Goal: Task Accomplishment & Management: Manage account settings

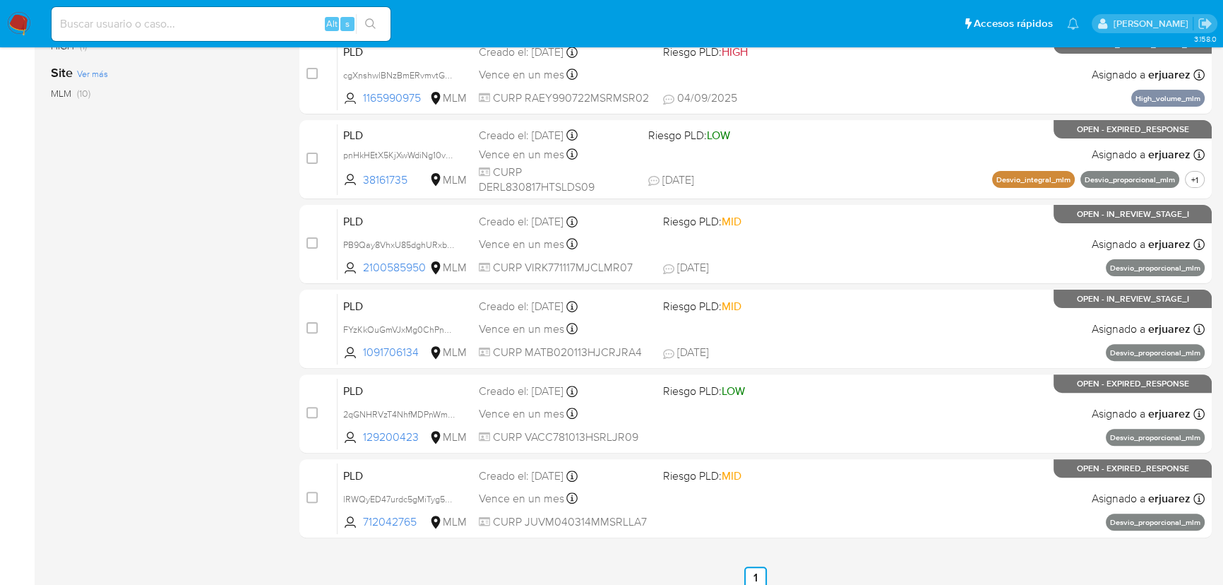
scroll to position [579, 0]
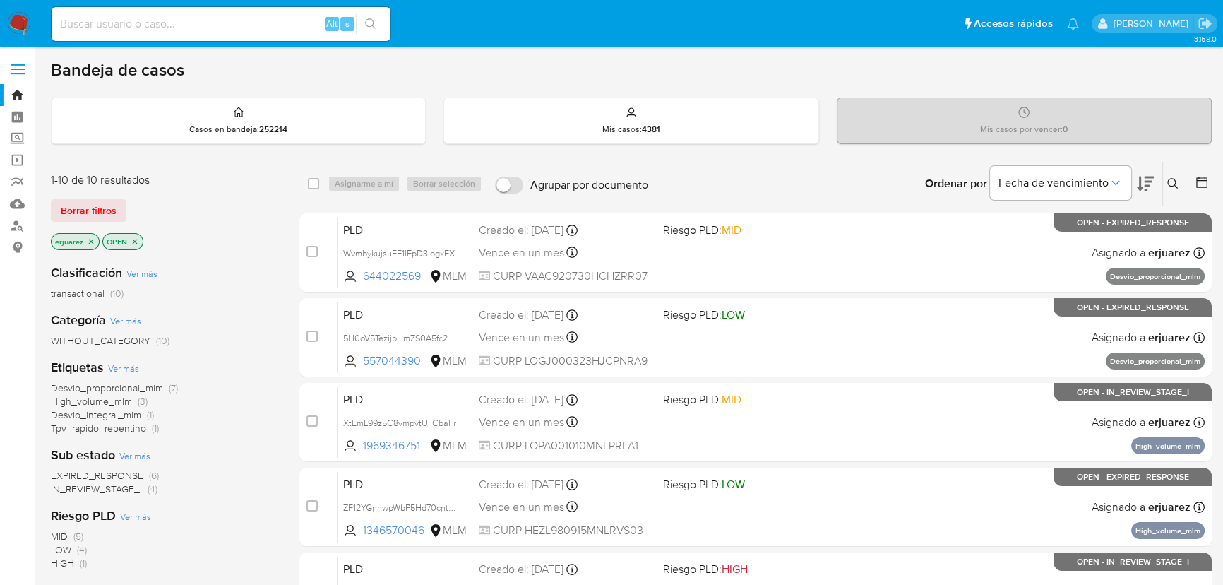
click at [16, 22] on img at bounding box center [19, 24] width 24 height 24
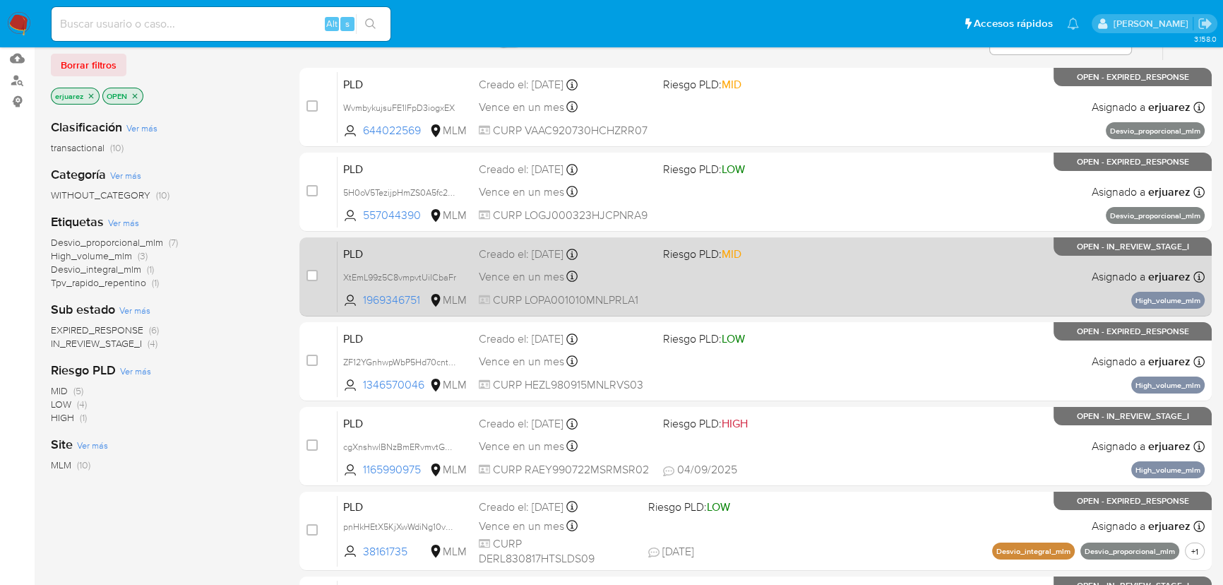
scroll to position [321, 0]
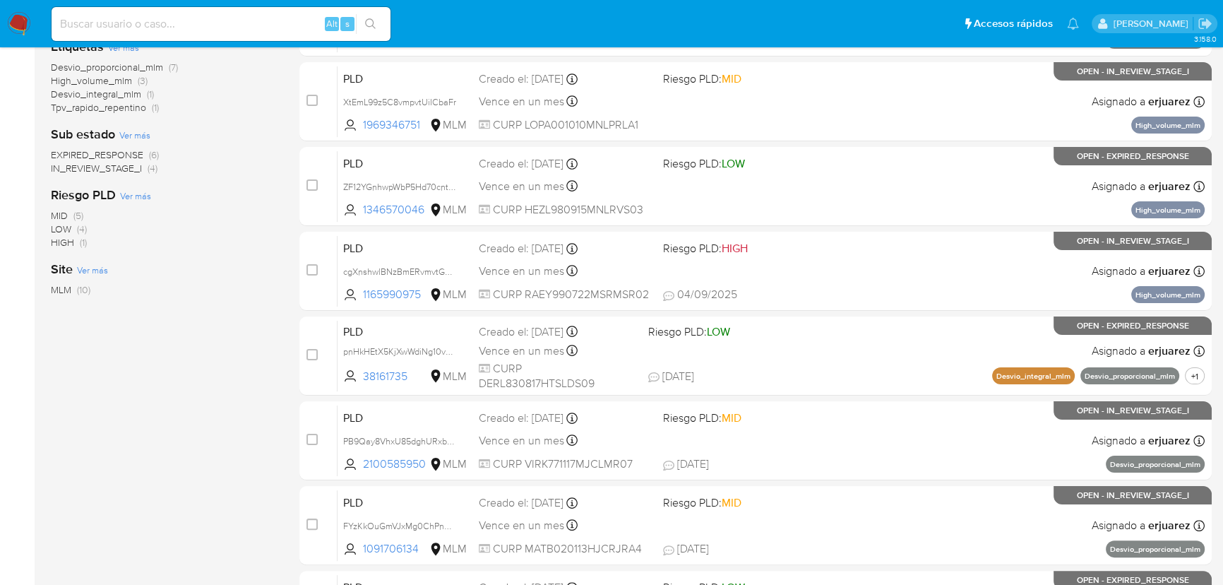
drag, startPoint x: 211, startPoint y: 20, endPoint x: 226, endPoint y: 22, distance: 14.9
click at [211, 20] on input at bounding box center [221, 24] width 339 height 18
paste input "814313439"
type input "814313439"
click at [362, 18] on button "search-icon" at bounding box center [370, 24] width 29 height 20
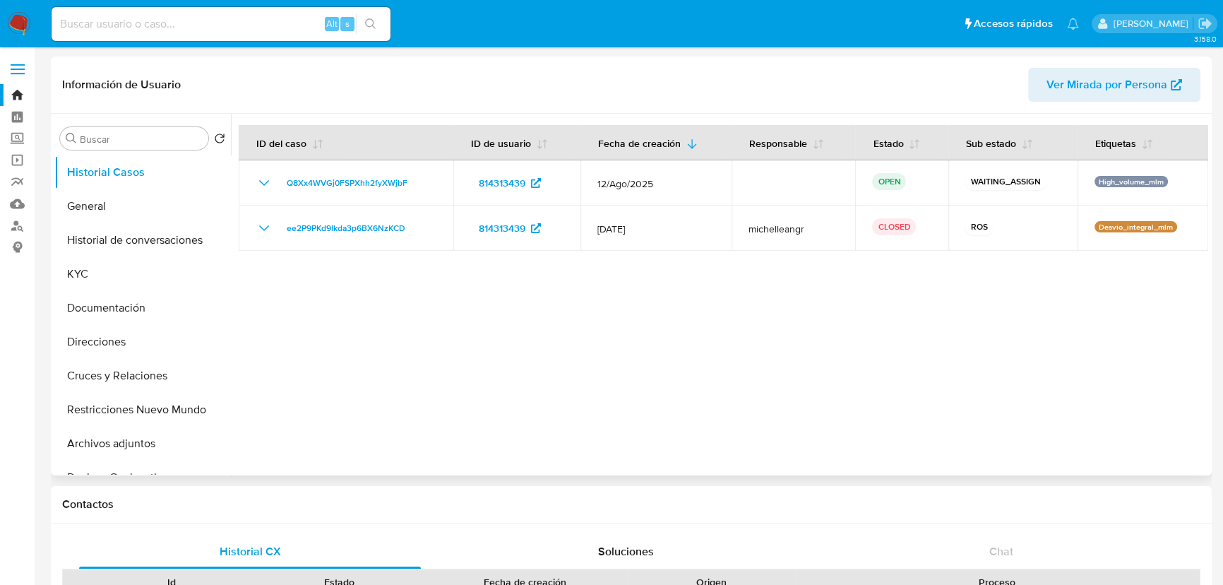
select select "10"
click at [88, 205] on button "General" at bounding box center [136, 206] width 165 height 34
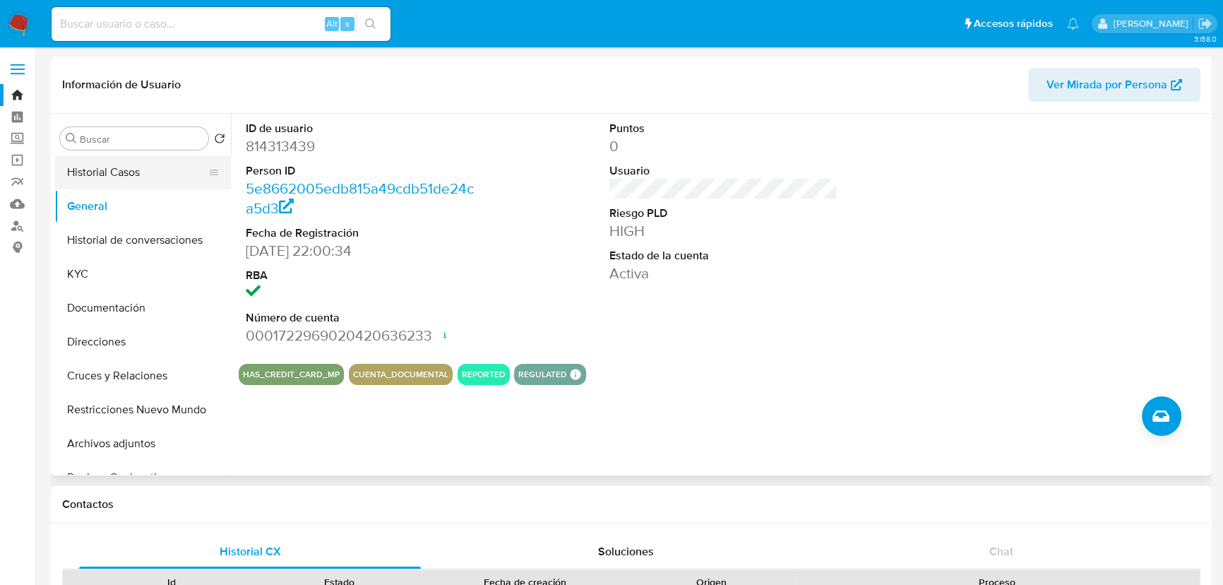
click at [126, 167] on button "Historial Casos" at bounding box center [136, 172] width 165 height 34
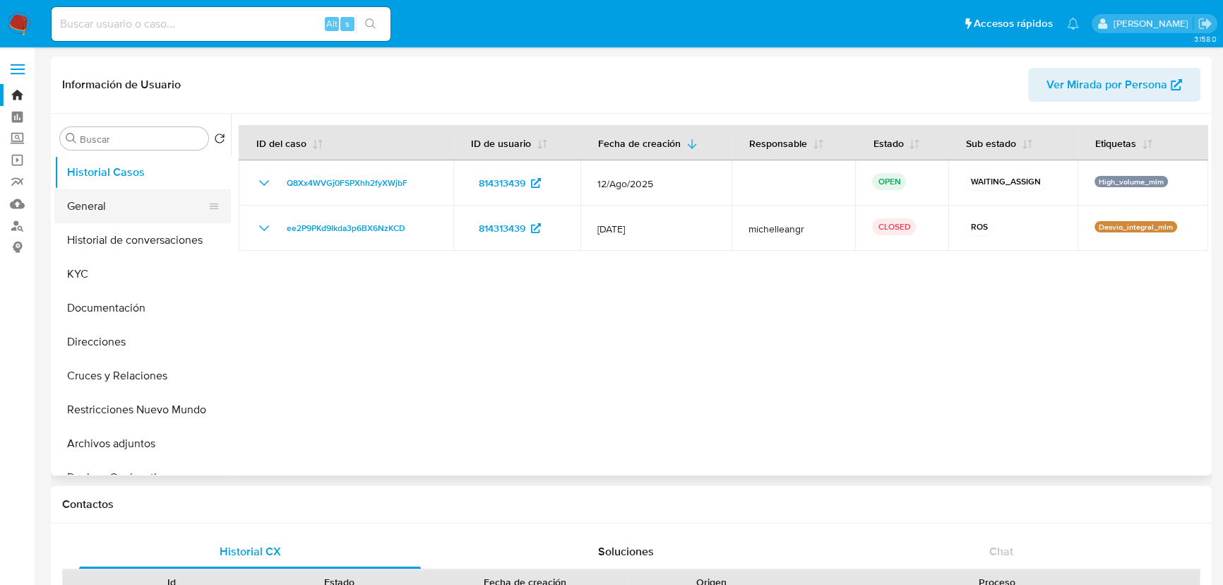
click at [90, 212] on button "General" at bounding box center [136, 206] width 165 height 34
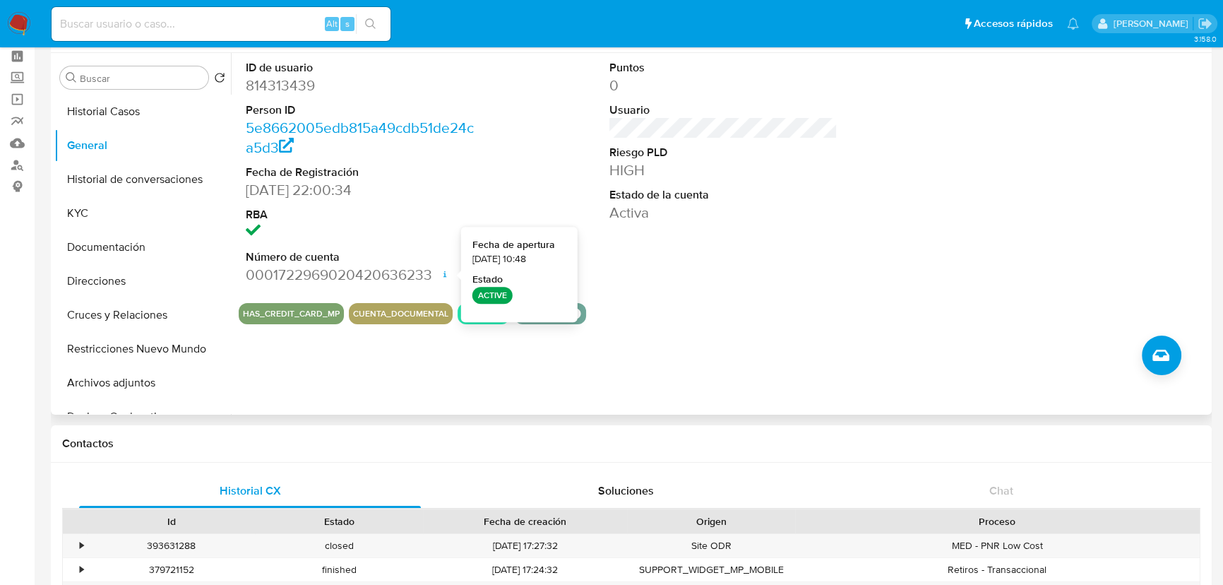
scroll to position [64, 0]
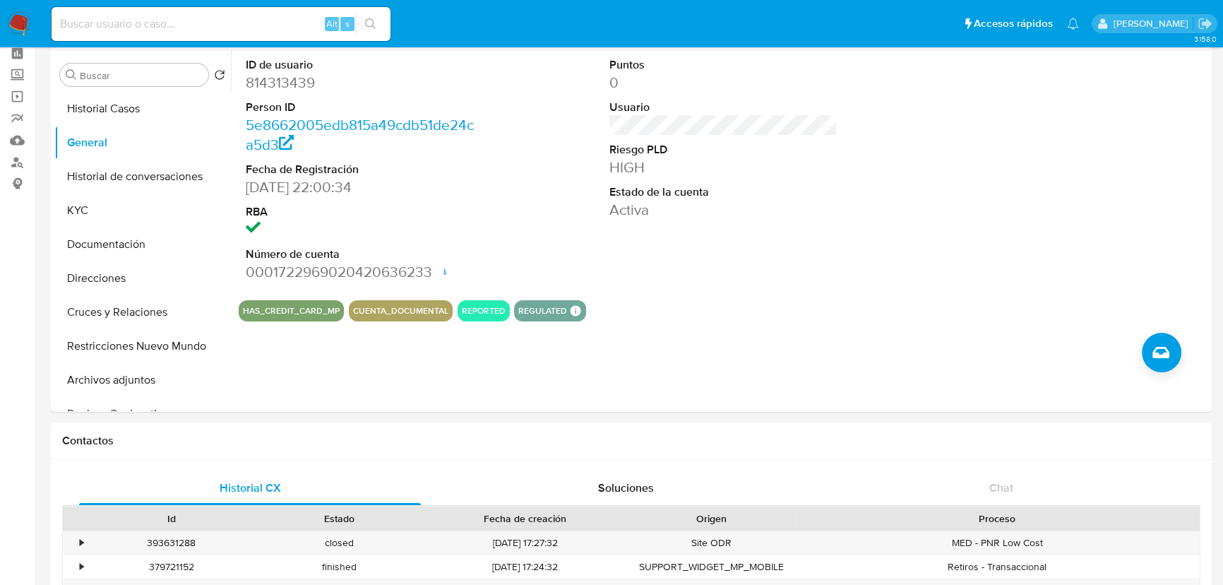
click at [216, 28] on input at bounding box center [221, 24] width 339 height 18
paste input "2287438609"
click at [113, 104] on button "Historial Casos" at bounding box center [136, 109] width 165 height 34
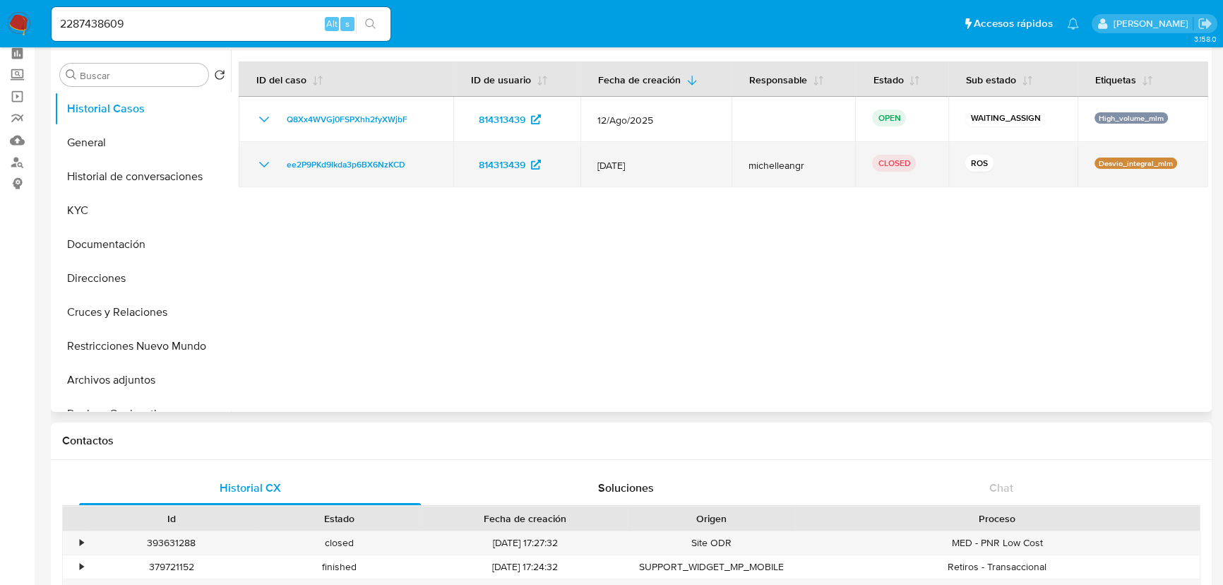
click at [262, 157] on icon "Mostrar/Ocultar" at bounding box center [264, 164] width 17 height 17
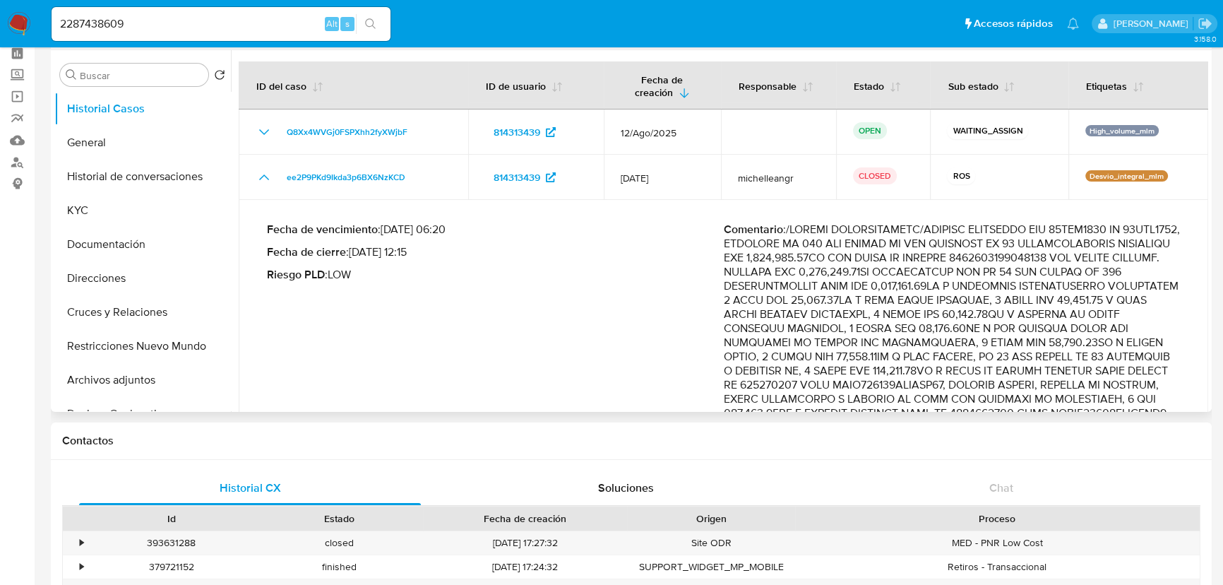
drag, startPoint x: 950, startPoint y: 239, endPoint x: 961, endPoint y: 260, distance: 23.4
drag, startPoint x: 251, startPoint y: 19, endPoint x: 236, endPoint y: 28, distance: 18.0
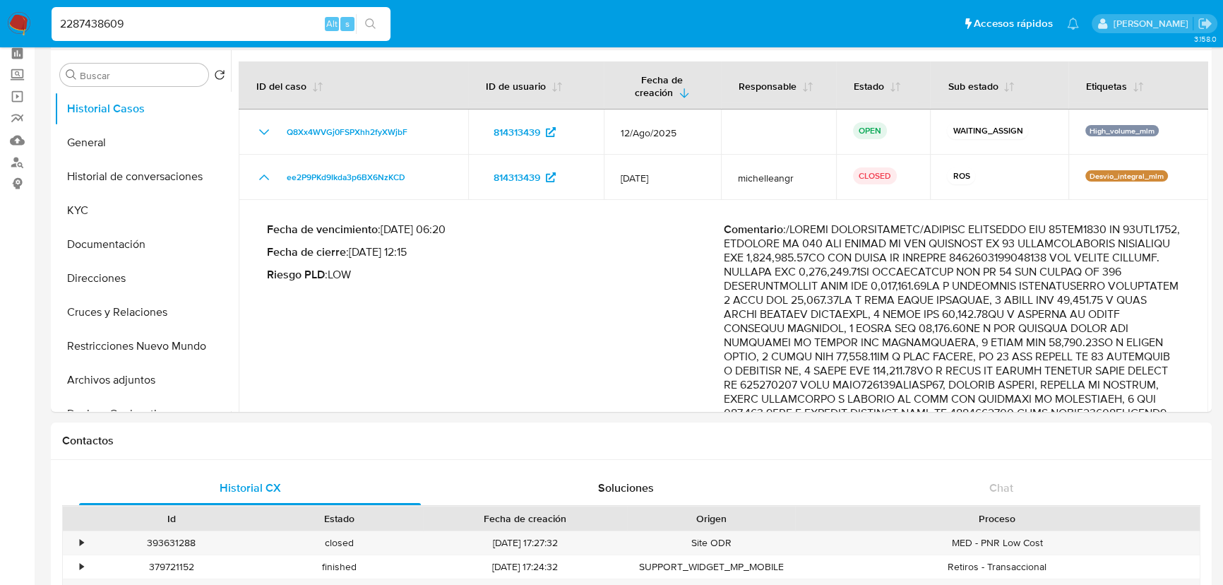
paste input "81431343"
click at [366, 25] on icon "search-icon" at bounding box center [370, 23] width 11 height 11
drag, startPoint x: 49, startPoint y: 28, endPoint x: -74, endPoint y: 28, distance: 122.9
paste input "228743860"
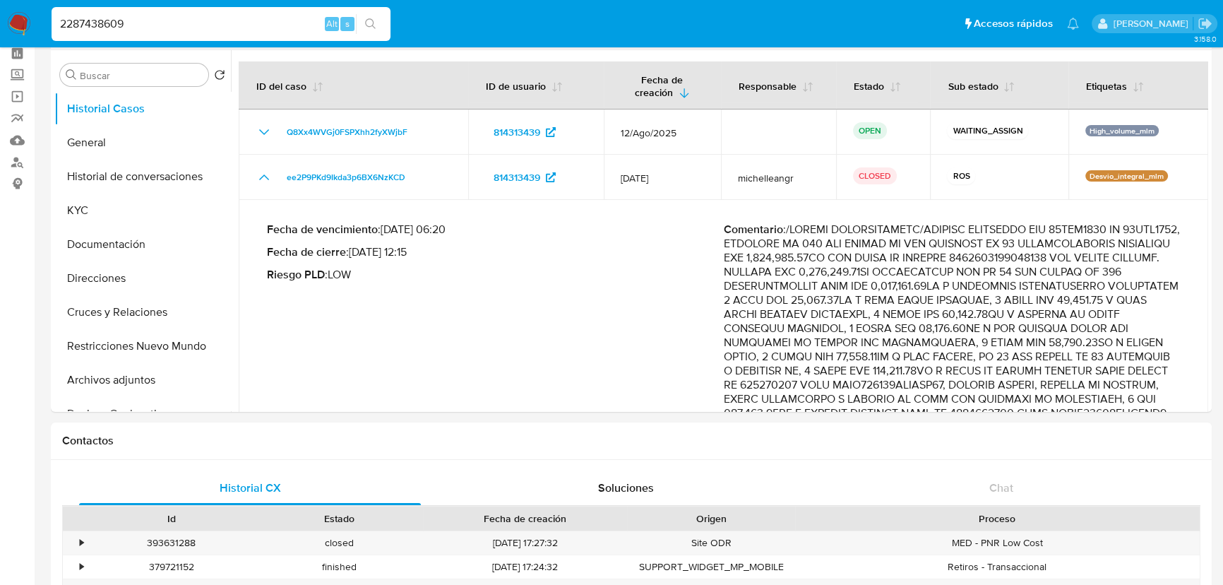
type input "2287438609"
drag, startPoint x: 371, startPoint y: 23, endPoint x: 237, endPoint y: 47, distance: 136.9
click at [363, 24] on button "search-icon" at bounding box center [370, 24] width 29 height 20
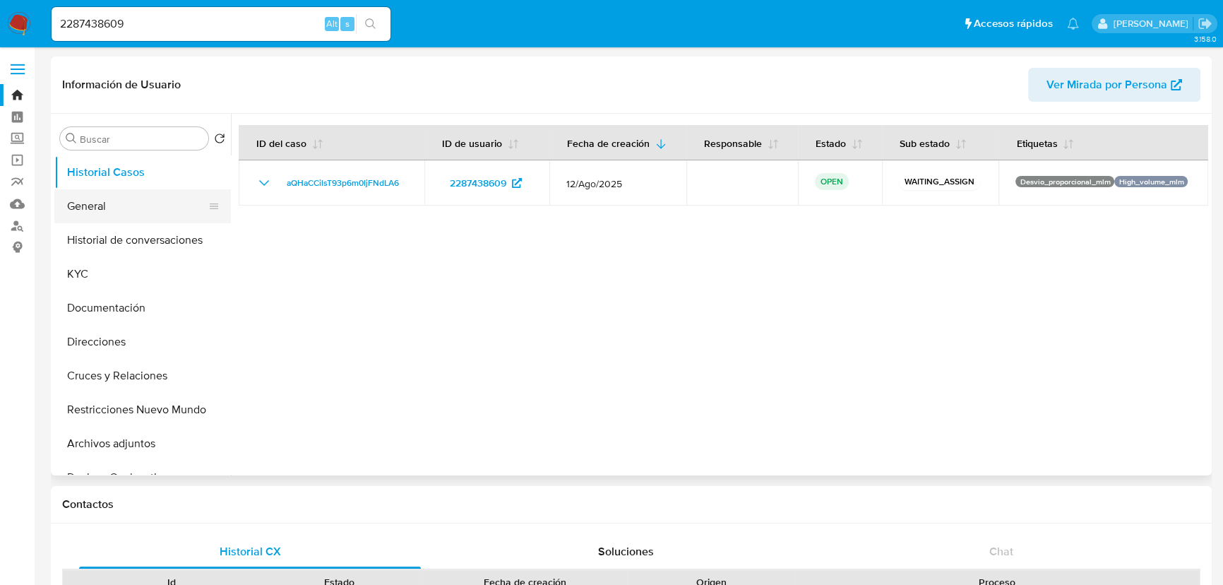
select select "10"
drag, startPoint x: 129, startPoint y: 215, endPoint x: 4, endPoint y: 301, distance: 152.4
click at [357, 318] on div "Buscar Volver al orden por defecto Historial Casos General Historial de convers…" at bounding box center [631, 295] width 1154 height 362
click at [110, 203] on button "General" at bounding box center [136, 206] width 165 height 34
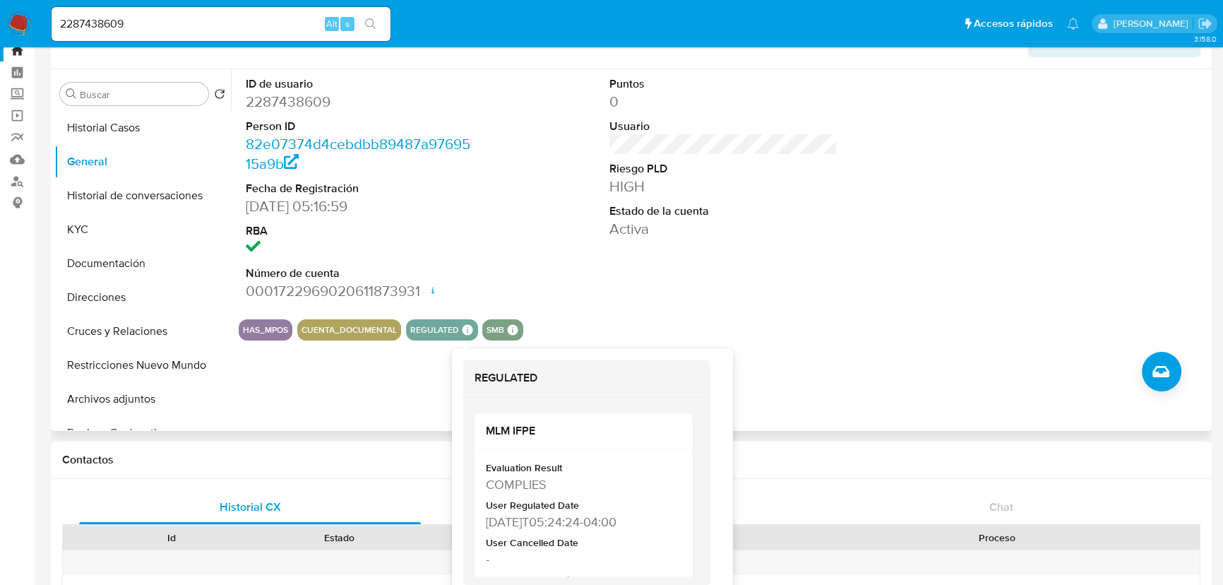
scroll to position [64, 0]
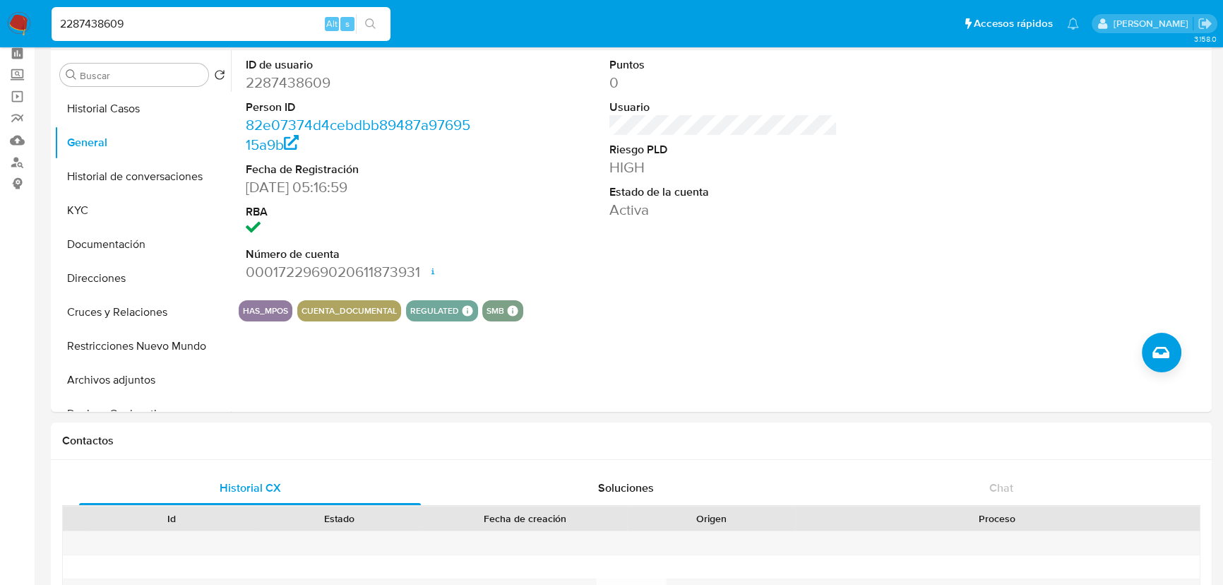
drag, startPoint x: 150, startPoint y: 16, endPoint x: 280, endPoint y: 36, distance: 131.5
paste input "466671520"
type input "2466671520"
drag, startPoint x: 374, startPoint y: 16, endPoint x: 28, endPoint y: 58, distance: 348.5
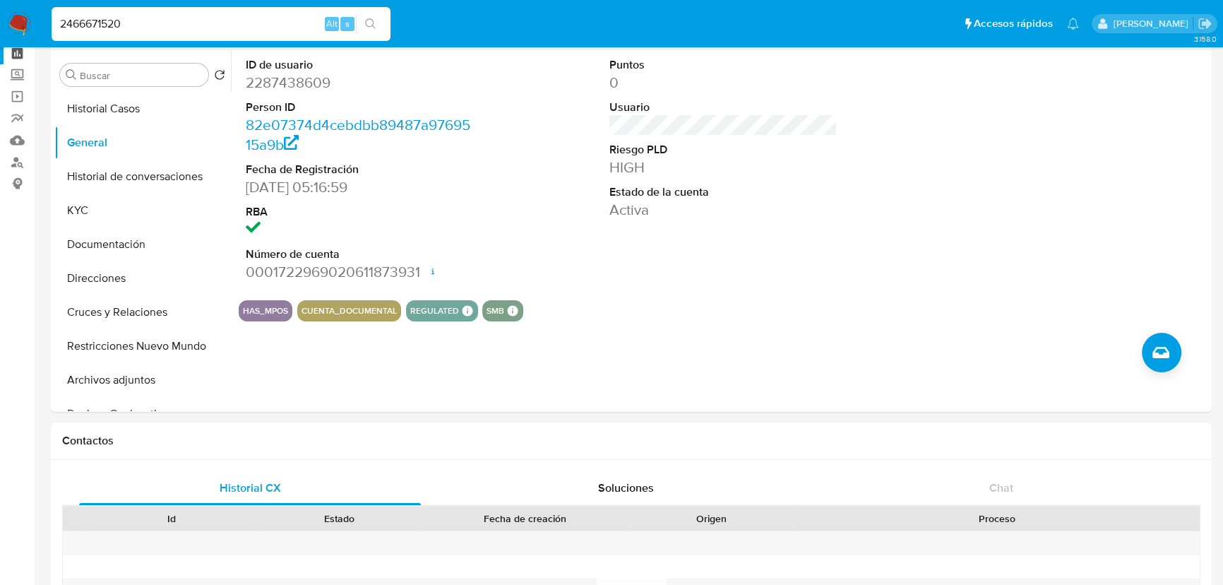
click at [371, 17] on button "search-icon" at bounding box center [370, 24] width 29 height 20
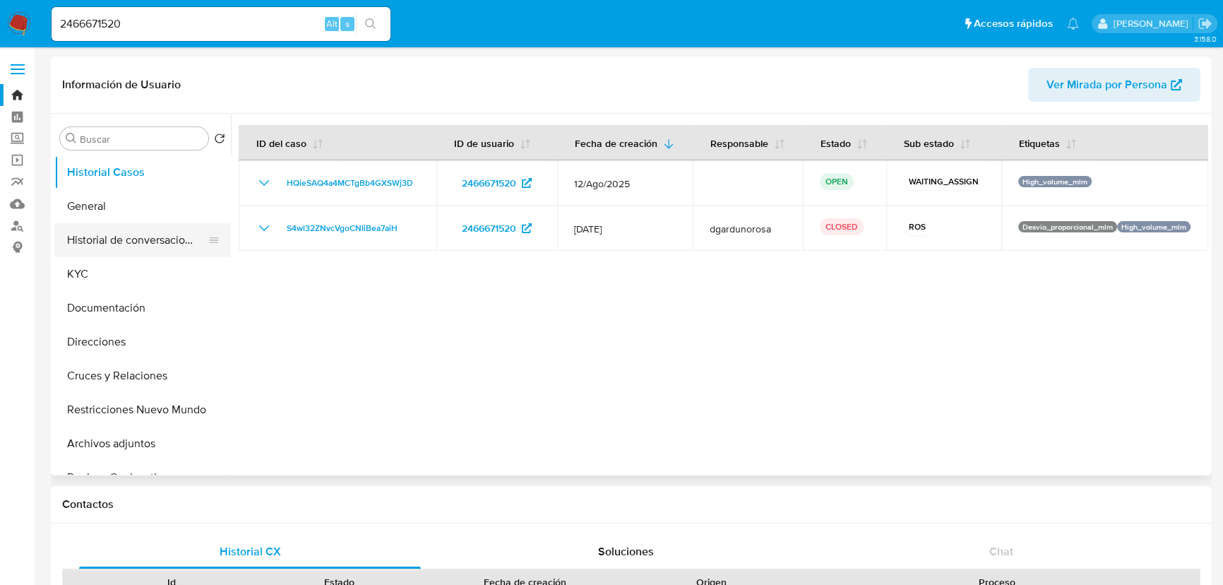
select select "10"
click at [115, 189] on button "General" at bounding box center [136, 206] width 165 height 34
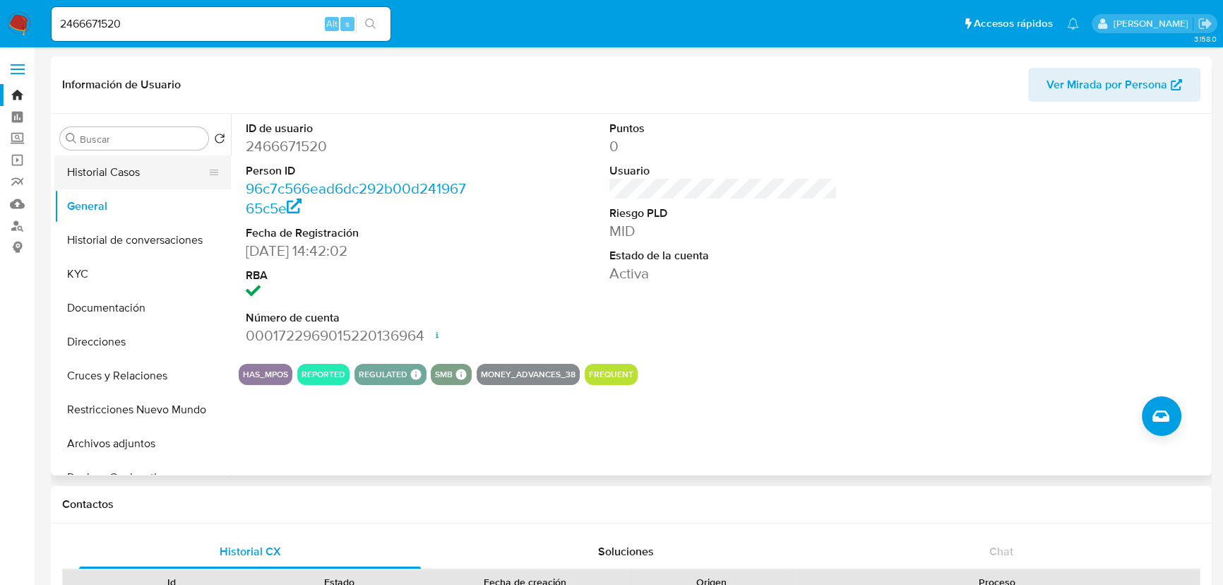
drag, startPoint x: 107, startPoint y: 167, endPoint x: 121, endPoint y: 175, distance: 17.1
click at [112, 171] on button "Historial Casos" at bounding box center [136, 172] width 165 height 34
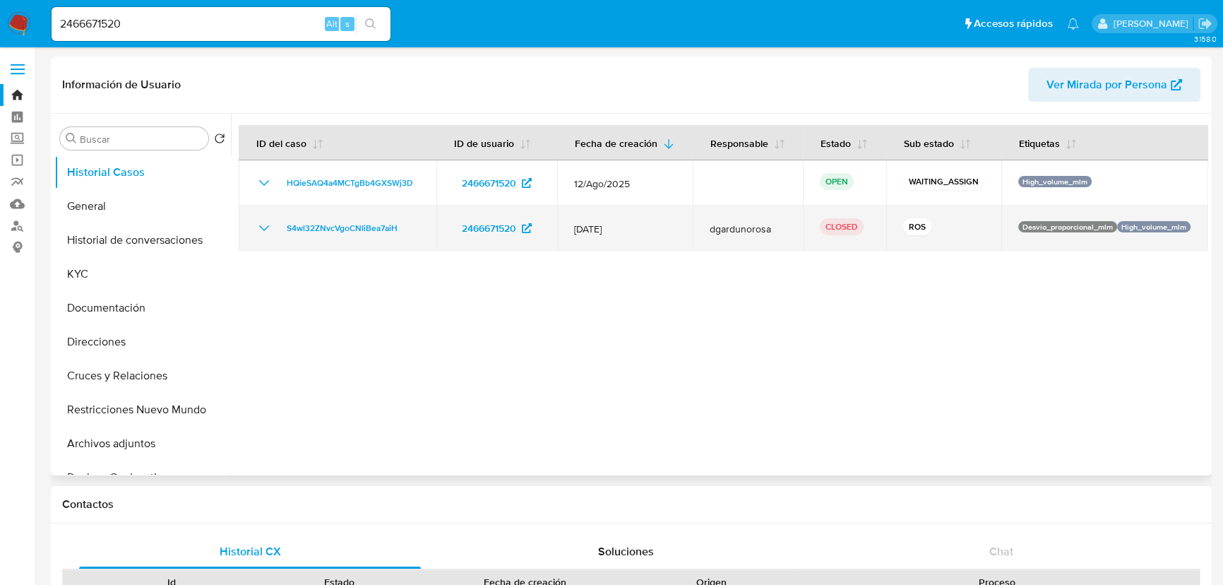
click at [263, 237] on icon "Mostrar/Ocultar" at bounding box center [264, 228] width 17 height 17
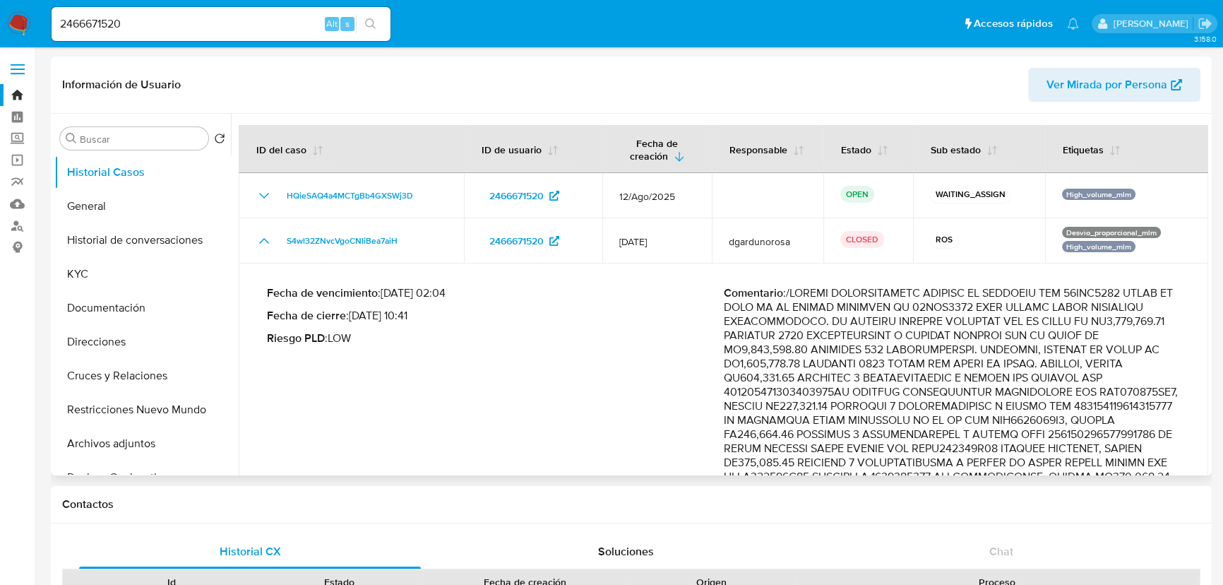
drag, startPoint x: 987, startPoint y: 303, endPoint x: 985, endPoint y: 333, distance: 29.7
click at [985, 333] on p "Comentario :" at bounding box center [952, 512] width 457 height 452
drag, startPoint x: 162, startPoint y: 18, endPoint x: 276, endPoint y: 18, distance: 114.4
paste input "512491556"
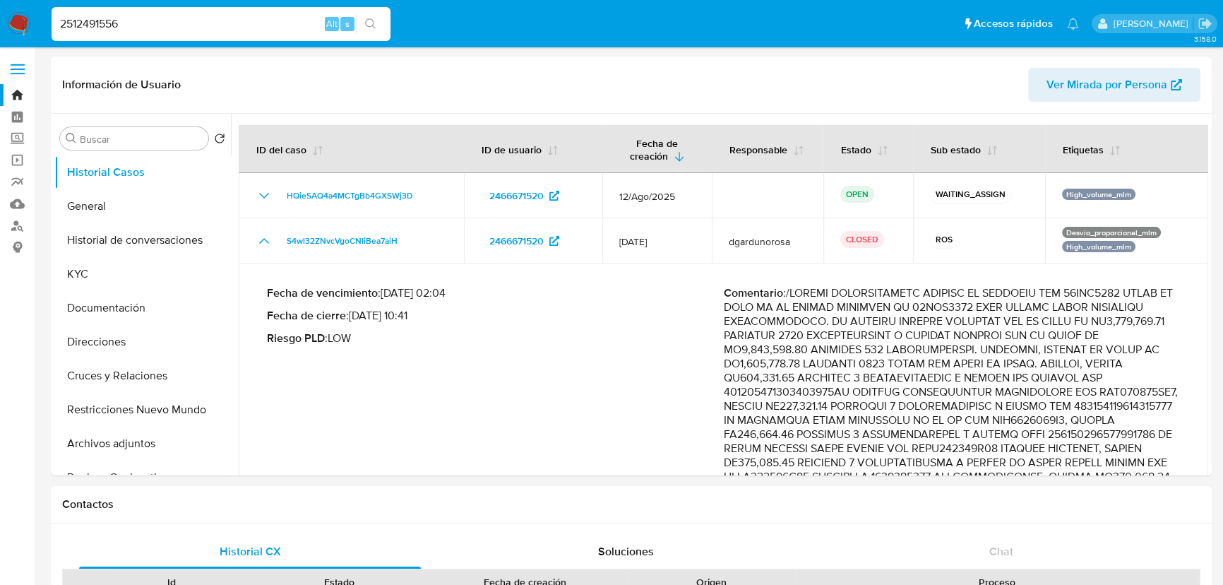
type input "2512491556"
drag, startPoint x: 368, startPoint y: 29, endPoint x: 353, endPoint y: 35, distance: 16.1
click at [368, 30] on button "search-icon" at bounding box center [370, 24] width 29 height 20
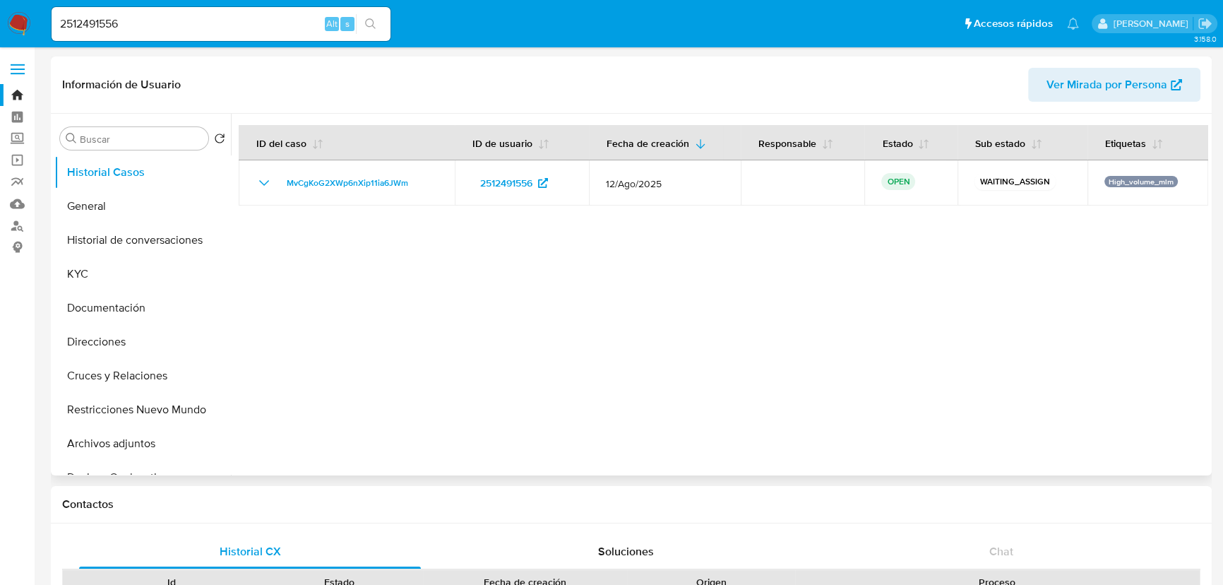
select select "10"
click at [84, 204] on button "General" at bounding box center [136, 206] width 165 height 34
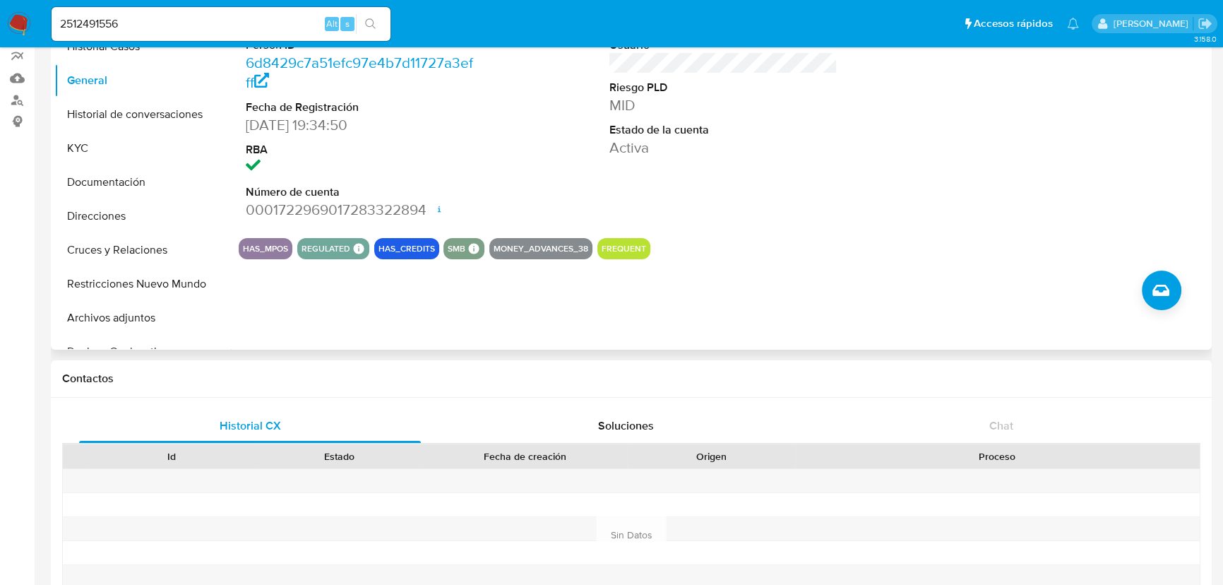
scroll to position [128, 0]
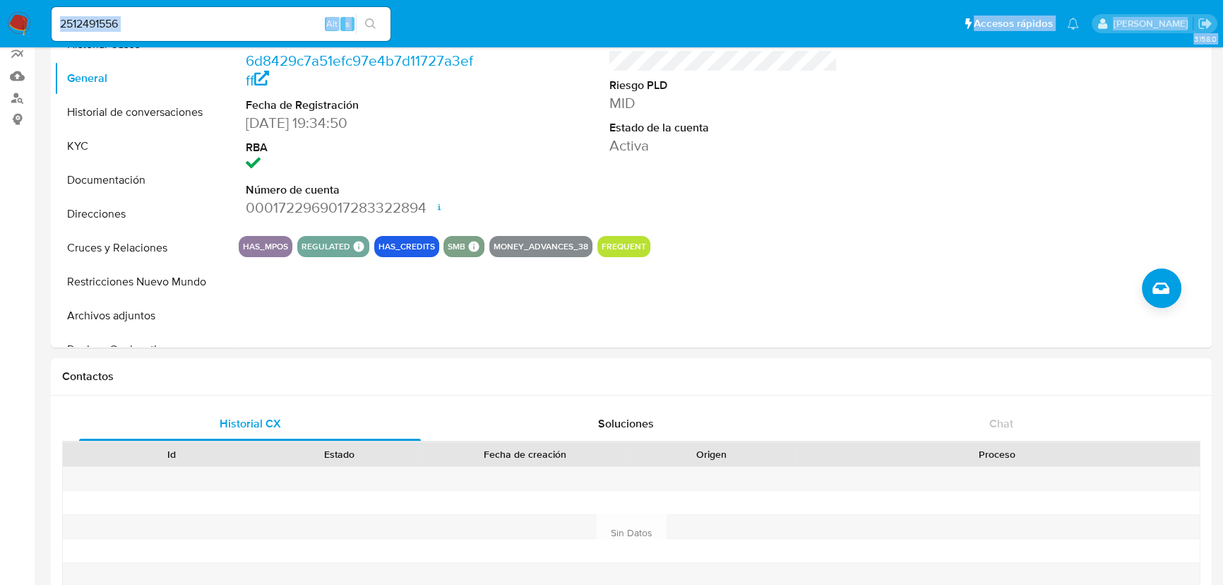
drag, startPoint x: 180, startPoint y: 33, endPoint x: 143, endPoint y: 33, distance: 36.7
click at [166, 30] on input "2512491556" at bounding box center [221, 24] width 339 height 18
click at [187, 24] on input "2512491556" at bounding box center [221, 24] width 339 height 18
drag, startPoint x: 197, startPoint y: 26, endPoint x: 8, endPoint y: -1, distance: 191.2
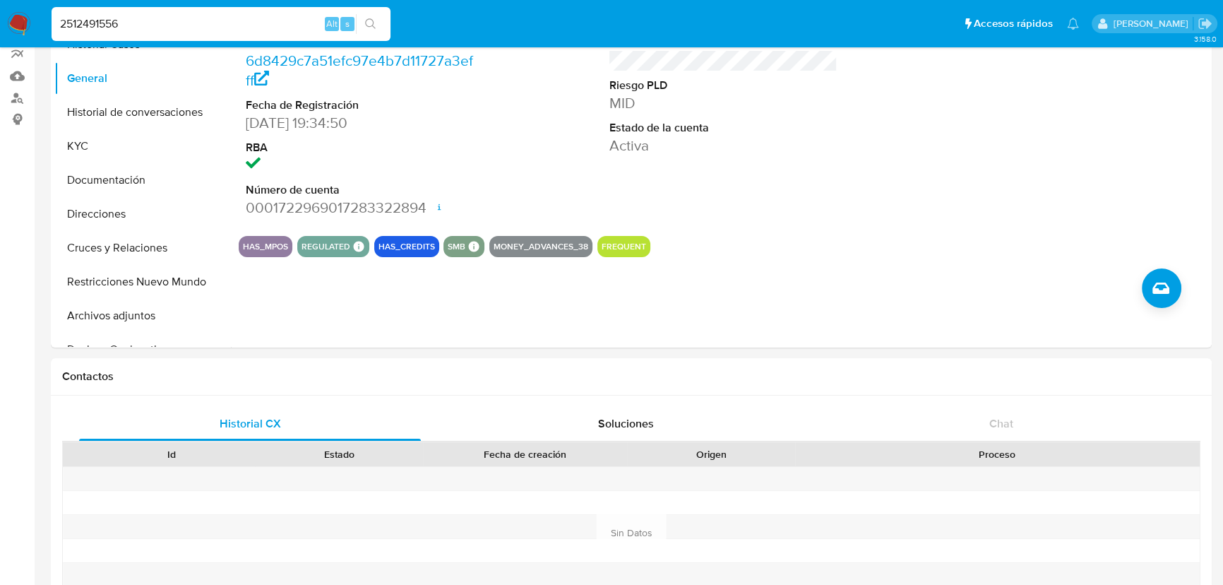
paste input "152394481"
type input "152394481"
click at [373, 21] on icon "search-icon" at bounding box center [370, 23] width 11 height 11
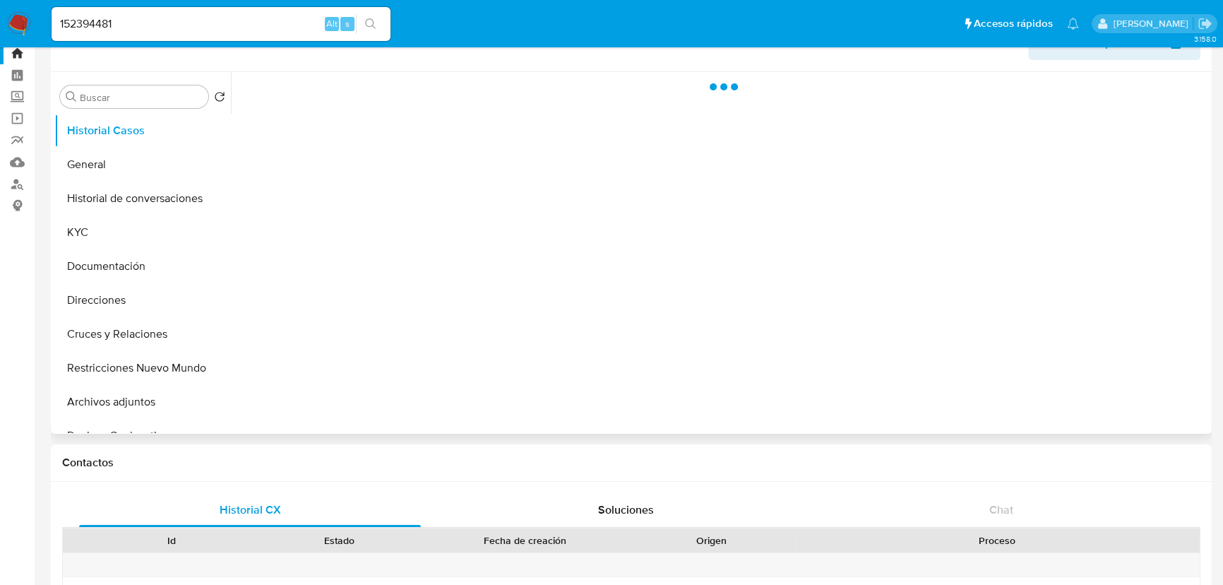
scroll to position [64, 0]
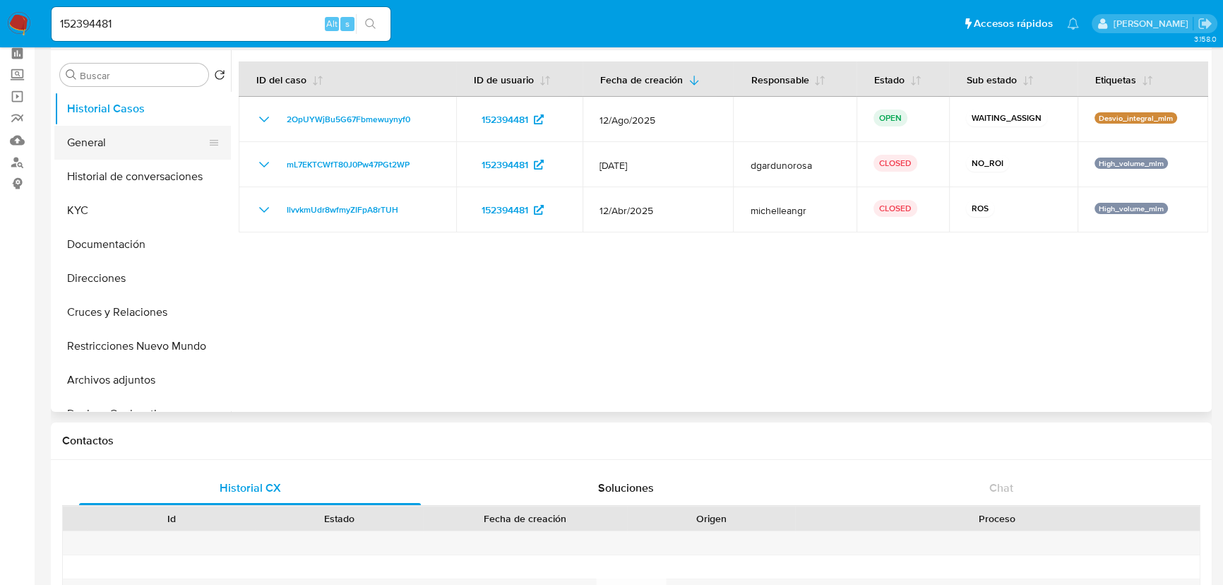
select select "10"
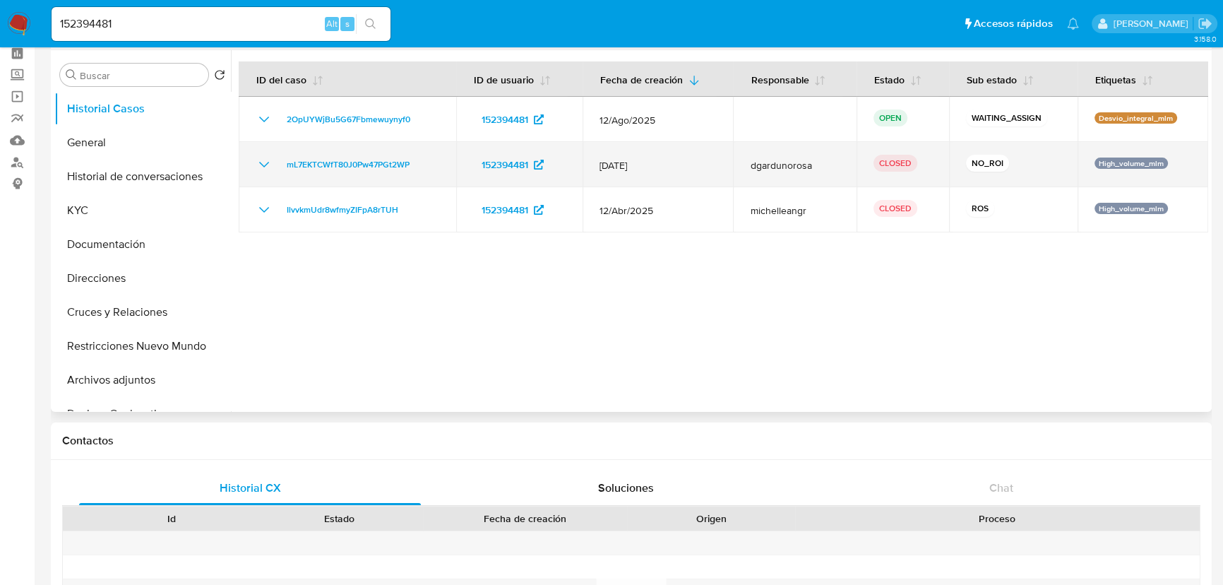
click at [264, 165] on icon "Mostrar/Ocultar" at bounding box center [264, 165] width 10 height 6
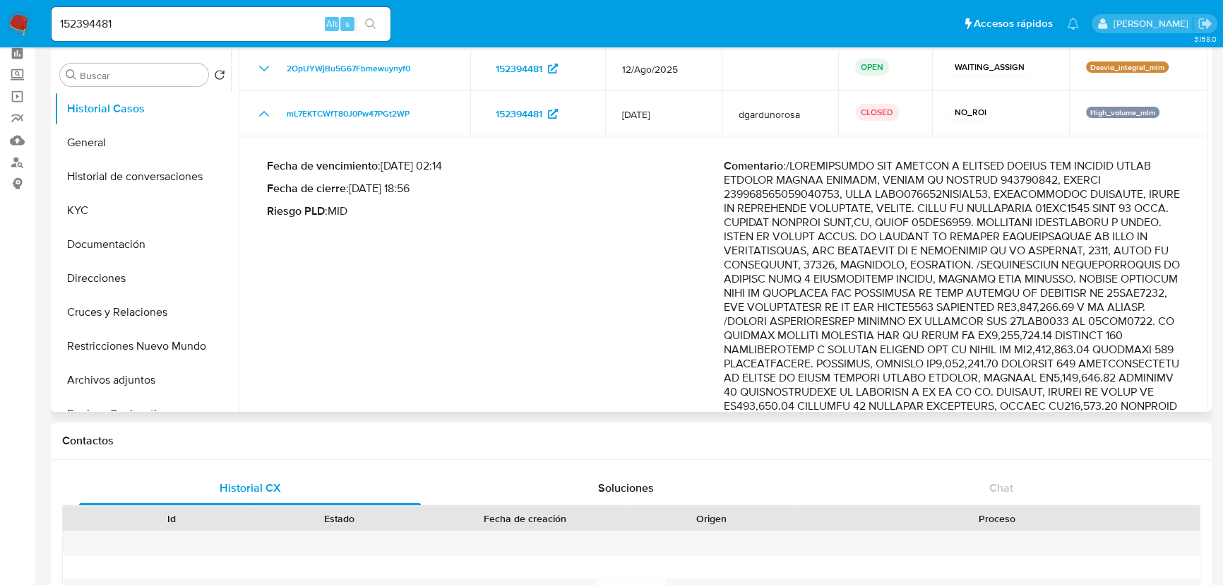
scroll to position [128, 0]
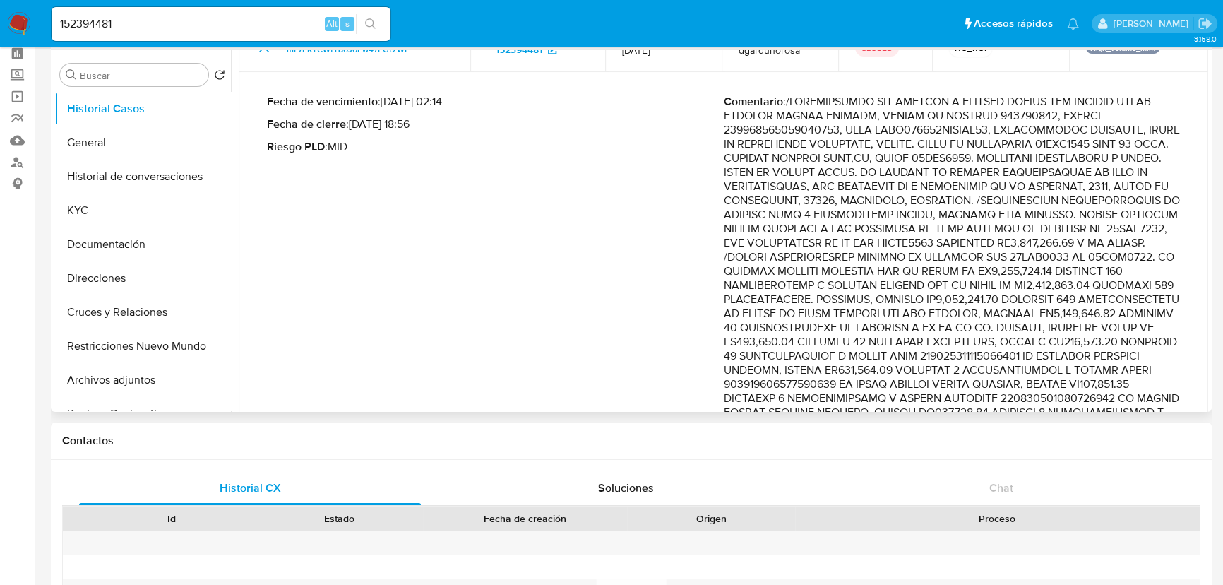
drag, startPoint x: 1003, startPoint y: 258, endPoint x: 1023, endPoint y: 285, distance: 33.8
click at [1023, 285] on p "Comentario :" at bounding box center [952, 455] width 457 height 720
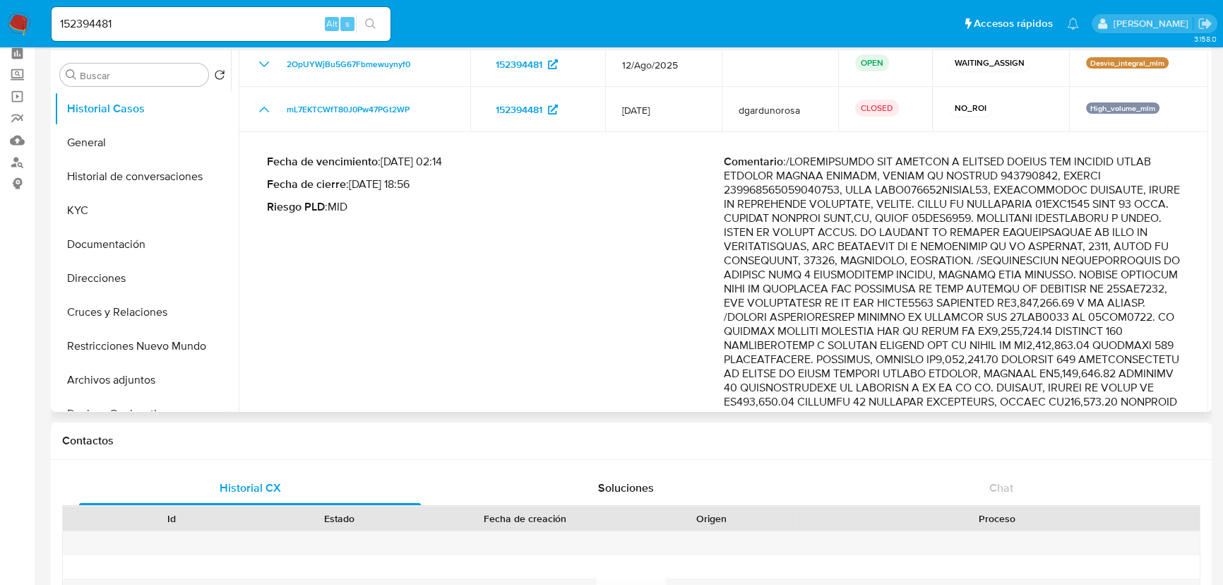
scroll to position [0, 0]
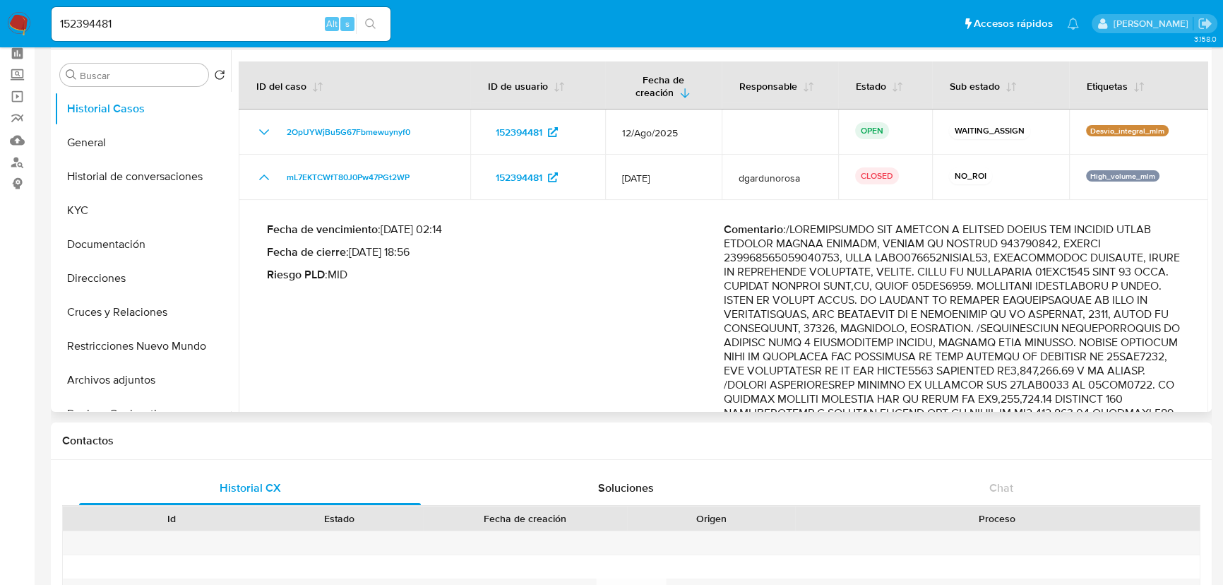
click at [401, 374] on div "Fecha de vencimiento : 11/07/2025 02:14 Fecha de cierre : 12/06/2025 18:56 Ries…" at bounding box center [495, 593] width 457 height 743
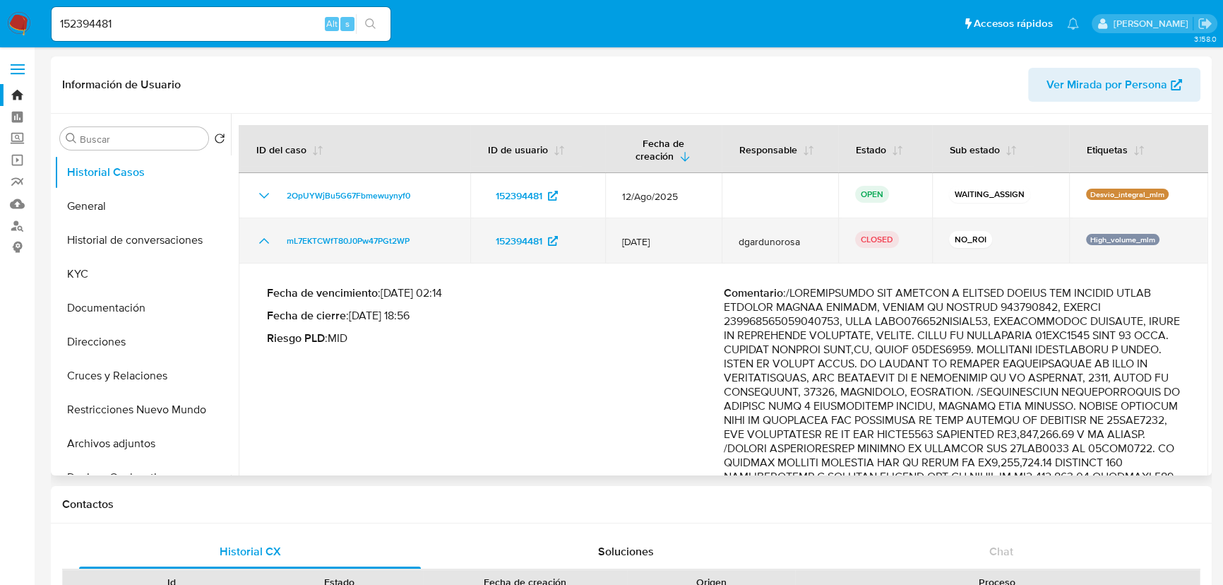
click at [261, 246] on icon "Mostrar/Ocultar" at bounding box center [264, 240] width 17 height 17
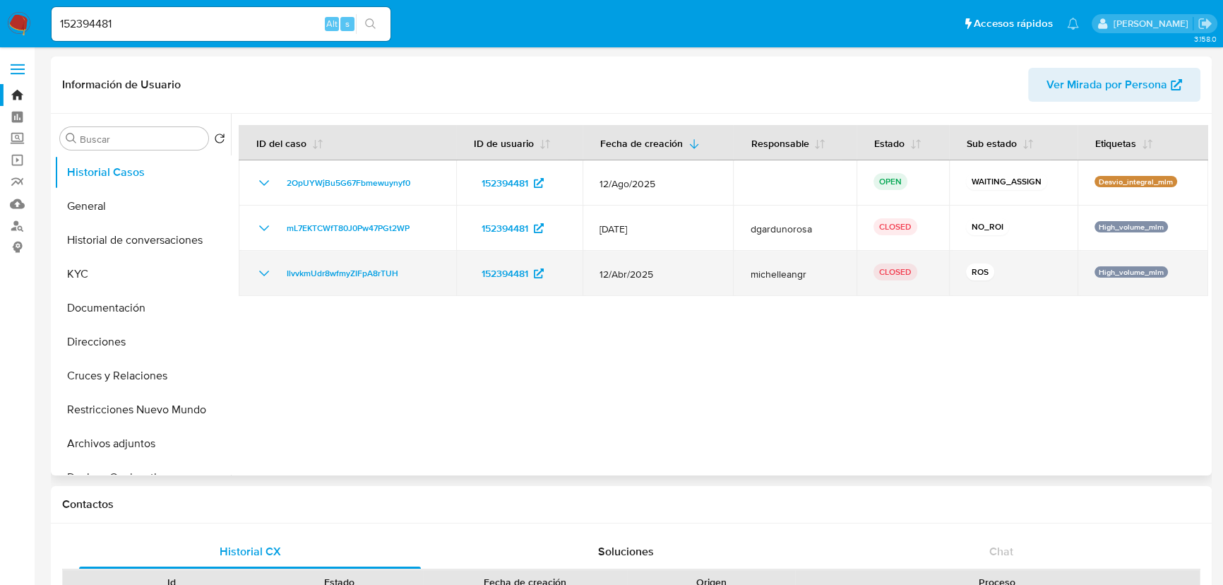
click at [262, 273] on icon "Mostrar/Ocultar" at bounding box center [264, 273] width 10 height 6
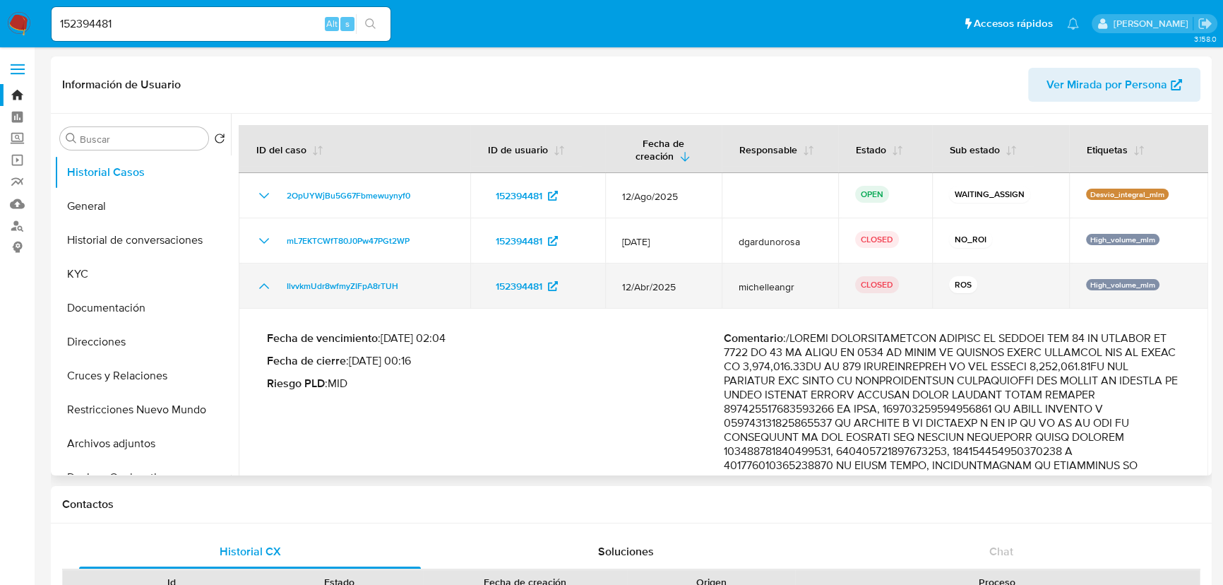
click at [262, 273] on td "IlvvkmUdr8wfmyZIFpA8rTUH" at bounding box center [355, 285] width 232 height 45
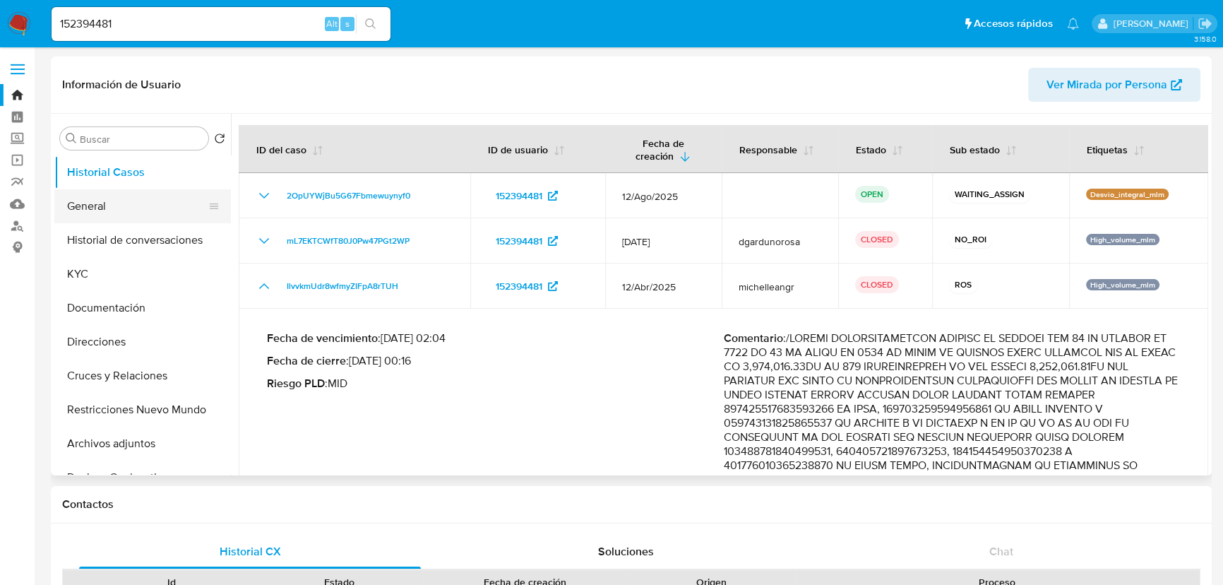
drag, startPoint x: 112, startPoint y: 207, endPoint x: 124, endPoint y: 212, distance: 13.6
click at [112, 208] on button "General" at bounding box center [136, 206] width 165 height 34
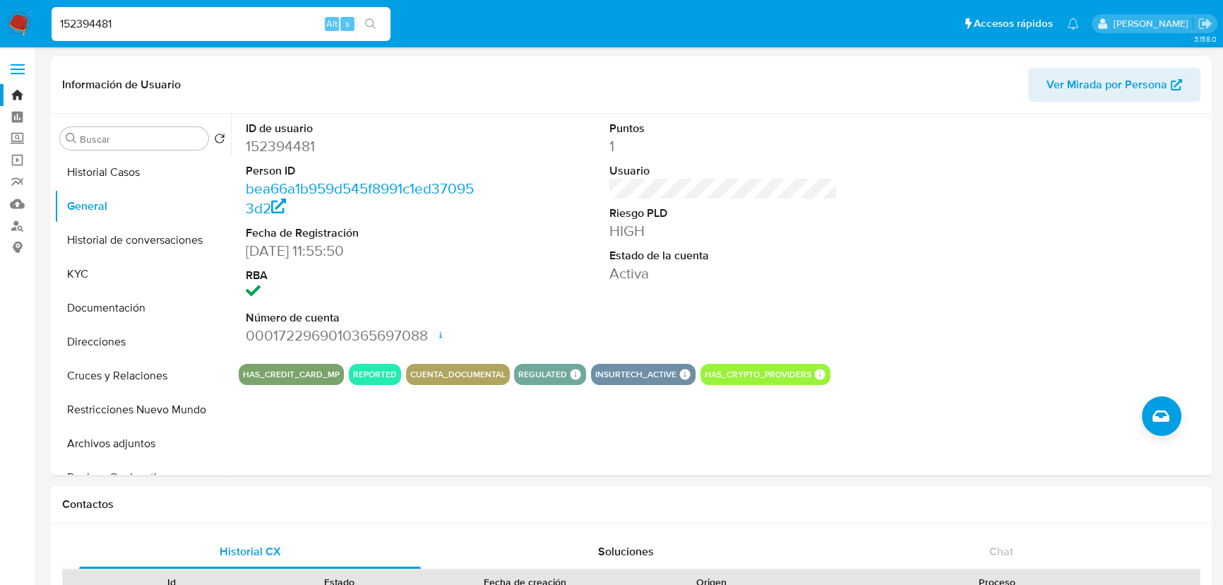
drag, startPoint x: 169, startPoint y: 25, endPoint x: 0, endPoint y: 18, distance: 168.9
click at [0, 18] on nav "Pausado Ver notificaciones 152394481 Alt s Accesos rápidos Presiona las siguien…" at bounding box center [611, 23] width 1223 height 47
click at [151, 169] on button "Historial Casos" at bounding box center [136, 172] width 165 height 34
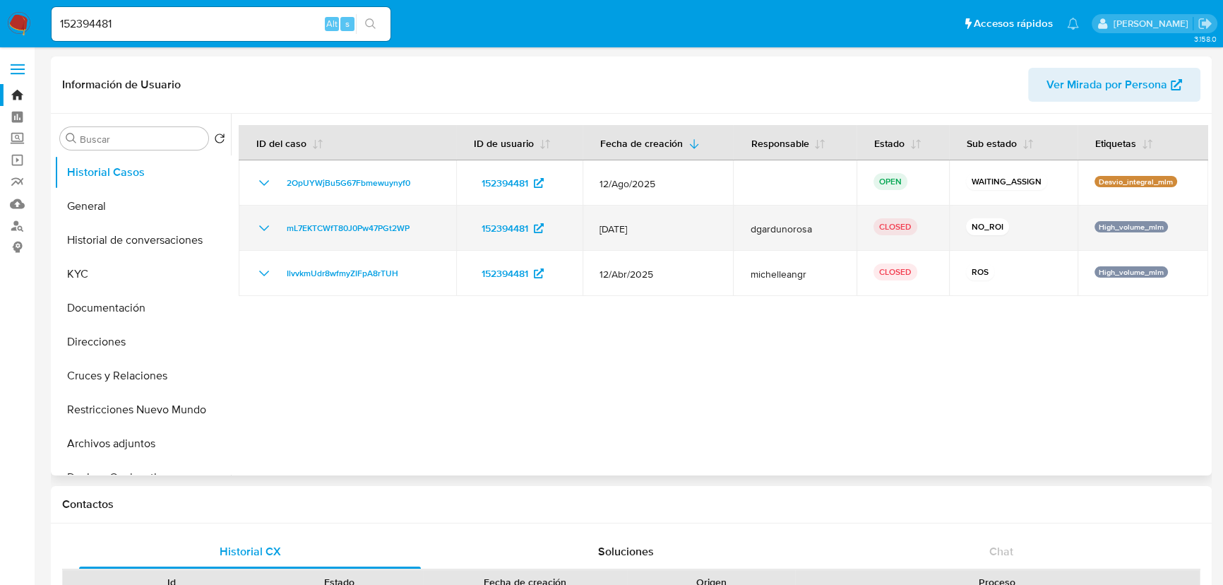
drag, startPoint x: 261, startPoint y: 228, endPoint x: 395, endPoint y: 254, distance: 136.0
click at [261, 228] on icon "Mostrar/Ocultar" at bounding box center [264, 228] width 10 height 6
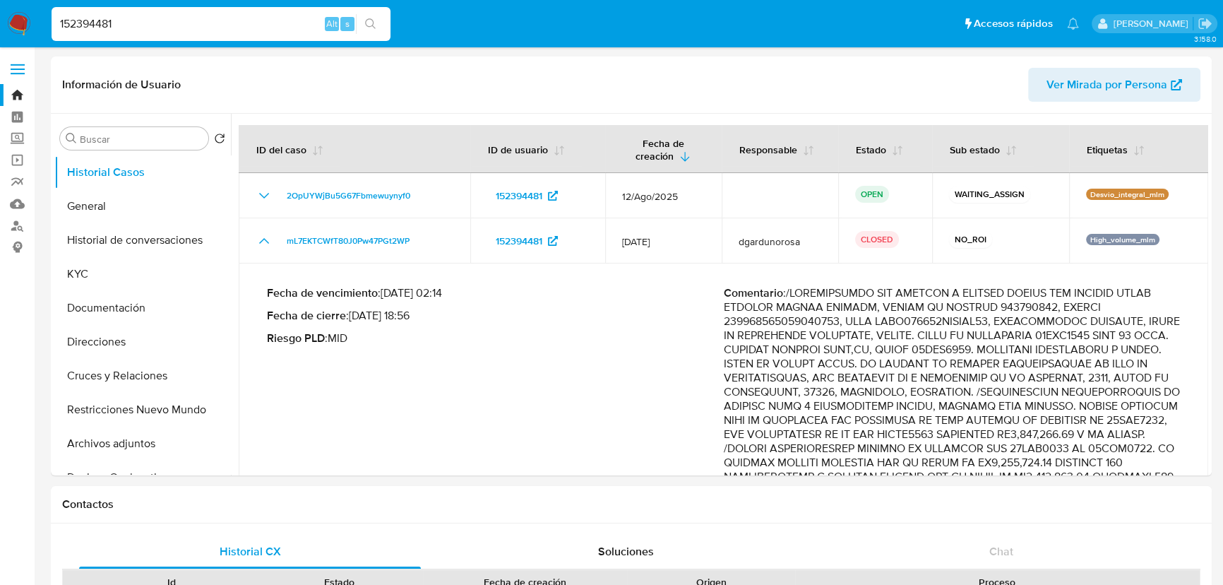
click at [169, 28] on input "152394481" at bounding box center [221, 24] width 339 height 18
drag, startPoint x: 174, startPoint y: 20, endPoint x: -28, endPoint y: 12, distance: 202.8
paste input "484843352"
type input "1484843352"
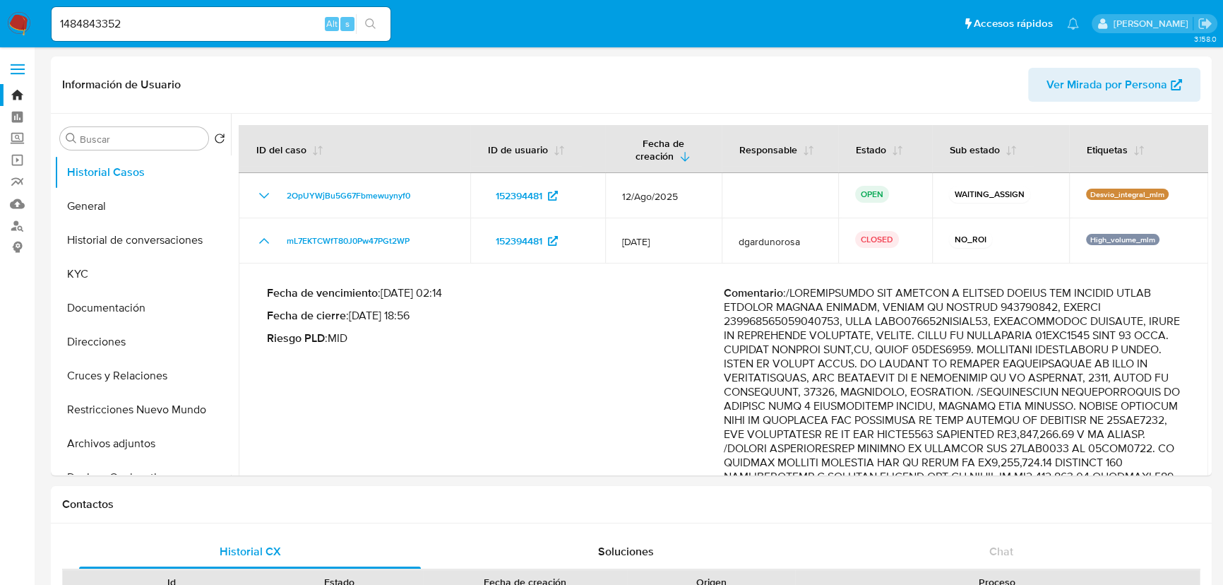
click at [376, 20] on icon "search-icon" at bounding box center [370, 23] width 11 height 11
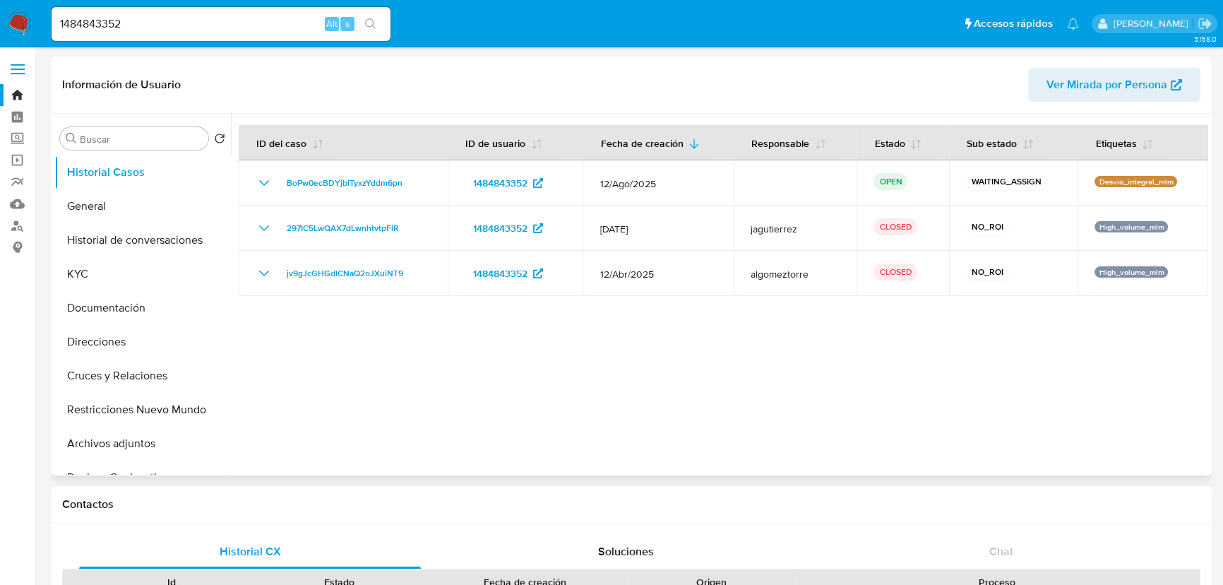
select select "10"
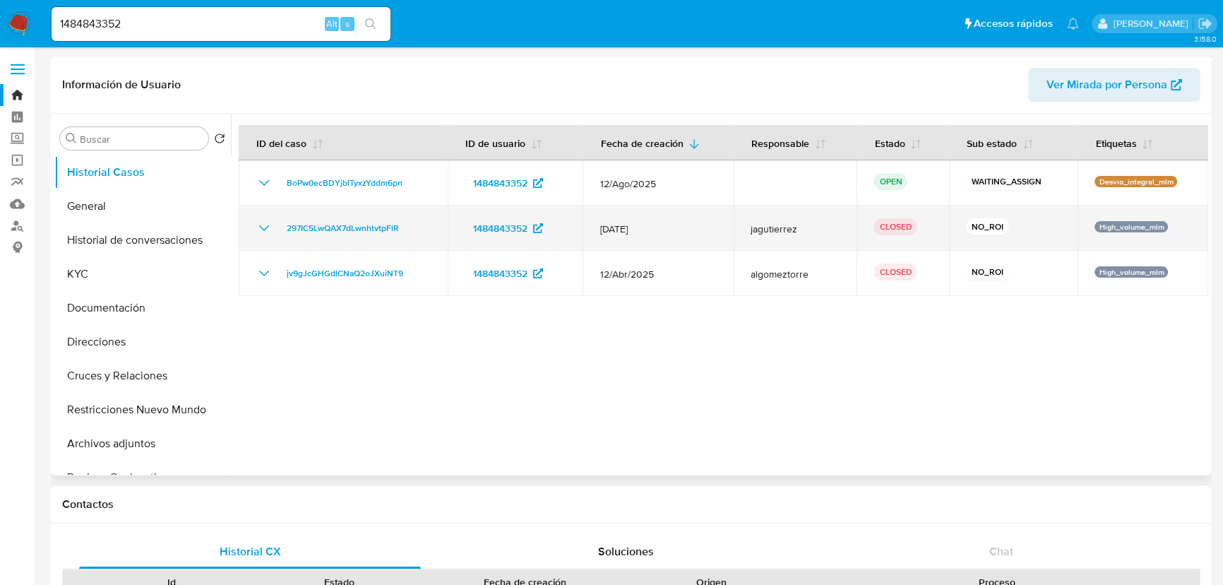
click at [268, 221] on icon "Mostrar/Ocultar" at bounding box center [264, 228] width 17 height 17
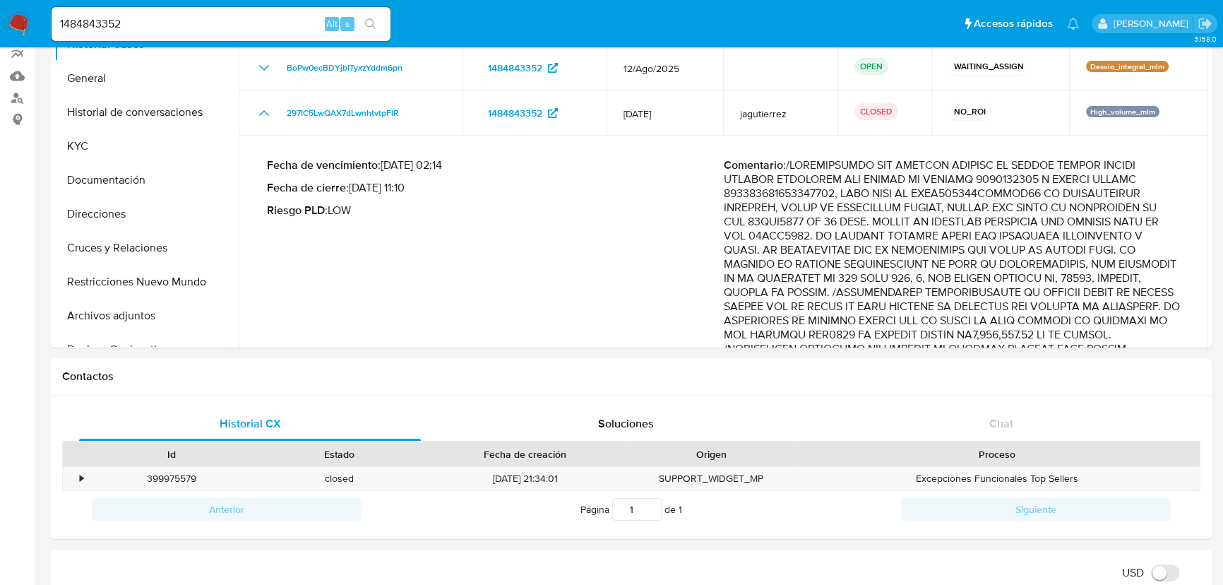
drag, startPoint x: 160, startPoint y: 17, endPoint x: -31, endPoint y: 20, distance: 191.4
paste input "234204508"
type input "2342045082"
click at [369, 26] on icon "search-icon" at bounding box center [370, 23] width 11 height 11
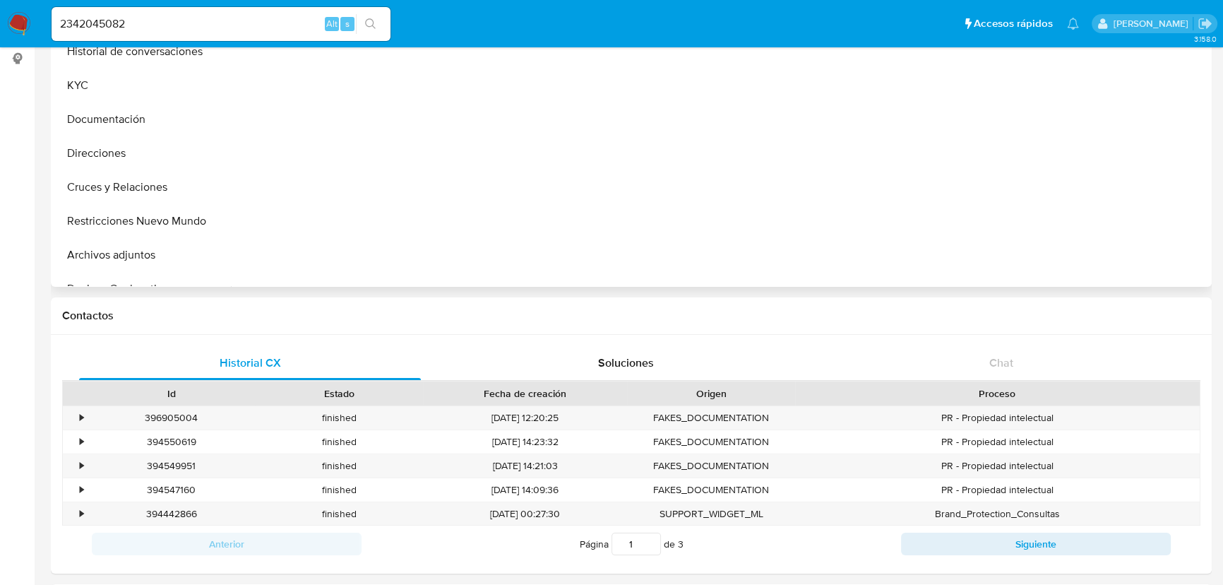
scroll to position [64, 0]
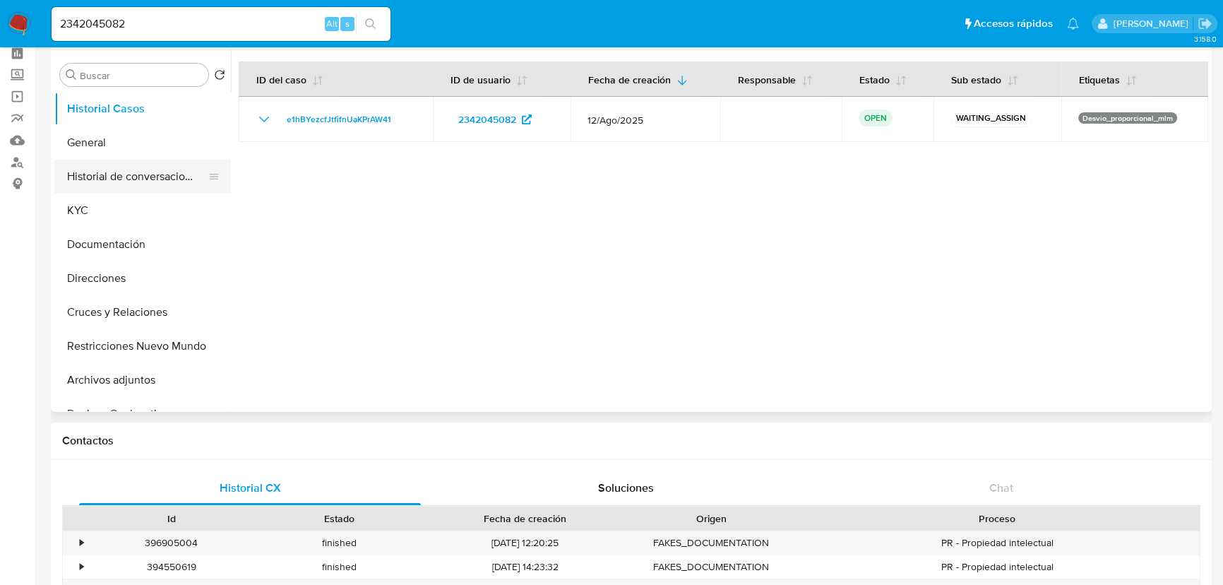
select select "10"
click at [90, 144] on button "General" at bounding box center [136, 143] width 165 height 34
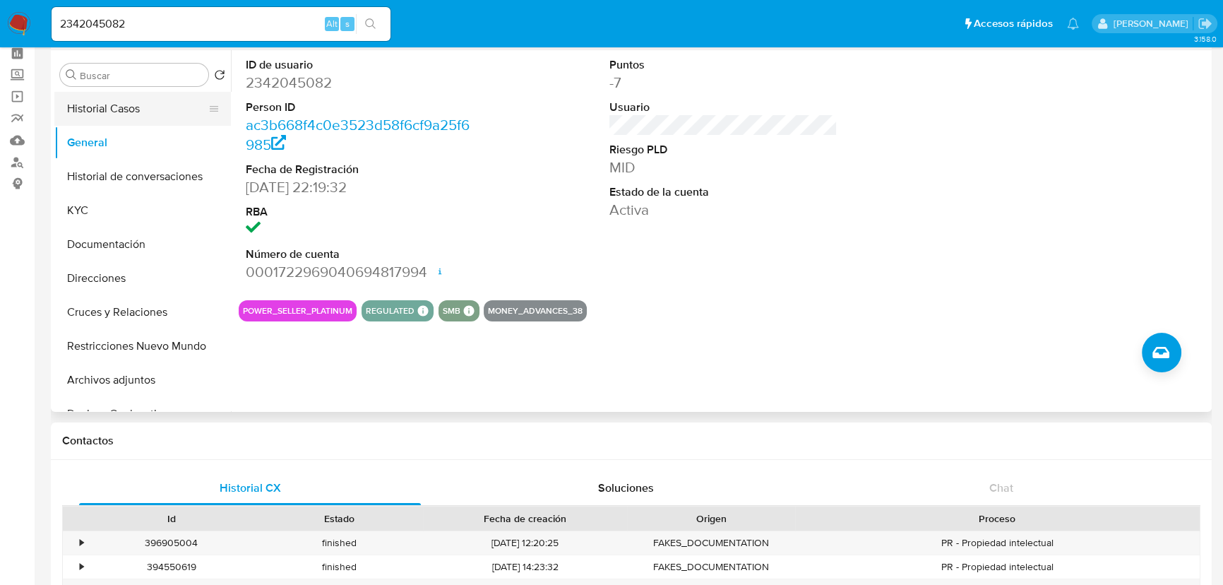
click at [114, 111] on button "Historial Casos" at bounding box center [136, 109] width 165 height 34
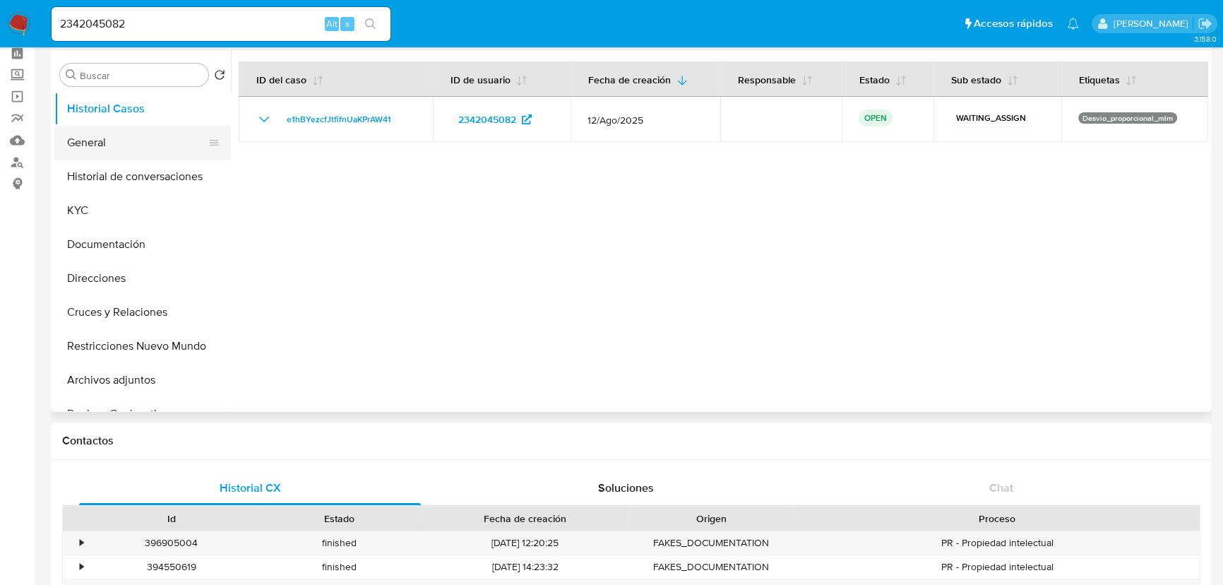
click at [124, 145] on button "General" at bounding box center [136, 143] width 165 height 34
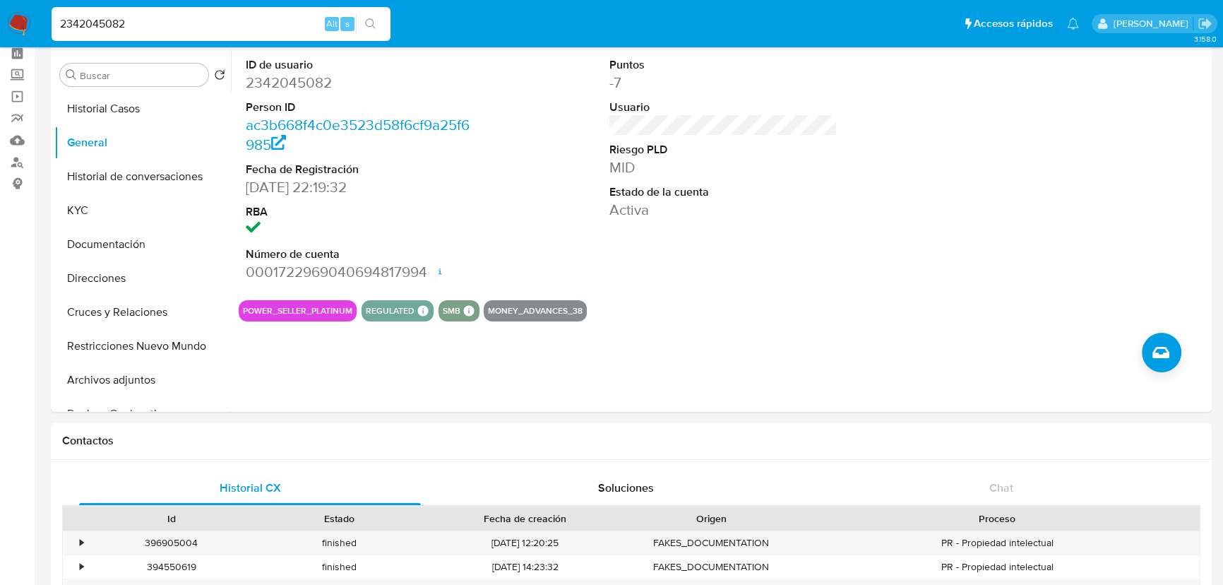
drag, startPoint x: -20, startPoint y: -16, endPoint x: -114, endPoint y: -30, distance: 95.1
paste input "56013961"
type input "2356013961"
click at [369, 19] on icon "search-icon" at bounding box center [370, 23] width 11 height 11
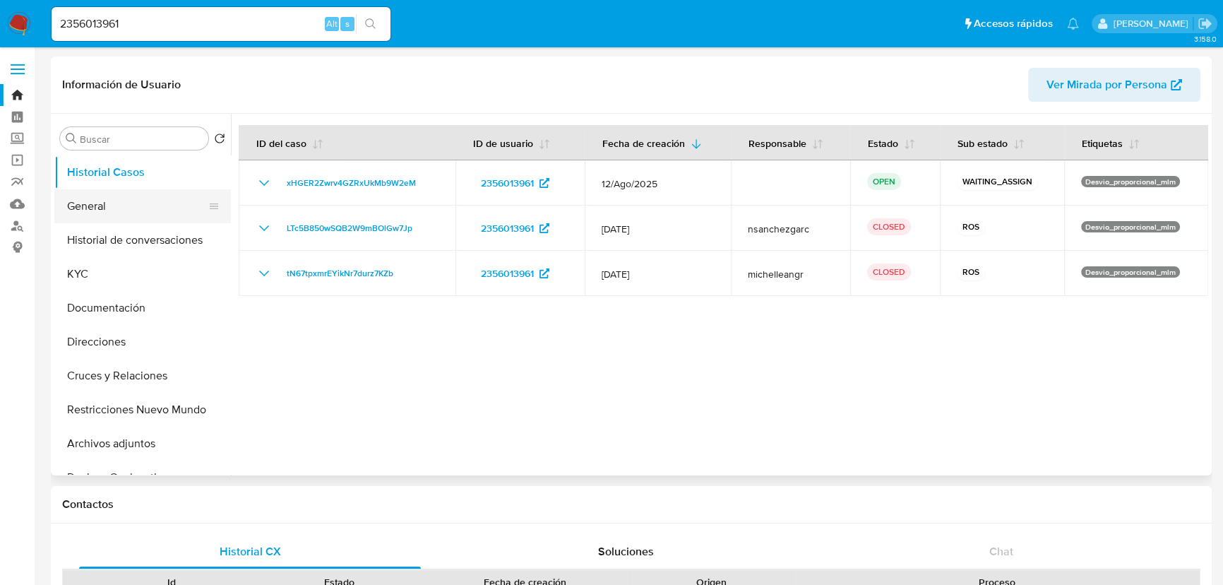
select select "10"
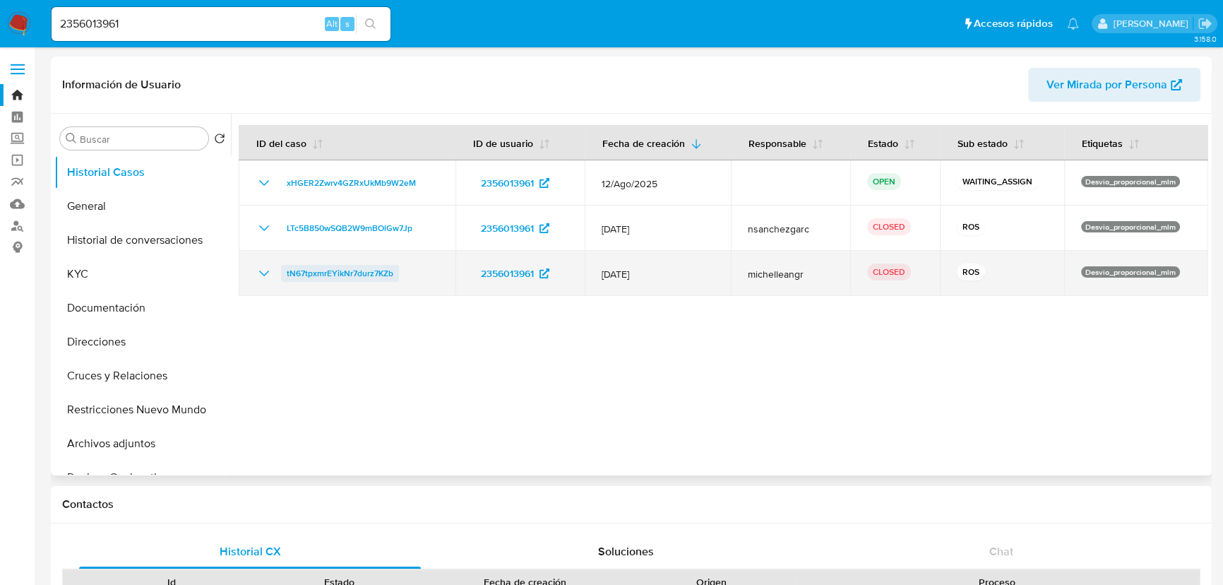
drag, startPoint x: 122, startPoint y: 203, endPoint x: 360, endPoint y: 264, distance: 245.6
click at [360, 264] on div "Buscar Volver al orden por defecto Historial Casos General Historial de convers…" at bounding box center [631, 295] width 1154 height 362
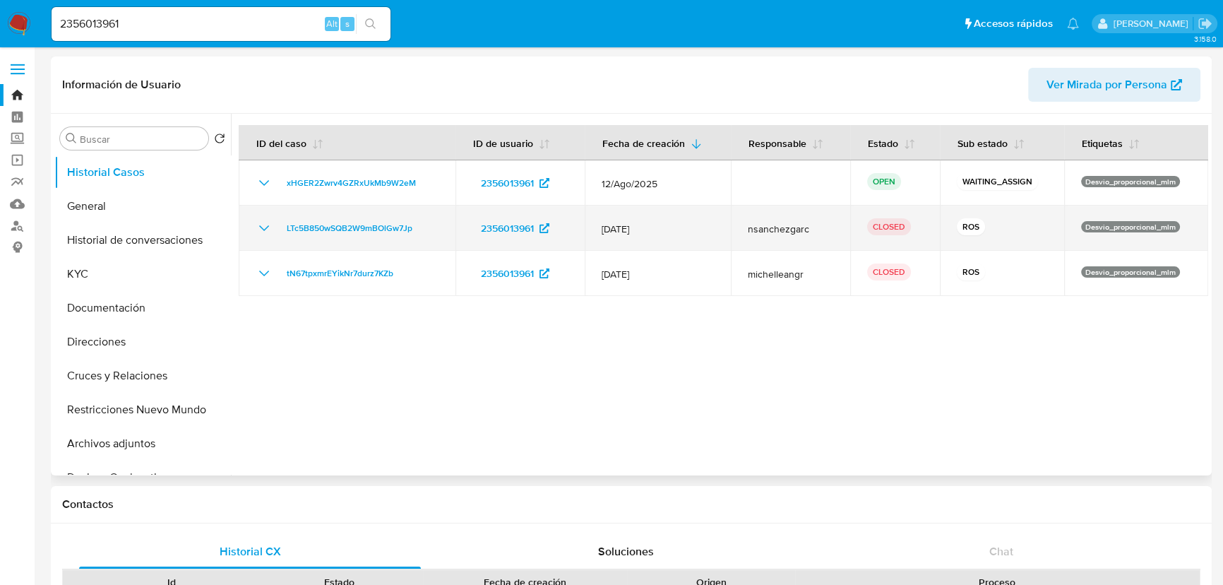
click at [270, 229] on icon "Mostrar/Ocultar" at bounding box center [264, 228] width 17 height 17
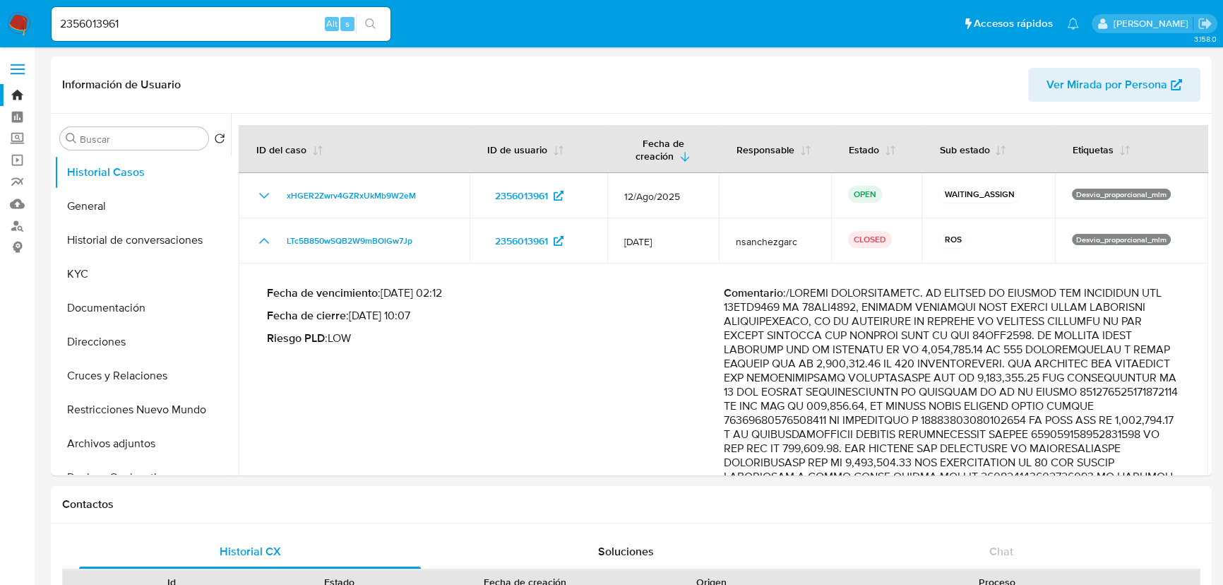
drag, startPoint x: 261, startPoint y: 240, endPoint x: 37, endPoint y: 246, distance: 224.6
click at [261, 240] on icon "Mostrar/Ocultar" at bounding box center [264, 240] width 17 height 17
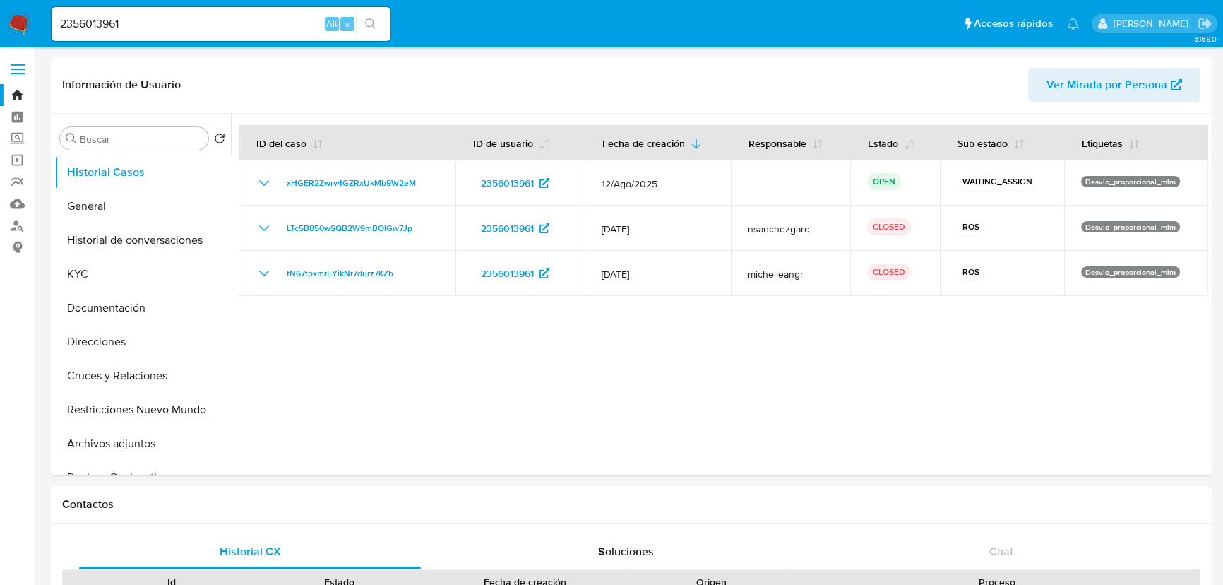
drag, startPoint x: 138, startPoint y: 7, endPoint x: 144, endPoint y: 28, distance: 21.2
click at [138, 9] on div "2356013961 Alt s" at bounding box center [221, 24] width 339 height 34
drag, startPoint x: 148, startPoint y: 28, endPoint x: -59, endPoint y: 26, distance: 206.2
paste input "1186982160"
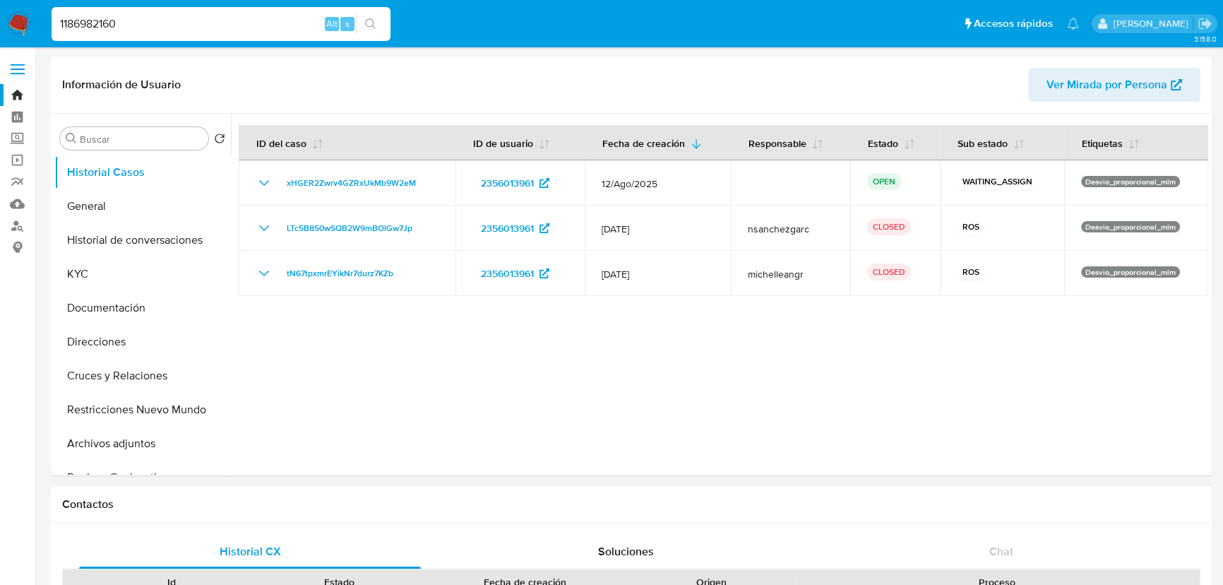
type input "1186982160"
click at [365, 28] on icon "search-icon" at bounding box center [370, 23] width 11 height 11
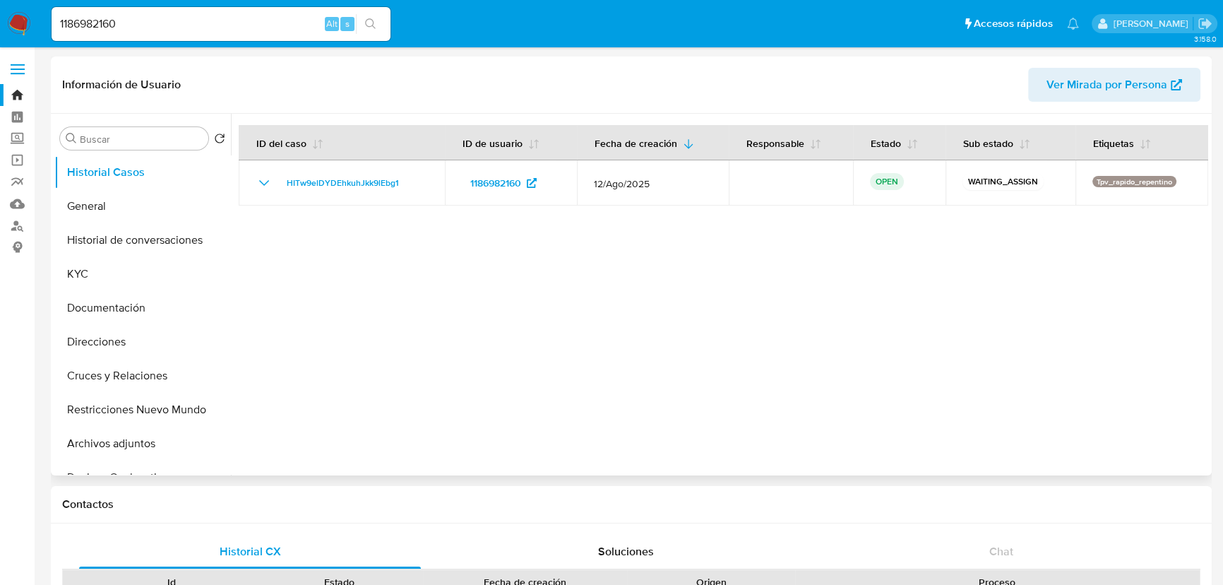
select select "10"
click at [86, 211] on button "General" at bounding box center [136, 206] width 165 height 34
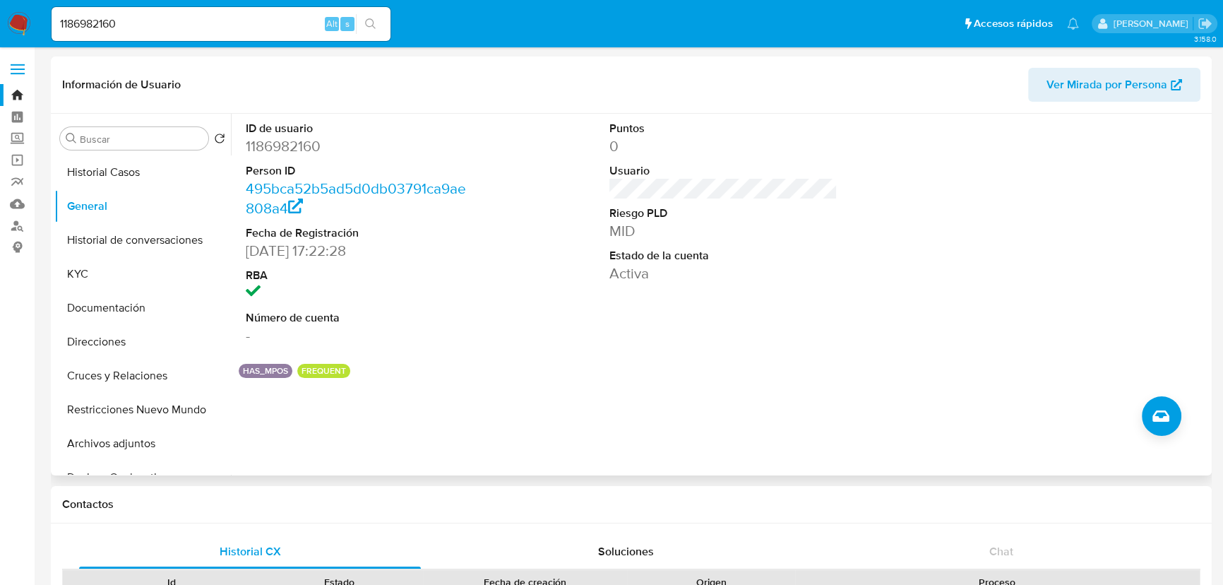
drag, startPoint x: 77, startPoint y: 263, endPoint x: 232, endPoint y: 277, distance: 156.0
click at [77, 262] on button "KYC" at bounding box center [142, 274] width 177 height 34
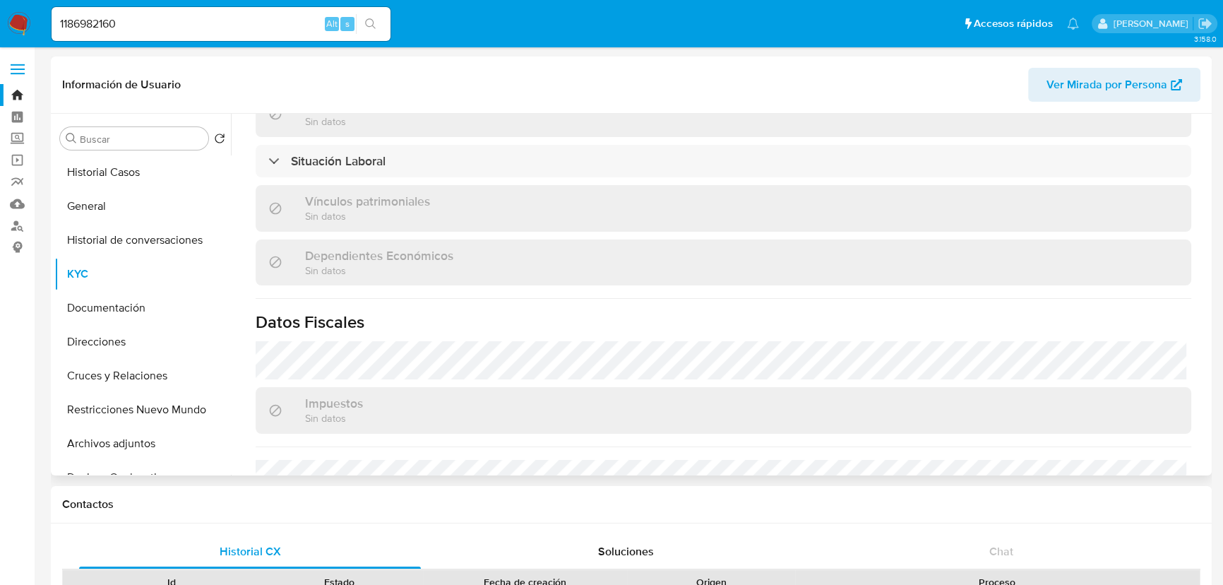
scroll to position [887, 0]
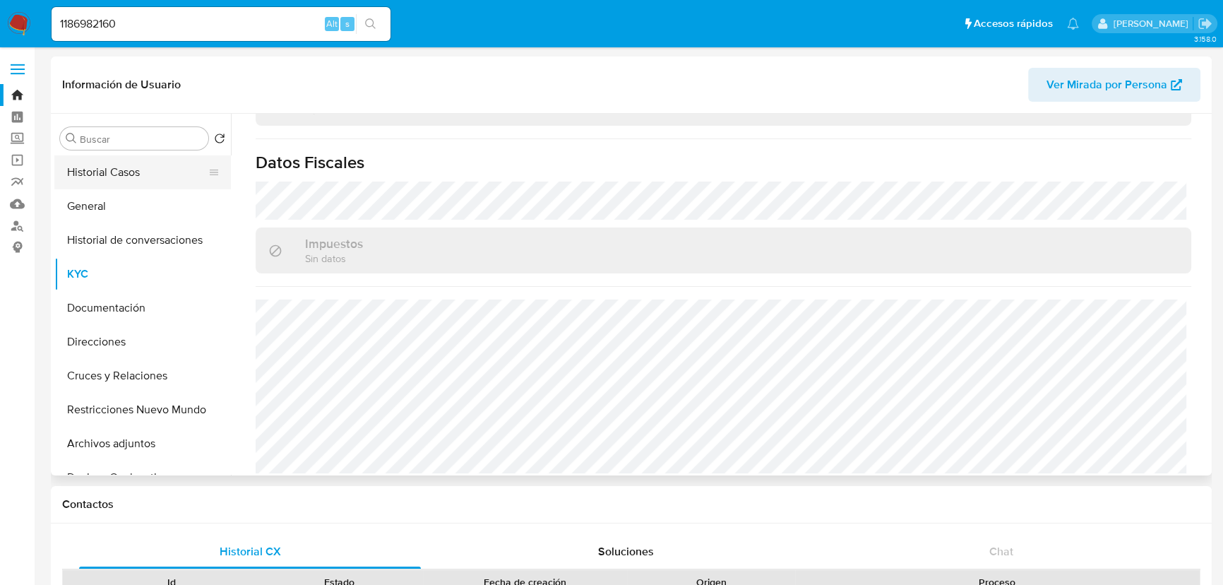
click at [143, 176] on button "Historial Casos" at bounding box center [136, 172] width 165 height 34
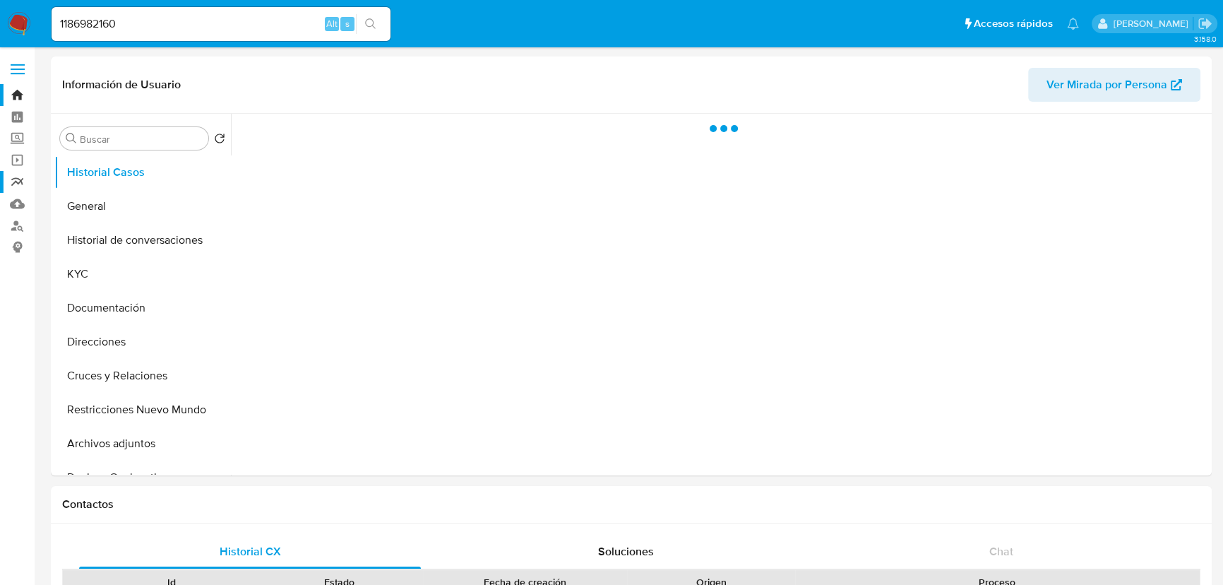
scroll to position [0, 0]
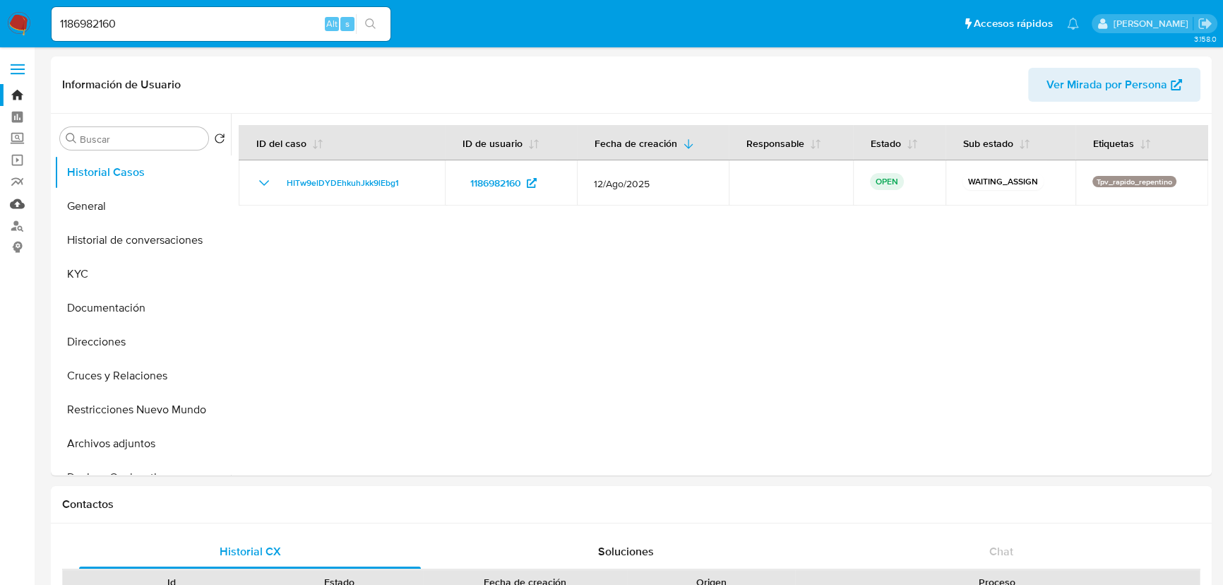
click at [20, 194] on link "Mulan" at bounding box center [84, 204] width 168 height 22
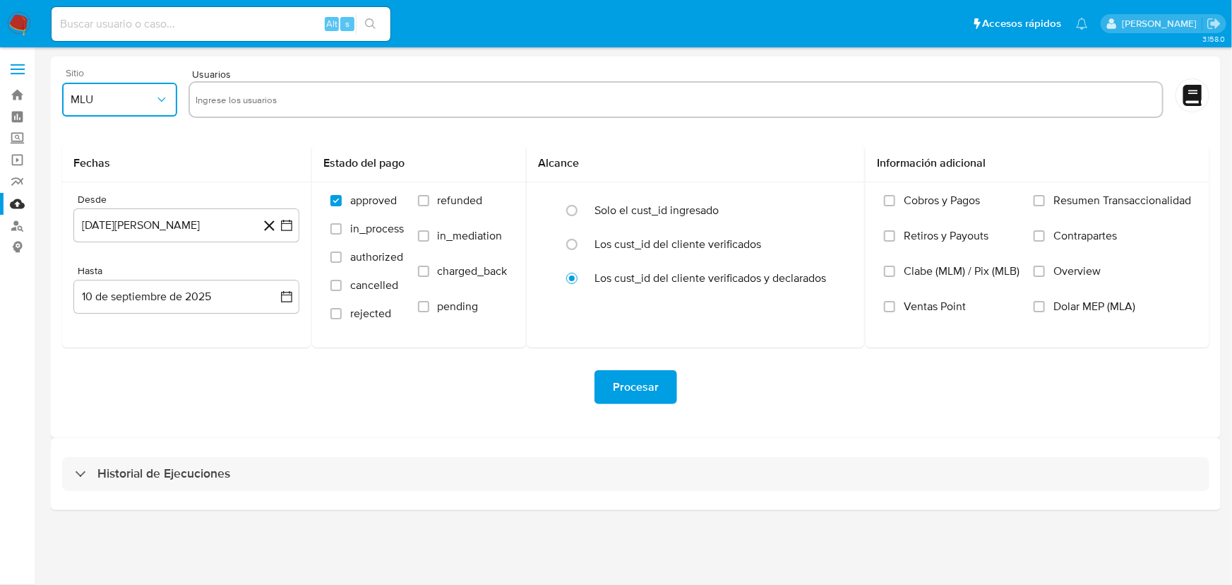
click at [116, 100] on span "MLU" at bounding box center [113, 99] width 84 height 14
click at [88, 317] on div "MLM" at bounding box center [115, 307] width 90 height 34
click at [251, 107] on input "text" at bounding box center [676, 99] width 961 height 23
type input "814313439"
click at [299, 100] on input "text" at bounding box center [718, 99] width 876 height 23
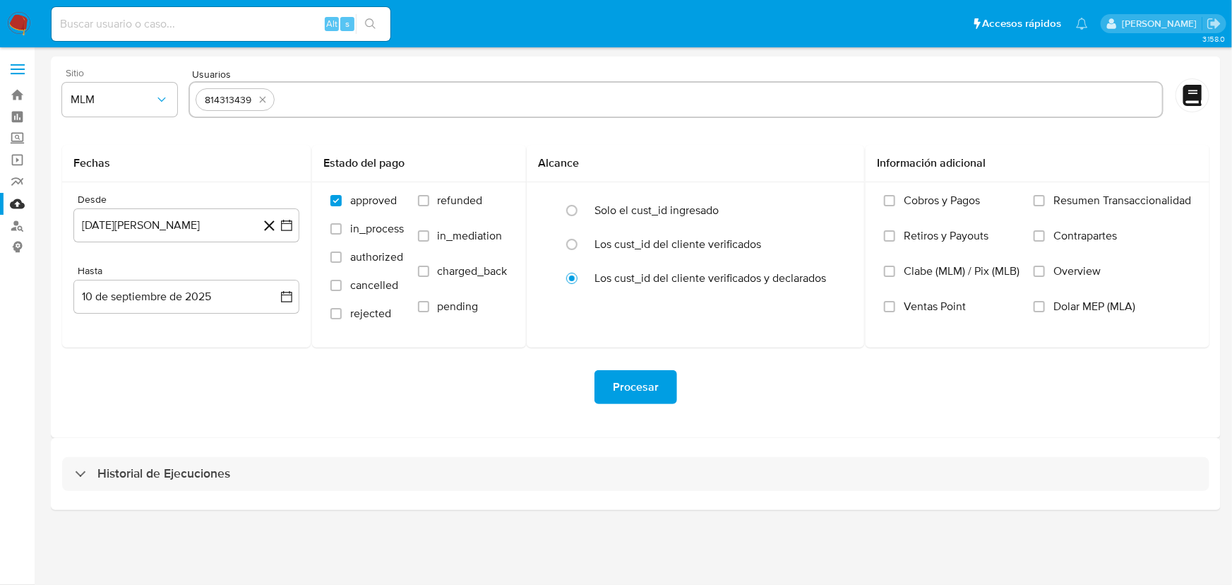
paste input "152394481"
type input "152394481"
click at [396, 103] on input "text" at bounding box center [761, 99] width 792 height 23
paste input "1484843352"
type input "1484843352"
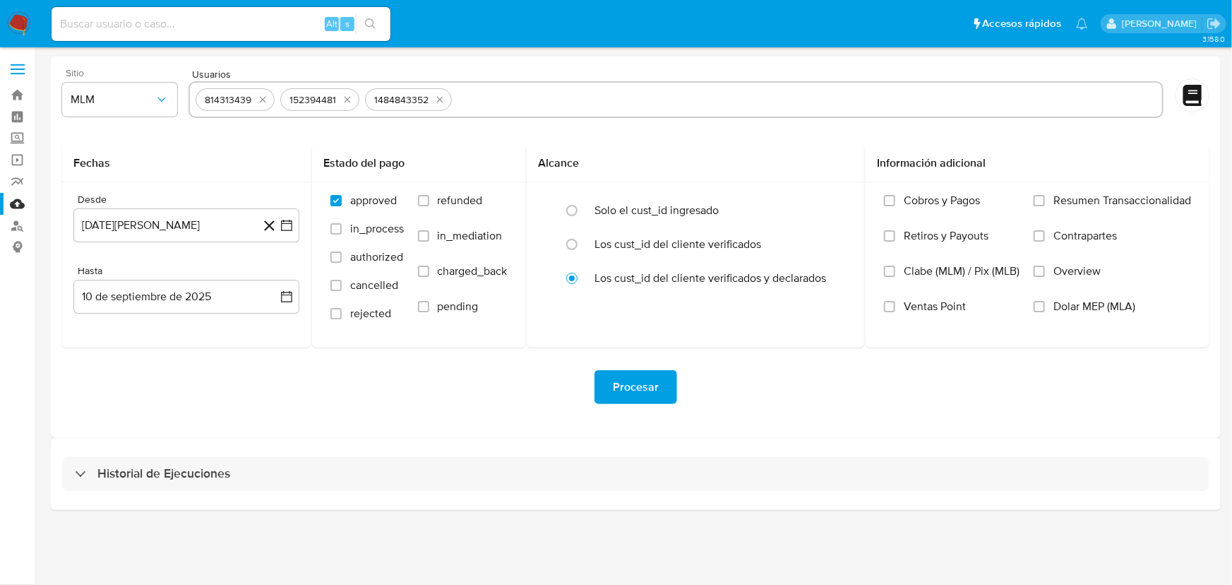
drag, startPoint x: 499, startPoint y: 80, endPoint x: 501, endPoint y: 98, distance: 17.7
click at [499, 84] on div "Usuarios 814313439 152394481 1484843352" at bounding box center [676, 94] width 975 height 53
click at [501, 98] on input "text" at bounding box center [807, 99] width 699 height 23
paste input "1186982160"
type input "1186982160"
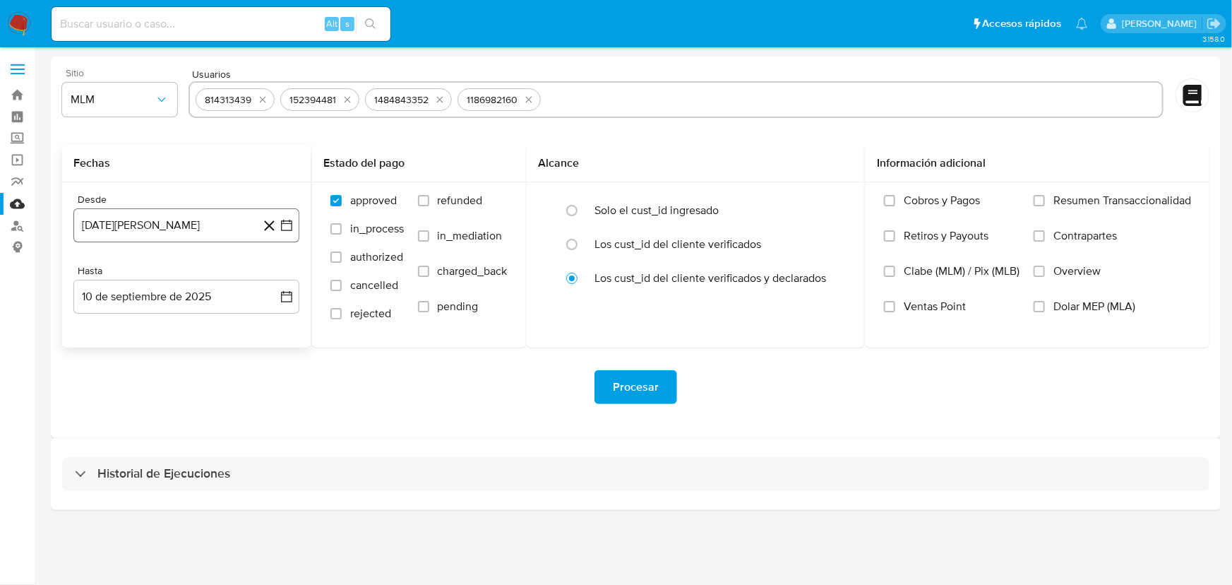
click at [290, 229] on icon "button" at bounding box center [287, 225] width 14 height 14
click at [272, 268] on icon "Mes siguiente" at bounding box center [273, 276] width 17 height 17
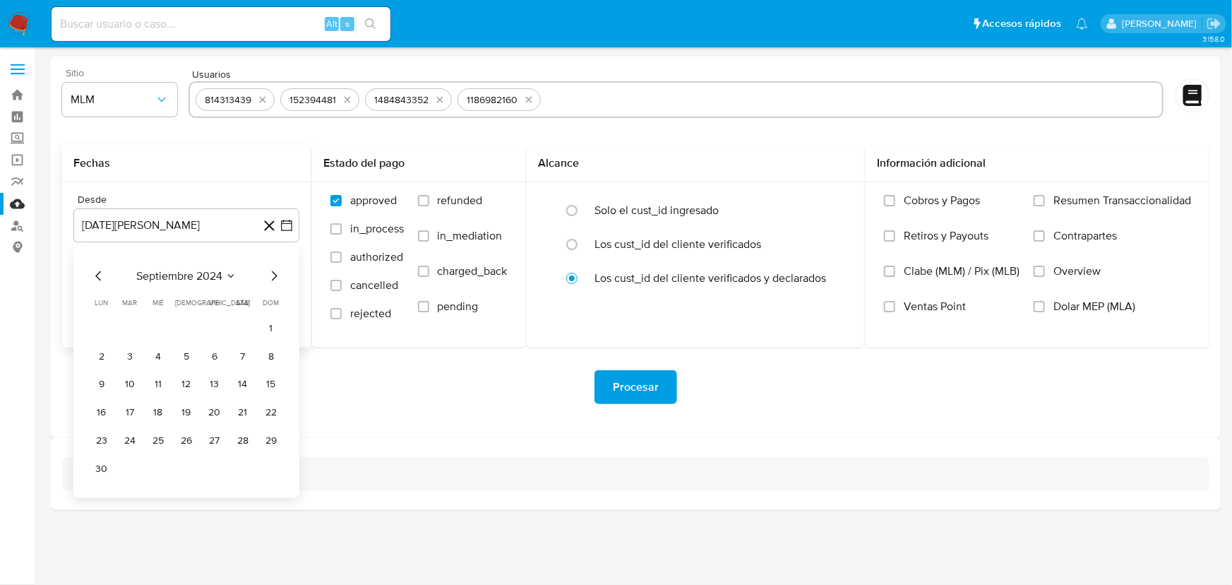
click at [272, 275] on icon "Mes siguiente" at bounding box center [273, 276] width 17 height 17
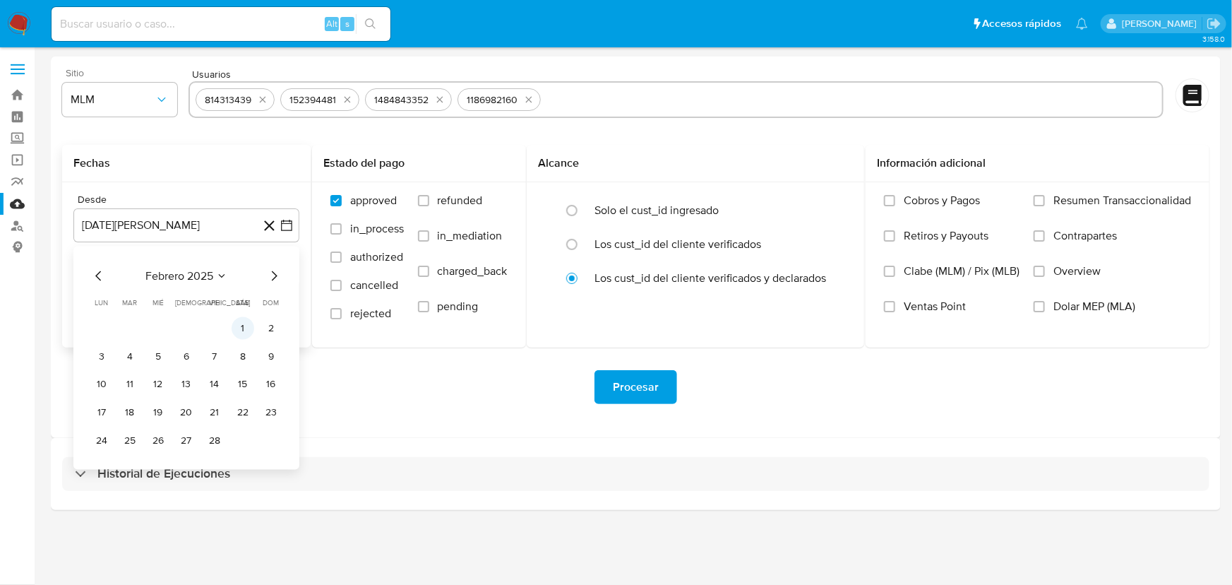
click at [245, 318] on button "1" at bounding box center [243, 328] width 23 height 23
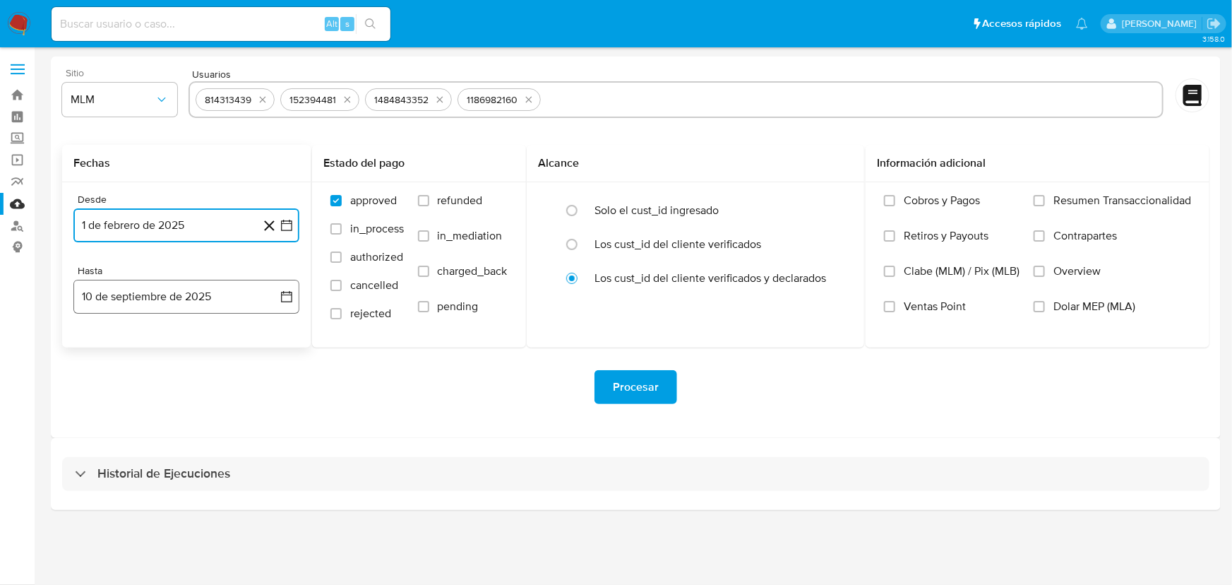
click at [272, 289] on button "10 de septiembre de 2025" at bounding box center [186, 297] width 226 height 34
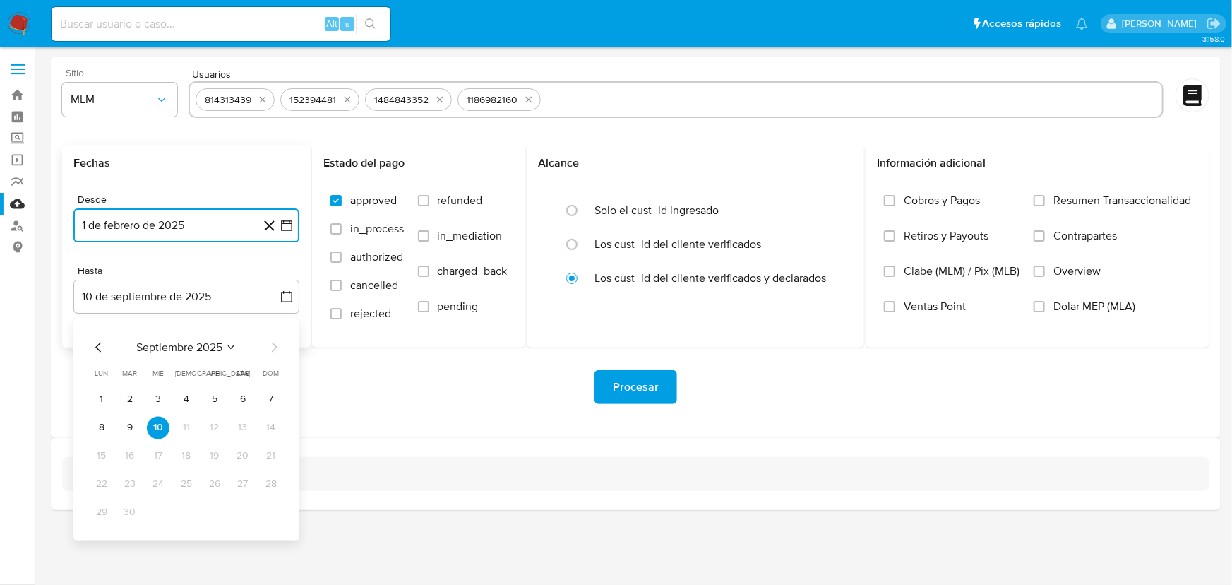
click at [91, 345] on icon "Mes anterior" at bounding box center [98, 347] width 17 height 17
click at [92, 345] on icon "Mes anterior" at bounding box center [98, 347] width 17 height 17
click at [181, 508] on button "31" at bounding box center [186, 512] width 23 height 23
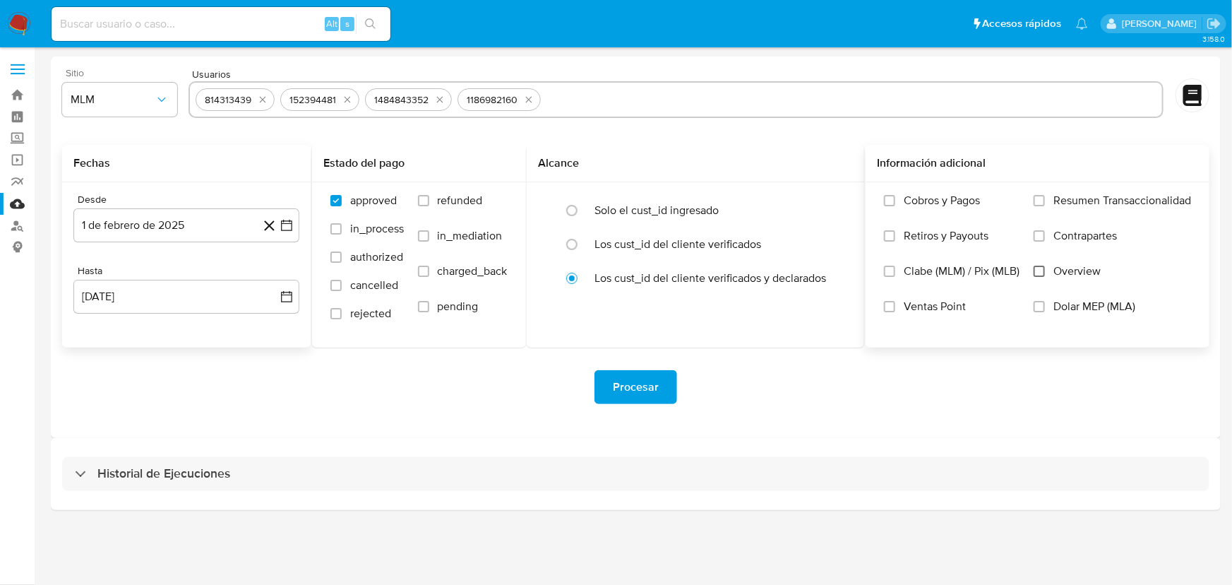
drag, startPoint x: 1028, startPoint y: 271, endPoint x: 1038, endPoint y: 272, distance: 9.9
click at [1031, 271] on div "Cobros y Pagos Retiros y Payouts Clabe (MLM) / Pix (MLB) Ventas Point Resumen T…" at bounding box center [1037, 263] width 321 height 141
click at [1039, 273] on input "Overview" at bounding box center [1039, 270] width 11 height 11
click at [640, 386] on span "Procesar" at bounding box center [636, 386] width 46 height 31
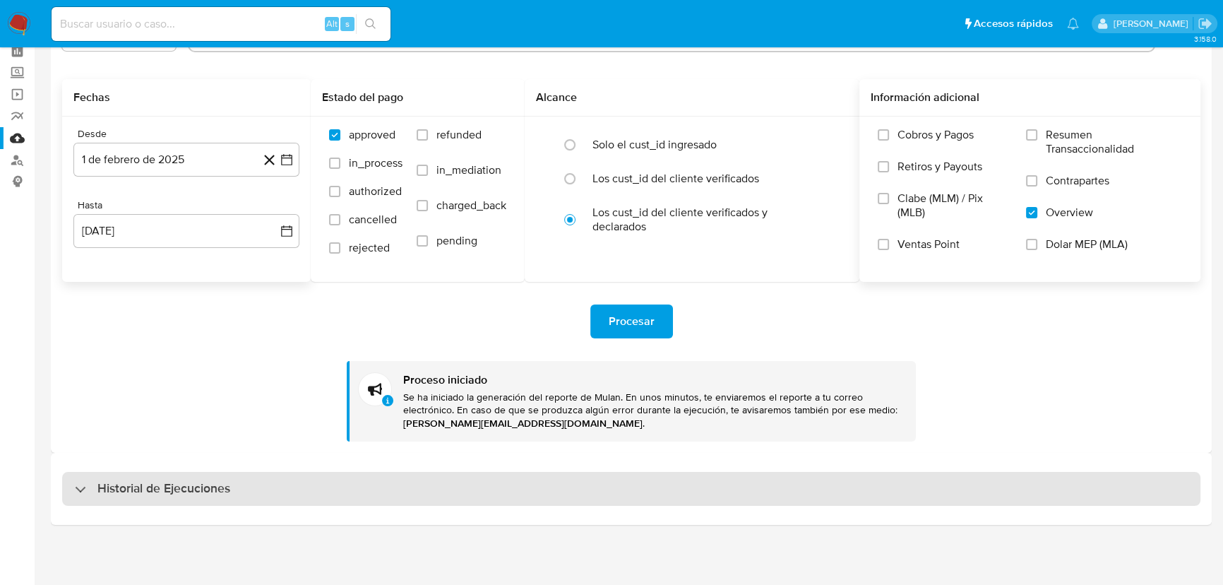
click at [92, 483] on div "Historial de Ejecuciones" at bounding box center [152, 488] width 155 height 17
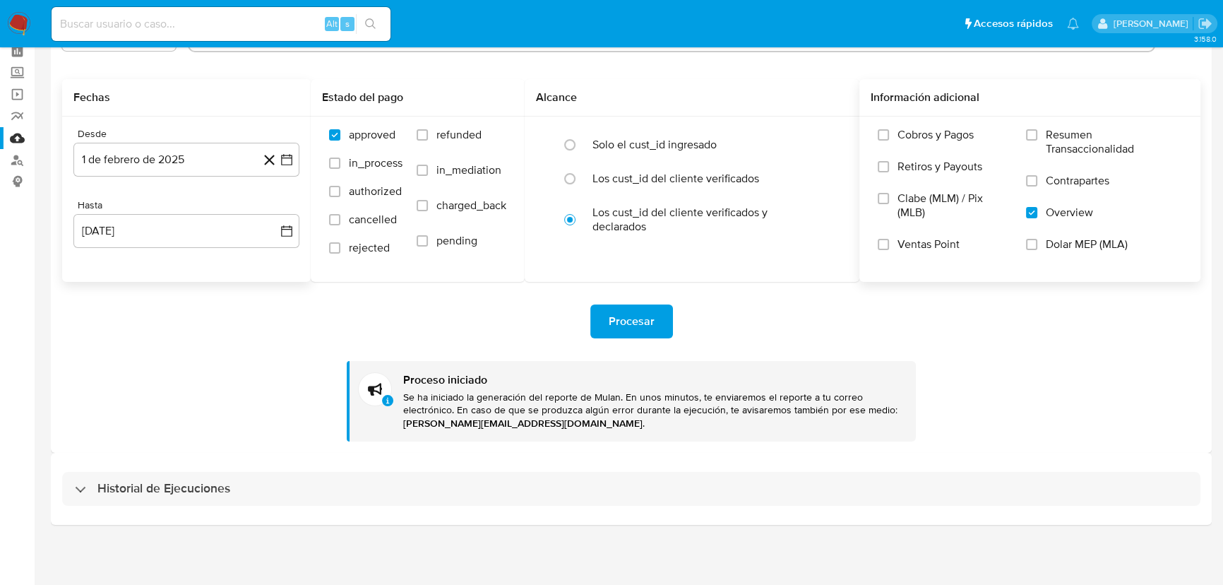
select select "10"
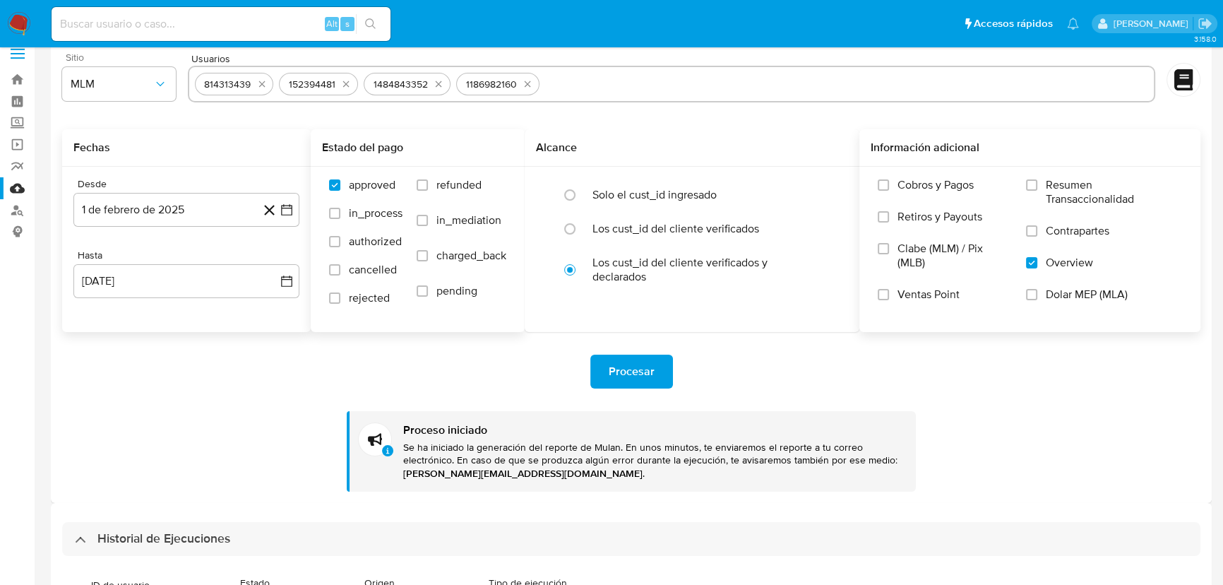
scroll to position [1, 0]
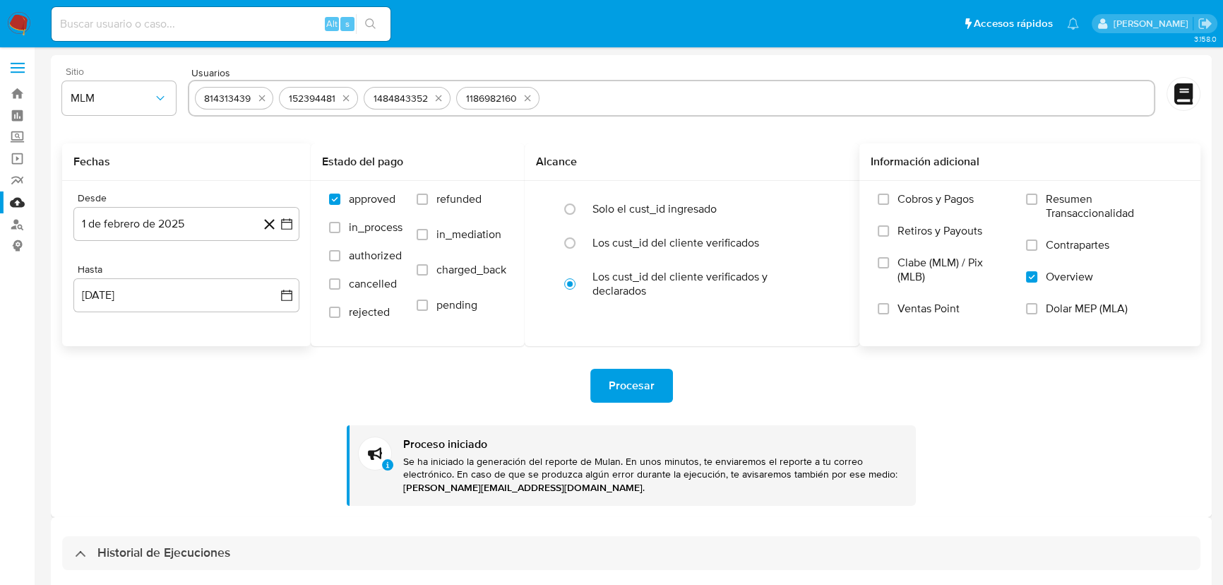
drag, startPoint x: 263, startPoint y: 98, endPoint x: 289, endPoint y: 107, distance: 27.7
click at [263, 98] on icon "quitar 814313439" at bounding box center [261, 97] width 11 height 11
click at [261, 97] on icon "quitar 152394481" at bounding box center [261, 98] width 6 height 6
click at [261, 97] on button "quitar 1484843352" at bounding box center [269, 98] width 17 height 17
click at [261, 97] on icon "quitar 1186982160" at bounding box center [266, 97] width 11 height 11
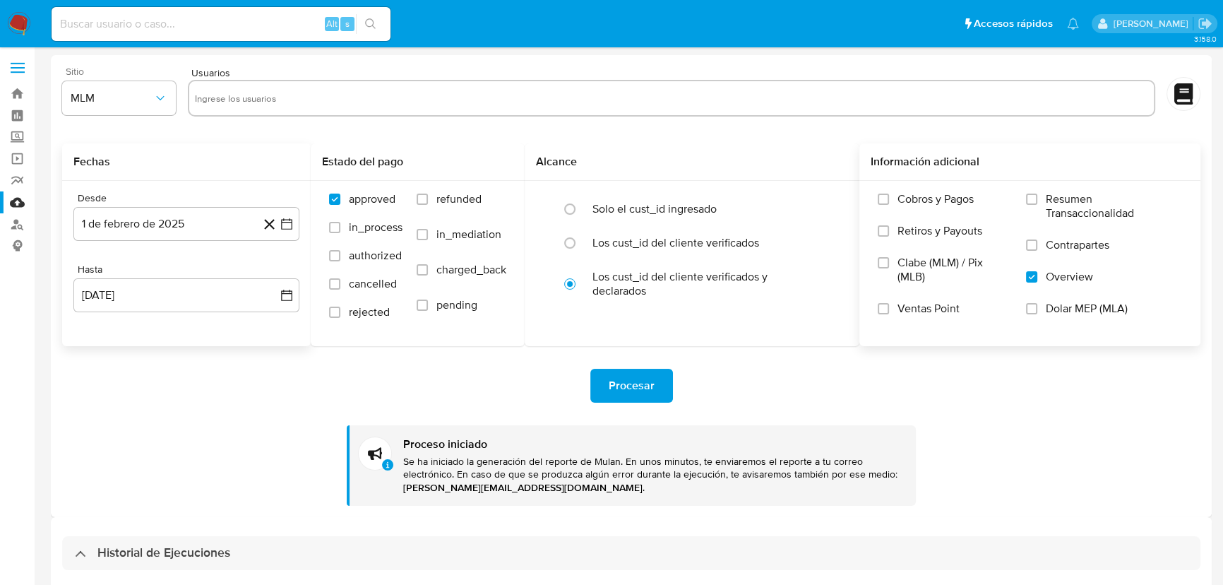
click at [268, 104] on input "text" at bounding box center [671, 98] width 953 height 23
paste input "2466671520"
type input "2466671520"
click at [305, 105] on input "text" at bounding box center [717, 98] width 861 height 23
paste input "2356013961"
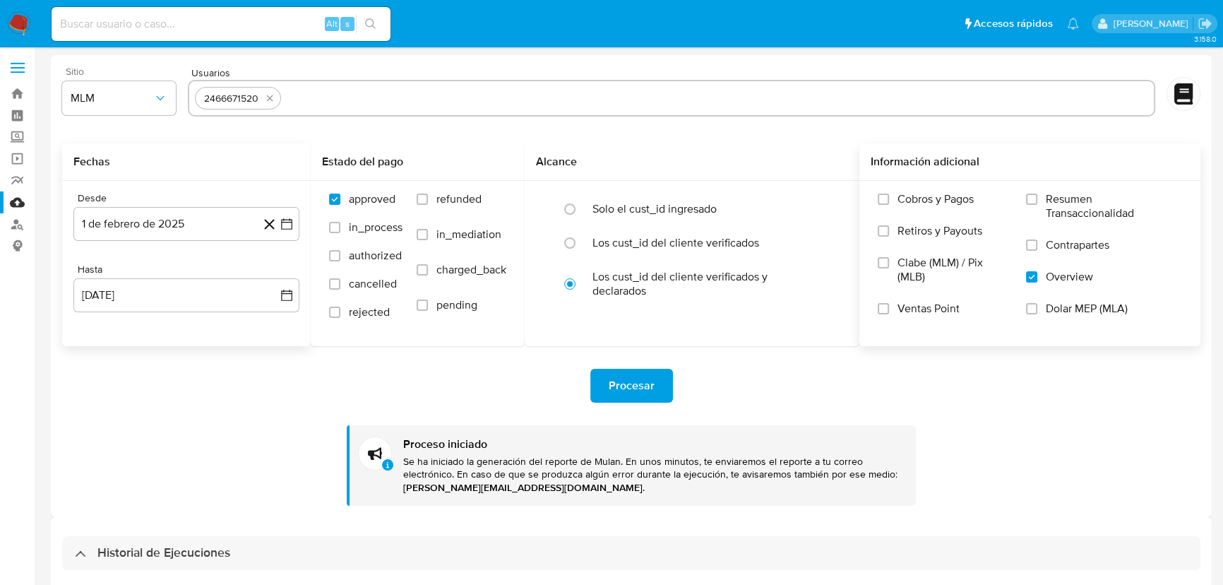
type input "2356013961"
click at [287, 213] on button "1 de febrero de 2025" at bounding box center [186, 224] width 226 height 34
drag, startPoint x: 278, startPoint y: 269, endPoint x: 282, endPoint y: 275, distance: 7.3
click at [279, 270] on icon "Mes siguiente" at bounding box center [273, 274] width 17 height 17
click at [282, 275] on icon "Mes siguiente" at bounding box center [273, 274] width 17 height 17
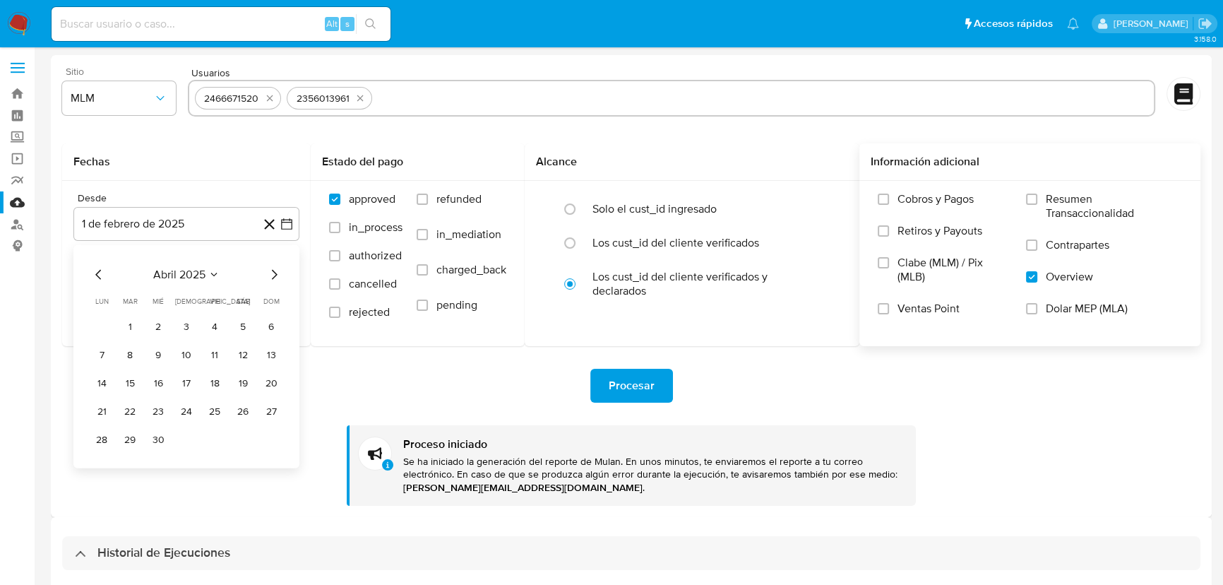
click at [282, 275] on icon "Mes siguiente" at bounding box center [273, 274] width 17 height 17
click at [212, 321] on button "1" at bounding box center [214, 327] width 23 height 23
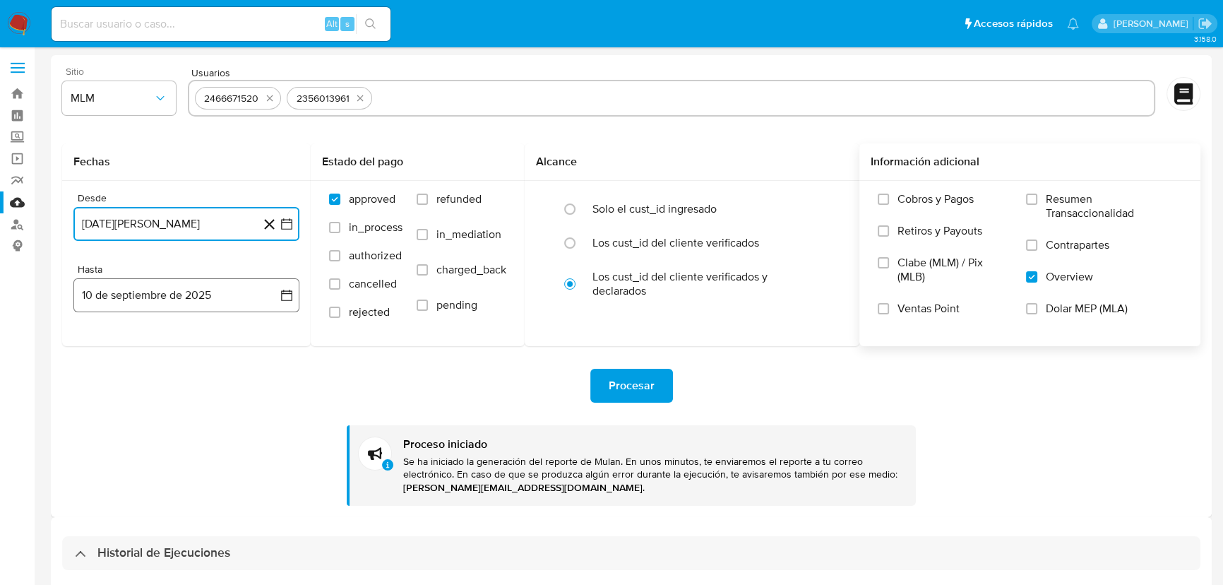
drag, startPoint x: 285, startPoint y: 292, endPoint x: 275, endPoint y: 292, distance: 9.9
click at [285, 292] on icon "button" at bounding box center [286, 294] width 11 height 11
click at [102, 345] on icon "Mes anterior" at bounding box center [98, 346] width 17 height 17
drag, startPoint x: 271, startPoint y: 515, endPoint x: 334, endPoint y: 506, distance: 63.5
click at [272, 515] on button "31" at bounding box center [271, 511] width 23 height 23
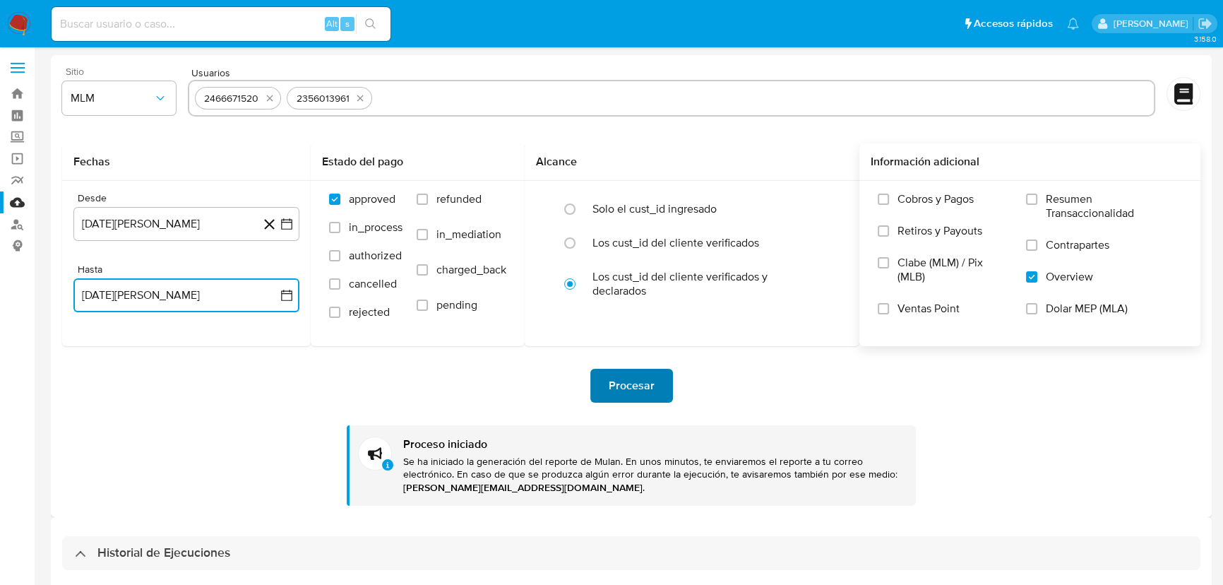
click at [621, 384] on span "Procesar" at bounding box center [632, 385] width 46 height 31
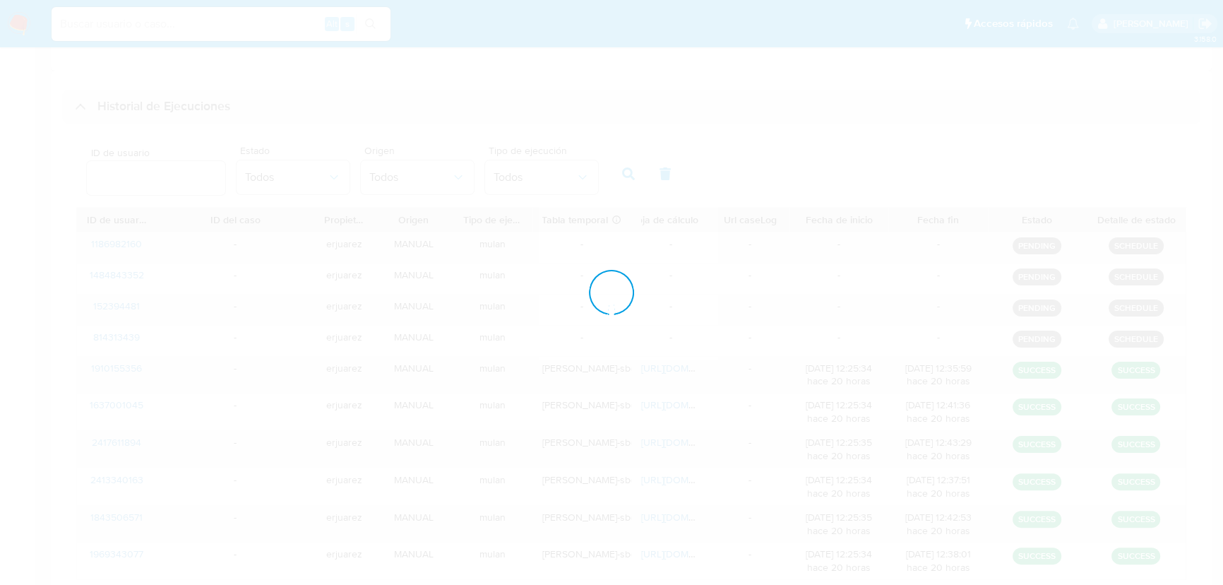
scroll to position [387, 0]
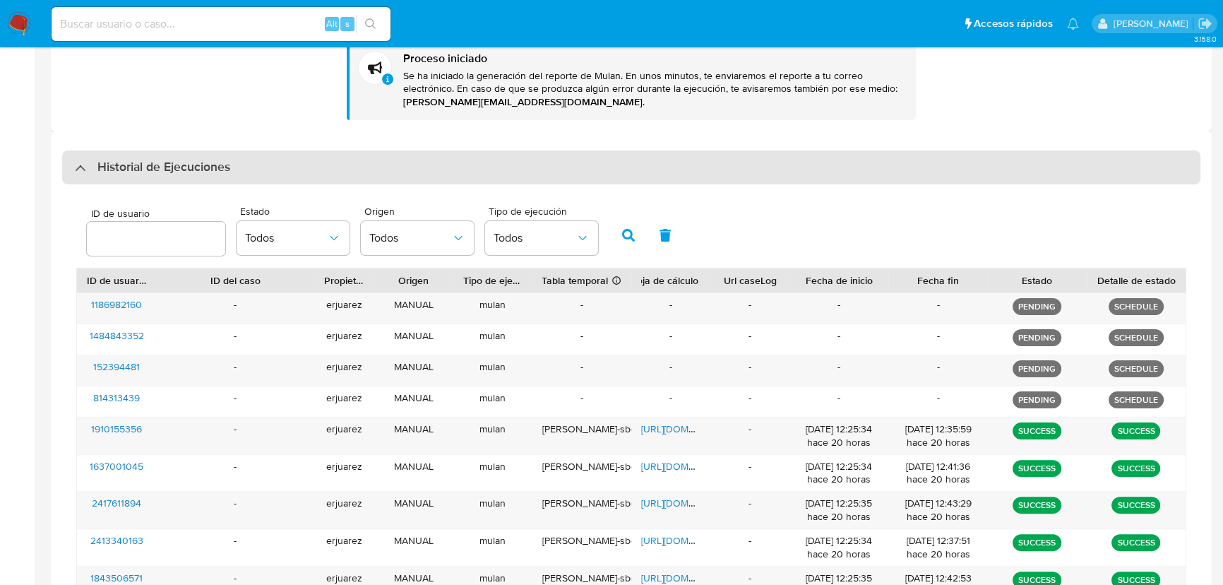
click at [71, 175] on div "Historial de Ejecuciones" at bounding box center [631, 167] width 1138 height 34
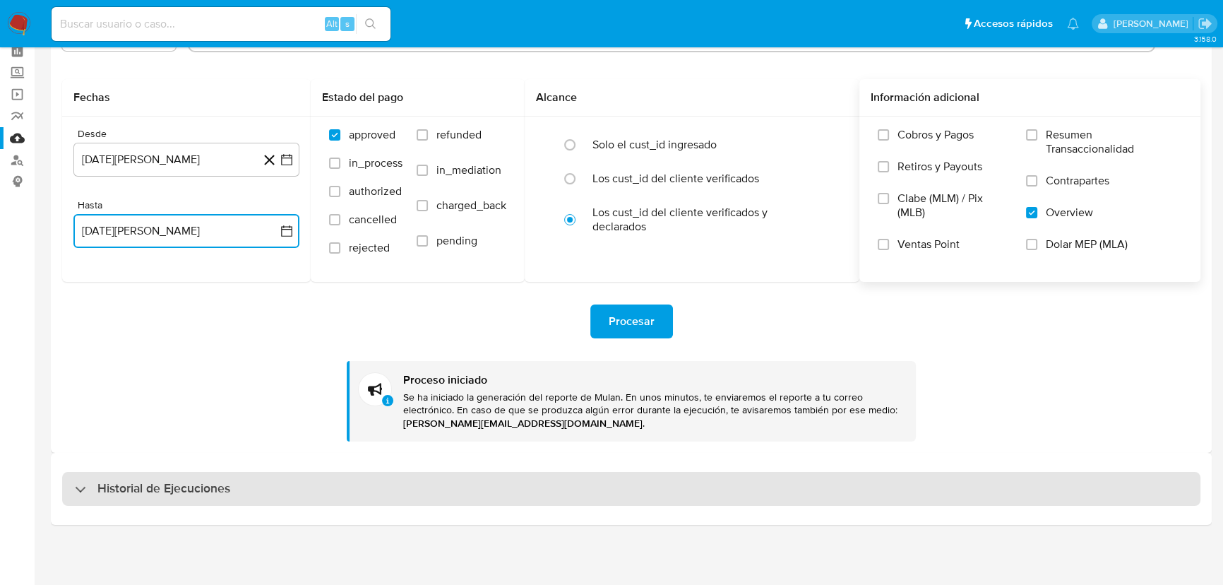
click at [88, 477] on div "Historial de Ejecuciones" at bounding box center [631, 489] width 1138 height 34
select select "10"
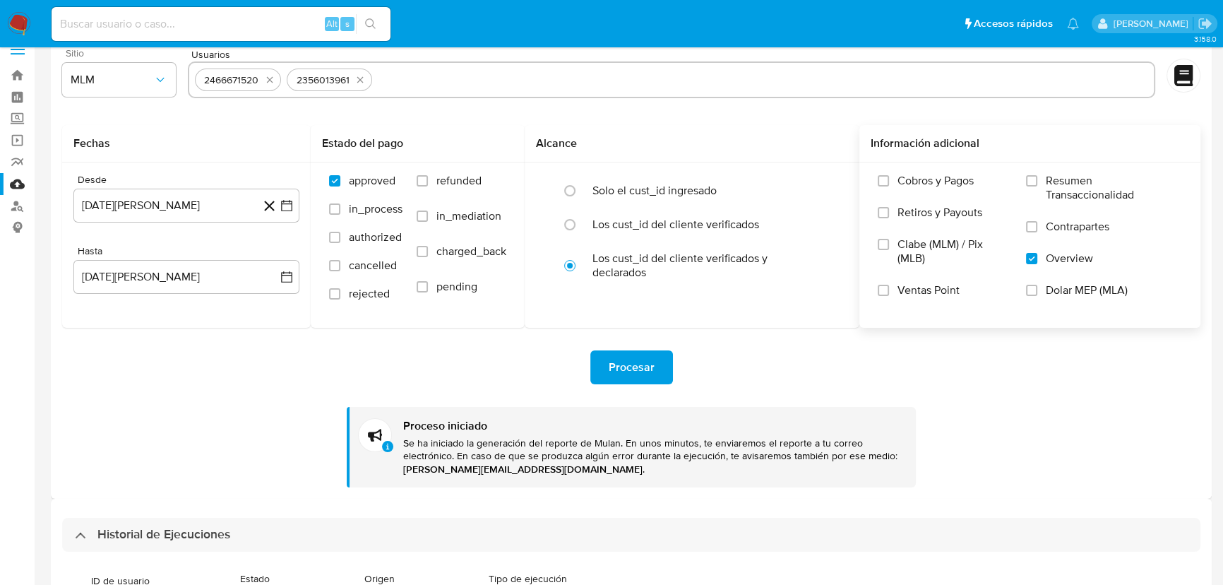
scroll to position [16, 0]
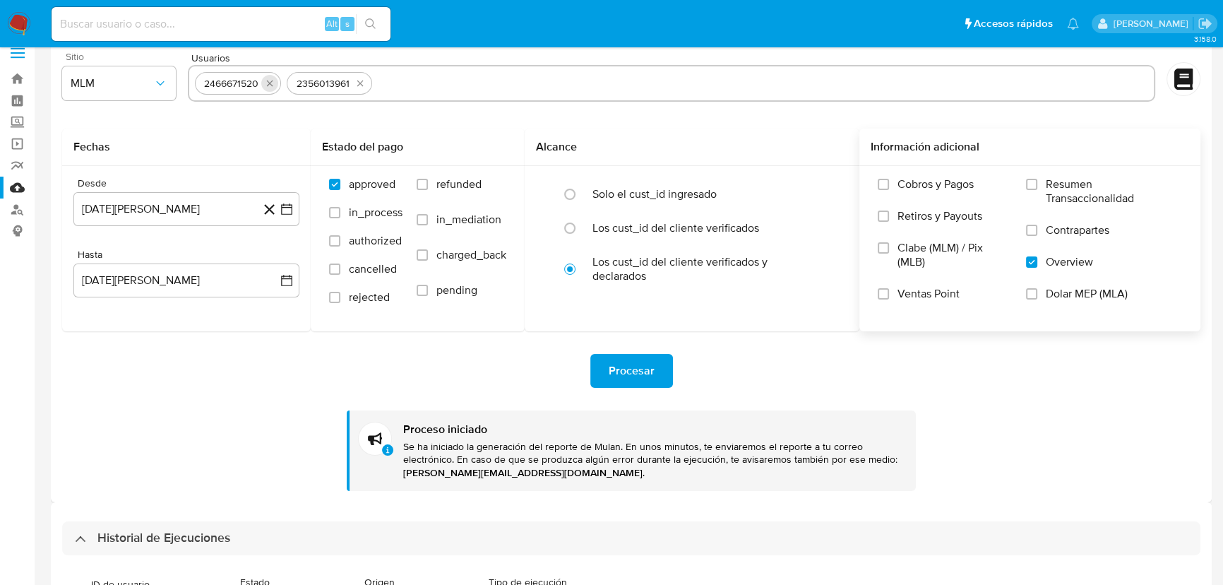
click at [269, 83] on icon "quitar 2466671520" at bounding box center [269, 83] width 6 height 6
click at [269, 83] on icon "quitar 2356013961" at bounding box center [268, 83] width 11 height 11
click at [261, 90] on input "text" at bounding box center [671, 83] width 953 height 23
paste input "2287438609"
type input "2287438609"
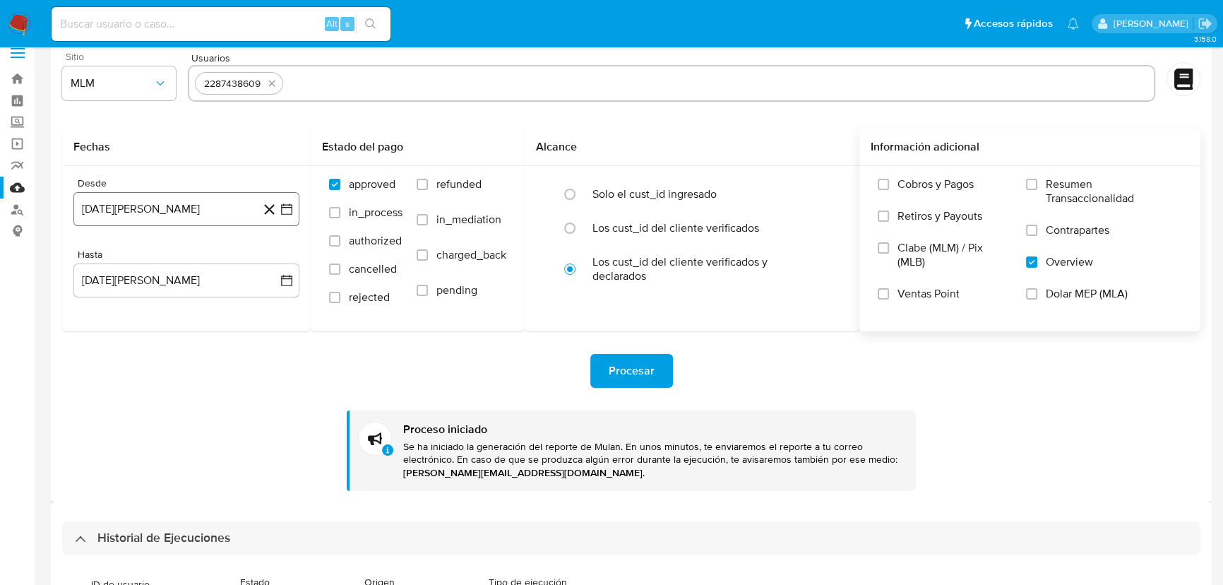
click at [287, 211] on icon "button" at bounding box center [287, 209] width 14 height 14
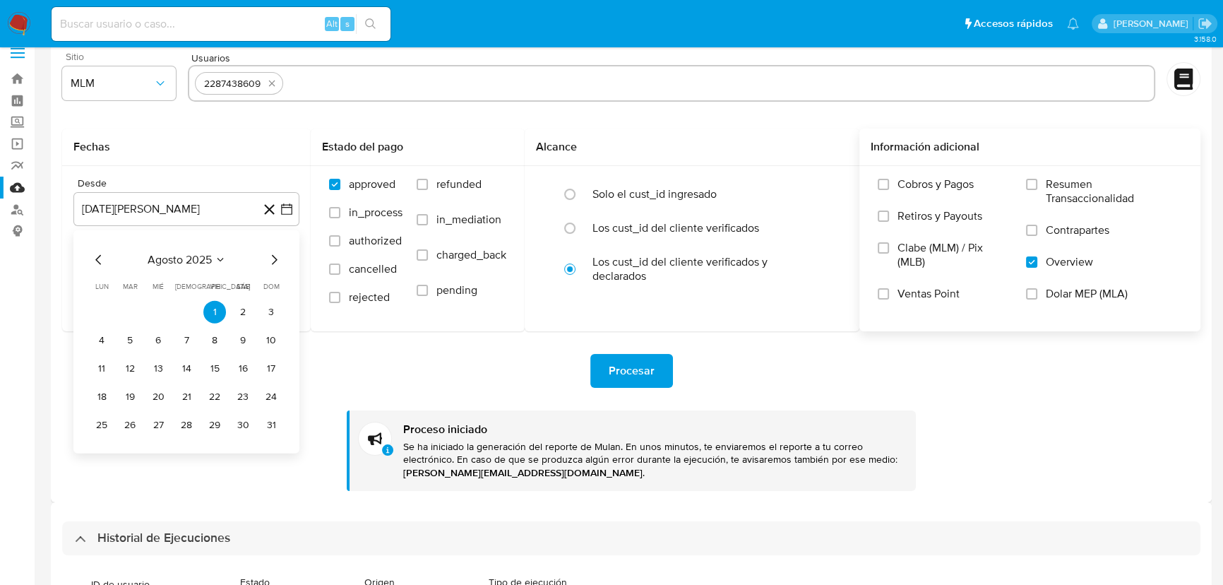
click at [98, 265] on icon "Mes anterior" at bounding box center [98, 259] width 17 height 17
click at [98, 264] on icon "Mes anterior" at bounding box center [98, 259] width 17 height 17
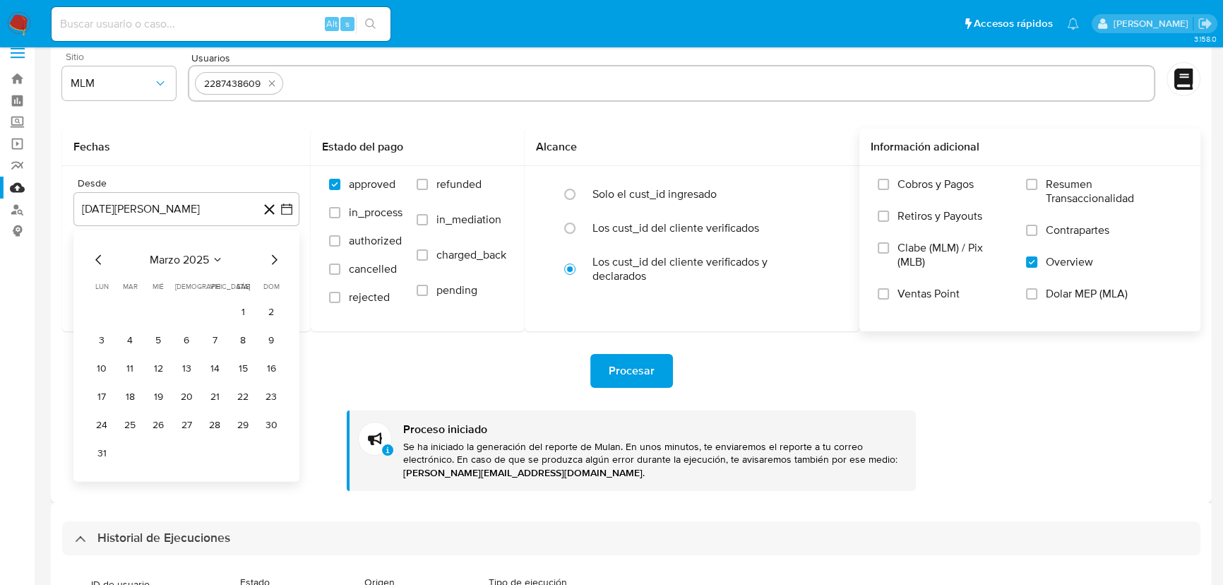
click at [98, 264] on icon "Mes anterior" at bounding box center [98, 259] width 17 height 17
click at [129, 426] on button "25" at bounding box center [130, 425] width 23 height 23
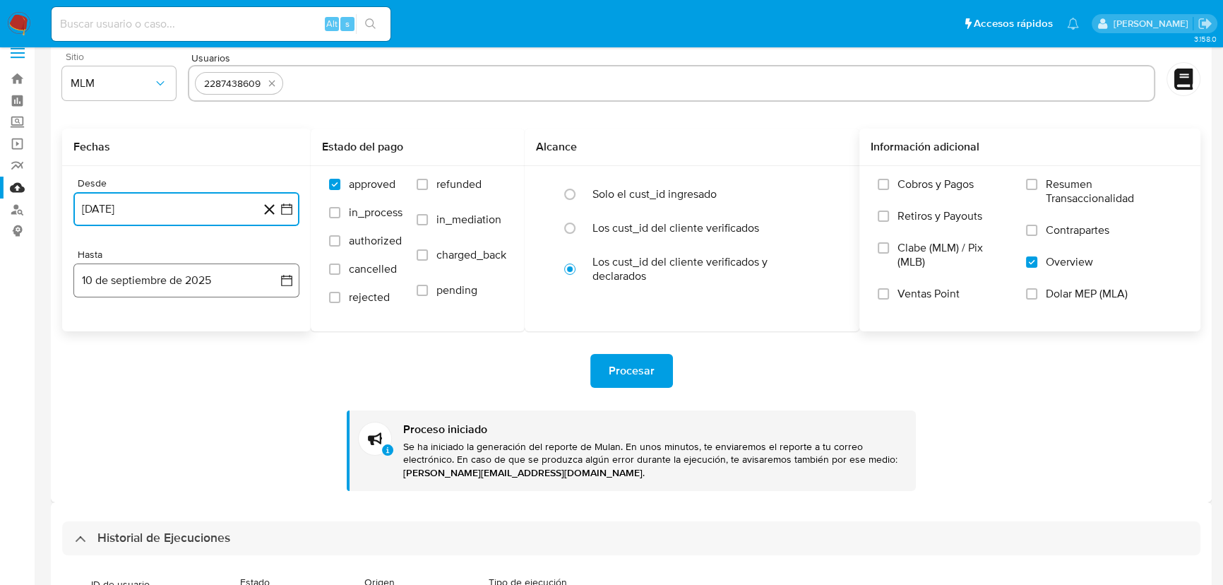
drag, startPoint x: 287, startPoint y: 284, endPoint x: 273, endPoint y: 285, distance: 14.1
click at [284, 285] on icon "button" at bounding box center [287, 280] width 14 height 14
click at [102, 330] on icon "Mes anterior" at bounding box center [98, 331] width 17 height 17
click at [95, 332] on icon "Mes anterior" at bounding box center [98, 331] width 17 height 17
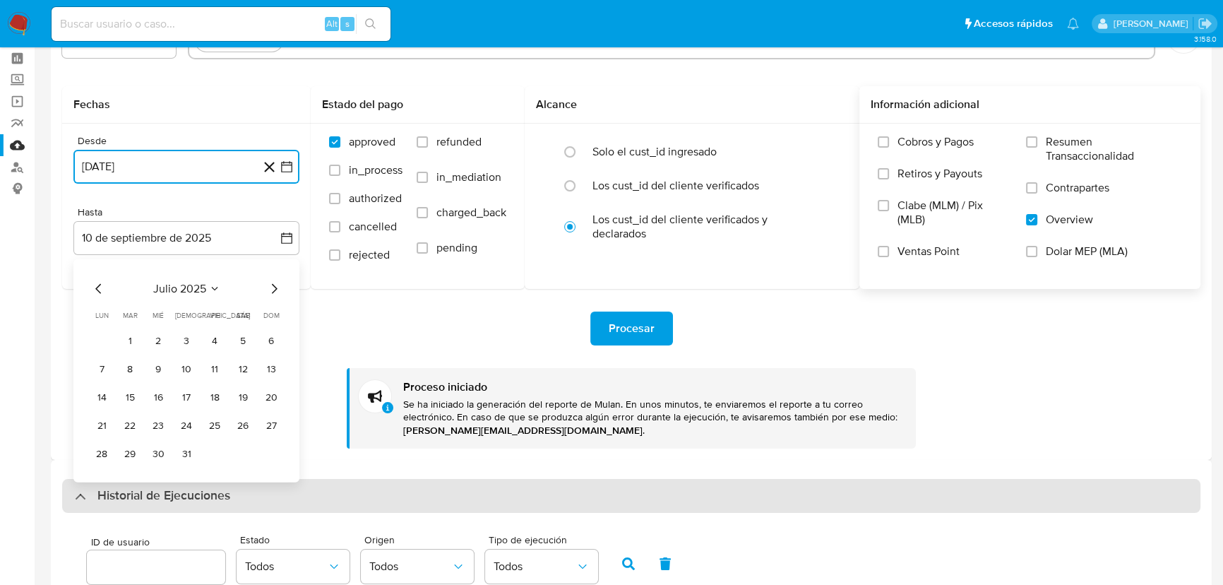
scroll to position [80, 0]
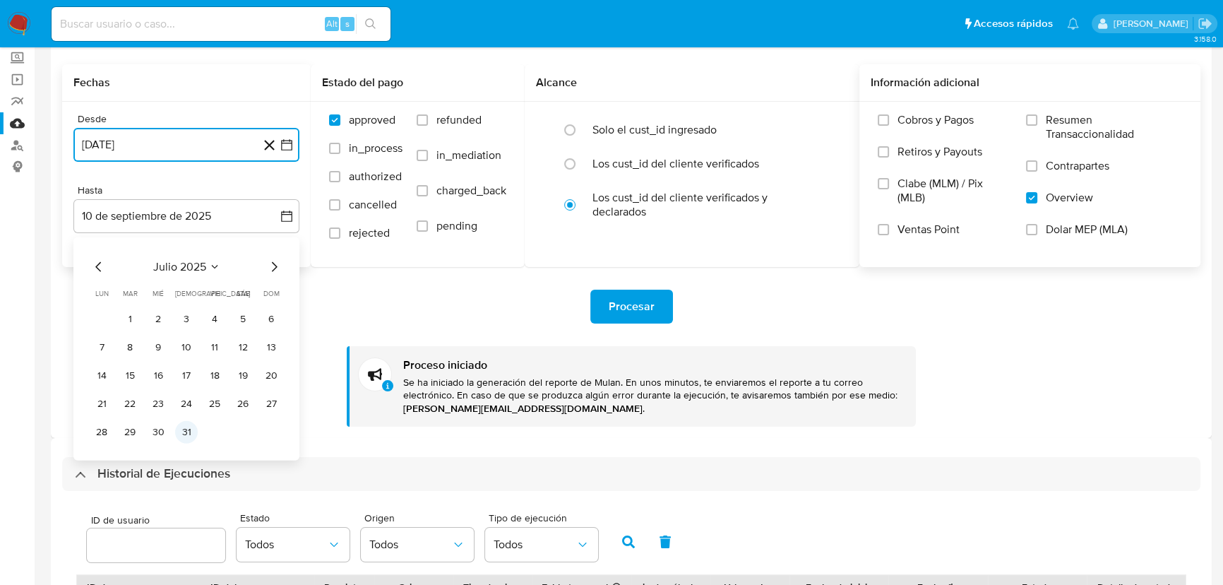
click at [186, 432] on button "31" at bounding box center [186, 432] width 23 height 23
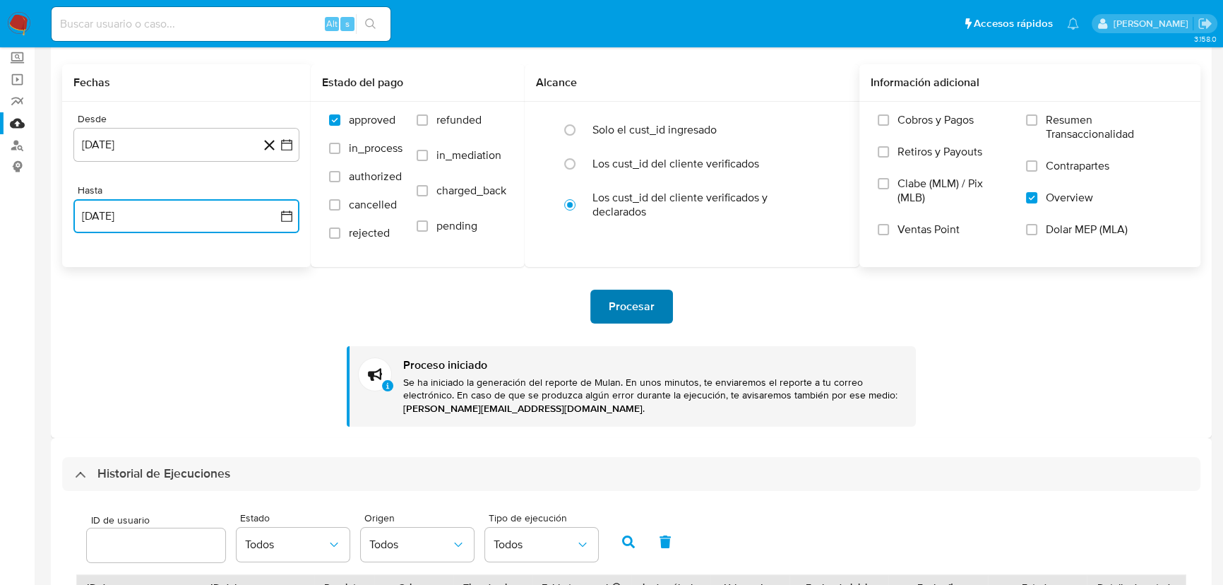
click at [617, 310] on span "Procesar" at bounding box center [632, 306] width 46 height 31
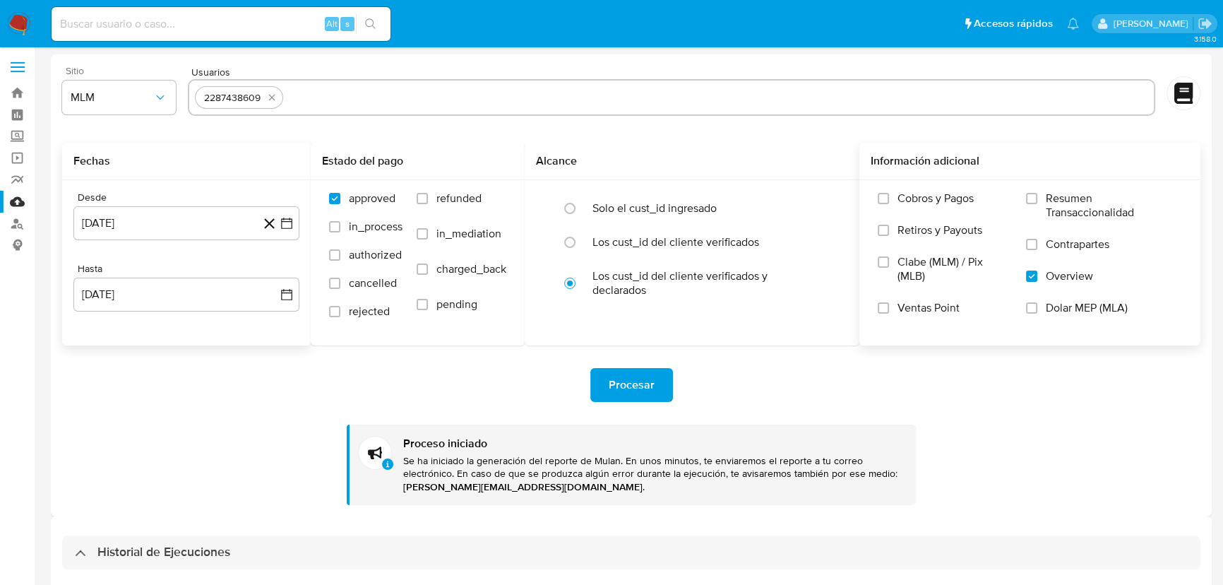
scroll to position [0, 0]
click at [270, 98] on icon "quitar 2287438609" at bounding box center [271, 100] width 6 height 6
click at [244, 96] on input "text" at bounding box center [671, 99] width 953 height 23
paste input "2512491556"
type input "2512491556"
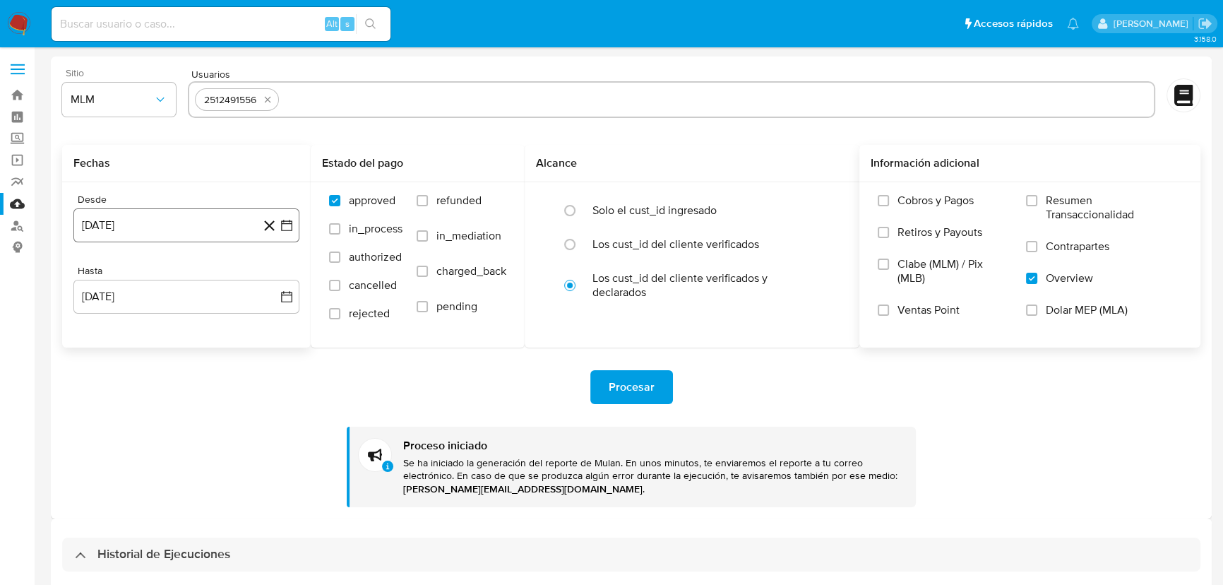
click at [283, 229] on icon "button" at bounding box center [287, 225] width 14 height 14
click at [275, 272] on icon "Mes siguiente" at bounding box center [273, 276] width 17 height 17
click at [275, 273] on icon "Mes siguiente" at bounding box center [275, 276] width 6 height 10
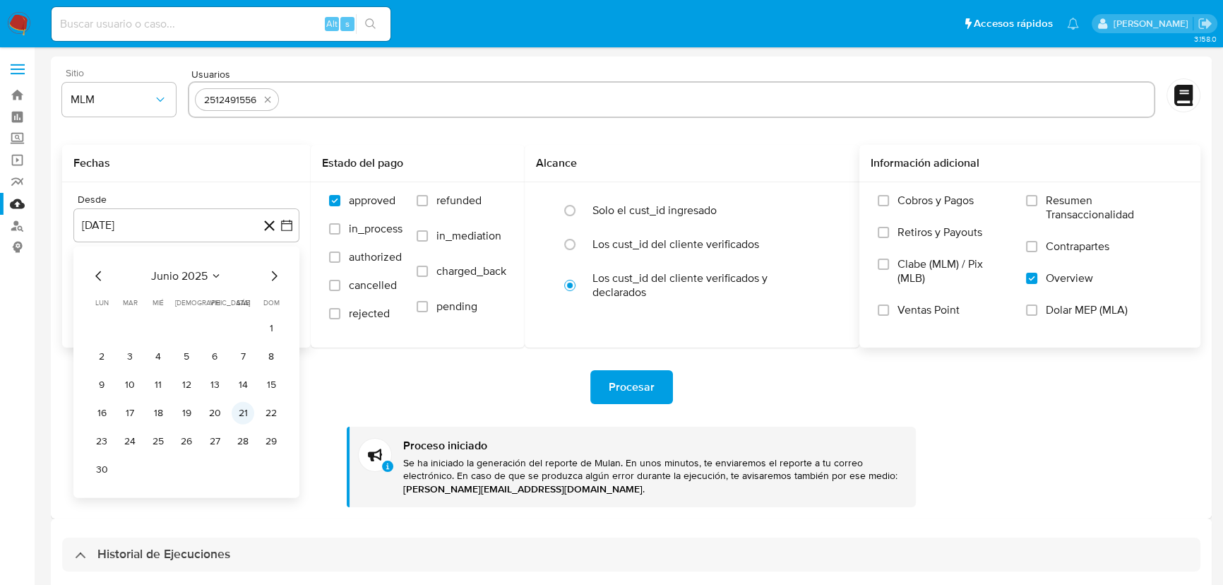
click at [250, 409] on button "21" at bounding box center [243, 413] width 23 height 23
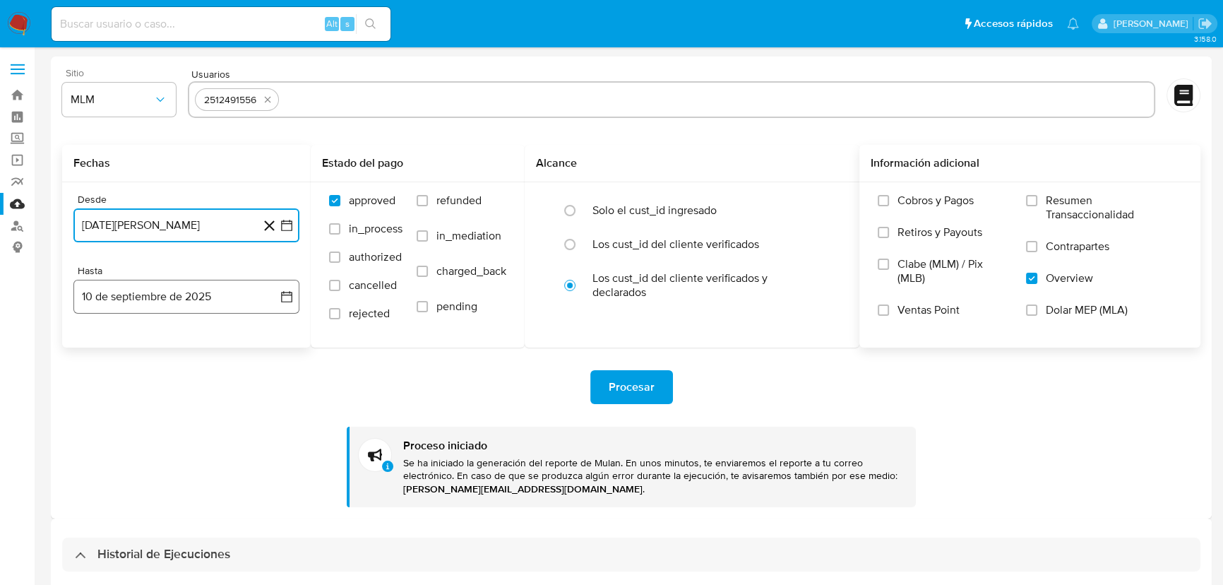
drag, startPoint x: 282, startPoint y: 297, endPoint x: 247, endPoint y: 297, distance: 34.6
click at [282, 297] on icon "button" at bounding box center [286, 296] width 11 height 11
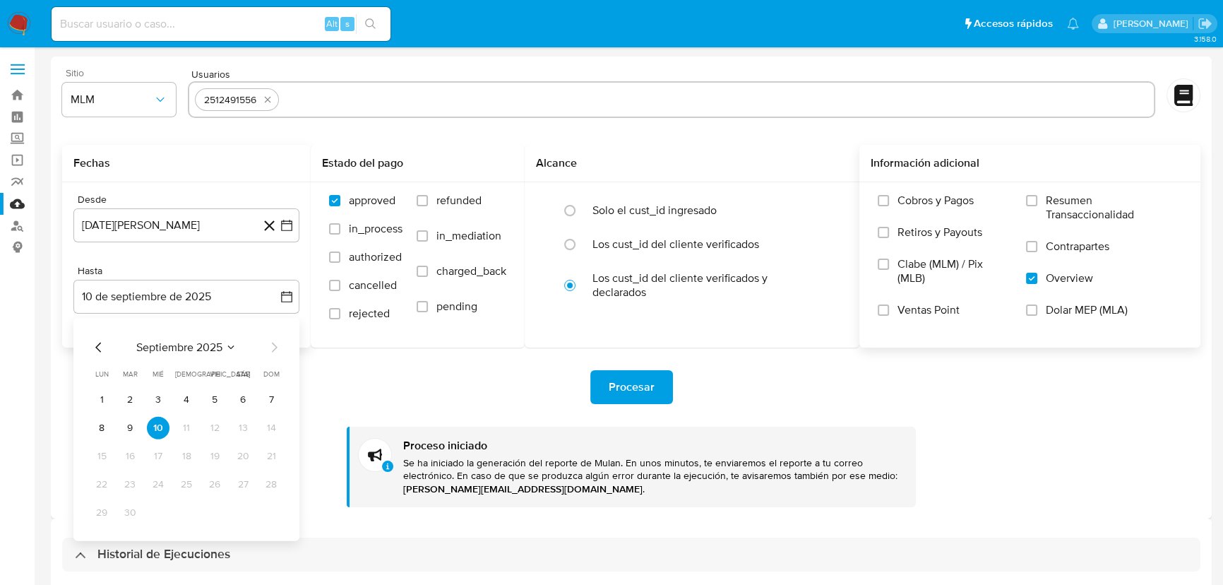
click at [83, 344] on div "septiembre 2025 septiembre 2025 lun lunes mar martes mié miércoles jue jueves v…" at bounding box center [186, 429] width 226 height 223
click at [92, 345] on icon "Mes anterior" at bounding box center [98, 347] width 17 height 17
click at [185, 515] on button "31" at bounding box center [186, 512] width 23 height 23
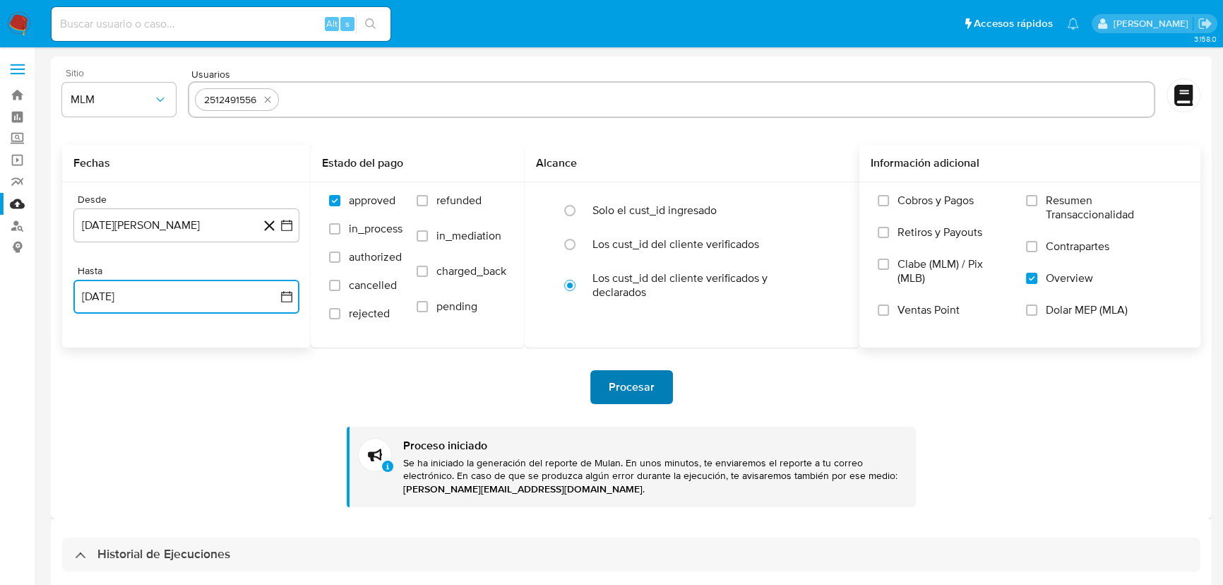
click at [640, 388] on span "Procesar" at bounding box center [632, 386] width 46 height 31
click at [268, 100] on icon "quitar 2512491556" at bounding box center [267, 100] width 6 height 6
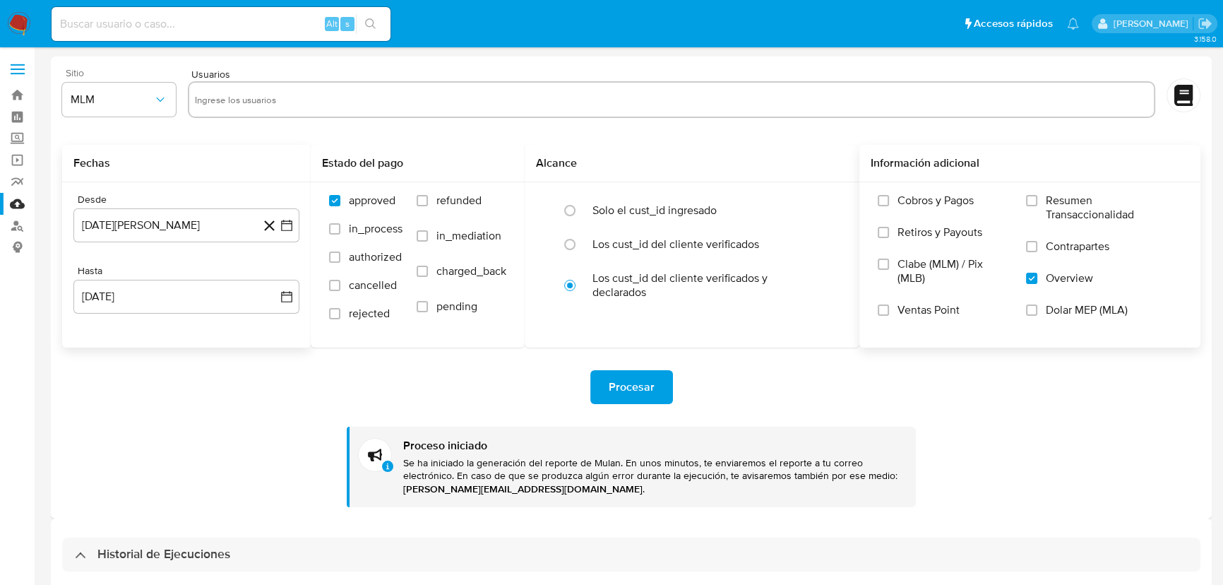
click at [270, 97] on input "text" at bounding box center [671, 99] width 953 height 23
paste input "2342045082"
type input "2342045082"
click at [282, 218] on button "21 de junio de 2025" at bounding box center [186, 225] width 226 height 34
click at [97, 273] on icon "Mes anterior" at bounding box center [98, 276] width 17 height 17
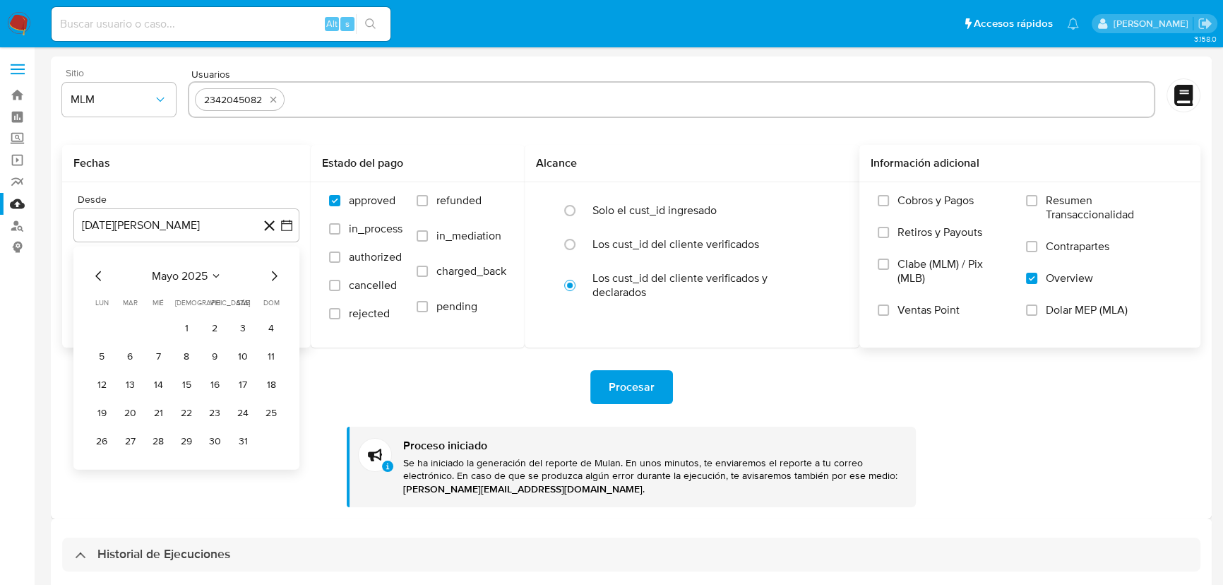
click at [97, 273] on icon "Mes anterior" at bounding box center [98, 276] width 17 height 17
click at [84, 277] on div "abril 2025 abril 2025 lun lunes mar martes mié miércoles jue jueves vie viernes…" at bounding box center [186, 357] width 226 height 223
click at [96, 275] on icon "Mes anterior" at bounding box center [98, 276] width 17 height 17
click at [167, 438] on button "26" at bounding box center [158, 441] width 23 height 23
click at [167, 438] on div "Procesar Proceso iniciado Se ha iniciado la generación del reporte de Mulan. En…" at bounding box center [631, 427] width 1138 height 160
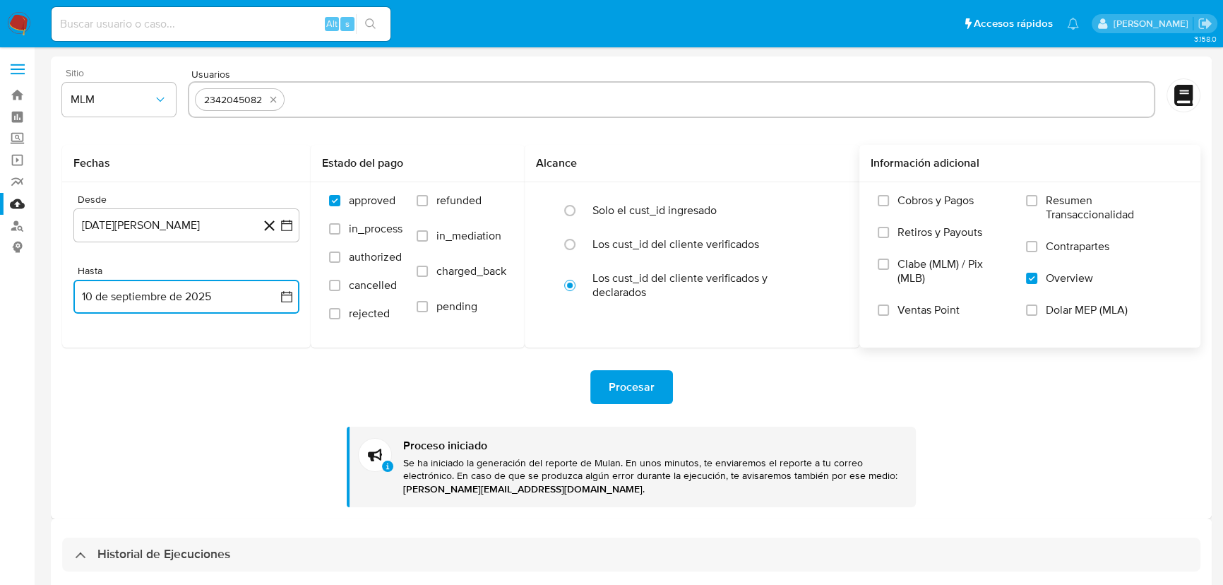
click at [285, 304] on button "10 de septiembre de 2025" at bounding box center [186, 297] width 226 height 34
click at [95, 344] on icon "Mes anterior" at bounding box center [98, 347] width 17 height 17
click at [95, 345] on icon "Mes anterior" at bounding box center [98, 347] width 17 height 17
click at [184, 518] on button "31" at bounding box center [186, 512] width 23 height 23
click at [631, 390] on span "Procesar" at bounding box center [632, 386] width 46 height 31
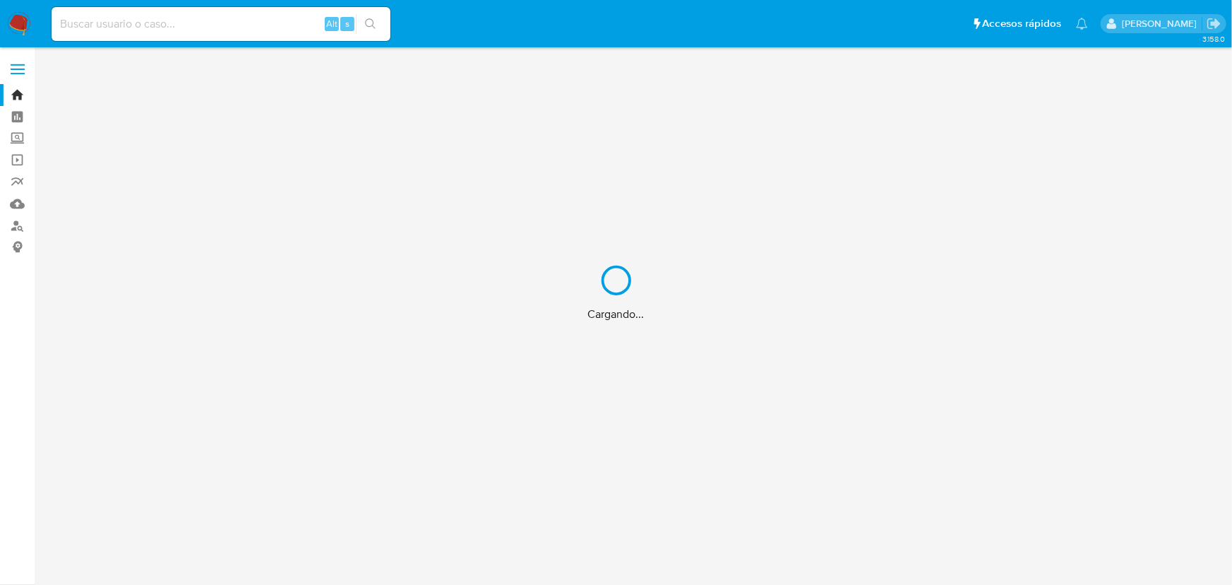
drag, startPoint x: 124, startPoint y: 30, endPoint x: 137, endPoint y: 18, distance: 17.5
click at [125, 28] on div "Cargando..." at bounding box center [616, 292] width 1232 height 585
click at [137, 18] on div "Cargando..." at bounding box center [616, 292] width 1232 height 585
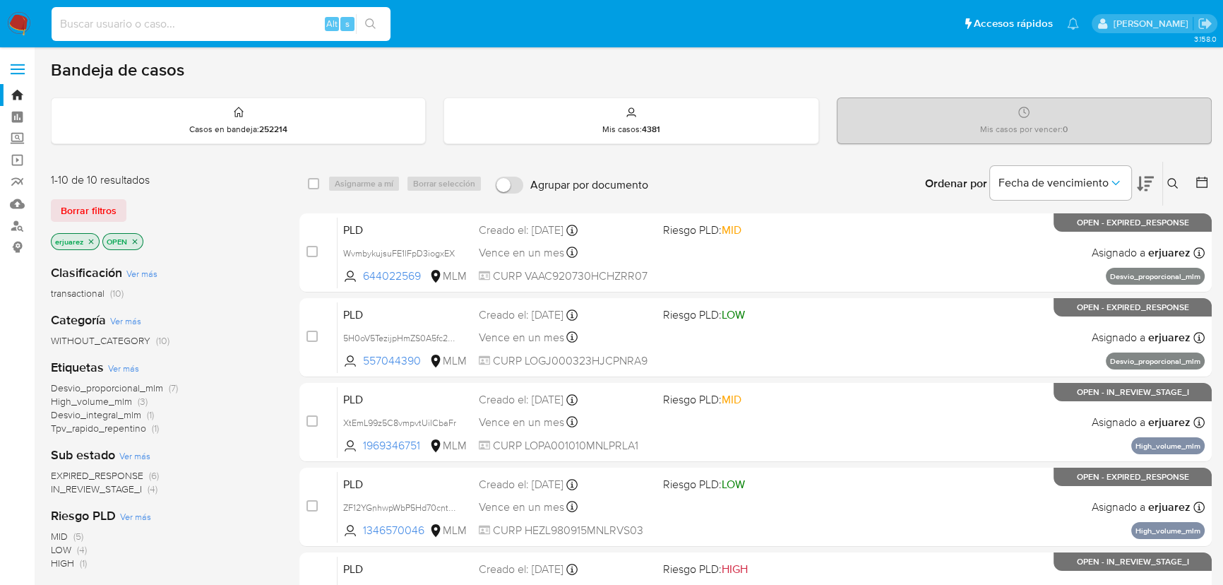
click at [137, 25] on input at bounding box center [221, 24] width 339 height 18
paste input "2287438609"
type input "2287438609"
click at [370, 16] on button "search-icon" at bounding box center [370, 24] width 29 height 20
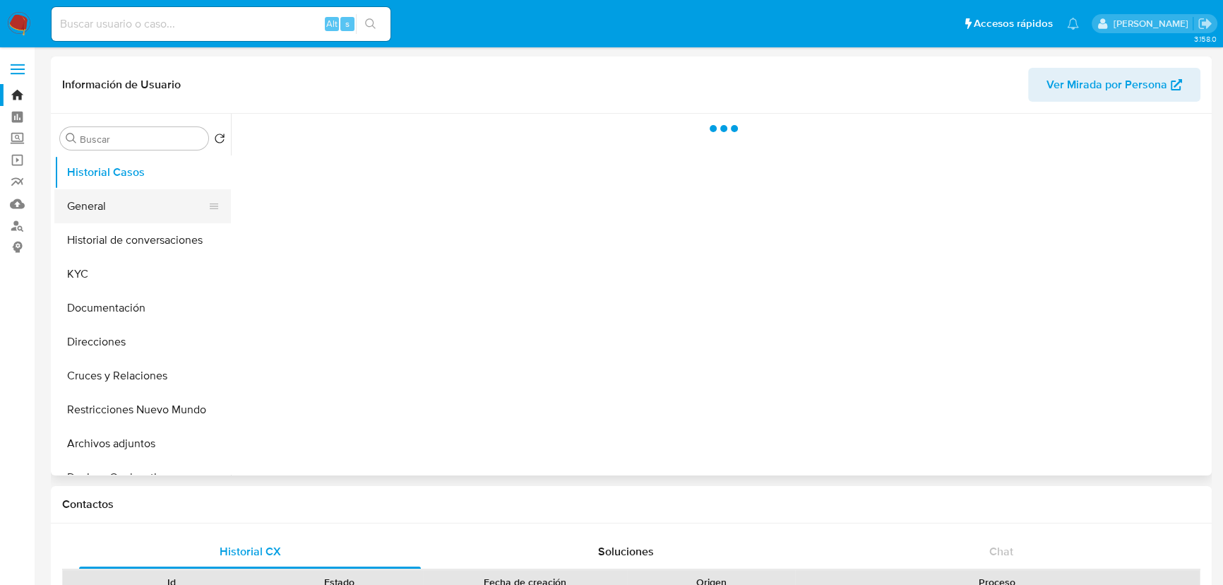
click at [107, 209] on button "General" at bounding box center [136, 206] width 165 height 34
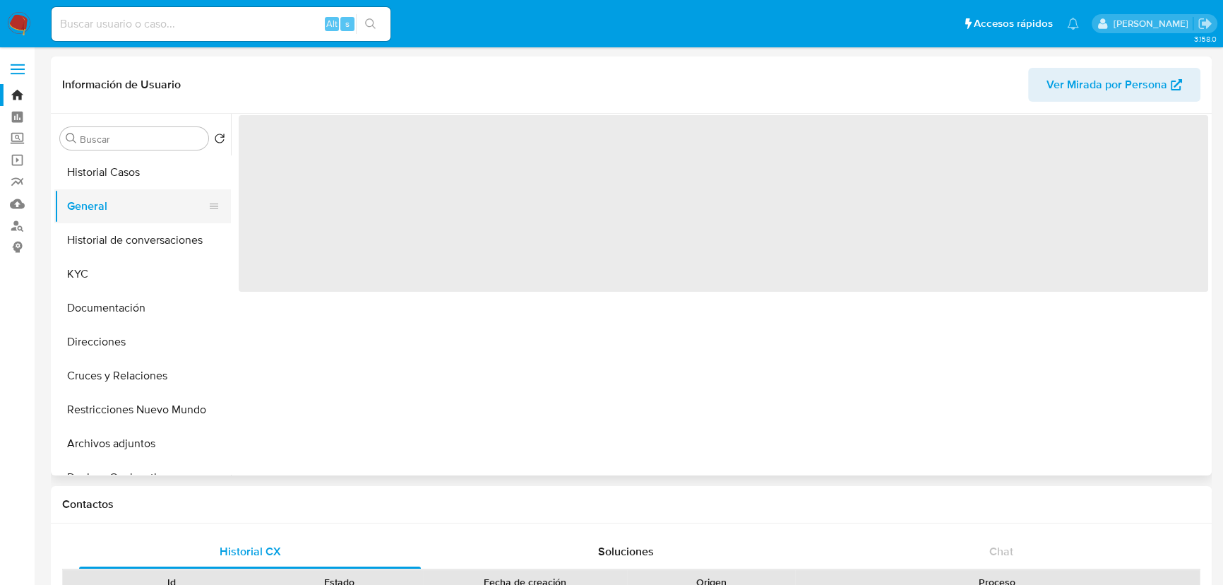
select select "10"
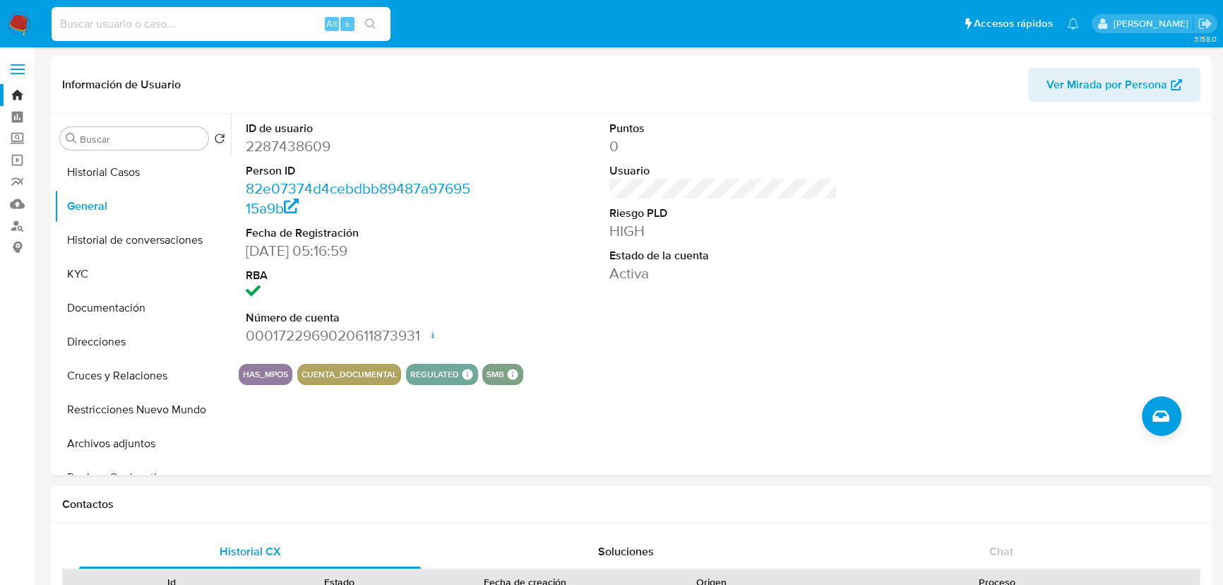
click at [157, 25] on input at bounding box center [221, 24] width 339 height 18
paste input "2512491556"
type input "2512491556"
click at [366, 21] on icon "search-icon" at bounding box center [370, 23] width 11 height 11
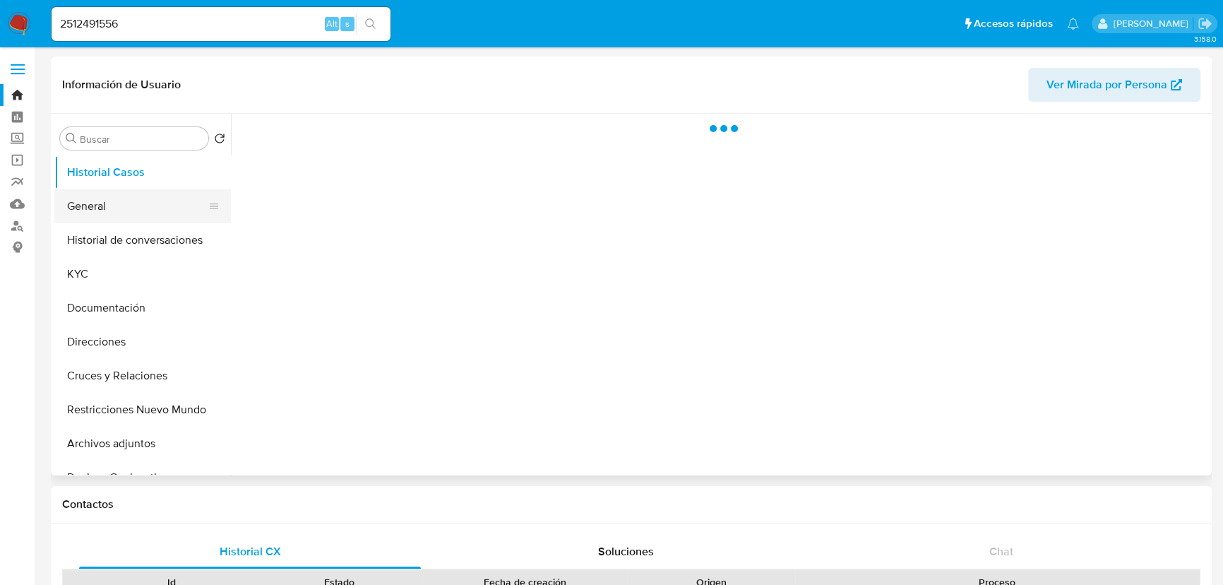
click at [68, 205] on button "General" at bounding box center [136, 206] width 165 height 34
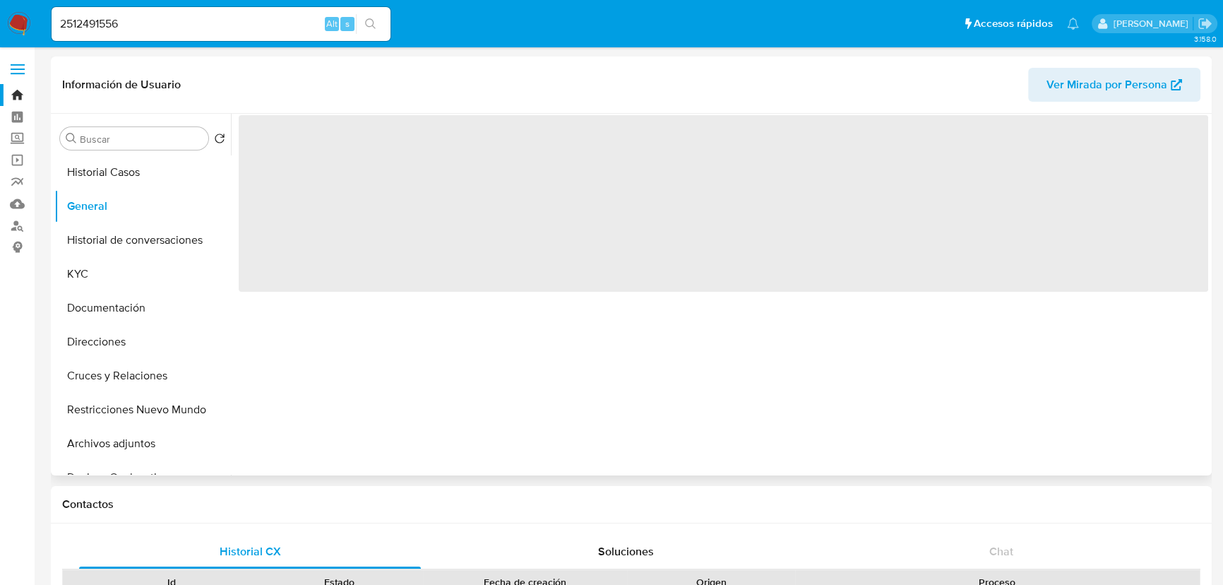
select select "10"
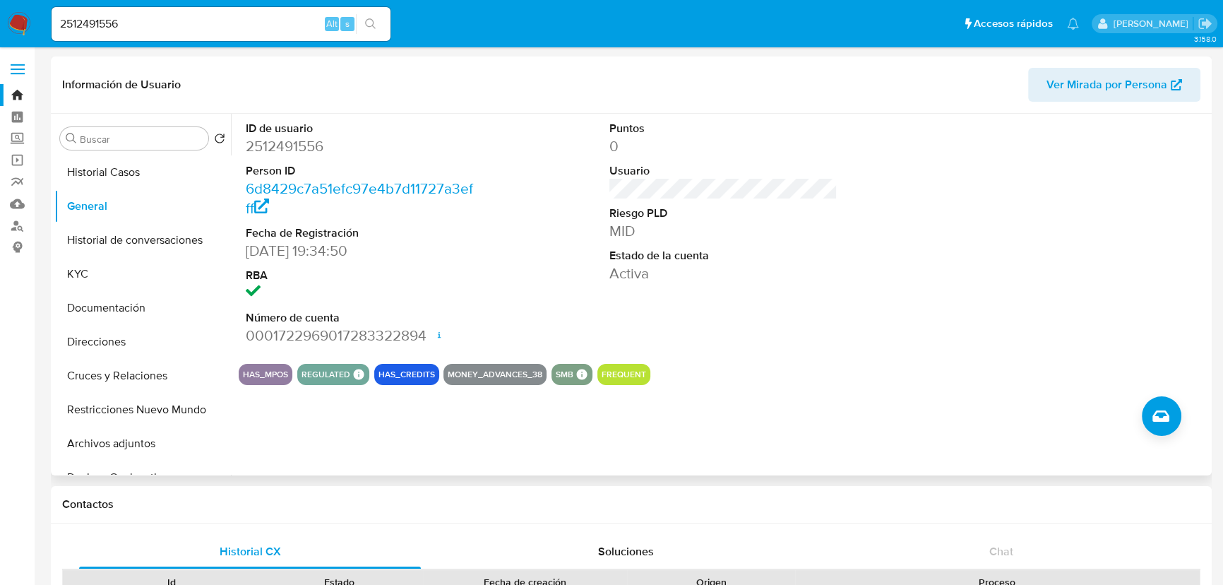
drag, startPoint x: 23, startPoint y: 15, endPoint x: 7, endPoint y: 16, distance: 16.3
click at [24, 15] on img at bounding box center [19, 24] width 24 height 24
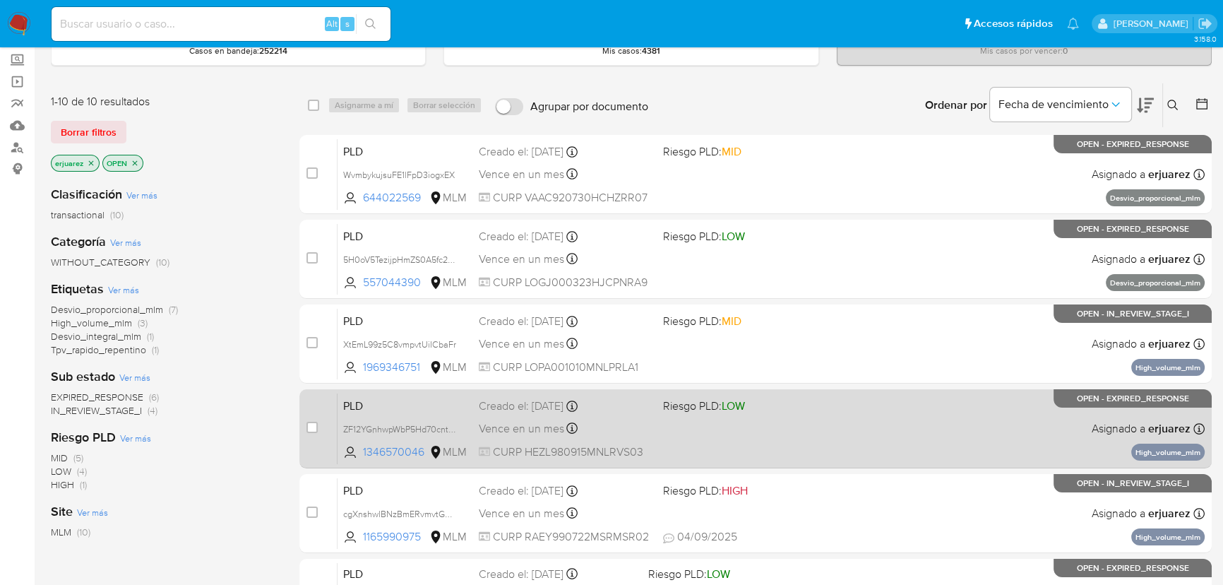
scroll to position [192, 0]
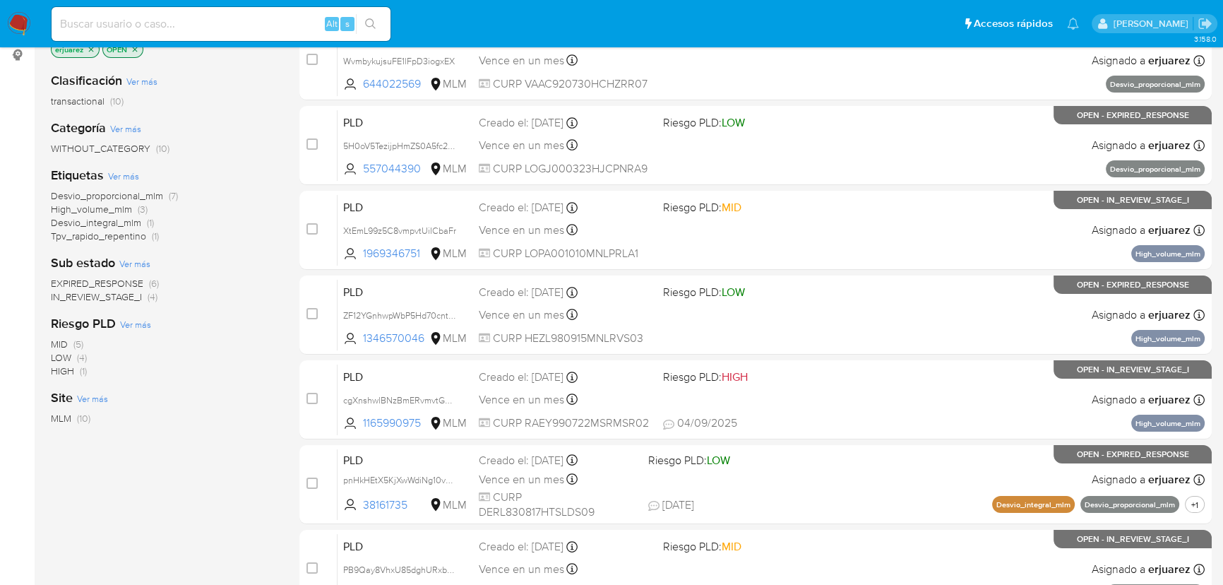
click at [129, 297] on span "IN_REVIEW_STAGE_I" at bounding box center [96, 296] width 91 height 14
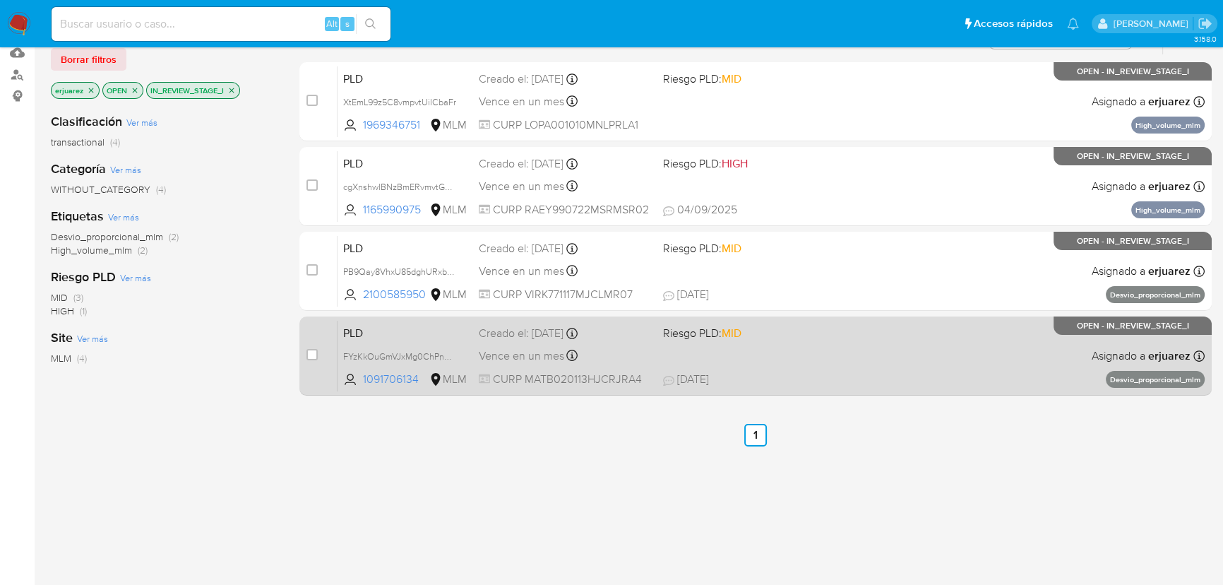
scroll to position [64, 0]
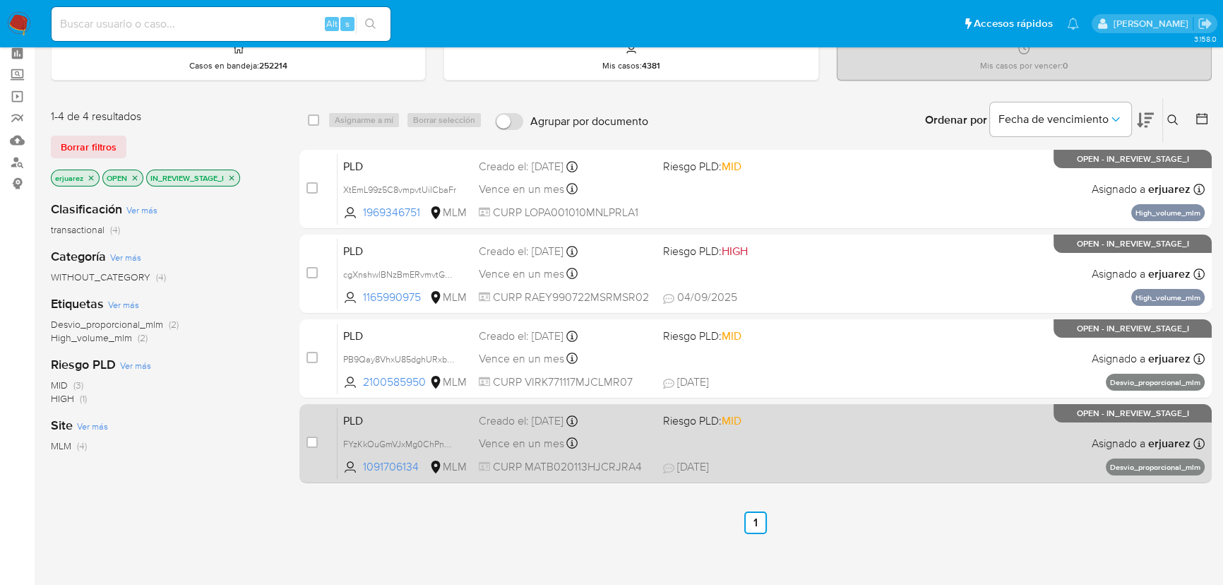
click at [586, 445] on div "Vence en un mes Vence el [DATE] 02:03:16" at bounding box center [565, 443] width 173 height 19
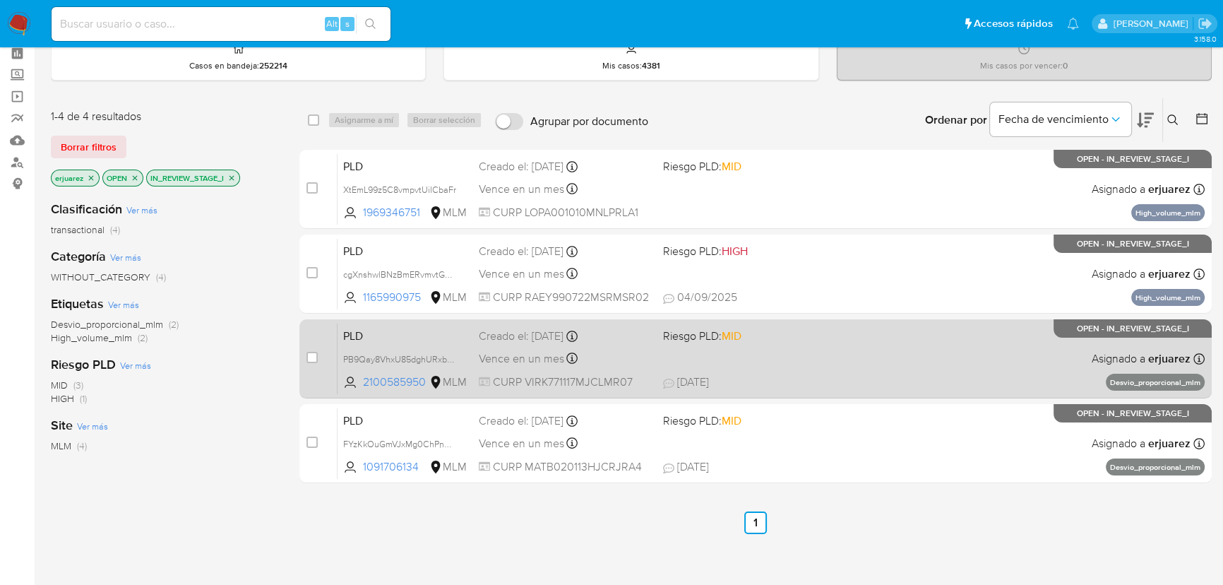
click at [793, 372] on div "PLD PB9Qay8VhxU85dghURxbepSY 2100585950 MLM Riesgo PLD: MID Creado el: [DATE] C…" at bounding box center [771, 358] width 867 height 71
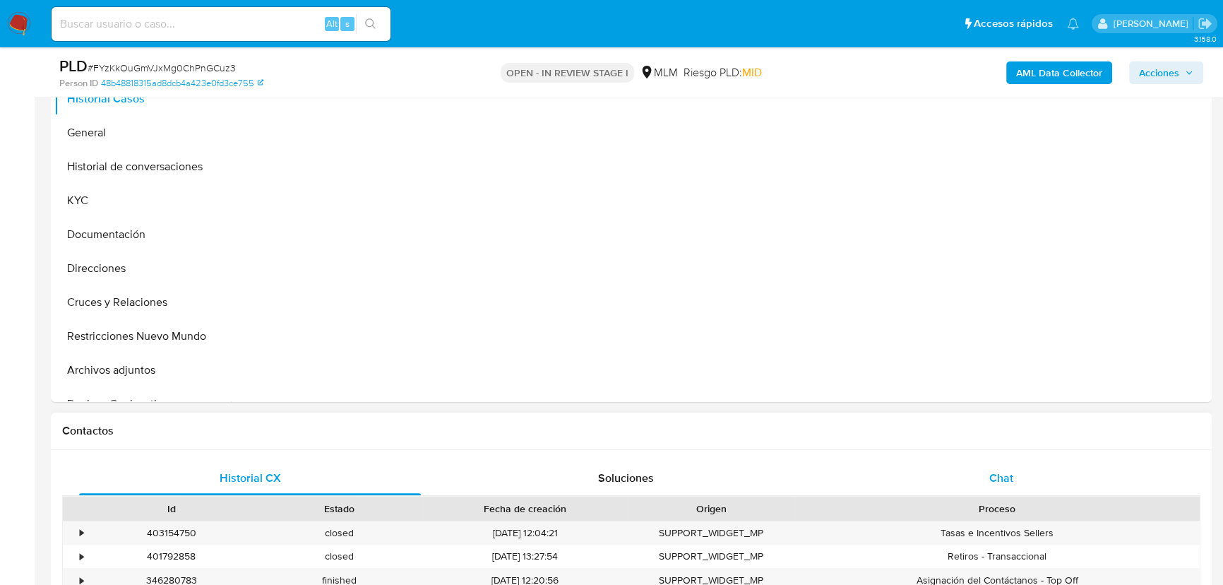
scroll to position [449, 0]
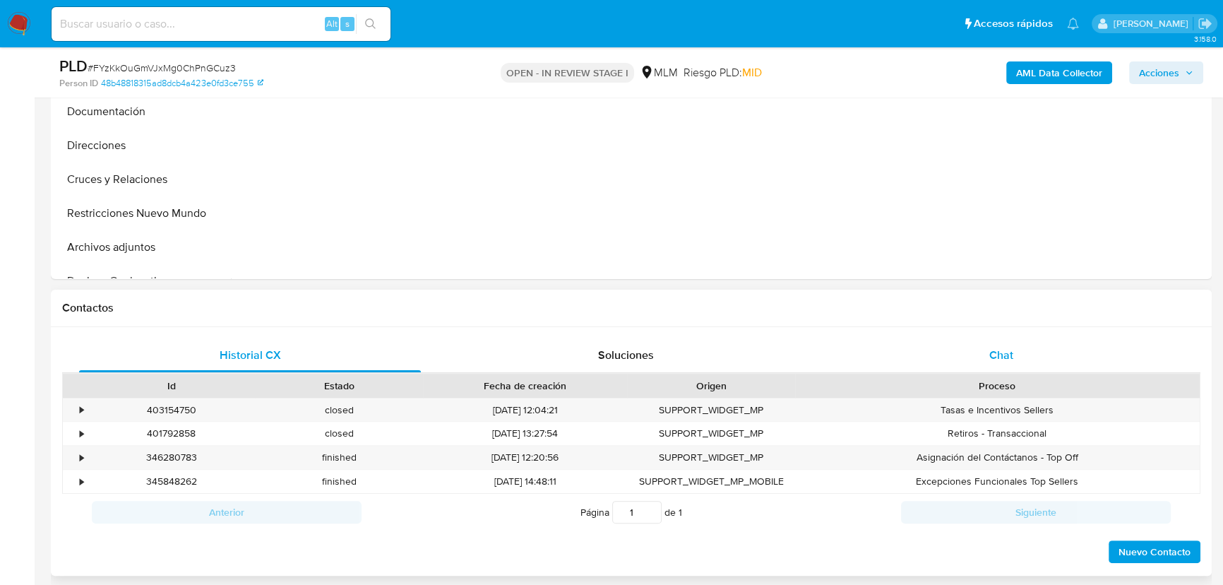
click at [979, 350] on div "Chat" at bounding box center [1001, 355] width 342 height 34
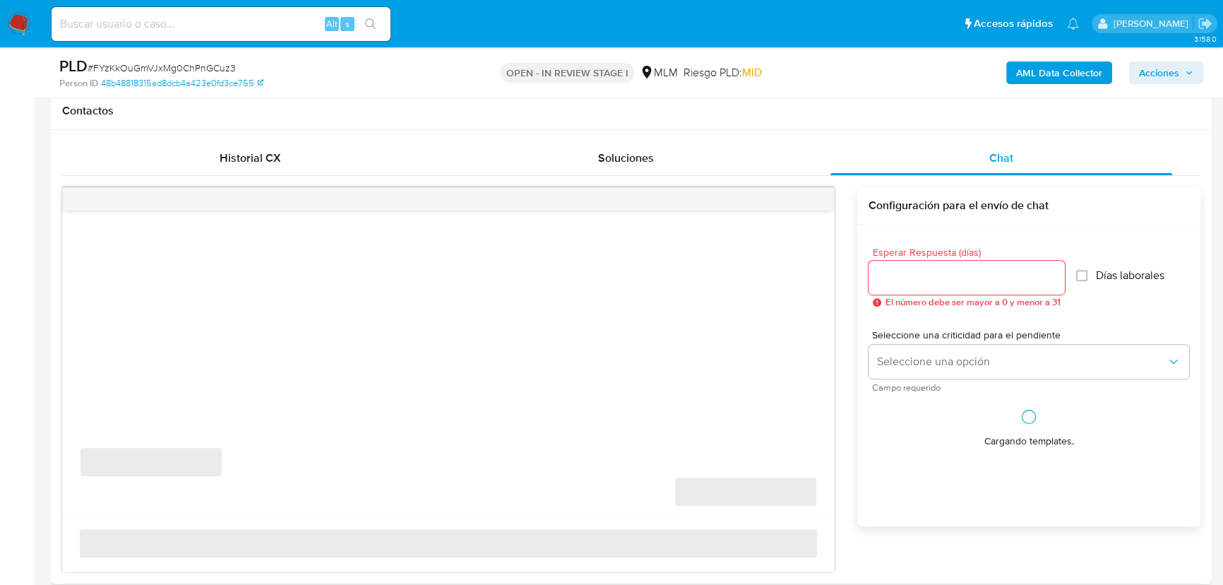
scroll to position [706, 0]
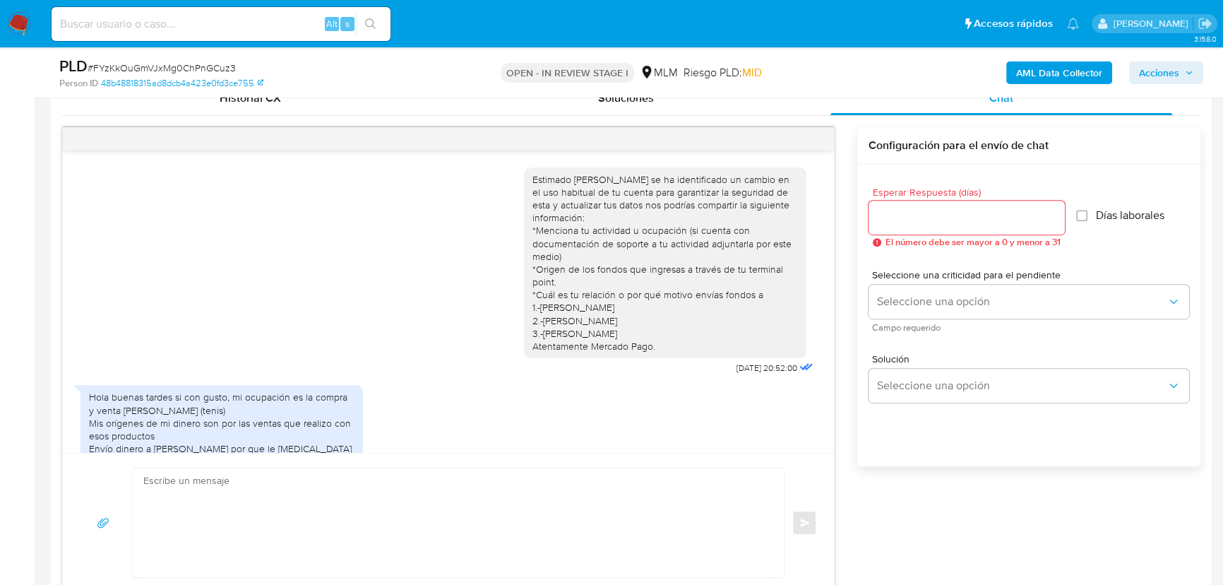
select select "10"
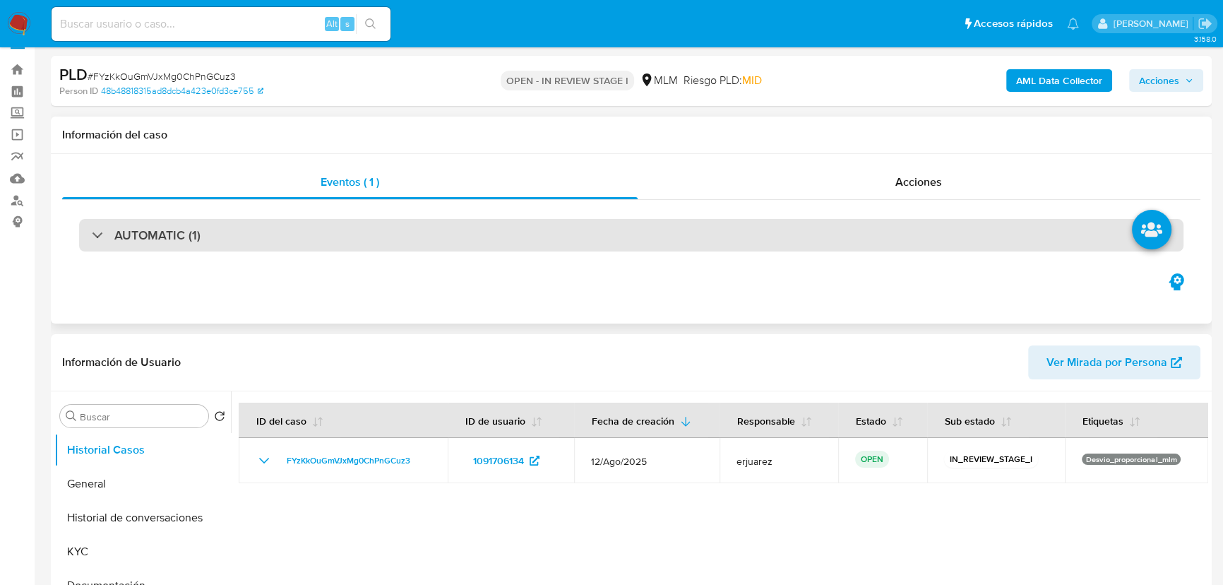
scroll to position [0, 0]
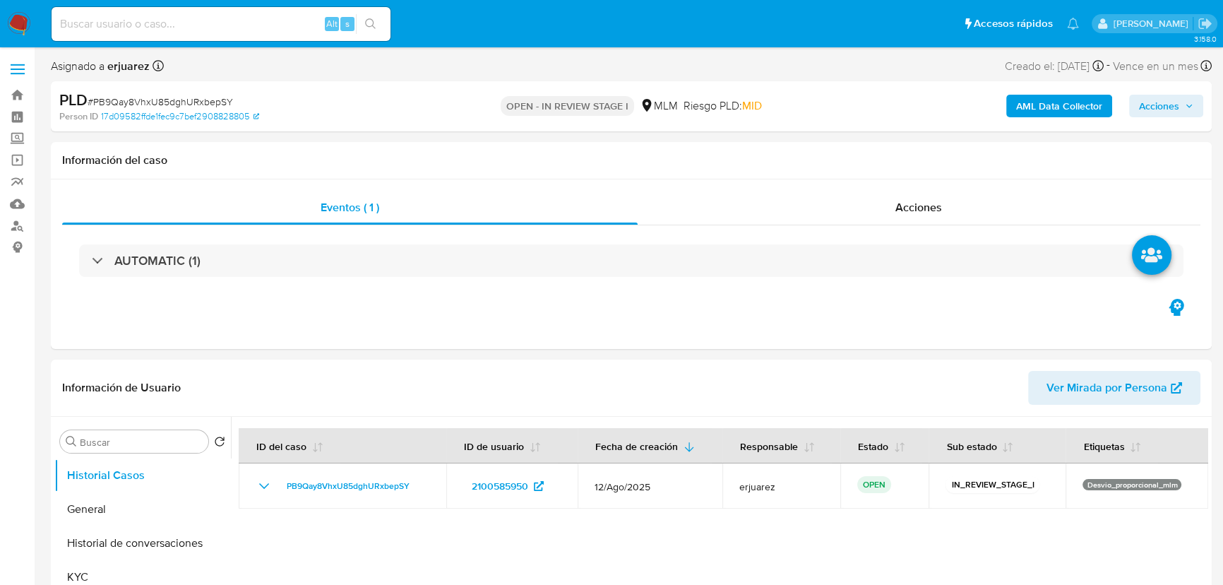
select select "10"
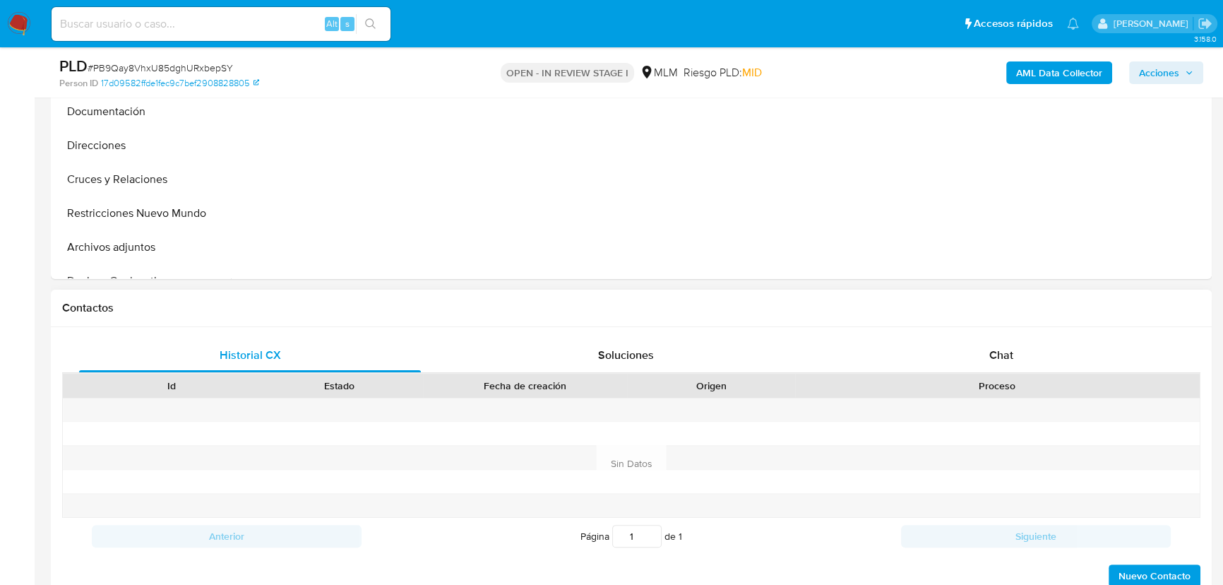
drag, startPoint x: 1001, startPoint y: 357, endPoint x: 945, endPoint y: 331, distance: 60.7
click at [1003, 354] on span "Chat" at bounding box center [1001, 355] width 24 height 16
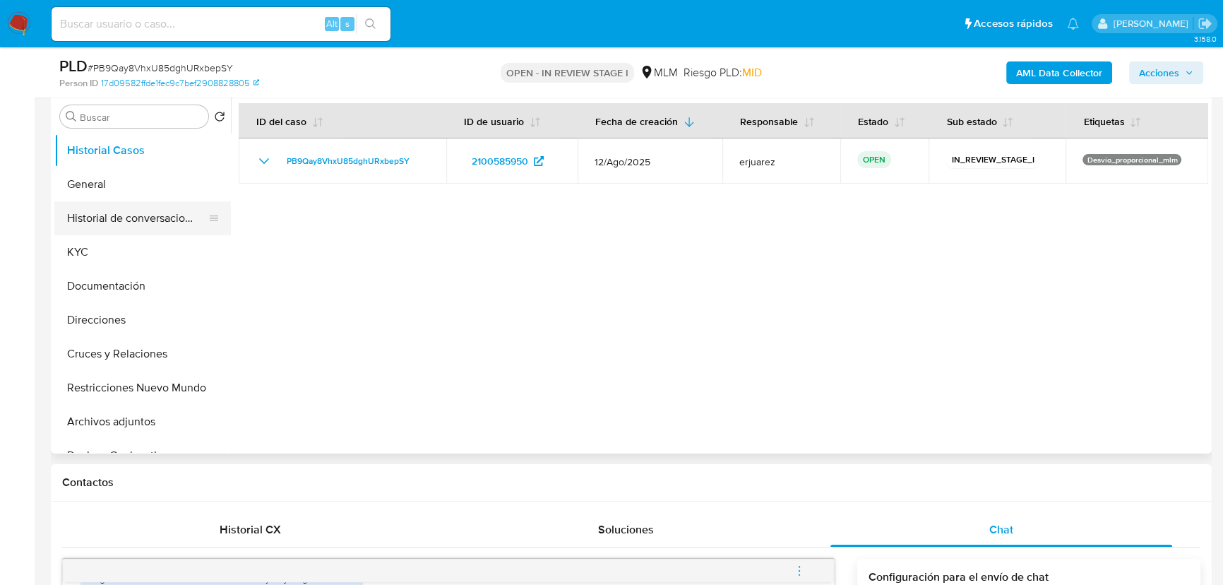
scroll to position [256, 0]
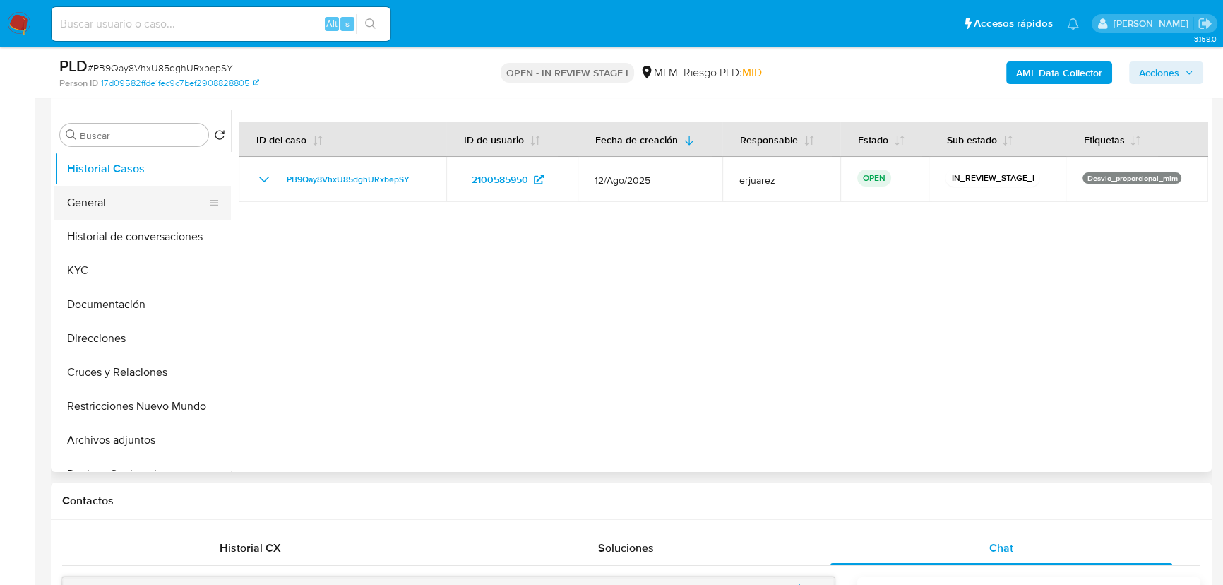
click at [104, 204] on button "General" at bounding box center [136, 203] width 165 height 34
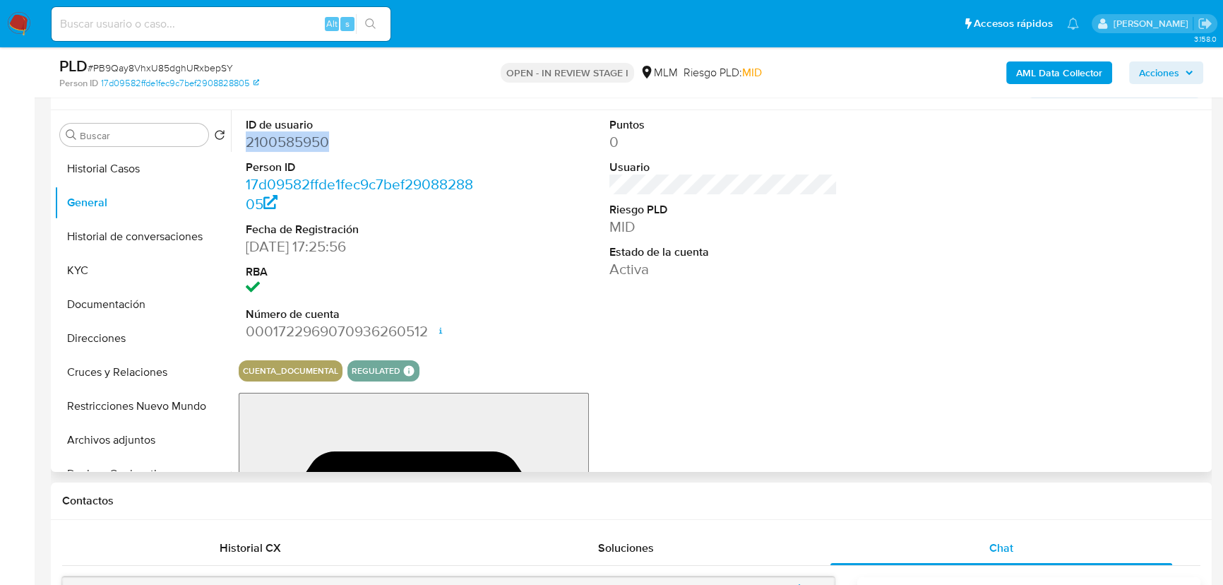
drag, startPoint x: 283, startPoint y: 143, endPoint x: 240, endPoint y: 143, distance: 43.1
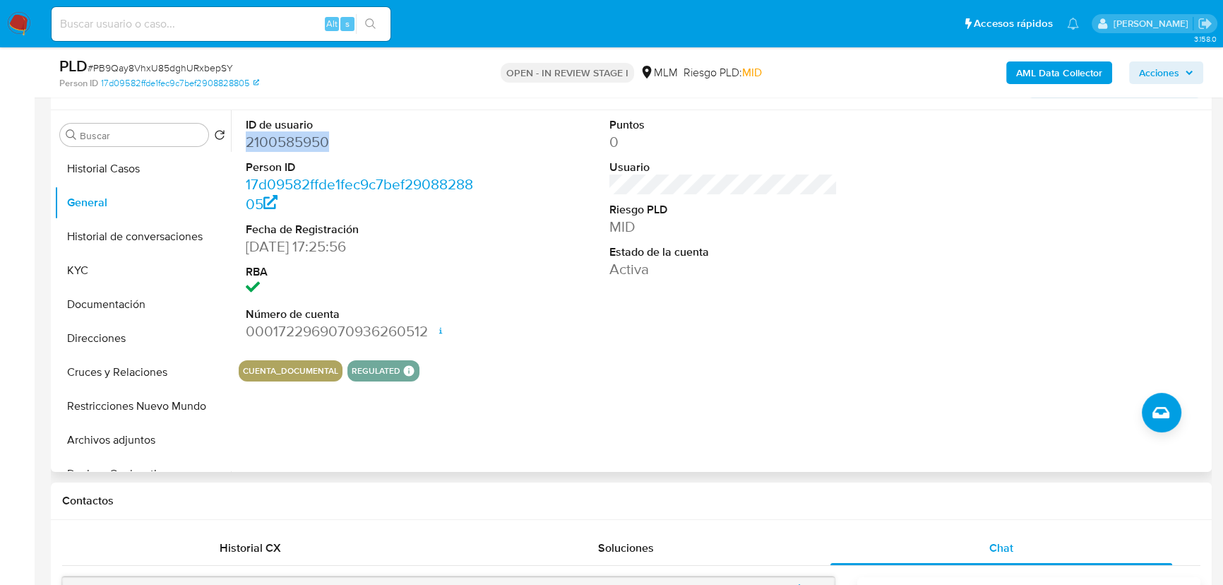
click at [240, 143] on div "ID de usuario 2100585950 Person ID 17d09582ffde1fec9c7bef2908828805 Fecha de Re…" at bounding box center [360, 229] width 242 height 239
copy dd "2100585950"
click at [117, 163] on button "Historial Casos" at bounding box center [136, 169] width 165 height 34
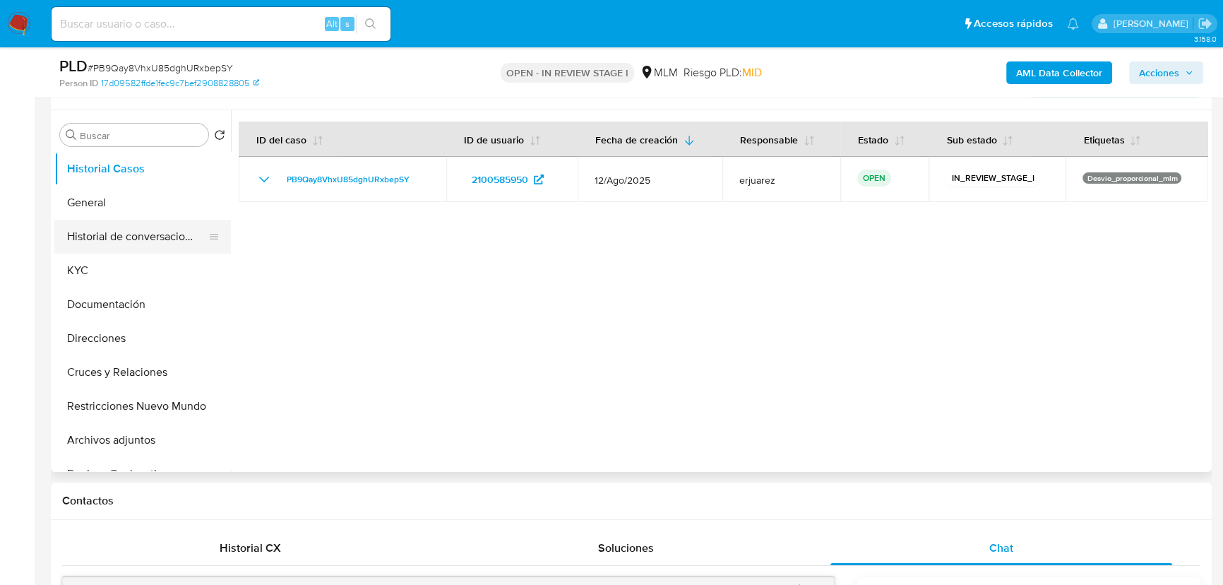
click at [176, 242] on button "Historial de conversaciones" at bounding box center [136, 237] width 165 height 34
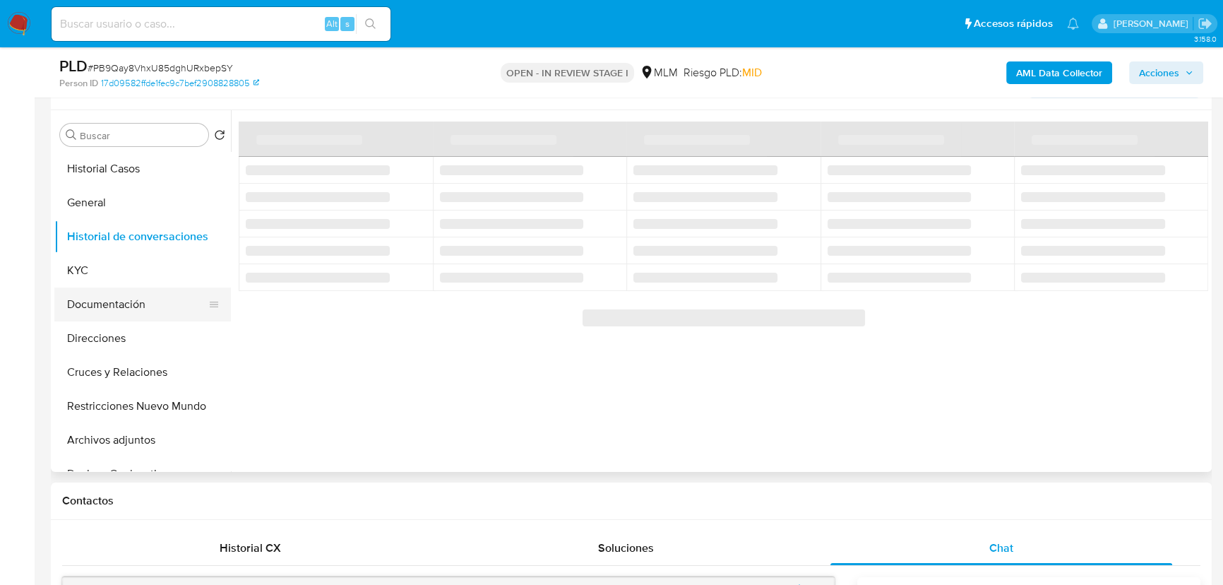
click at [128, 306] on button "Documentación" at bounding box center [136, 304] width 165 height 34
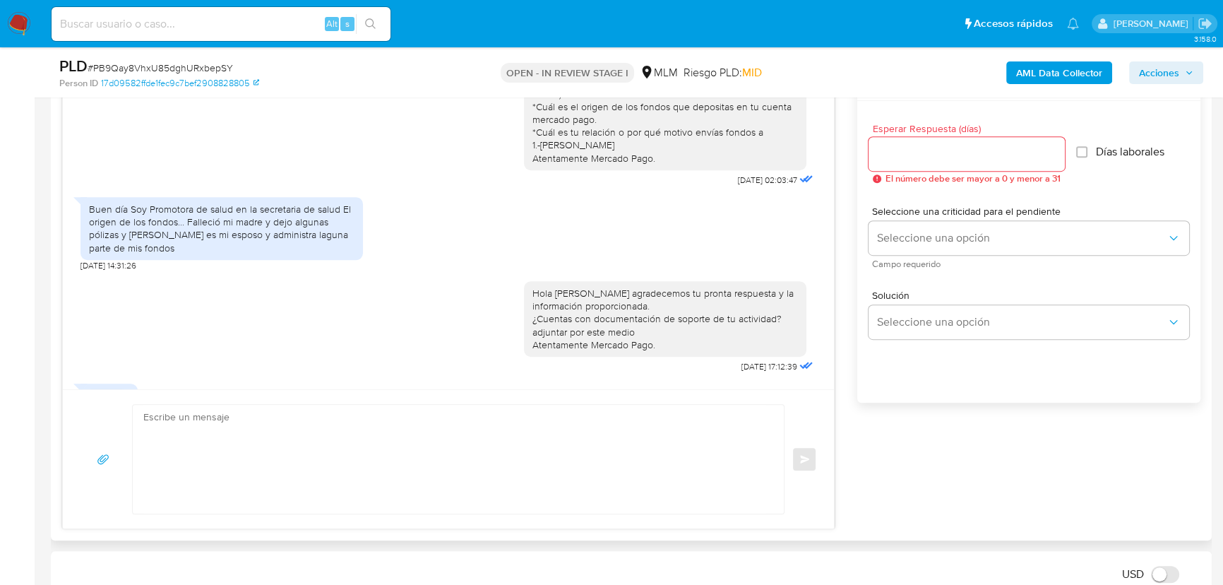
scroll to position [238, 0]
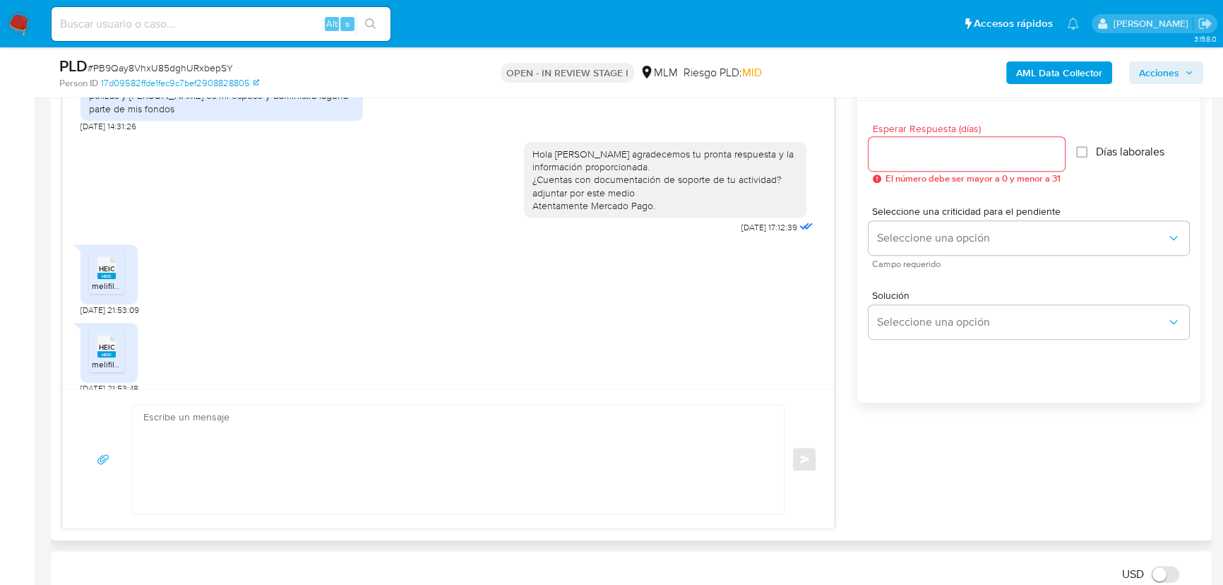
click at [419, 458] on textarea at bounding box center [454, 459] width 623 height 109
click at [339, 490] on textarea "G" at bounding box center [454, 459] width 623 height 109
paste textarea "Agradecemos tu tiempo y documentación proporcionada. Te recordamos que esto fue…"
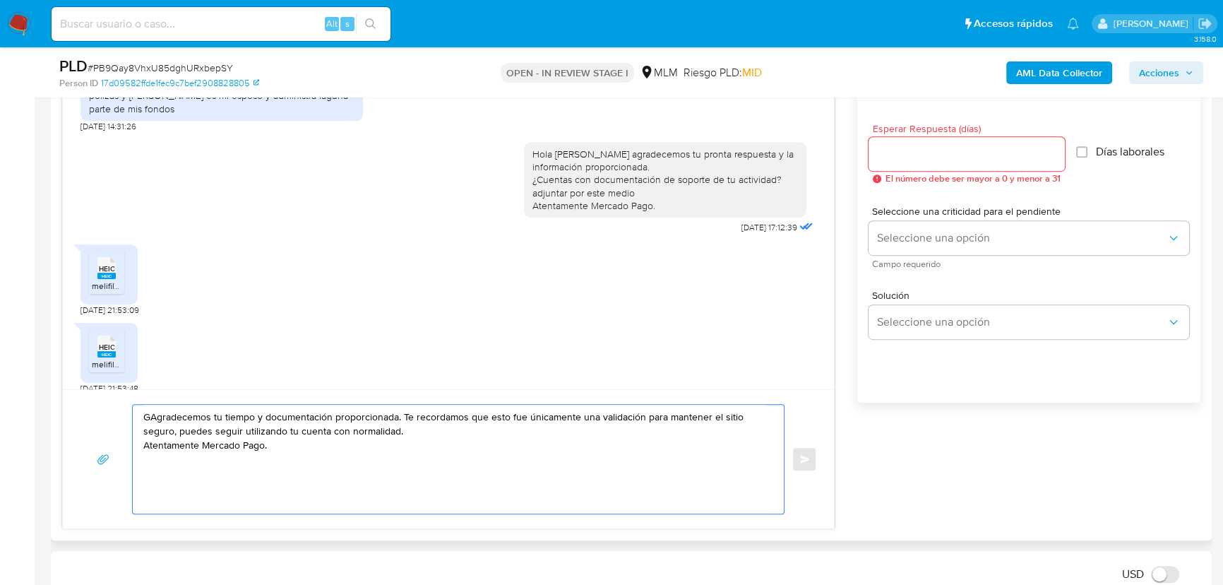
click at [153, 418] on textarea "GAgradecemos tu tiempo y documentación proporcionada. Te recordamos que esto fu…" at bounding box center [454, 459] width 623 height 109
type textarea "Agradecemos tu tiempo y documentación proporcionada. Te recordamos que esto fue…"
drag, startPoint x: 250, startPoint y: 453, endPoint x: 127, endPoint y: 419, distance: 127.3
click at [80, 405] on div "Agradecemos tu tiempo y documentación proporcionada. Te recordamos que esto fue…" at bounding box center [448, 459] width 737 height 110
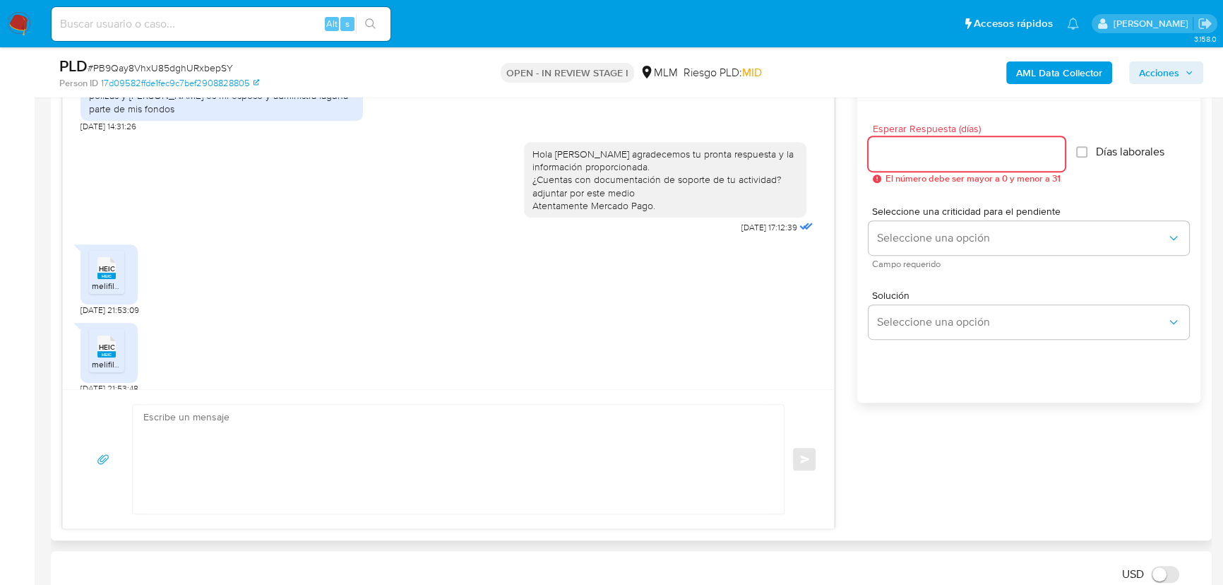
click at [905, 145] on input "Esperar Respuesta (días)" at bounding box center [966, 154] width 196 height 18
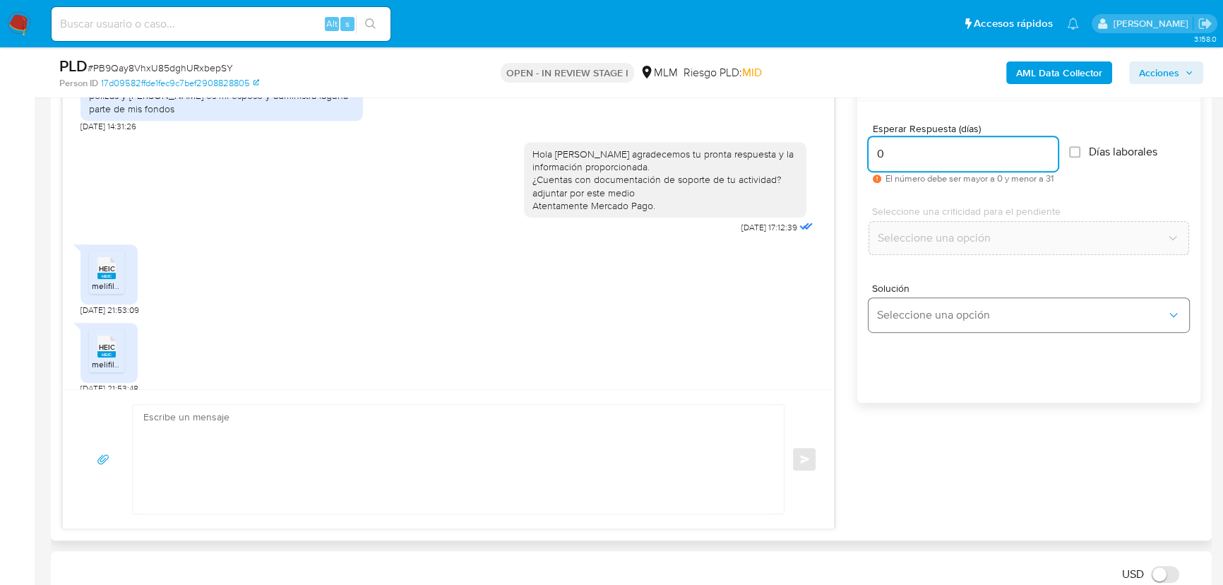
type input "0"
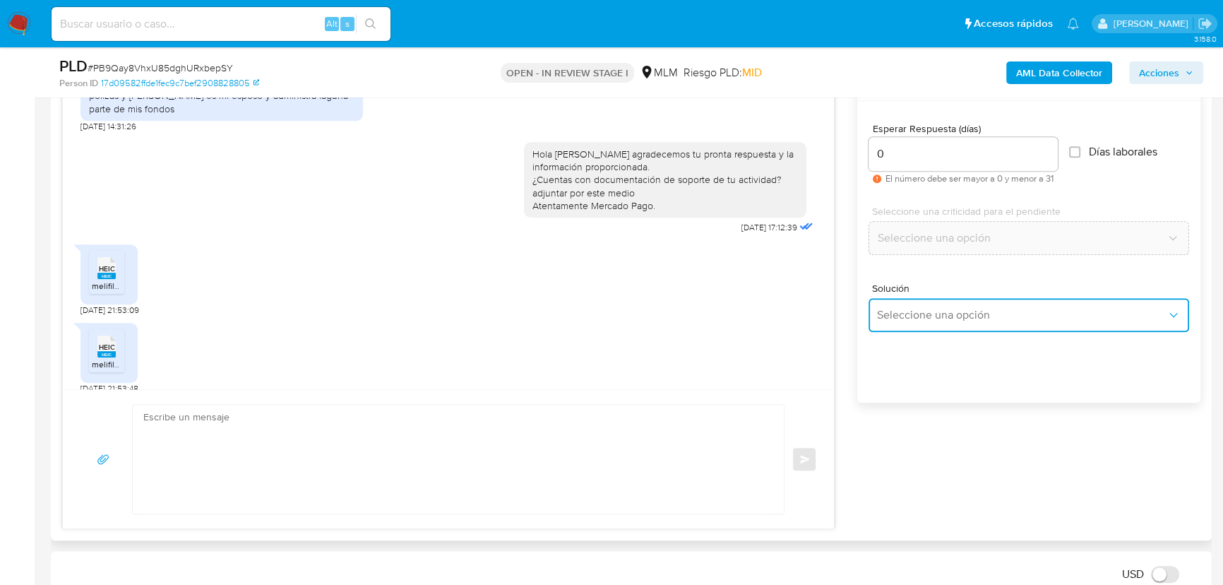
click at [894, 316] on span "Seleccione una opción" at bounding box center [1021, 315] width 289 height 14
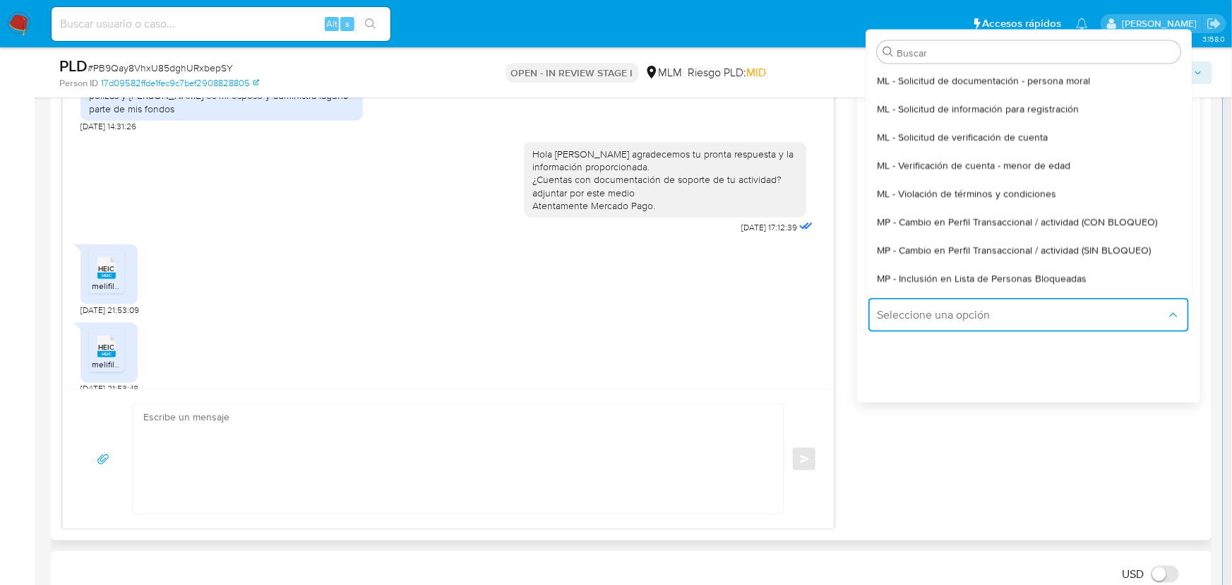
drag, startPoint x: 996, startPoint y: 247, endPoint x: 941, endPoint y: 248, distance: 55.1
click at [997, 247] on span "MP - Cambio en Perfil Transaccional / actividad (SIN BLOQUEO)" at bounding box center [1014, 249] width 274 height 13
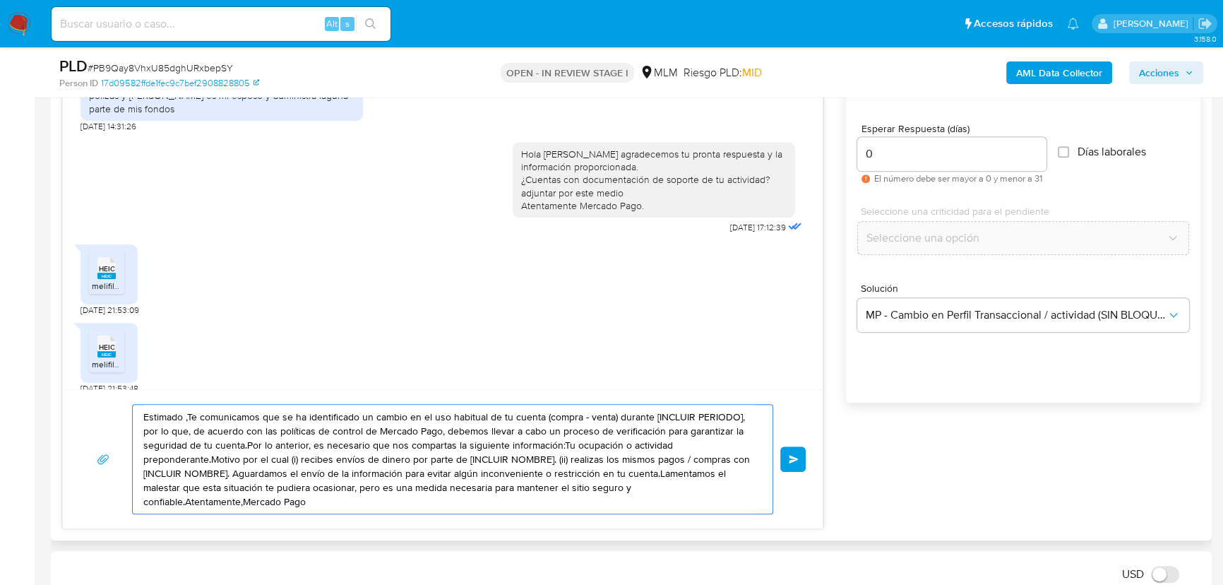
drag, startPoint x: 235, startPoint y: 442, endPoint x: 71, endPoint y: 359, distance: 184.4
click at [71, 359] on div "Estimada Karla se ha identificado un cambio en el uso habitual de tu cuenta par…" at bounding box center [442, 296] width 761 height 465
paste textarea "Agradecemos tu tiempo y documentación proporcionada. Te recordamos que esto fue…"
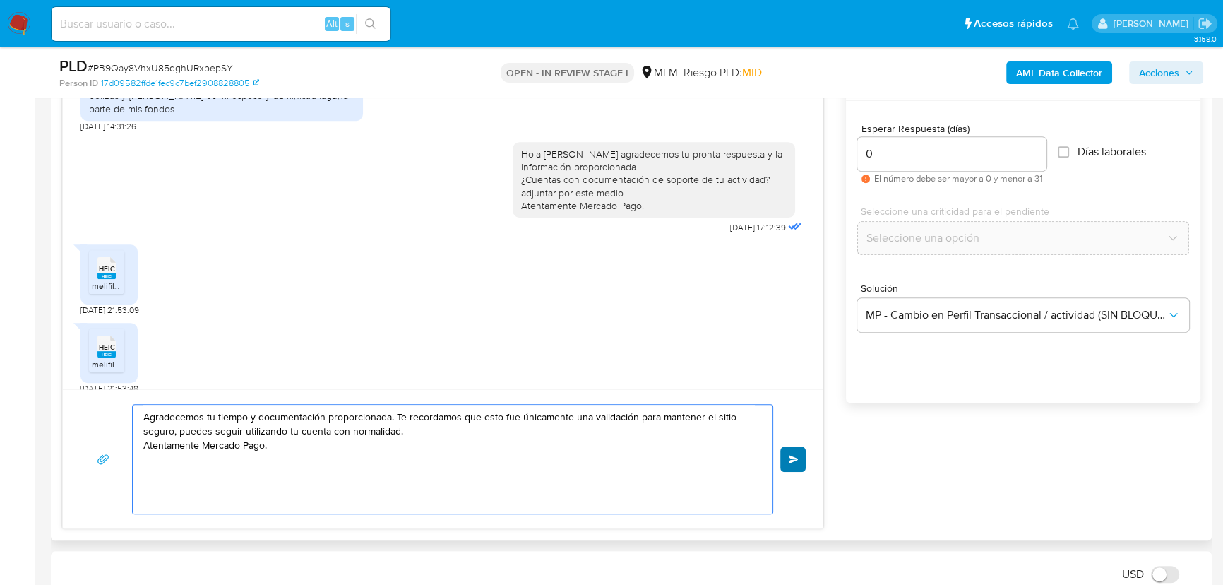
type textarea "Agradecemos tu tiempo y documentación proporcionada. Te recordamos que esto fue…"
click at [795, 460] on span "Enviar" at bounding box center [794, 459] width 10 height 8
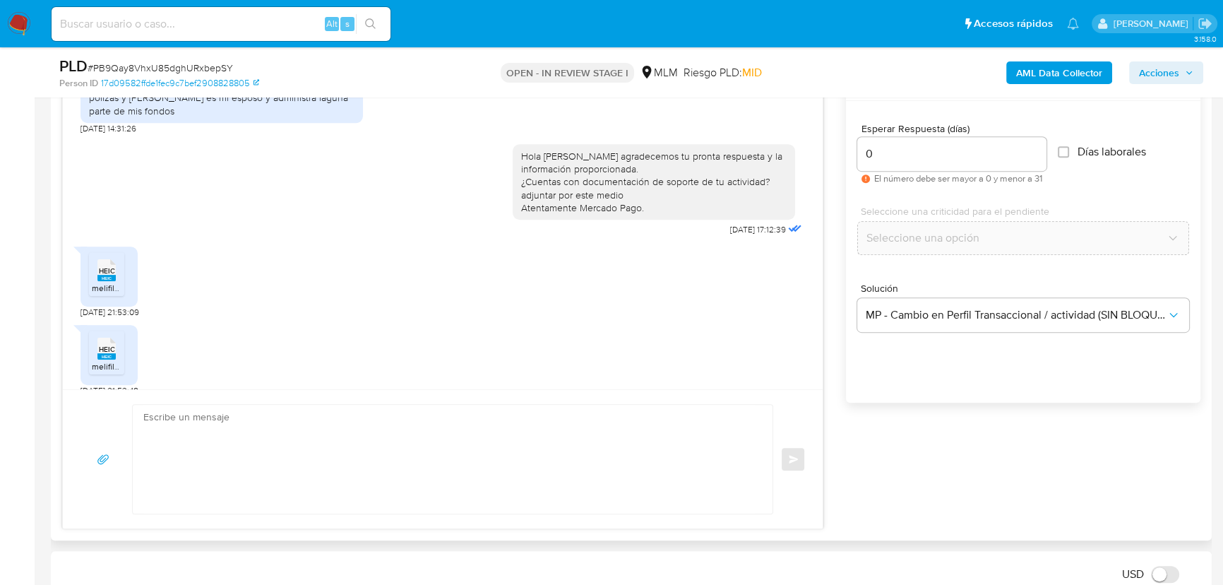
scroll to position [215, 0]
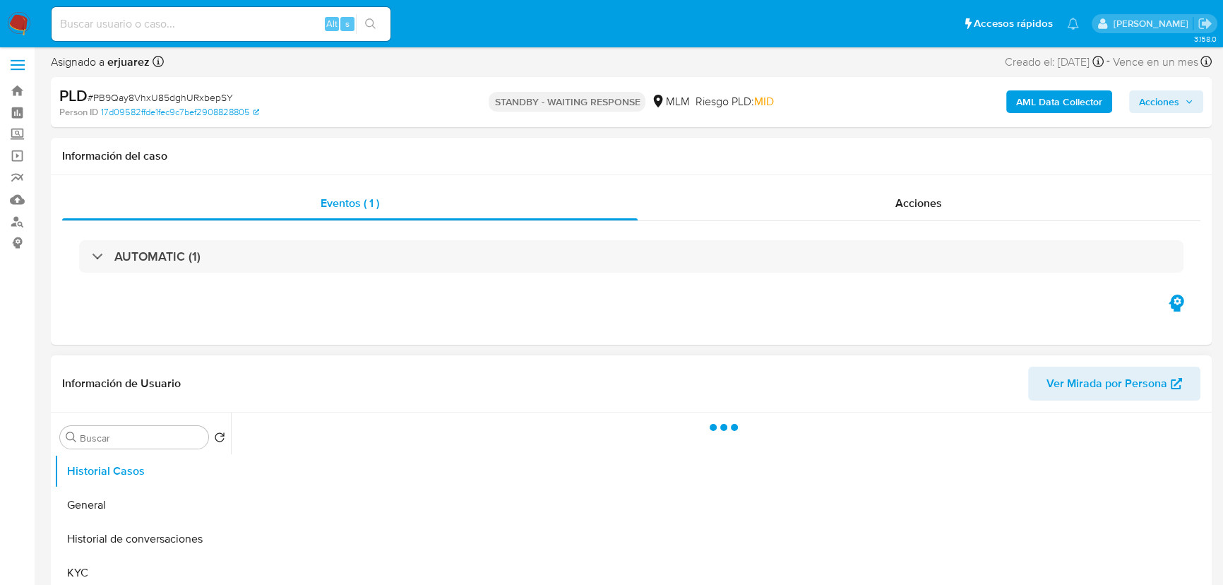
scroll to position [256, 0]
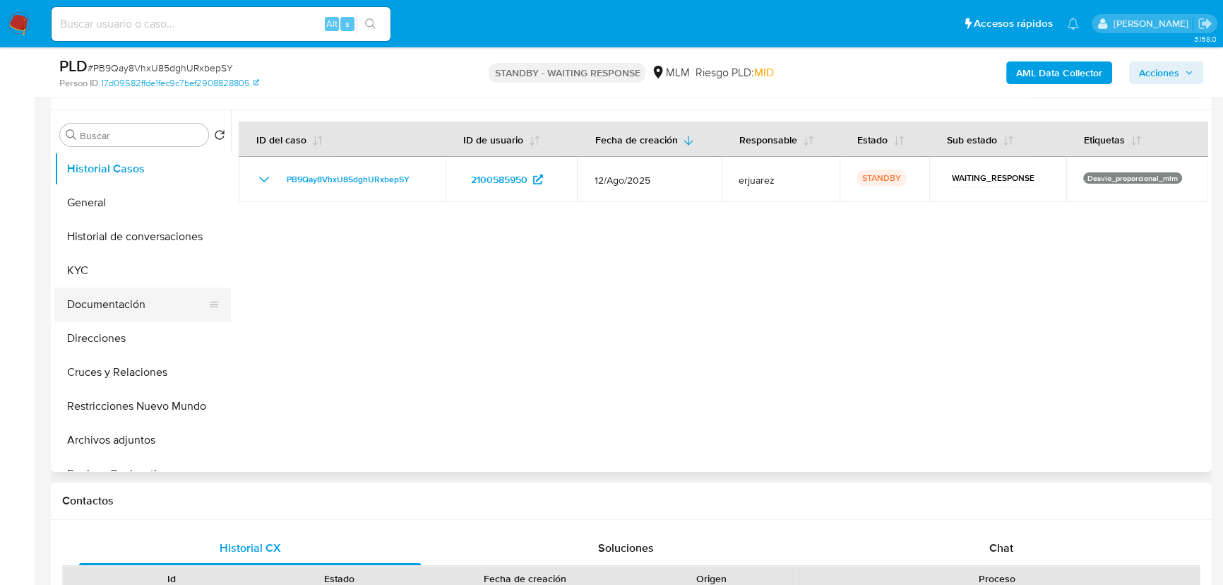
select select "10"
click at [1010, 547] on span "Chat" at bounding box center [1001, 547] width 24 height 16
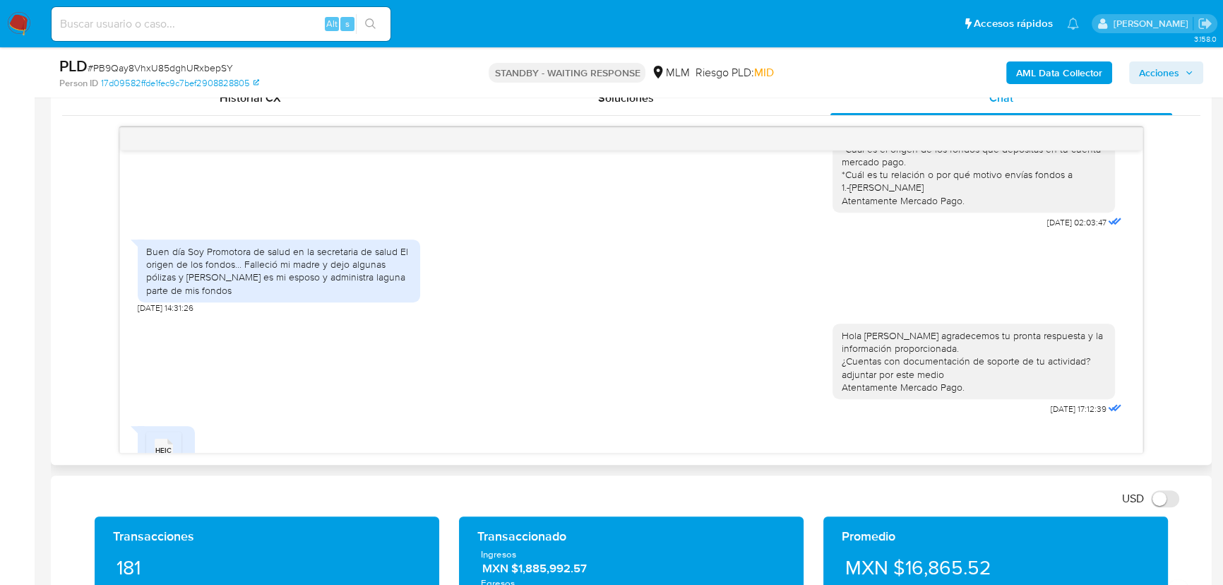
scroll to position [192, 0]
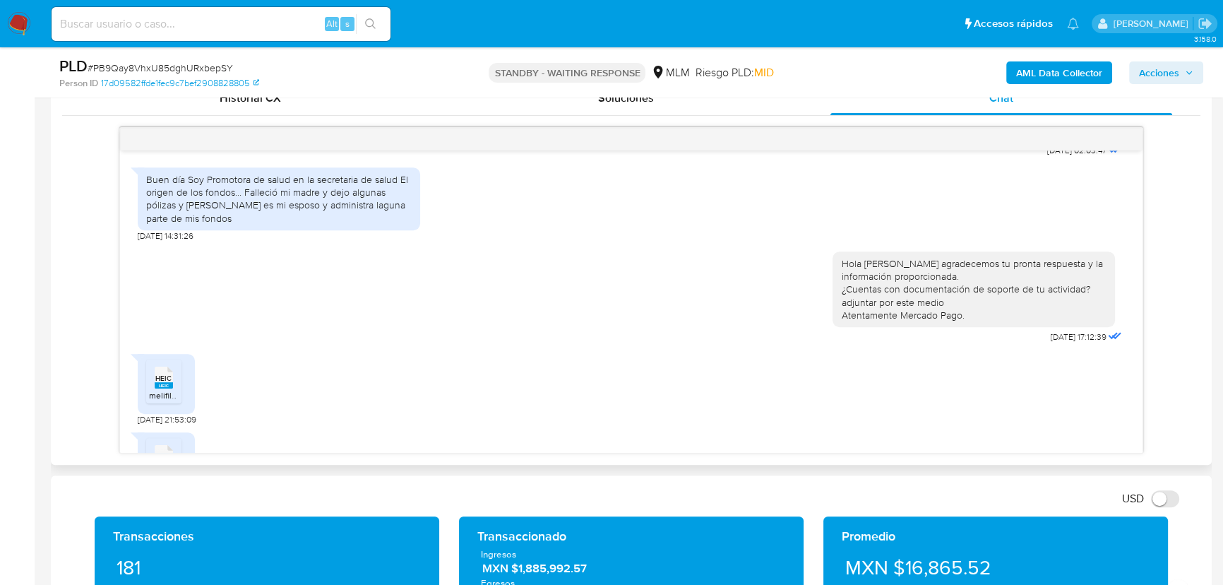
click at [9, 20] on img at bounding box center [19, 24] width 24 height 24
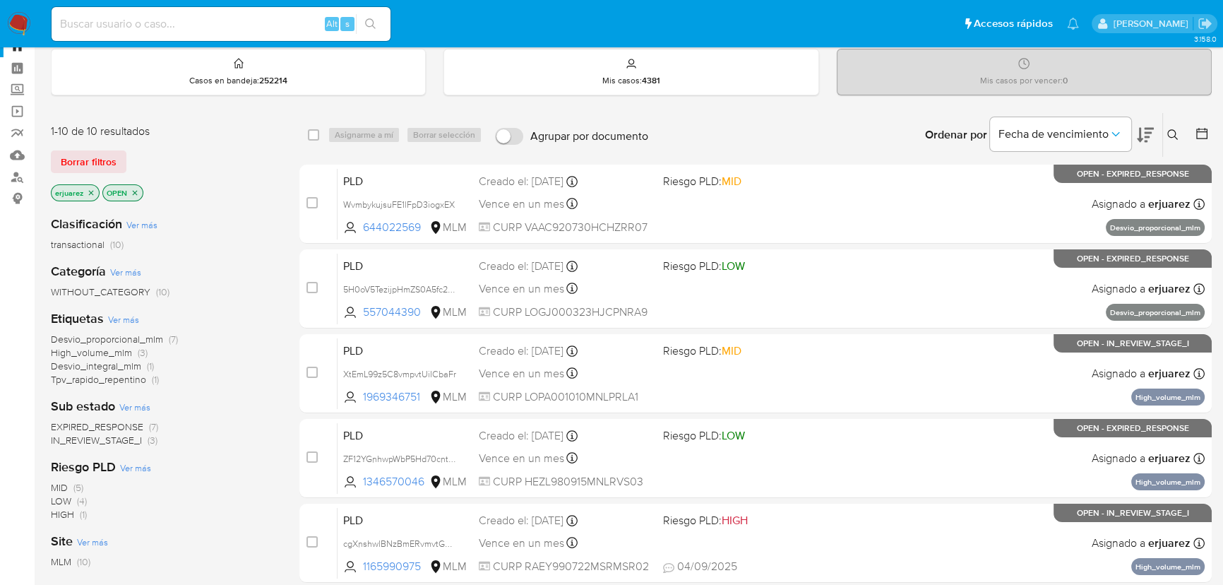
scroll to position [128, 0]
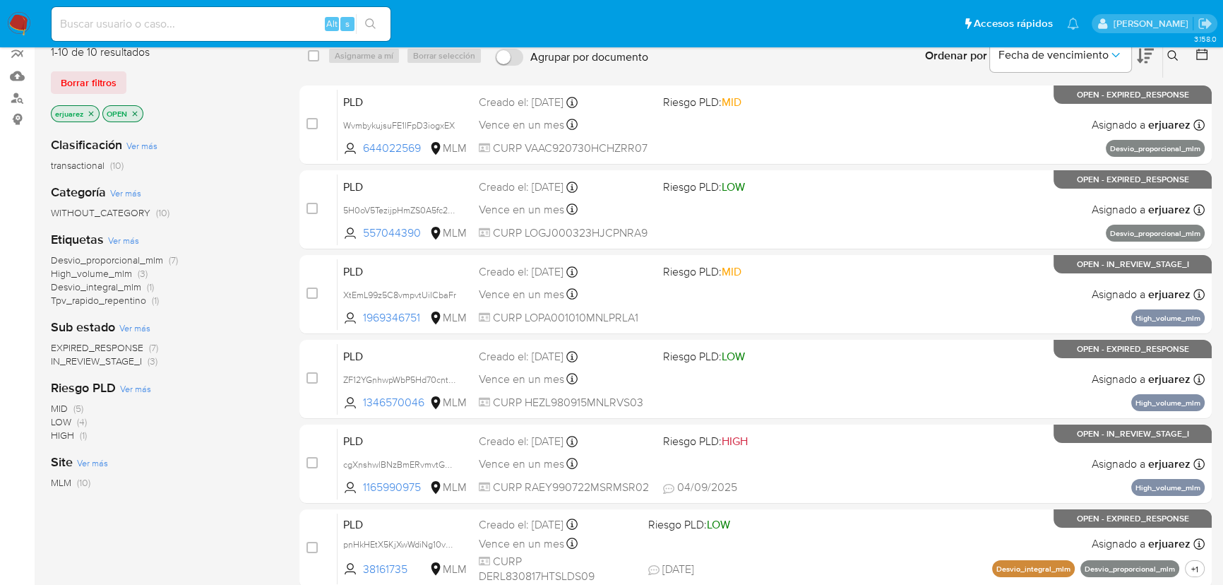
click at [83, 342] on span "EXPIRED_RESPONSE" at bounding box center [97, 347] width 92 height 14
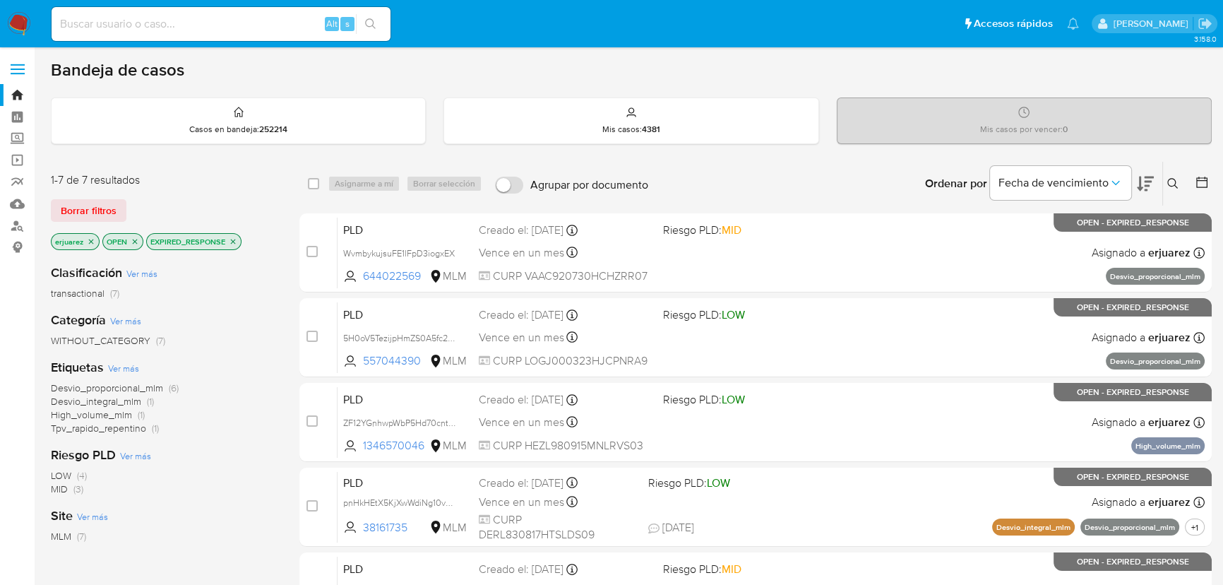
click at [1172, 184] on icon at bounding box center [1172, 183] width 11 height 11
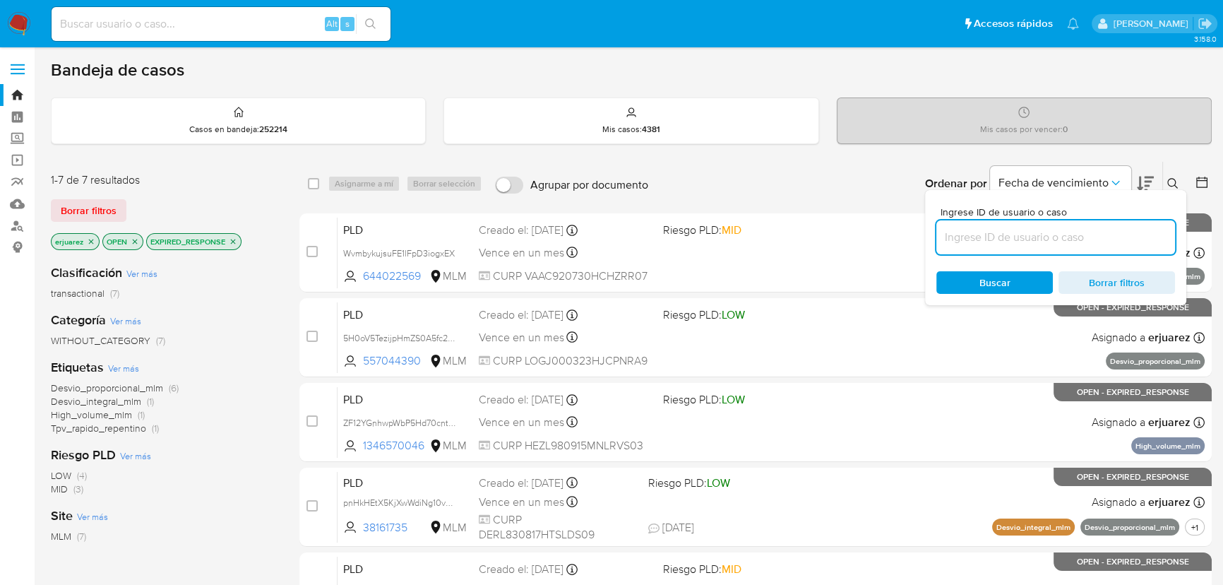
click at [1002, 237] on input at bounding box center [1055, 237] width 239 height 18
type input "2100585950"
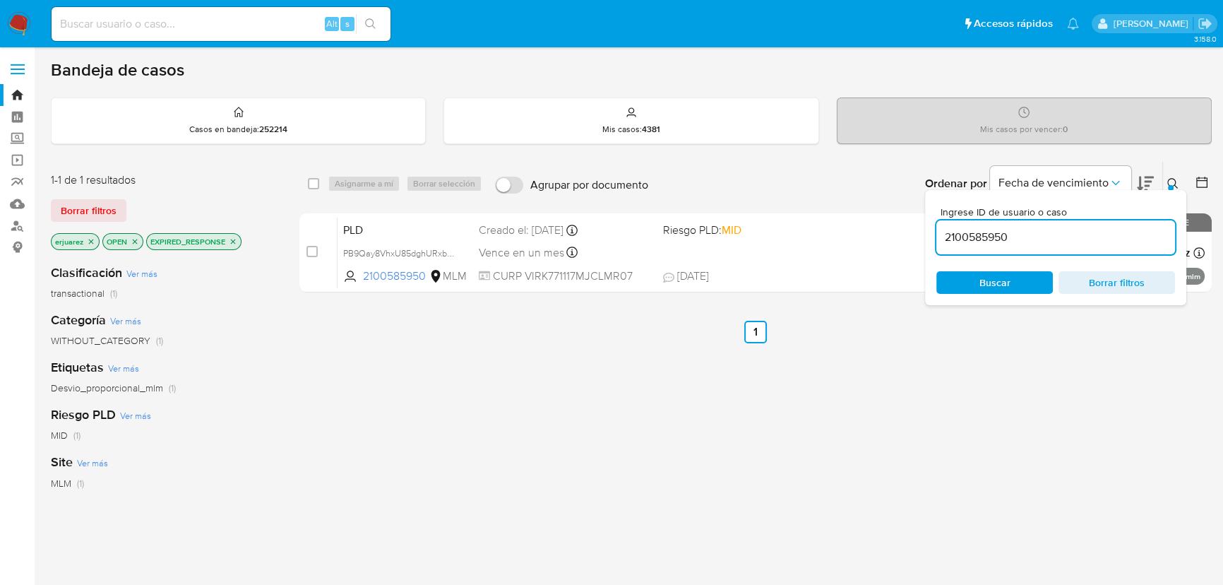
click at [1166, 179] on button at bounding box center [1174, 183] width 23 height 17
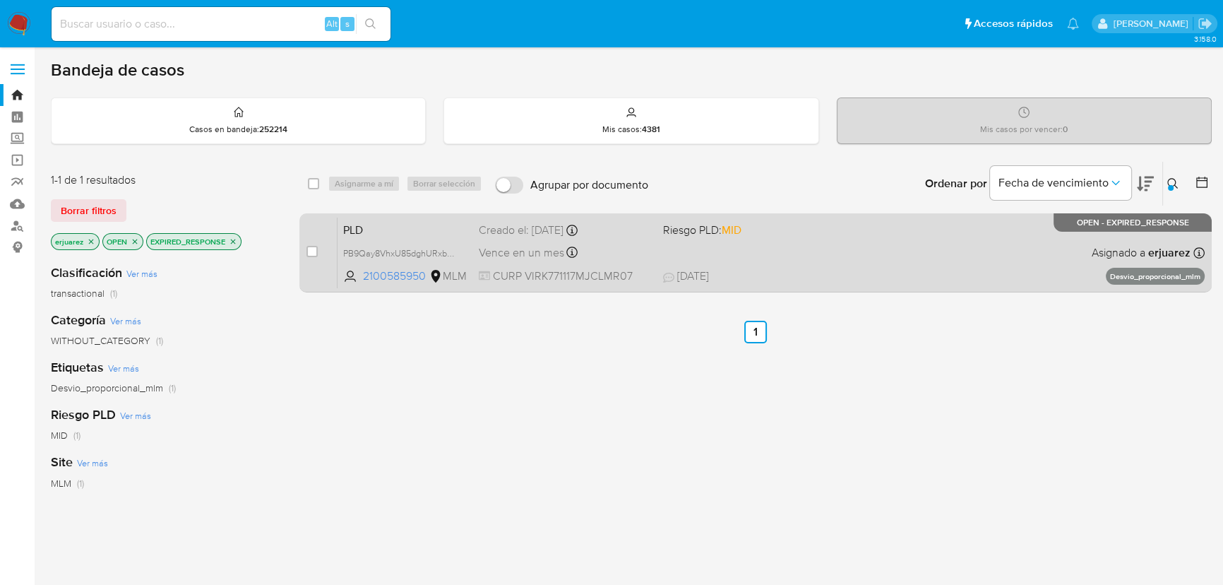
click at [312, 247] on input "checkbox" at bounding box center [311, 251] width 11 height 11
checkbox input "true"
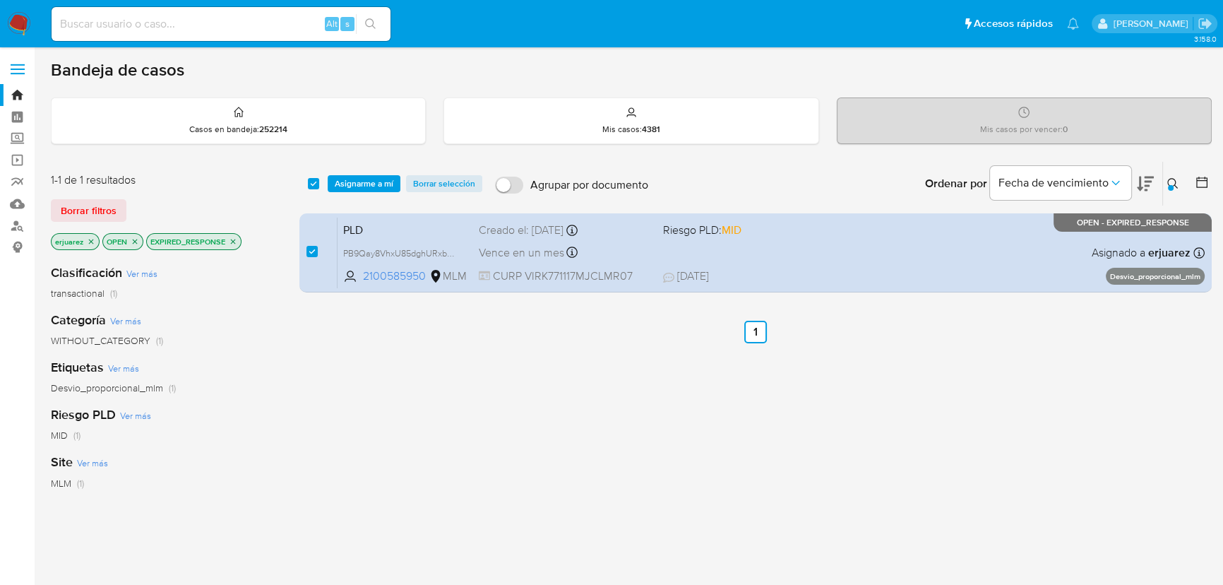
click at [353, 191] on div "select-all-cases-checkbox Asignarme a mí Borrar selección Agrupar por documento…" at bounding box center [755, 184] width 912 height 44
click at [362, 184] on span "Asignarme a mí" at bounding box center [364, 184] width 59 height 14
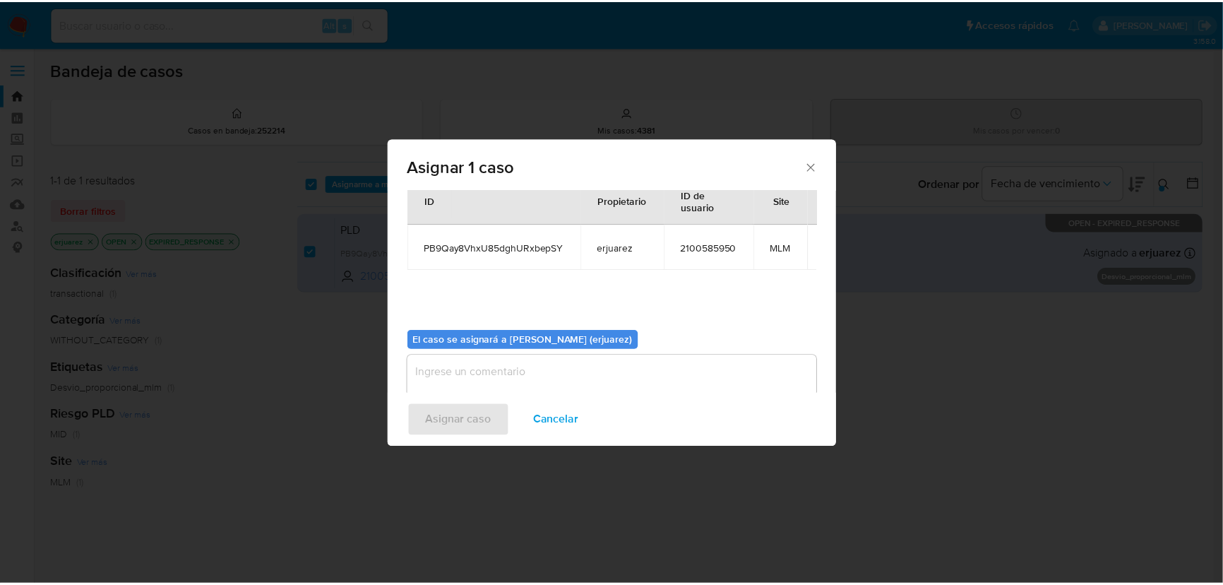
scroll to position [72, 0]
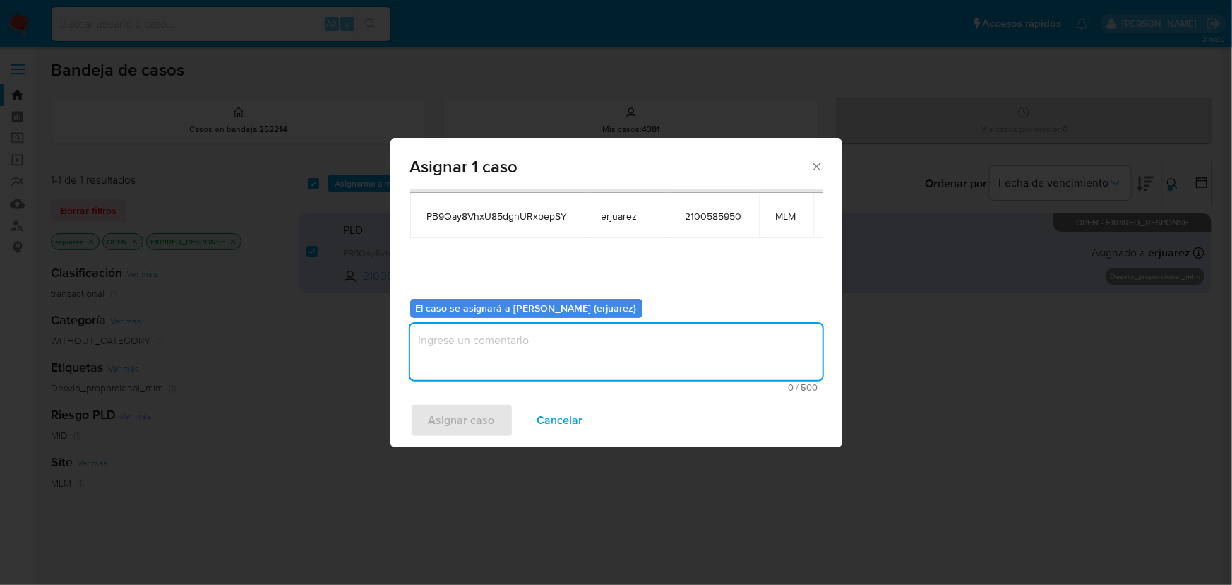
click at [491, 350] on textarea "assign-modal" at bounding box center [616, 351] width 412 height 56
type textarea "EPJU"
click at [472, 419] on span "Asignar caso" at bounding box center [462, 420] width 66 height 31
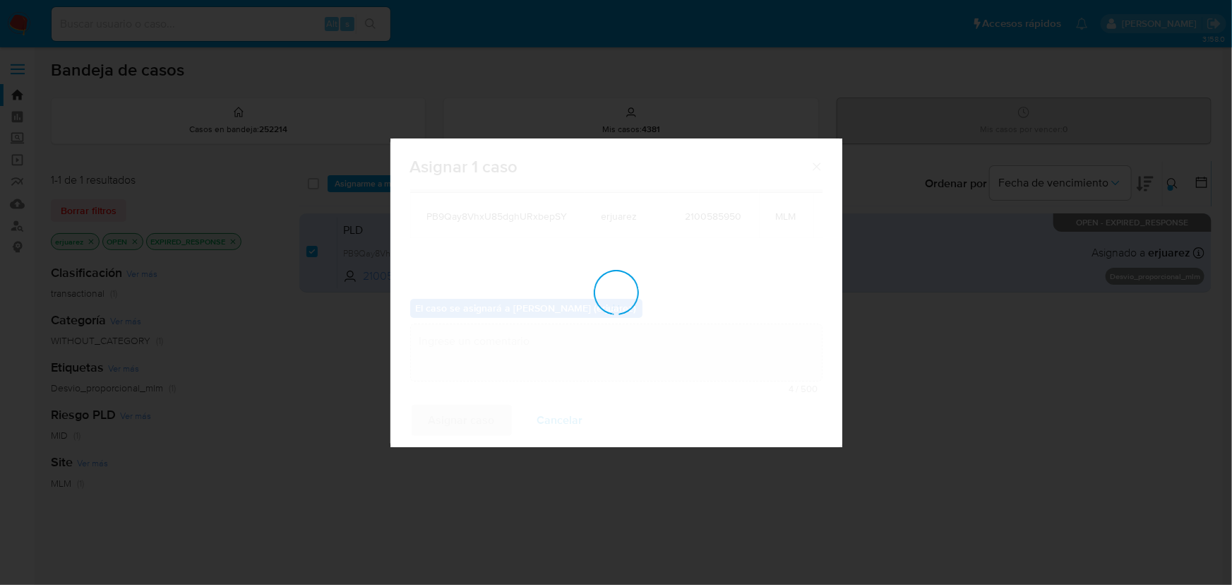
checkbox input "false"
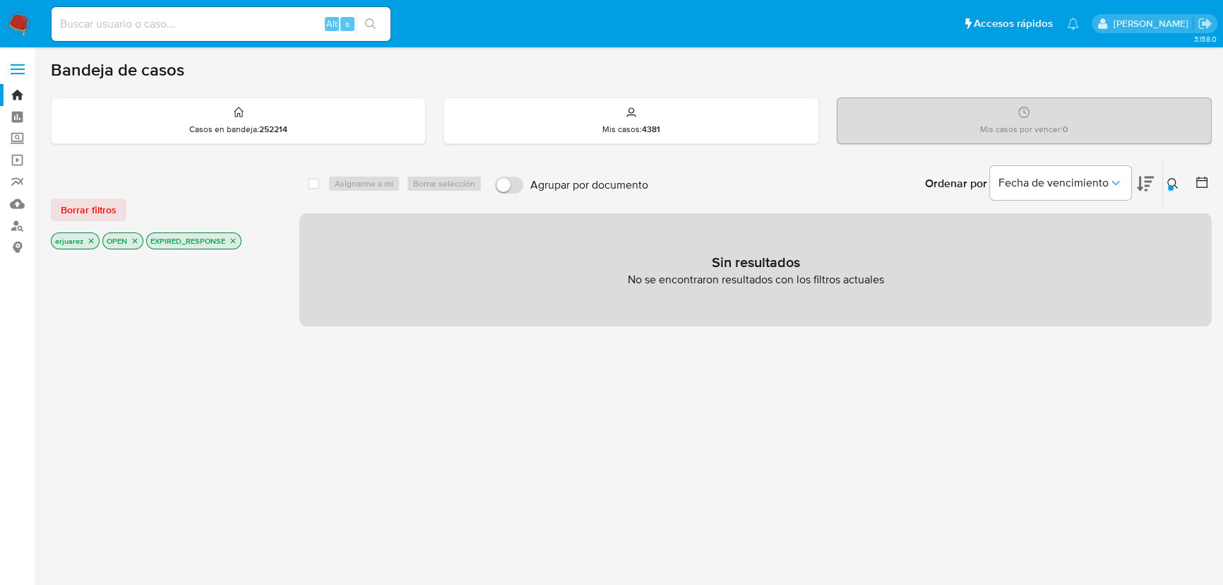
click at [229, 237] on icon "close-filter" at bounding box center [233, 241] width 8 height 8
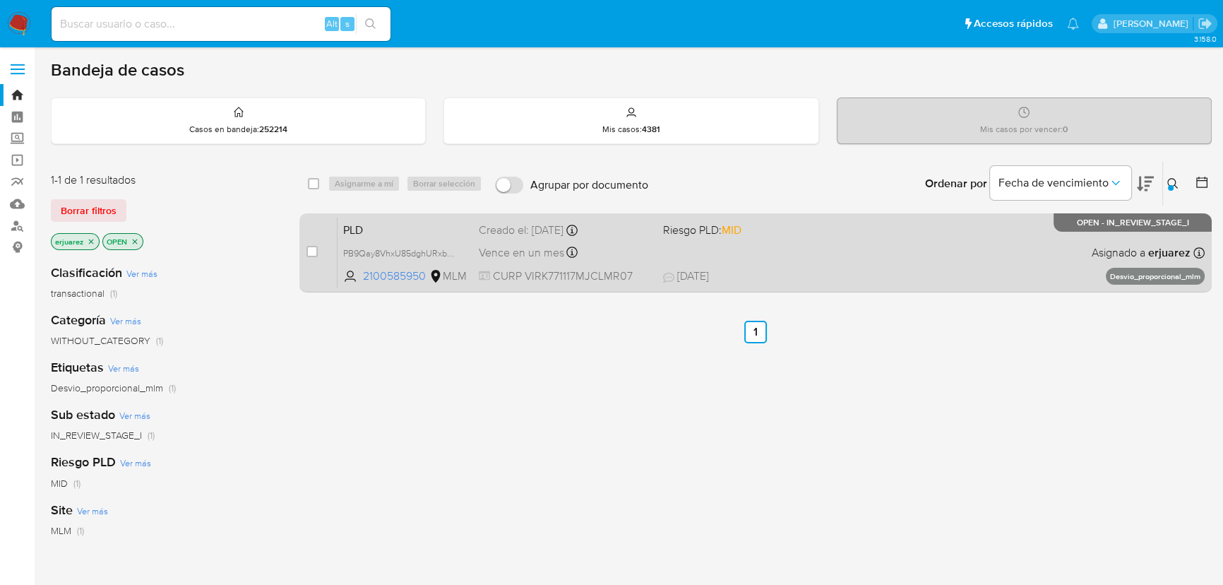
click at [747, 265] on div "PLD PB9Qay8VhxU85dghURxbepSY 2100585950 MLM Riesgo PLD: MID Creado el: [DATE] C…" at bounding box center [771, 252] width 867 height 71
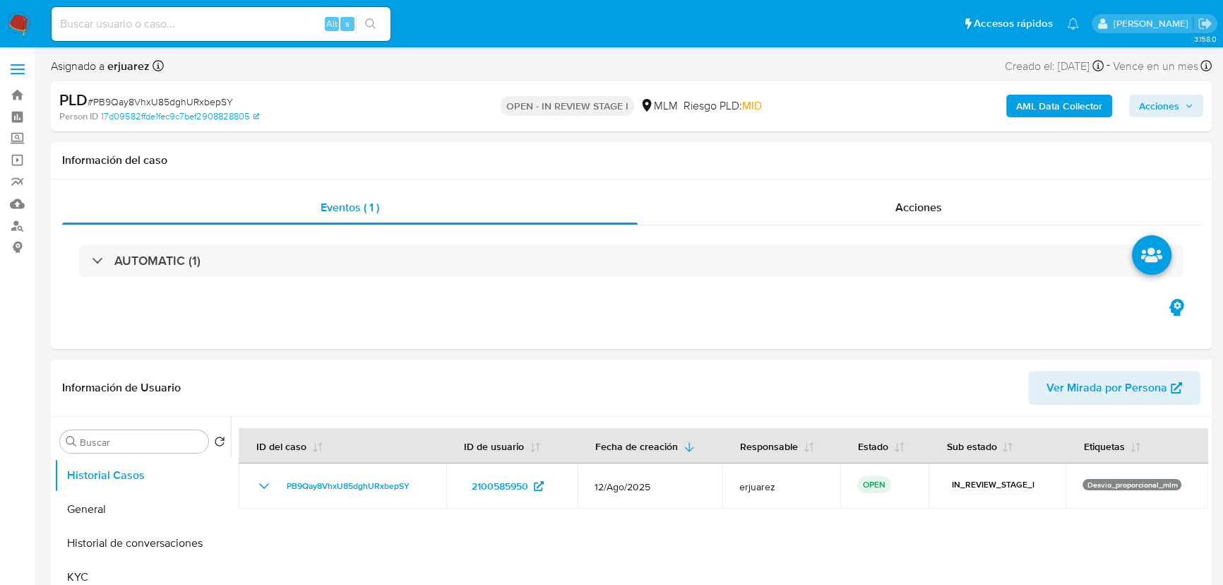
select select "10"
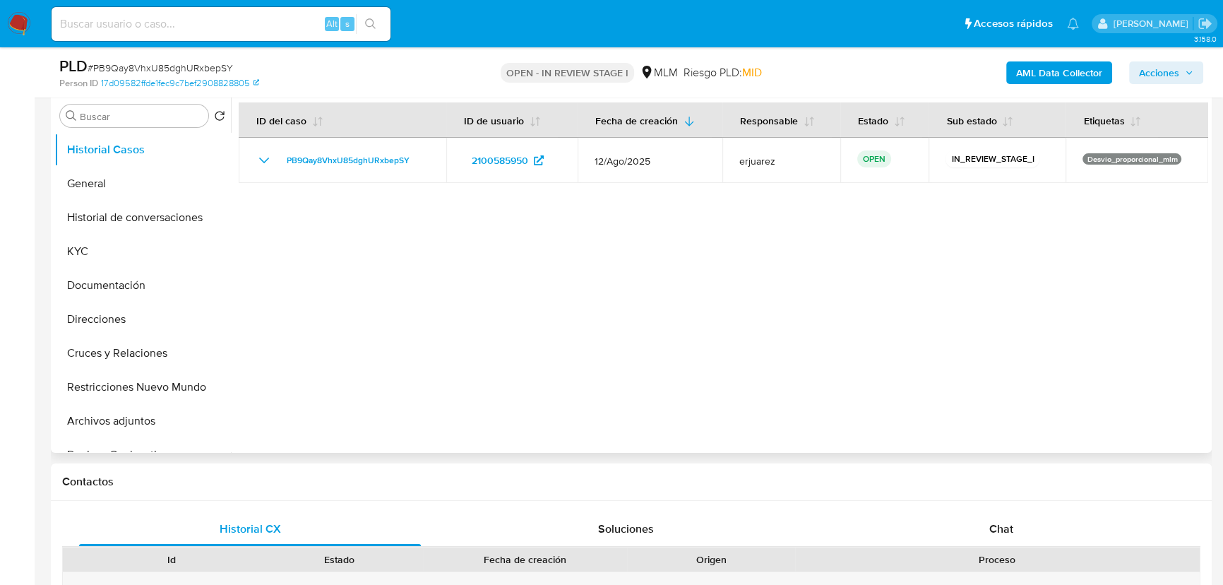
scroll to position [321, 0]
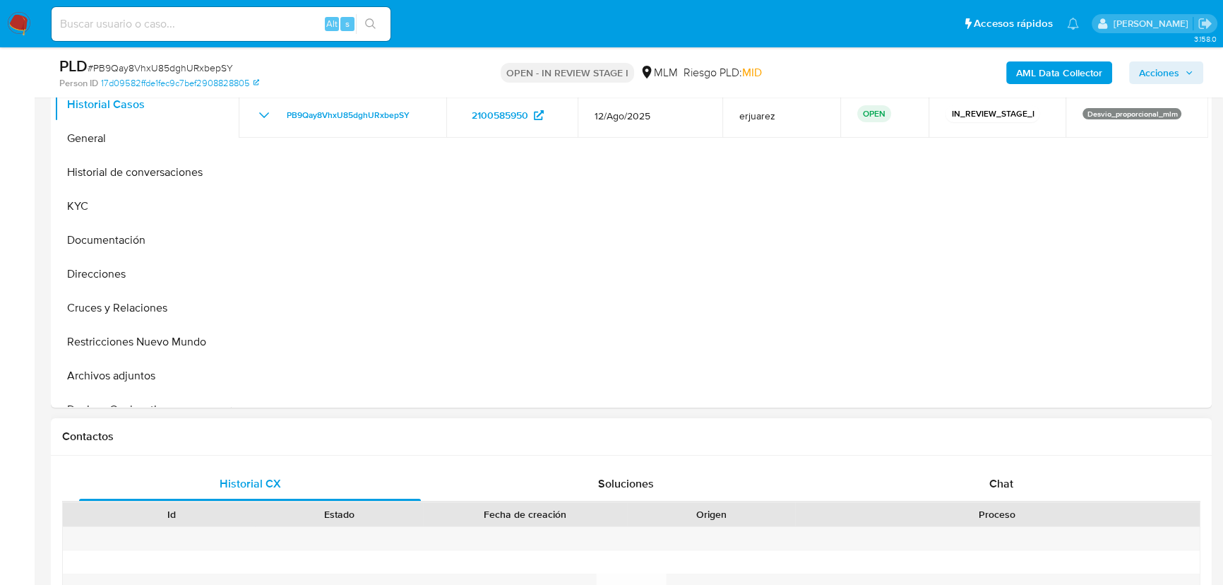
click at [1002, 465] on div "Historial CX Soluciones Chat Id Estado Fecha de creación Origen Proceso Anterio…" at bounding box center [631, 591] width 1161 height 273
click at [1000, 486] on span "Chat" at bounding box center [1001, 483] width 24 height 16
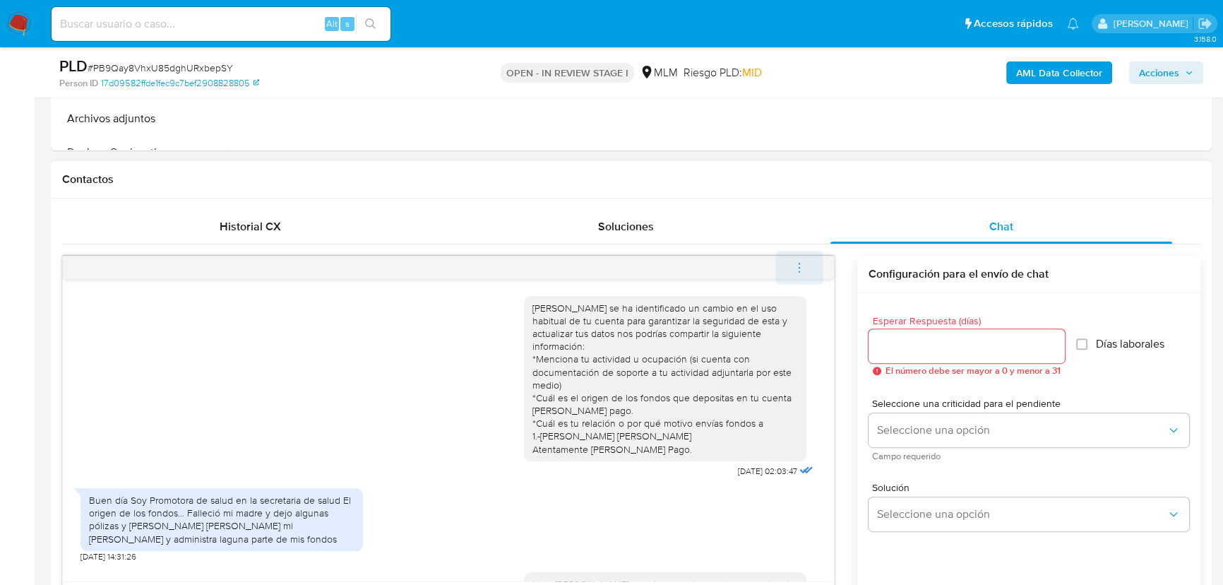
scroll to position [343, 0]
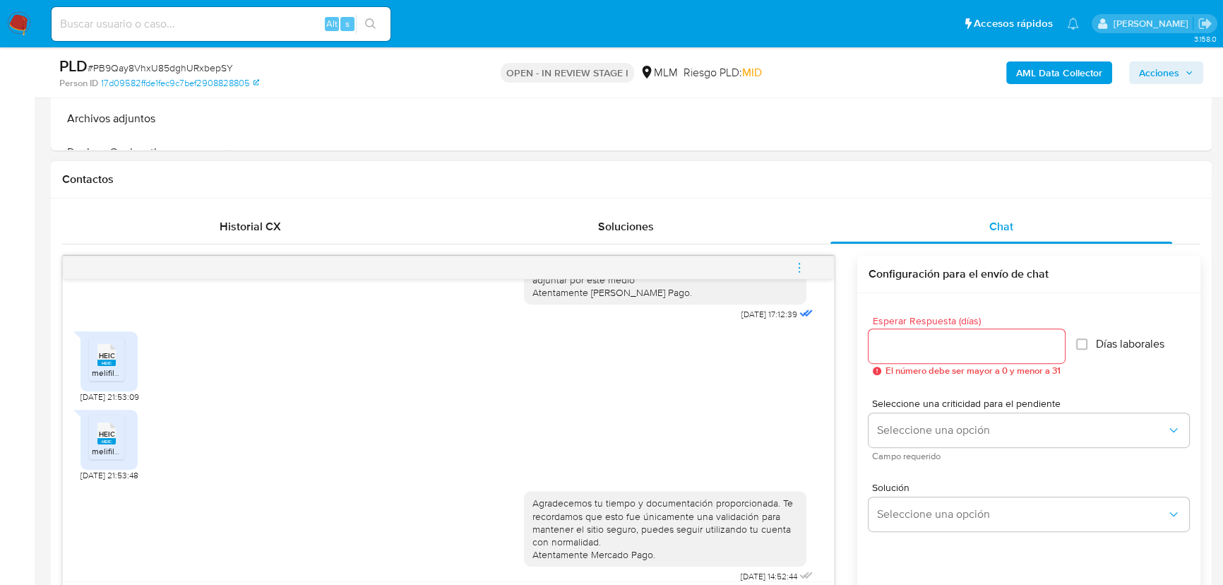
click at [801, 265] on icon "menu-action" at bounding box center [799, 267] width 13 height 13
click at [712, 239] on li "Cerrar conversación" at bounding box center [704, 239] width 145 height 25
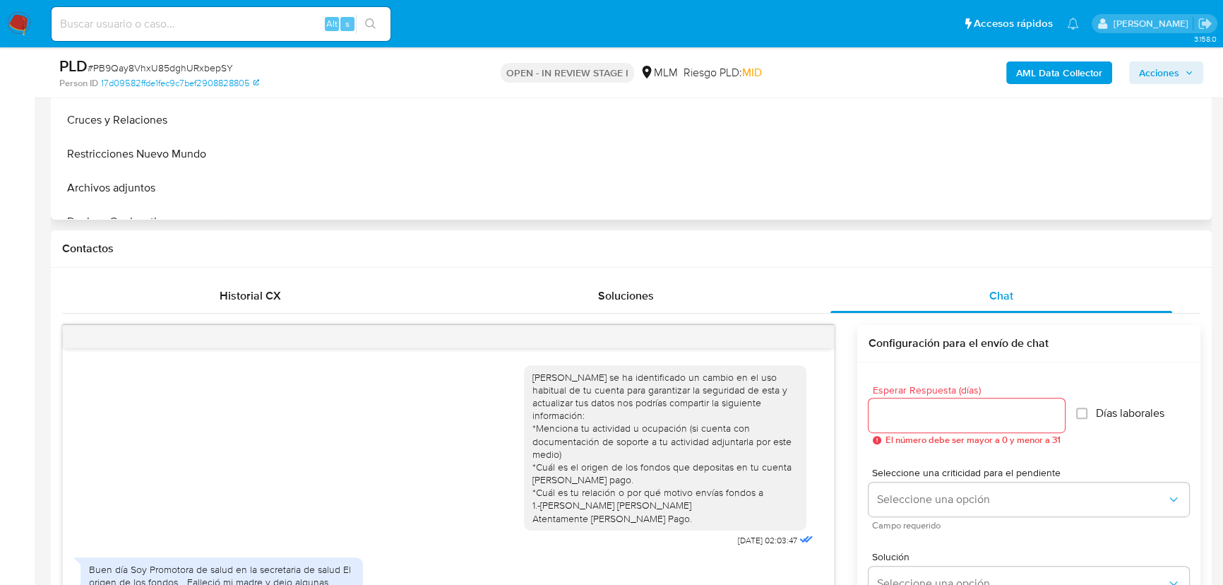
scroll to position [321, 0]
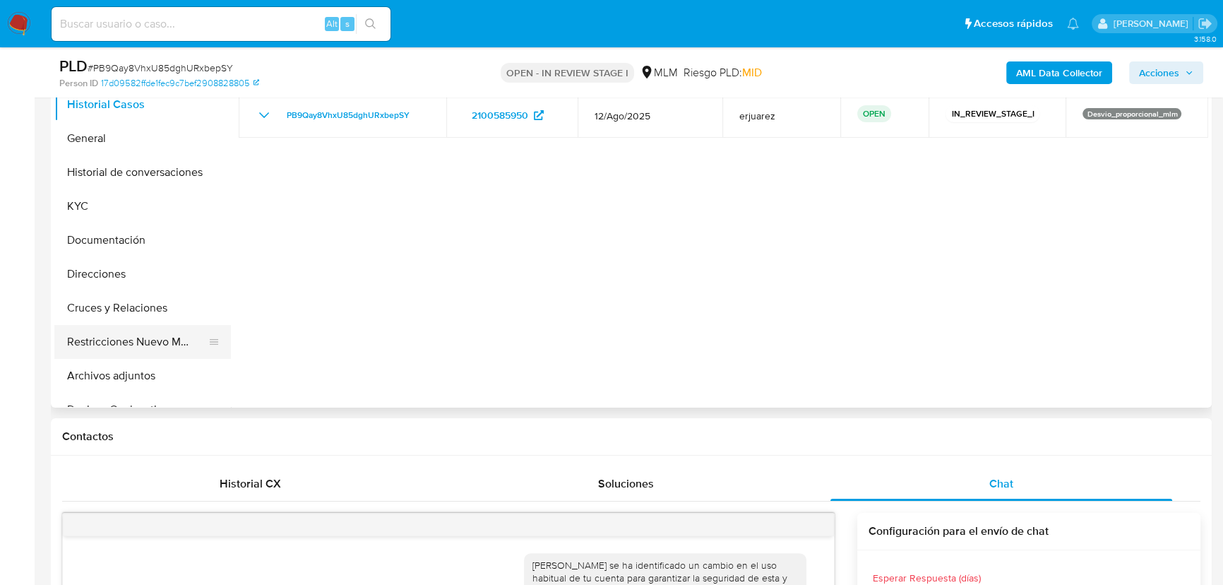
click at [134, 339] on button "Restricciones Nuevo Mundo" at bounding box center [136, 342] width 165 height 34
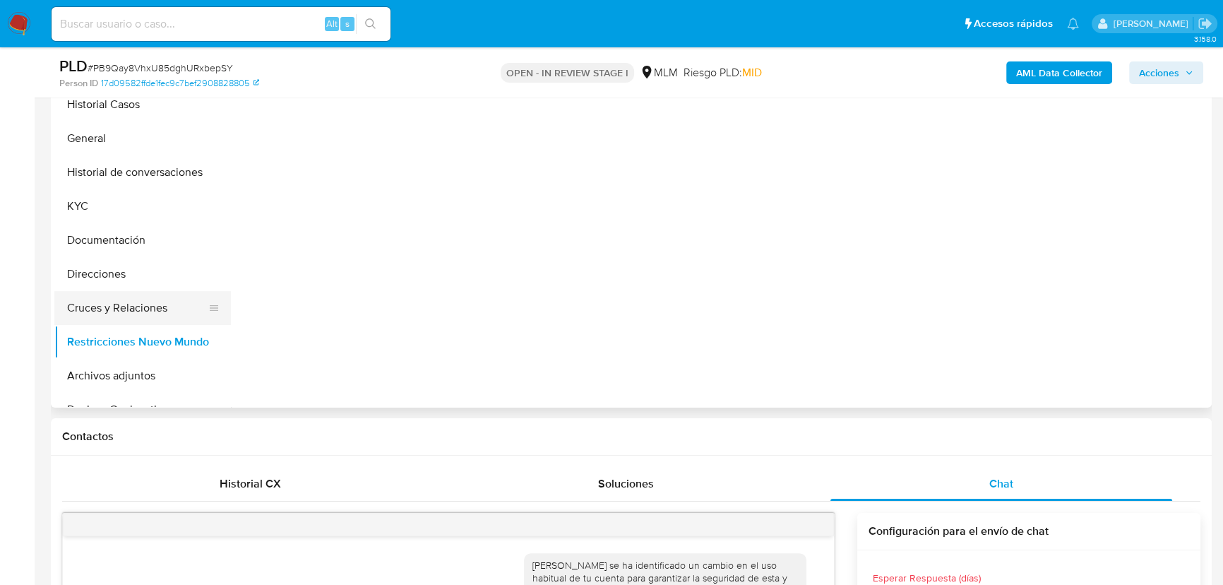
scroll to position [64, 0]
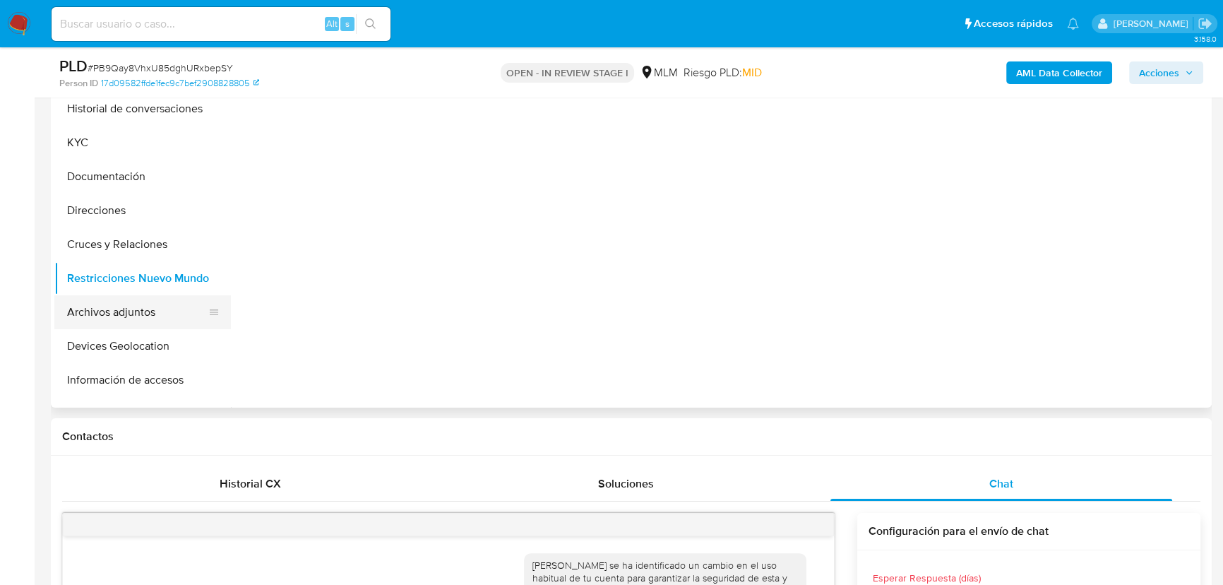
click at [131, 311] on button "Archivos adjuntos" at bounding box center [136, 312] width 165 height 34
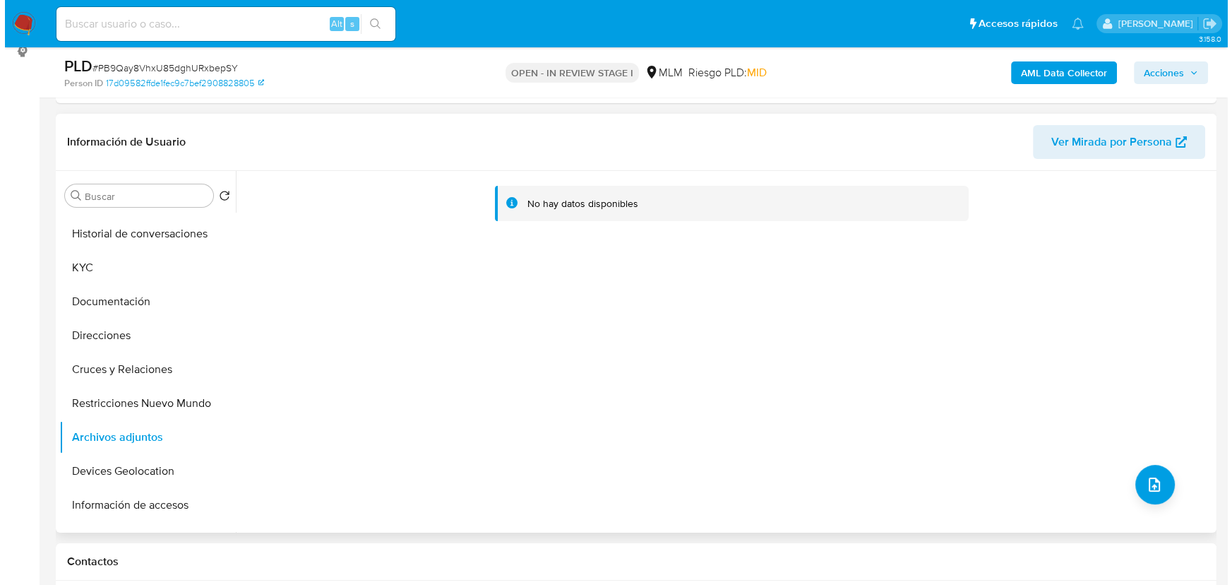
scroll to position [192, 0]
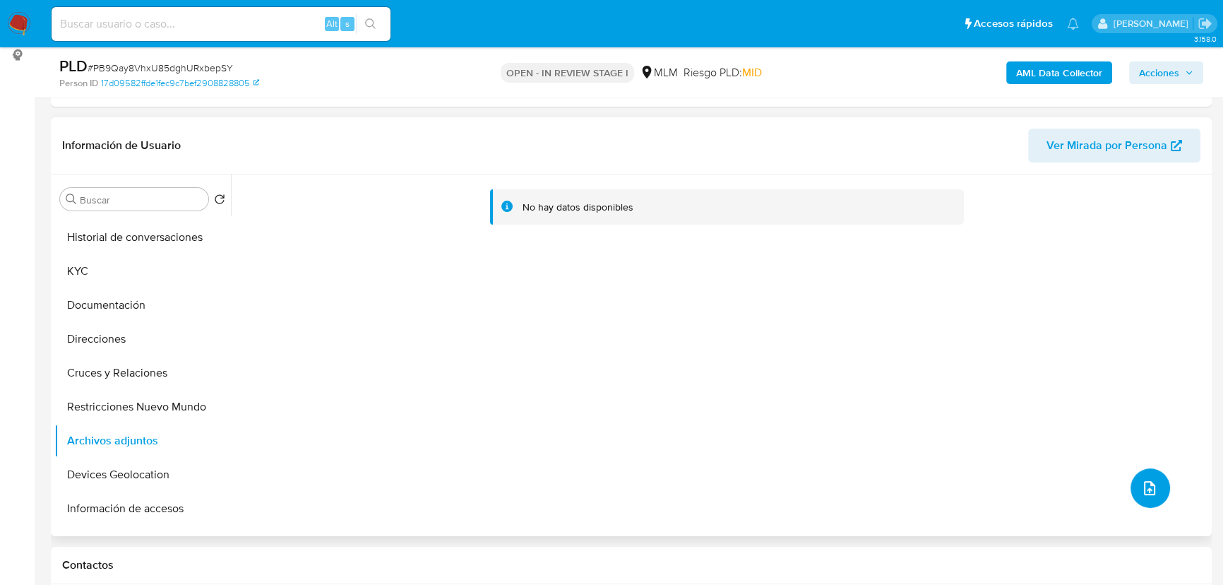
click at [1144, 480] on icon "upload-file" at bounding box center [1149, 487] width 17 height 17
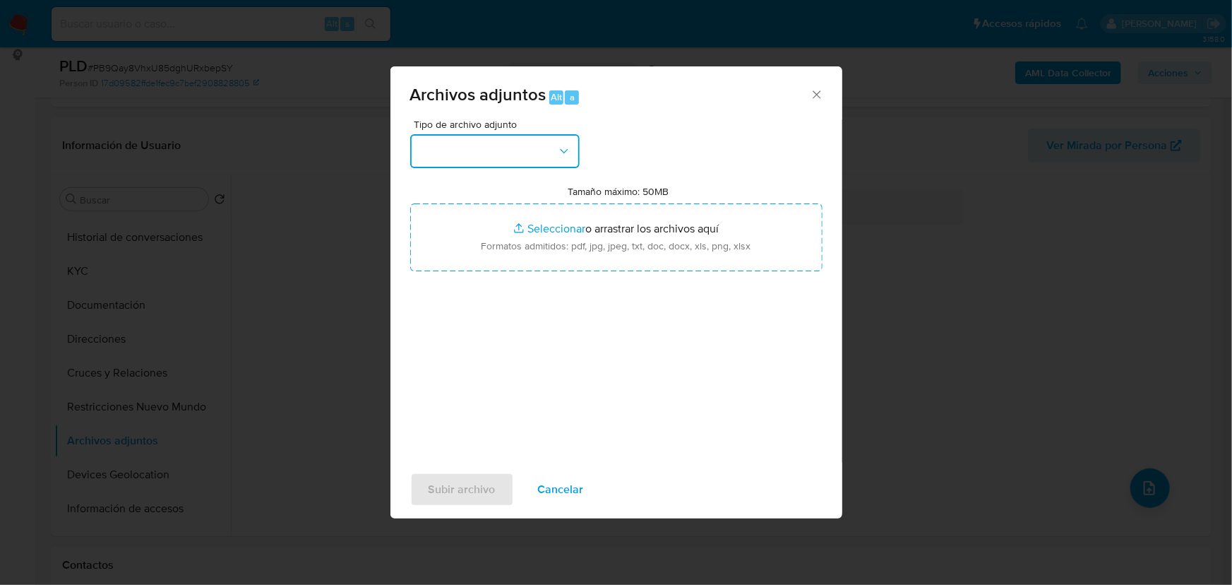
click at [488, 153] on button "button" at bounding box center [494, 151] width 169 height 34
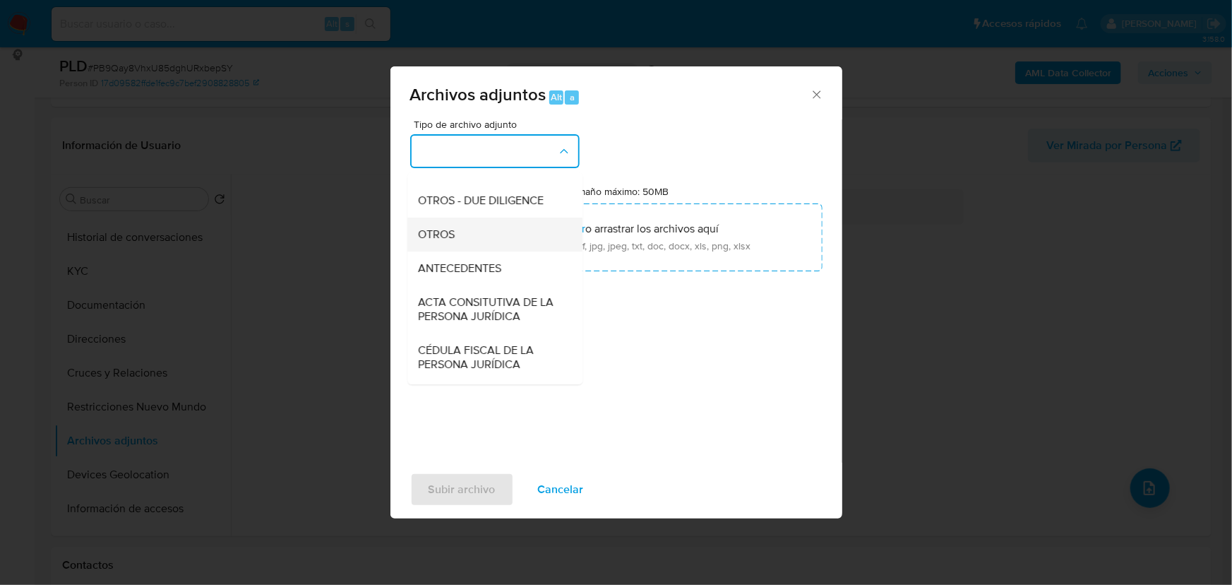
click at [458, 250] on div "OTROS" at bounding box center [491, 234] width 144 height 34
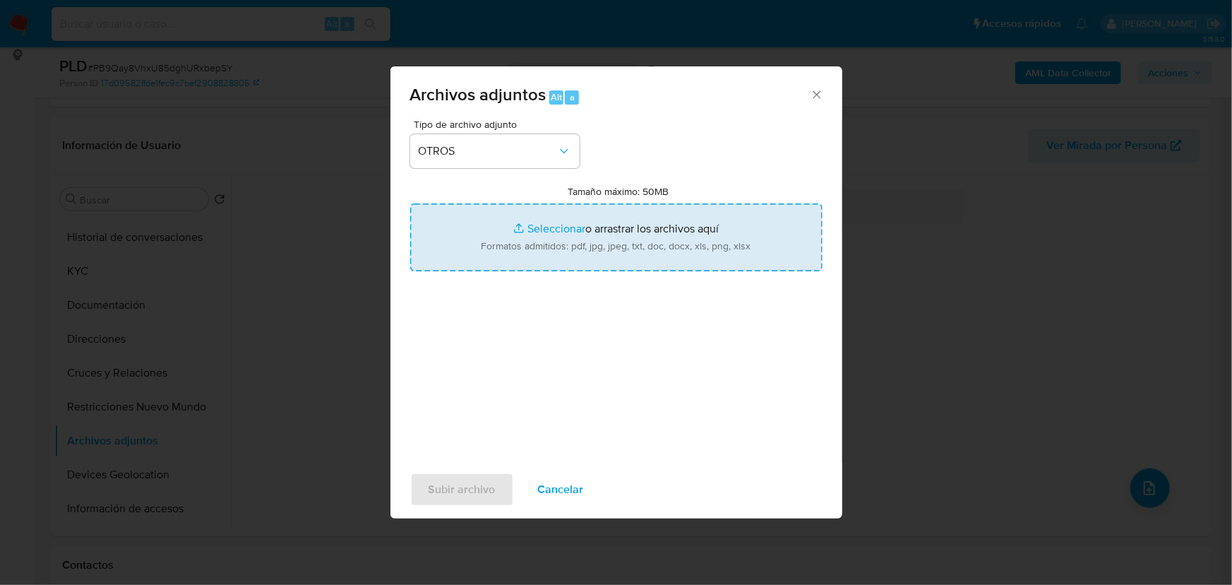
click at [556, 225] on input "Tamaño máximo: 50MB Seleccionar archivos" at bounding box center [616, 237] width 412 height 68
type input "C:\fakepath\2100585950_Karla Yareni Villanueva Ramirez_Ago25.pdf"
click at [546, 234] on input "Tamaño máximo: 50MB Seleccionar archivos" at bounding box center [616, 237] width 412 height 68
type input "C:\fakepath\2100585950_Karla Yareni Villanueva Ramirez_Ago25.xlsx"
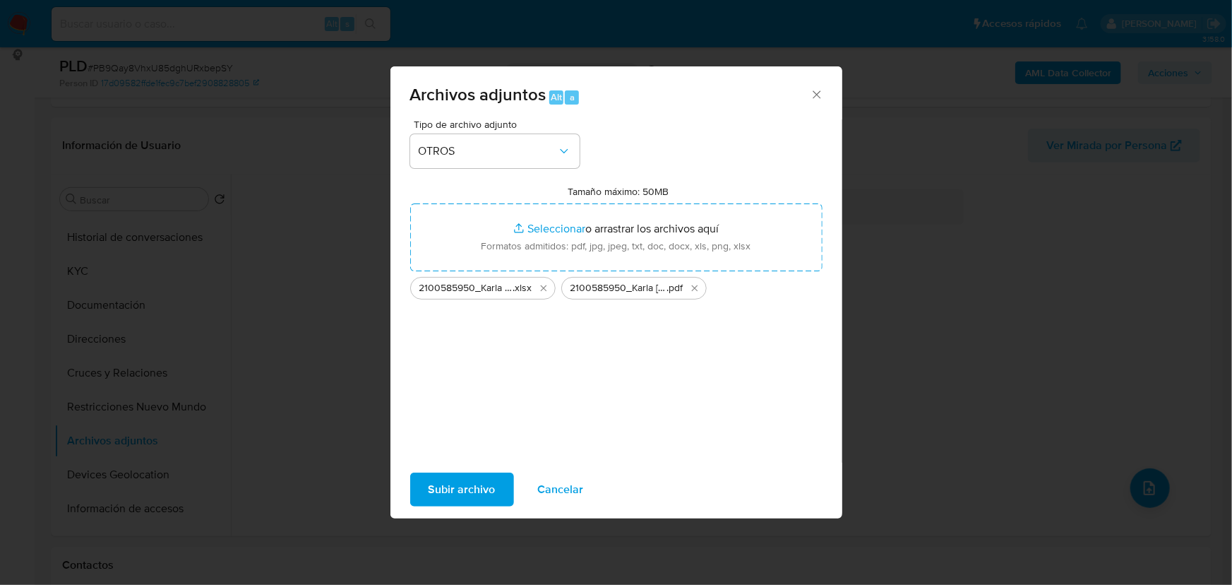
drag, startPoint x: 494, startPoint y: 489, endPoint x: 135, endPoint y: 362, distance: 381.0
click at [494, 489] on button "Subir archivo" at bounding box center [462, 489] width 104 height 34
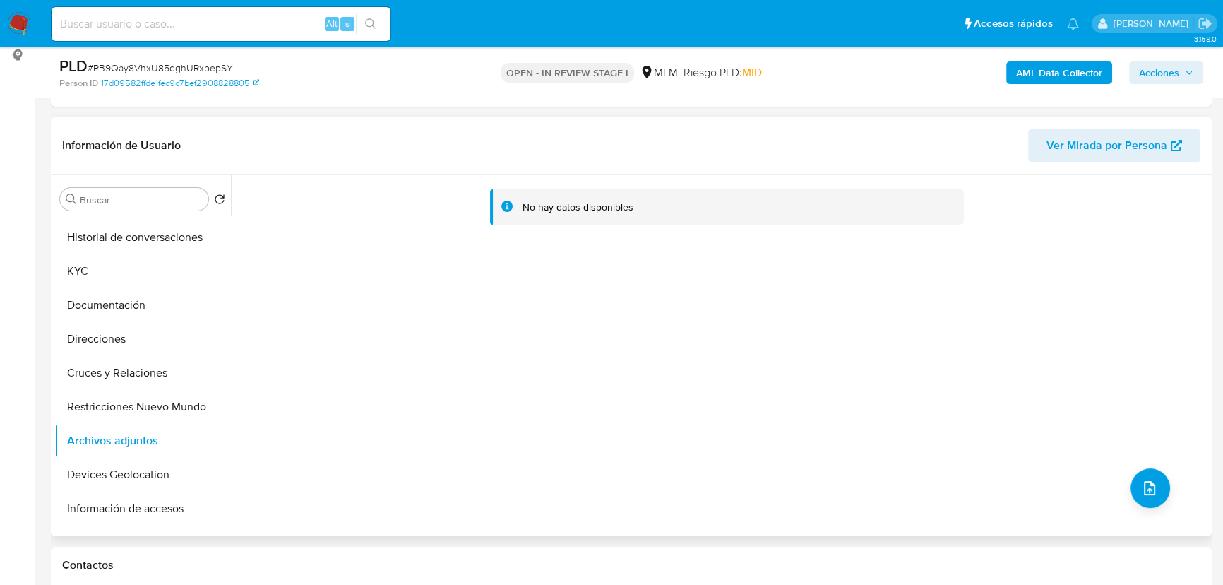
click at [459, 387] on div "No hay datos disponibles" at bounding box center [719, 355] width 977 height 362
click at [199, 342] on button "Direcciones" at bounding box center [136, 339] width 165 height 34
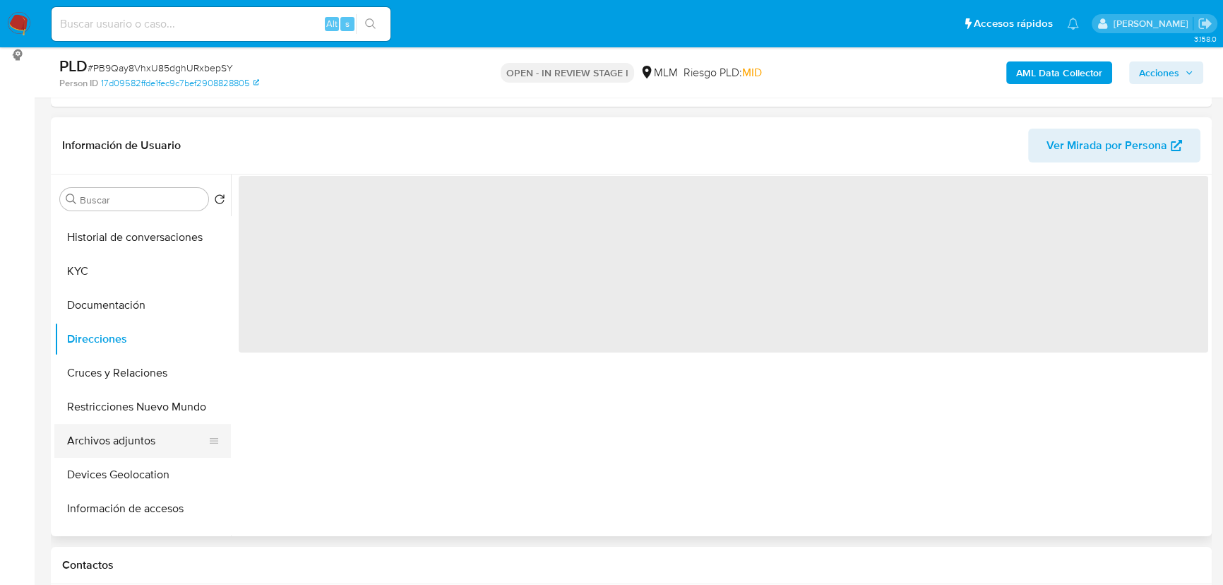
click at [143, 431] on button "Archivos adjuntos" at bounding box center [136, 441] width 165 height 34
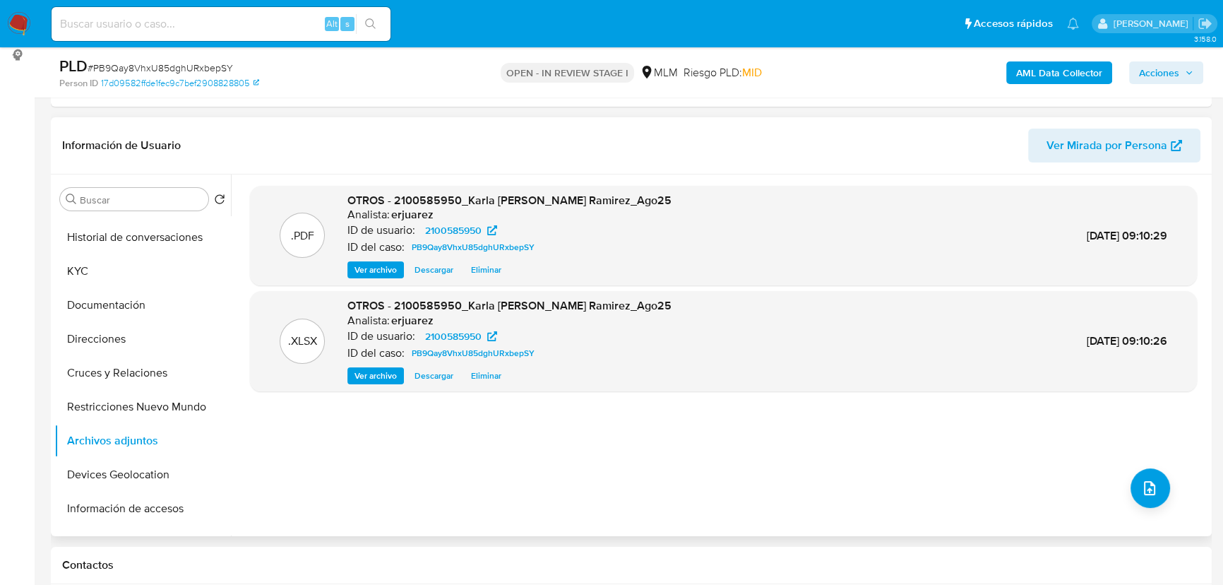
click at [371, 270] on span "Ver archivo" at bounding box center [375, 270] width 42 height 14
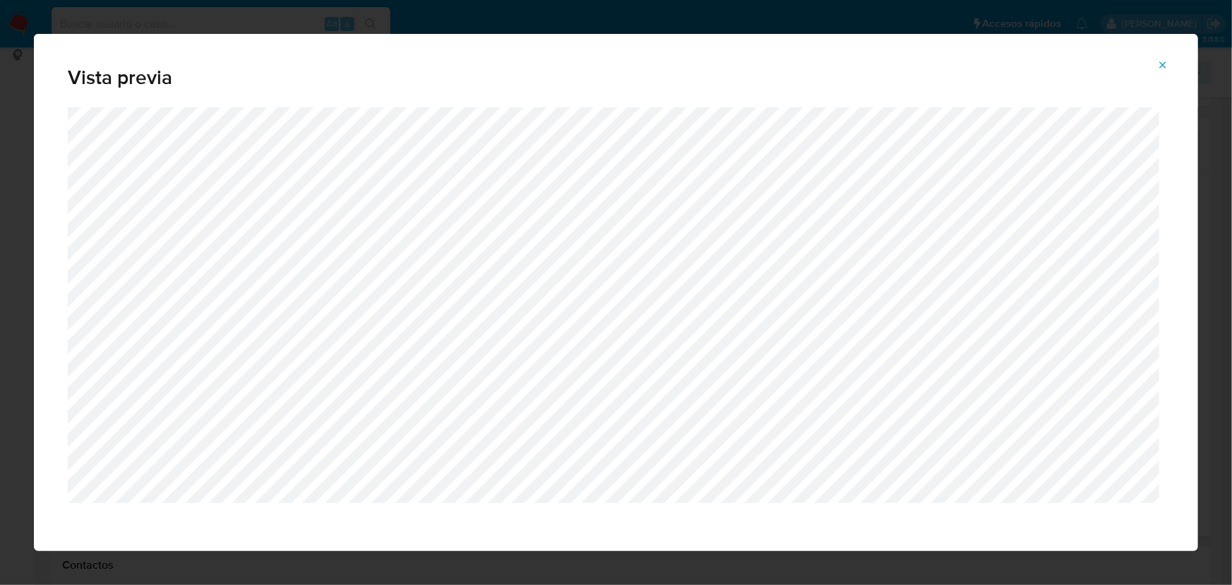
click at [1167, 64] on icon "Attachment preview" at bounding box center [1162, 64] width 11 height 11
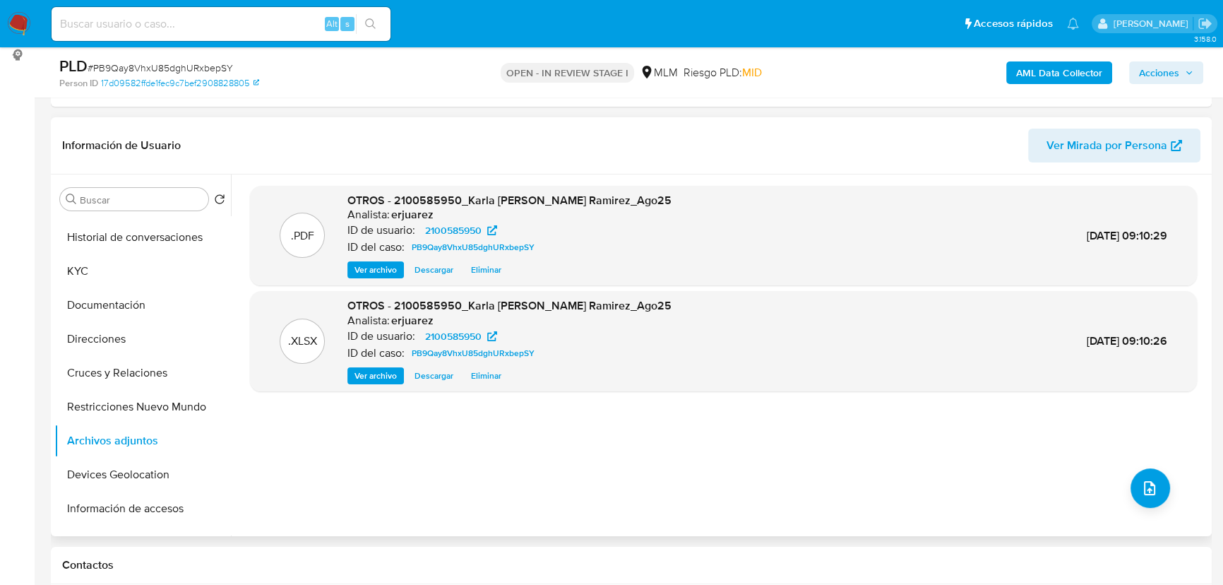
click at [1152, 74] on span "Acciones" at bounding box center [1159, 72] width 40 height 23
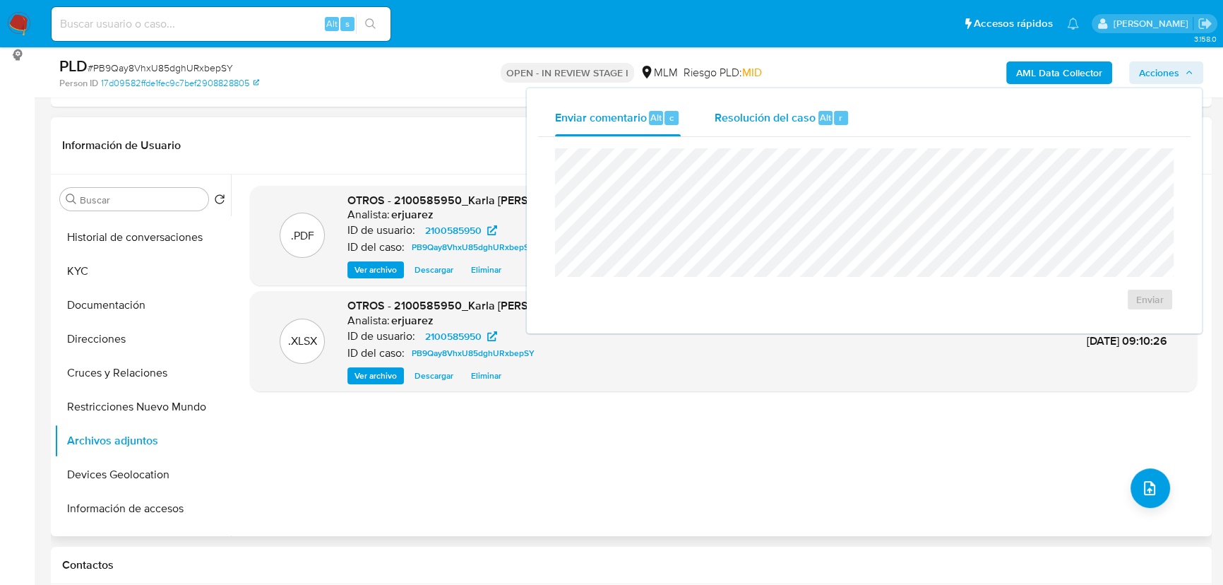
click at [813, 115] on span "Resolución del caso" at bounding box center [765, 117] width 101 height 16
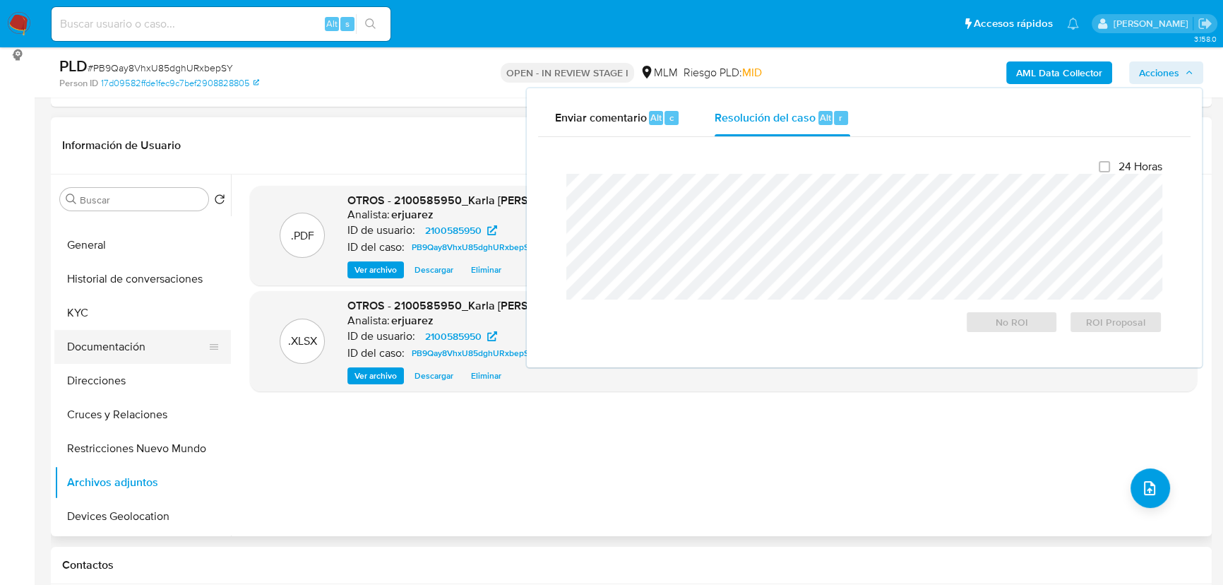
scroll to position [0, 0]
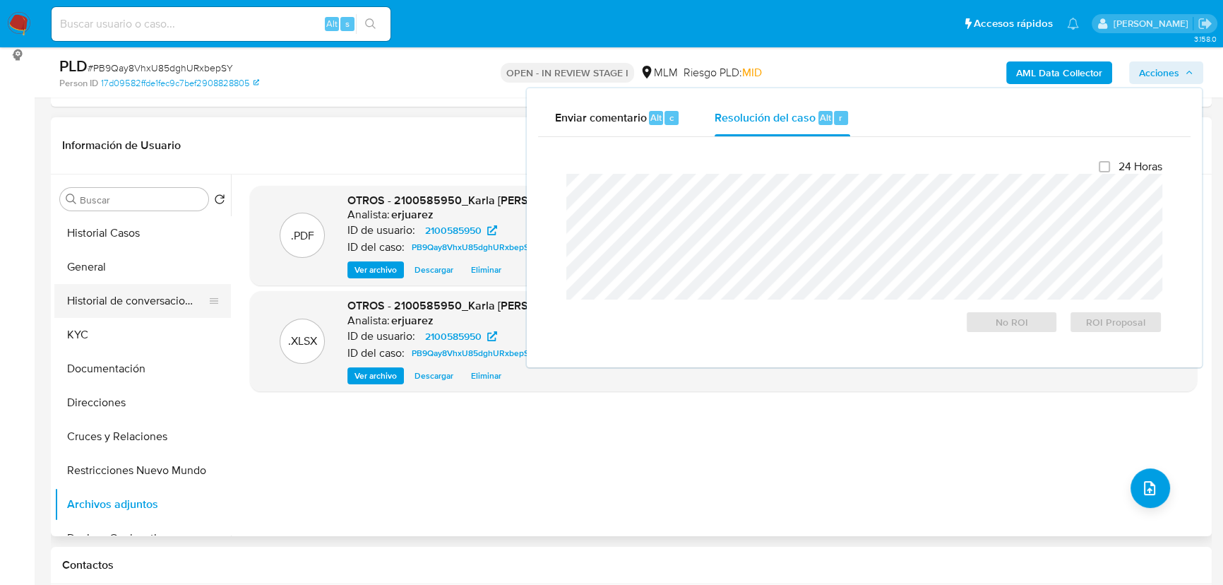
click at [158, 292] on button "Historial de conversaciones" at bounding box center [136, 301] width 165 height 34
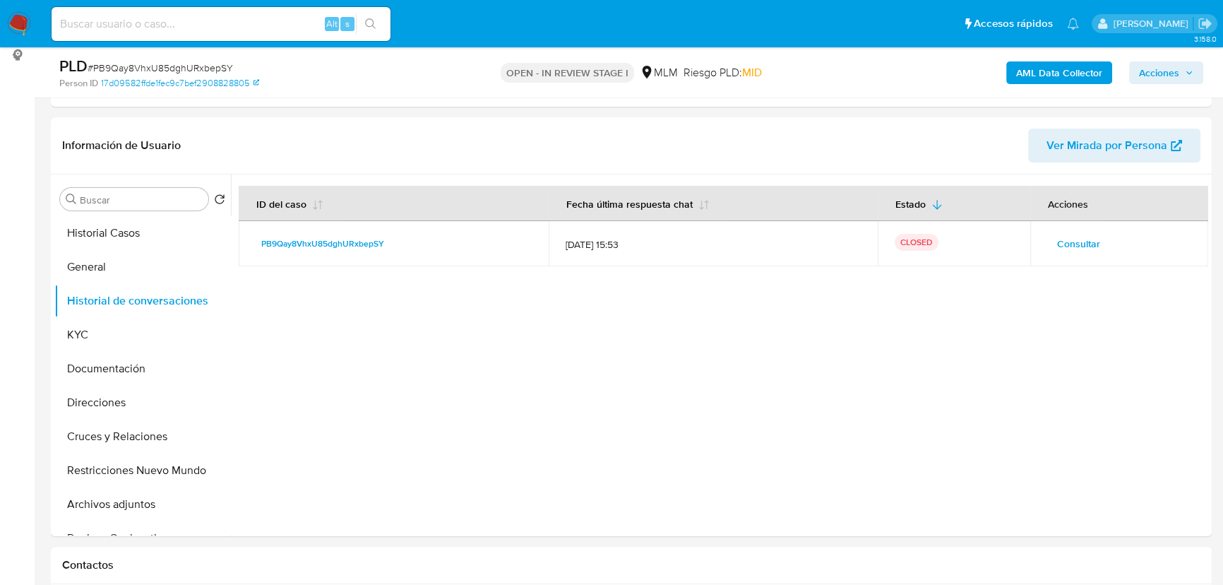
click at [1177, 71] on span "Acciones" at bounding box center [1159, 72] width 40 height 23
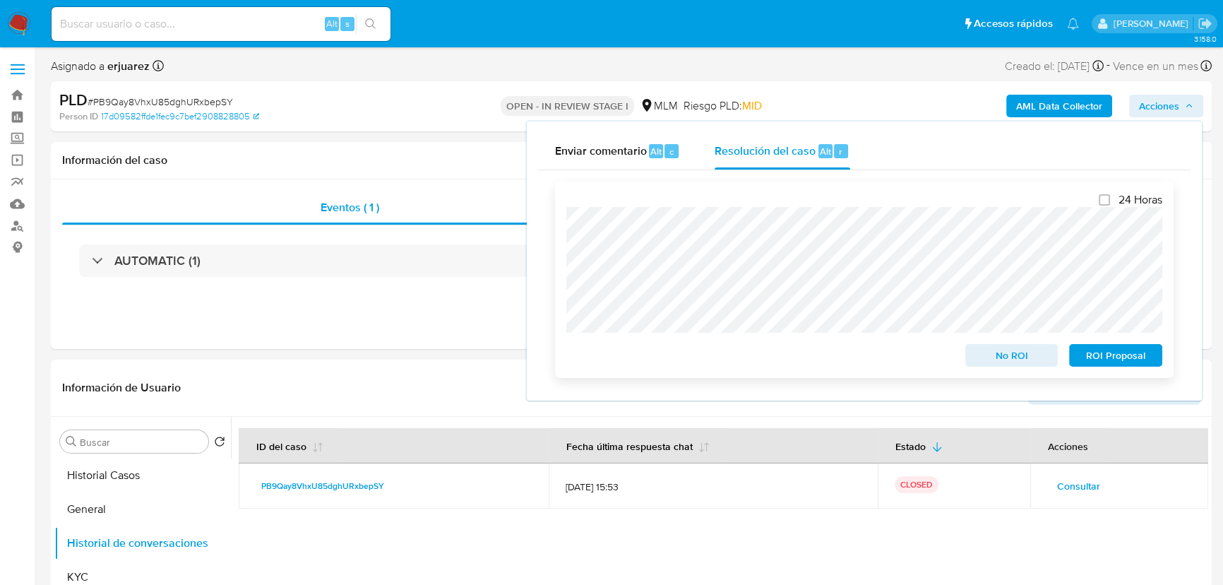
click at [1027, 356] on span "No ROI" at bounding box center [1011, 355] width 73 height 20
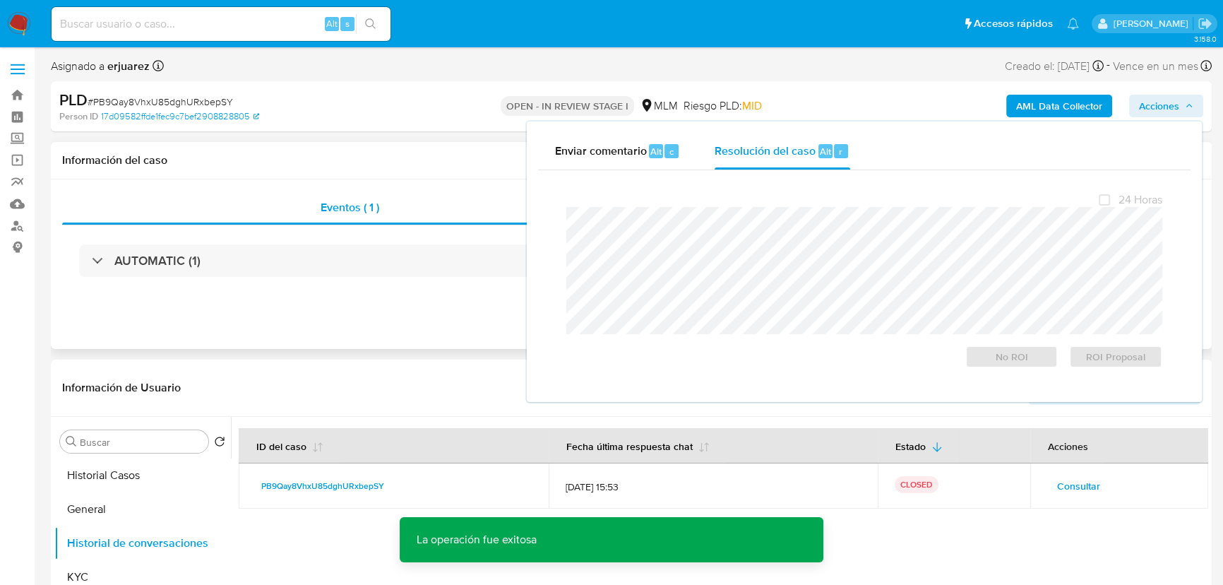
click at [436, 301] on div "Eventos ( 1 ) Acciones AUTOMATIC (1)" at bounding box center [631, 263] width 1161 height 169
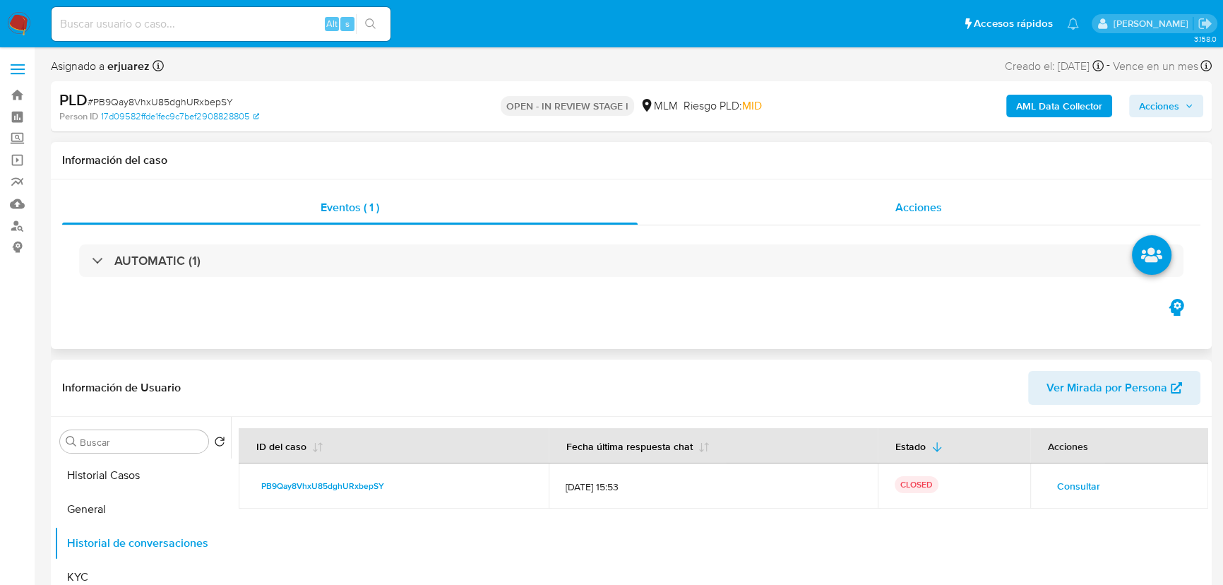
click at [774, 223] on div "Acciones" at bounding box center [919, 208] width 563 height 34
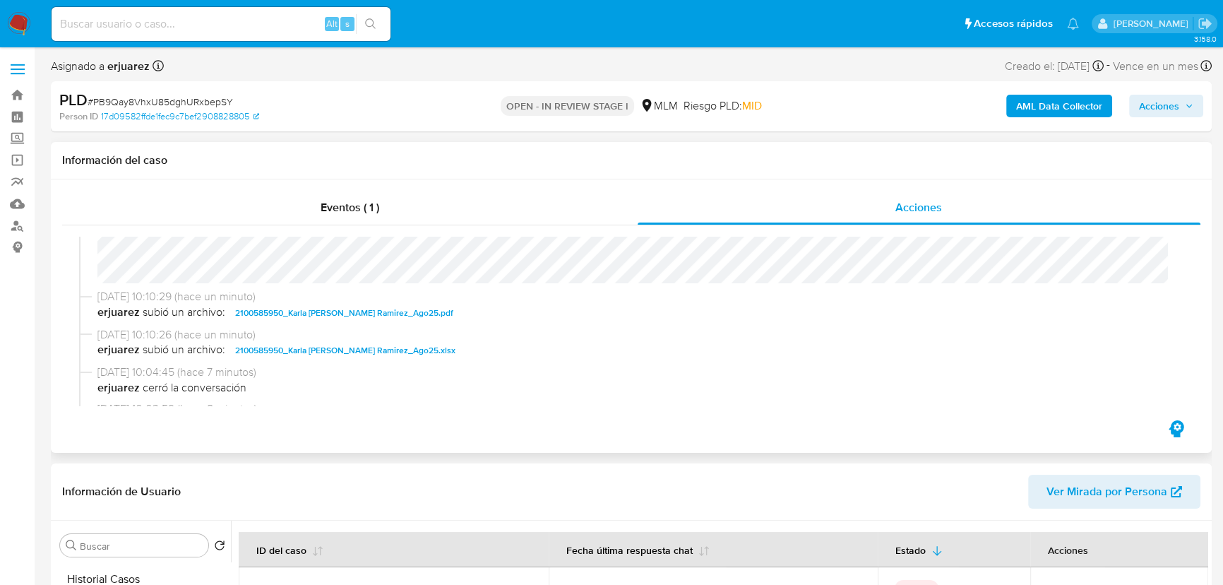
scroll to position [256, 0]
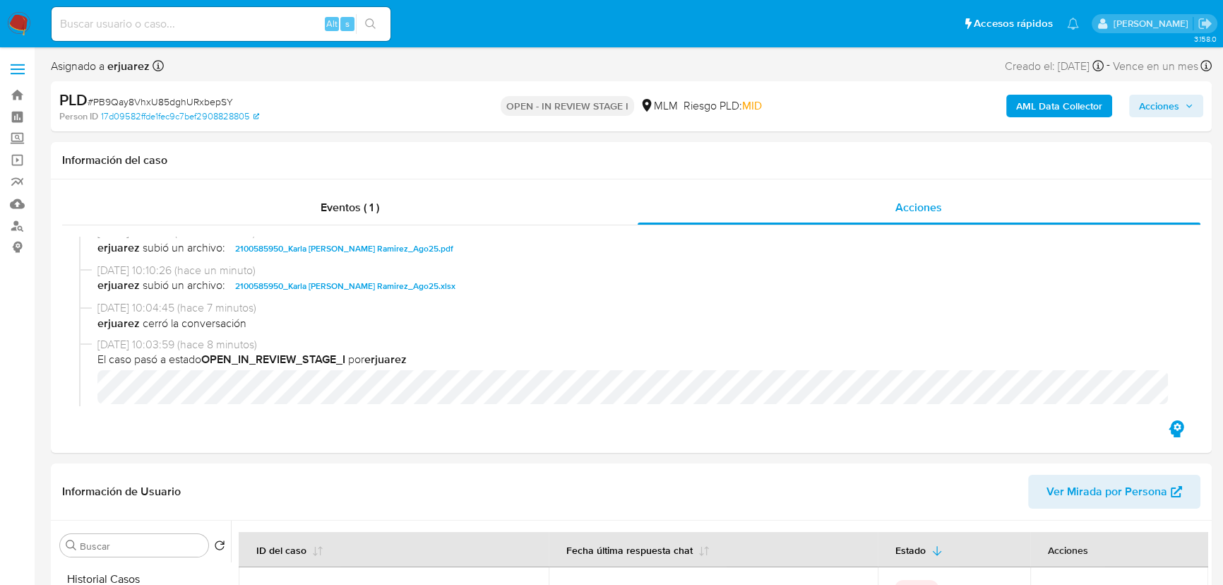
click at [19, 22] on img at bounding box center [19, 24] width 24 height 24
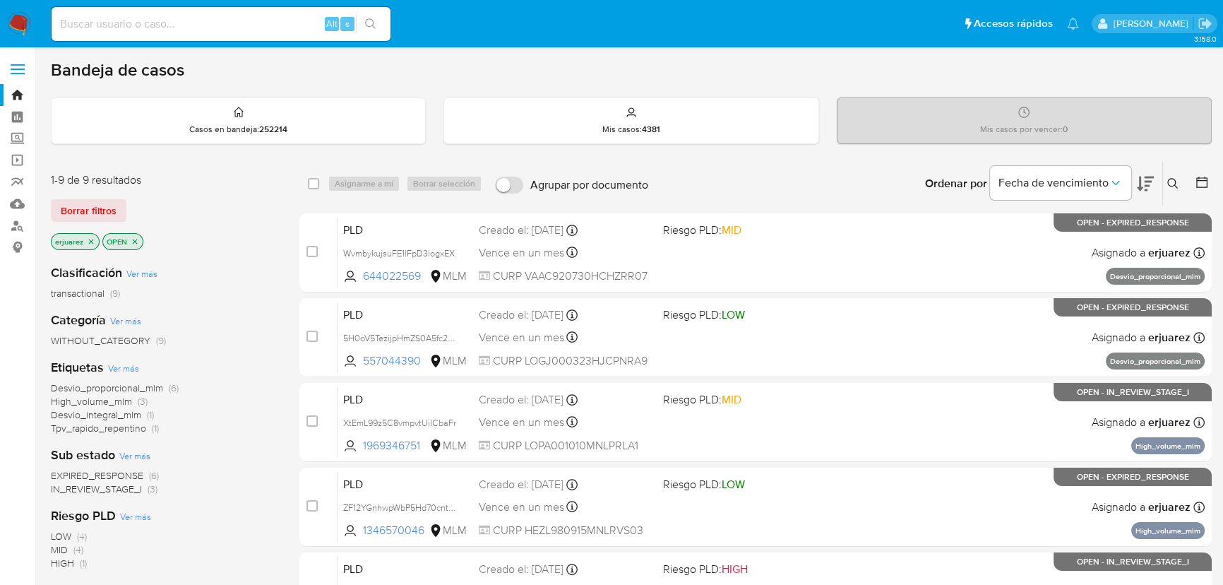
click at [101, 489] on span "IN_REVIEW_STAGE_I" at bounding box center [96, 489] width 91 height 14
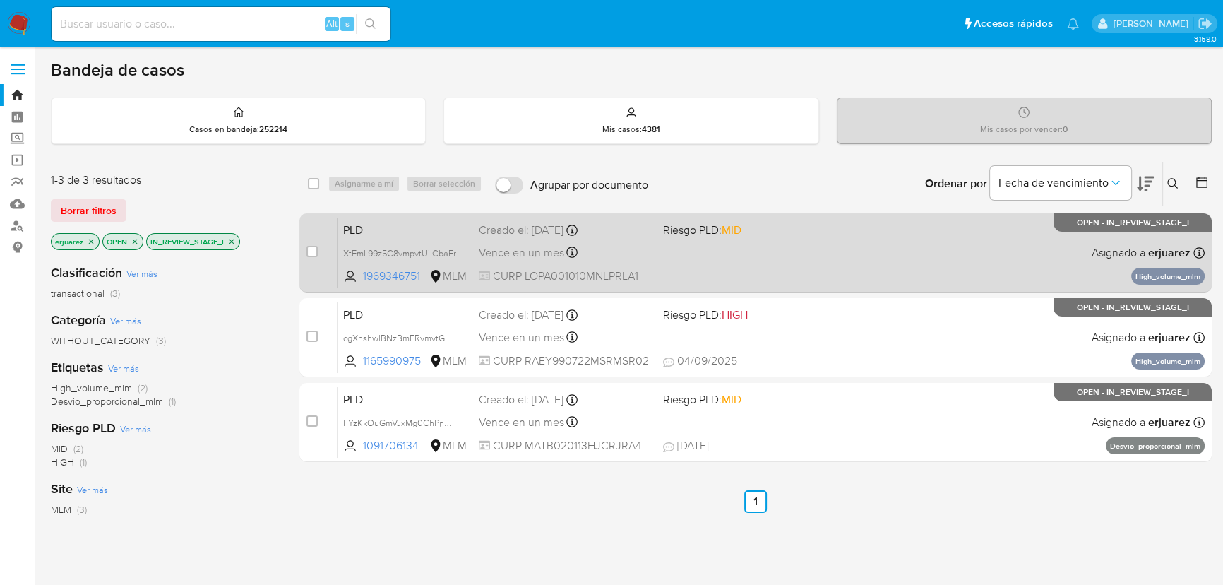
click at [843, 226] on div "PLD XtEmL99z5C8vmpvtUiICbaFr 1969346751 MLM Riesgo PLD: MID Creado el: 12/08/20…" at bounding box center [771, 252] width 867 height 71
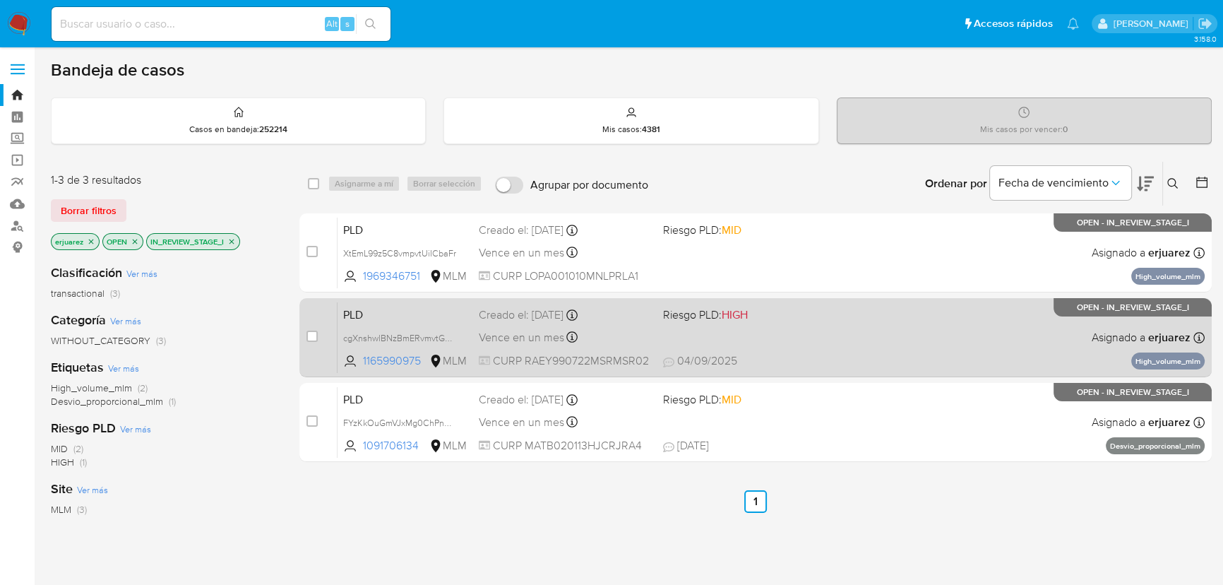
click at [839, 343] on div "PLD cgXnshwlBNzBmERvmvtG2eUD 1165990975 MLM Riesgo PLD: HIGH Creado el: 12/08/2…" at bounding box center [771, 336] width 867 height 71
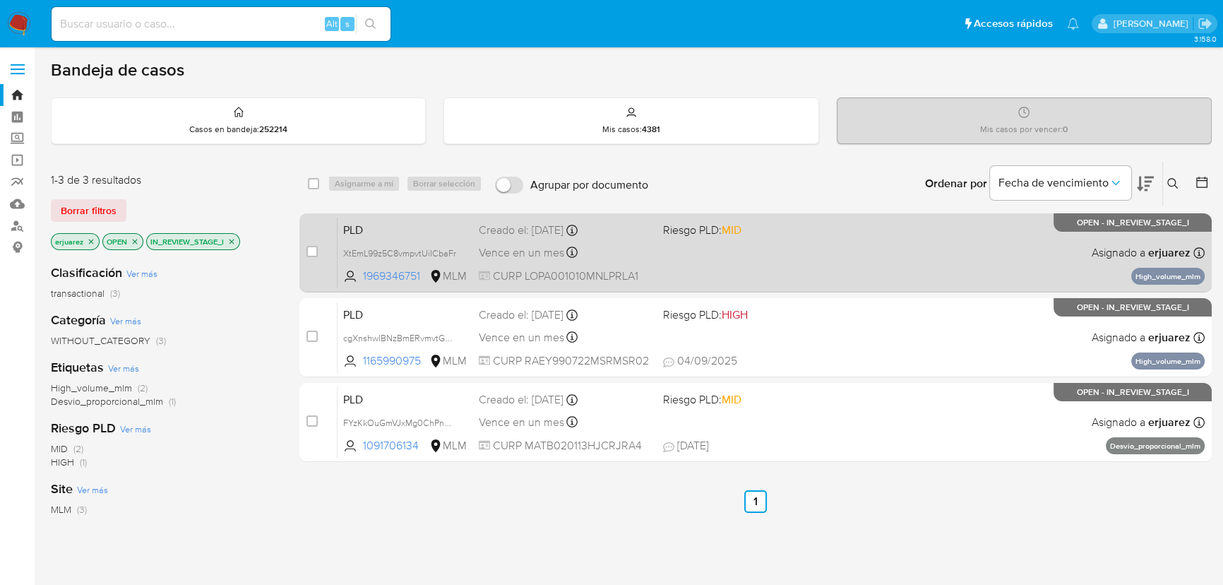
click at [836, 247] on div "PLD XtEmL99z5C8vmpvtUiICbaFr 1969346751 MLM Riesgo PLD: MID Creado el: 12/08/20…" at bounding box center [771, 252] width 867 height 71
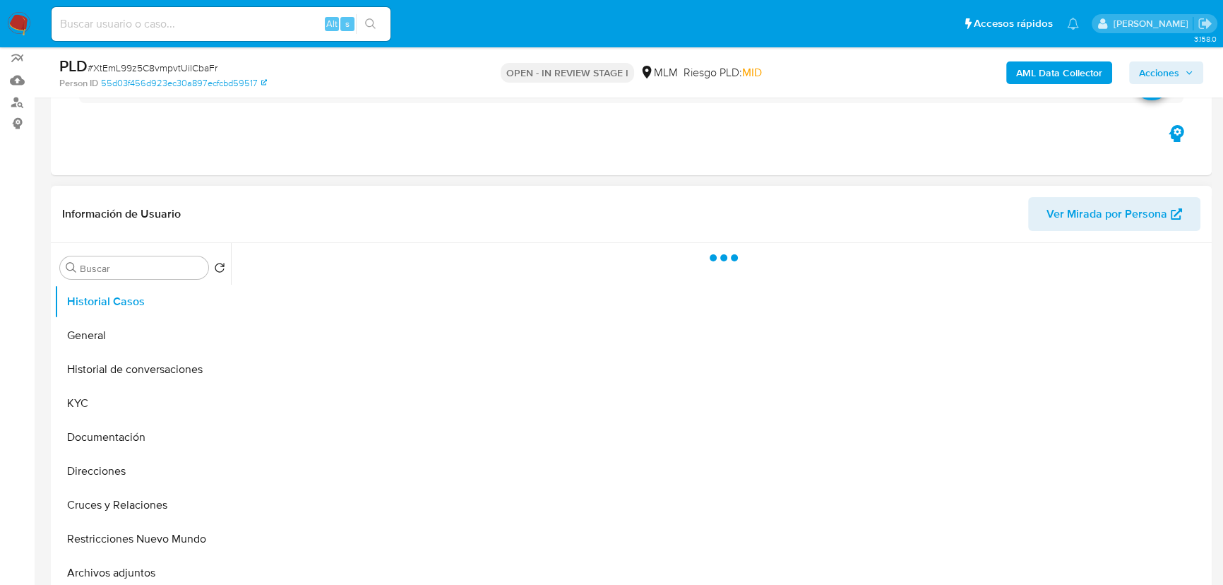
scroll to position [385, 0]
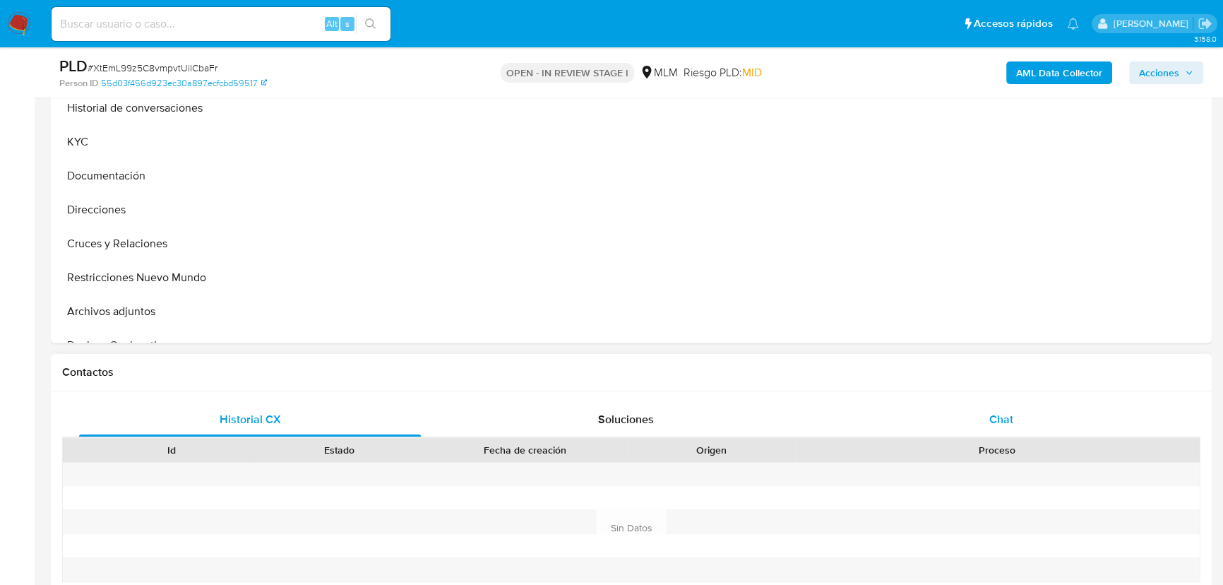
click at [1005, 412] on span "Chat" at bounding box center [1001, 419] width 24 height 16
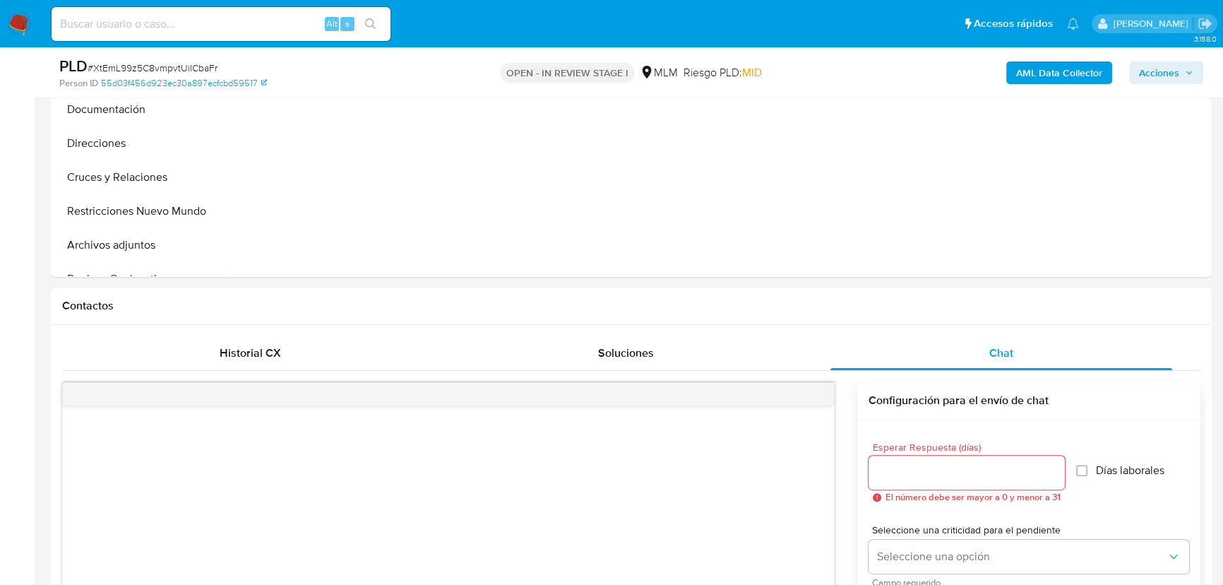
select select "10"
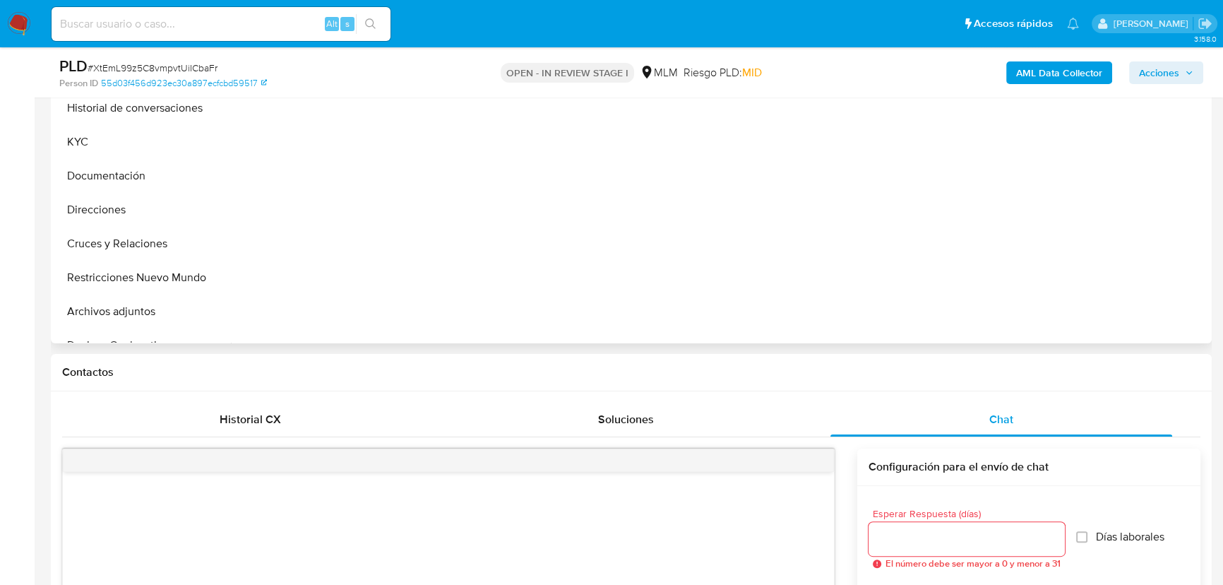
scroll to position [256, 0]
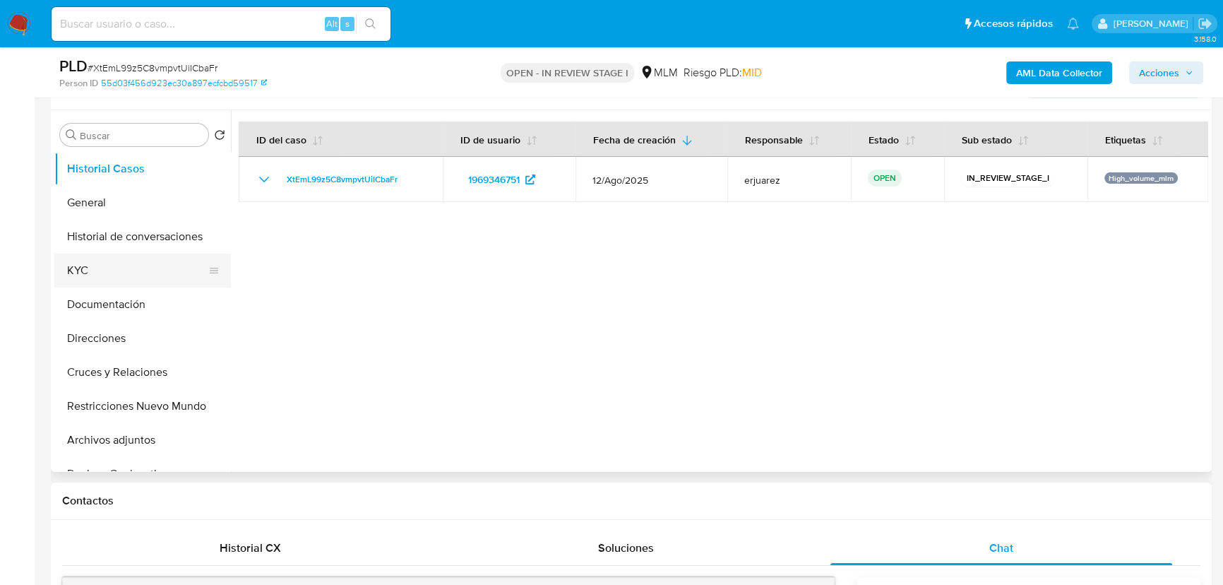
click at [87, 285] on button "KYC" at bounding box center [136, 270] width 165 height 34
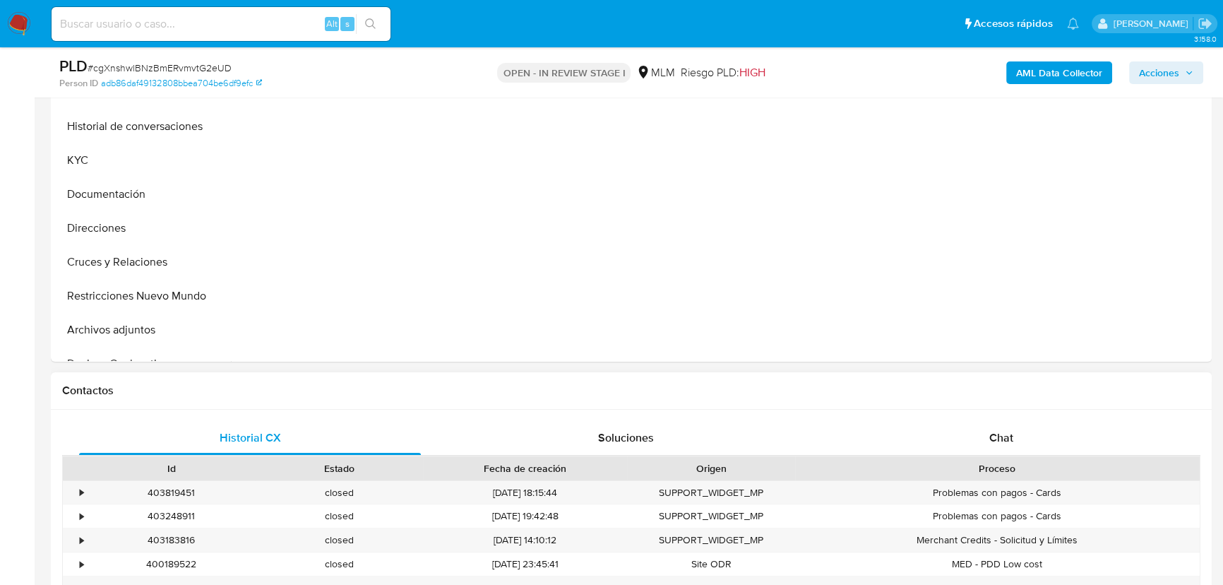
scroll to position [385, 0]
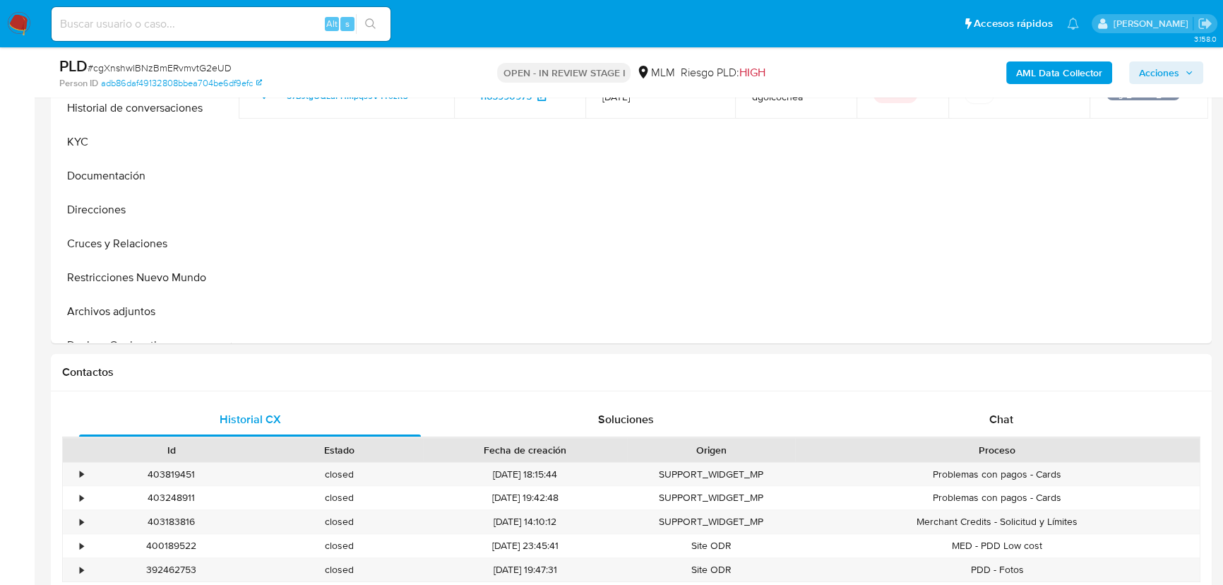
select select "10"
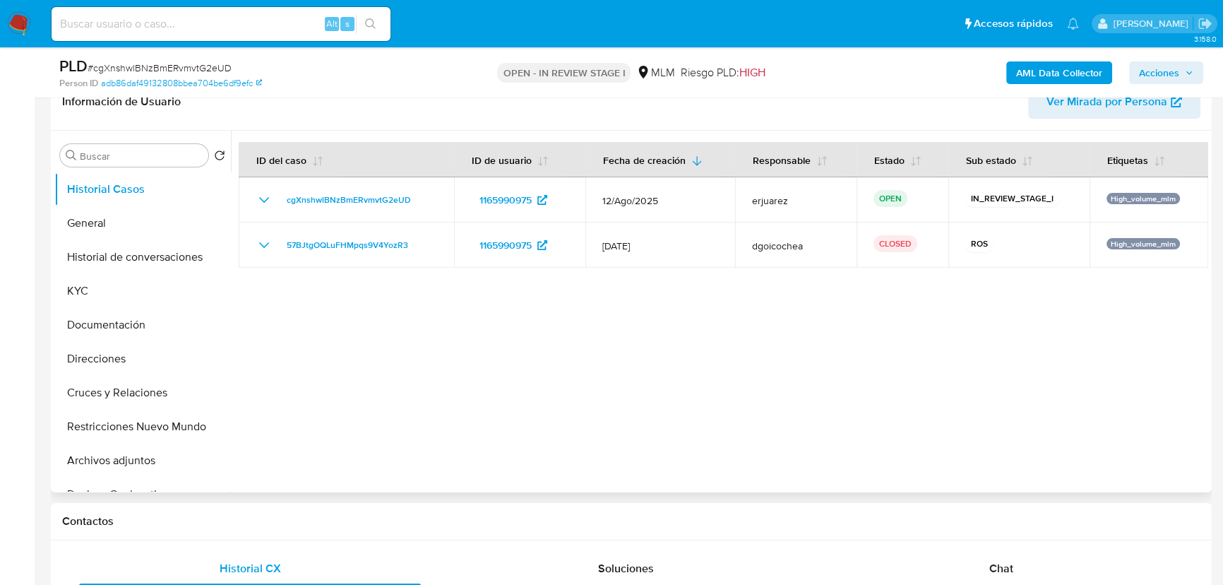
scroll to position [256, 0]
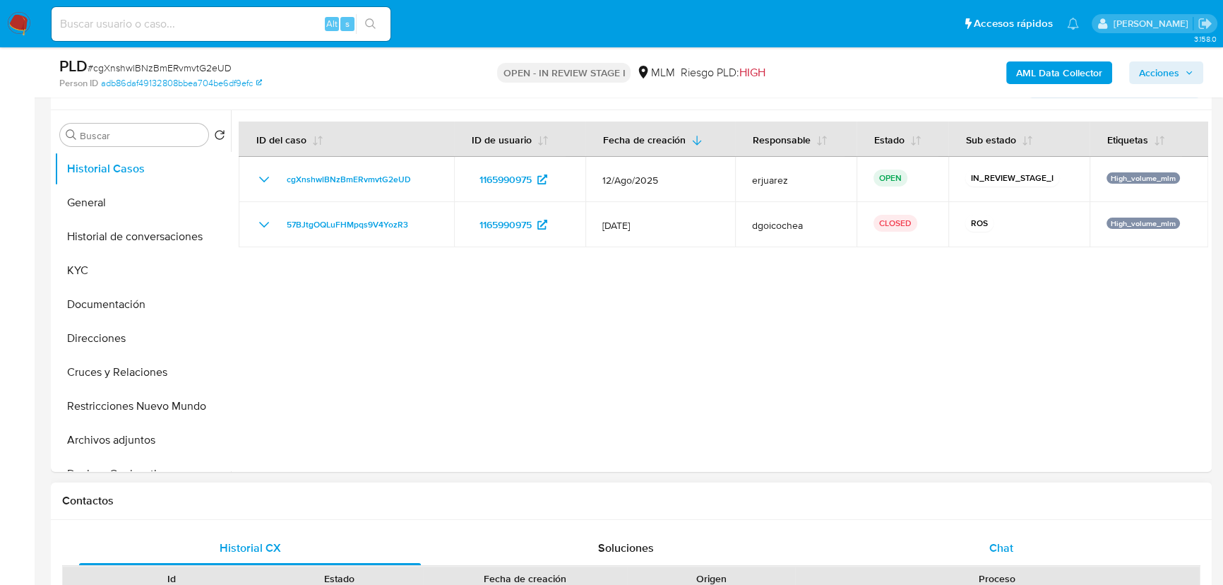
click at [985, 547] on div "Chat" at bounding box center [1001, 548] width 342 height 34
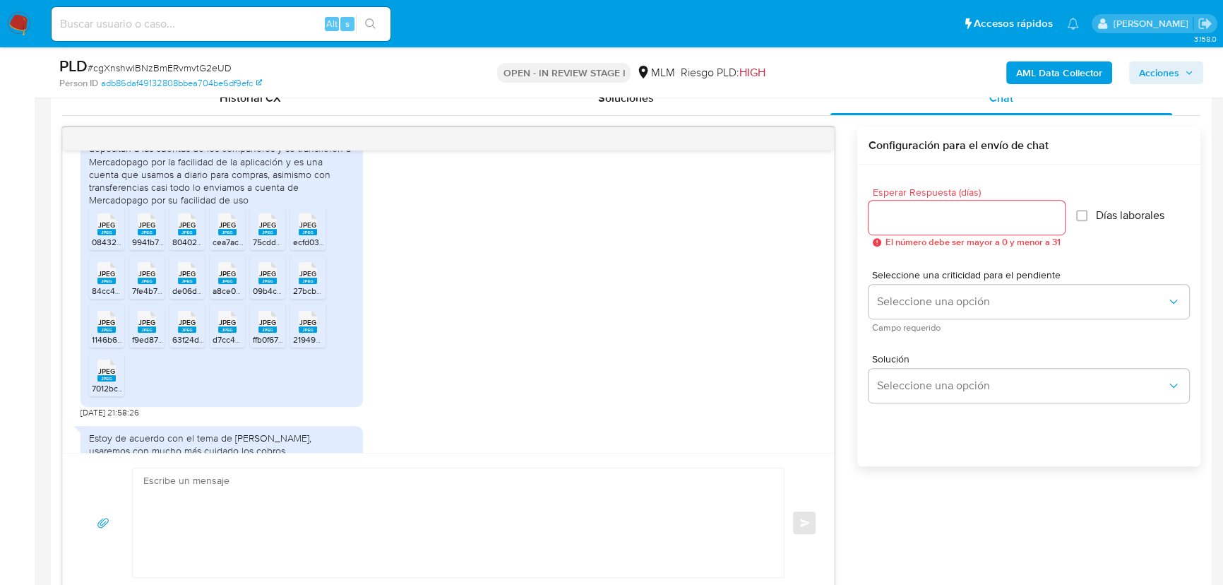
scroll to position [785, 0]
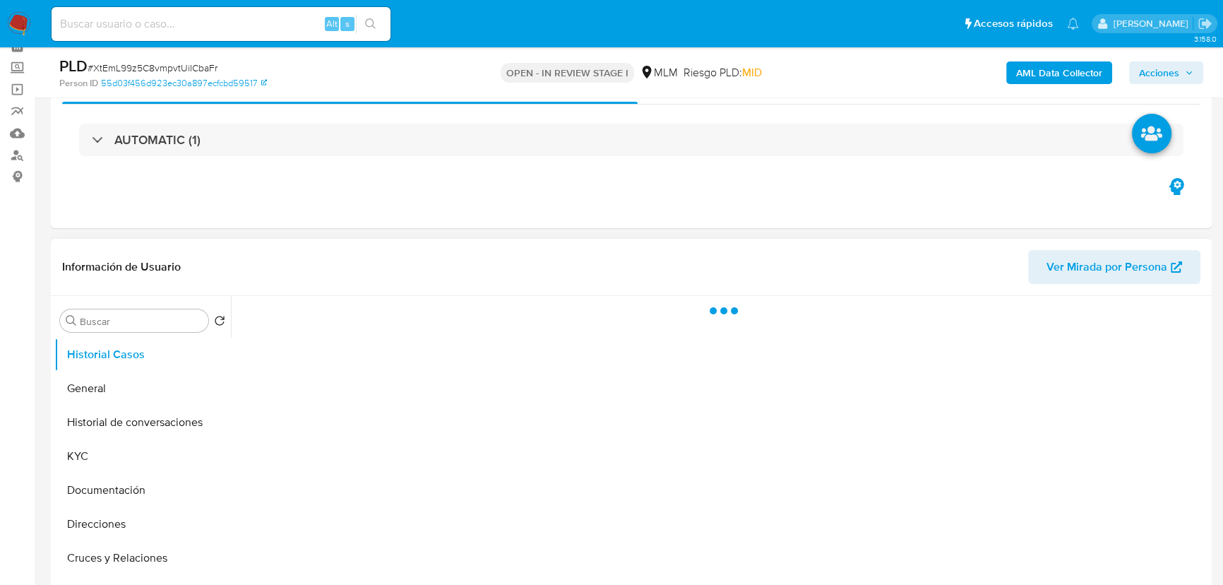
scroll to position [256, 0]
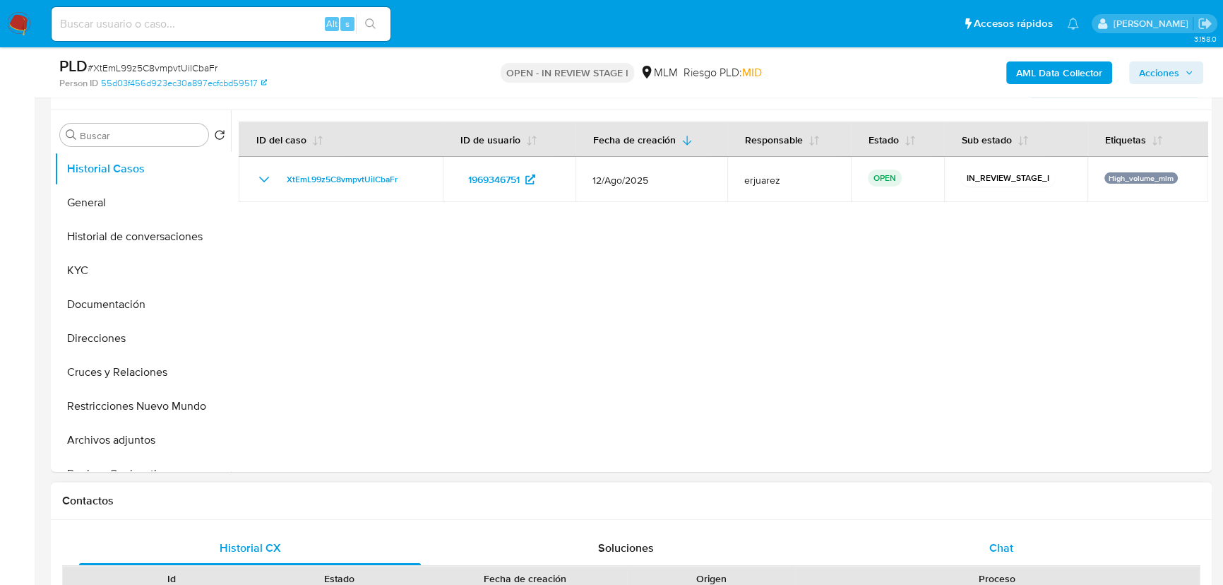
click at [991, 548] on span "Chat" at bounding box center [1001, 547] width 24 height 16
select select "10"
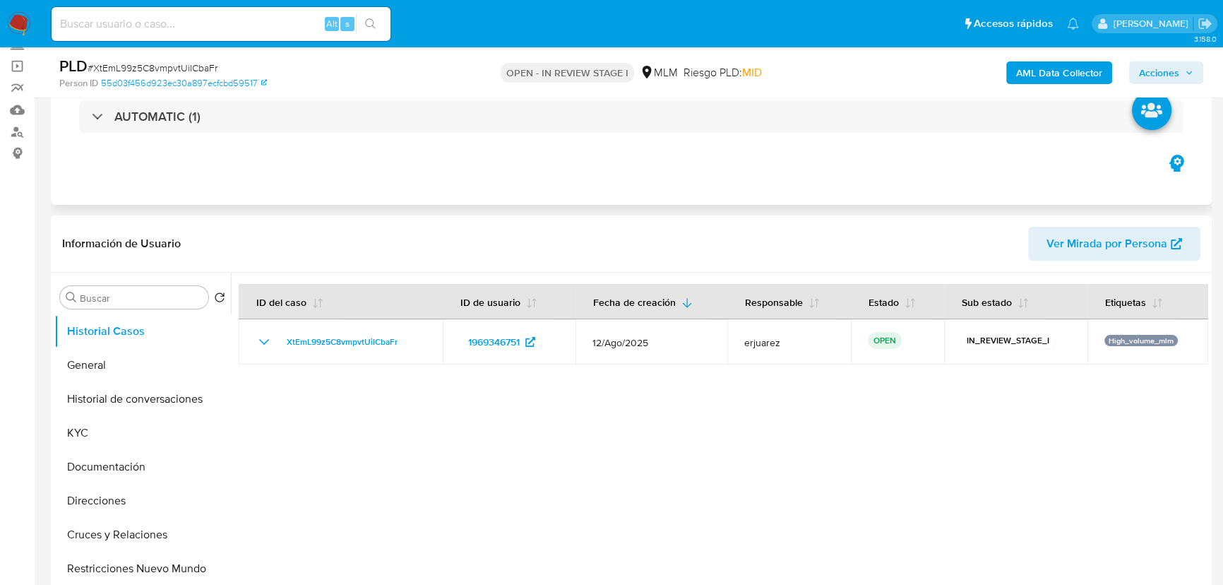
scroll to position [0, 0]
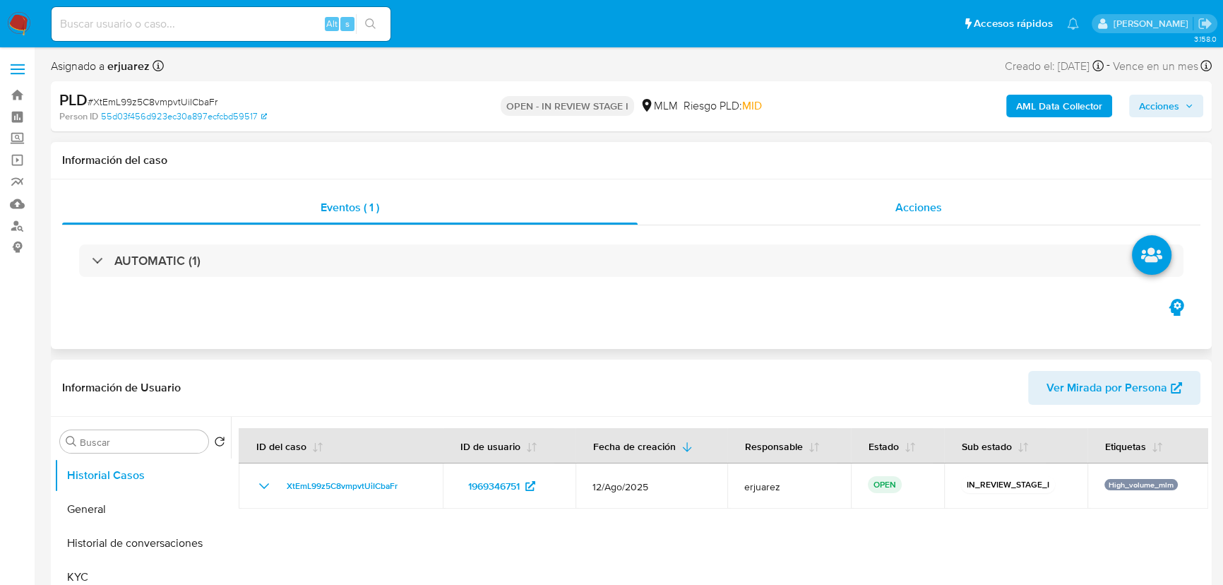
click at [880, 205] on div "Acciones" at bounding box center [919, 208] width 563 height 34
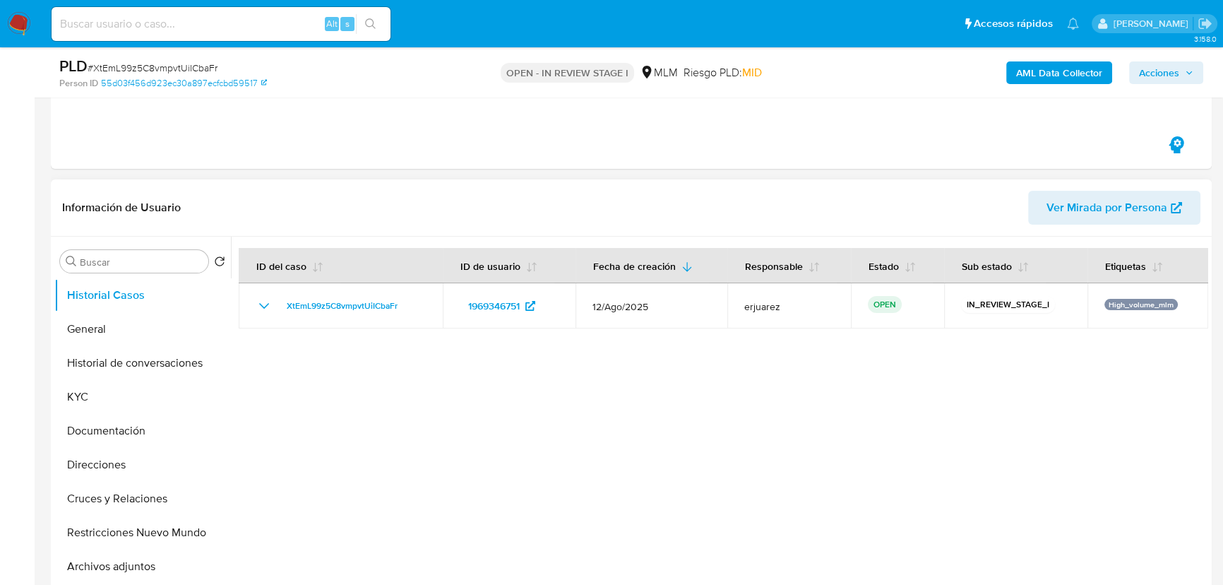
scroll to position [256, 0]
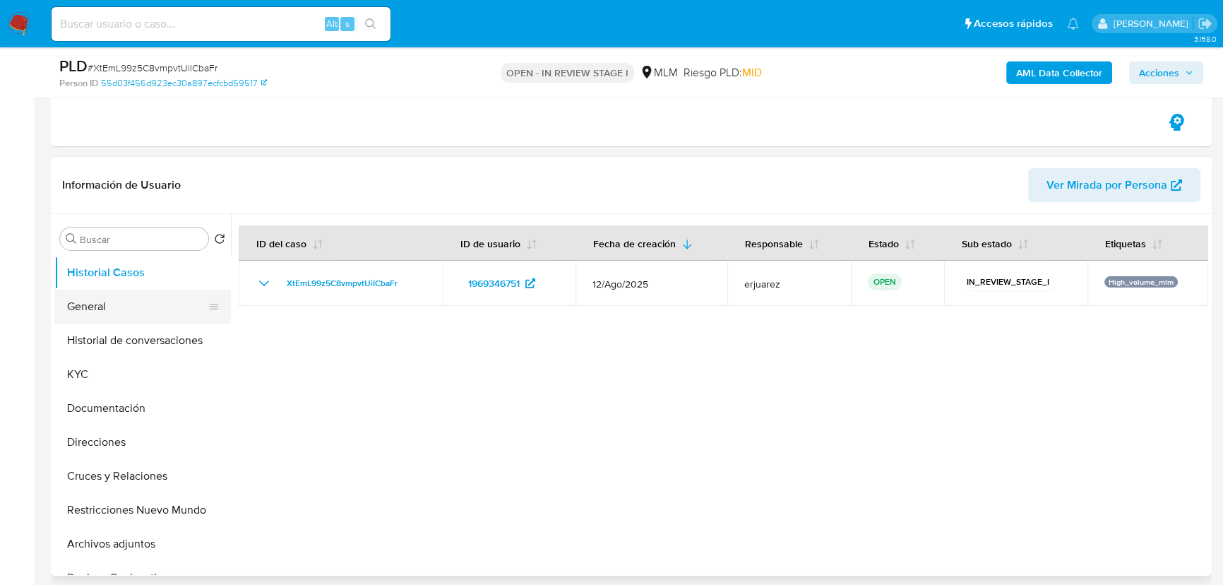
drag, startPoint x: 114, startPoint y: 303, endPoint x: 119, endPoint y: 293, distance: 11.1
click at [114, 303] on button "General" at bounding box center [136, 306] width 165 height 34
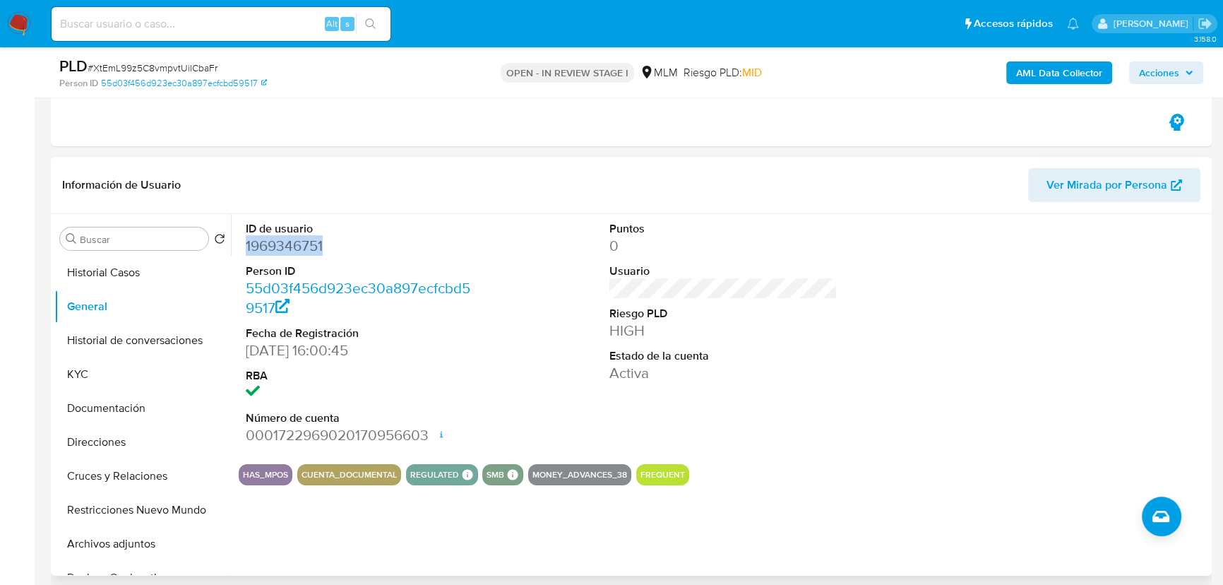
drag, startPoint x: 326, startPoint y: 241, endPoint x: 237, endPoint y: 246, distance: 89.1
click at [237, 246] on div "ID de usuario 1969346751 Person ID 55d03f456d923ec30a897ecfcbd59517 Fecha de Re…" at bounding box center [719, 395] width 977 height 362
copy dd "1969346751"
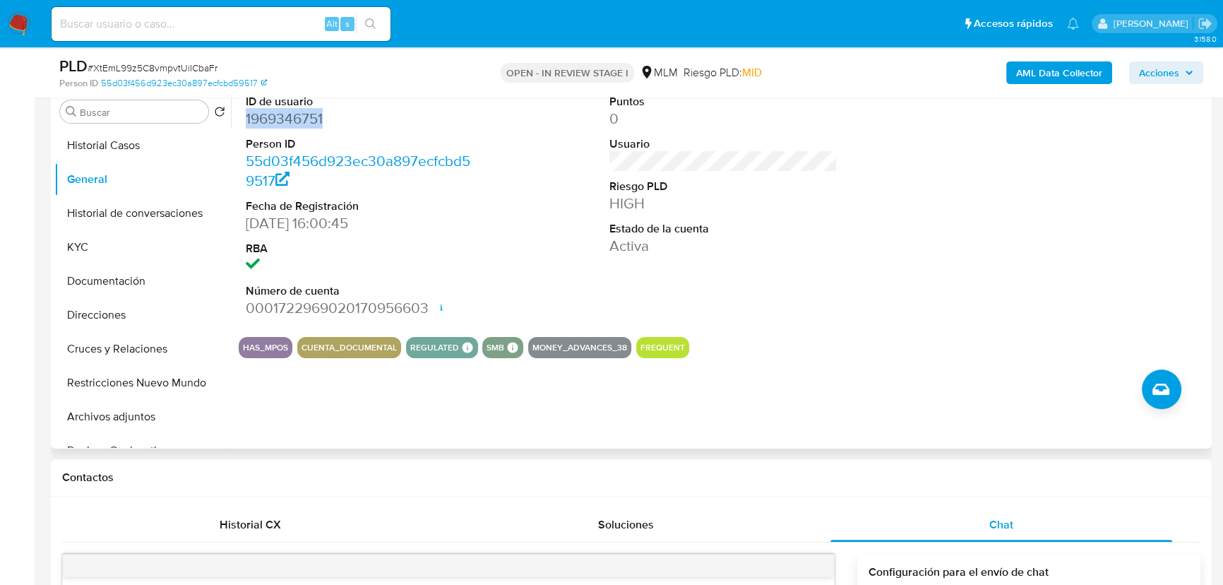
scroll to position [385, 0]
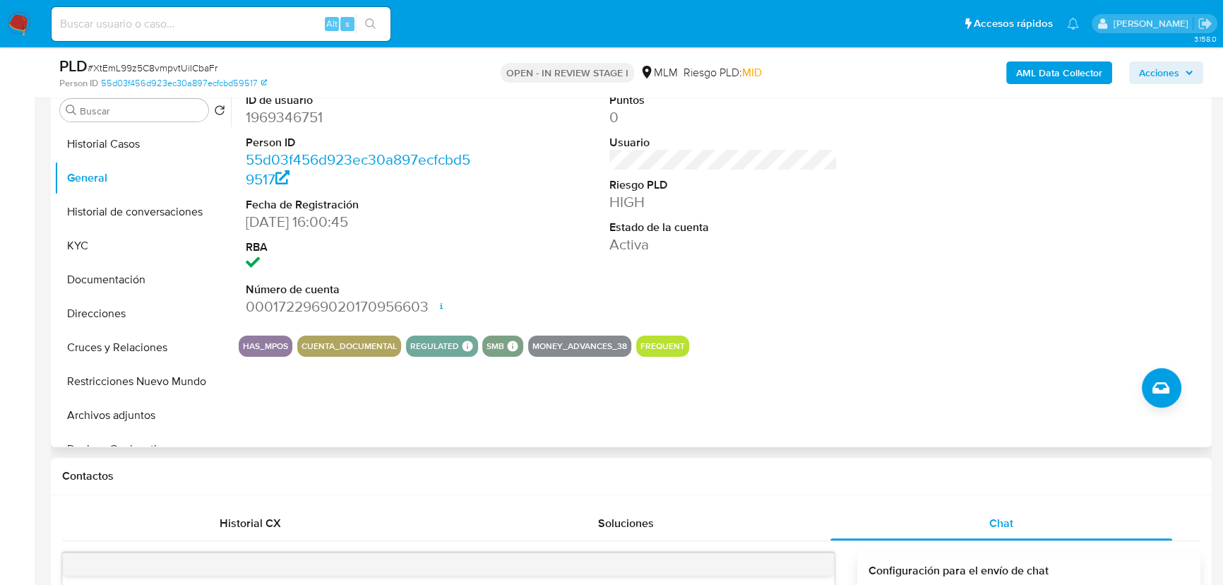
click at [1143, 265] on div at bounding box center [1087, 204] width 242 height 239
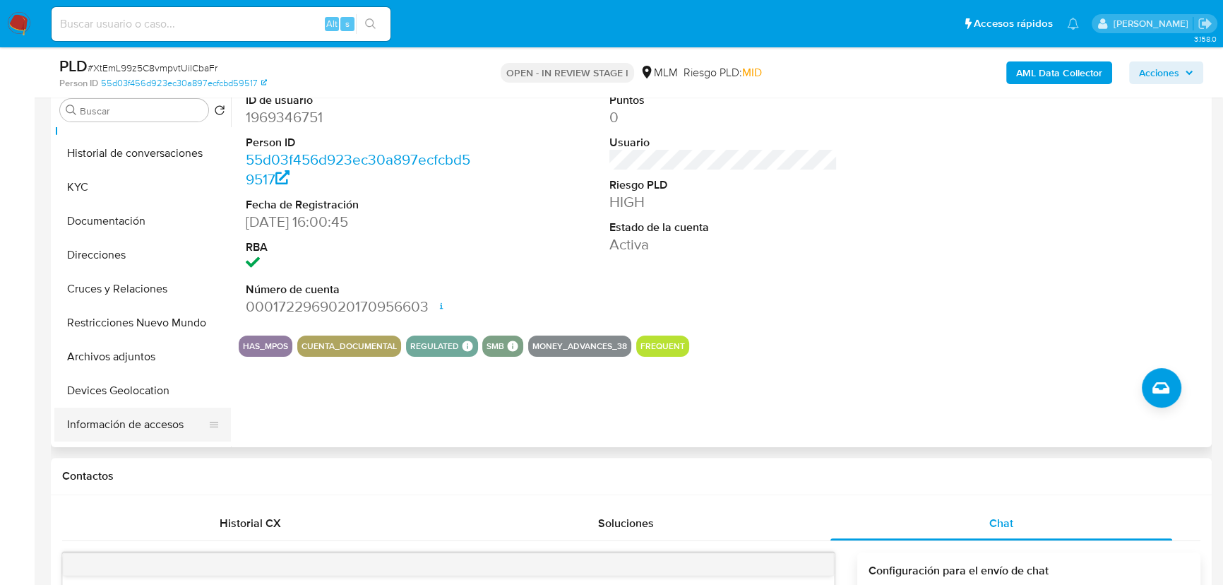
scroll to position [128, 0]
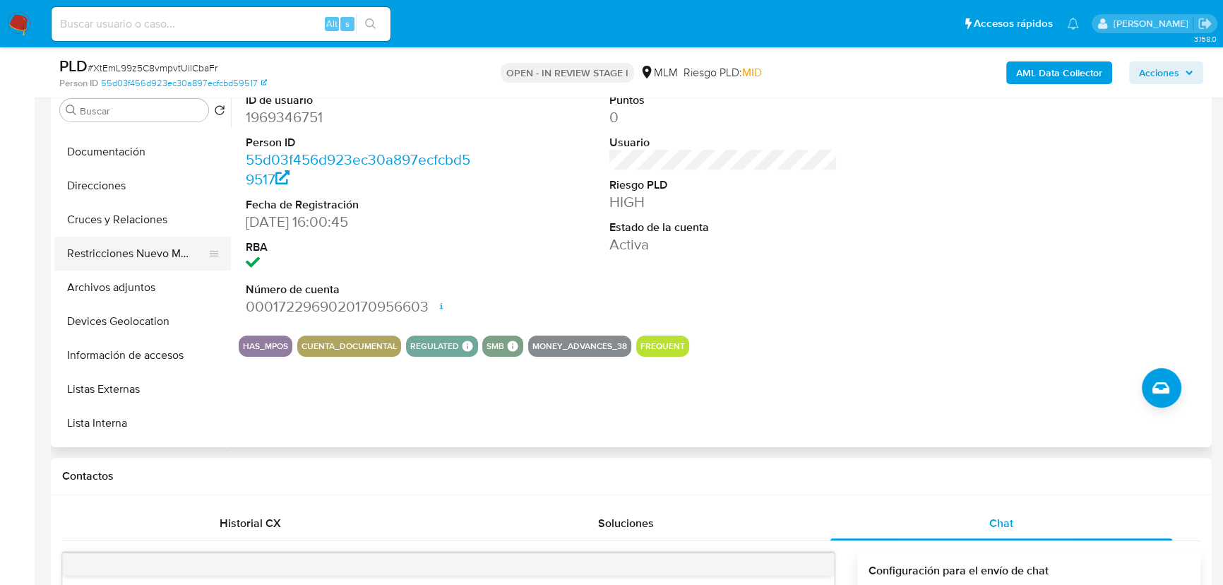
click at [144, 258] on button "Restricciones Nuevo Mundo" at bounding box center [136, 254] width 165 height 34
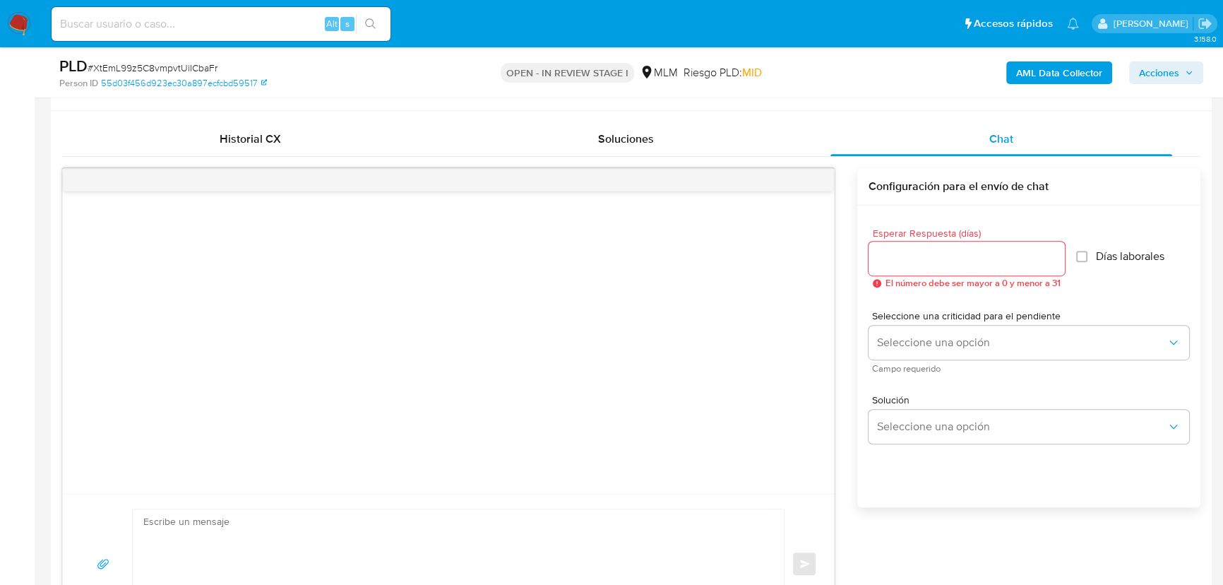
scroll to position [770, 0]
click at [957, 256] on input "Esperar Respuesta (días)" at bounding box center [966, 258] width 196 height 18
type input "5"
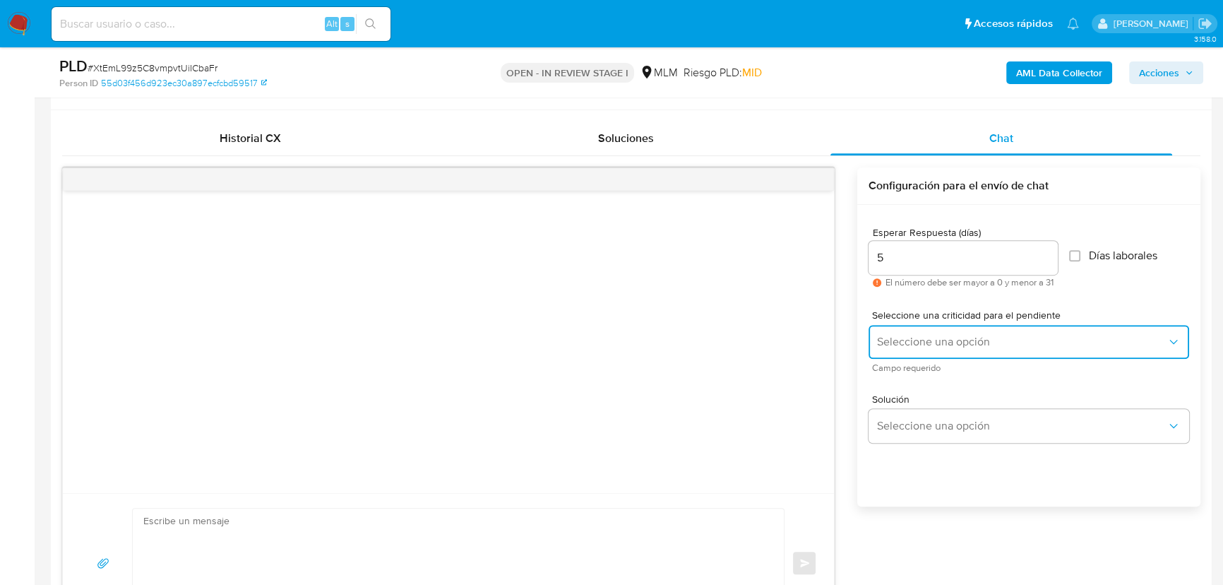
click at [917, 336] on span "Seleccione una opción" at bounding box center [1021, 342] width 289 height 14
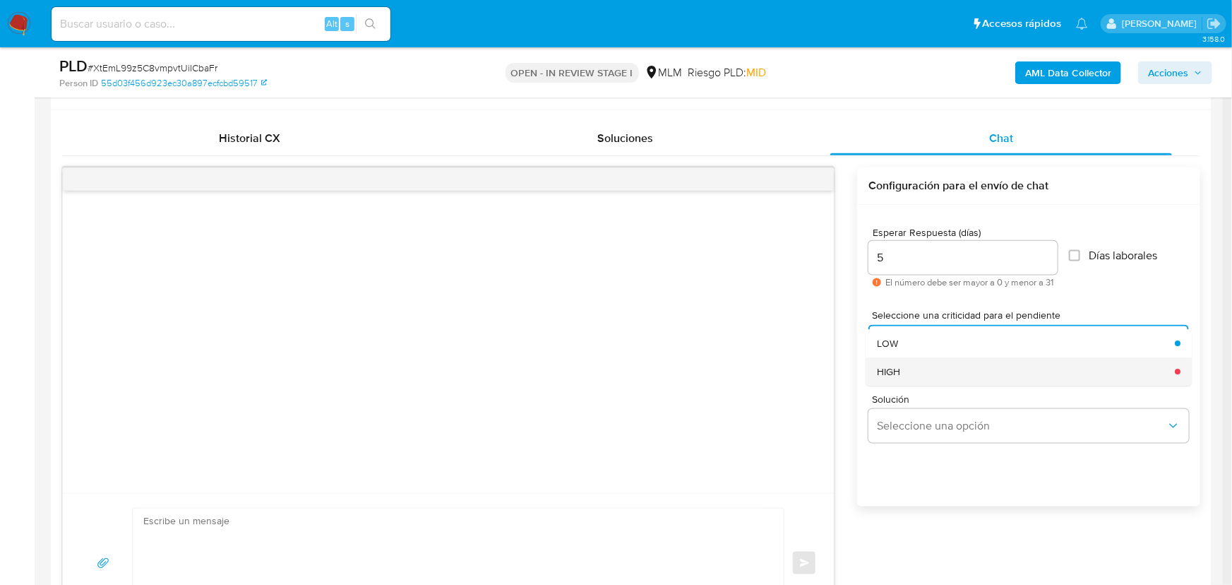
click at [911, 370] on div "HIGH" at bounding box center [1021, 371] width 289 height 28
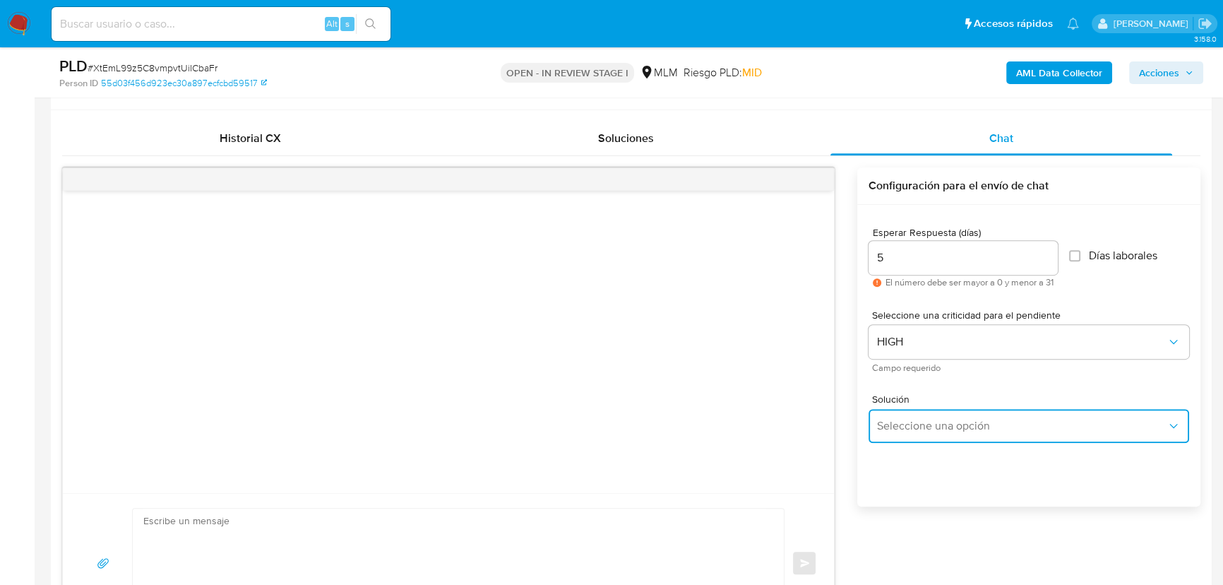
drag, startPoint x: 919, startPoint y: 417, endPoint x: 1029, endPoint y: 410, distance: 110.4
click at [929, 419] on span "Seleccione una opción" at bounding box center [1021, 426] width 289 height 14
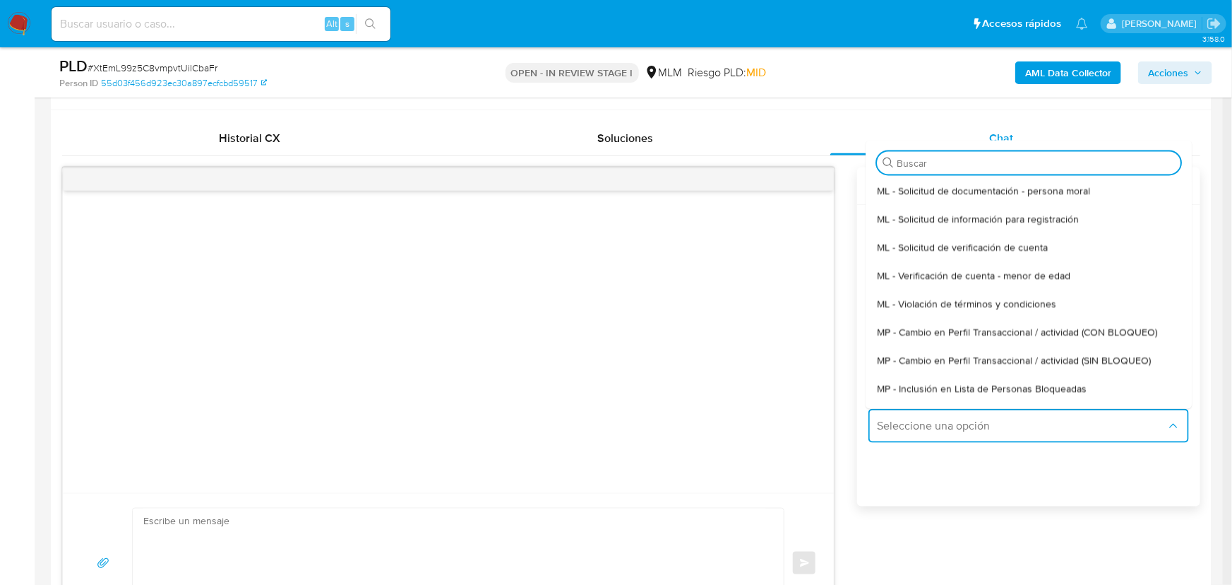
drag, startPoint x: 1092, startPoint y: 358, endPoint x: 617, endPoint y: 318, distance: 476.2
click at [1085, 357] on span "MP - Cambio en Perfil Transaccional / actividad (SIN BLOQUEO)" at bounding box center [1014, 360] width 274 height 13
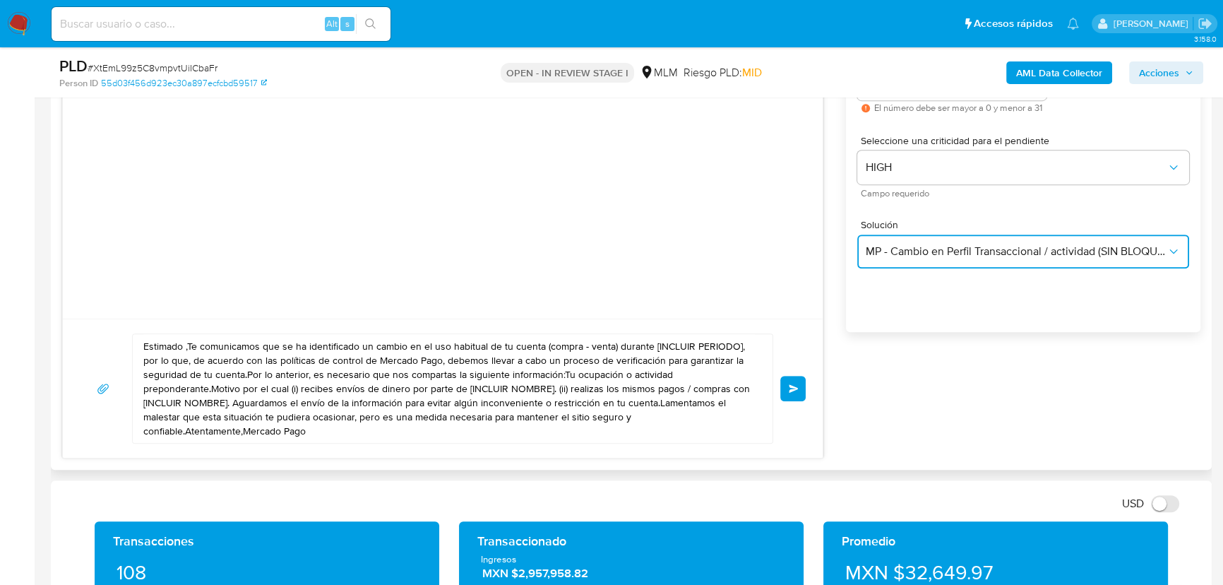
scroll to position [962, 0]
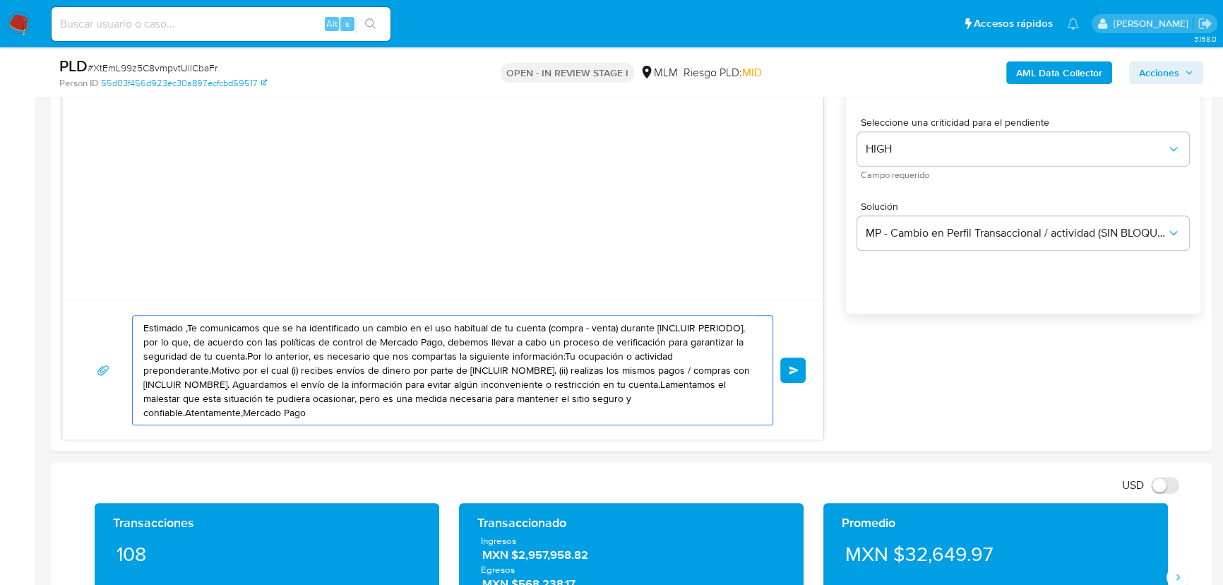
drag, startPoint x: 318, startPoint y: 414, endPoint x: -64, endPoint y: 273, distance: 406.4
click at [275, 482] on div "USD Cambiar entre moneda local y dolar" at bounding box center [626, 484] width 1128 height 23
drag, startPoint x: 317, startPoint y: 412, endPoint x: 53, endPoint y: 290, distance: 291.0
click at [53, 290] on div "Historial CX Soluciones Chat Id Estado Fecha de creación Origen Proceso Anterio…" at bounding box center [631, 184] width 1161 height 534
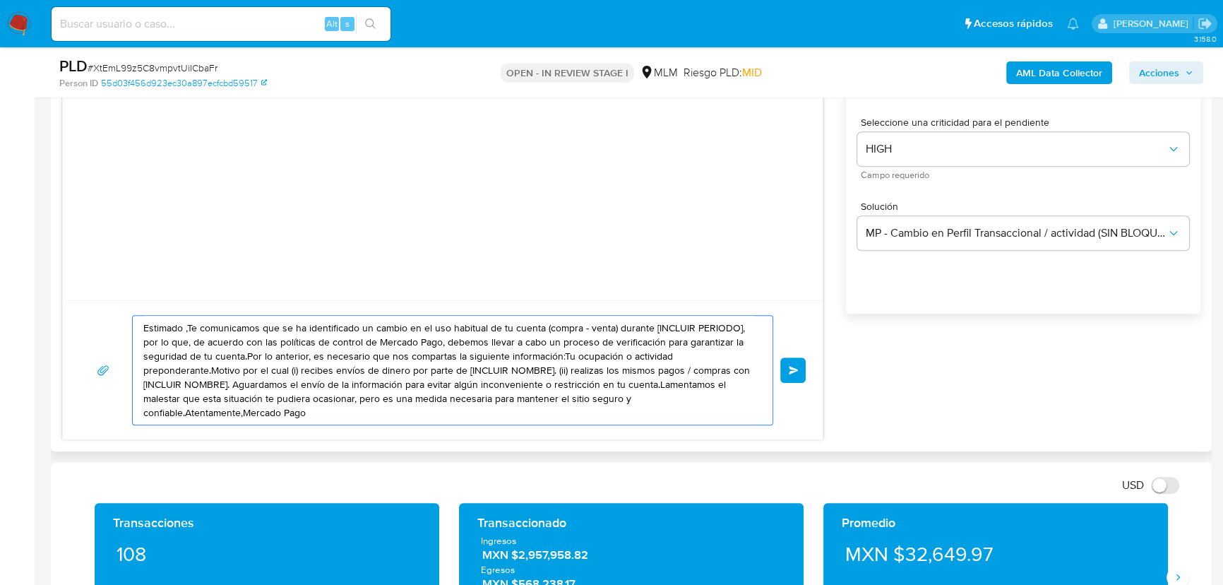
paste textarea "a Alondra se ha identificado un cambio en el uso habitual de tu cuenta para gar…"
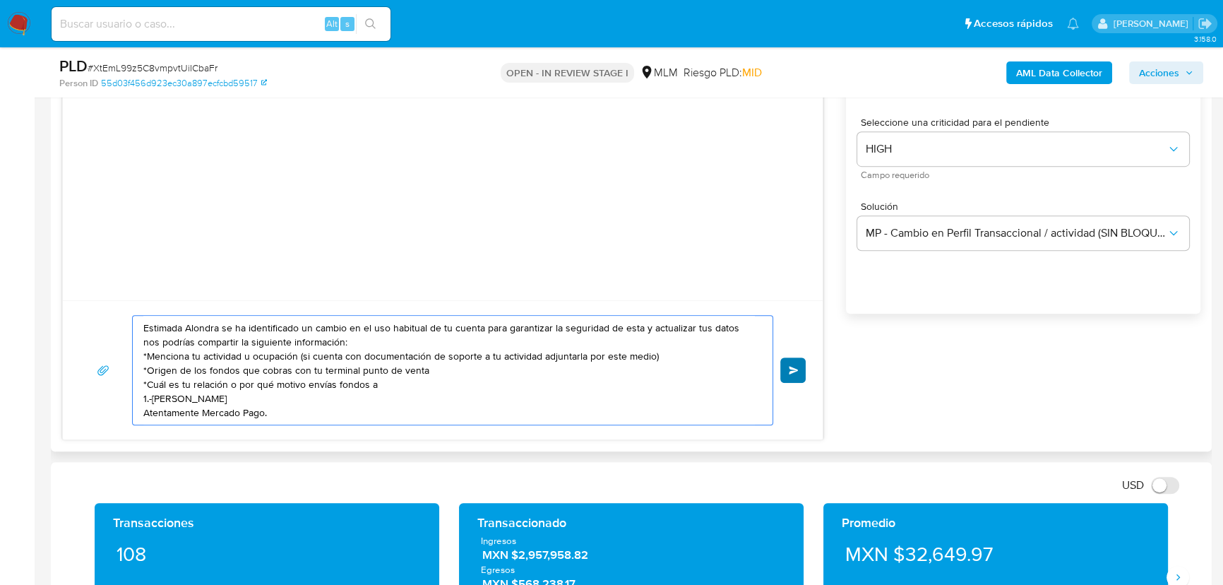
type textarea "Estimada Alondra se ha identificado un cambio en el uso habitual de tu cuenta p…"
click at [792, 368] on span "Enviar" at bounding box center [794, 370] width 10 height 8
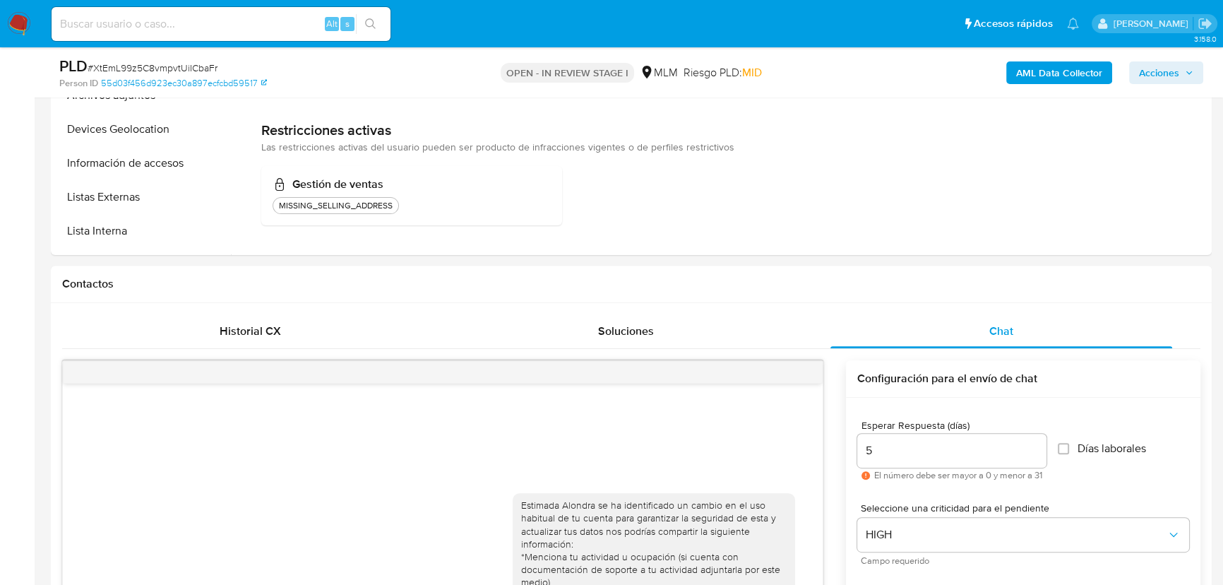
scroll to position [128, 0]
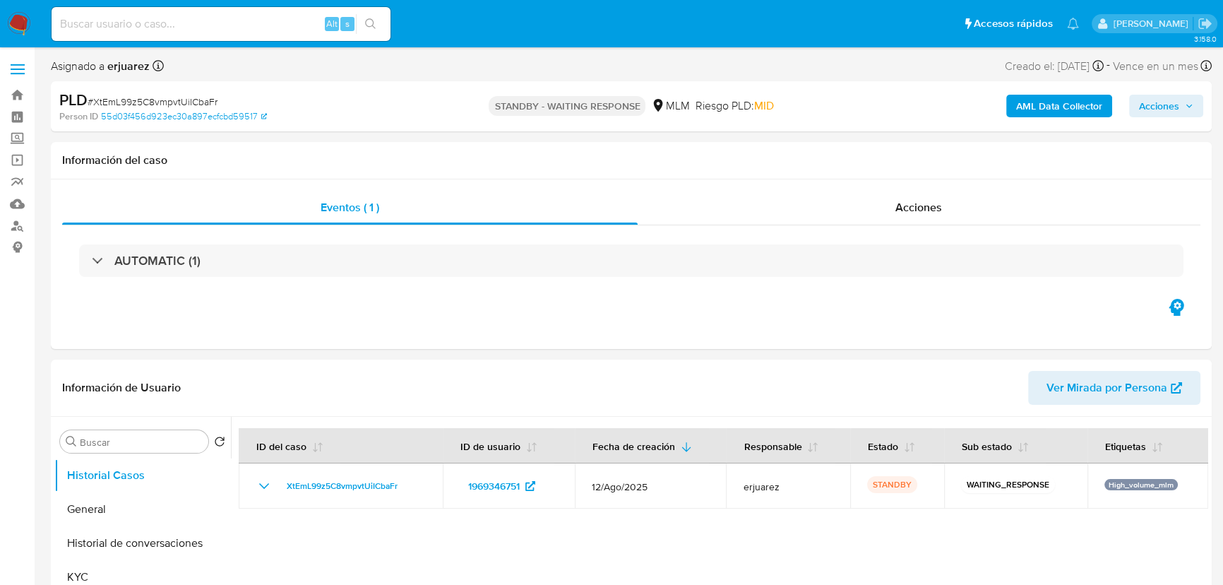
select select "10"
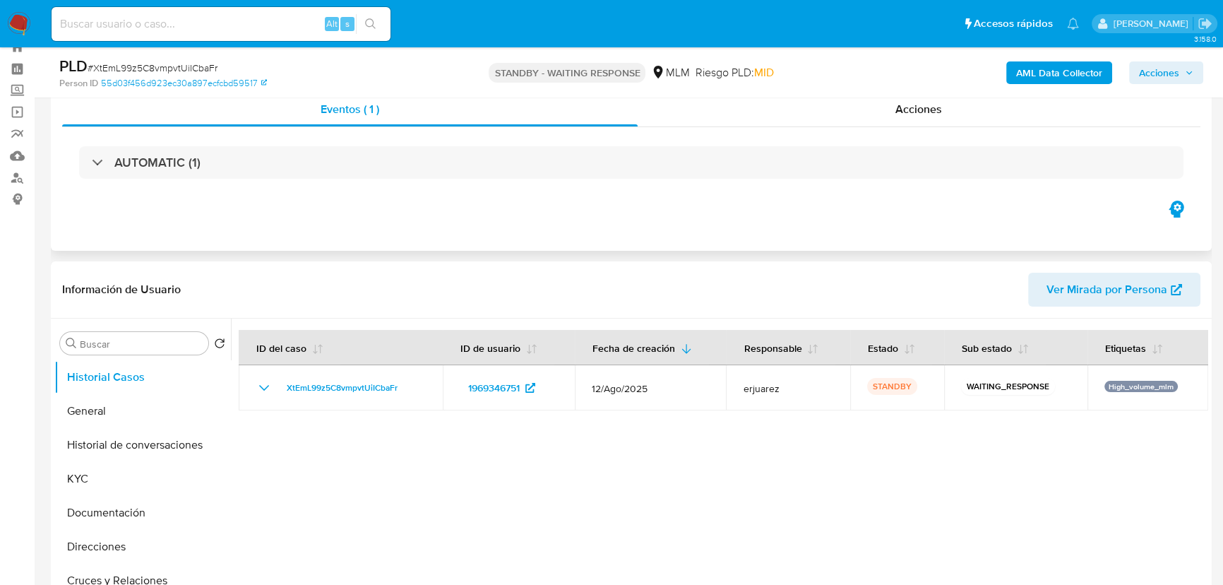
scroll to position [128, 0]
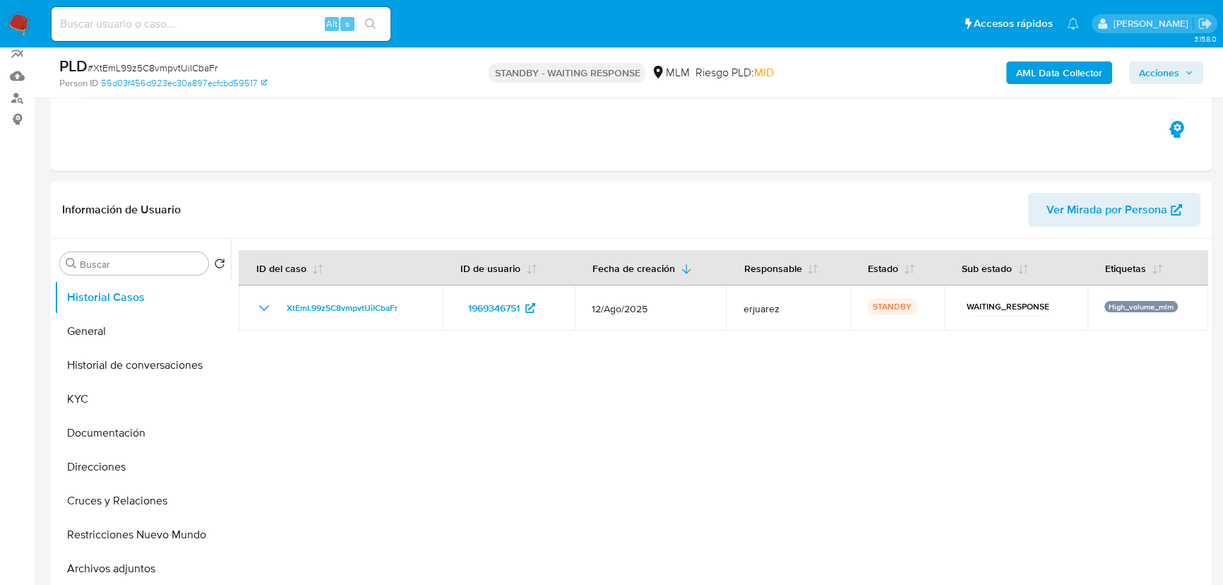
drag, startPoint x: 20, startPoint y: 23, endPoint x: 64, endPoint y: 4, distance: 47.7
click at [20, 23] on img at bounding box center [19, 24] width 24 height 24
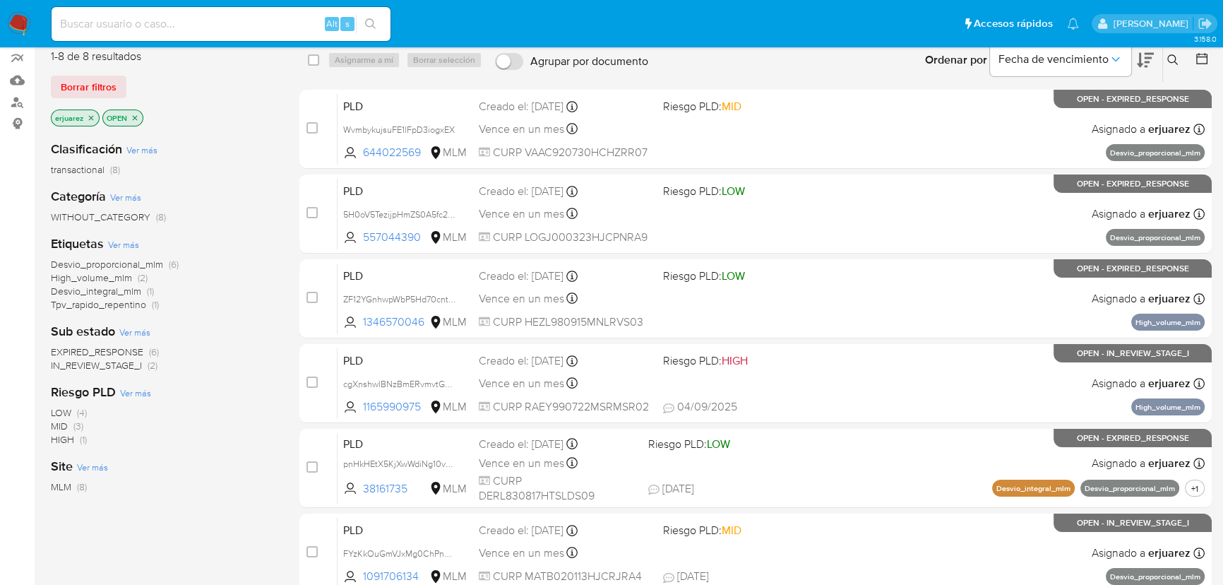
scroll to position [128, 0]
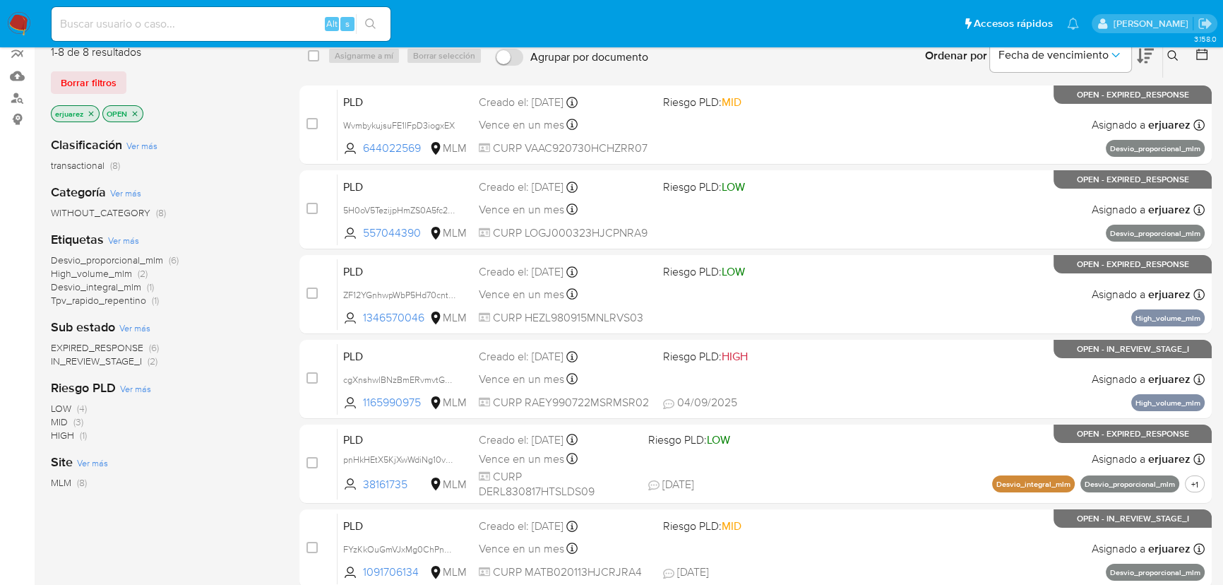
click at [120, 363] on span "IN_REVIEW_STAGE_I" at bounding box center [96, 361] width 91 height 14
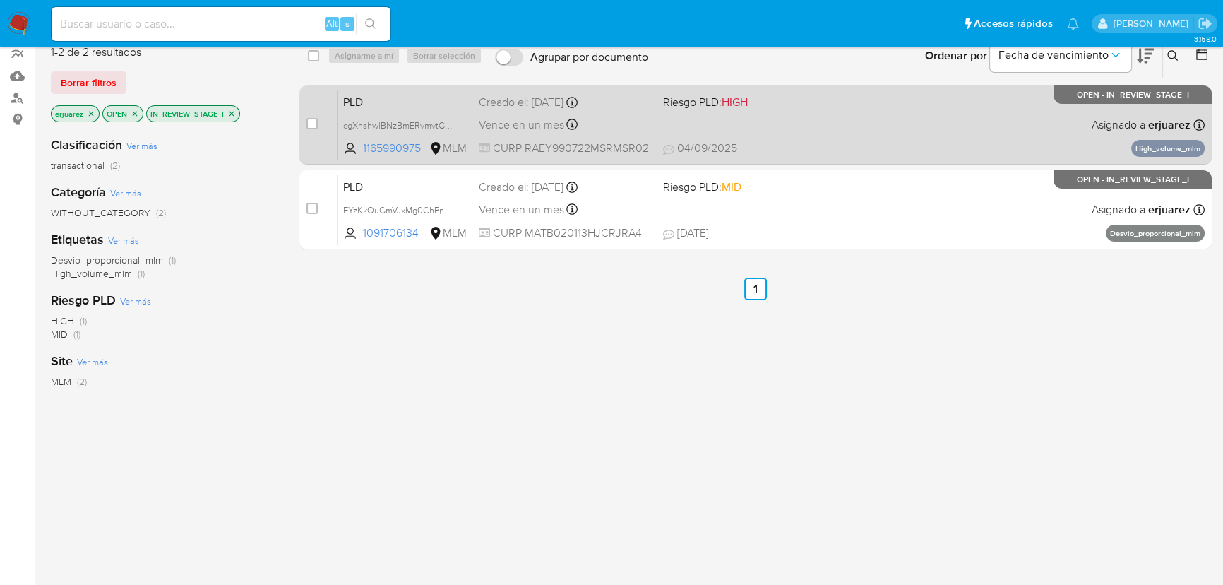
click at [638, 134] on div "PLD cgXnshwlBNzBmERvmvtG2eUD 1165990975 MLM Riesgo PLD: HIGH Creado el: [DATE] …" at bounding box center [771, 124] width 867 height 71
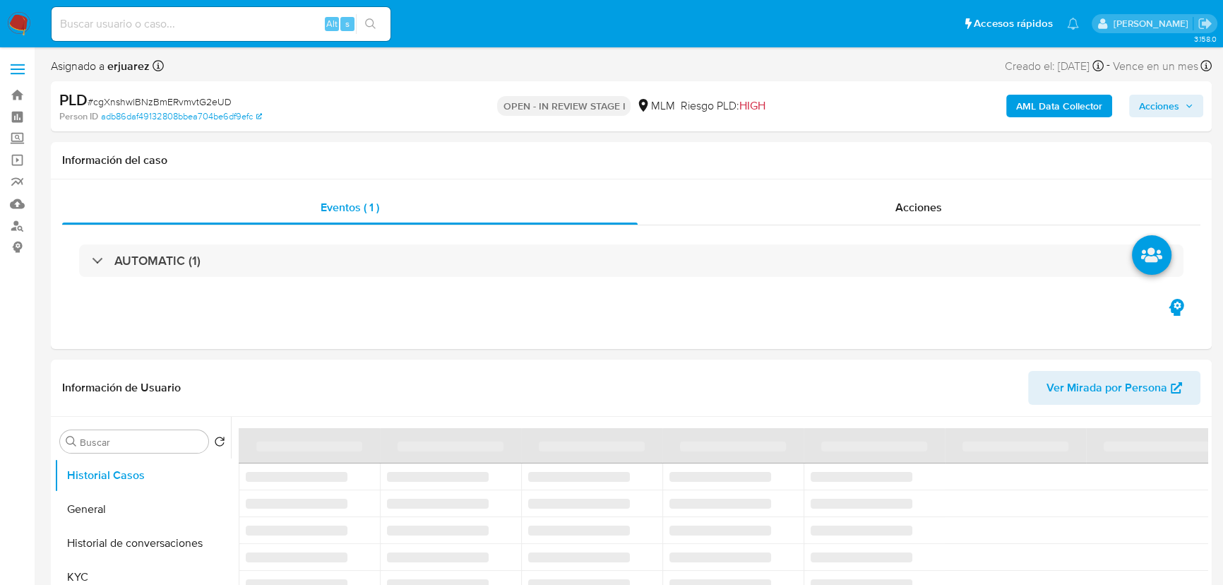
select select "10"
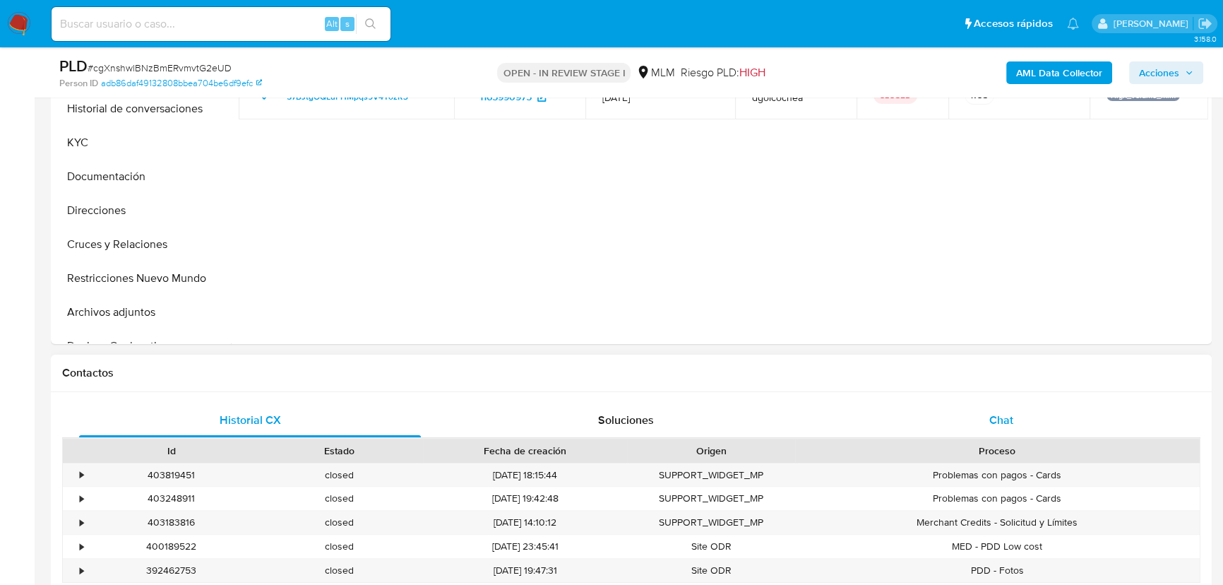
scroll to position [385, 0]
click at [1010, 419] on span "Chat" at bounding box center [1001, 419] width 24 height 16
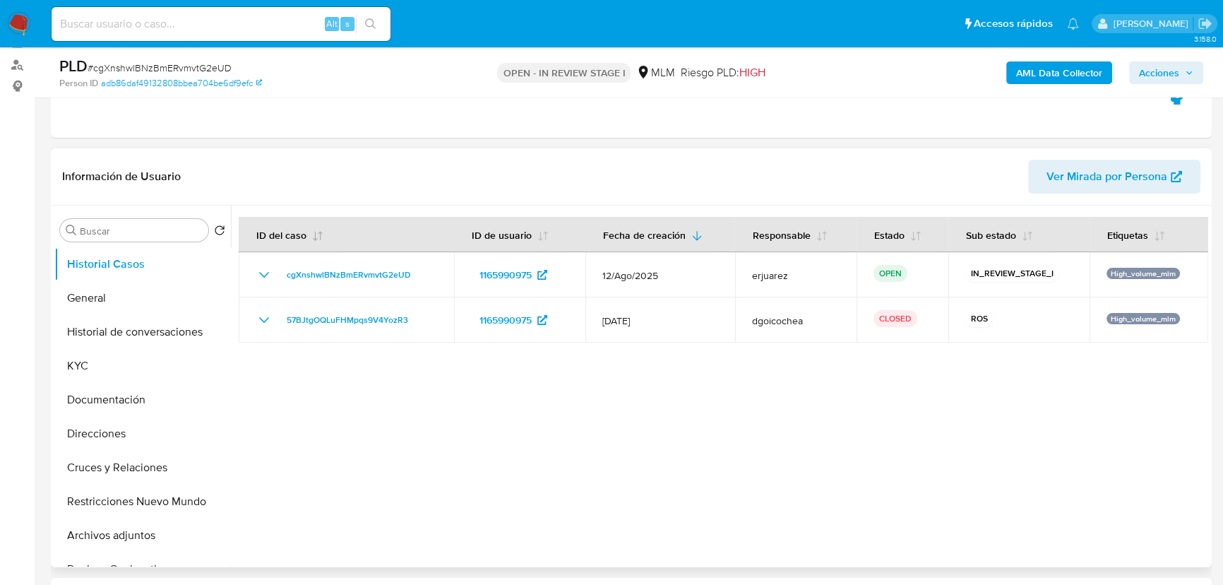
scroll to position [256, 0]
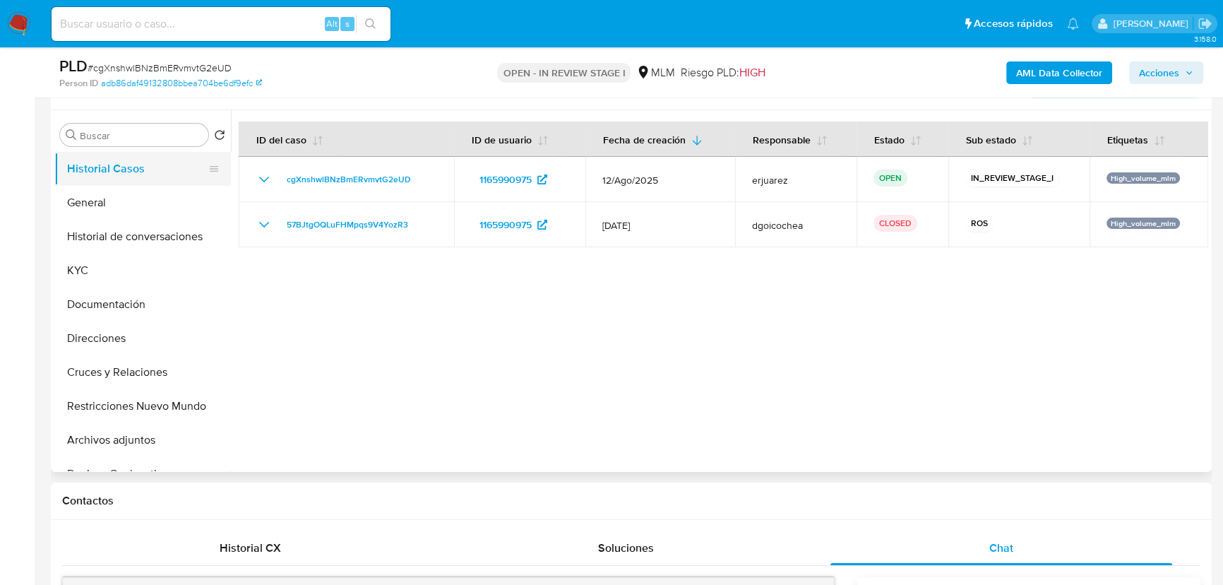
click at [116, 198] on button "General" at bounding box center [142, 203] width 177 height 34
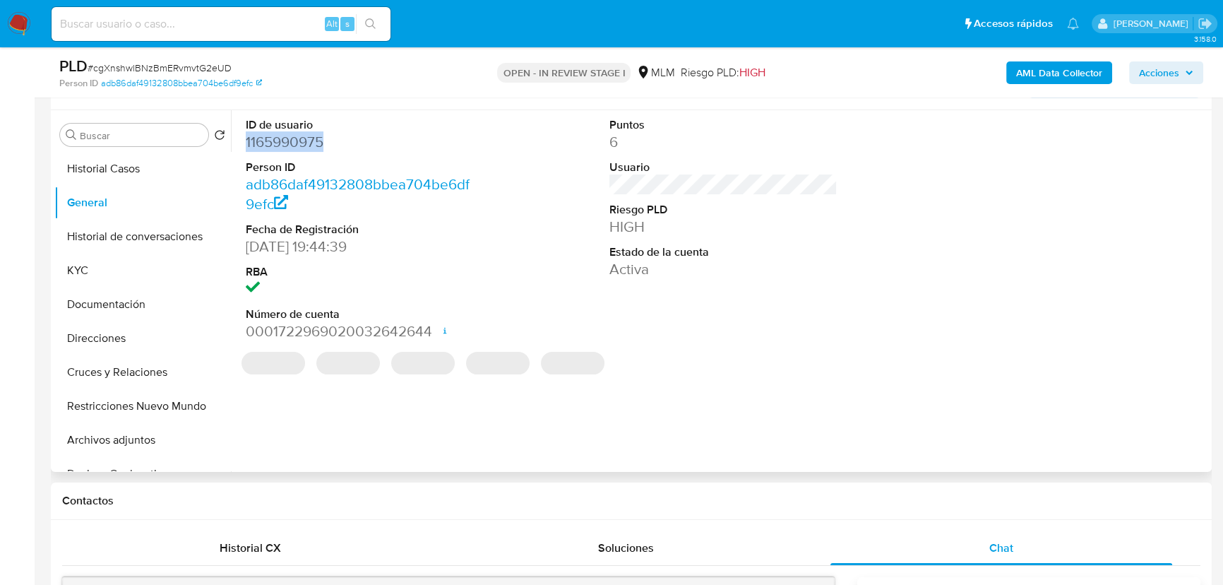
drag, startPoint x: 342, startPoint y: 138, endPoint x: 243, endPoint y: 143, distance: 99.7
click at [243, 143] on div "ID de usuario 1165990975 Person ID adb86daf49132808bbea704be6df9efc Fecha de Re…" at bounding box center [360, 229] width 242 height 239
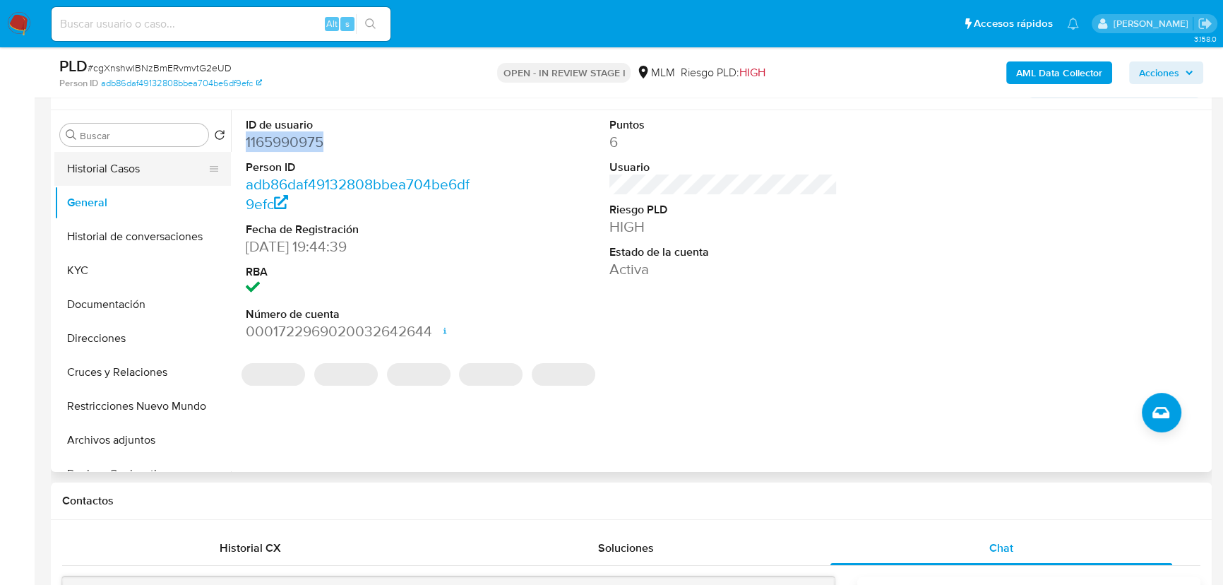
copy dd "1165990975"
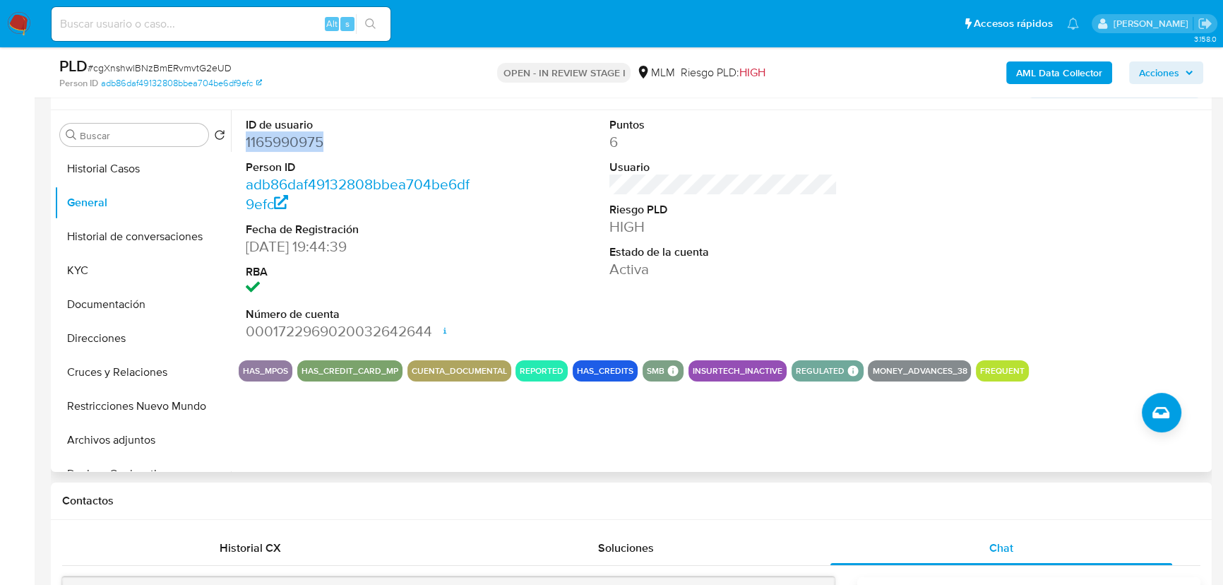
click at [395, 368] on button "HAS_CREDIT_CARD_MP" at bounding box center [349, 371] width 97 height 6
click at [121, 263] on button "KYC" at bounding box center [136, 270] width 165 height 34
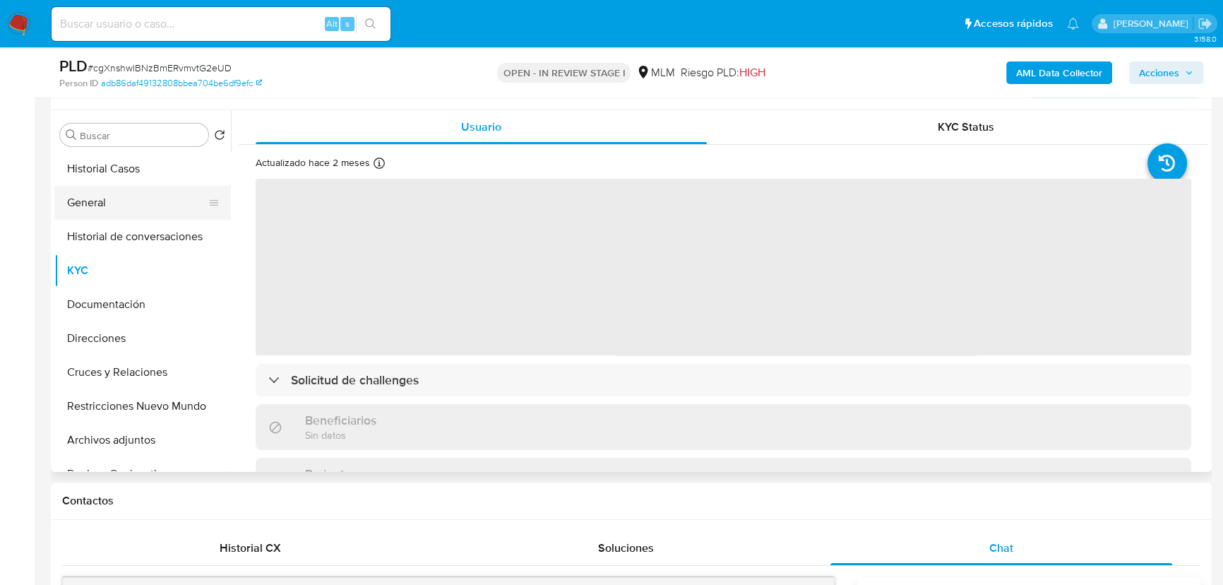
click at [151, 199] on button "General" at bounding box center [136, 203] width 165 height 34
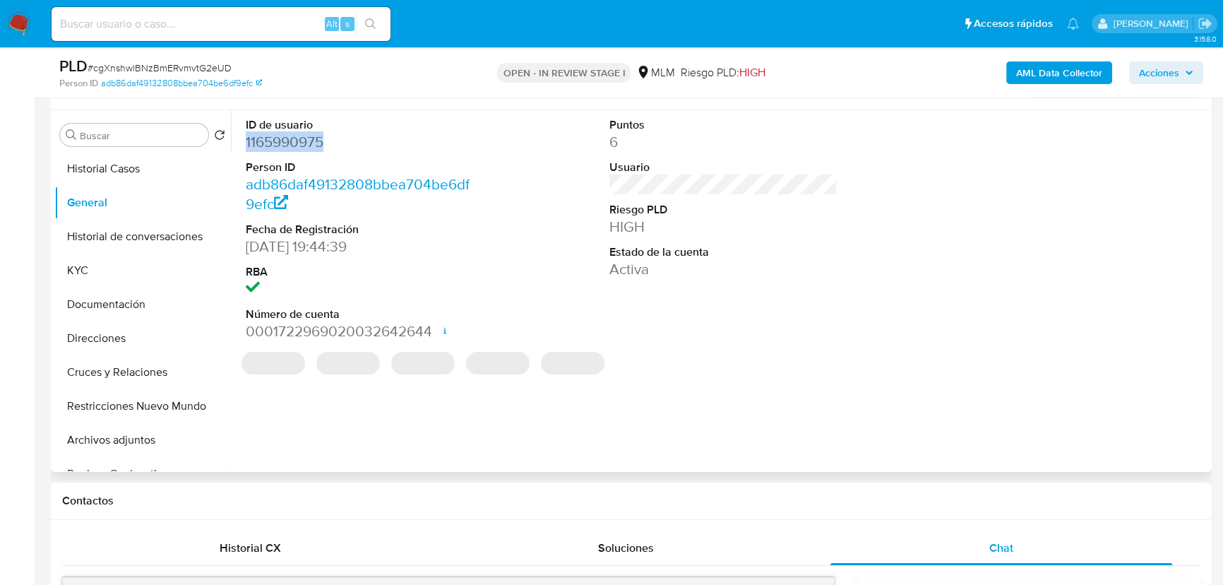
drag, startPoint x: 326, startPoint y: 136, endPoint x: 239, endPoint y: 142, distance: 87.8
click at [239, 142] on div "ID de usuario 1165990975 Person ID adb86daf49132808bbea704be6df9efc Fecha de Re…" at bounding box center [360, 229] width 242 height 239
copy dd "1165990975"
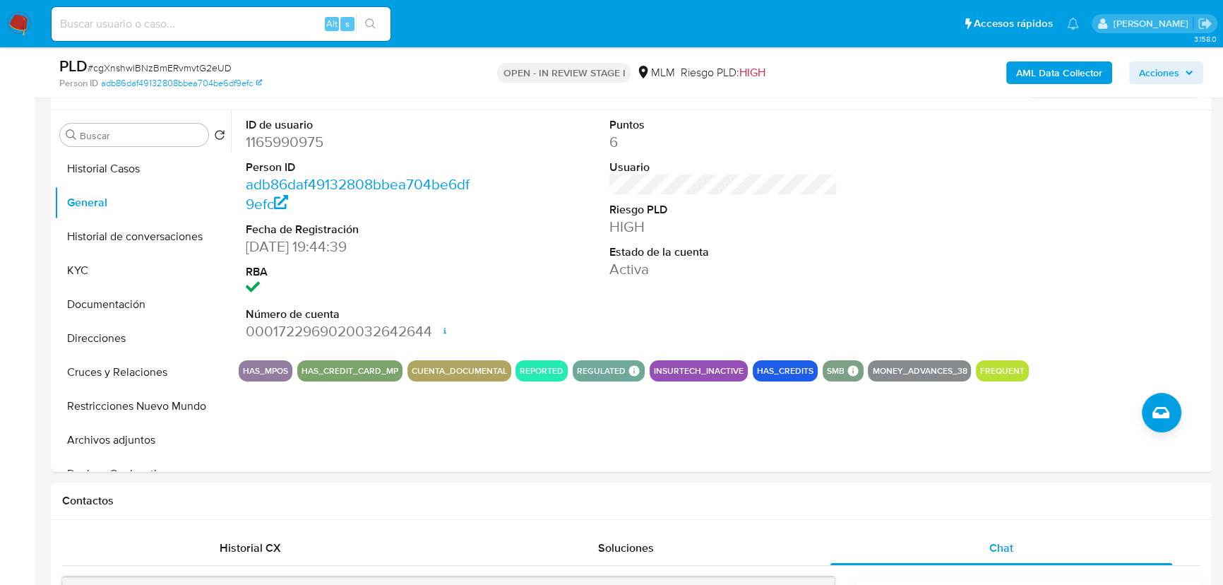
click at [210, 28] on input at bounding box center [221, 24] width 339 height 18
paste input "4375509"
type input "4375509"
click at [365, 27] on icon "search-icon" at bounding box center [370, 23] width 11 height 11
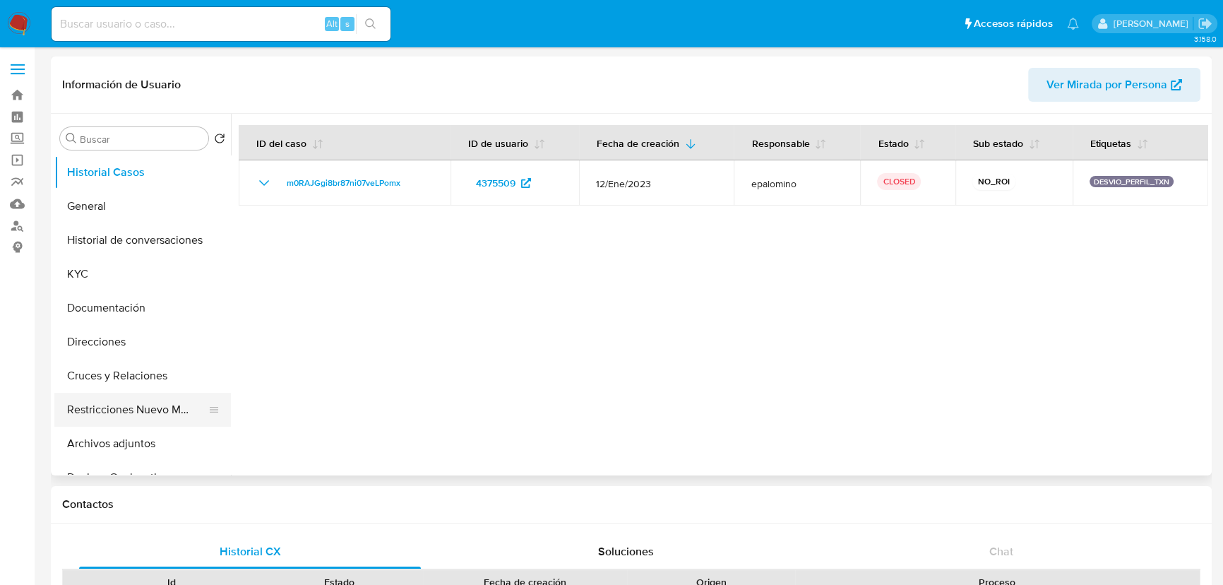
select select "10"
click at [120, 413] on button "Restricciones Nuevo Mundo" at bounding box center [136, 410] width 165 height 34
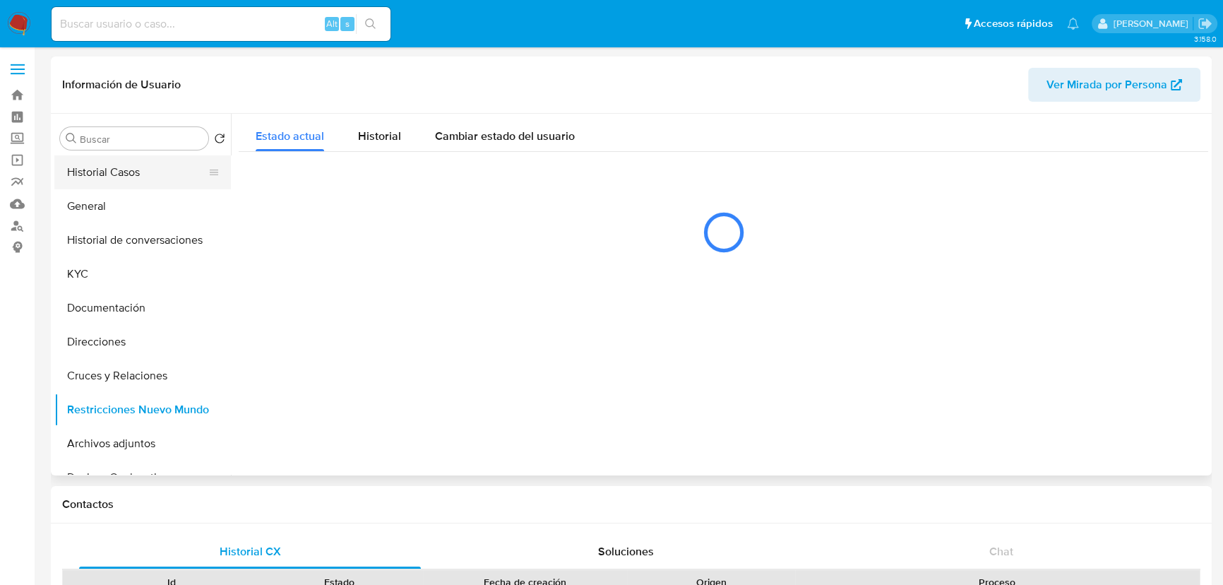
click at [119, 176] on button "Historial Casos" at bounding box center [136, 172] width 165 height 34
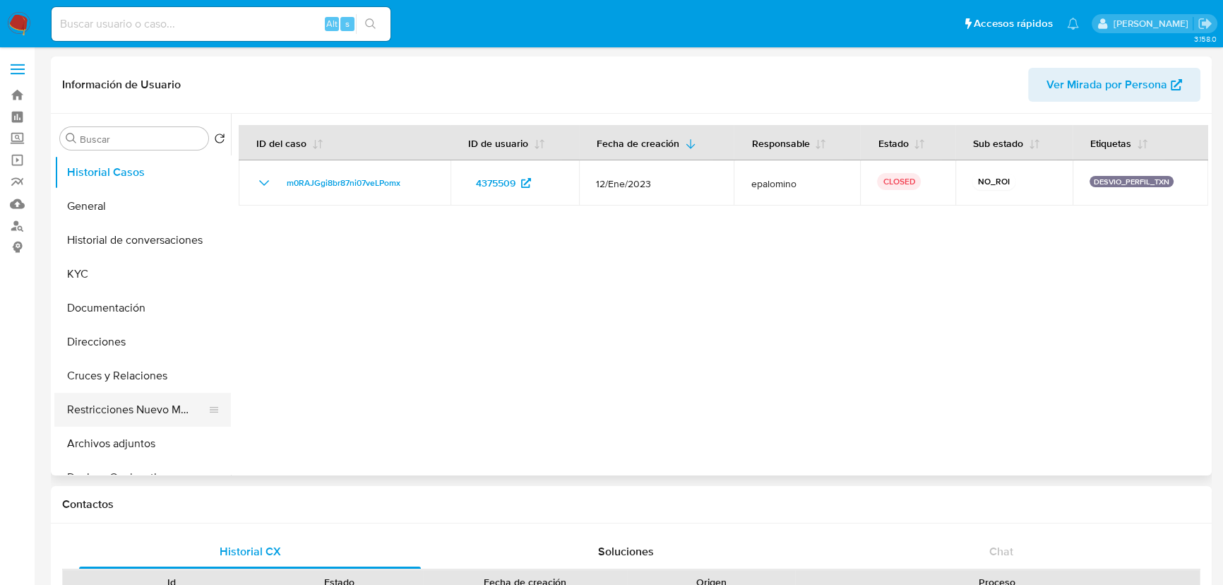
click at [145, 414] on button "Restricciones Nuevo Mundo" at bounding box center [136, 410] width 165 height 34
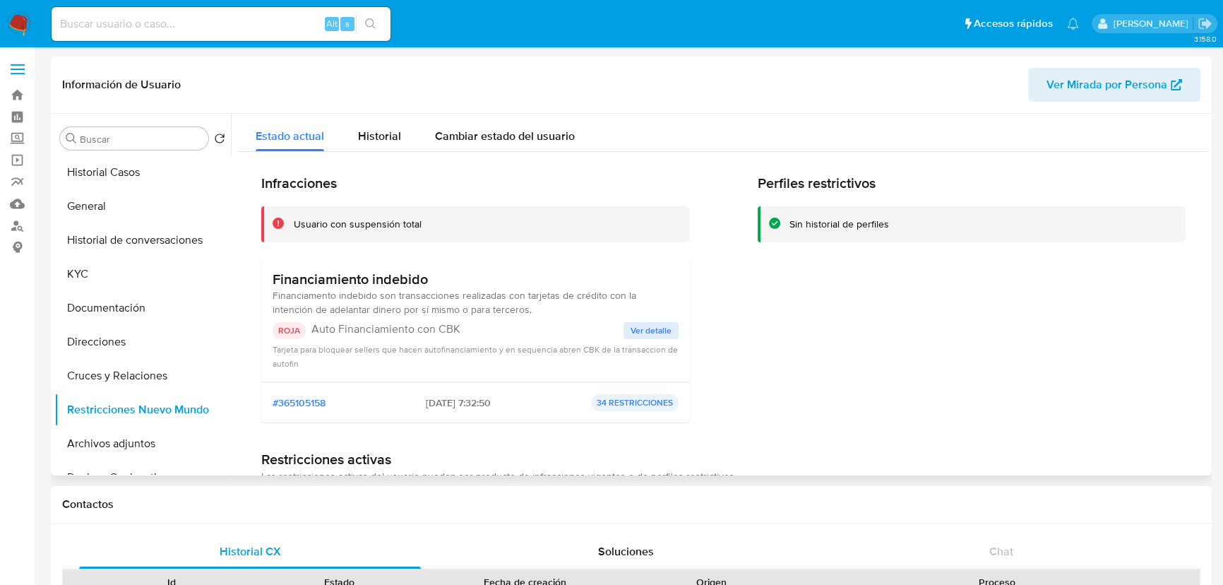
click at [647, 326] on span "Ver detalle" at bounding box center [651, 330] width 41 height 14
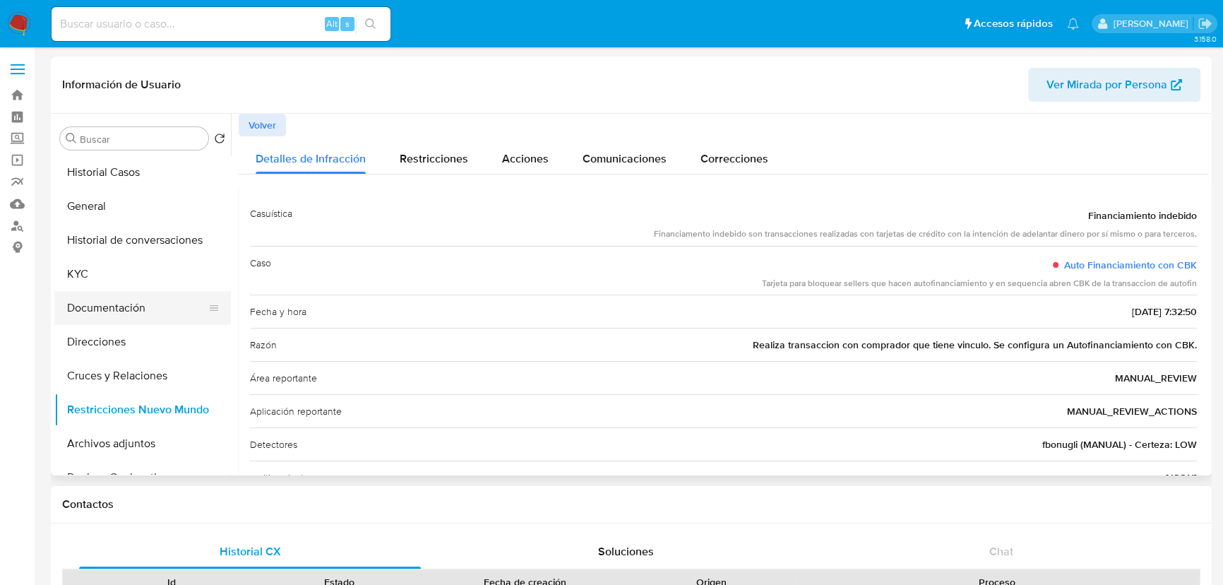
click at [104, 309] on button "Documentación" at bounding box center [136, 308] width 165 height 34
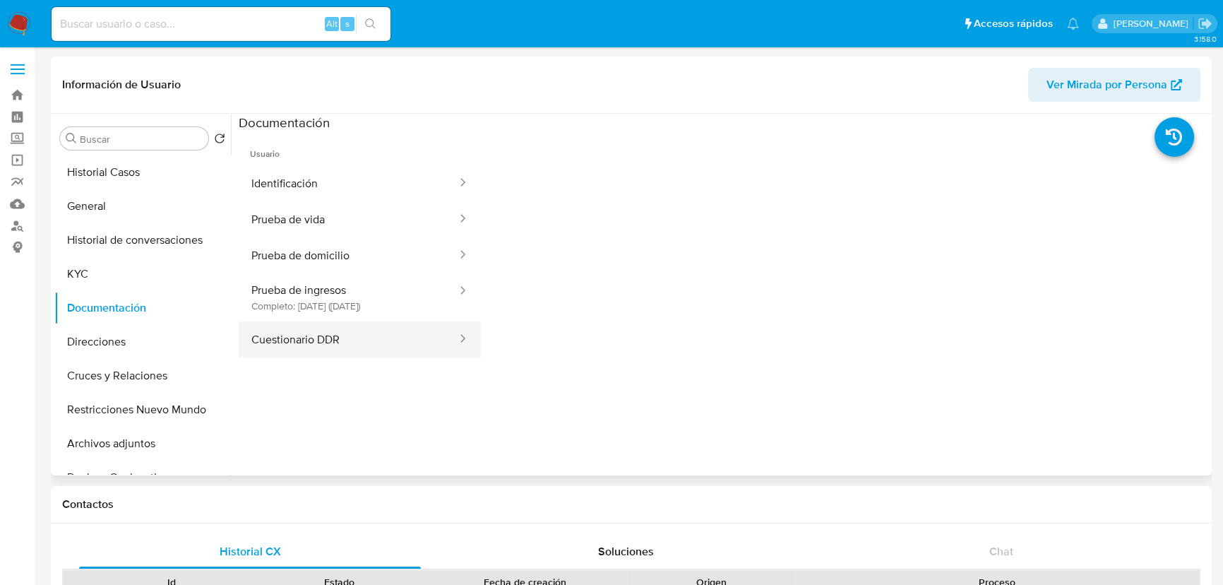
click at [285, 355] on button "Cuestionario DDR" at bounding box center [349, 339] width 220 height 36
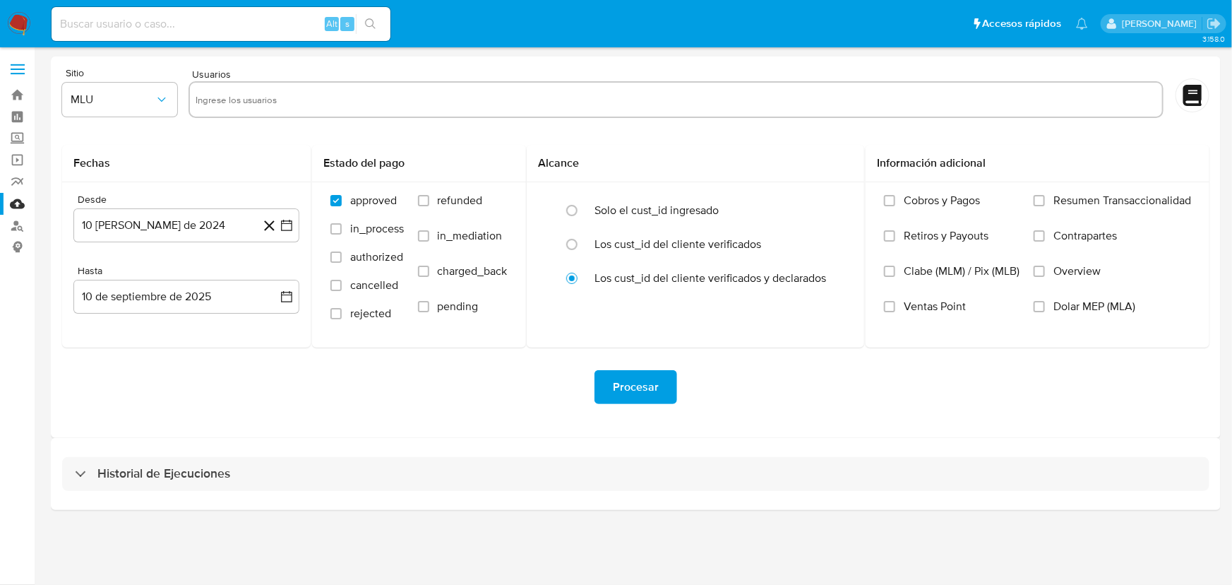
click at [144, 27] on input at bounding box center [221, 24] width 339 height 18
paste input "379555860"
type input "379555860"
click at [369, 16] on button "search-icon" at bounding box center [370, 24] width 29 height 20
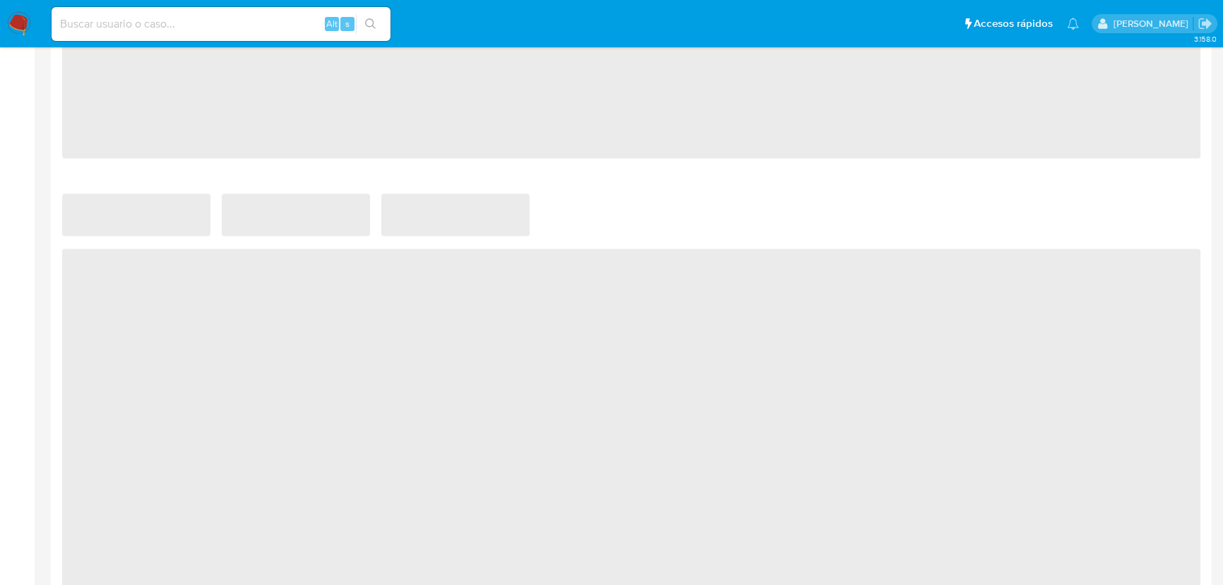
select select "10"
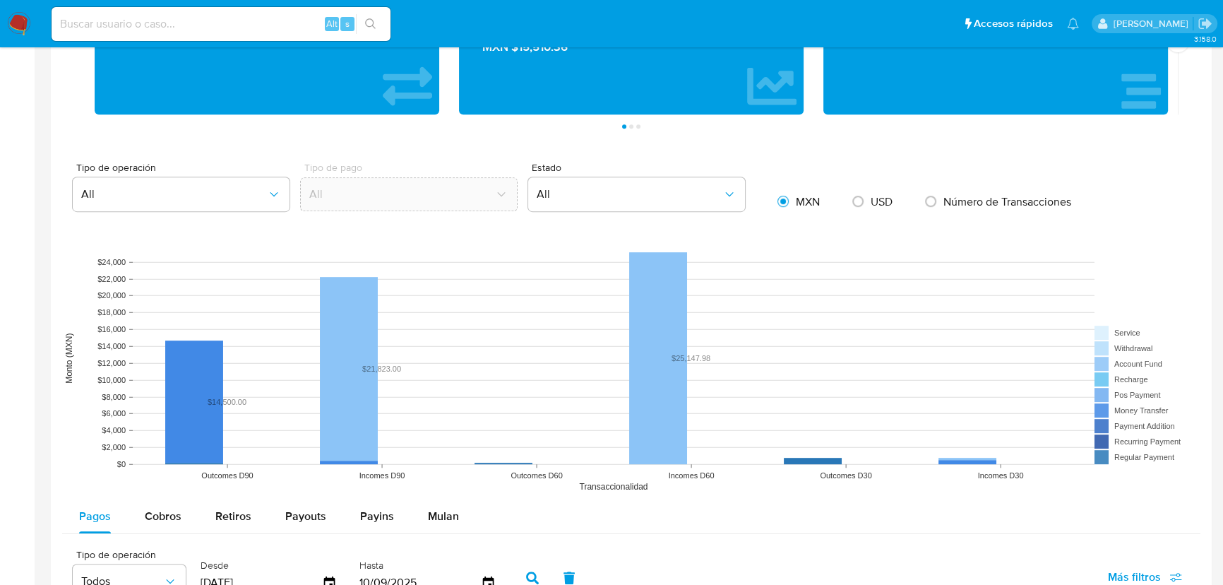
scroll to position [898, 0]
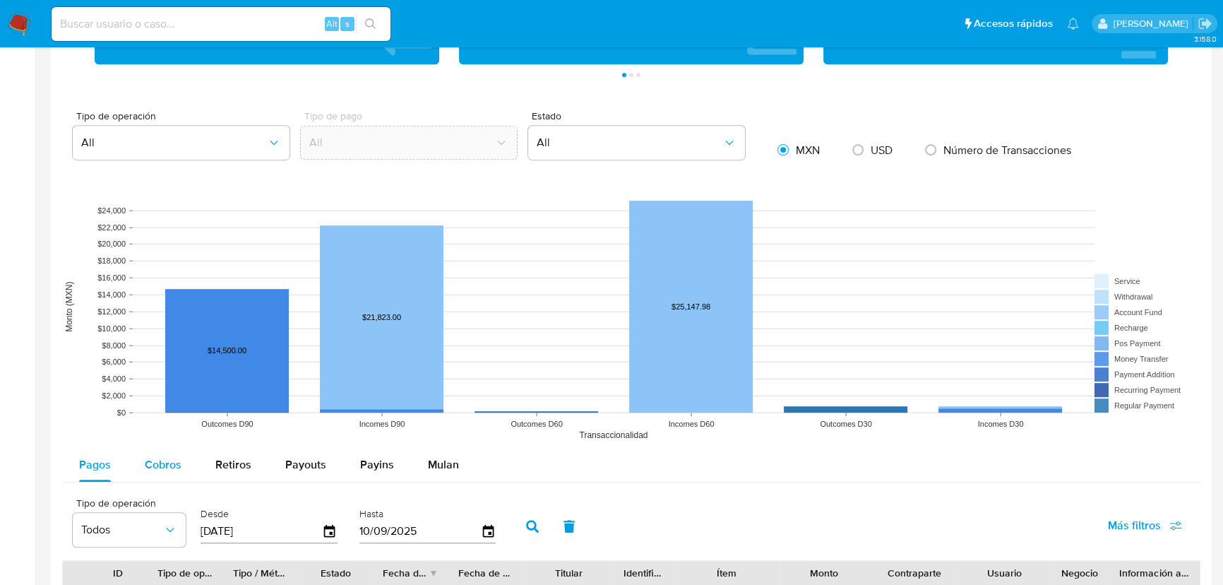
click at [145, 449] on div "Tipo de operación All Tipo de pago All Estado All MXN USD Número de Transaccion…" at bounding box center [631, 560] width 1138 height 899
click at [149, 462] on span "Cobros" at bounding box center [163, 464] width 37 height 16
select select "10"
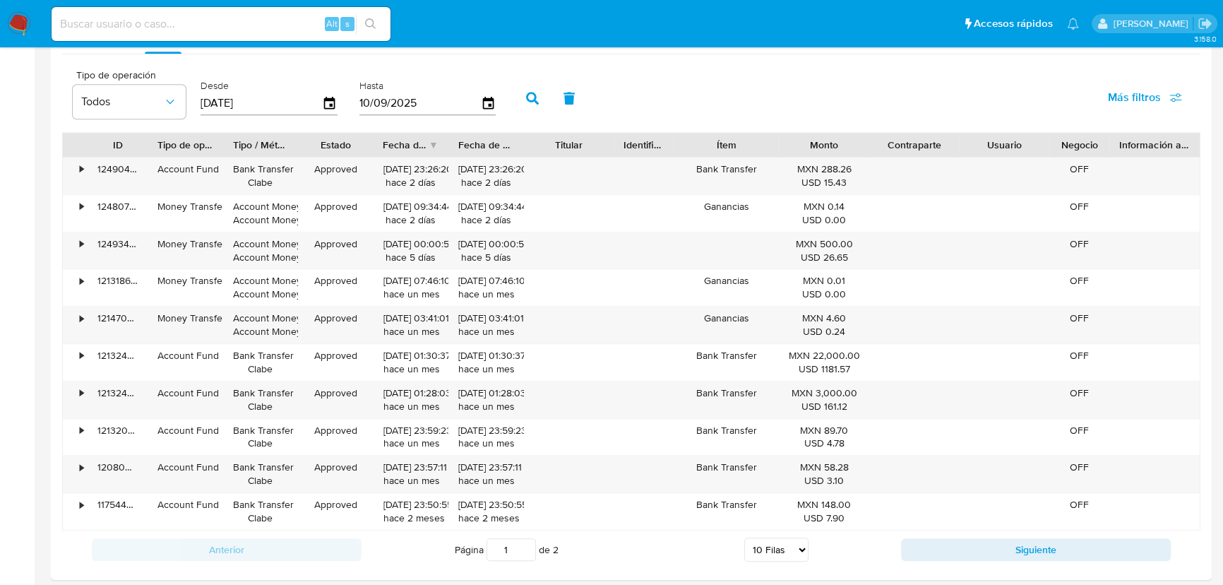
scroll to position [1348, 0]
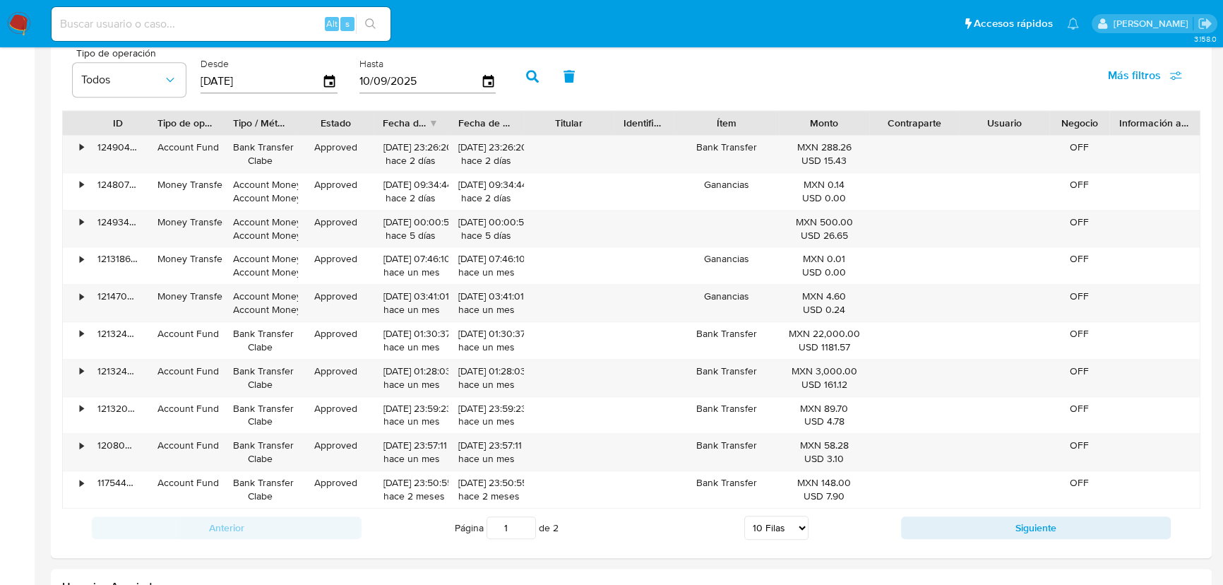
click at [933, 545] on div "Anterior Página 1 de 2 5 Filas 10 Filas 20 Filas 25 Filas 50 Filas 100 Filas Si…" at bounding box center [631, 527] width 1138 height 38
click at [948, 530] on button "Siguiente" at bounding box center [1036, 527] width 270 height 23
type input "2"
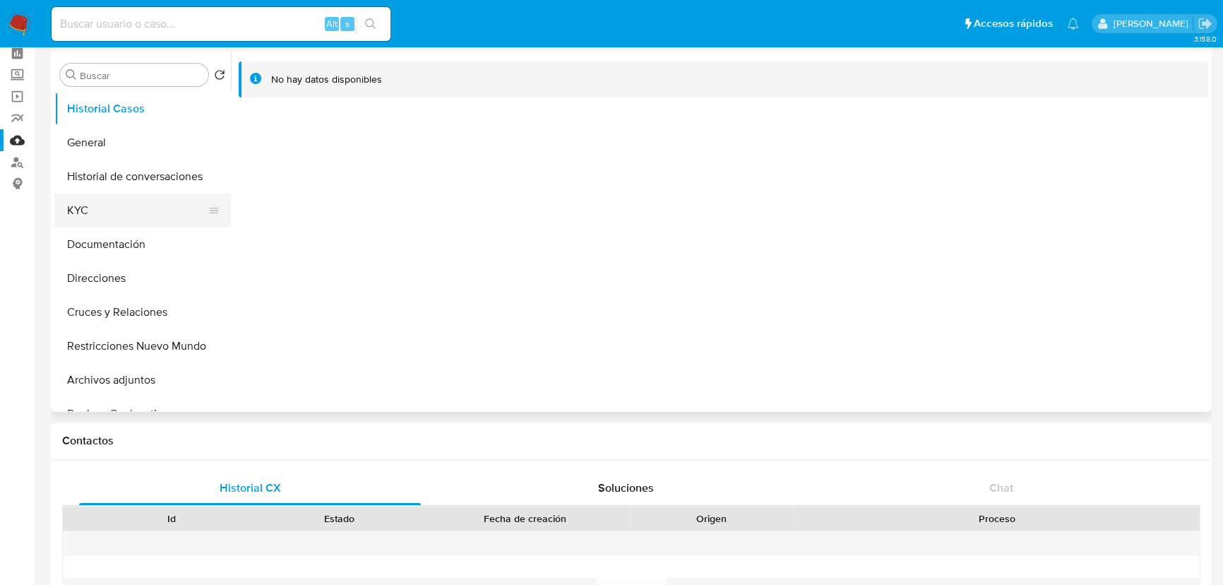
scroll to position [0, 0]
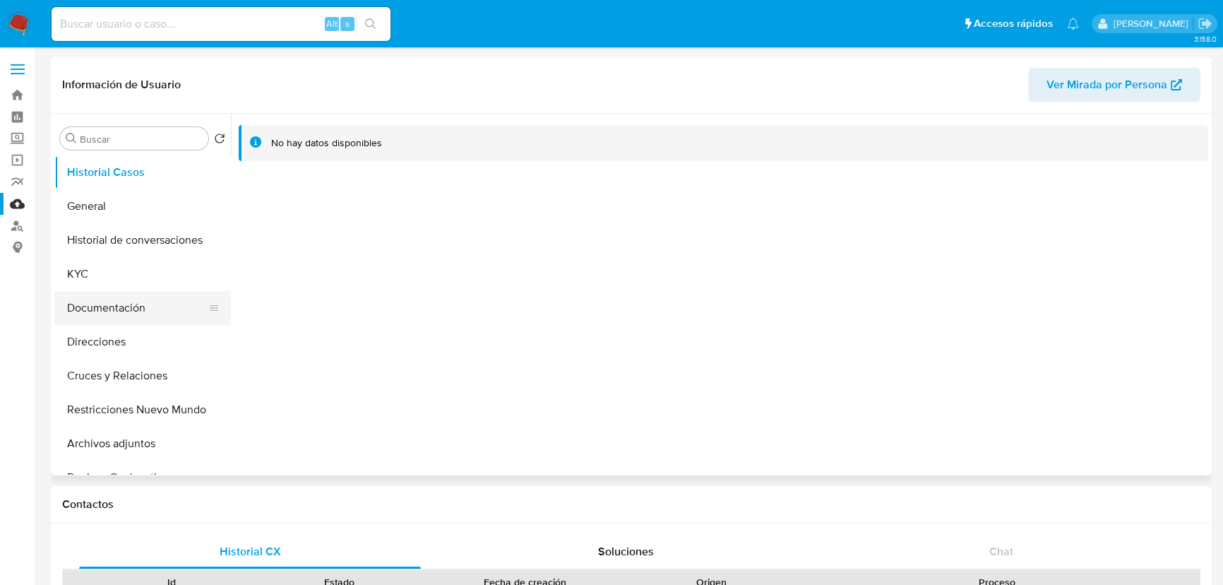
drag, startPoint x: 132, startPoint y: 301, endPoint x: 145, endPoint y: 290, distance: 17.1
click at [133, 300] on button "Documentación" at bounding box center [136, 308] width 165 height 34
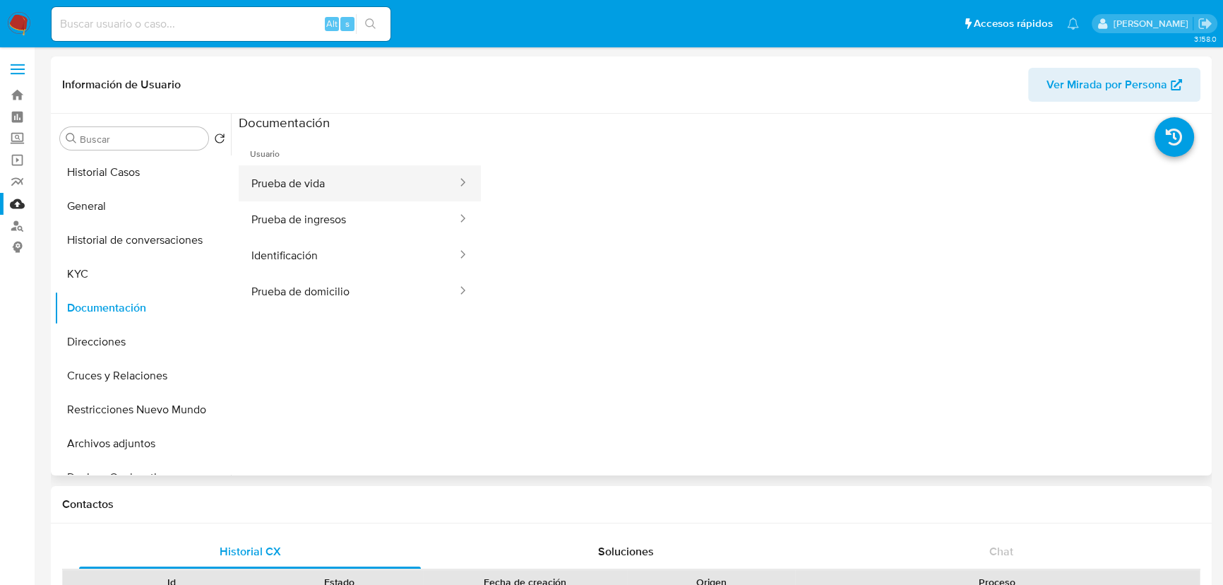
click at [298, 191] on button "Prueba de vida" at bounding box center [349, 183] width 220 height 36
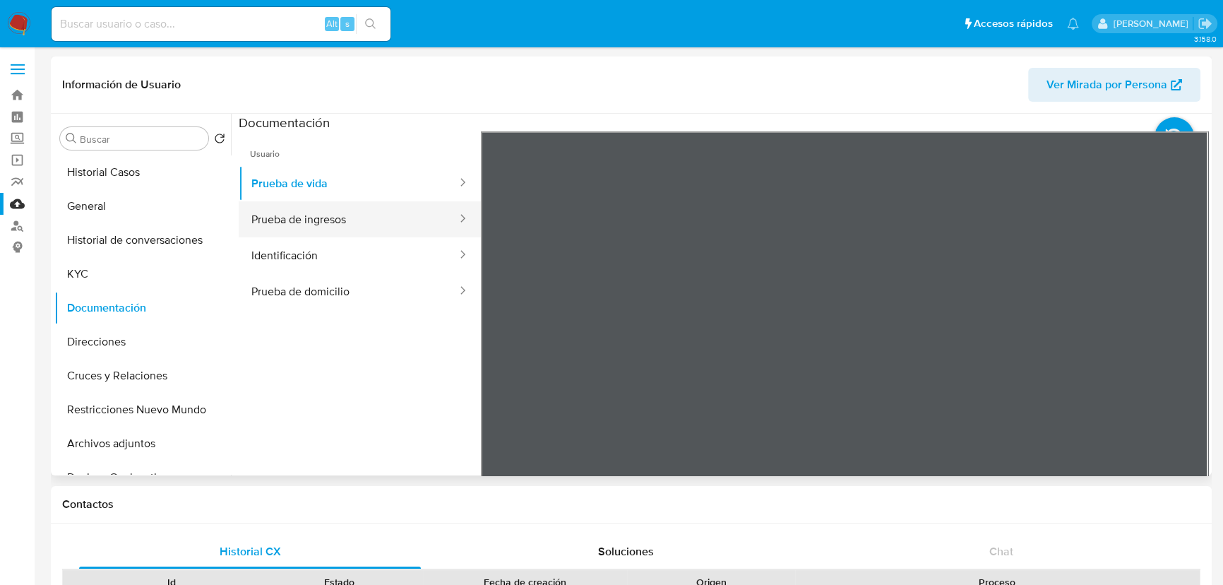
click at [324, 208] on button "Prueba de ingresos" at bounding box center [349, 219] width 220 height 36
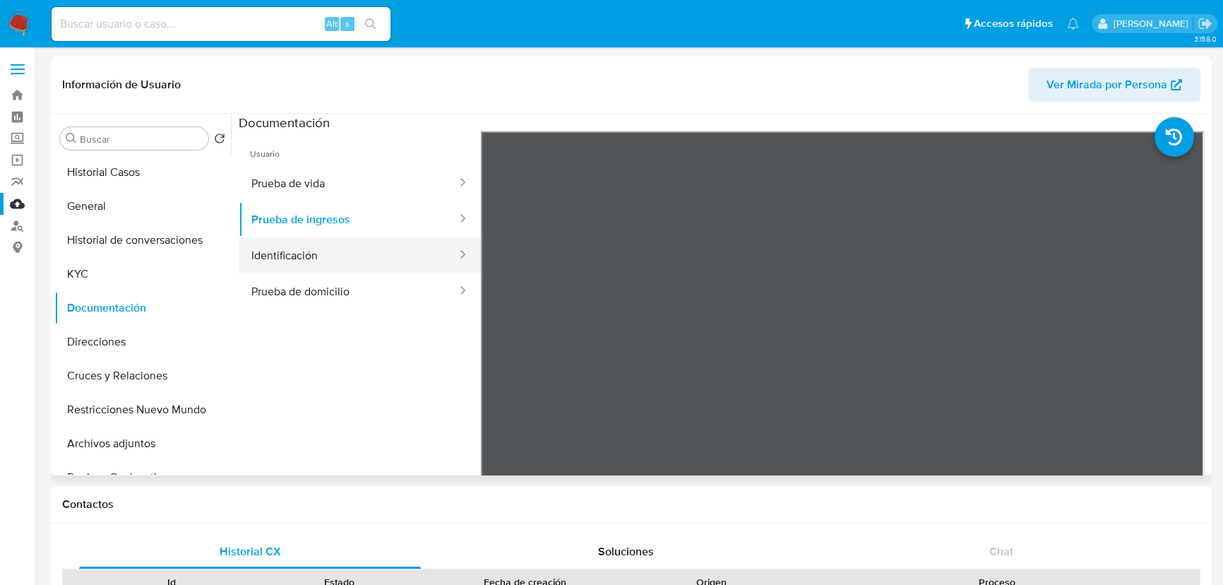
click at [336, 241] on button "Identificación" at bounding box center [349, 255] width 220 height 36
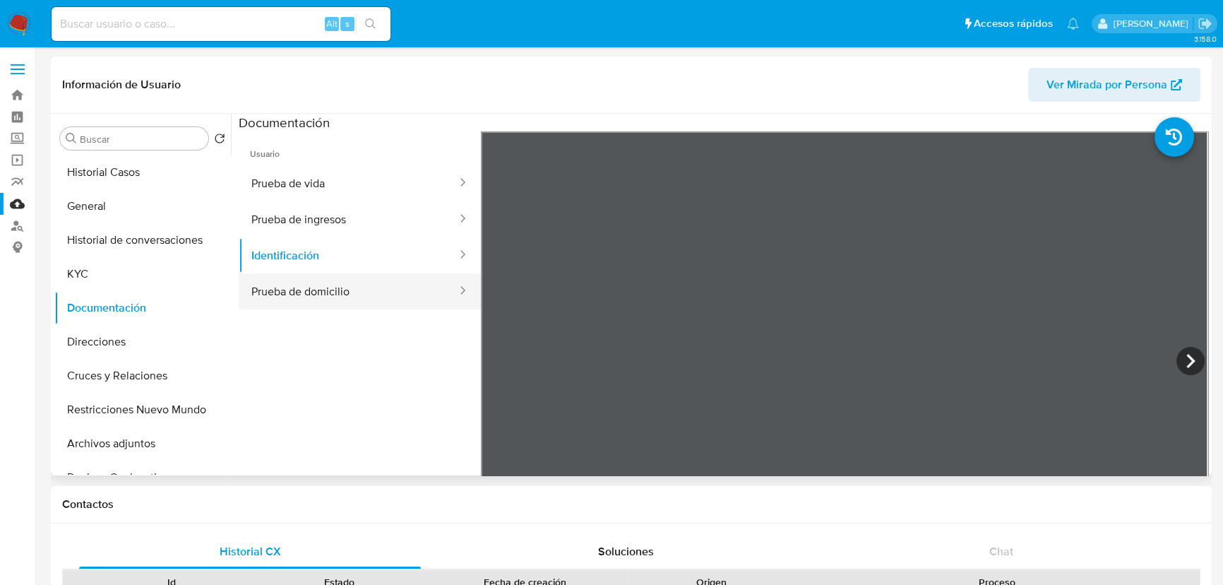
drag, startPoint x: 276, startPoint y: 297, endPoint x: 309, endPoint y: 287, distance: 34.4
click at [278, 294] on button "Prueba de domicilio" at bounding box center [349, 291] width 220 height 36
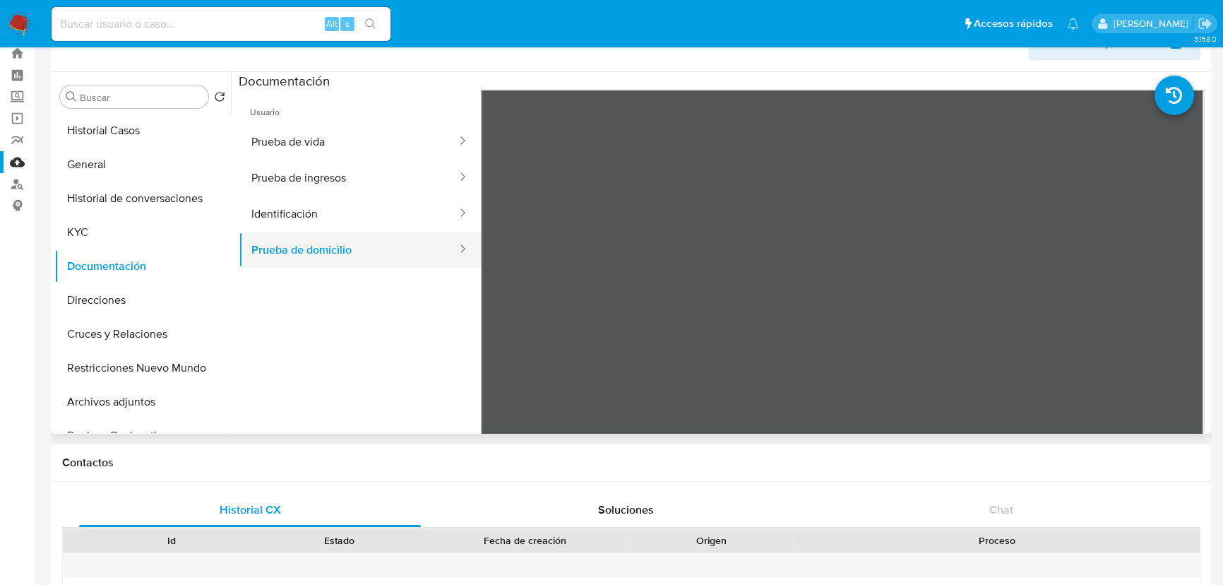
scroll to position [64, 0]
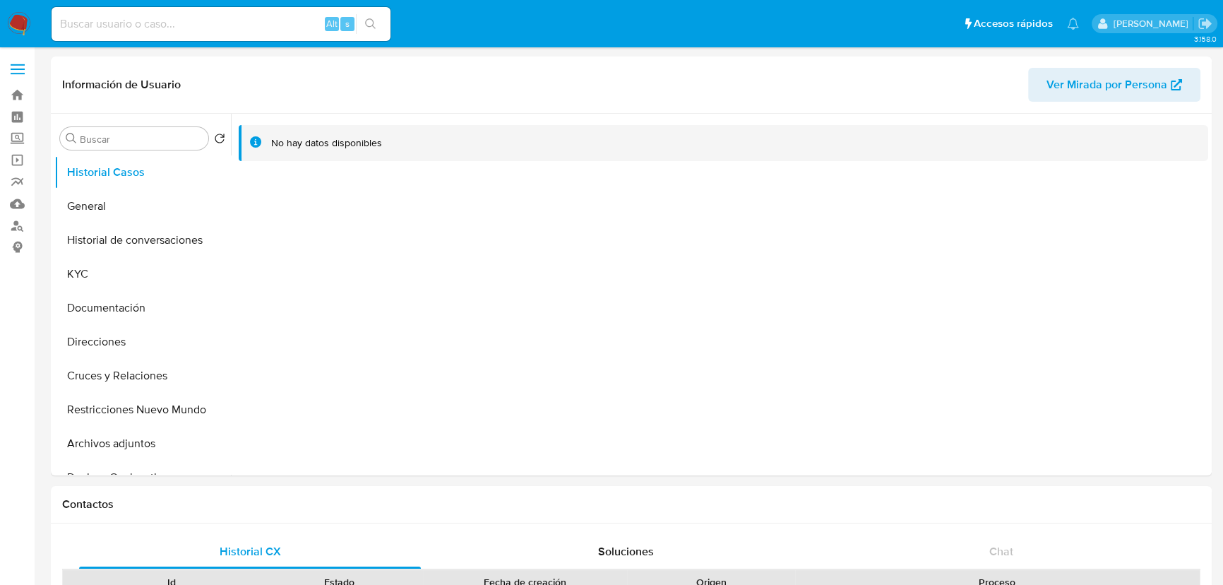
select select "10"
drag, startPoint x: 28, startPoint y: 18, endPoint x: 2, endPoint y: 20, distance: 25.5
click at [27, 18] on img at bounding box center [19, 24] width 24 height 24
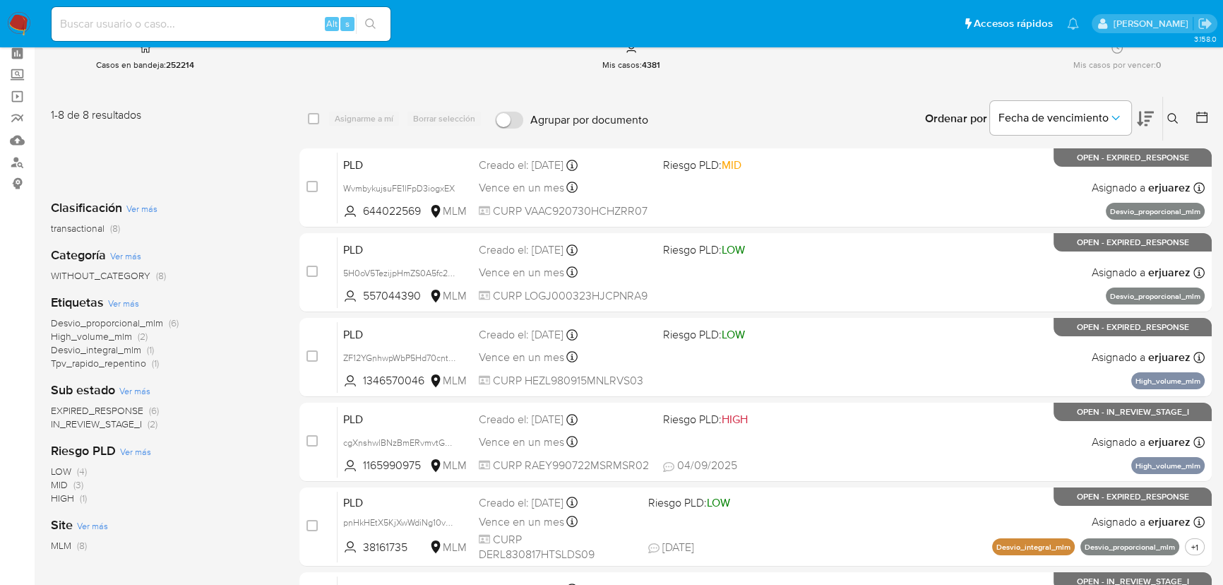
scroll to position [64, 0]
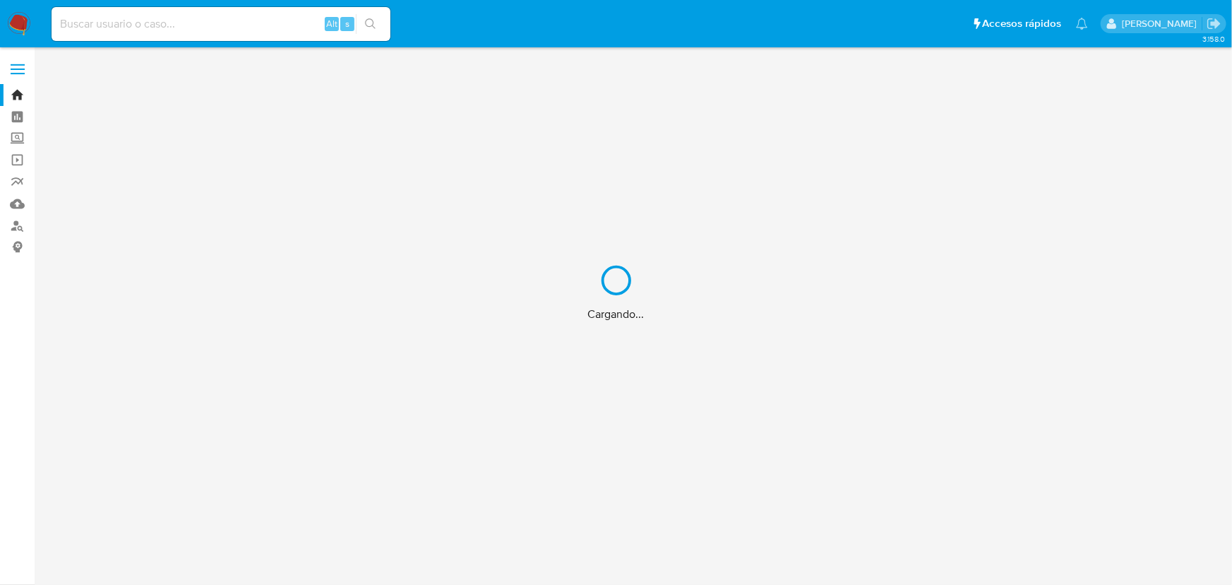
drag, startPoint x: 100, startPoint y: 14, endPoint x: 102, endPoint y: 22, distance: 8.1
click at [102, 21] on div "Cargando..." at bounding box center [616, 292] width 1232 height 585
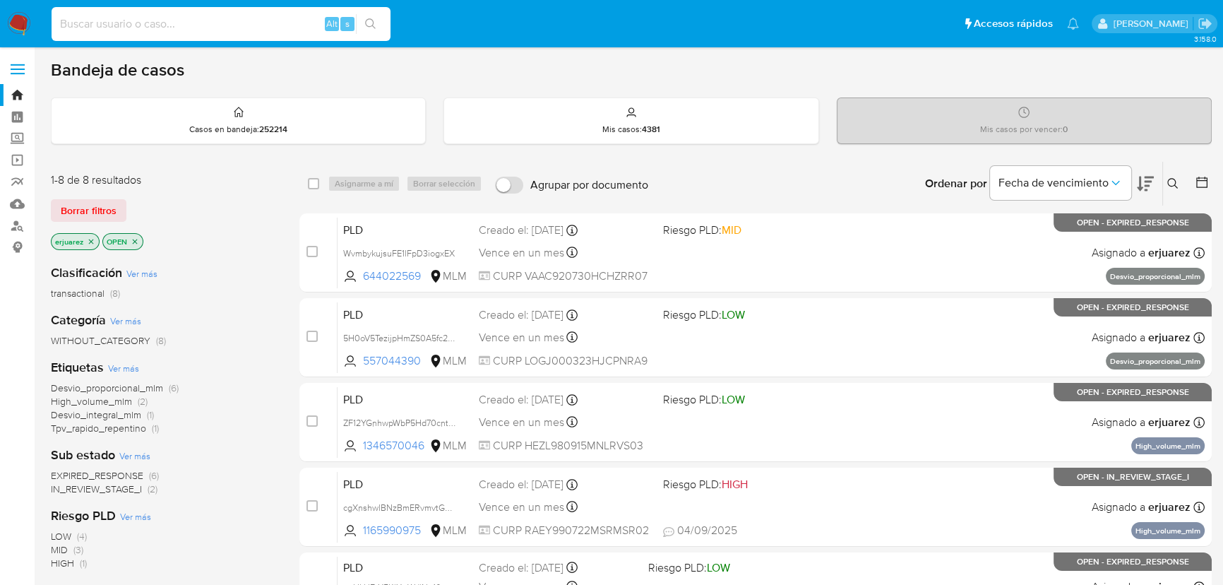
click at [103, 23] on input at bounding box center [221, 24] width 339 height 18
paste input "681056700"
drag, startPoint x: 59, startPoint y: 25, endPoint x: 77, endPoint y: 28, distance: 17.9
click at [59, 25] on input "681056700" at bounding box center [221, 24] width 339 height 18
drag, startPoint x: 128, startPoint y: 22, endPoint x: 226, endPoint y: 20, distance: 98.2
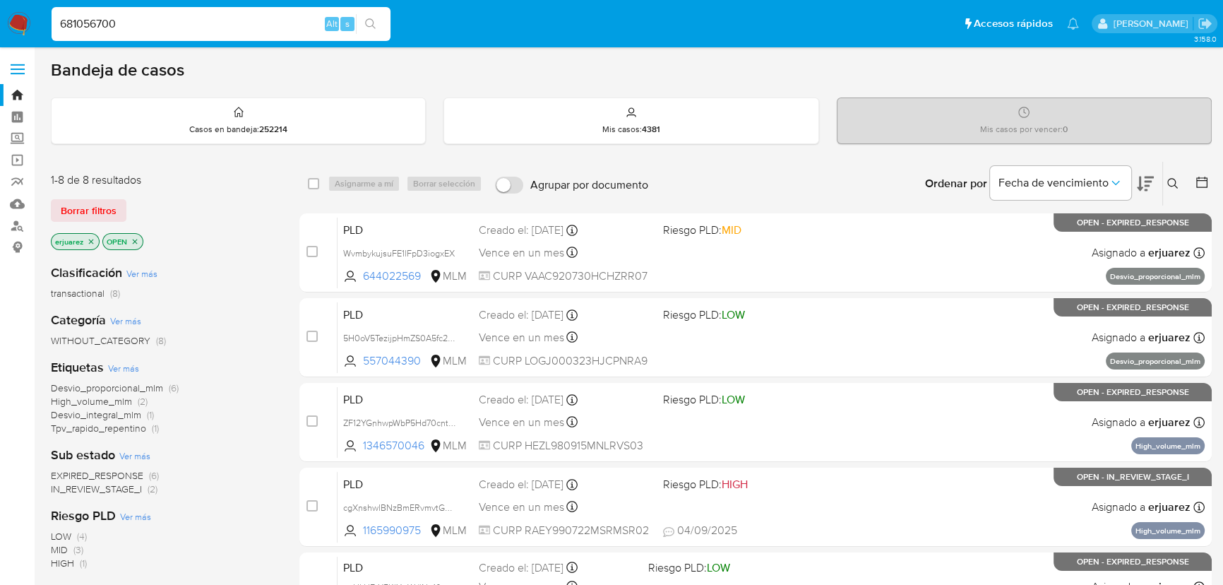
click at [130, 22] on input "681056700" at bounding box center [221, 24] width 339 height 18
type input "681056700"
click at [369, 19] on icon "search-icon" at bounding box center [370, 23] width 11 height 11
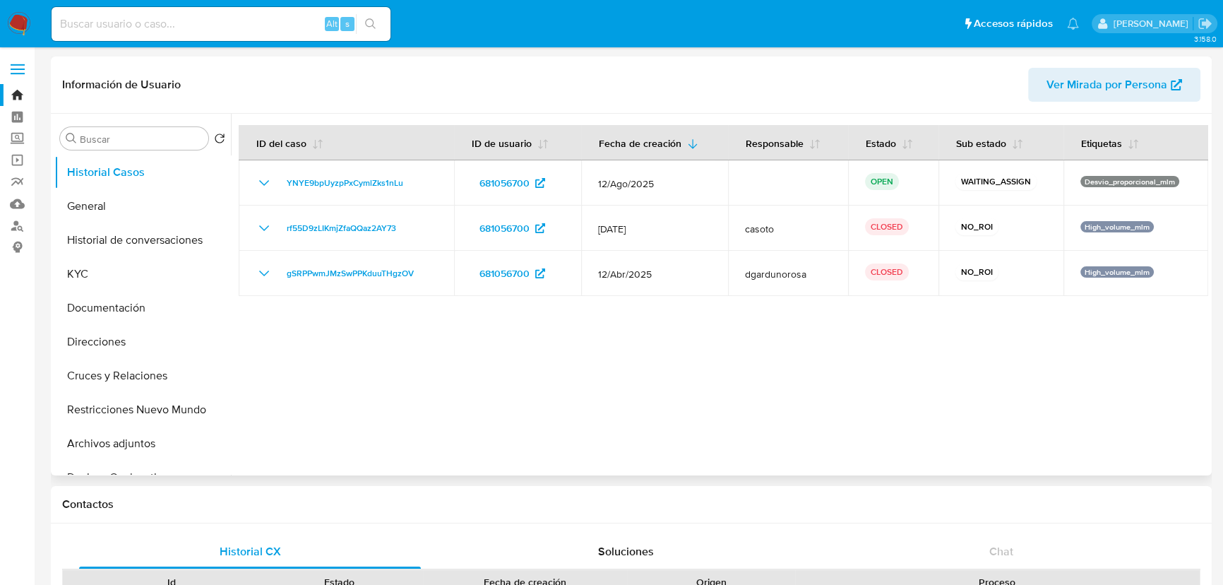
select select "10"
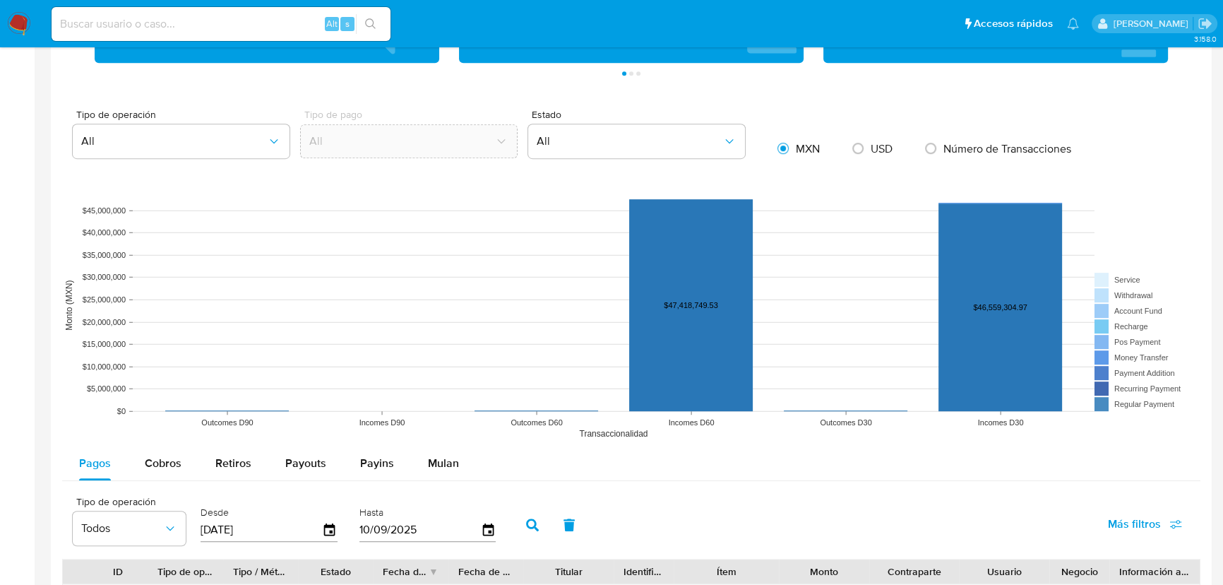
scroll to position [962, 0]
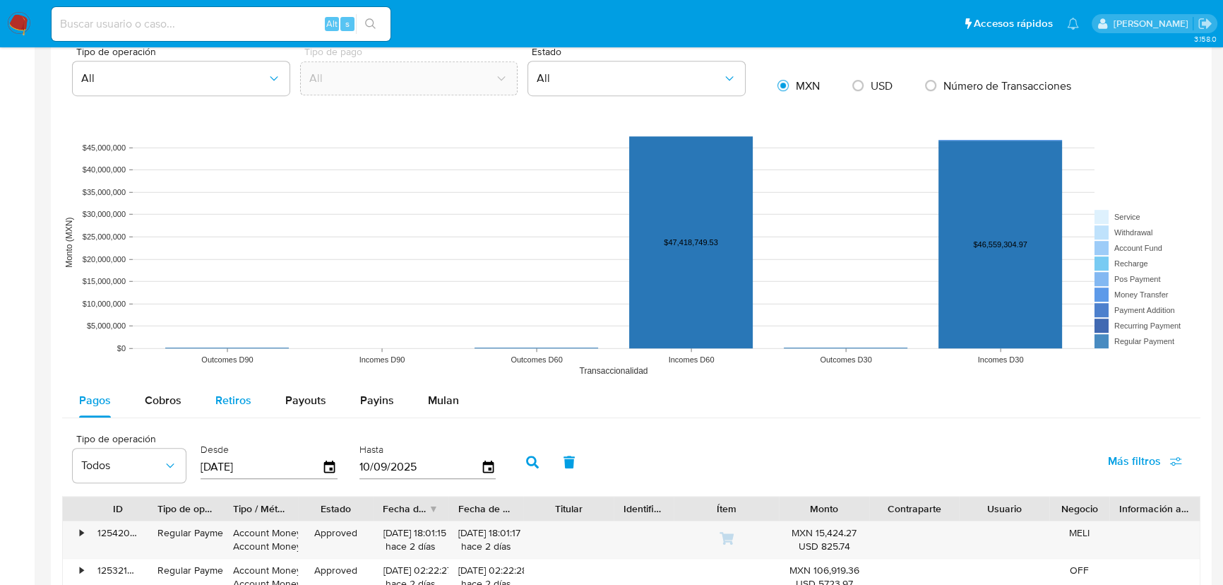
click at [237, 409] on div "Retiros" at bounding box center [233, 400] width 36 height 34
select select "10"
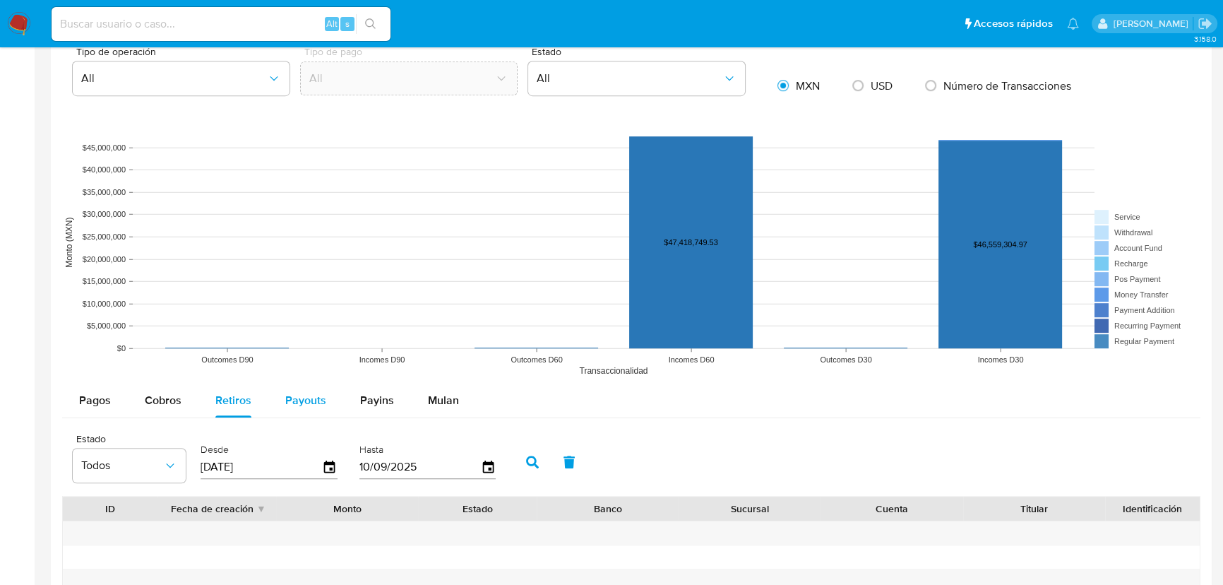
click at [304, 394] on span "Payouts" at bounding box center [305, 400] width 41 height 16
select select "10"
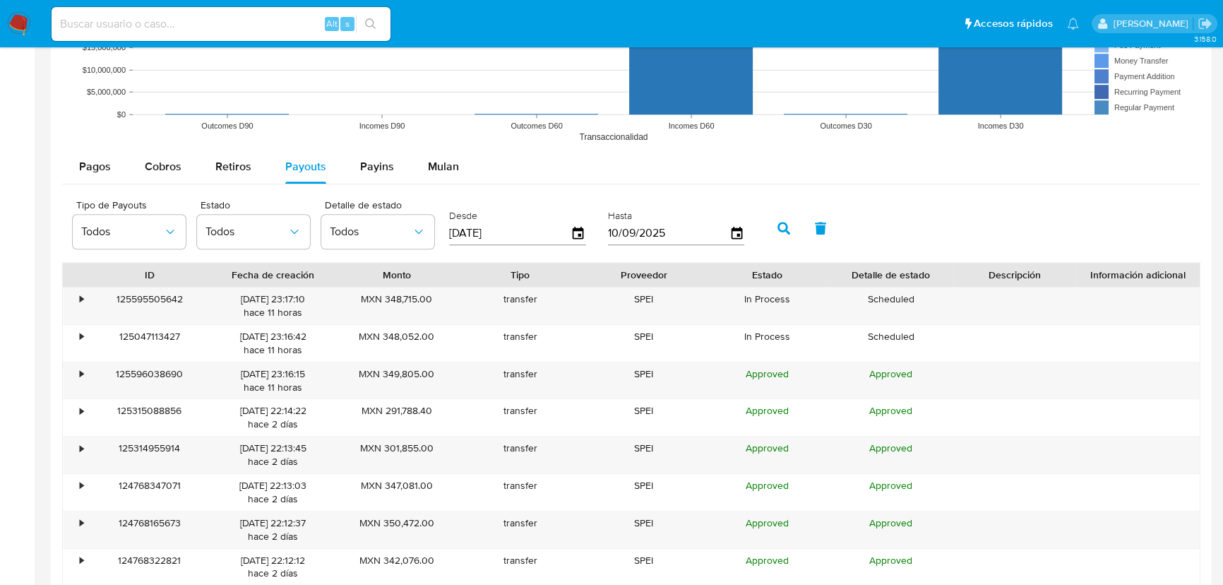
scroll to position [1219, 0]
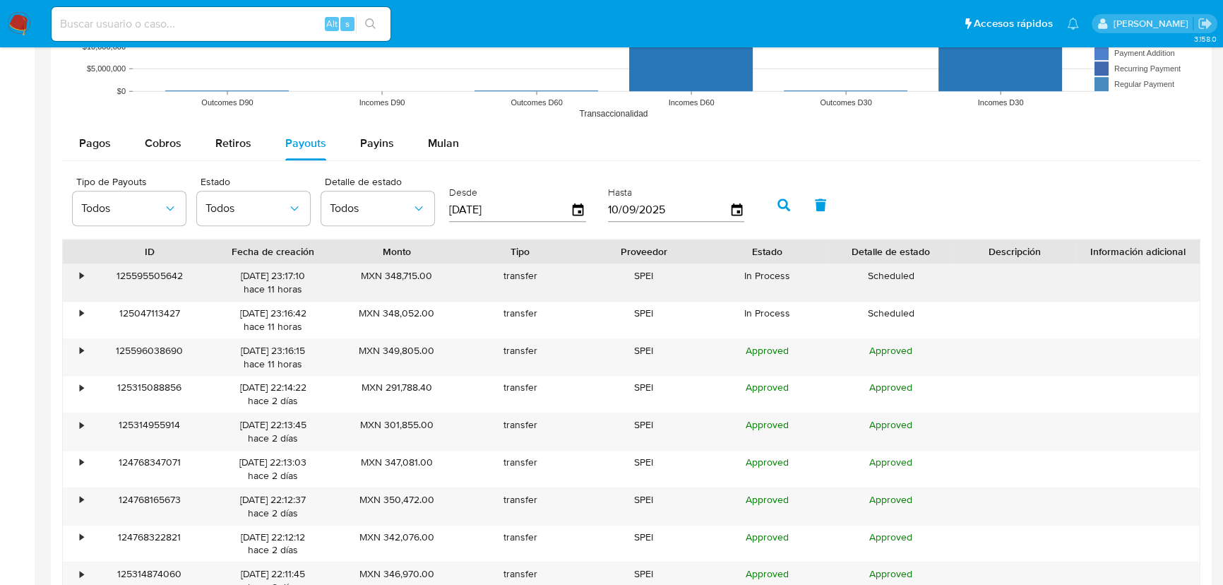
click at [77, 275] on div "•" at bounding box center [75, 282] width 25 height 37
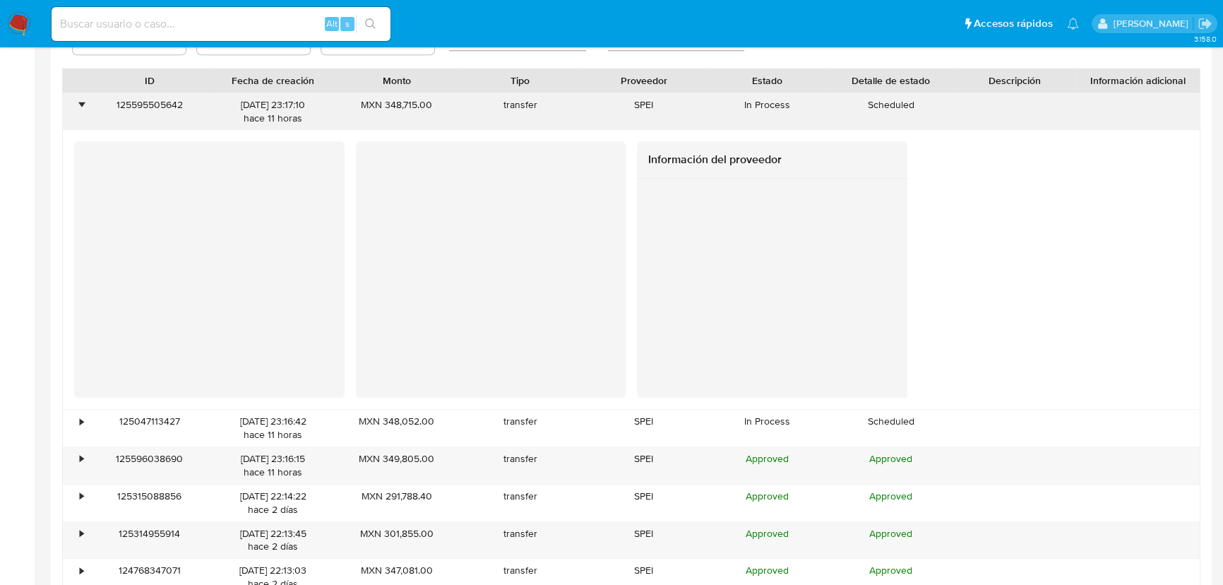
scroll to position [1412, 0]
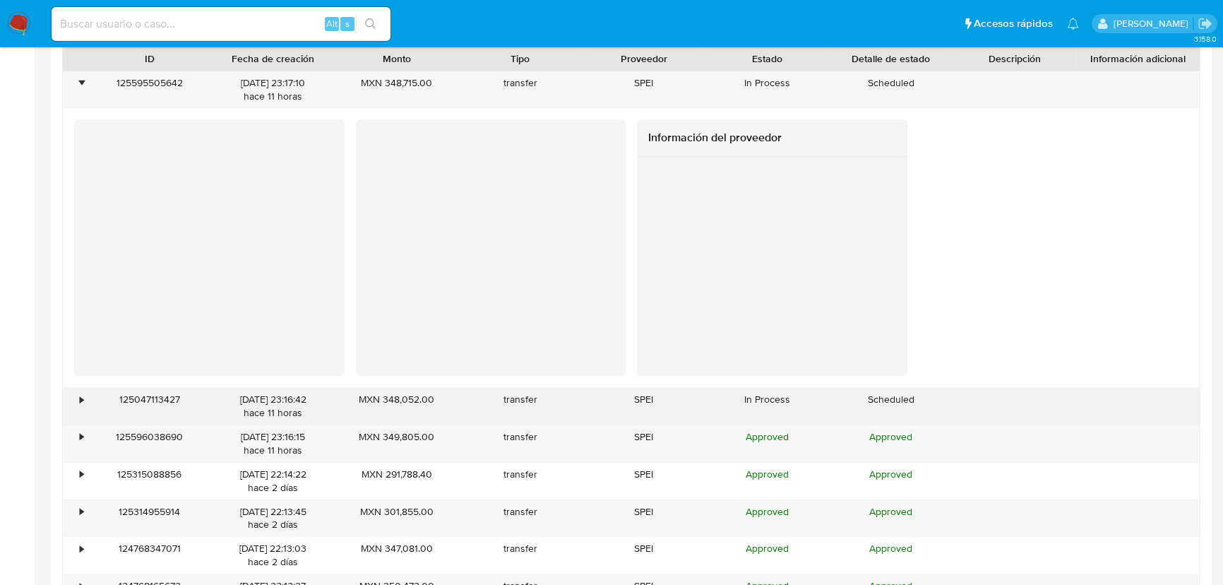
click at [71, 403] on div "•" at bounding box center [75, 406] width 25 height 37
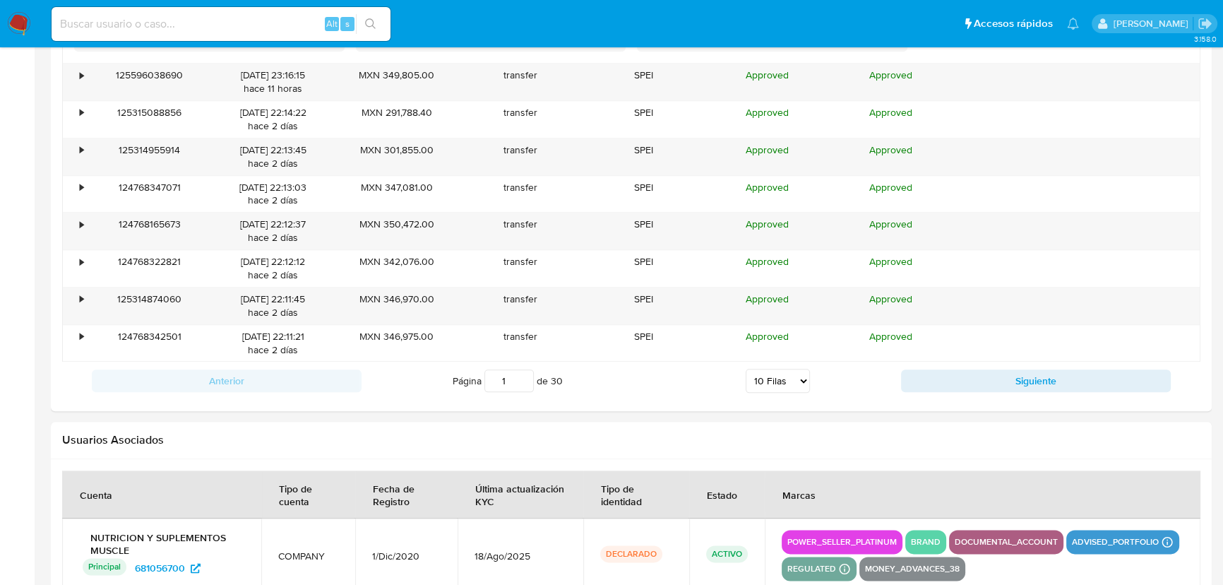
scroll to position [2188, 0]
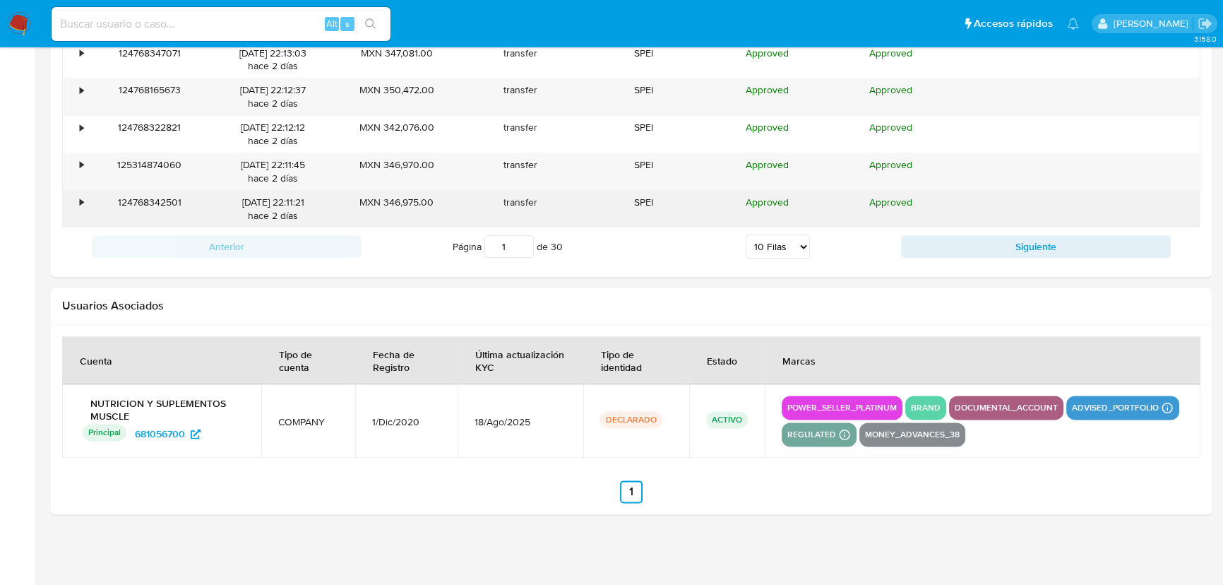
click at [79, 191] on div "•" at bounding box center [75, 209] width 25 height 37
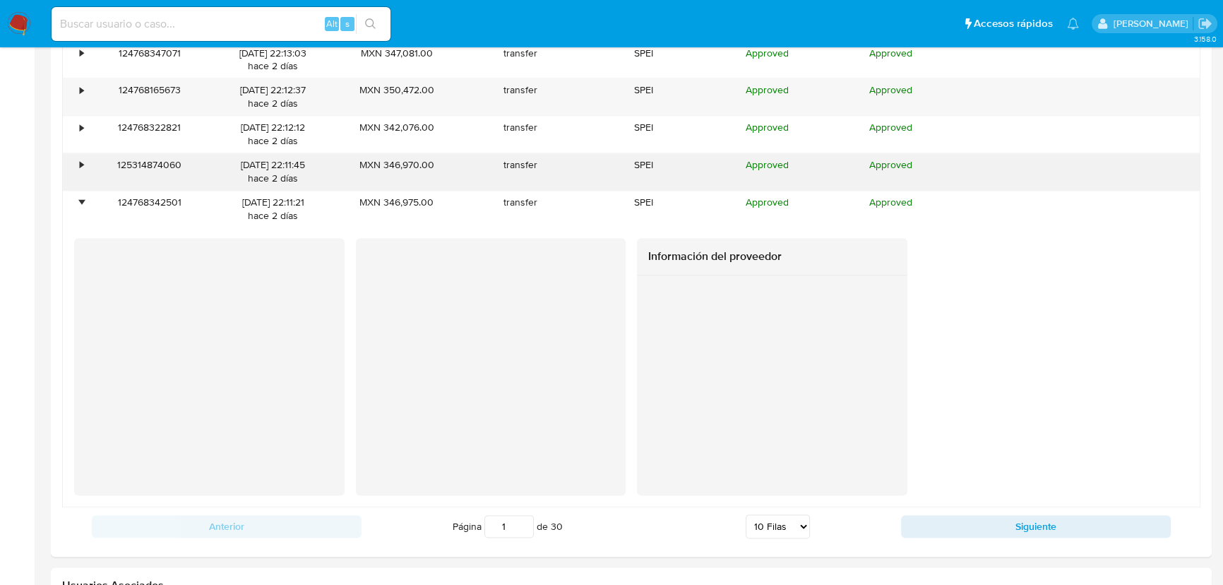
click at [82, 175] on div "•" at bounding box center [75, 171] width 25 height 37
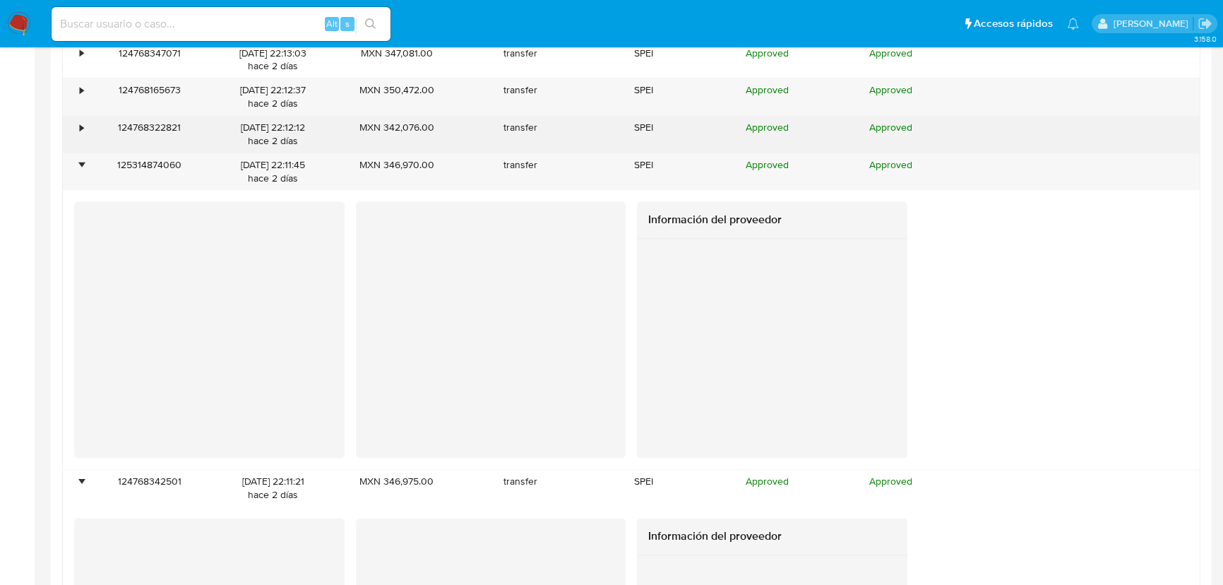
click at [88, 132] on div "124768322821" at bounding box center [150, 134] width 124 height 37
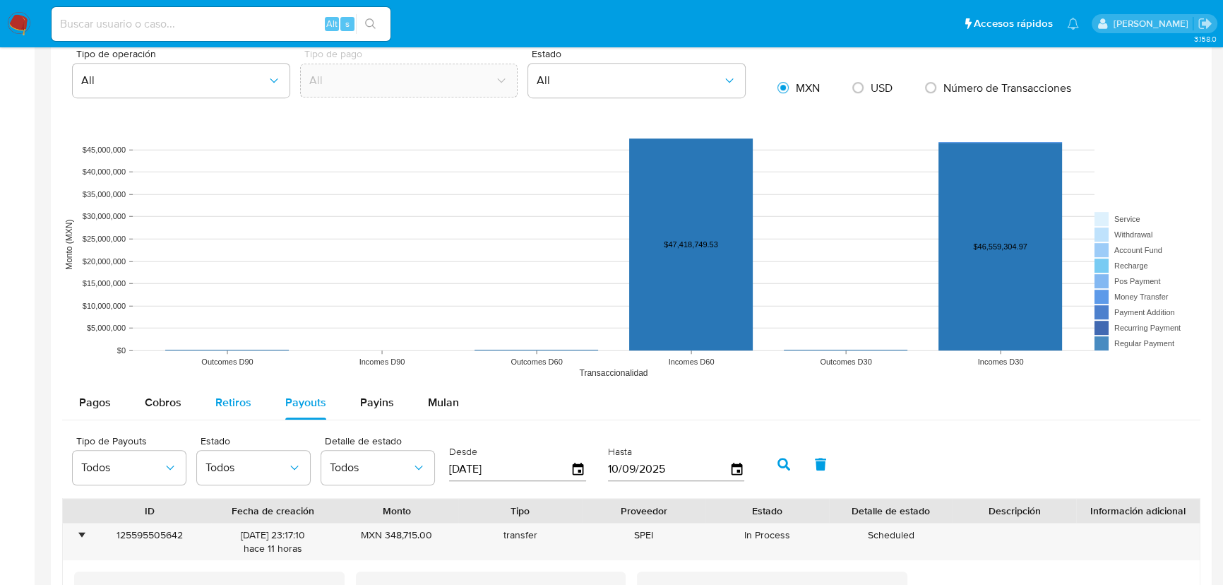
scroll to position [1097, 0]
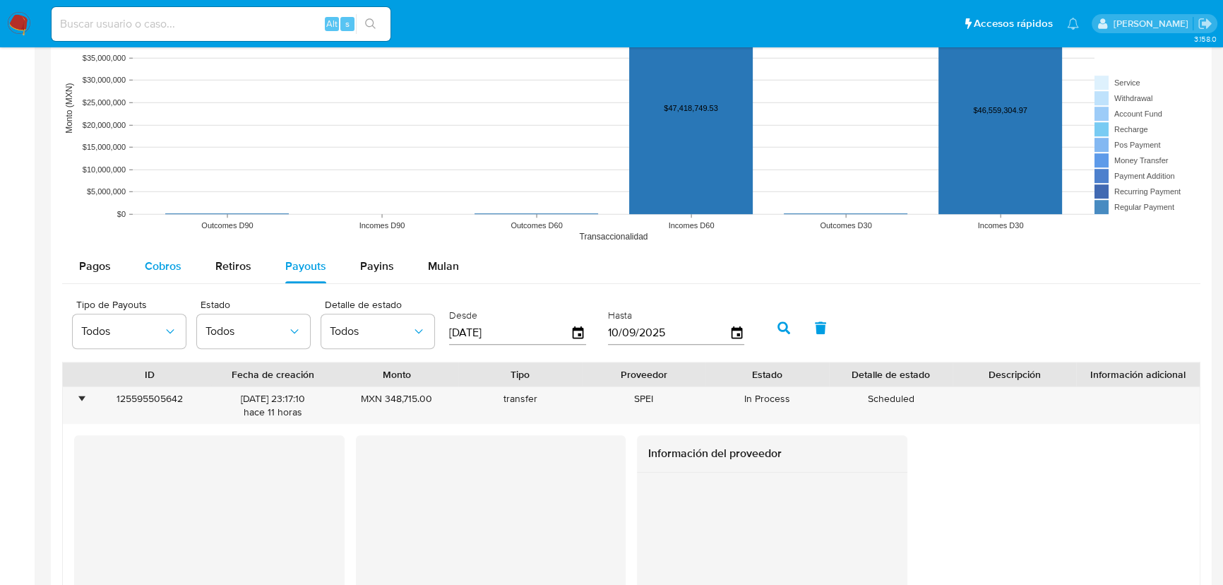
click at [203, 265] on button "Retiros" at bounding box center [233, 266] width 70 height 34
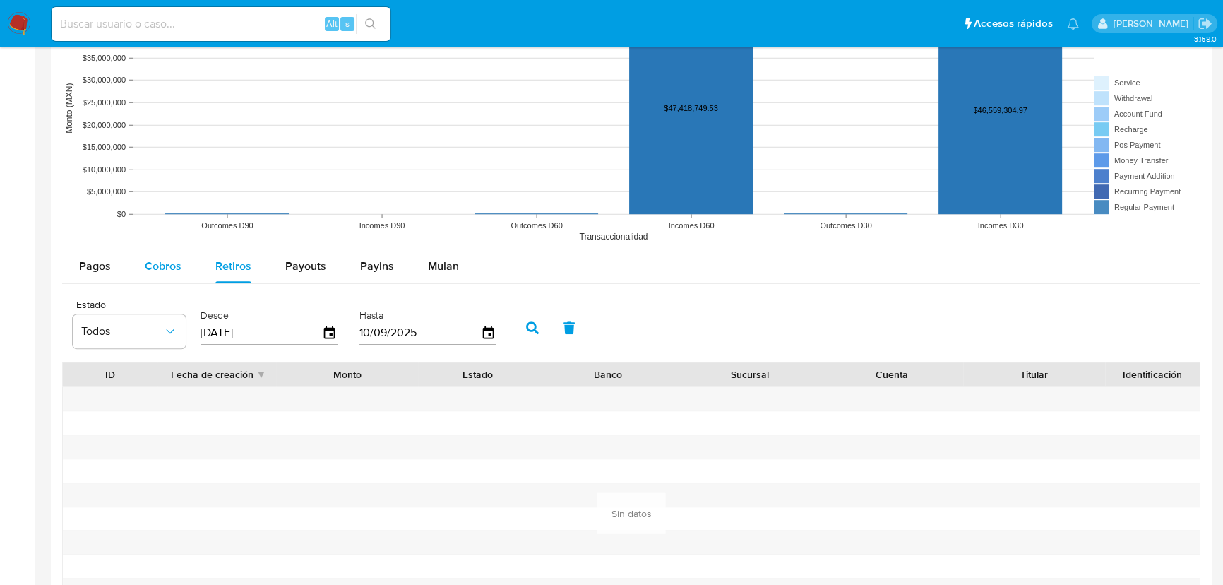
click at [169, 265] on span "Cobros" at bounding box center [163, 266] width 37 height 16
select select "10"
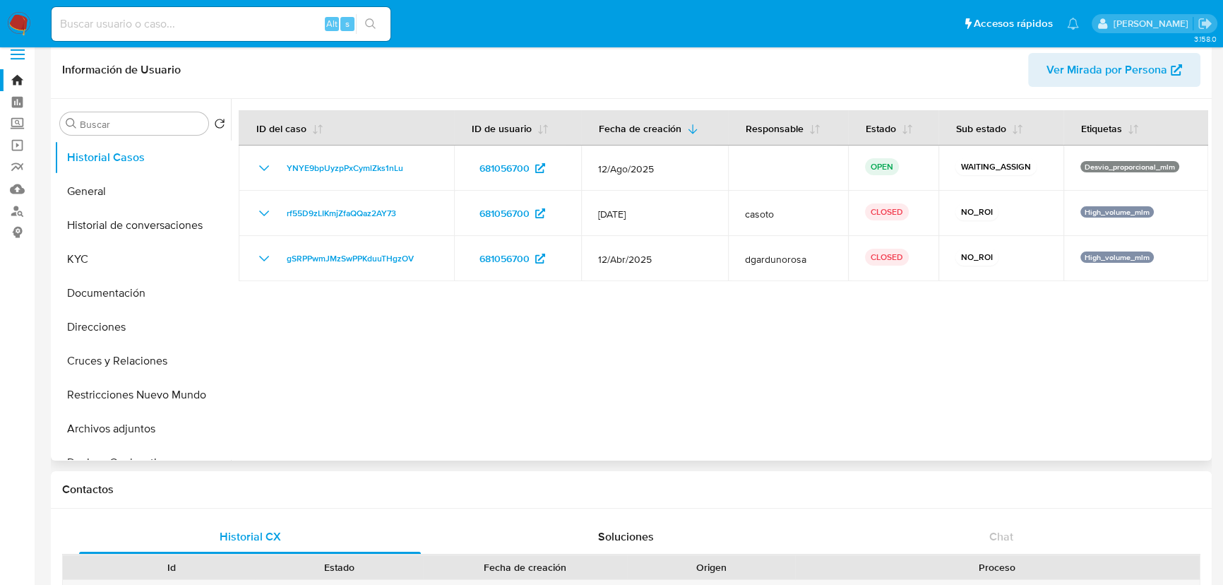
scroll to position [0, 0]
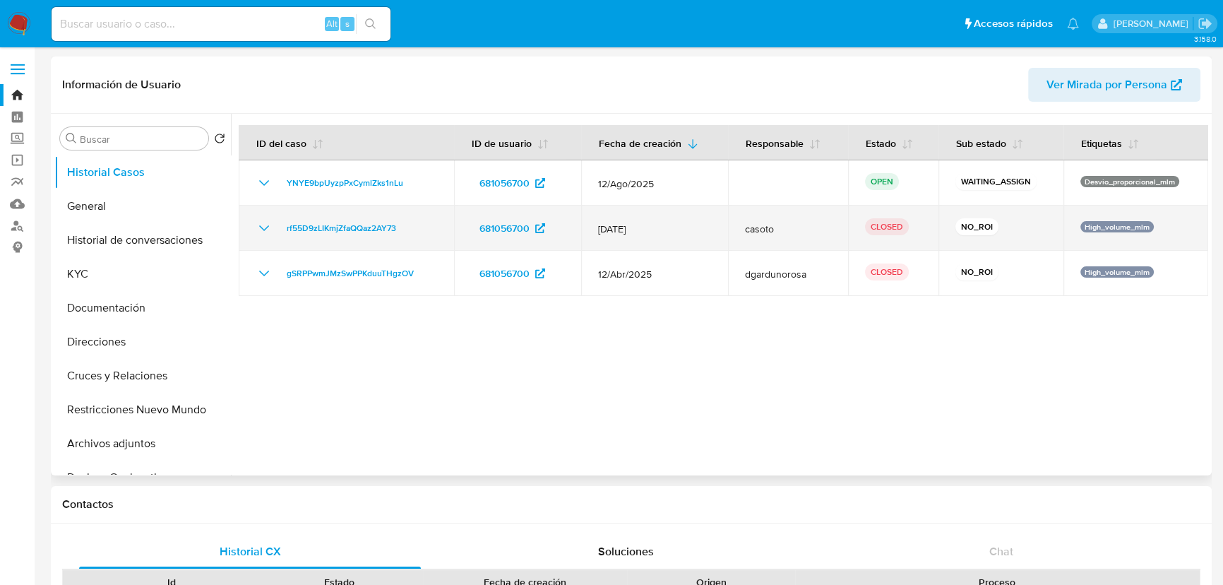
click at [266, 228] on icon "Mostrar/Ocultar" at bounding box center [264, 228] width 17 height 17
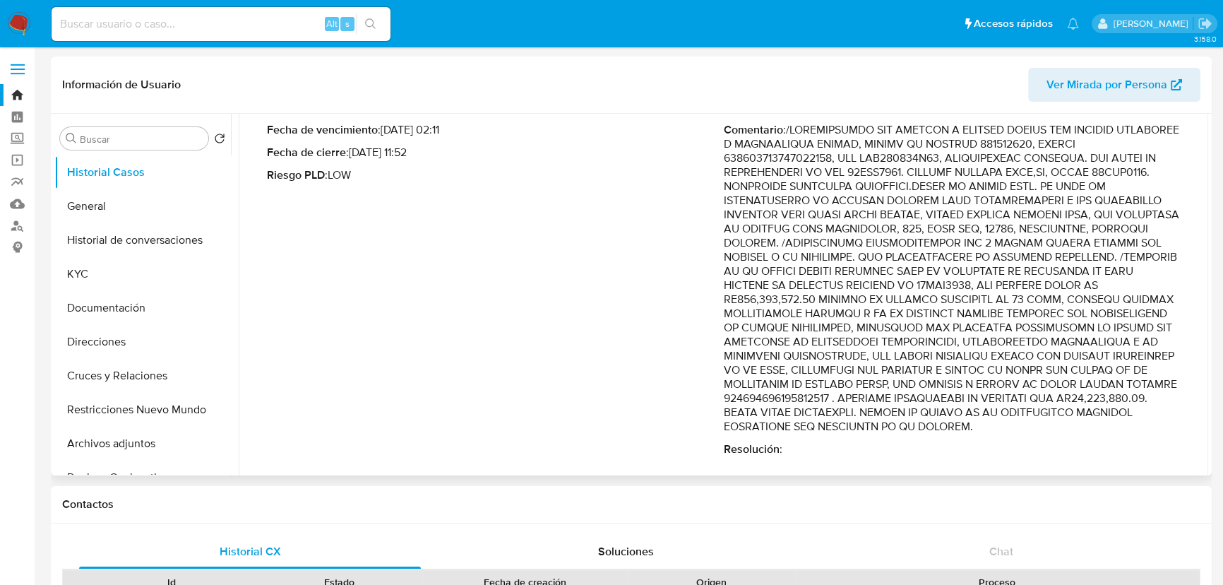
scroll to position [192, 0]
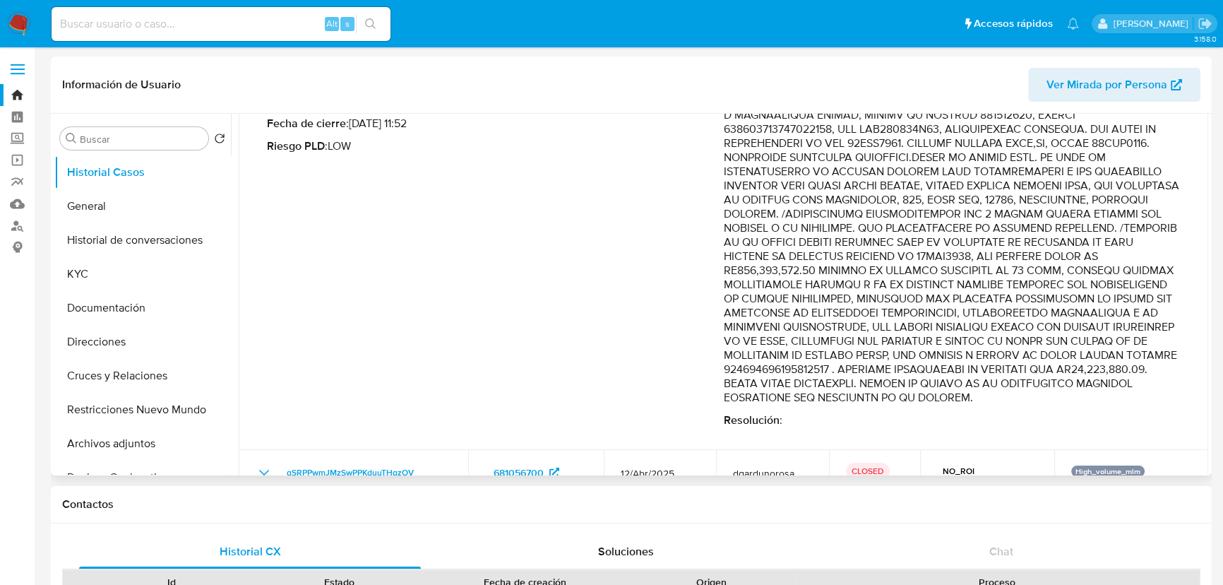
drag, startPoint x: 893, startPoint y: 150, endPoint x: 984, endPoint y: 234, distance: 123.4
click at [984, 234] on p "Comentario :" at bounding box center [952, 249] width 457 height 311
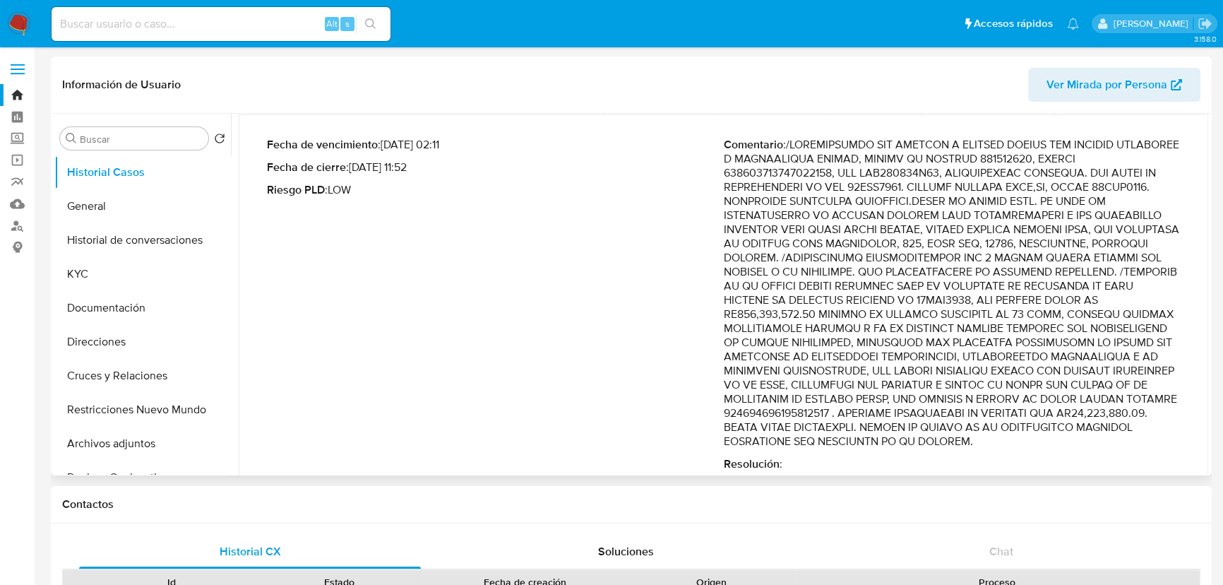
scroll to position [128, 0]
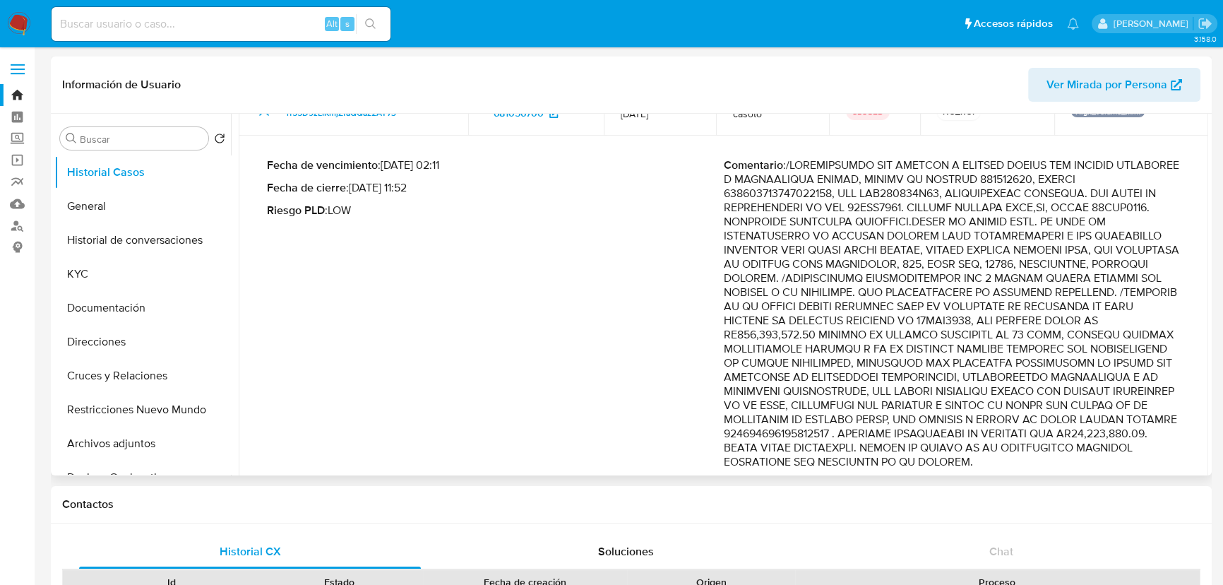
click at [846, 307] on p "Comentario :" at bounding box center [952, 313] width 457 height 311
drag, startPoint x: 801, startPoint y: 318, endPoint x: 890, endPoint y: 340, distance: 92.3
click at [890, 340] on p "Comentario :" at bounding box center [952, 313] width 457 height 311
click at [826, 340] on p "Comentario :" at bounding box center [952, 313] width 457 height 311
drag, startPoint x: 720, startPoint y: 331, endPoint x: 1052, endPoint y: 337, distance: 331.9
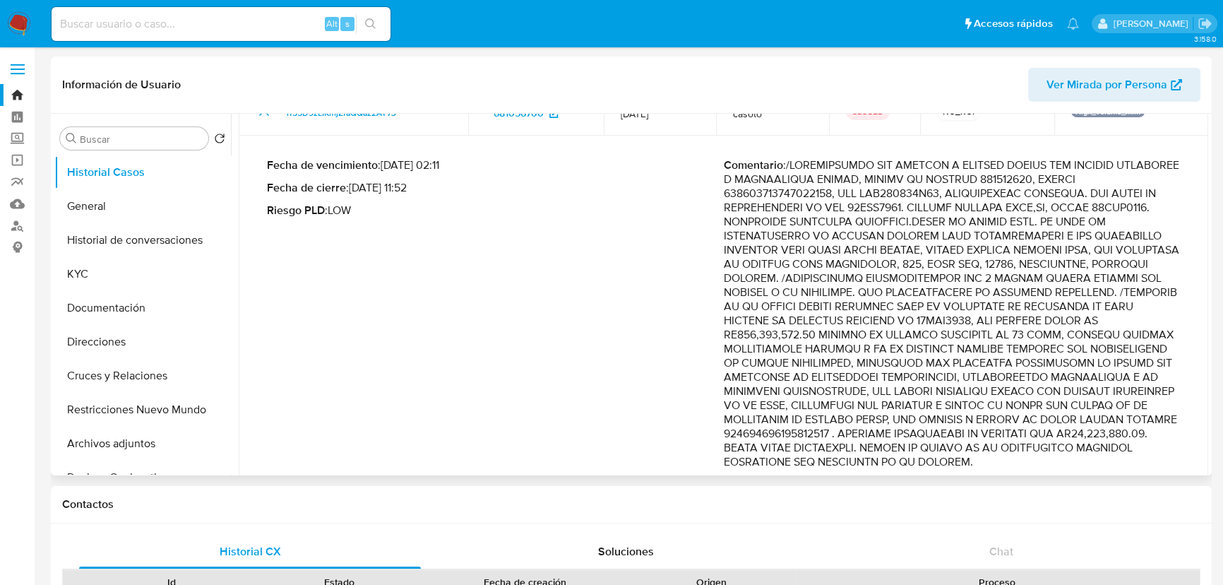
click at [1052, 337] on p "Comentario :" at bounding box center [952, 313] width 457 height 311
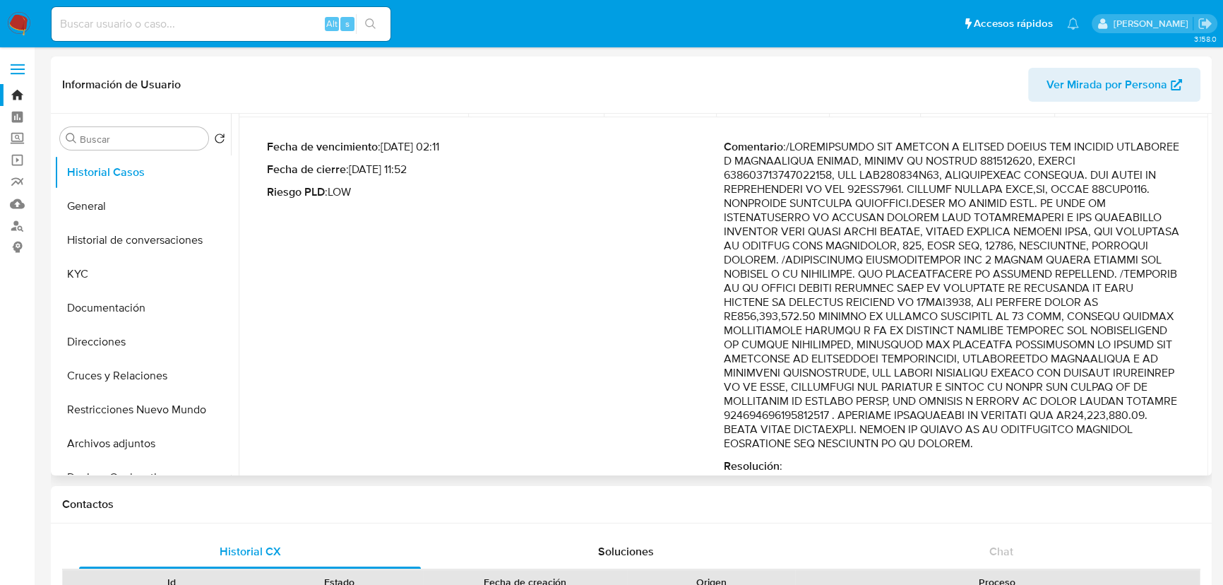
scroll to position [219, 0]
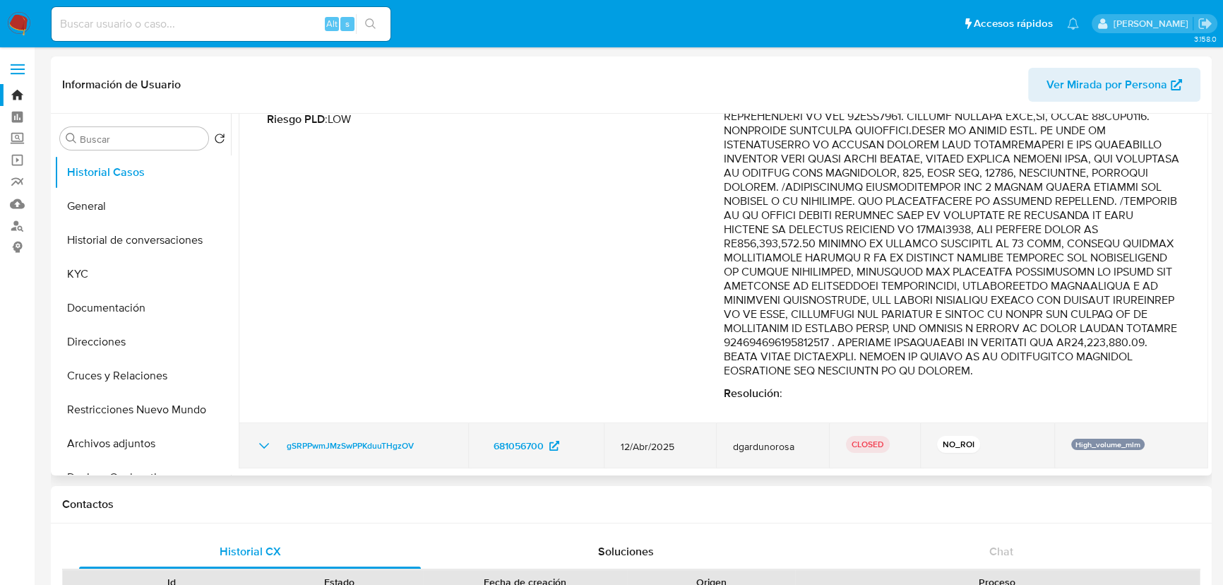
click at [266, 444] on icon "Mostrar/Ocultar" at bounding box center [264, 445] width 17 height 17
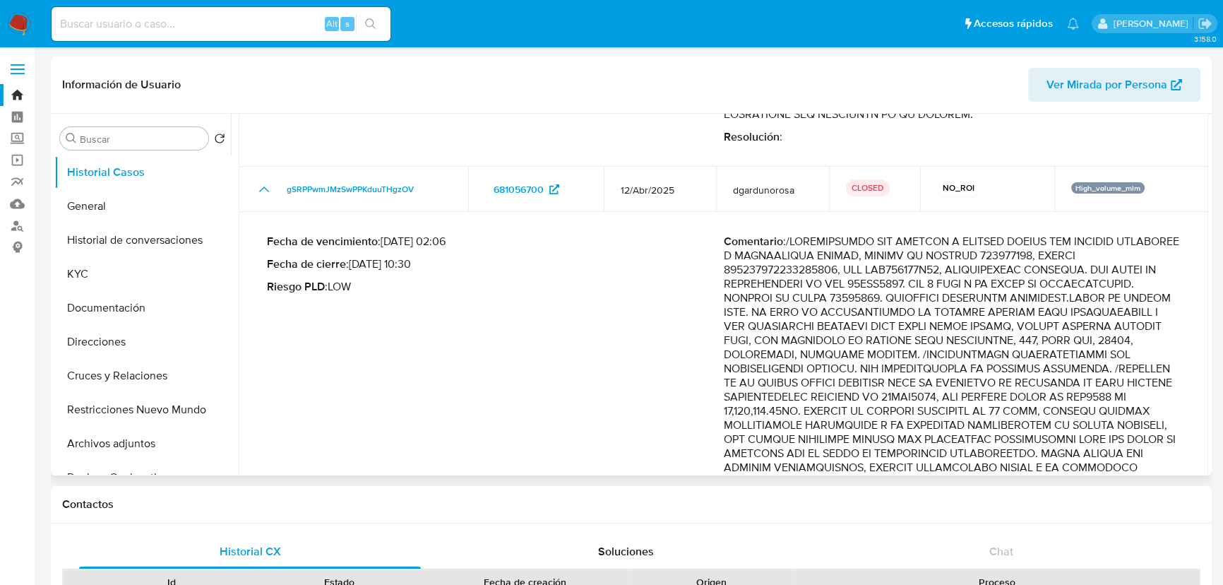
scroll to position [539, 0]
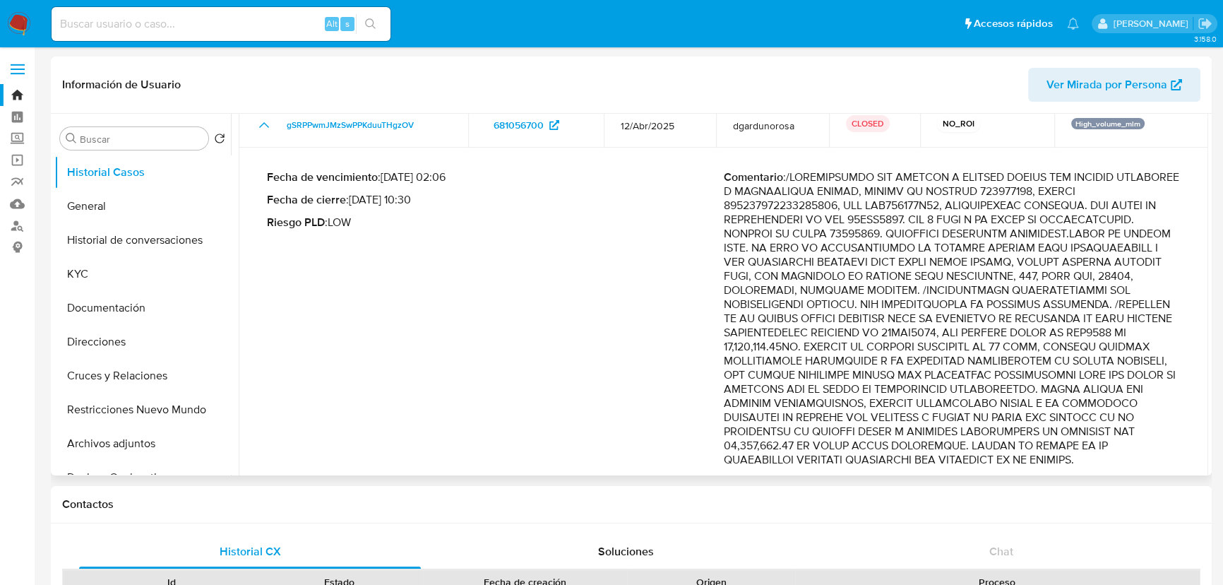
drag, startPoint x: 1022, startPoint y: 326, endPoint x: 1040, endPoint y: 365, distance: 42.7
click at [1040, 365] on p "Comentario :" at bounding box center [952, 318] width 457 height 297
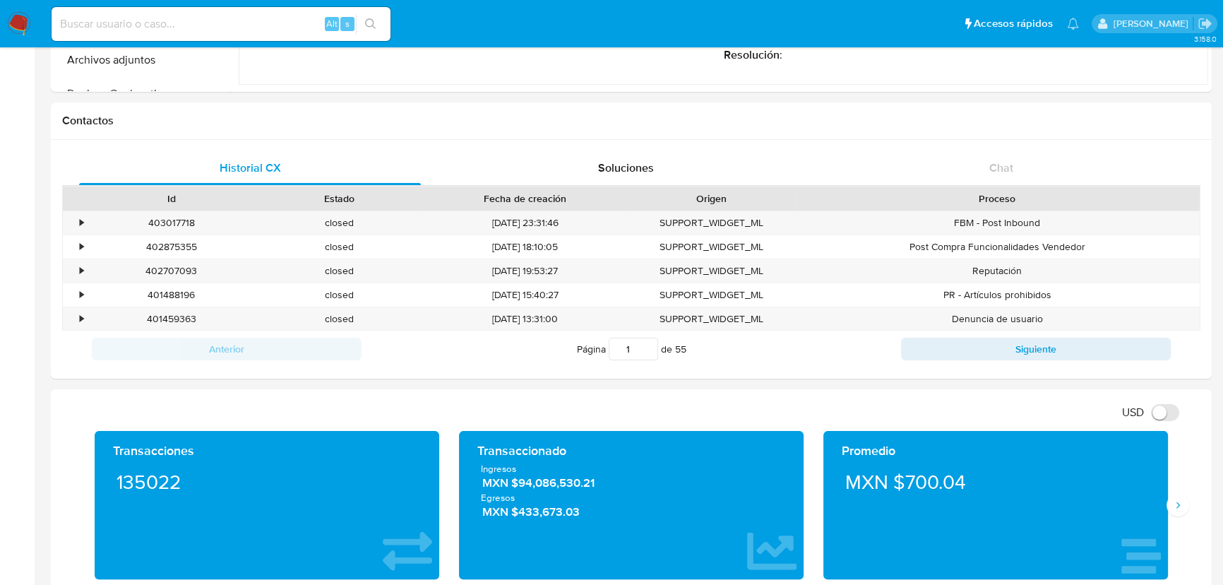
scroll to position [449, 0]
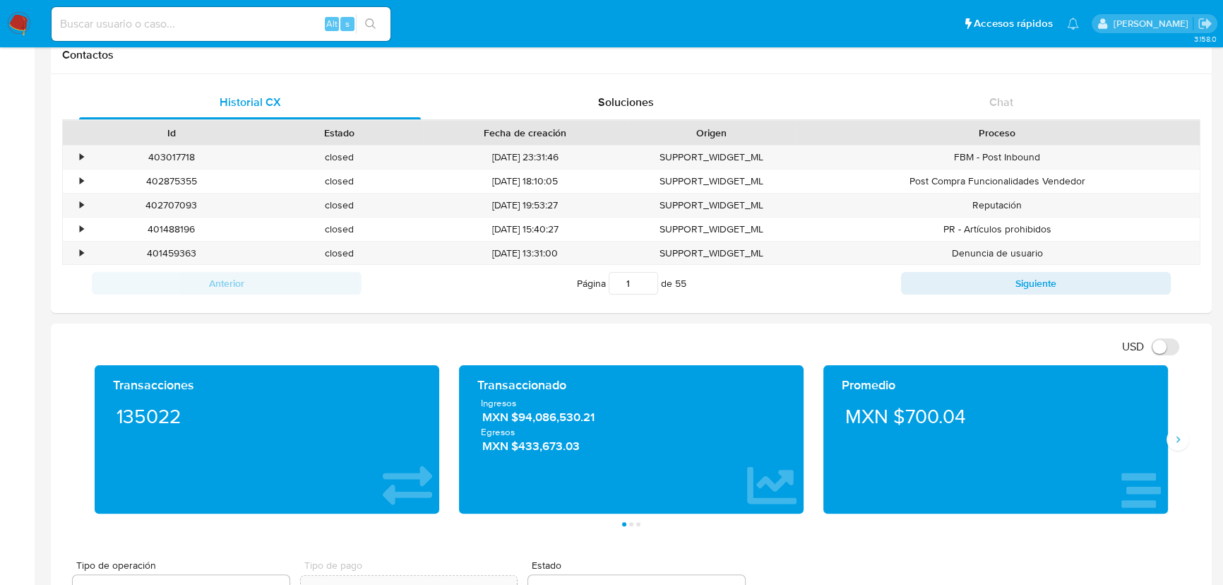
drag, startPoint x: 479, startPoint y: 417, endPoint x: 616, endPoint y: 419, distance: 137.7
click at [616, 419] on div "Ingresos MXN $94,086,530.21 Egresos MXN $433,673.03" at bounding box center [631, 425] width 322 height 58
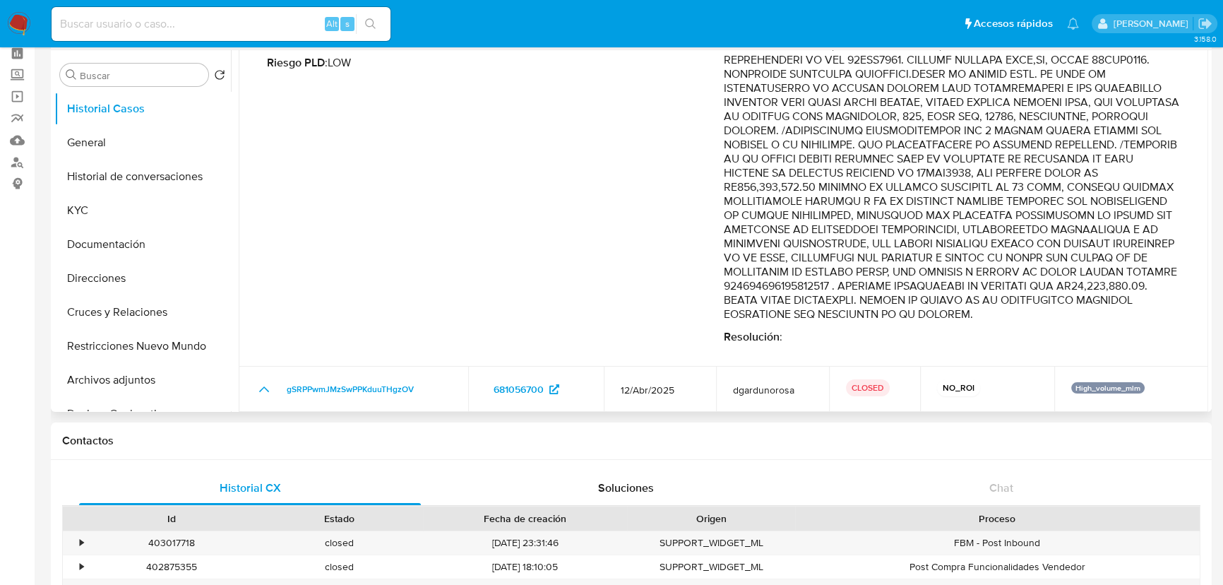
scroll to position [148, 0]
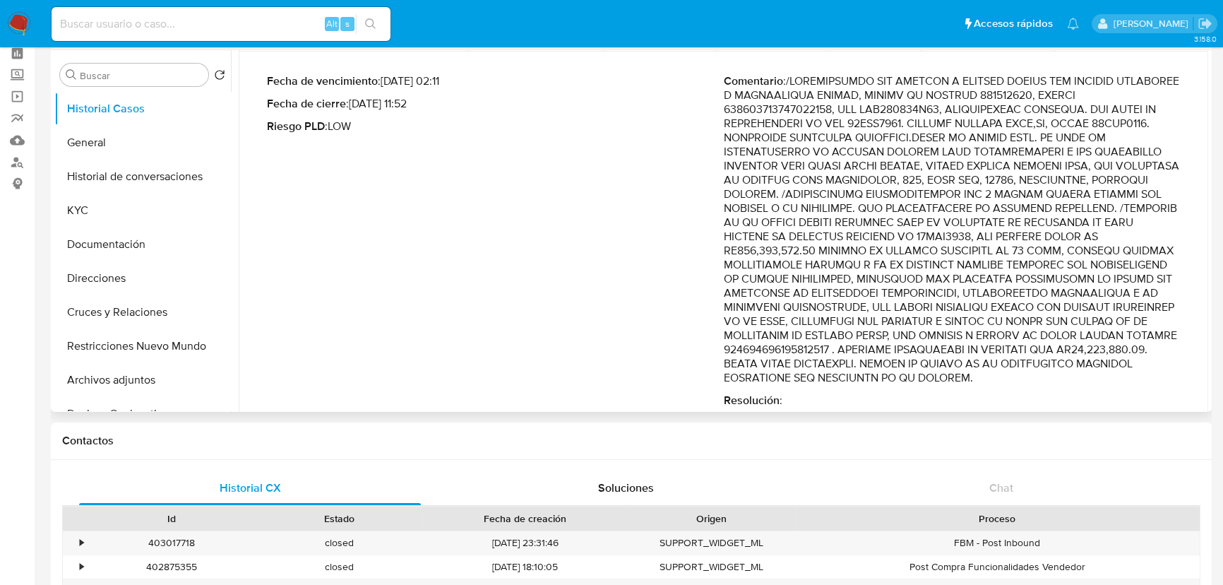
drag, startPoint x: 917, startPoint y: 287, endPoint x: 1012, endPoint y: 375, distance: 129.9
click at [1012, 375] on p "Comentario :" at bounding box center [952, 229] width 457 height 311
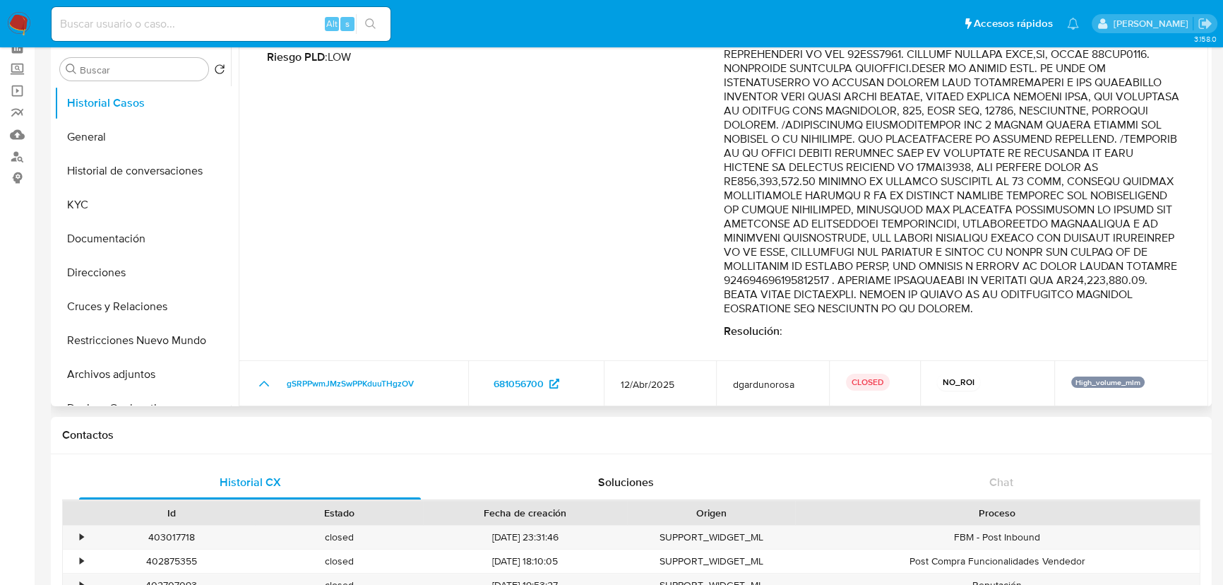
scroll to position [0, 0]
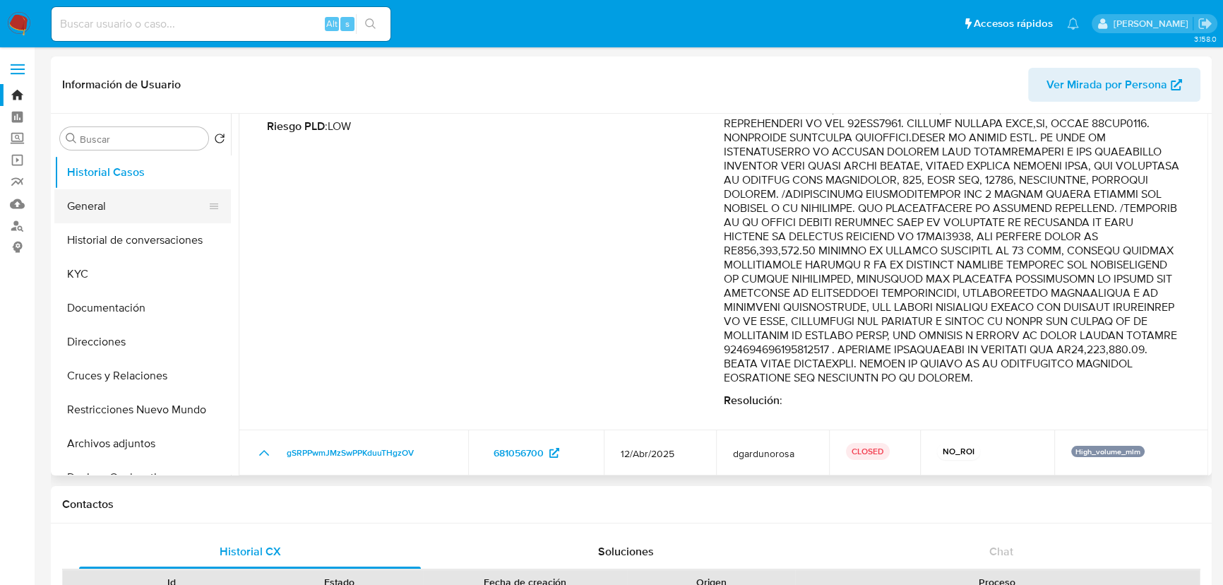
click at [97, 203] on button "General" at bounding box center [136, 206] width 165 height 34
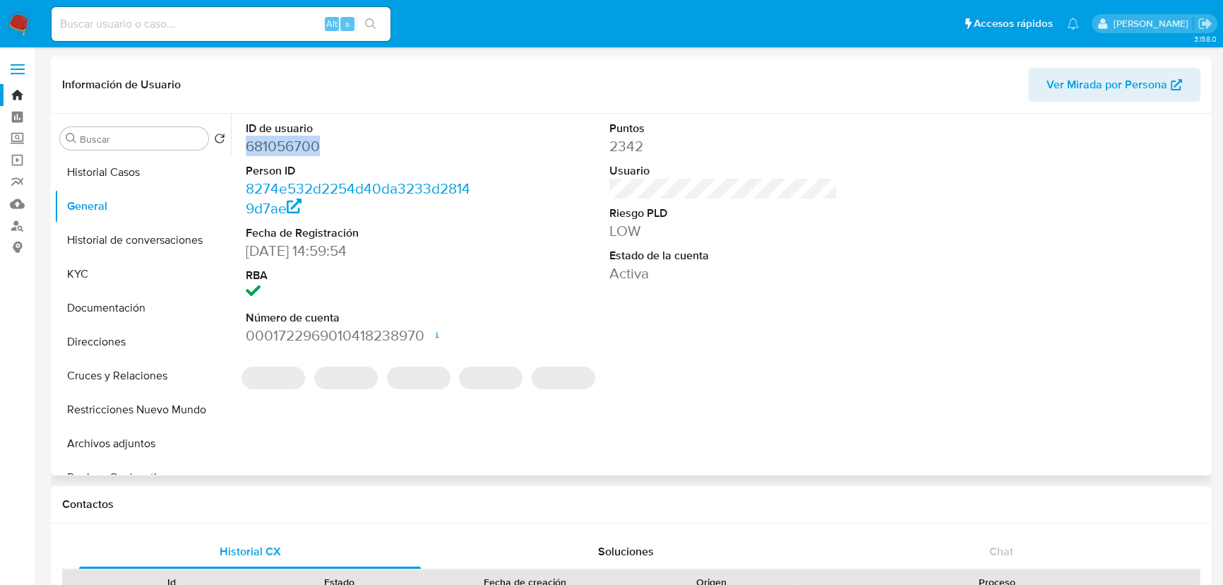
drag, startPoint x: 268, startPoint y: 146, endPoint x: 240, endPoint y: 146, distance: 27.5
click at [240, 146] on div "ID de usuario 681056700 Person ID 8274e532d2254d40da3233d28149d7ae Fecha de Reg…" at bounding box center [360, 233] width 242 height 239
copy dd "681056700"
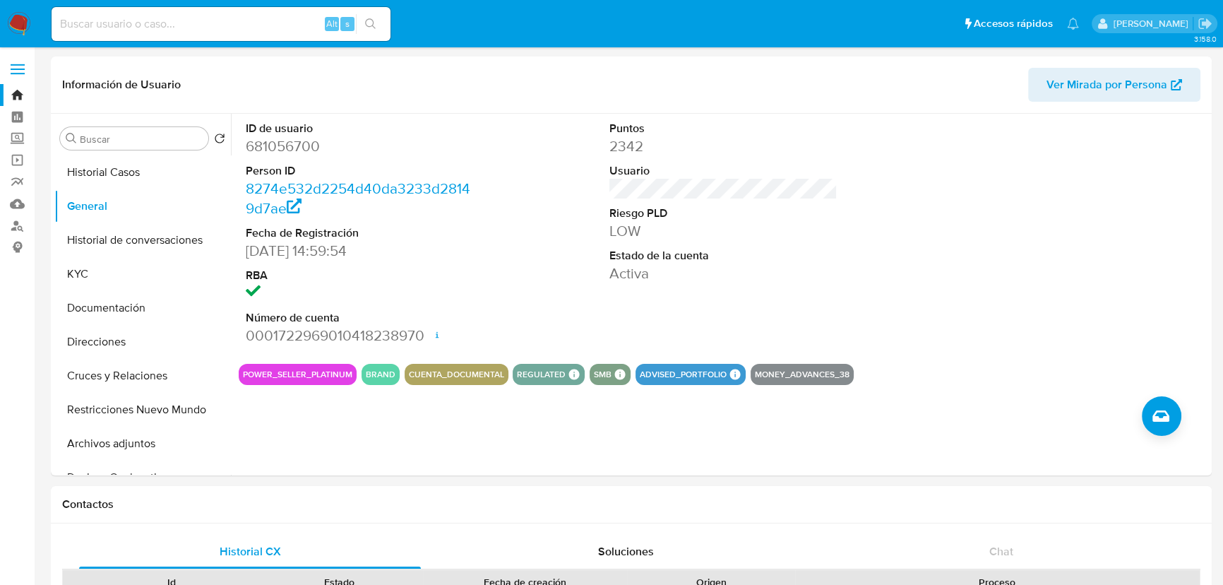
click at [76, 25] on input at bounding box center [221, 24] width 339 height 18
paste input "681056700"
type input "681056700"
click at [371, 20] on icon "search-icon" at bounding box center [370, 23] width 11 height 11
click at [16, 203] on link "Mulan" at bounding box center [84, 204] width 168 height 22
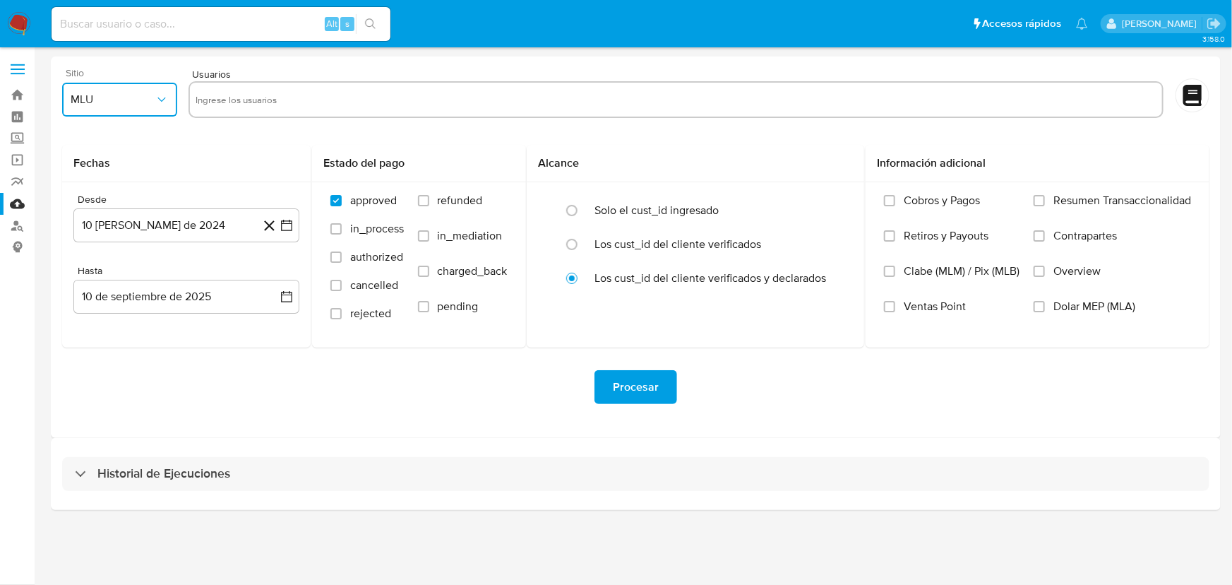
click at [129, 106] on span "MLU" at bounding box center [113, 99] width 84 height 14
click at [98, 304] on div "MLM" at bounding box center [115, 307] width 90 height 34
click at [237, 100] on input "text" at bounding box center [676, 99] width 961 height 23
type input "681056700"
click at [282, 224] on icon "button" at bounding box center [287, 225] width 14 height 14
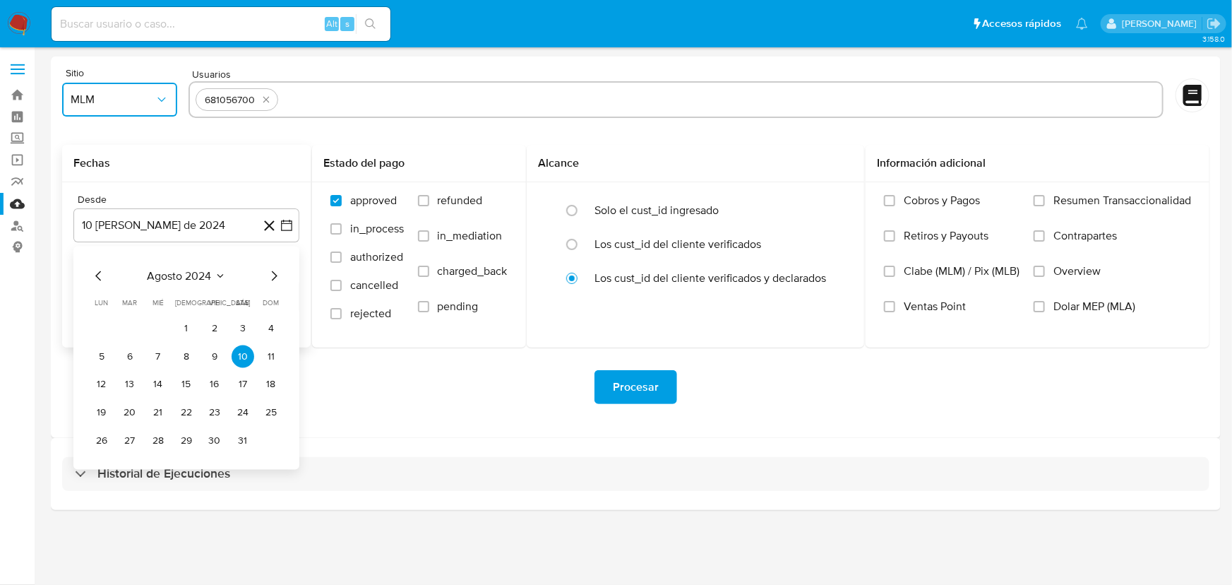
click at [271, 270] on icon "Mes siguiente" at bounding box center [273, 276] width 17 height 17
click at [272, 280] on icon "Mes siguiente" at bounding box center [275, 276] width 6 height 10
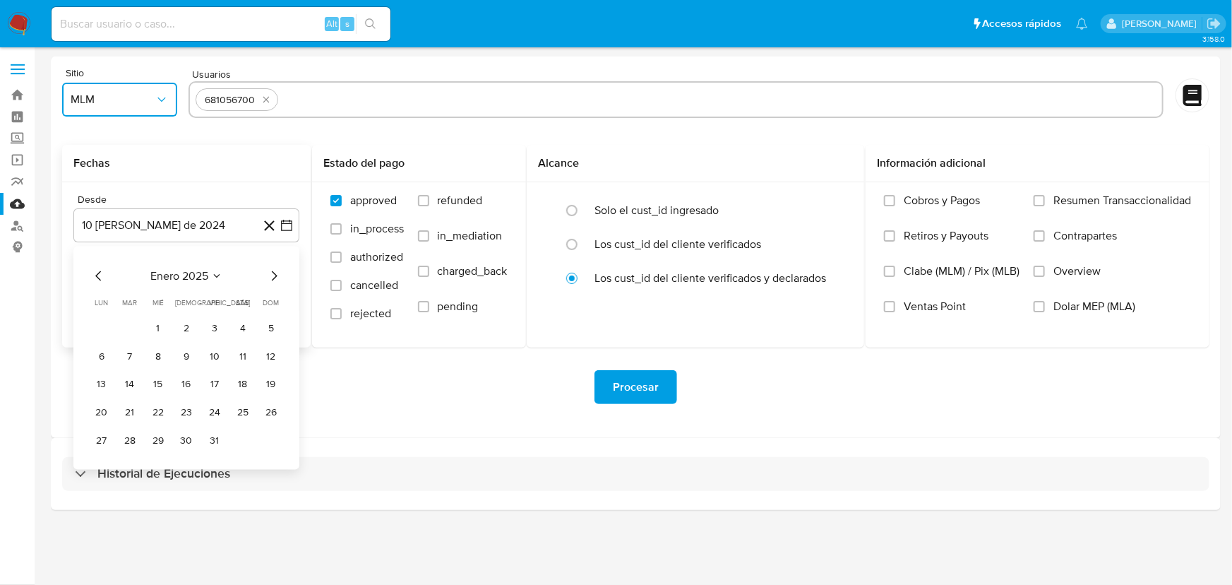
click at [272, 280] on icon "Mes siguiente" at bounding box center [275, 276] width 6 height 10
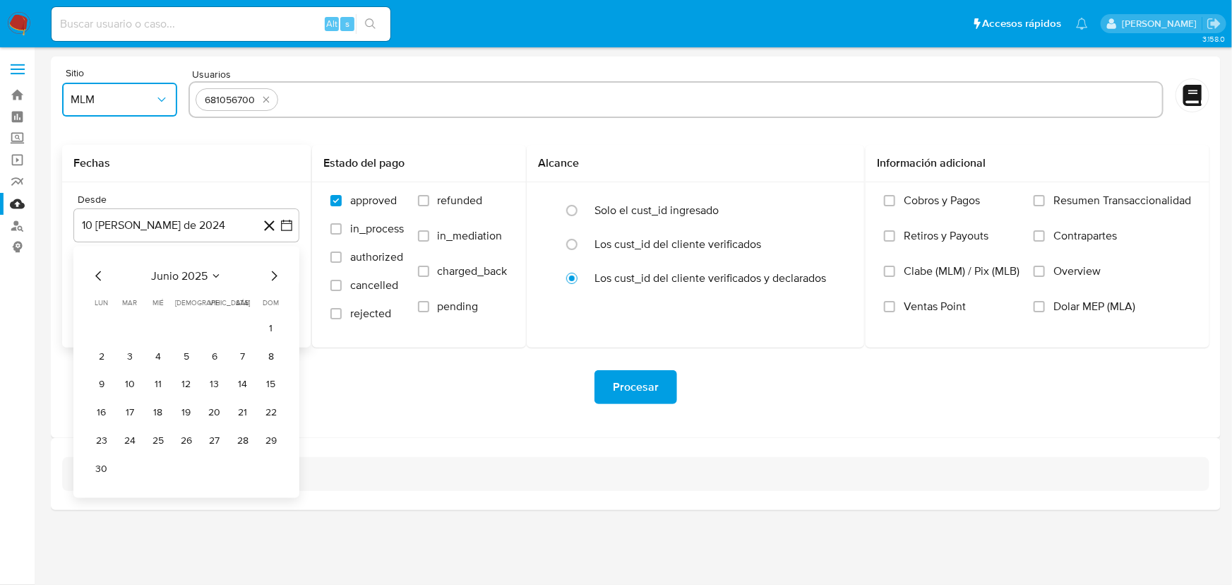
click at [272, 280] on icon "Mes siguiente" at bounding box center [275, 276] width 6 height 10
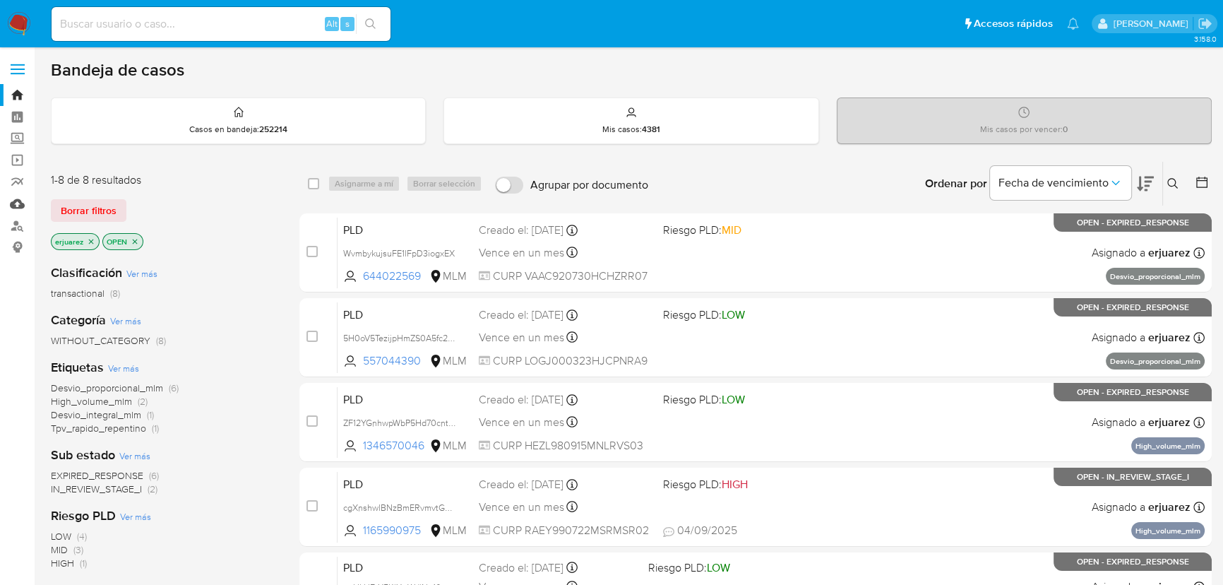
click at [20, 202] on link "Mulan" at bounding box center [84, 204] width 168 height 22
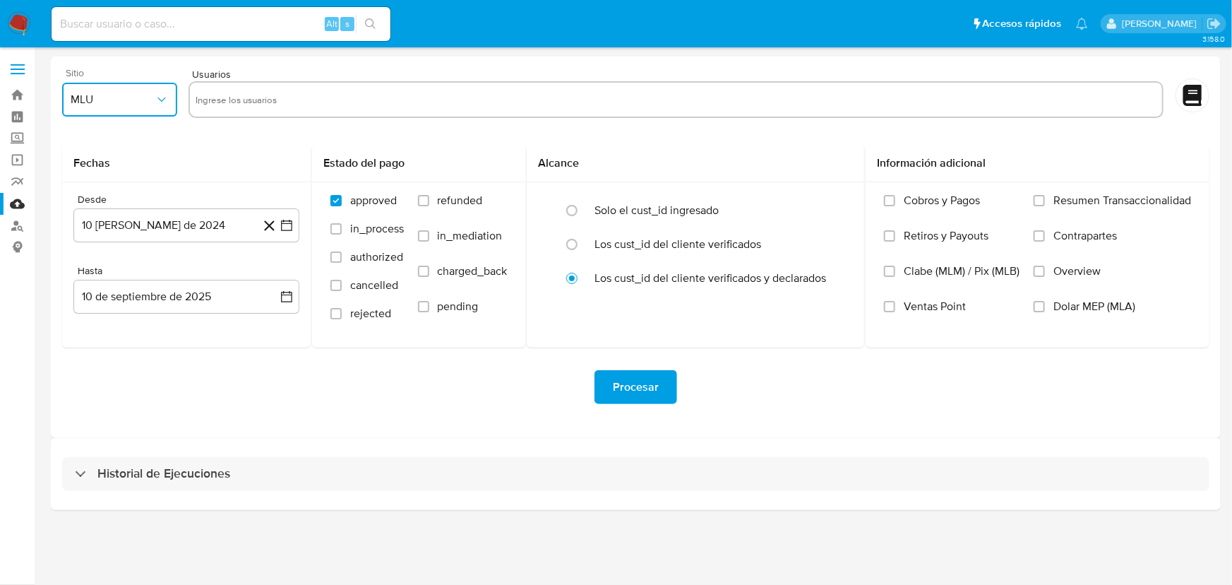
click at [162, 107] on button "MLU" at bounding box center [119, 100] width 115 height 34
drag, startPoint x: 102, startPoint y: 304, endPoint x: 274, endPoint y: 169, distance: 217.8
click at [112, 301] on div "MLM" at bounding box center [115, 307] width 90 height 34
click at [263, 98] on input "text" at bounding box center [676, 99] width 961 height 23
type input "681056700"
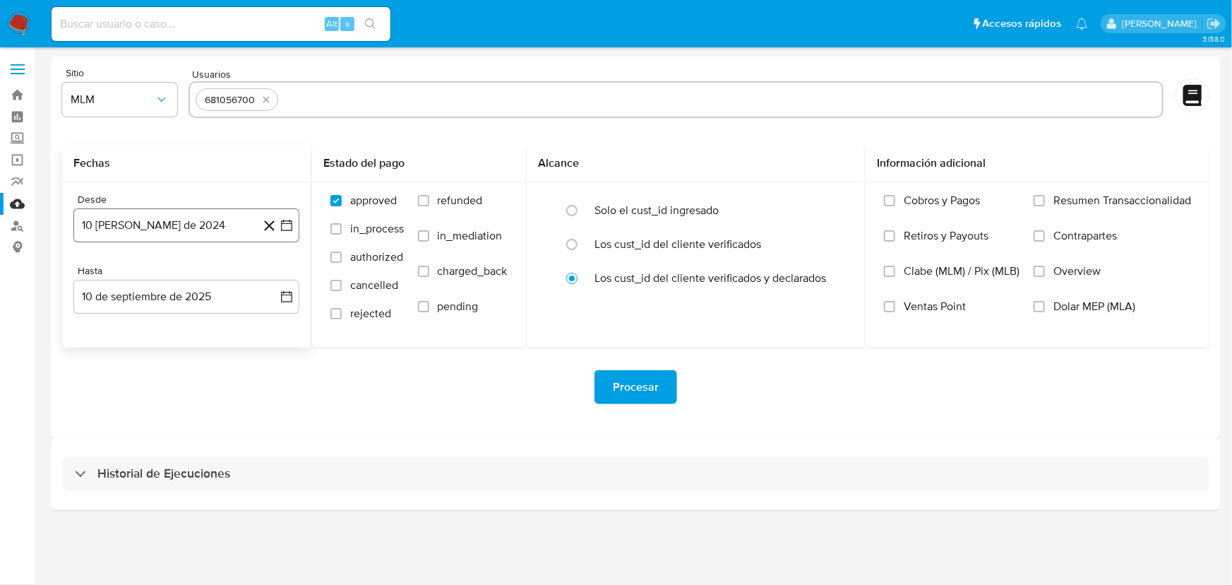
click at [284, 231] on icon "button" at bounding box center [287, 225] width 14 height 14
click at [92, 275] on icon "Mes anterior" at bounding box center [98, 276] width 17 height 17
click at [275, 275] on icon "Mes siguiente" at bounding box center [273, 276] width 17 height 17
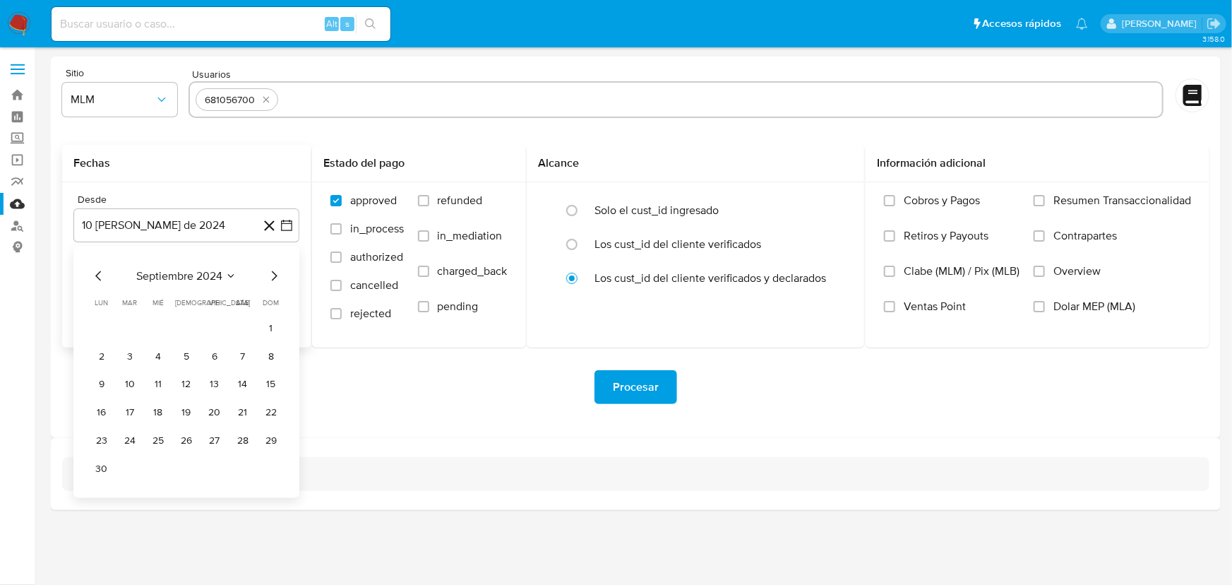
click at [275, 275] on icon "Mes siguiente" at bounding box center [273, 276] width 17 height 17
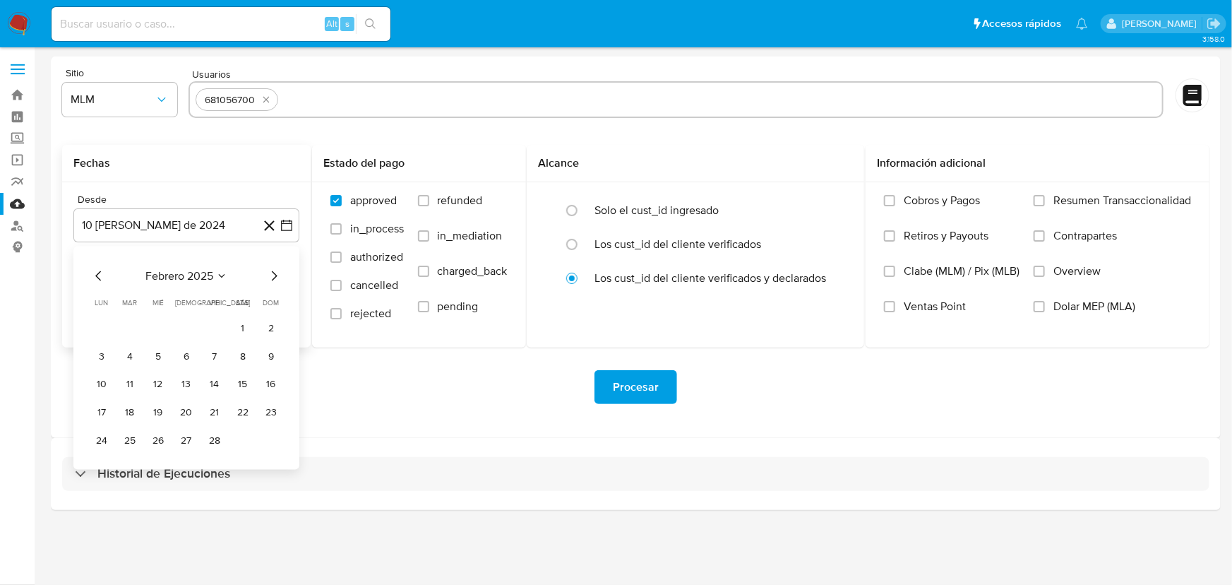
click at [275, 275] on icon "Mes siguiente" at bounding box center [273, 276] width 17 height 17
click at [275, 275] on icon "Mes siguiente" at bounding box center [275, 276] width 6 height 10
drag, startPoint x: 97, startPoint y: 275, endPoint x: 170, endPoint y: 310, distance: 80.5
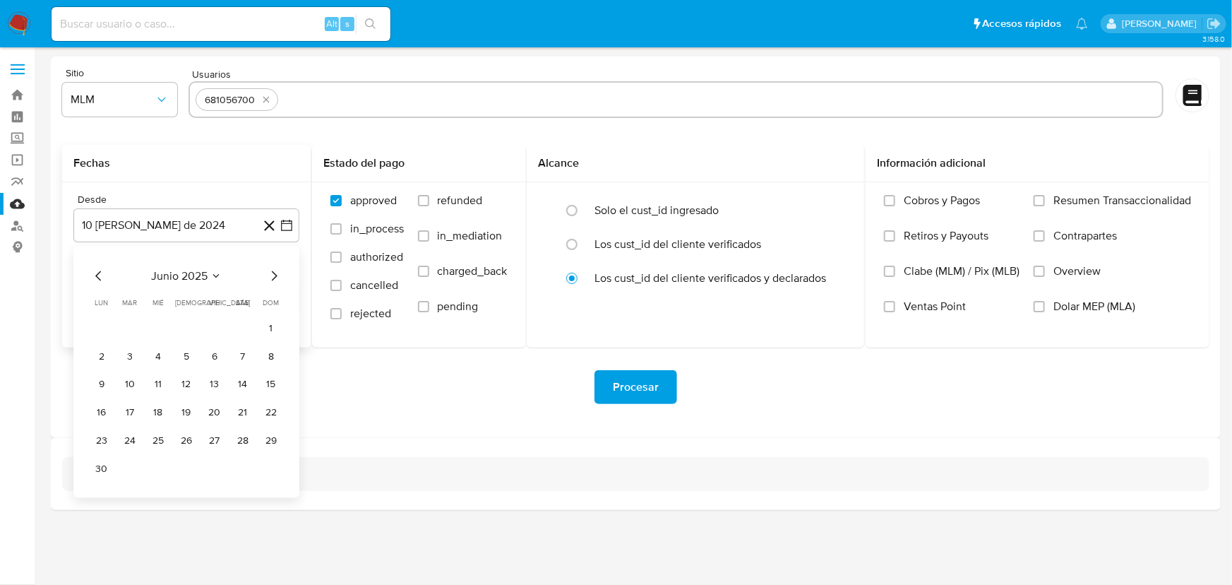
click at [103, 276] on icon "Mes anterior" at bounding box center [98, 276] width 17 height 17
click at [184, 328] on button "1" at bounding box center [186, 328] width 23 height 23
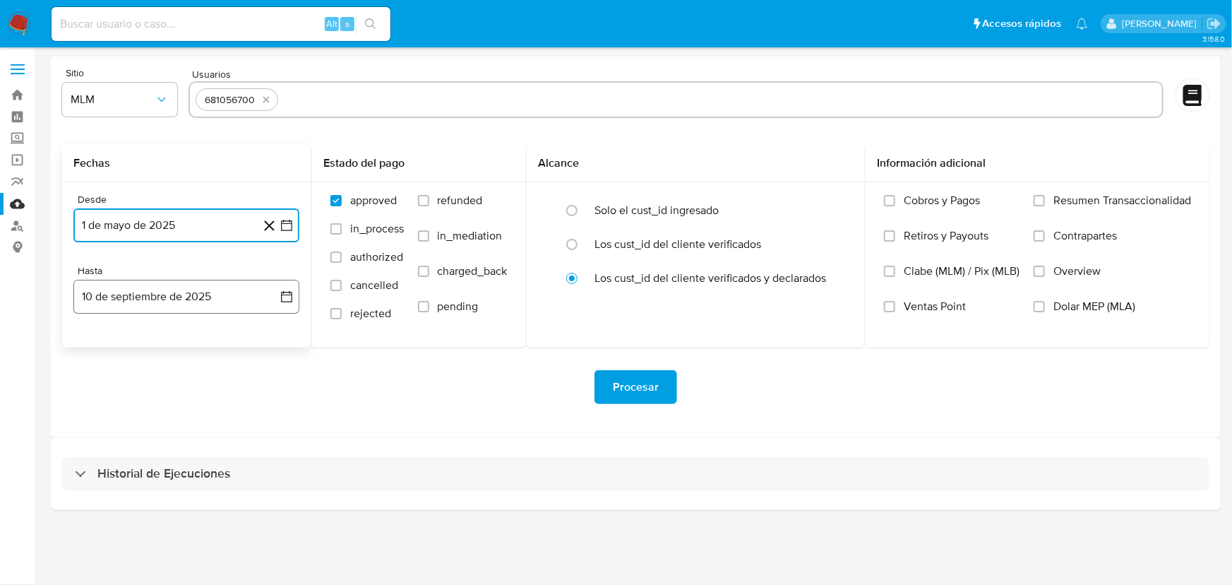
click at [285, 294] on icon "button" at bounding box center [286, 296] width 11 height 11
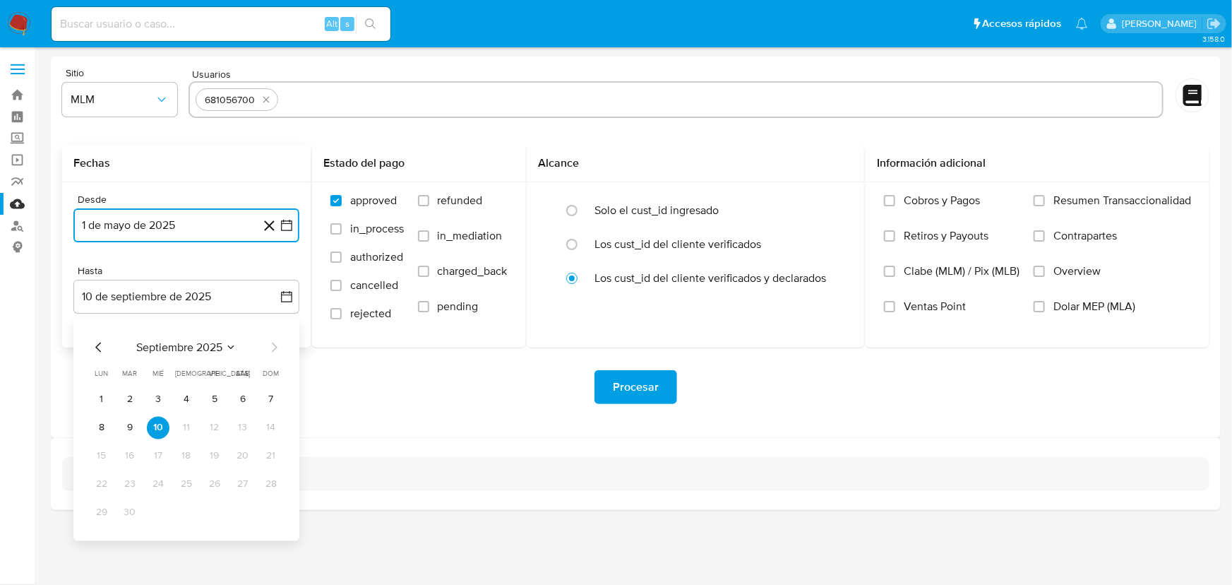
click at [91, 345] on icon "Mes anterior" at bounding box center [98, 347] width 17 height 17
click at [94, 347] on icon "Mes anterior" at bounding box center [98, 347] width 17 height 17
click at [246, 513] on button "31" at bounding box center [243, 512] width 23 height 23
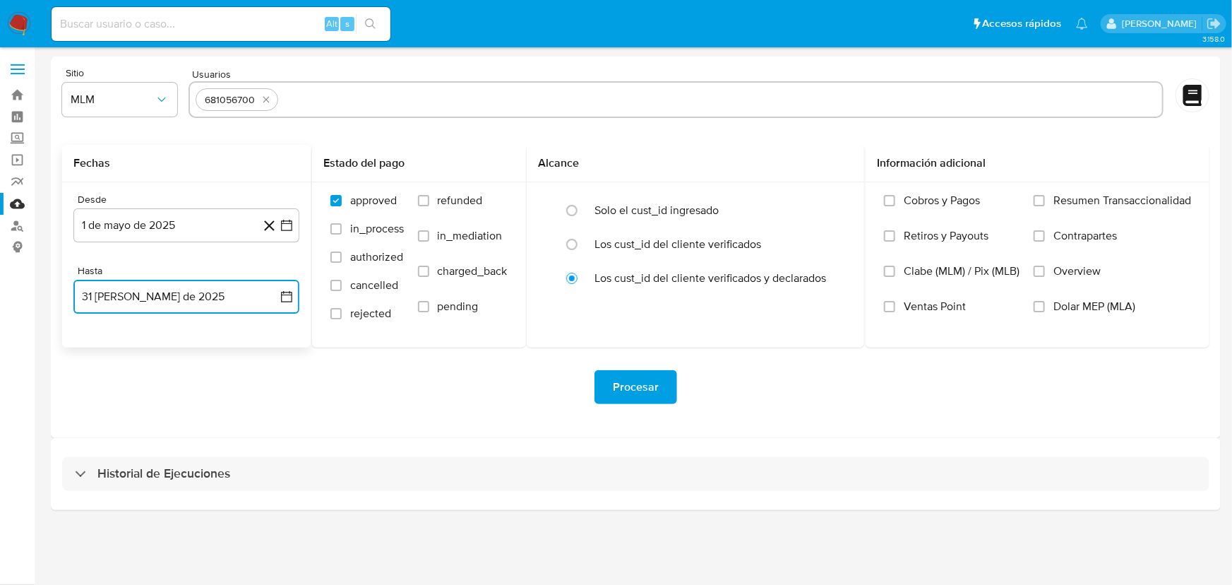
drag, startPoint x: 289, startPoint y: 294, endPoint x: 254, endPoint y: 308, distance: 37.4
click at [287, 294] on icon "button" at bounding box center [287, 296] width 14 height 14
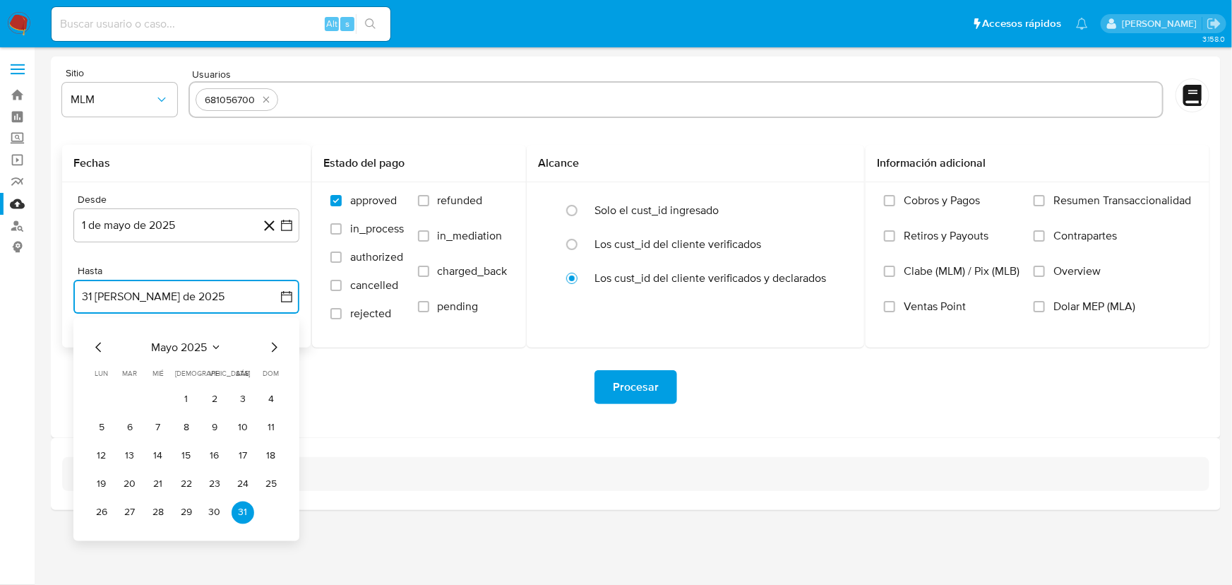
click at [275, 350] on icon "Mes siguiente" at bounding box center [273, 347] width 17 height 17
drag, startPoint x: 95, startPoint y: 544, endPoint x: 107, endPoint y: 540, distance: 12.5
click at [96, 544] on button "30" at bounding box center [101, 541] width 23 height 23
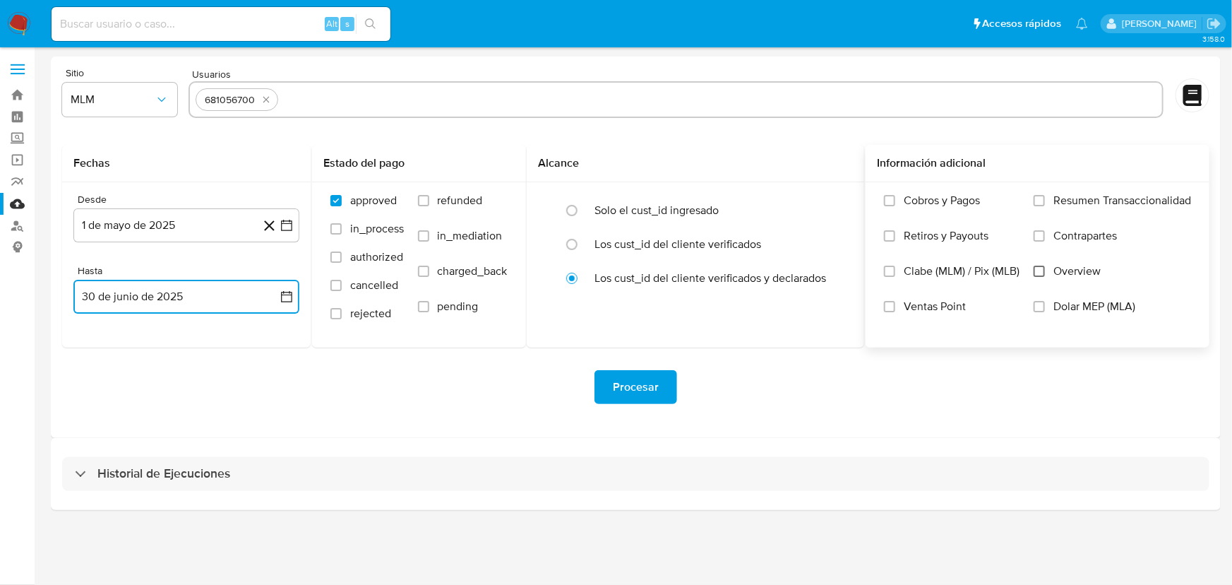
click at [1041, 273] on input "Overview" at bounding box center [1039, 270] width 11 height 11
click at [650, 386] on span "Procesar" at bounding box center [636, 386] width 46 height 31
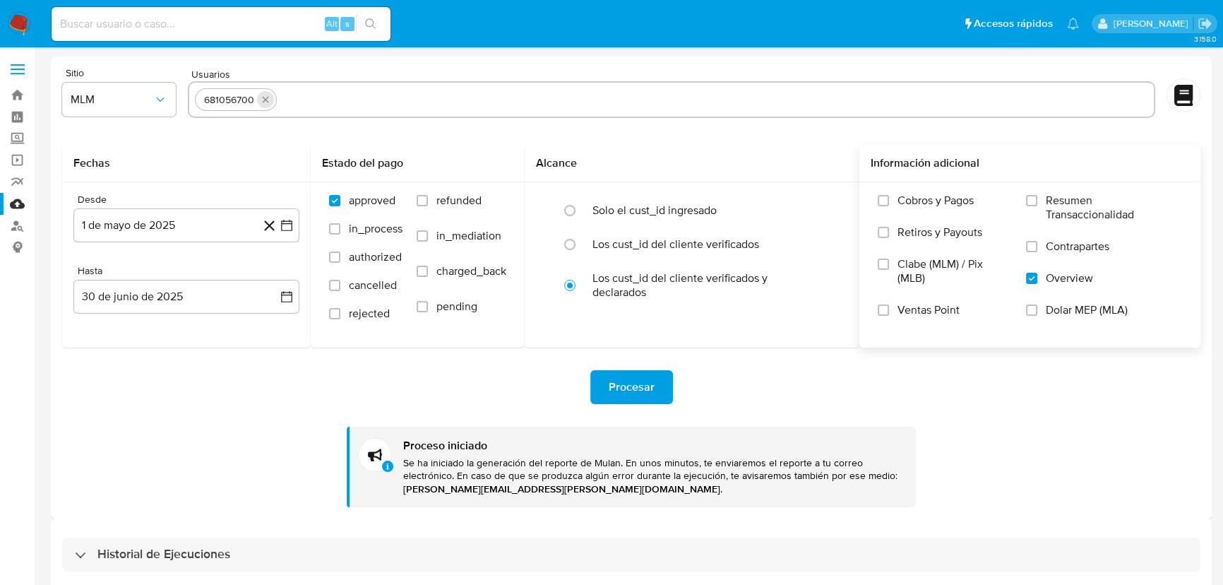
click at [267, 102] on icon "quitar 681056700" at bounding box center [265, 99] width 11 height 11
click at [267, 102] on input "text" at bounding box center [671, 99] width 953 height 23
paste input "681056700"
type input "681056700"
click at [278, 217] on button "1 de mayo de 2025" at bounding box center [186, 225] width 226 height 34
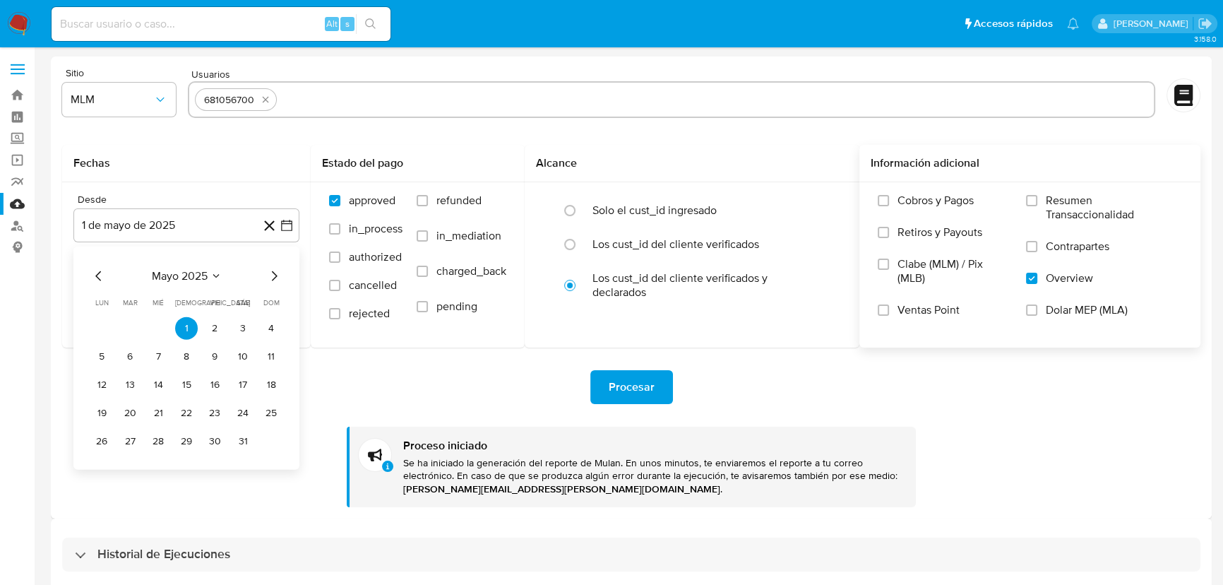
click at [273, 283] on icon "Mes siguiente" at bounding box center [273, 276] width 17 height 17
click at [276, 274] on icon "Mes siguiente" at bounding box center [273, 276] width 17 height 17
drag, startPoint x: 128, startPoint y: 327, endPoint x: 144, endPoint y: 332, distance: 17.0
click at [129, 327] on button "1" at bounding box center [130, 328] width 23 height 23
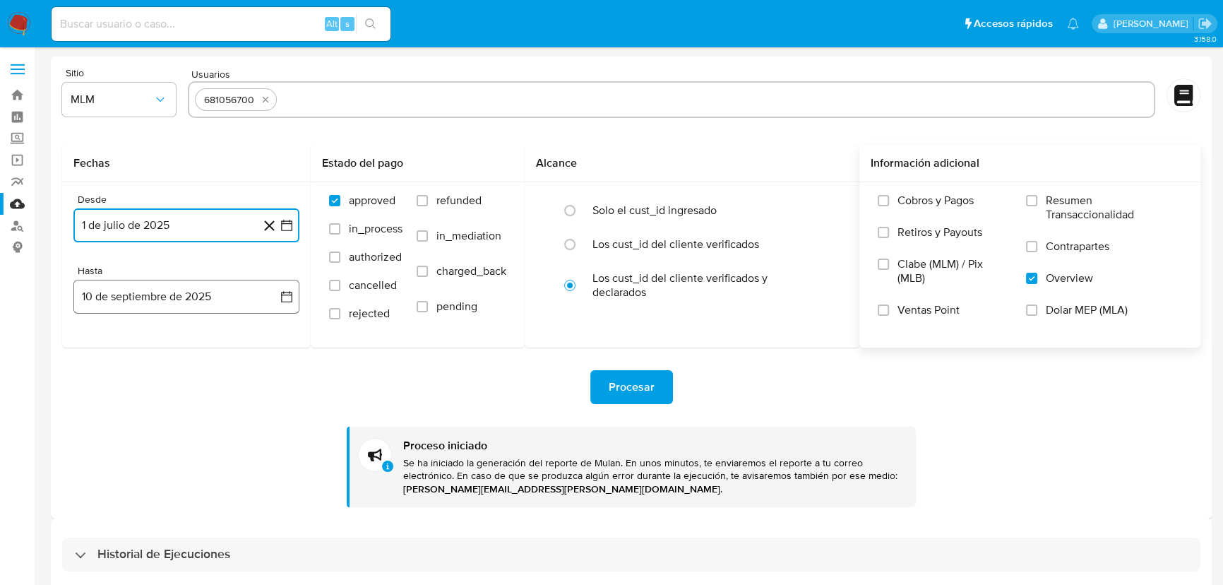
click at [285, 301] on icon "button" at bounding box center [287, 296] width 14 height 14
click at [95, 350] on icon "Mes anterior" at bounding box center [98, 347] width 17 height 17
drag, startPoint x: 92, startPoint y: 342, endPoint x: 104, endPoint y: 346, distance: 11.8
click at [94, 342] on icon "Mes anterior" at bounding box center [98, 347] width 17 height 17
drag, startPoint x: 186, startPoint y: 510, endPoint x: 204, endPoint y: 510, distance: 17.7
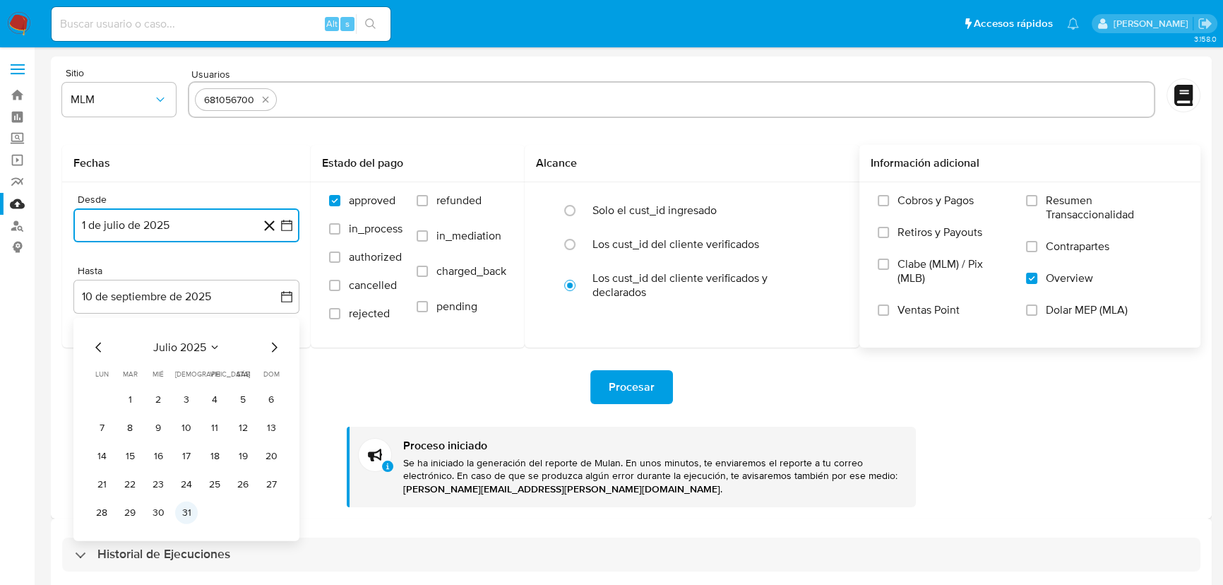
click at [188, 510] on button "31" at bounding box center [186, 512] width 23 height 23
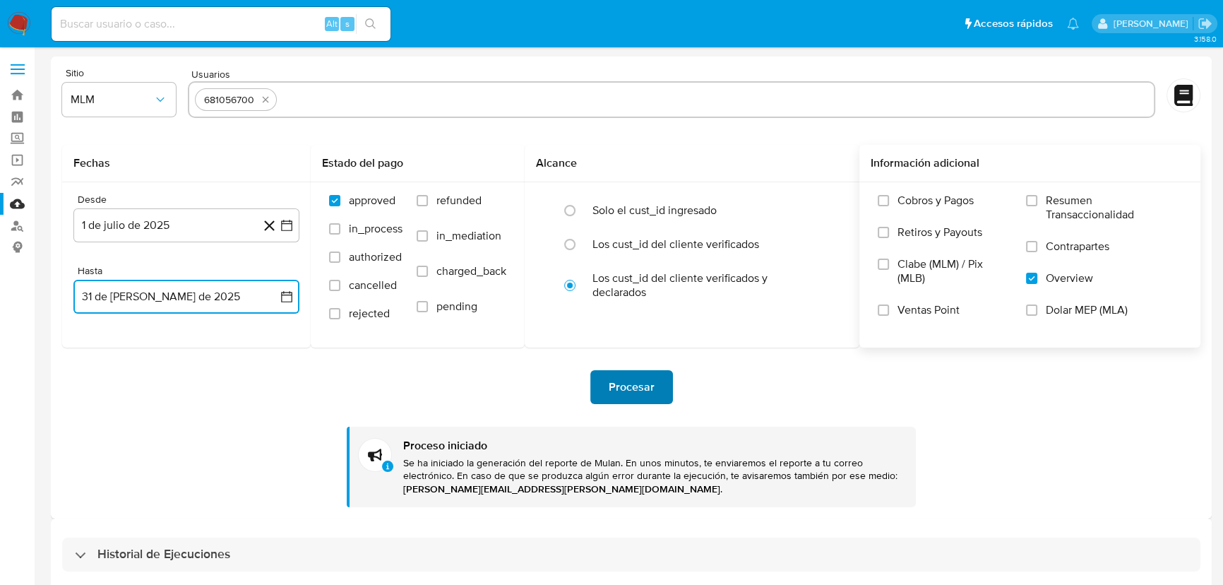
click at [615, 390] on span "Procesar" at bounding box center [632, 386] width 46 height 31
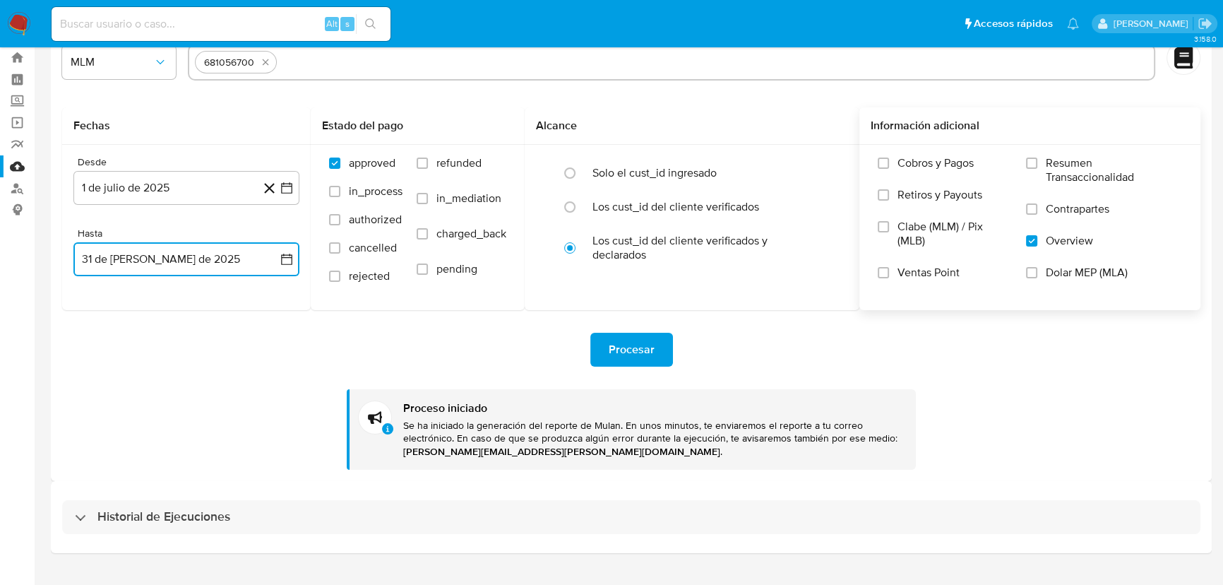
scroll to position [66, 0]
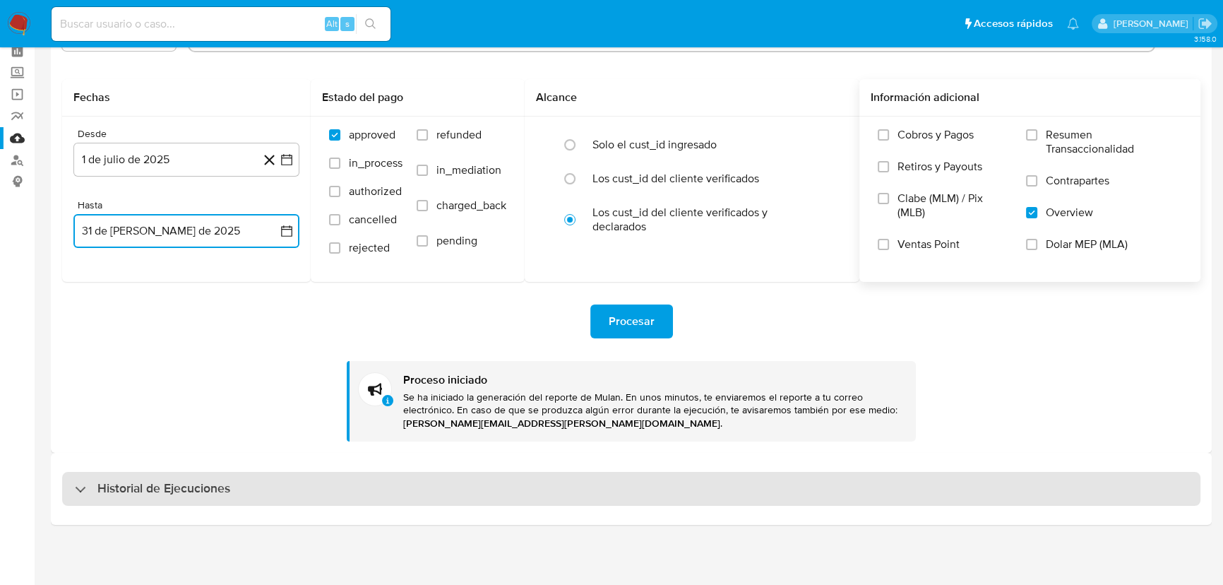
click at [104, 483] on h3 "Historial de Ejecuciones" at bounding box center [163, 488] width 133 height 17
select select "10"
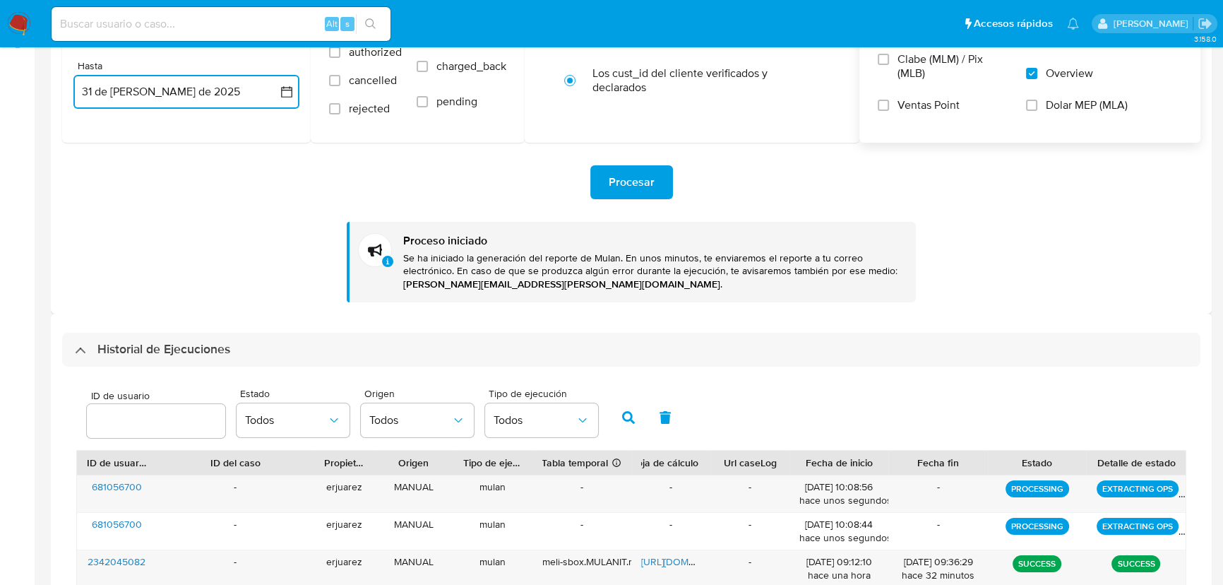
scroll to position [1, 0]
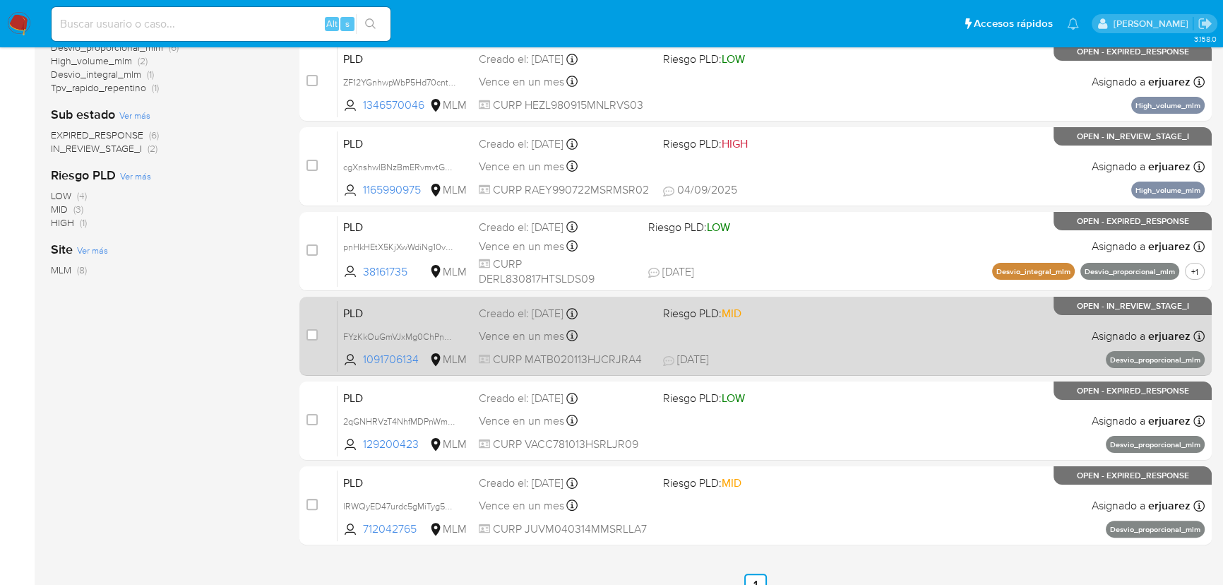
scroll to position [346, 0]
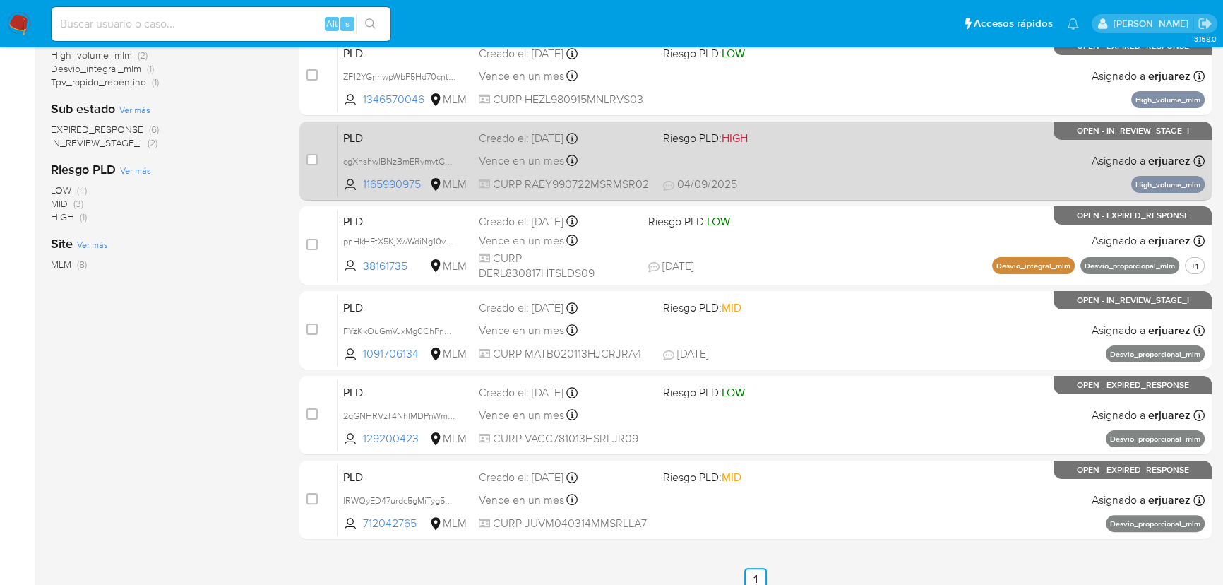
click at [753, 155] on div "PLD cgXnshwlBNzBmERvmvtG2eUD 1165990975 MLM Riesgo PLD: HIGH Creado el: [DATE] …" at bounding box center [771, 160] width 867 height 71
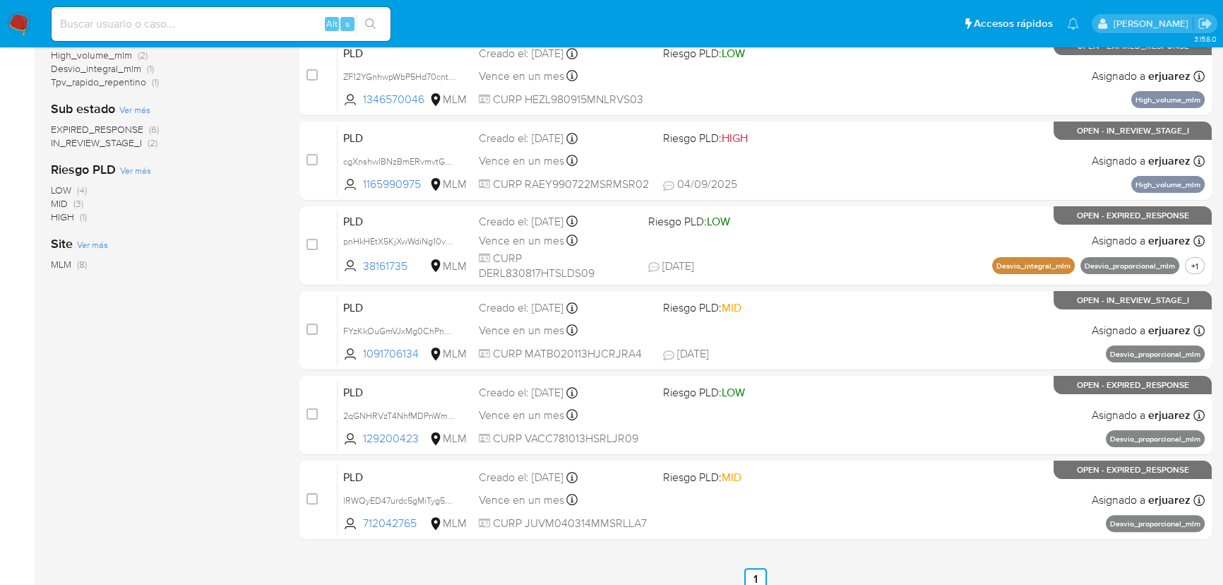
click at [23, 23] on img at bounding box center [19, 24] width 24 height 24
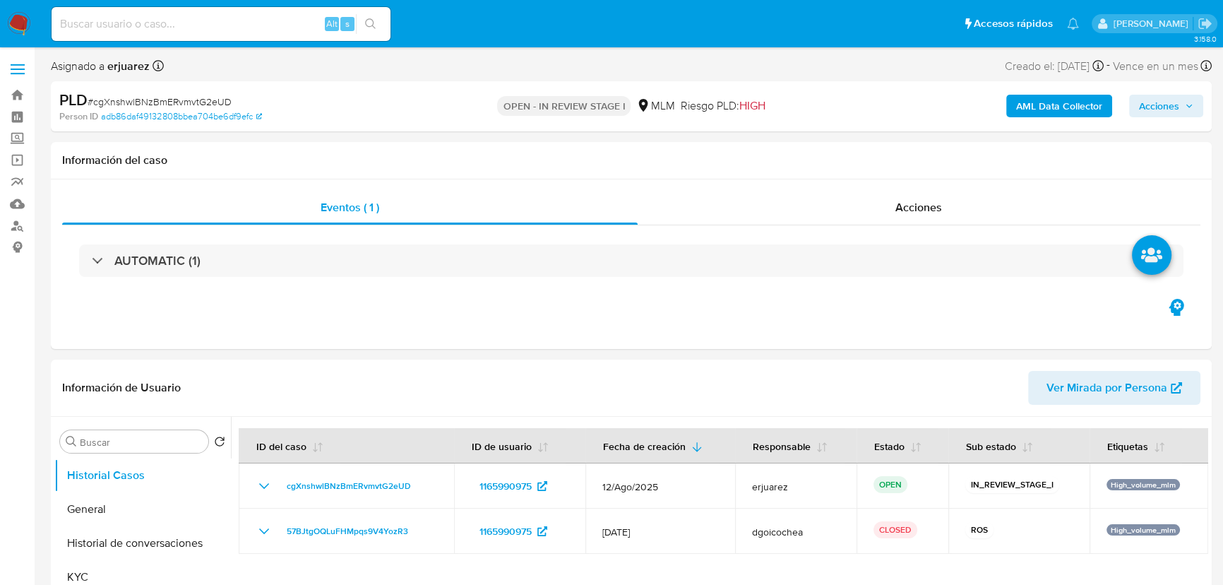
select select "10"
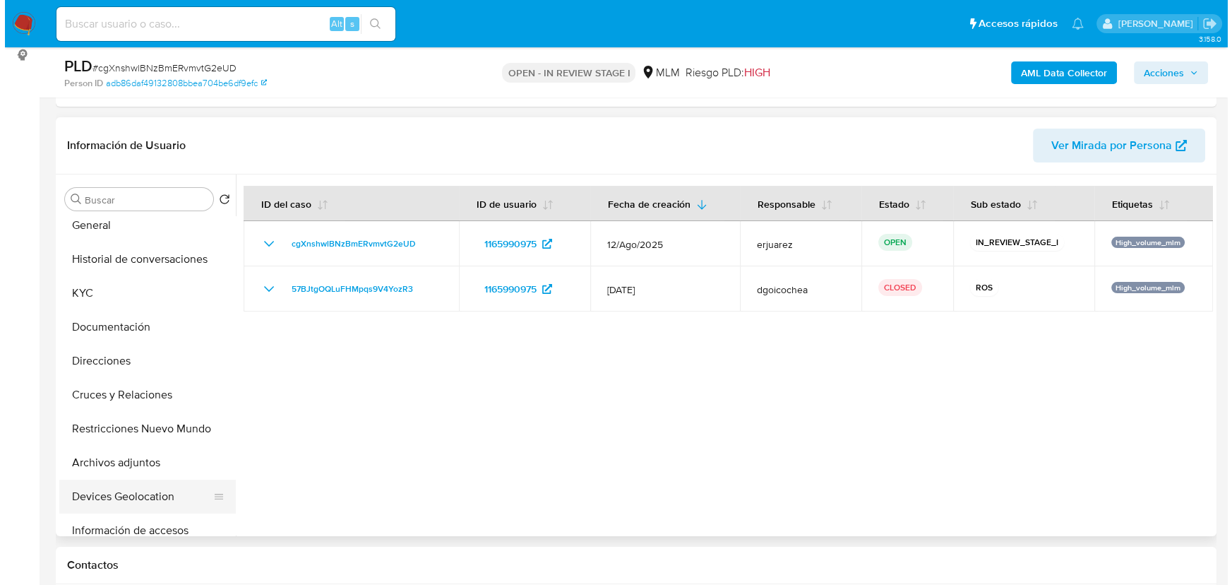
scroll to position [64, 0]
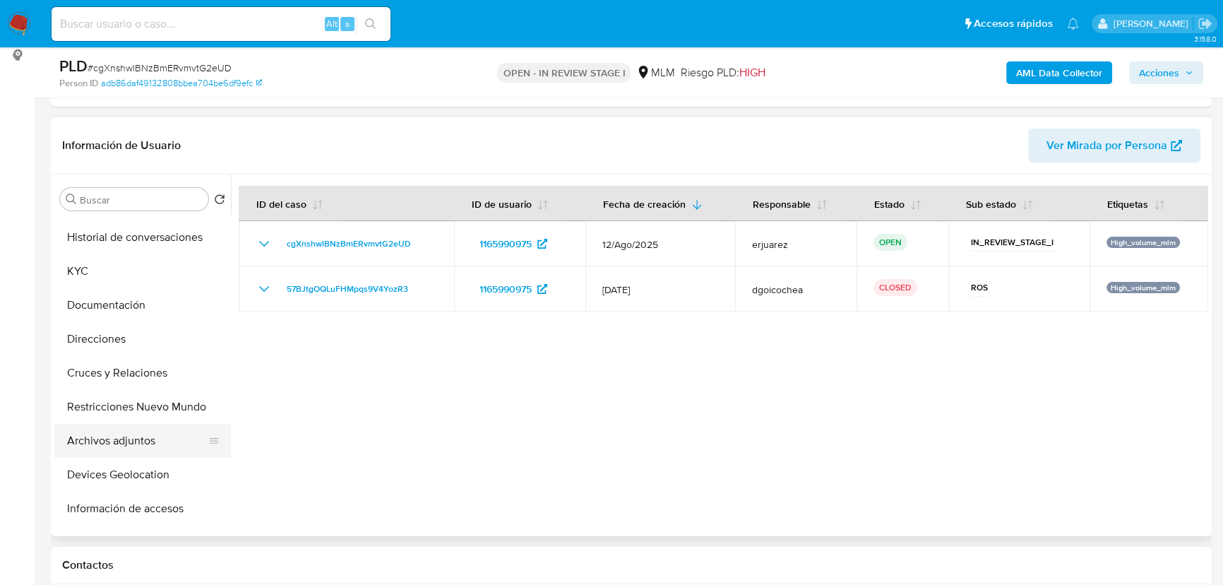
click at [114, 446] on button "Archivos adjuntos" at bounding box center [136, 441] width 165 height 34
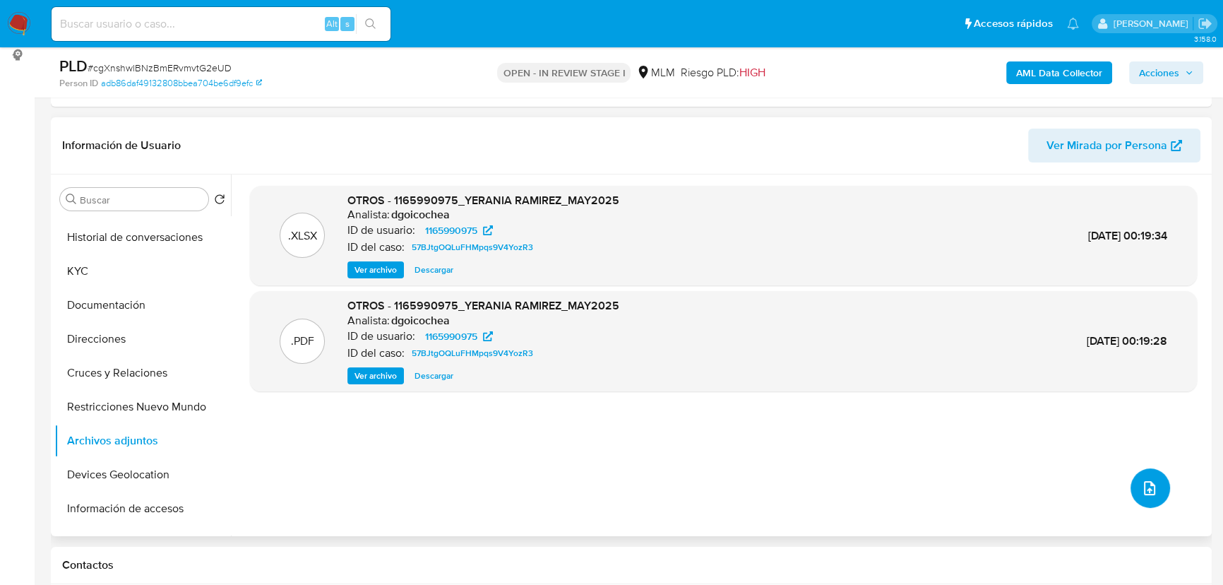
click at [1133, 483] on button "upload-file" at bounding box center [1150, 488] width 40 height 40
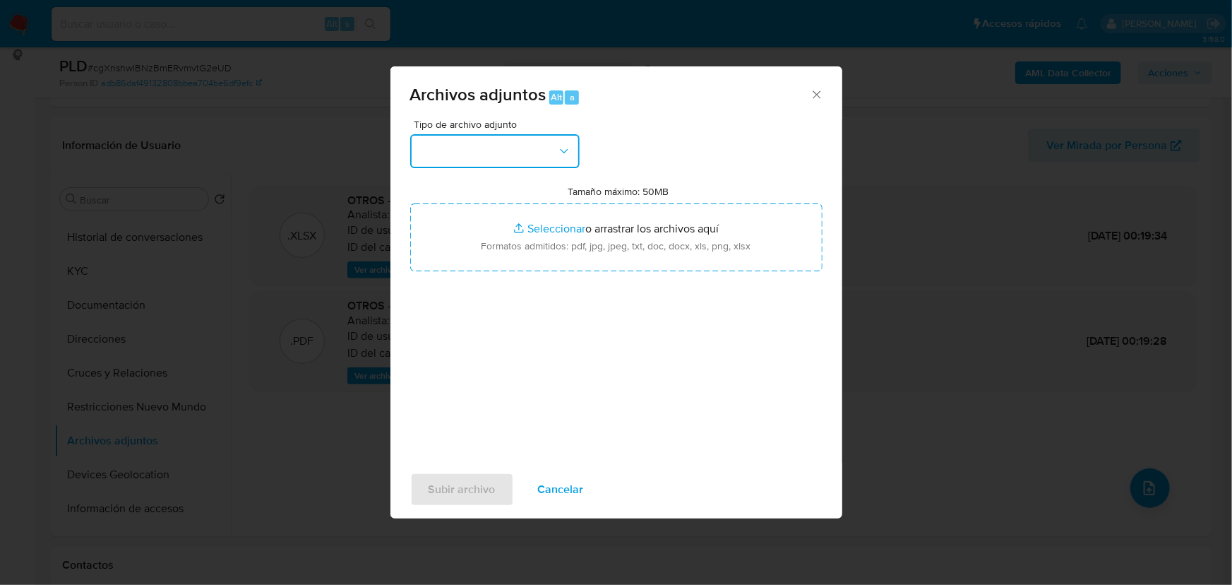
click at [482, 158] on button "button" at bounding box center [494, 151] width 169 height 34
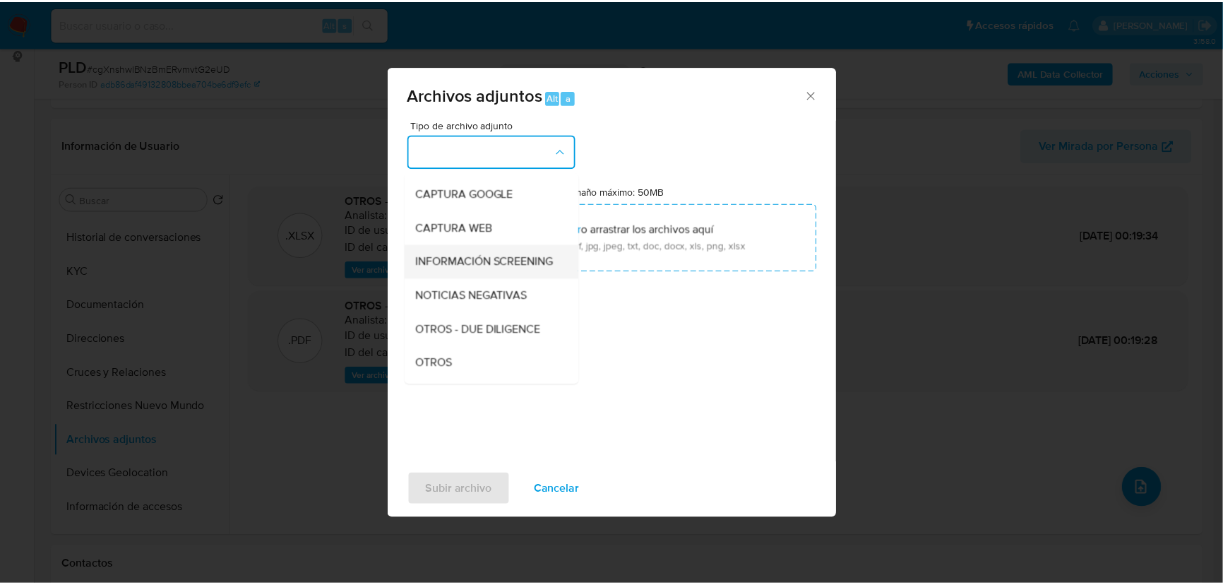
scroll to position [128, 0]
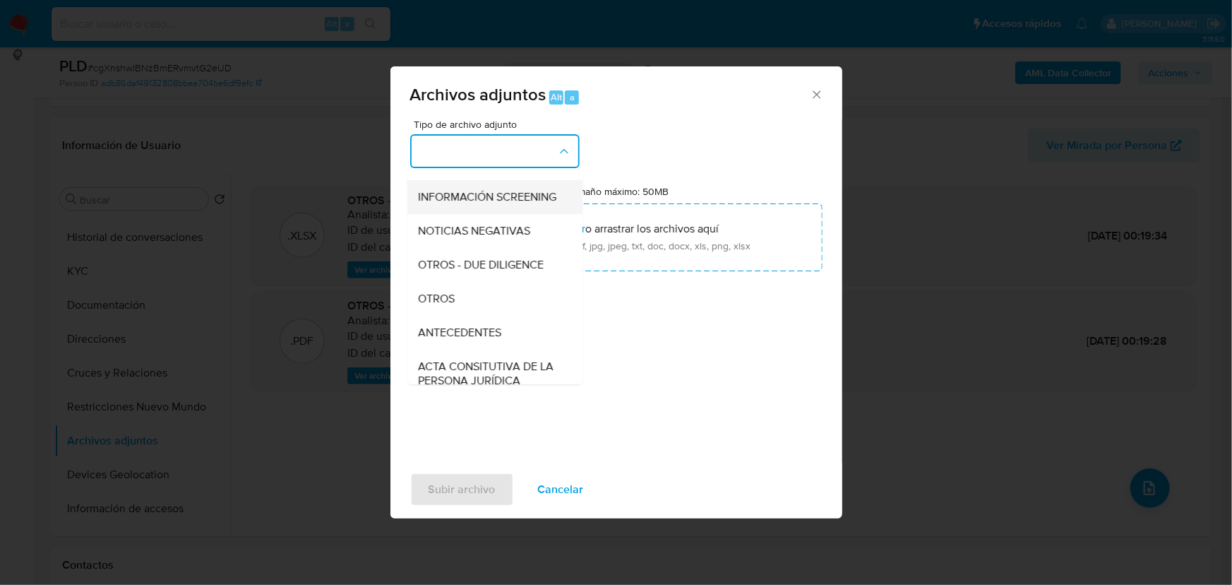
click at [434, 306] on span "OTROS" at bounding box center [437, 299] width 37 height 14
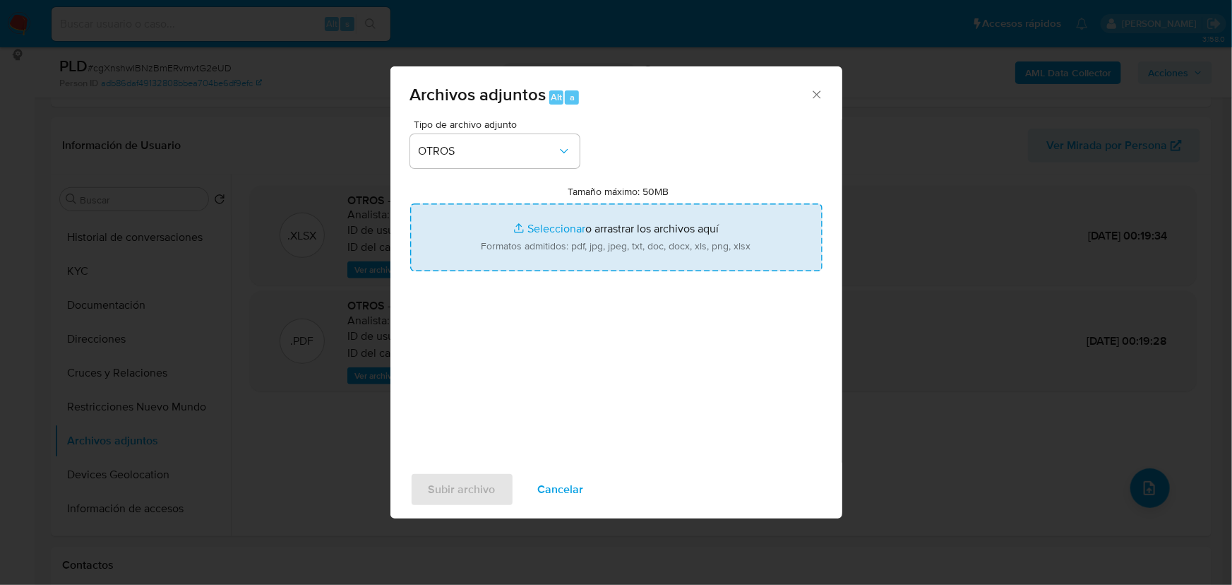
click at [537, 227] on input "Tamaño máximo: 50MB Seleccionar archivos" at bounding box center [616, 237] width 412 height 68
type input "C:\fakepath\1165990975_Yerania [PERSON_NAME] Estrada_Ago25.pdf"
click at [546, 219] on input "Tamaño máximo: 50MB Seleccionar archivos" at bounding box center [616, 237] width 412 height 68
type input "C:\fakepath\1165990975_Yerania [PERSON_NAME] Estrada_Ago25.xlsx"
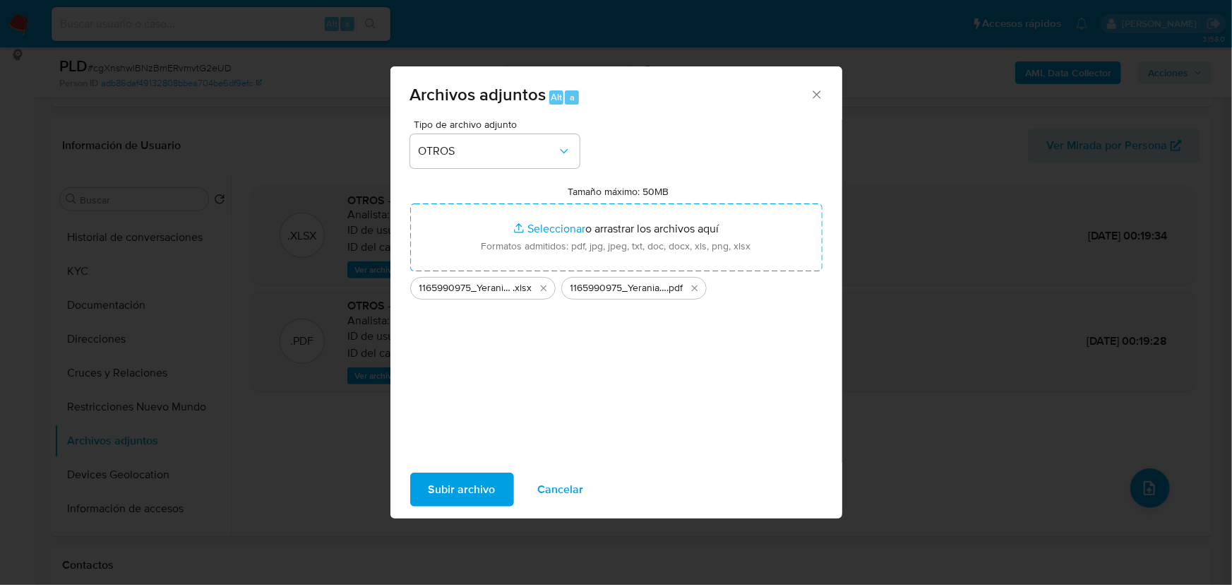
click at [475, 490] on span "Subir archivo" at bounding box center [462, 489] width 67 height 31
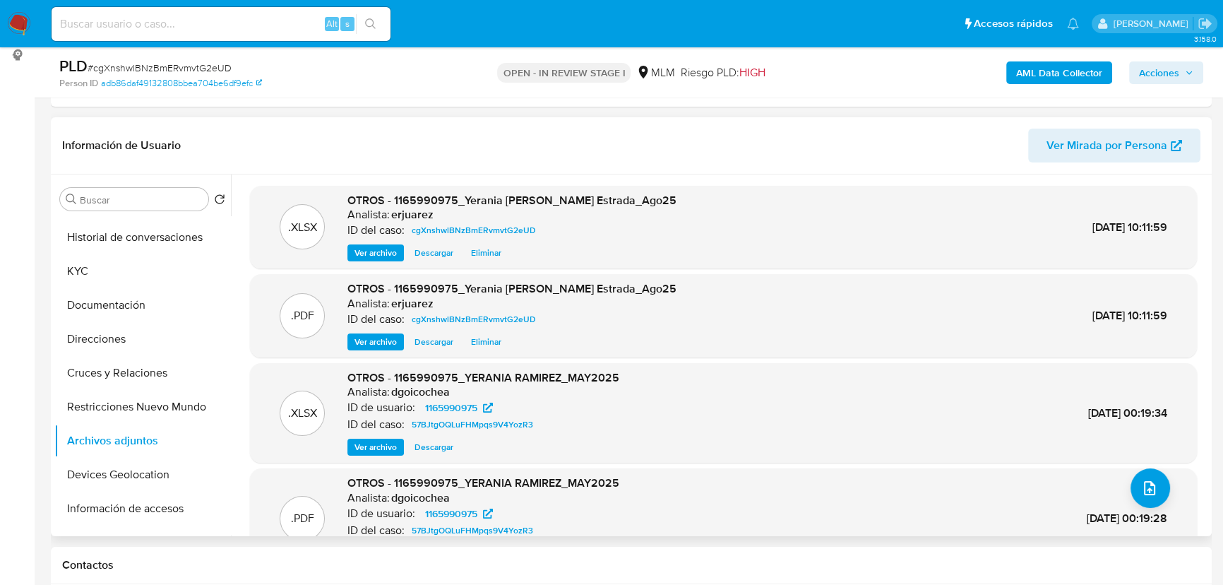
drag, startPoint x: 364, startPoint y: 334, endPoint x: 371, endPoint y: 328, distance: 9.5
click at [365, 335] on span "Ver archivo" at bounding box center [375, 342] width 42 height 14
click at [1178, 64] on span "Acciones" at bounding box center [1159, 72] width 40 height 23
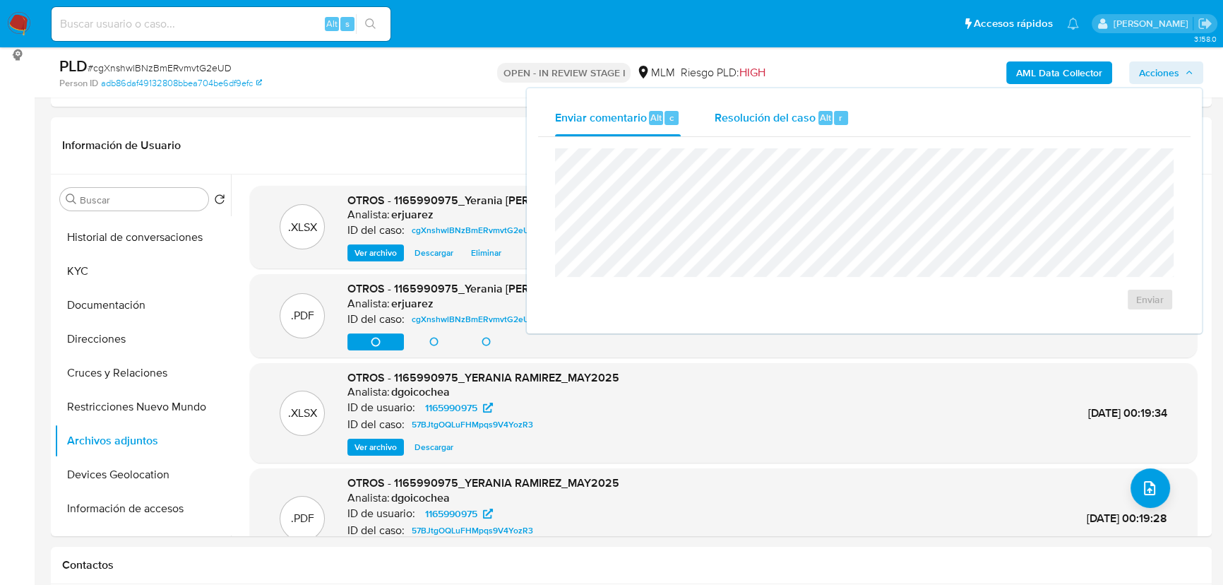
drag, startPoint x: 767, startPoint y: 119, endPoint x: 759, endPoint y: 135, distance: 17.4
click at [767, 121] on span "Resolución del caso" at bounding box center [765, 117] width 101 height 16
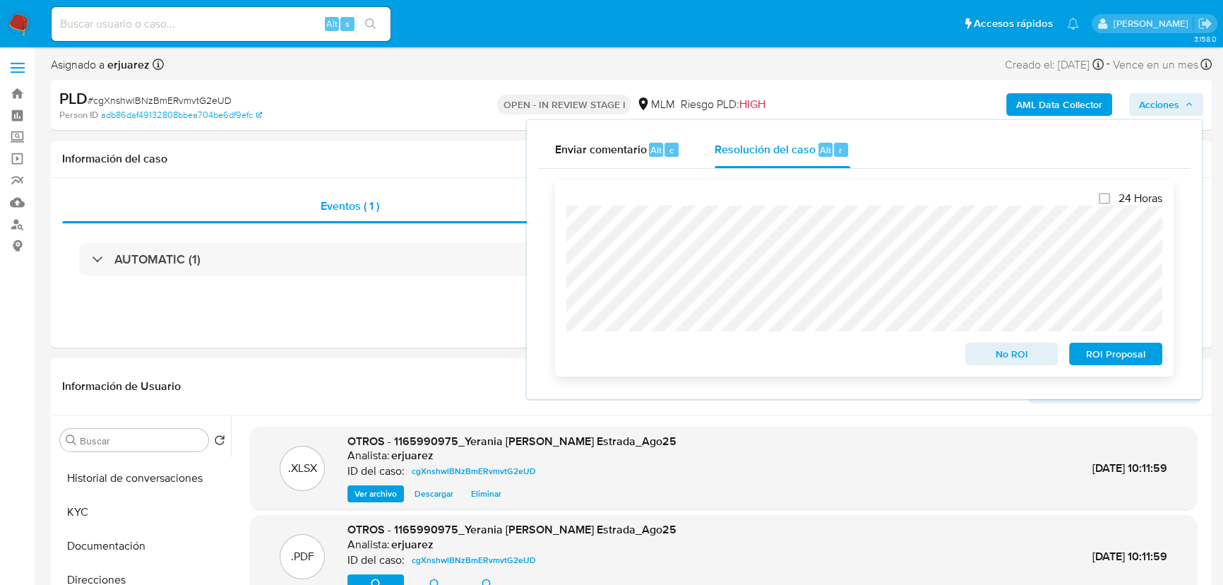
scroll to position [0, 0]
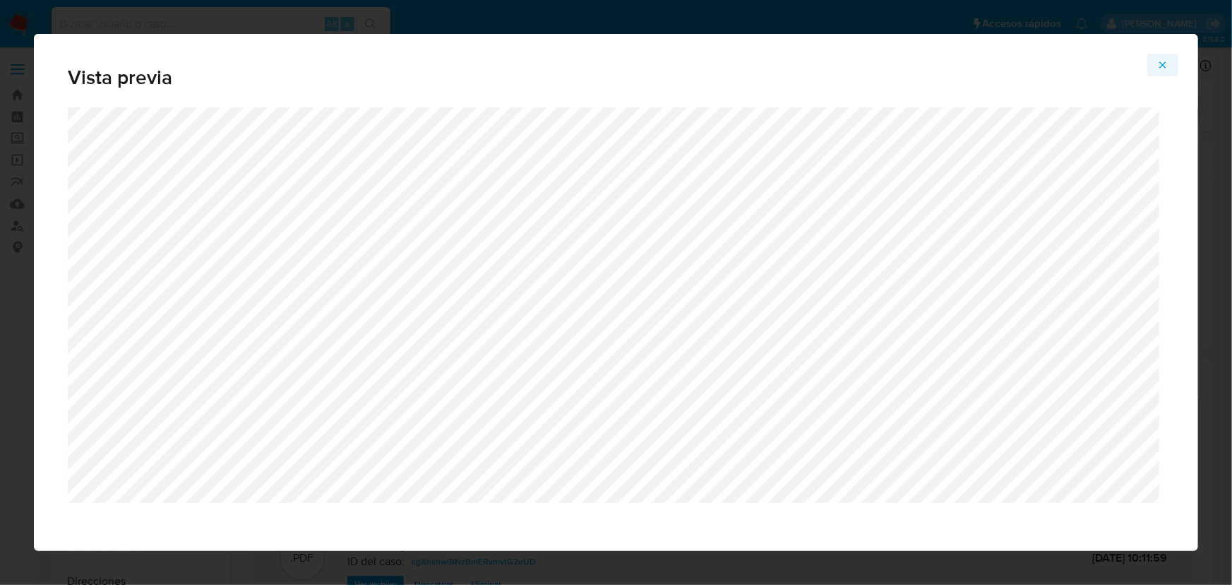
click at [1166, 59] on icon "Attachment preview" at bounding box center [1162, 64] width 11 height 11
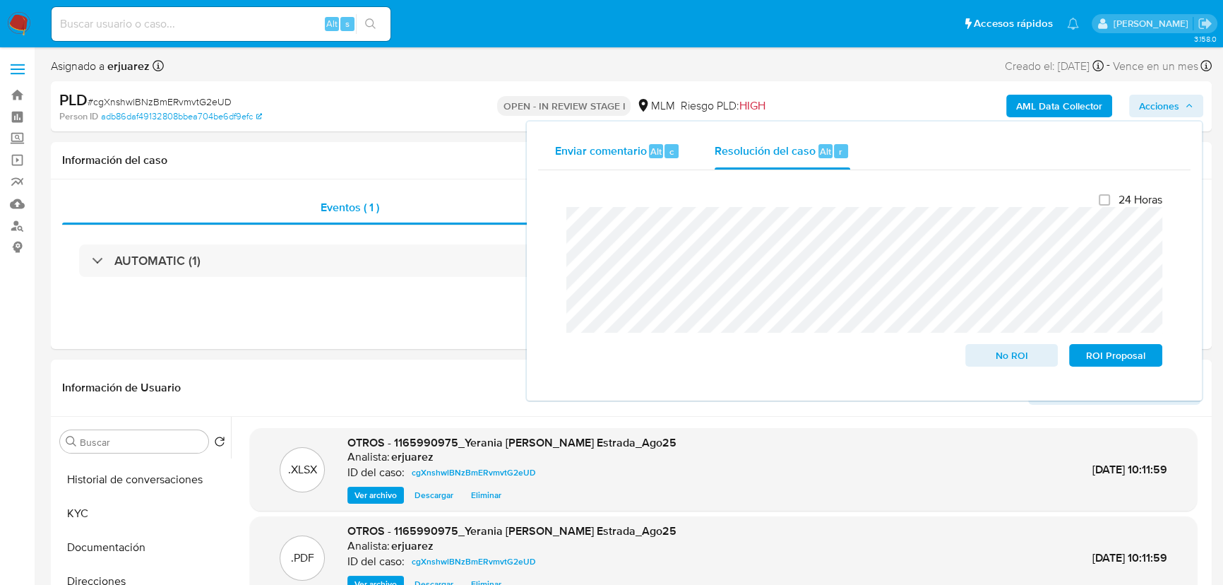
click at [583, 148] on span "Enviar comentario" at bounding box center [601, 151] width 92 height 16
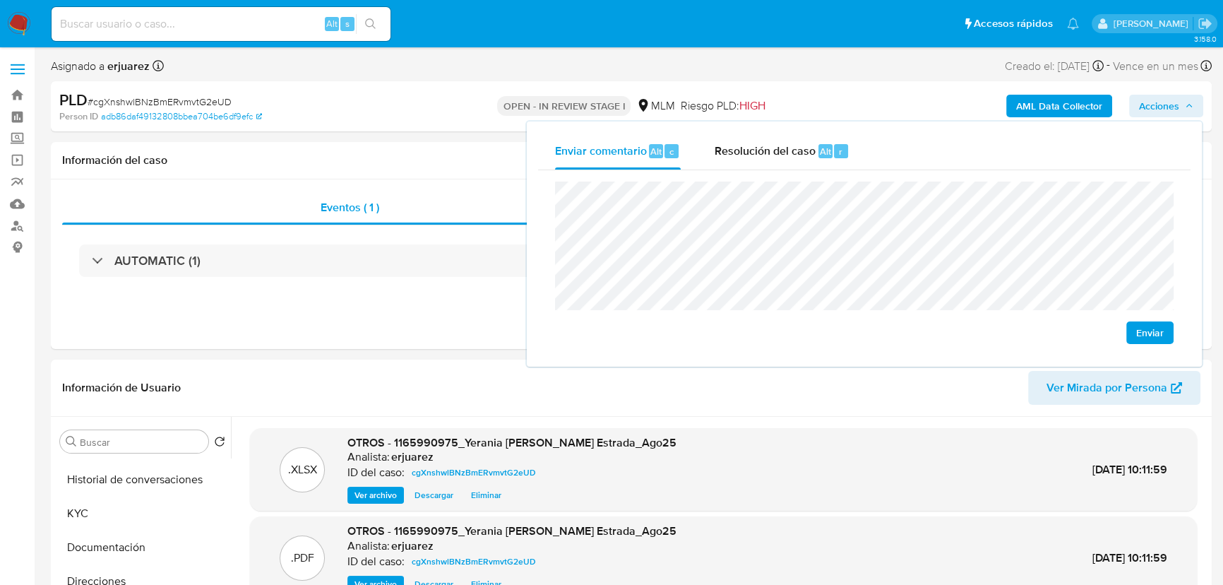
click at [1145, 326] on span "Enviar" at bounding box center [1150, 333] width 28 height 20
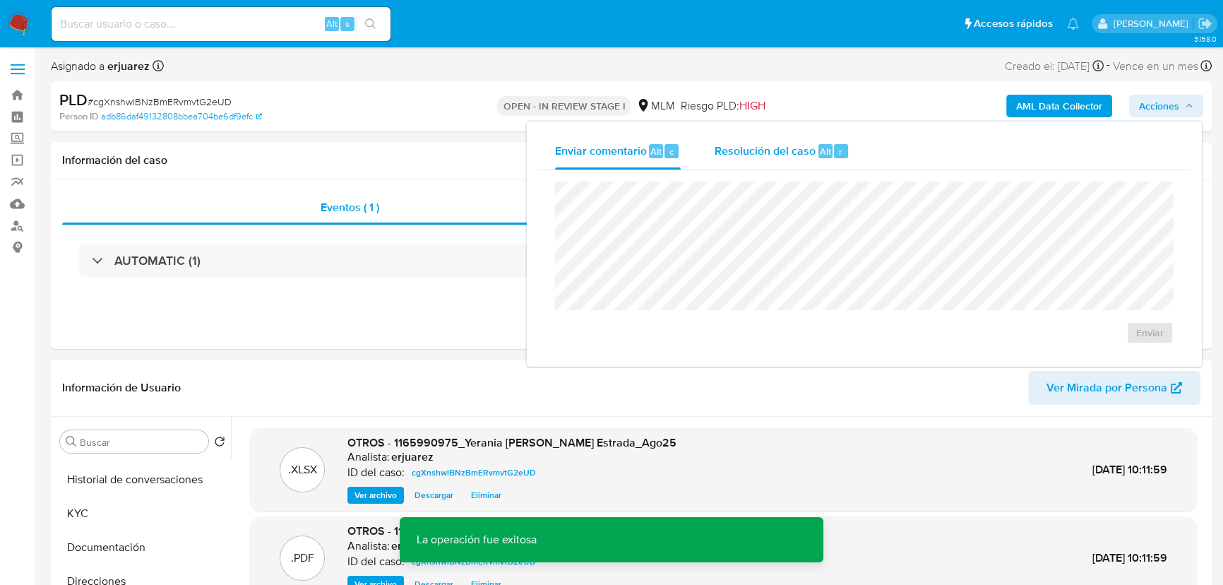
click at [785, 157] on span "Resolución del caso" at bounding box center [765, 151] width 101 height 16
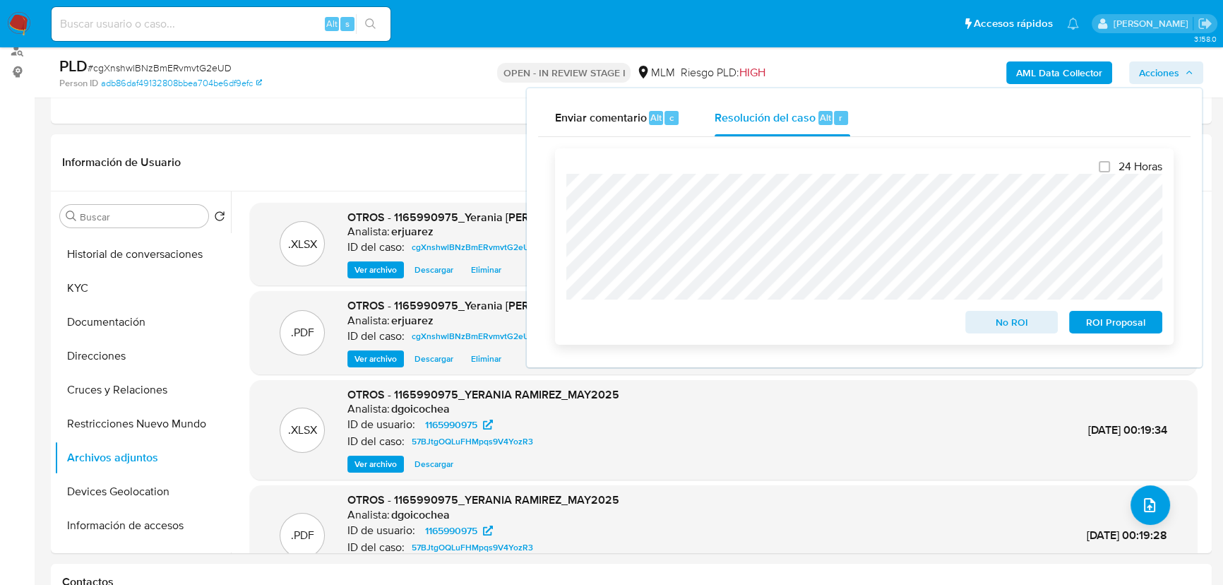
scroll to position [192, 0]
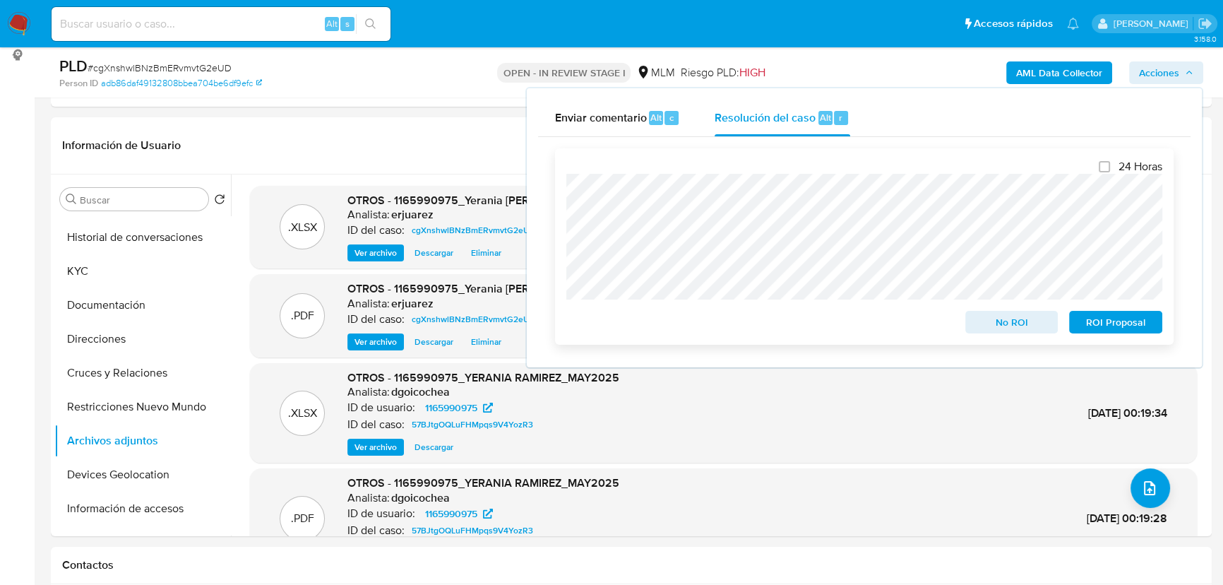
click at [1075, 323] on button "ROI Proposal" at bounding box center [1115, 322] width 93 height 23
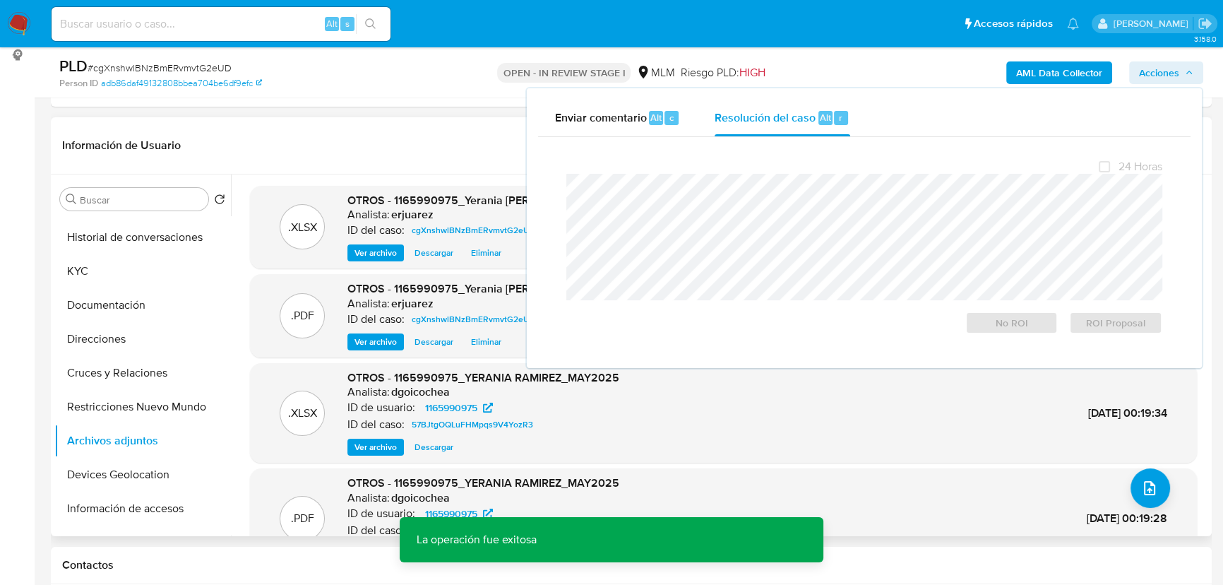
click at [405, 297] on h6 "erjuarez" at bounding box center [412, 304] width 42 height 14
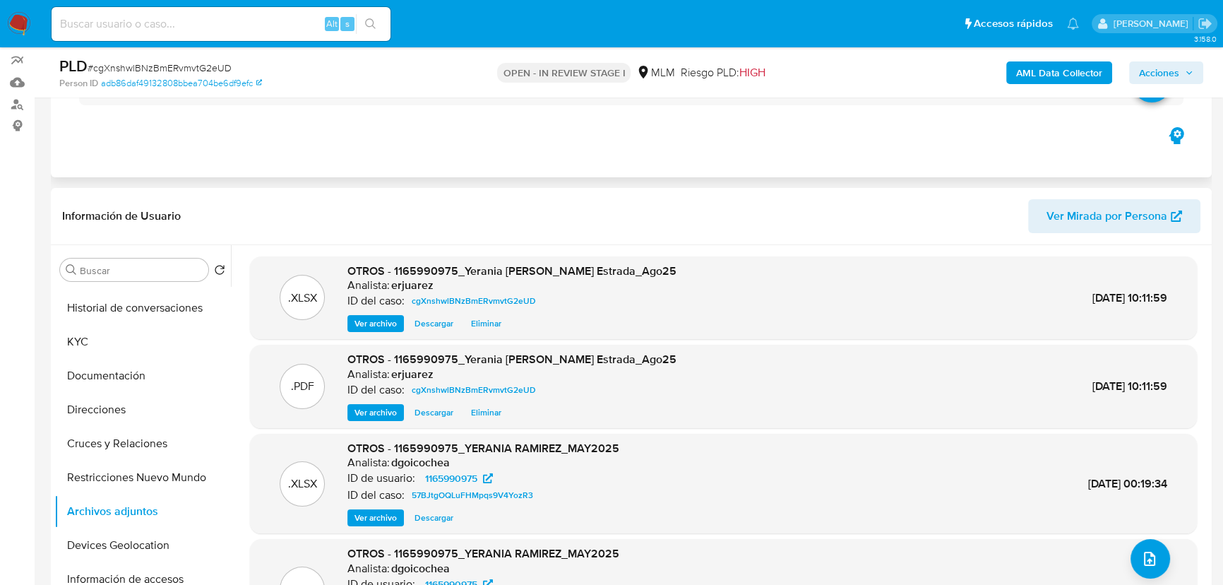
scroll to position [0, 0]
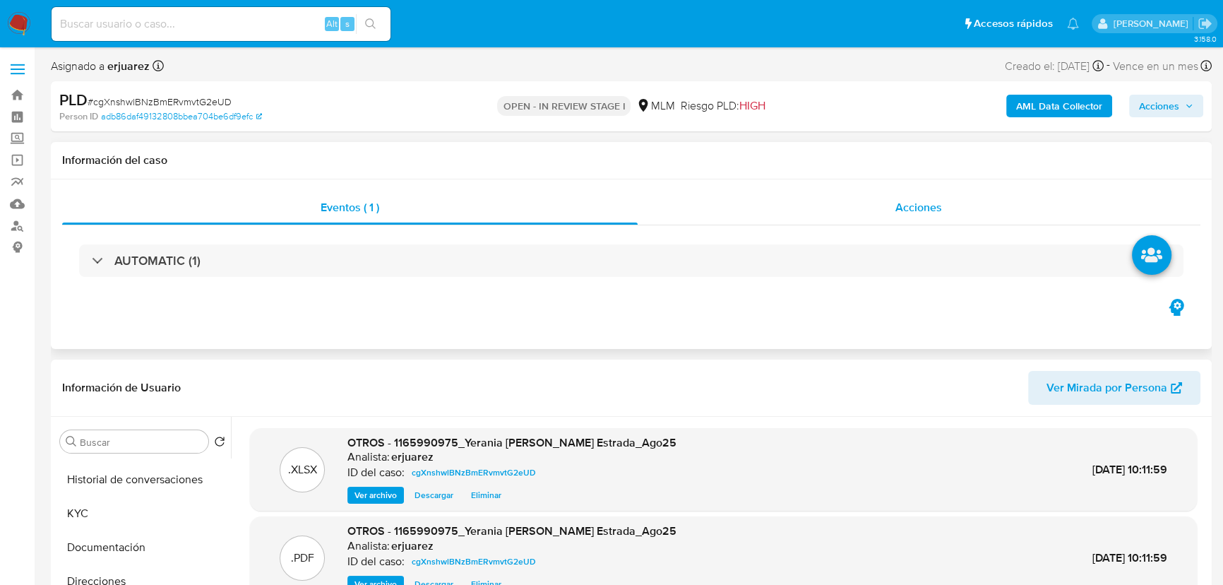
click at [885, 214] on div "Acciones" at bounding box center [919, 208] width 563 height 34
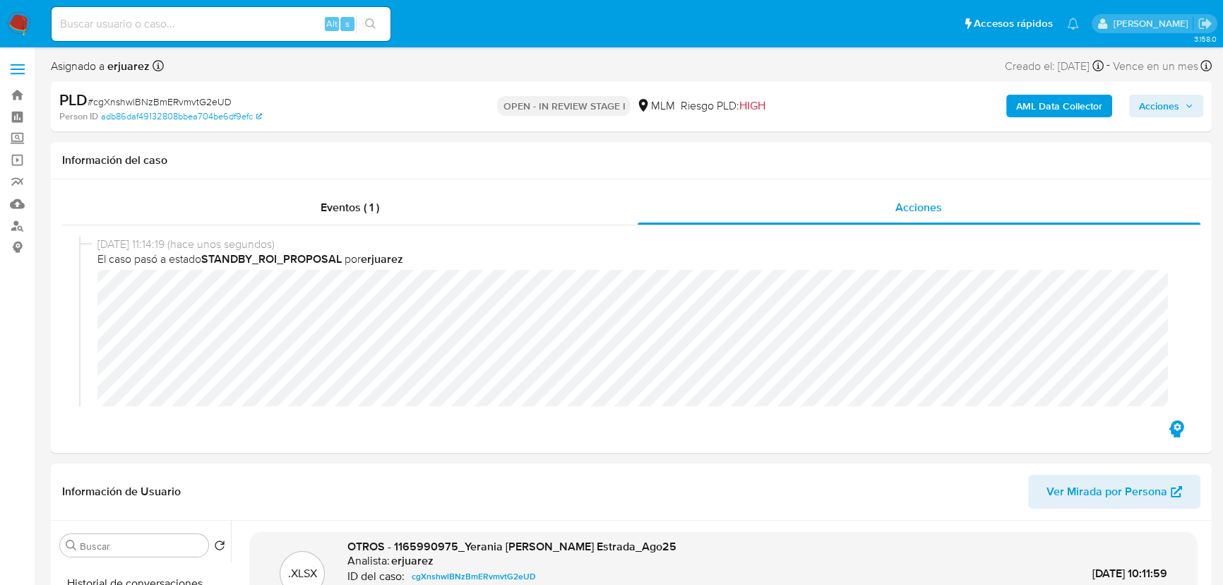
drag, startPoint x: 1143, startPoint y: 101, endPoint x: 1113, endPoint y: 118, distance: 34.8
click at [1142, 102] on span "Acciones" at bounding box center [1159, 106] width 40 height 23
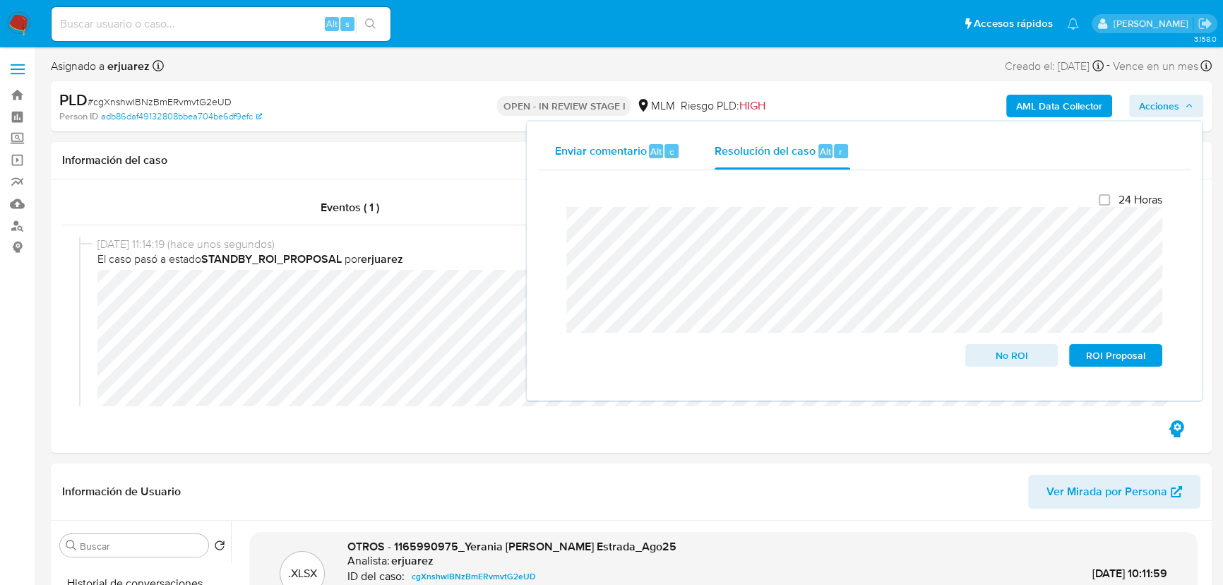
click at [607, 152] on span "Enviar comentario" at bounding box center [601, 151] width 92 height 16
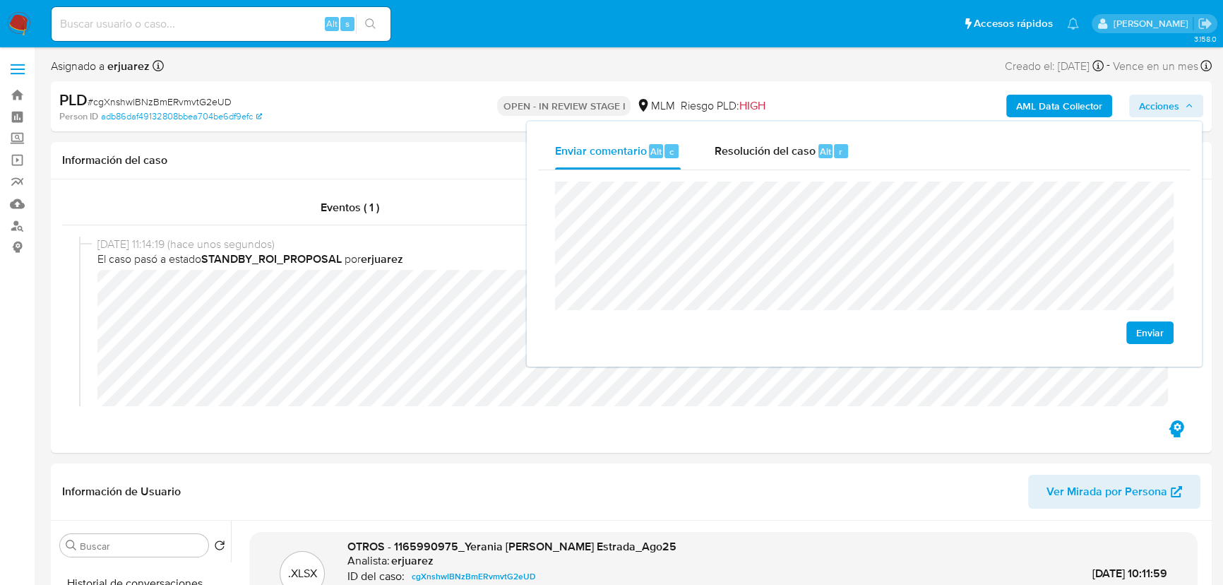
click at [1164, 328] on button "Enviar" at bounding box center [1149, 332] width 47 height 23
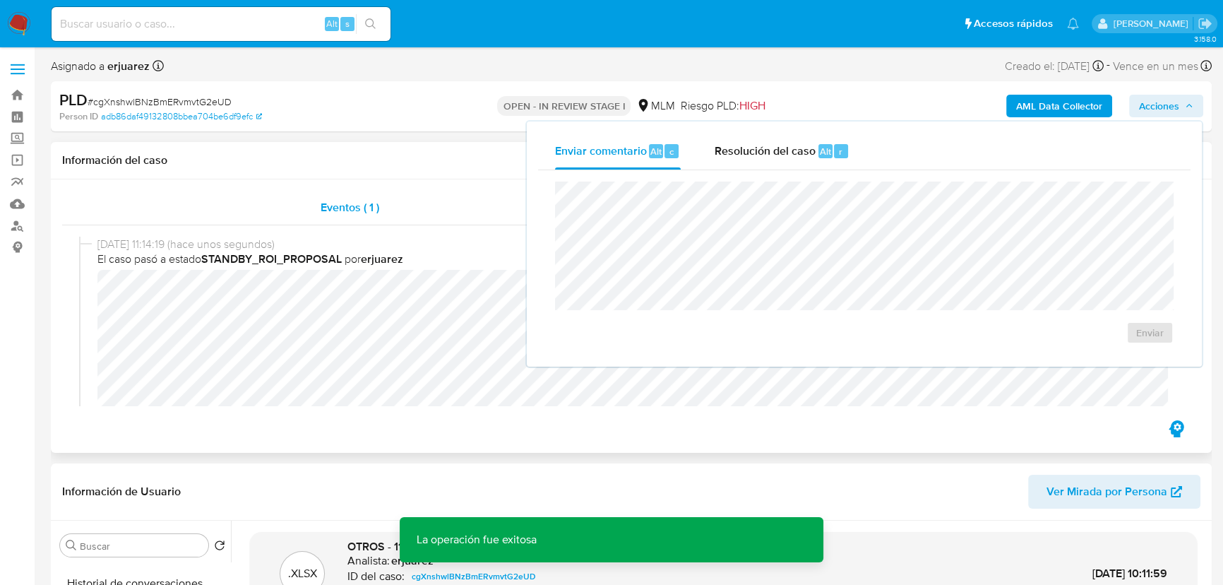
click at [340, 209] on span "Eventos ( 1 )" at bounding box center [350, 207] width 59 height 16
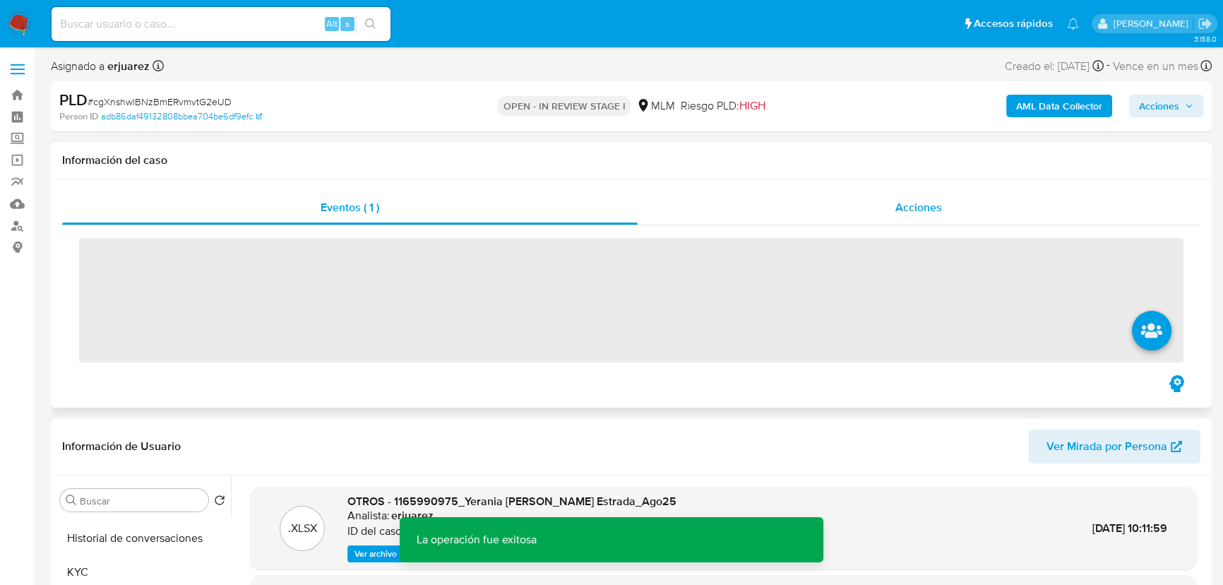
click at [770, 208] on div "Acciones" at bounding box center [919, 208] width 563 height 34
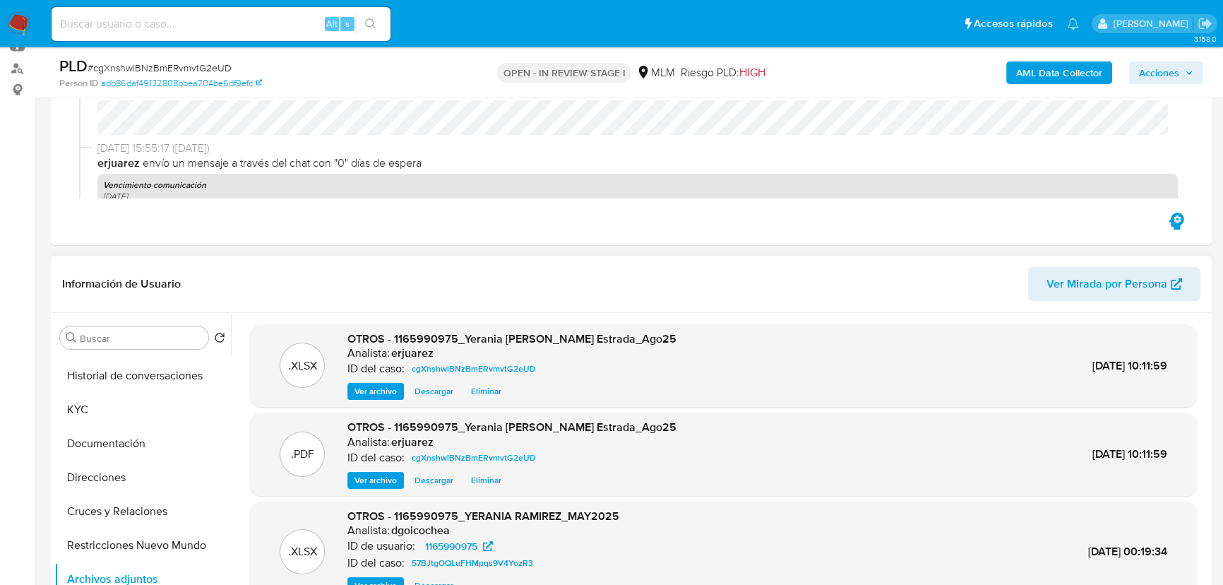
scroll to position [321, 0]
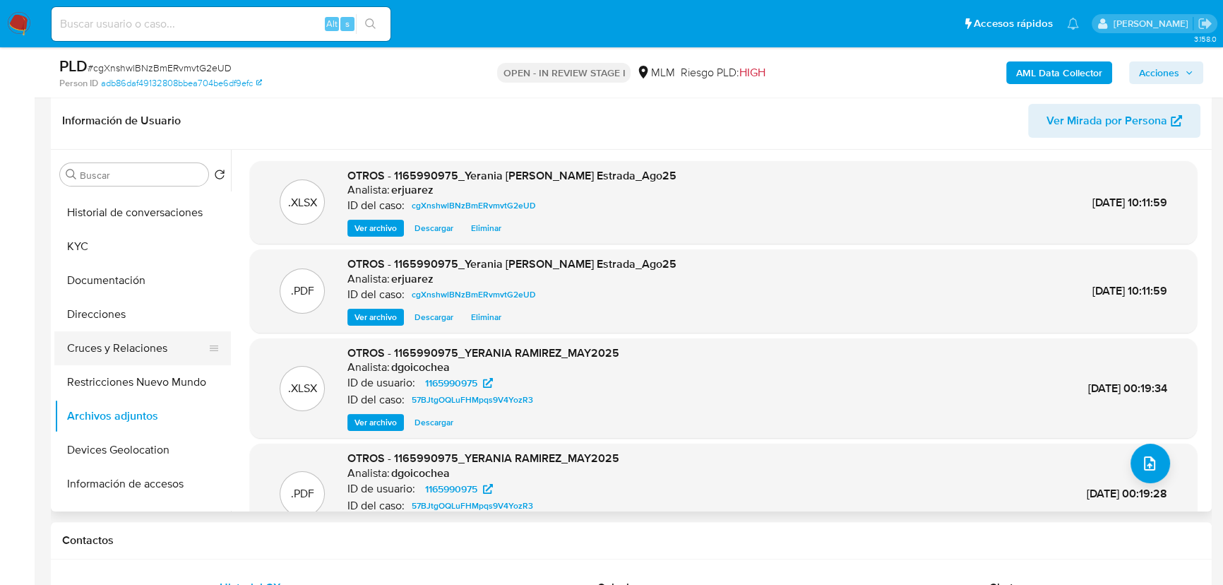
click at [137, 349] on button "Cruces y Relaciones" at bounding box center [136, 348] width 165 height 34
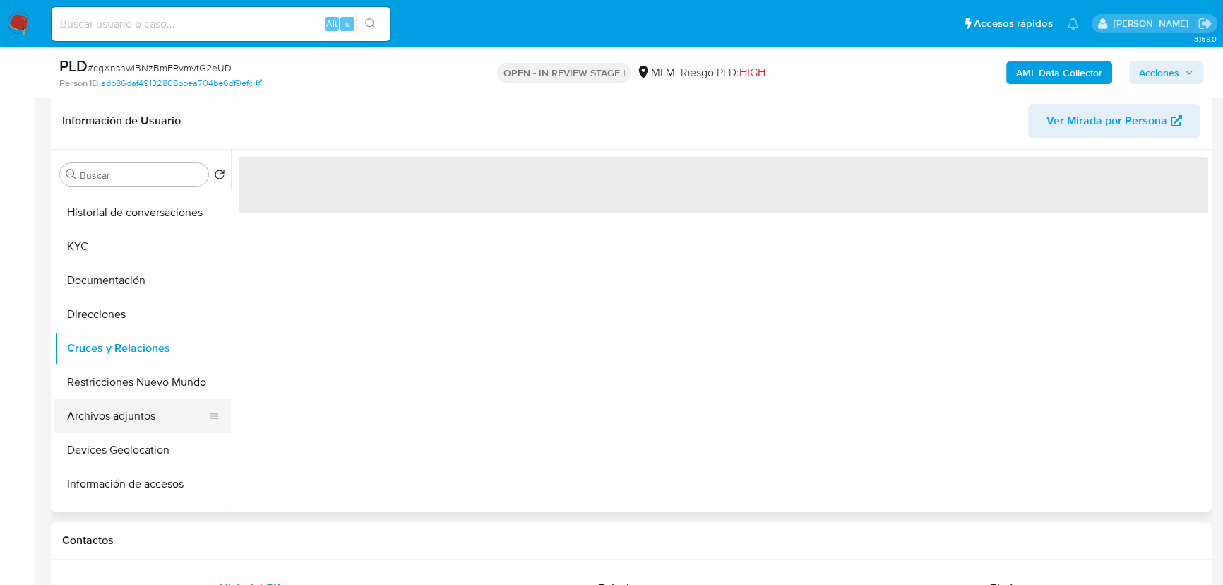
click at [129, 409] on button "Archivos adjuntos" at bounding box center [136, 416] width 165 height 34
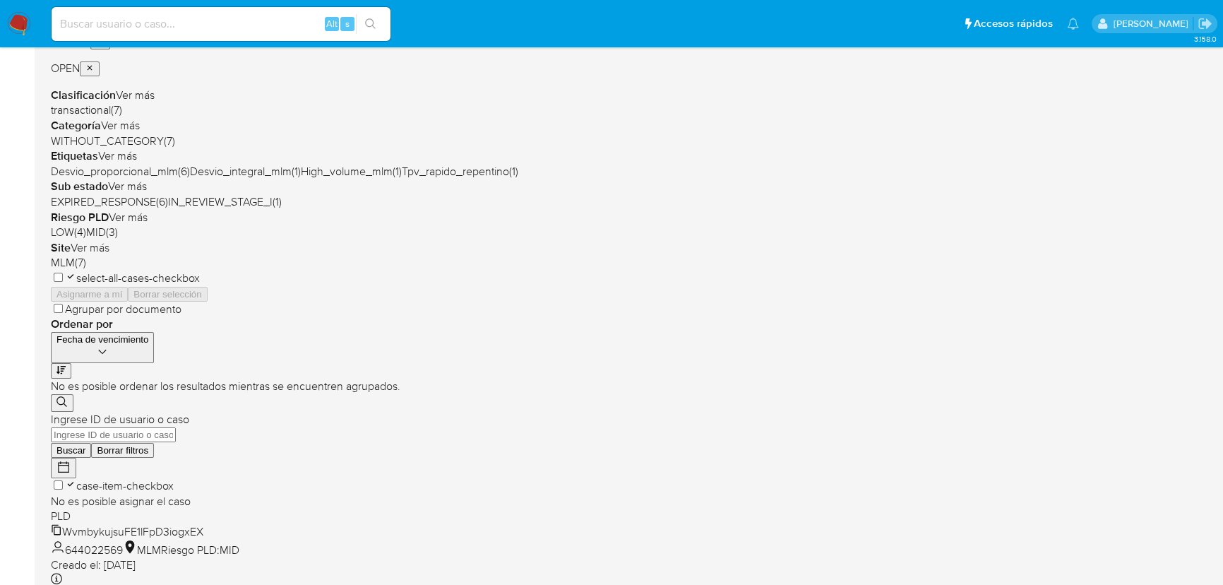
scroll to position [321, 0]
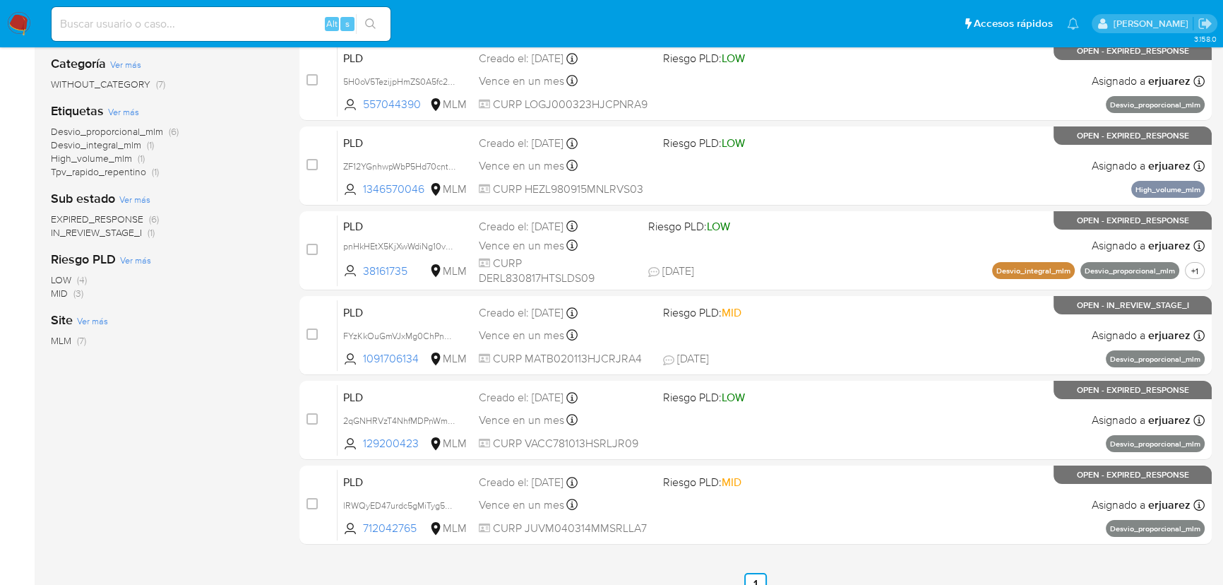
scroll to position [192, 0]
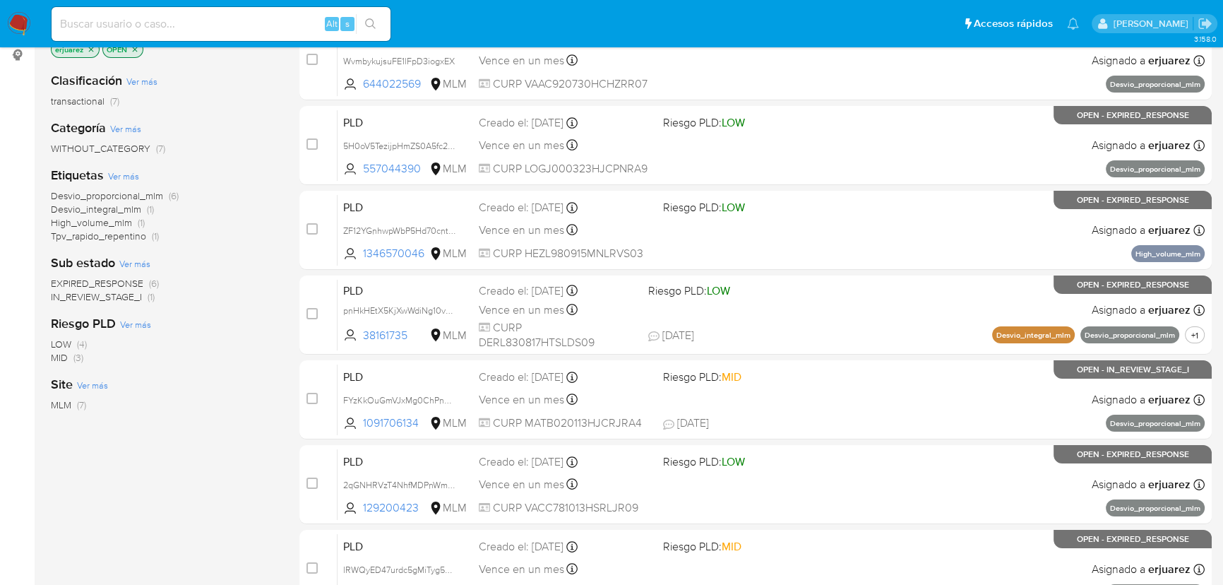
click at [110, 292] on span "IN_REVIEW_STAGE_I" at bounding box center [96, 296] width 91 height 14
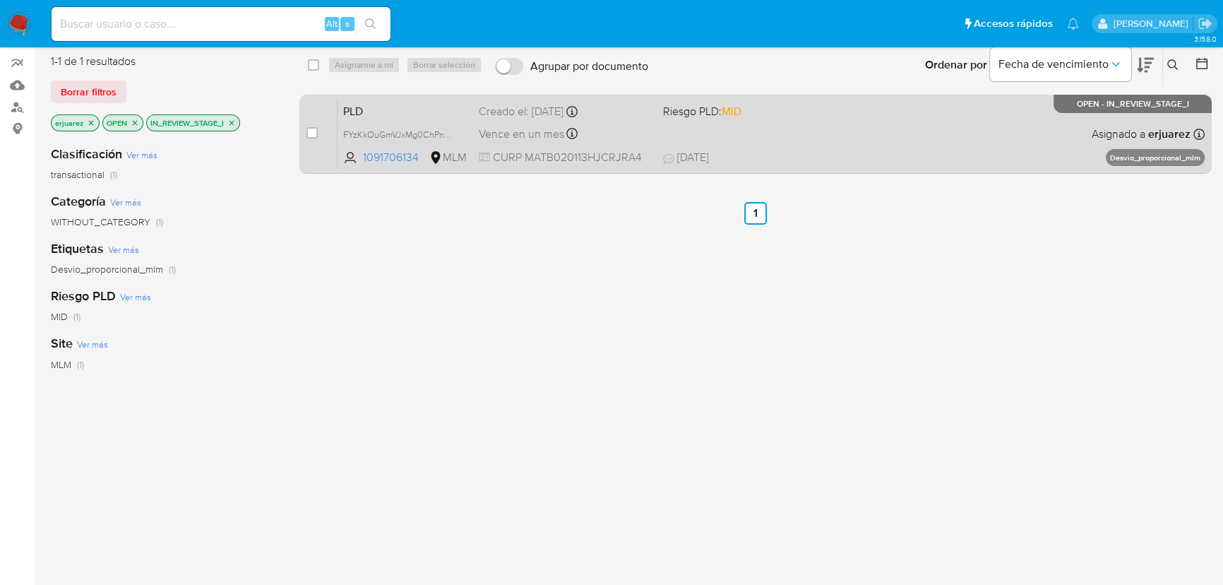
scroll to position [64, 0]
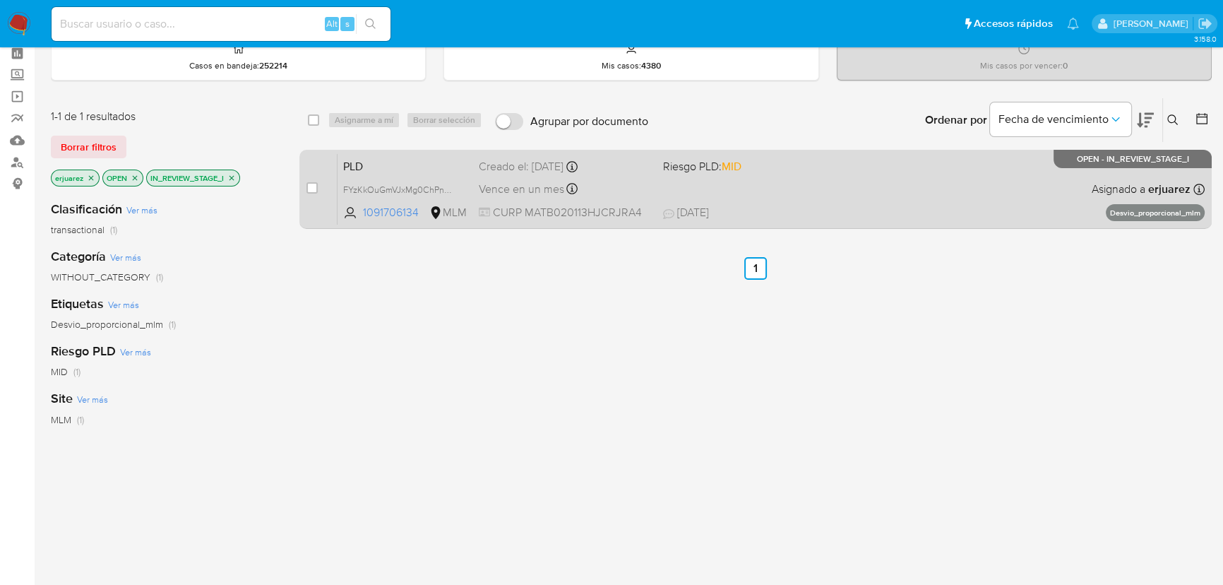
click at [758, 199] on div "PLD FYzKkOuGmVJxMg0ChPnGCuz3 1091706134 MLM Riesgo PLD: MID Creado el: [DATE] C…" at bounding box center [771, 188] width 867 height 71
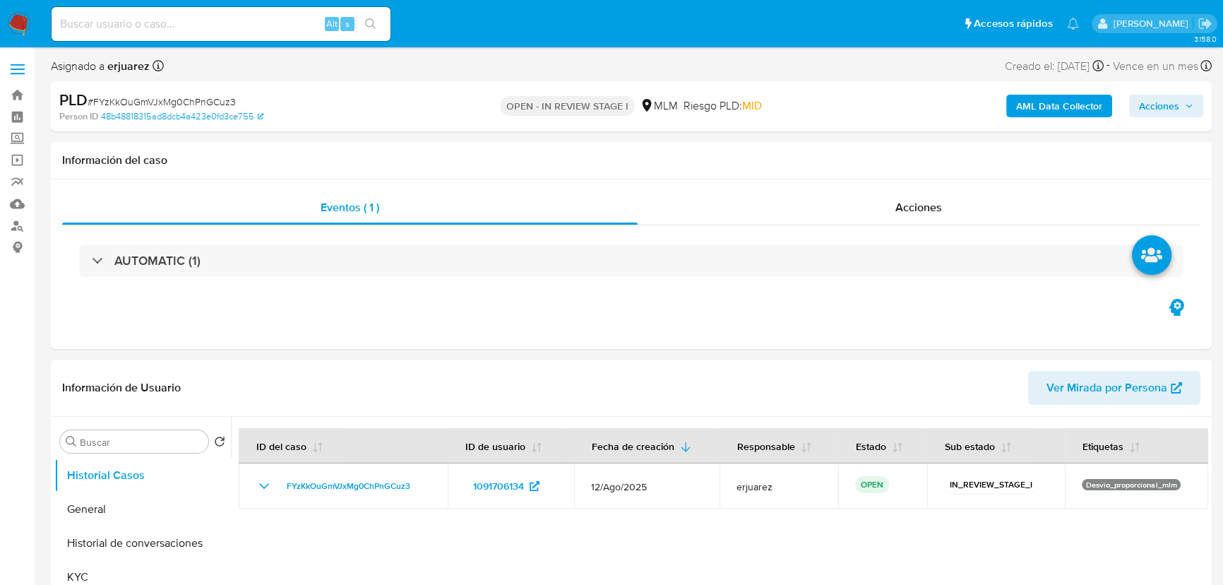
select select "10"
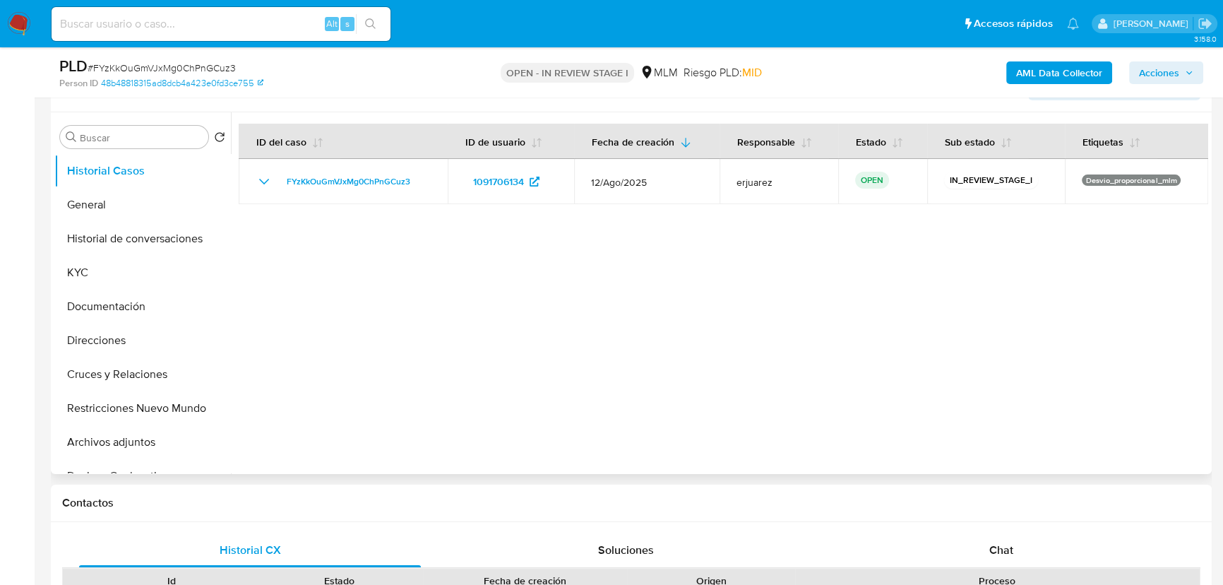
scroll to position [256, 0]
click at [1003, 547] on span "Chat" at bounding box center [1001, 547] width 24 height 16
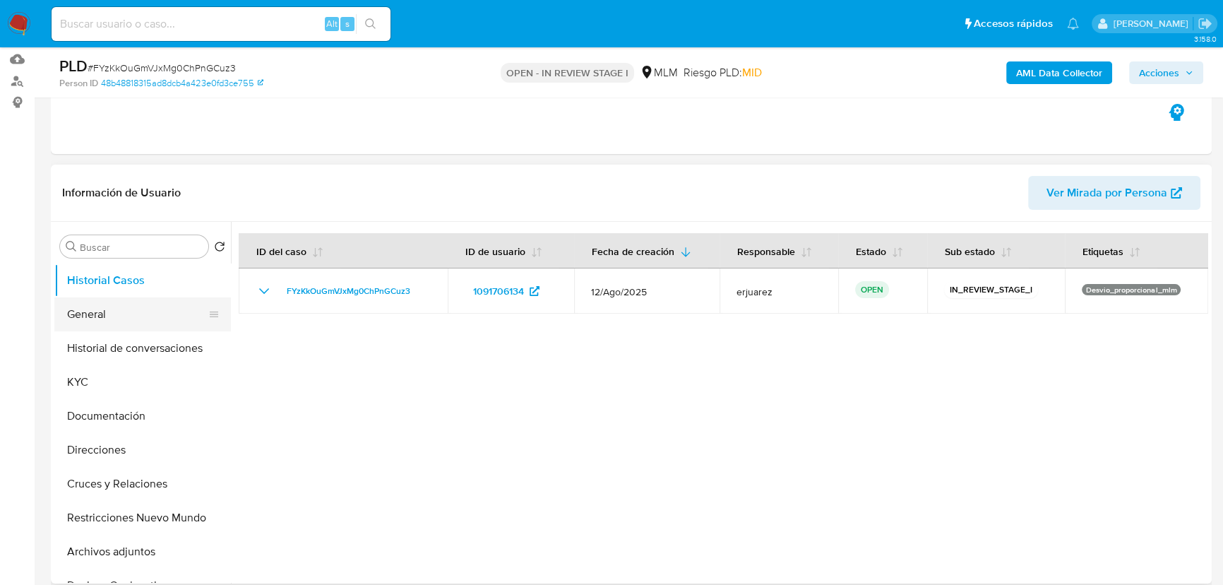
scroll to position [192, 0]
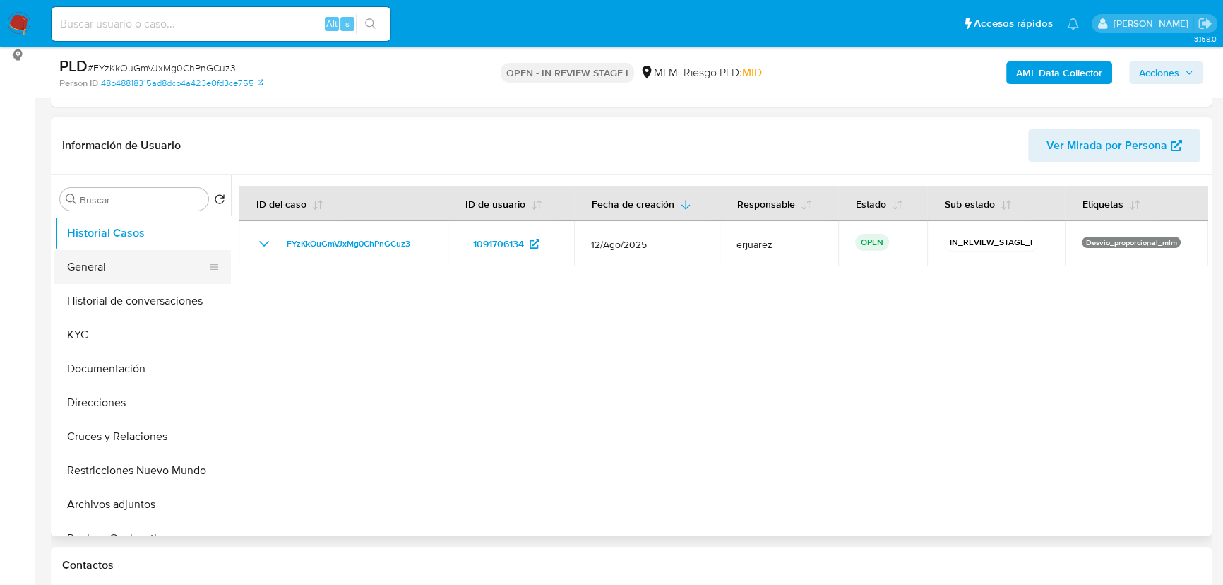
drag, startPoint x: 117, startPoint y: 257, endPoint x: 125, endPoint y: 249, distance: 11.5
click at [116, 257] on button "General" at bounding box center [136, 267] width 165 height 34
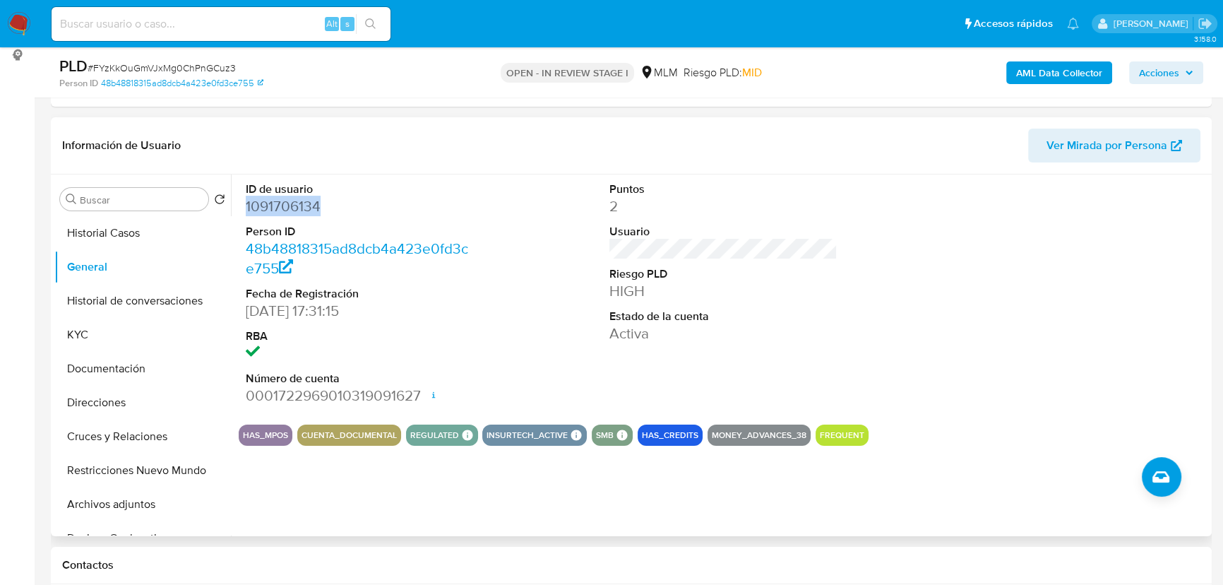
drag, startPoint x: 338, startPoint y: 214, endPoint x: 243, endPoint y: 202, distance: 95.4
click at [243, 202] on div "ID de usuario 1091706134 Person ID 48b48818315ad8dcb4a423e0fd3ce755 Fecha de Re…" at bounding box center [360, 293] width 242 height 239
copy dd "1091706134"
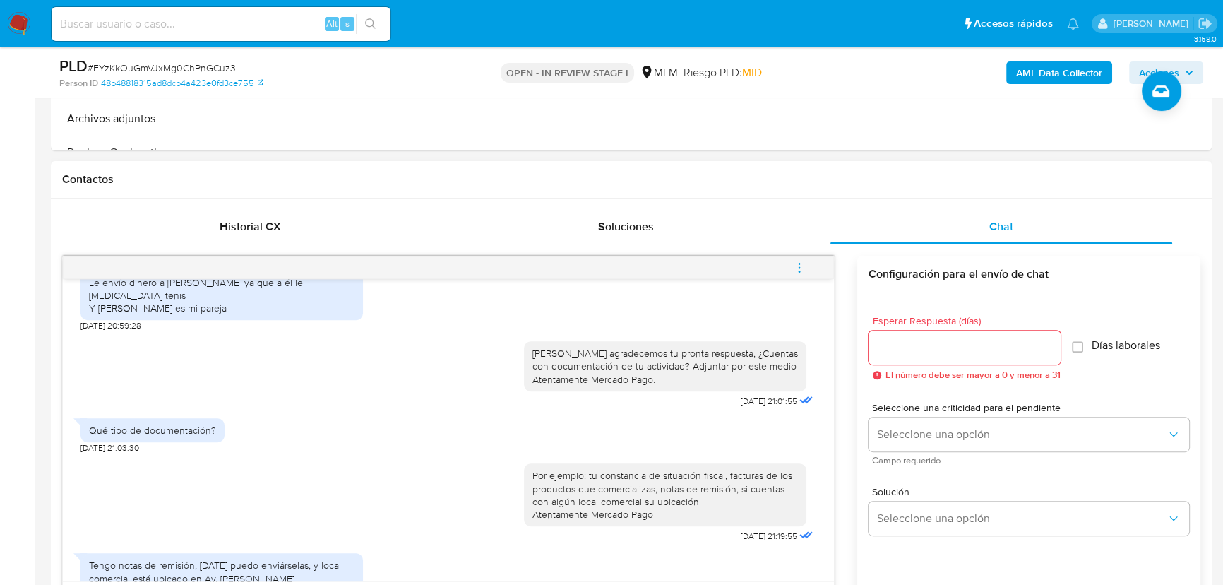
scroll to position [385, 0]
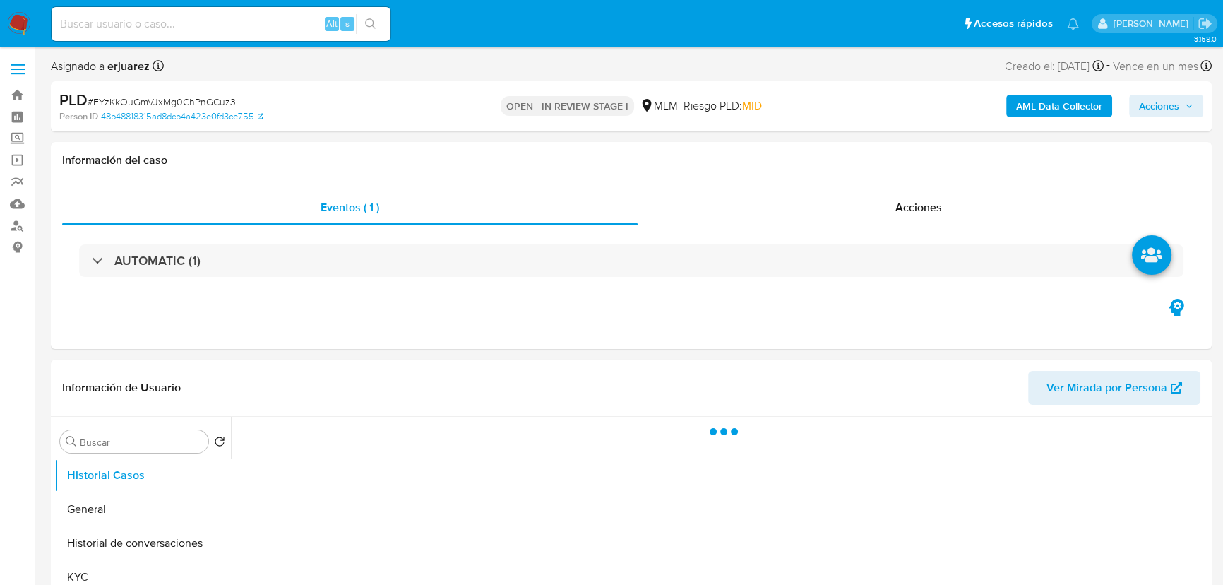
click at [93, 18] on input at bounding box center [221, 24] width 339 height 18
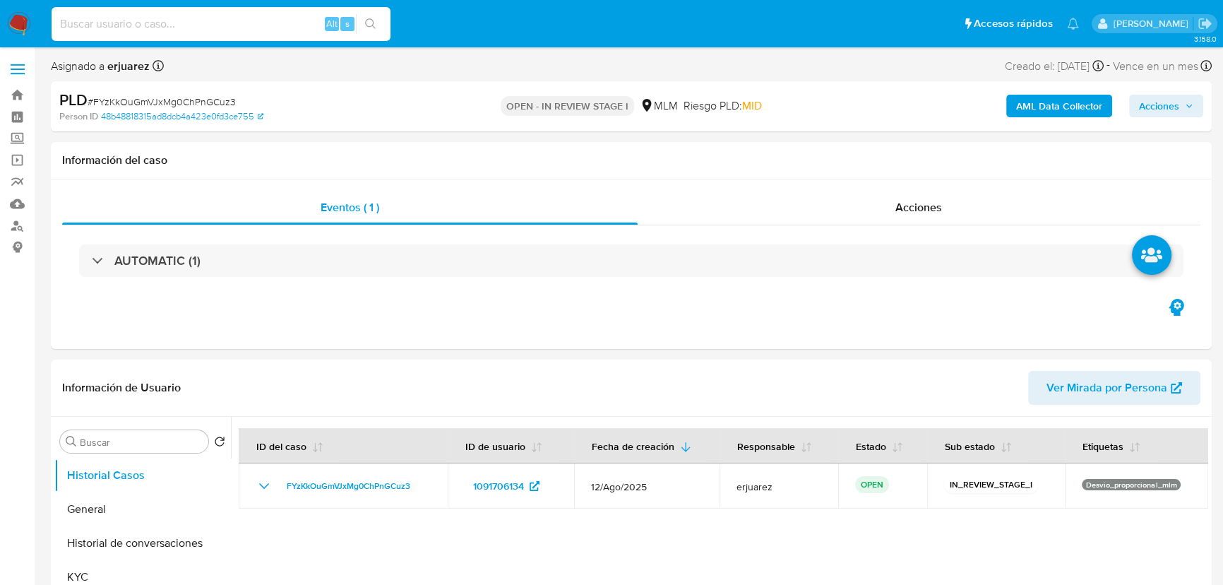
select select "10"
type input "1159375547"
click at [384, 32] on button "search-icon" at bounding box center [370, 24] width 29 height 20
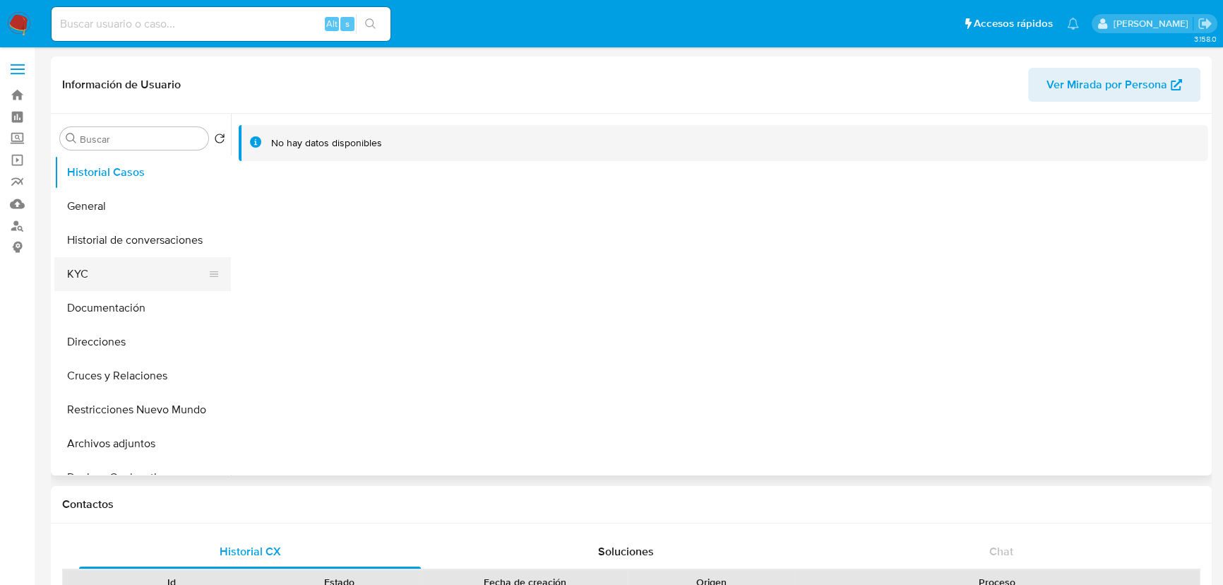
select select "10"
click at [94, 259] on button "KYC" at bounding box center [136, 274] width 165 height 34
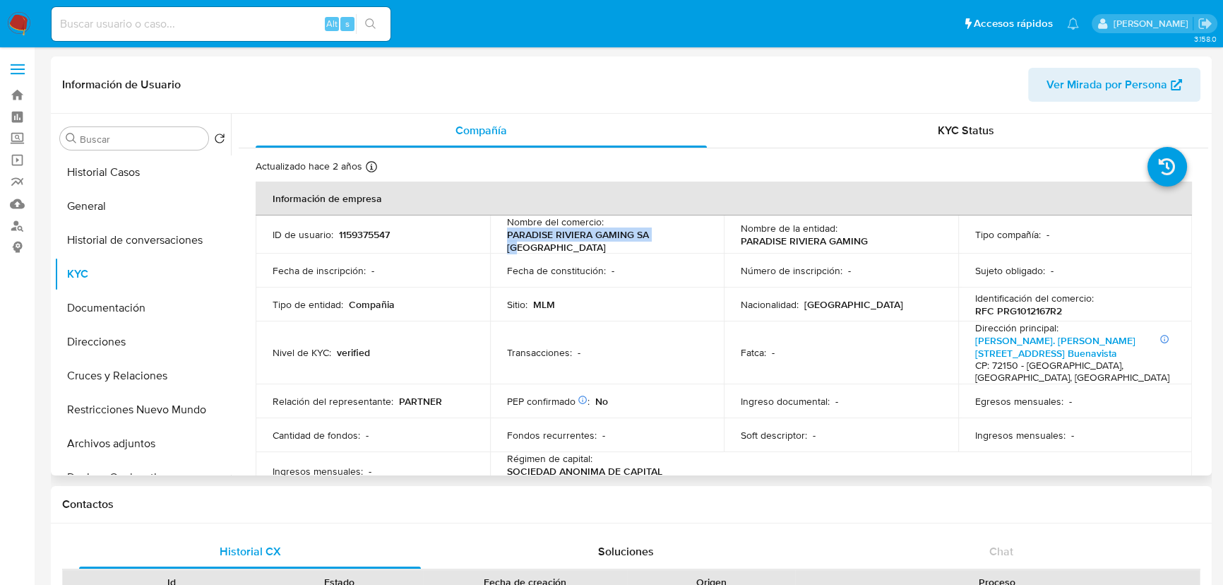
drag, startPoint x: 507, startPoint y: 245, endPoint x: 685, endPoint y: 244, distance: 177.9
click at [684, 244] on div "Nombre del comercio : PARADISE RIVIERA GAMING SA [GEOGRAPHIC_DATA]" at bounding box center [607, 234] width 201 height 38
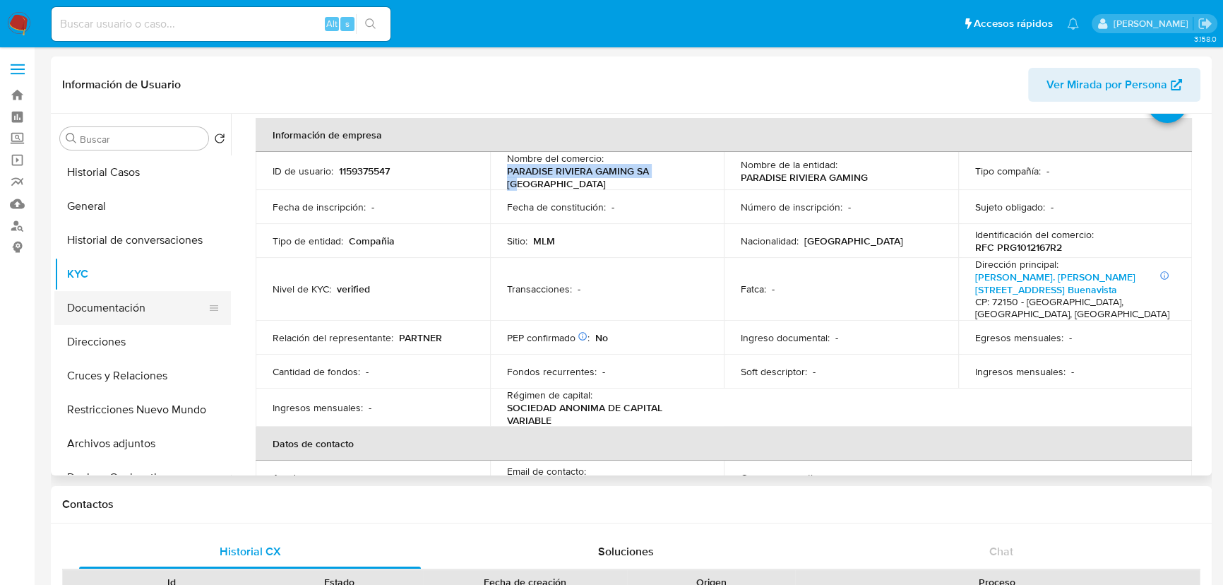
click at [133, 317] on button "Documentación" at bounding box center [136, 308] width 165 height 34
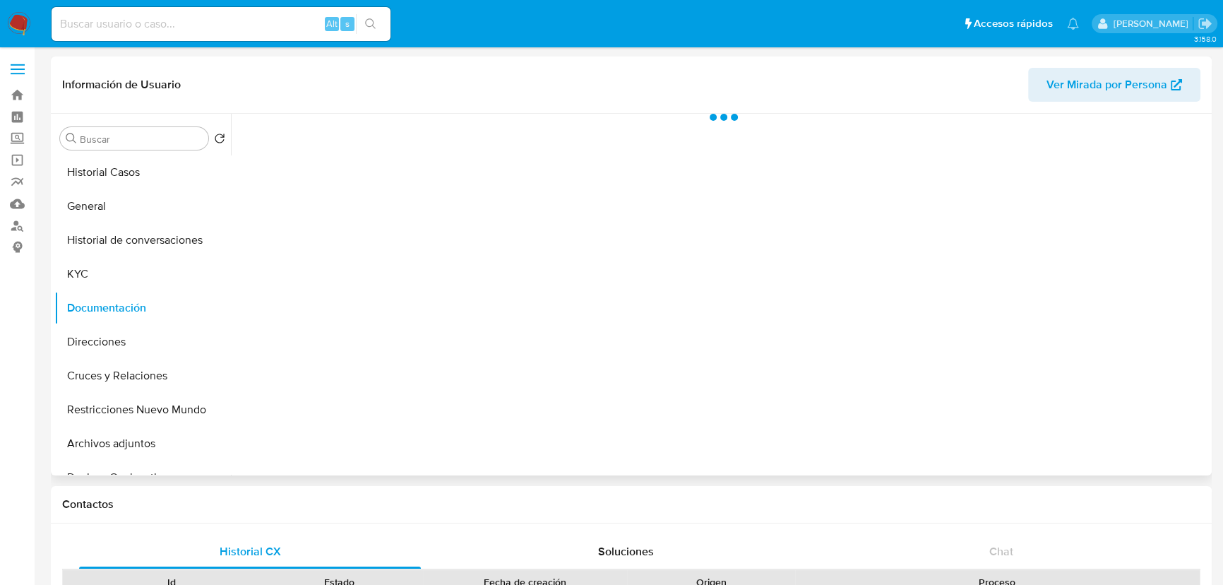
scroll to position [0, 0]
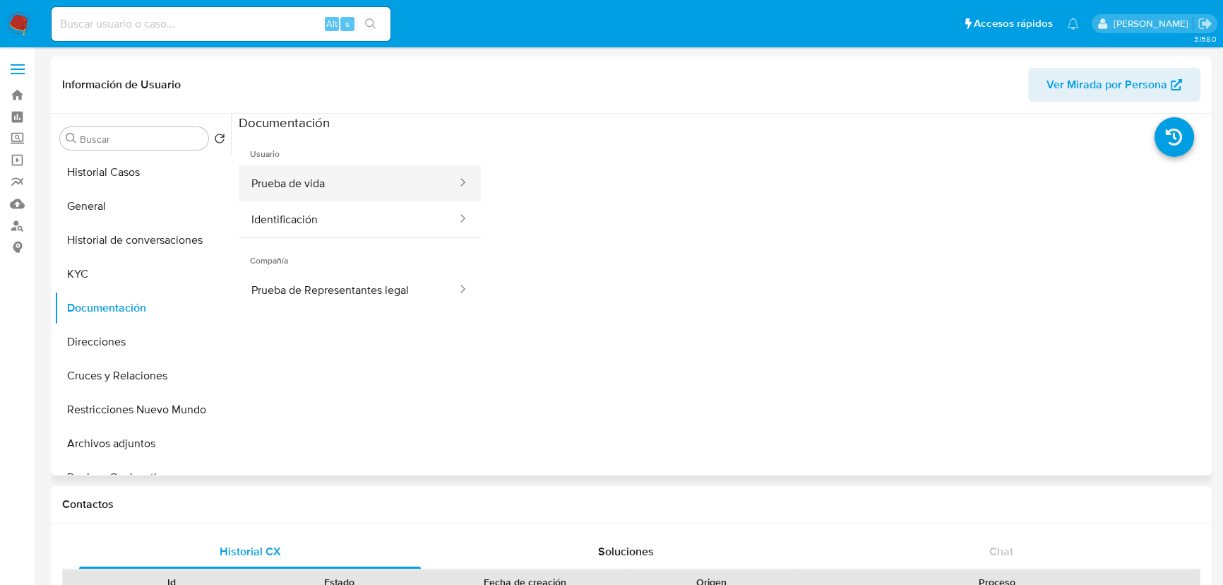
click at [324, 184] on button "Prueba de vida" at bounding box center [349, 183] width 220 height 36
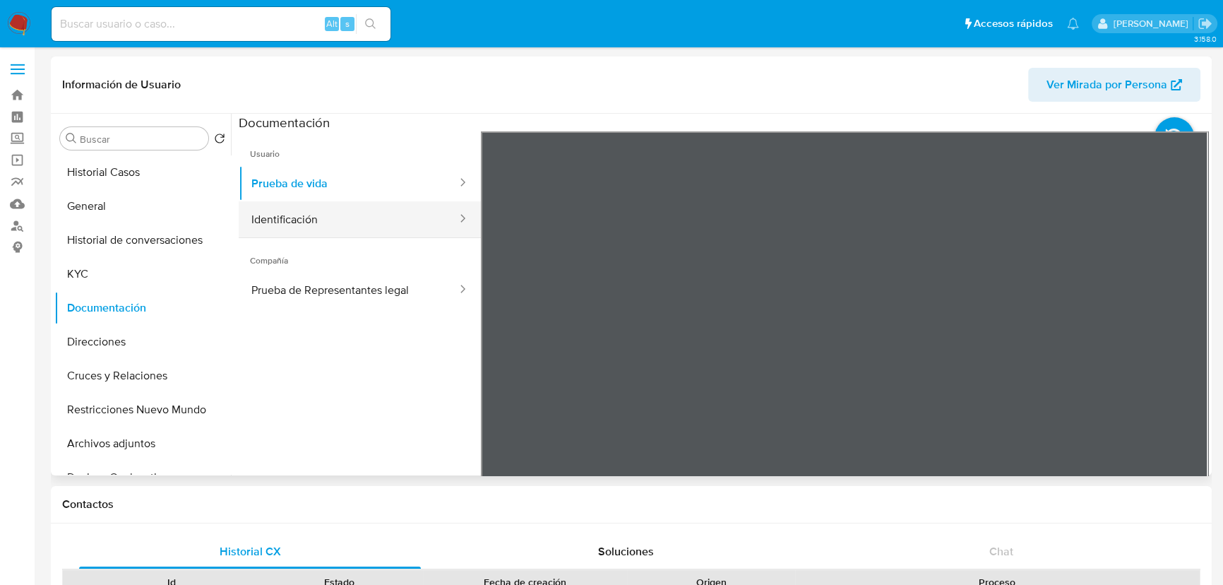
click at [283, 223] on button "Identificación" at bounding box center [349, 219] width 220 height 36
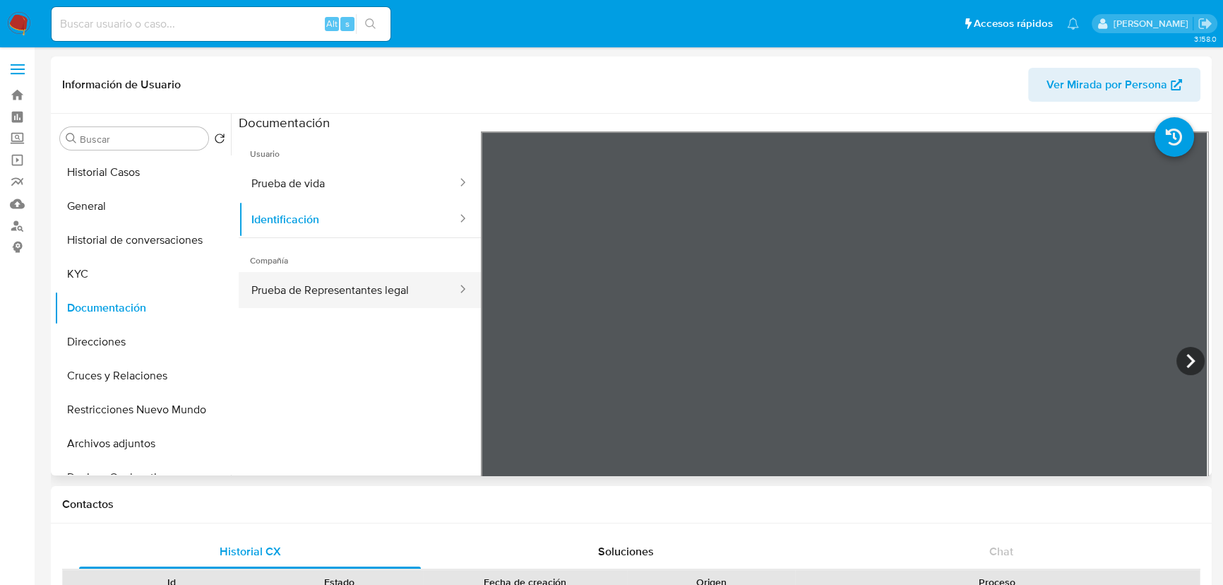
drag, startPoint x: 354, startPoint y: 282, endPoint x: 458, endPoint y: 277, distance: 104.6
click at [355, 281] on button "Prueba de Representantes legal" at bounding box center [349, 290] width 220 height 36
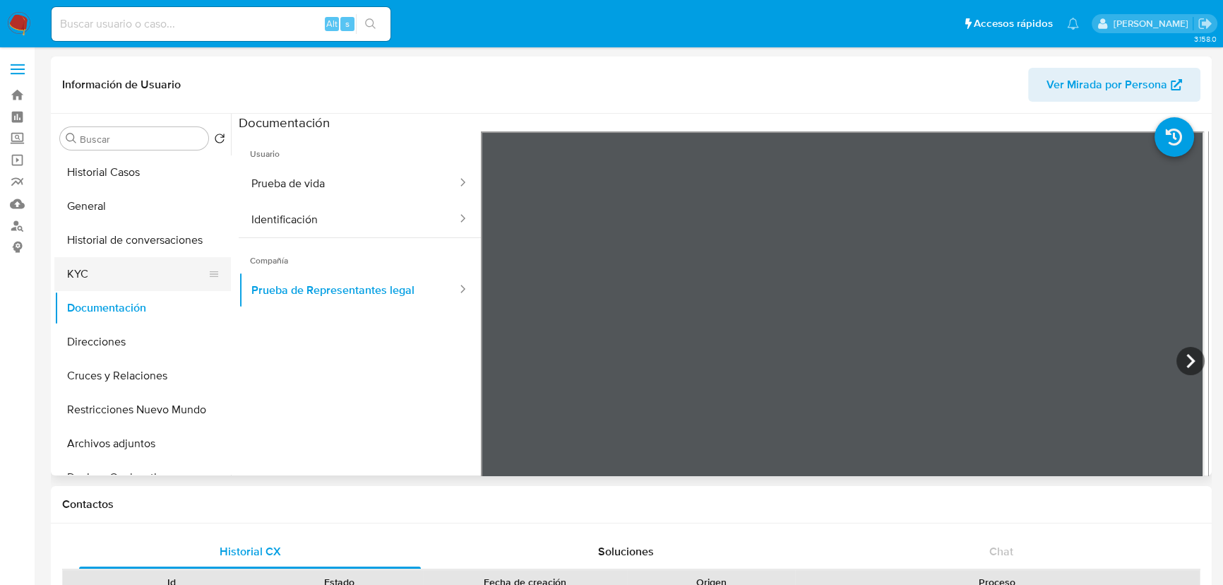
click at [82, 274] on button "KYC" at bounding box center [136, 274] width 165 height 34
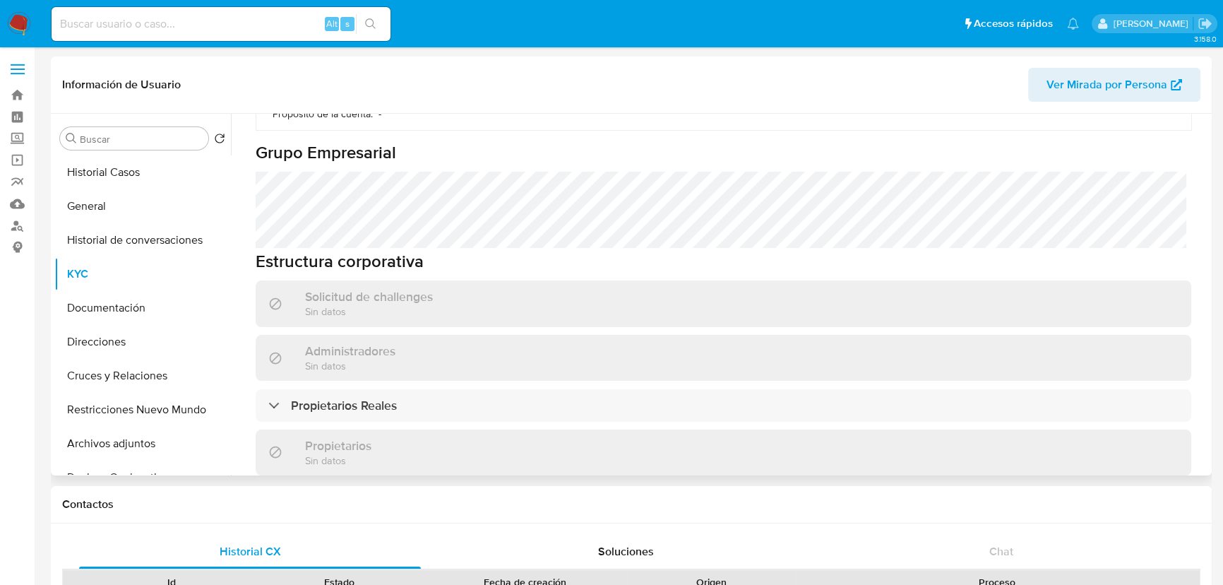
scroll to position [706, 0]
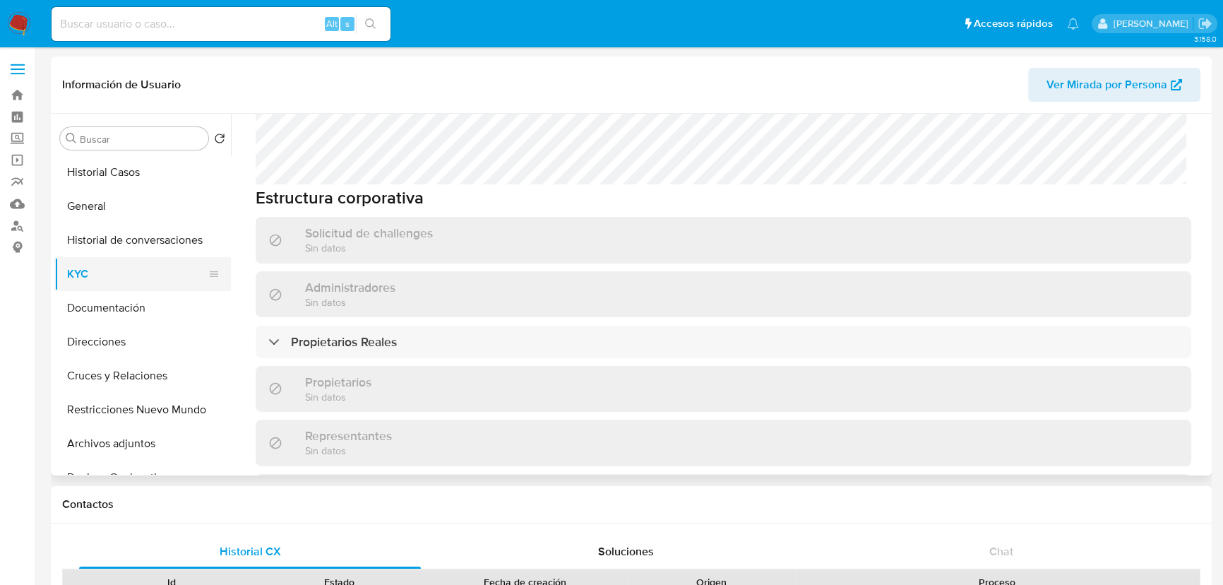
click at [115, 274] on button "KYC" at bounding box center [136, 274] width 165 height 34
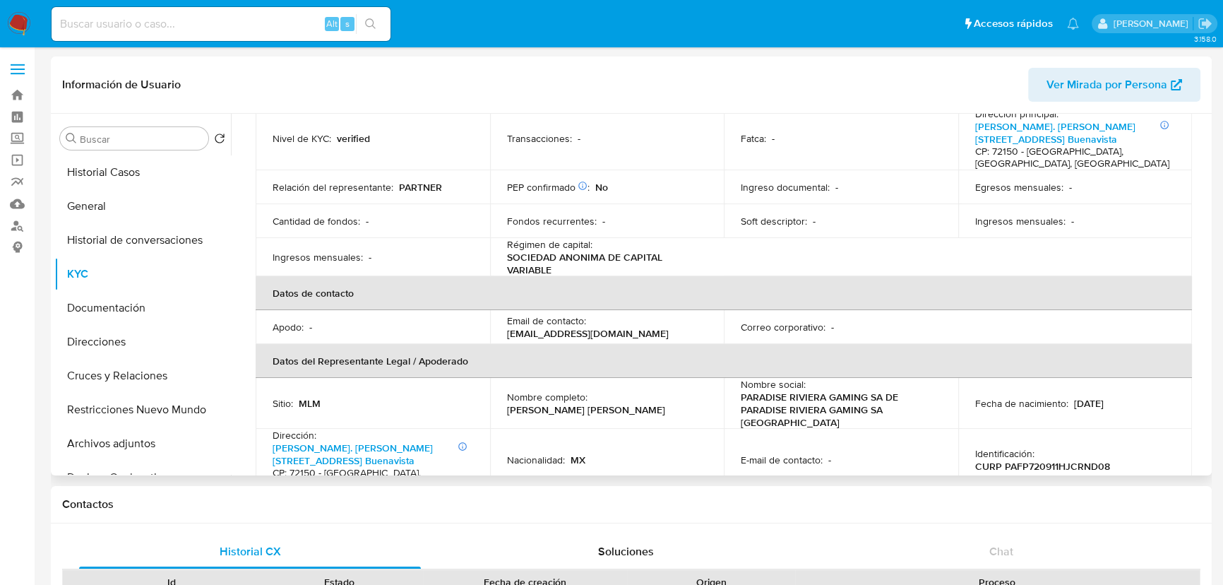
scroll to position [0, 0]
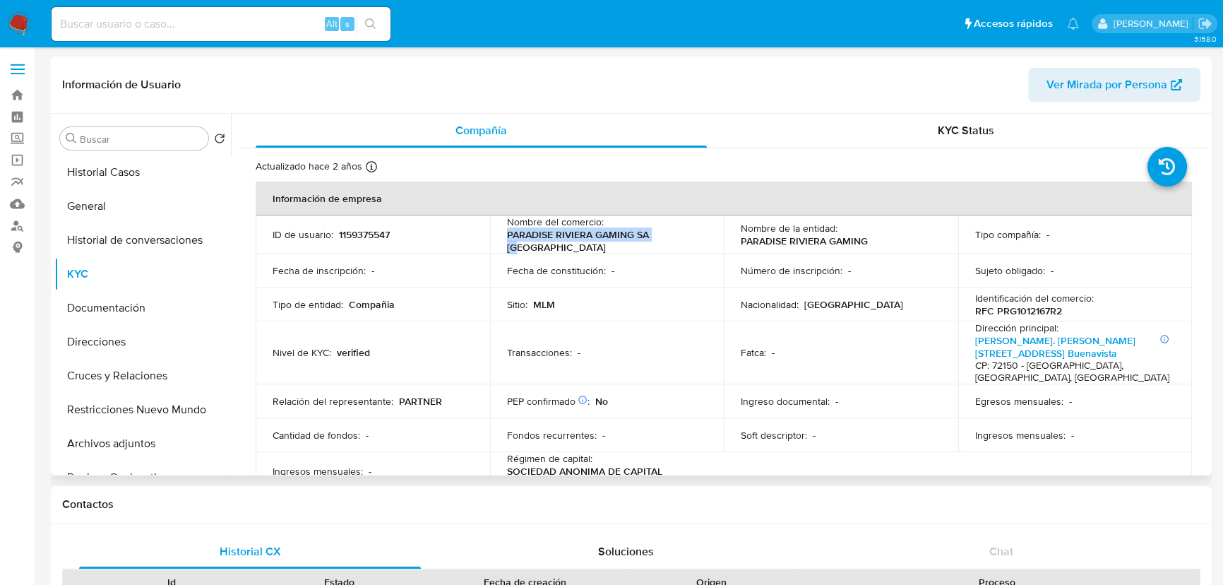
drag, startPoint x: 506, startPoint y: 239, endPoint x: 709, endPoint y: 239, distance: 202.6
click at [709, 239] on td "Nombre del comercio : PARADISE RIVIERA GAMING SA [GEOGRAPHIC_DATA]" at bounding box center [607, 234] width 234 height 38
copy p "PARADISE RIVIERA GAMING SA [GEOGRAPHIC_DATA]"
click at [141, 177] on button "Historial Casos" at bounding box center [136, 172] width 165 height 34
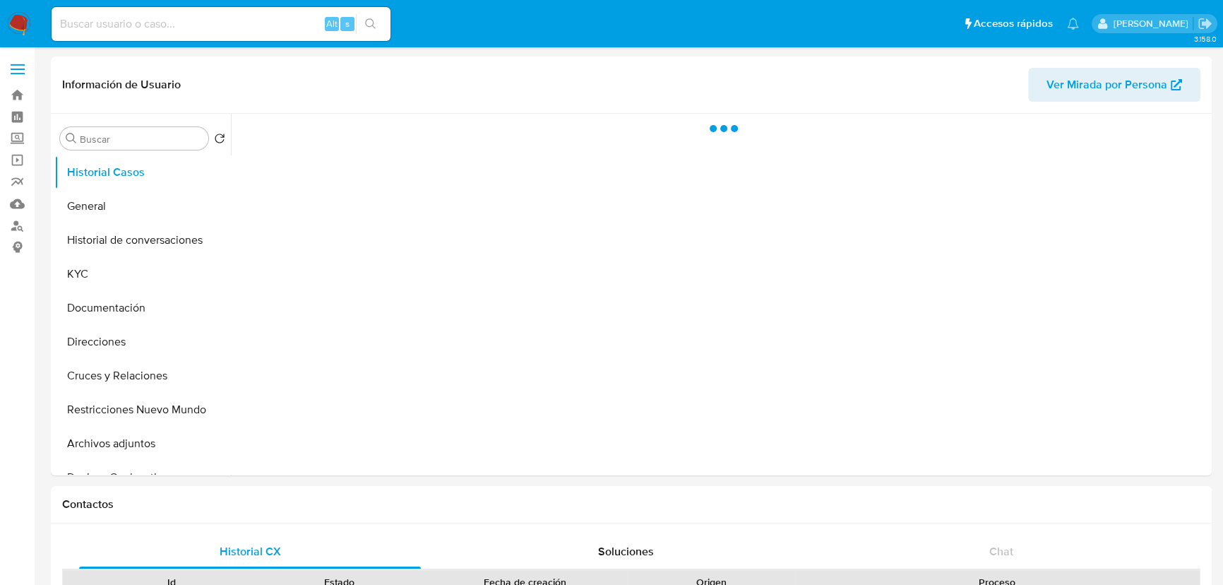
click at [20, 20] on img at bounding box center [19, 24] width 24 height 24
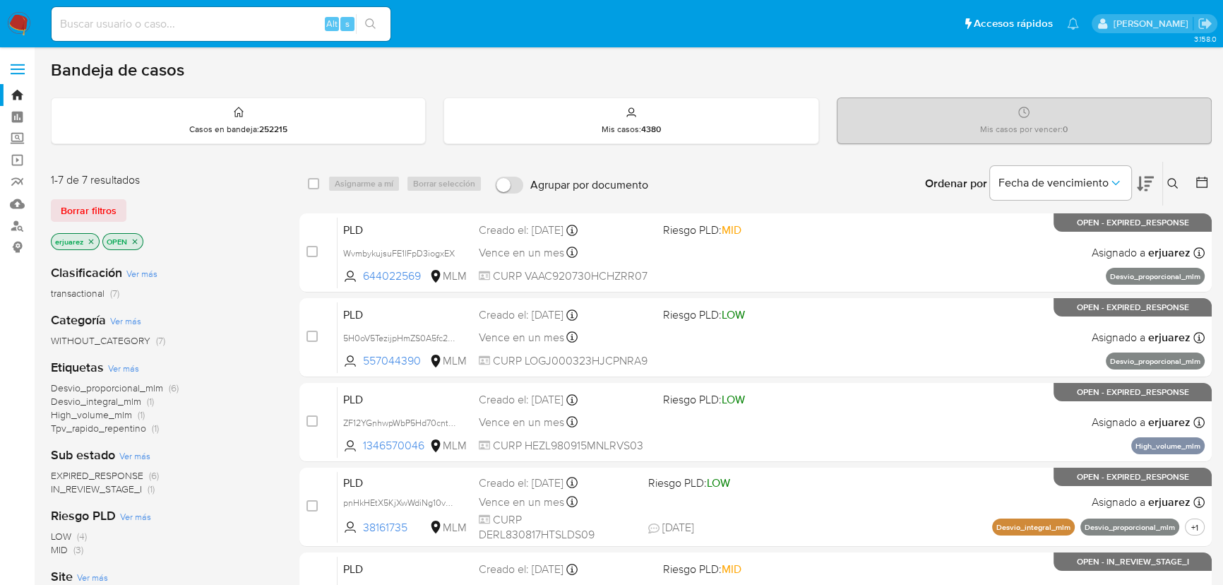
click at [157, 24] on input at bounding box center [221, 24] width 339 height 18
paste input "1091706134"
drag, startPoint x: 59, startPoint y: 23, endPoint x: 71, endPoint y: 28, distance: 12.7
click at [60, 23] on input "1091706134" at bounding box center [221, 24] width 339 height 18
click at [163, 21] on input "1091706134" at bounding box center [221, 24] width 339 height 18
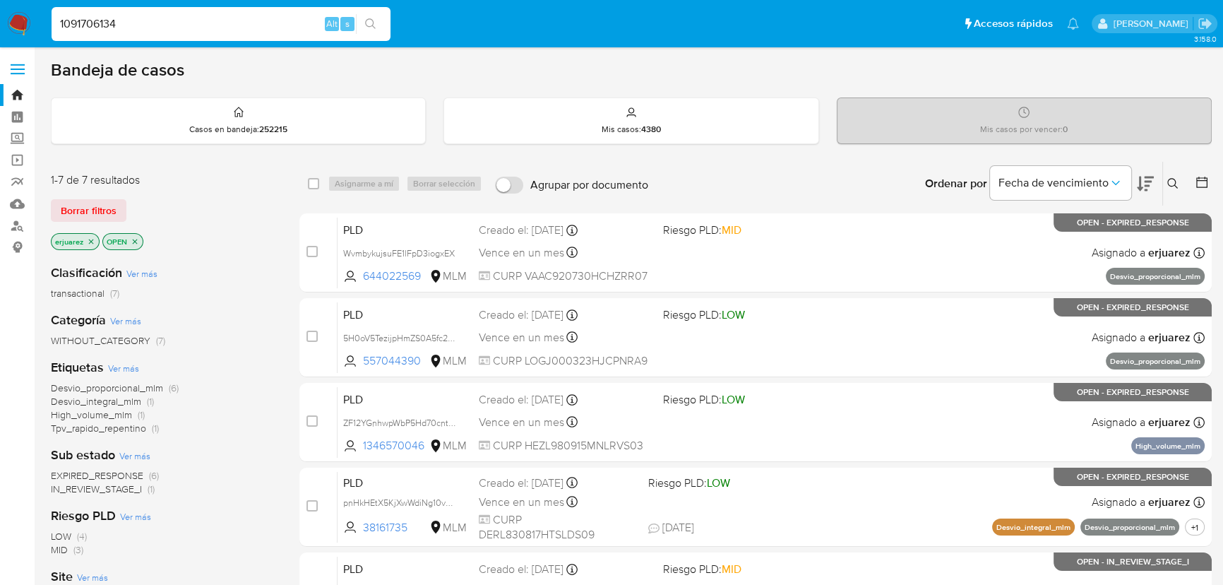
type input "1091706134"
click at [379, 20] on button "search-icon" at bounding box center [370, 24] width 29 height 20
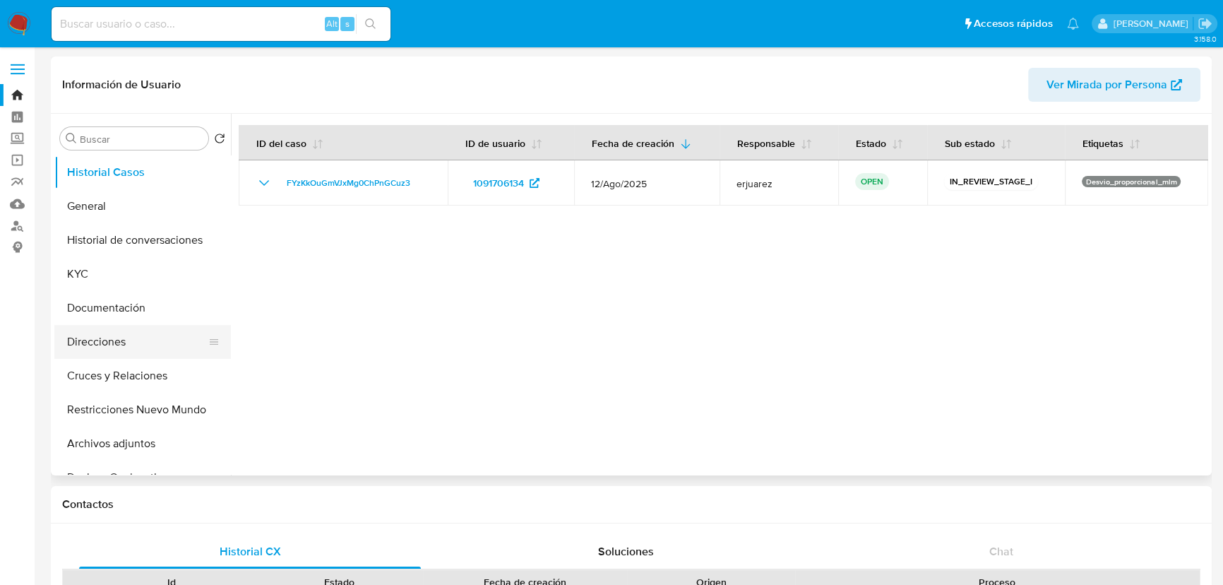
select select "10"
click at [165, 241] on button "Historial de conversaciones" at bounding box center [136, 240] width 165 height 34
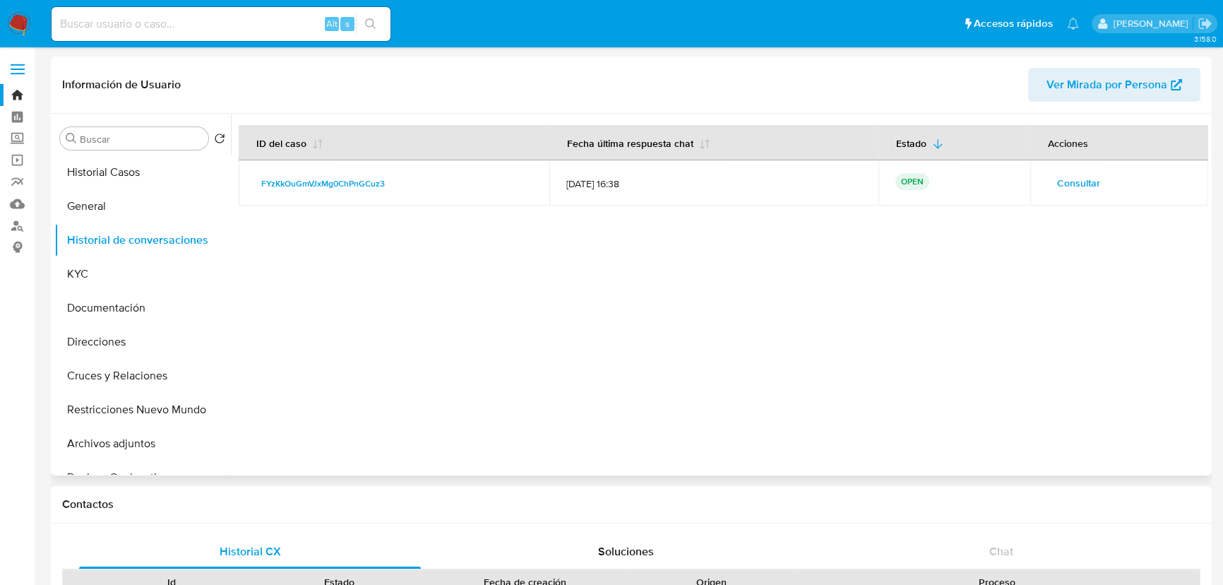
click at [1058, 176] on span "Consultar" at bounding box center [1078, 183] width 43 height 20
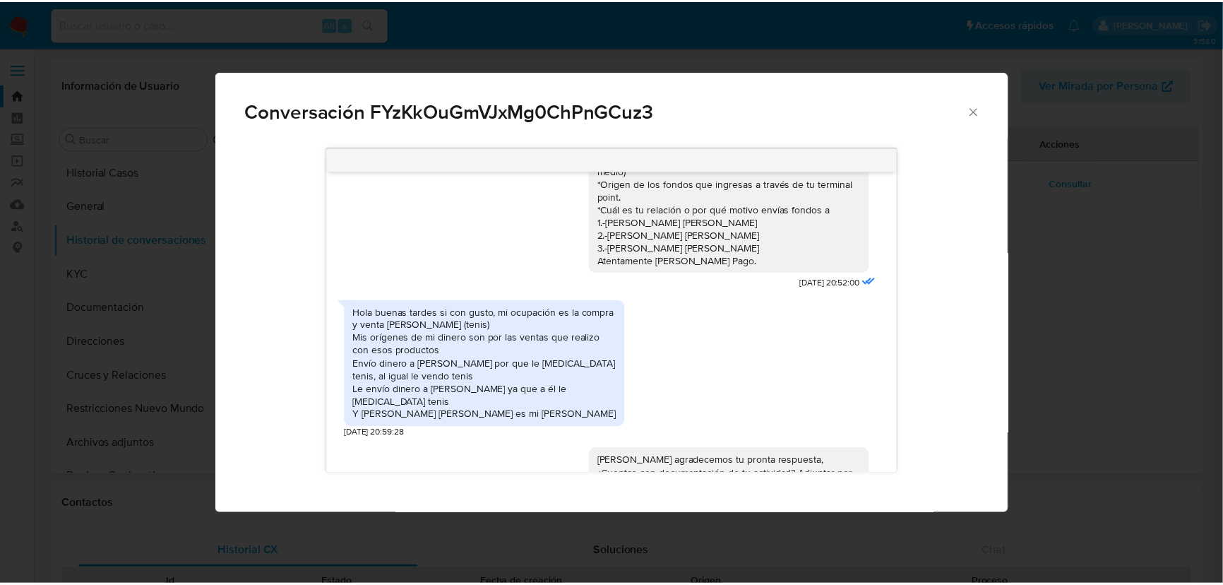
scroll to position [192, 0]
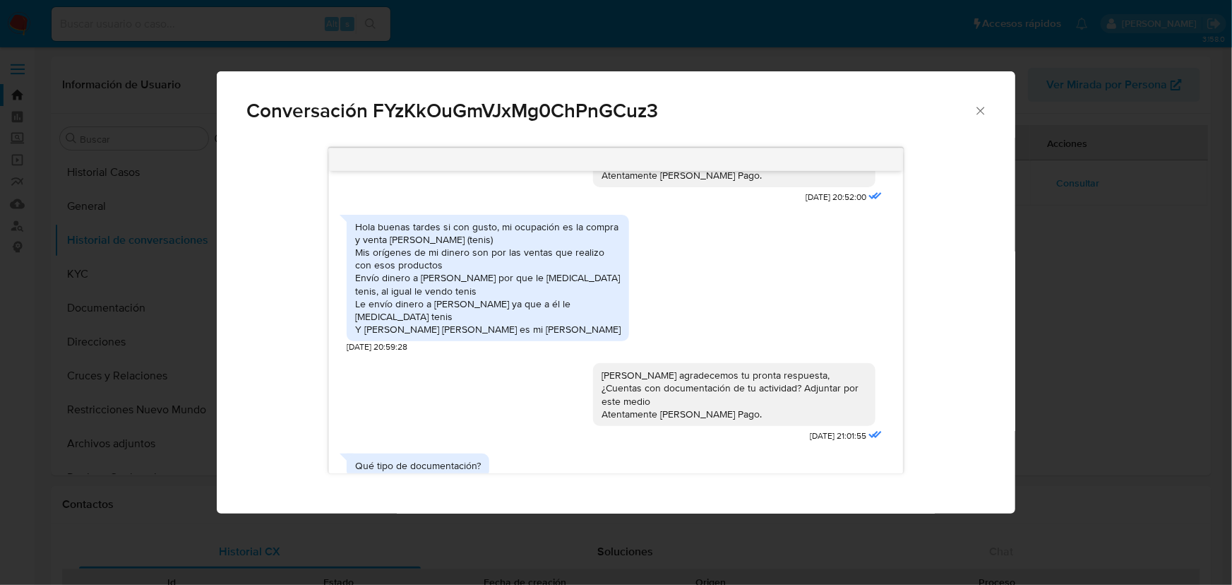
click at [1113, 293] on div "Conversación FYzKkOuGmVJxMg0ChPnGCuz3 Estimado [PERSON_NAME] se ha identificado…" at bounding box center [616, 292] width 1232 height 585
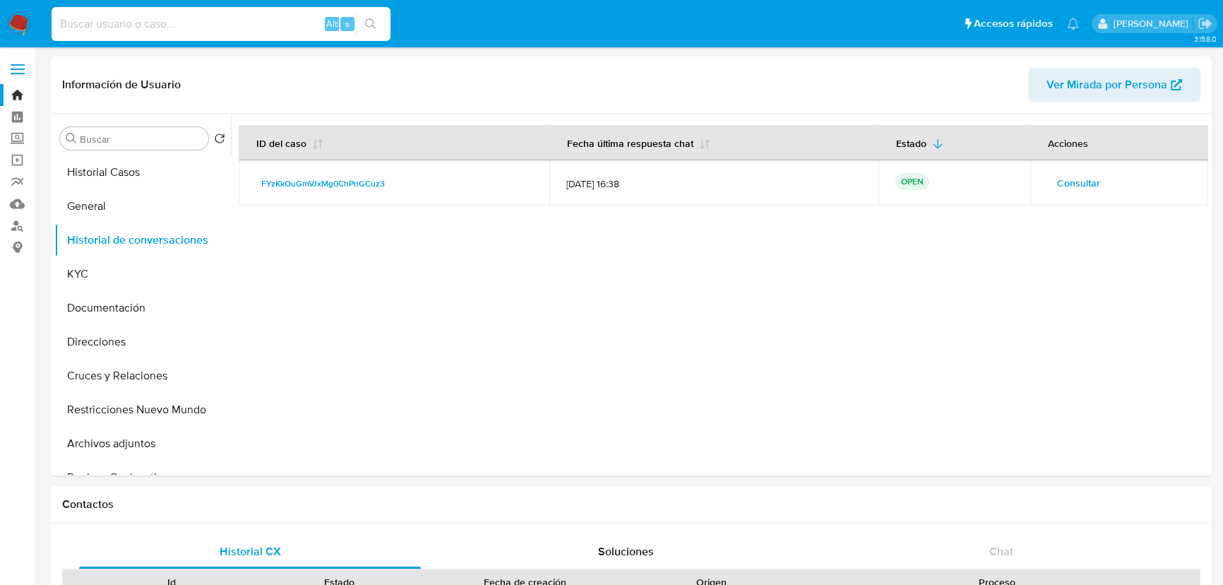
click at [180, 21] on input at bounding box center [221, 24] width 339 height 18
type input "1159375547"
click at [371, 23] on icon "search-icon" at bounding box center [370, 23] width 11 height 11
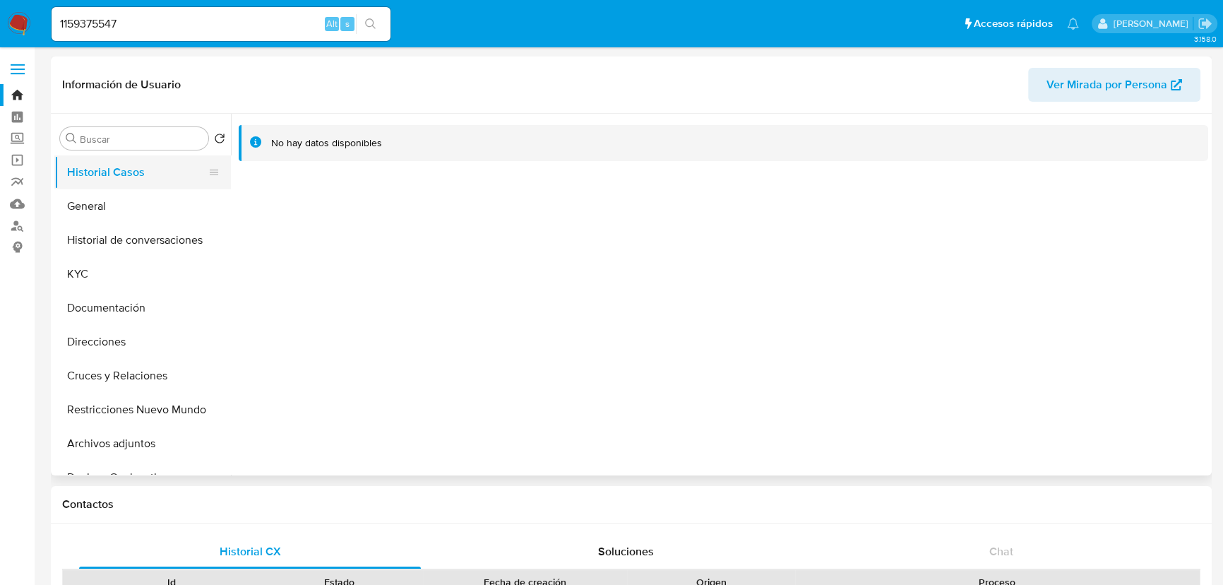
select select "10"
click at [100, 208] on button "General" at bounding box center [136, 206] width 165 height 34
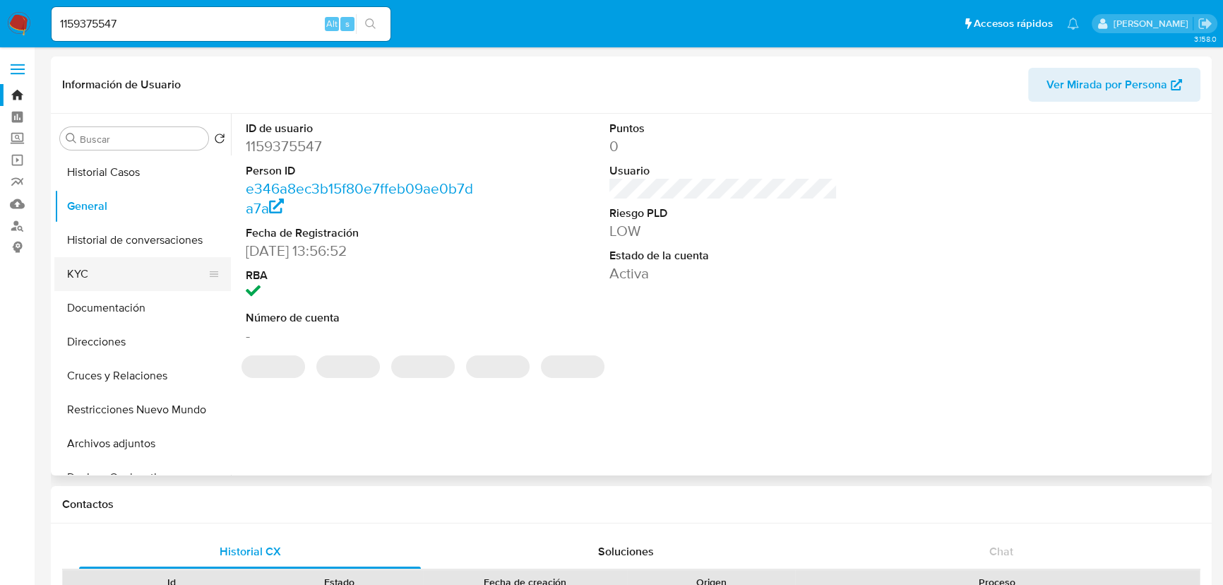
click at [102, 268] on button "KYC" at bounding box center [136, 274] width 165 height 34
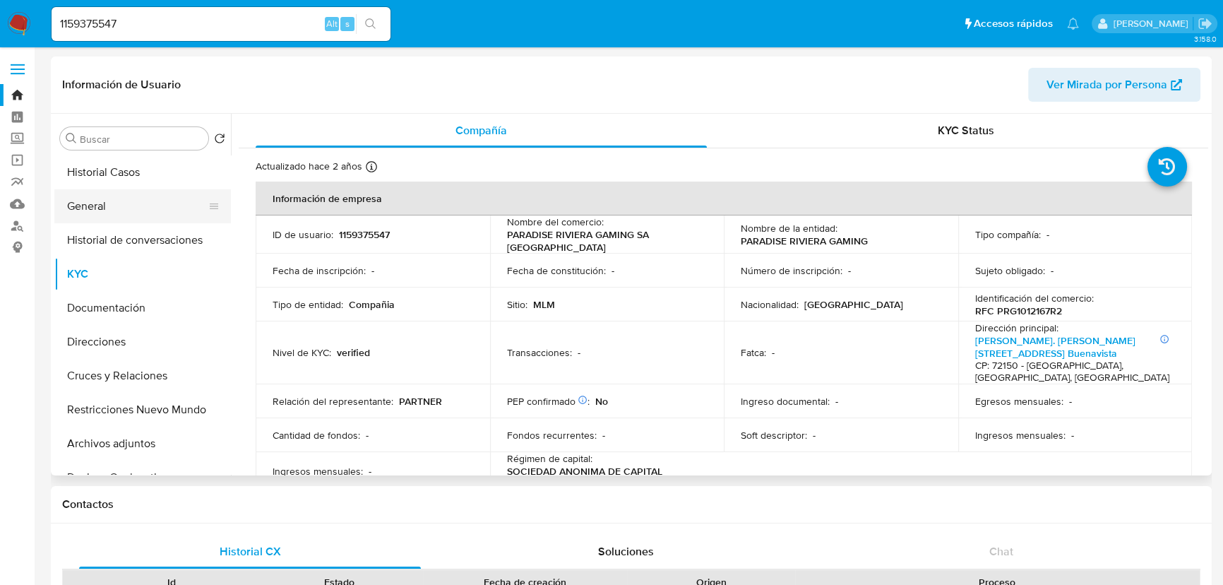
click at [106, 213] on button "General" at bounding box center [136, 206] width 165 height 34
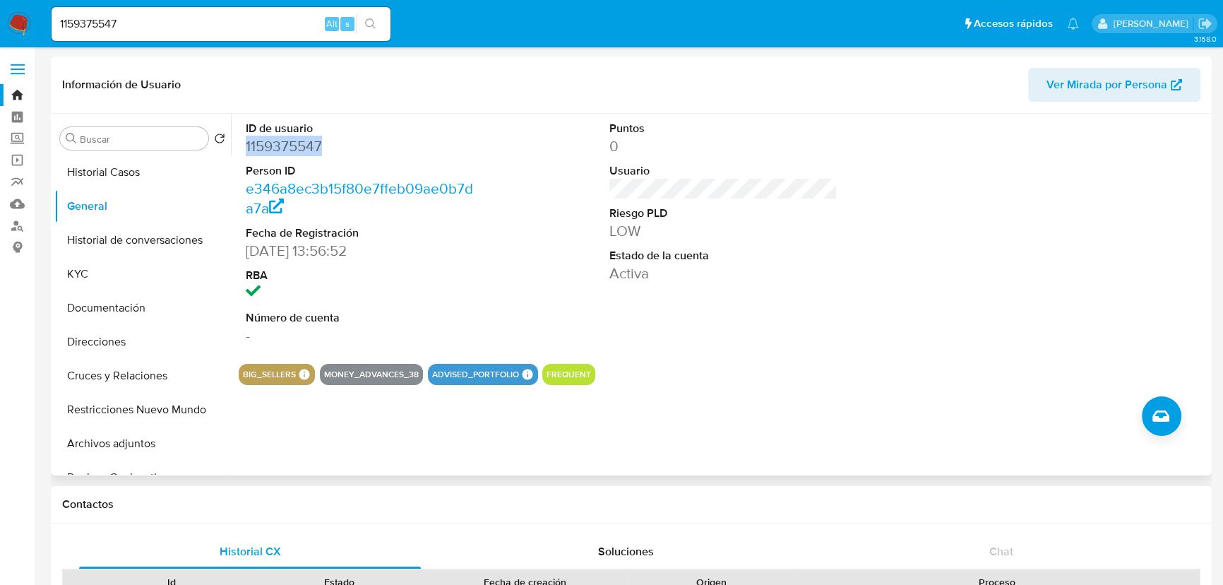
drag, startPoint x: 246, startPoint y: 150, endPoint x: 335, endPoint y: 150, distance: 89.0
click at [335, 150] on dd "1159375547" at bounding box center [360, 146] width 228 height 20
copy dd "1159375547"
click at [746, 201] on dl "Puntos 0 Usuario Riesgo PLD LOW Estado de la cuenta Activa" at bounding box center [723, 202] width 228 height 162
click at [707, 187] on div "Puntos 0 Usuario Riesgo PLD LOW Estado de la cuenta Activa" at bounding box center [723, 233] width 242 height 239
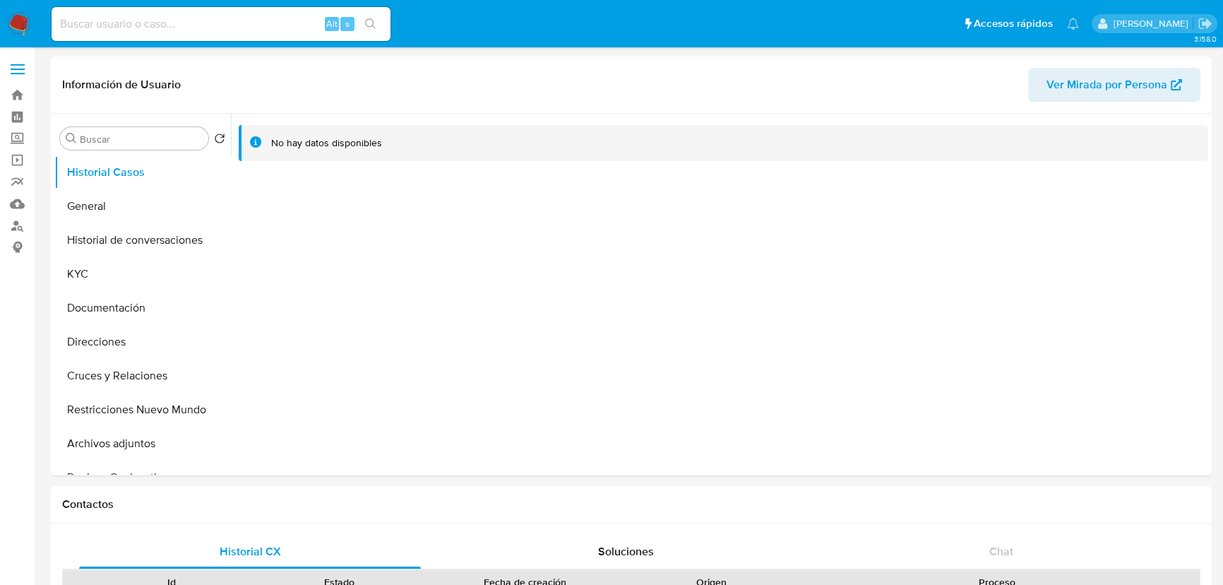
select select "10"
drag, startPoint x: 28, startPoint y: 33, endPoint x: 4, endPoint y: 28, distance: 24.7
click at [28, 33] on img at bounding box center [19, 24] width 24 height 24
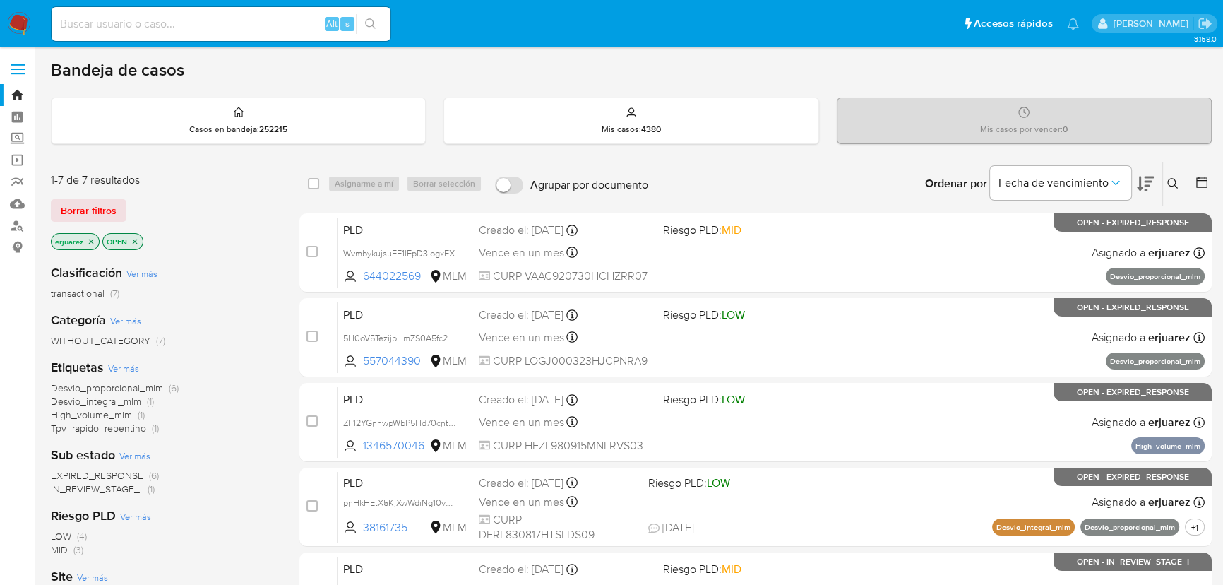
click at [184, 21] on input at bounding box center [221, 24] width 339 height 18
paste input "1091706134"
type input "1091706134"
click at [375, 18] on icon "search-icon" at bounding box center [370, 23] width 11 height 11
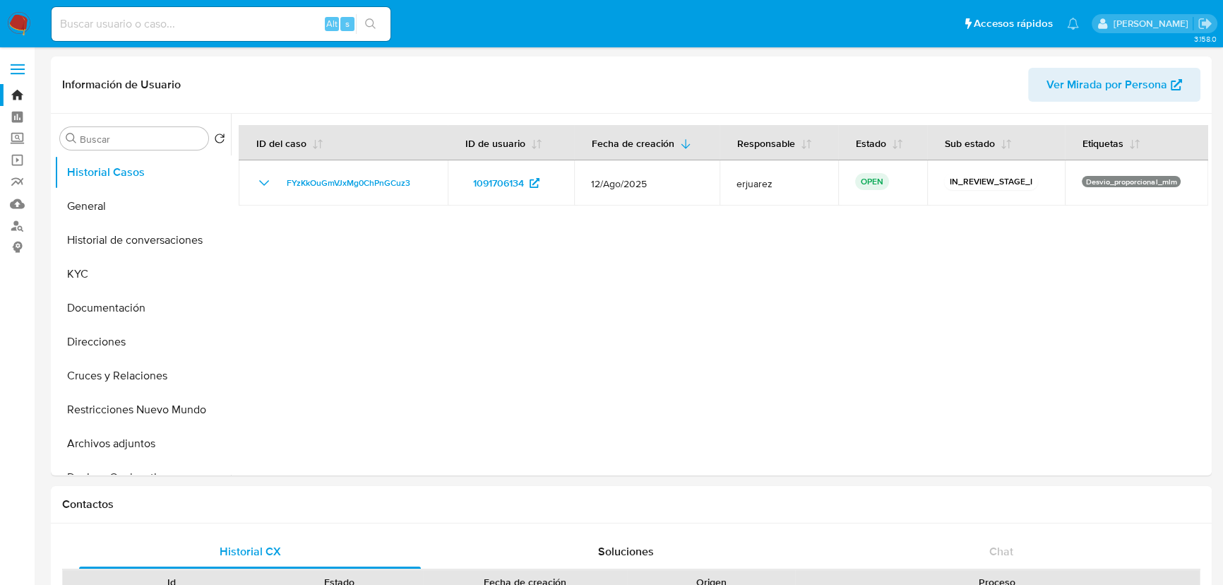
select select "10"
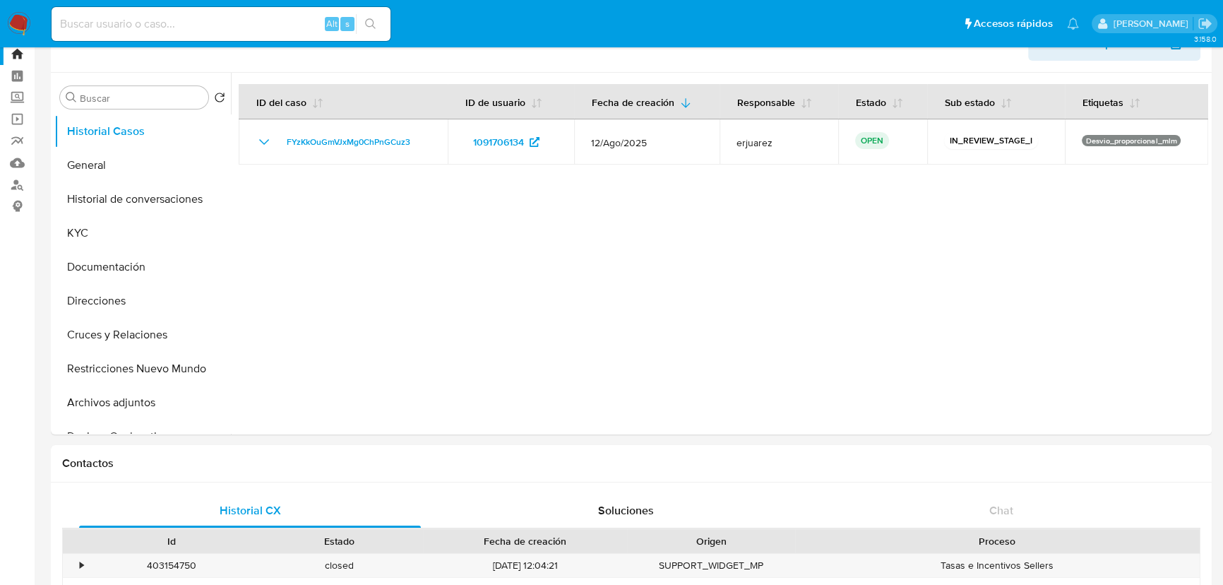
scroll to position [64, 0]
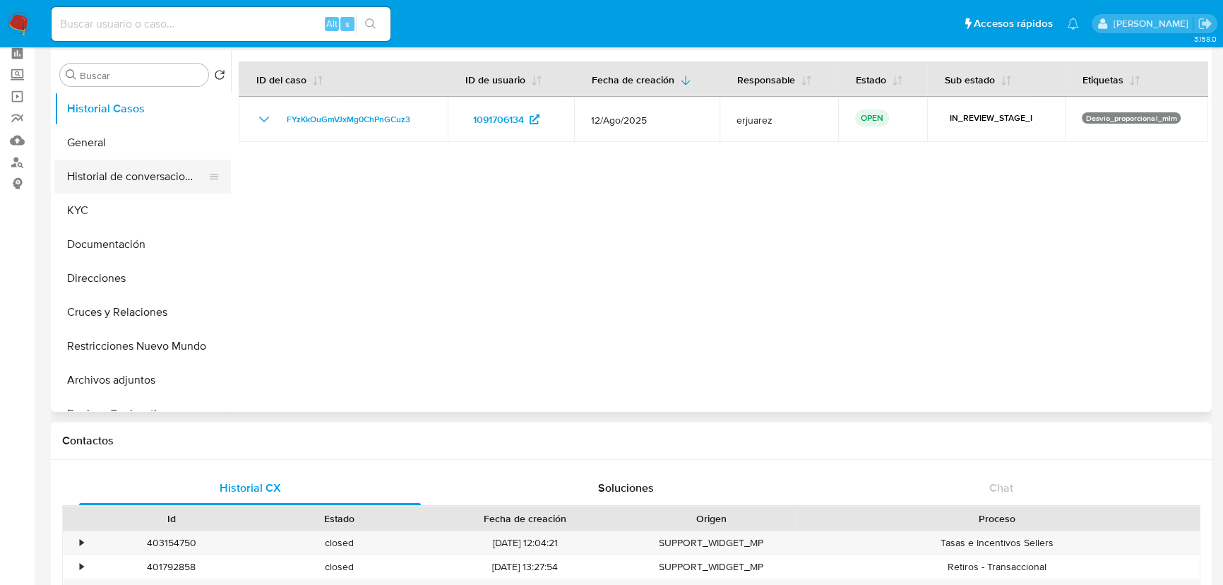
click at [103, 169] on button "Historial de conversaciones" at bounding box center [136, 177] width 165 height 34
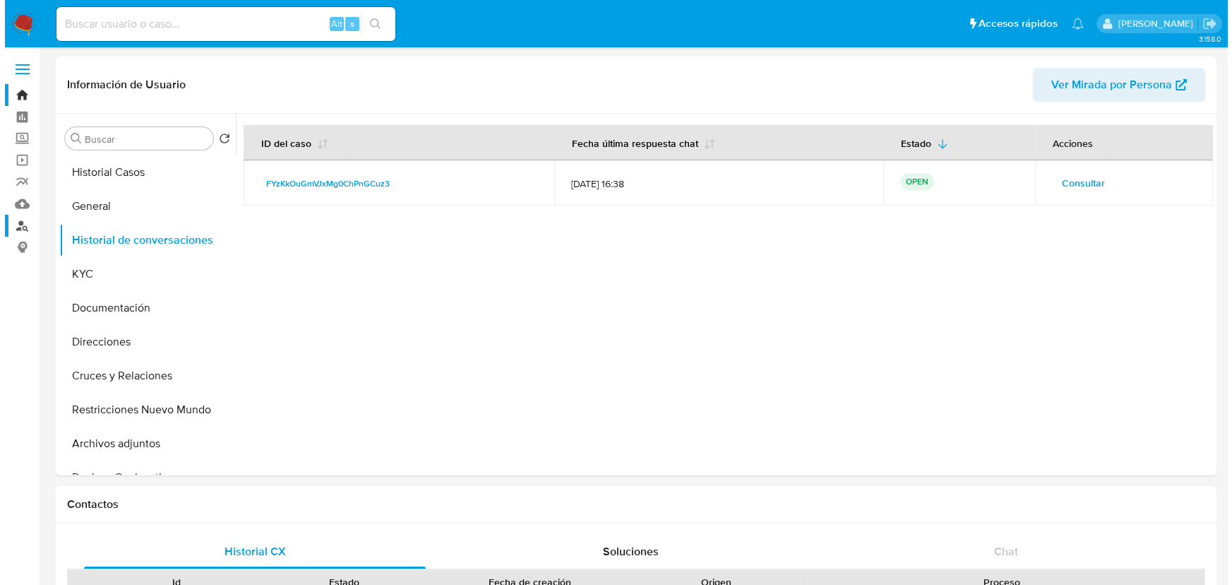
scroll to position [0, 0]
click at [1061, 183] on span "Consultar" at bounding box center [1078, 183] width 43 height 20
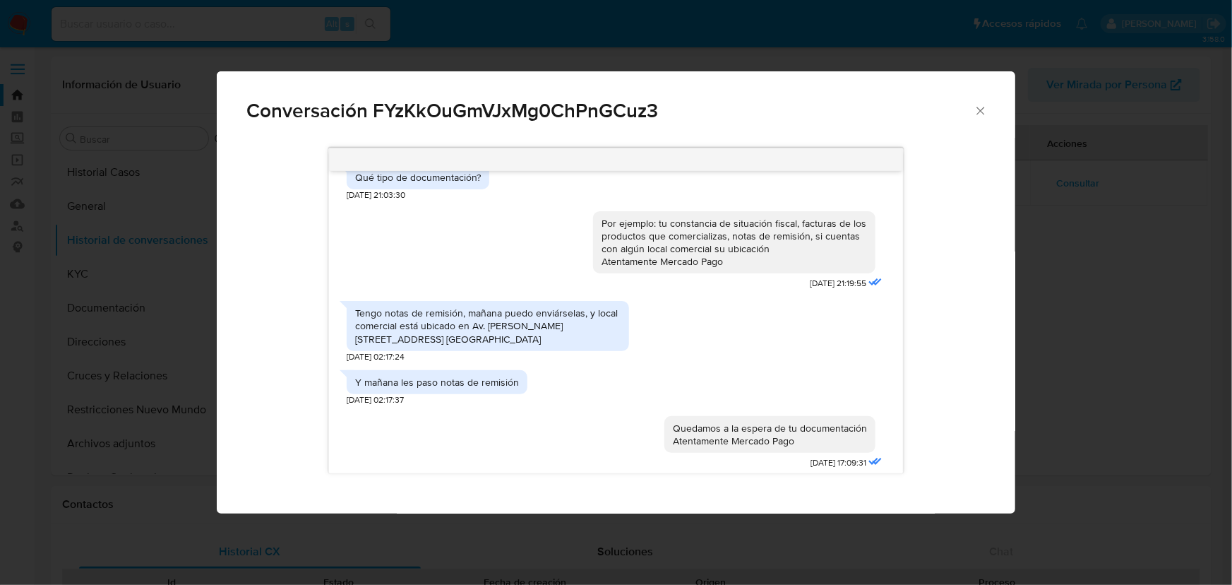
scroll to position [645, 0]
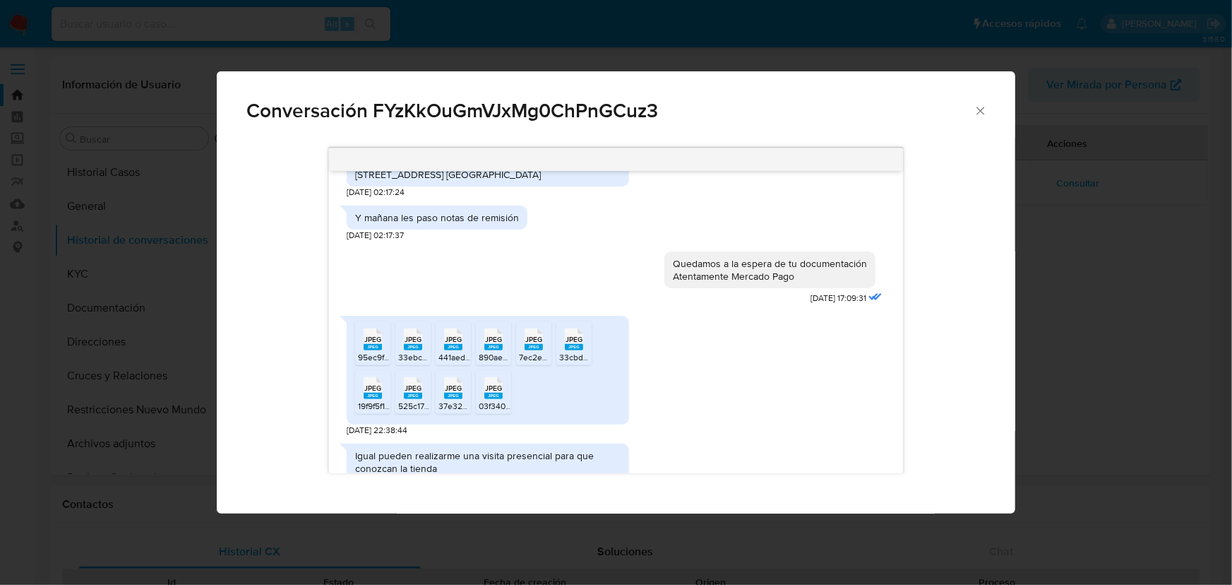
click at [370, 344] on rect "Comunicación" at bounding box center [373, 347] width 18 height 6
click at [407, 335] on span "JPEG" at bounding box center [413, 339] width 17 height 9
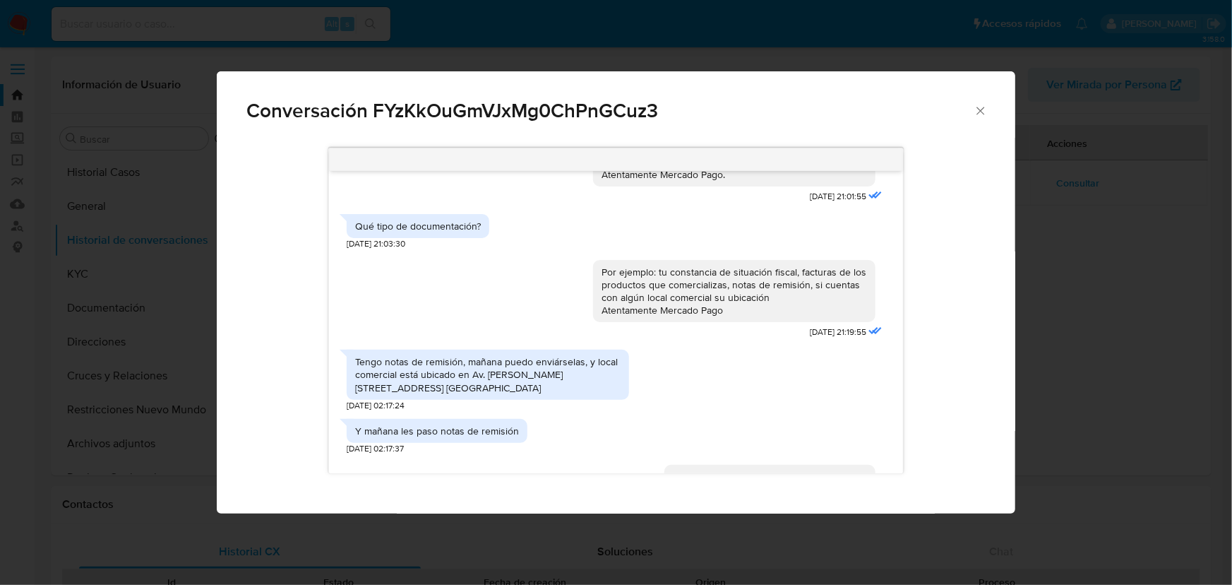
scroll to position [452, 0]
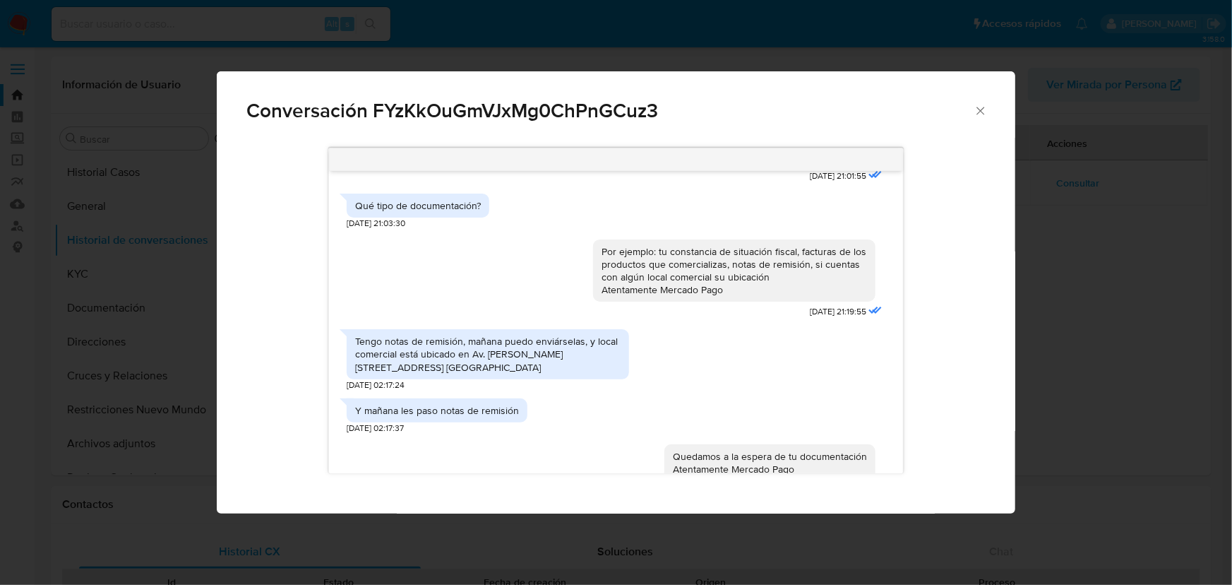
drag, startPoint x: 385, startPoint y: 318, endPoint x: 365, endPoint y: 318, distance: 19.8
click at [385, 335] on div "Tengo notas de remisión, mañana puedo enviárselas, y local comercial está ubica…" at bounding box center [487, 354] width 265 height 39
drag, startPoint x: 355, startPoint y: 314, endPoint x: 460, endPoint y: 316, distance: 104.5
click at [460, 335] on div "Tengo notas de remisión, mañana puedo enviárselas, y local comercial está ubica…" at bounding box center [487, 354] width 265 height 39
copy div "Tengo notas de remisión"
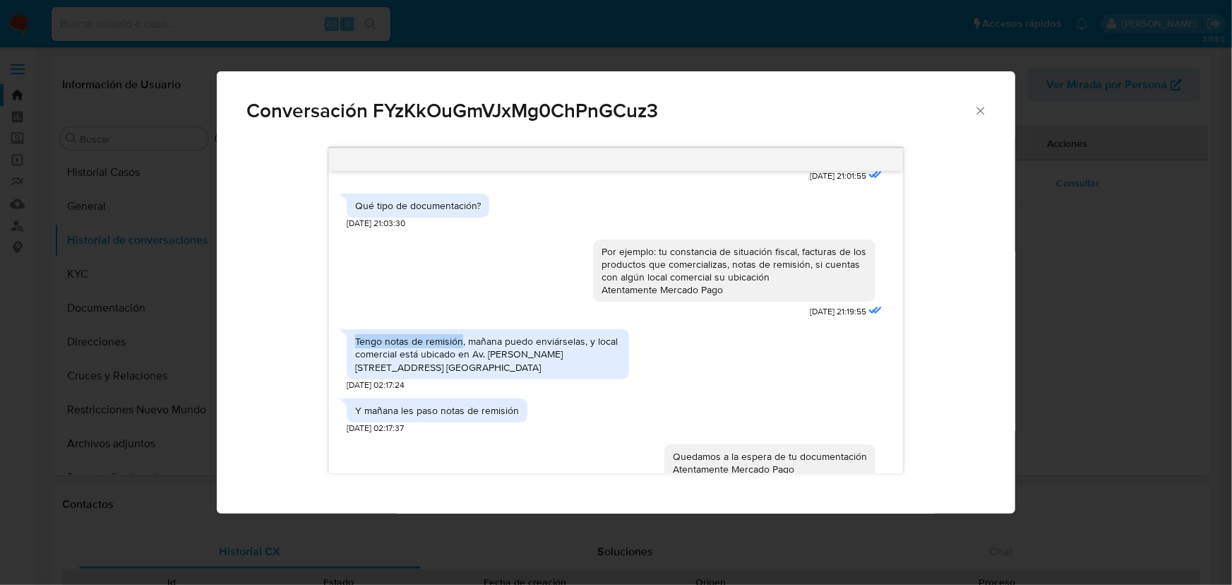
click at [1121, 237] on div "Conversación FYzKkOuGmVJxMg0ChPnGCuz3 Estimado [PERSON_NAME] se ha identificado…" at bounding box center [616, 292] width 1232 height 585
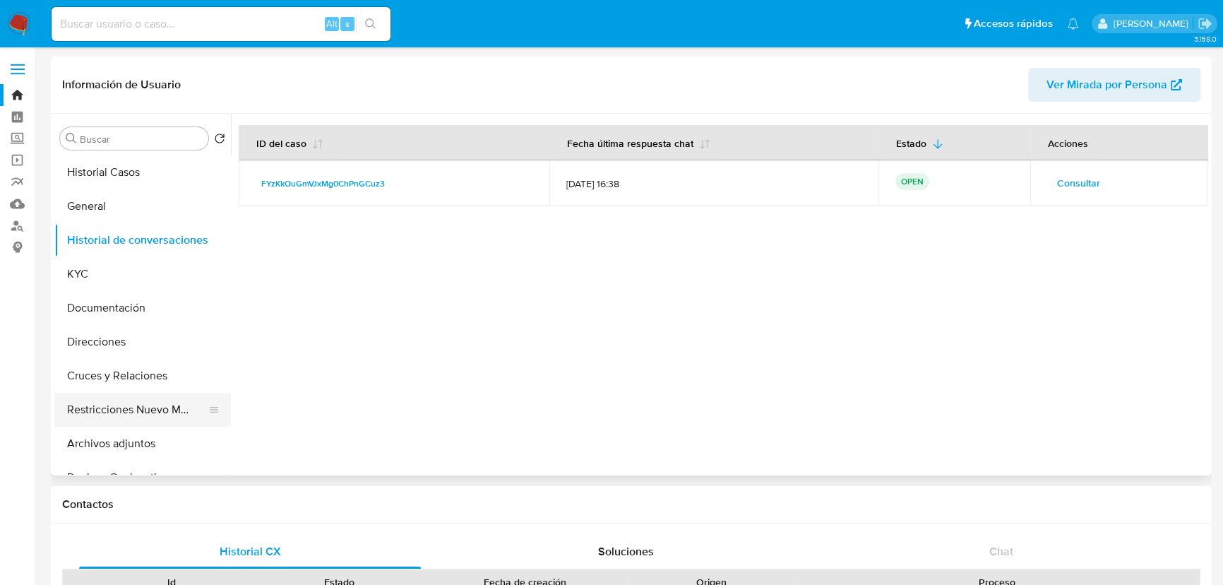
click at [133, 415] on button "Restricciones Nuevo Mundo" at bounding box center [136, 410] width 165 height 34
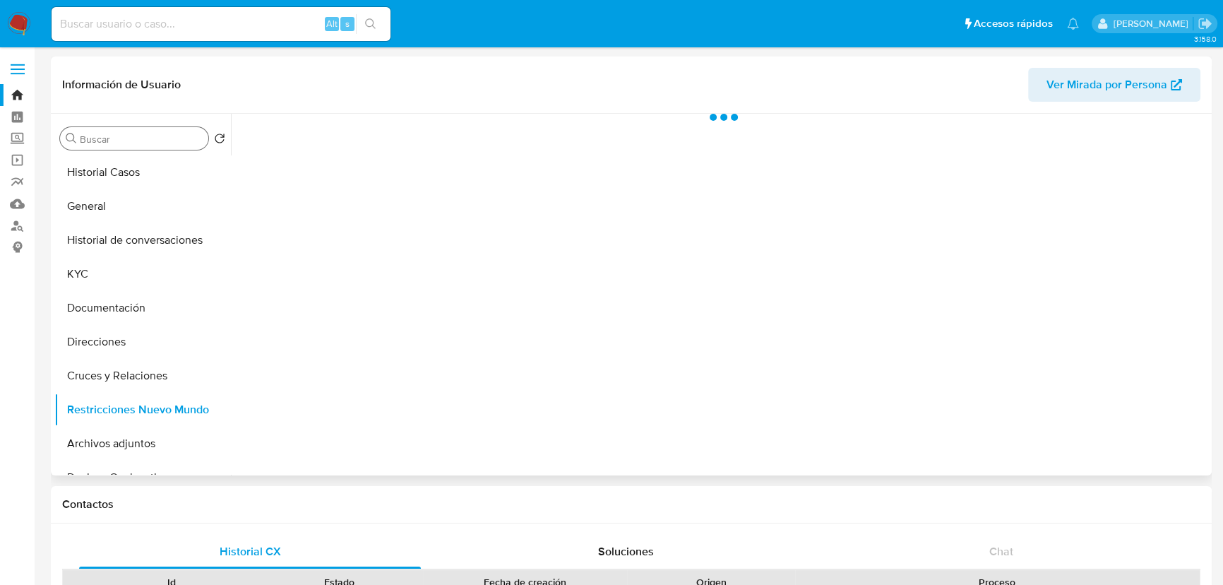
drag, startPoint x: 125, startPoint y: 203, endPoint x: 157, endPoint y: 148, distance: 63.9
click at [126, 201] on button "General" at bounding box center [142, 206] width 177 height 34
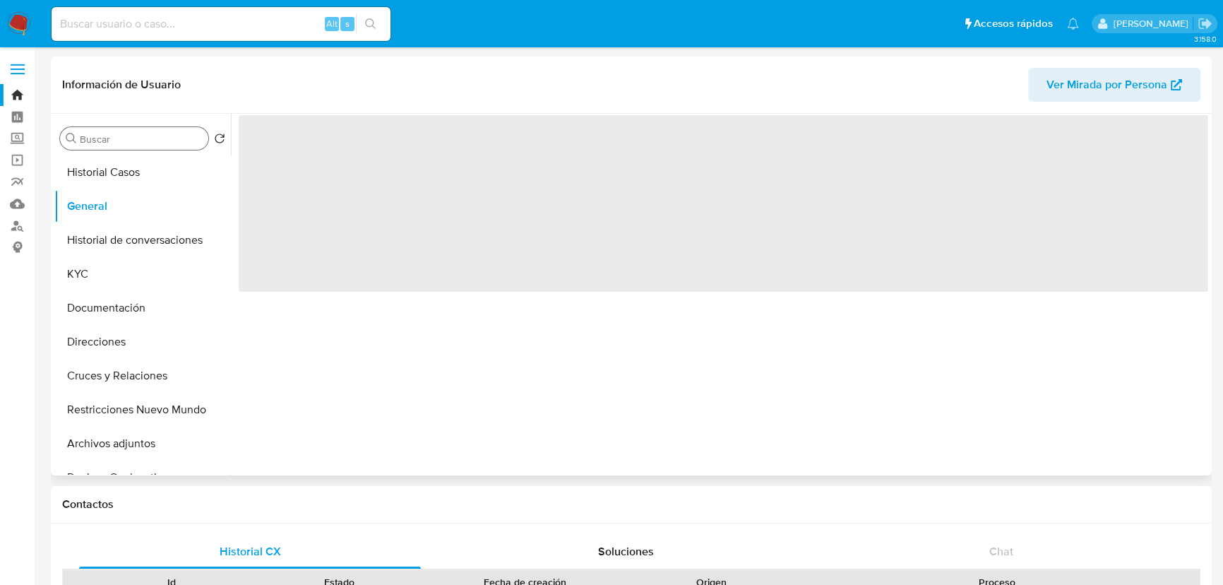
click at [157, 148] on div "Buscar" at bounding box center [134, 138] width 148 height 23
click at [158, 169] on button "Historial Casos" at bounding box center [136, 172] width 165 height 34
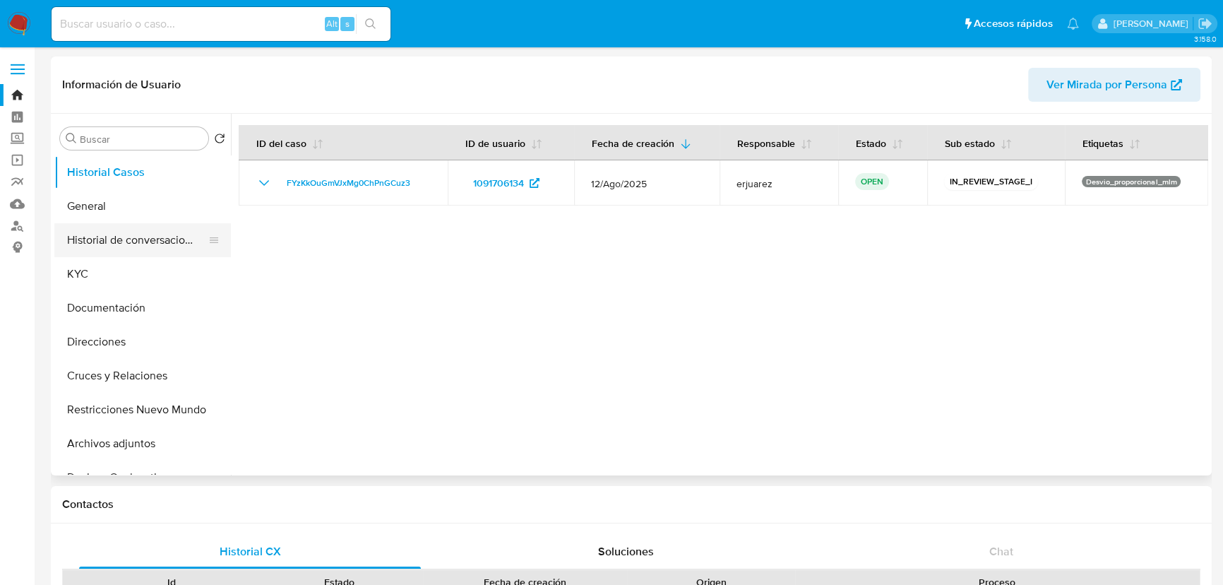
click at [129, 237] on button "Historial de conversaciones" at bounding box center [136, 240] width 165 height 34
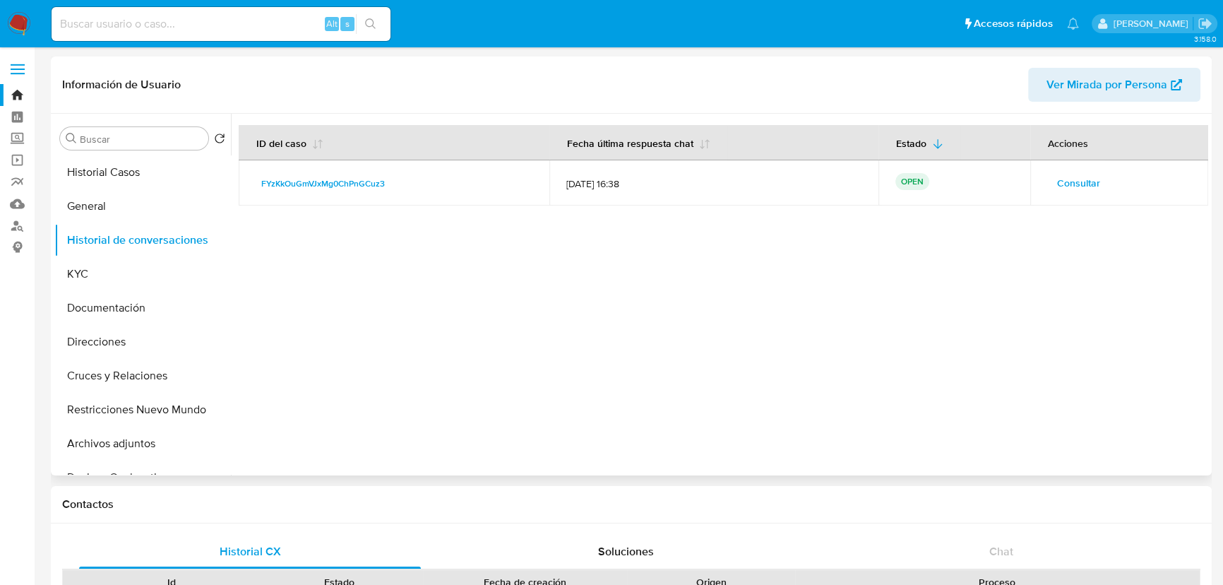
click at [1063, 178] on span "Consultar" at bounding box center [1078, 183] width 43 height 20
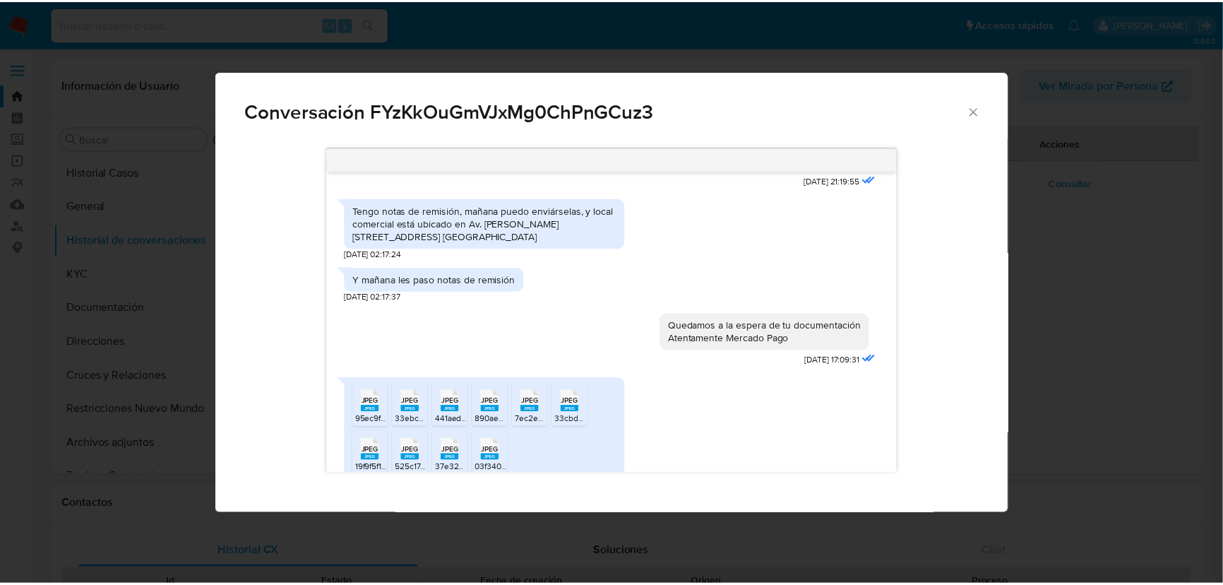
scroll to position [517, 0]
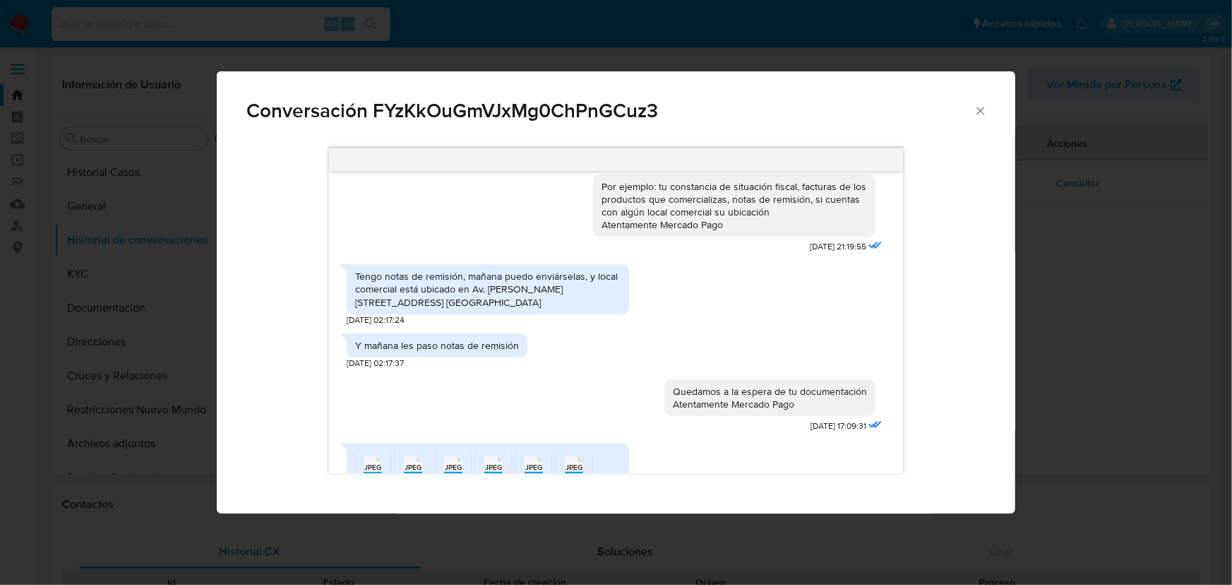
drag, startPoint x: 492, startPoint y: 268, endPoint x: 565, endPoint y: 282, distance: 74.1
click at [565, 282] on div "Tengo notas de remisión, mañana puedo enviárselas, y local comercial está ubica…" at bounding box center [488, 289] width 282 height 50
copy div "Av. [PERSON_NAME][STREET_ADDRESS] [GEOGRAPHIC_DATA]"
drag, startPoint x: 982, startPoint y: 117, endPoint x: 399, endPoint y: 197, distance: 588.8
click at [981, 116] on icon "Cerrar" at bounding box center [981, 111] width 14 height 14
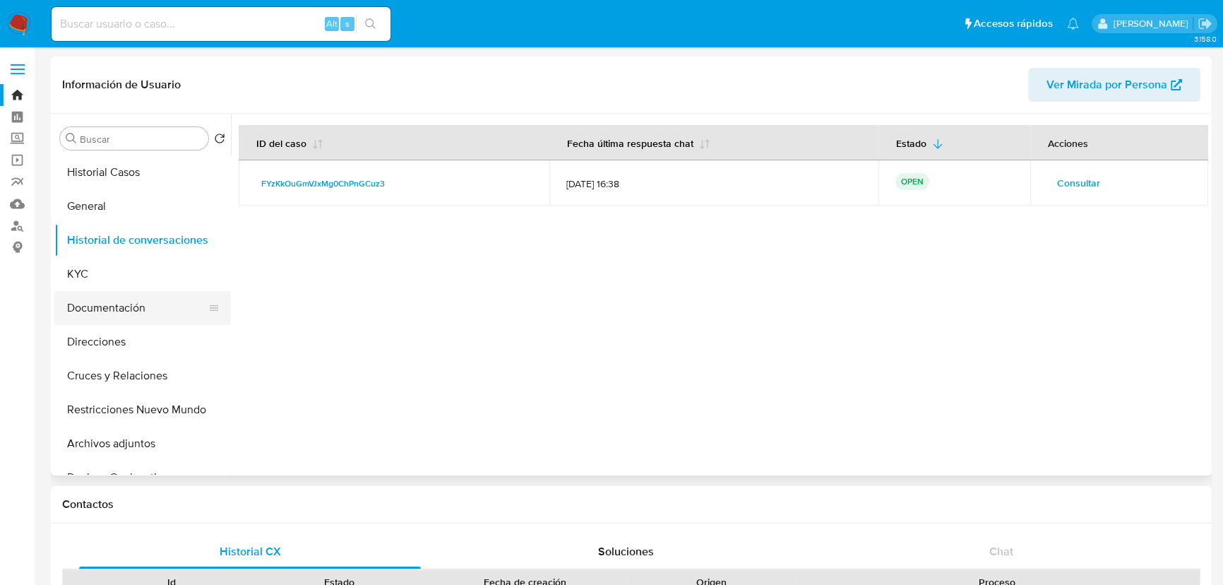
drag, startPoint x: 169, startPoint y: 312, endPoint x: 191, endPoint y: 297, distance: 26.8
click at [169, 311] on button "Documentación" at bounding box center [136, 308] width 165 height 34
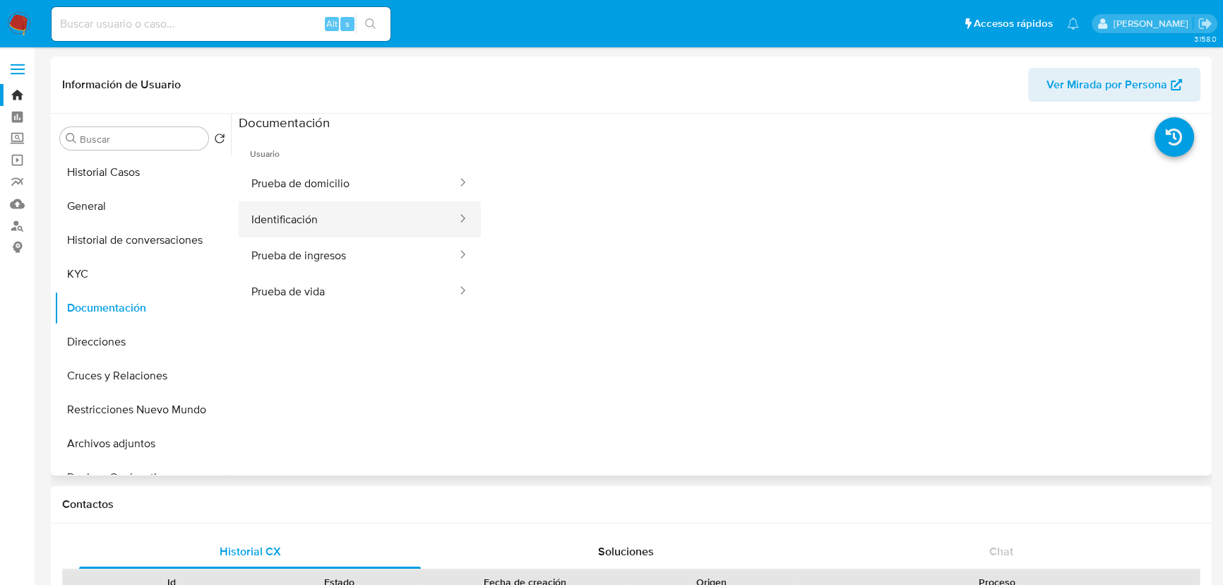
drag, startPoint x: 322, startPoint y: 210, endPoint x: 450, endPoint y: 215, distance: 128.6
click at [324, 214] on button "Identificación" at bounding box center [349, 219] width 220 height 36
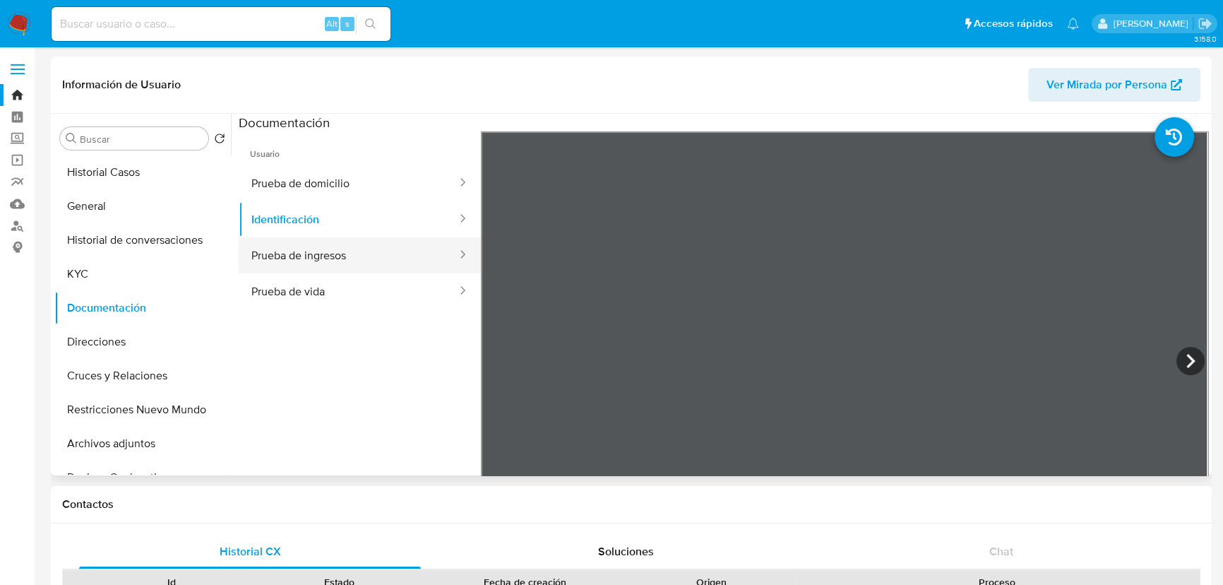
click at [321, 265] on button "Prueba de ingresos" at bounding box center [349, 255] width 220 height 36
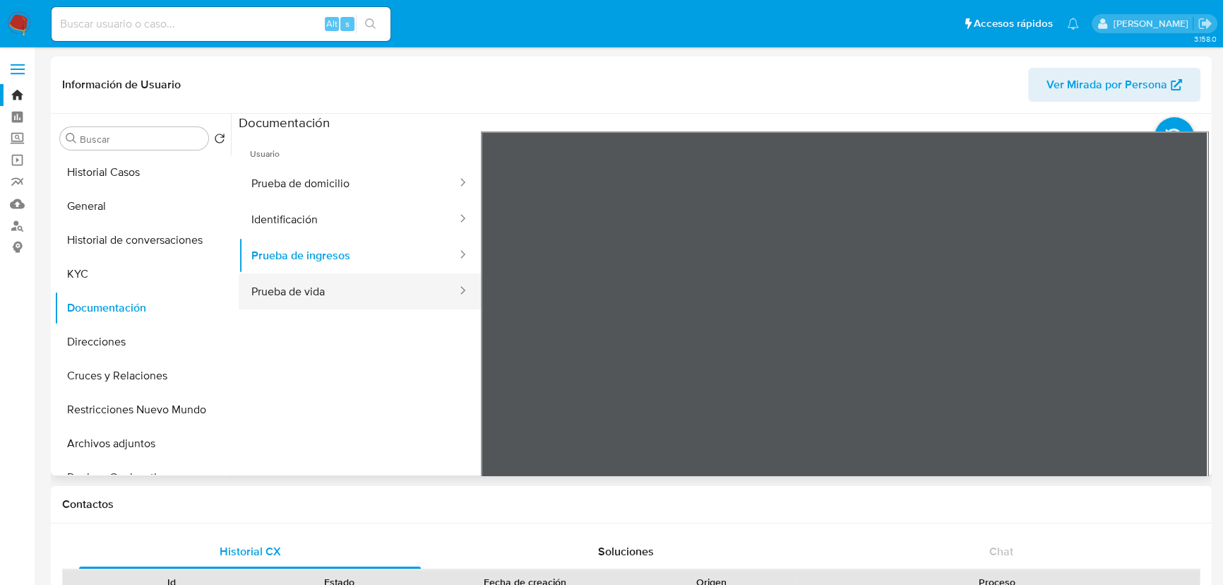
drag, startPoint x: 289, startPoint y: 284, endPoint x: 337, endPoint y: 281, distance: 48.1
click at [292, 285] on button "Prueba de vida" at bounding box center [349, 291] width 220 height 36
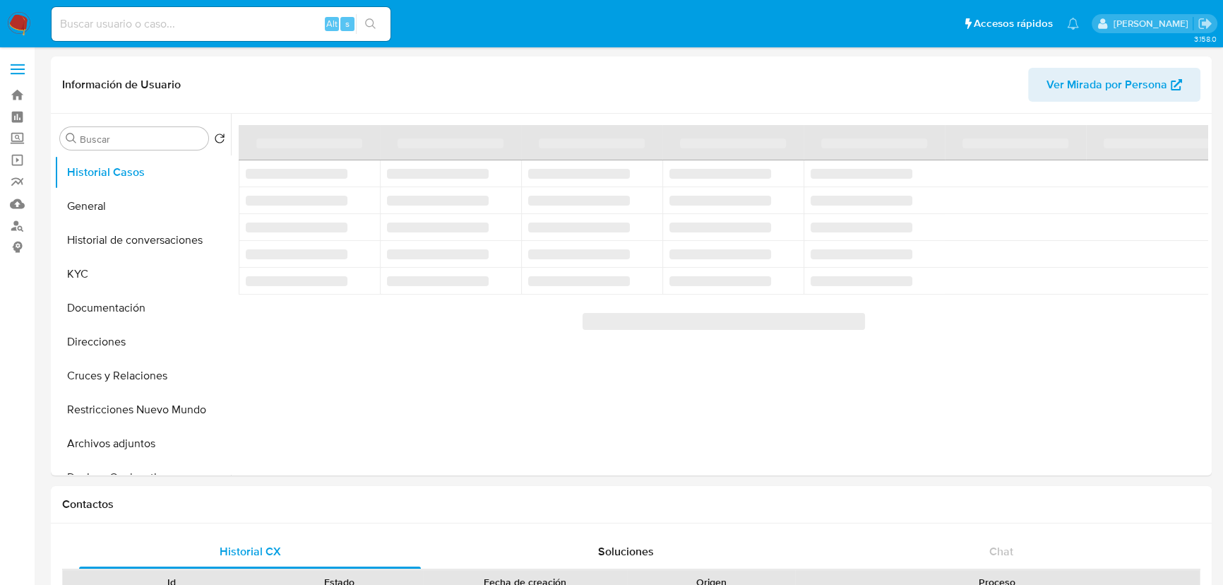
select select "10"
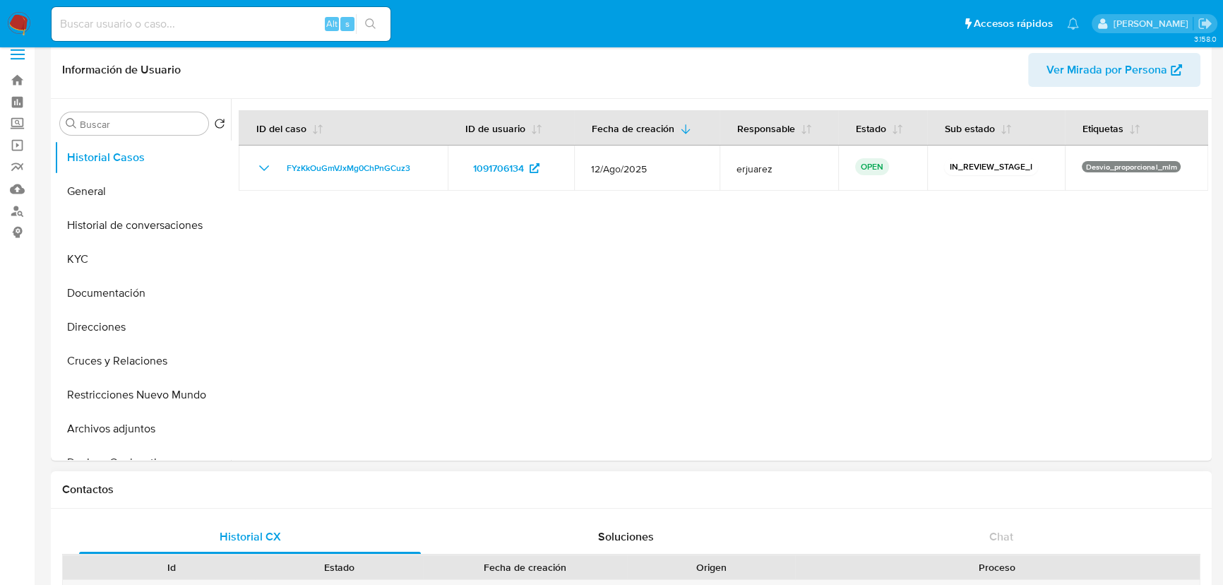
scroll to position [128, 0]
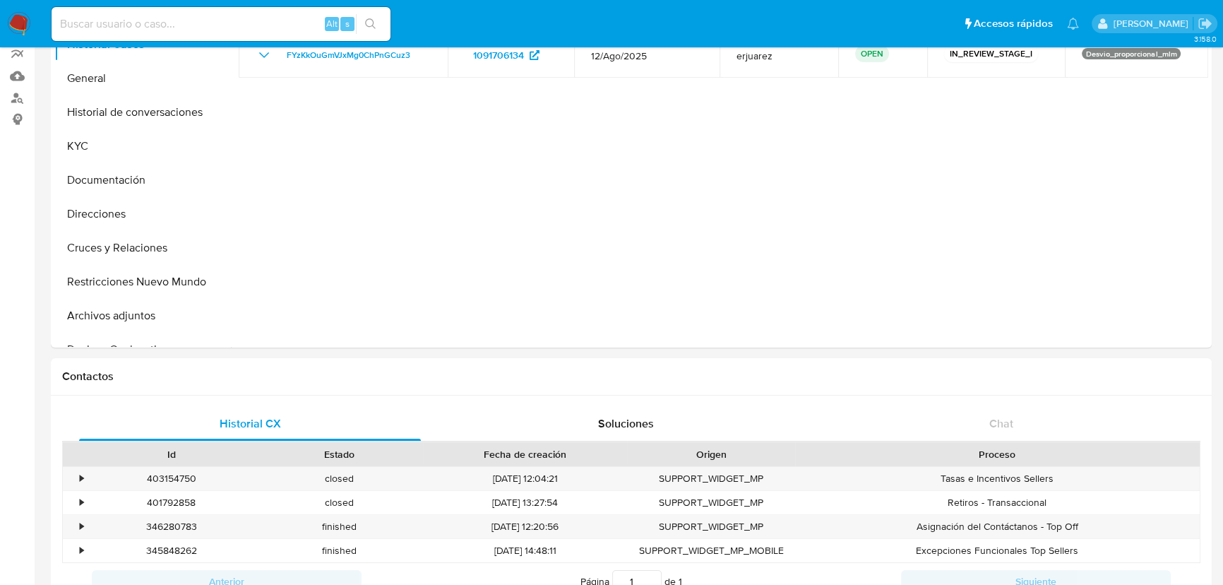
click at [26, 20] on img at bounding box center [19, 24] width 24 height 24
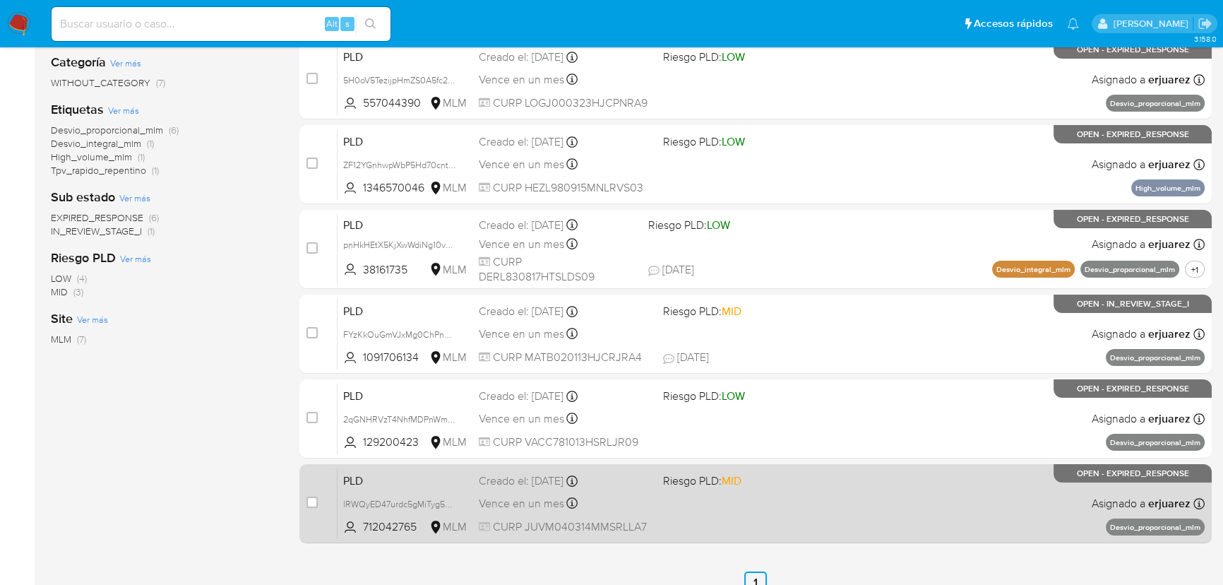
scroll to position [192, 0]
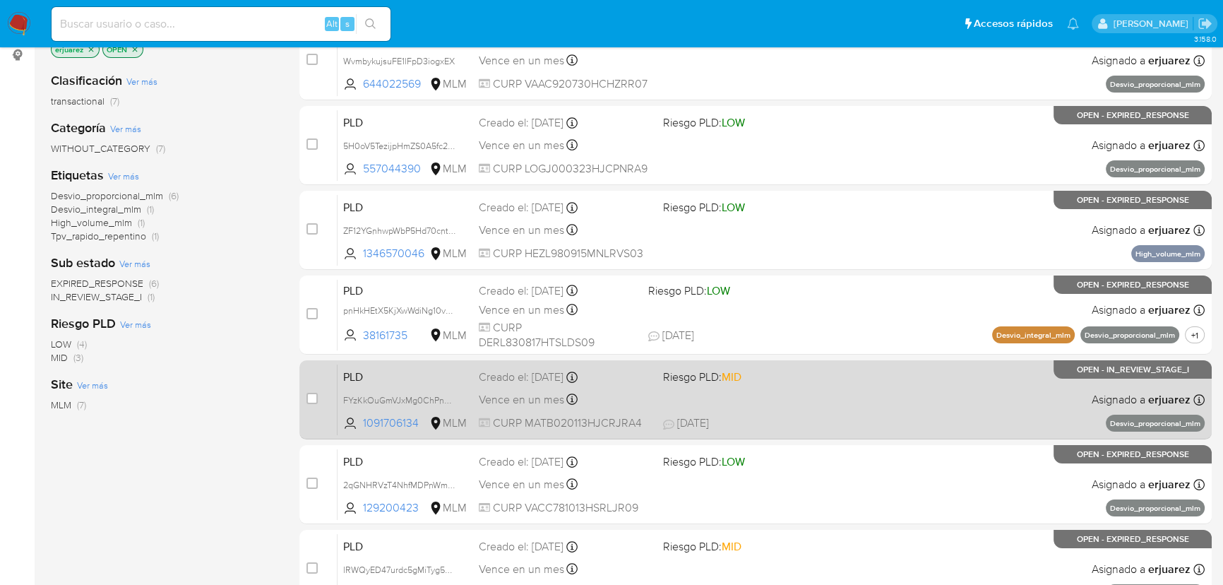
click at [677, 396] on div "PLD FYzKkOuGmVJxMg0ChPnGCuz3 1091706134 MLM Riesgo PLD: MID Creado el: [DATE] C…" at bounding box center [771, 399] width 867 height 71
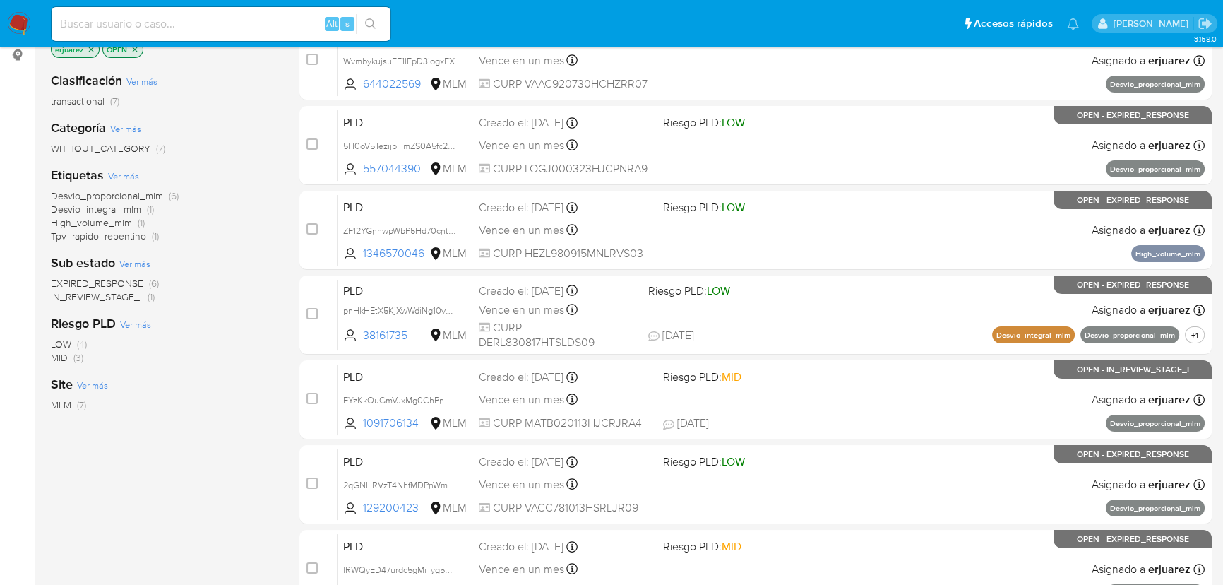
drag, startPoint x: 124, startPoint y: 298, endPoint x: 178, endPoint y: 357, distance: 79.5
click at [178, 357] on div "Clasificación Ver más transactional (7) Categoría Ver más WITHOUT_CATEGORY (7) …" at bounding box center [164, 301] width 226 height 480
click at [109, 296] on span "IN_REVIEW_STAGE_I" at bounding box center [96, 296] width 91 height 14
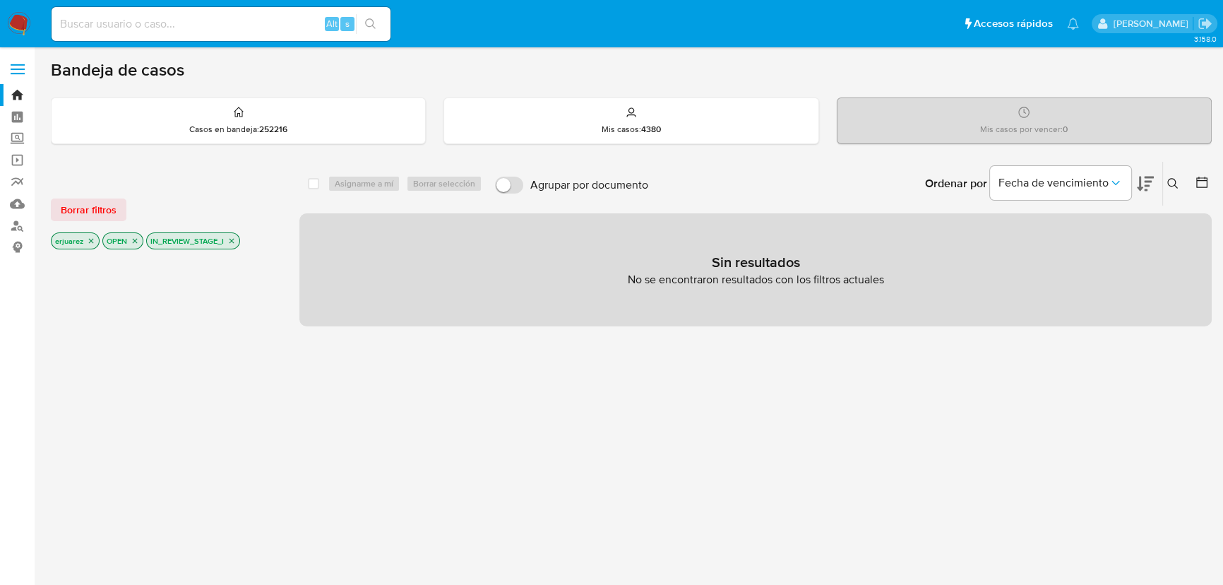
click at [233, 241] on icon "close-filter" at bounding box center [231, 241] width 5 height 5
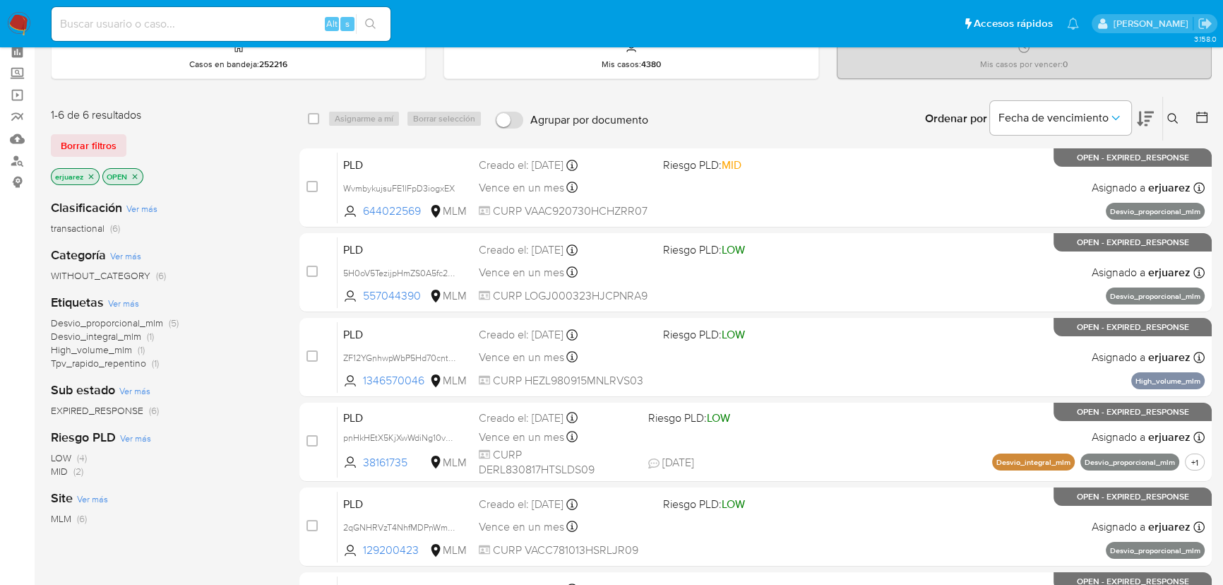
scroll to position [128, 0]
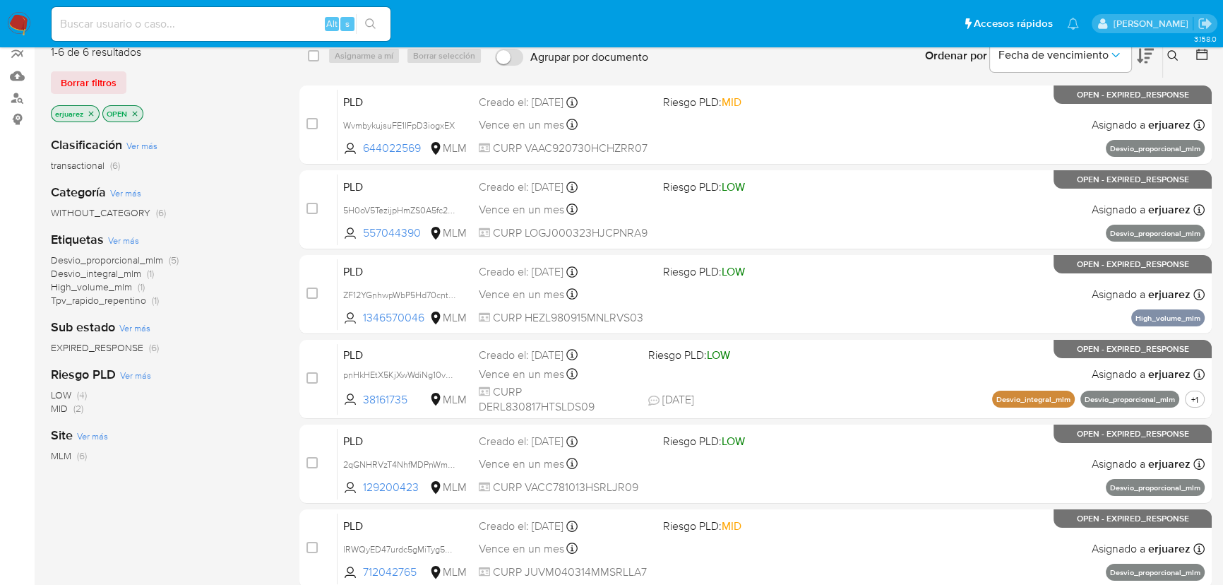
click at [98, 345] on span "EXPIRED_RESPONSE" at bounding box center [97, 347] width 92 height 14
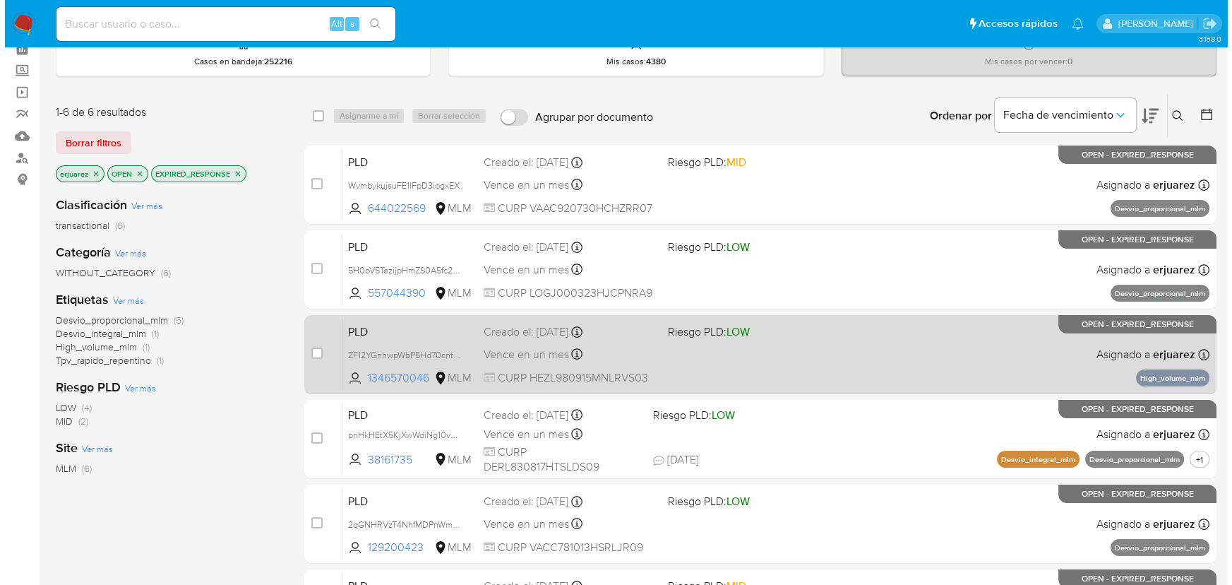
scroll to position [18, 0]
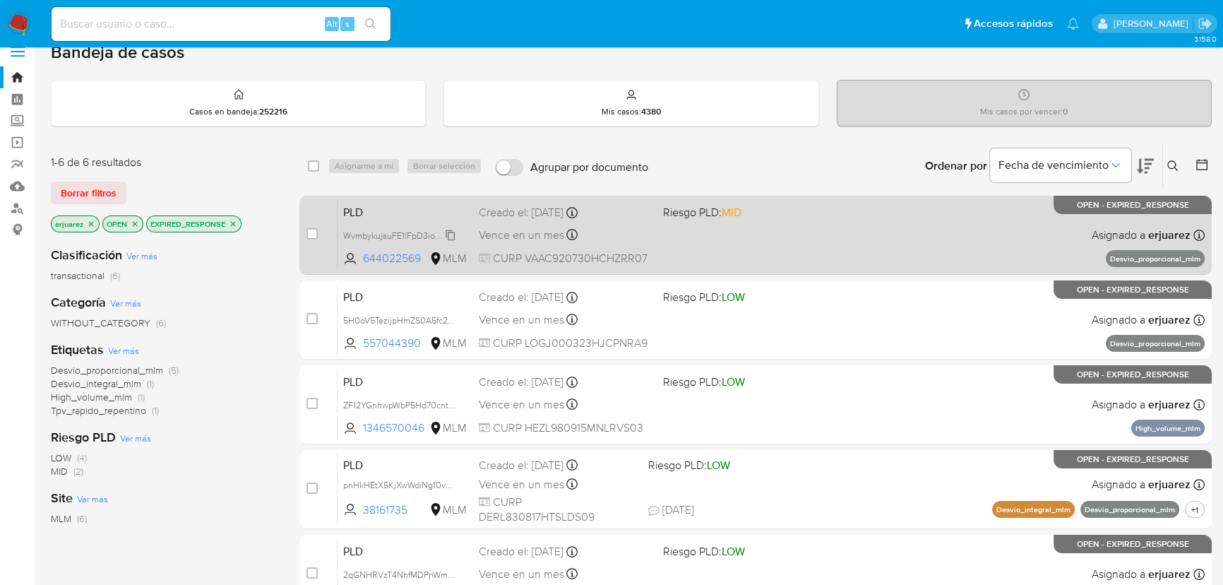
drag, startPoint x: 388, startPoint y: 233, endPoint x: 374, endPoint y: 233, distance: 14.1
click at [388, 233] on span "WvmbykujsuFE1lFpD3iogxEX" at bounding box center [399, 235] width 112 height 16
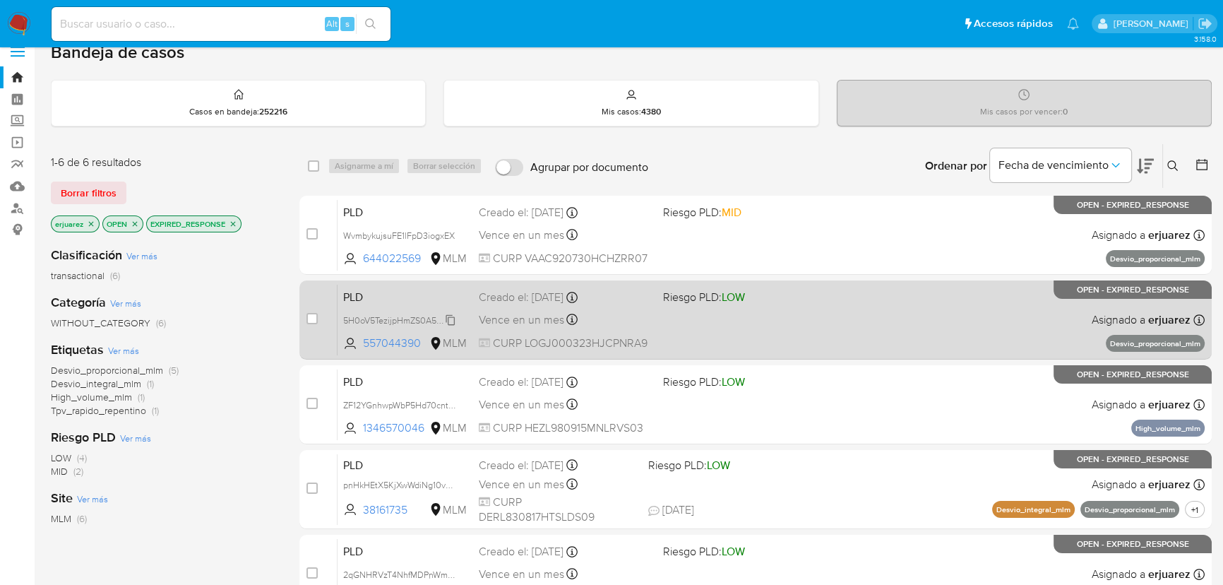
click at [374, 318] on span "5H0oV5TezijpHmZS0A5fc2sW" at bounding box center [401, 319] width 117 height 16
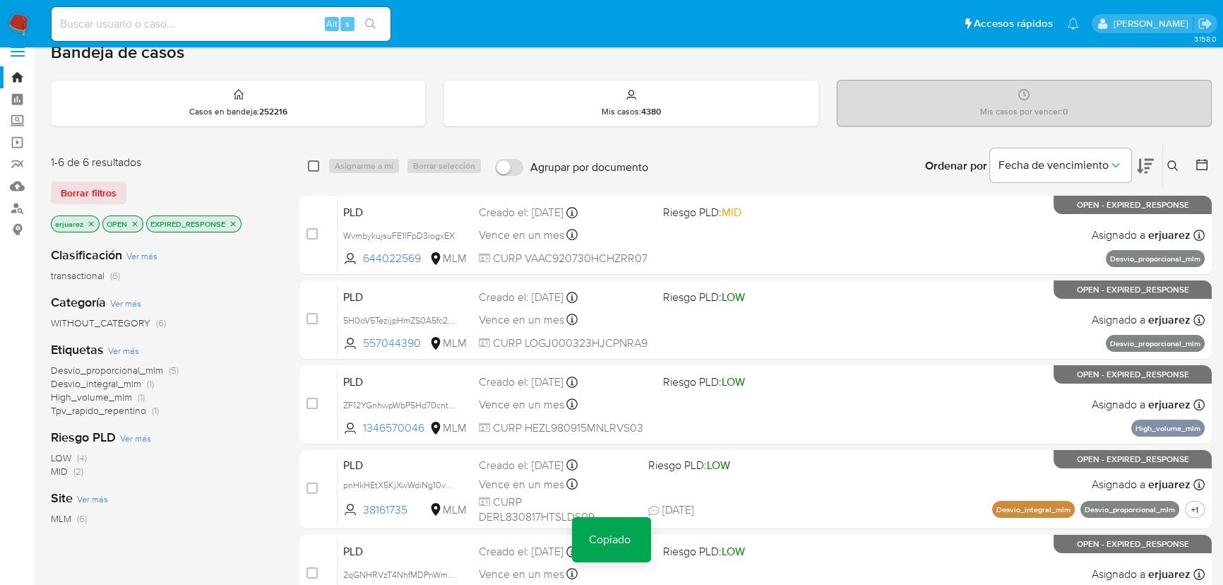
click at [314, 164] on input "checkbox" at bounding box center [313, 165] width 11 height 11
checkbox input "true"
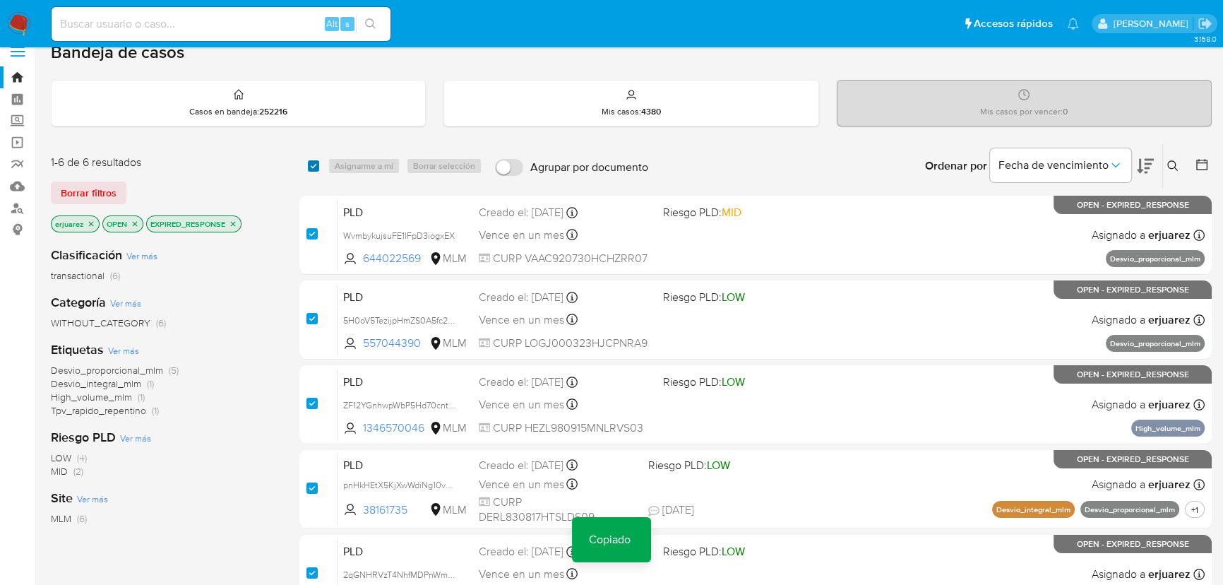
checkbox input "true"
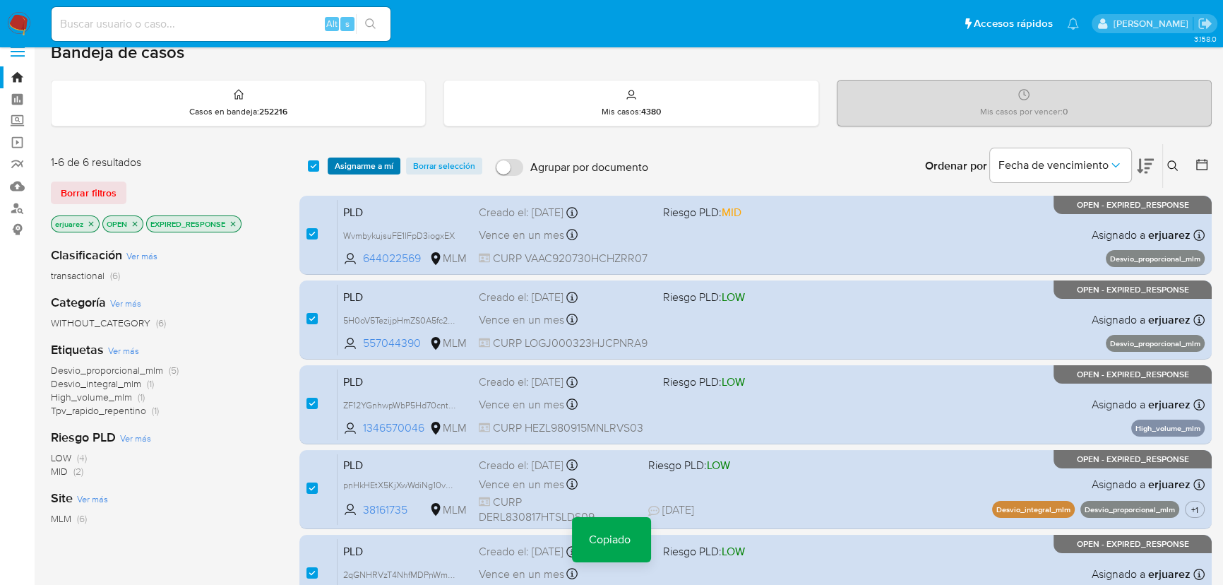
click at [340, 163] on span "Asignarme a mí" at bounding box center [364, 166] width 59 height 14
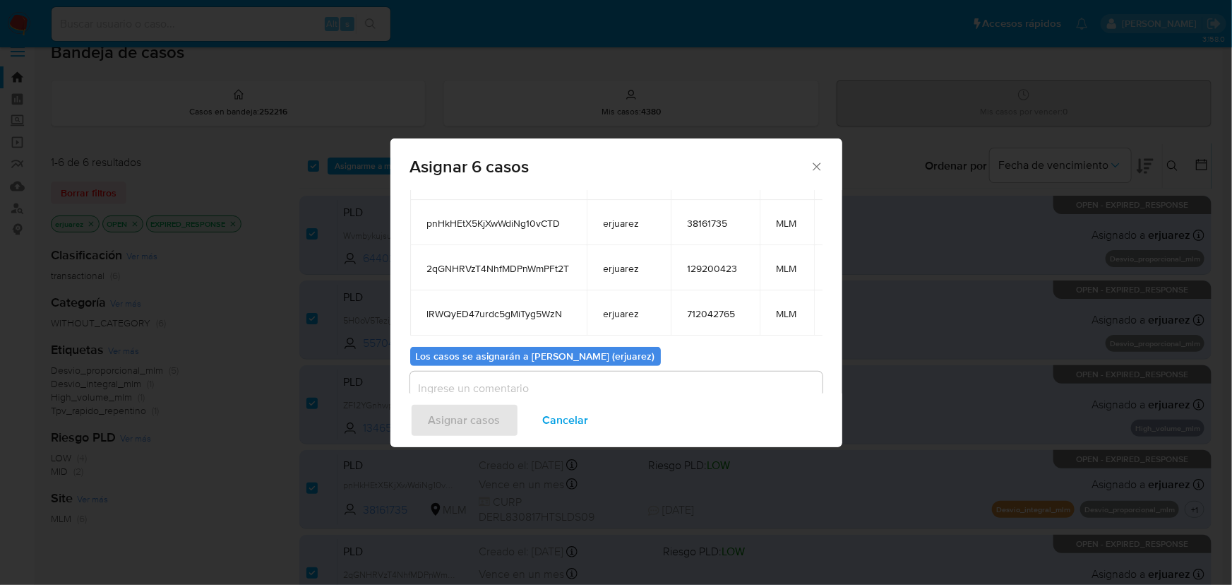
scroll to position [249, 0]
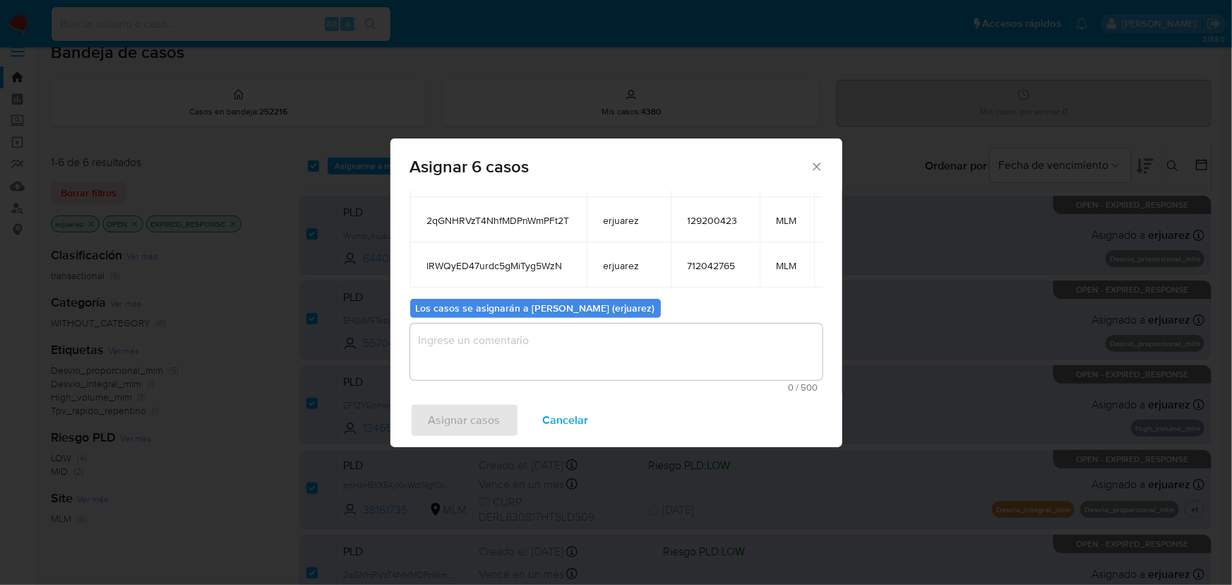
click at [464, 353] on textarea "assign-modal" at bounding box center [616, 351] width 412 height 56
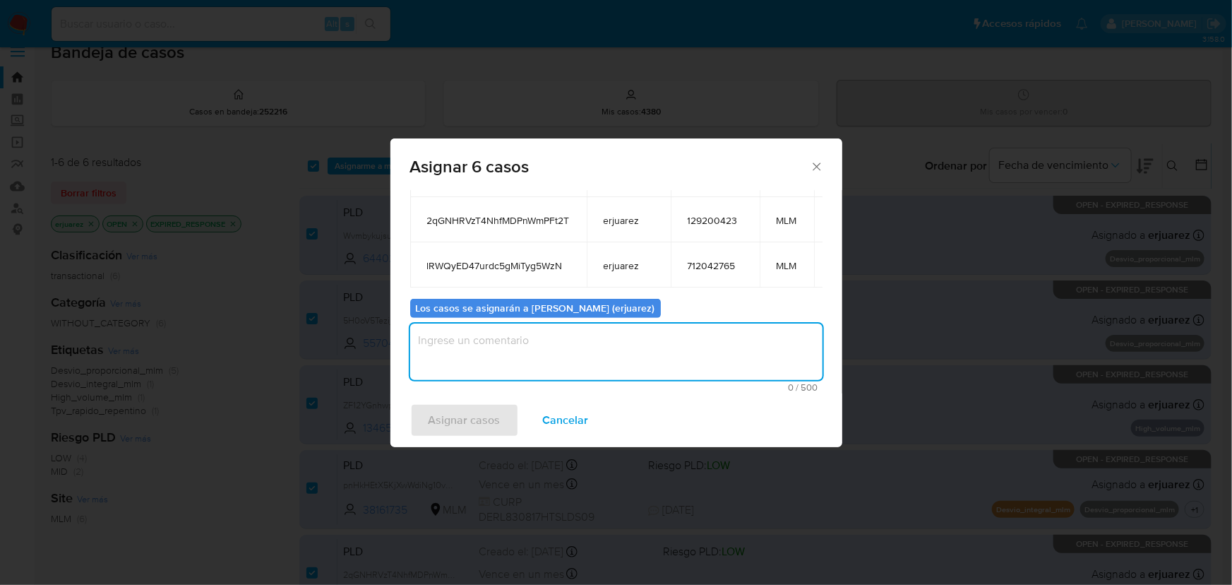
type textarea "e"
type textarea "EPJU"
click at [457, 414] on span "Asignar casos" at bounding box center [465, 420] width 72 height 31
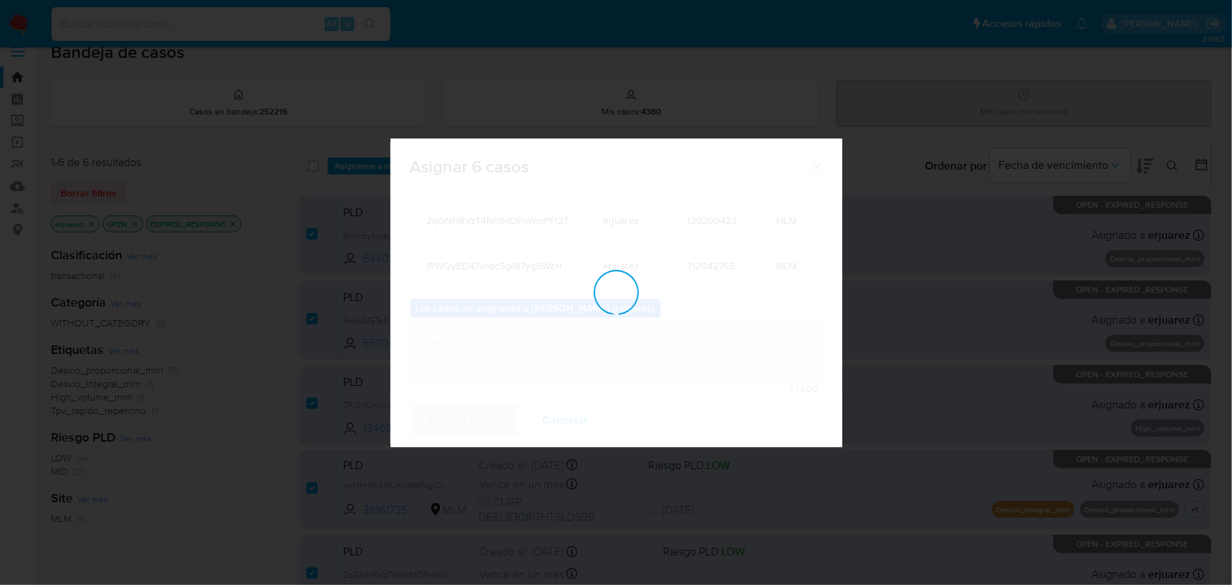
checkbox input "false"
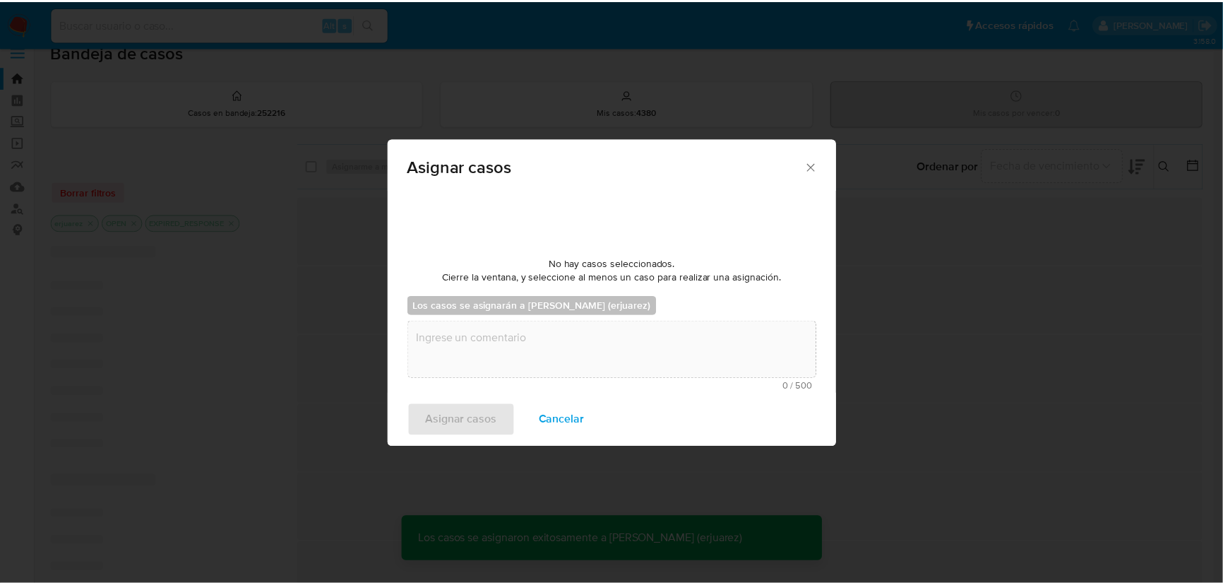
scroll to position [85, 0]
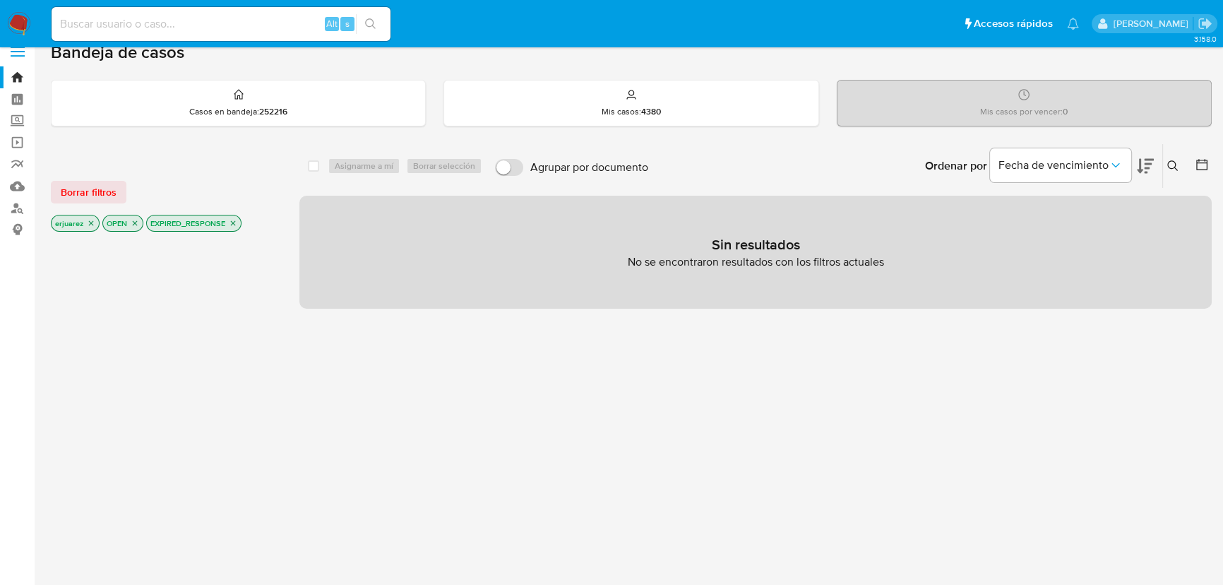
click at [237, 304] on div at bounding box center [164, 474] width 226 height 480
click at [231, 226] on icon "close-filter" at bounding box center [233, 223] width 8 height 8
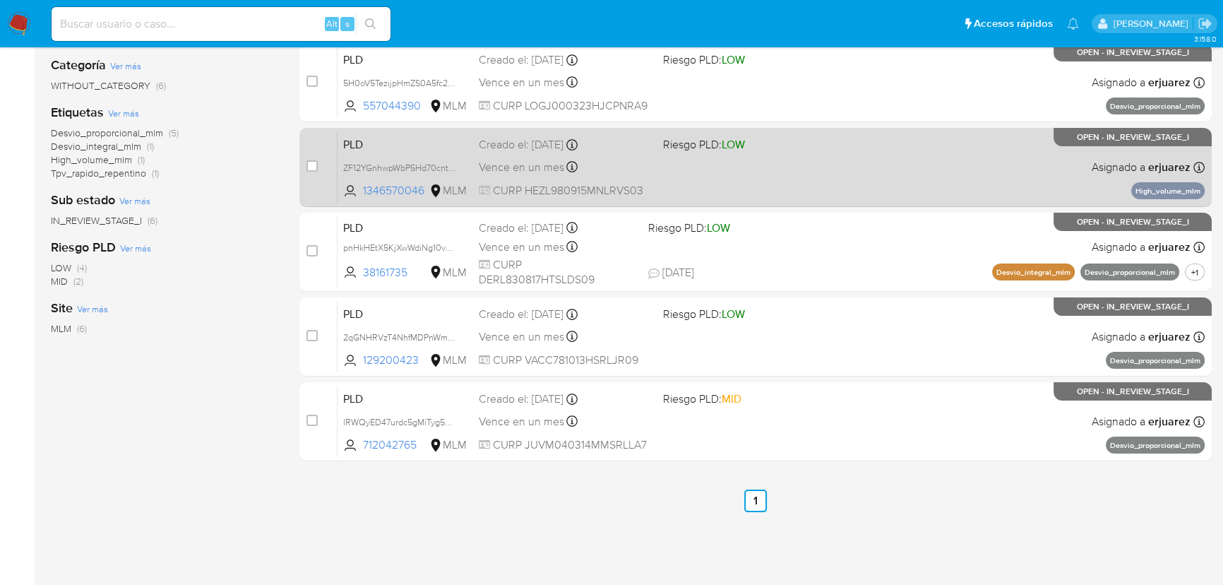
scroll to position [275, 0]
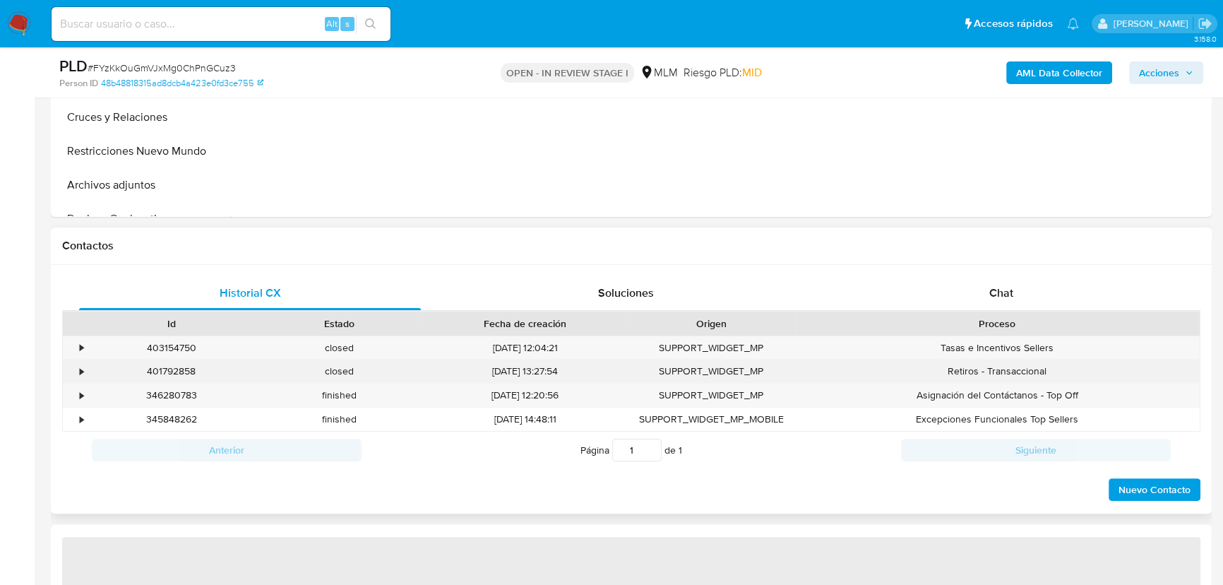
scroll to position [642, 0]
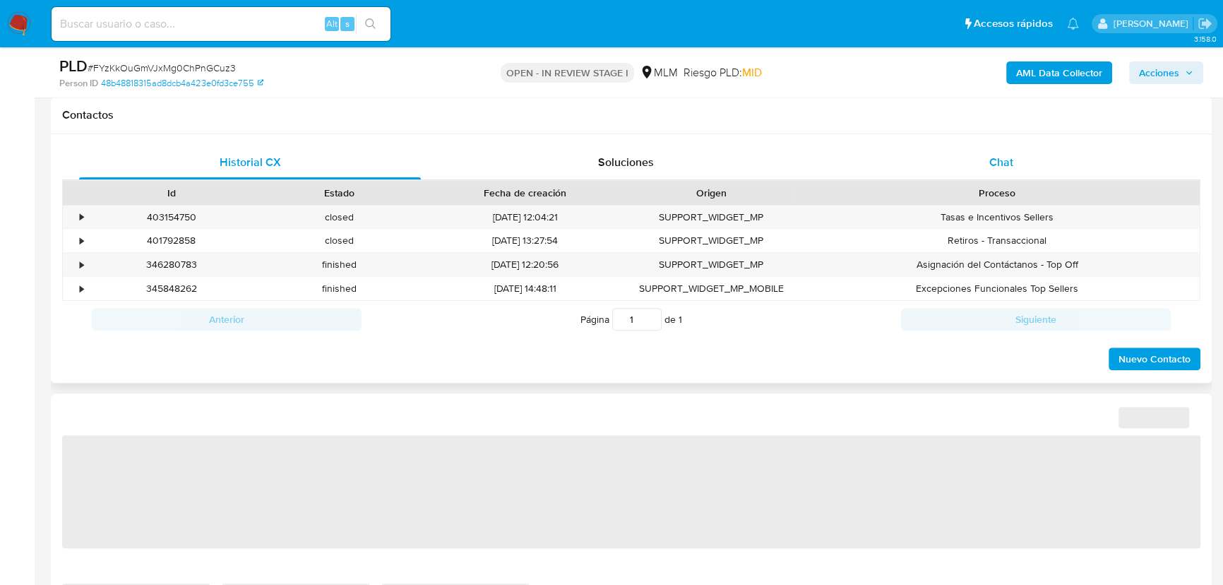
click at [1002, 164] on span "Chat" at bounding box center [1001, 162] width 24 height 16
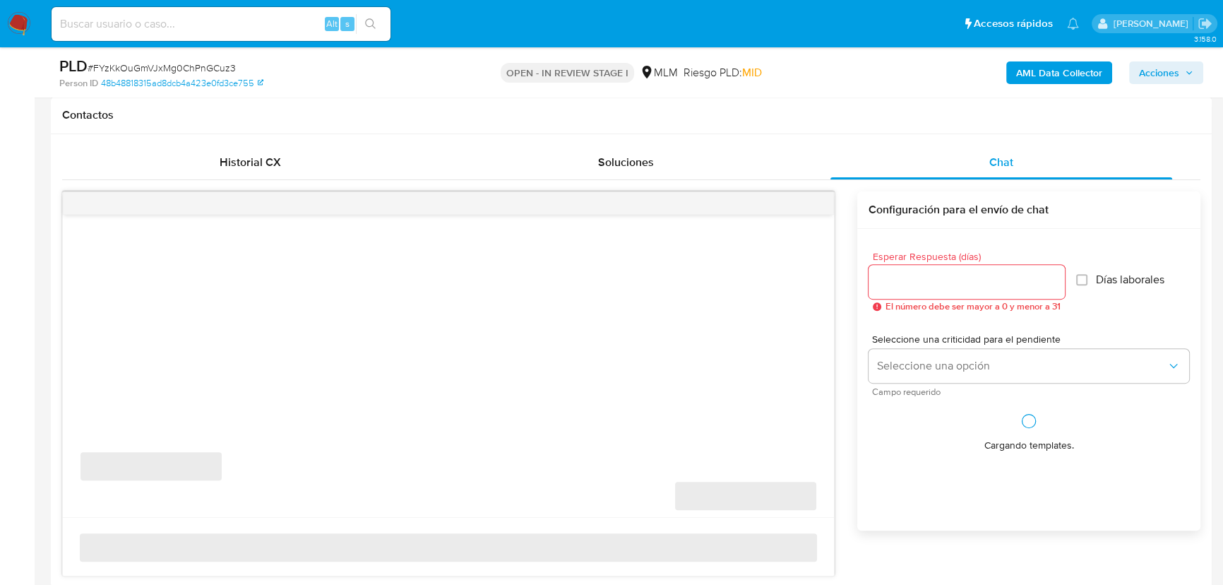
select select "10"
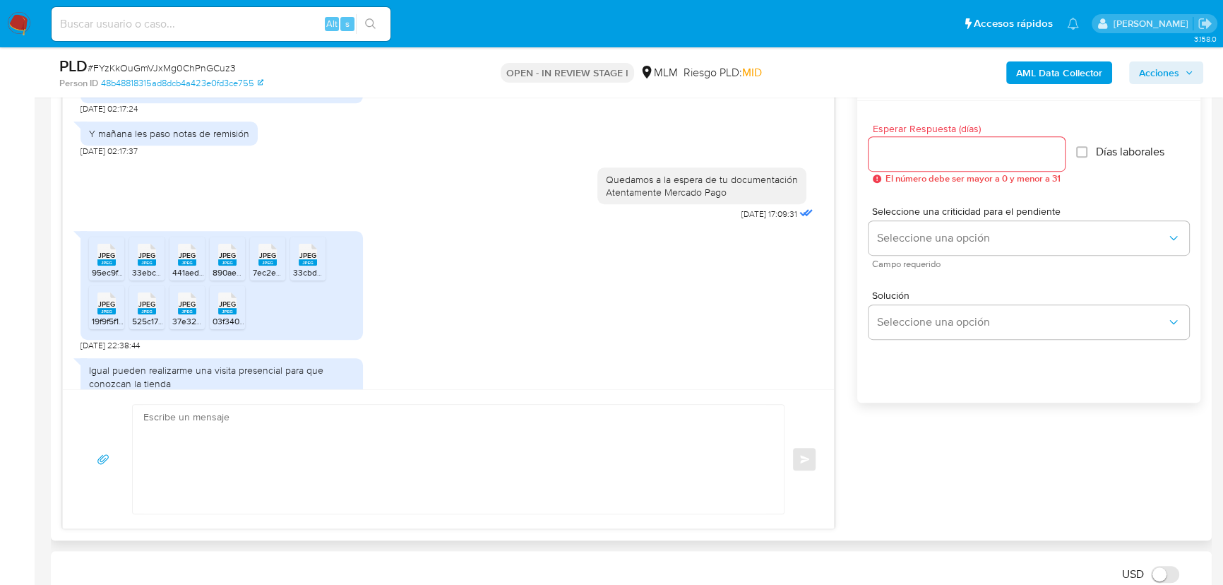
scroll to position [770, 0]
click at [261, 462] on textarea at bounding box center [454, 459] width 623 height 109
type textarea "b"
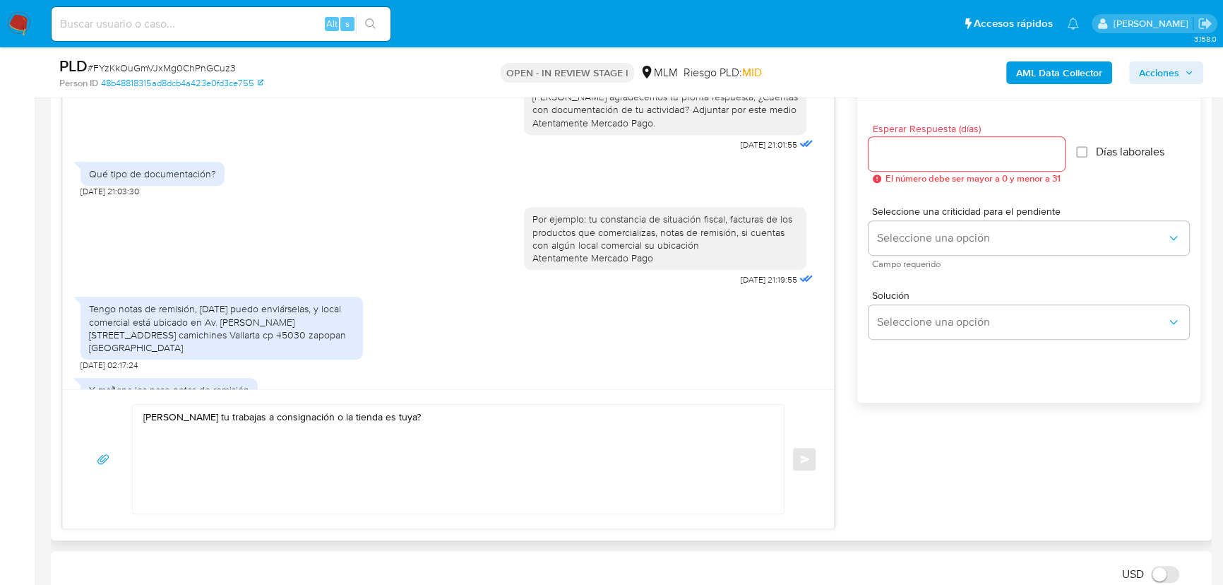
scroll to position [384, 0]
click at [181, 420] on textarea "Brandon tu trabajas a consignación o la tienda es tuya?" at bounding box center [454, 459] width 623 height 109
click at [184, 420] on textarea "Brandon tu trabajas a consignación o la tienda es tuya?" at bounding box center [454, 459] width 623 height 109
click at [410, 410] on textarea "Brandon ¿tu trabajas a consignación o la tienda es tuya?" at bounding box center [454, 459] width 623 height 109
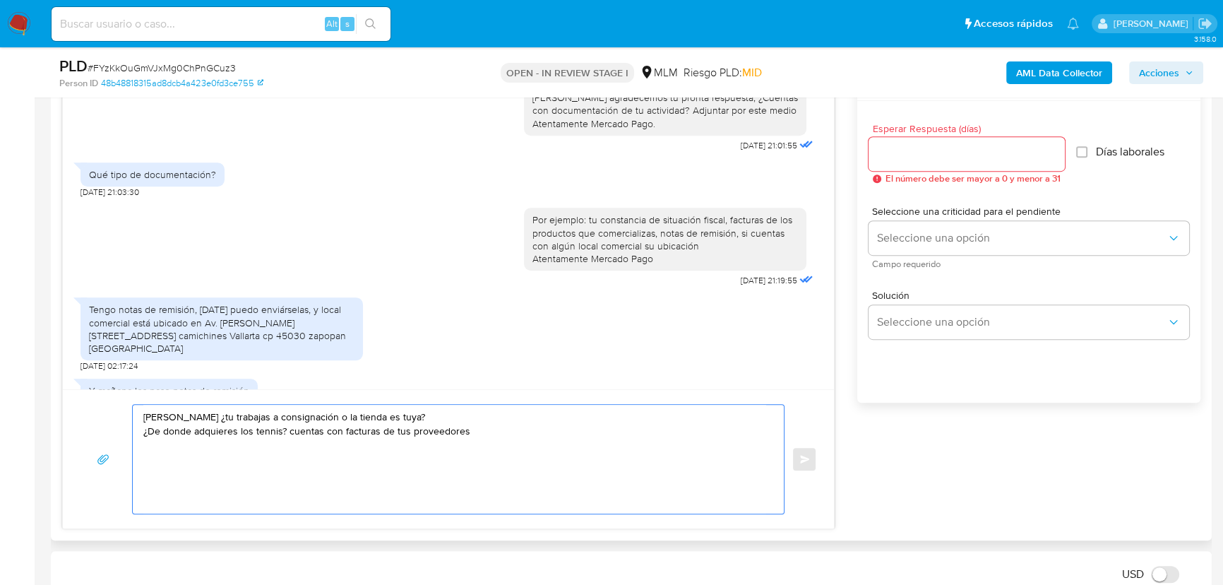
drag, startPoint x: 219, startPoint y: 417, endPoint x: 244, endPoint y: 422, distance: 25.9
click at [218, 417] on textarea "Brandon ¿tu trabajas a consignación o la tienda es tuya? ¿De donde adquieres lo…" at bounding box center [454, 459] width 623 height 109
drag, startPoint x: 230, startPoint y: 417, endPoint x: 198, endPoint y: 417, distance: 32.5
click at [198, 417] on textarea "Brandon ¿tu trabajas a consignación o la tienda es tuya? ¿De donde adquieres lo…" at bounding box center [454, 459] width 623 height 109
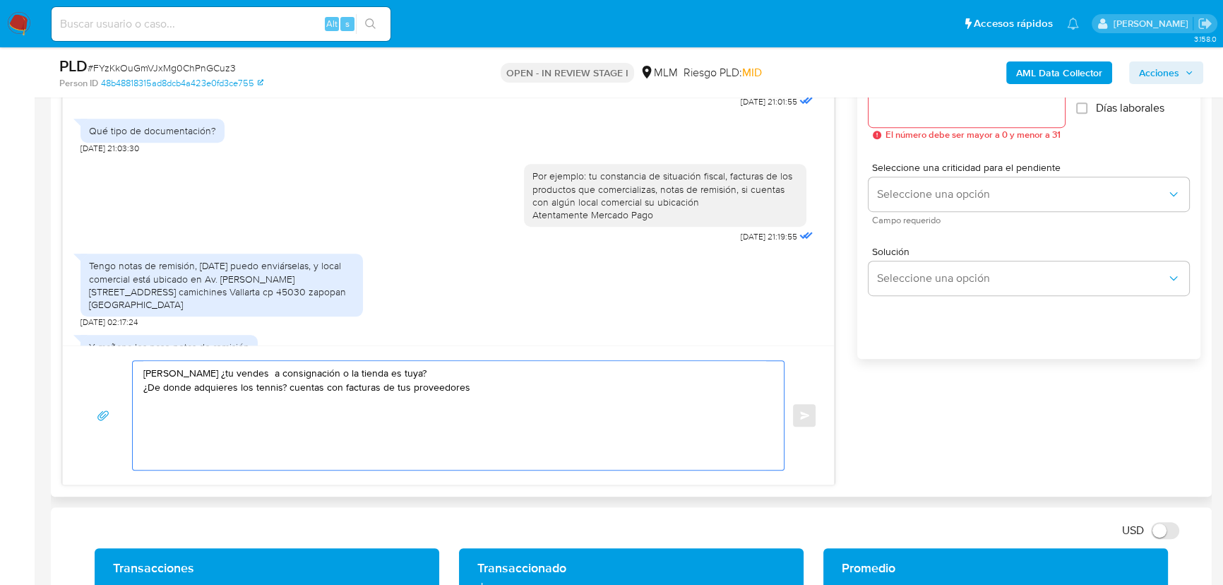
scroll to position [834, 0]
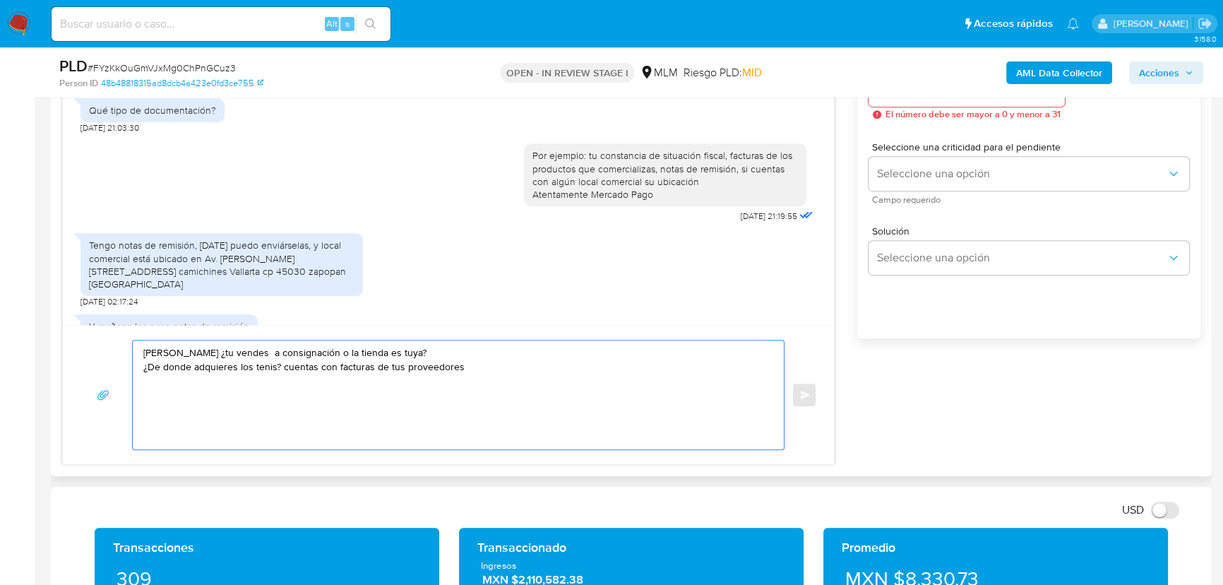
click at [504, 362] on textarea "Brandon ¿tu vendes a consignación o la tienda es tuya? ¿De donde adquieres los …" at bounding box center [454, 394] width 623 height 109
click at [410, 350] on textarea "Brandon ¿tu vendes a consignación o la tienda es tuya? ¿De donde adquieres los …" at bounding box center [454, 394] width 623 height 109
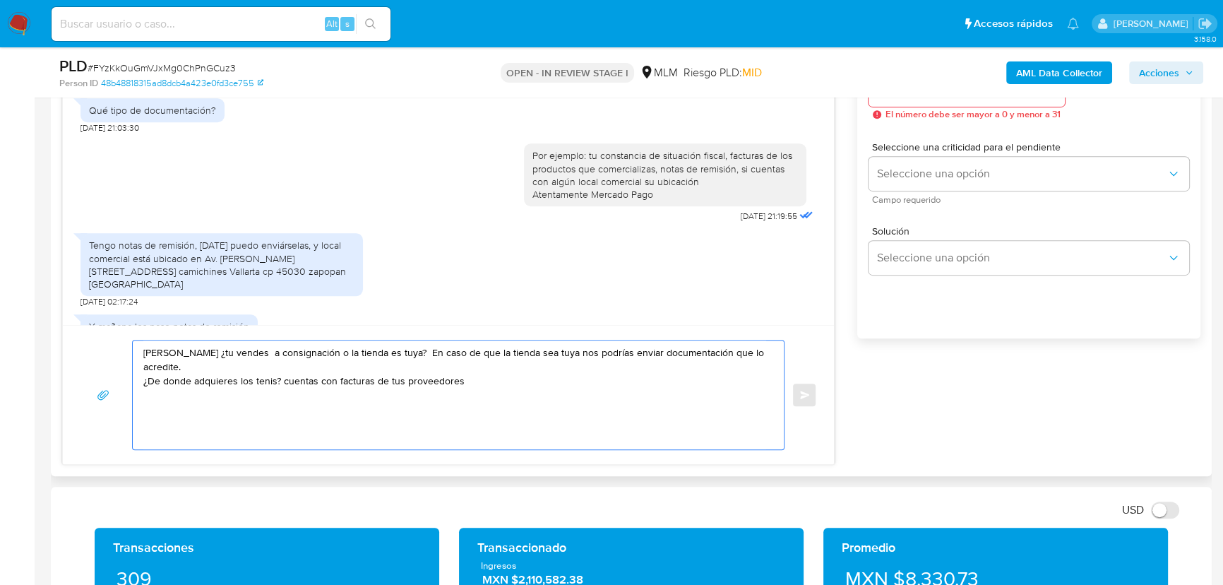
click at [487, 360] on textarea "Brandon ¿tu vendes a consignación o la tienda es tuya? En caso de que la tienda…" at bounding box center [454, 394] width 623 height 109
click at [282, 369] on textarea "Brandon ¿tu vendes a consignación o la tienda es tuya? En caso de que la tienda…" at bounding box center [454, 394] width 623 height 109
click at [482, 368] on textarea "Brandon ¿tu vendes a consignación o la tienda es tuya? En caso de que la tienda…" at bounding box center [454, 394] width 623 height 109
type textarea "Brandon ¿tu vendes a consignación o la tienda es tuya? En caso de que la tienda…"
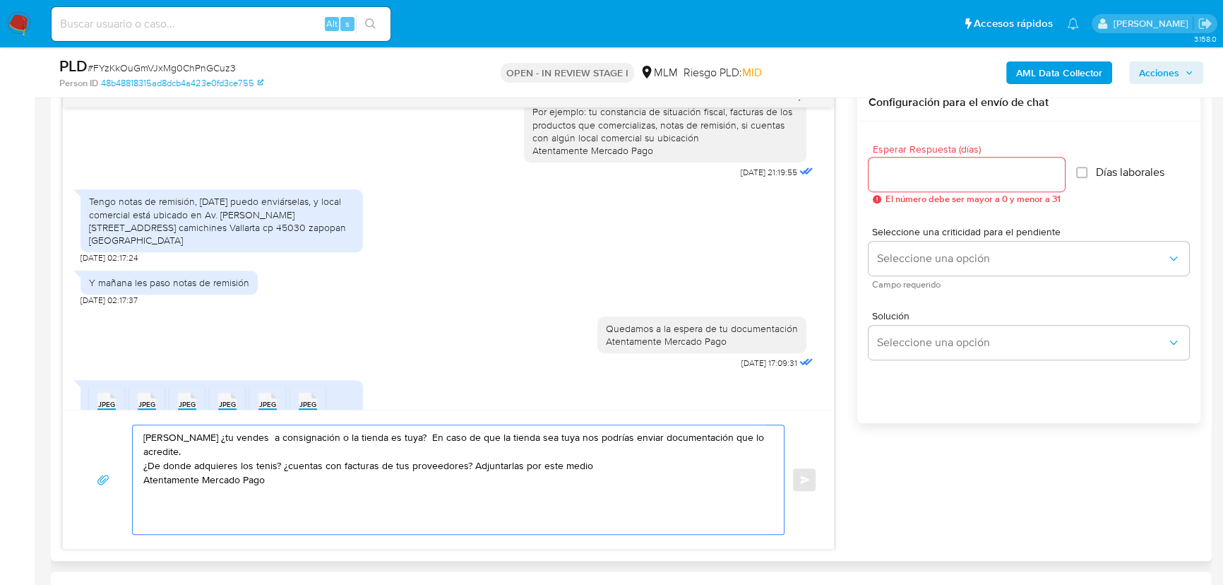
scroll to position [770, 0]
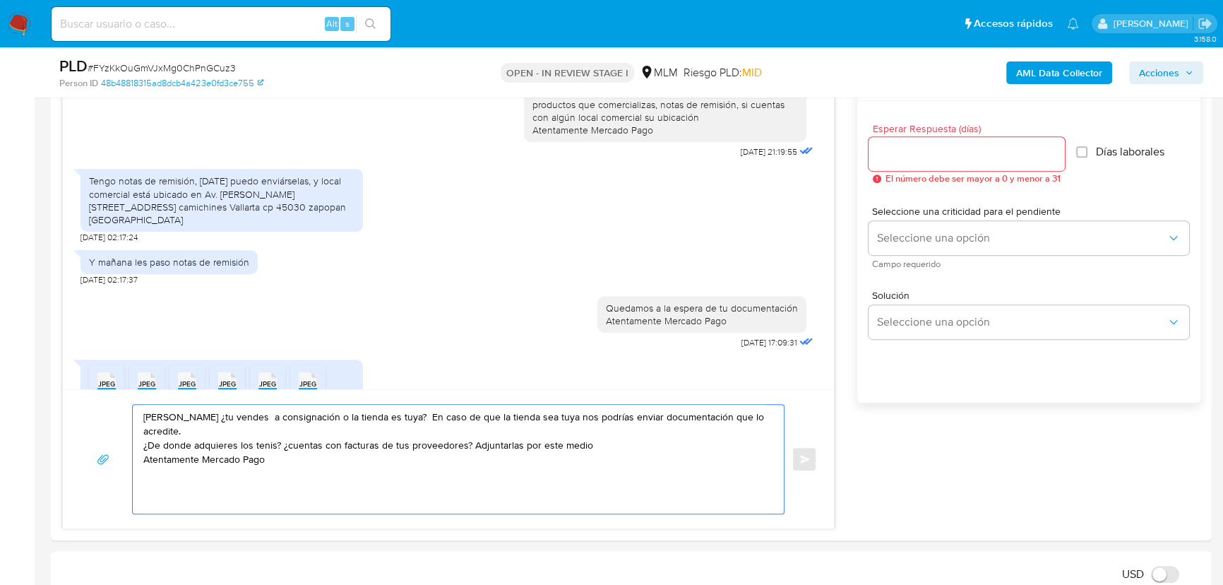
drag, startPoint x: 295, startPoint y: 452, endPoint x: -16, endPoint y: 393, distance: 316.3
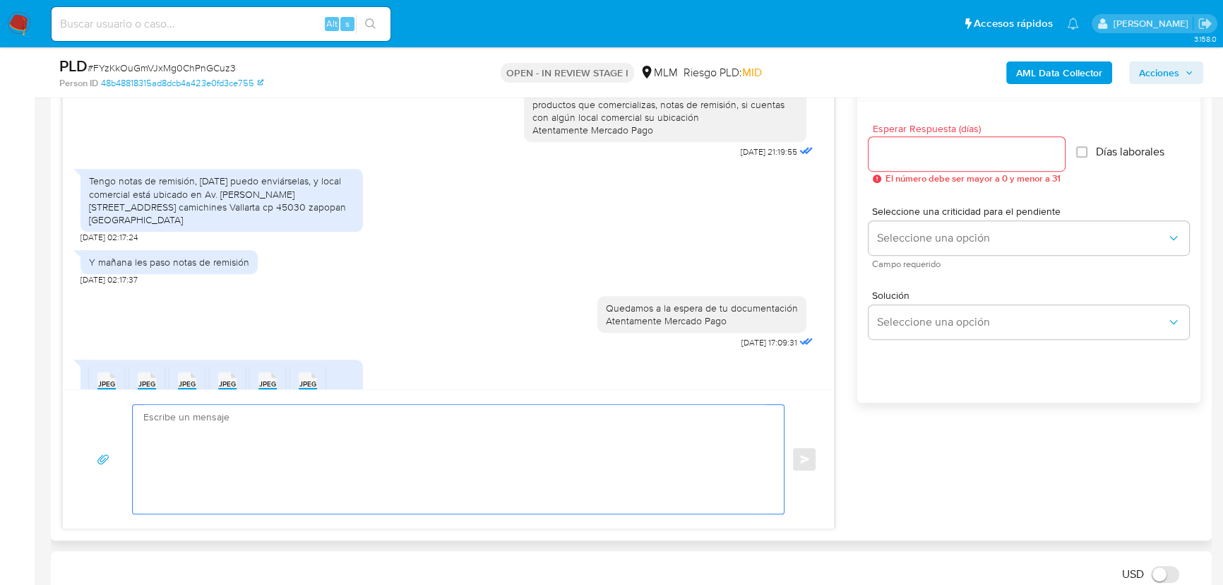
click at [924, 179] on span "El número debe ser mayor a 0 y menor a 31" at bounding box center [972, 179] width 175 height 10
click at [917, 155] on input "Esperar Respuesta (días)" at bounding box center [966, 154] width 196 height 18
type input "4"
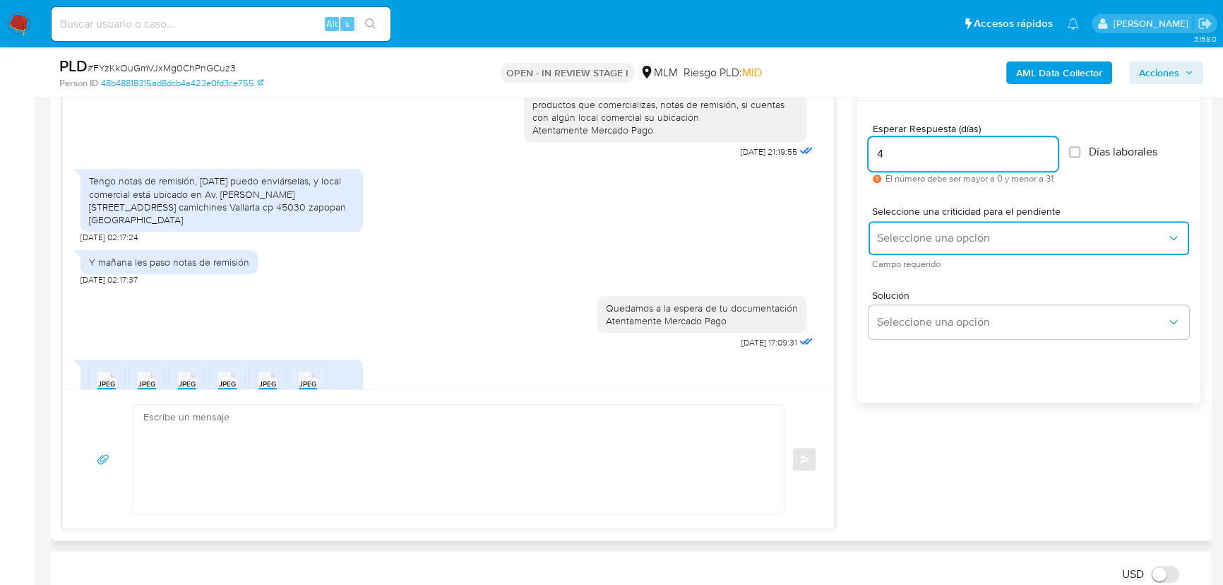
click at [918, 235] on span "Seleccione una opción" at bounding box center [1021, 238] width 289 height 14
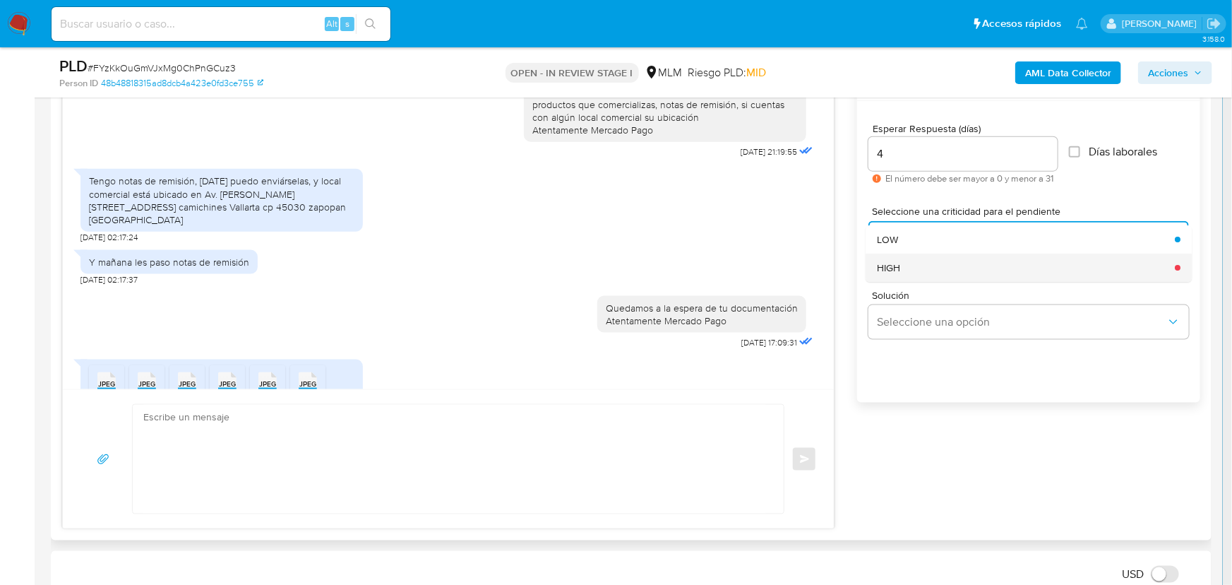
click at [902, 264] on div "HIGH" at bounding box center [1021, 267] width 289 height 28
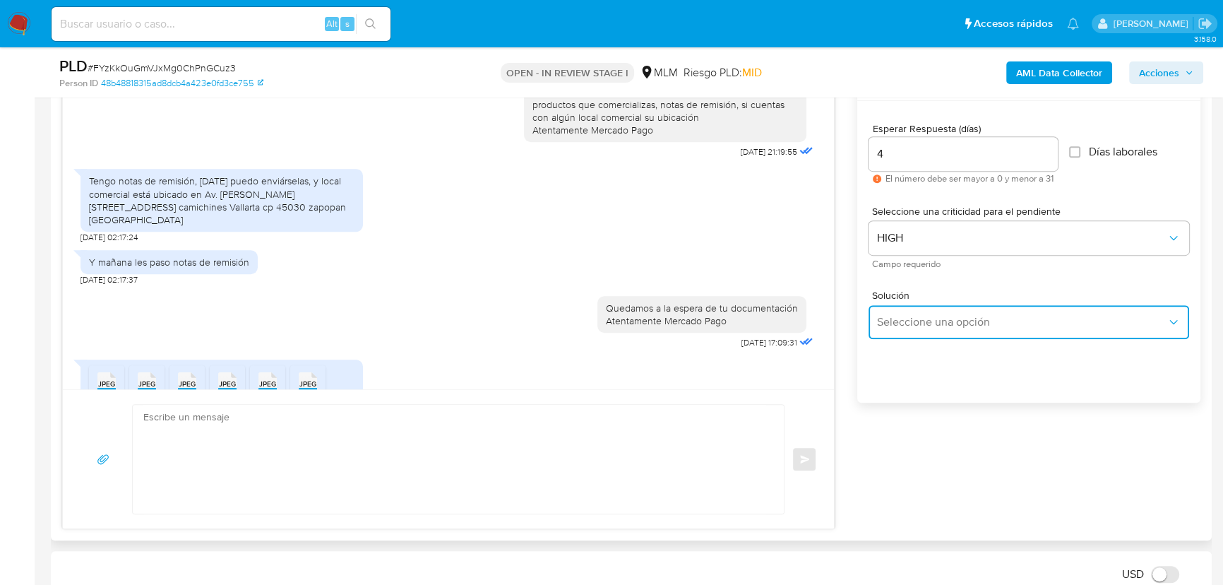
click at [939, 318] on span "Seleccione una opción" at bounding box center [1021, 322] width 289 height 14
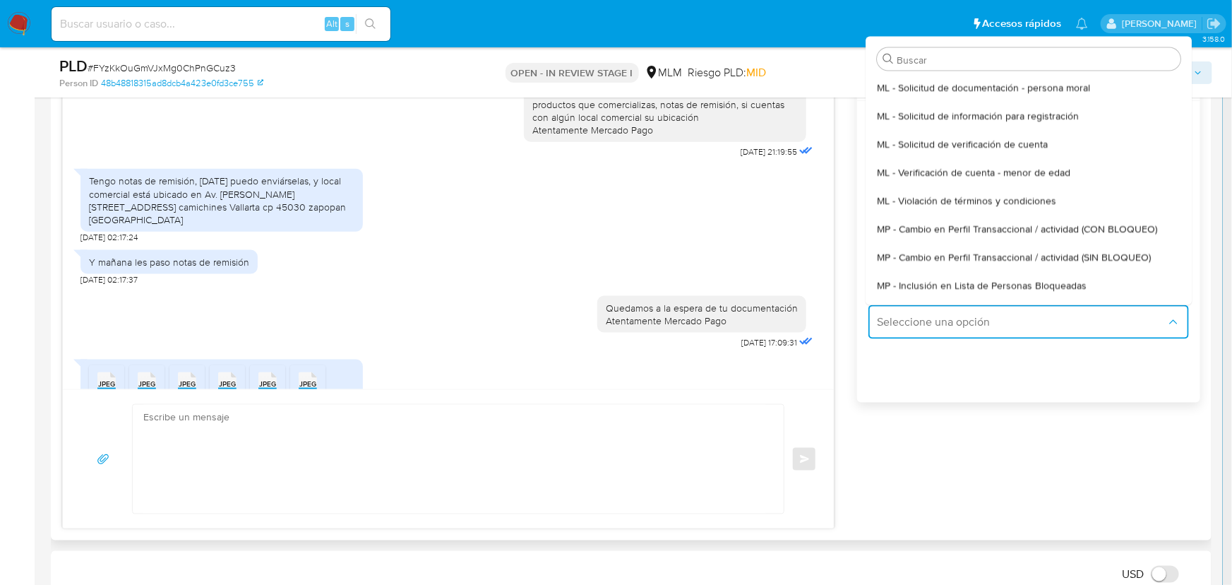
drag, startPoint x: 1013, startPoint y: 254, endPoint x: 367, endPoint y: 271, distance: 646.3
click at [997, 254] on span "MP - Cambio en Perfil Transaccional / actividad (SIN BLOQUEO)" at bounding box center [1014, 256] width 274 height 13
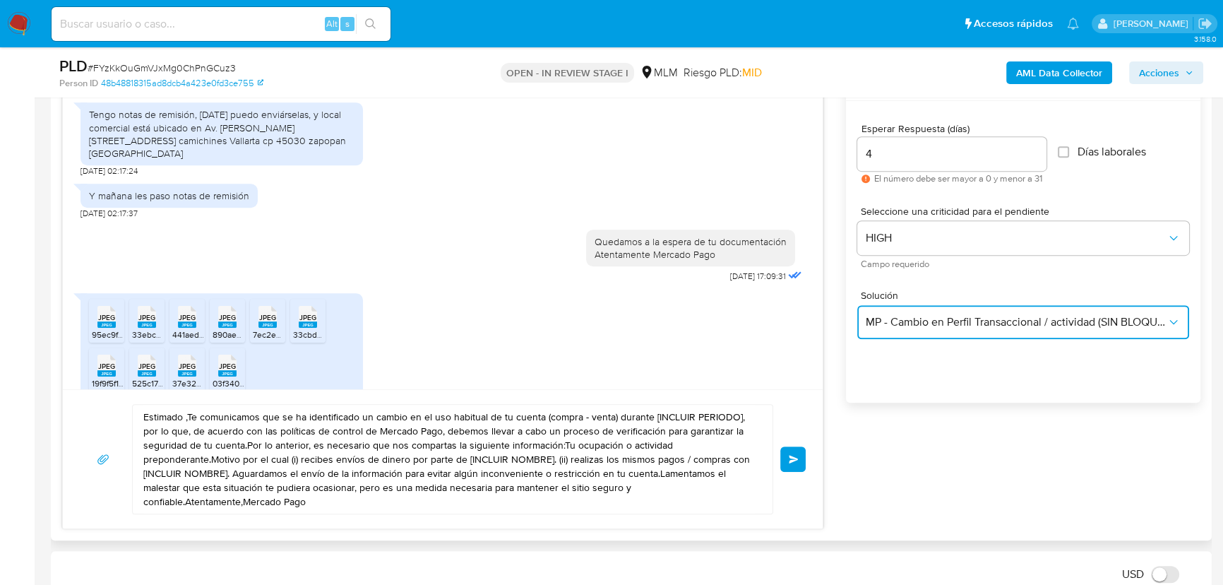
scroll to position [641, 0]
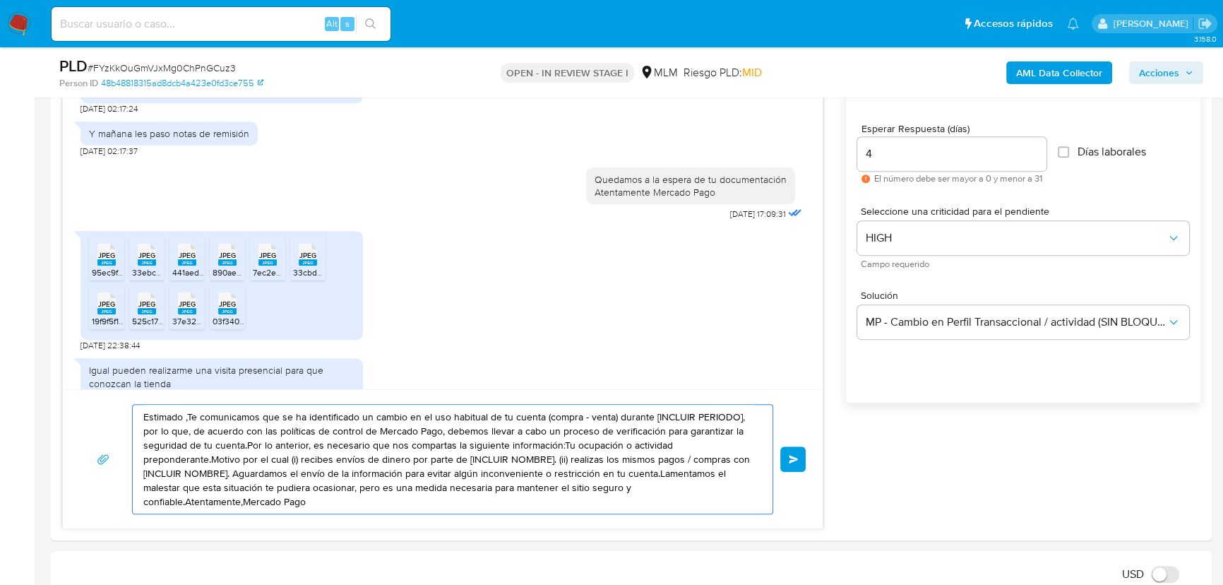
drag, startPoint x: 326, startPoint y: 501, endPoint x: -80, endPoint y: 376, distance: 425.3
paste textarea "Brandon ¿tu vendes a consignación o la tienda es tuya? En caso de que la tienda…"
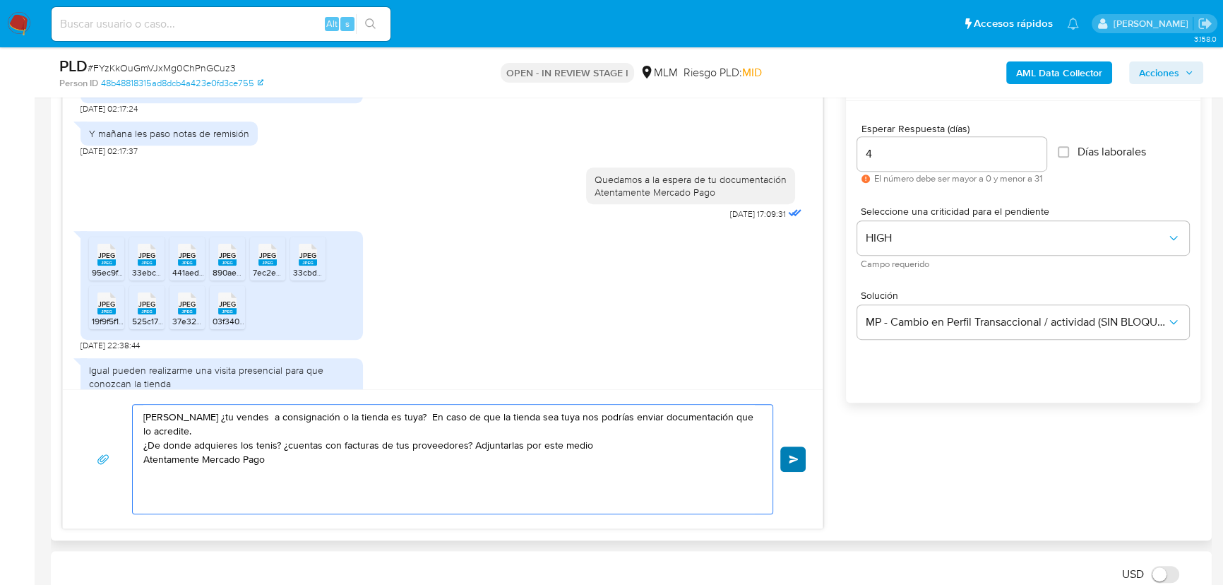
type textarea "Brandon ¿tu vendes a consignación o la tienda es tuya? En caso de que la tienda…"
click at [793, 455] on span "Enviar" at bounding box center [794, 459] width 10 height 8
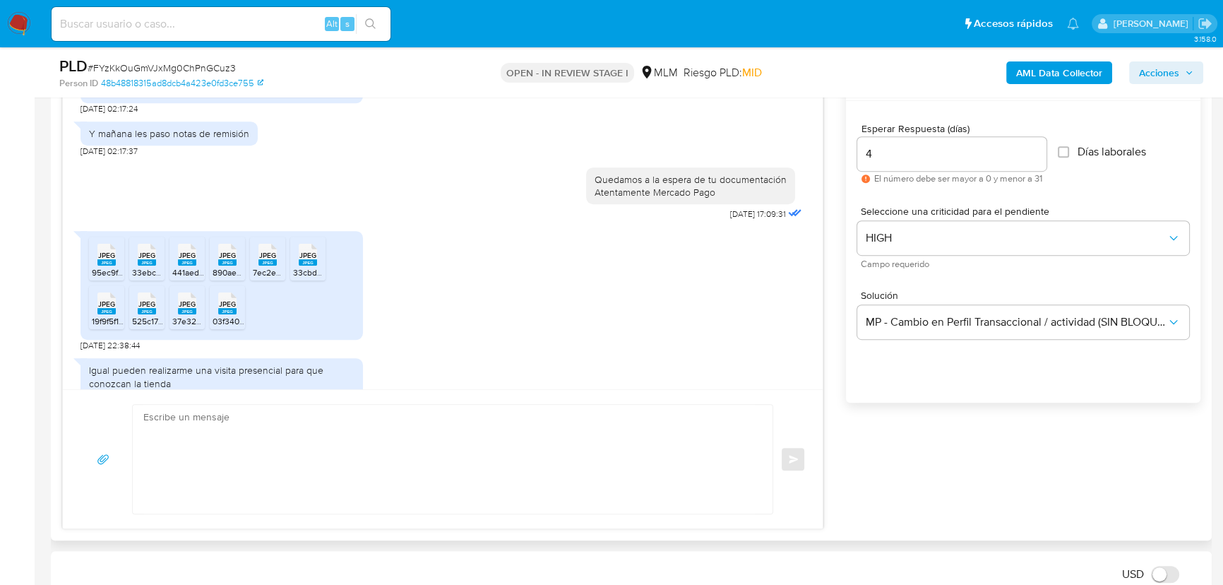
scroll to position [759, 0]
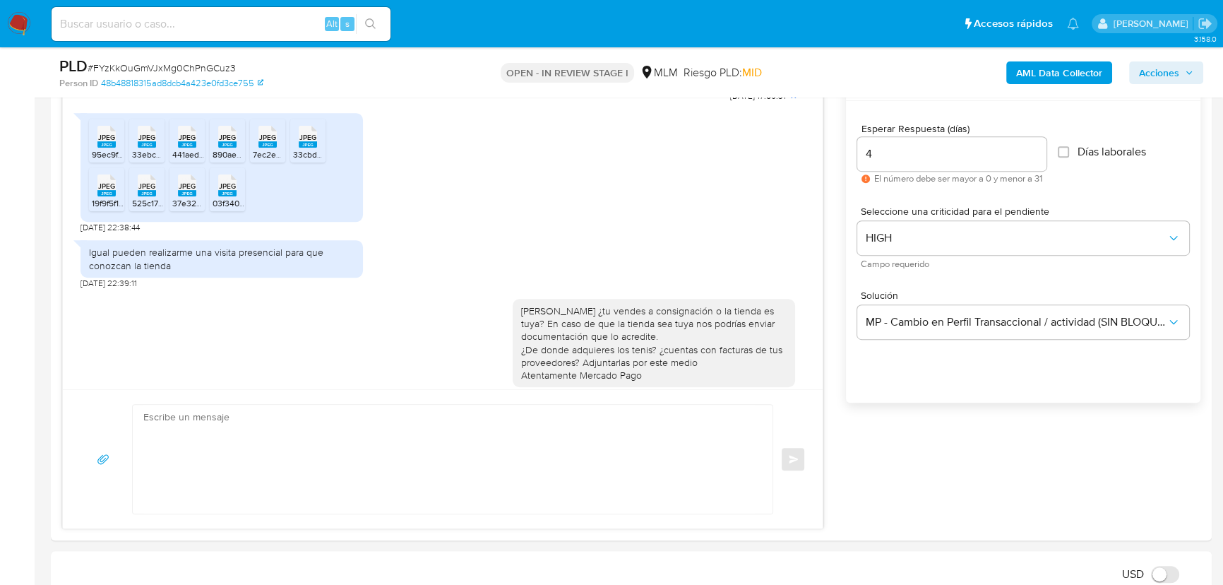
click at [22, 31] on img at bounding box center [19, 24] width 24 height 24
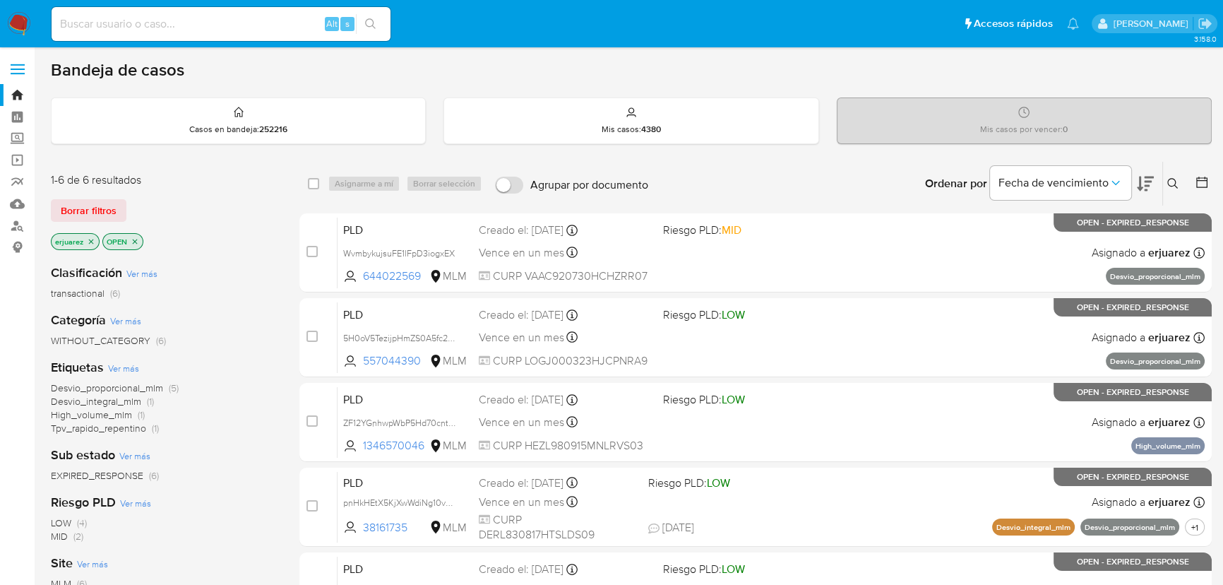
click at [16, 22] on img at bounding box center [19, 24] width 24 height 24
click at [92, 242] on icon "close-filter" at bounding box center [91, 241] width 8 height 8
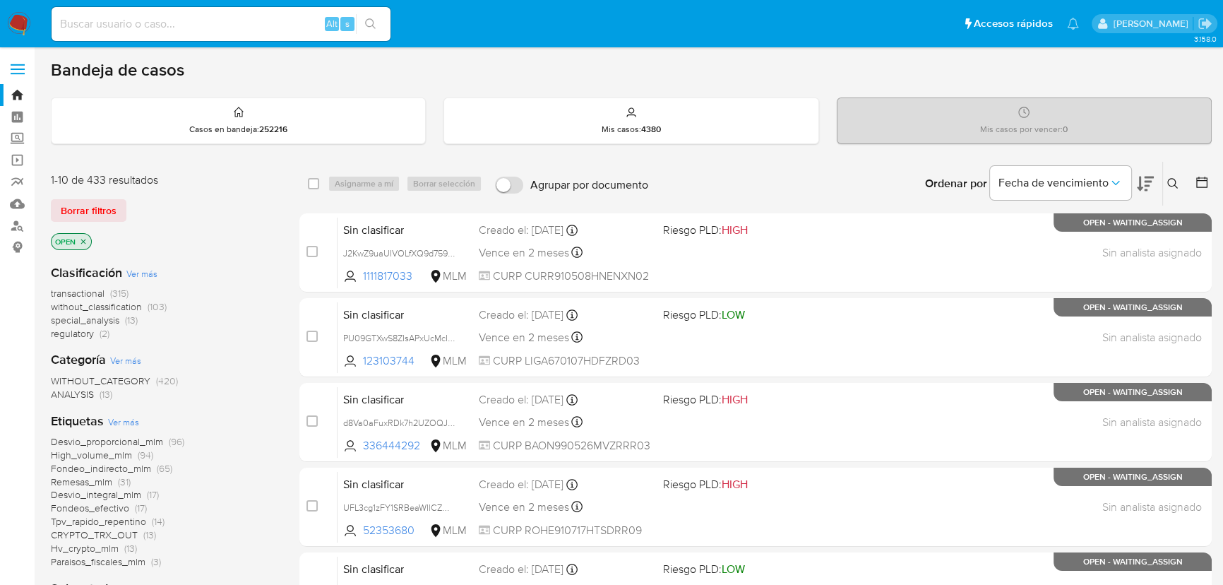
click at [1168, 184] on icon at bounding box center [1172, 183] width 11 height 11
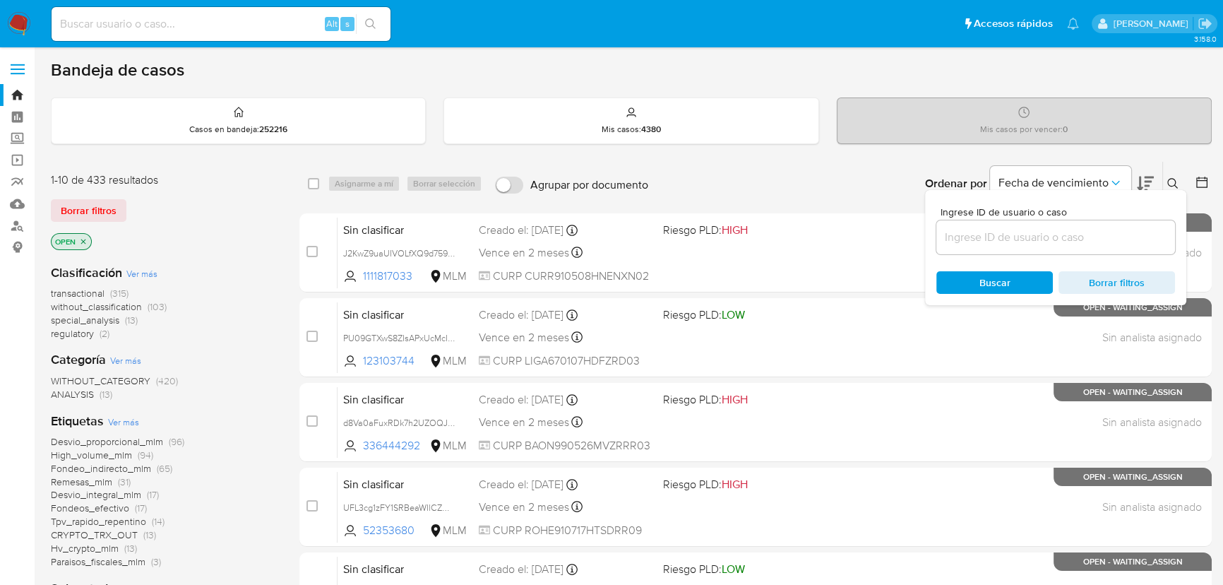
click at [977, 238] on input at bounding box center [1055, 237] width 239 height 18
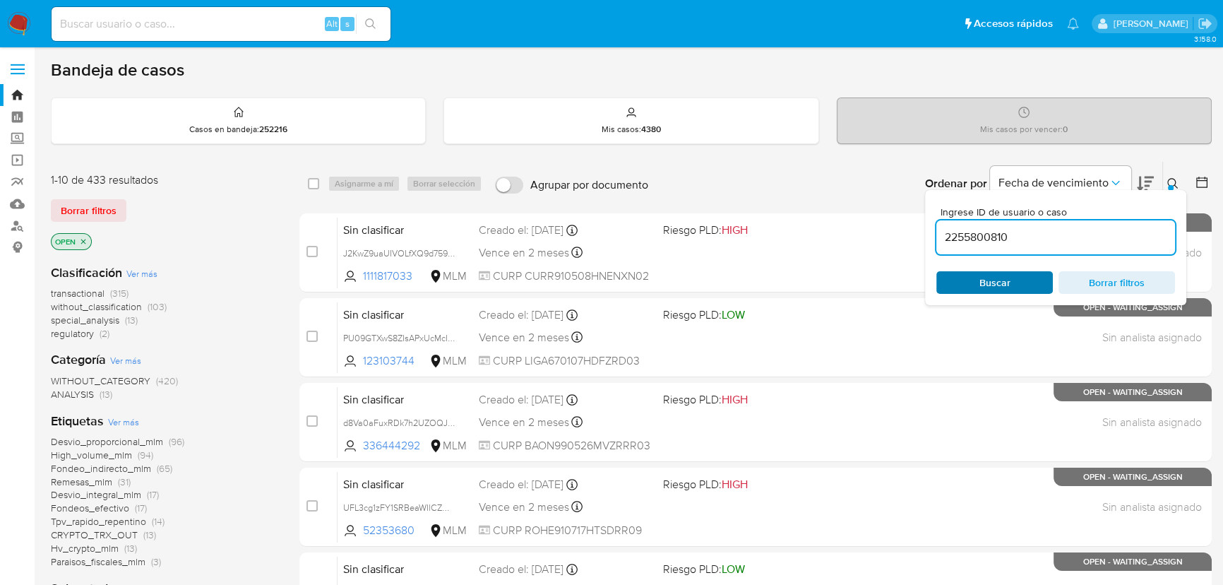
type input "2255800810"
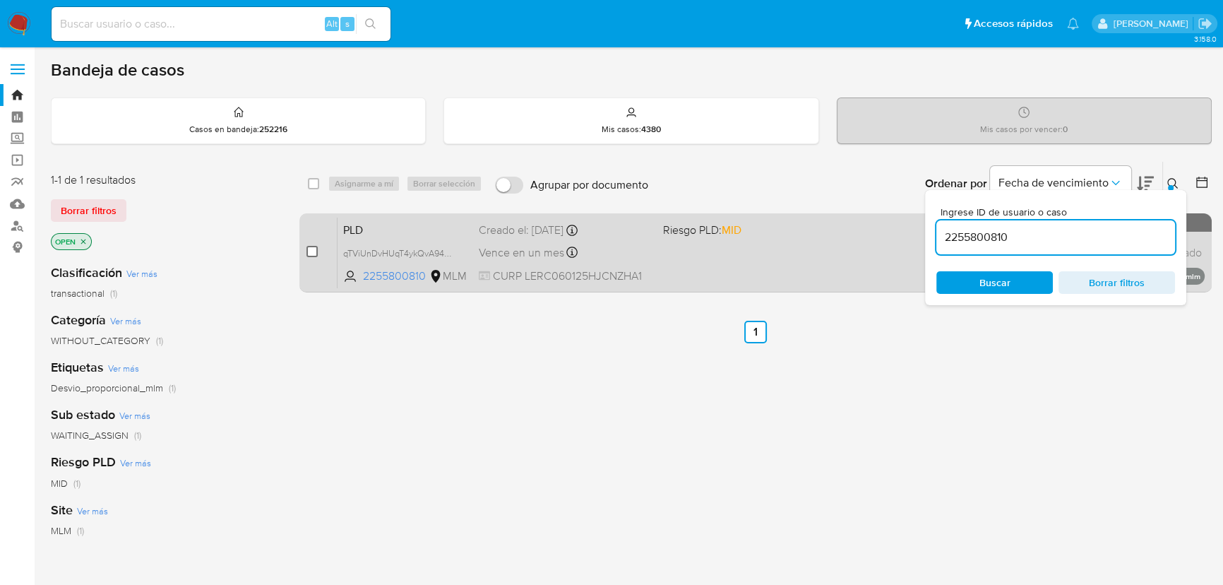
click at [310, 254] on input "checkbox" at bounding box center [311, 251] width 11 height 11
checkbox input "true"
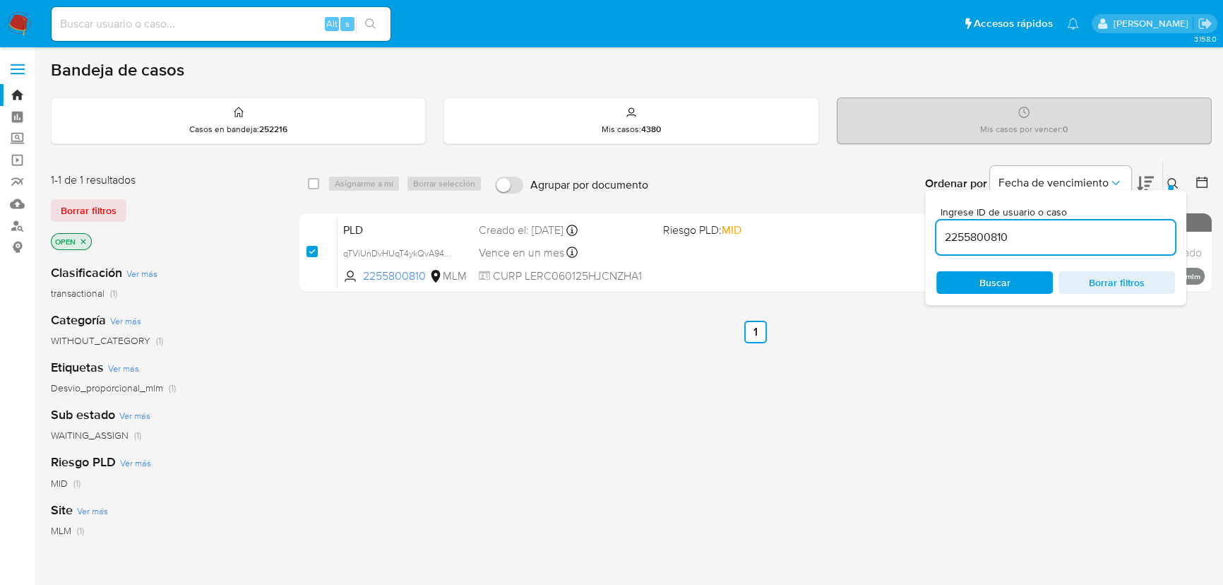
checkbox input "true"
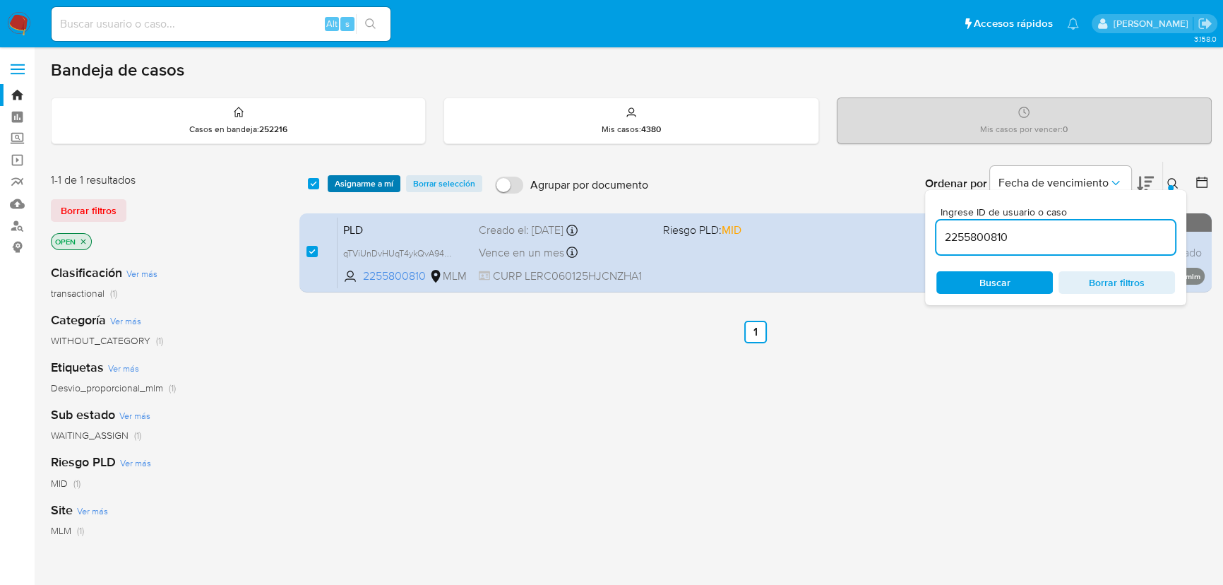
click at [369, 180] on span "Asignarme a mí" at bounding box center [364, 184] width 59 height 14
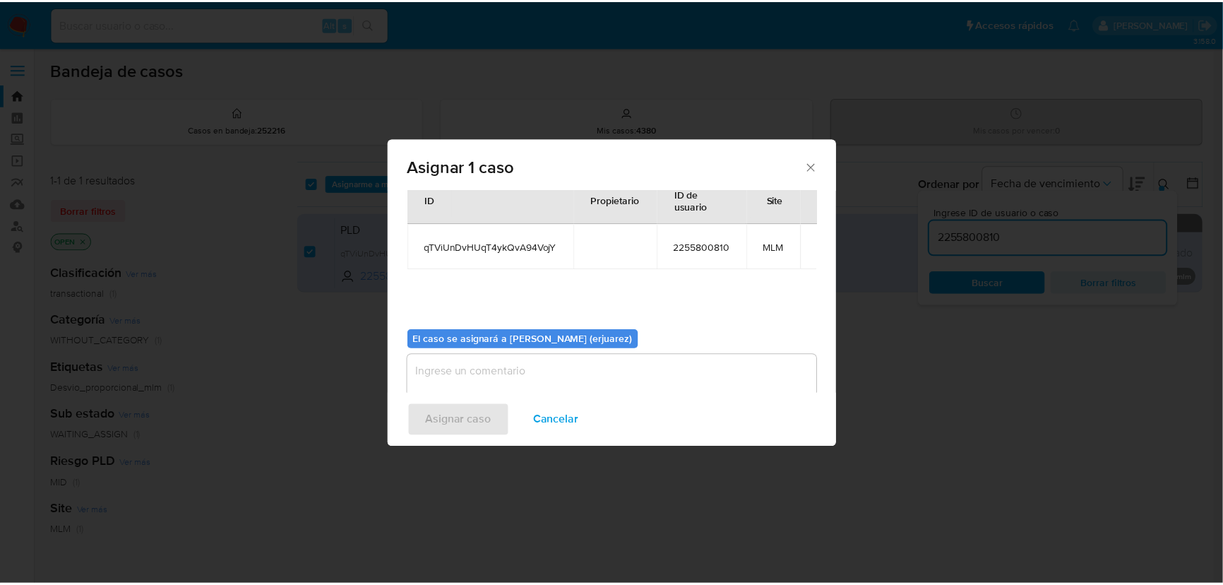
scroll to position [72, 0]
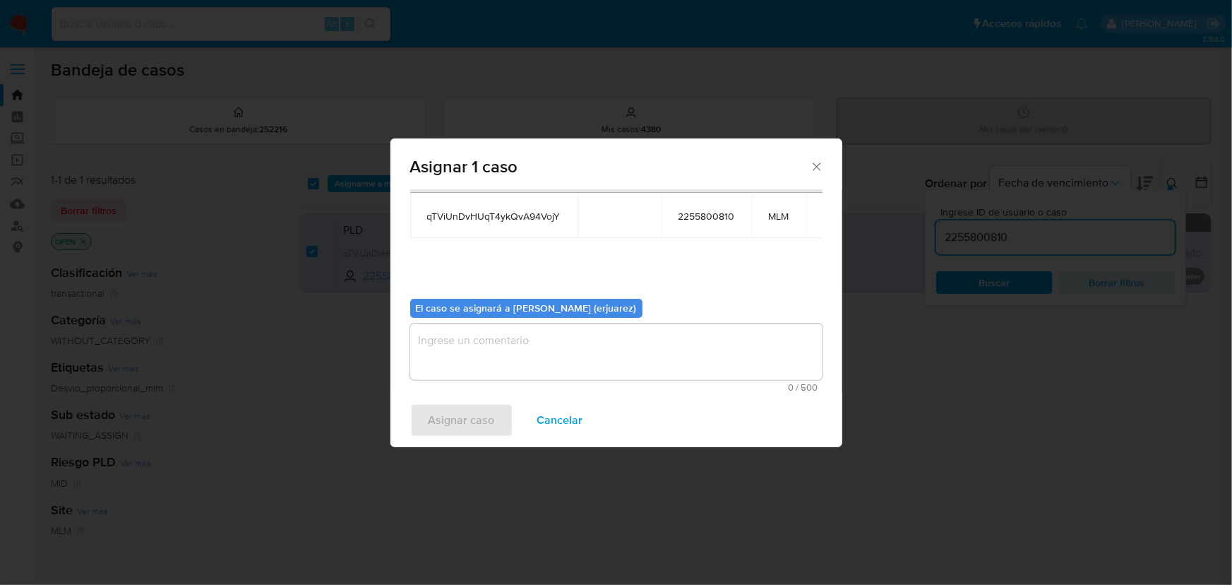
drag, startPoint x: 472, startPoint y: 381, endPoint x: 474, endPoint y: 358, distance: 23.4
click at [472, 378] on div "0 / 500 500 caracteres restantes" at bounding box center [616, 357] width 412 height 68
click at [473, 351] on textarea "assign-modal" at bounding box center [616, 351] width 412 height 56
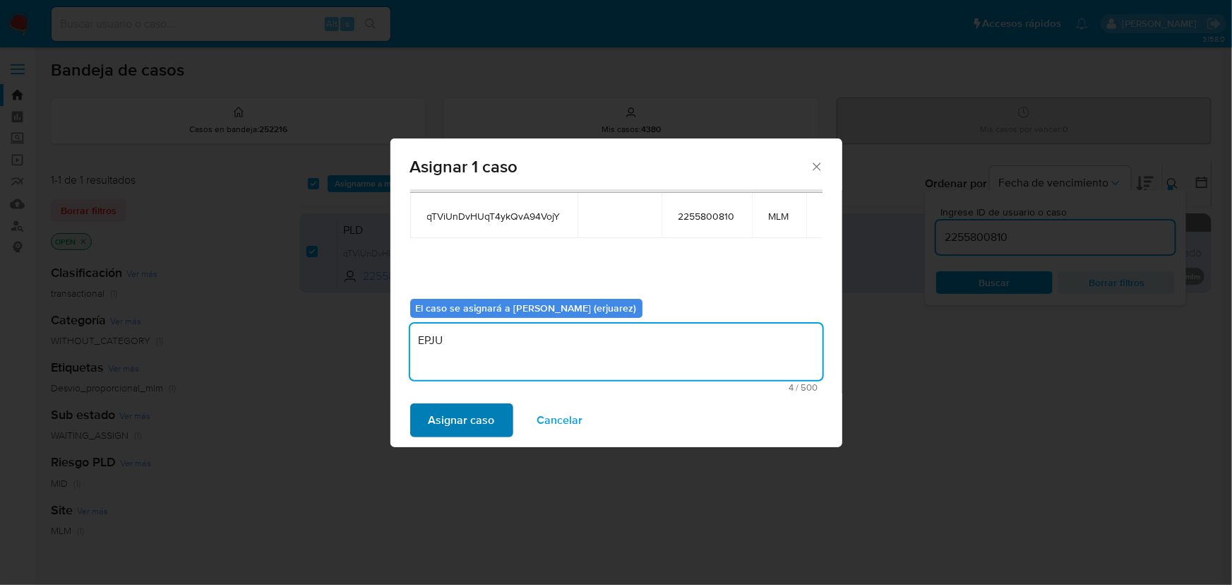
type textarea "EPJU"
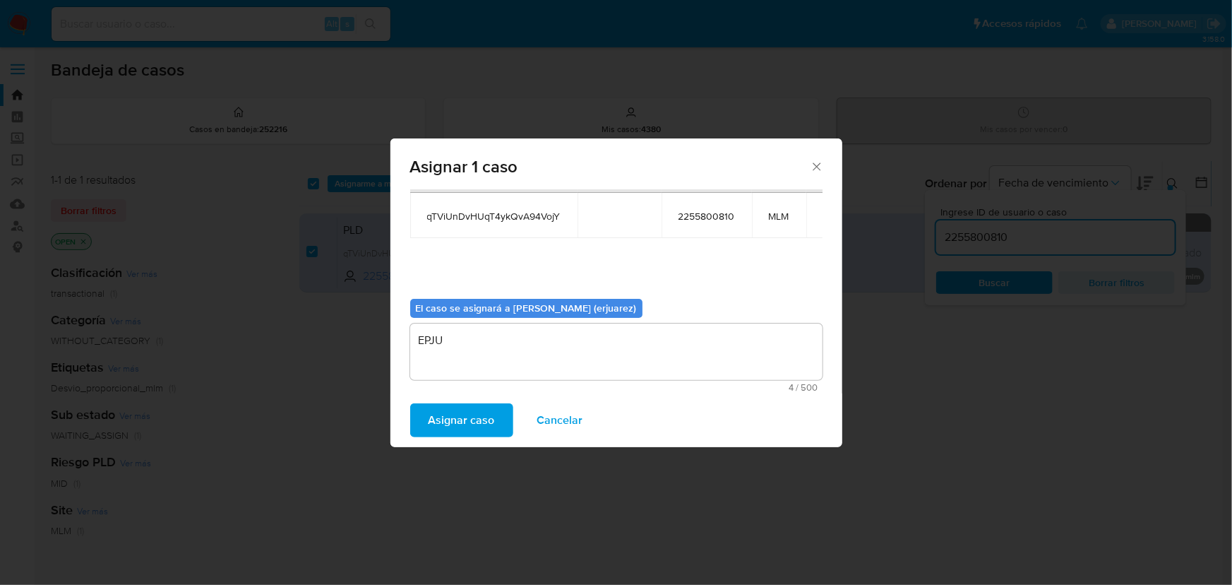
click at [477, 434] on span "Asignar caso" at bounding box center [462, 420] width 66 height 31
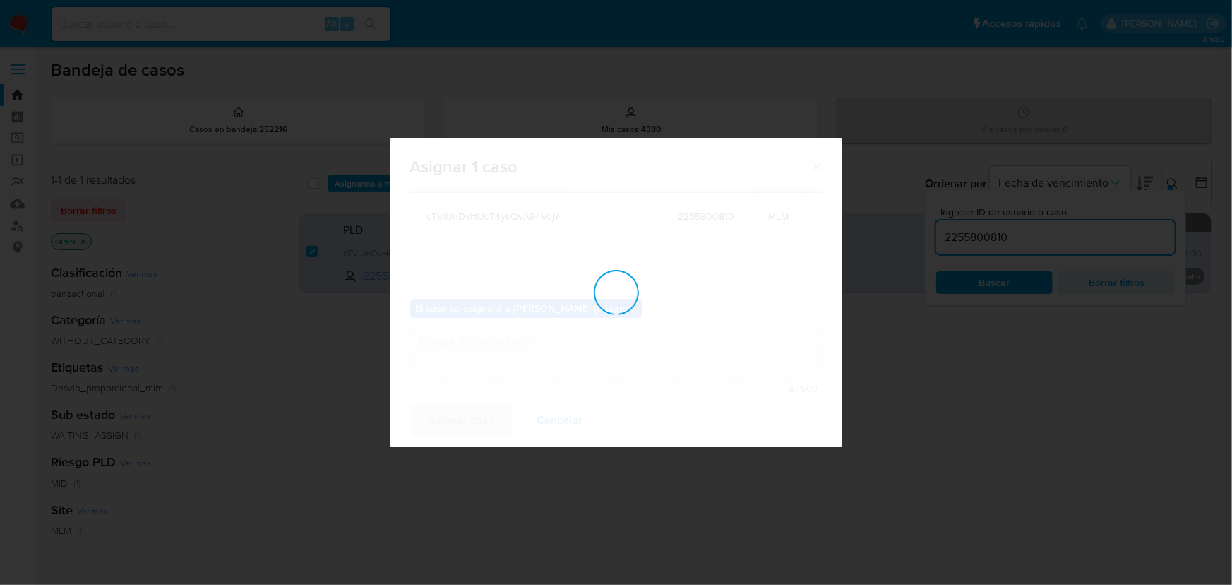
checkbox input "false"
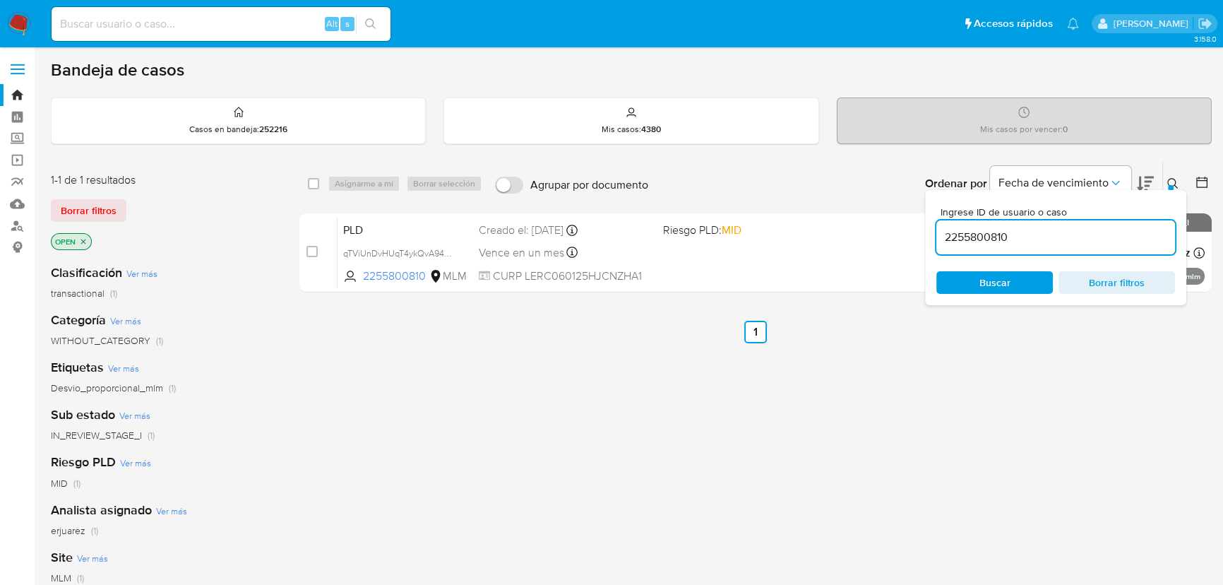
click at [856, 395] on div "select-all-cases-checkbox Asignarme a mí Borrar selección Agrupar por documento…" at bounding box center [755, 481] width 912 height 640
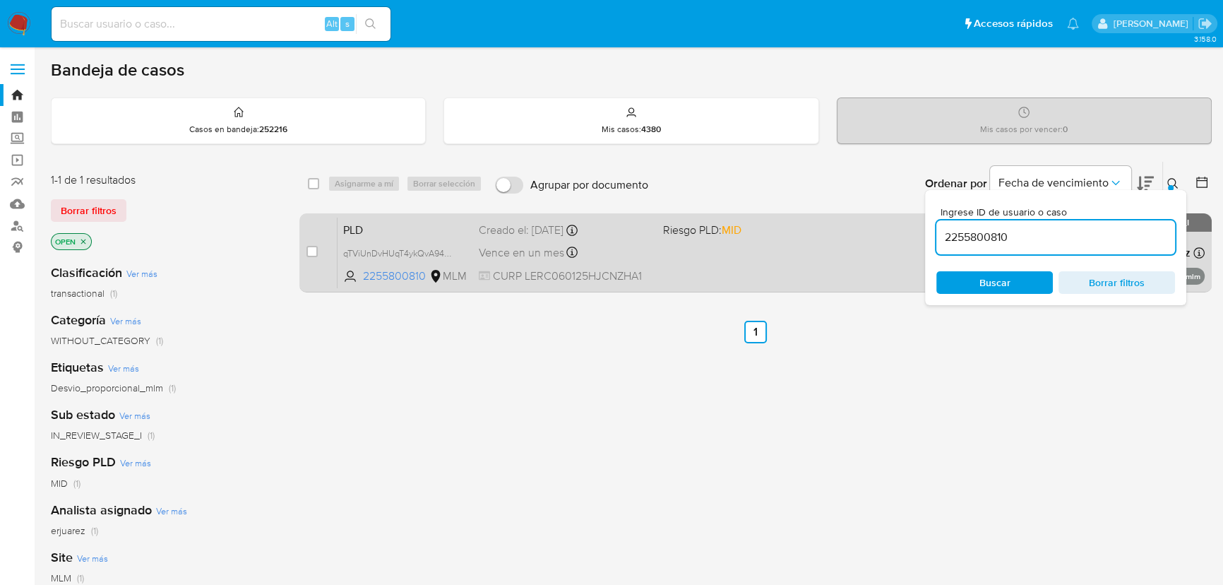
click at [732, 229] on span "MID" at bounding box center [732, 230] width 20 height 16
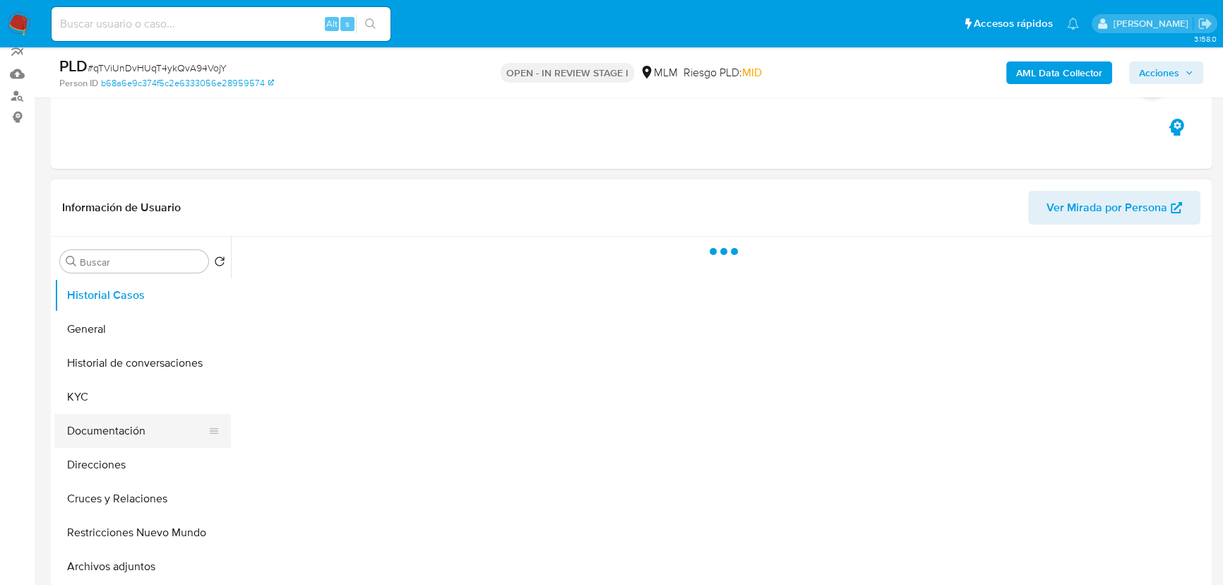
scroll to position [256, 0]
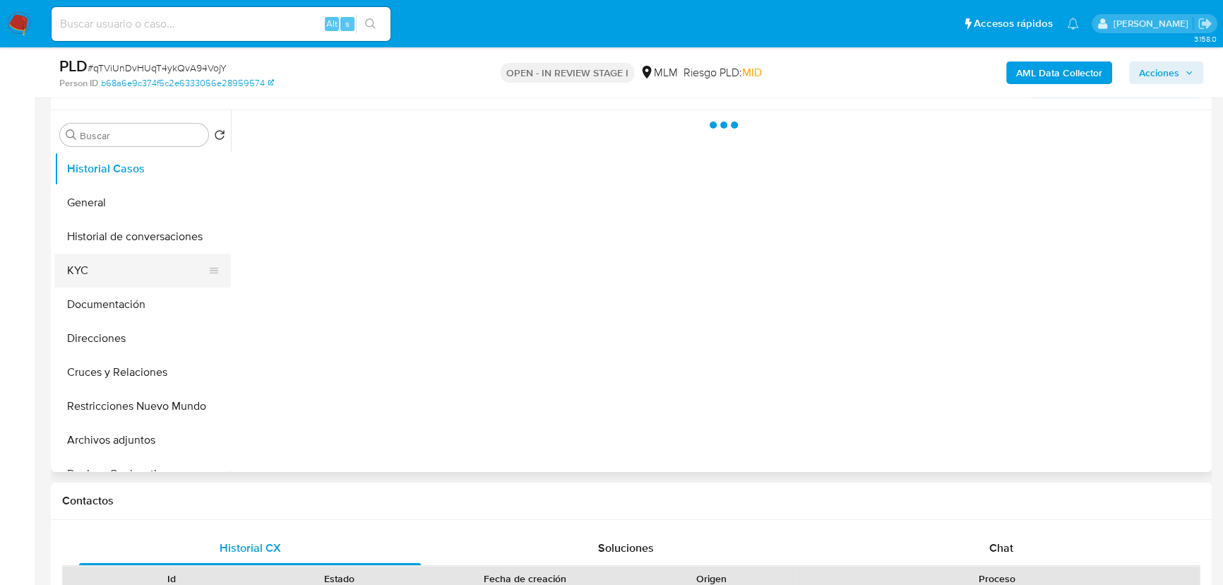
drag, startPoint x: 71, startPoint y: 274, endPoint x: 169, endPoint y: 256, distance: 99.7
click at [74, 272] on button "KYC" at bounding box center [136, 270] width 165 height 34
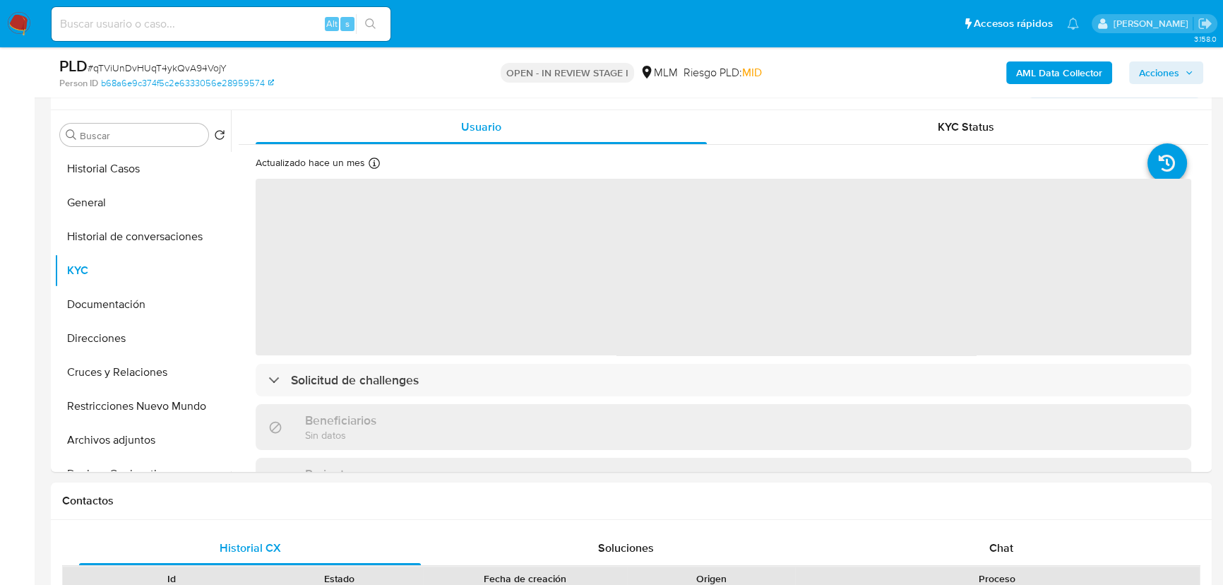
select select "10"
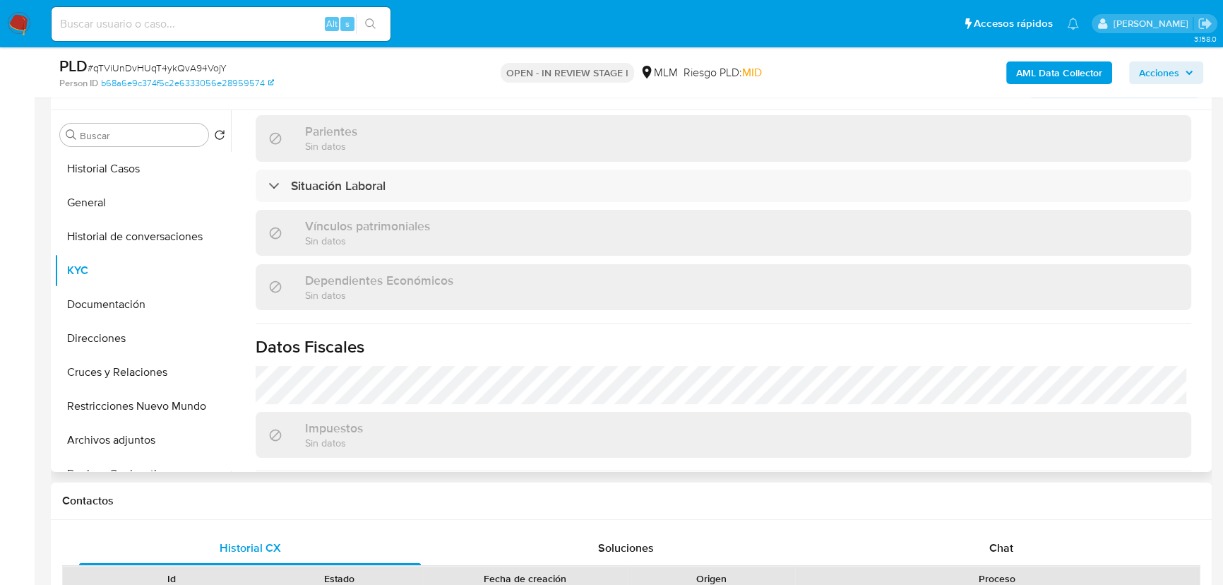
scroll to position [770, 0]
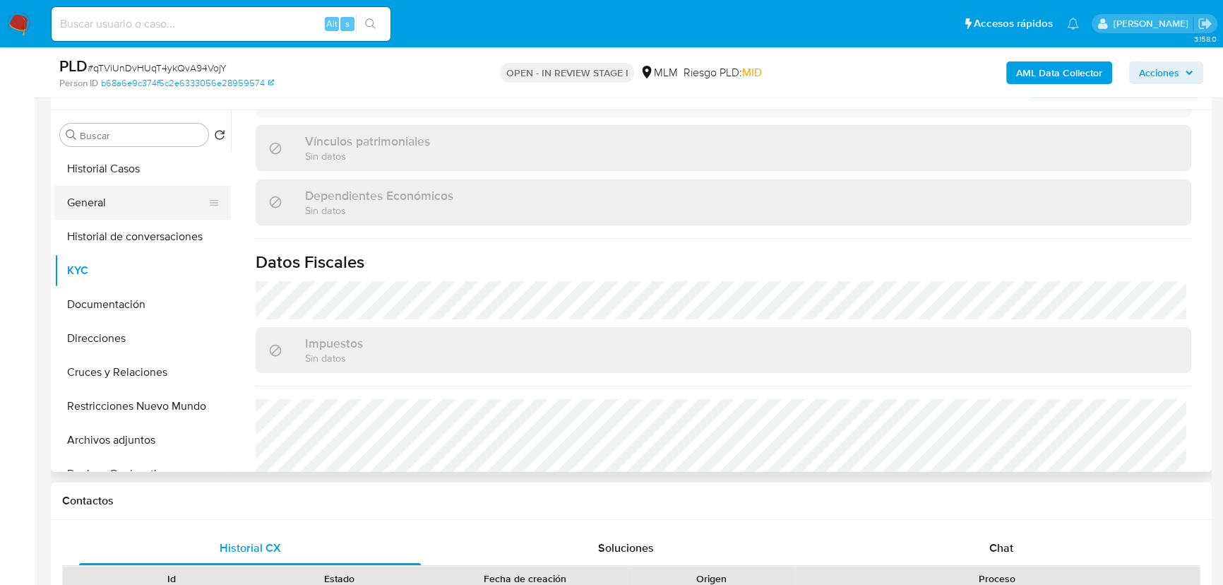
click at [137, 197] on button "General" at bounding box center [136, 203] width 165 height 34
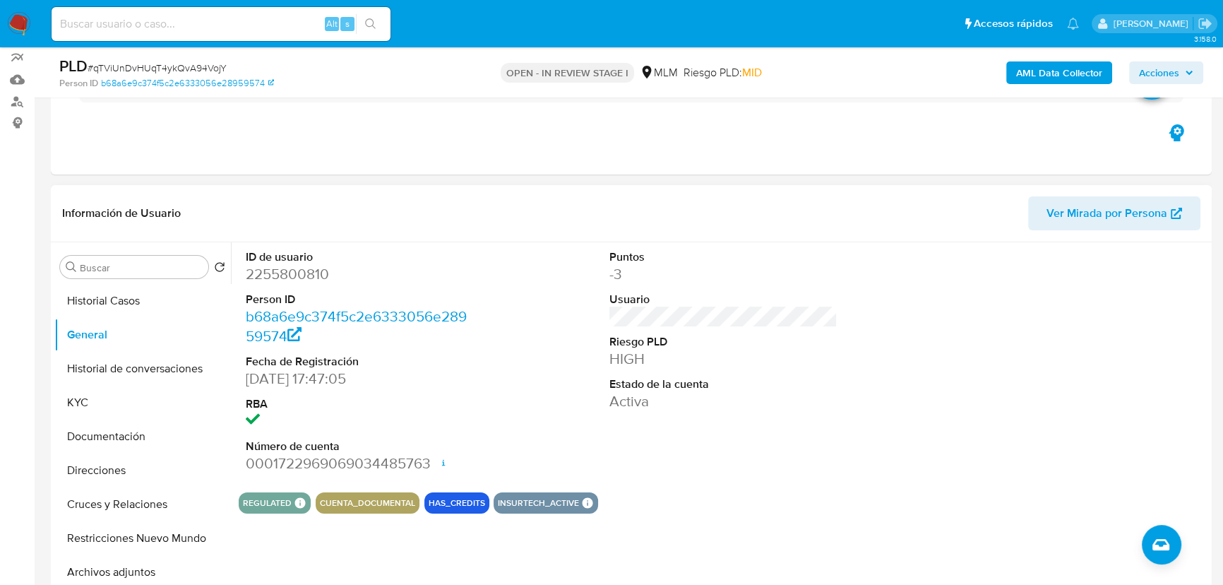
scroll to position [189, 0]
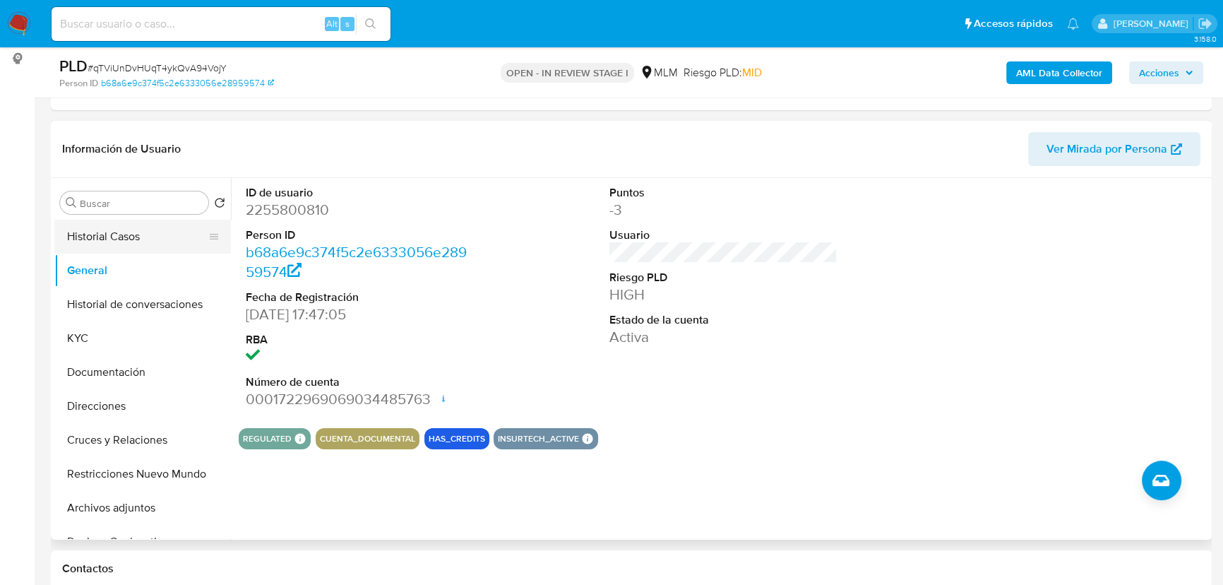
click at [110, 222] on button "Historial Casos" at bounding box center [136, 237] width 165 height 34
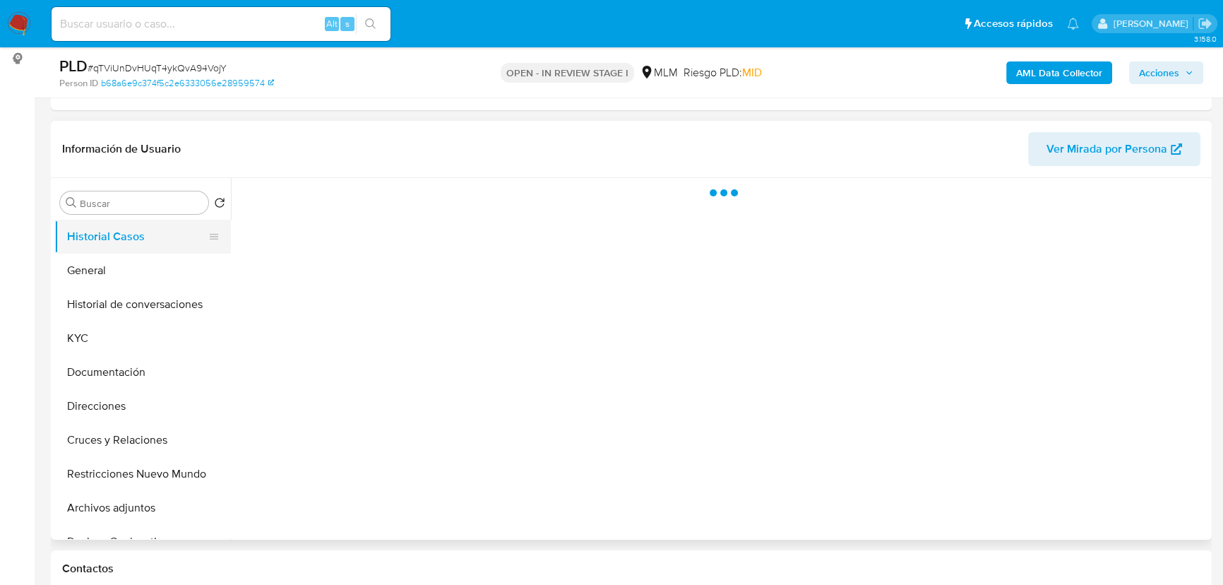
click at [112, 232] on button "Historial Casos" at bounding box center [136, 237] width 165 height 34
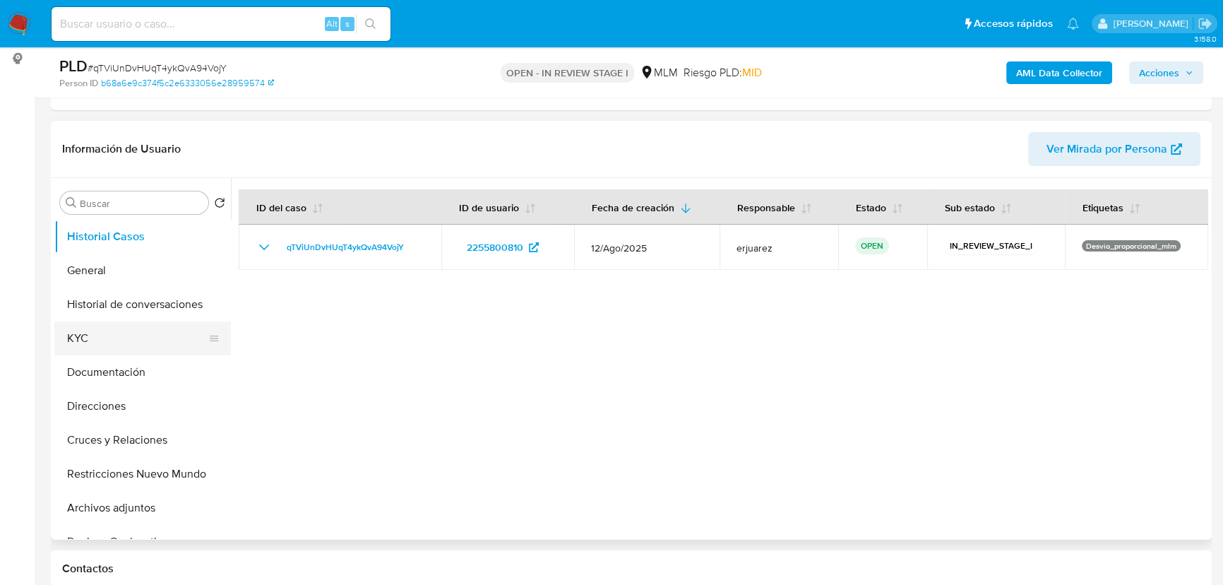
click at [92, 333] on button "KYC" at bounding box center [136, 338] width 165 height 34
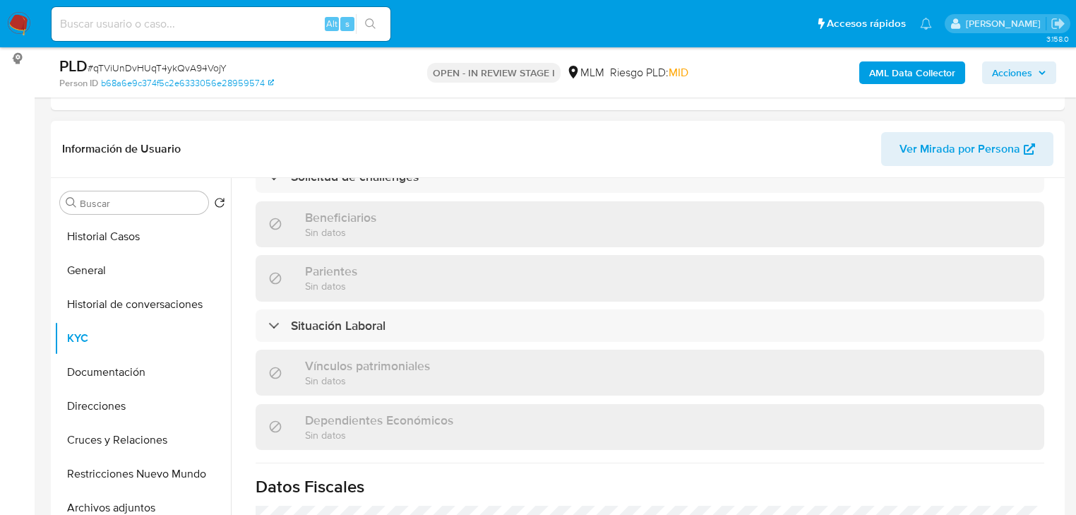
scroll to position [565, 0]
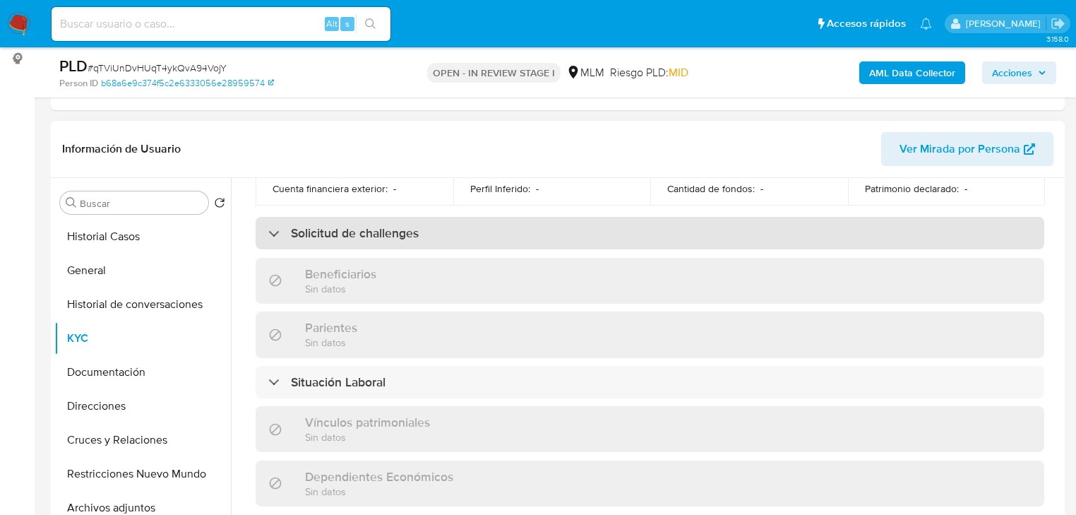
click at [390, 229] on div "Solicitud de challenges" at bounding box center [650, 233] width 789 height 32
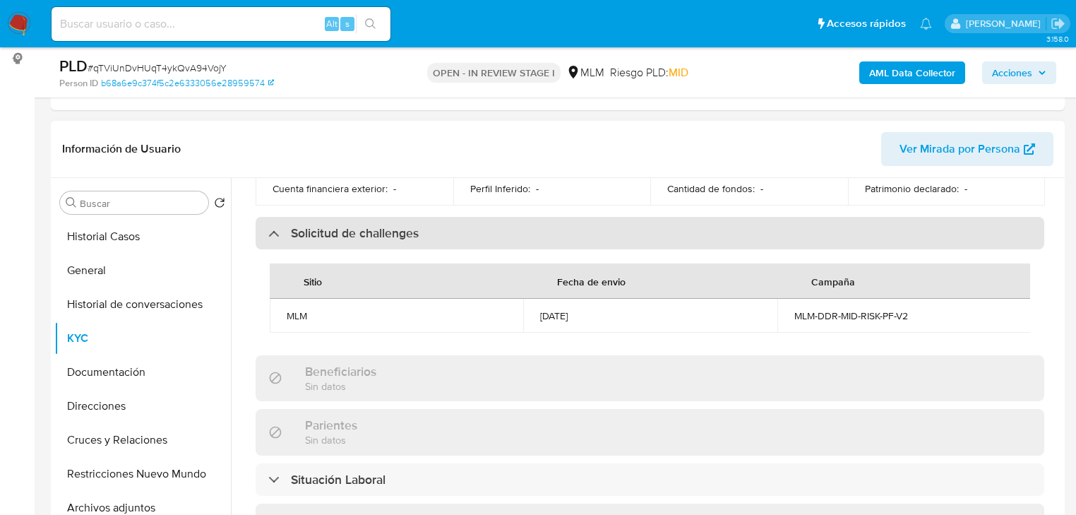
click at [390, 228] on h3 "Solicitud de challenges" at bounding box center [355, 233] width 128 height 16
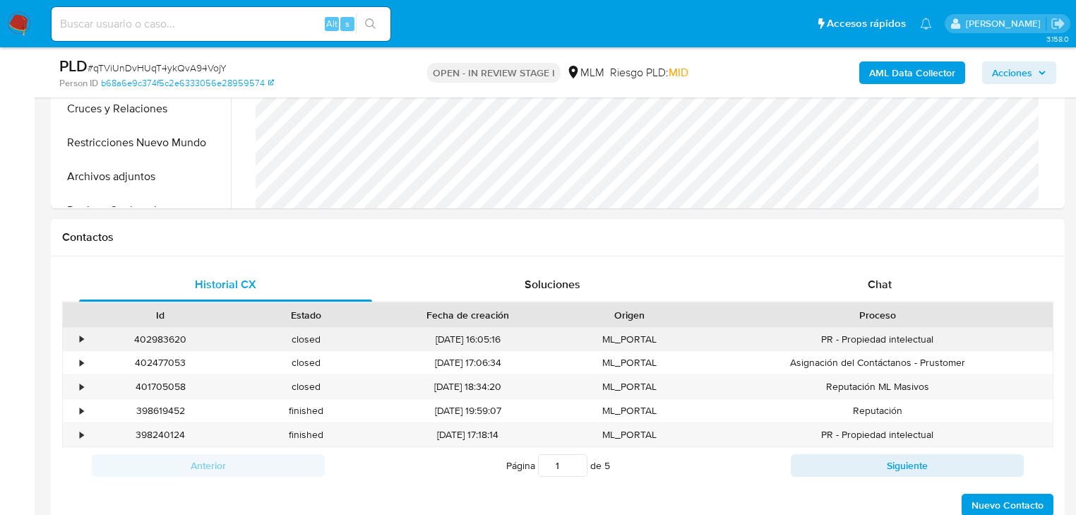
scroll to position [866, 0]
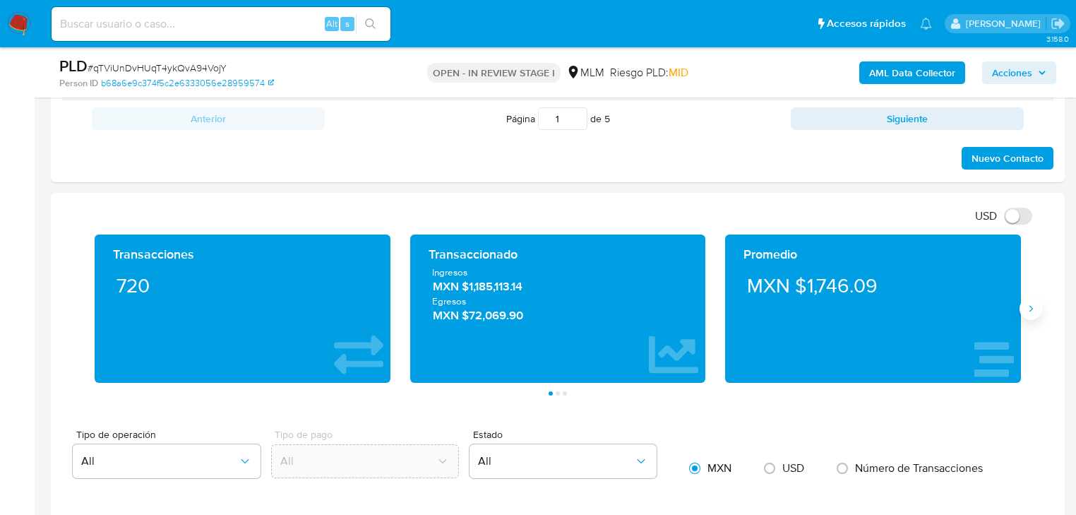
click at [1034, 308] on icon "Siguiente" at bounding box center [1030, 308] width 11 height 11
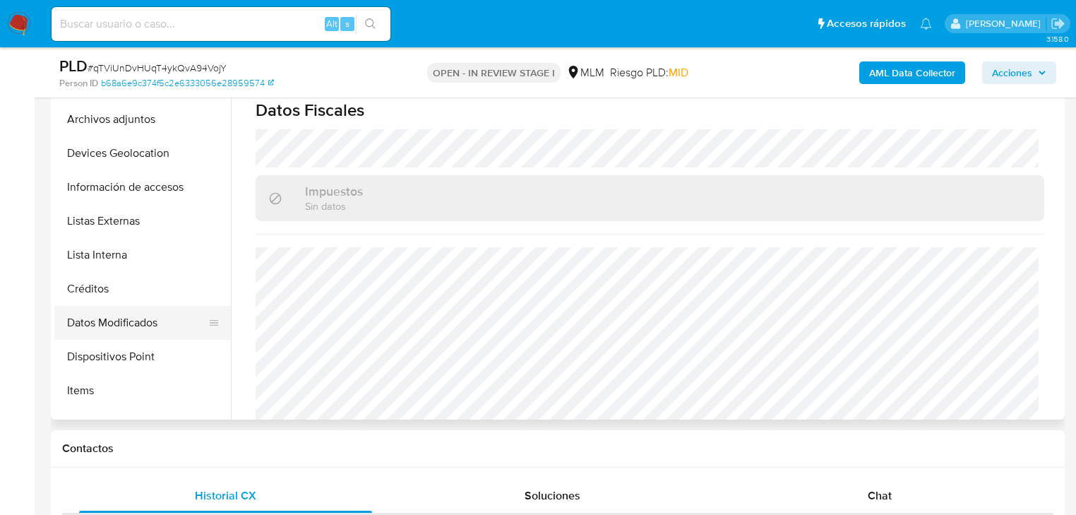
scroll to position [282, 0]
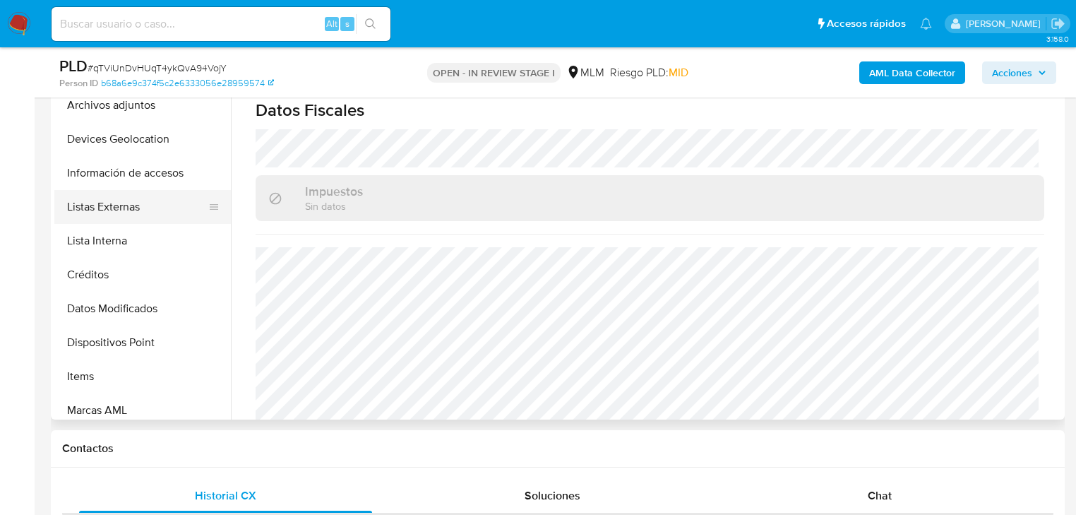
click at [138, 207] on button "Listas Externas" at bounding box center [136, 207] width 165 height 34
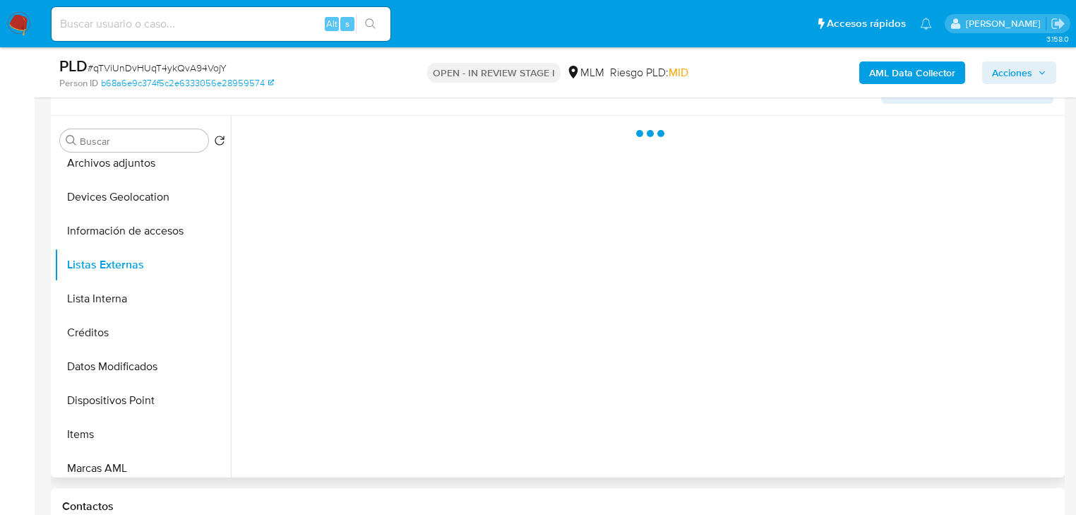
scroll to position [196, 0]
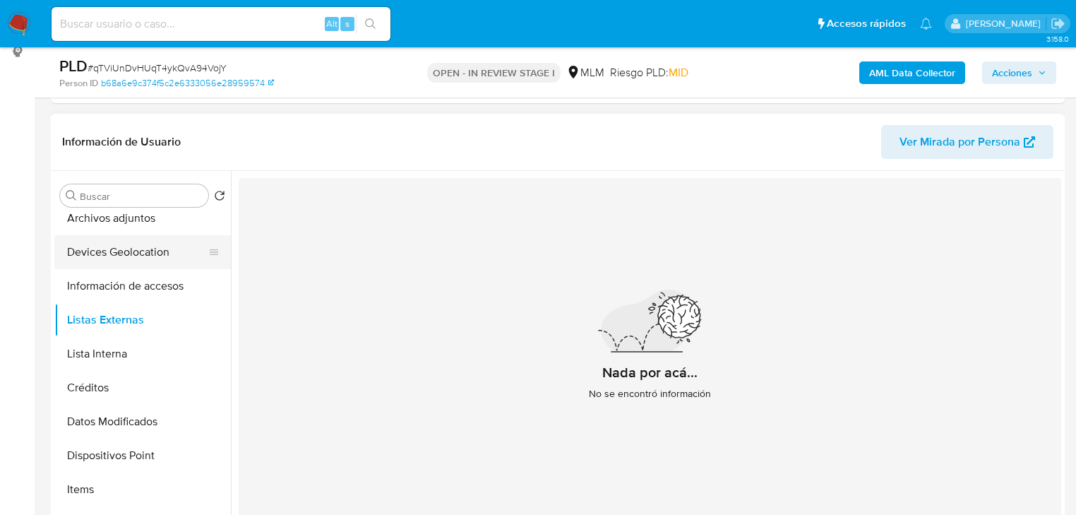
click at [144, 248] on button "Devices Geolocation" at bounding box center [136, 252] width 165 height 34
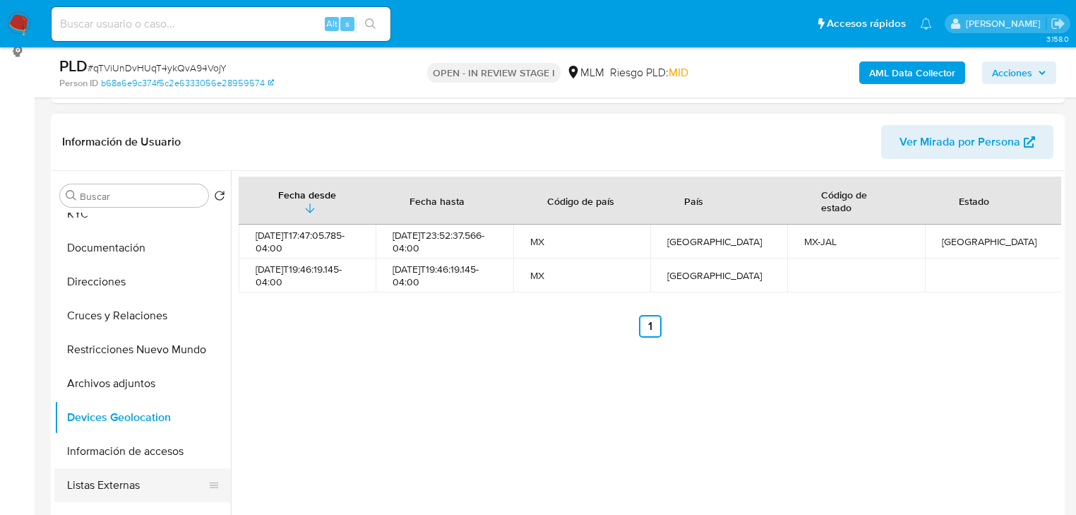
scroll to position [0, 0]
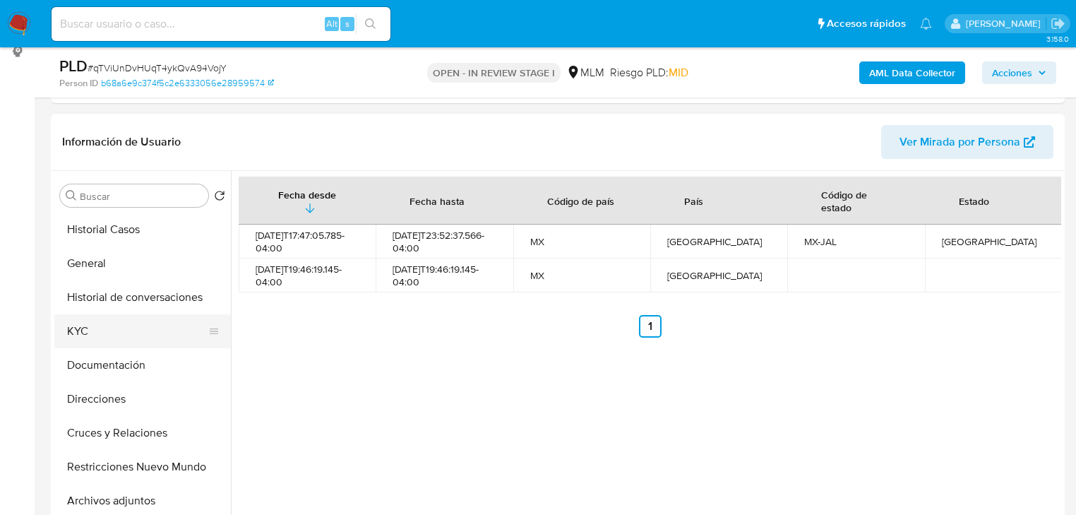
click at [112, 330] on button "KYC" at bounding box center [136, 331] width 165 height 34
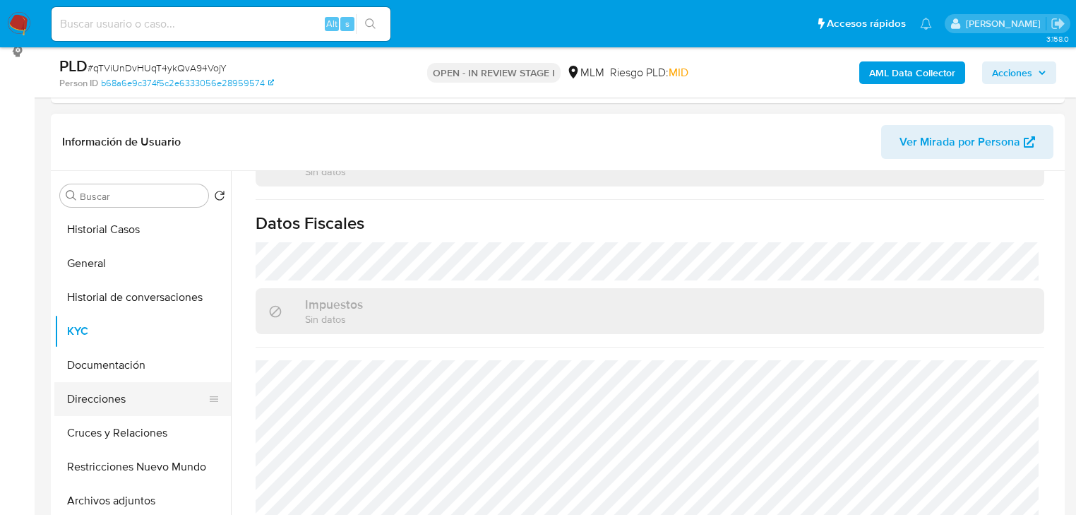
click at [116, 398] on button "Direcciones" at bounding box center [136, 399] width 165 height 34
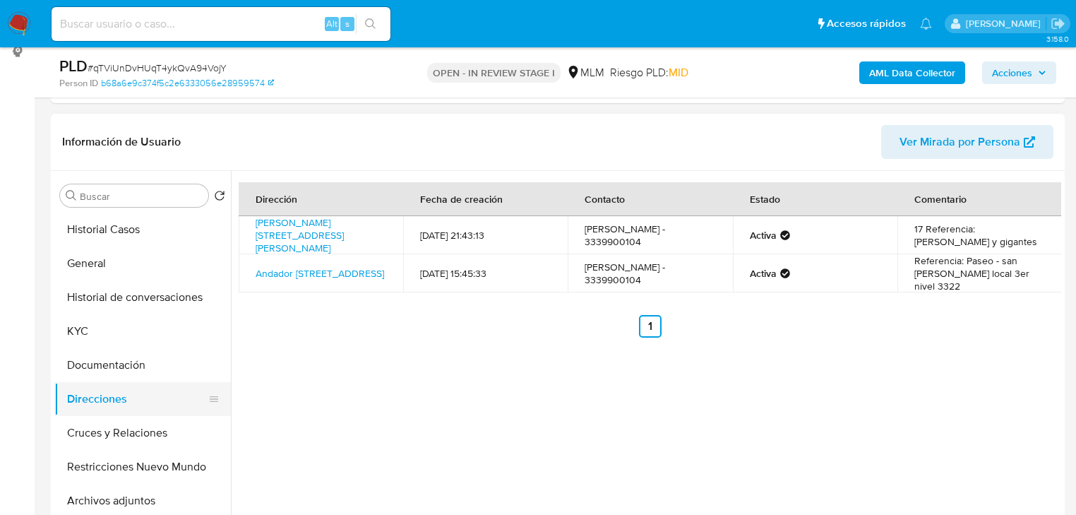
click at [114, 382] on button "Direcciones" at bounding box center [136, 399] width 165 height 34
click at [117, 370] on button "Documentación" at bounding box center [136, 365] width 165 height 34
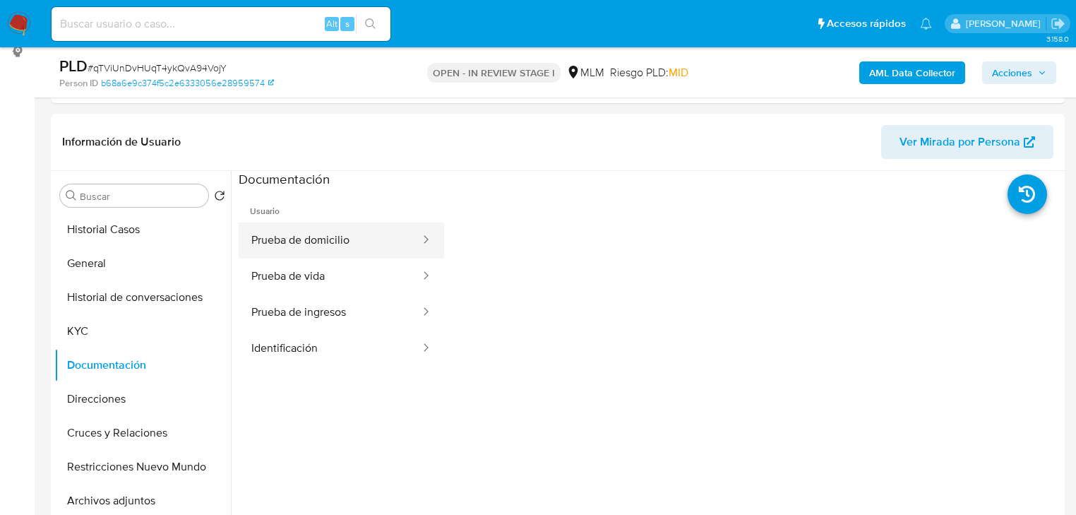
click at [353, 232] on button "Prueba de domicilio" at bounding box center [330, 240] width 183 height 36
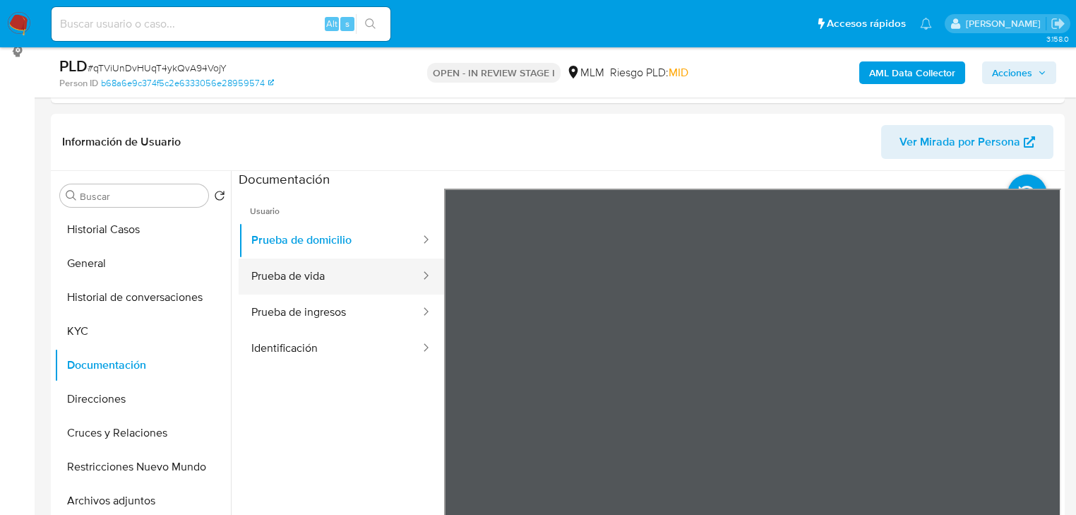
drag, startPoint x: 303, startPoint y: 277, endPoint x: 325, endPoint y: 273, distance: 22.3
click at [304, 277] on button "Prueba de vida" at bounding box center [330, 276] width 183 height 36
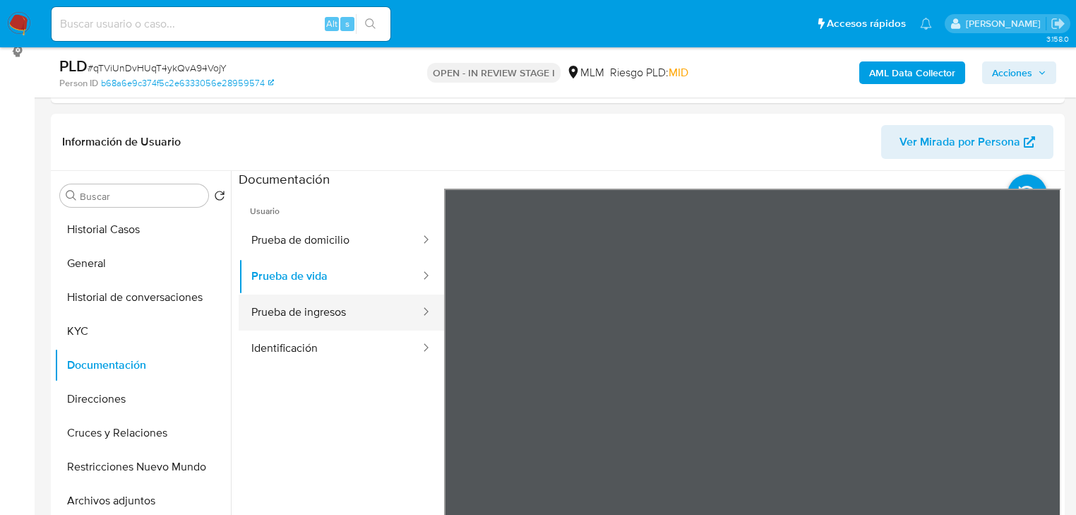
click at [299, 323] on button "Prueba de ingresos" at bounding box center [330, 312] width 183 height 36
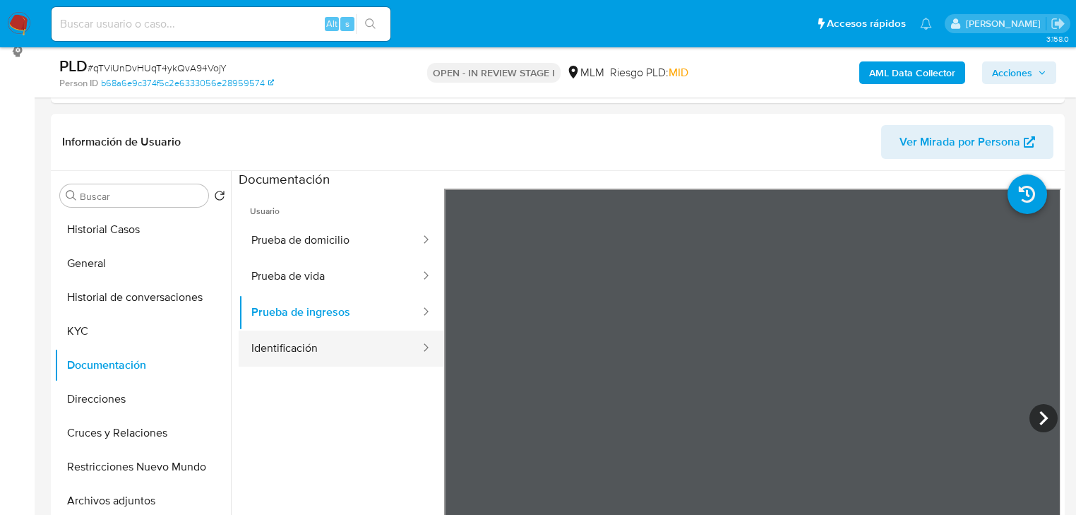
click at [315, 352] on button "Identificación" at bounding box center [330, 348] width 183 height 36
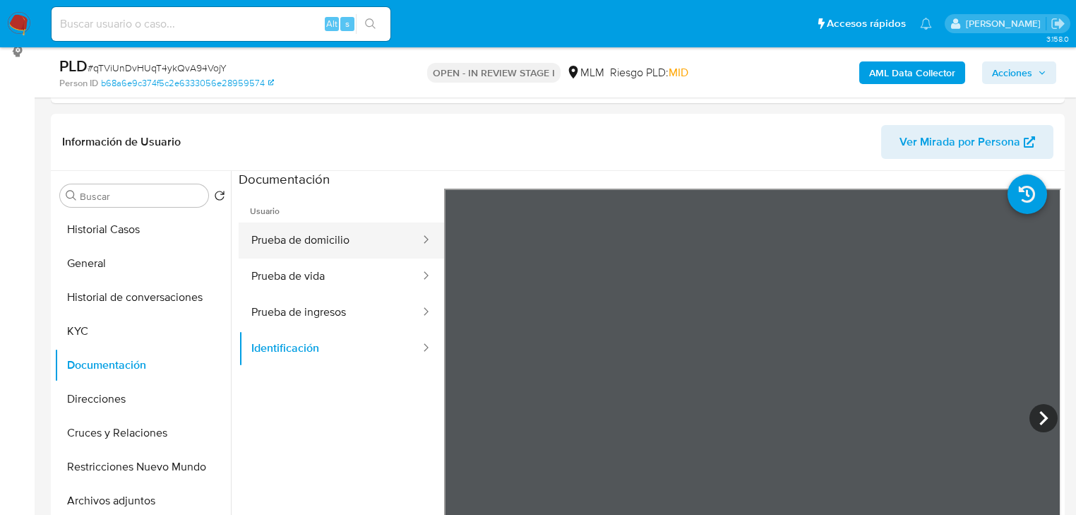
click at [320, 253] on button "Prueba de domicilio" at bounding box center [330, 240] width 183 height 36
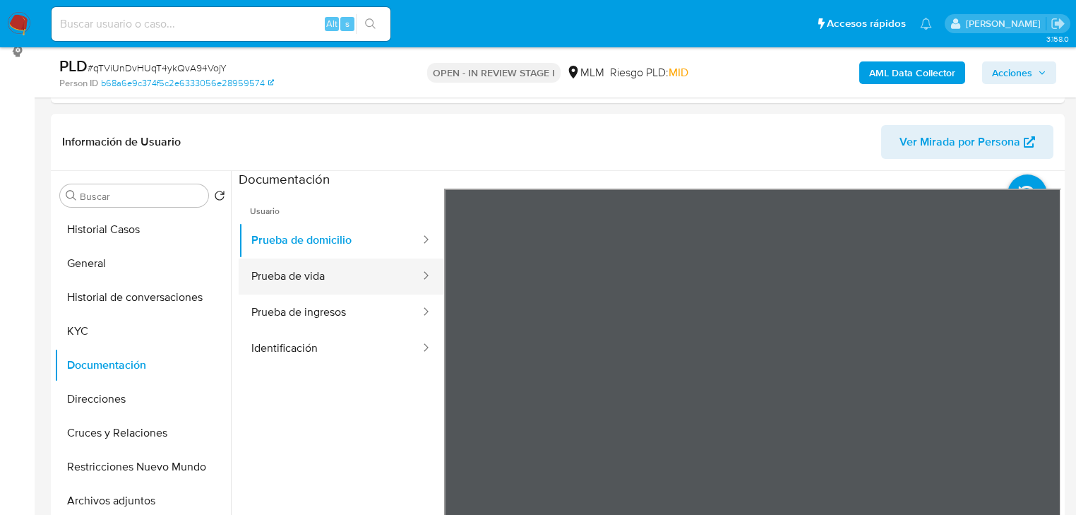
click at [294, 282] on button "Prueba de vida" at bounding box center [330, 276] width 183 height 36
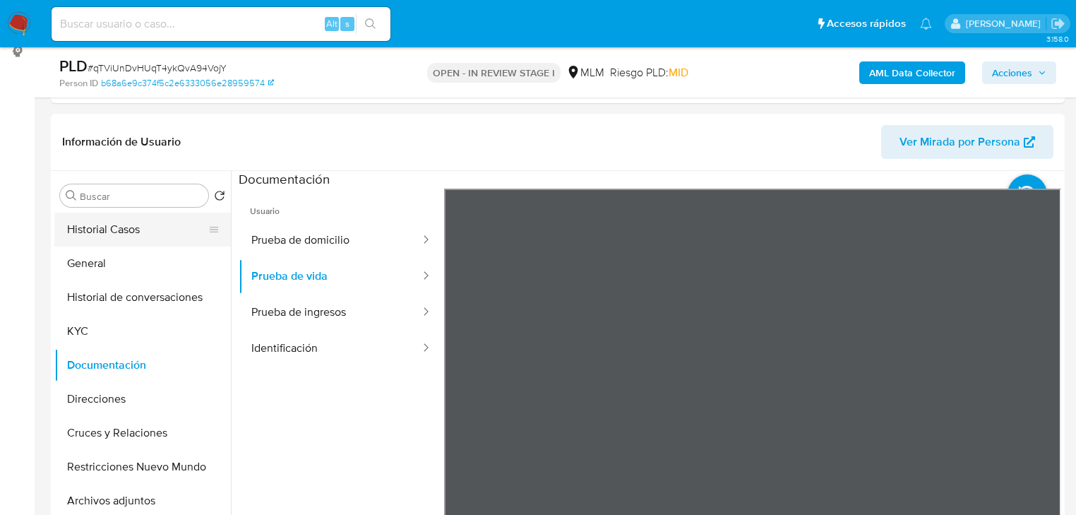
click at [119, 238] on button "Historial Casos" at bounding box center [136, 230] width 165 height 34
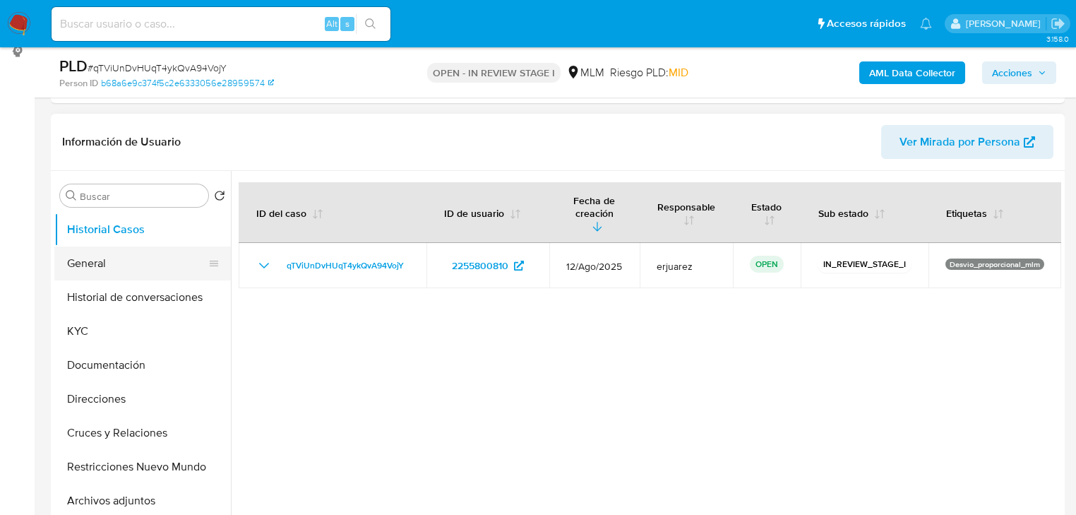
click at [83, 262] on button "General" at bounding box center [136, 263] width 165 height 34
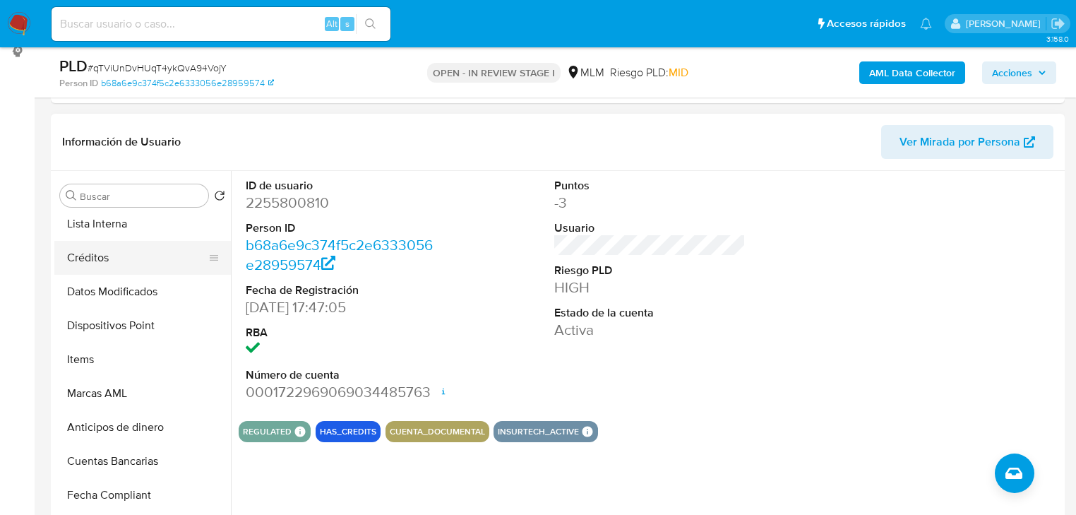
scroll to position [426, 0]
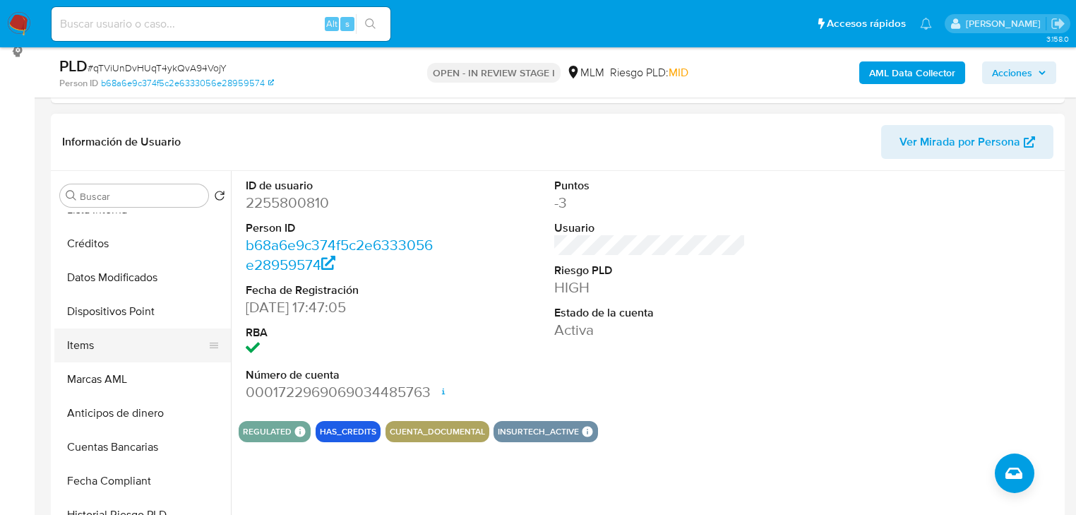
click at [101, 353] on button "Items" at bounding box center [136, 345] width 165 height 34
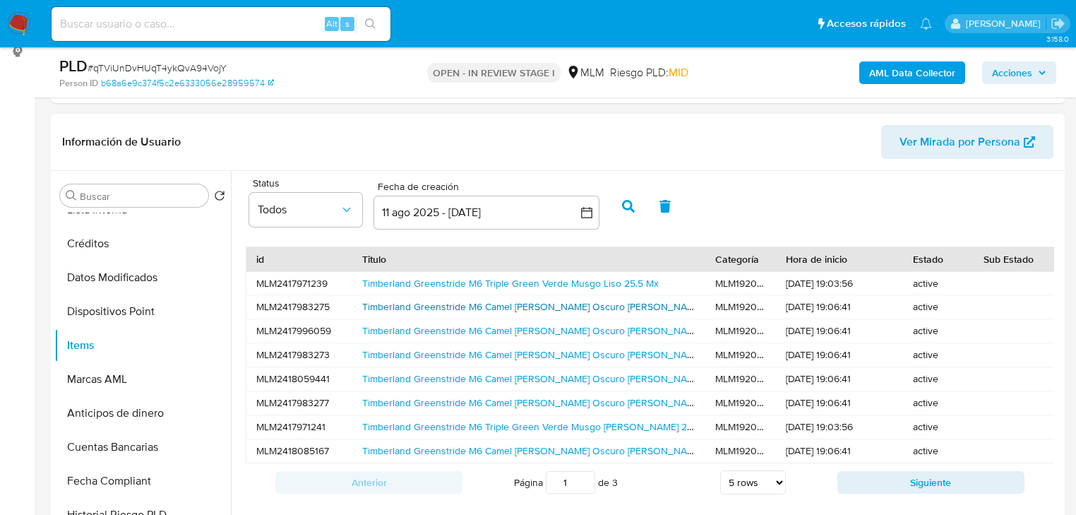
click at [472, 309] on link "Timberland Greenstride M6 Camel Marrón Oscuro Lisa 25 Mx" at bounding box center [547, 306] width 370 height 14
drag, startPoint x: 119, startPoint y: 380, endPoint x: 110, endPoint y: 407, distance: 29.0
click at [119, 380] on button "Marcas AML" at bounding box center [136, 379] width 165 height 34
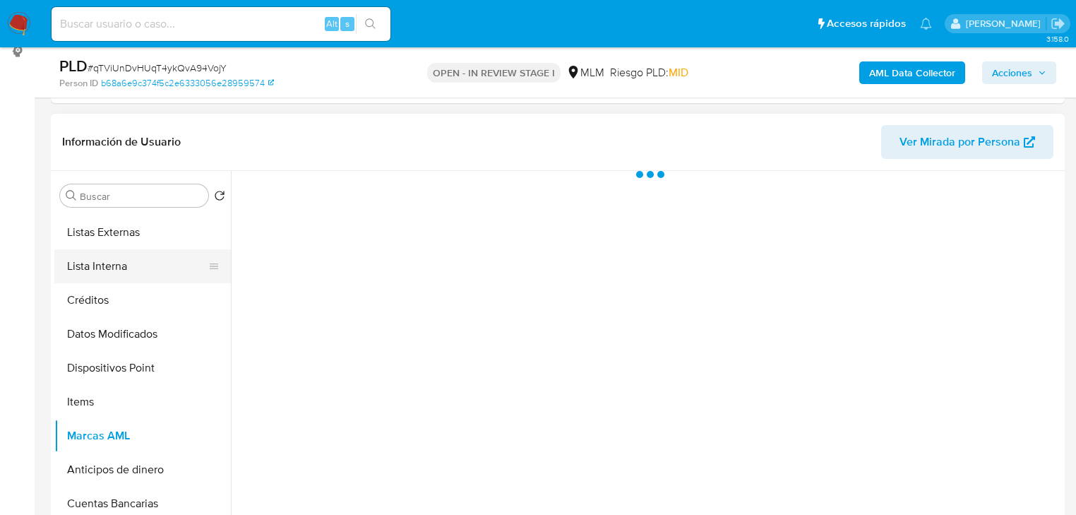
click at [95, 261] on button "Lista Interna" at bounding box center [136, 266] width 165 height 34
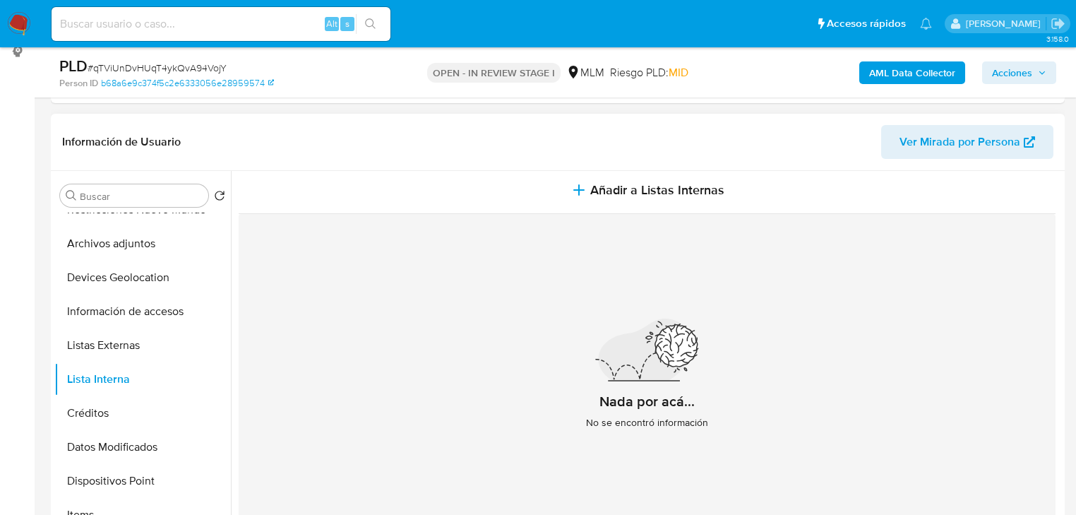
scroll to position [0, 0]
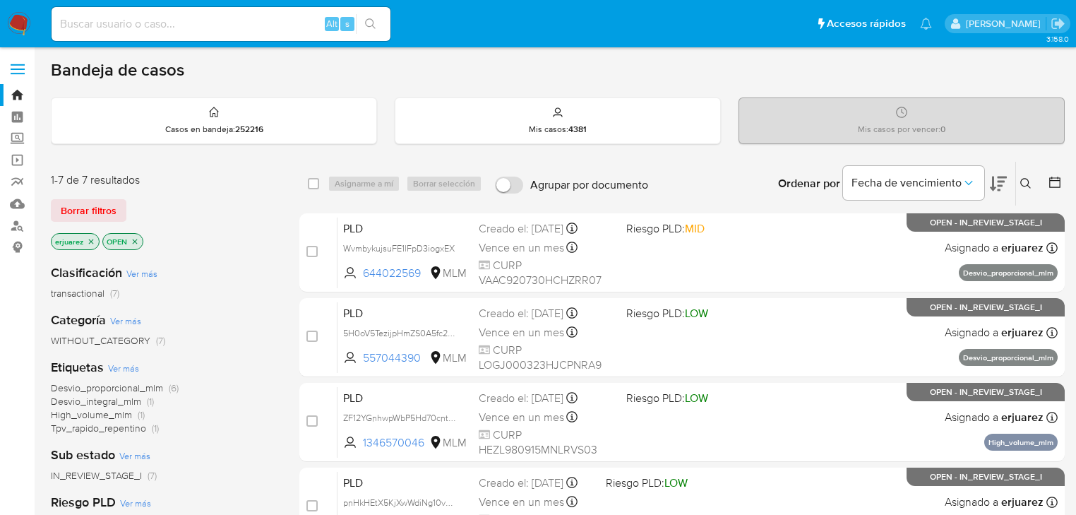
click at [115, 28] on input at bounding box center [221, 24] width 339 height 18
paste input "2255800810"
type input "2255800810"
click at [383, 20] on button "search-icon" at bounding box center [370, 24] width 29 height 20
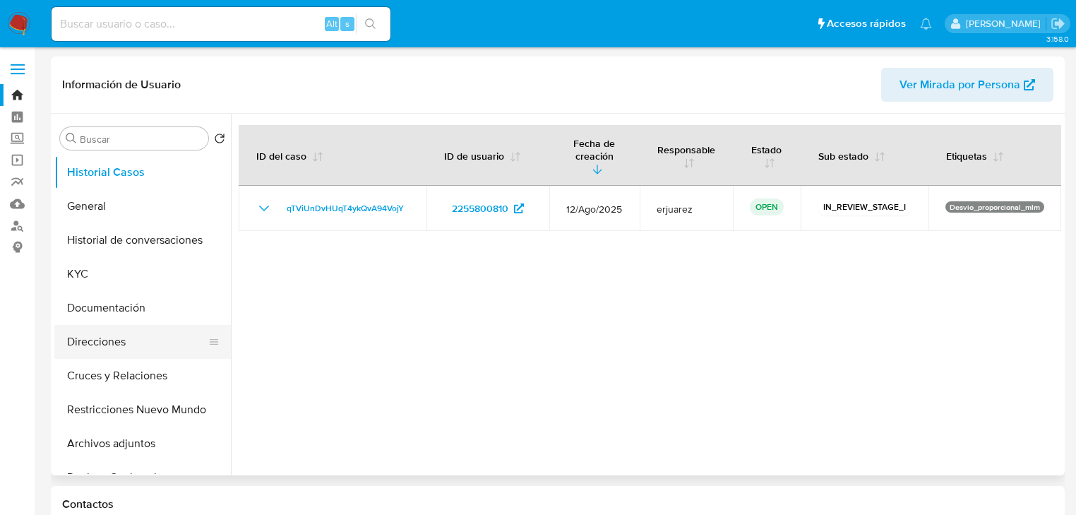
select select "10"
click at [136, 406] on button "Restricciones Nuevo Mundo" at bounding box center [136, 410] width 165 height 34
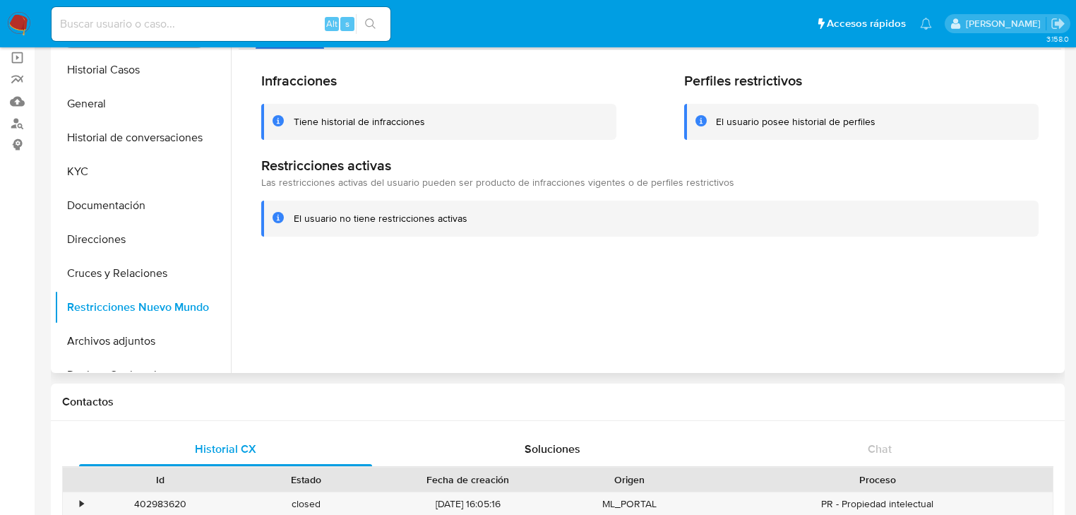
scroll to position [113, 0]
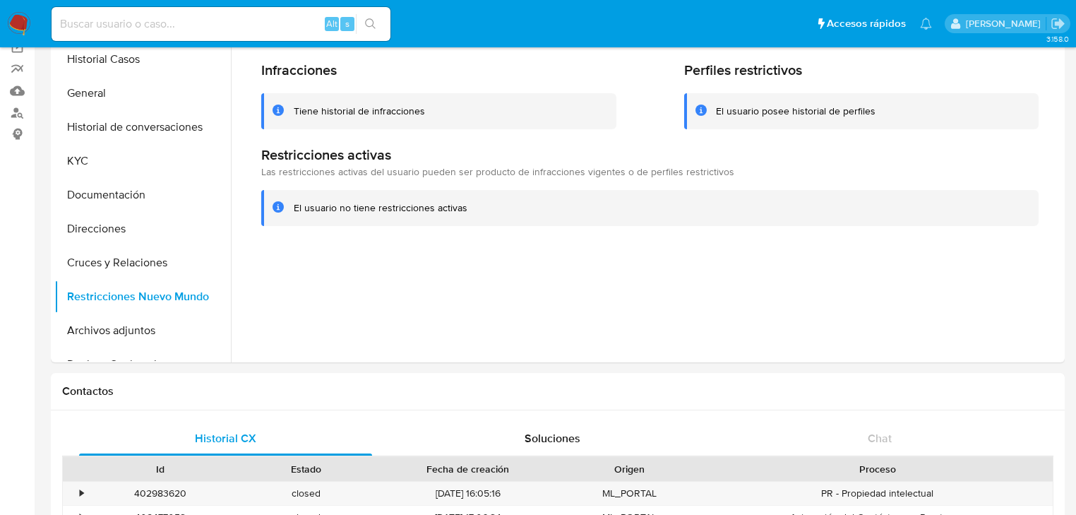
drag, startPoint x: 90, startPoint y: 164, endPoint x: 6, endPoint y: 163, distance: 84.7
click at [90, 163] on button "KYC" at bounding box center [142, 161] width 177 height 34
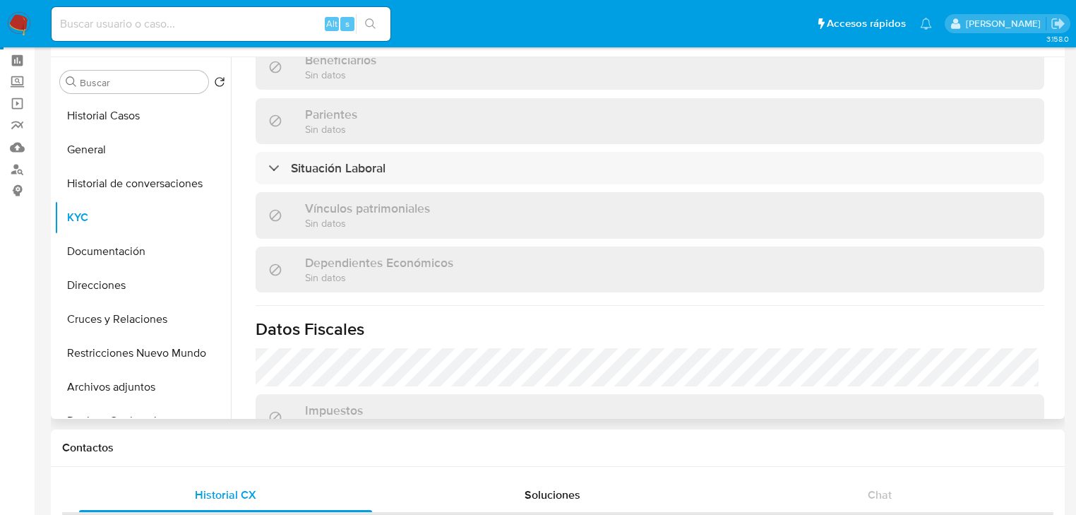
scroll to position [791, 0]
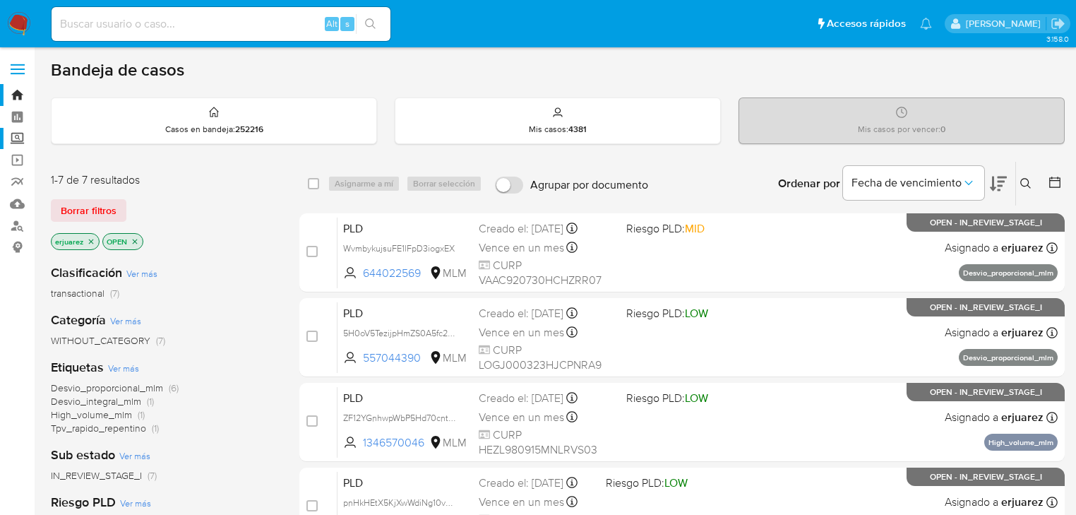
click at [18, 141] on label "Screening" at bounding box center [84, 139] width 168 height 22
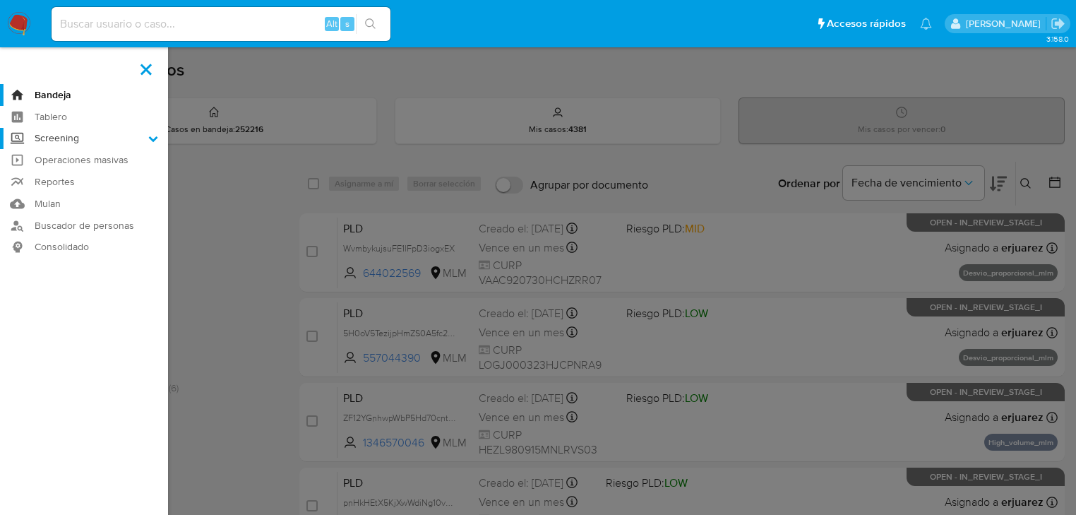
click at [0, 0] on input "Screening" at bounding box center [0, 0] width 0 height 0
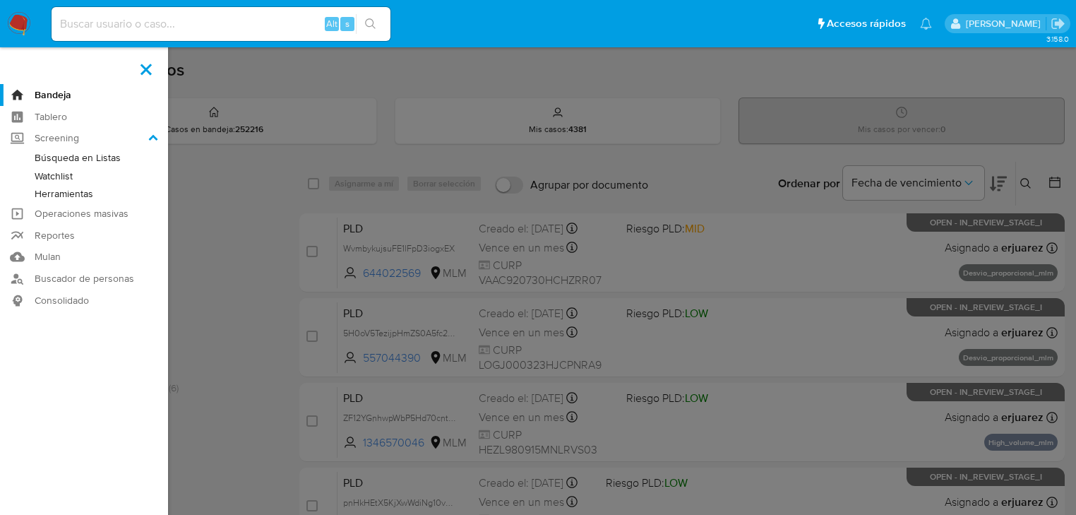
click at [61, 195] on link "Herramientas" at bounding box center [84, 194] width 168 height 18
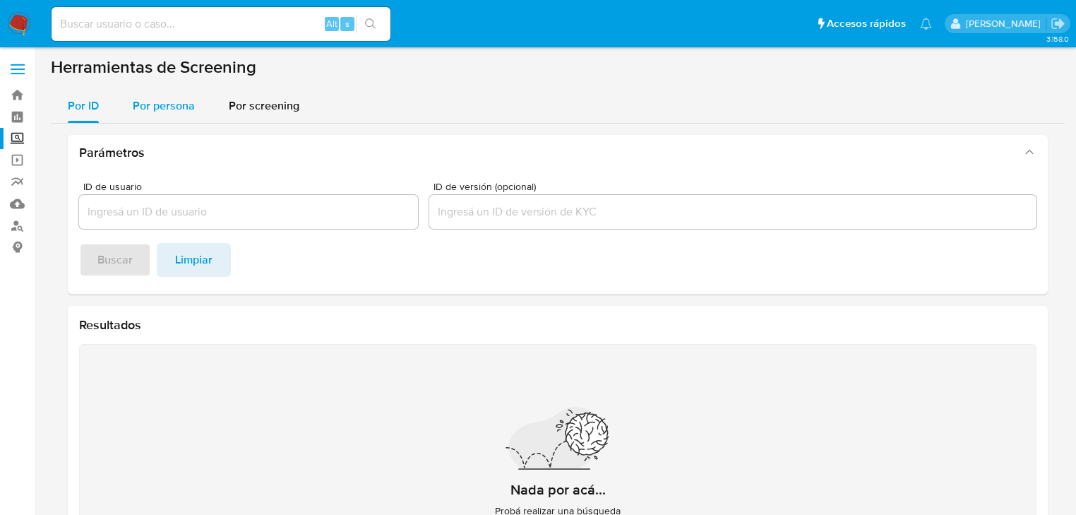
click at [157, 104] on span "Por persona" at bounding box center [164, 105] width 62 height 16
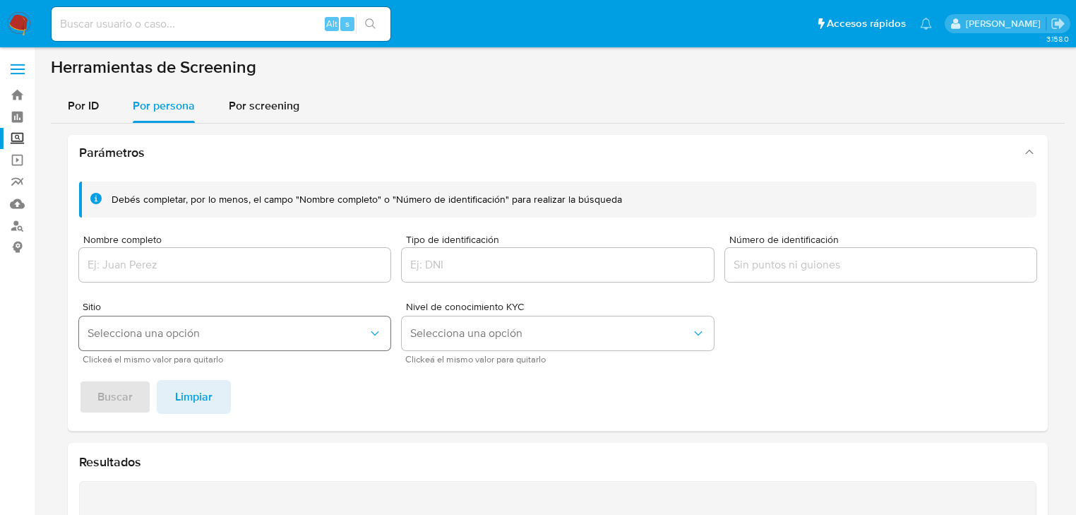
click at [106, 331] on span "Selecciona una opción" at bounding box center [228, 333] width 280 height 14
click at [148, 248] on div at bounding box center [234, 265] width 311 height 34
click at [153, 270] on input "Nombre completo" at bounding box center [234, 265] width 311 height 18
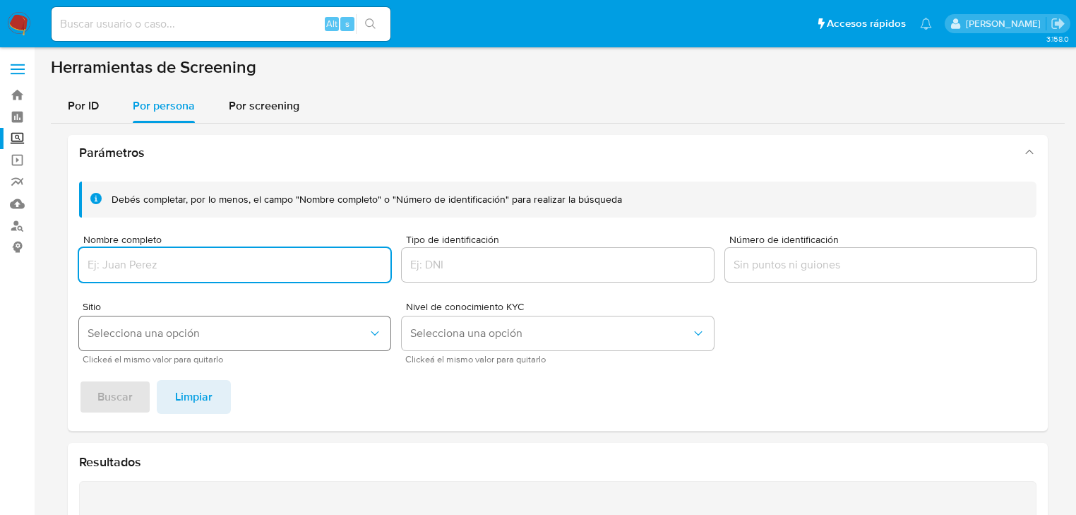
paste input "MEXIPAGOS"
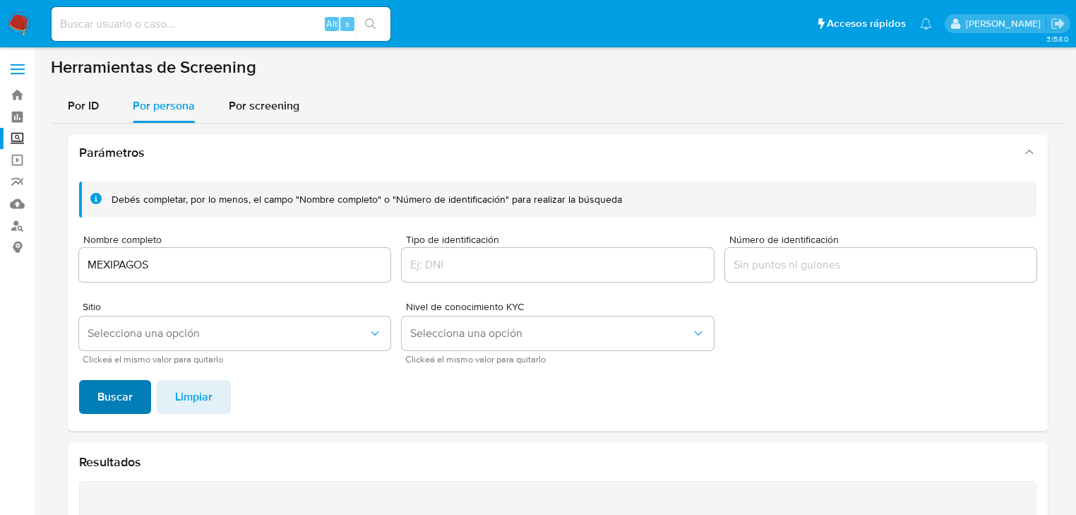
click at [114, 383] on span "Buscar" at bounding box center [114, 396] width 35 height 31
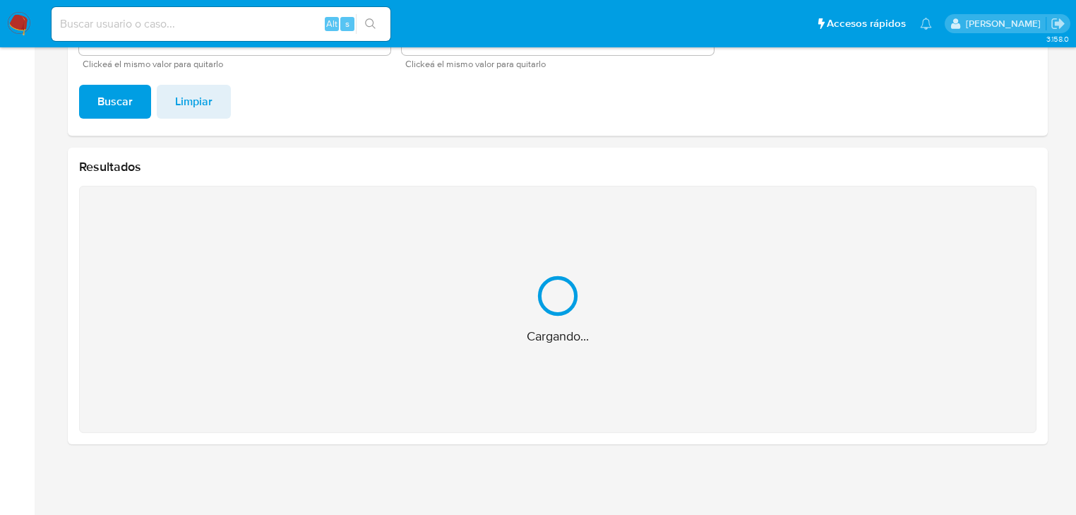
scroll to position [71, 0]
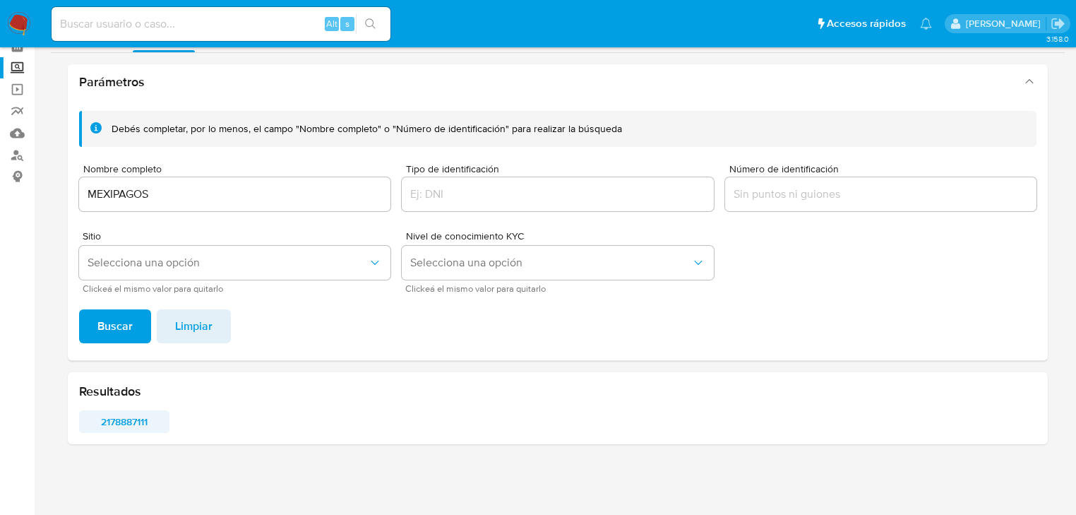
click at [126, 421] on span "2178887111" at bounding box center [124, 422] width 71 height 20
click at [246, 189] on input "MEXIPAGOS" at bounding box center [234, 194] width 311 height 18
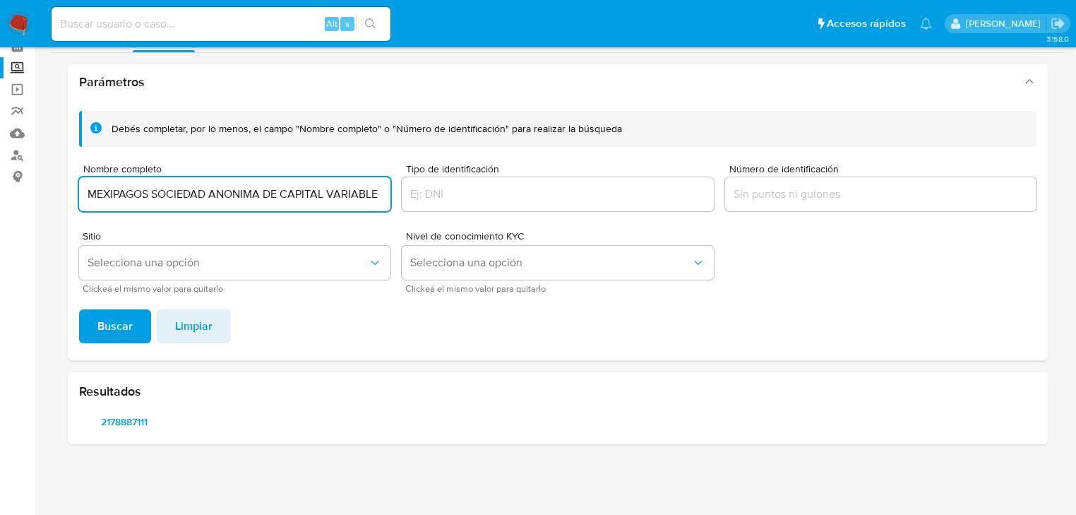
type input "MEXIPAGOS SOCIEDAD ANONIMA DE CAPITAL VARIABLE"
click at [79, 309] on button "Buscar" at bounding box center [115, 326] width 72 height 34
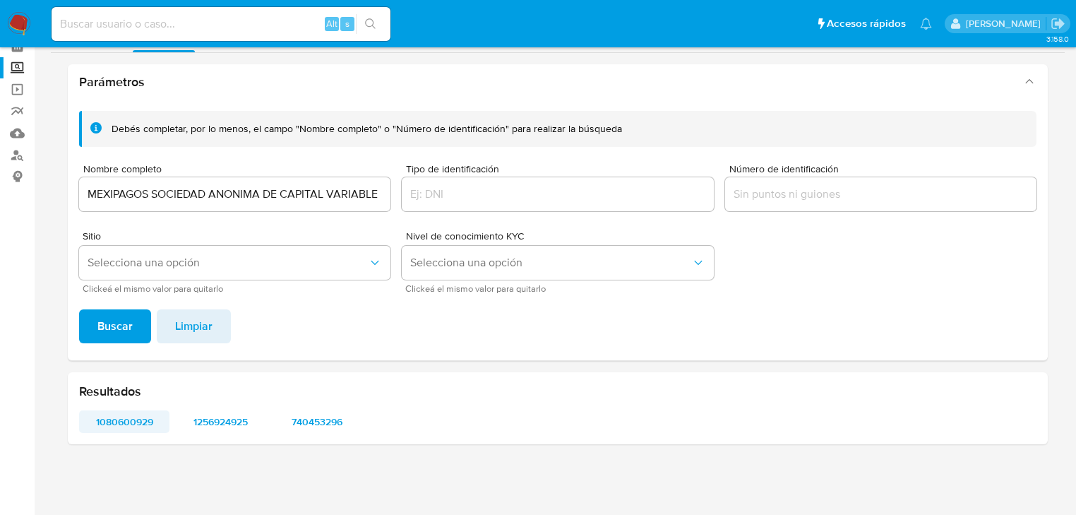
click at [145, 417] on span "1080600929" at bounding box center [124, 422] width 71 height 20
click at [227, 422] on span "1256924925" at bounding box center [220, 422] width 71 height 20
click at [310, 420] on span "740453296" at bounding box center [317, 422] width 71 height 20
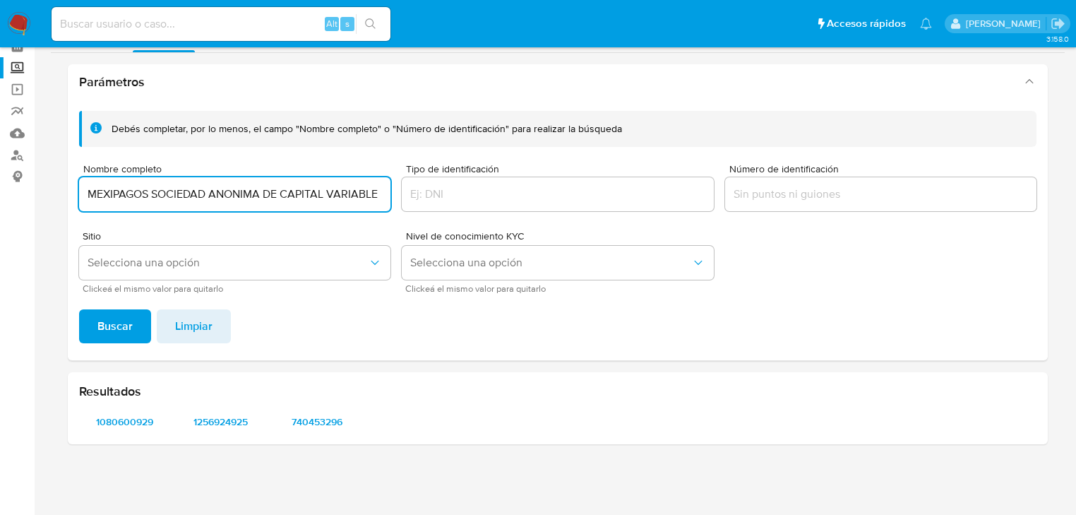
drag, startPoint x: 88, startPoint y: 194, endPoint x: 828, endPoint y: 201, distance: 740.0
click at [828, 201] on div "Debés completar, por lo menos, el campo "Nombre completo" o "Número de identifi…" at bounding box center [557, 201] width 957 height 181
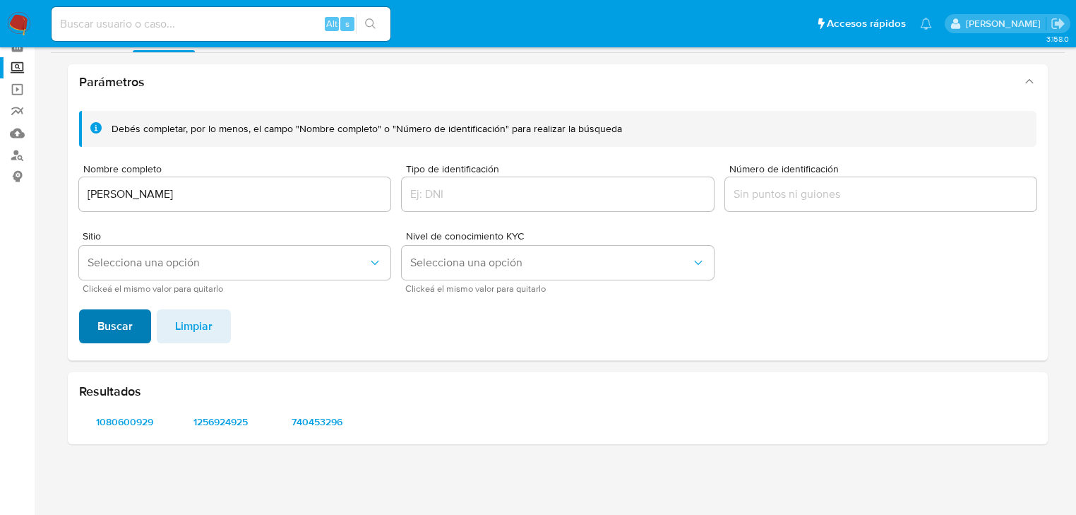
click at [133, 322] on button "Buscar" at bounding box center [115, 326] width 72 height 34
click at [126, 417] on span "674956747" at bounding box center [124, 422] width 71 height 20
drag, startPoint x: 299, startPoint y: 204, endPoint x: 93, endPoint y: 191, distance: 206.6
click at [93, 191] on div "[PERSON_NAME]" at bounding box center [234, 194] width 311 height 34
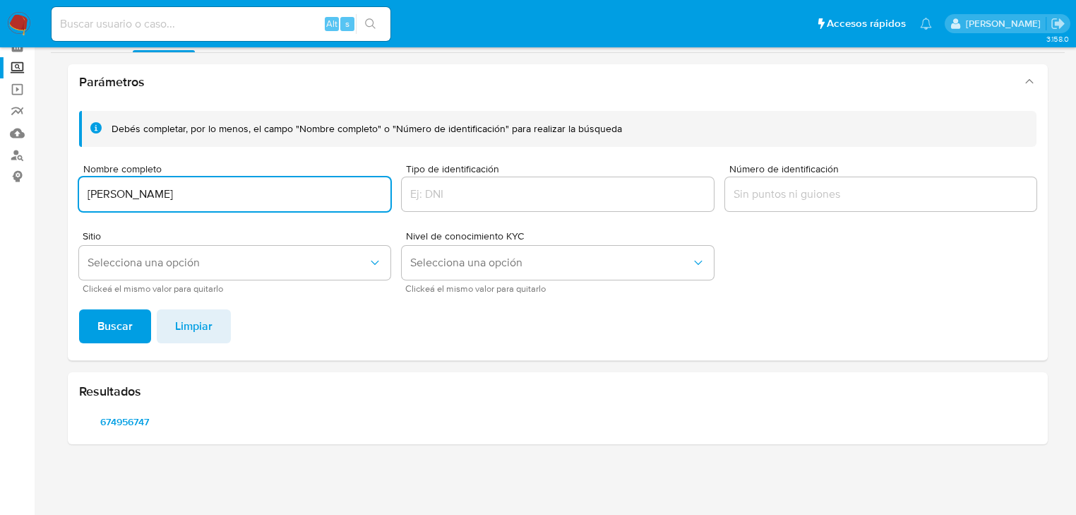
click at [91, 191] on input "[PERSON_NAME]" at bounding box center [234, 194] width 311 height 18
drag, startPoint x: 90, startPoint y: 195, endPoint x: 316, endPoint y: 193, distance: 226.7
click at [316, 193] on input "[PERSON_NAME]" at bounding box center [234, 194] width 311 height 18
type input "[PERSON_NAME]"
click at [105, 328] on span "Buscar" at bounding box center [114, 326] width 35 height 31
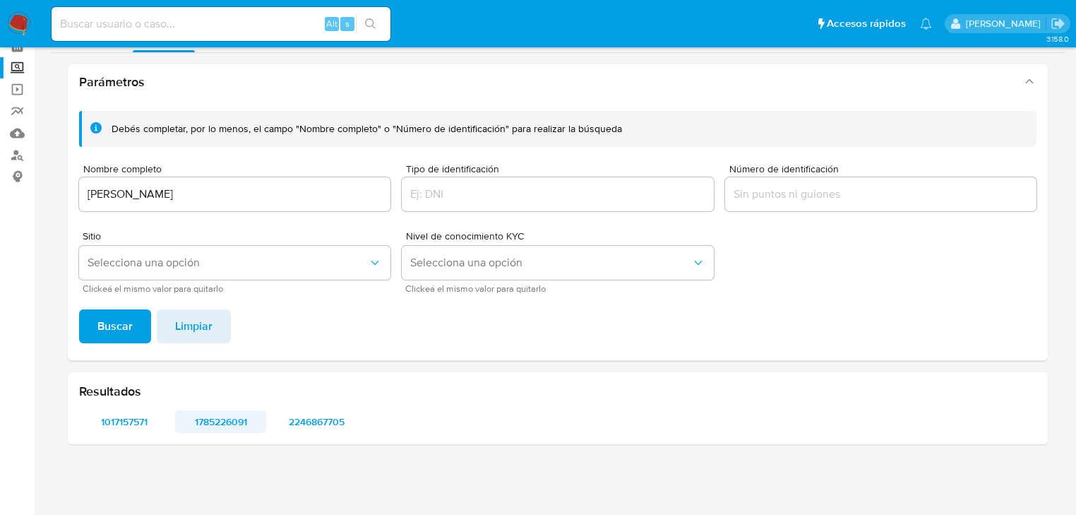
click at [218, 424] on span "1785226091" at bounding box center [220, 422] width 71 height 20
click at [238, 419] on span "1785226091" at bounding box center [220, 422] width 71 height 20
click at [318, 419] on span "2246867705" at bounding box center [317, 422] width 71 height 20
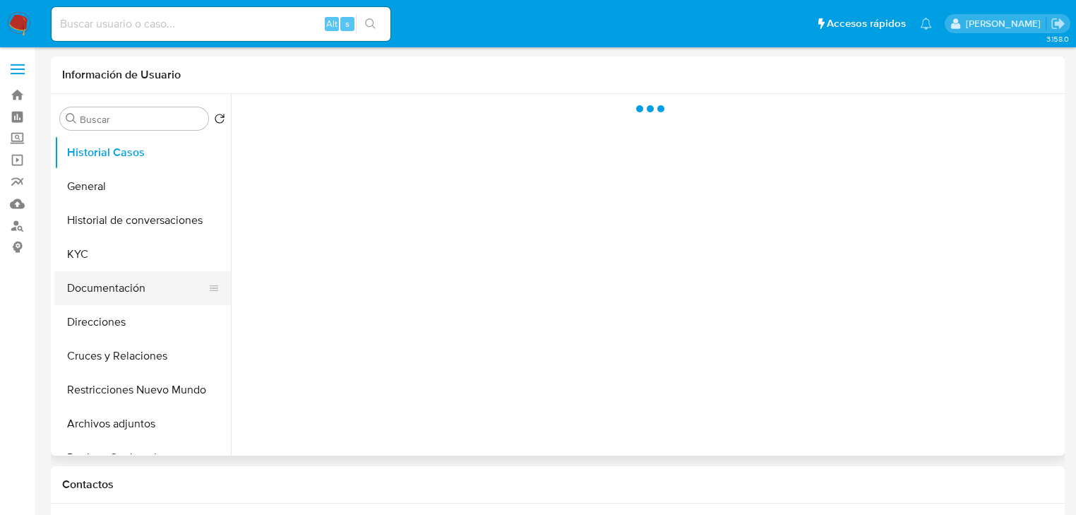
click at [111, 271] on button "Documentación" at bounding box center [136, 288] width 165 height 34
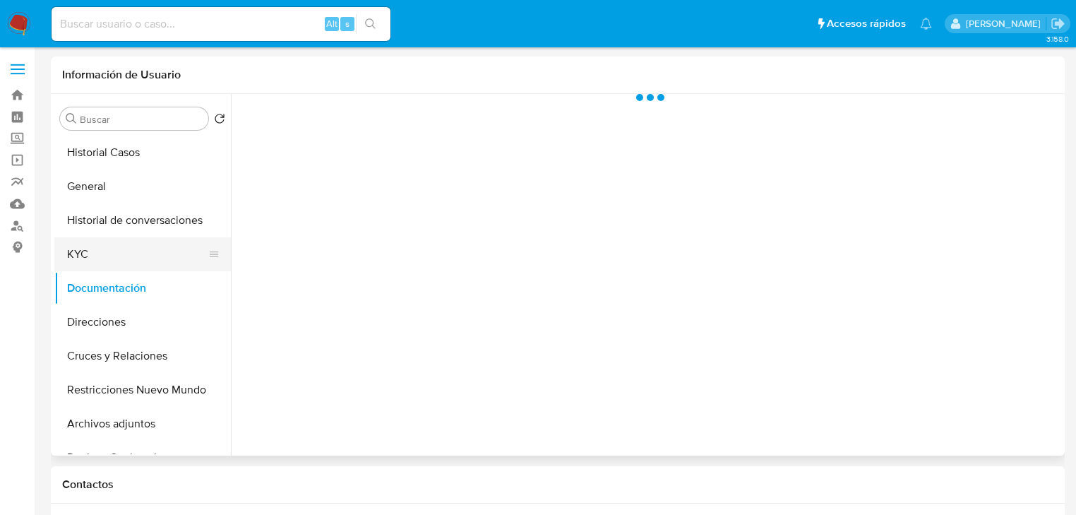
click at [113, 253] on button "KYC" at bounding box center [136, 254] width 165 height 34
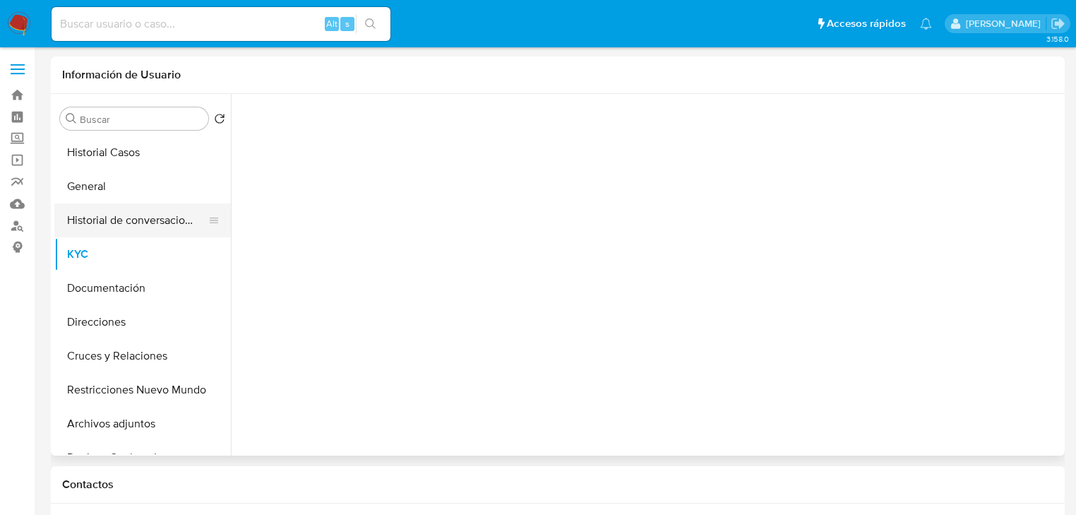
select select "10"
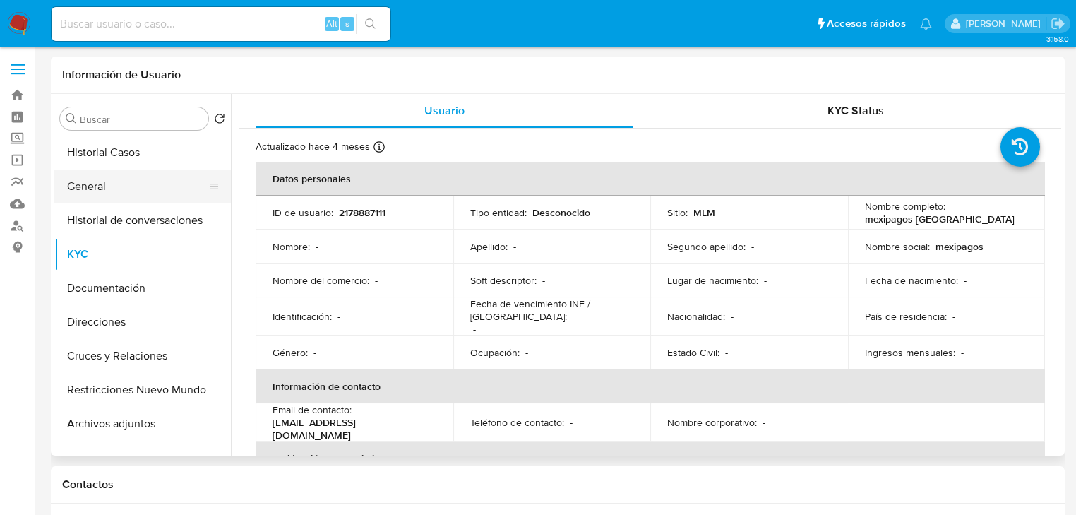
click at [129, 186] on button "General" at bounding box center [136, 186] width 165 height 34
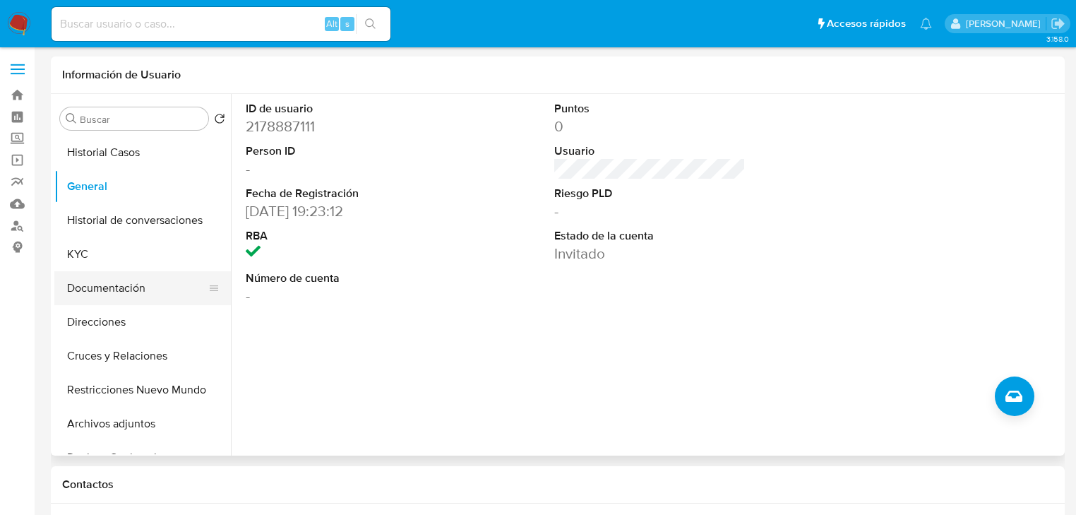
click at [105, 285] on button "Documentación" at bounding box center [136, 288] width 165 height 34
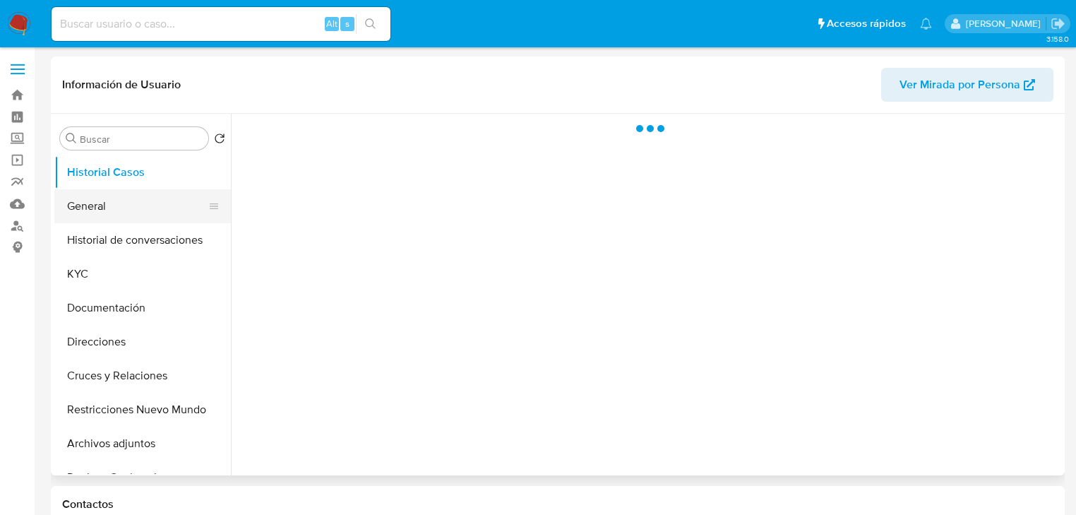
click at [100, 200] on button "General" at bounding box center [136, 206] width 165 height 34
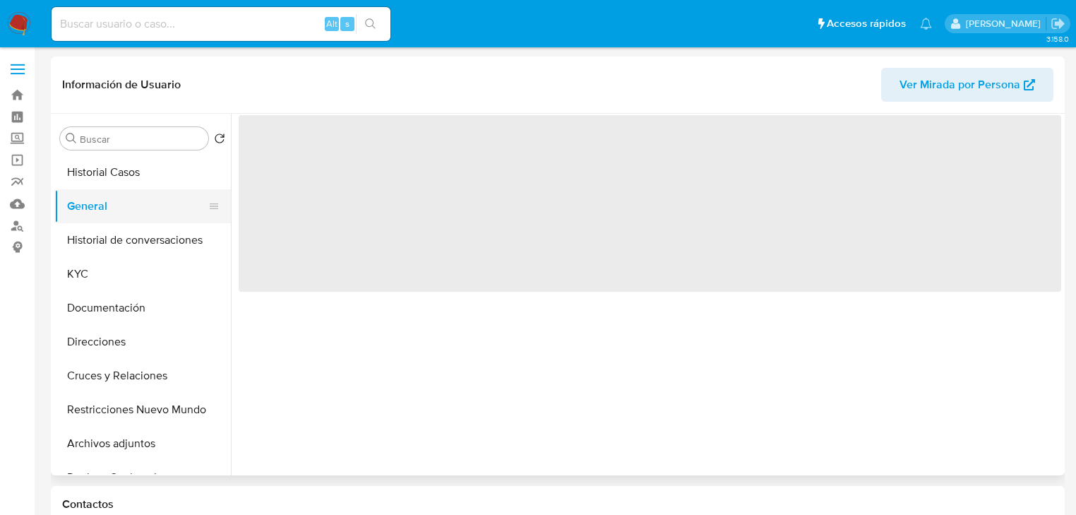
select select "10"
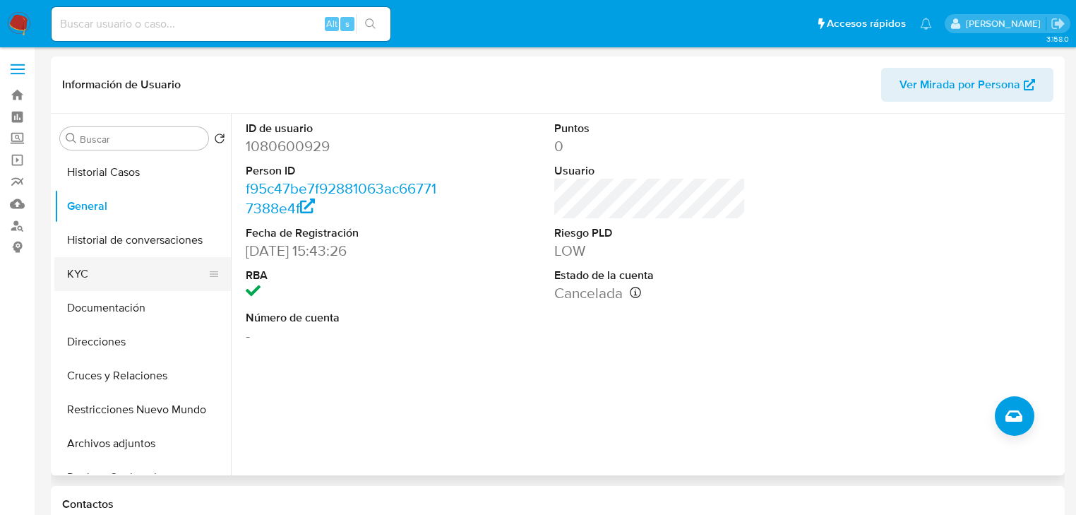
click at [82, 273] on button "KYC" at bounding box center [136, 274] width 165 height 34
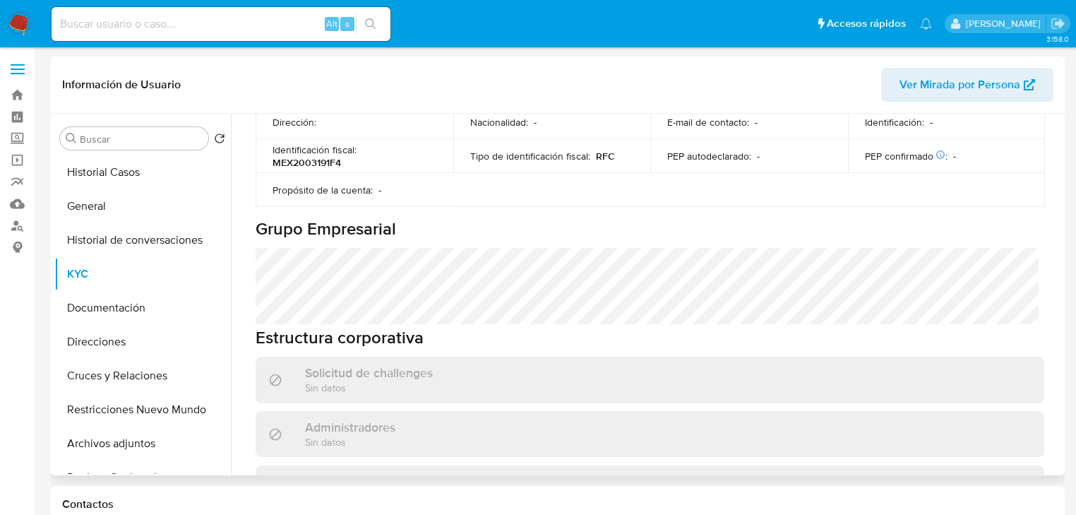
scroll to position [314, 0]
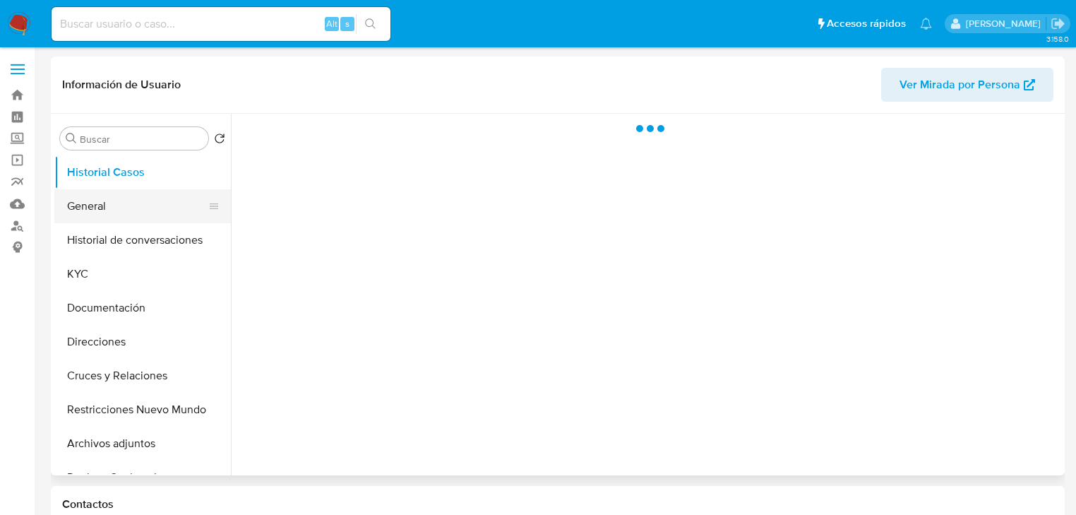
click at [99, 220] on button "General" at bounding box center [136, 206] width 165 height 34
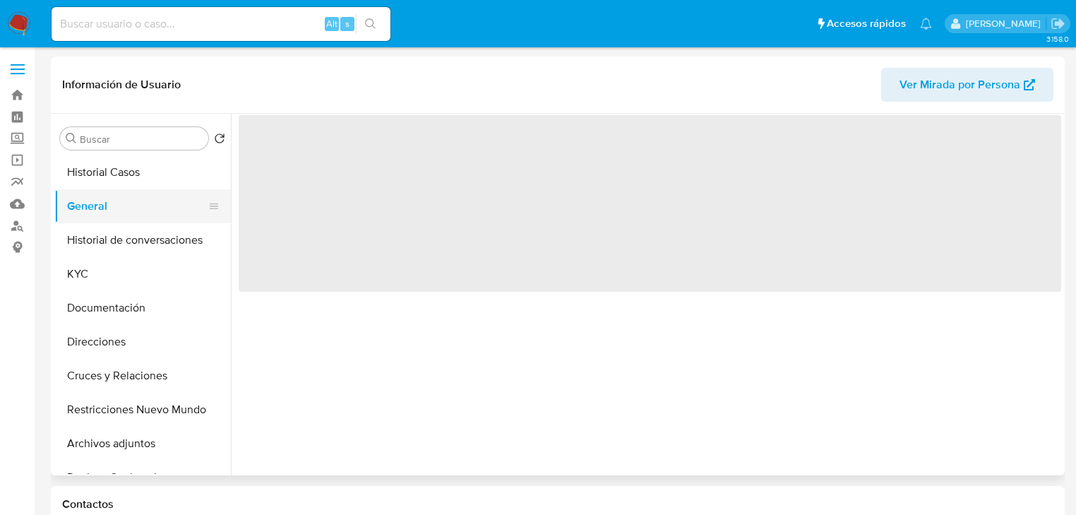
select select "10"
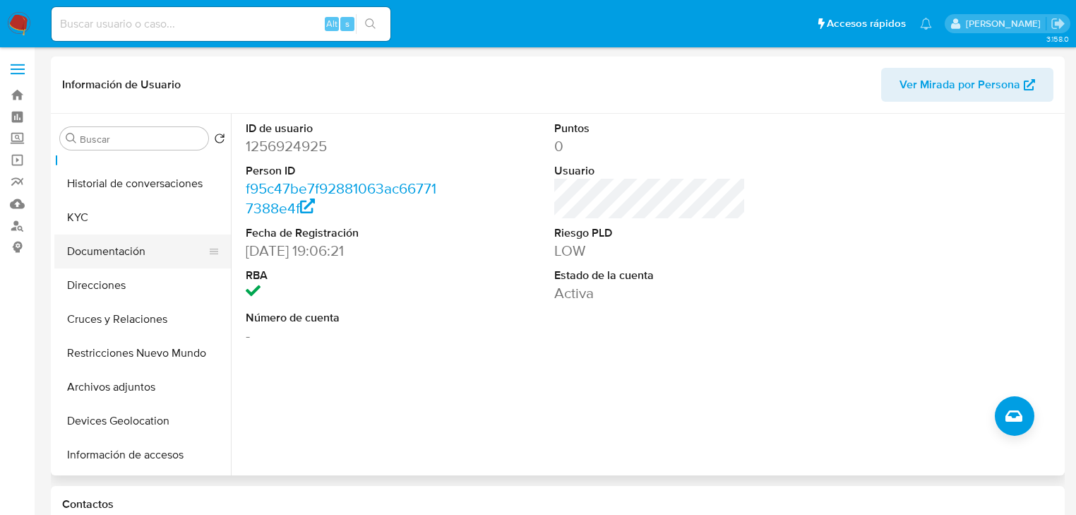
click at [112, 240] on button "Documentación" at bounding box center [136, 251] width 165 height 34
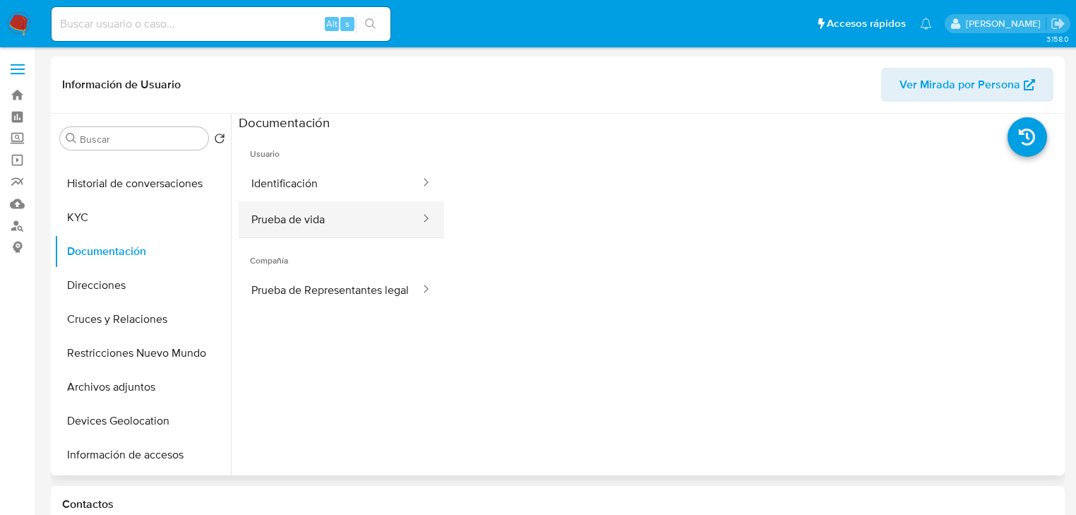
click at [293, 217] on button "Prueba de vida" at bounding box center [330, 219] width 183 height 36
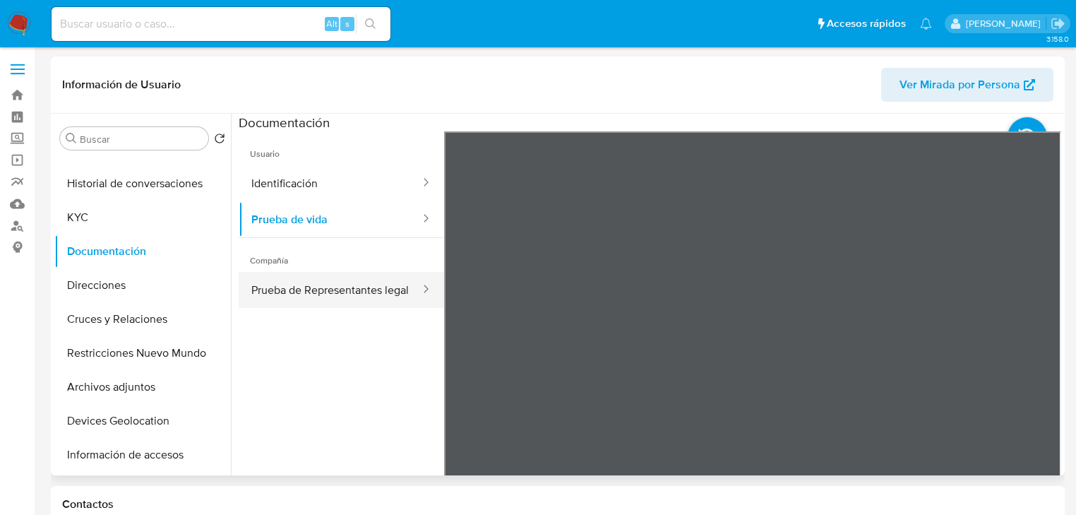
click at [321, 274] on button "Prueba de Representantes legal" at bounding box center [330, 290] width 183 height 36
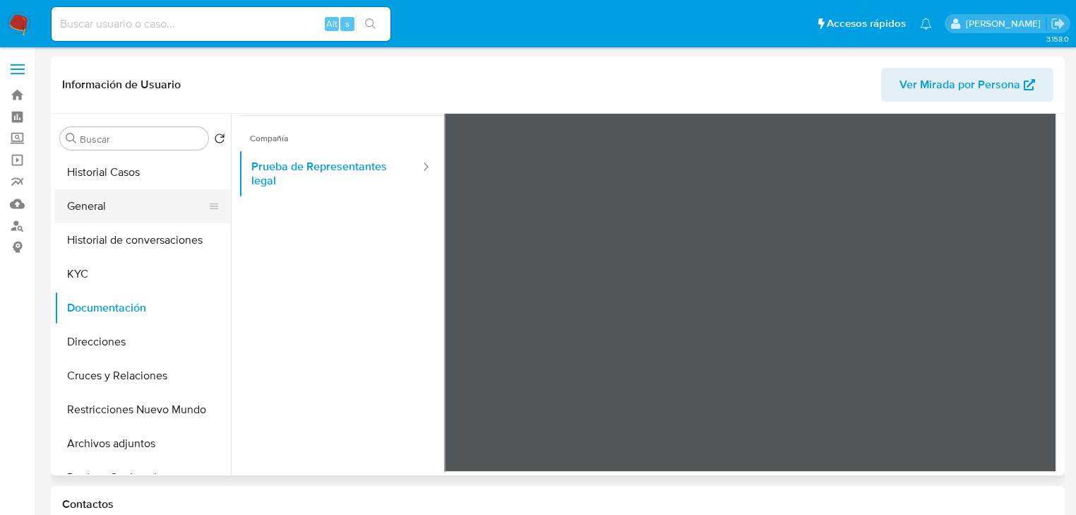
click at [88, 203] on button "General" at bounding box center [136, 206] width 165 height 34
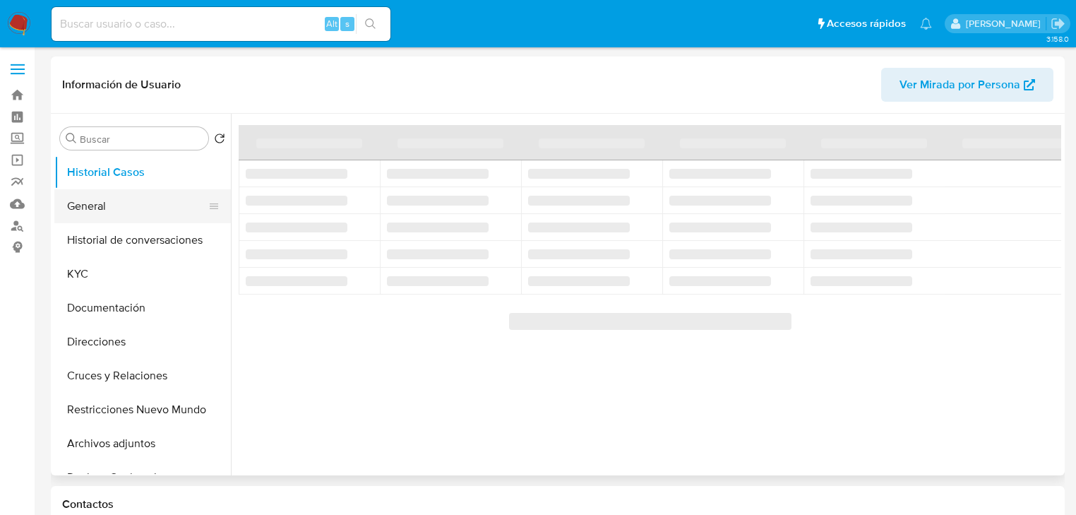
select select "10"
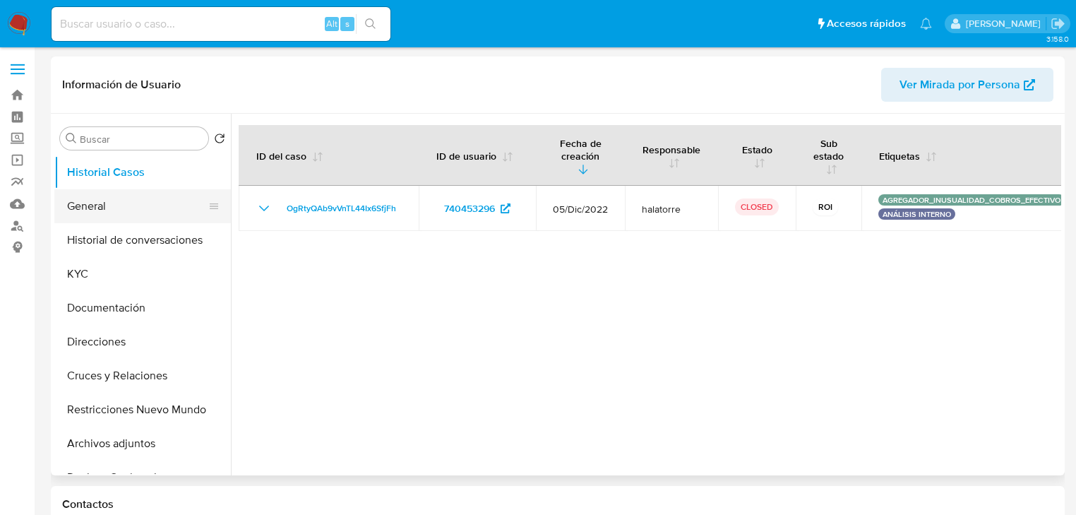
click at [88, 198] on button "General" at bounding box center [136, 206] width 165 height 34
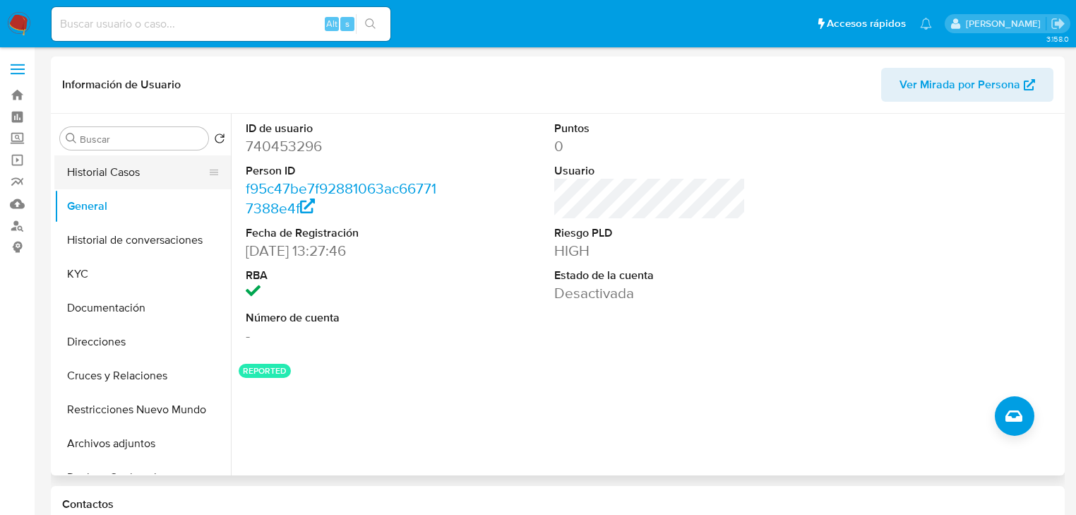
click at [105, 171] on button "Historial Casos" at bounding box center [136, 172] width 165 height 34
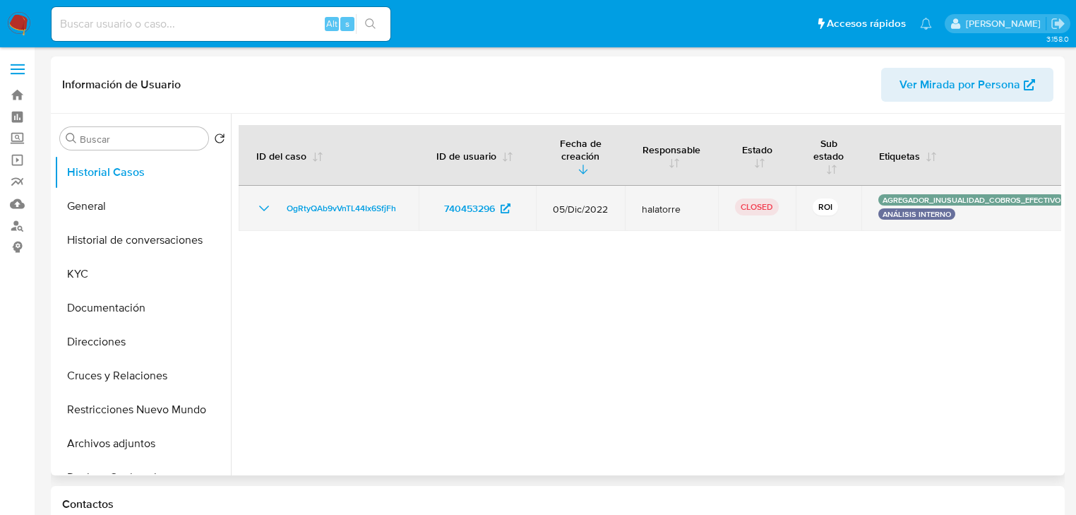
click at [260, 207] on icon "Mostrar/Ocultar" at bounding box center [264, 208] width 17 height 17
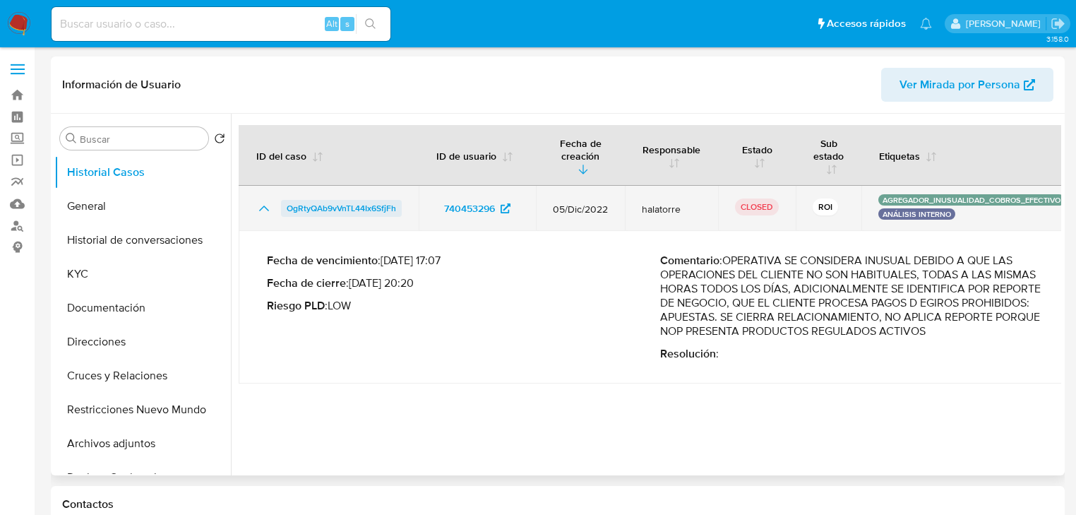
click at [360, 205] on span "OgRtyQAb9vVnTL44Ix6SfjFh" at bounding box center [341, 208] width 109 height 17
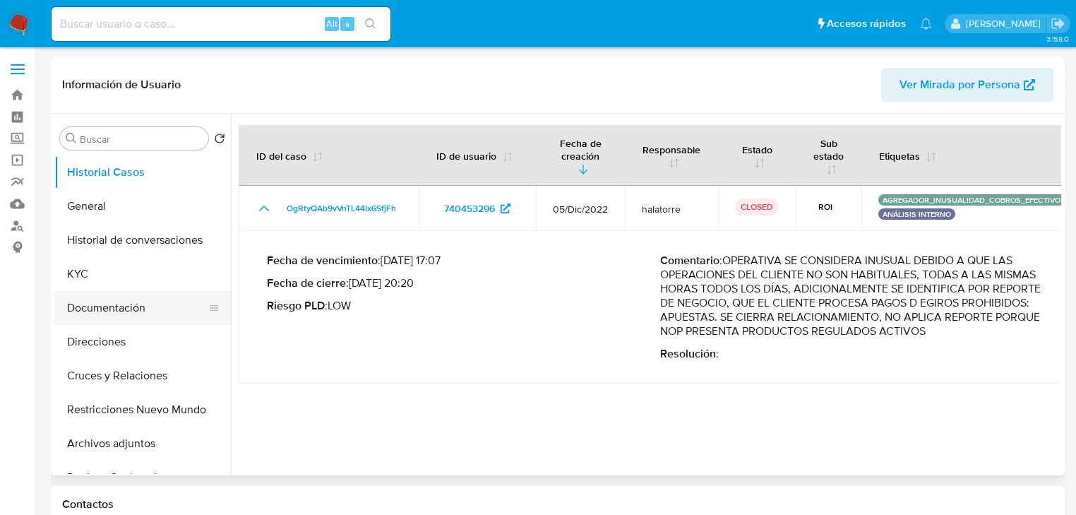
click at [142, 309] on button "Documentación" at bounding box center [136, 308] width 165 height 34
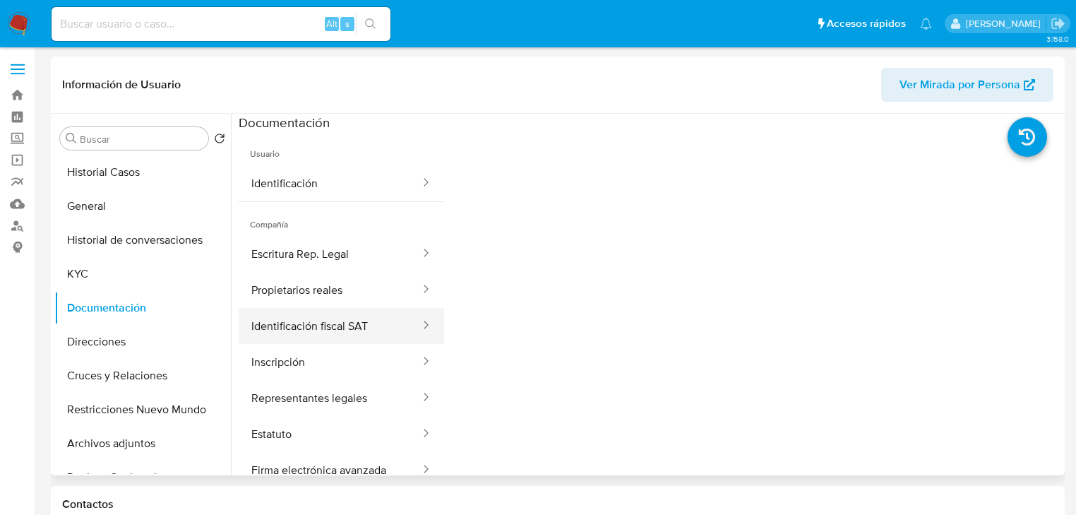
click at [340, 328] on button "Identificación fiscal SAT" at bounding box center [330, 326] width 183 height 36
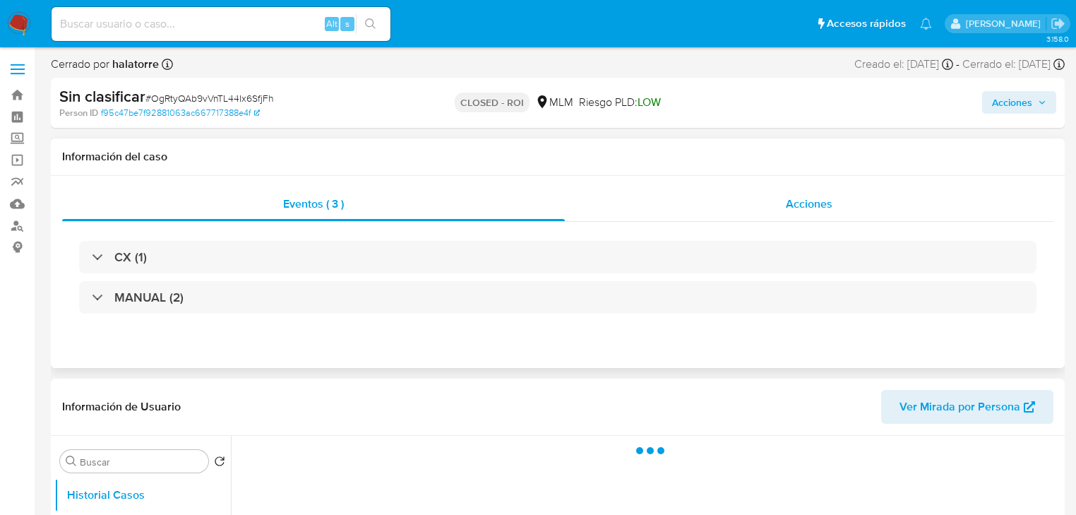
click at [748, 203] on div "Acciones" at bounding box center [809, 204] width 489 height 34
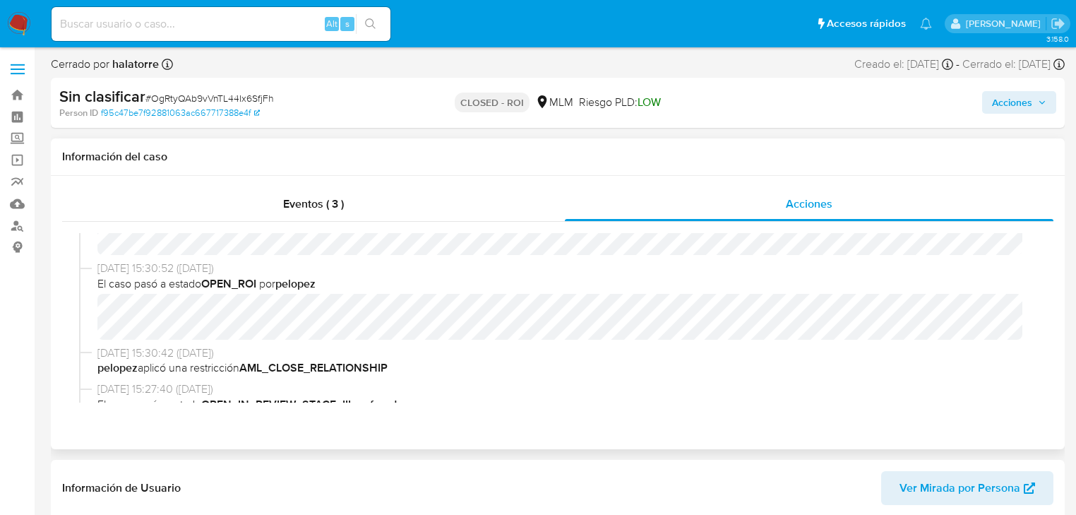
select select "10"
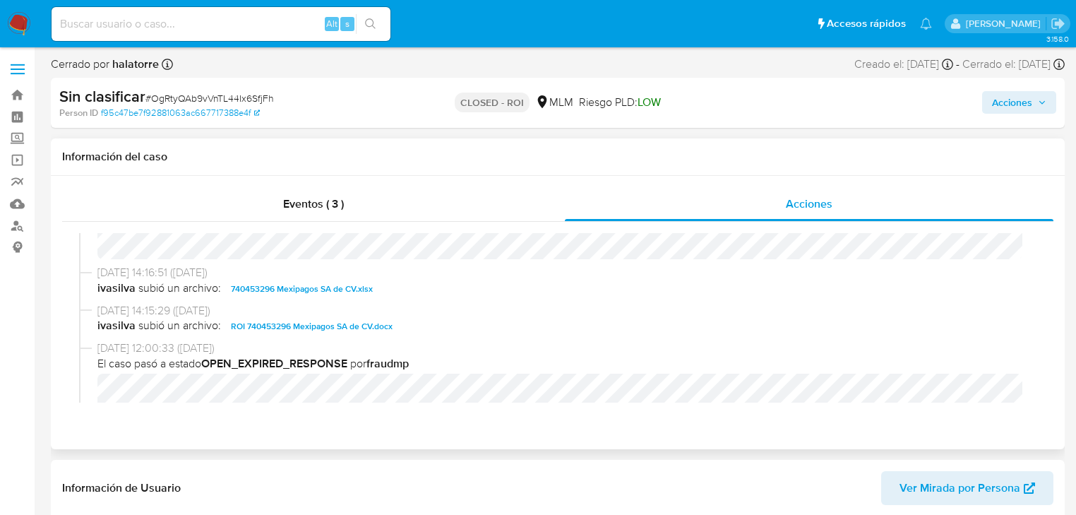
scroll to position [1053, 0]
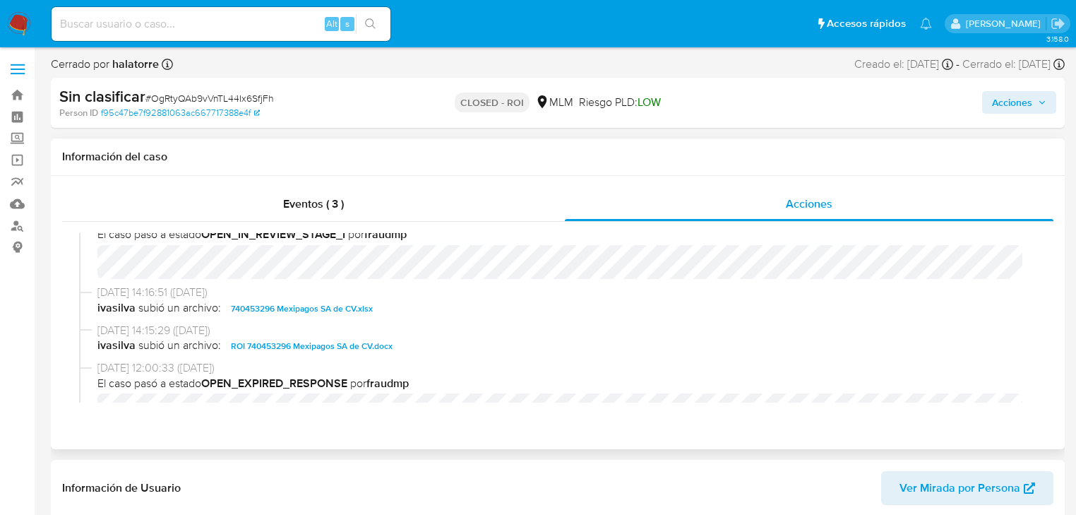
click at [301, 348] on span "ROI 740453296 Mexipagos SA de CV.docx" at bounding box center [312, 346] width 162 height 17
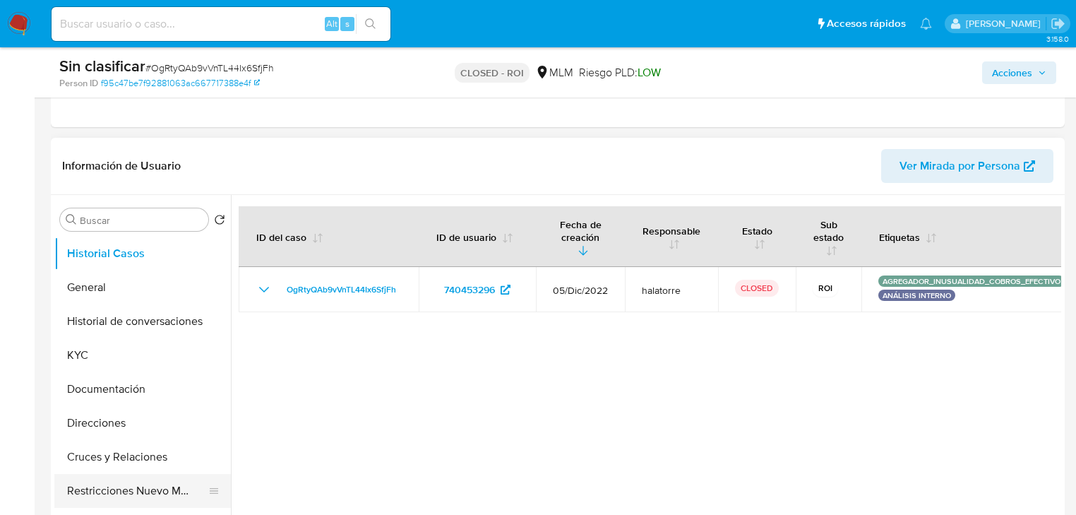
scroll to position [395, 0]
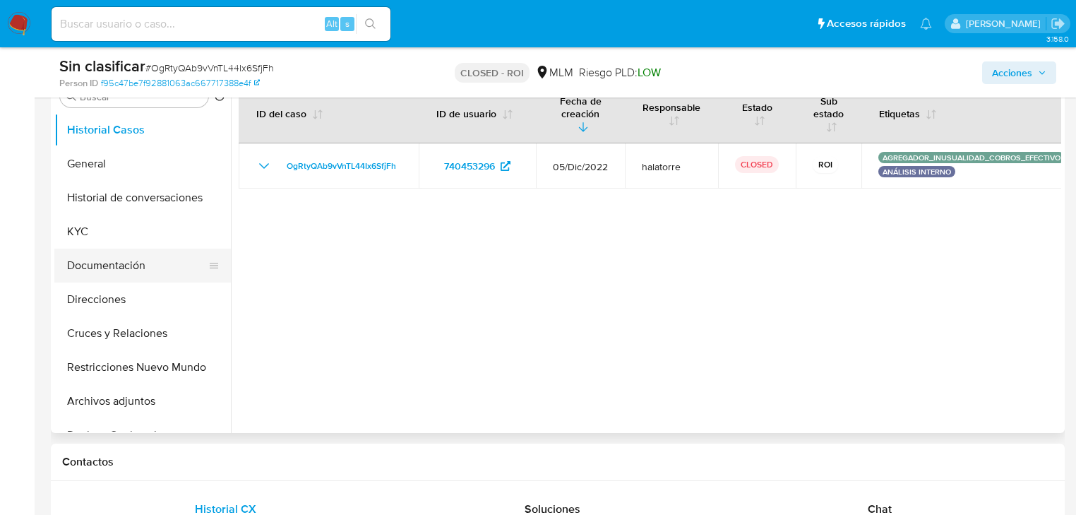
click at [138, 261] on button "Documentación" at bounding box center [136, 266] width 165 height 34
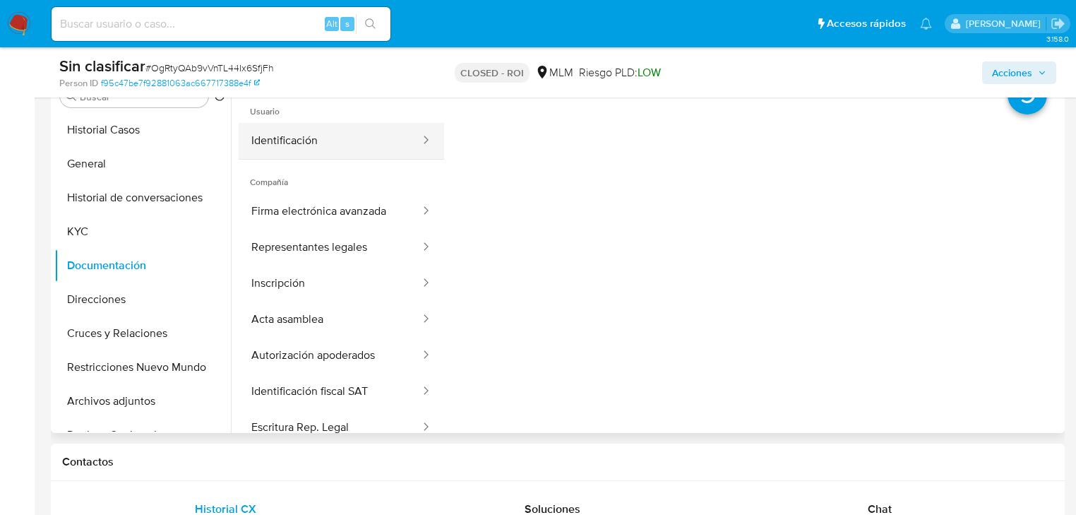
click at [328, 145] on button "Identificación" at bounding box center [330, 141] width 183 height 36
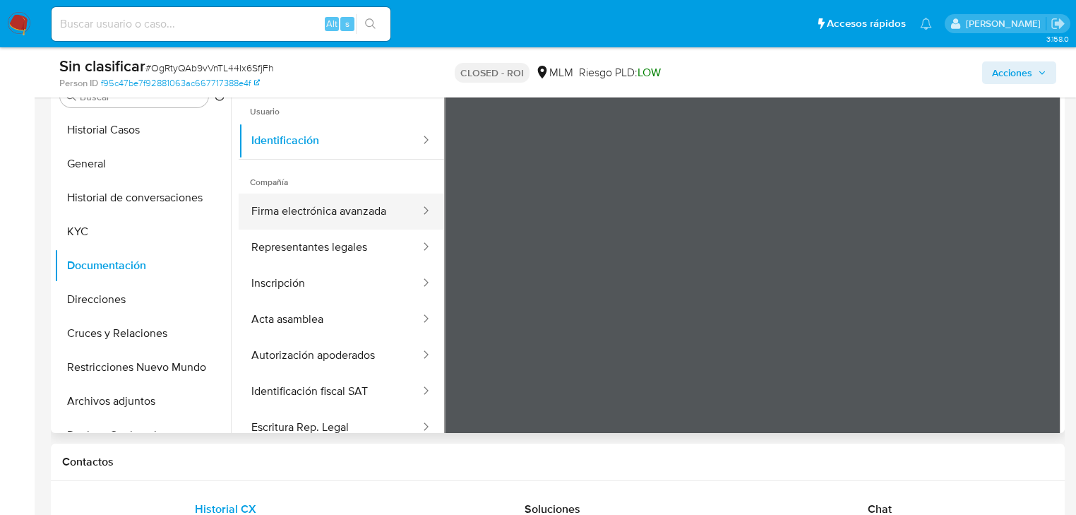
click at [337, 204] on button "Firma electrónica avanzada" at bounding box center [330, 211] width 183 height 36
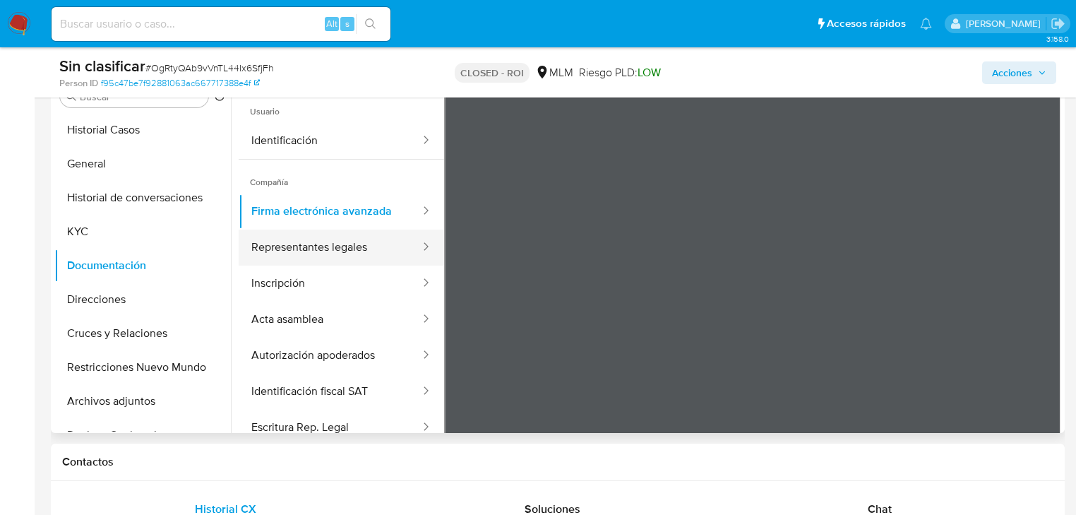
click at [339, 232] on button "Representantes legales" at bounding box center [330, 247] width 183 height 36
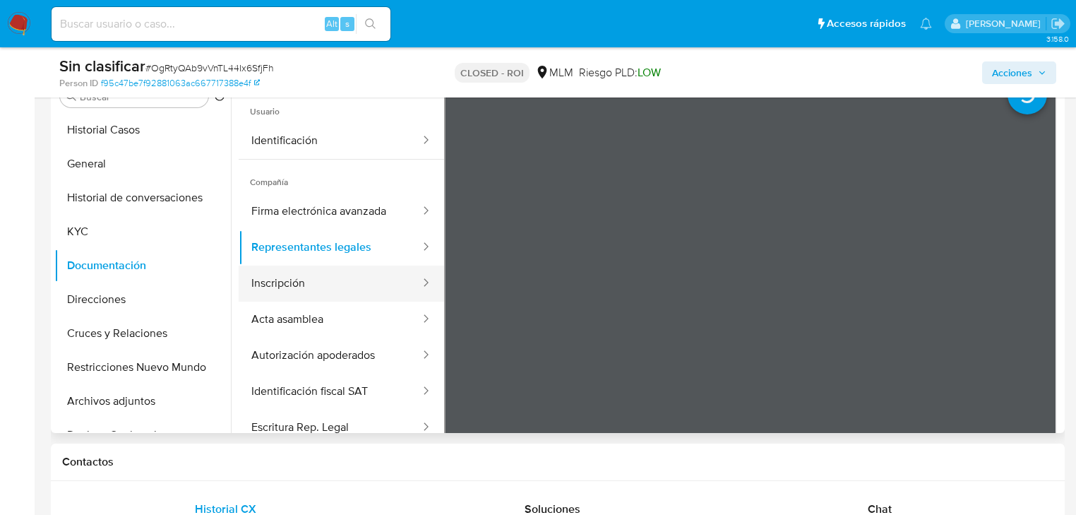
click at [281, 286] on button "Inscripción" at bounding box center [330, 283] width 183 height 36
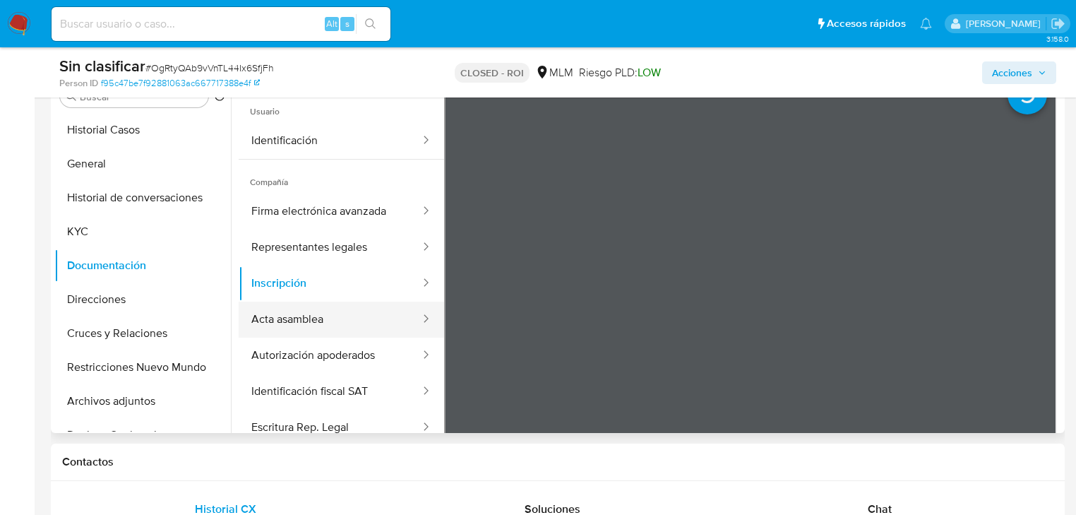
drag, startPoint x: 319, startPoint y: 382, endPoint x: 404, endPoint y: 333, distance: 97.7
click at [319, 381] on button "Identificación fiscal SAT" at bounding box center [330, 392] width 183 height 36
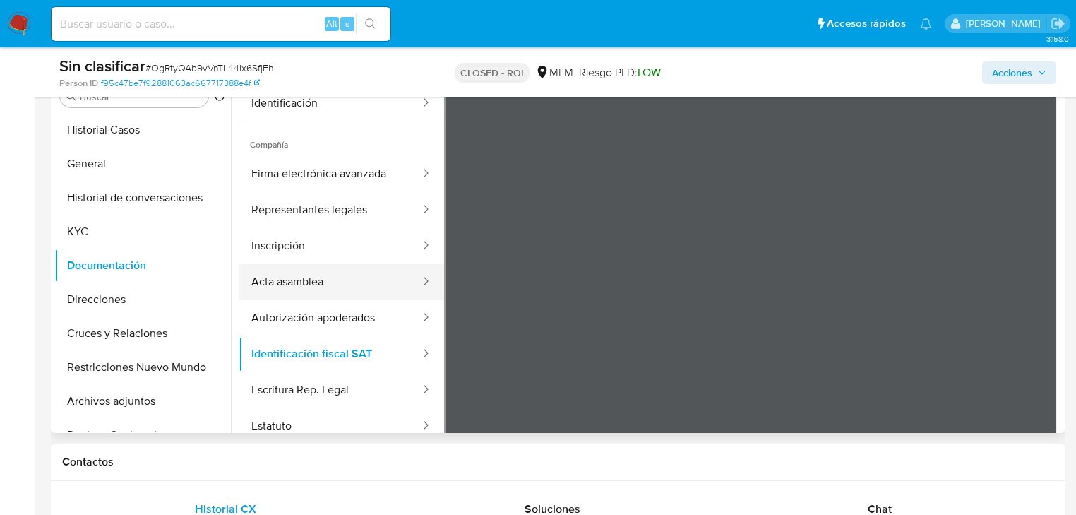
scroll to position [56, 0]
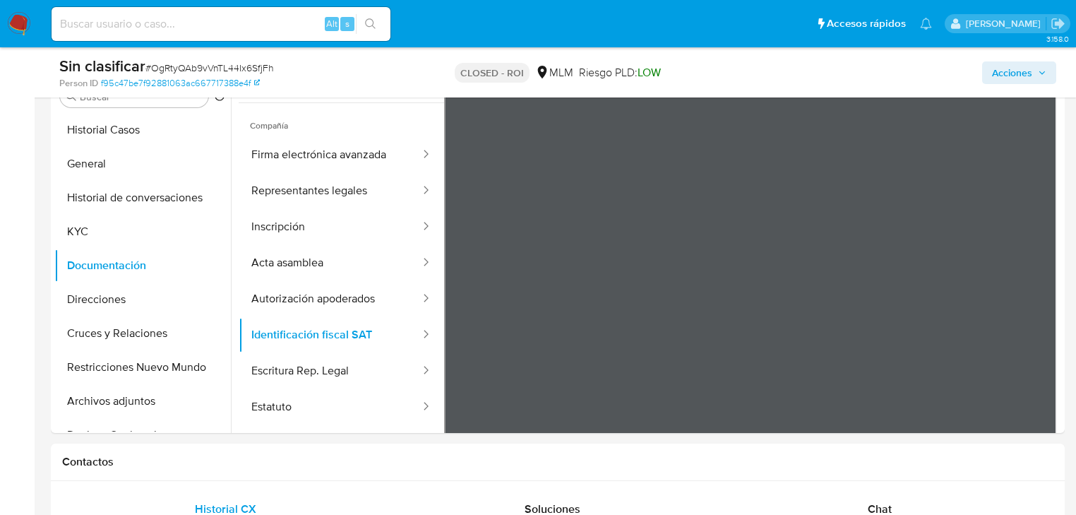
click at [1021, 75] on span "Acciones" at bounding box center [1012, 72] width 40 height 23
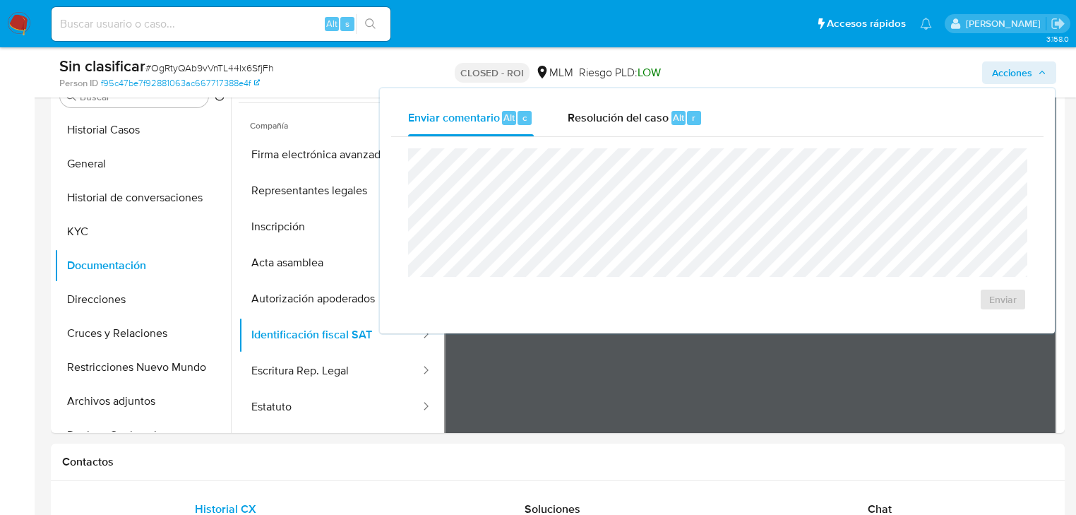
click at [997, 71] on span "Acciones" at bounding box center [1012, 72] width 40 height 23
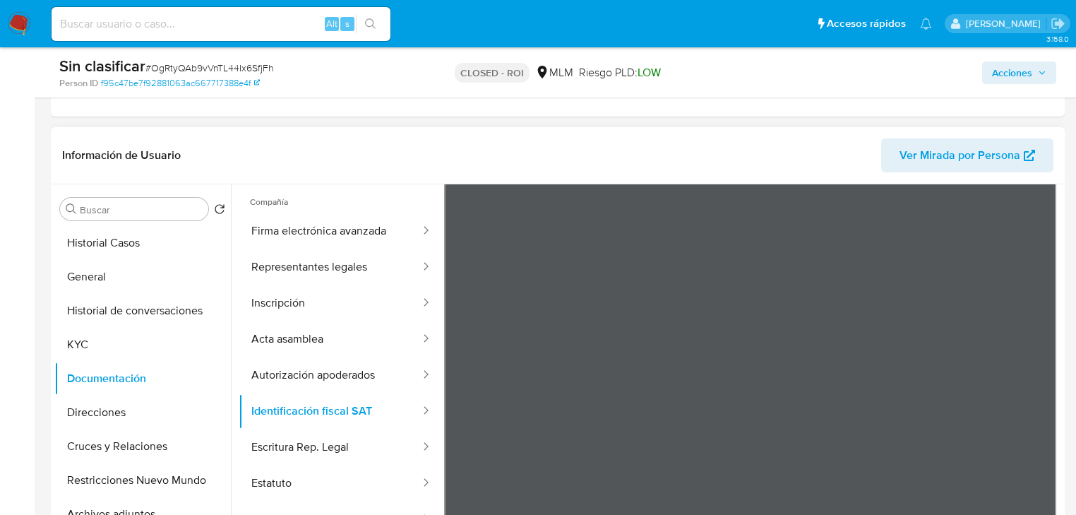
scroll to position [122, 0]
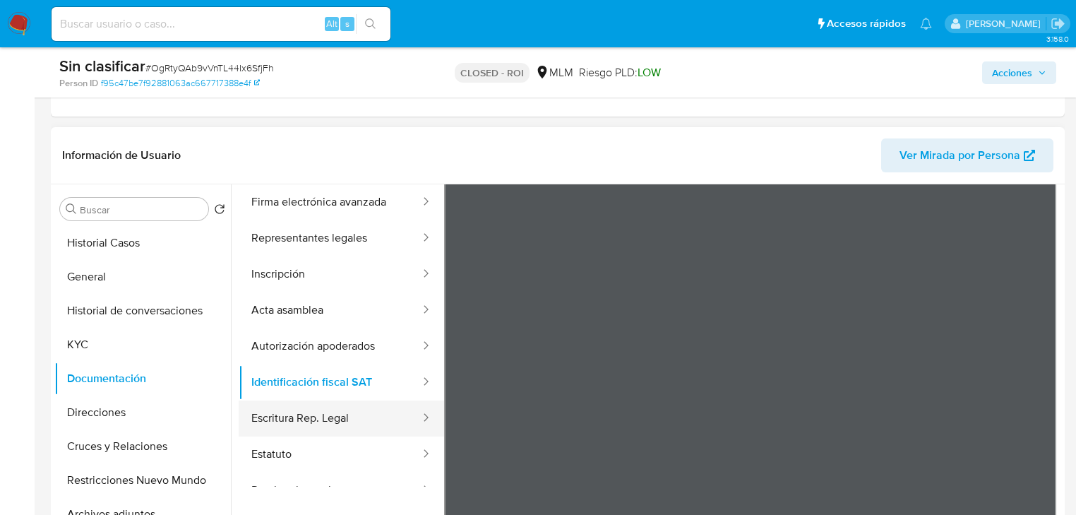
click at [280, 414] on button "Escritura Rep. Legal" at bounding box center [330, 418] width 183 height 36
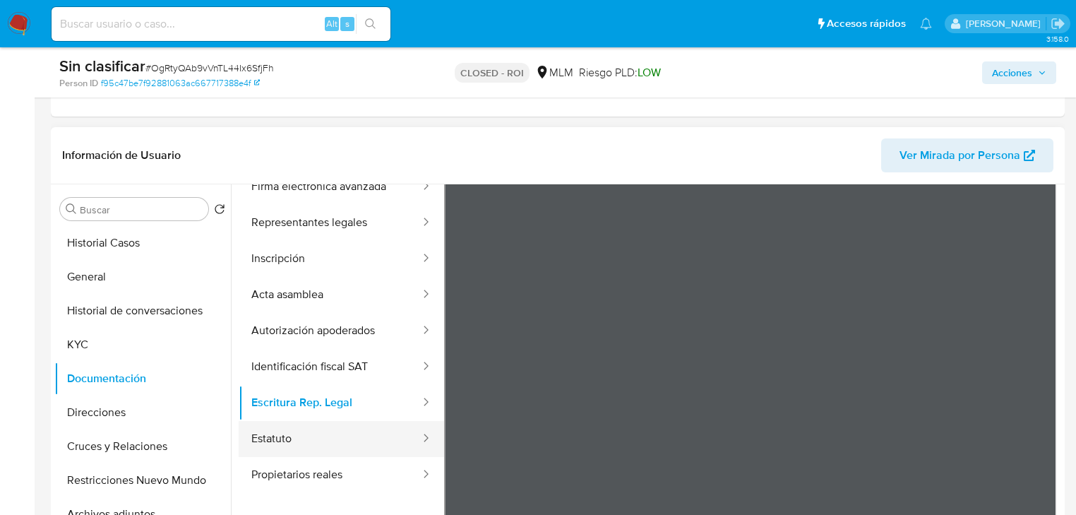
scroll to position [20, 0]
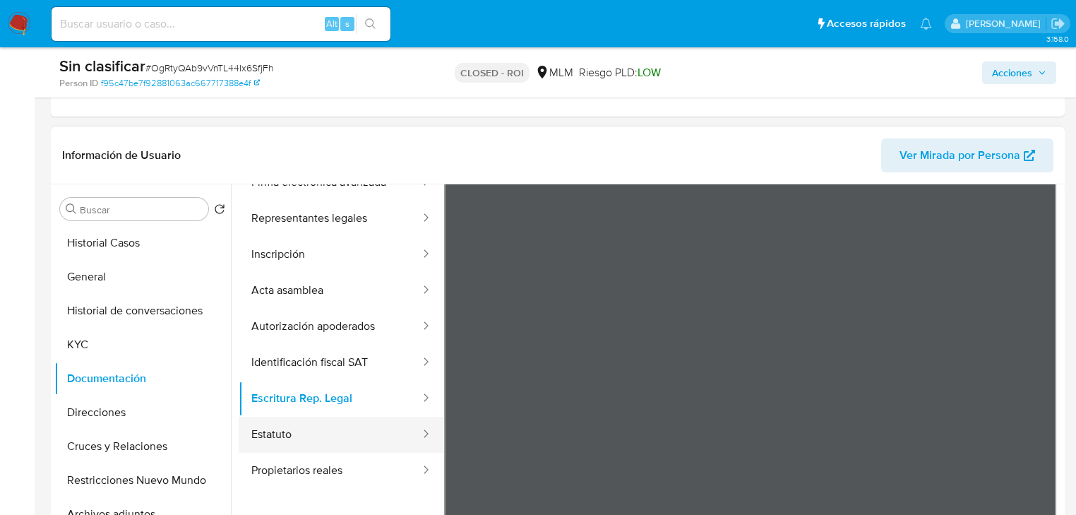
click at [270, 438] on button "Estatuto" at bounding box center [330, 435] width 183 height 36
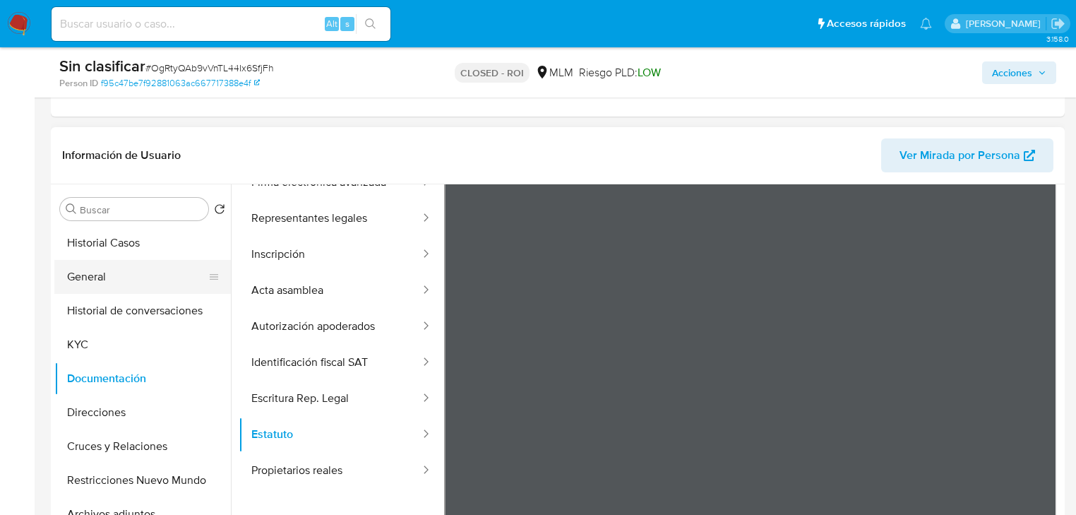
click at [99, 278] on button "General" at bounding box center [136, 277] width 165 height 34
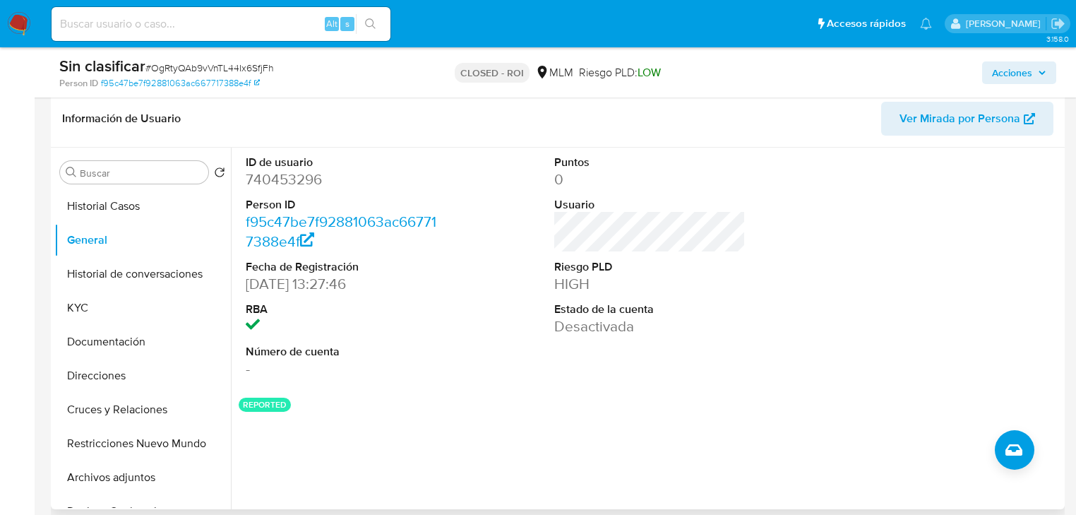
scroll to position [339, 0]
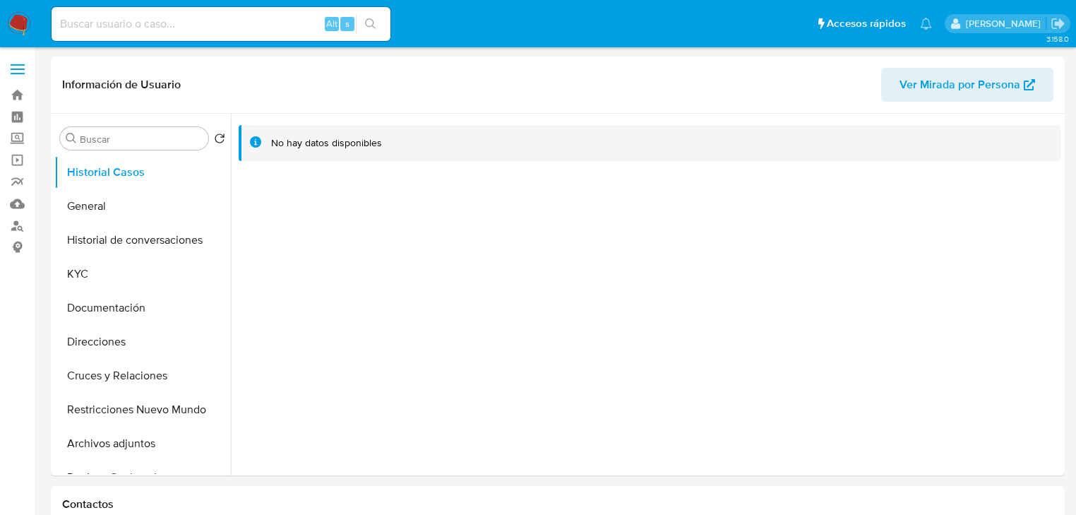
select select "10"
click at [106, 267] on button "KYC" at bounding box center [136, 274] width 165 height 34
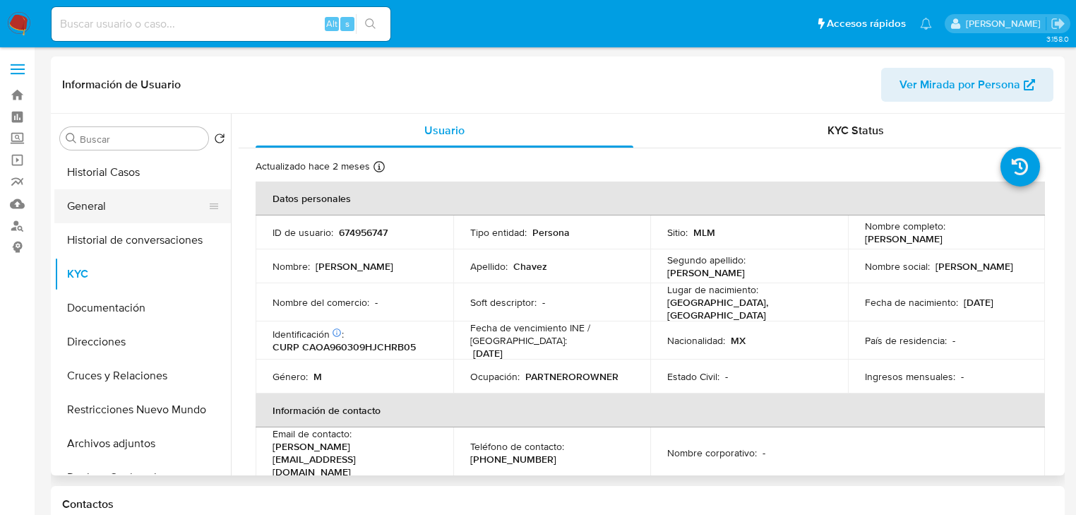
click at [95, 217] on button "General" at bounding box center [136, 206] width 165 height 34
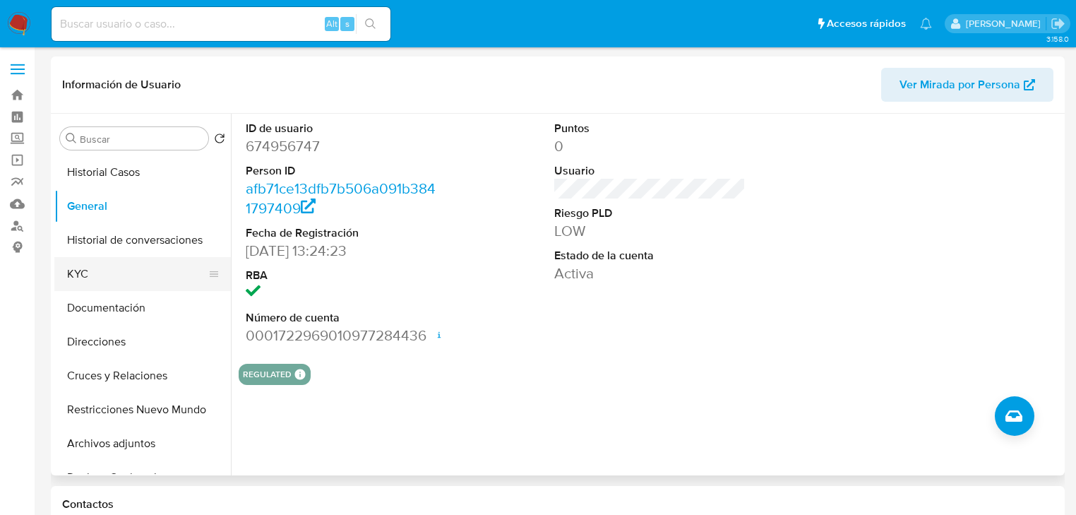
click at [66, 274] on button "KYC" at bounding box center [136, 274] width 165 height 34
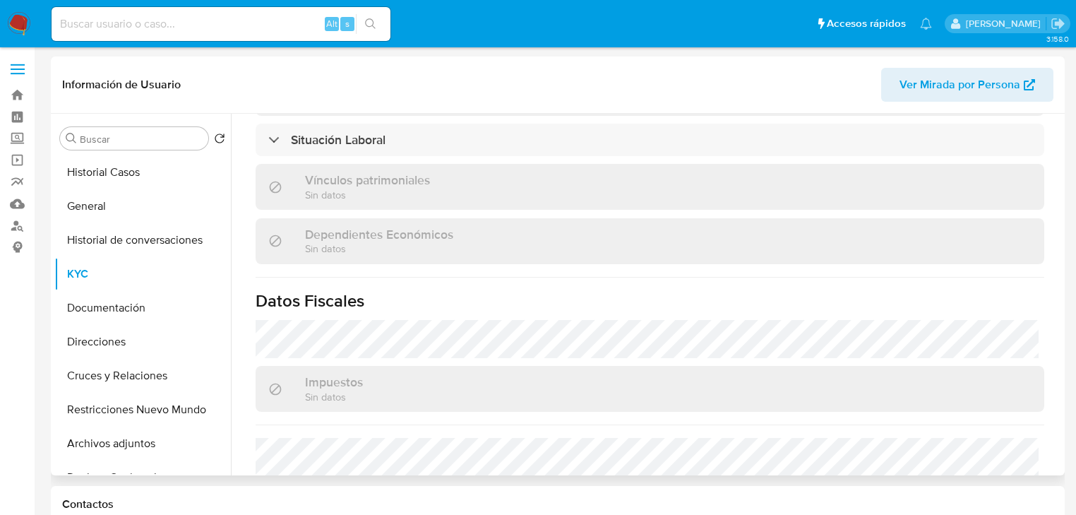
scroll to position [892, 0]
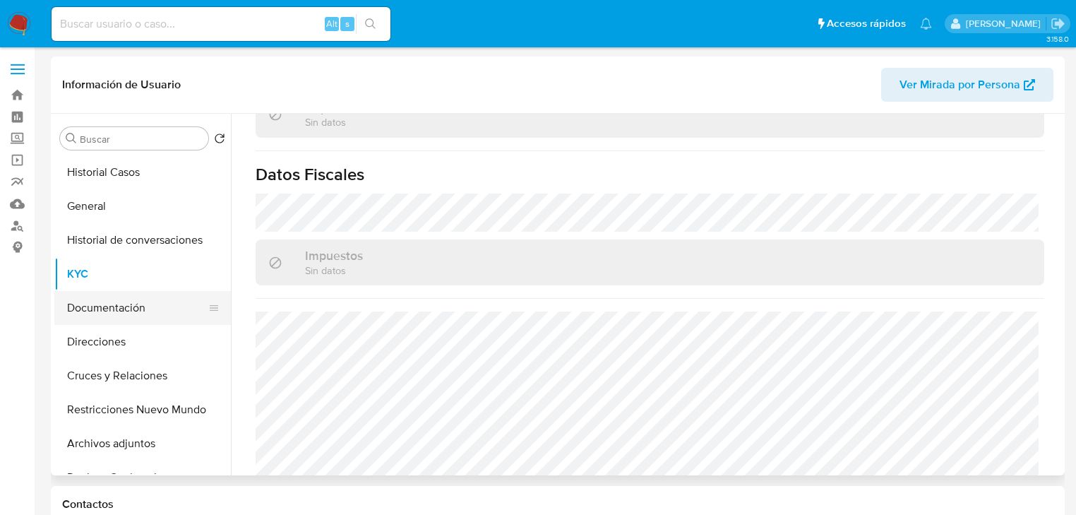
click at [124, 308] on button "Documentación" at bounding box center [136, 308] width 165 height 34
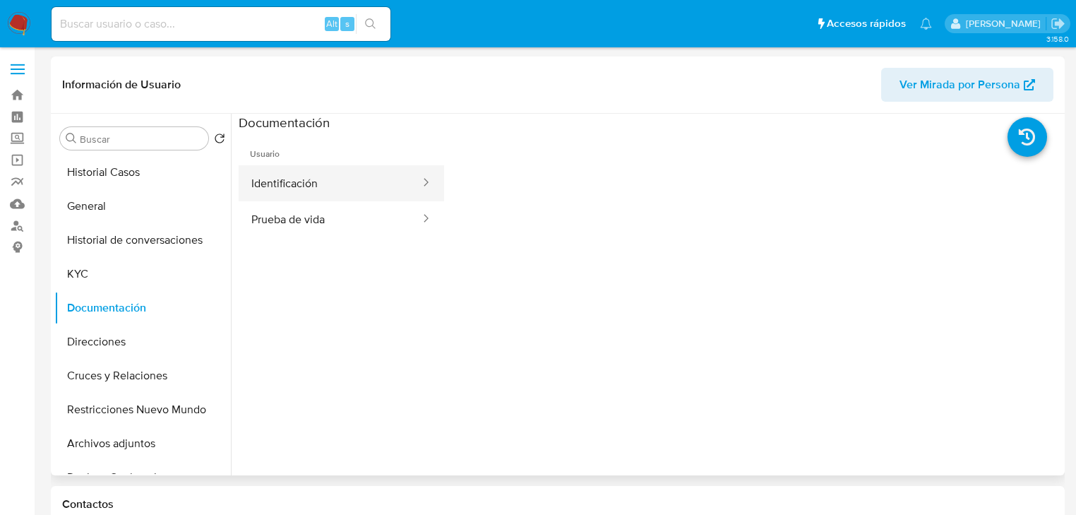
drag, startPoint x: 351, startPoint y: 216, endPoint x: 362, endPoint y: 189, distance: 28.8
click at [351, 216] on button "Prueba de vida" at bounding box center [330, 219] width 183 height 36
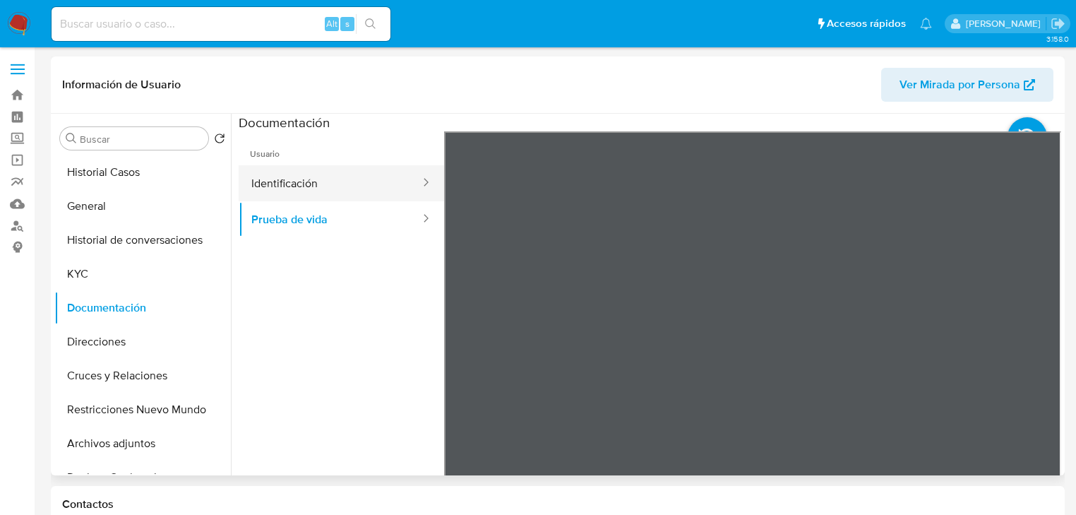
click at [299, 186] on button "Identificación" at bounding box center [330, 183] width 183 height 36
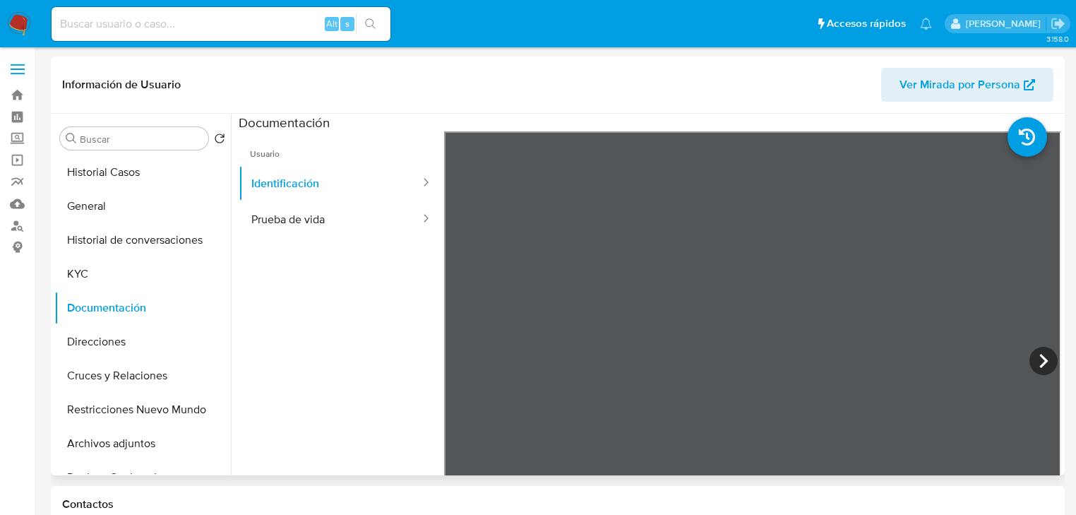
scroll to position [42, 0]
click at [79, 290] on button "KYC" at bounding box center [136, 274] width 165 height 34
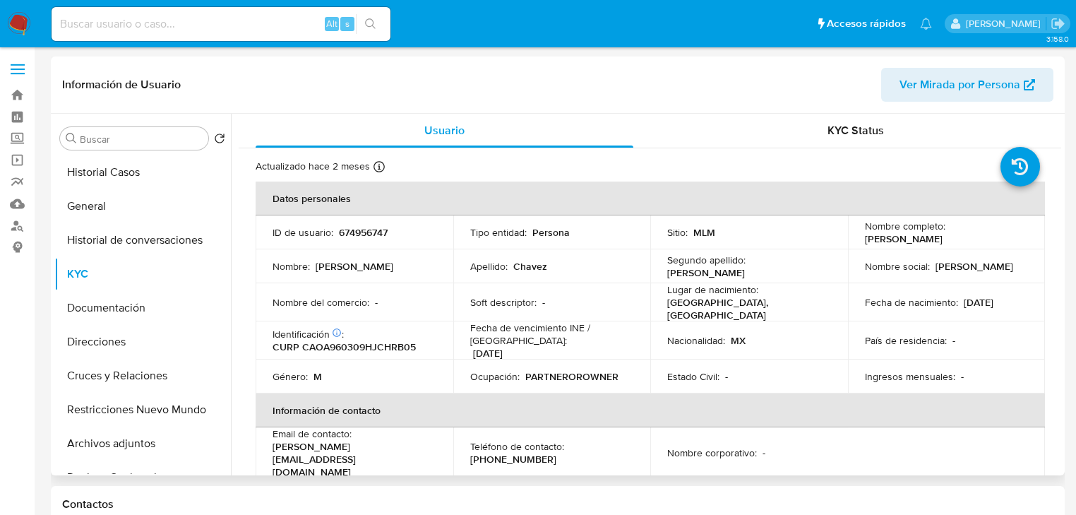
drag, startPoint x: 859, startPoint y: 242, endPoint x: 955, endPoint y: 164, distance: 123.4
click at [981, 234] on td "Nombre completo : [PERSON_NAME]" at bounding box center [947, 232] width 198 height 34
copy p "[PERSON_NAME]"
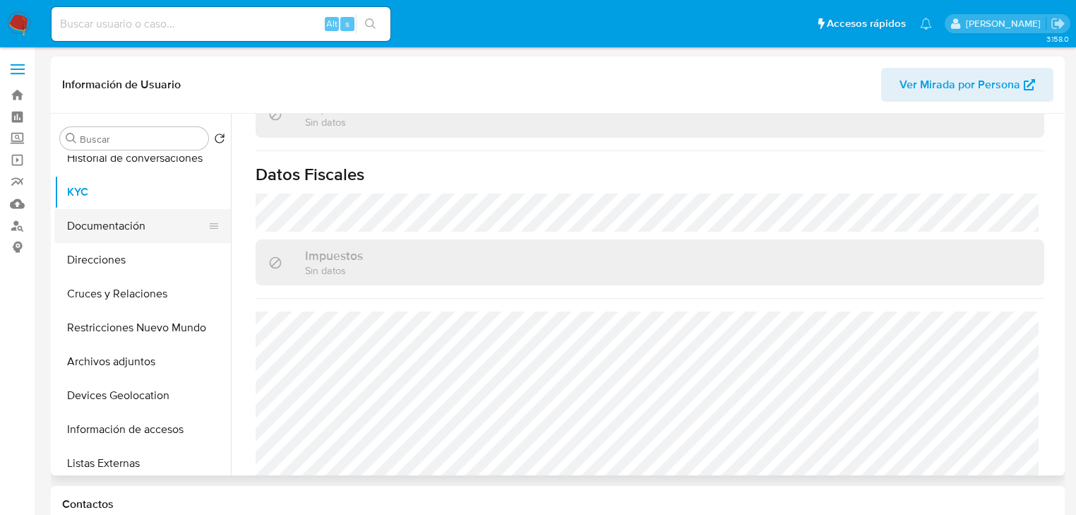
scroll to position [169, 0]
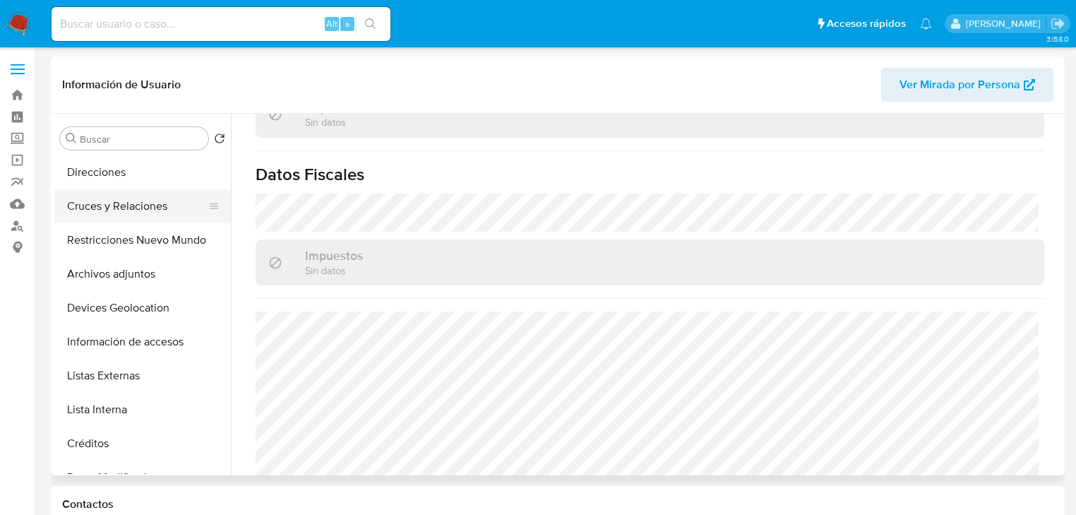
click at [125, 210] on button "Cruces y Relaciones" at bounding box center [136, 206] width 165 height 34
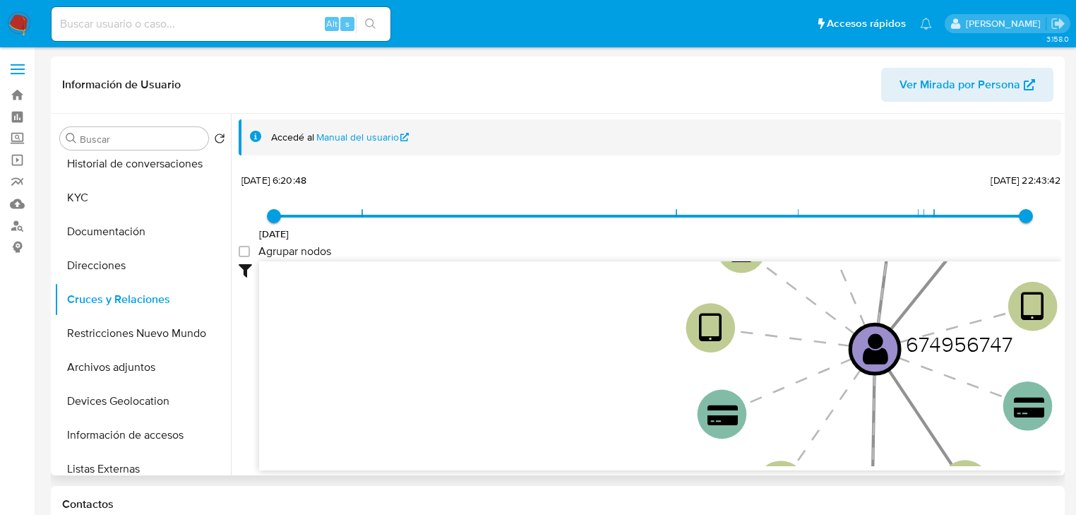
scroll to position [0, 0]
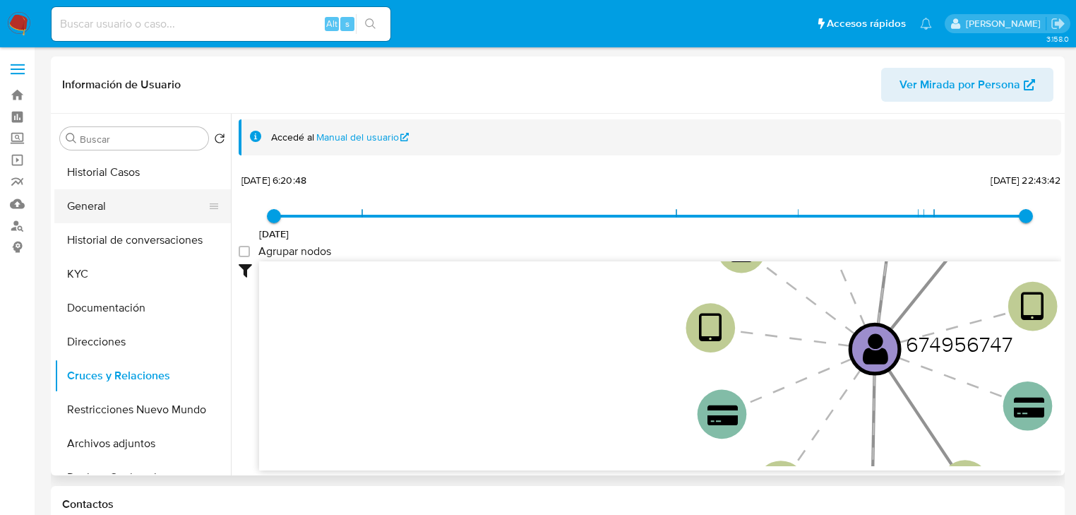
click at [99, 208] on button "General" at bounding box center [136, 206] width 165 height 34
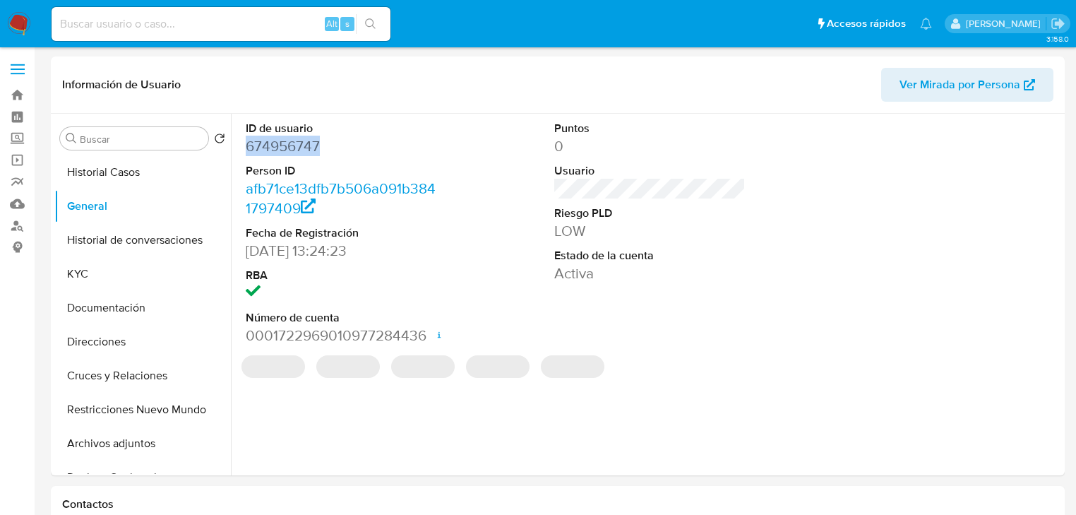
drag, startPoint x: 324, startPoint y: 145, endPoint x: 40, endPoint y: 181, distance: 286.8
click at [240, 145] on div "ID de usuario 674956747 Person ID afb71ce13dfb7b506a091b3841797409 Fecha de Reg…" at bounding box center [341, 233] width 205 height 239
copy dd "674956747"
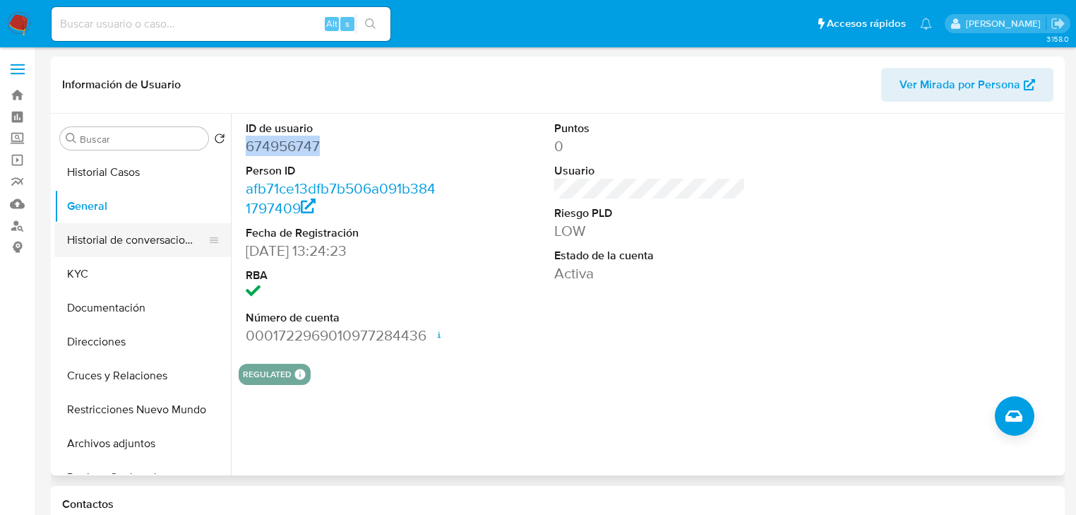
drag, startPoint x: 67, startPoint y: 273, endPoint x: 182, endPoint y: 246, distance: 118.2
click at [68, 273] on button "KYC" at bounding box center [142, 274] width 177 height 34
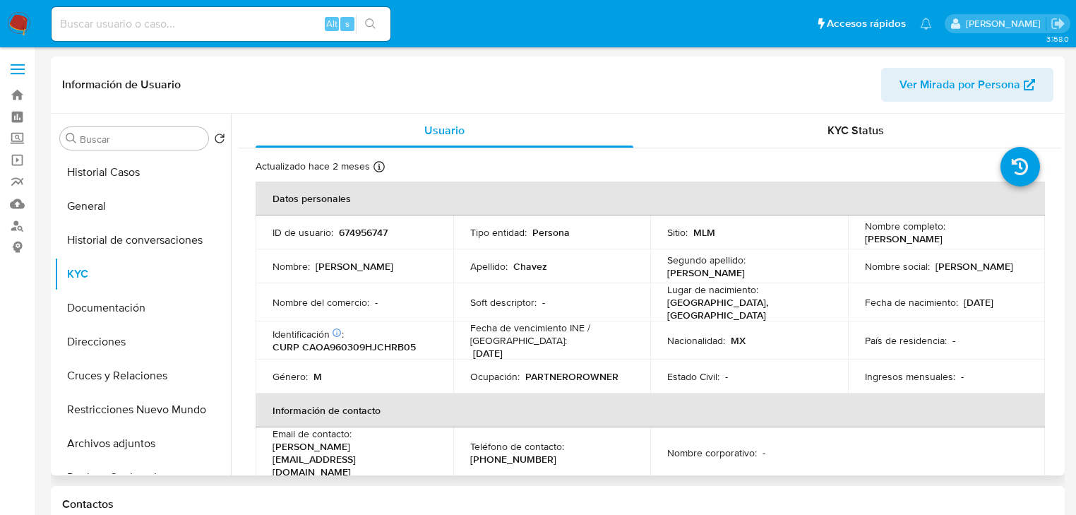
click at [777, 280] on td "Segundo apellido : [PERSON_NAME]" at bounding box center [749, 266] width 198 height 34
click at [861, 246] on td "Nombre completo : [PERSON_NAME]" at bounding box center [947, 232] width 198 height 34
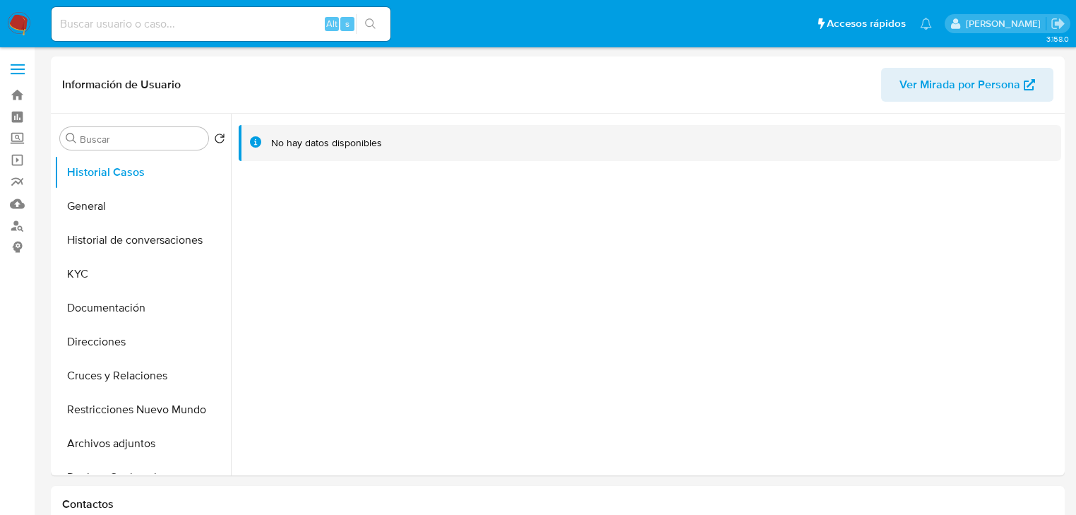
select select "10"
click at [131, 201] on button "General" at bounding box center [136, 206] width 165 height 34
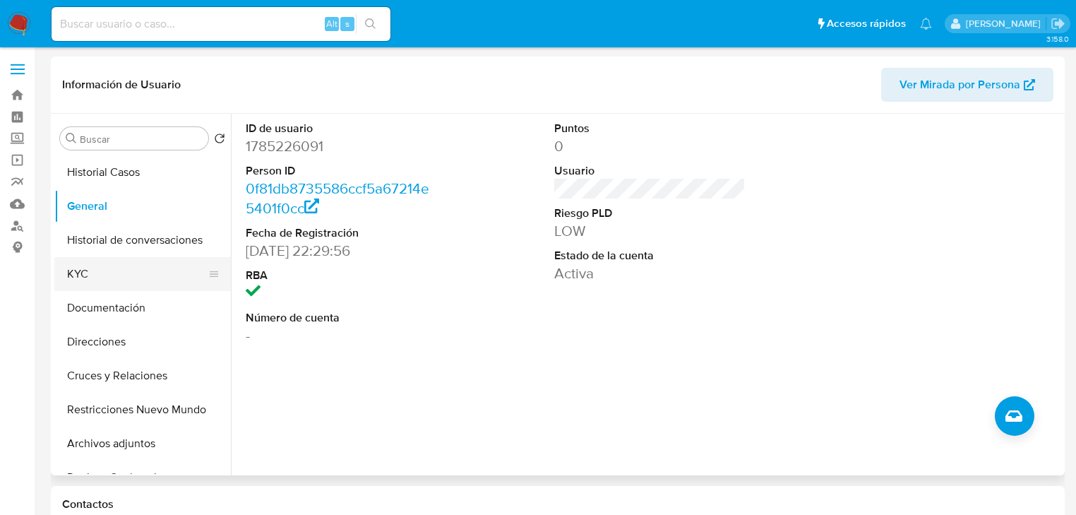
click at [96, 282] on button "KYC" at bounding box center [136, 274] width 165 height 34
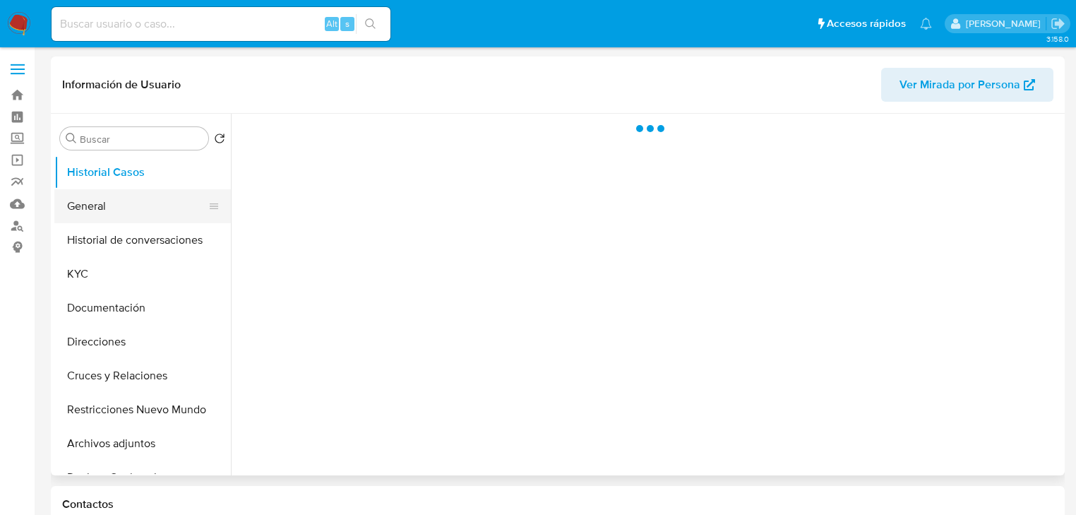
click at [107, 219] on button "General" at bounding box center [136, 206] width 165 height 34
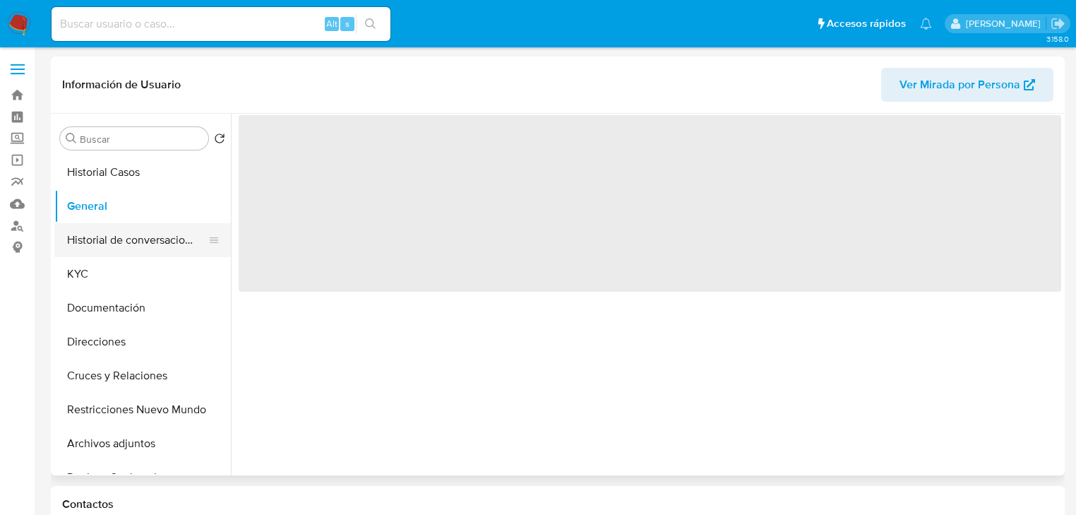
select select "10"
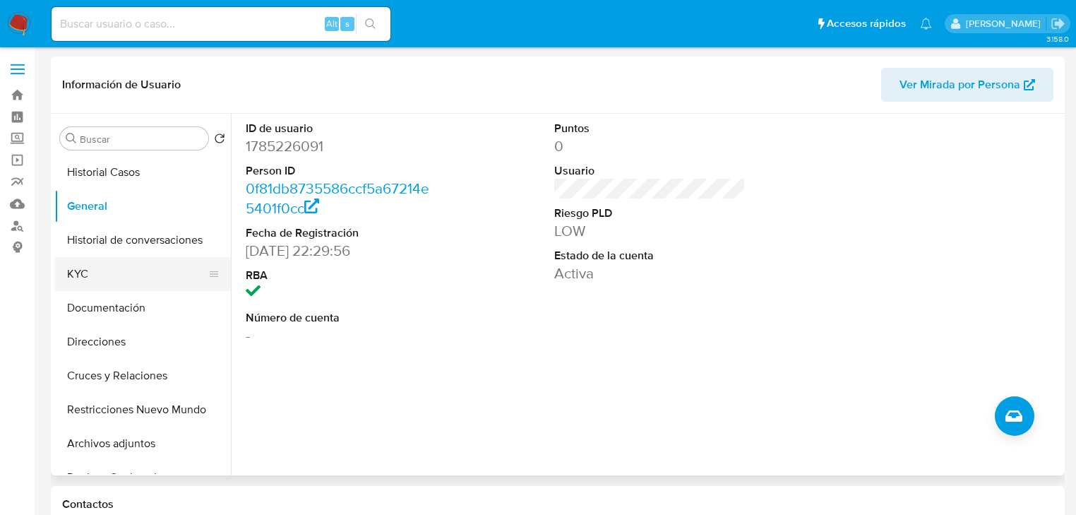
click at [78, 286] on button "KYC" at bounding box center [136, 274] width 165 height 34
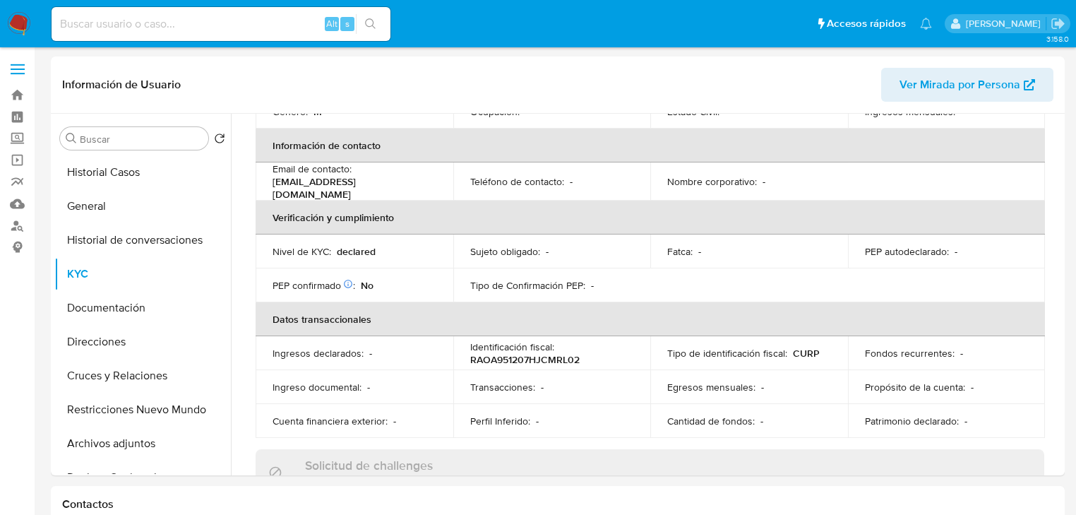
scroll to position [282, 0]
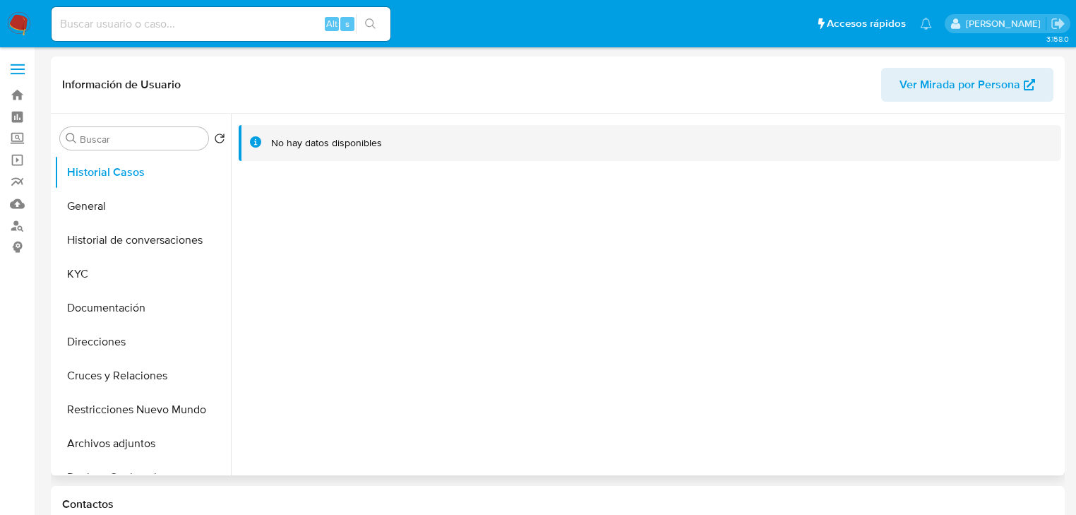
select select "10"
click at [88, 206] on button "General" at bounding box center [136, 206] width 165 height 34
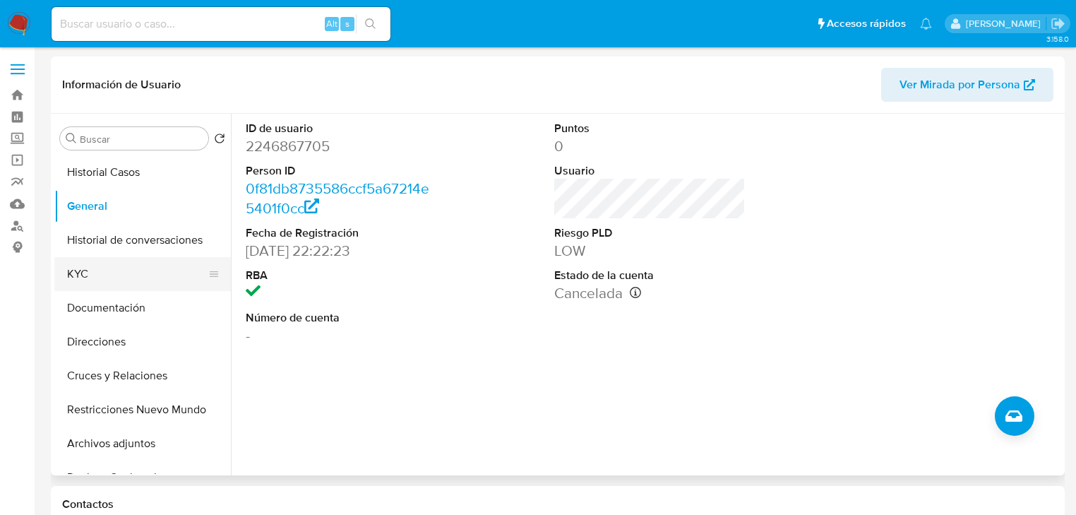
click at [102, 280] on button "KYC" at bounding box center [136, 274] width 165 height 34
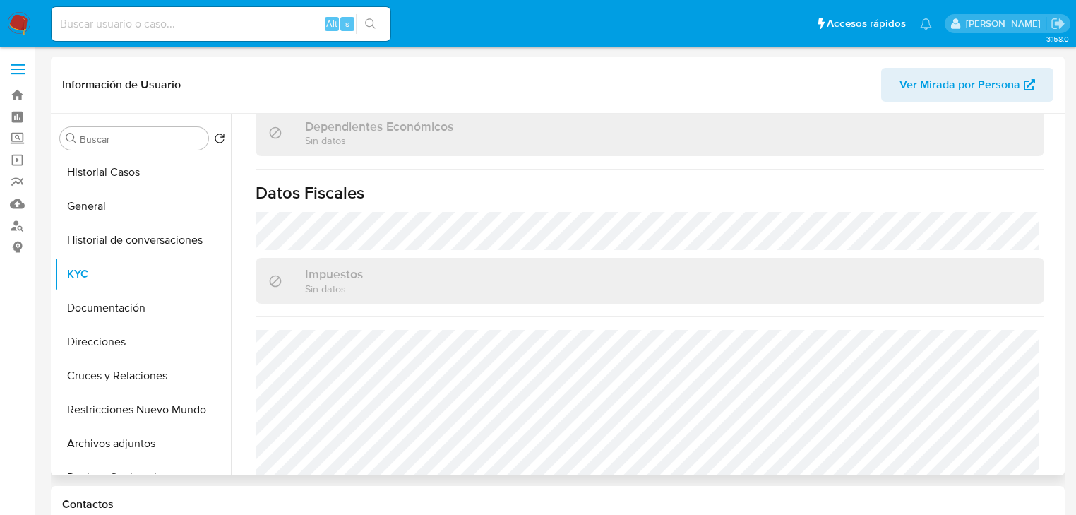
scroll to position [892, 0]
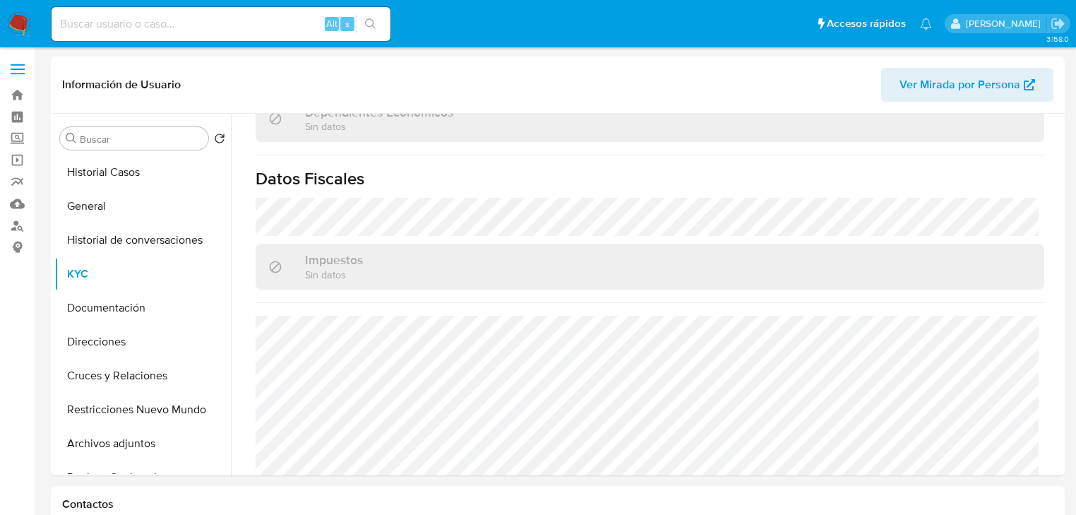
click at [20, 25] on img at bounding box center [19, 24] width 24 height 24
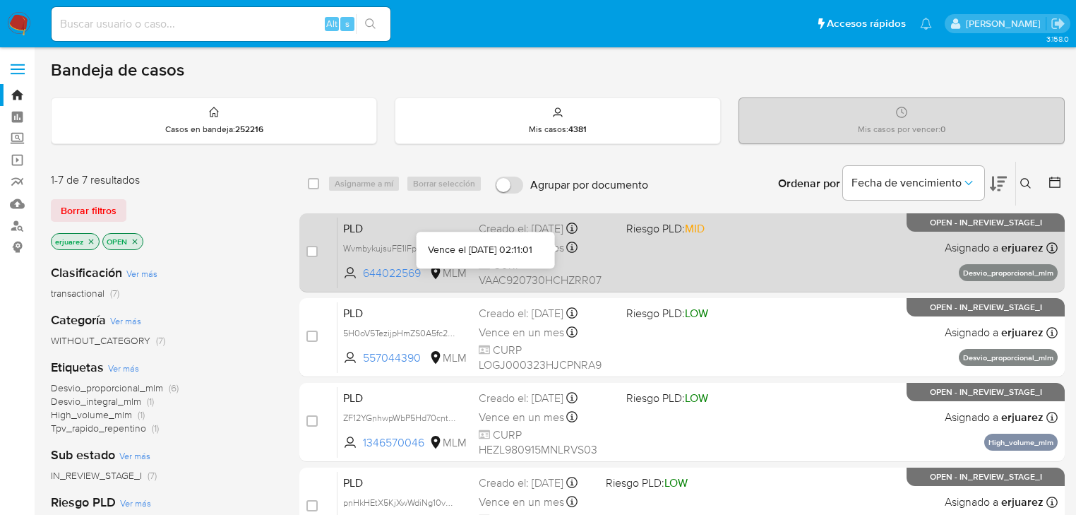
scroll to position [226, 0]
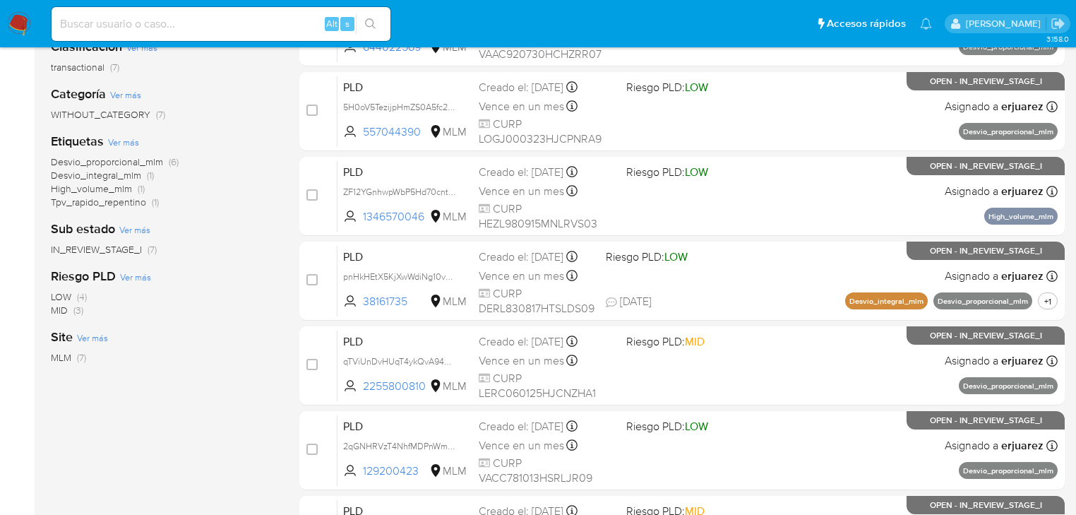
click at [153, 23] on input at bounding box center [221, 24] width 339 height 18
paste input "1090438548,"
type input "1090438548"
click at [367, 25] on icon "search-icon" at bounding box center [370, 23] width 11 height 11
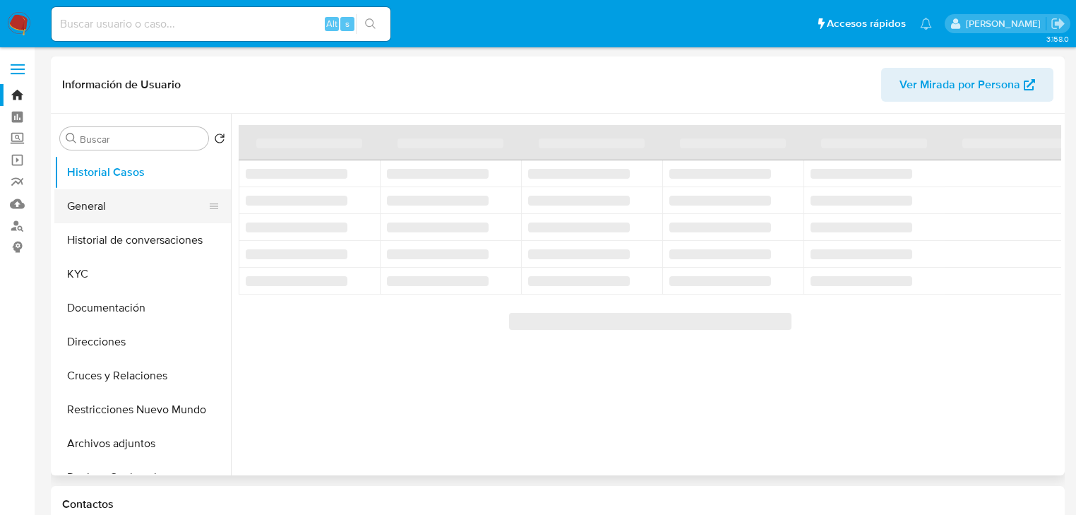
select select "10"
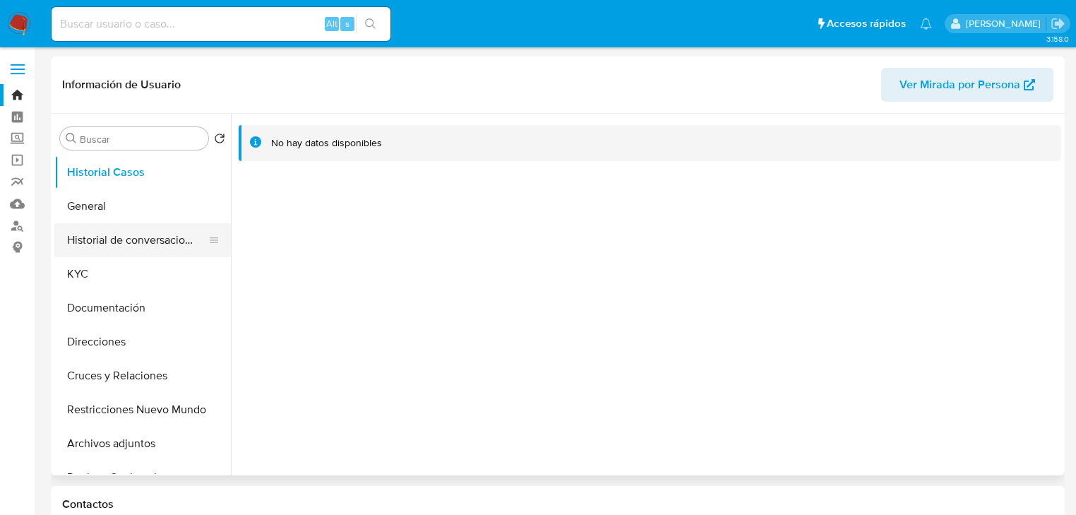
drag, startPoint x: 88, startPoint y: 215, endPoint x: 97, endPoint y: 232, distance: 18.9
click at [96, 208] on button "General" at bounding box center [142, 206] width 177 height 34
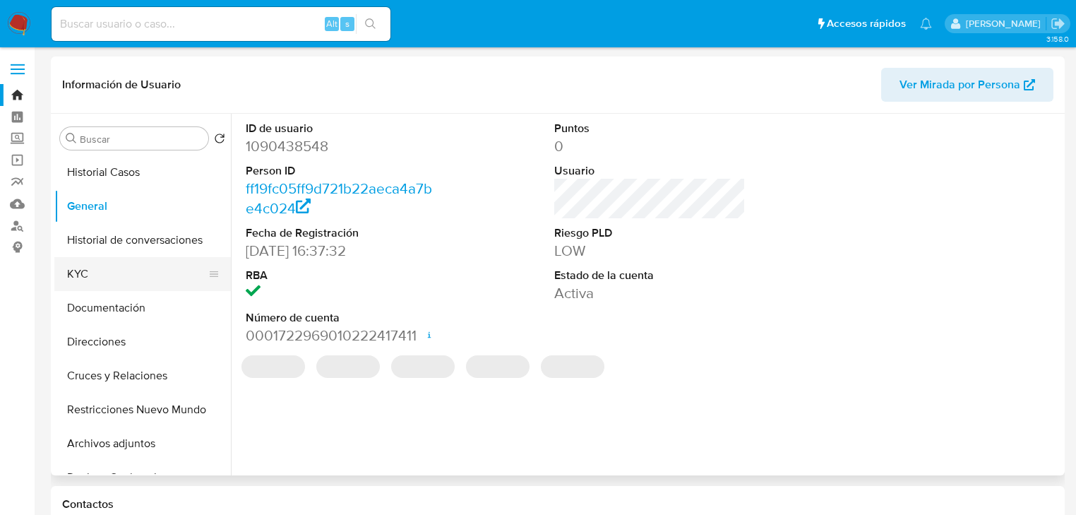
click at [84, 273] on button "KYC" at bounding box center [136, 274] width 165 height 34
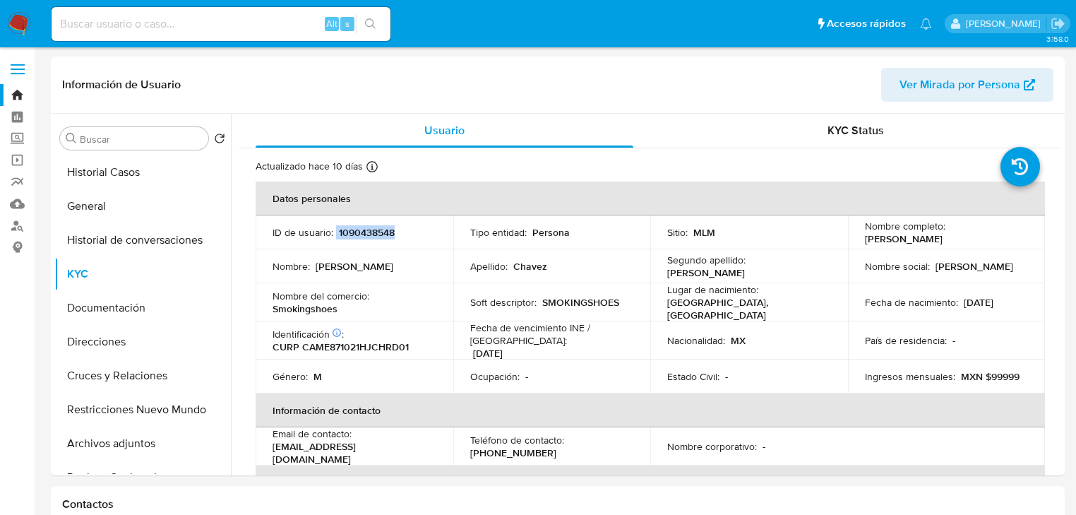
drag, startPoint x: 335, startPoint y: 231, endPoint x: 42, endPoint y: 253, distance: 294.5
click at [414, 231] on div "ID de usuario : 1090438548" at bounding box center [355, 232] width 164 height 13
copy div "1090438548"
drag, startPoint x: 860, startPoint y: 238, endPoint x: 353, endPoint y: 245, distance: 507.0
click at [1025, 237] on td "Nombre completo : [PERSON_NAME]" at bounding box center [947, 232] width 198 height 34
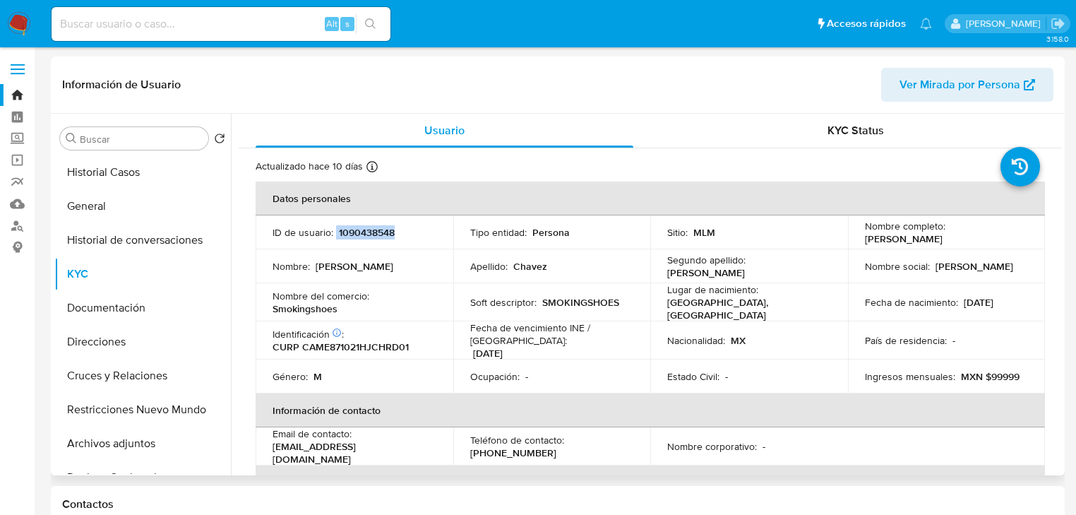
copy p "[PERSON_NAME]"
drag, startPoint x: 539, startPoint y: 299, endPoint x: 621, endPoint y: 302, distance: 81.2
click at [627, 303] on div "Soft descriptor : SMOKINGSHOES" at bounding box center [552, 302] width 164 height 13
copy p "SMOKINGSHOES"
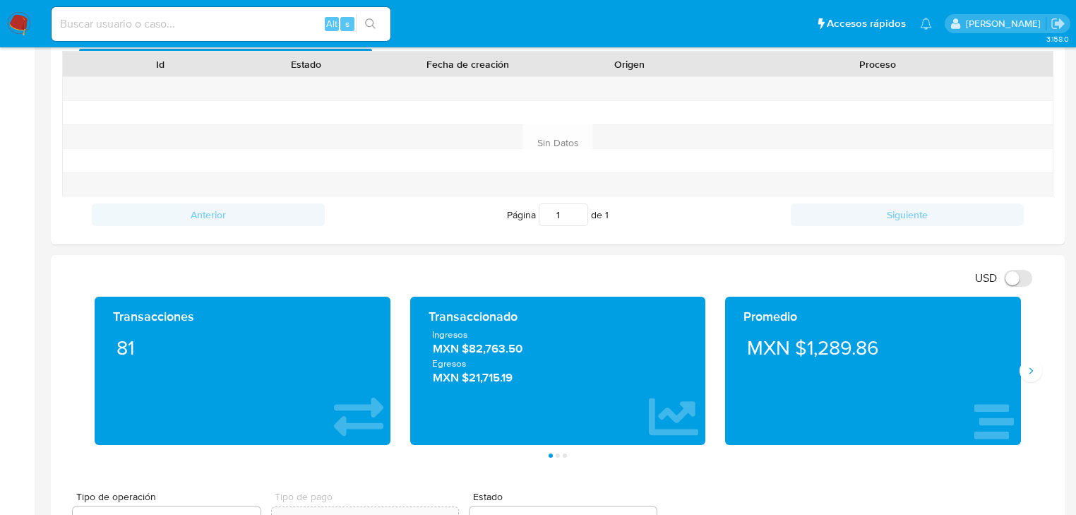
scroll to position [678, 0]
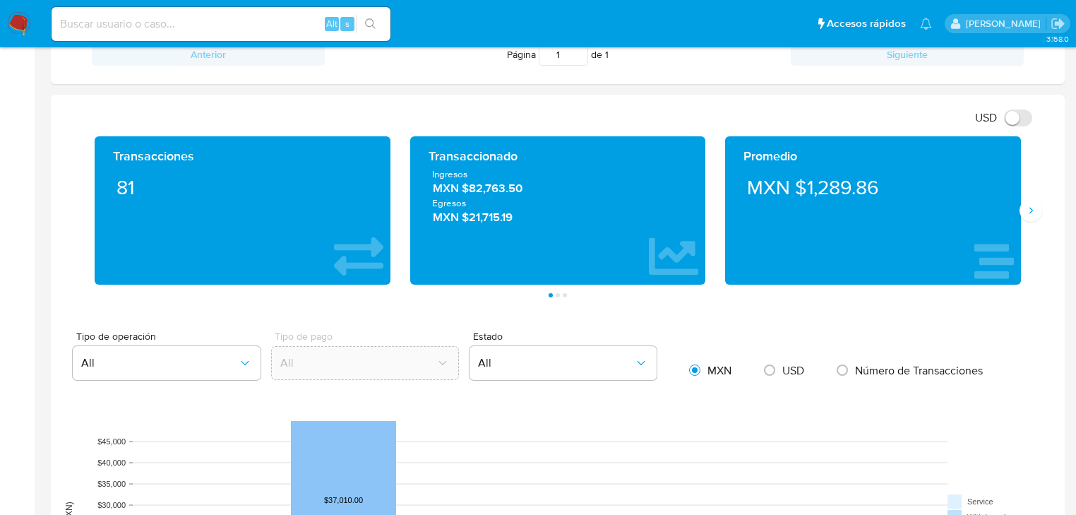
drag, startPoint x: 472, startPoint y: 189, endPoint x: 8, endPoint y: 206, distance: 463.5
click at [532, 193] on span "MXN $82,763.50" at bounding box center [558, 188] width 251 height 16
drag, startPoint x: 155, startPoint y: 14, endPoint x: 158, endPoint y: 23, distance: 8.9
click at [155, 15] on input at bounding box center [221, 24] width 339 height 18
paste input "1791352927"
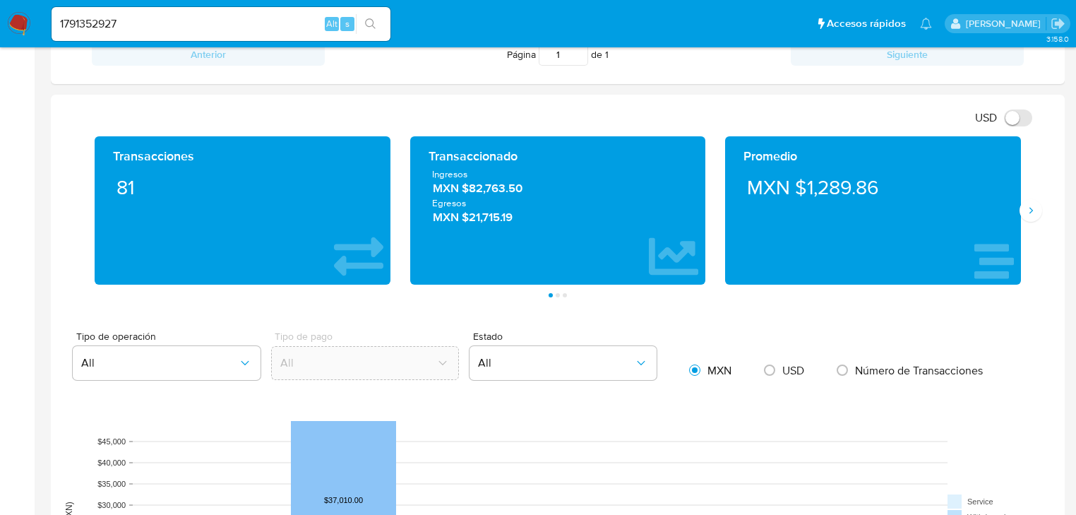
click at [373, 23] on icon "search-icon" at bounding box center [370, 23] width 11 height 11
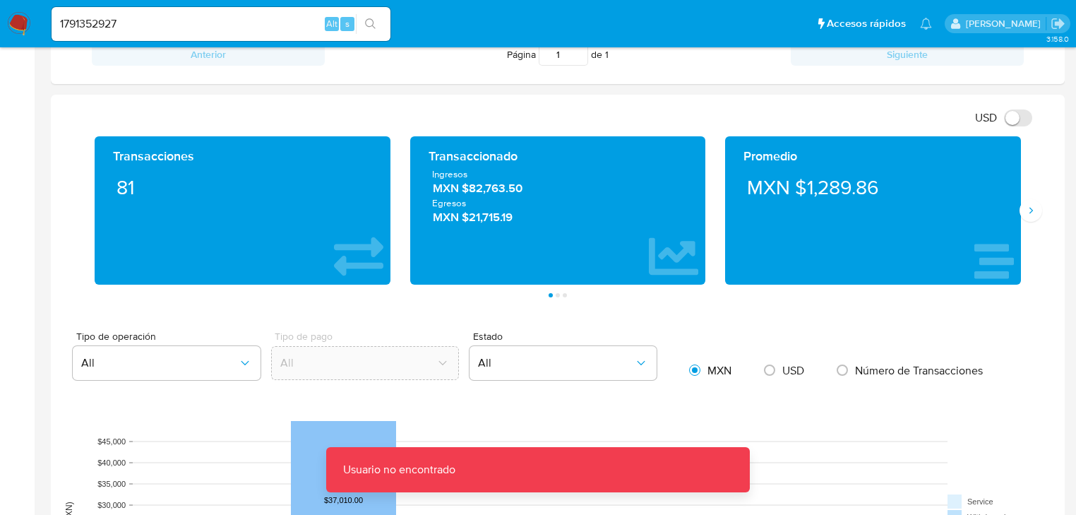
click at [123, 28] on input "1791352927" at bounding box center [221, 24] width 339 height 18
click at [62, 24] on input "1791352927" at bounding box center [221, 24] width 339 height 18
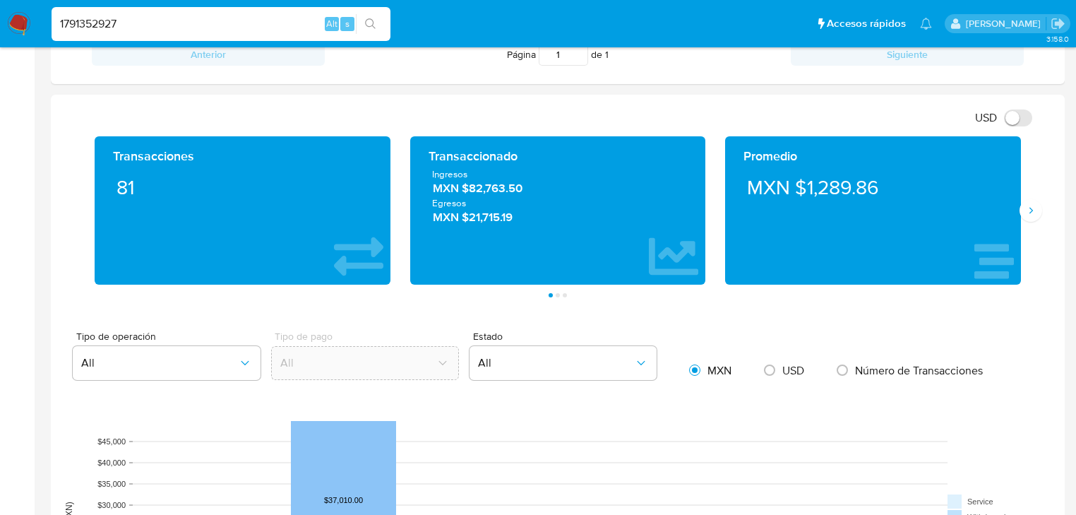
type input "1791352927"
click at [359, 17] on button "search-icon" at bounding box center [370, 24] width 29 height 20
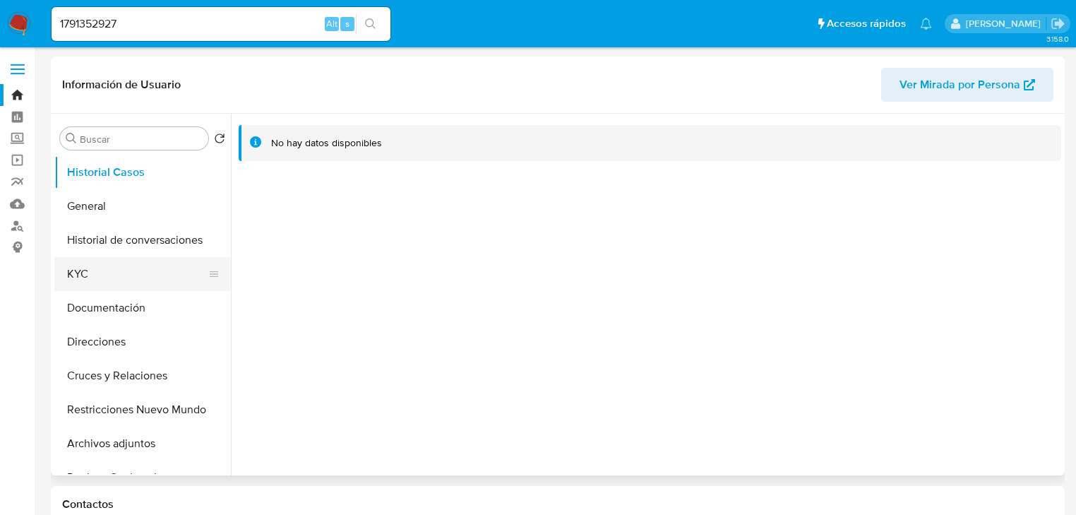
click at [133, 286] on button "KYC" at bounding box center [136, 274] width 165 height 34
select select "10"
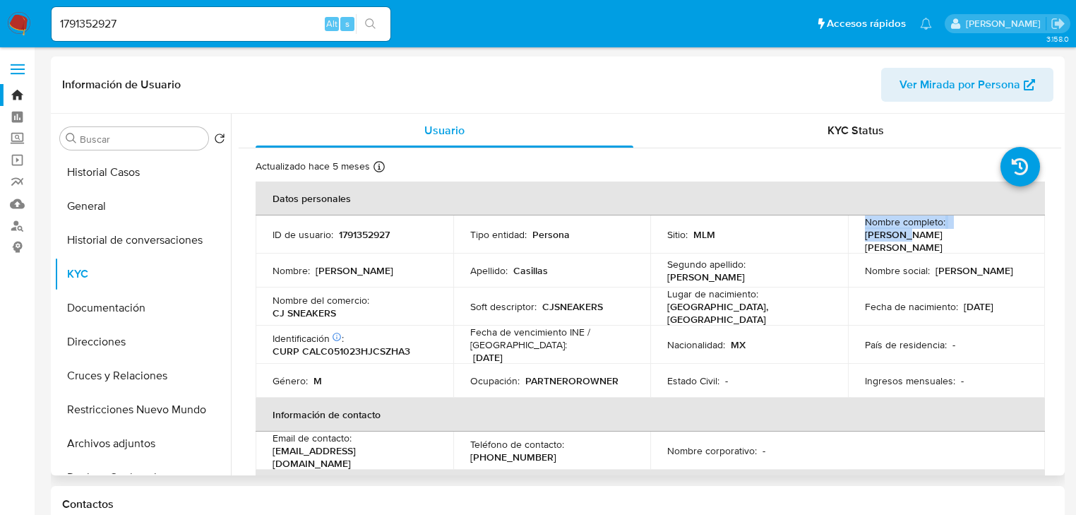
drag, startPoint x: 863, startPoint y: 225, endPoint x: 898, endPoint y: 239, distance: 38.0
click at [898, 239] on div "Nombre completo : [PERSON_NAME] [PERSON_NAME]" at bounding box center [947, 234] width 164 height 38
click at [875, 249] on p "[PERSON_NAME] [PERSON_NAME]" at bounding box center [944, 240] width 158 height 25
drag, startPoint x: 864, startPoint y: 237, endPoint x: 675, endPoint y: 244, distance: 188.6
click at [939, 244] on p "[PERSON_NAME] [PERSON_NAME]" at bounding box center [944, 240] width 158 height 25
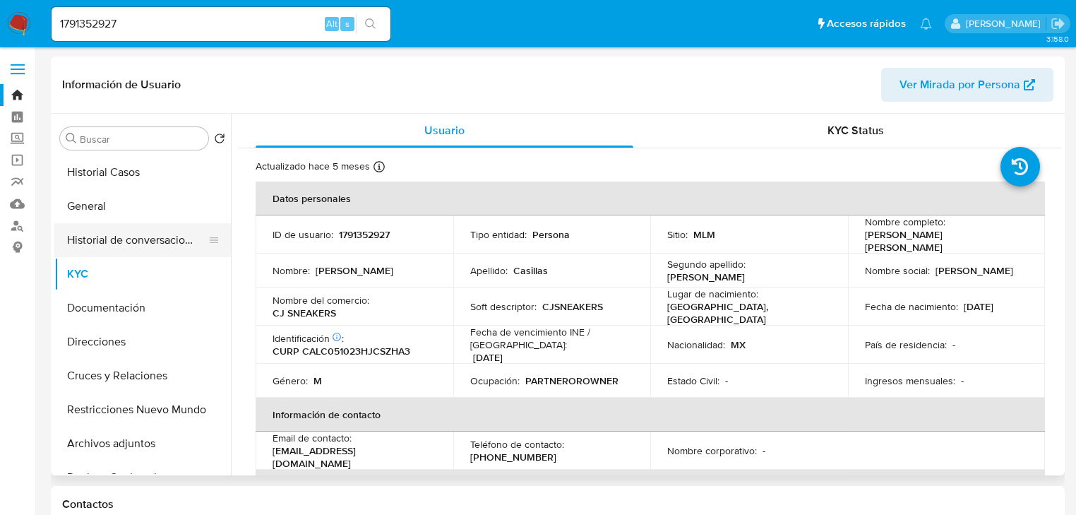
copy p "[PERSON_NAME] [PERSON_NAME]"
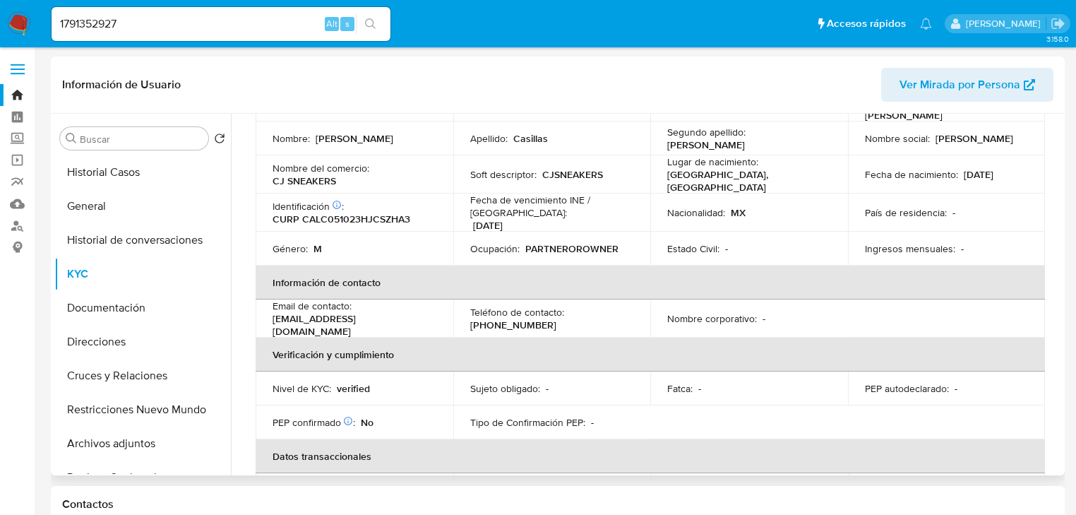
scroll to position [56, 0]
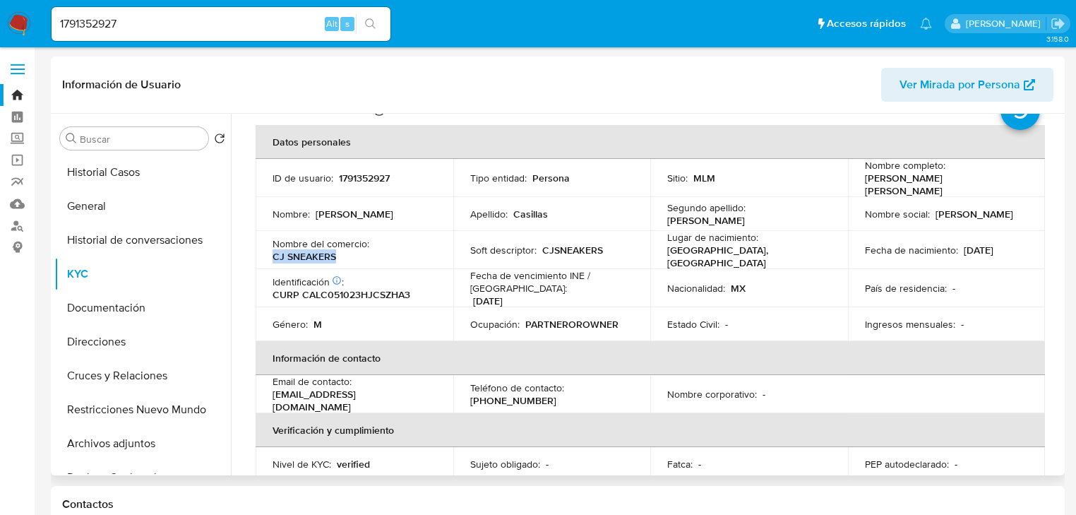
drag, startPoint x: 275, startPoint y: 256, endPoint x: 367, endPoint y: 257, distance: 92.5
click at [367, 257] on div "Nombre del comercio : CJ SNEAKERS" at bounding box center [355, 249] width 164 height 25
copy p "CJ SNEAKERS"
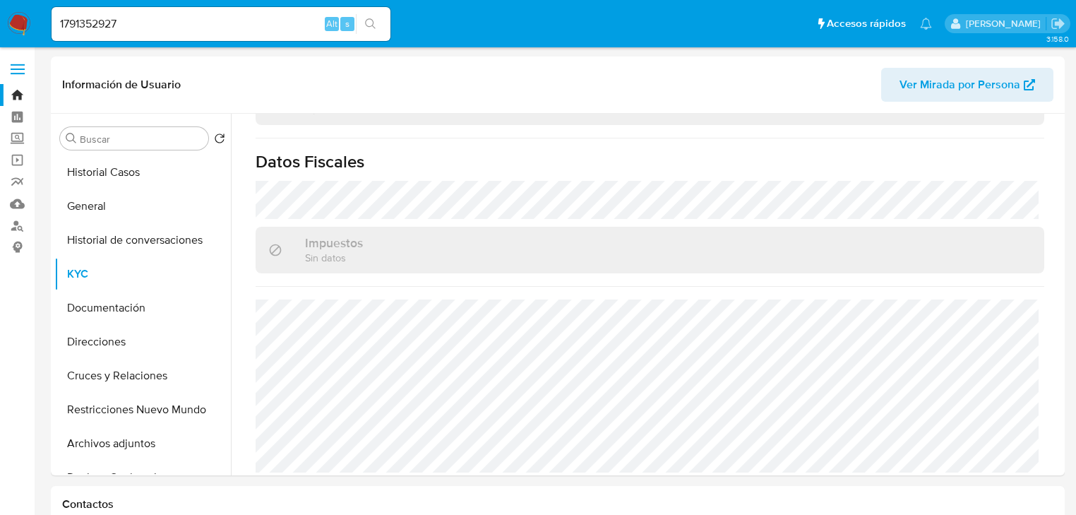
scroll to position [452, 0]
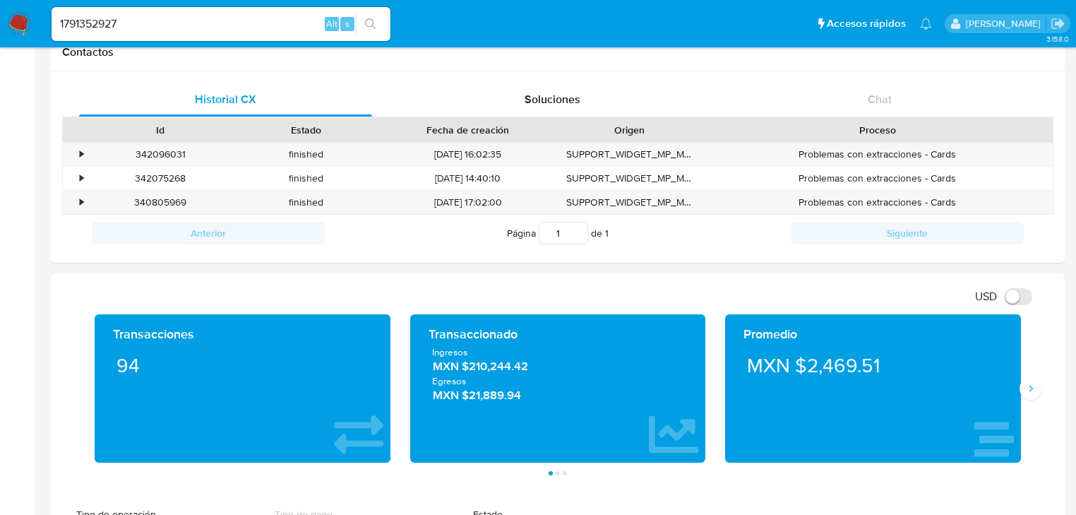
drag, startPoint x: 473, startPoint y: 369, endPoint x: 542, endPoint y: 377, distance: 69.6
click at [570, 372] on span "MXN $210,244.42" at bounding box center [558, 367] width 251 height 16
drag, startPoint x: 471, startPoint y: 370, endPoint x: 517, endPoint y: 374, distance: 46.0
click at [539, 370] on span "MXN $210,244.42" at bounding box center [558, 367] width 251 height 16
drag, startPoint x: 151, startPoint y: 17, endPoint x: -22, endPoint y: 12, distance: 173.1
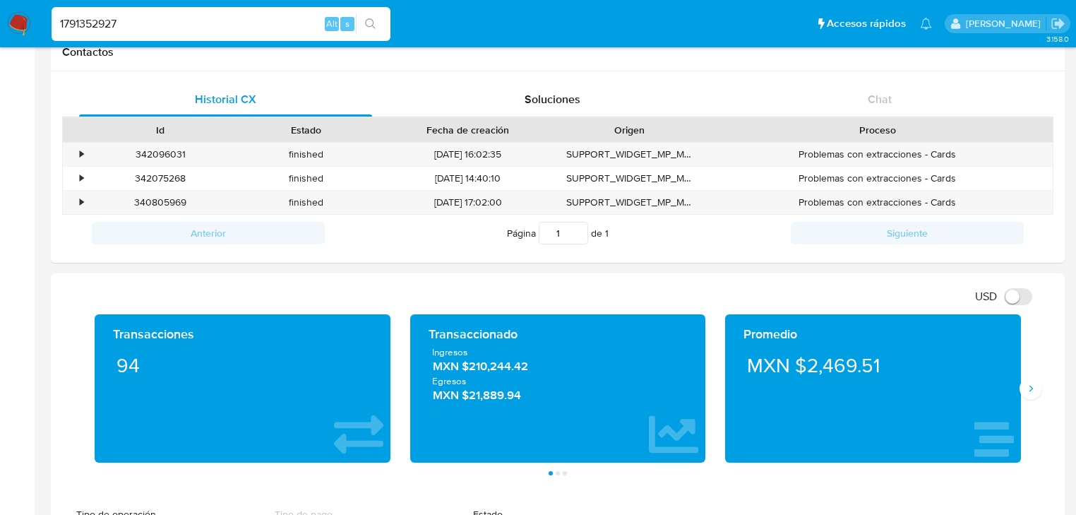
paste input "2474617547,"
click at [226, 32] on input "2474617547," at bounding box center [221, 24] width 339 height 18
click at [227, 27] on input "2474617547," at bounding box center [221, 24] width 339 height 18
type input "2474617547"
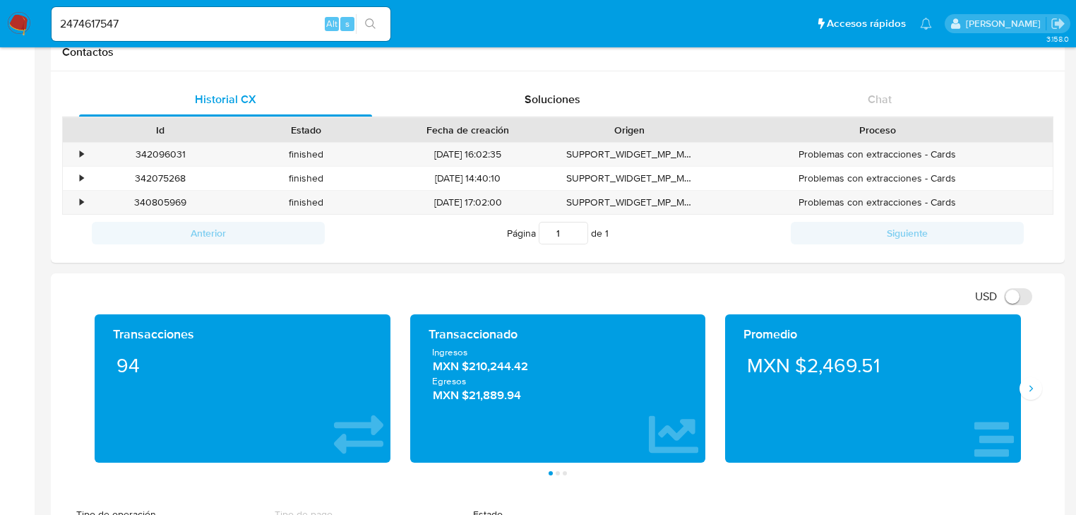
click at [376, 11] on div "2474617547 Alt s" at bounding box center [221, 24] width 339 height 40
click at [370, 20] on icon "search-icon" at bounding box center [370, 23] width 11 height 11
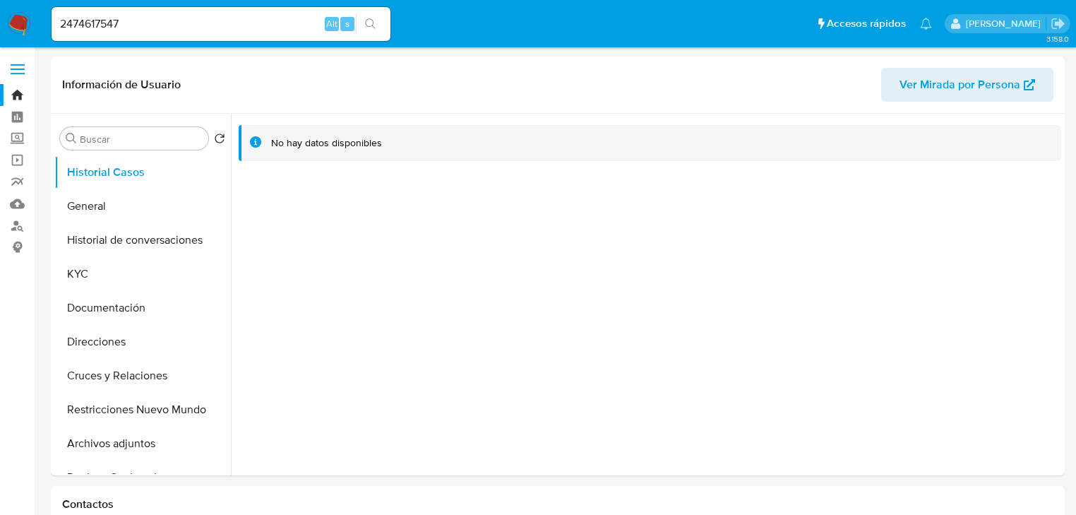
select select "10"
click at [87, 203] on button "General" at bounding box center [136, 206] width 165 height 34
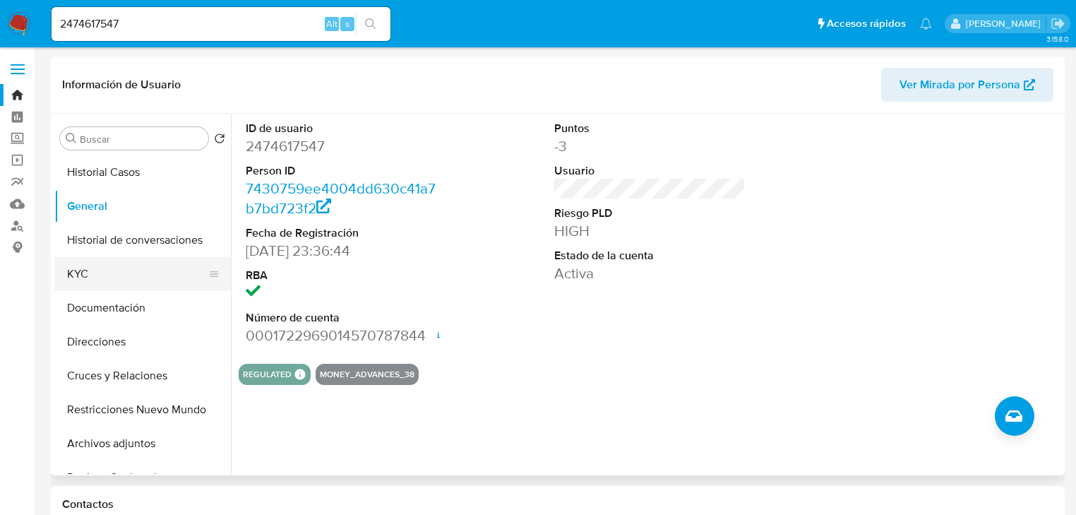
click at [71, 270] on button "KYC" at bounding box center [136, 274] width 165 height 34
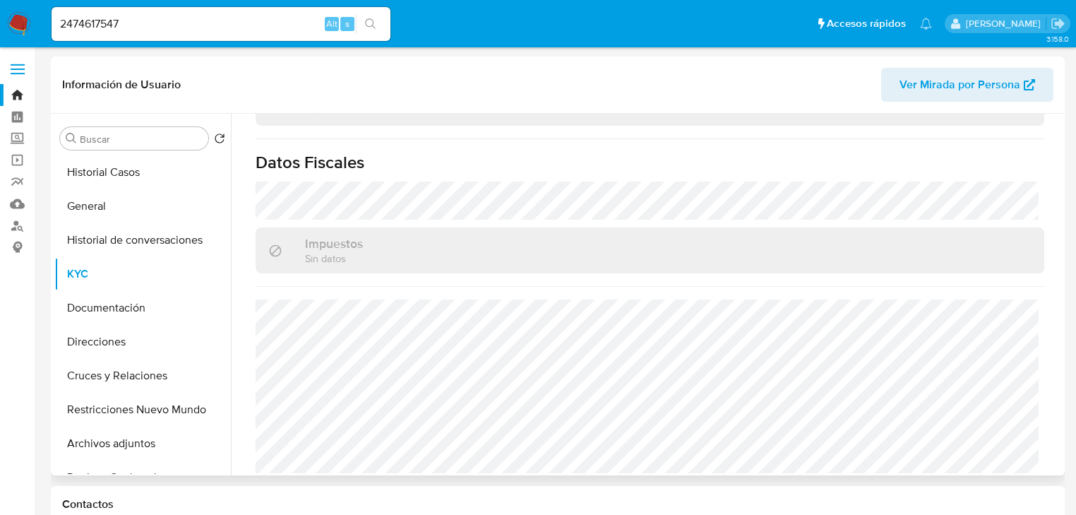
scroll to position [892, 0]
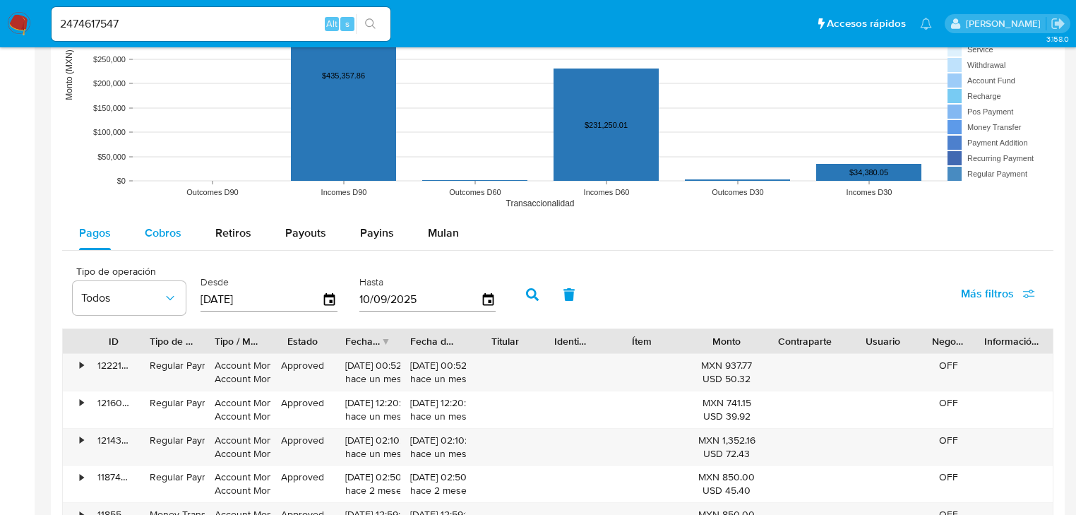
click at [159, 228] on span "Cobros" at bounding box center [163, 233] width 37 height 16
select select "10"
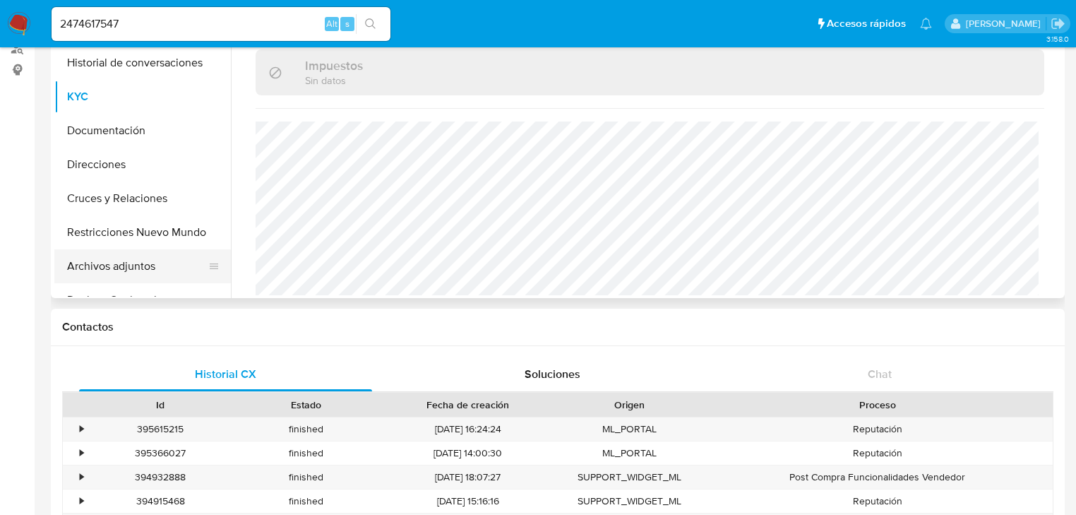
scroll to position [160, 0]
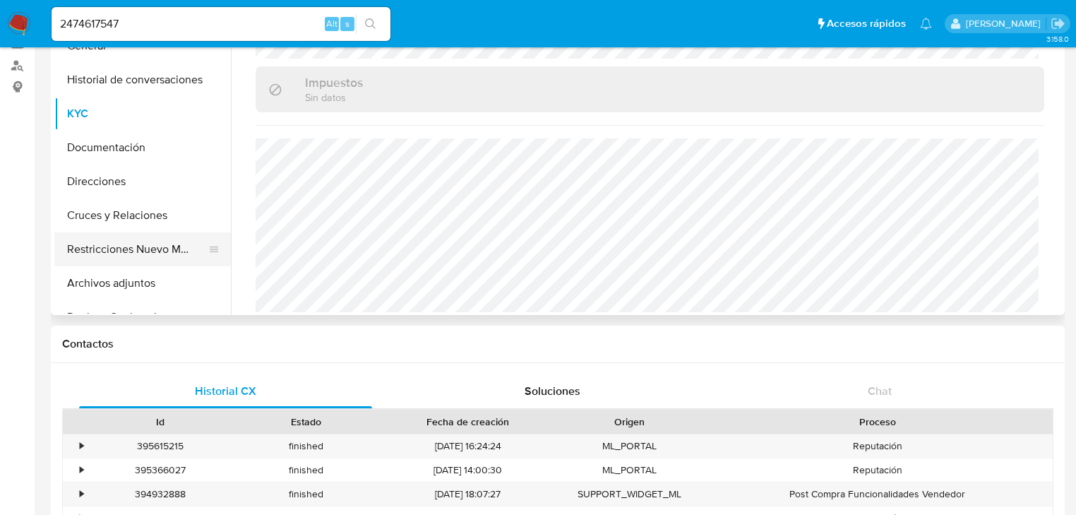
click at [167, 251] on button "Restricciones Nuevo Mundo" at bounding box center [136, 249] width 165 height 34
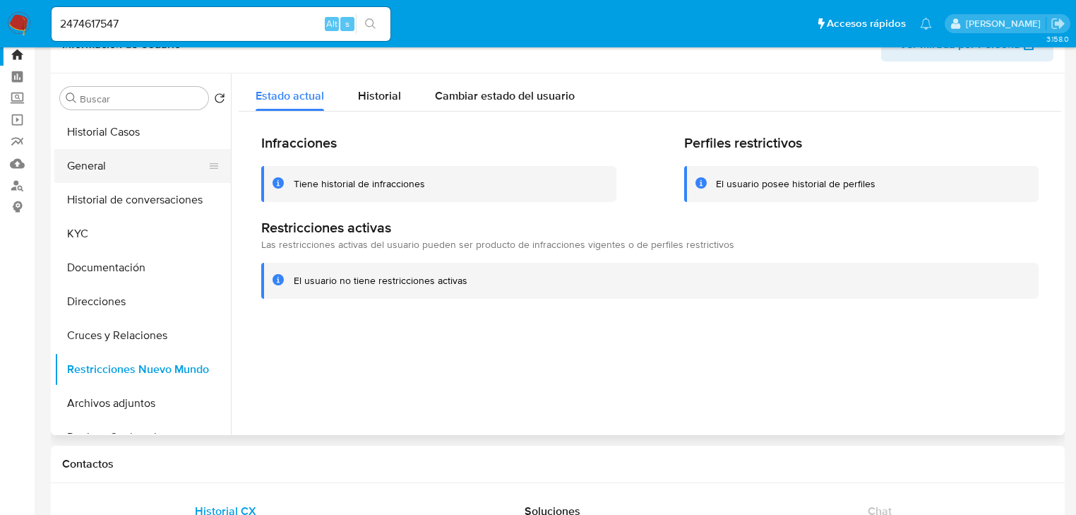
scroll to position [0, 0]
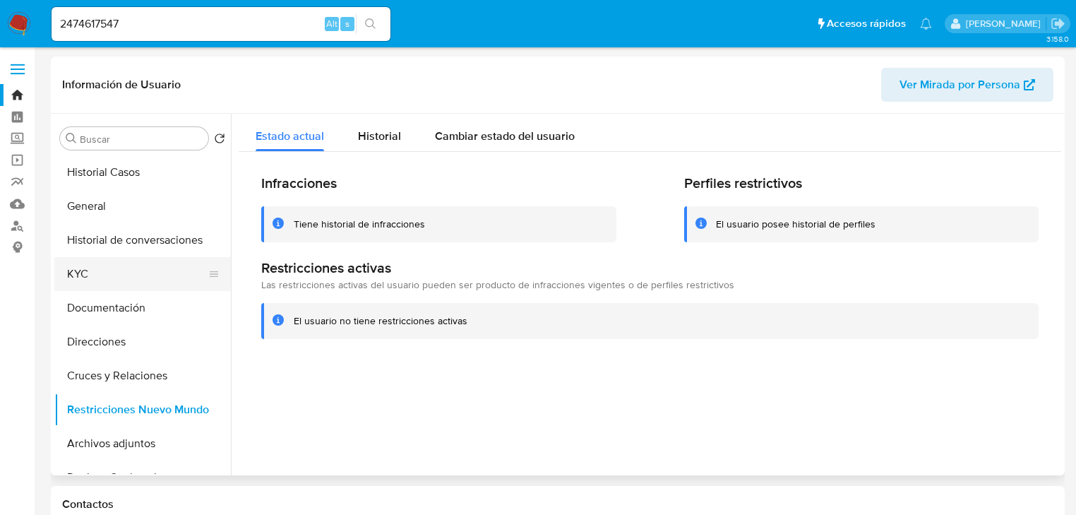
drag, startPoint x: 101, startPoint y: 269, endPoint x: 189, endPoint y: 264, distance: 88.4
click at [107, 271] on button "KYC" at bounding box center [136, 274] width 165 height 34
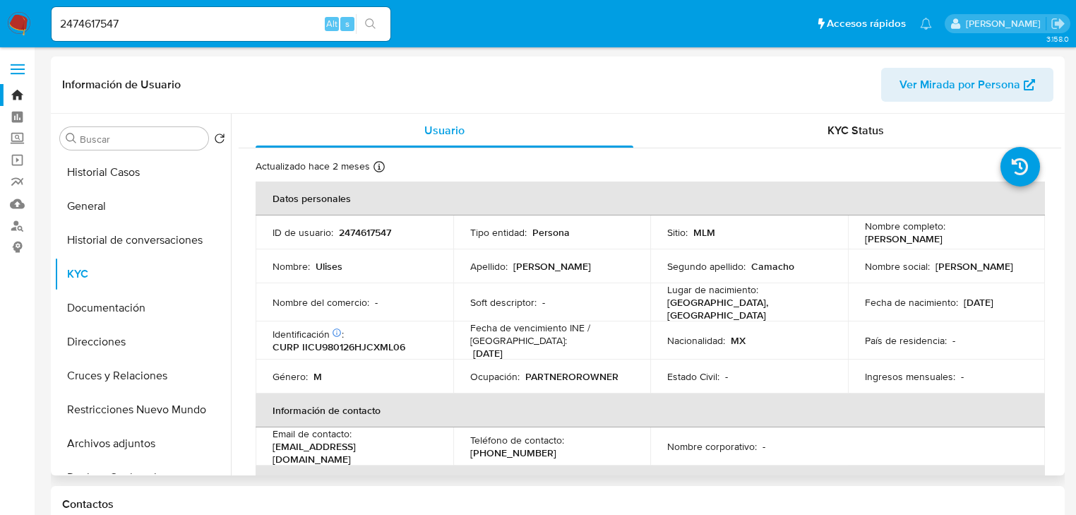
drag, startPoint x: 861, startPoint y: 240, endPoint x: 980, endPoint y: 237, distance: 119.4
click at [980, 237] on div "Nombre completo : [PERSON_NAME]" at bounding box center [947, 232] width 164 height 25
copy p "[PERSON_NAME]"
drag, startPoint x: 172, startPoint y: 33, endPoint x: 20, endPoint y: 4, distance: 155.4
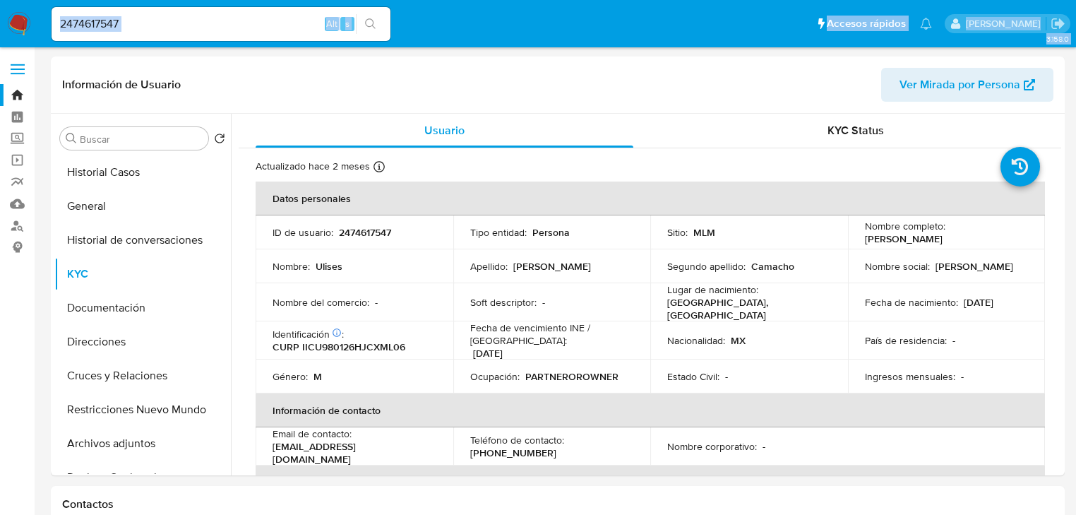
click at [125, 10] on div "2474617547 Alt s" at bounding box center [221, 24] width 339 height 34
drag, startPoint x: 131, startPoint y: 23, endPoint x: 54, endPoint y: 22, distance: 76.3
click at [48, 22] on li "2474617547 Alt s" at bounding box center [221, 23] width 346 height 35
paste input "565549471"
click at [371, 20] on icon "search-icon" at bounding box center [370, 23] width 11 height 11
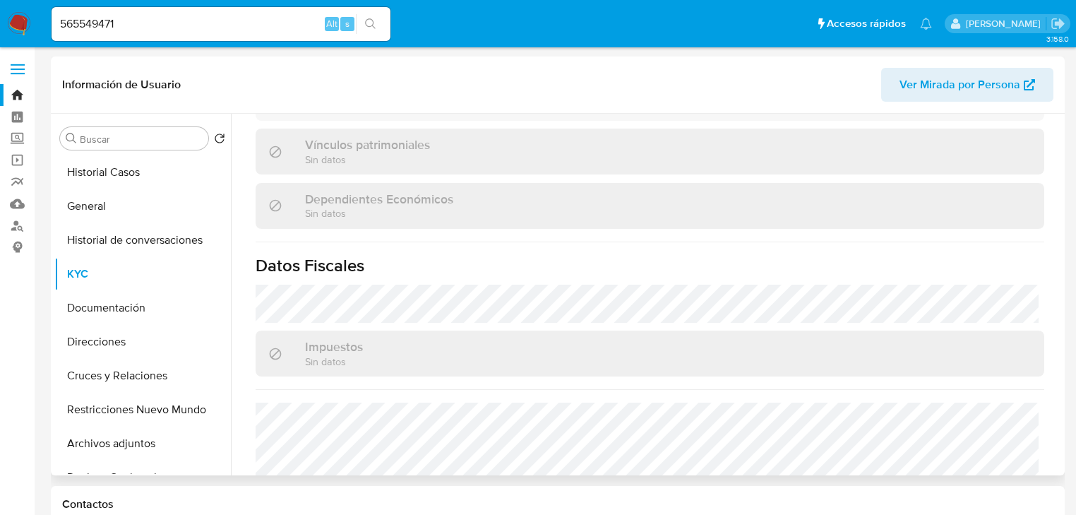
scroll to position [892, 0]
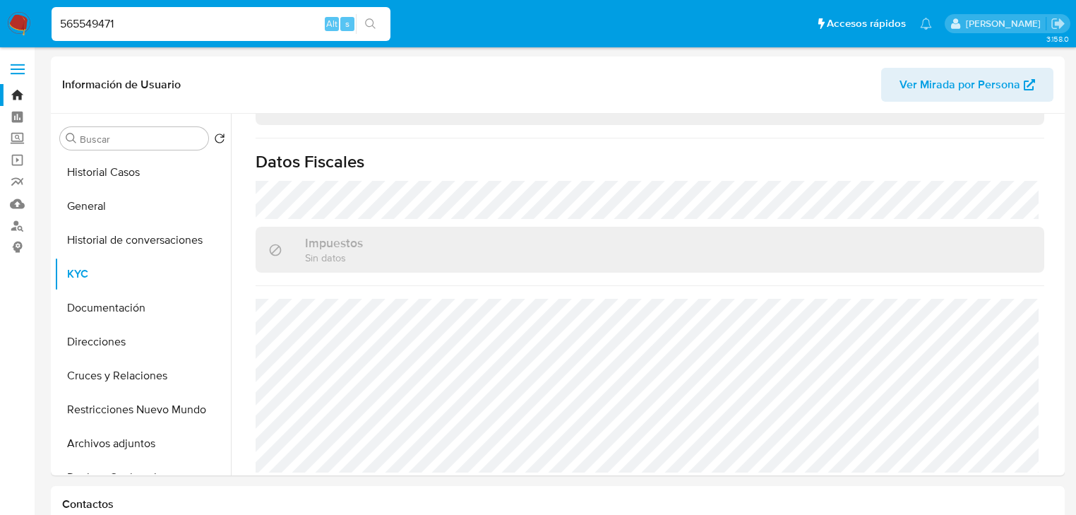
drag, startPoint x: 150, startPoint y: 16, endPoint x: 37, endPoint y: 18, distance: 113.7
click at [29, 16] on nav "Pausado Ver notificaciones 565549471 Alt s Accesos rápidos Presiona las siguien…" at bounding box center [538, 23] width 1076 height 47
paste input "1526160923"
type input "1526160923"
click at [369, 24] on icon "search-icon" at bounding box center [370, 23] width 11 height 11
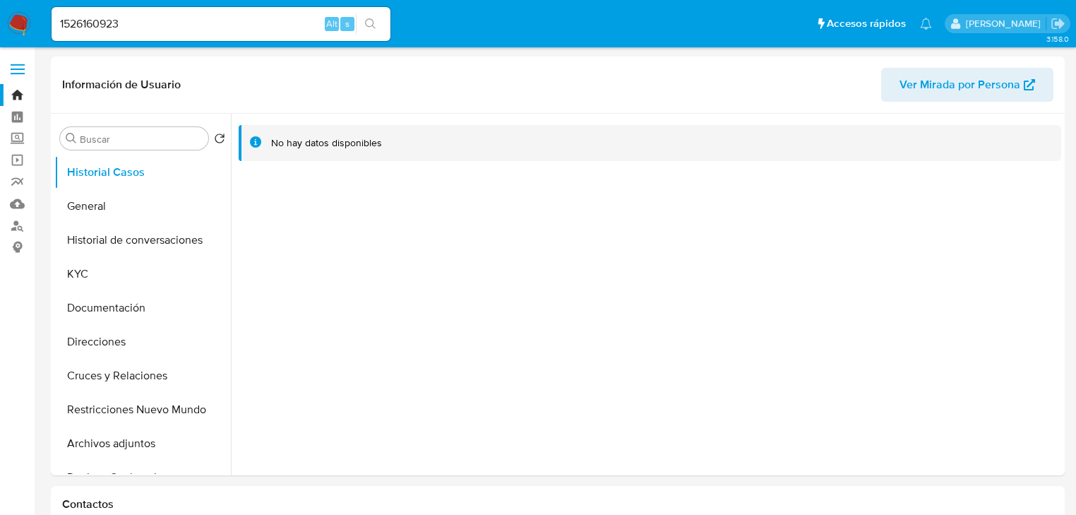
select select "10"
click at [112, 271] on button "KYC" at bounding box center [136, 274] width 165 height 34
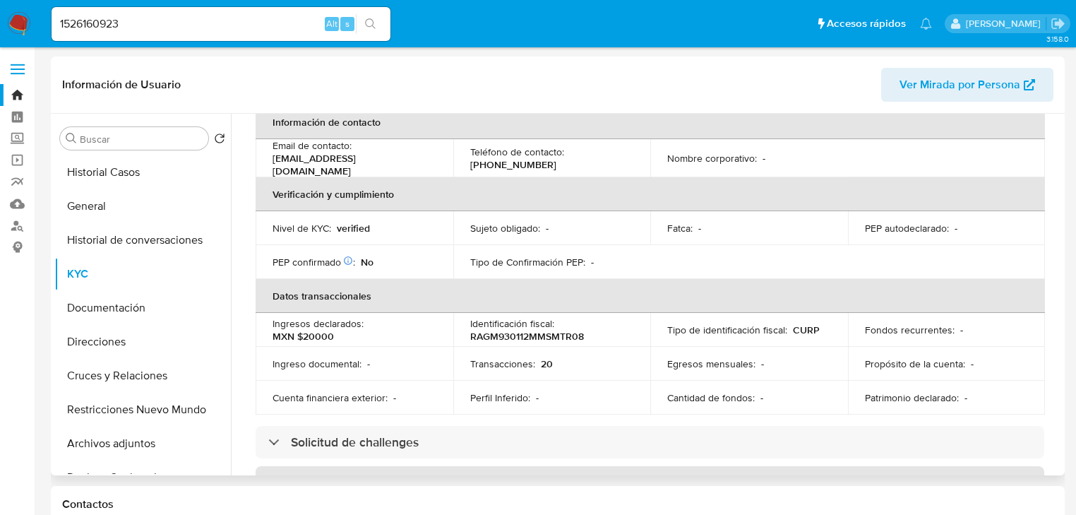
scroll to position [130, 0]
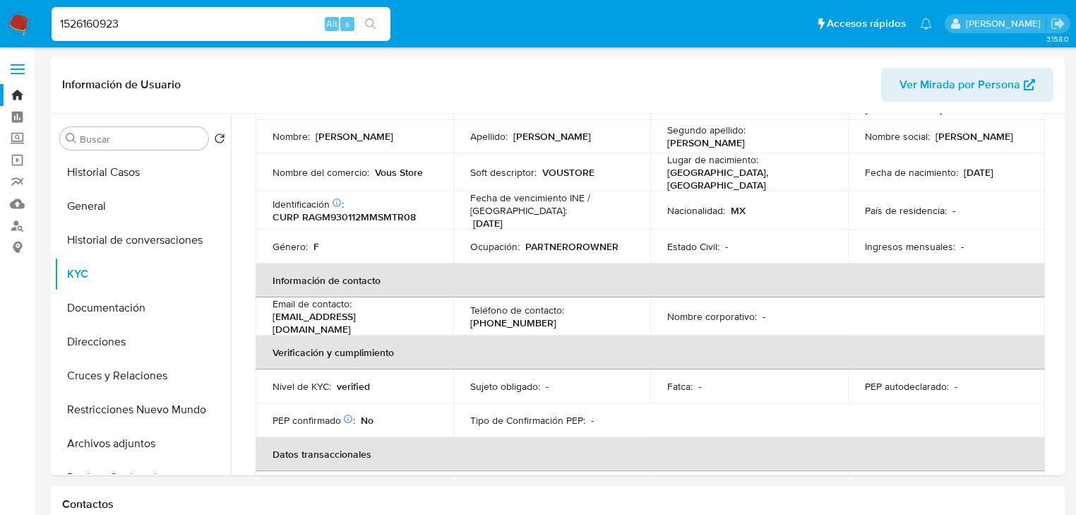
drag, startPoint x: 161, startPoint y: 24, endPoint x: 144, endPoint y: 35, distance: 20.0
click at [2, 11] on nav "Pausado Ver notificaciones 1526160923 Alt s Accesos rápidos Presiona las siguie…" at bounding box center [538, 23] width 1076 height 47
paste input "672913532"
type input "1672913532"
drag, startPoint x: 373, startPoint y: 18, endPoint x: 303, endPoint y: 18, distance: 69.9
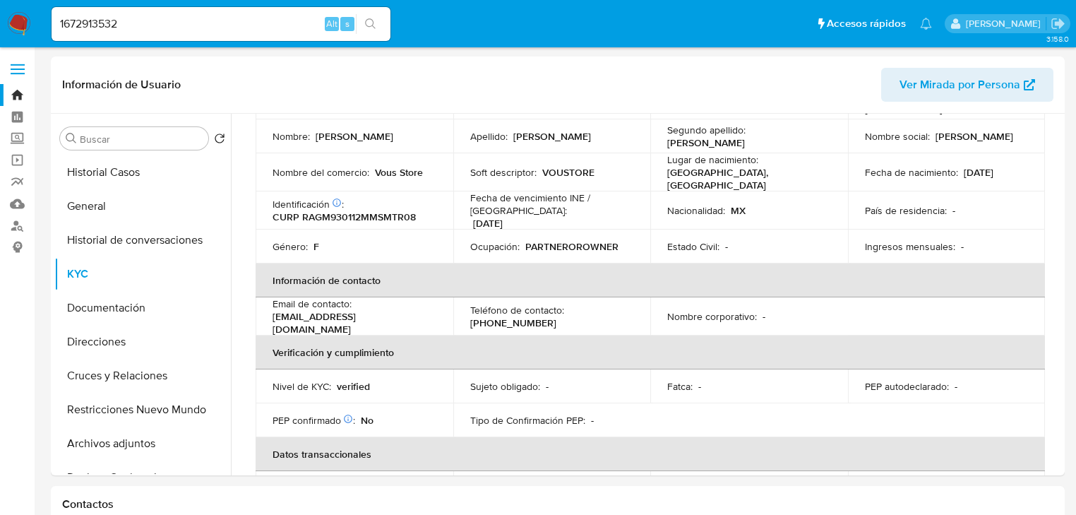
click at [373, 18] on button "search-icon" at bounding box center [370, 24] width 29 height 20
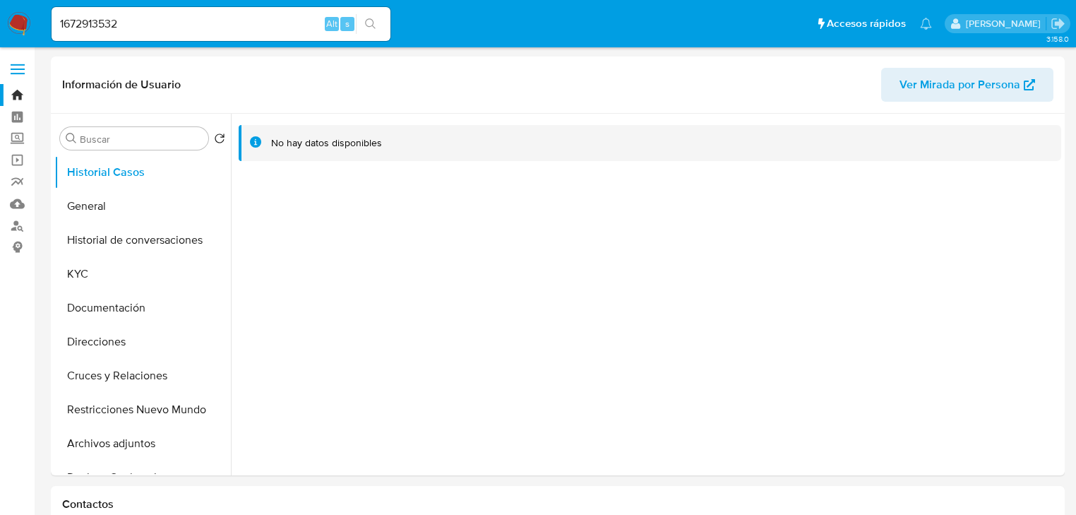
select select "10"
drag, startPoint x: 110, startPoint y: 268, endPoint x: 52, endPoint y: 272, distance: 58.8
click at [109, 268] on button "KYC" at bounding box center [142, 274] width 177 height 34
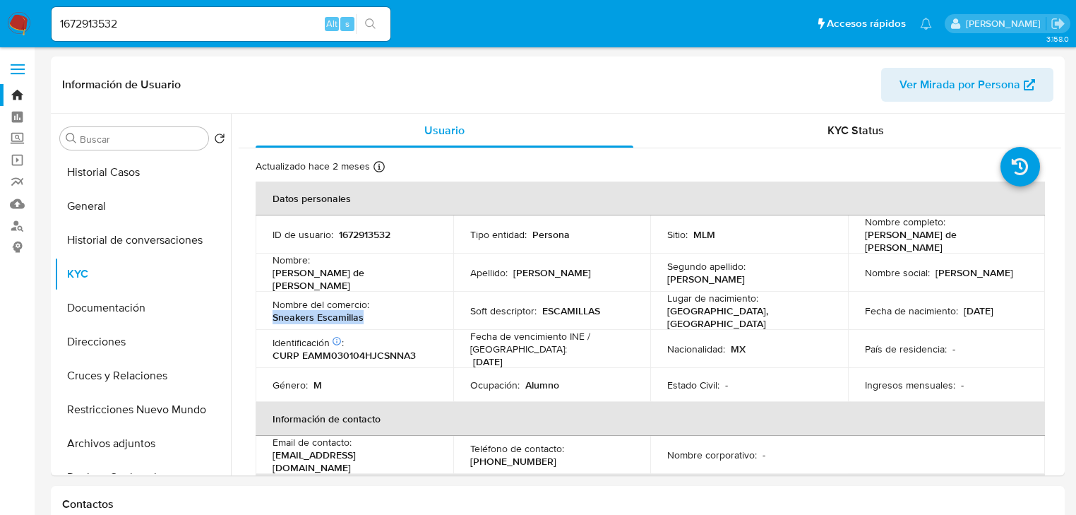
drag, startPoint x: 274, startPoint y: 311, endPoint x: 42, endPoint y: 352, distance: 235.9
click at [361, 311] on p "Sneakers Escamillas" at bounding box center [318, 317] width 91 height 13
copy p "Sneakers Escamillas"
drag, startPoint x: 862, startPoint y: 235, endPoint x: 112, endPoint y: 285, distance: 751.5
click at [906, 244] on p "Manuel de Jesus Escamilla Mendoza" at bounding box center [944, 240] width 158 height 25
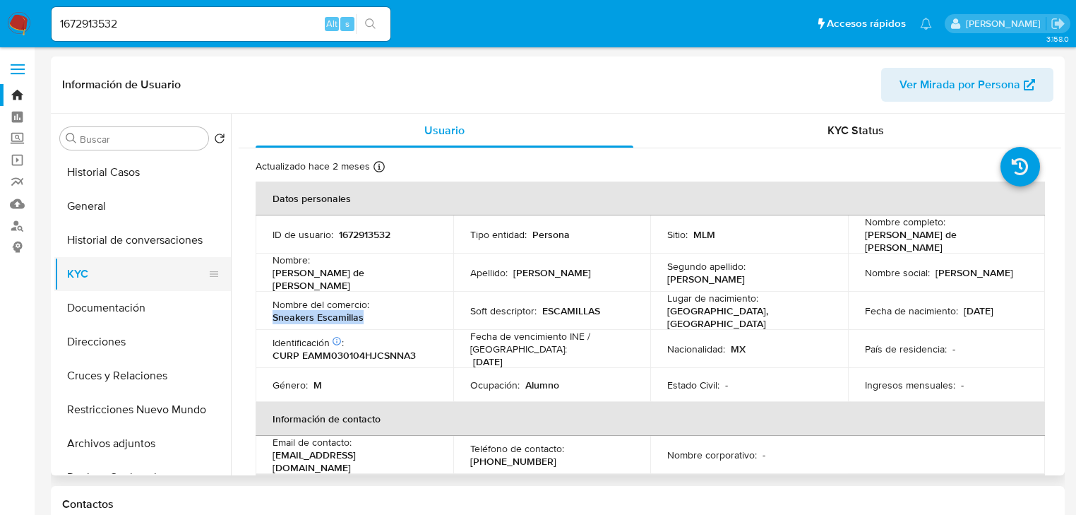
copy p "Manuel de Jesus Escamilla Mendoza"
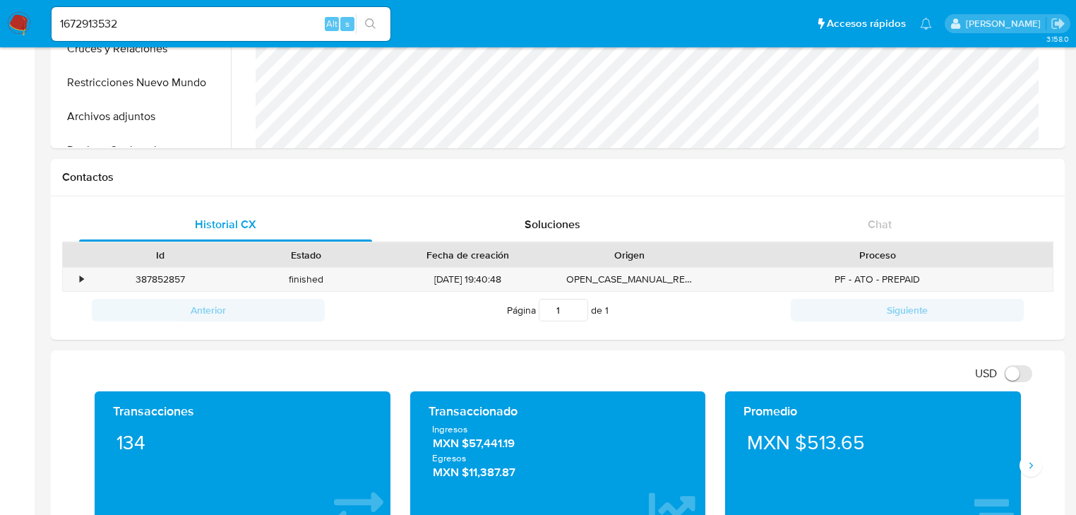
scroll to position [452, 0]
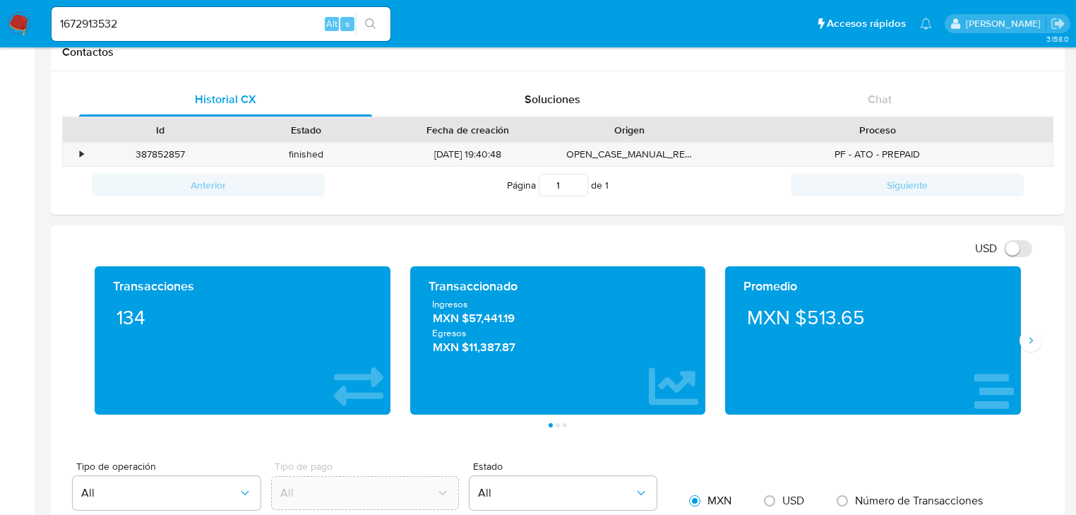
drag, startPoint x: 470, startPoint y: 321, endPoint x: 523, endPoint y: 316, distance: 53.8
click at [554, 318] on span "MXN $57,441.19" at bounding box center [558, 319] width 251 height 16
drag, startPoint x: 147, startPoint y: 19, endPoint x: -31, endPoint y: 22, distance: 178.0
paste input "775760067"
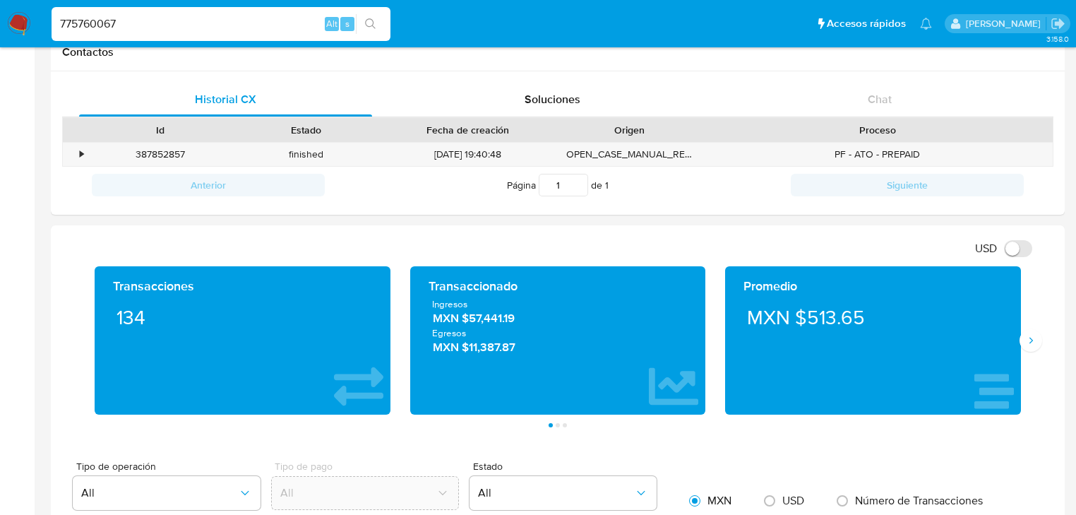
type input "775760067"
click at [369, 22] on icon "search-icon" at bounding box center [370, 23] width 11 height 11
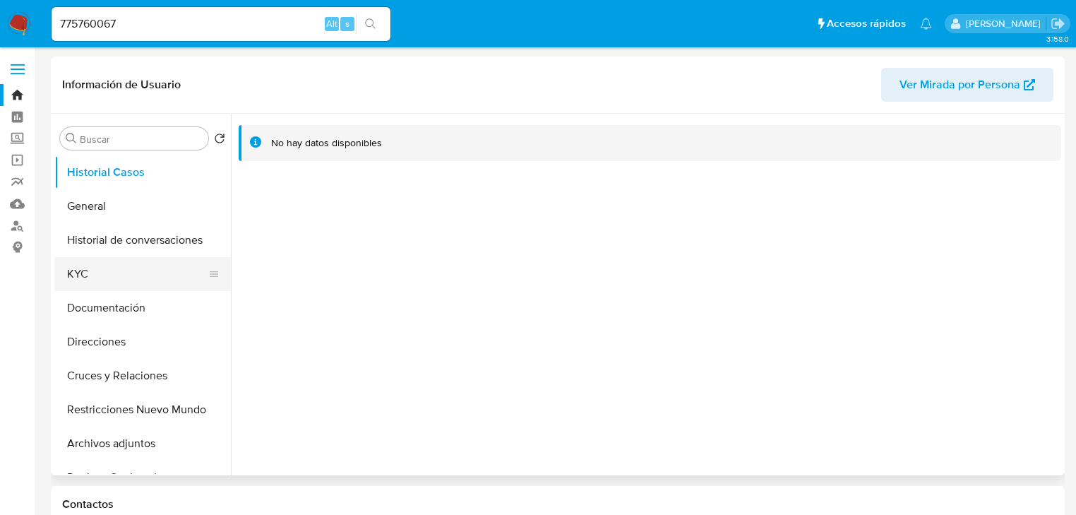
select select "10"
click at [106, 277] on button "KYC" at bounding box center [136, 274] width 165 height 34
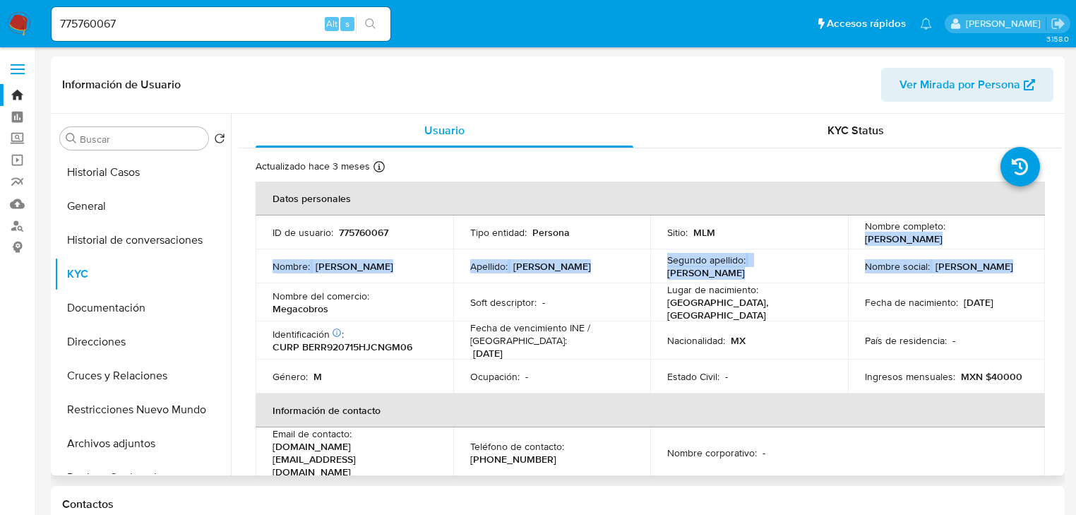
drag, startPoint x: 861, startPoint y: 239, endPoint x: 652, endPoint y: 151, distance: 225.9
click at [994, 247] on td "Nombre completo : Ramon Alberto Benitez Raigoza" at bounding box center [947, 232] width 198 height 34
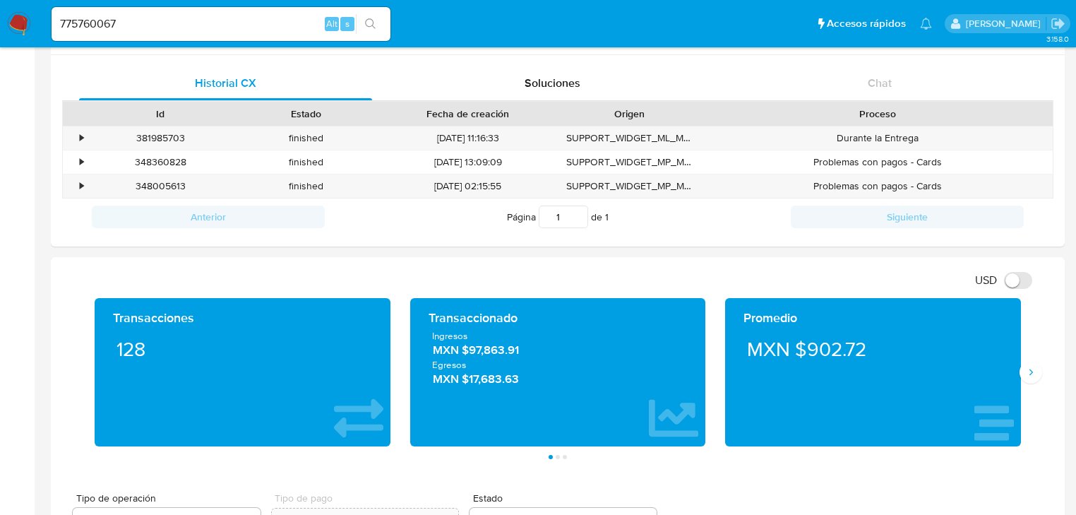
scroll to position [621, 0]
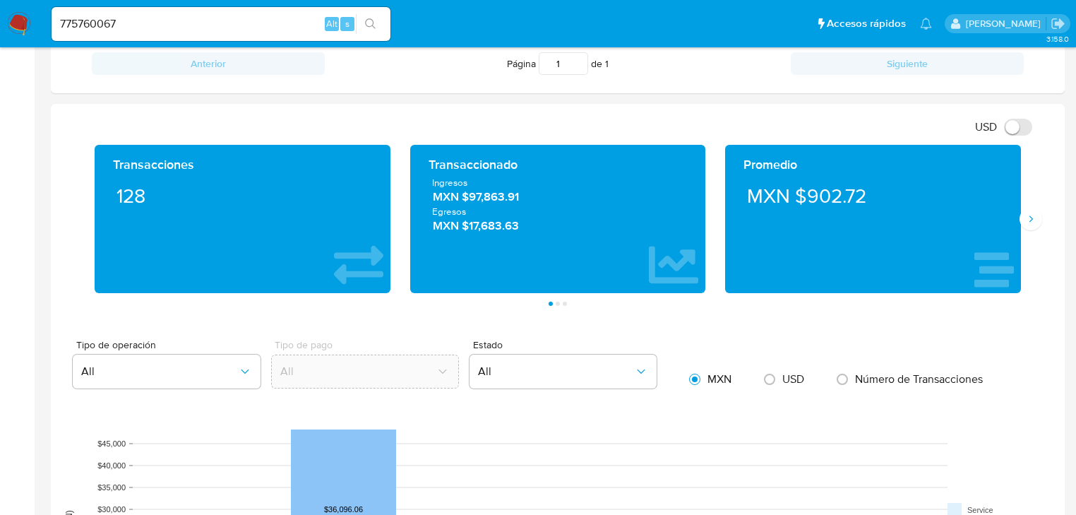
drag, startPoint x: 12, startPoint y: 14, endPoint x: 34, endPoint y: 17, distance: 22.1
click at [11, 14] on nav "Pausado Ver notificaciones 775760067 Alt s Accesos rápidos Presiona las siguien…" at bounding box center [538, 23] width 1076 height 47
paste input "225580081"
type input "225580081"
click at [374, 23] on icon "search-icon" at bounding box center [370, 23] width 11 height 11
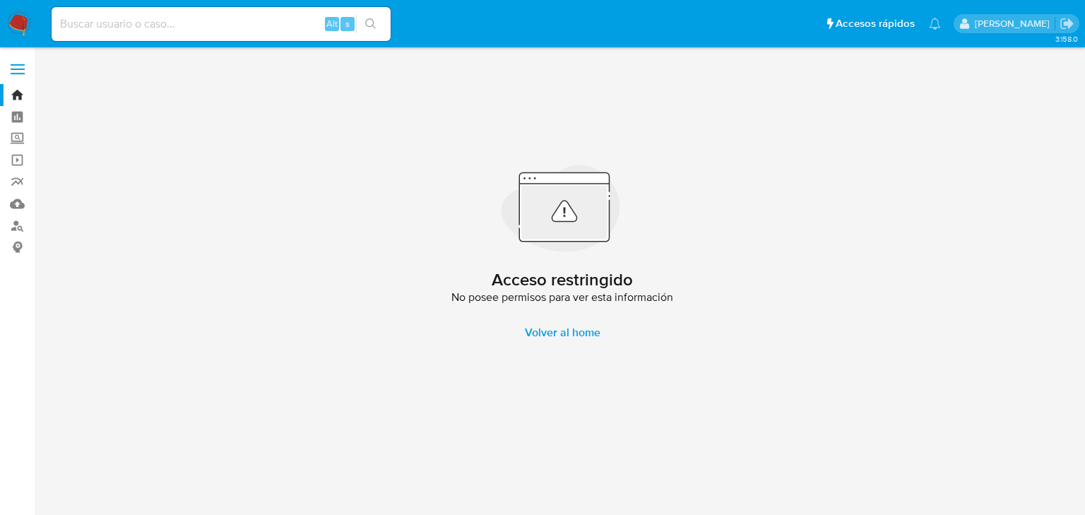
click at [120, 23] on input at bounding box center [221, 24] width 339 height 18
paste input "225580081"
click at [59, 30] on input "225580081" at bounding box center [221, 24] width 339 height 18
click at [62, 29] on input "225580081" at bounding box center [221, 24] width 339 height 18
click at [142, 32] on input "225580081" at bounding box center [221, 24] width 339 height 18
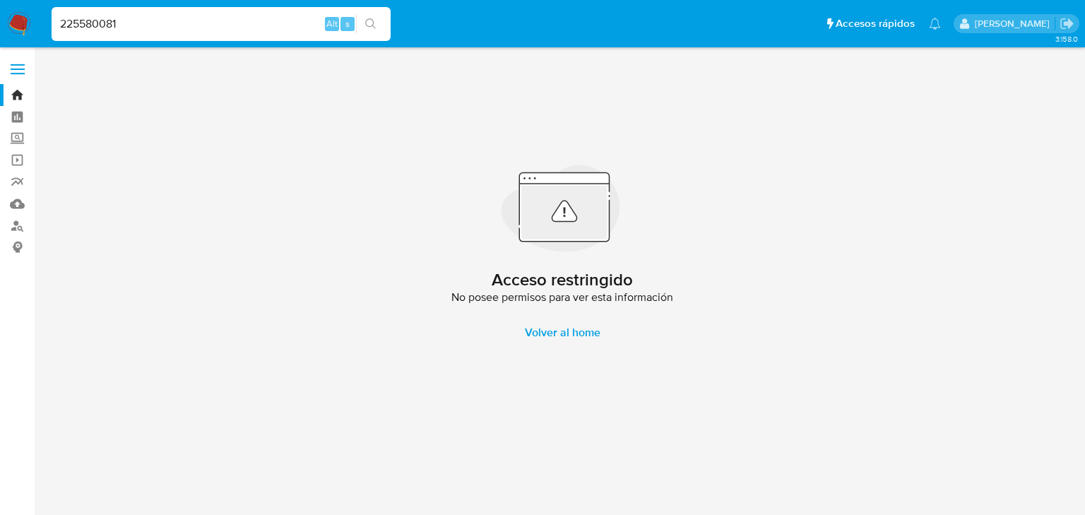
click at [169, 23] on input "225580081" at bounding box center [221, 24] width 339 height 18
drag, startPoint x: 138, startPoint y: 29, endPoint x: 20, endPoint y: 30, distance: 118.6
click at [8, 26] on nav "Pausado Ver notificaciones 225580081 Alt s Accesos rápidos Presiona las siguien…" at bounding box center [542, 23] width 1085 height 47
paste input "58084625"
type input "258084625"
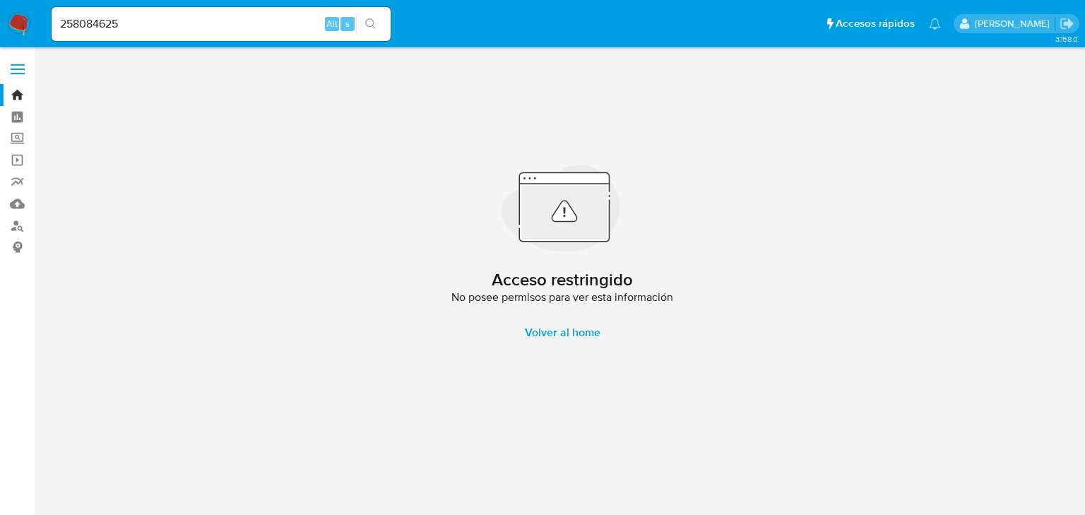
click at [378, 24] on button "search-icon" at bounding box center [370, 24] width 29 height 20
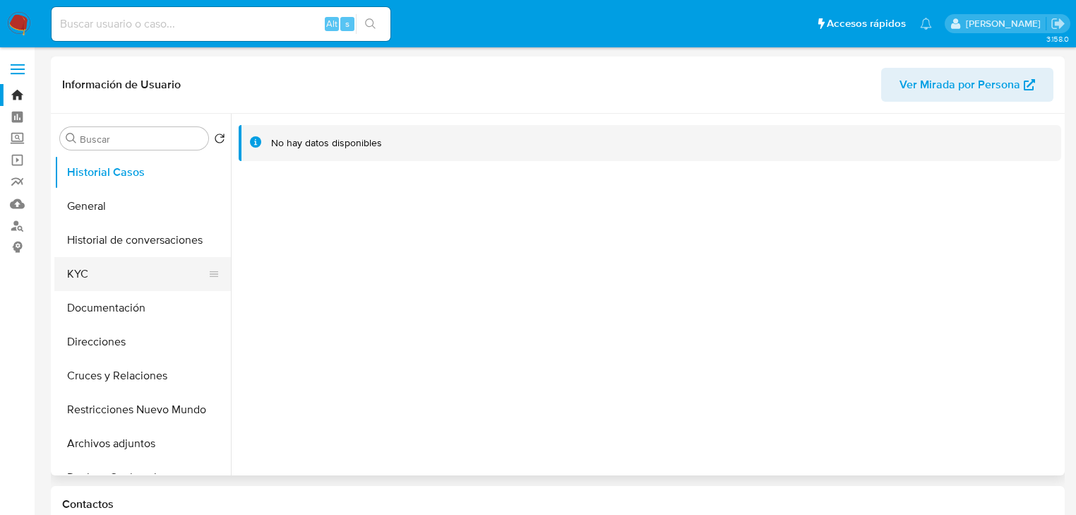
select select "10"
click at [85, 277] on button "KYC" at bounding box center [136, 274] width 165 height 34
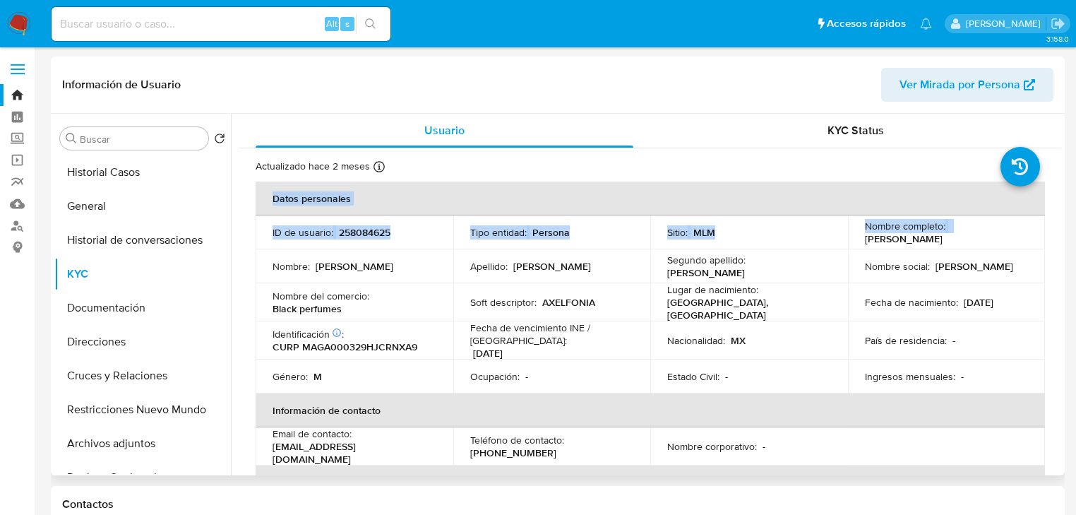
drag, startPoint x: 864, startPoint y: 238, endPoint x: 1050, endPoint y: 238, distance: 186.4
copy table "Datos personales ID de usuario : 258084625 Tipo entidad : Persona Sitio : MLM N…"
click at [669, 266] on p "Segundo apellido :" at bounding box center [706, 259] width 78 height 13
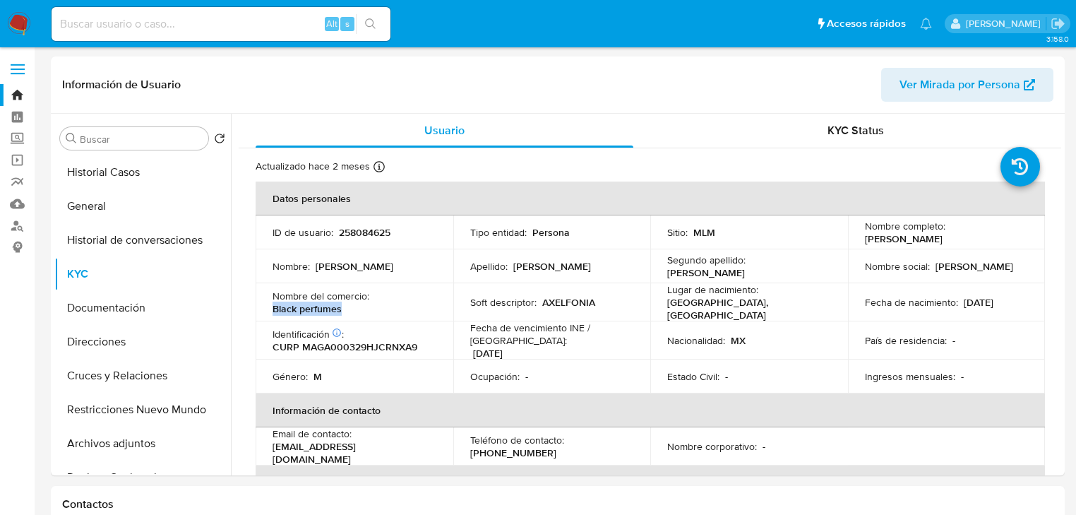
drag, startPoint x: 274, startPoint y: 307, endPoint x: 3, endPoint y: 318, distance: 271.4
click at [364, 303] on div "Nombre del comercio : Black perfumes" at bounding box center [355, 301] width 164 height 25
copy p "Black perfumes"
drag, startPoint x: 861, startPoint y: 238, endPoint x: 1022, endPoint y: 235, distance: 161.0
click at [1025, 235] on td "Nombre completo : Axel Ladislao Marquez Gonzalez" at bounding box center [947, 232] width 198 height 34
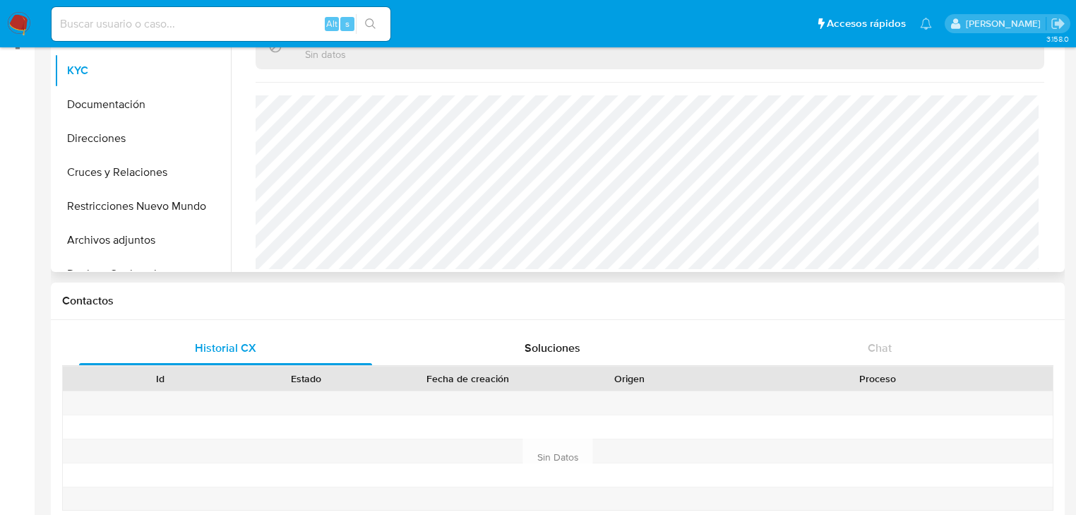
scroll to position [56, 0]
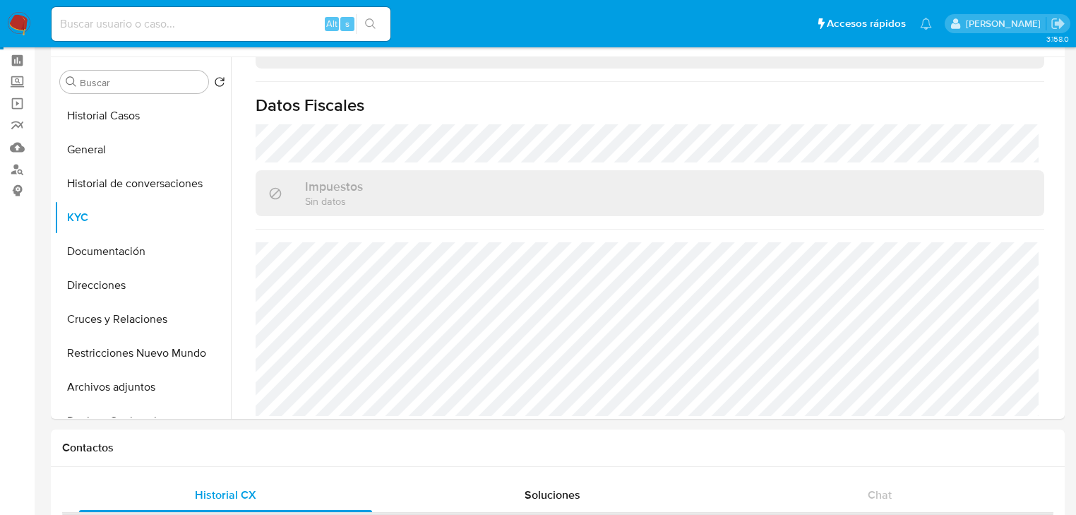
click at [198, 26] on input at bounding box center [221, 24] width 339 height 18
click at [113, 30] on input at bounding box center [221, 24] width 339 height 18
paste input "1381380897"
type input "1381380897"
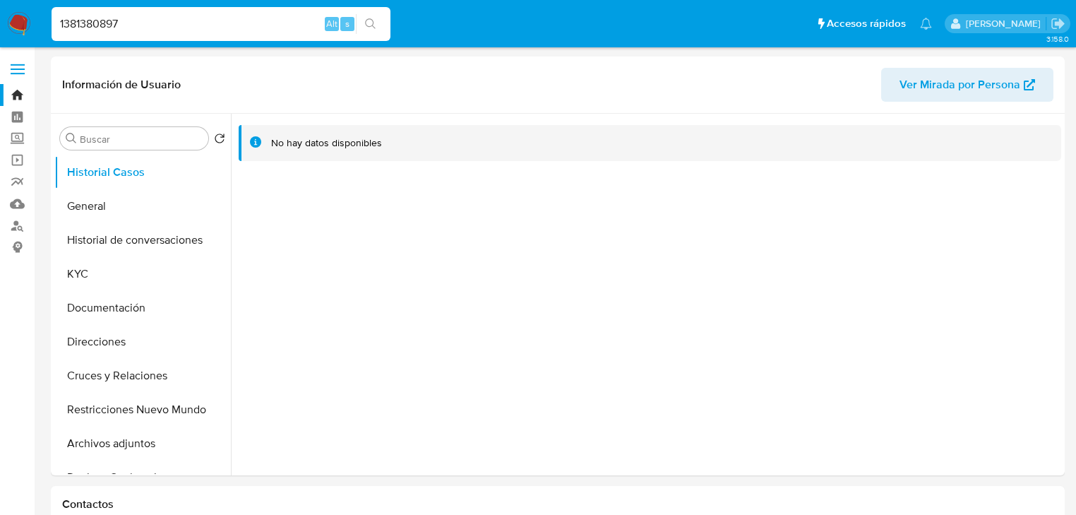
select select "10"
click at [95, 287] on button "KYC" at bounding box center [136, 274] width 165 height 34
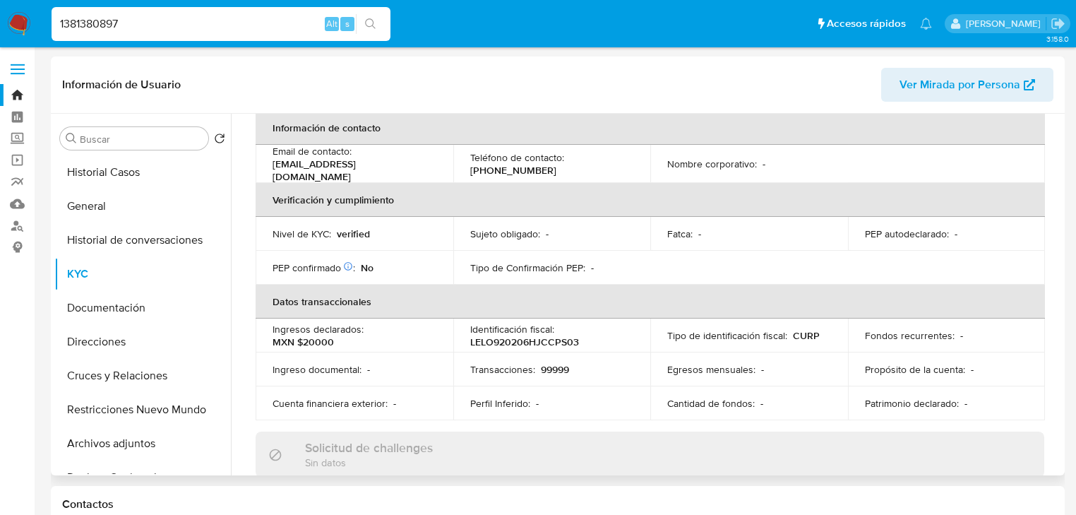
scroll to position [678, 0]
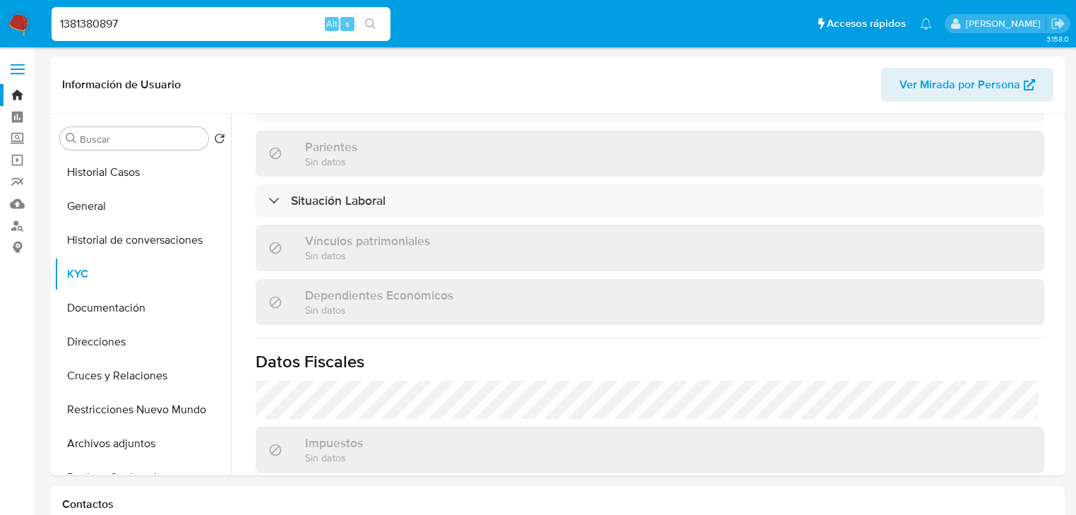
drag, startPoint x: 220, startPoint y: 29, endPoint x: -113, endPoint y: -27, distance: 337.2
paste input "780501104"
type input "1780501104"
click at [371, 23] on icon "search-icon" at bounding box center [370, 23] width 11 height 11
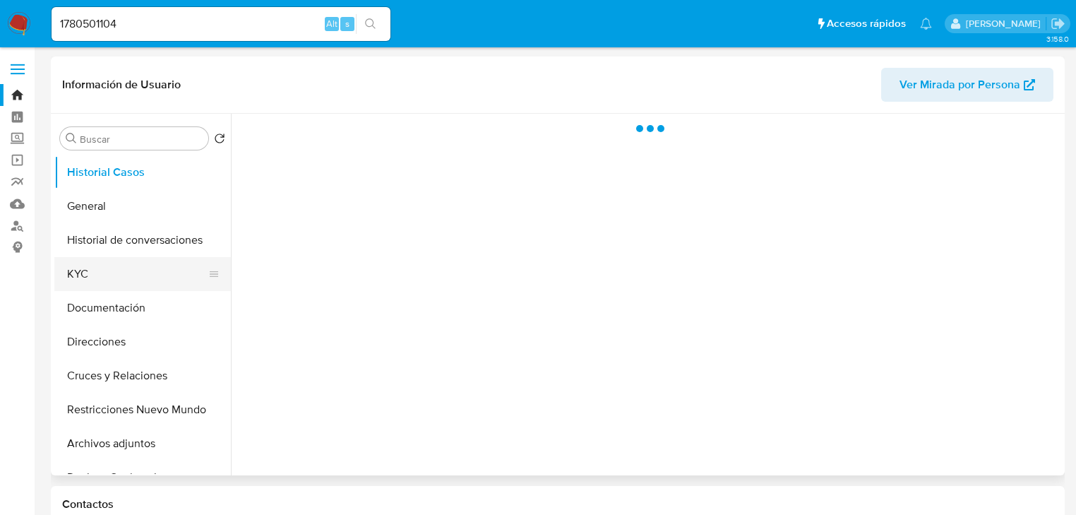
drag, startPoint x: 90, startPoint y: 297, endPoint x: 96, endPoint y: 282, distance: 15.9
click at [92, 295] on button "Documentación" at bounding box center [142, 308] width 177 height 34
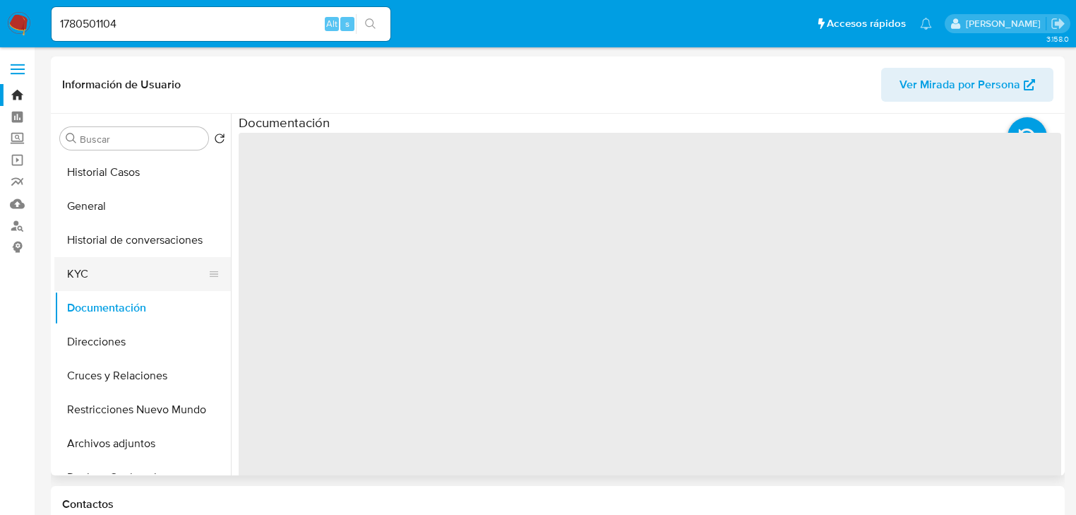
click at [96, 282] on button "KYC" at bounding box center [136, 274] width 165 height 34
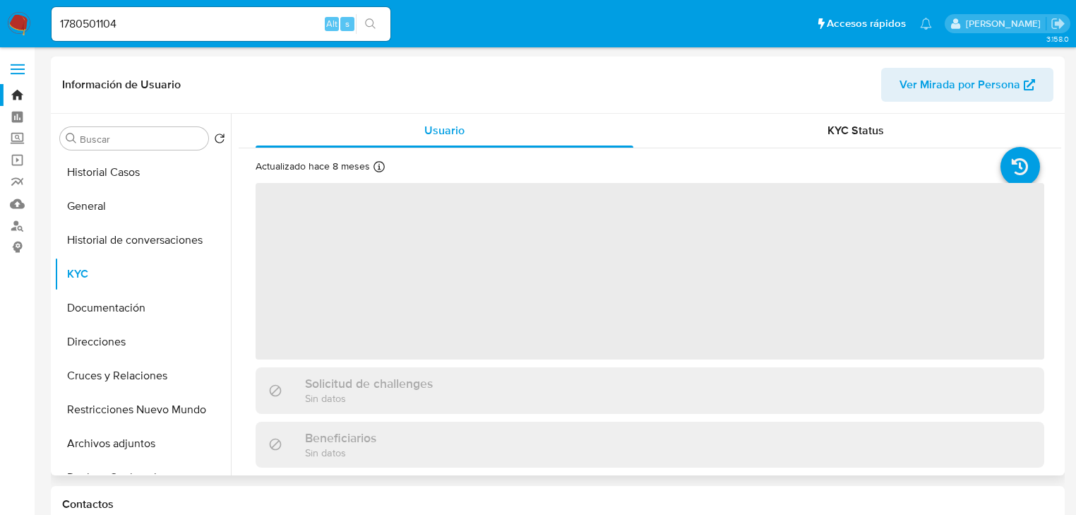
select select "10"
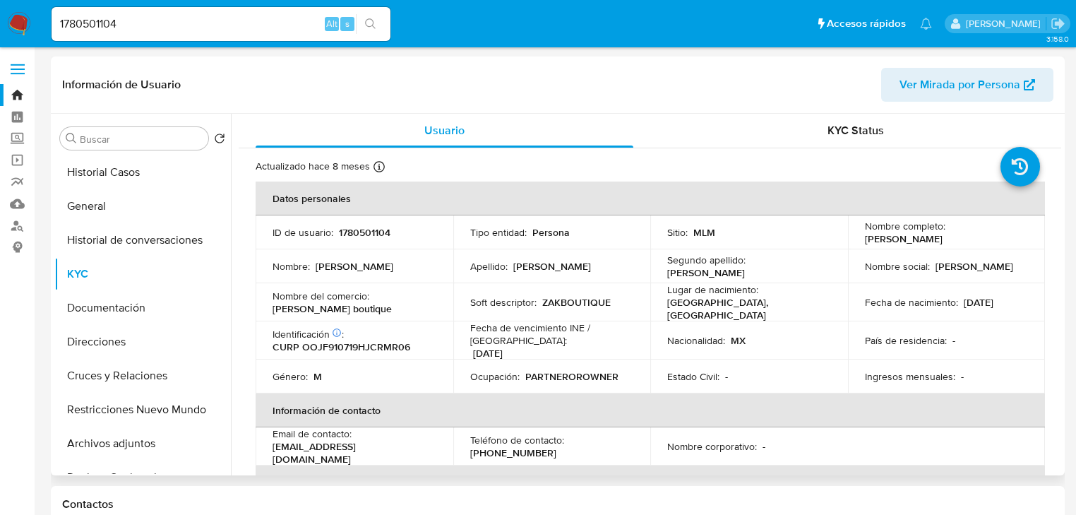
drag, startPoint x: 865, startPoint y: 241, endPoint x: 1020, endPoint y: 234, distance: 154.8
click at [1020, 234] on div "Nombre completo : Francisco Javier Orozco Jimenez" at bounding box center [947, 232] width 164 height 25
drag, startPoint x: 539, startPoint y: 299, endPoint x: 642, endPoint y: 299, distance: 103.1
click at [642, 299] on td "Soft descriptor : ZAKBOUTIQUE" at bounding box center [552, 302] width 198 height 38
click at [20, 22] on img at bounding box center [19, 24] width 24 height 24
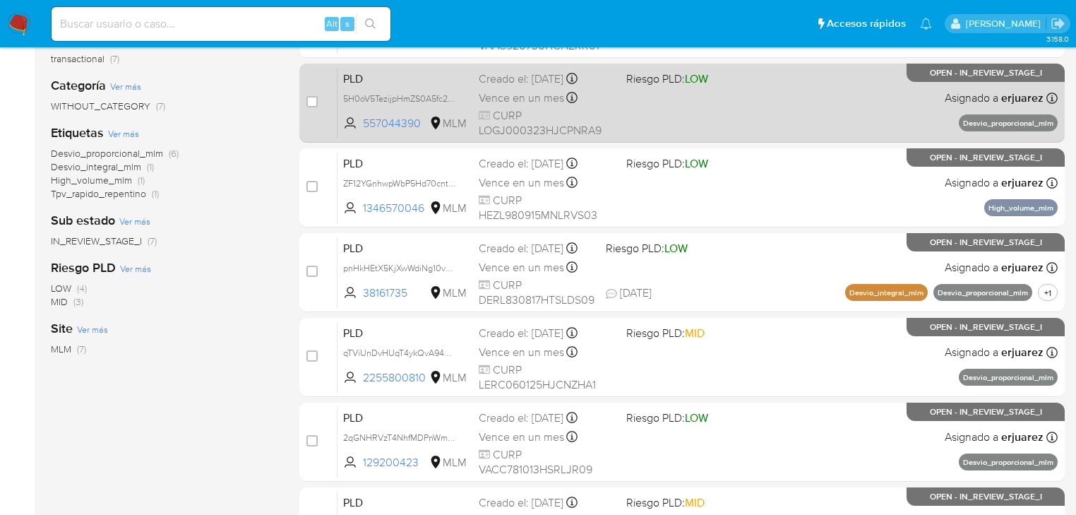
scroll to position [282, 0]
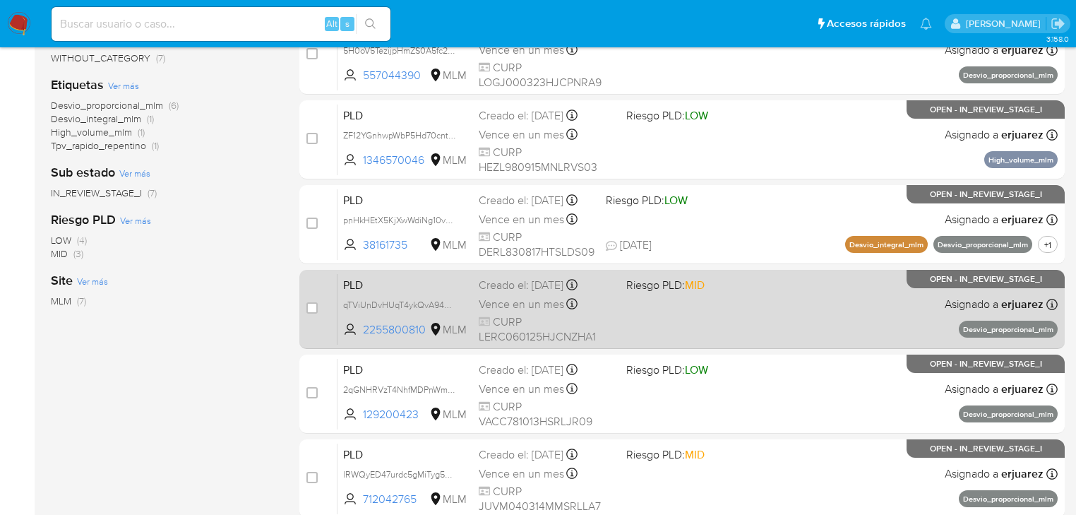
click at [616, 303] on div "PLD qTViUnDvHUqT4ykQvA94VojY 2255800810 MLM Riesgo PLD: MID Creado el: [DATE] C…" at bounding box center [698, 308] width 720 height 71
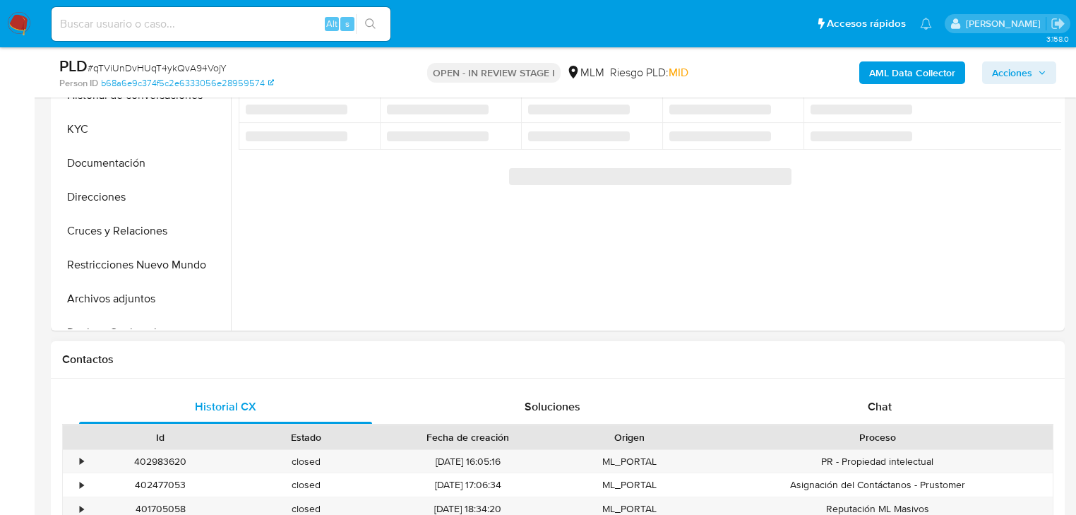
scroll to position [508, 0]
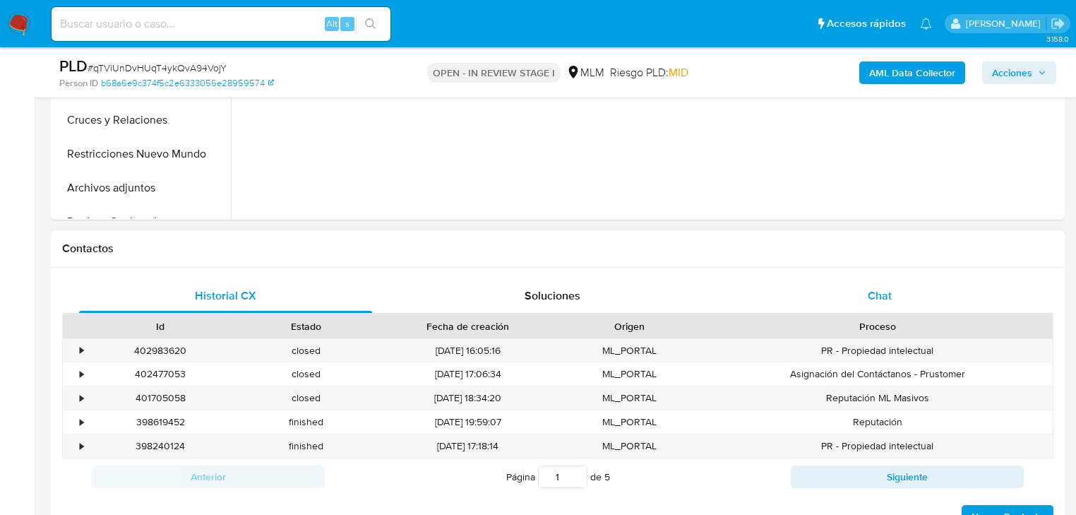
click at [873, 302] on span "Chat" at bounding box center [880, 295] width 24 height 16
select select "10"
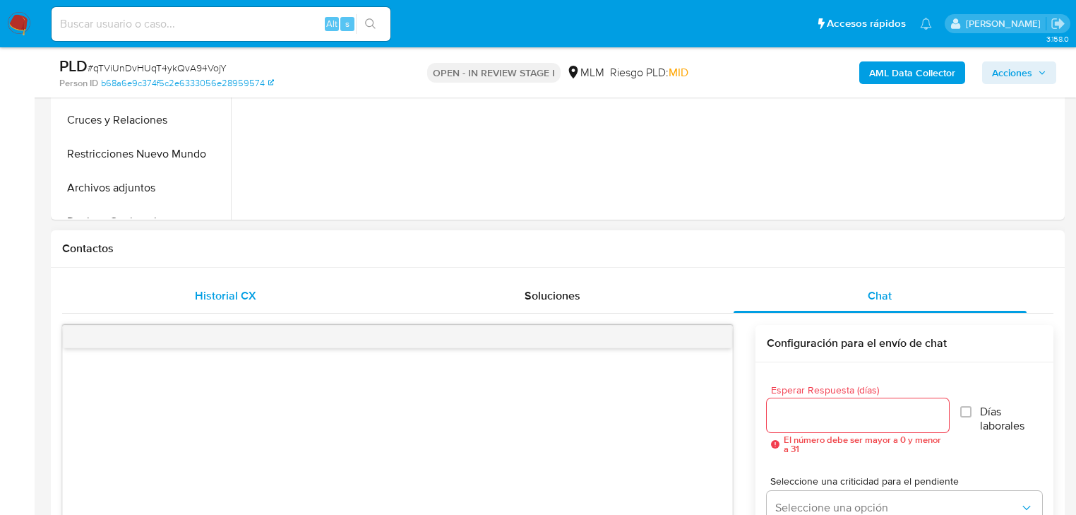
drag, startPoint x: 542, startPoint y: 301, endPoint x: 382, endPoint y: 285, distance: 161.0
click at [539, 301] on span "Soluciones" at bounding box center [553, 295] width 56 height 16
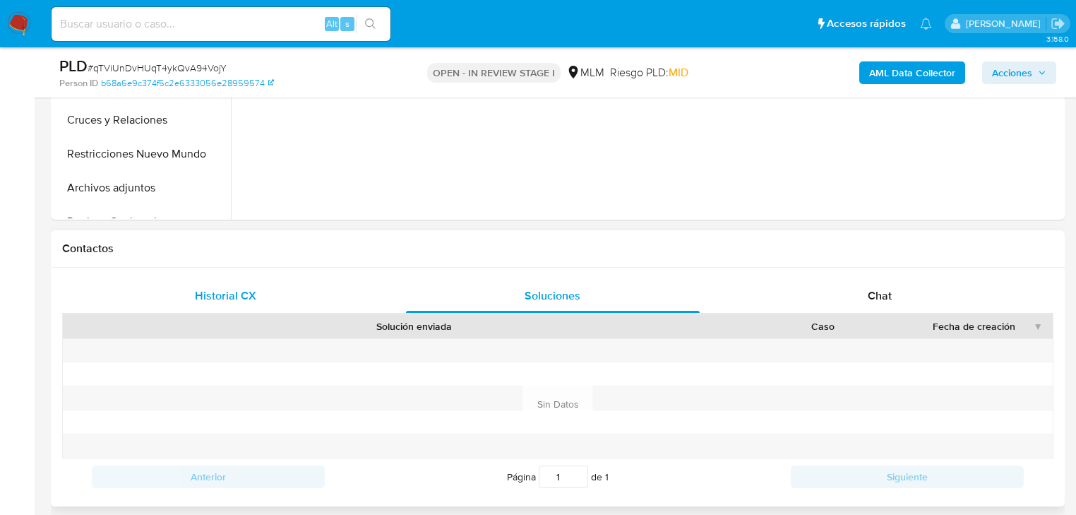
click at [202, 299] on span "Historial CX" at bounding box center [225, 295] width 61 height 16
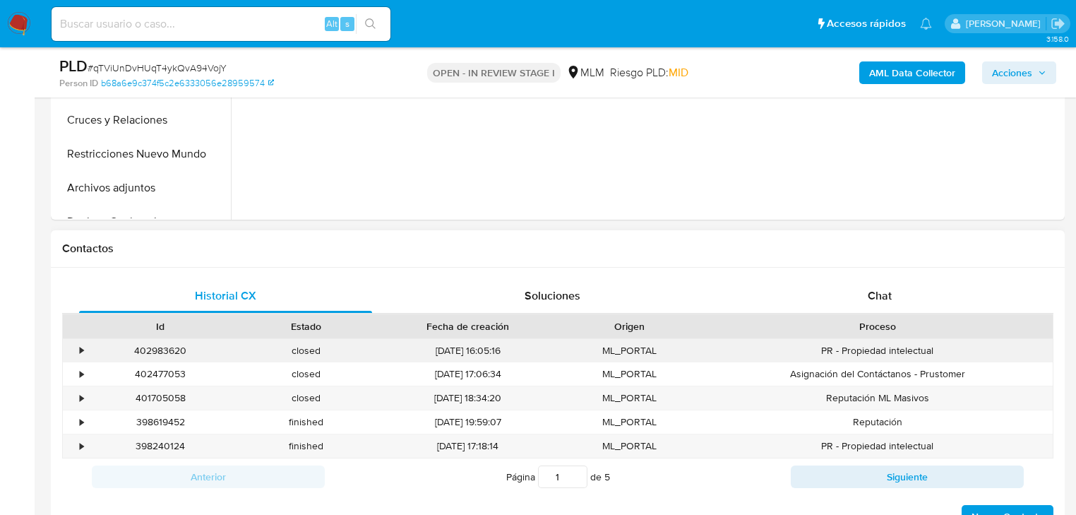
click at [80, 350] on div "•" at bounding box center [82, 350] width 4 height 13
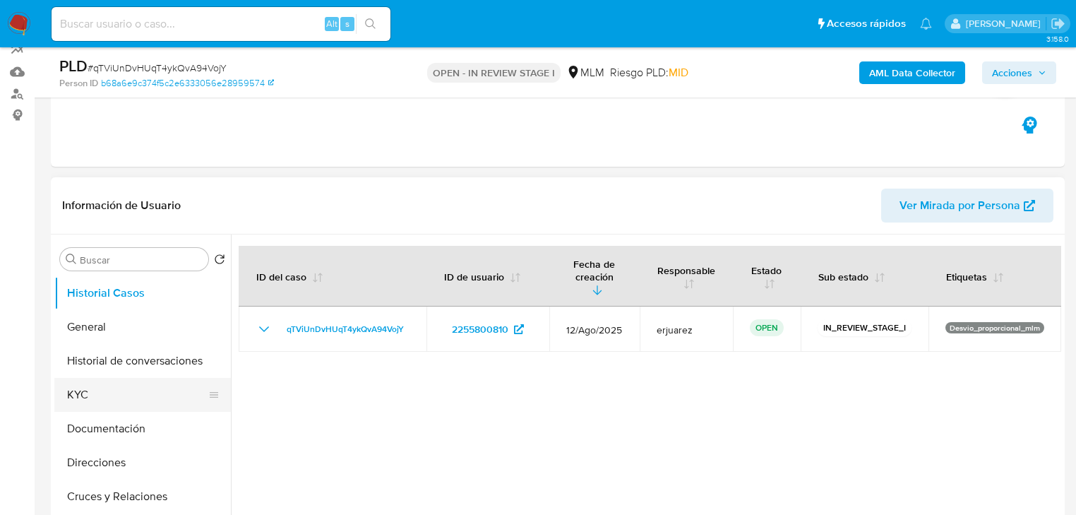
scroll to position [226, 0]
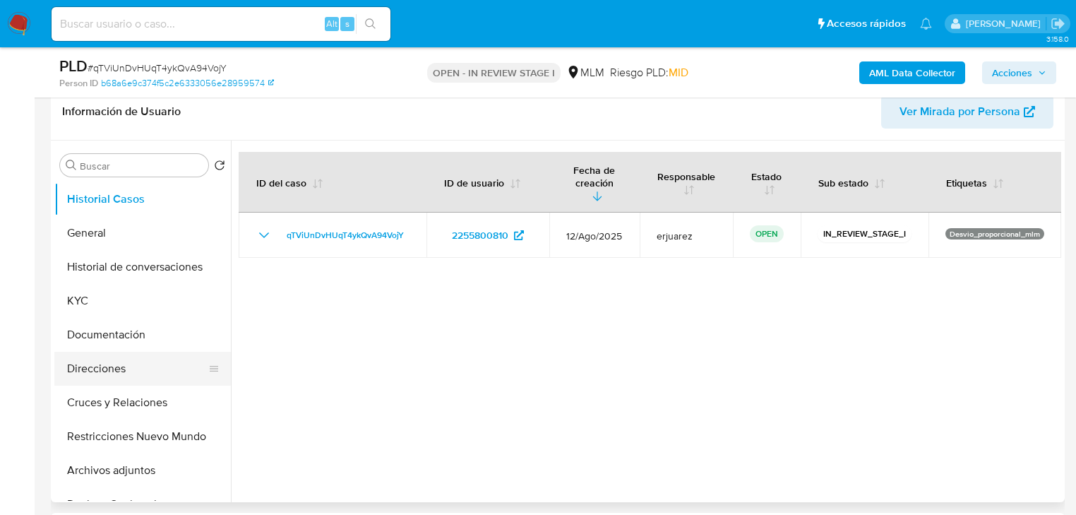
drag, startPoint x: 110, startPoint y: 433, endPoint x: 107, endPoint y: 364, distance: 68.5
click at [111, 433] on button "Restricciones Nuevo Mundo" at bounding box center [142, 436] width 177 height 34
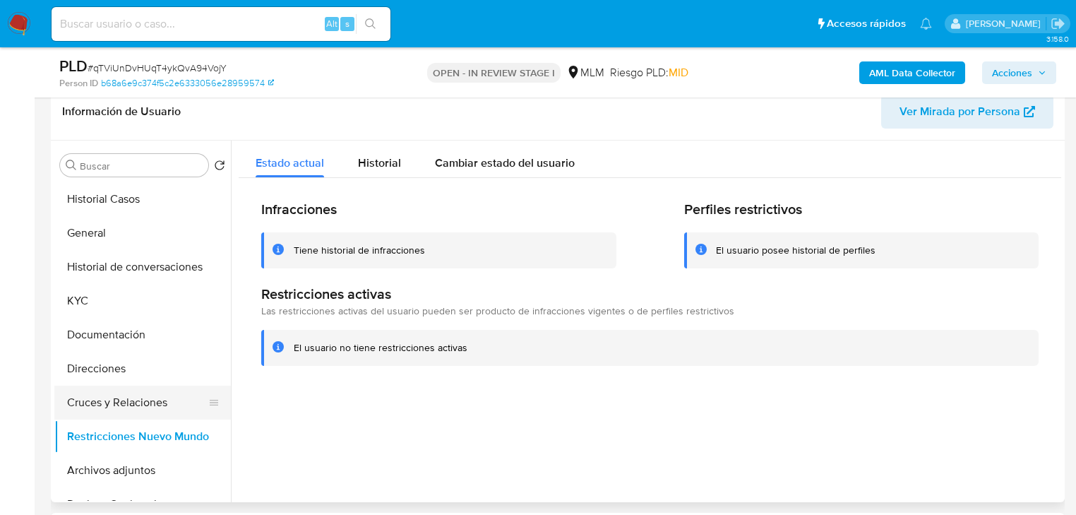
click at [136, 408] on button "Cruces y Relaciones" at bounding box center [136, 403] width 165 height 34
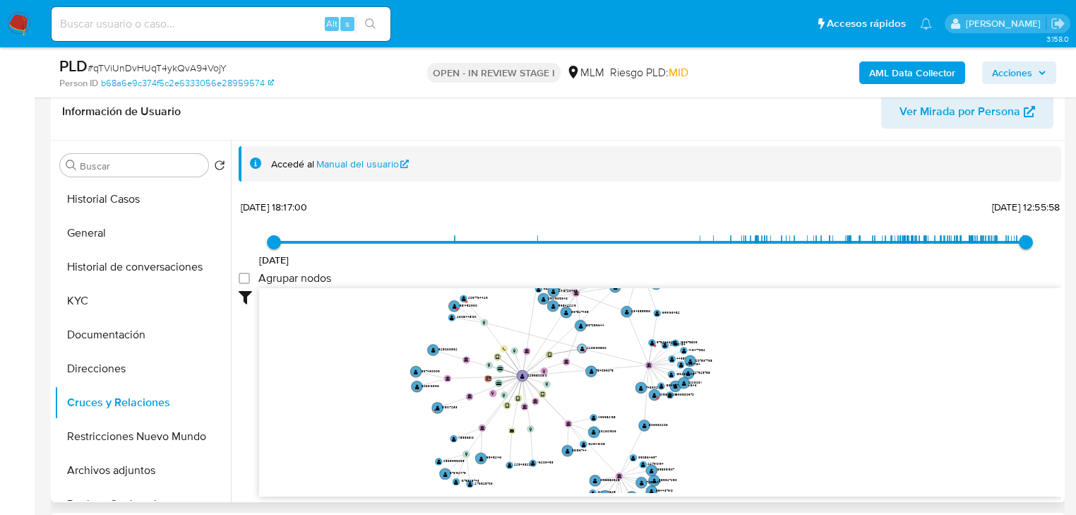
click at [580, 348] on text "" at bounding box center [582, 348] width 4 height 6
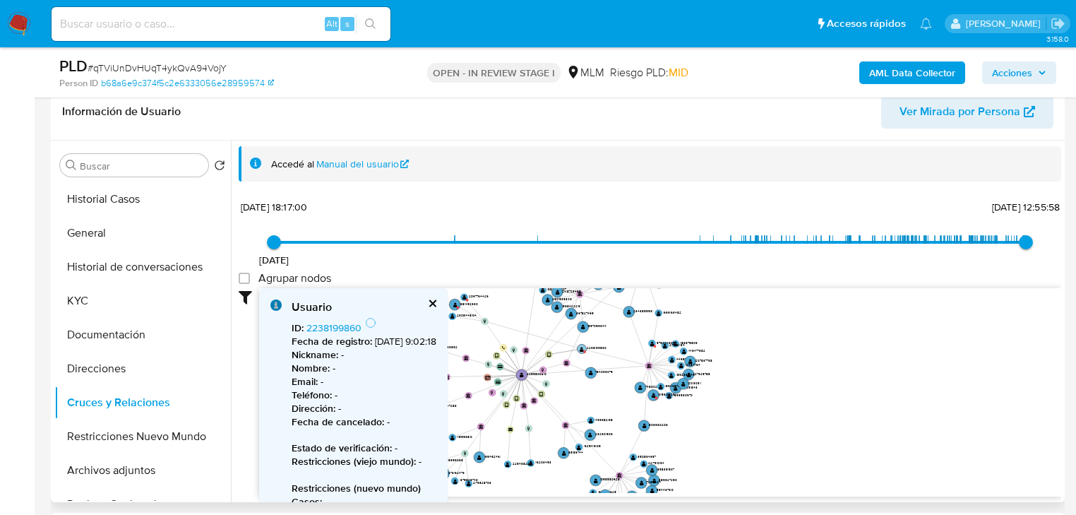
click at [580, 347] on text "" at bounding box center [582, 348] width 4 height 6
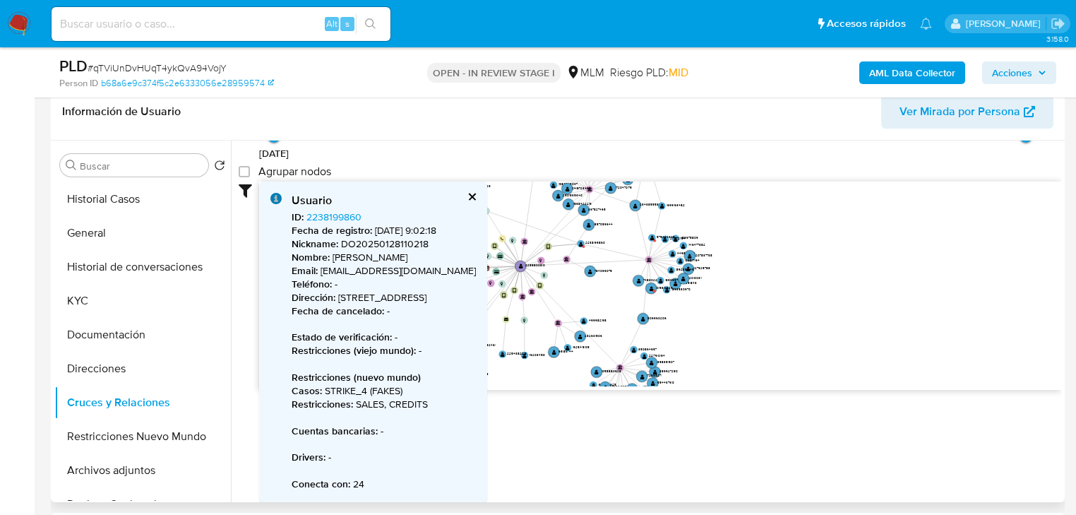
scroll to position [114, 0]
click at [654, 233] on circle at bounding box center [651, 237] width 9 height 9
click at [653, 234] on text "" at bounding box center [652, 237] width 4 height 6
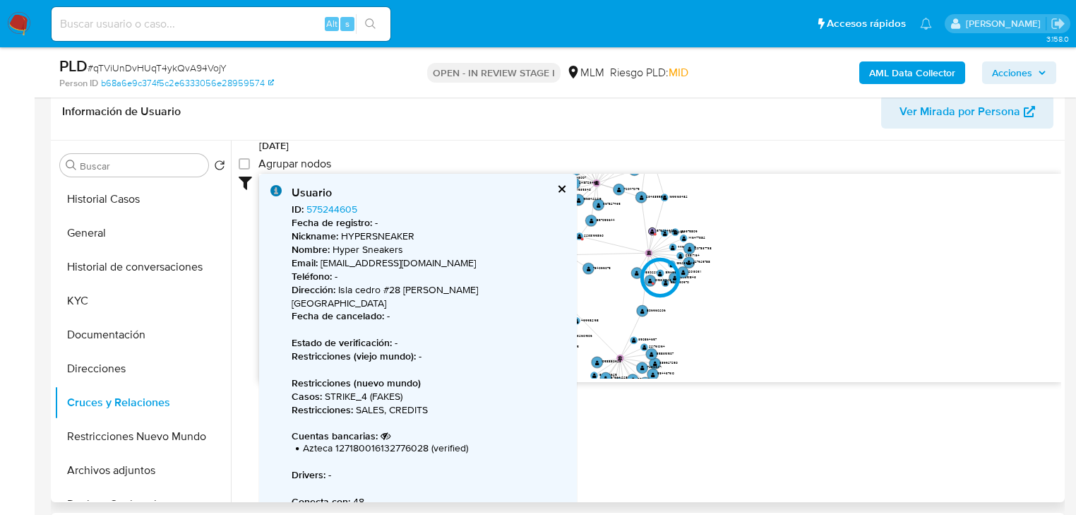
type input "1629458448000"
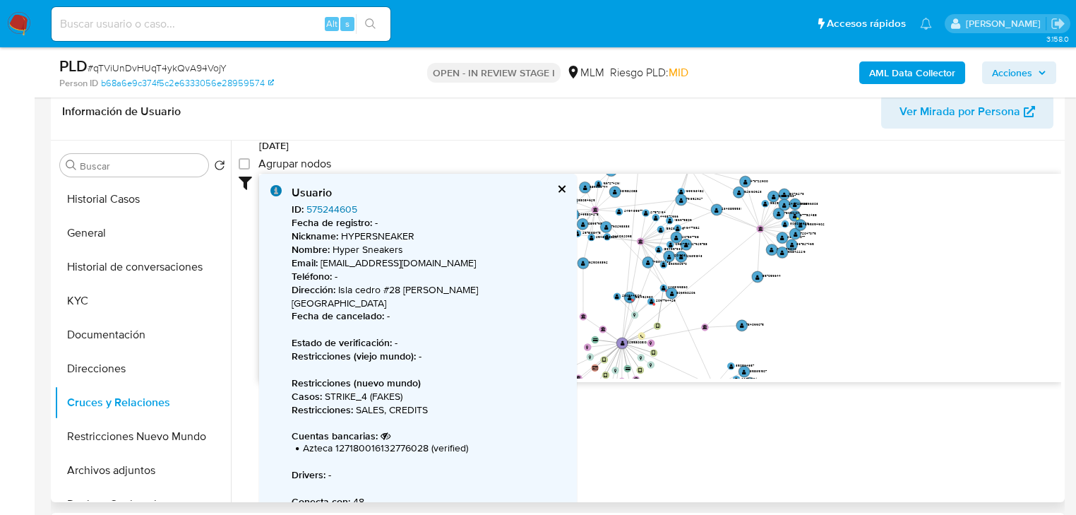
click at [336, 208] on link "575244605" at bounding box center [331, 209] width 51 height 14
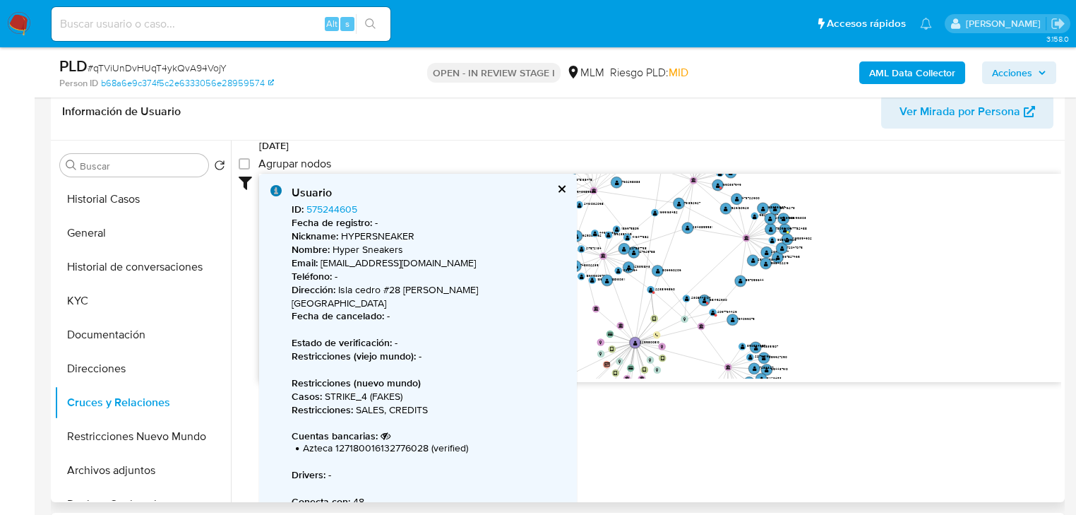
click at [556, 184] on button "cerrar" at bounding box center [560, 188] width 9 height 9
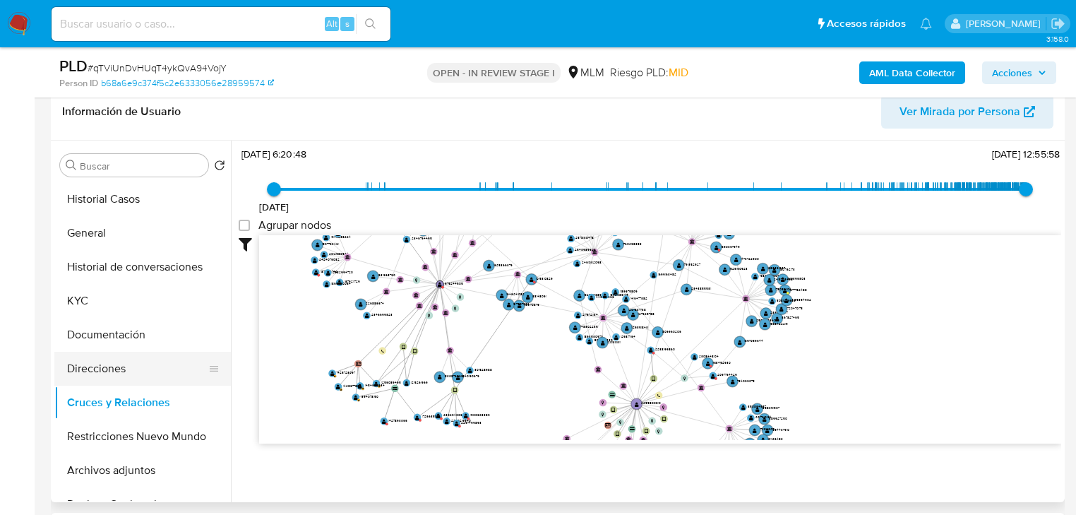
scroll to position [51, 0]
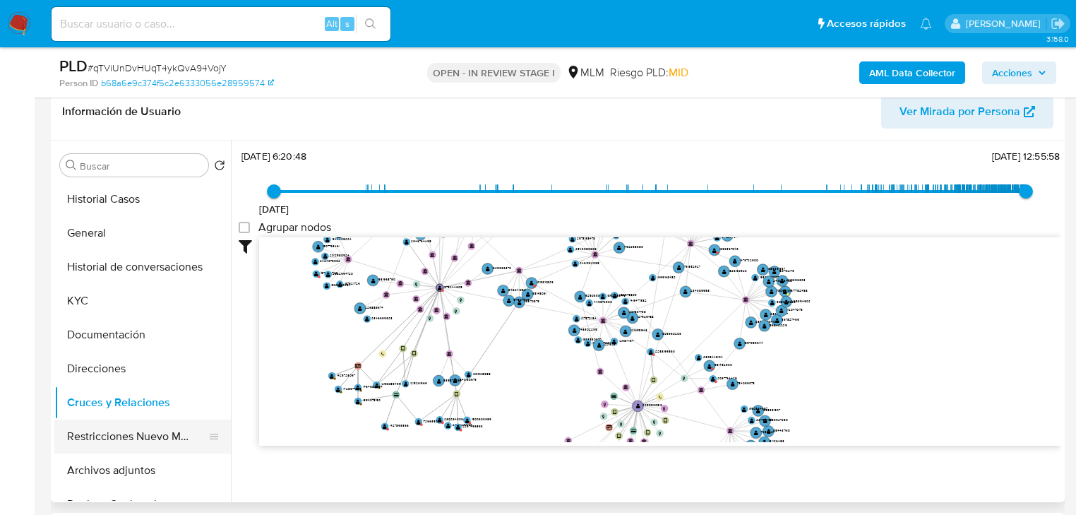
click at [141, 435] on button "Restricciones Nuevo Mundo" at bounding box center [136, 436] width 165 height 34
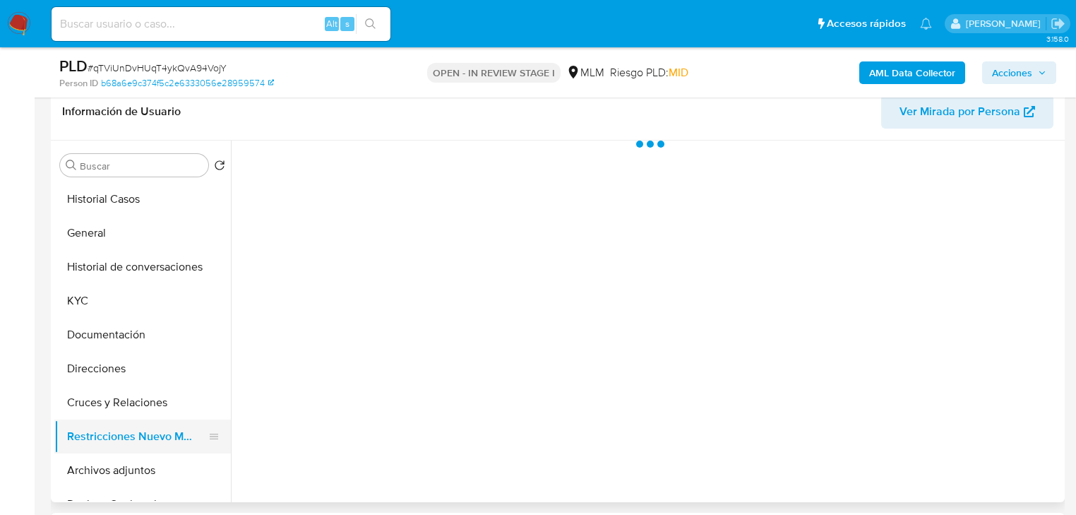
scroll to position [0, 0]
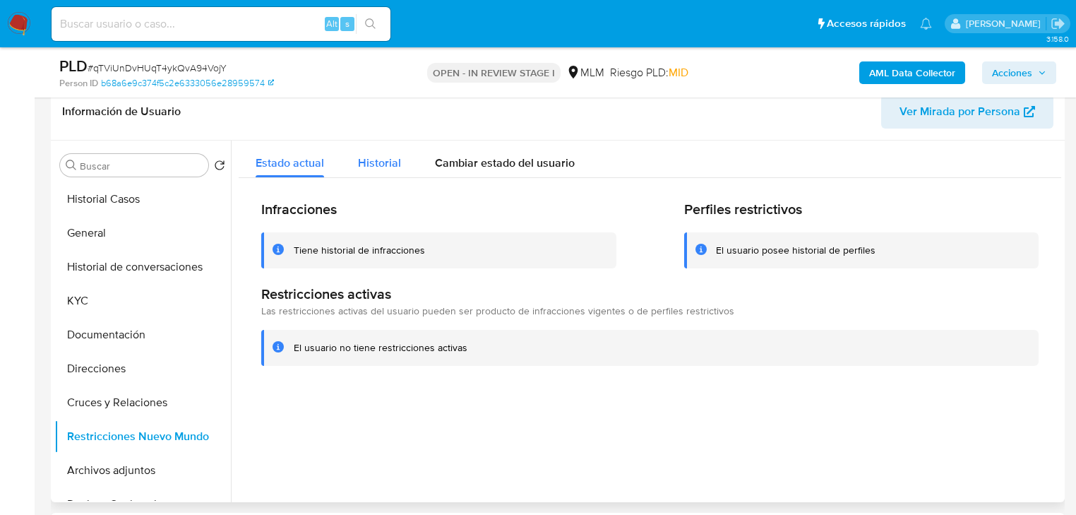
click at [378, 165] on span "Historial" at bounding box center [379, 163] width 43 height 16
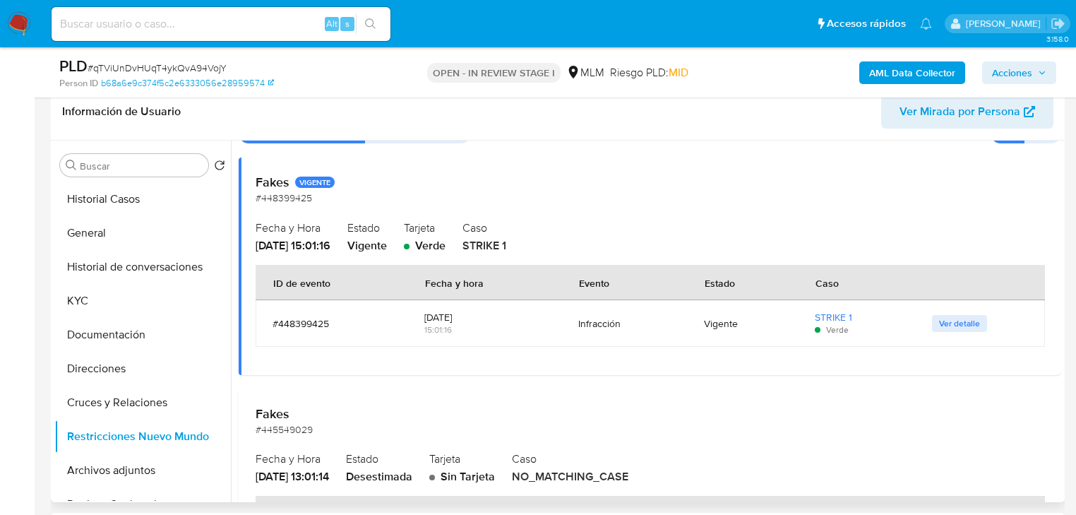
scroll to position [193, 0]
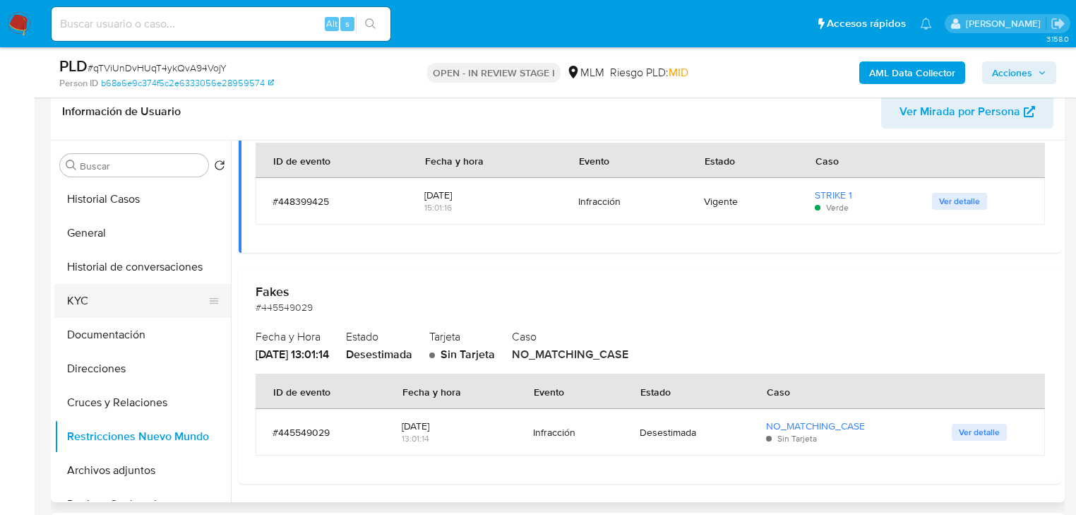
click at [79, 304] on button "KYC" at bounding box center [136, 301] width 165 height 34
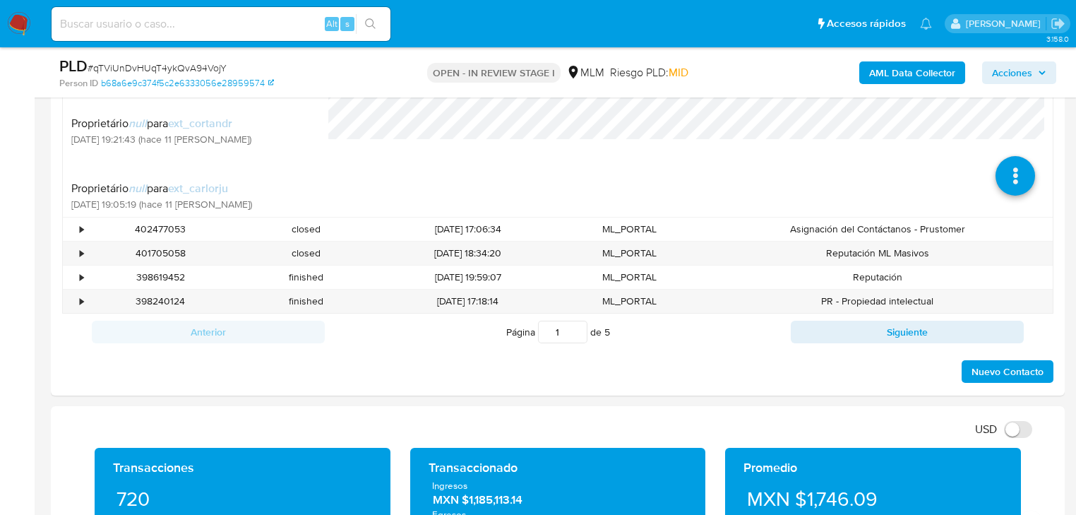
scroll to position [960, 0]
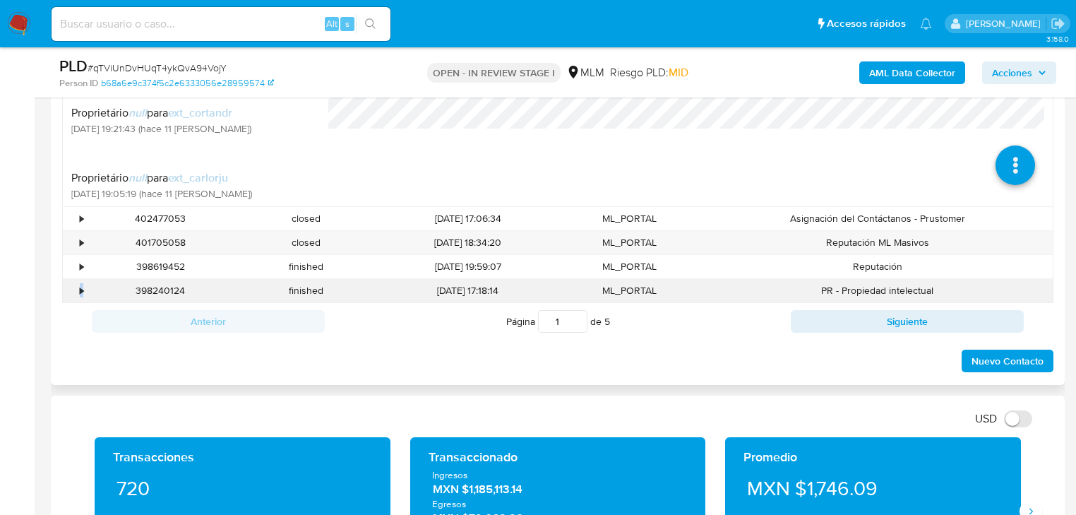
drag, startPoint x: 76, startPoint y: 293, endPoint x: 83, endPoint y: 289, distance: 8.8
click at [83, 289] on div "•" at bounding box center [75, 290] width 25 height 23
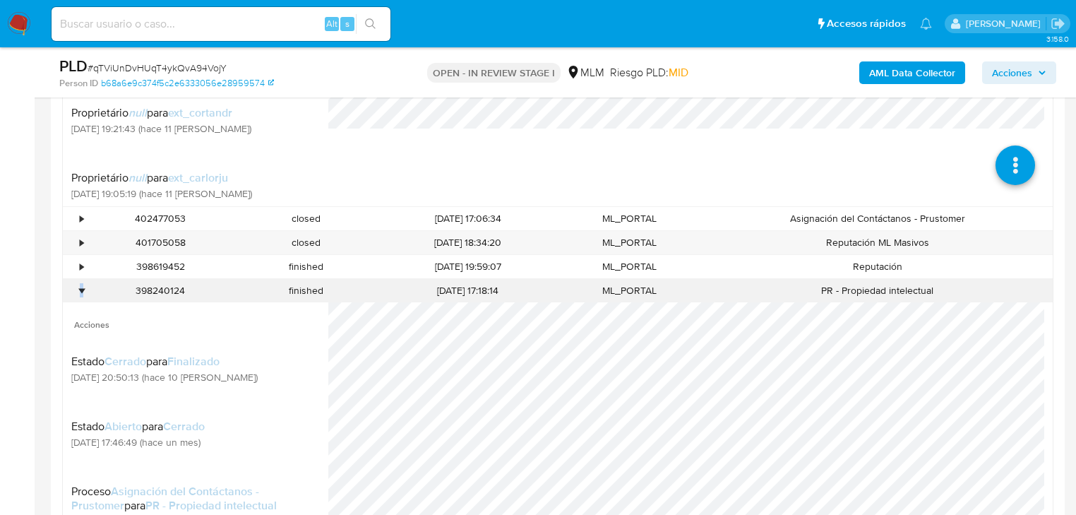
scroll to position [1130, 0]
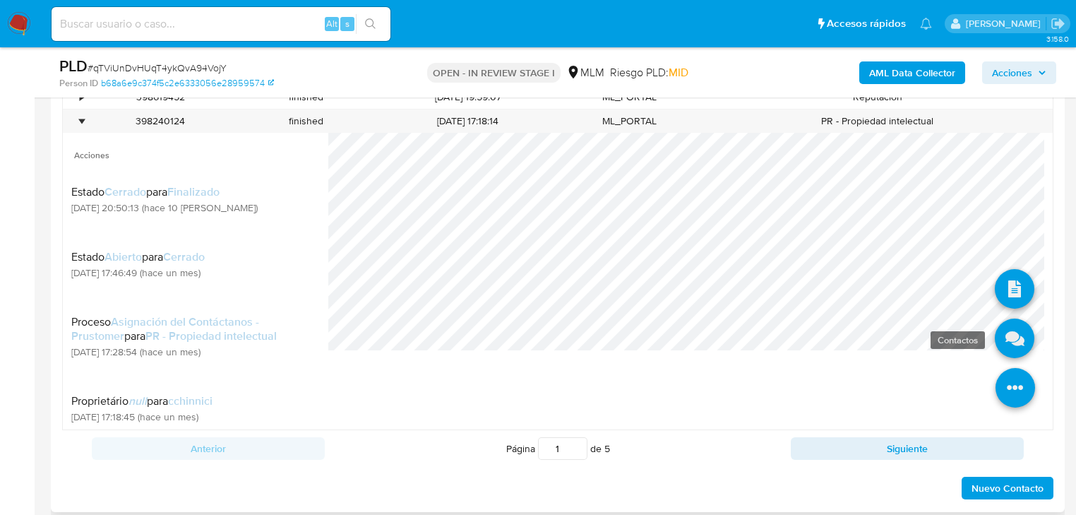
click at [1008, 342] on icon at bounding box center [1015, 338] width 40 height 40
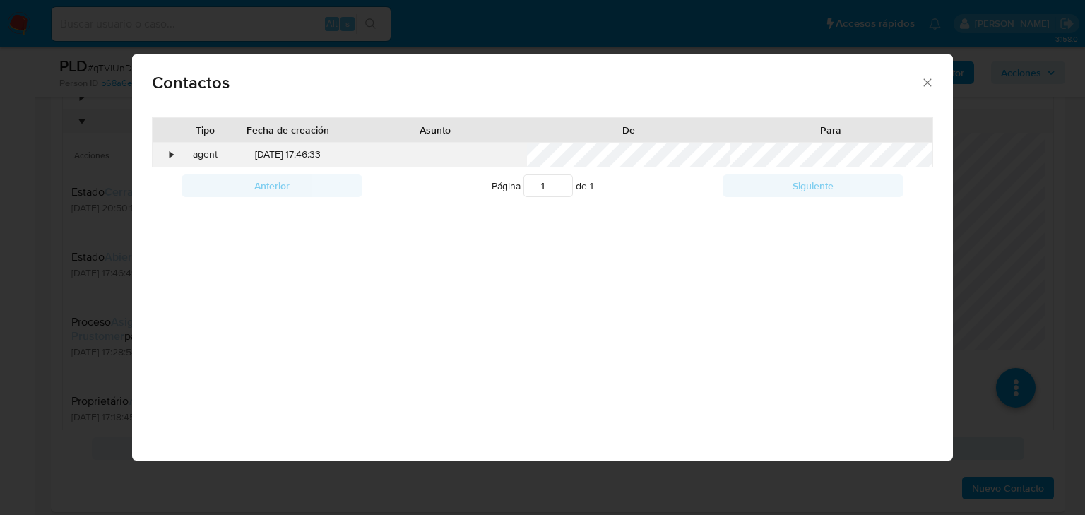
click at [169, 153] on div "•" at bounding box center [171, 155] width 4 height 14
click at [1001, 241] on div "Contactos Tipo Fecha de creación Asunto De Para • agent 01/08/2025 17:46:33 Ant…" at bounding box center [542, 257] width 1085 height 515
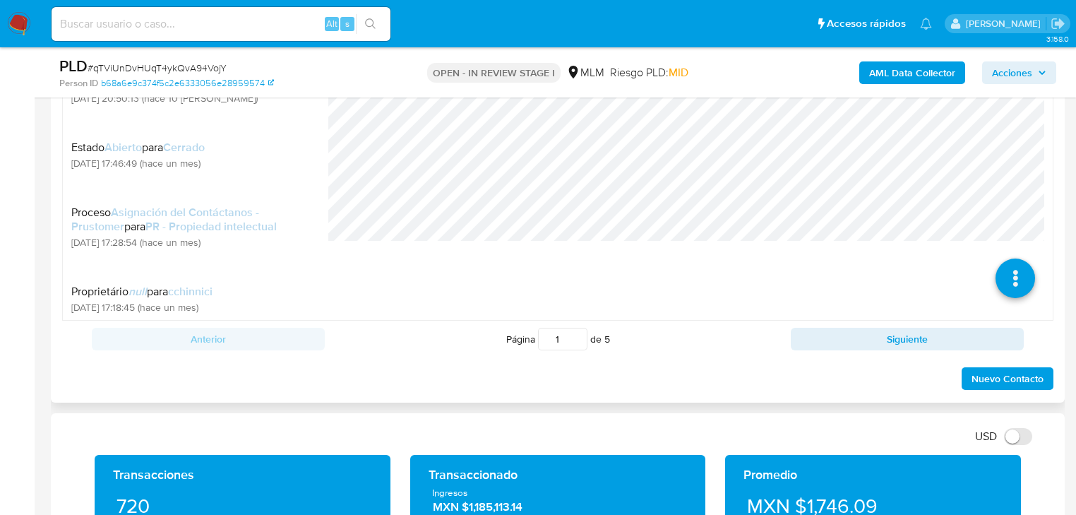
scroll to position [1243, 0]
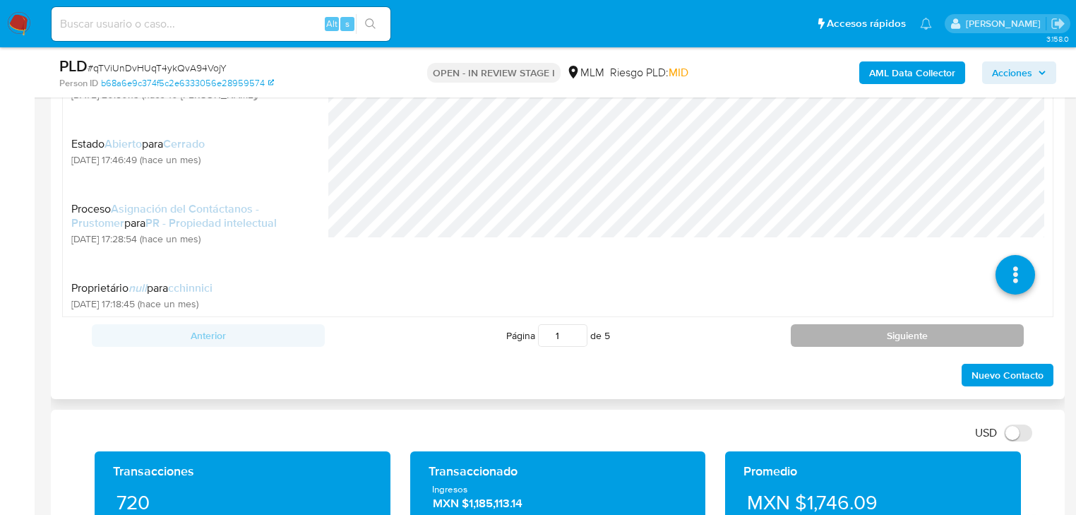
click at [912, 339] on button "Siguiente" at bounding box center [907, 335] width 233 height 23
type input "2"
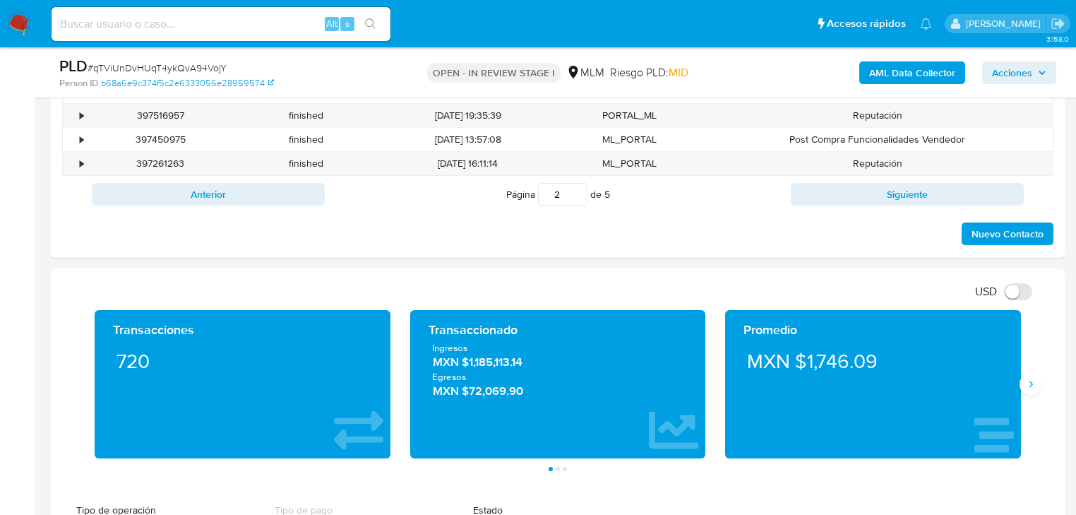
scroll to position [678, 0]
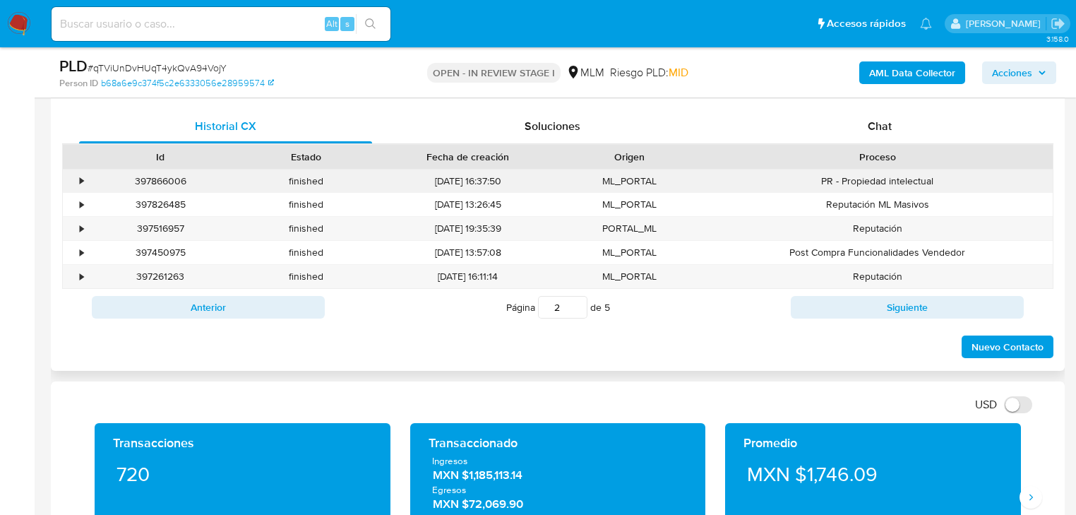
click at [78, 178] on div "•" at bounding box center [75, 180] width 25 height 23
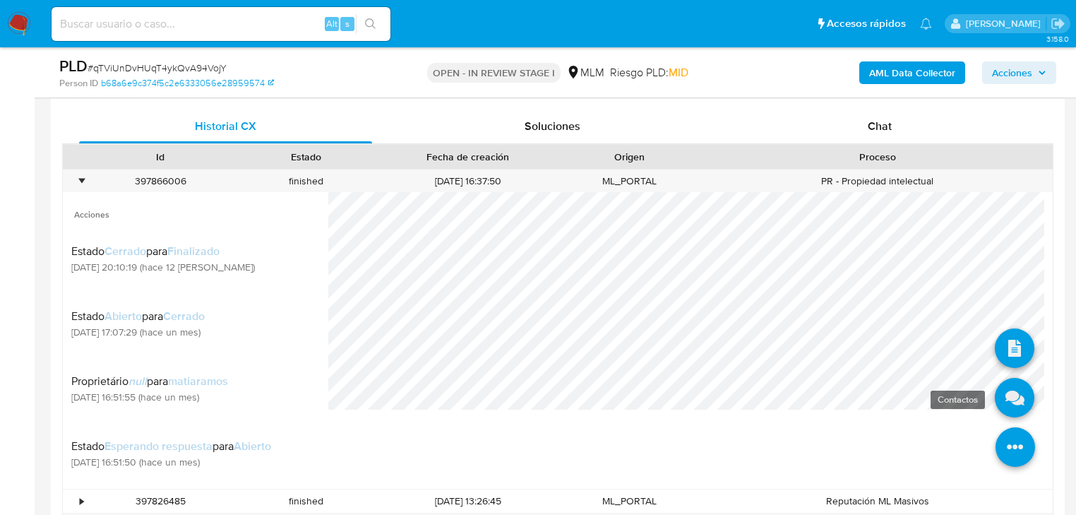
click at [1004, 399] on icon at bounding box center [1015, 398] width 40 height 40
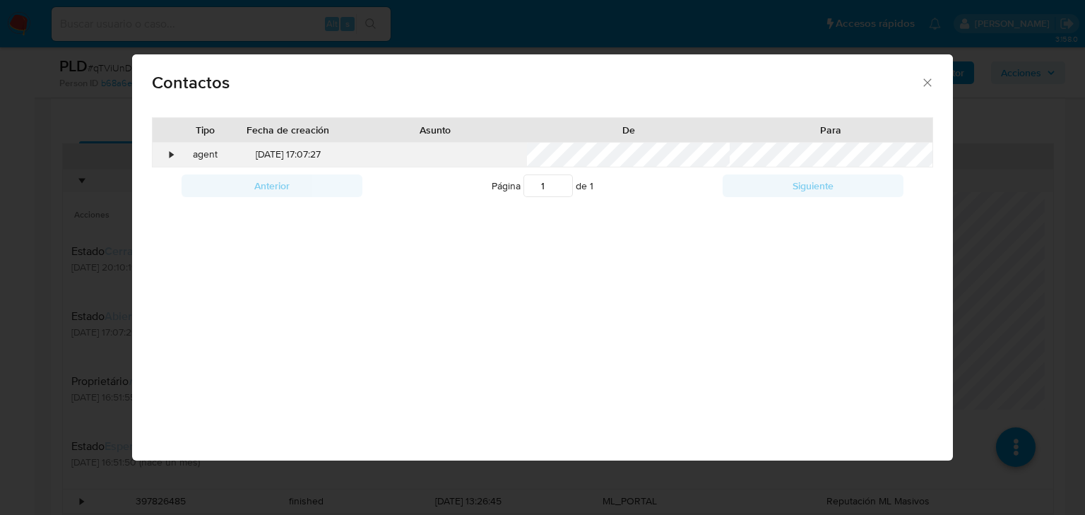
click at [169, 162] on div "•" at bounding box center [165, 155] width 25 height 24
click at [1056, 283] on div "Contactos Tipo Fecha de creación Asunto De Para • agent 30/07/2025 17:07:27 Ant…" at bounding box center [542, 257] width 1085 height 515
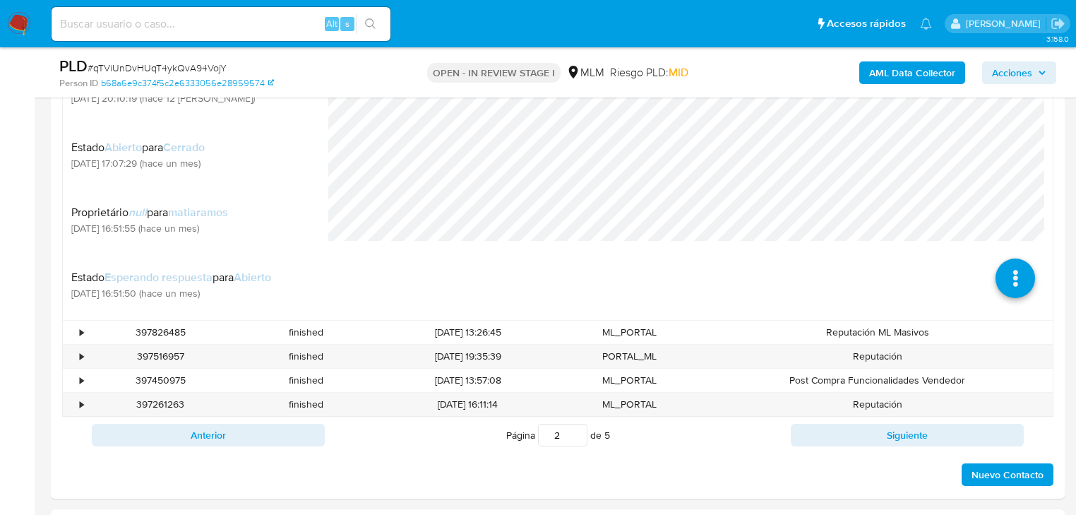
scroll to position [847, 0]
click at [994, 474] on span "Nuevo Contacto" at bounding box center [1008, 474] width 72 height 20
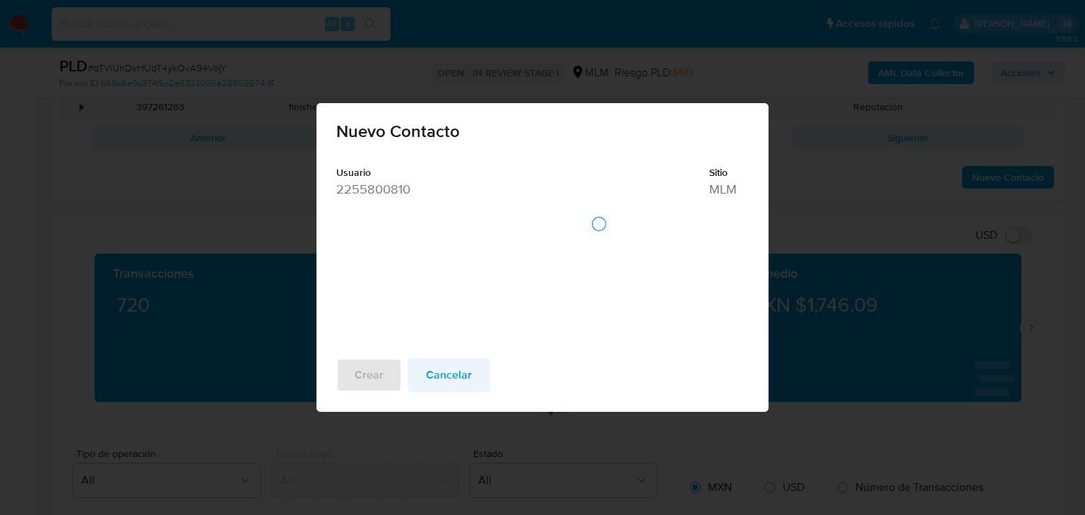
click at [444, 373] on span "Cancelar" at bounding box center [449, 374] width 46 height 31
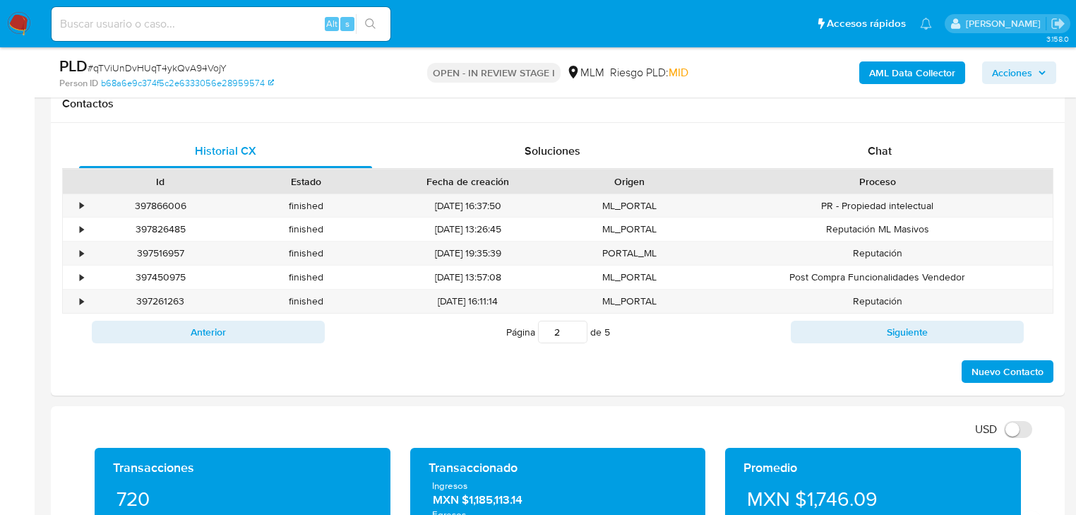
scroll to position [508, 0]
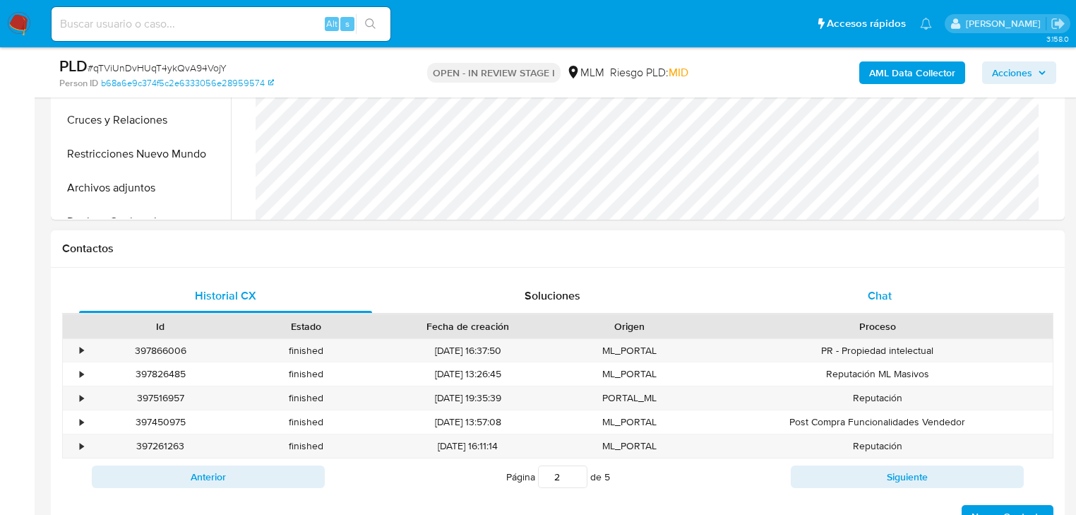
click at [885, 298] on span "Chat" at bounding box center [880, 295] width 24 height 16
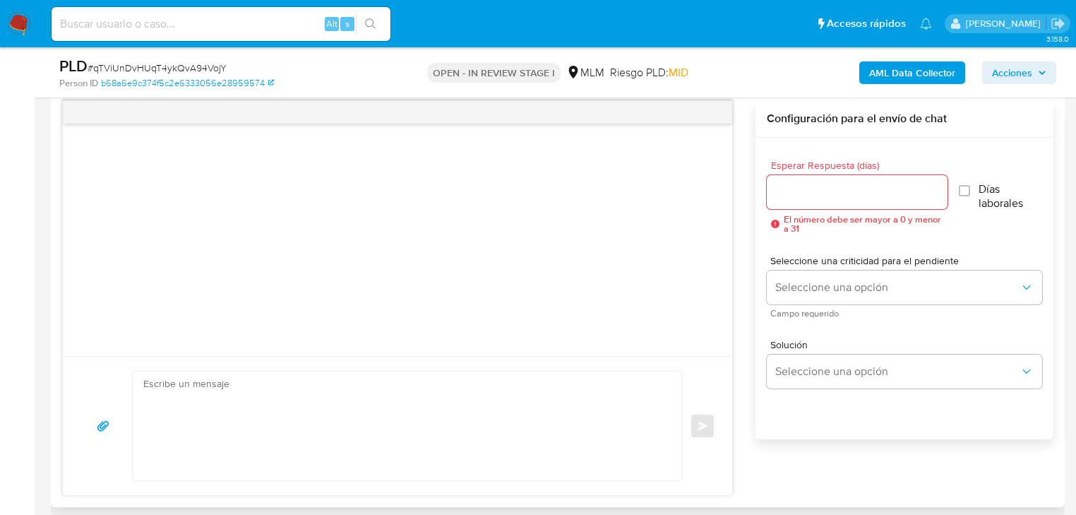
scroll to position [678, 0]
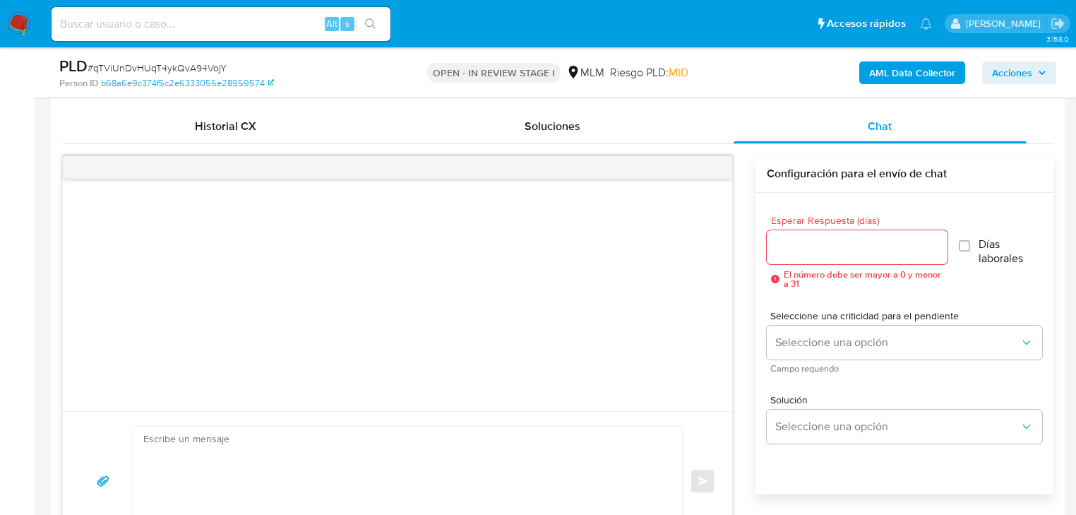
click at [789, 251] on input "Esperar Respuesta (días)" at bounding box center [857, 247] width 181 height 18
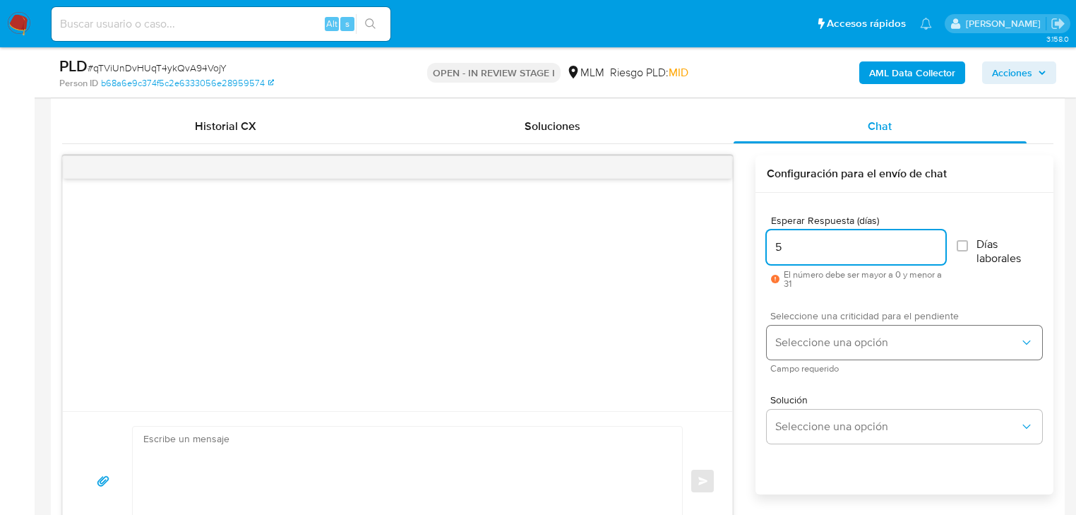
type input "5"
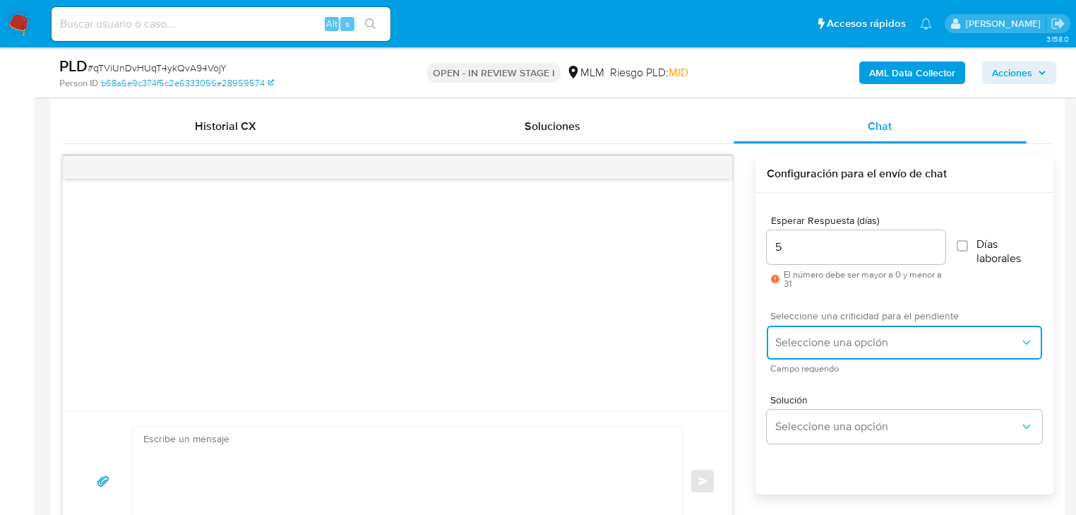
click at [801, 338] on button "Seleccione una opción" at bounding box center [904, 343] width 275 height 34
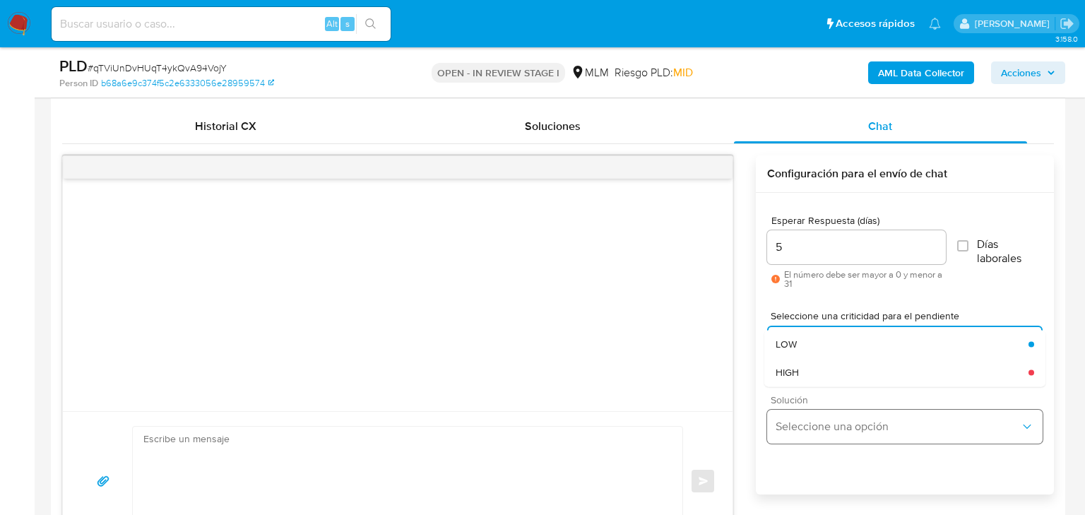
drag, startPoint x: 816, startPoint y: 372, endPoint x: 828, endPoint y: 412, distance: 42.0
click at [816, 374] on div "HIGH" at bounding box center [901, 372] width 253 height 28
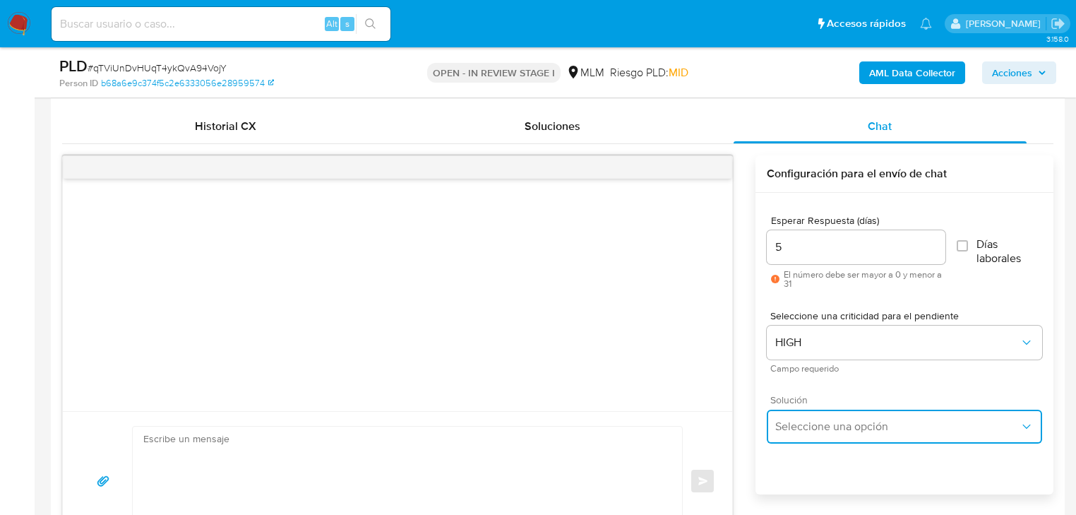
drag, startPoint x: 835, startPoint y: 432, endPoint x: 900, endPoint y: 422, distance: 66.5
click at [839, 432] on span "Seleccione una opción" at bounding box center [897, 426] width 244 height 14
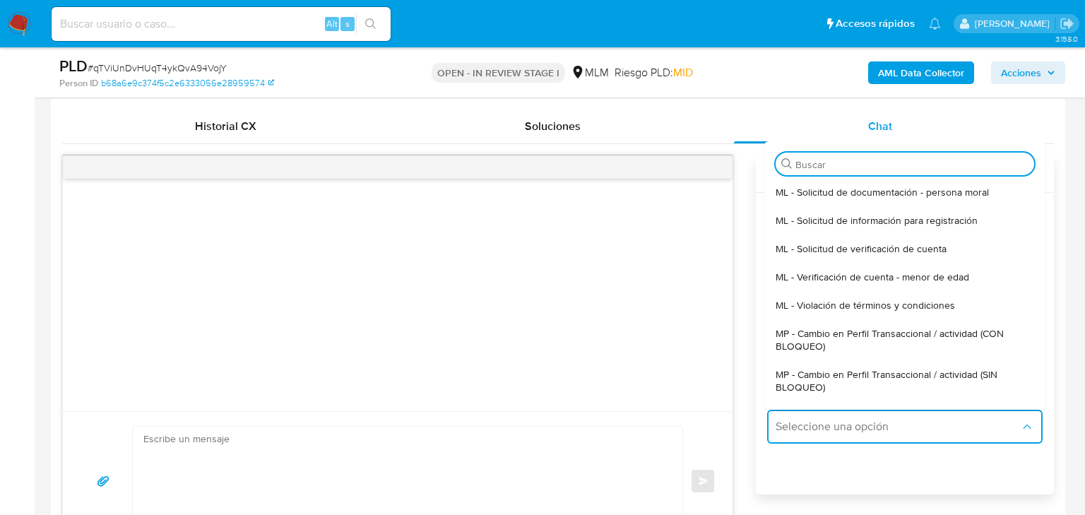
click at [949, 373] on span "MP - Cambio en Perfil Transaccional / actividad (SIN BLOQUEO)" at bounding box center [904, 380] width 258 height 25
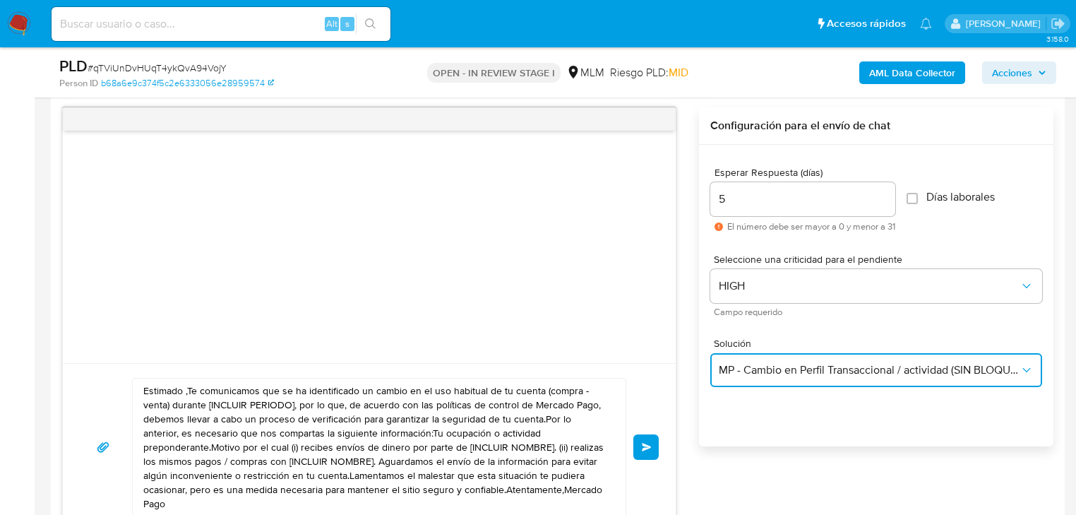
scroll to position [791, 0]
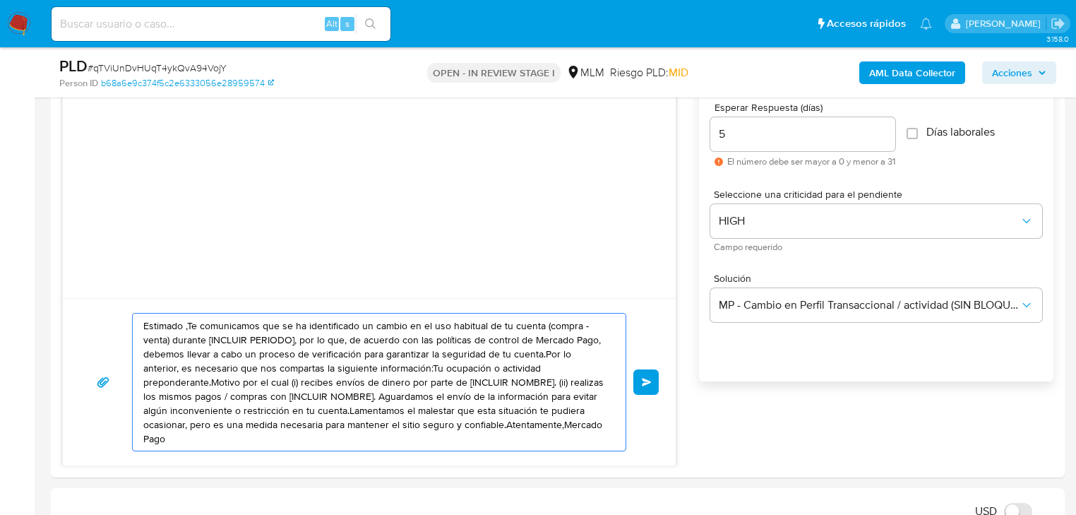
drag, startPoint x: 545, startPoint y: 424, endPoint x: -155, endPoint y: 285, distance: 713.4
paste textarea "Christopher se ha identificado un cambio en el uso habitual de tu cuenta para g…"
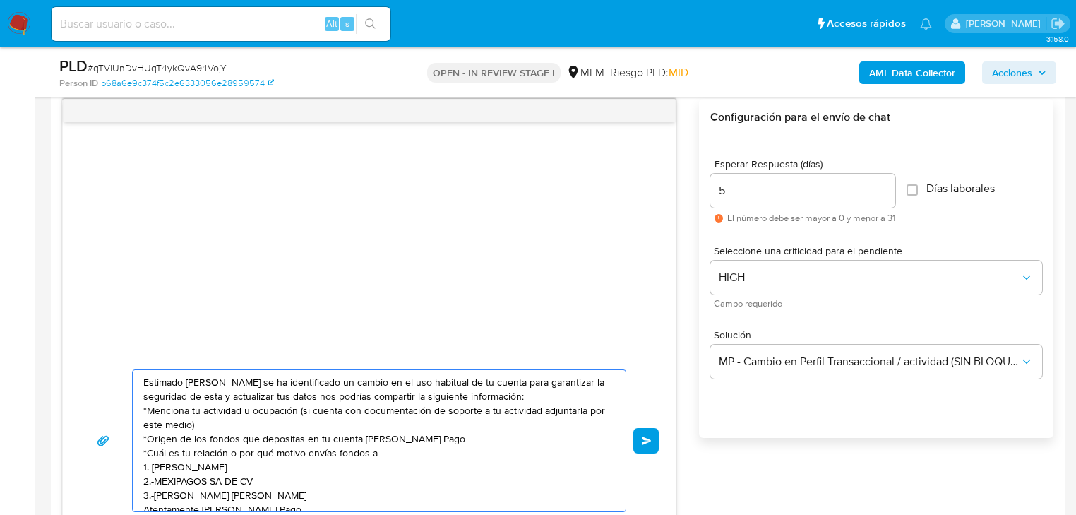
scroll to position [1073, 0]
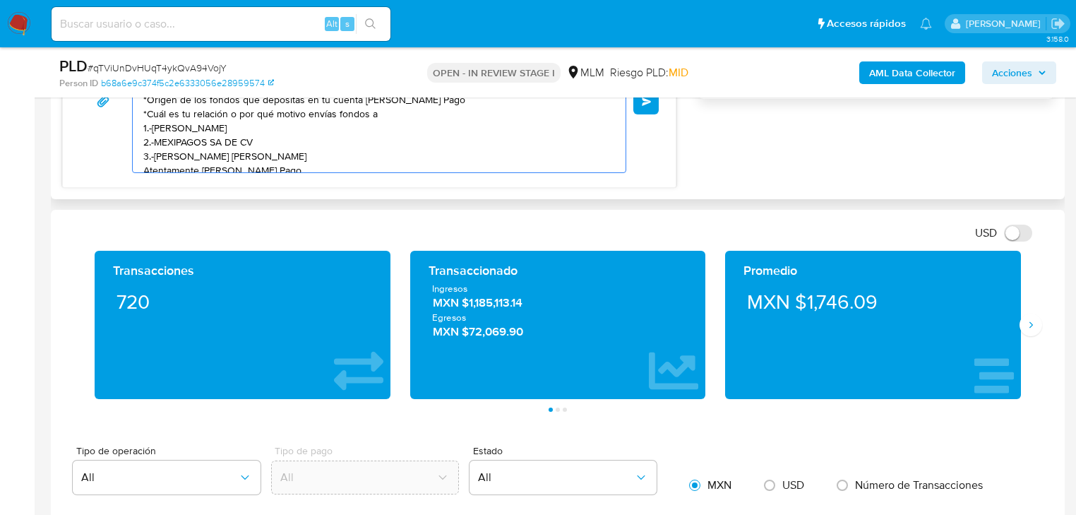
type textarea "Estimado Christopher se ha identificado un cambio en el uso habitual de tu cuen…"
click at [659, 100] on div "Estimado Christopher se ha identificado un cambio en el uso habitual de tu cuen…" at bounding box center [369, 102] width 613 height 172
click at [654, 104] on button "Enviar" at bounding box center [645, 101] width 25 height 25
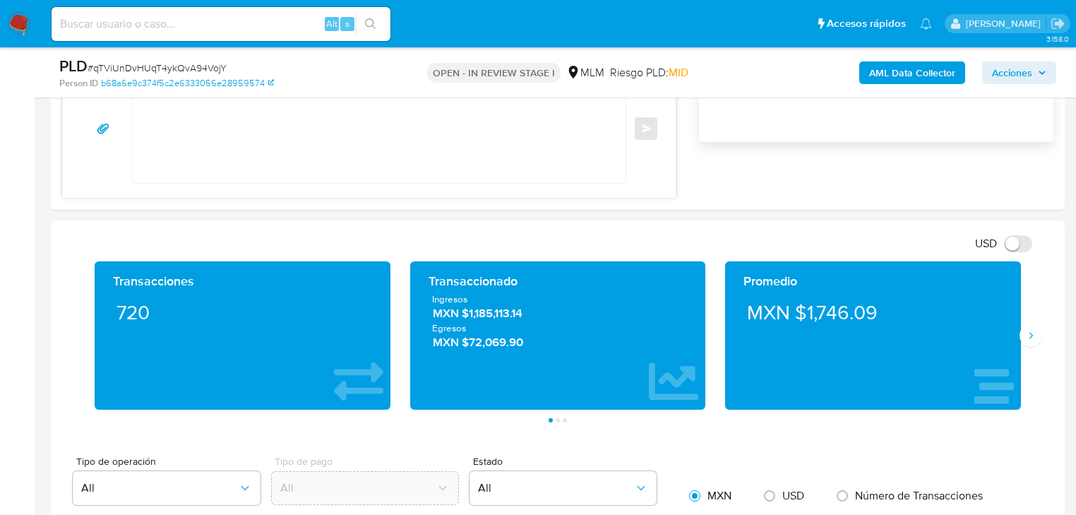
scroll to position [904, 0]
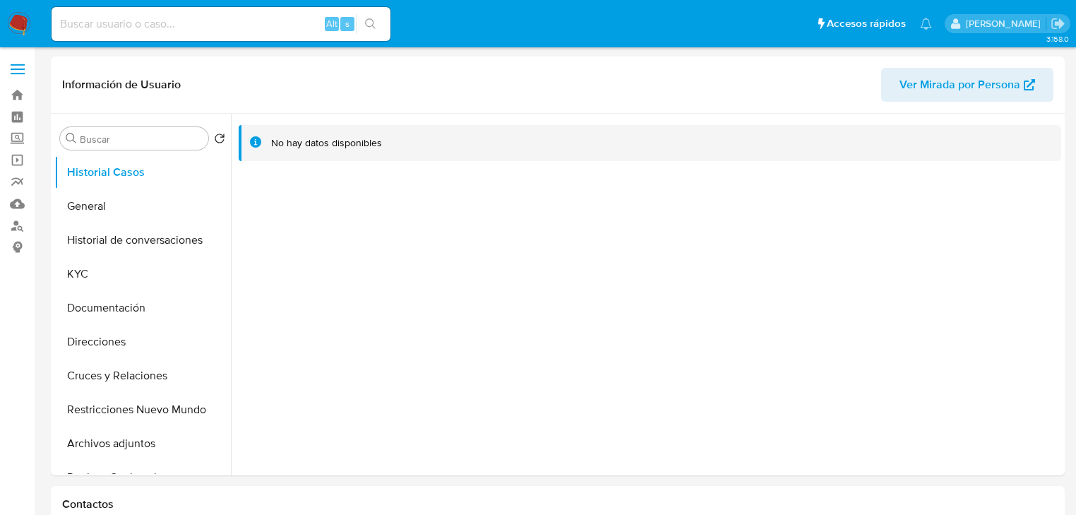
select select "10"
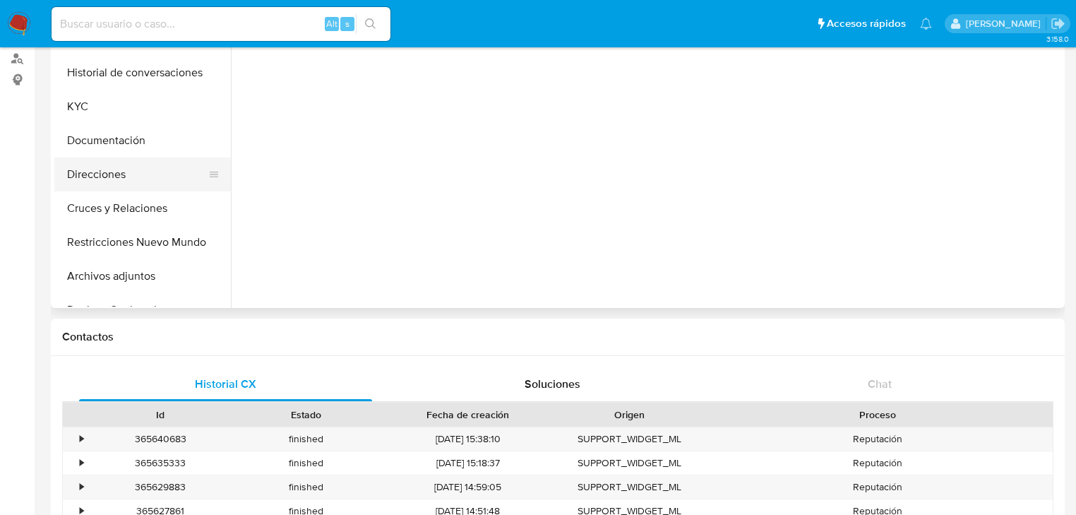
scroll to position [56, 0]
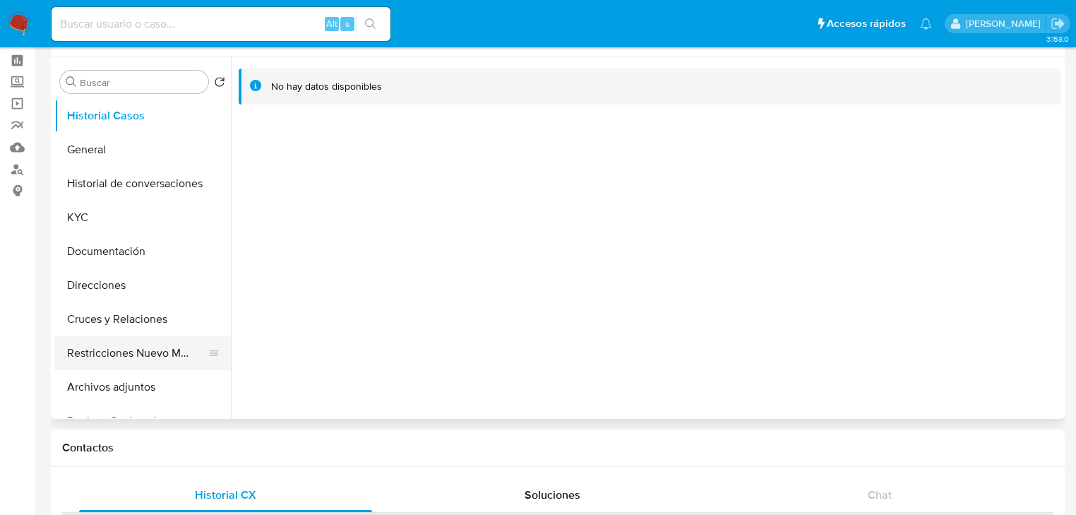
click at [100, 347] on button "Restricciones Nuevo Mundo" at bounding box center [136, 353] width 165 height 34
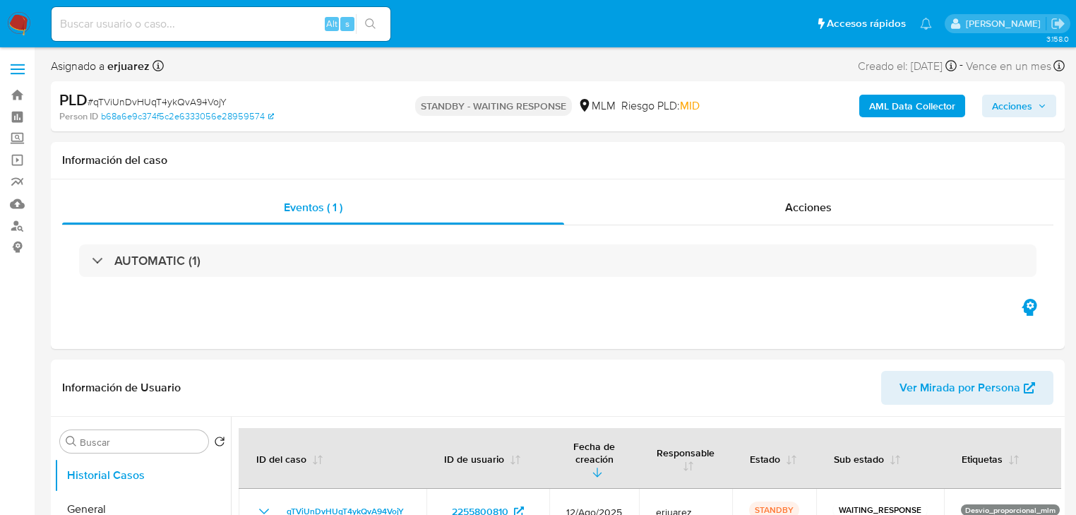
select select "10"
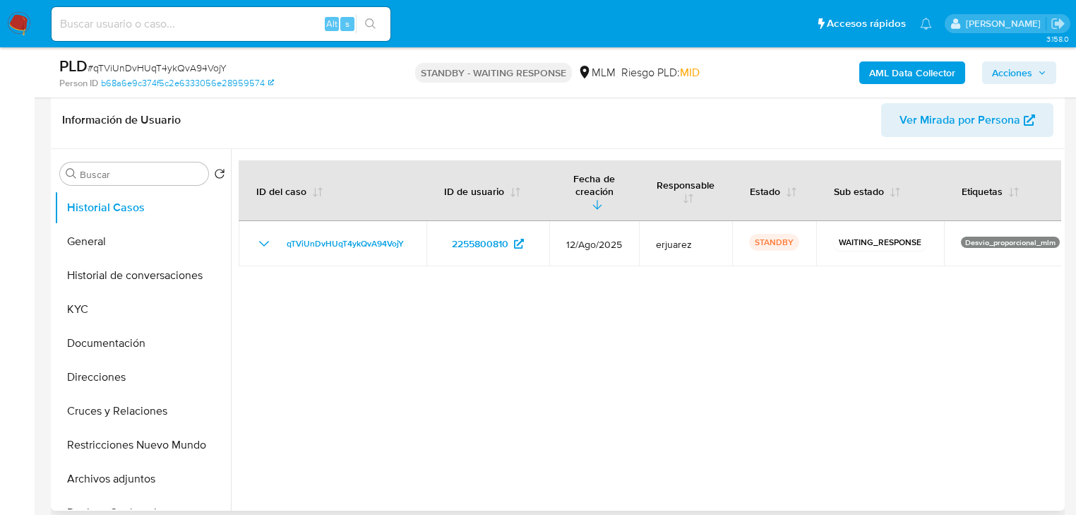
scroll to position [226, 0]
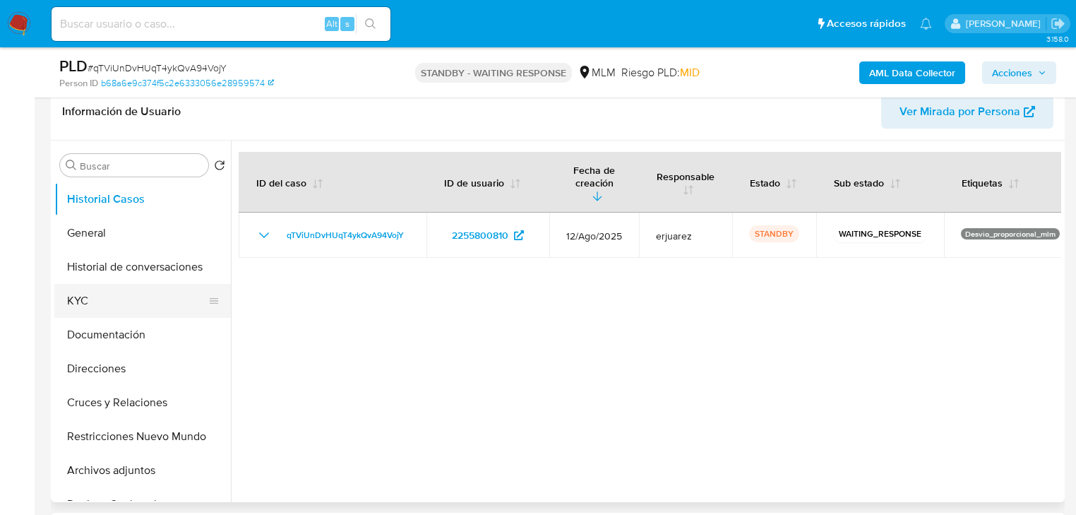
click at [119, 297] on button "KYC" at bounding box center [136, 301] width 165 height 34
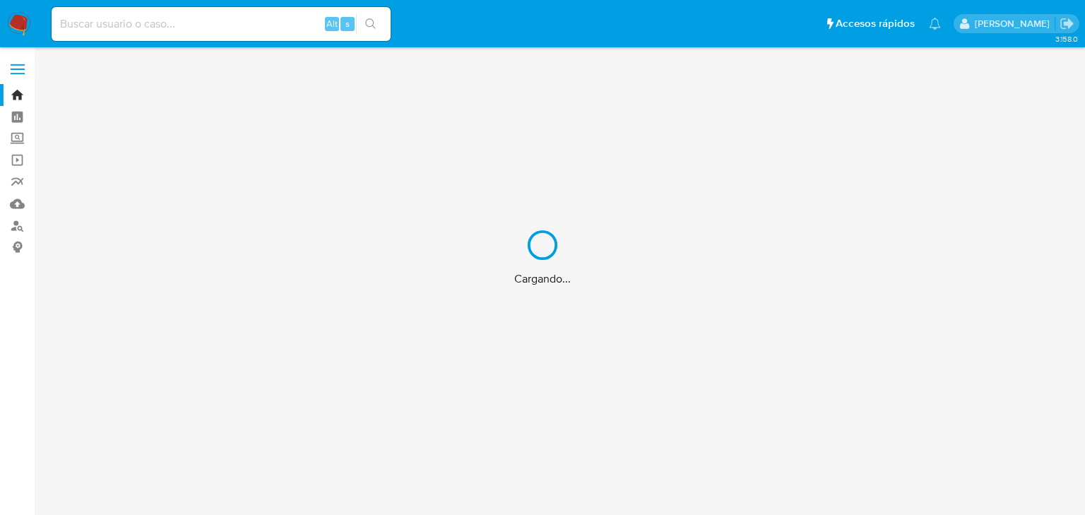
click at [96, 28] on div "Cargando..." at bounding box center [542, 257] width 1085 height 515
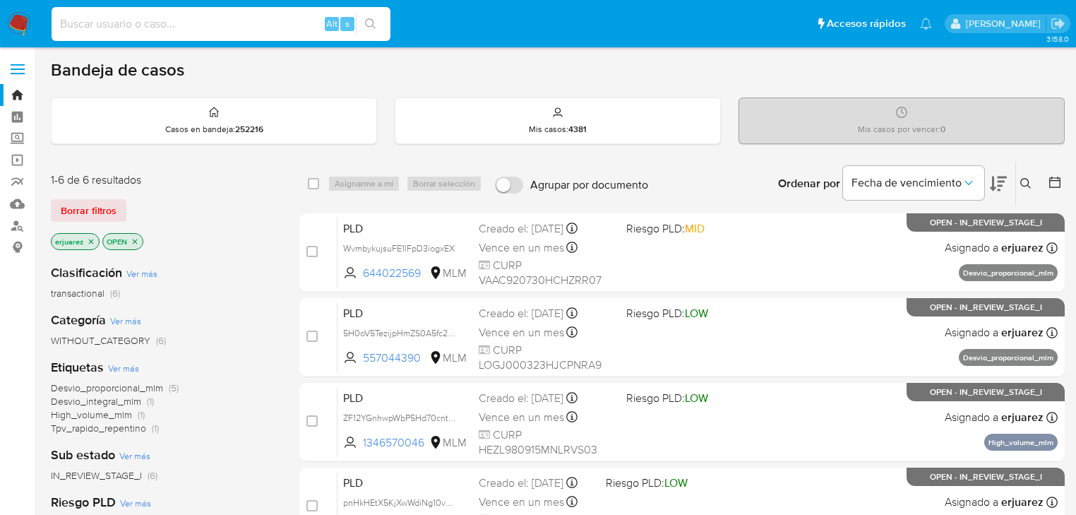
click at [98, 21] on input at bounding box center [221, 24] width 339 height 18
paste input "2255800810"
type input "2255800810"
click at [372, 20] on icon "search-icon" at bounding box center [370, 23] width 11 height 11
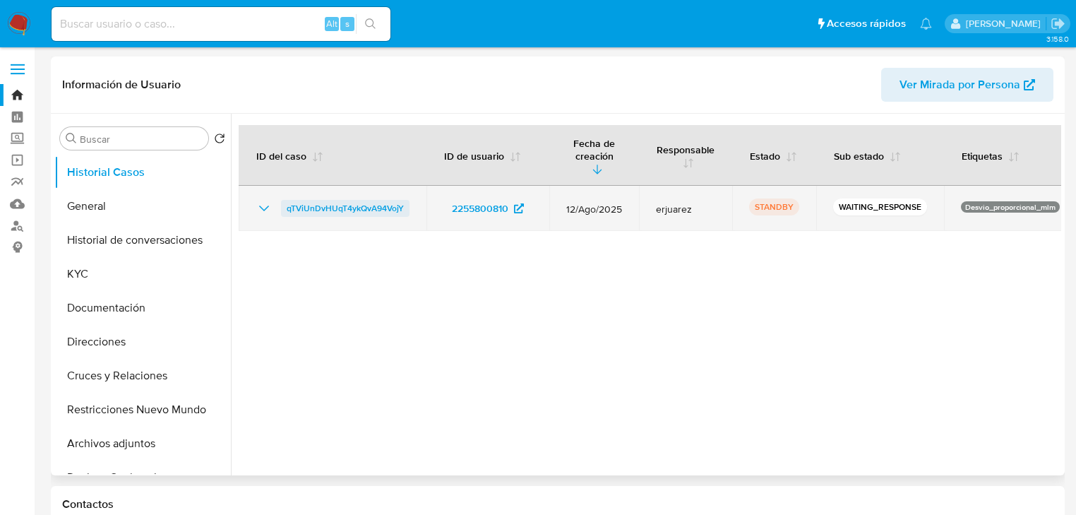
select select "10"
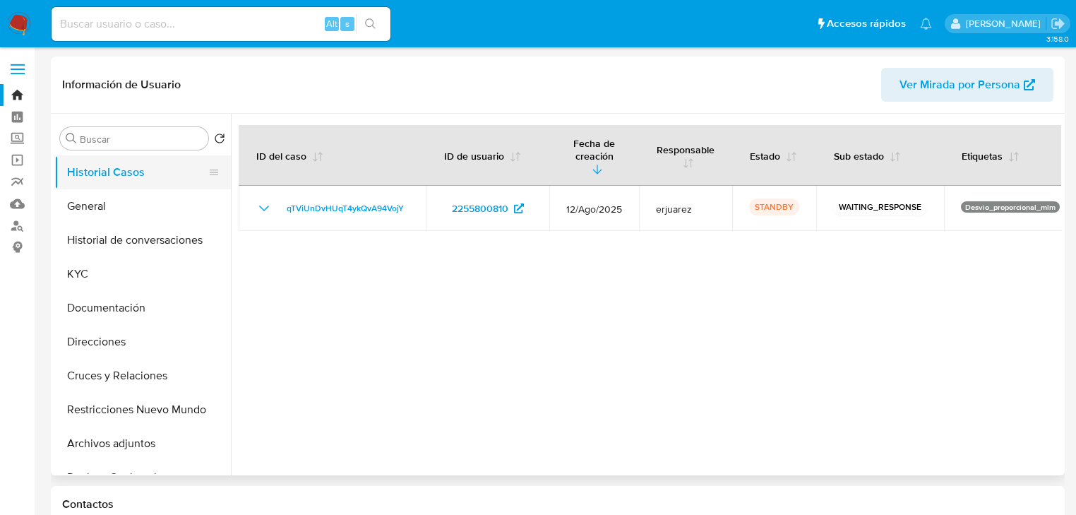
drag, startPoint x: 417, startPoint y: 193, endPoint x: 183, endPoint y: 186, distance: 233.8
click at [265, 193] on td "qTViUnDvHUqT4ykQvA94VojY" at bounding box center [333, 208] width 188 height 45
click at [18, 22] on img at bounding box center [19, 24] width 24 height 24
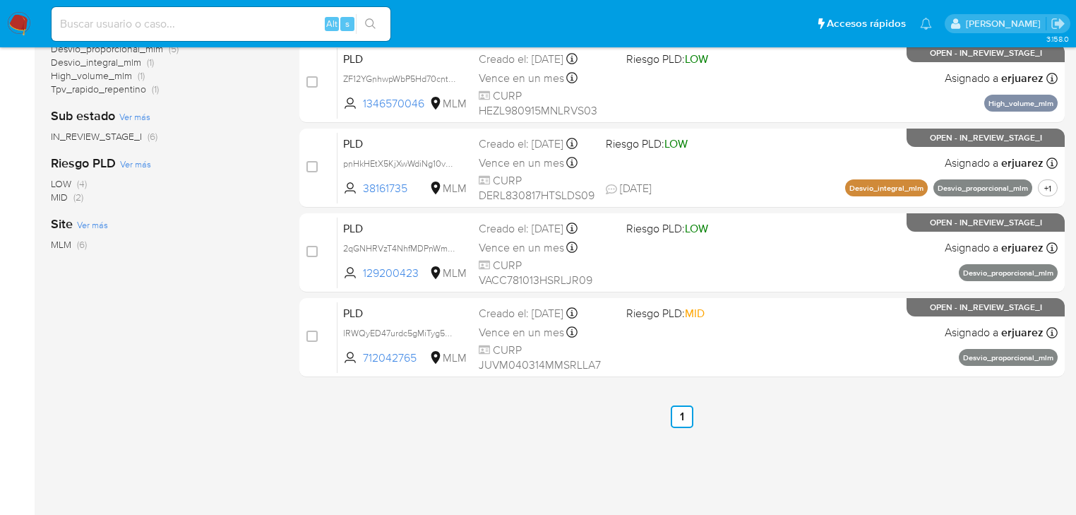
scroll to position [345, 0]
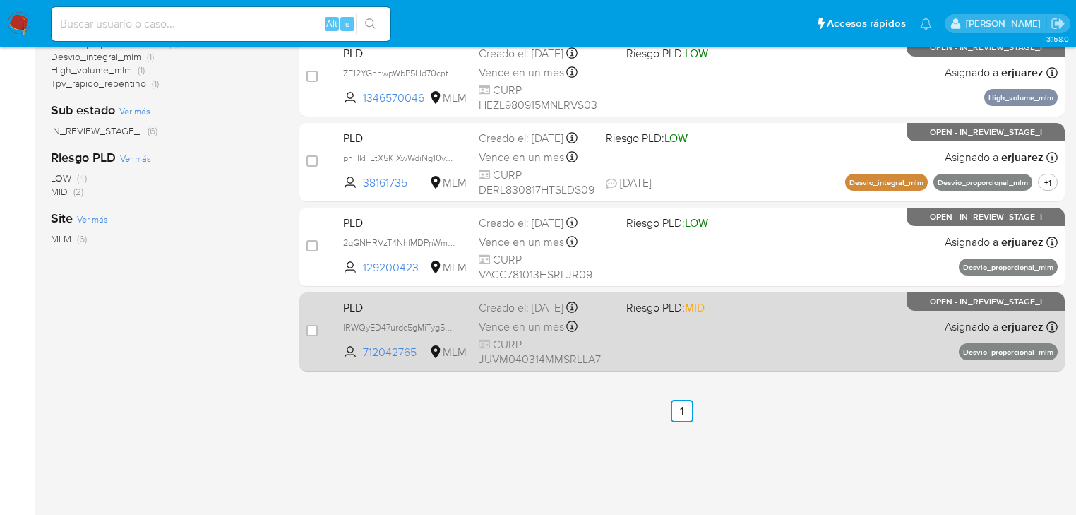
click at [677, 341] on div "PLD lRWQyED47urdc5gMiTyg5WzN 712042765 MLM Riesgo PLD: MID Creado el: 12/08/202…" at bounding box center [698, 331] width 720 height 71
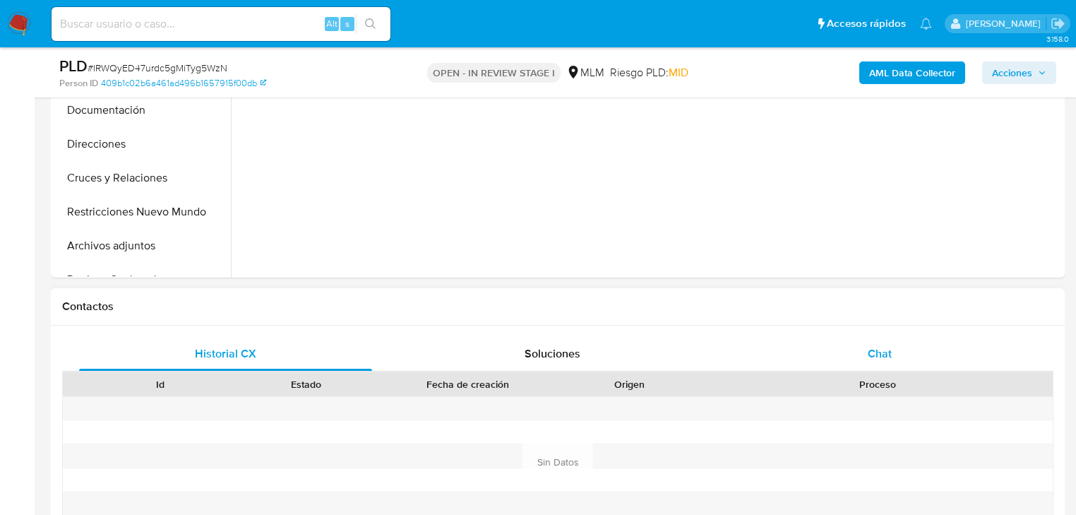
scroll to position [452, 0]
drag, startPoint x: 867, startPoint y: 357, endPoint x: 831, endPoint y: 343, distance: 38.7
click at [868, 357] on span "Chat" at bounding box center [880, 352] width 24 height 16
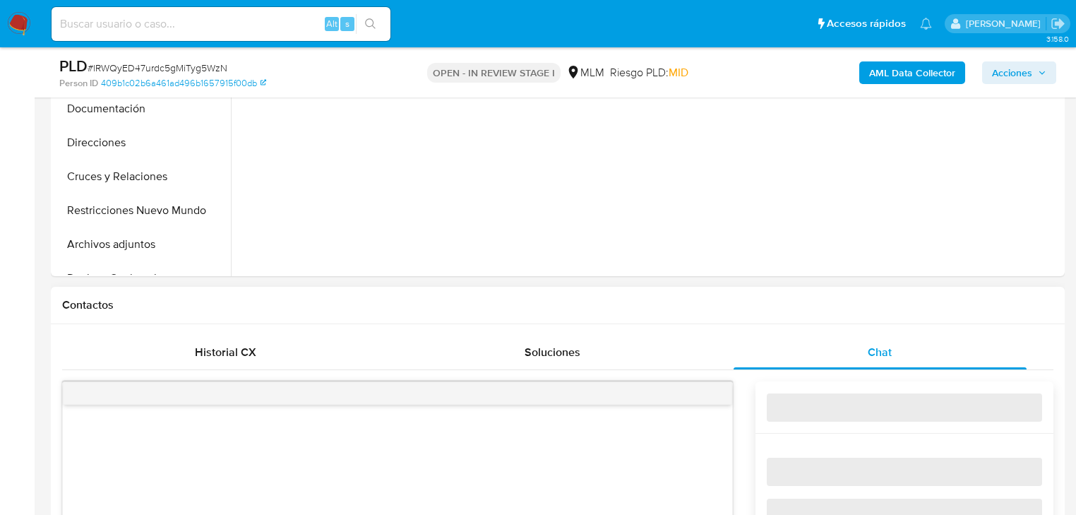
select select "10"
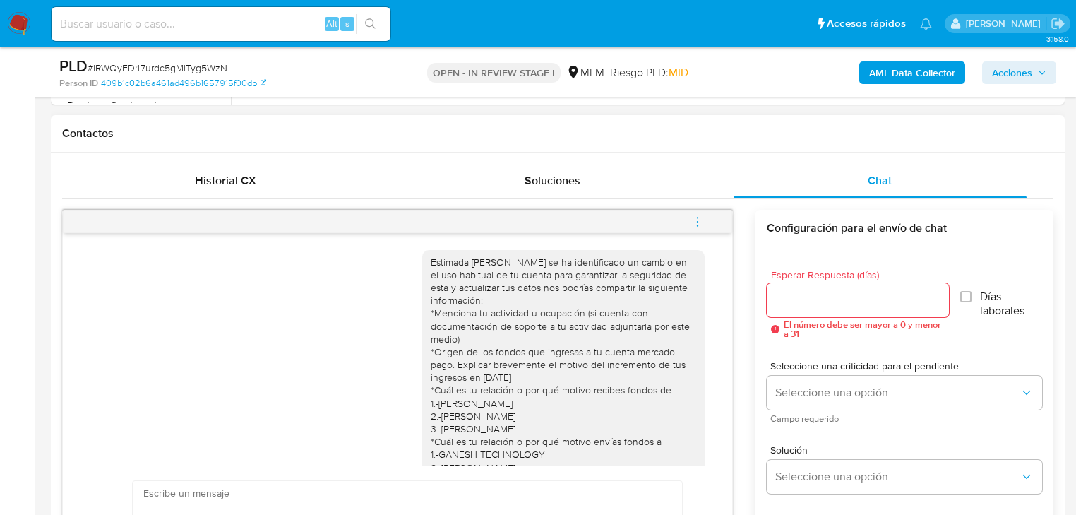
scroll to position [621, 0]
click at [695, 221] on icon "menu-action" at bounding box center [697, 223] width 13 height 13
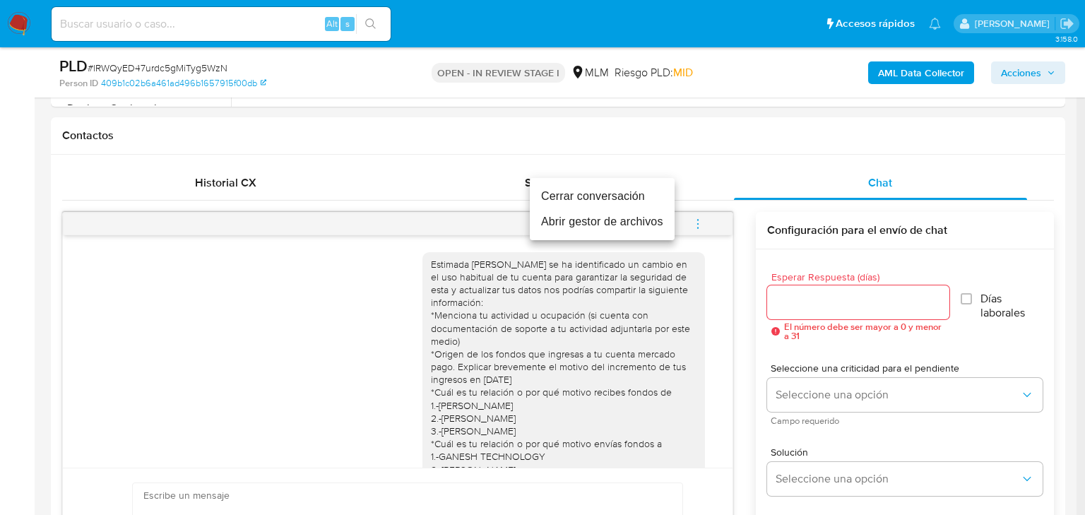
click at [610, 197] on li "Cerrar conversación" at bounding box center [602, 196] width 145 height 25
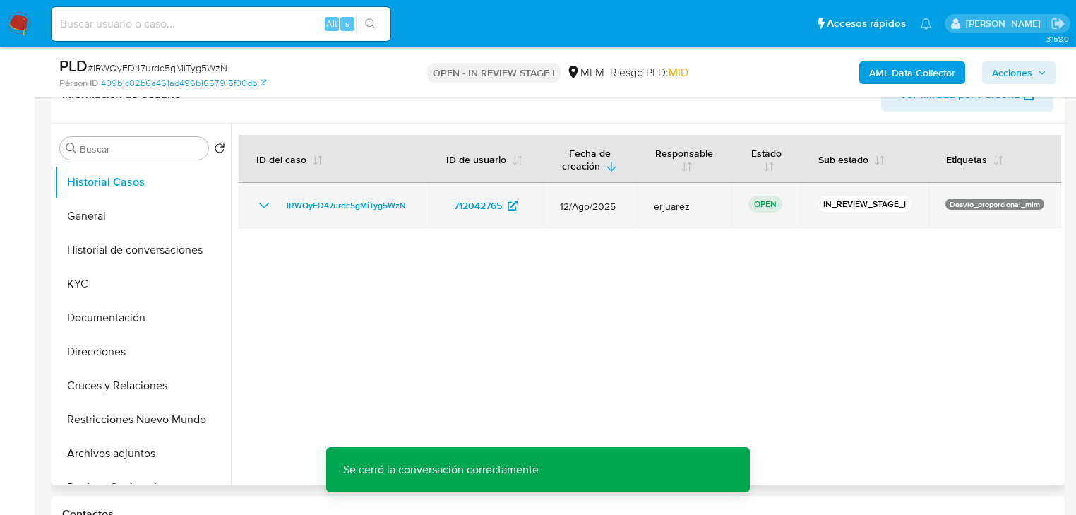
scroll to position [226, 0]
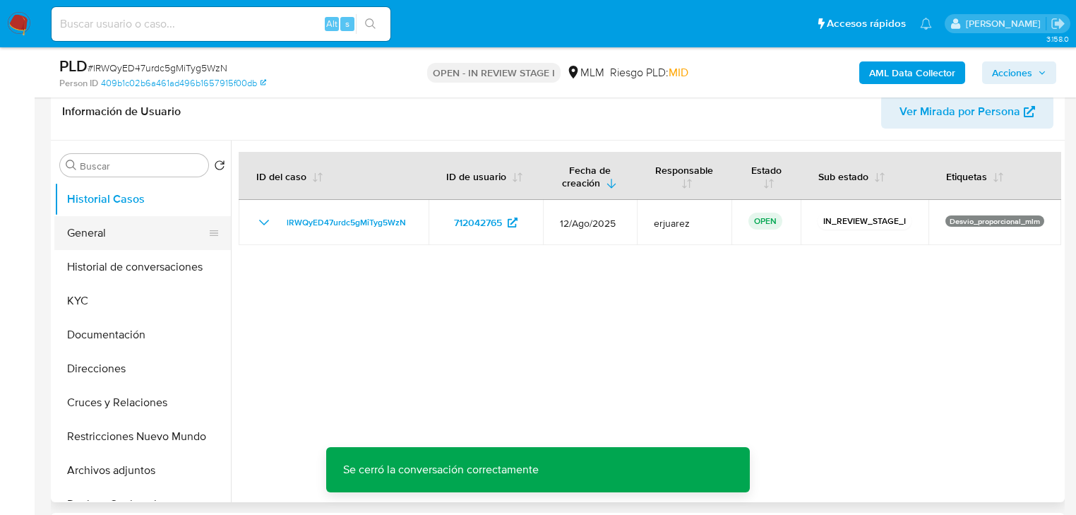
click at [121, 231] on button "General" at bounding box center [136, 233] width 165 height 34
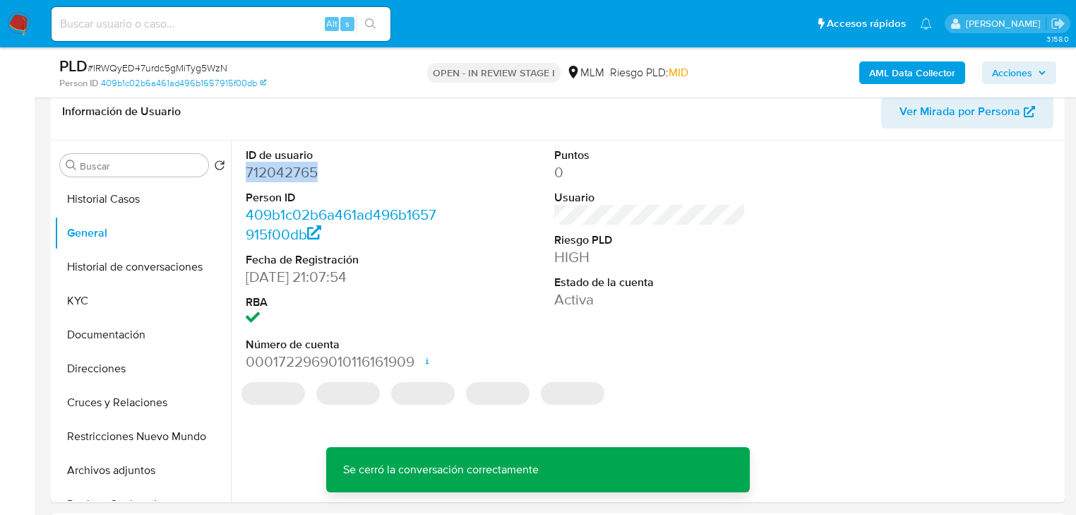
drag, startPoint x: 282, startPoint y: 170, endPoint x: 5, endPoint y: 222, distance: 281.7
click at [242, 170] on div "ID de usuario 712042765 Person ID 409b1c02b6a461ad496b1657915f00db Fecha de Reg…" at bounding box center [341, 260] width 205 height 239
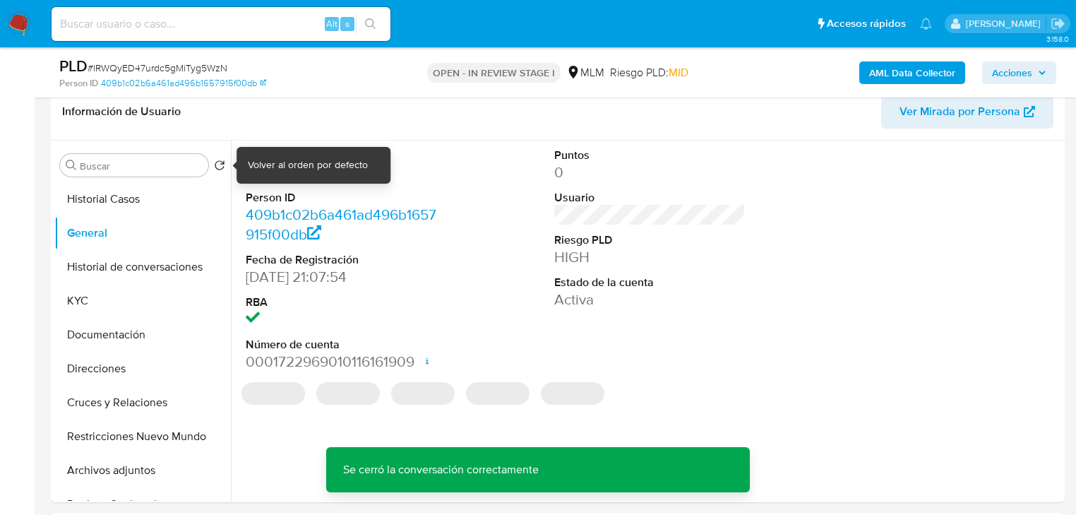
copy dd "712042765"
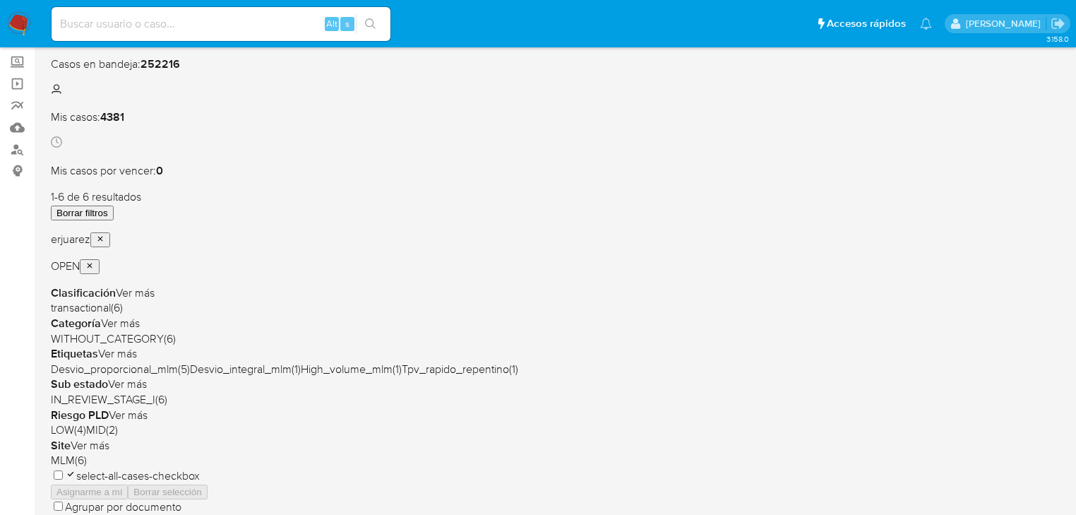
scroll to position [56, 0]
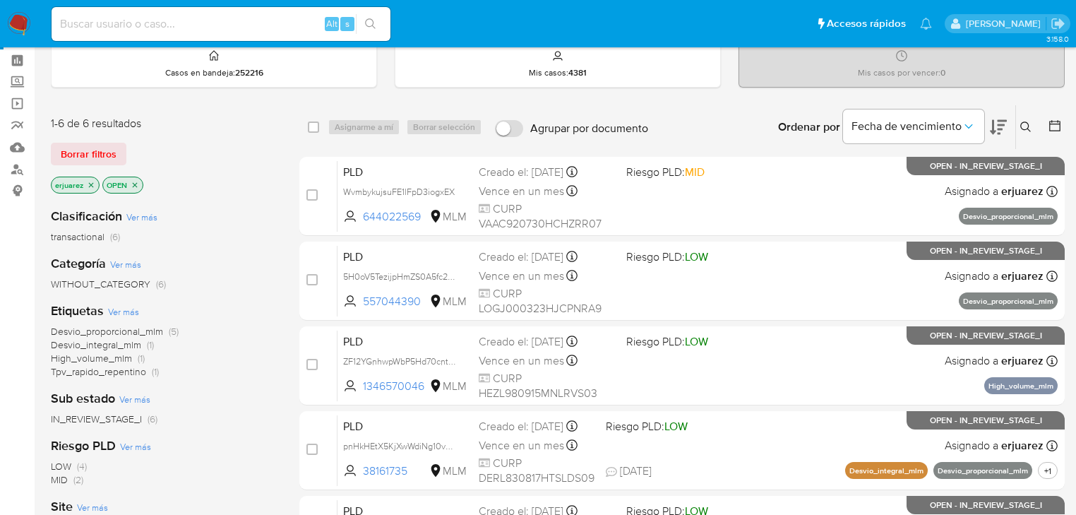
drag, startPoint x: 92, startPoint y: 183, endPoint x: 183, endPoint y: 186, distance: 91.1
click at [91, 183] on icon "close-filter" at bounding box center [91, 185] width 8 height 8
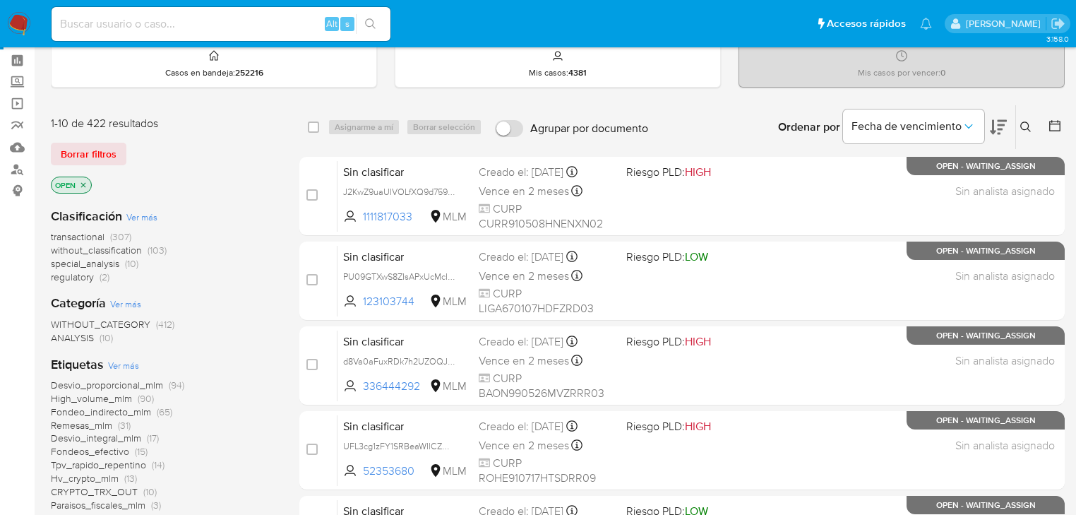
click at [1025, 123] on icon at bounding box center [1025, 126] width 11 height 11
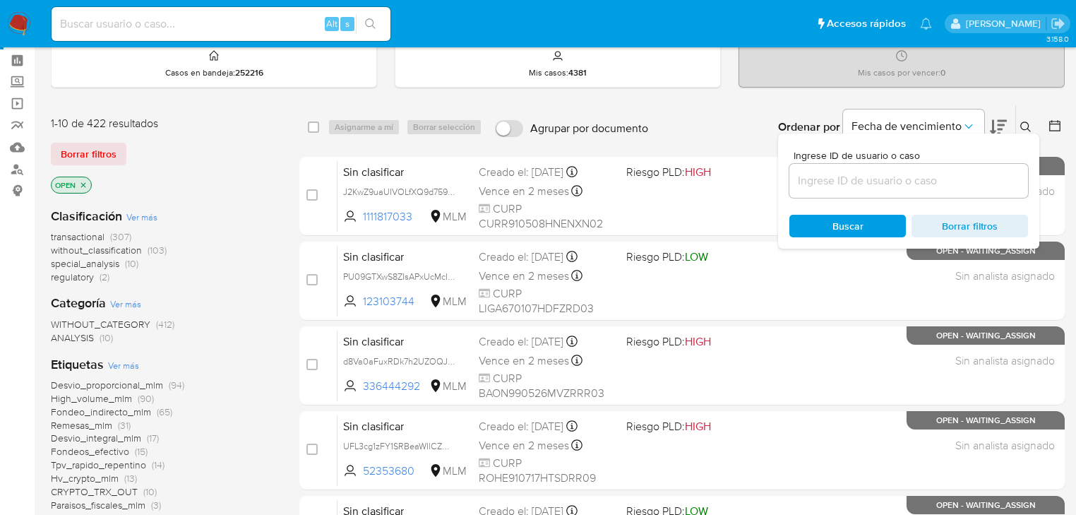
click at [850, 186] on input at bounding box center [908, 181] width 239 height 18
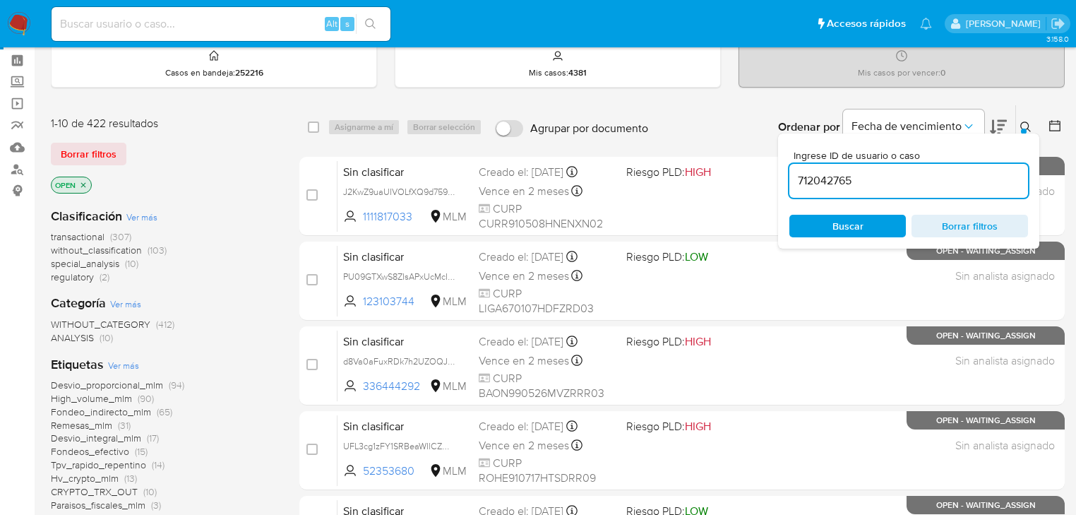
type input "712042765"
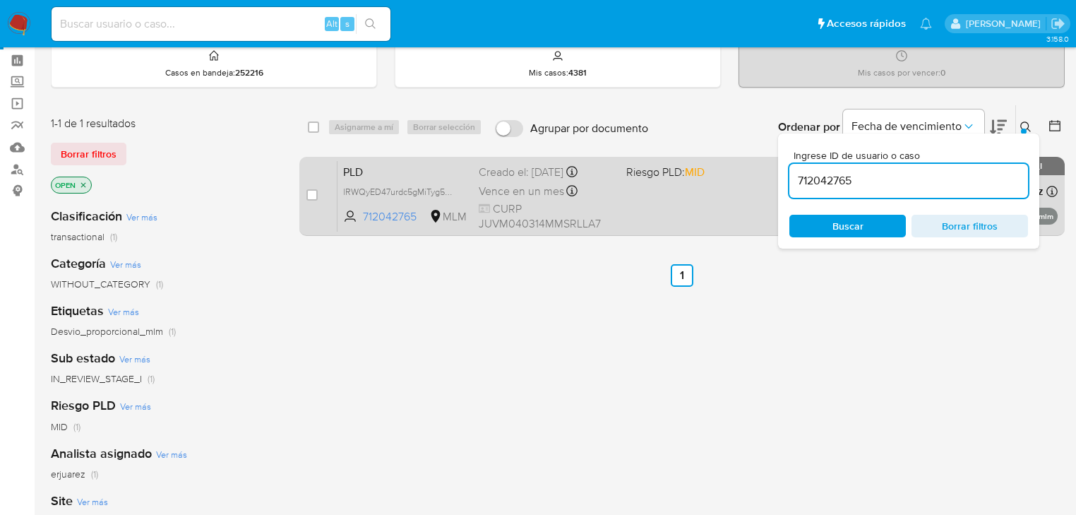
click at [319, 193] on div "case-item-checkbox No es posible asignar el caso" at bounding box center [321, 195] width 31 height 71
click at [622, 192] on div "PLD lRWQyED47urdc5gMiTyg5WzN 712042765 MLM Riesgo PLD: MID Creado el: [DATE] Cr…" at bounding box center [698, 195] width 720 height 71
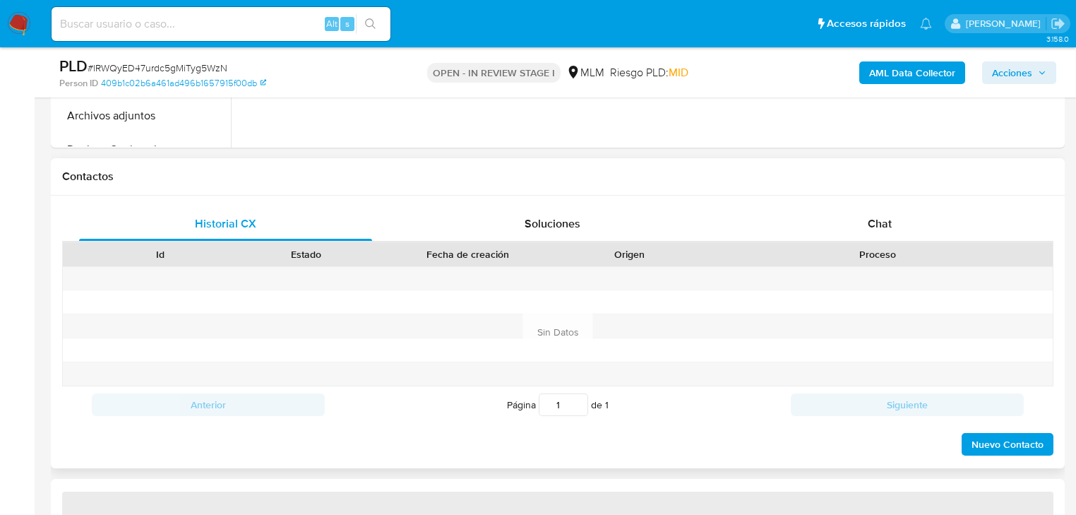
scroll to position [678, 0]
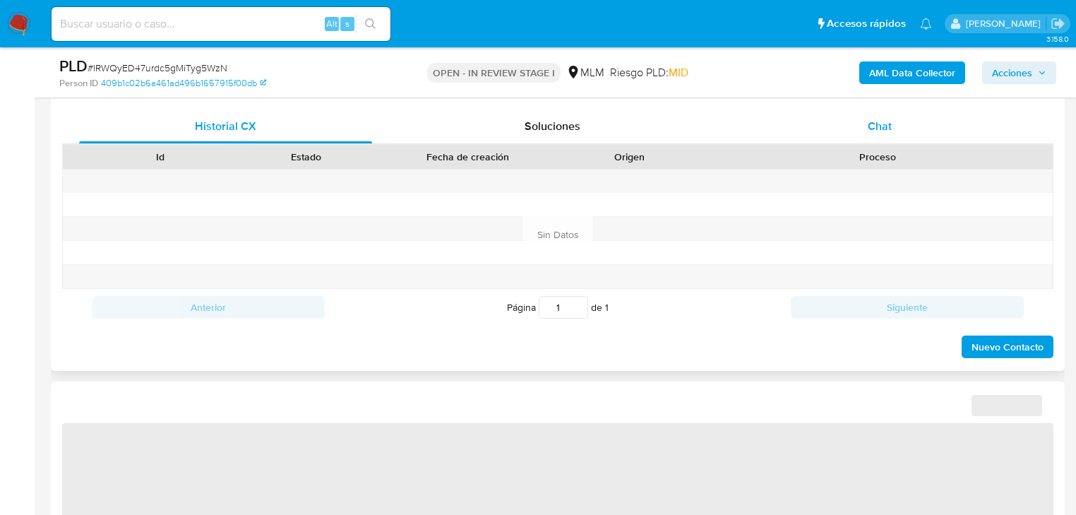
click at [887, 118] on span "Chat" at bounding box center [880, 126] width 24 height 16
select select "10"
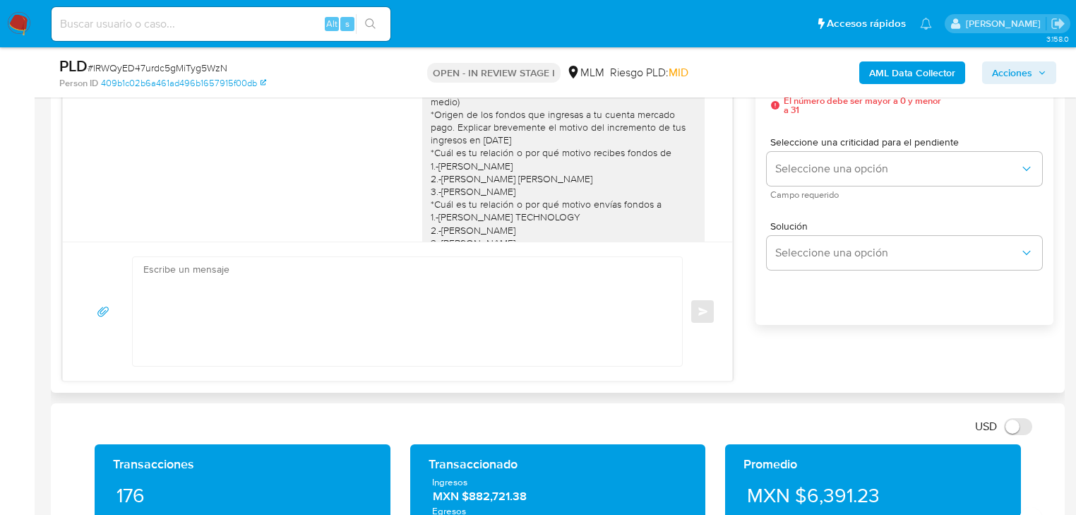
scroll to position [0, 0]
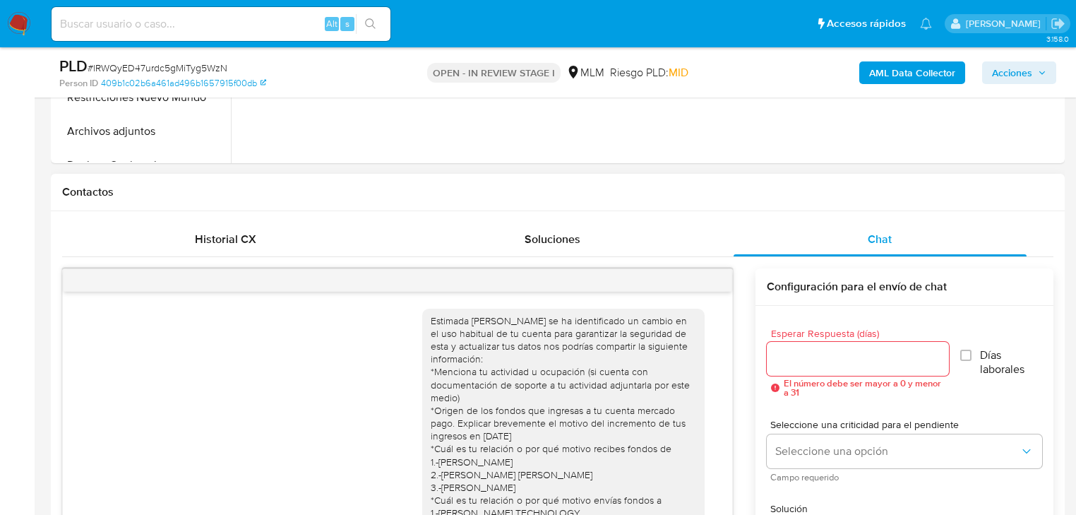
click at [711, 273] on div at bounding box center [397, 280] width 669 height 23
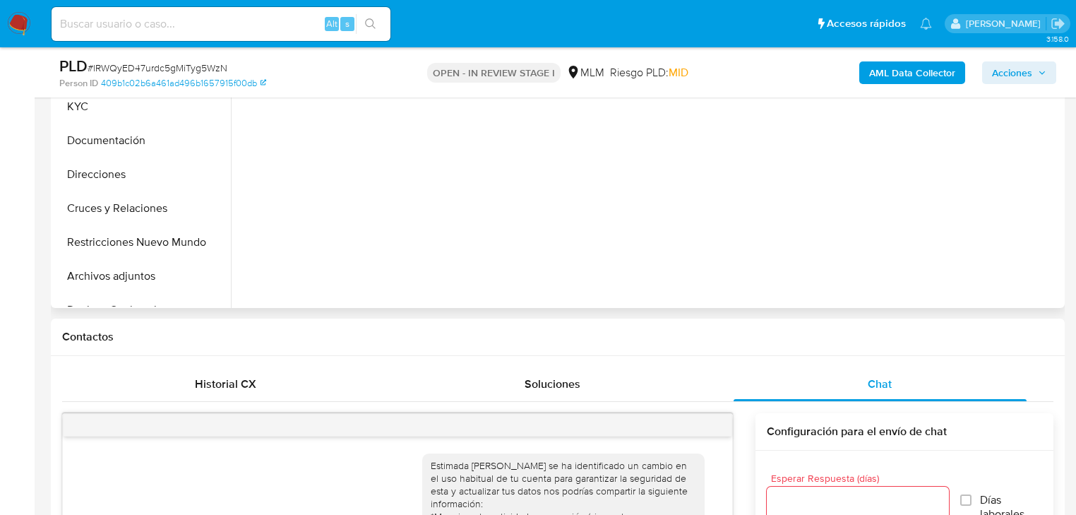
scroll to position [282, 0]
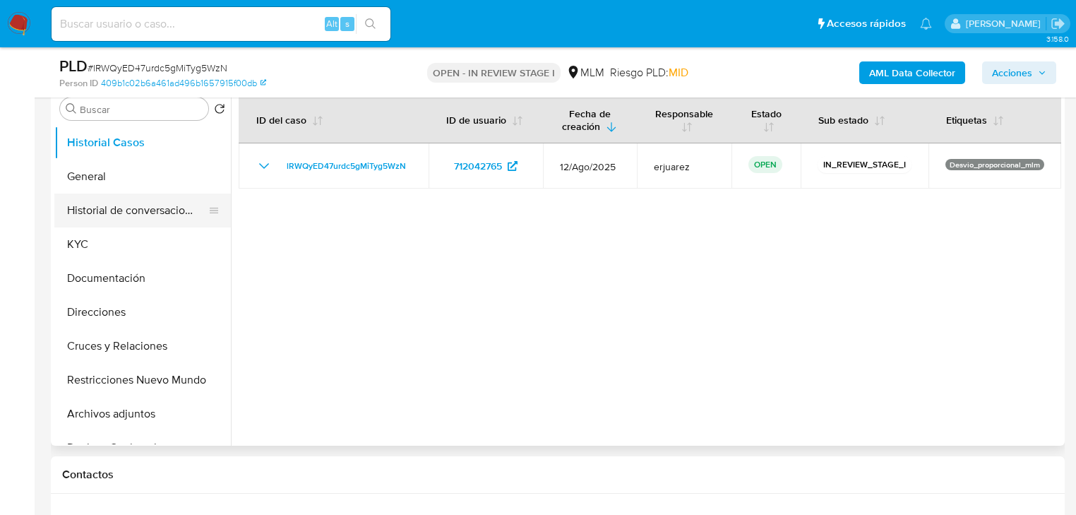
click at [142, 203] on button "Historial de conversaciones" at bounding box center [136, 210] width 165 height 34
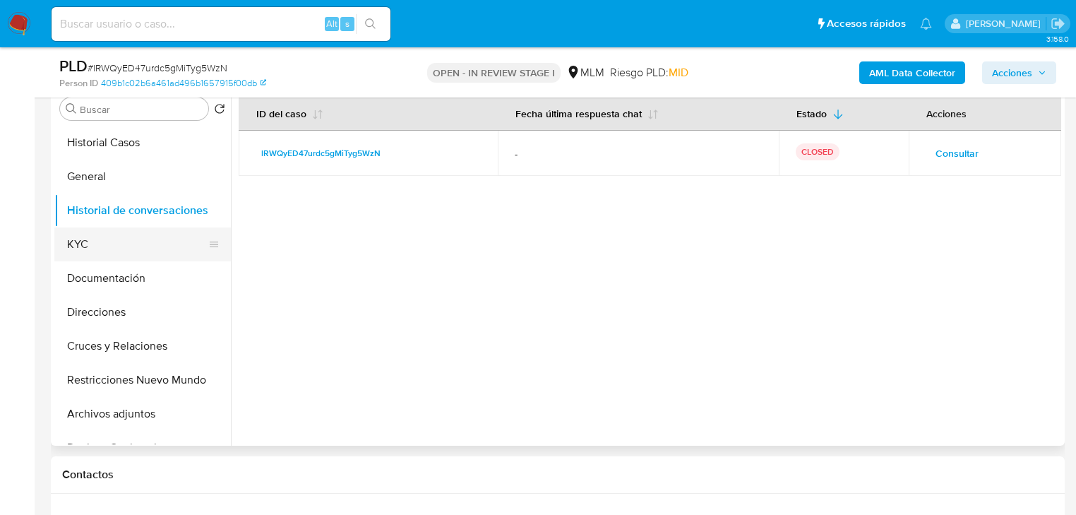
click at [116, 240] on button "KYC" at bounding box center [136, 244] width 165 height 34
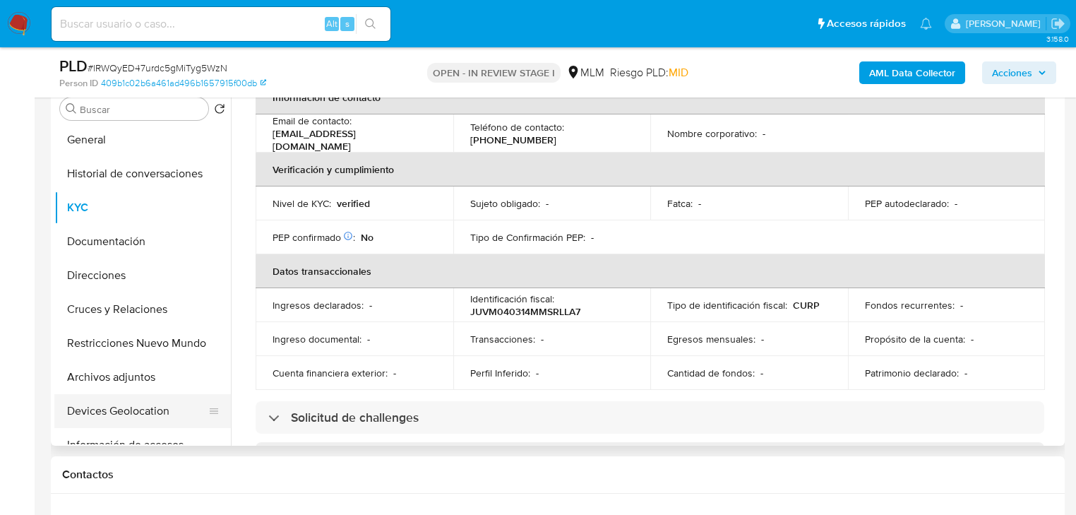
scroll to position [56, 0]
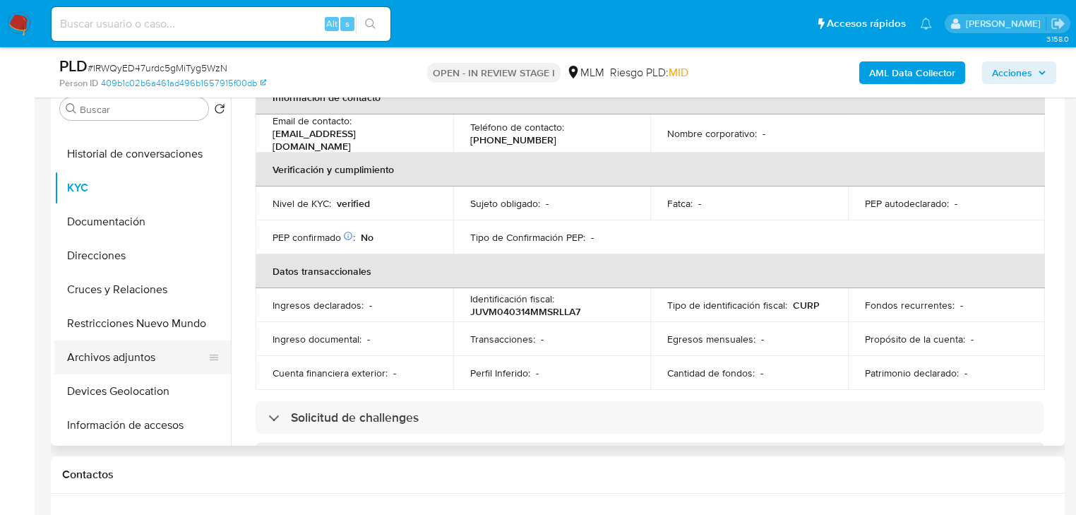
click at [115, 362] on button "Archivos adjuntos" at bounding box center [136, 357] width 165 height 34
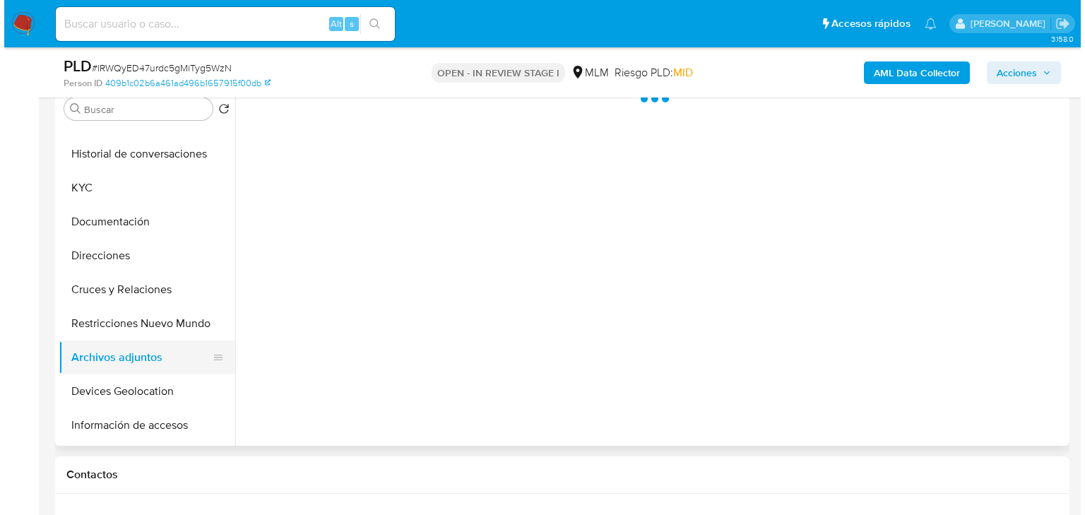
scroll to position [0, 0]
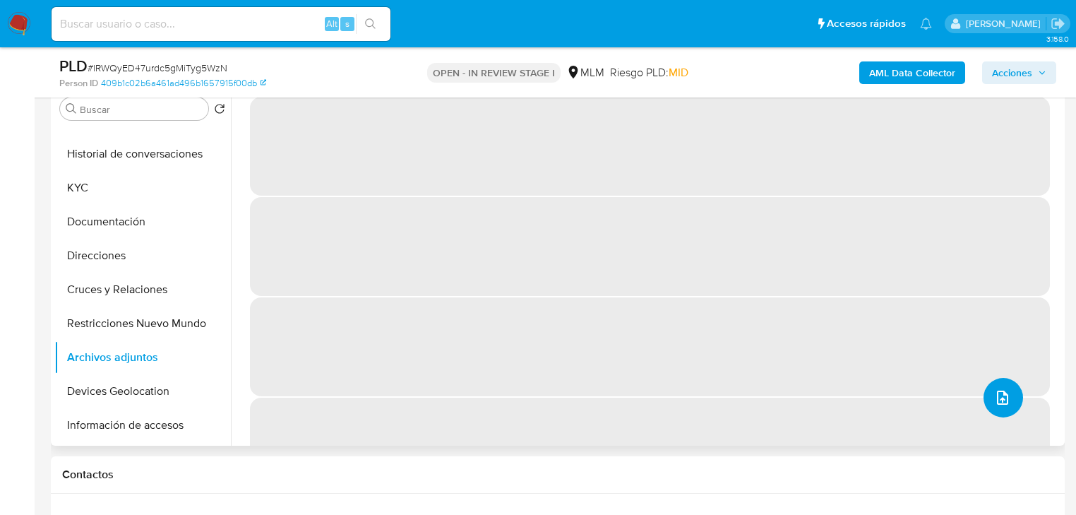
click at [998, 389] on icon "upload-file" at bounding box center [1002, 397] width 17 height 17
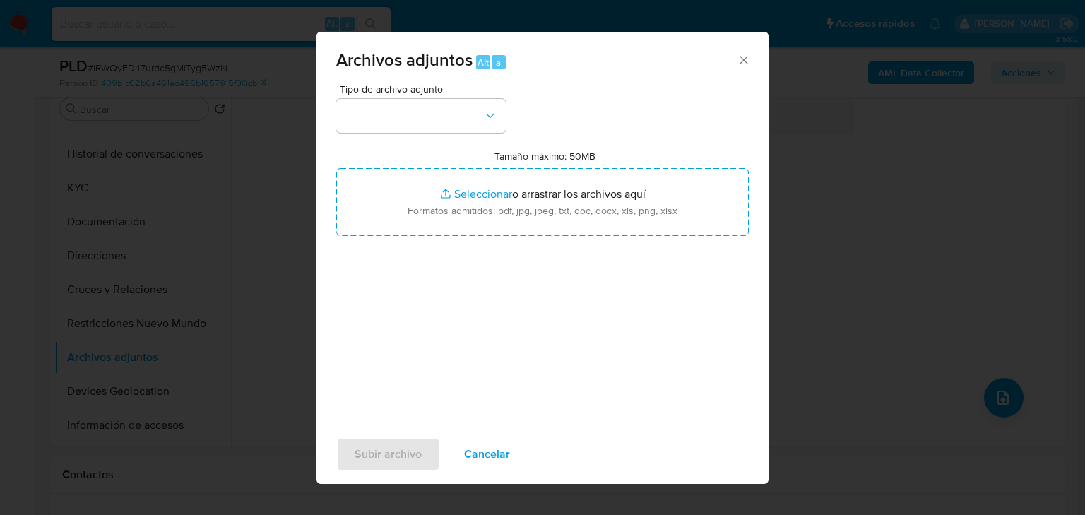
click at [409, 133] on div "Tipo de archivo adjunto Tamaño máximo: 50MB Seleccionar archivos Seleccionar o …" at bounding box center [542, 250] width 412 height 333
click at [417, 105] on button "button" at bounding box center [420, 116] width 169 height 34
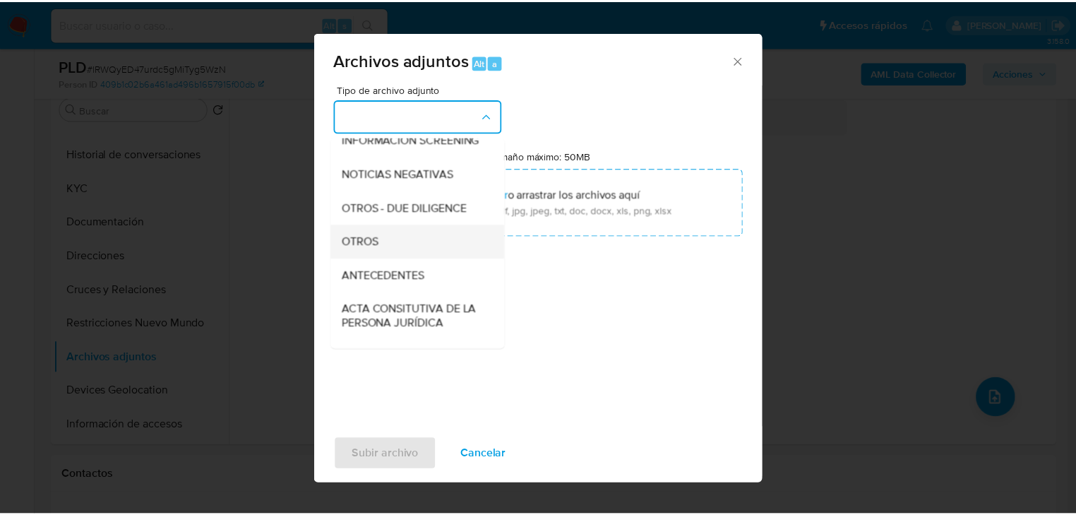
scroll to position [169, 0]
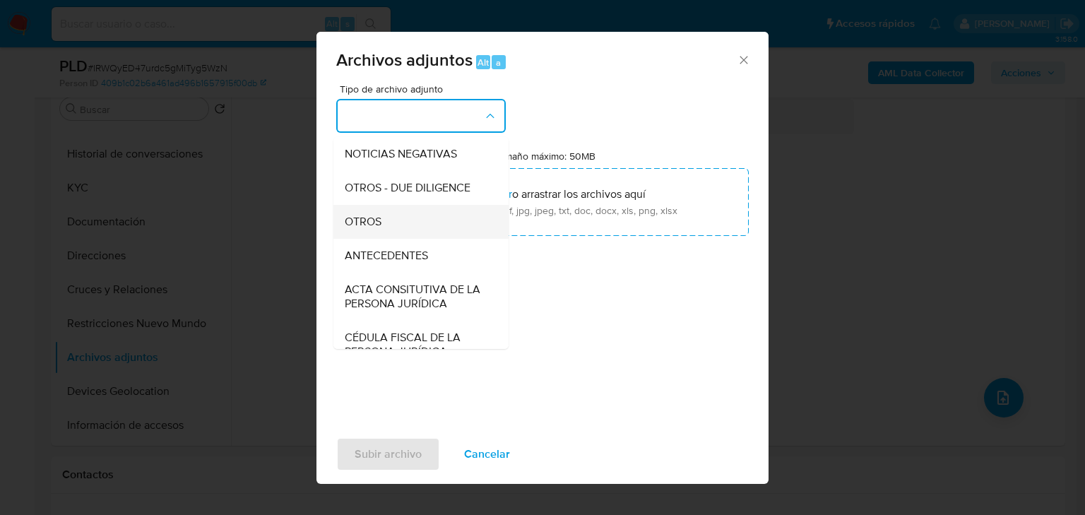
click at [371, 229] on span "OTROS" at bounding box center [363, 222] width 37 height 14
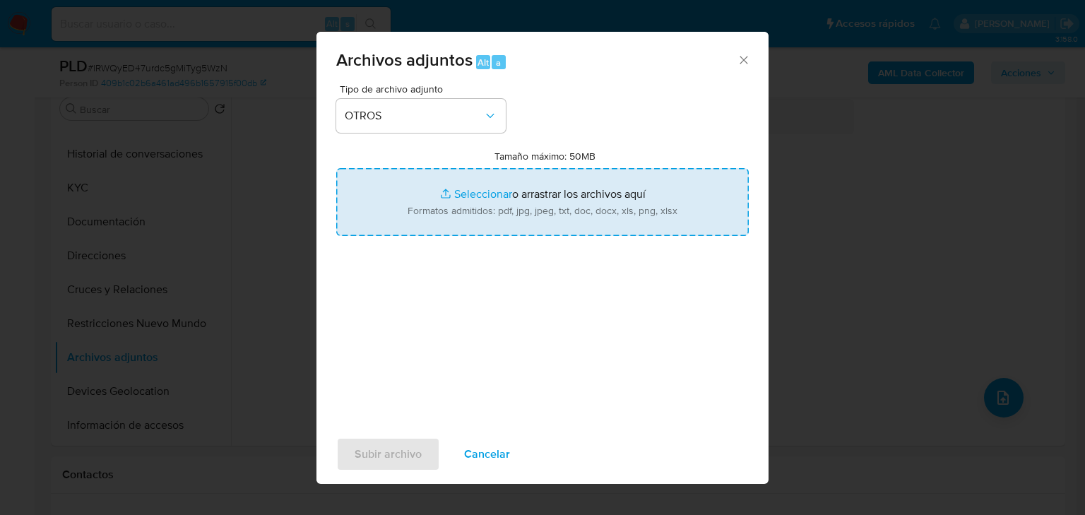
click at [482, 191] on input "Tamaño máximo: 50MB Seleccionar archivos" at bounding box center [542, 202] width 412 height 68
type input "C:\fakepath\712042765_ Melanie Alessandra Juarez Valencia_Ago25.pdf"
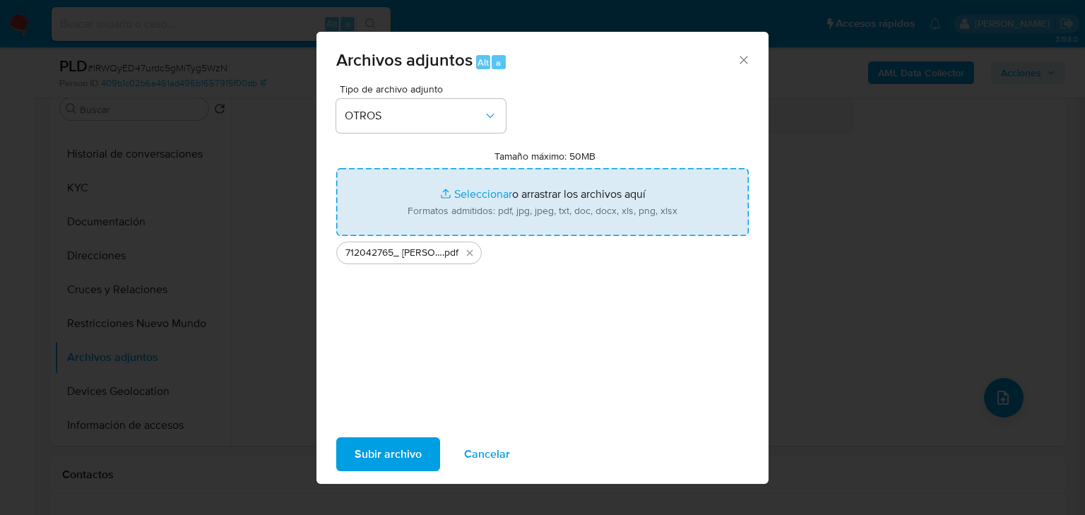
click at [464, 193] on input "Tamaño máximo: 50MB Seleccionar archivos" at bounding box center [542, 202] width 412 height 68
type input "C:\fakepath\712042765_Melanie Alessandra Juarez Valencia_Ago25.xlsx"
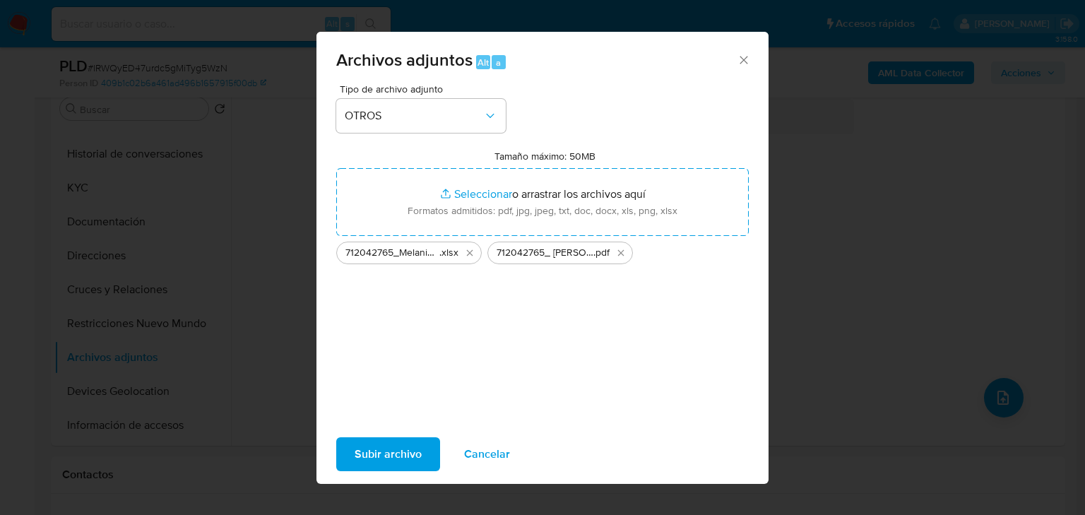
click at [386, 458] on span "Subir archivo" at bounding box center [387, 453] width 67 height 31
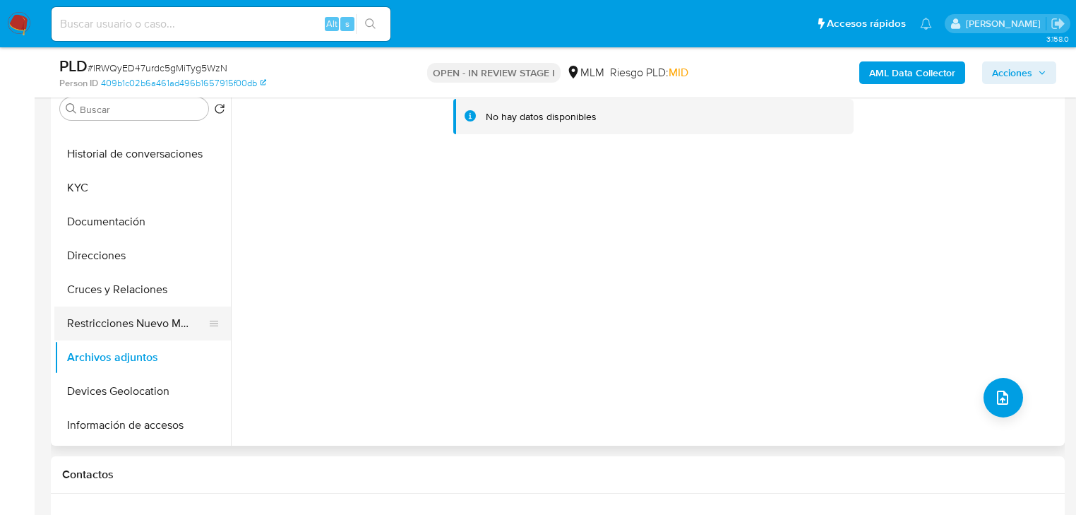
click at [138, 314] on button "Restricciones Nuevo Mundo" at bounding box center [136, 323] width 165 height 34
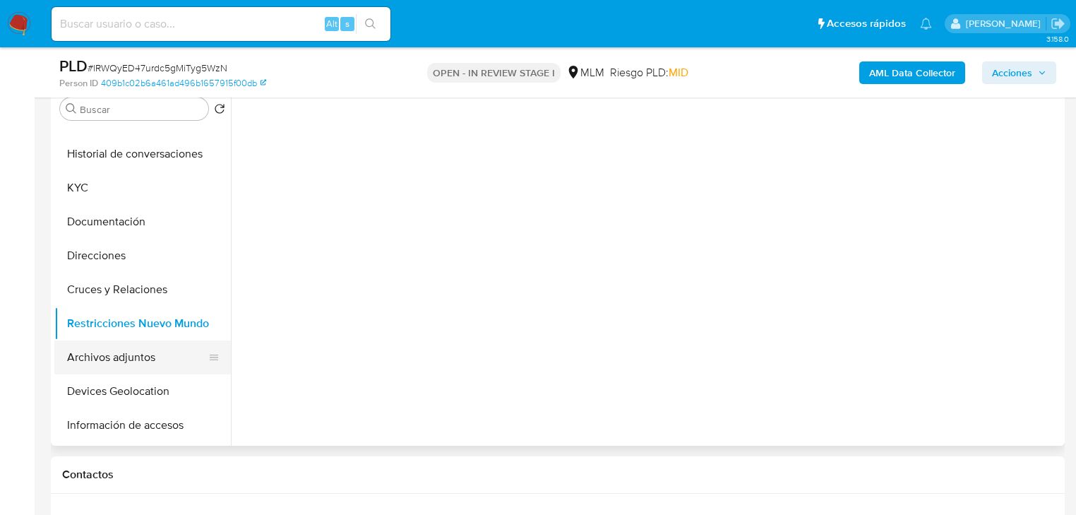
click at [144, 356] on button "Archivos adjuntos" at bounding box center [136, 357] width 165 height 34
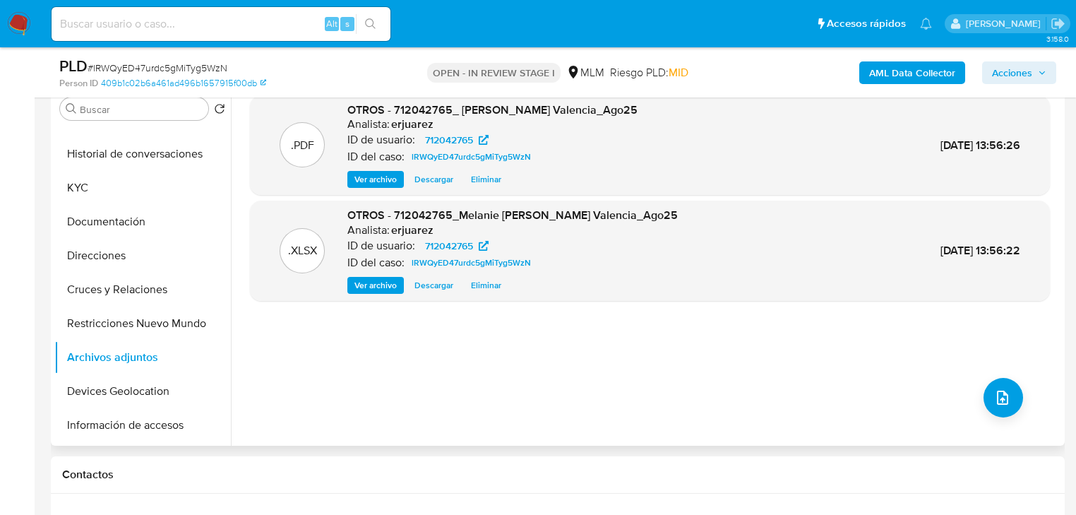
click at [371, 175] on span "Ver archivo" at bounding box center [375, 179] width 42 height 14
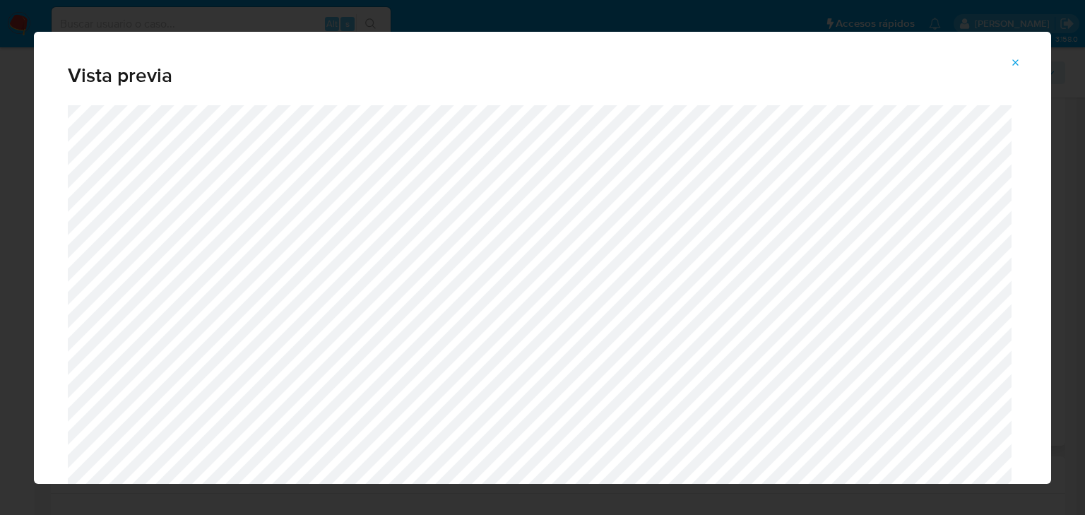
click at [1014, 57] on icon "Attachment preview" at bounding box center [1015, 62] width 11 height 11
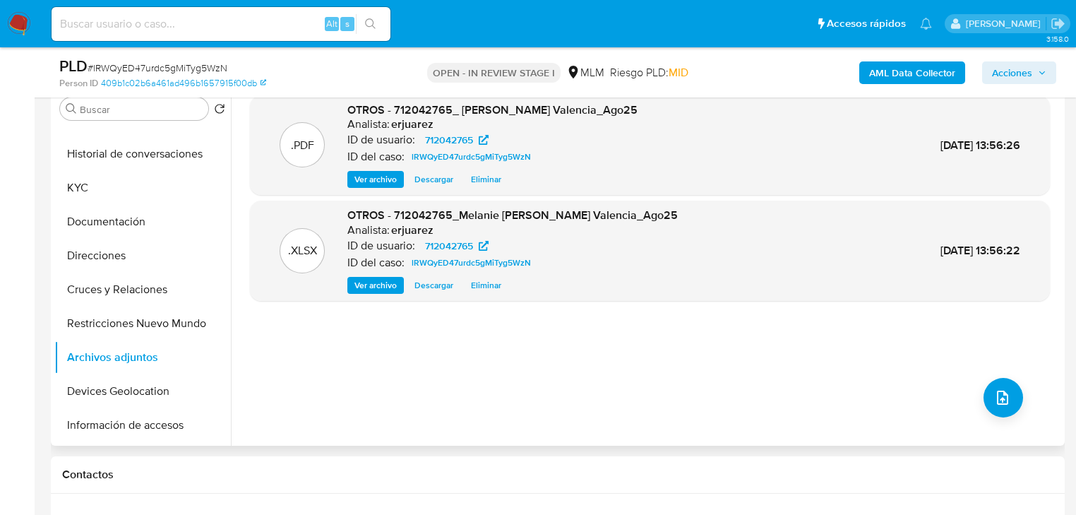
click at [1011, 71] on span "Acciones" at bounding box center [1012, 72] width 40 height 23
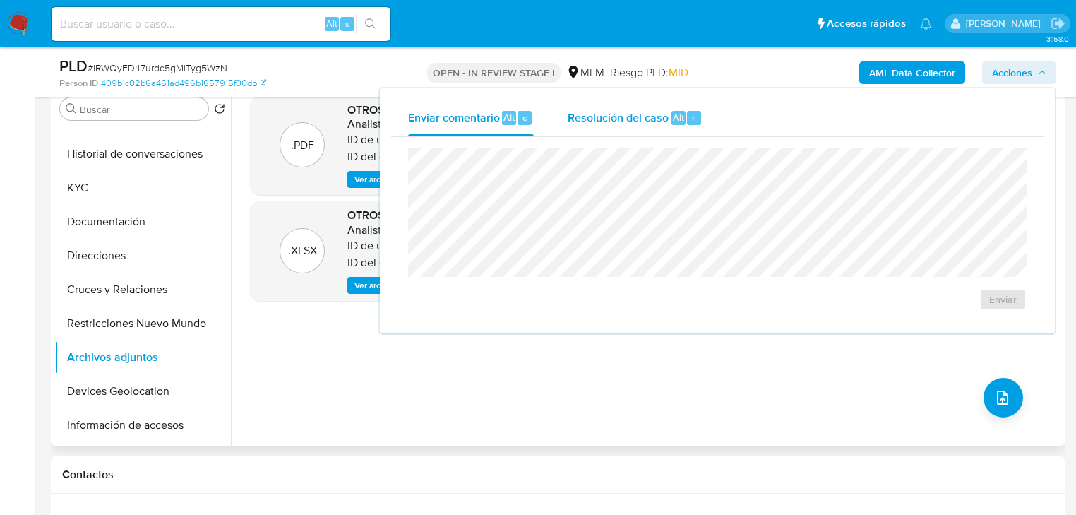
click at [653, 133] on div "Resolución del caso Alt r" at bounding box center [635, 118] width 135 height 37
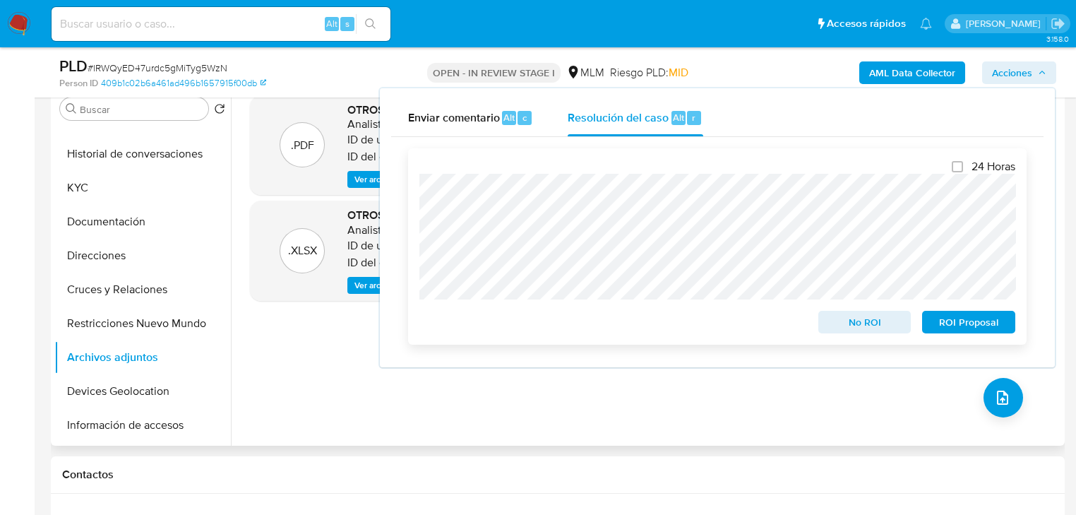
click at [967, 325] on span "ROI Proposal" at bounding box center [968, 322] width 73 height 20
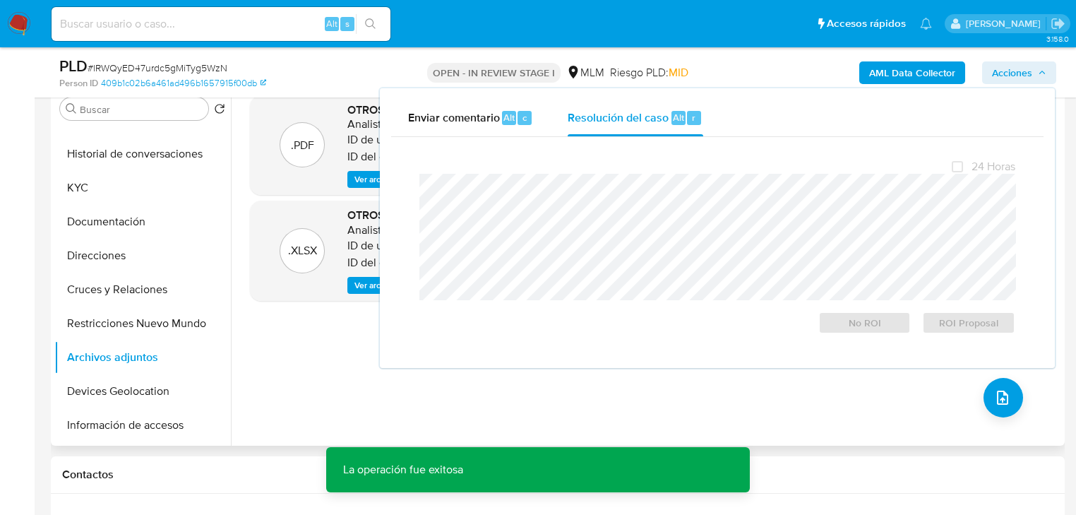
drag, startPoint x: 294, startPoint y: 352, endPoint x: 465, endPoint y: 215, distance: 218.6
click at [297, 350] on div ".PDF OTROS - 712042765_ Melanie Alessandra Juarez Valencia_Ago25 Analista: erju…" at bounding box center [650, 264] width 800 height 339
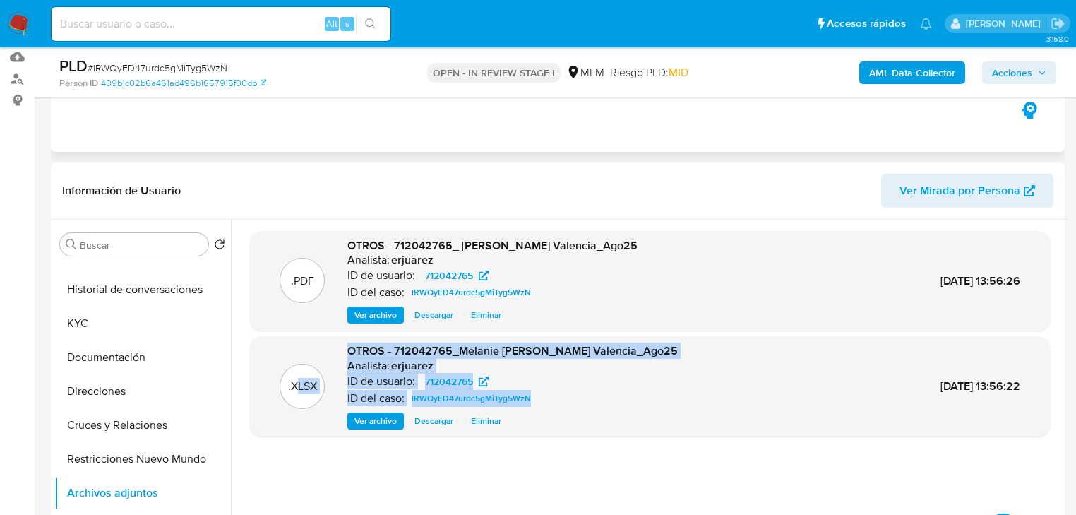
scroll to position [0, 0]
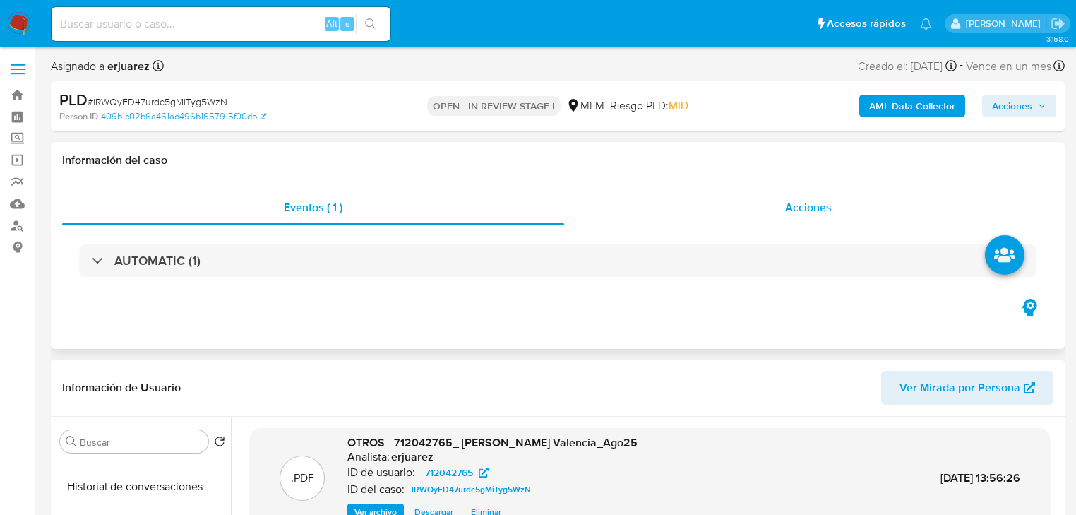
click at [723, 201] on div "Acciones" at bounding box center [809, 208] width 490 height 34
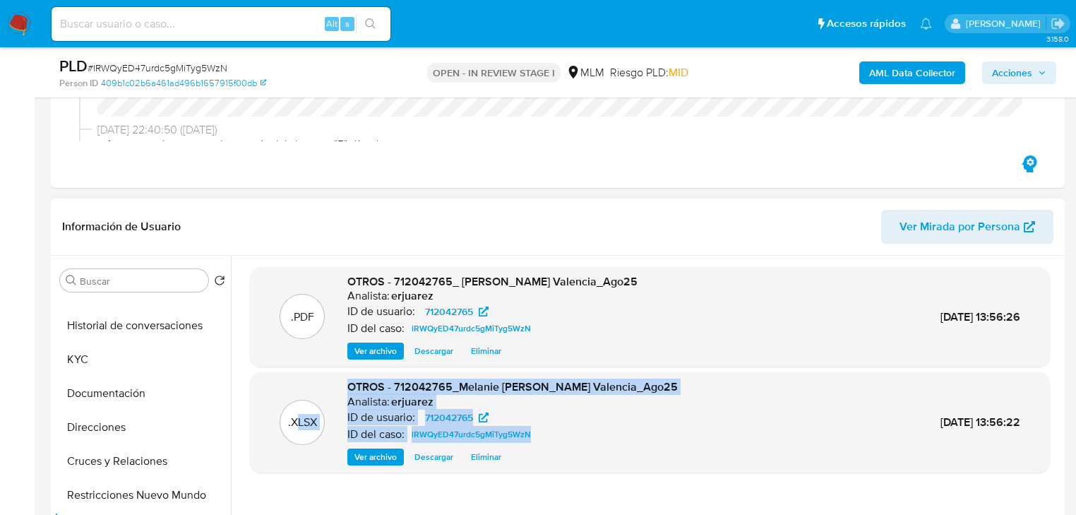
scroll to position [282, 0]
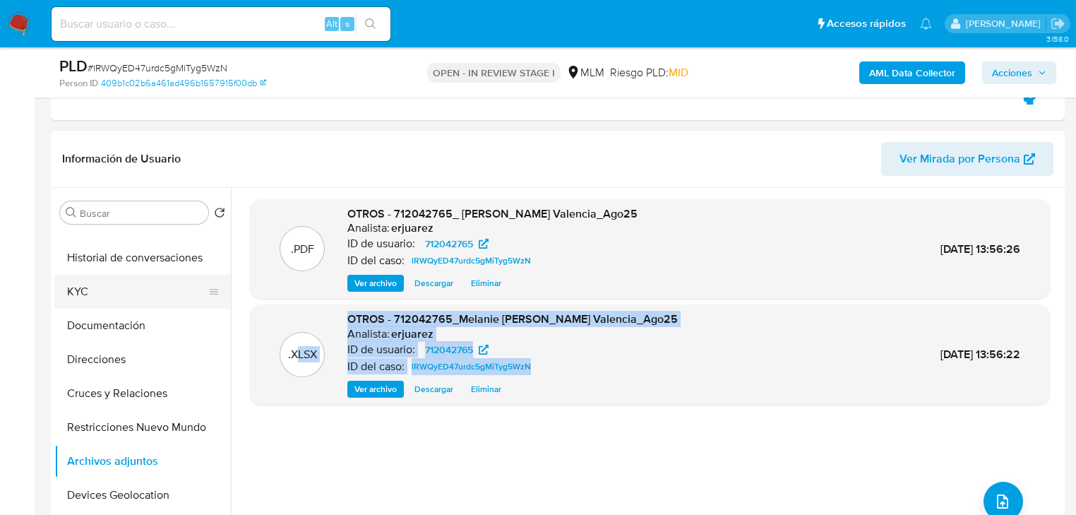
click at [93, 297] on button "KYC" at bounding box center [136, 292] width 165 height 34
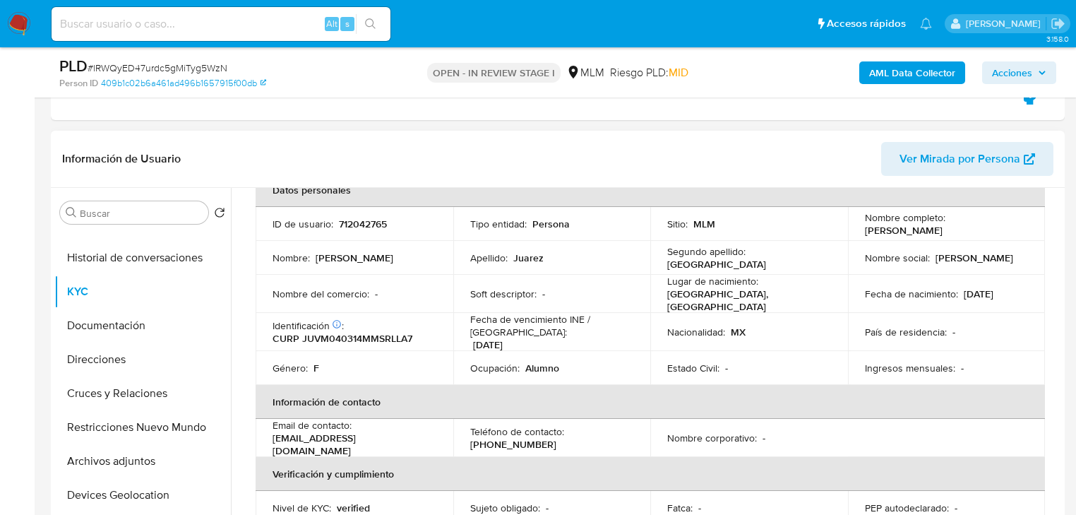
scroll to position [169, 0]
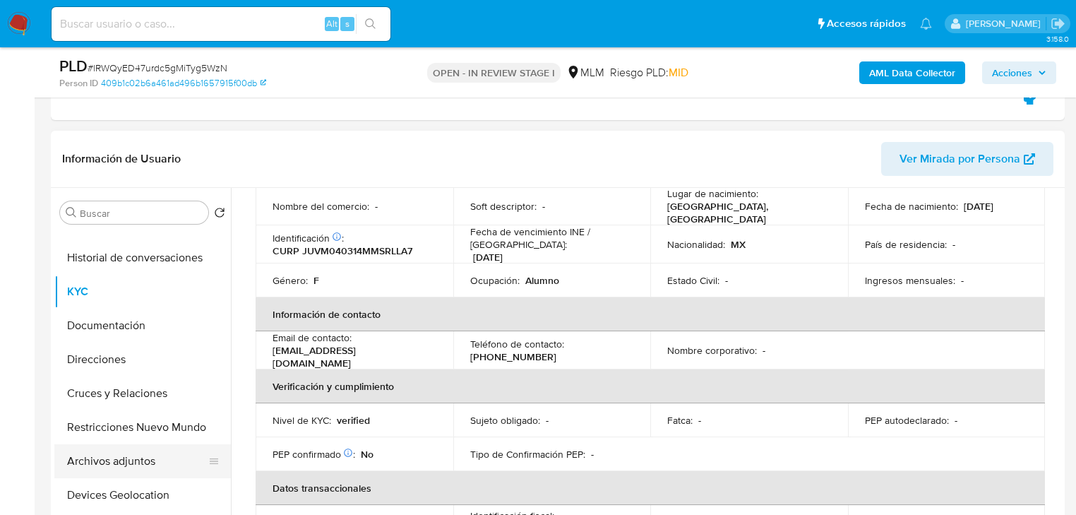
click at [110, 463] on button "Archivos adjuntos" at bounding box center [136, 461] width 165 height 34
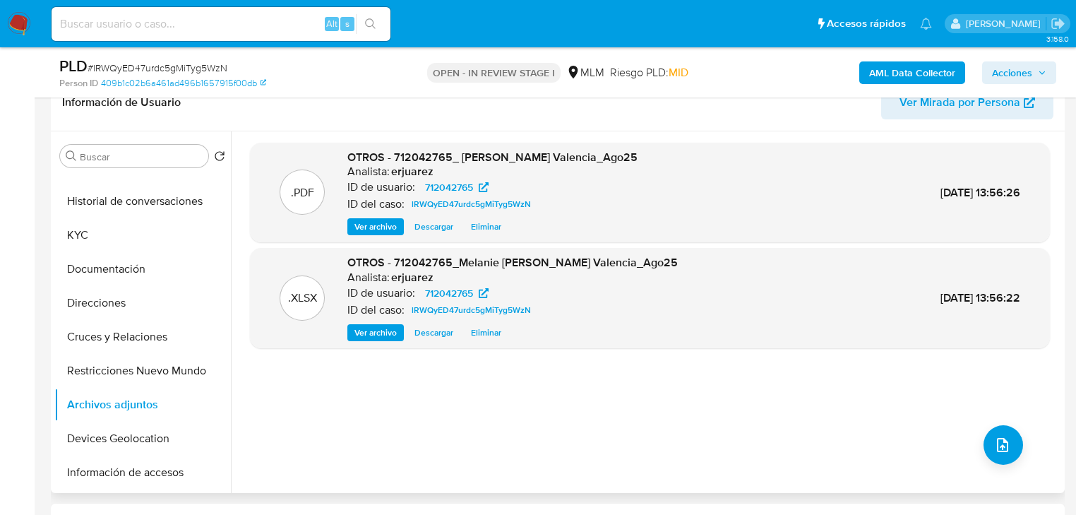
scroll to position [282, 0]
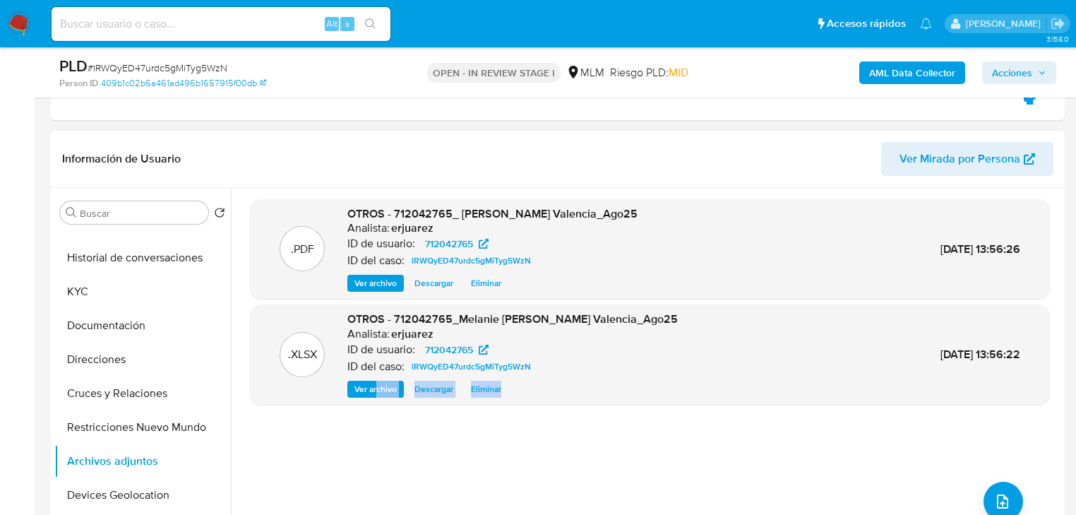
drag, startPoint x: 378, startPoint y: 378, endPoint x: 727, endPoint y: 333, distance: 351.8
click at [737, 366] on div ".XLSX OTROS - 712042765_Melanie Alessandra Juarez Valencia_Ago25 Analista: erju…" at bounding box center [650, 354] width 786 height 86
click at [16, 24] on img at bounding box center [19, 24] width 24 height 24
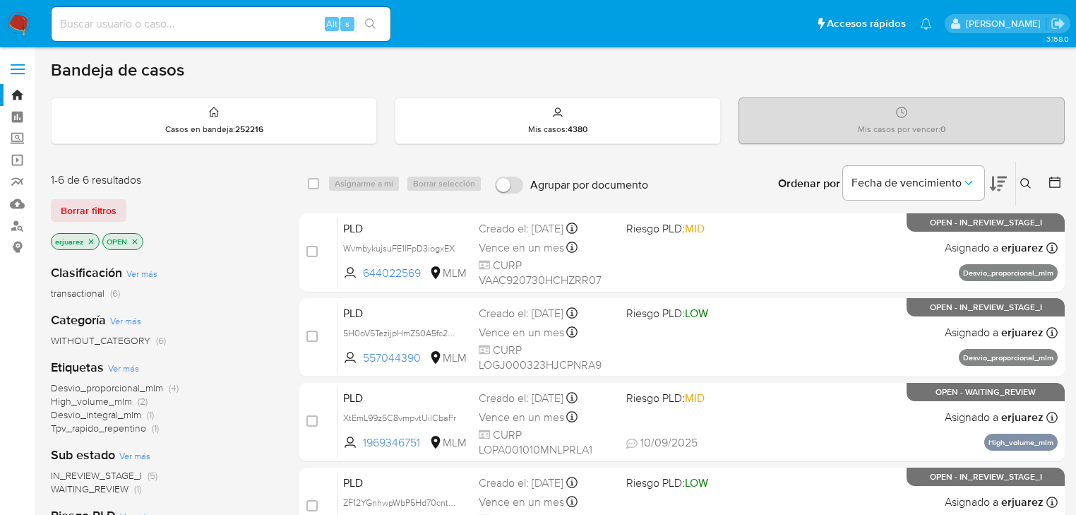
click at [93, 243] on icon "close-filter" at bounding box center [91, 241] width 8 height 8
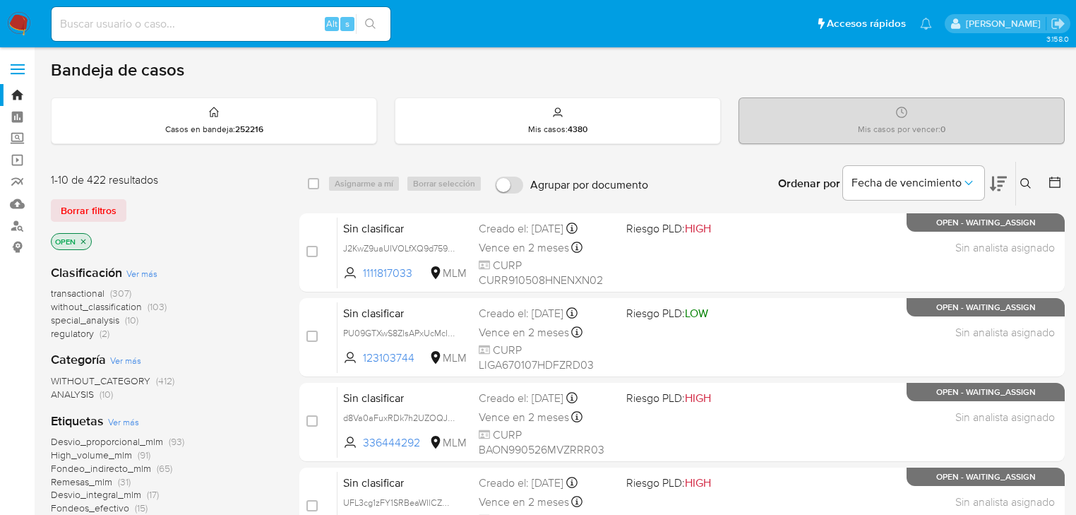
click at [1024, 181] on icon at bounding box center [1025, 183] width 11 height 11
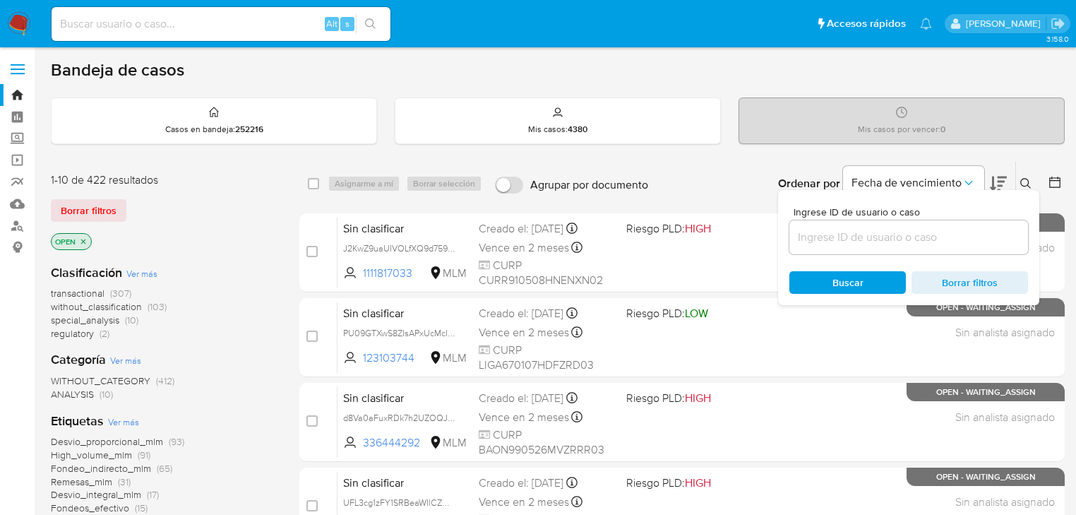
drag, startPoint x: 860, startPoint y: 220, endPoint x: 852, endPoint y: 240, distance: 21.2
click at [859, 224] on div at bounding box center [908, 237] width 239 height 34
click at [852, 240] on input at bounding box center [908, 237] width 239 height 18
paste input "2285034474"
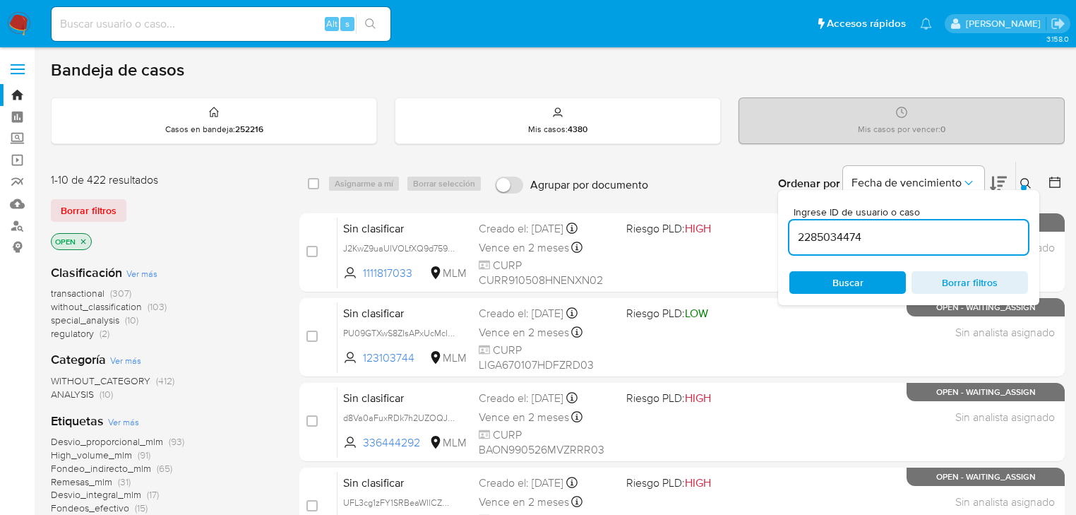
type input "2285034474"
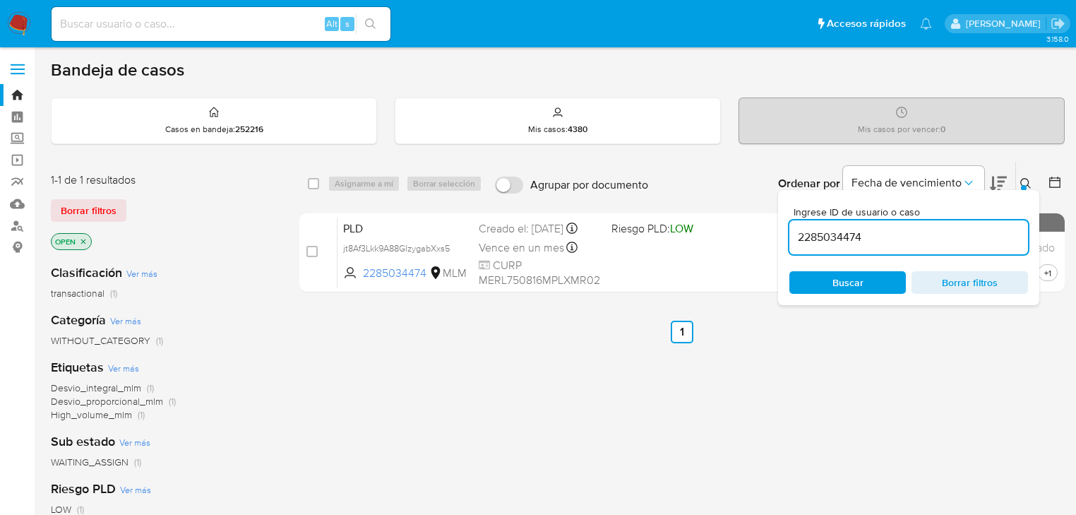
click at [1023, 178] on icon at bounding box center [1025, 183] width 11 height 11
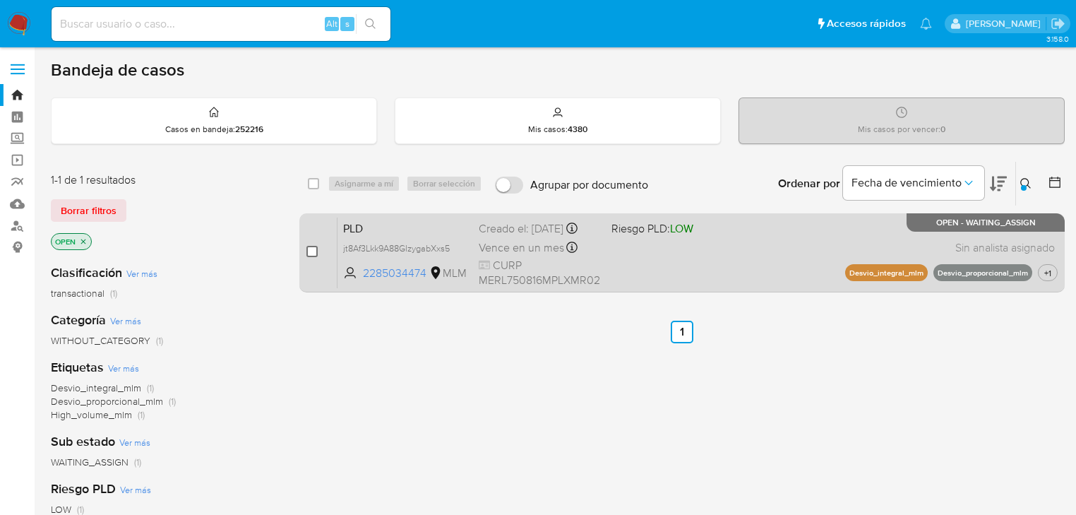
click at [315, 251] on input "checkbox" at bounding box center [311, 251] width 11 height 11
checkbox input "true"
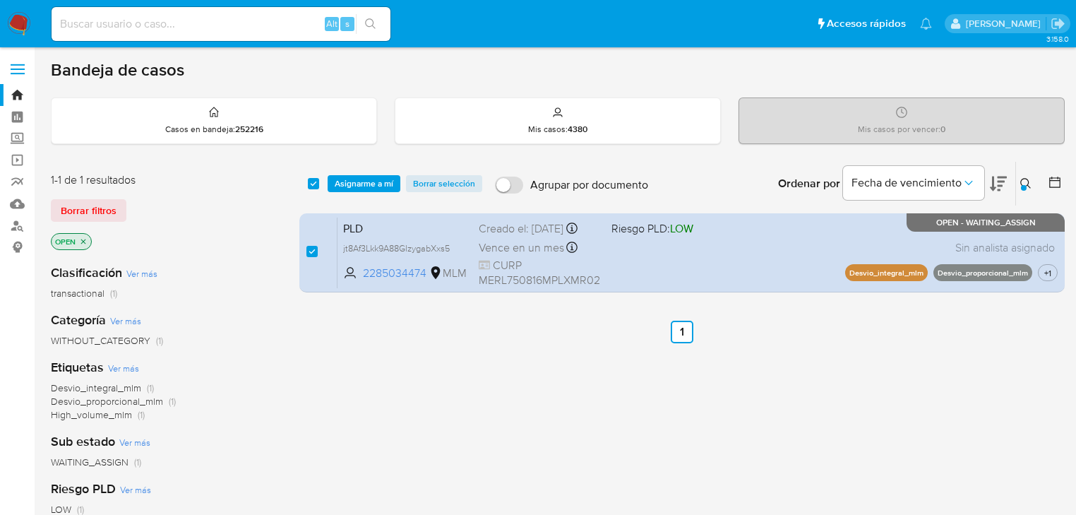
click at [345, 194] on div "select-all-cases-checkbox Asignarme a mí Borrar selección Agrupar por documento…" at bounding box center [681, 184] width 765 height 44
click at [359, 179] on span "Asignarme a mí" at bounding box center [364, 184] width 59 height 14
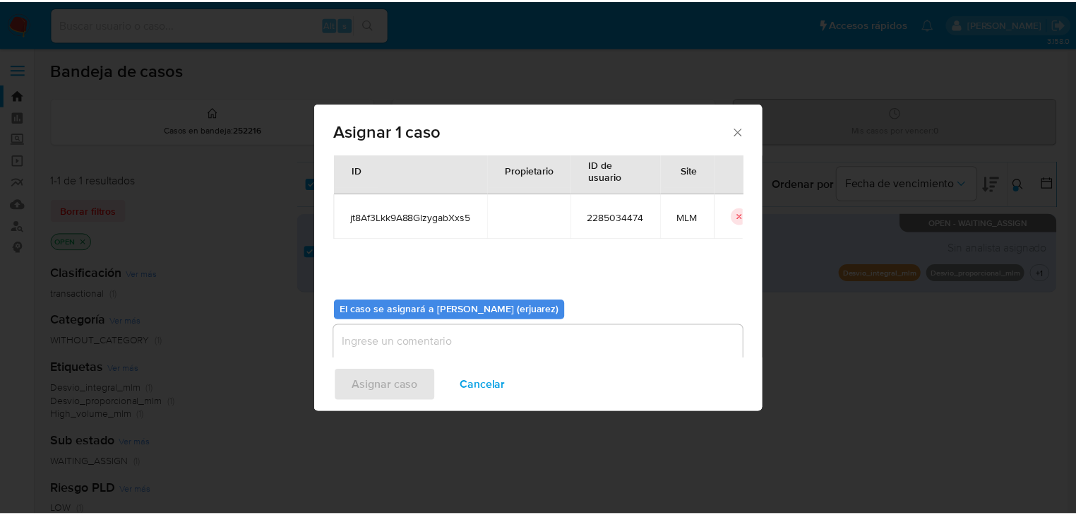
scroll to position [73, 0]
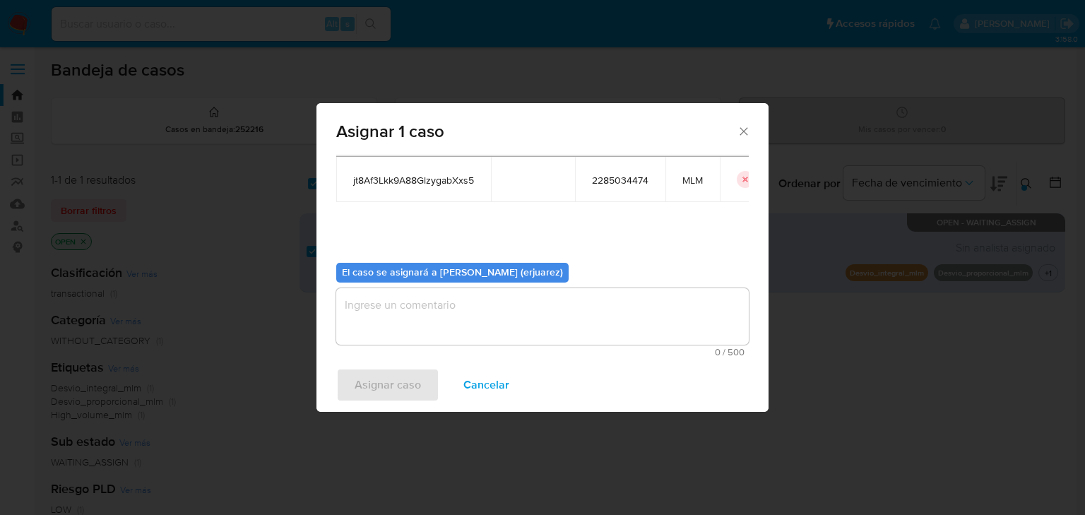
click at [383, 322] on textarea "assign-modal" at bounding box center [542, 316] width 412 height 56
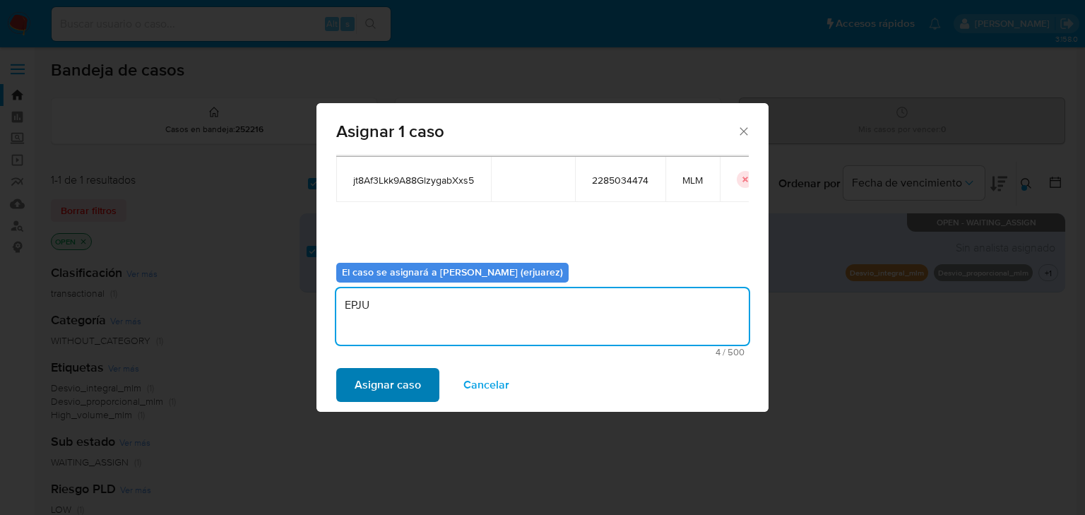
type textarea "EPJU"
click at [417, 384] on span "Asignar caso" at bounding box center [387, 384] width 66 height 31
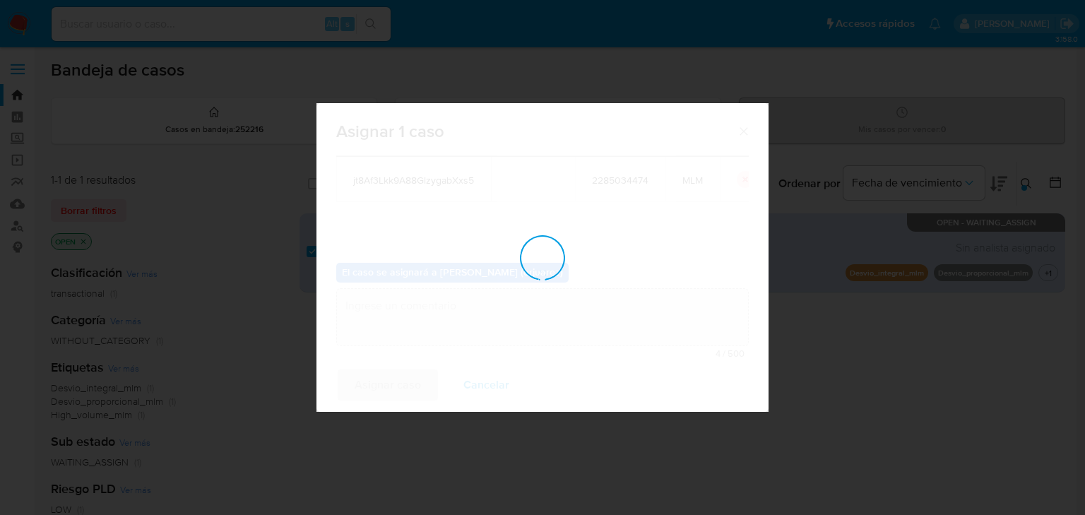
checkbox input "false"
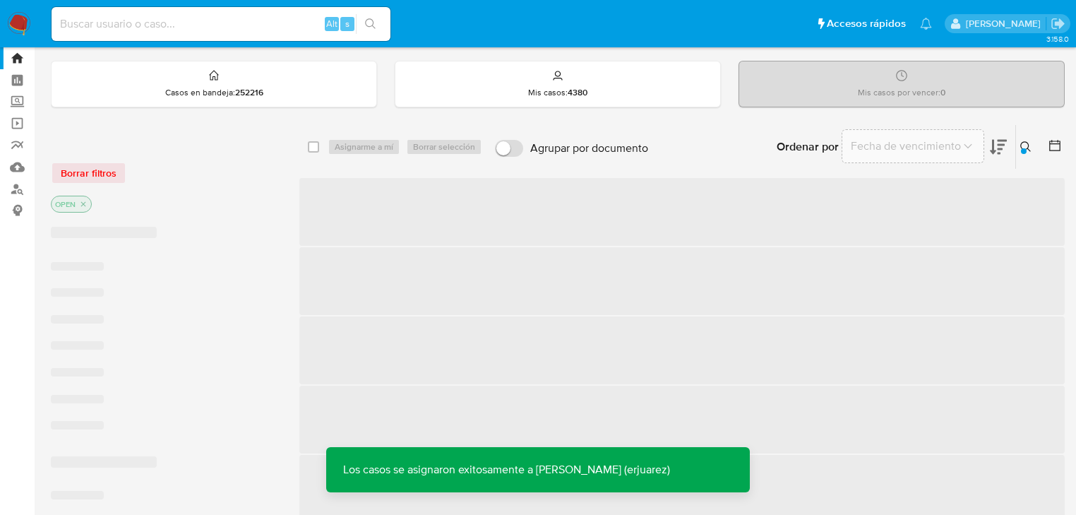
scroll to position [56, 0]
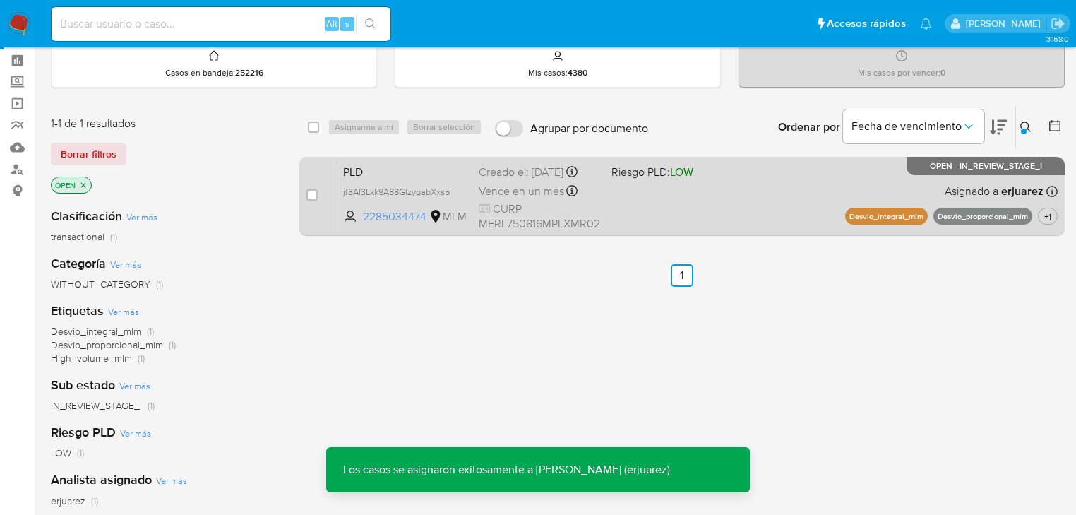
click at [367, 210] on div "PLD jt8Af3Lkk9A88GlzygabXxs5 2285034474 MLM Riesgo PLD: LOW Creado el: [DATE] C…" at bounding box center [698, 195] width 720 height 71
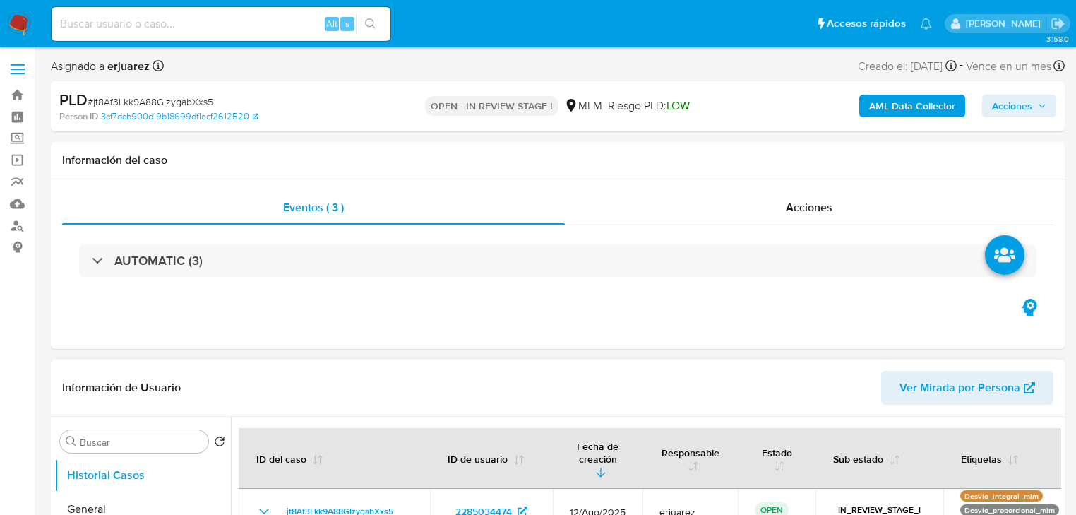
select select "10"
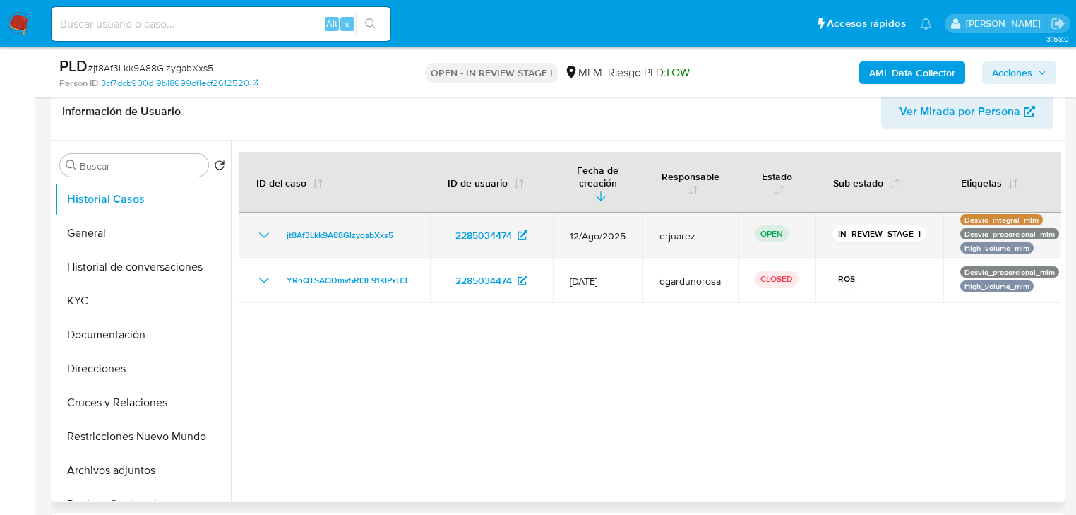
drag, startPoint x: 408, startPoint y: 220, endPoint x: 271, endPoint y: 220, distance: 137.0
click at [271, 227] on div "jt8Af3Lkk9A88GlzygabXxs5" at bounding box center [334, 235] width 157 height 17
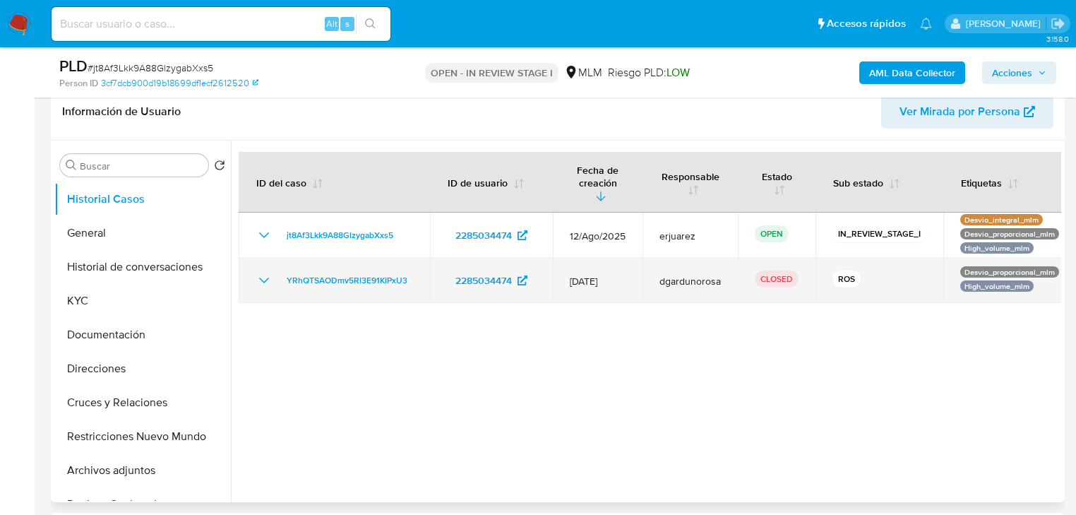
click at [260, 272] on icon "Mostrar/Ocultar" at bounding box center [264, 280] width 17 height 17
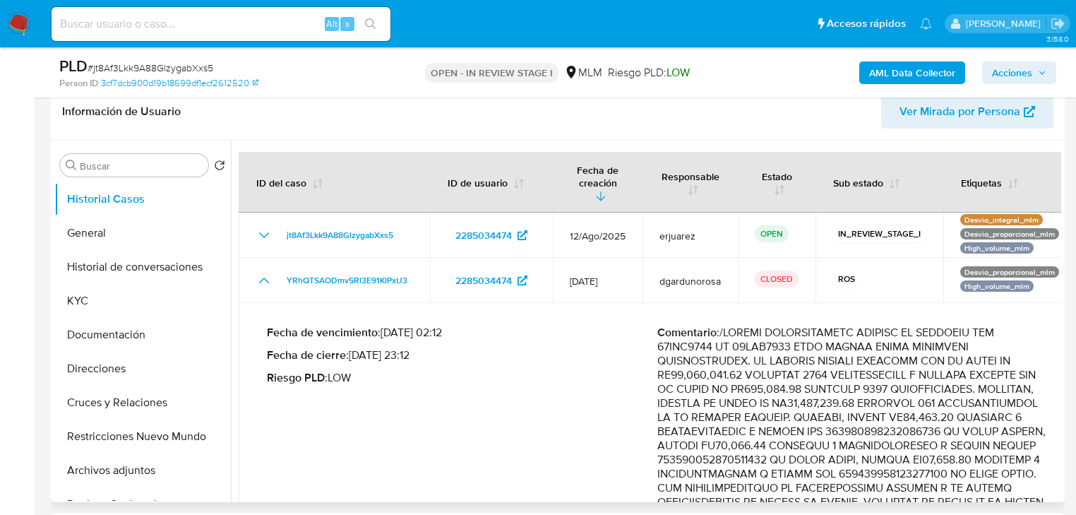
click at [280, 412] on div "Fecha de vencimiento : [DATE] 02:12 Fecha de cierre : [DATE] 23:12 Riesgo PLD :…" at bounding box center [462, 521] width 390 height 390
drag, startPoint x: 90, startPoint y: 291, endPoint x: 201, endPoint y: 292, distance: 111.6
click at [90, 291] on button "KYC" at bounding box center [136, 301] width 165 height 34
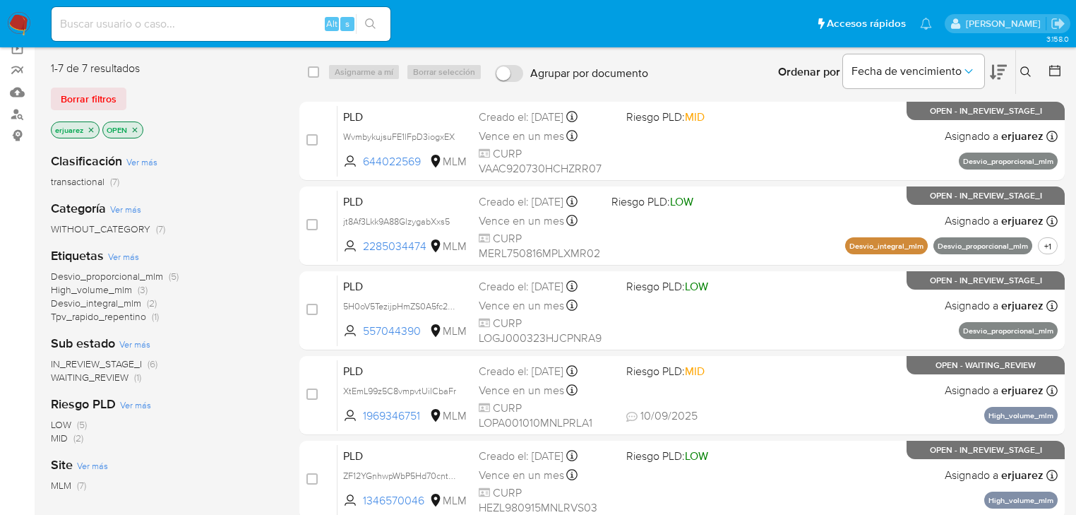
scroll to position [113, 0]
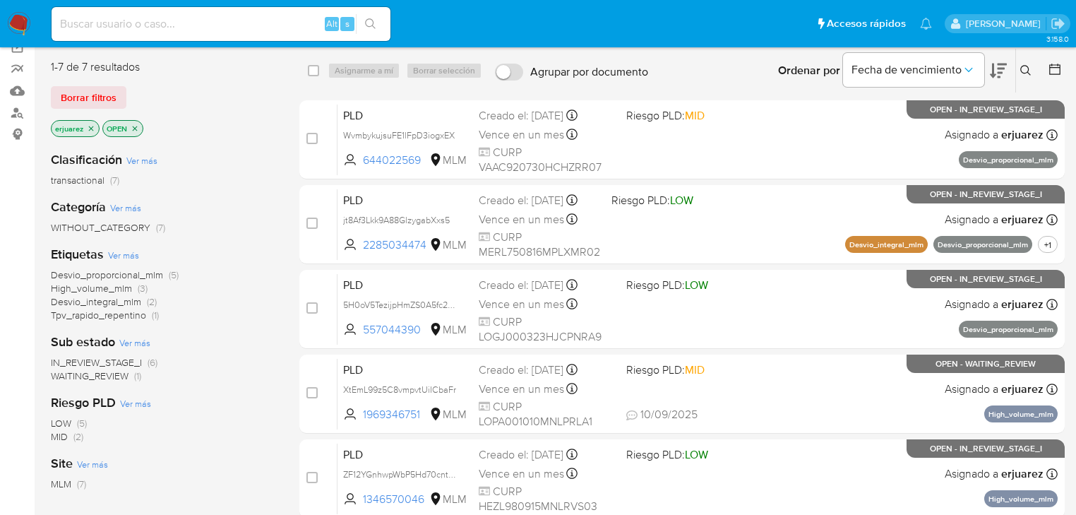
click at [119, 378] on span "WAITING_REVIEW" at bounding box center [90, 376] width 78 height 14
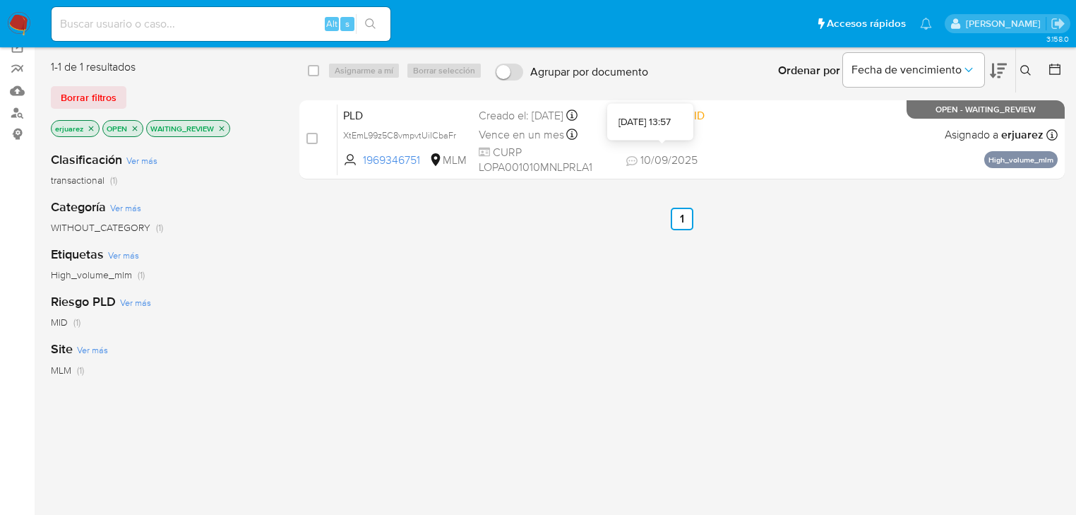
click at [661, 138] on div at bounding box center [662, 140] width 6 height 6
click at [121, 19] on input at bounding box center [221, 24] width 339 height 18
paste input "2285034474"
type input "2285034474"
click at [373, 18] on icon "search-icon" at bounding box center [370, 23] width 11 height 11
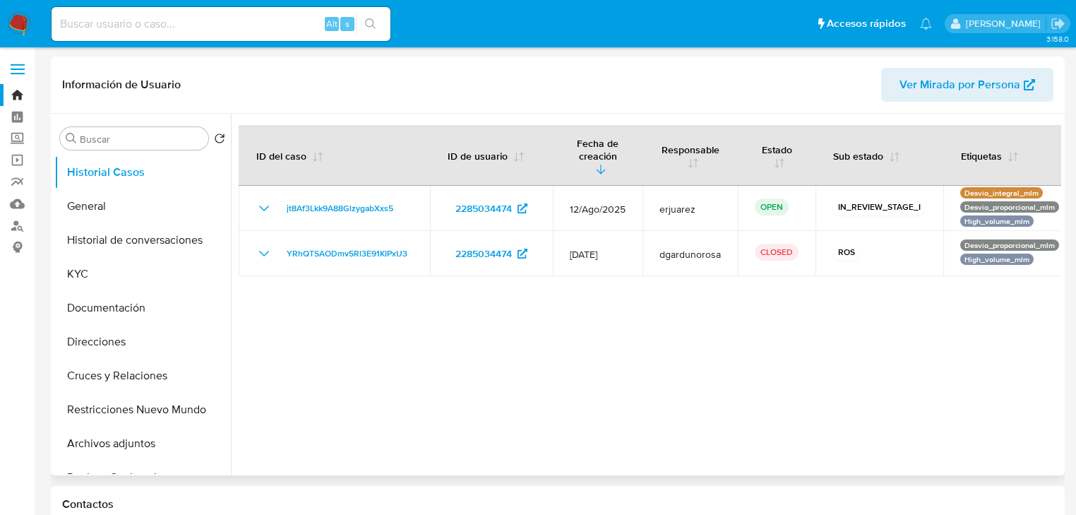
select select "10"
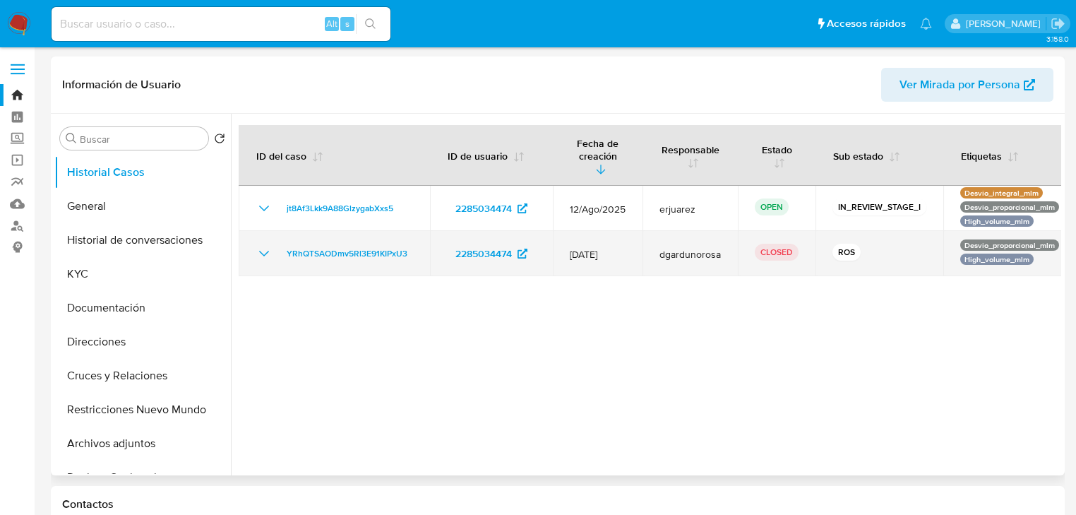
click at [263, 245] on icon "Mostrar/Ocultar" at bounding box center [264, 253] width 17 height 17
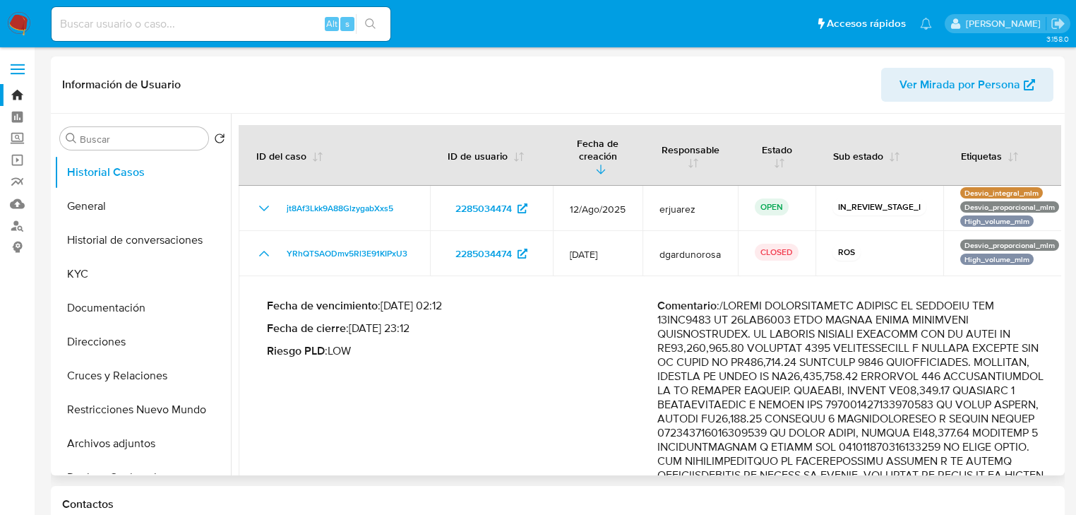
scroll to position [56, 0]
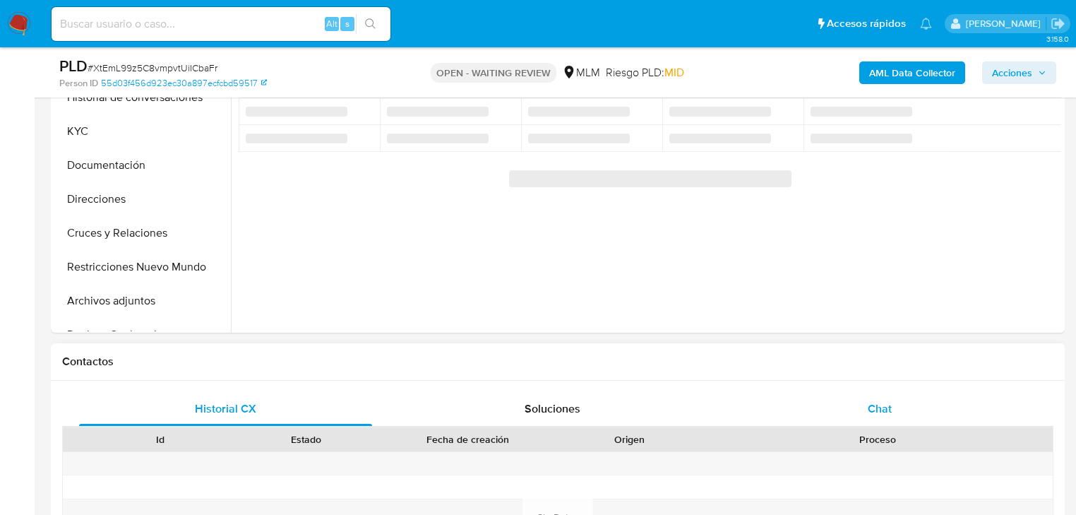
click at [882, 394] on div "Chat" at bounding box center [880, 409] width 293 height 34
select select "10"
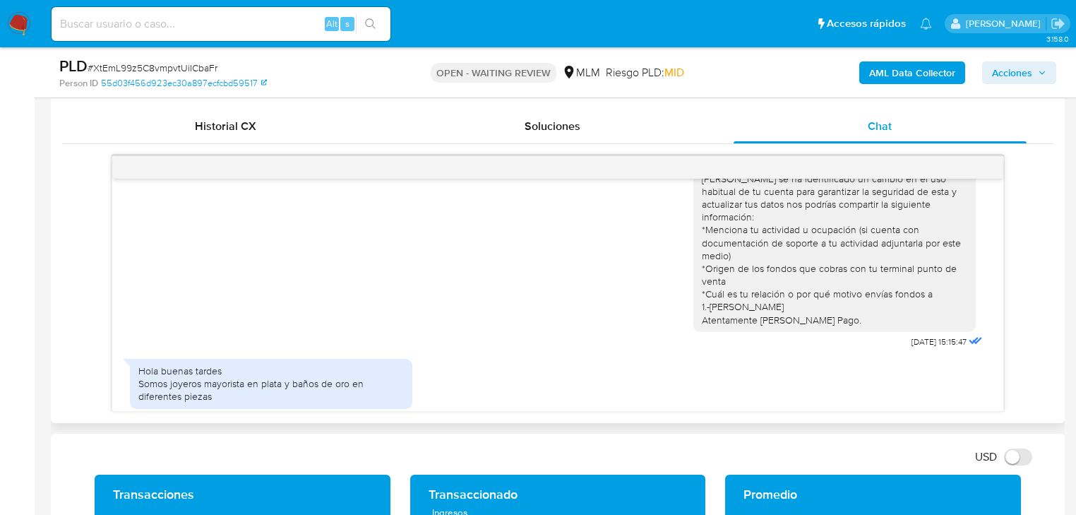
scroll to position [45, 0]
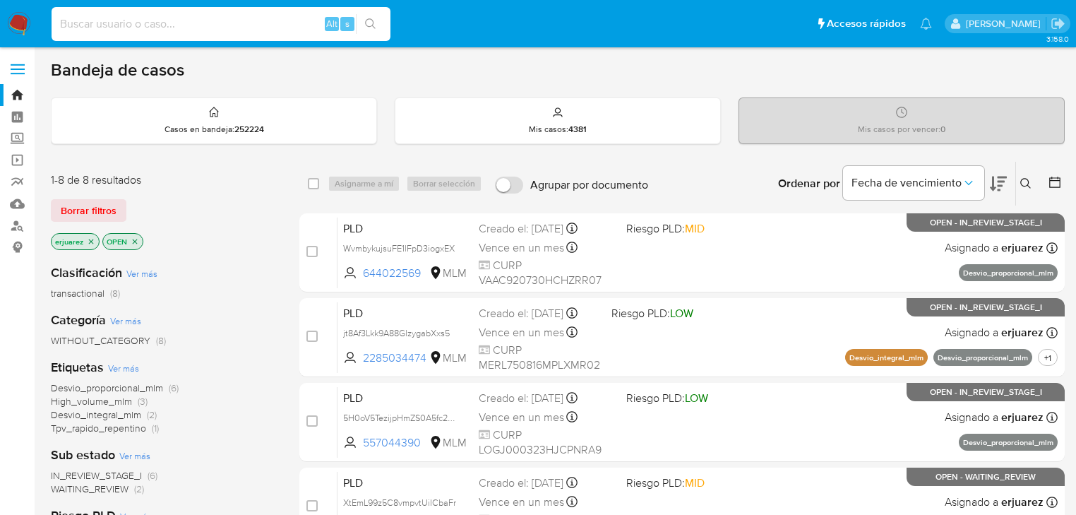
click at [148, 27] on input at bounding box center [221, 24] width 339 height 18
paste input "2285034474"
type input "2285034474"
drag, startPoint x: 169, startPoint y: 25, endPoint x: 47, endPoint y: 25, distance: 122.2
click at [47, 25] on ul "Pausado Ver notificaciones 2285034474 Alt s Accesos rápidos Presiona las siguie…" at bounding box center [491, 23] width 895 height 35
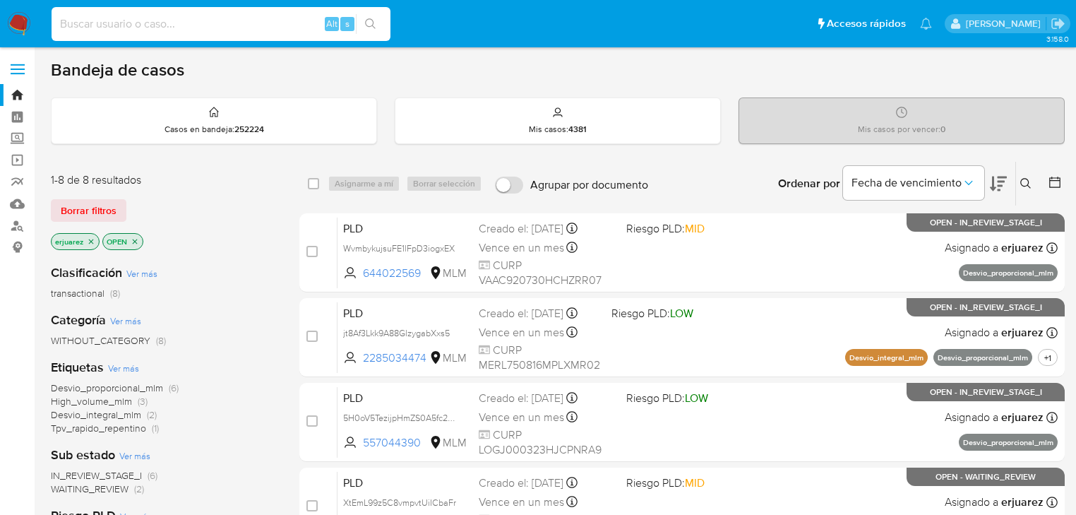
click at [88, 242] on icon "close-filter" at bounding box center [91, 241] width 8 height 8
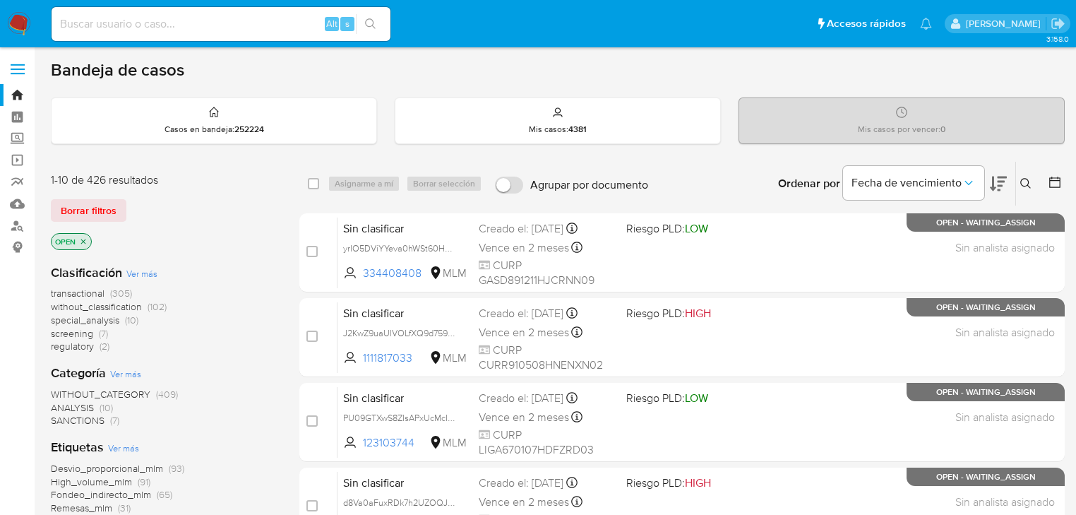
click at [1019, 178] on button at bounding box center [1027, 183] width 23 height 17
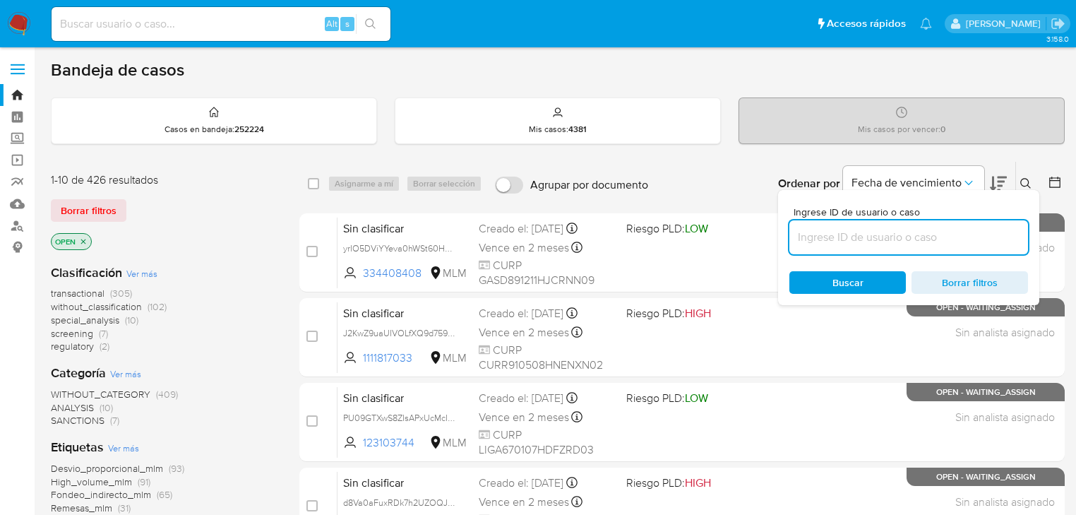
click at [909, 240] on input at bounding box center [908, 237] width 239 height 18
type input "2285034474"
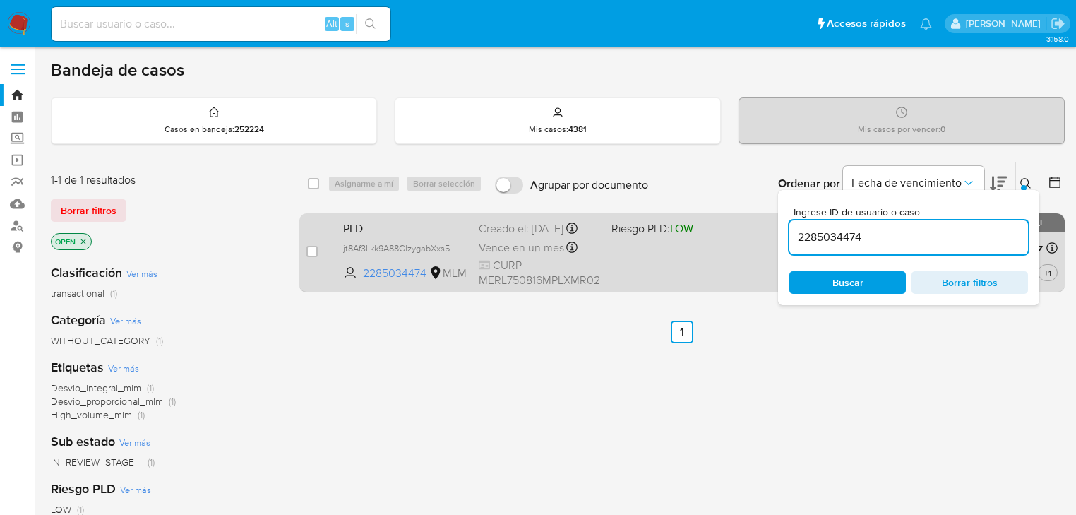
click at [662, 258] on div "PLD jt8Af3Lkk9A88GlzygabXxs5 2285034474 MLM Riesgo PLD: LOW Creado el: 12/08/20…" at bounding box center [698, 252] width 720 height 71
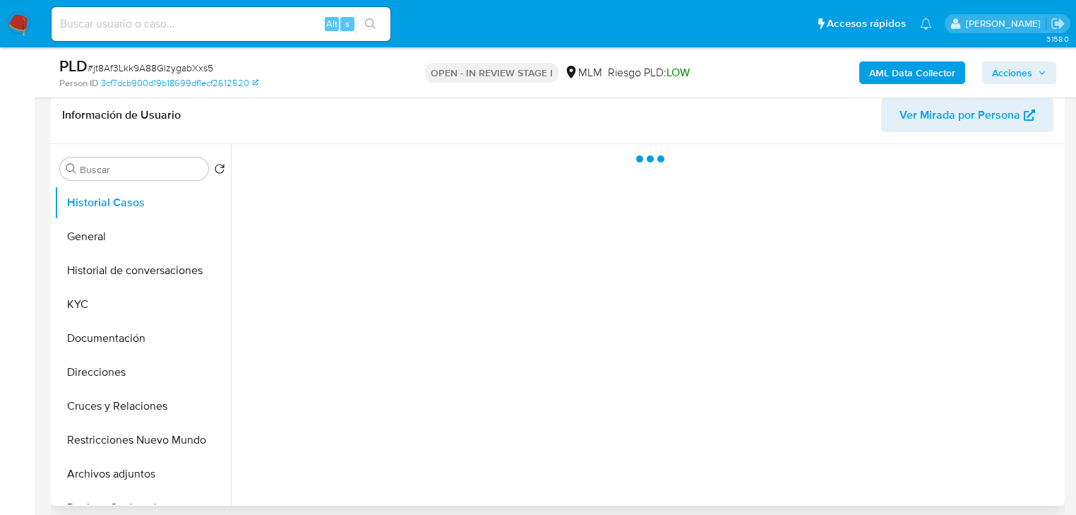
scroll to position [226, 0]
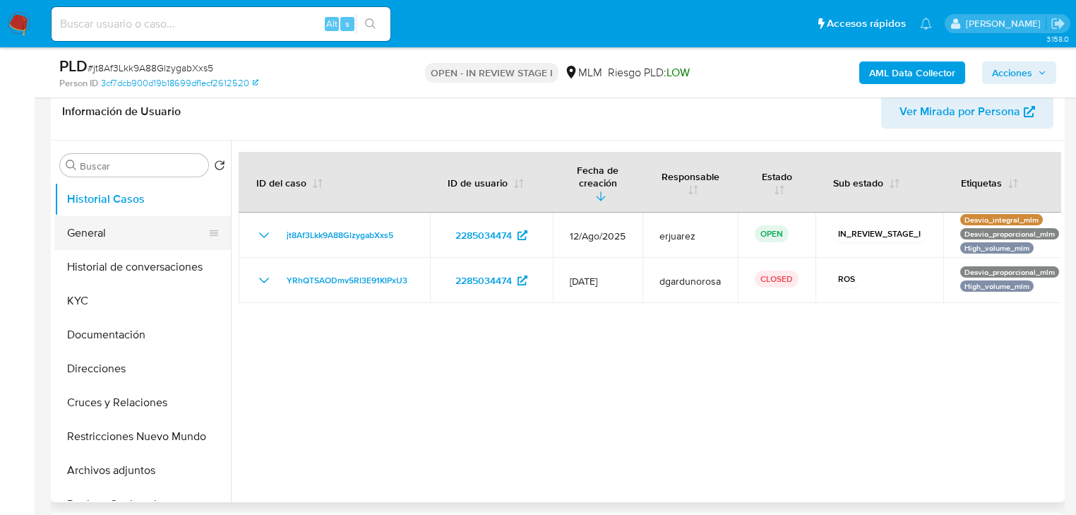
select select "10"
click at [119, 227] on button "General" at bounding box center [136, 233] width 165 height 34
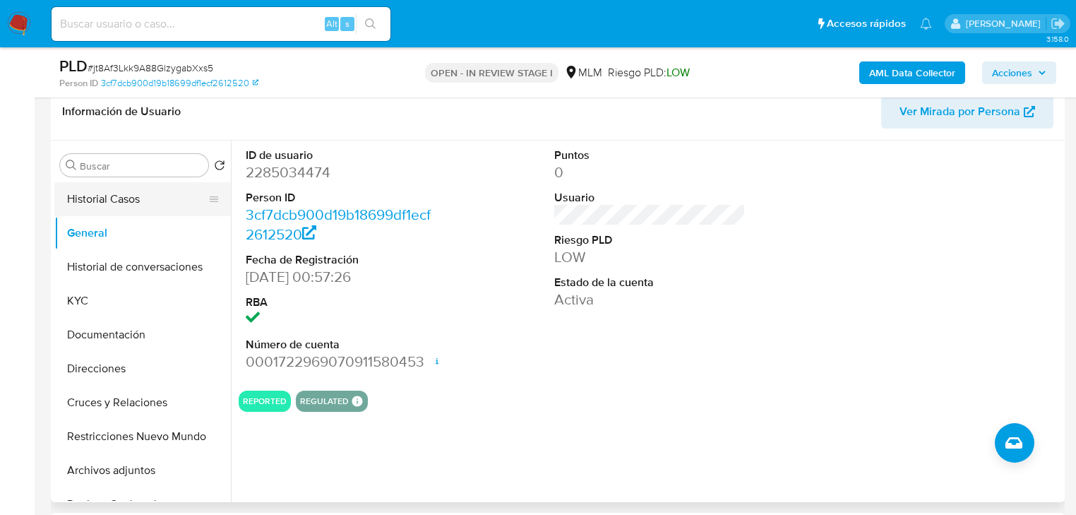
click at [117, 198] on button "Historial Casos" at bounding box center [136, 199] width 165 height 34
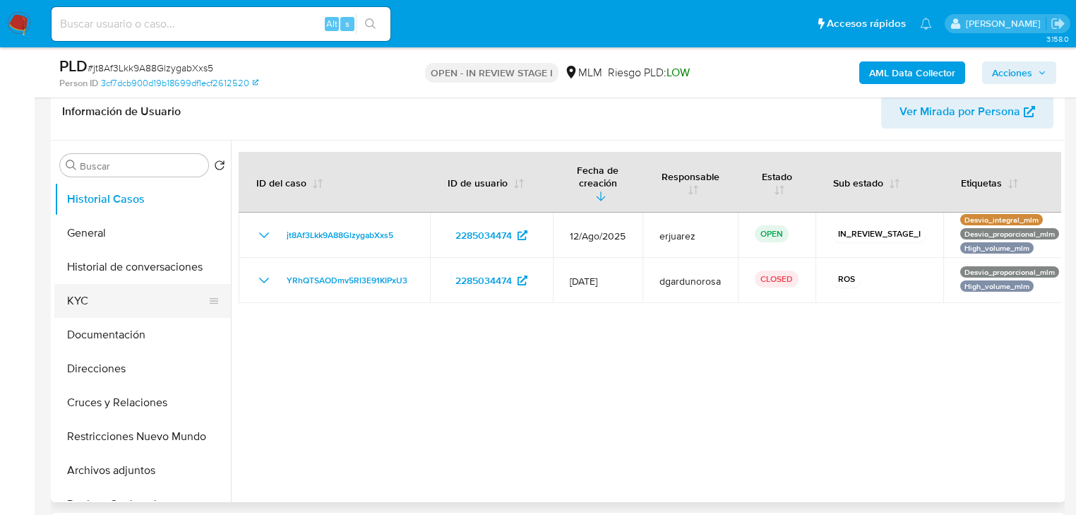
click at [91, 311] on button "KYC" at bounding box center [136, 301] width 165 height 34
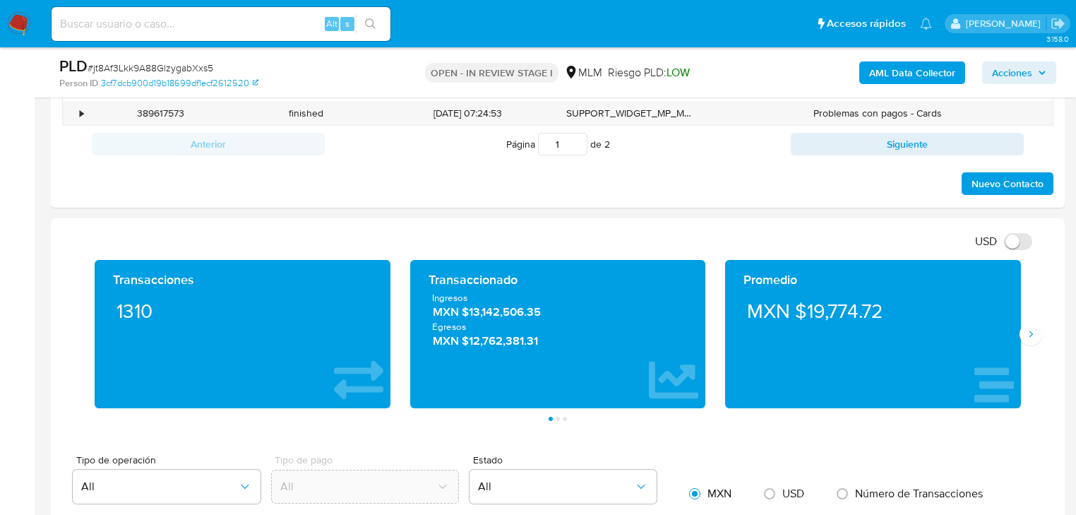
scroll to position [904, 0]
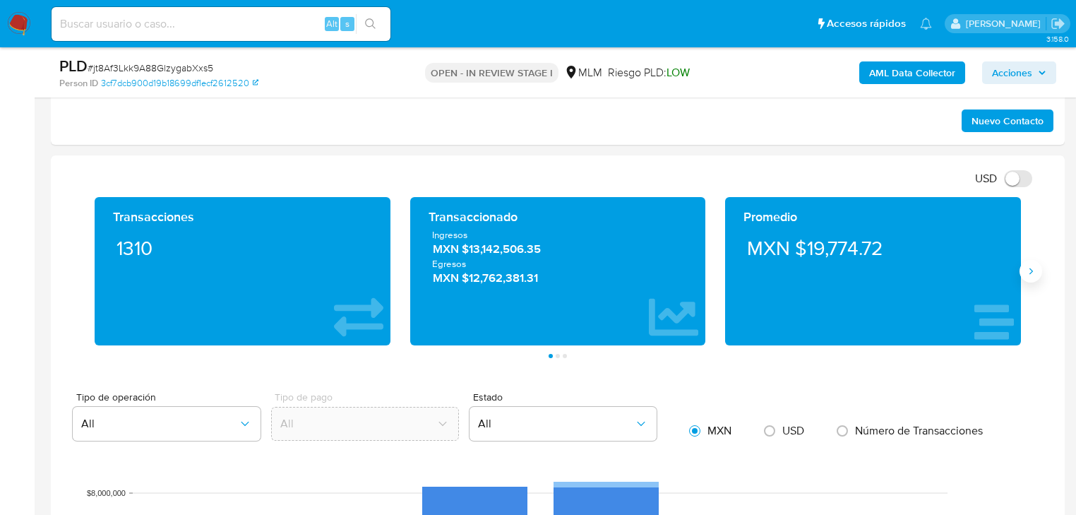
click at [1037, 279] on button "Siguiente" at bounding box center [1031, 271] width 23 height 23
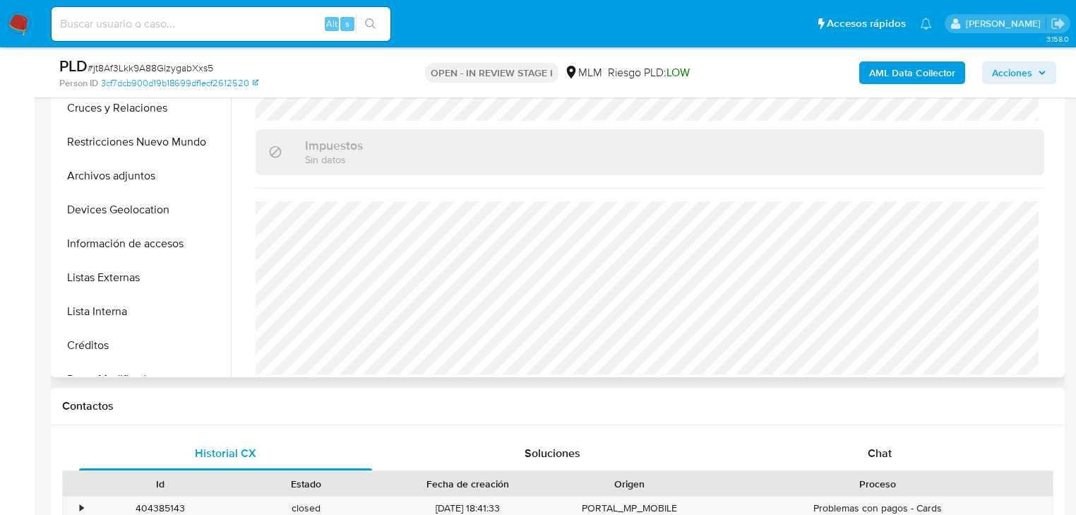
scroll to position [113, 0]
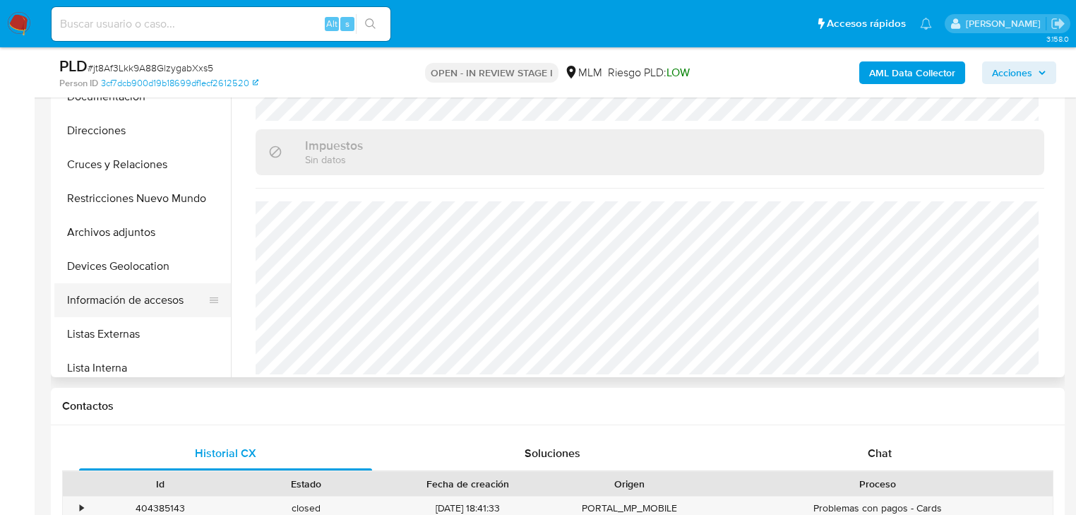
drag, startPoint x: 137, startPoint y: 301, endPoint x: 158, endPoint y: 302, distance: 21.2
click at [137, 302] on button "Información de accesos" at bounding box center [136, 300] width 165 height 34
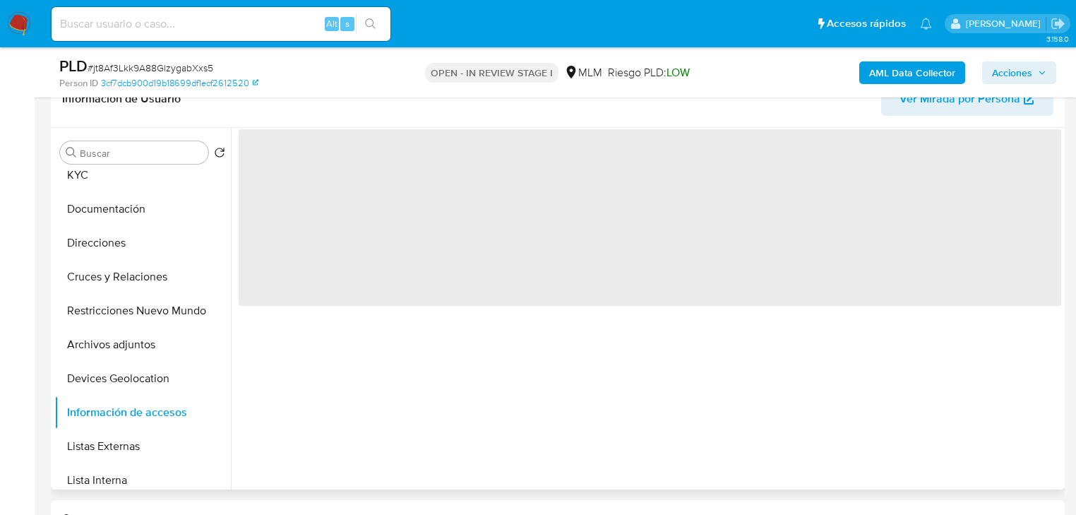
scroll to position [238, 0]
click at [118, 448] on button "Listas Externas" at bounding box center [136, 447] width 165 height 34
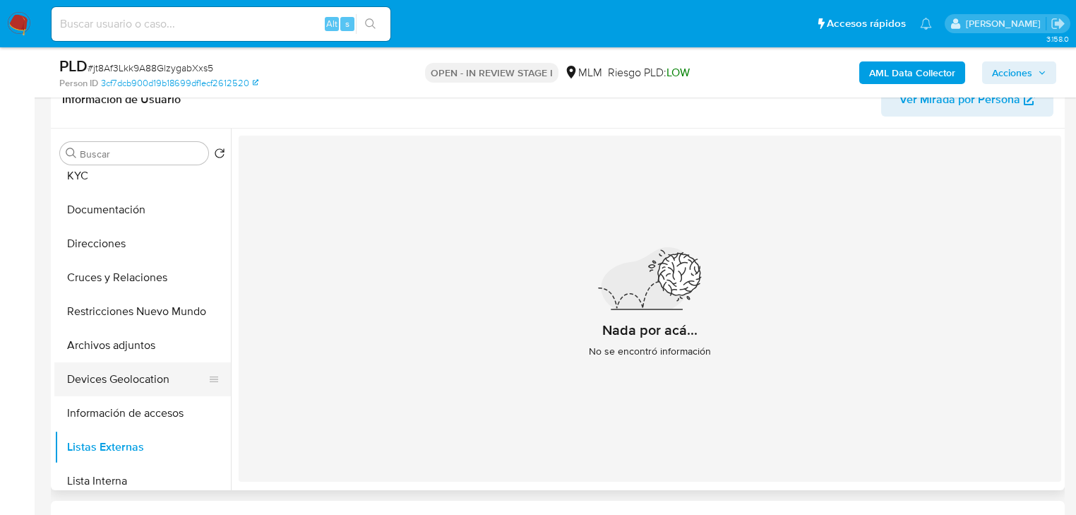
click at [160, 382] on button "Devices Geolocation" at bounding box center [136, 379] width 165 height 34
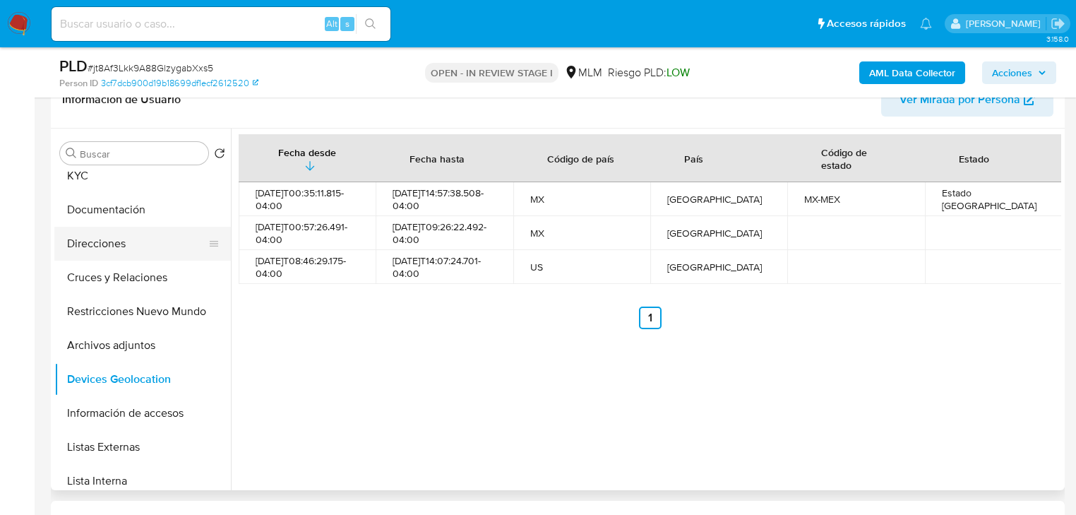
scroll to position [0, 0]
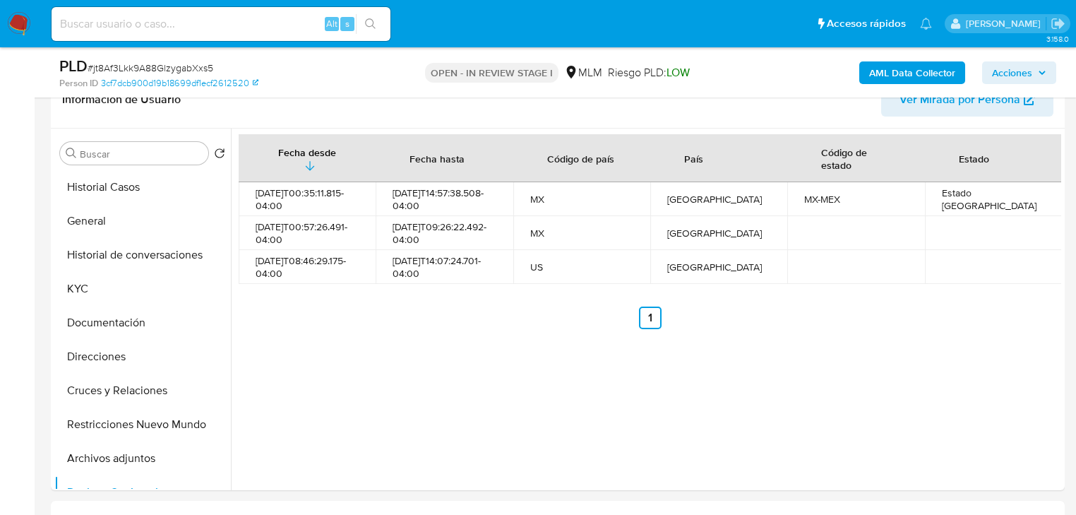
drag, startPoint x: 80, startPoint y: 289, endPoint x: 17, endPoint y: 297, distance: 63.9
click at [90, 283] on button "KYC" at bounding box center [136, 289] width 165 height 34
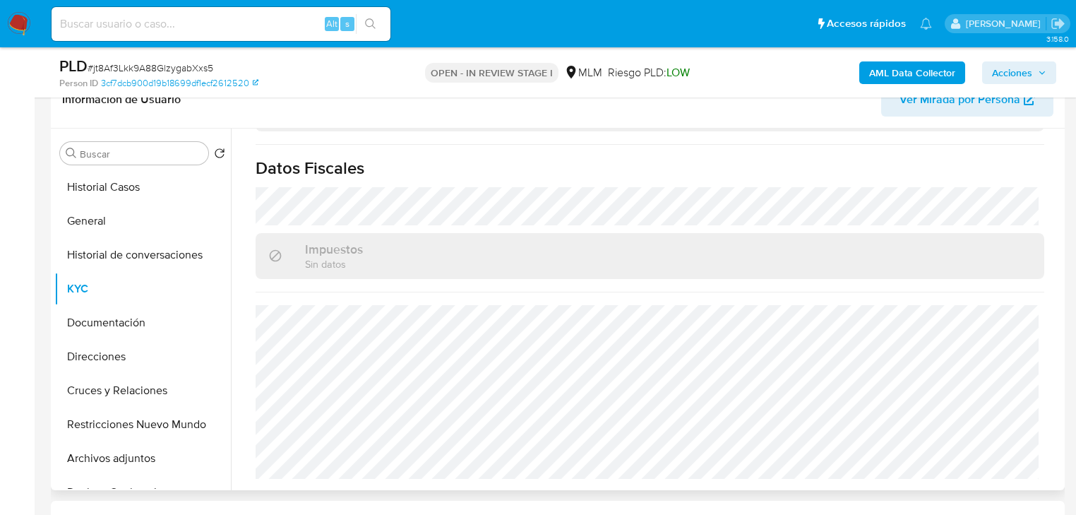
scroll to position [891, 0]
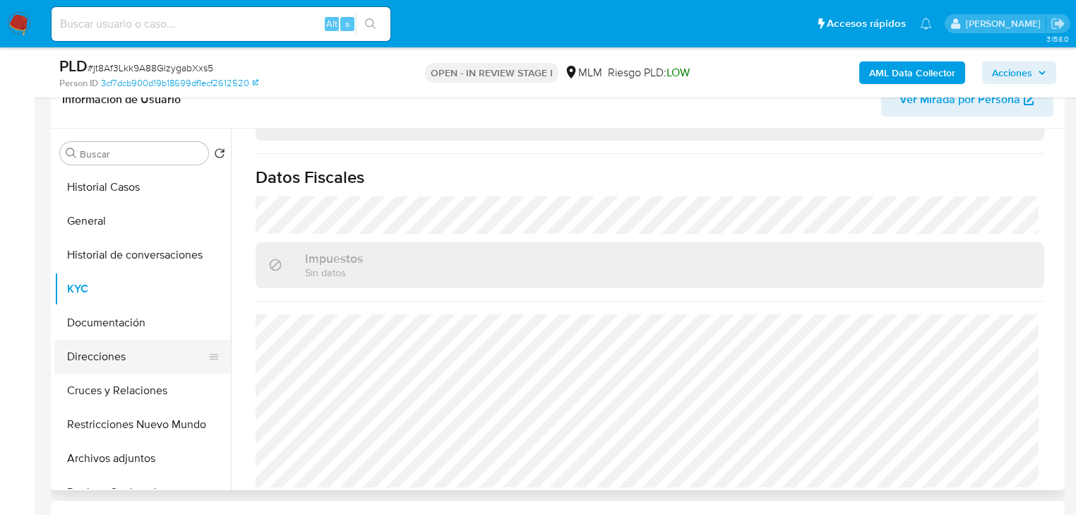
click at [135, 347] on button "Direcciones" at bounding box center [136, 357] width 165 height 34
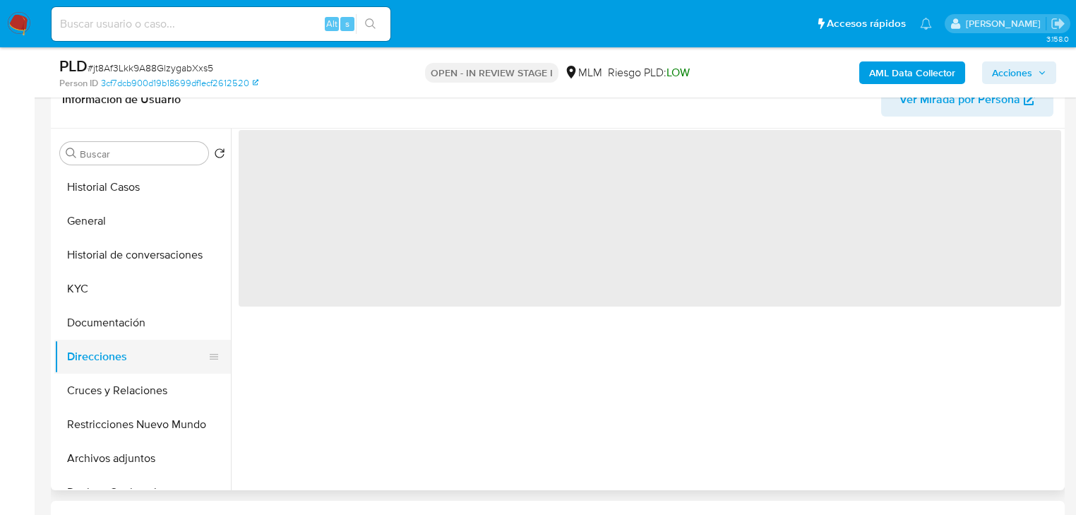
scroll to position [0, 0]
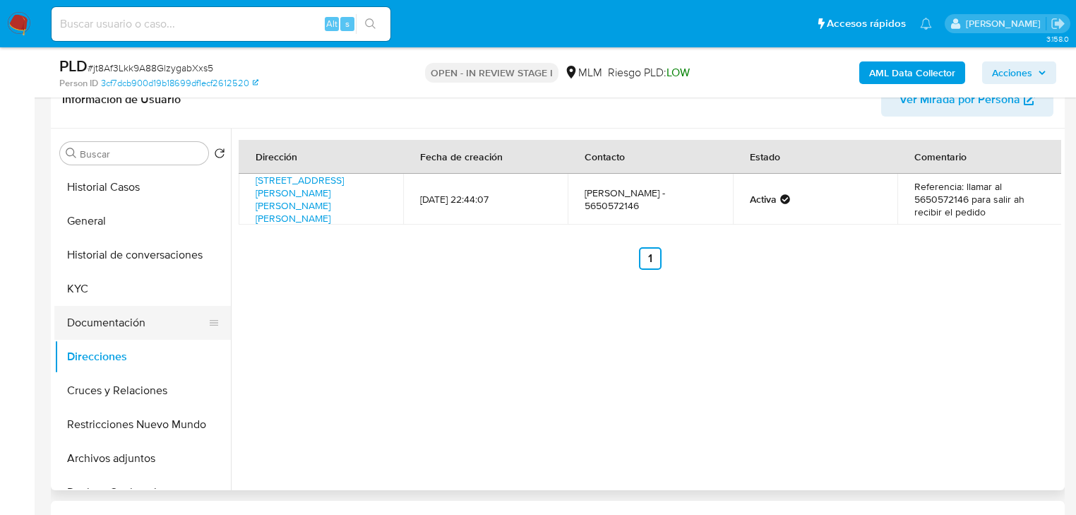
click at [132, 324] on button "Documentación" at bounding box center [136, 323] width 165 height 34
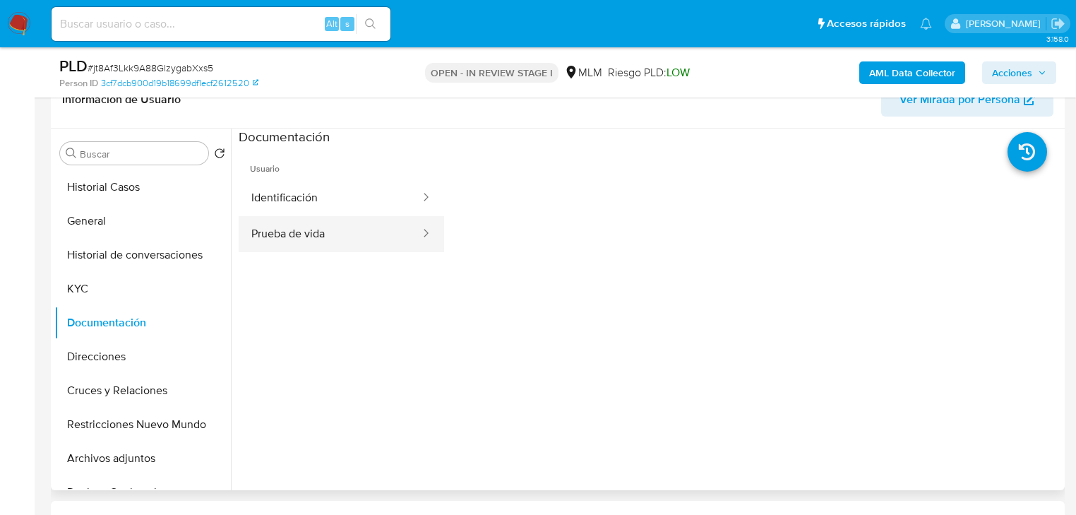
click at [273, 244] on button "Prueba de vida" at bounding box center [330, 234] width 183 height 36
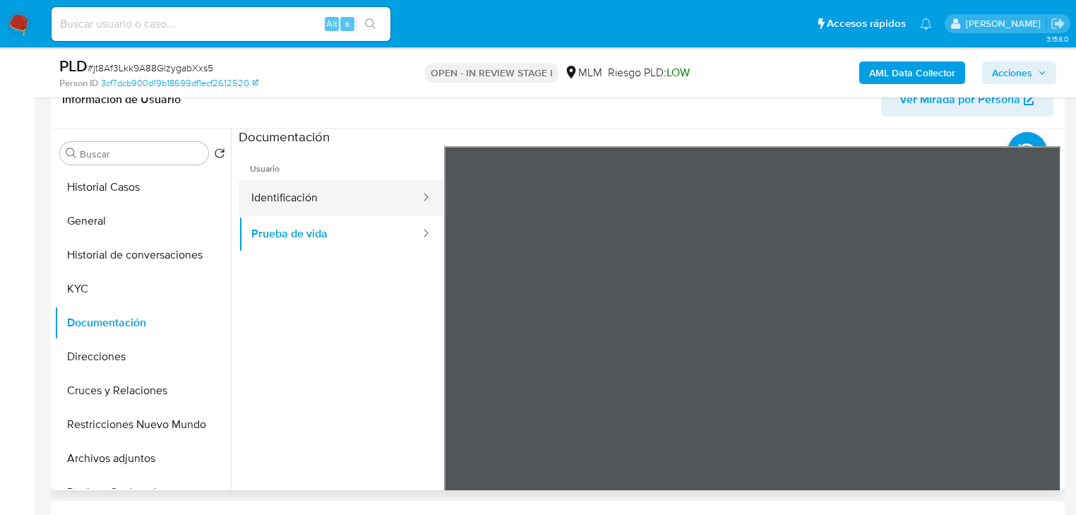
click at [319, 196] on button "Identificación" at bounding box center [330, 198] width 183 height 36
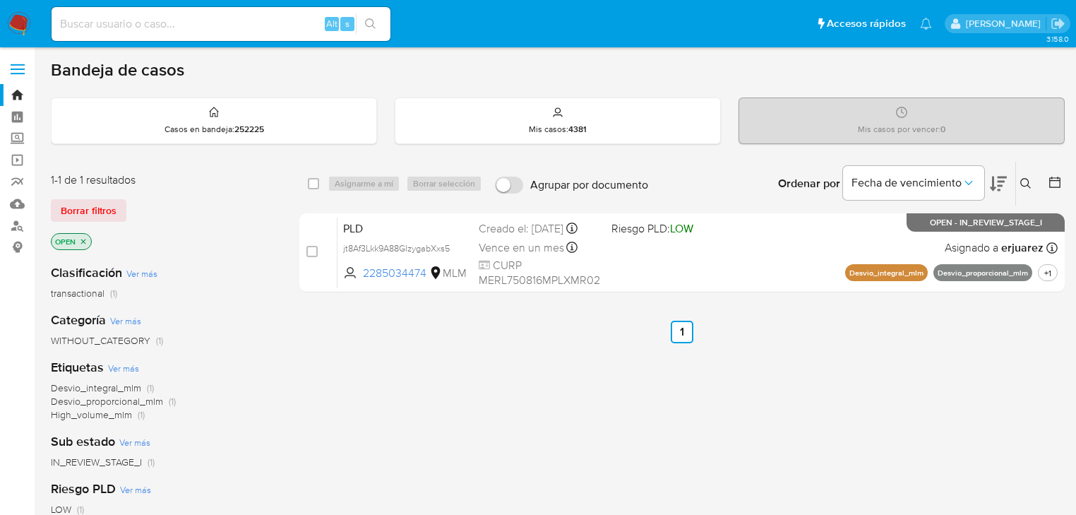
click at [135, 27] on input at bounding box center [221, 24] width 339 height 18
paste input "438157234"
click at [57, 23] on input "438157234" at bounding box center [221, 24] width 339 height 18
type input "438157234"
click at [370, 22] on icon "search-icon" at bounding box center [370, 23] width 11 height 11
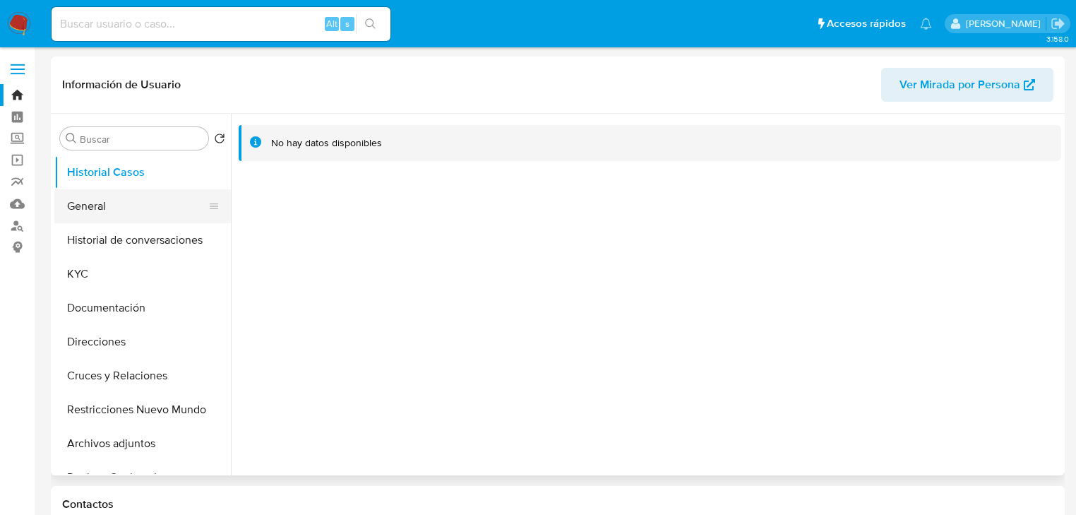
click at [120, 211] on button "General" at bounding box center [136, 206] width 165 height 34
select select "10"
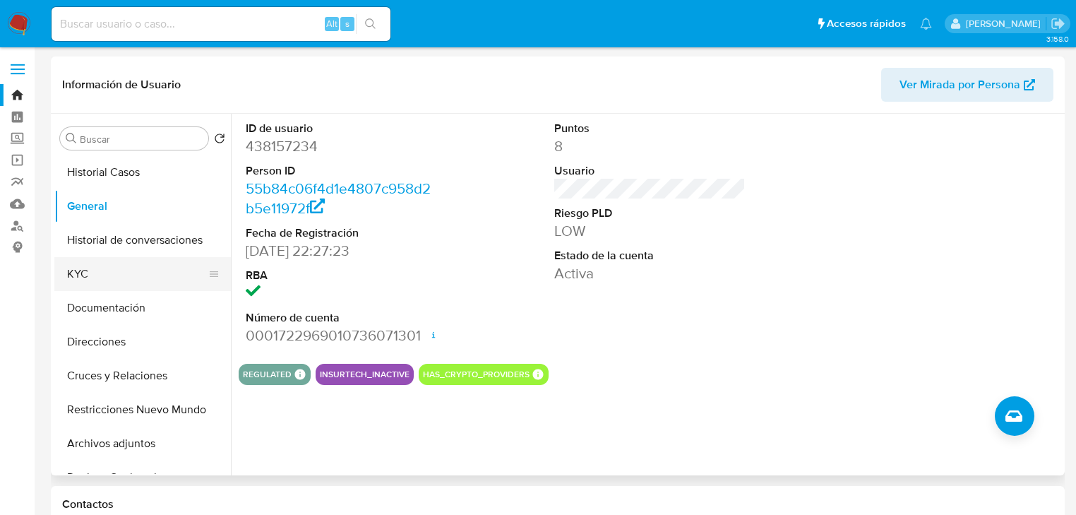
click at [90, 273] on button "KYC" at bounding box center [136, 274] width 165 height 34
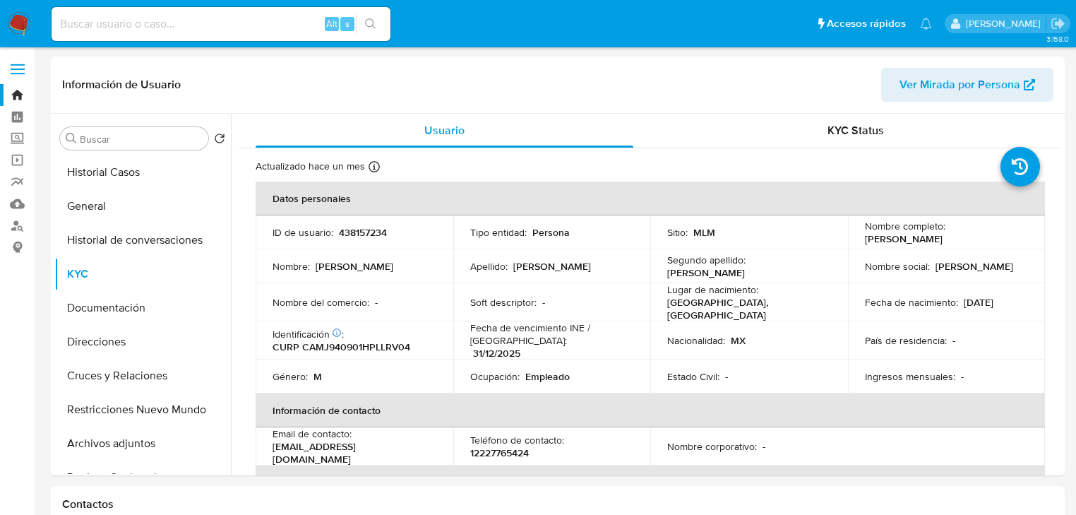
click at [102, 11] on div "Alt s" at bounding box center [221, 24] width 339 height 34
click at [105, 20] on input at bounding box center [221, 24] width 339 height 18
paste input "1978401648"
click at [59, 25] on input "1978401648" at bounding box center [221, 24] width 339 height 18
click at [252, 25] on input "1978401648" at bounding box center [221, 24] width 339 height 18
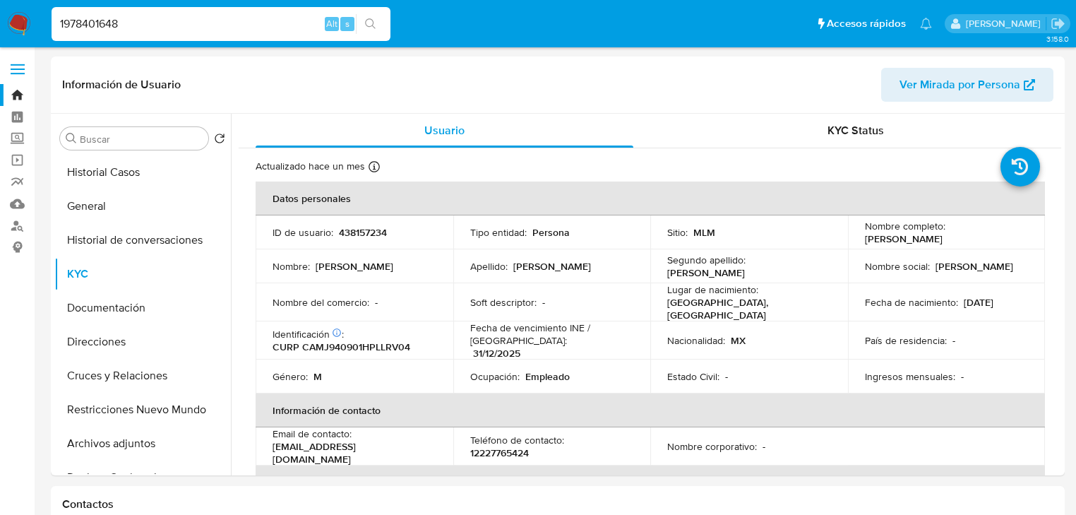
type input "1978401648"
click at [375, 21] on icon "search-icon" at bounding box center [370, 23] width 11 height 11
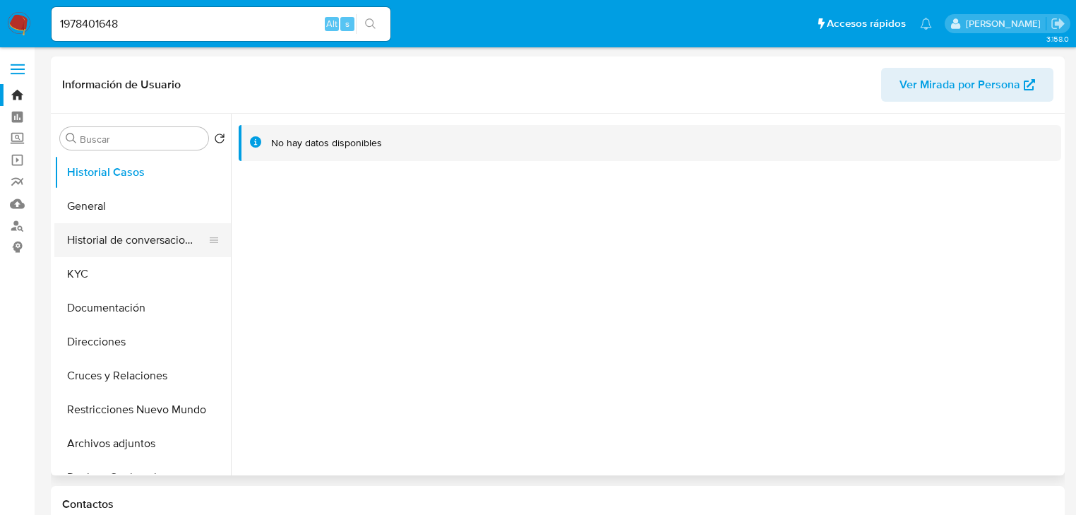
select select "10"
click at [99, 264] on button "KYC" at bounding box center [136, 274] width 165 height 34
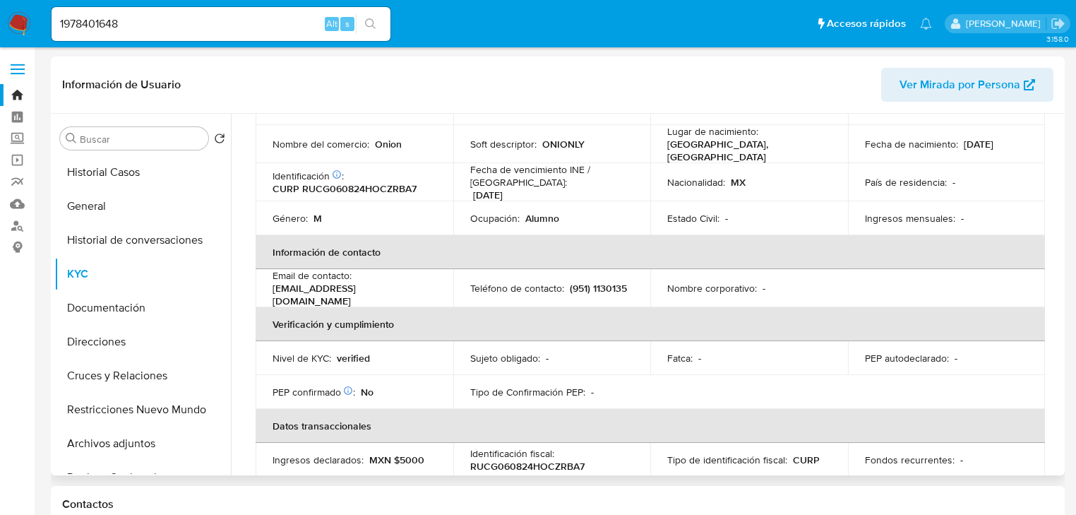
scroll to position [157, 0]
drag, startPoint x: 42, startPoint y: 18, endPoint x: 24, endPoint y: 18, distance: 17.7
click at [24, 18] on nav "Pausado Ver notificaciones 1978401648 Alt s Accesos rápidos Presiona las siguie…" at bounding box center [538, 23] width 1076 height 47
paste input "438157234"
type input "438157234"
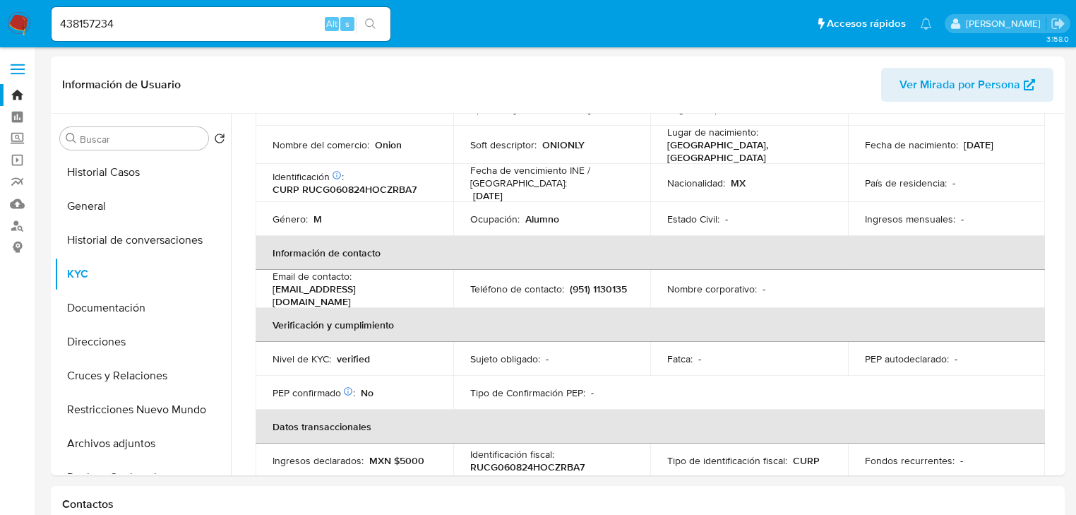
click at [377, 25] on button "search-icon" at bounding box center [370, 24] width 29 height 20
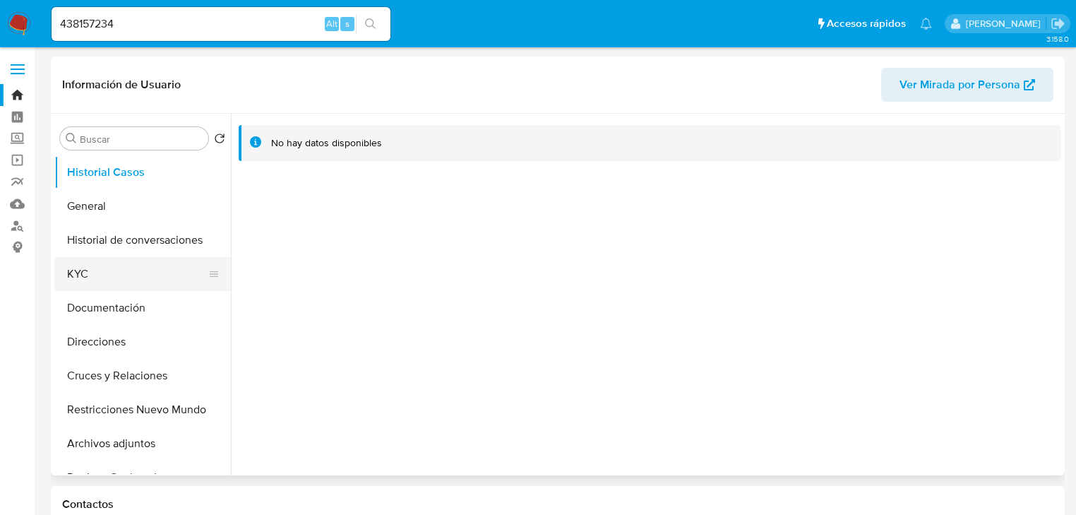
select select "10"
click at [88, 271] on button "KYC" at bounding box center [136, 274] width 165 height 34
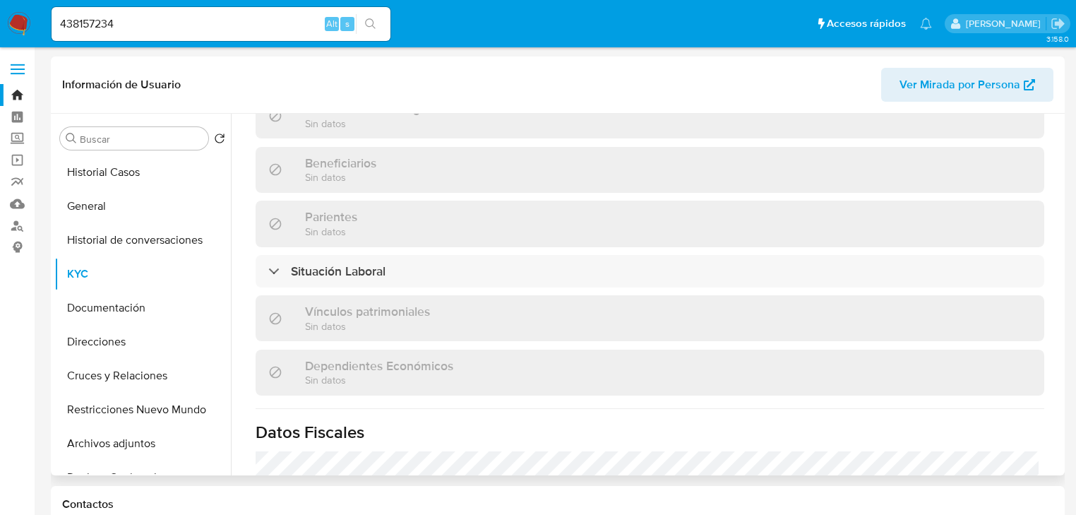
scroll to position [892, 0]
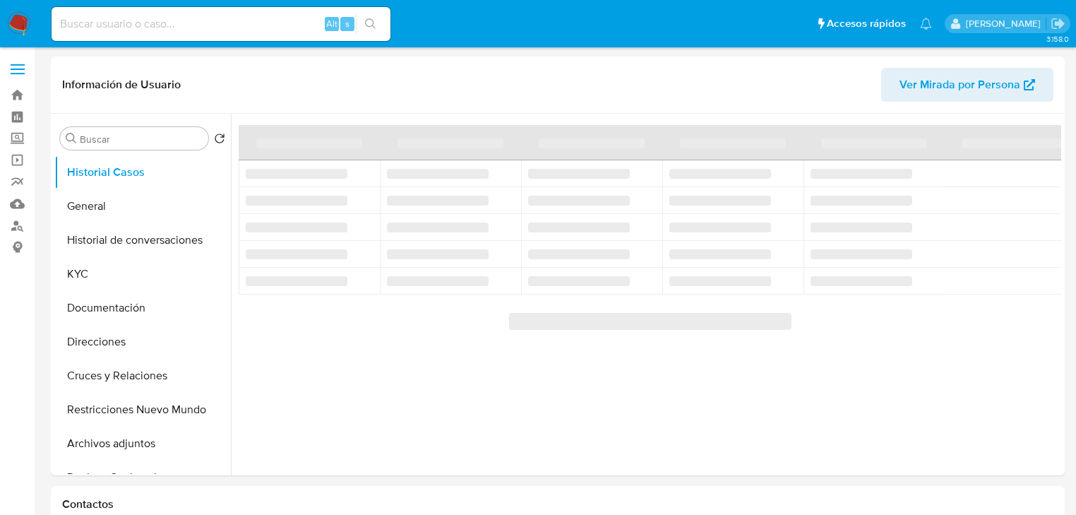
select select "10"
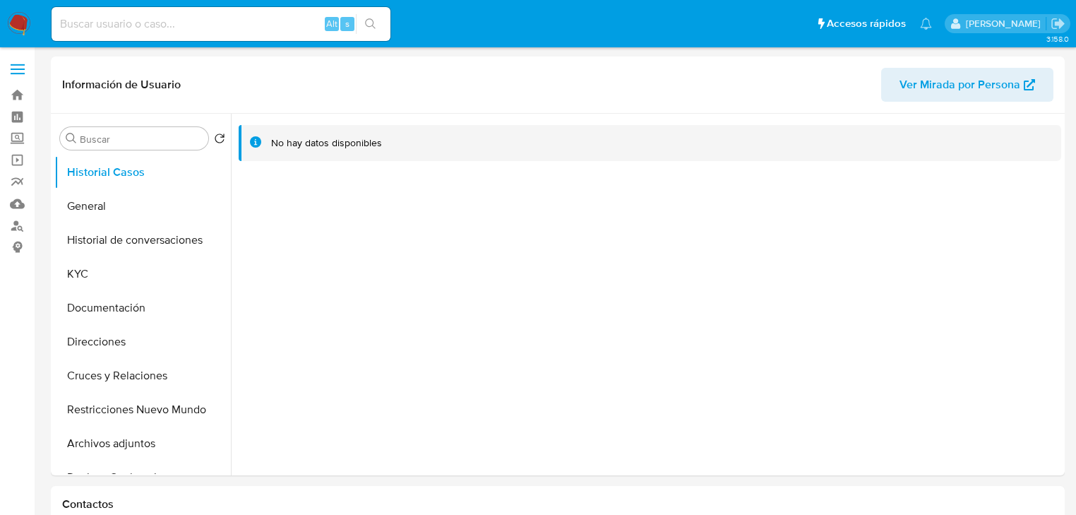
click at [90, 22] on input at bounding box center [221, 24] width 339 height 18
paste input "488941308"
type input "488941308"
drag, startPoint x: 369, startPoint y: 17, endPoint x: 157, endPoint y: 21, distance: 212.6
click at [367, 17] on button "search-icon" at bounding box center [370, 24] width 29 height 20
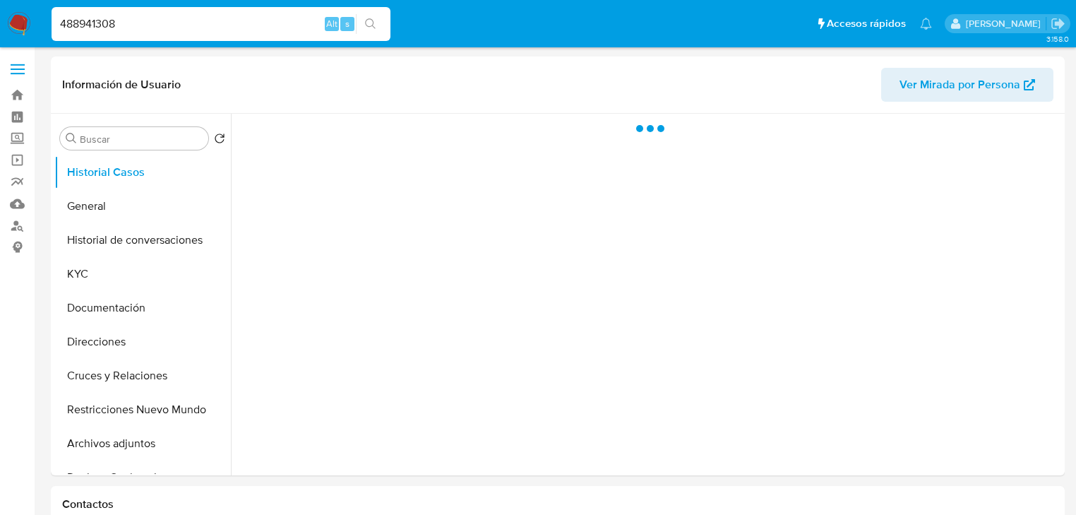
click at [61, 23] on input "488941308" at bounding box center [221, 24] width 339 height 18
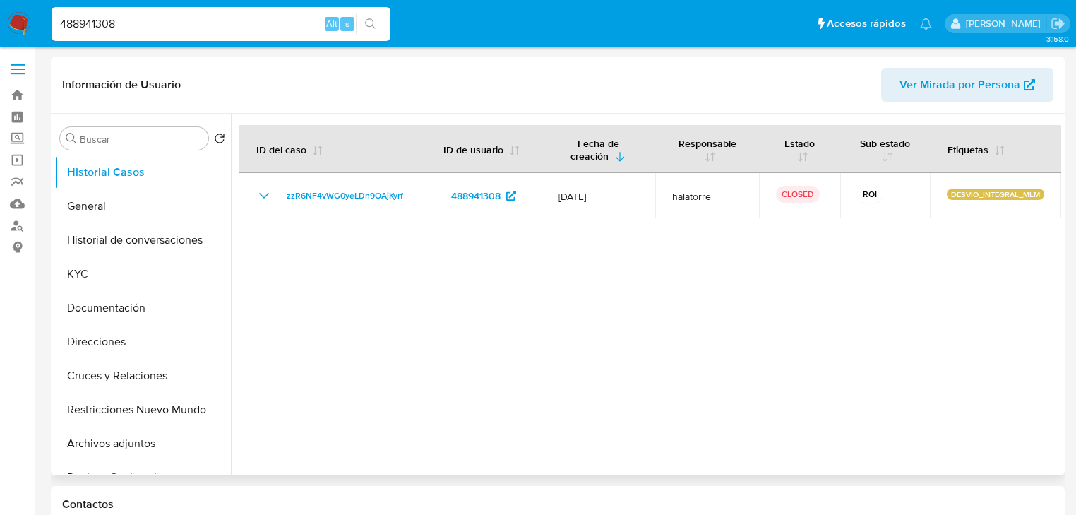
select select "10"
click at [65, 271] on button "KYC" at bounding box center [136, 274] width 165 height 34
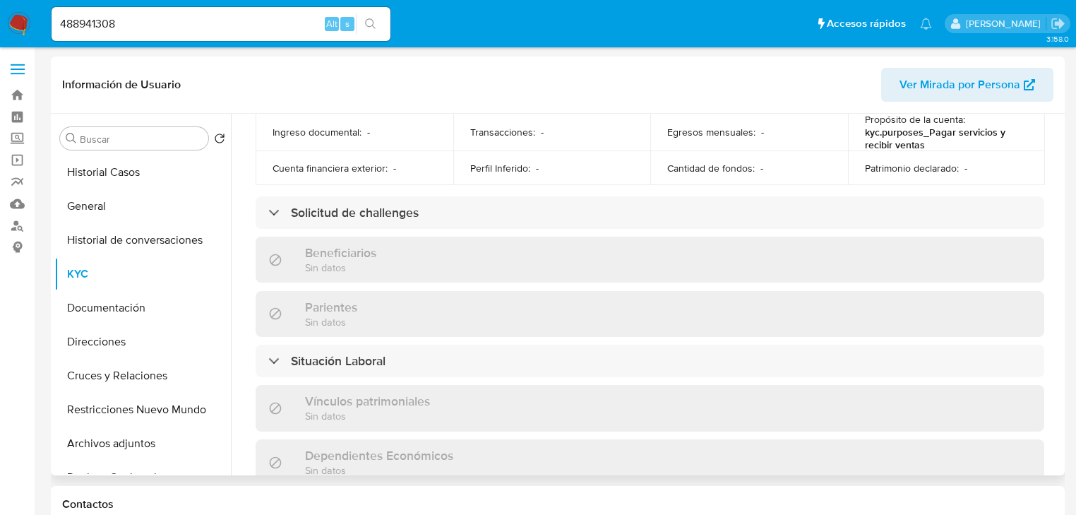
scroll to position [91, 0]
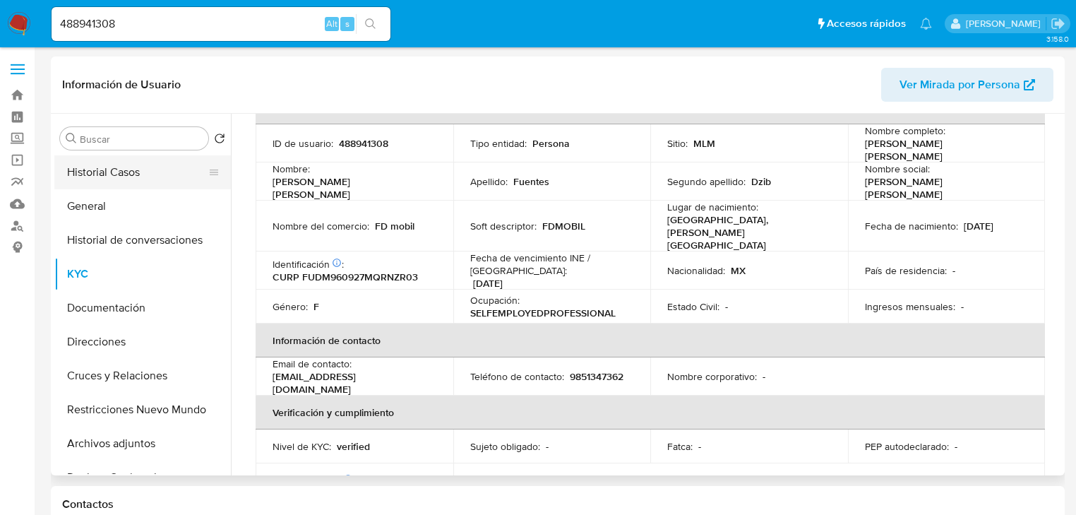
drag, startPoint x: 148, startPoint y: 158, endPoint x: 160, endPoint y: 161, distance: 12.3
click at [146, 160] on button "Historial Casos" at bounding box center [136, 172] width 165 height 34
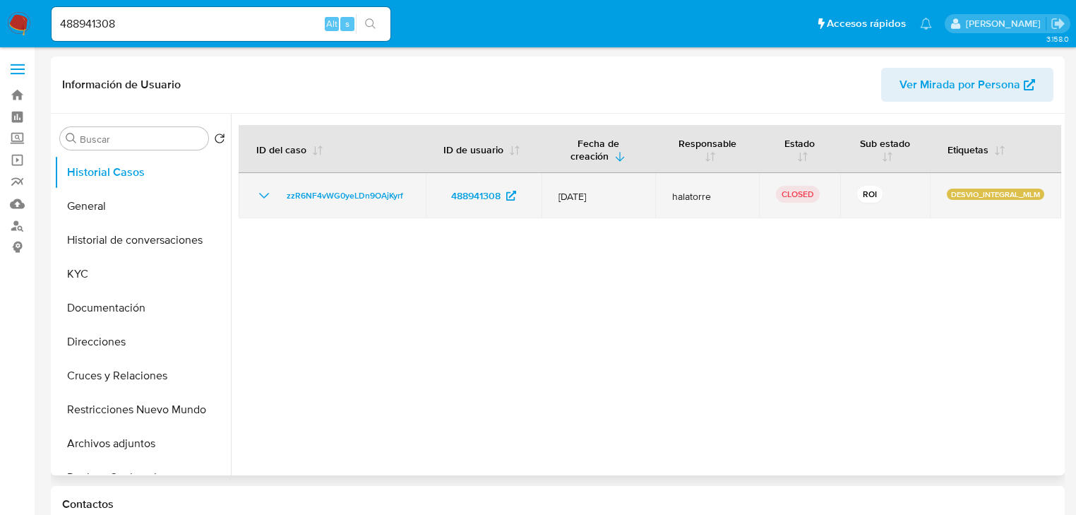
click at [260, 194] on icon "Mostrar/Ocultar" at bounding box center [264, 195] width 17 height 17
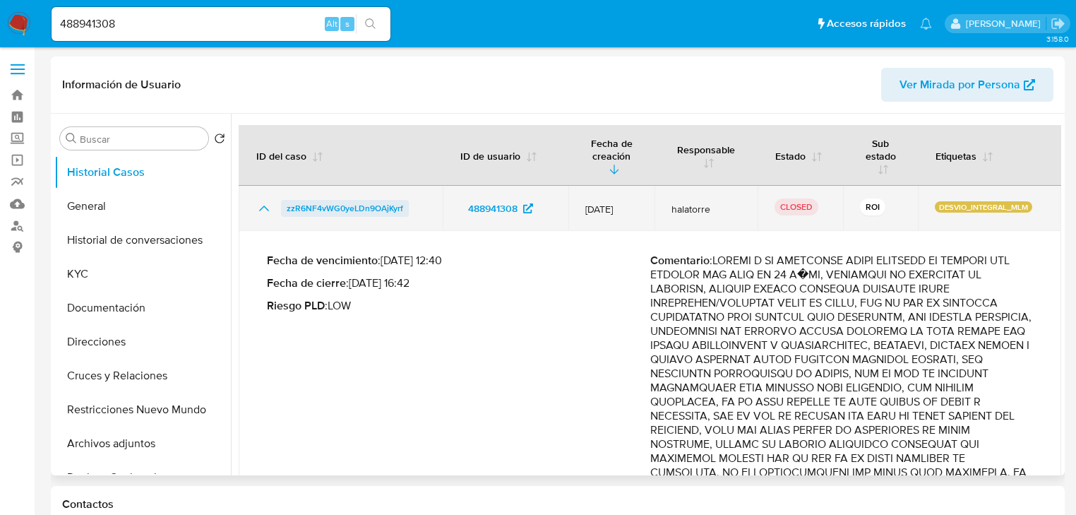
click at [358, 207] on span "zzR6NF4vWG0yeLDn9OAjKyrf" at bounding box center [345, 208] width 117 height 17
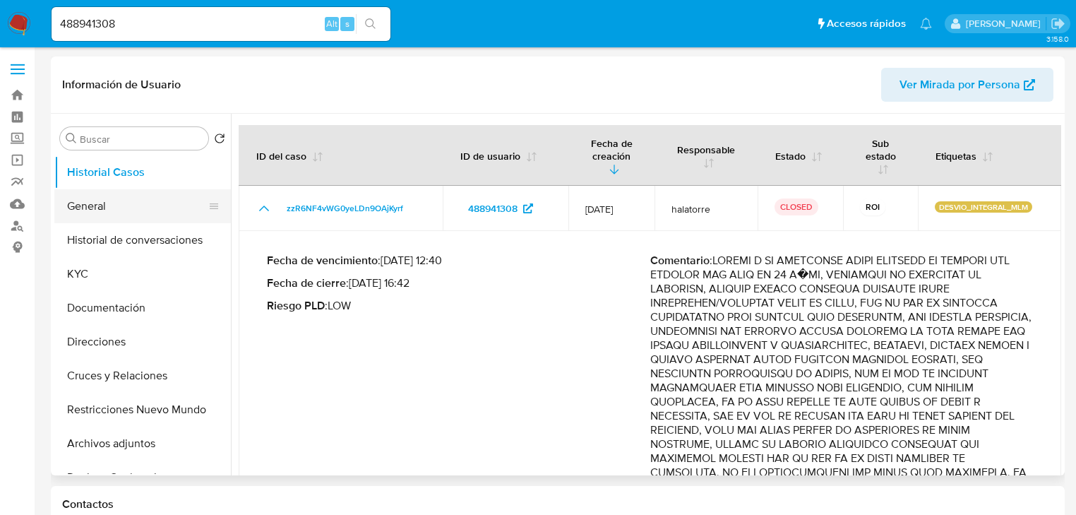
click at [119, 213] on button "General" at bounding box center [136, 206] width 165 height 34
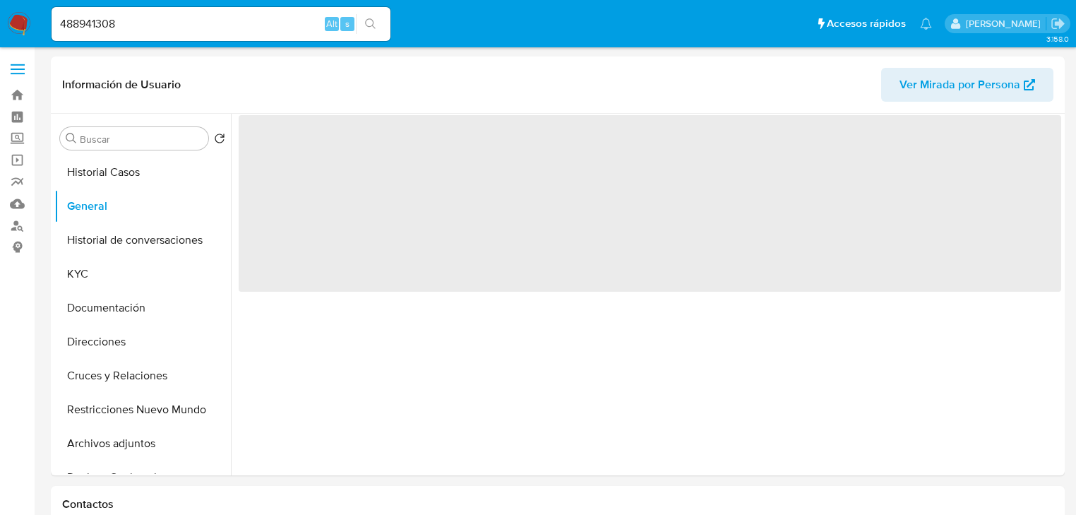
click at [23, 18] on img at bounding box center [19, 24] width 24 height 24
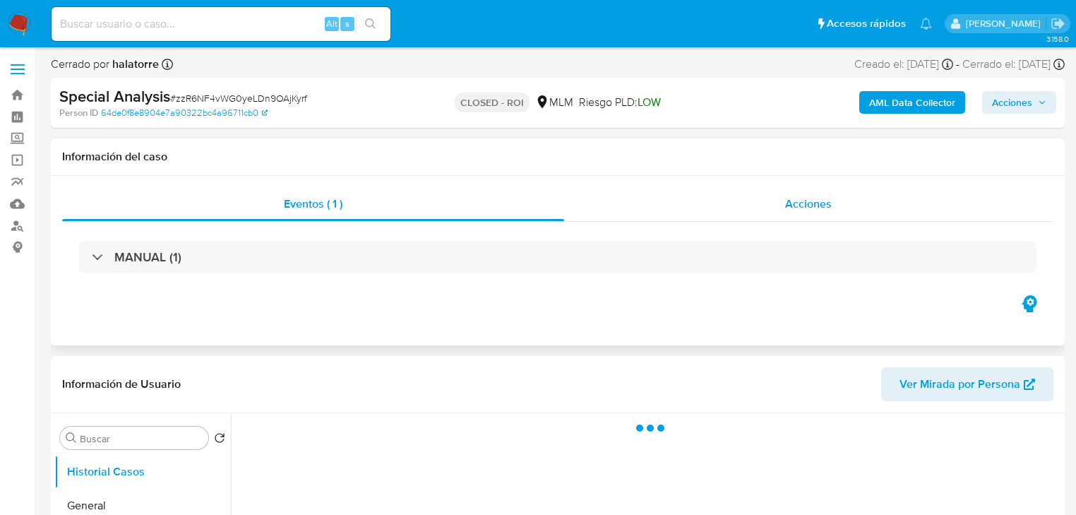
drag, startPoint x: 743, startPoint y: 211, endPoint x: 745, endPoint y: 204, distance: 7.4
click at [744, 211] on div "Acciones" at bounding box center [809, 204] width 490 height 34
click at [746, 204] on div "Acciones" at bounding box center [809, 204] width 490 height 34
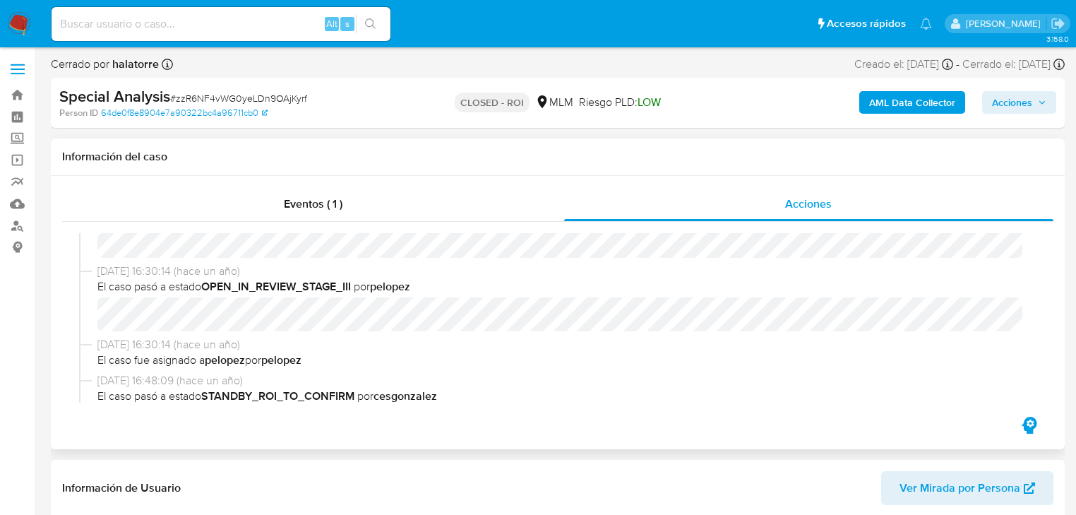
select select "10"
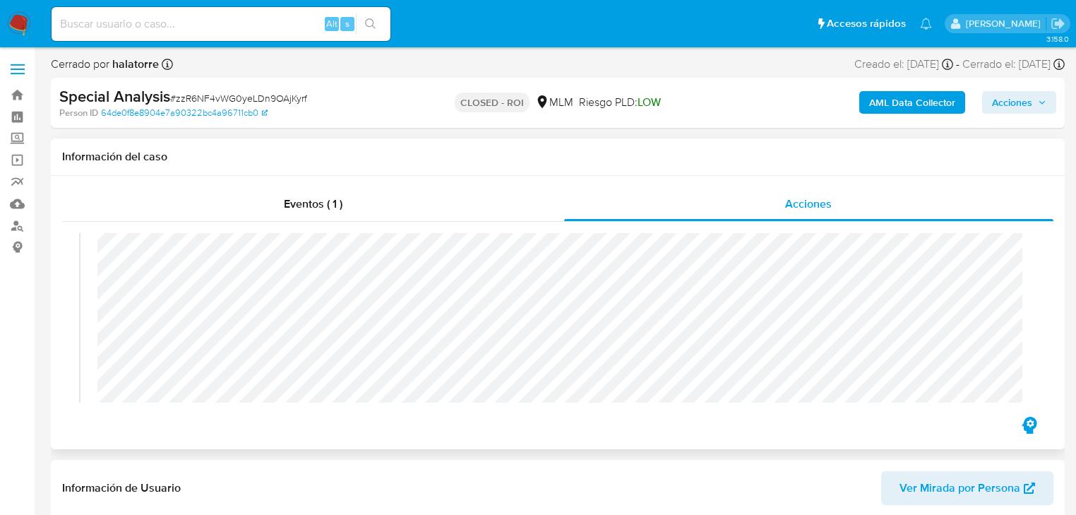
scroll to position [847, 0]
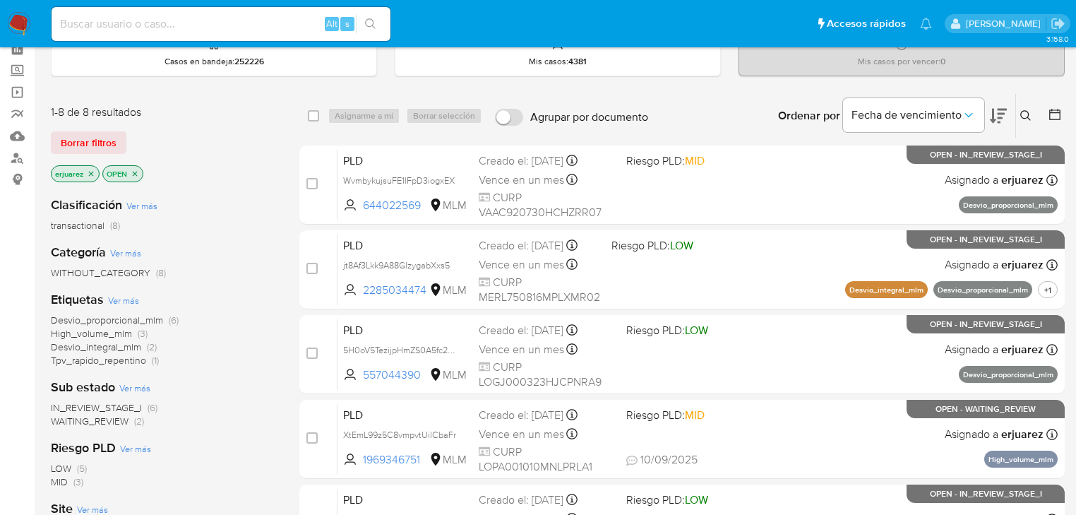
scroll to position [113, 0]
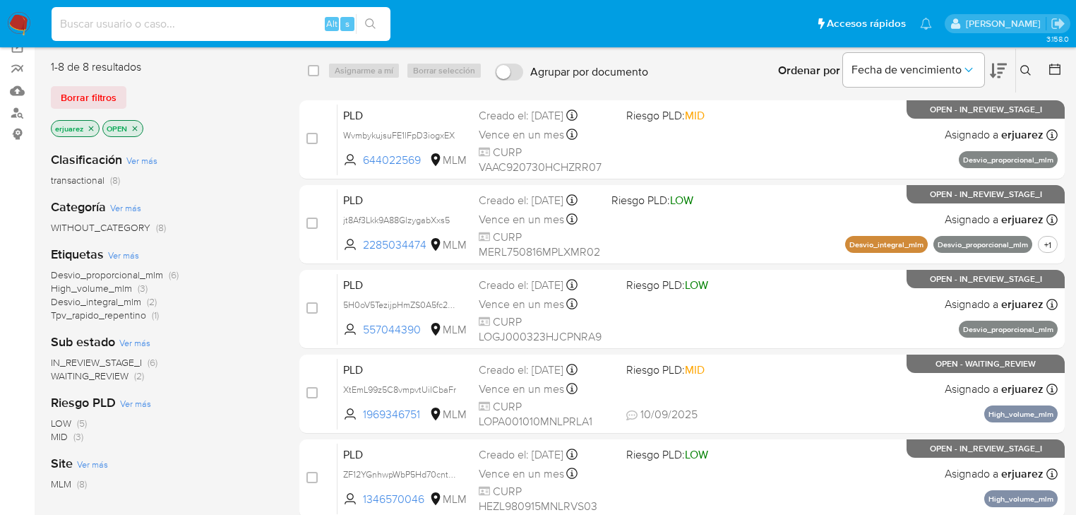
click at [179, 25] on input at bounding box center [221, 24] width 339 height 18
paste input "2285034474"
type input "2285034474"
drag, startPoint x: 376, startPoint y: 20, endPoint x: 343, endPoint y: 36, distance: 36.9
click at [376, 20] on button "search-icon" at bounding box center [370, 24] width 29 height 20
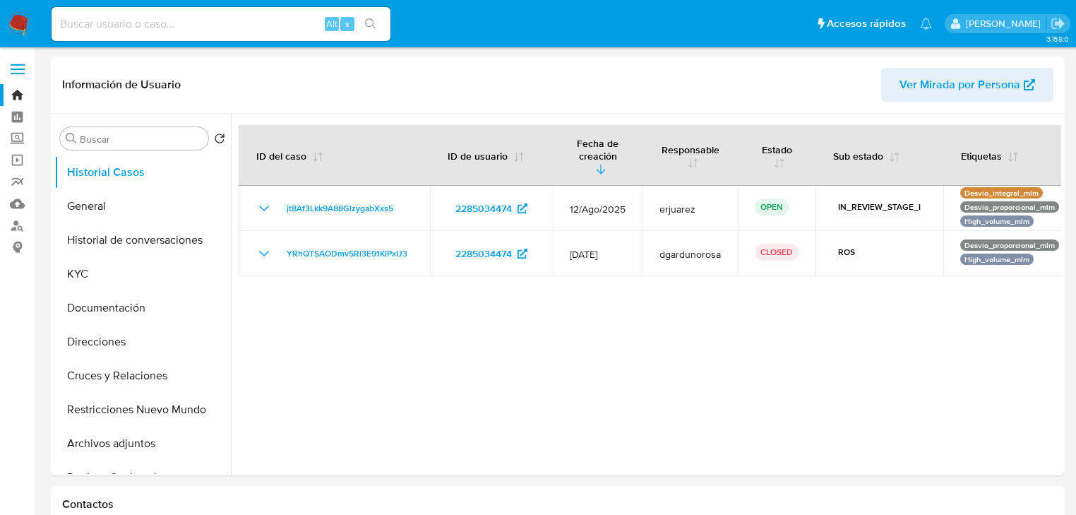
select select "10"
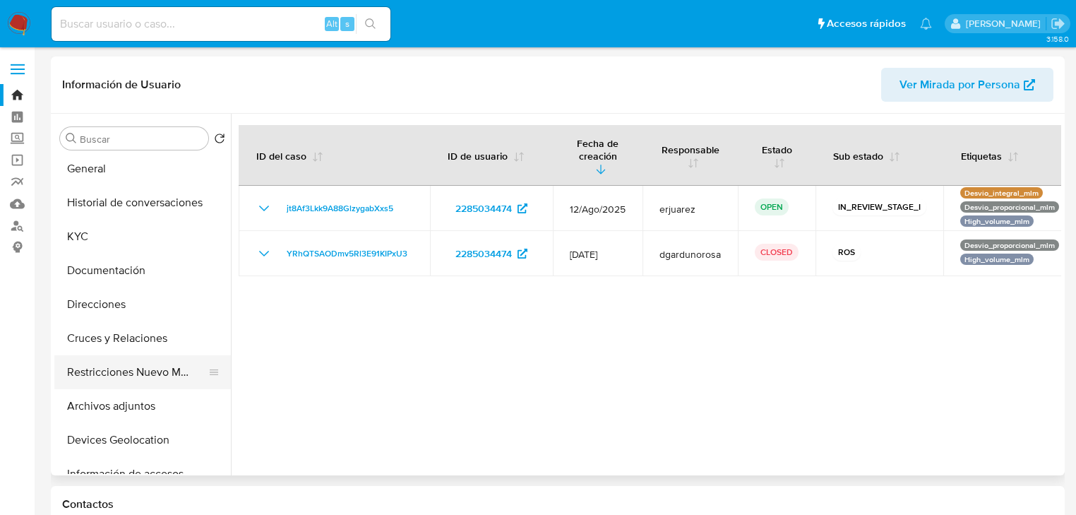
scroll to position [56, 0]
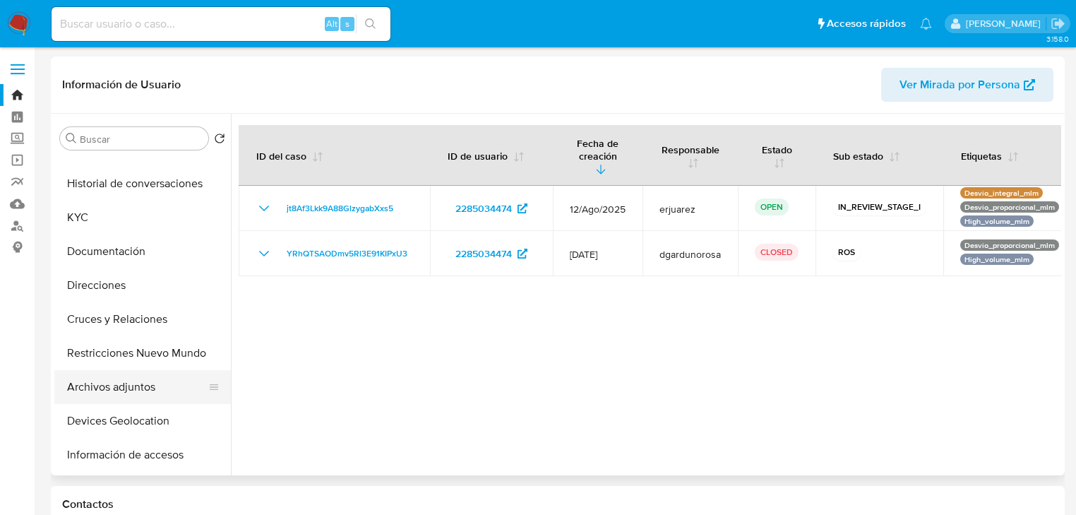
click at [136, 391] on button "Archivos adjuntos" at bounding box center [136, 387] width 165 height 34
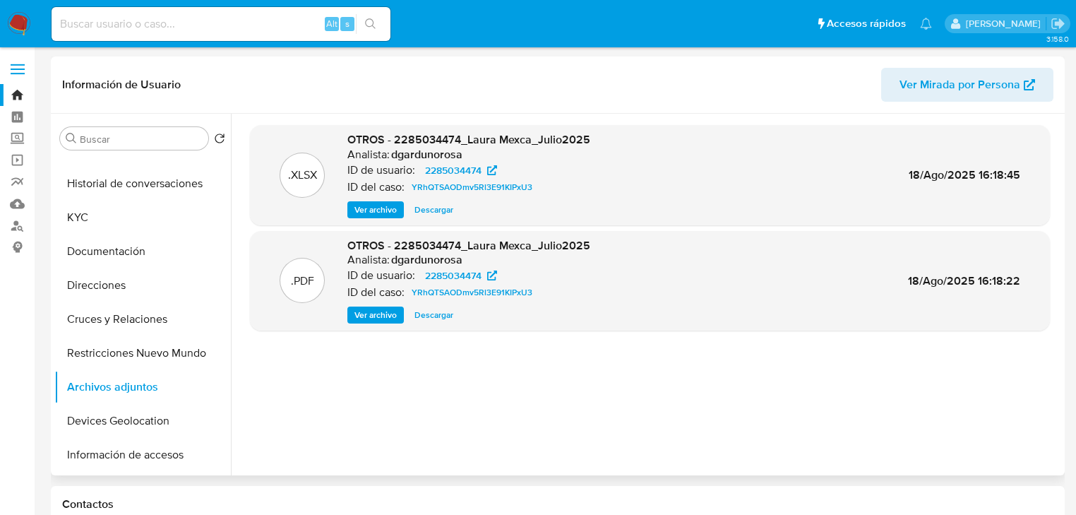
click at [387, 314] on span "Ver archivo" at bounding box center [375, 315] width 42 height 14
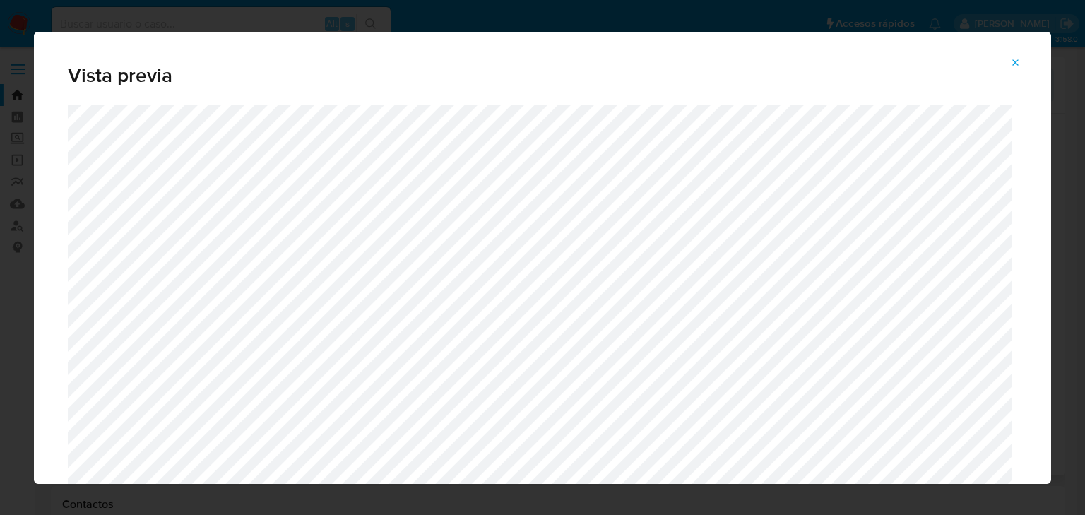
click at [1014, 60] on icon "Attachment preview" at bounding box center [1016, 62] width 6 height 6
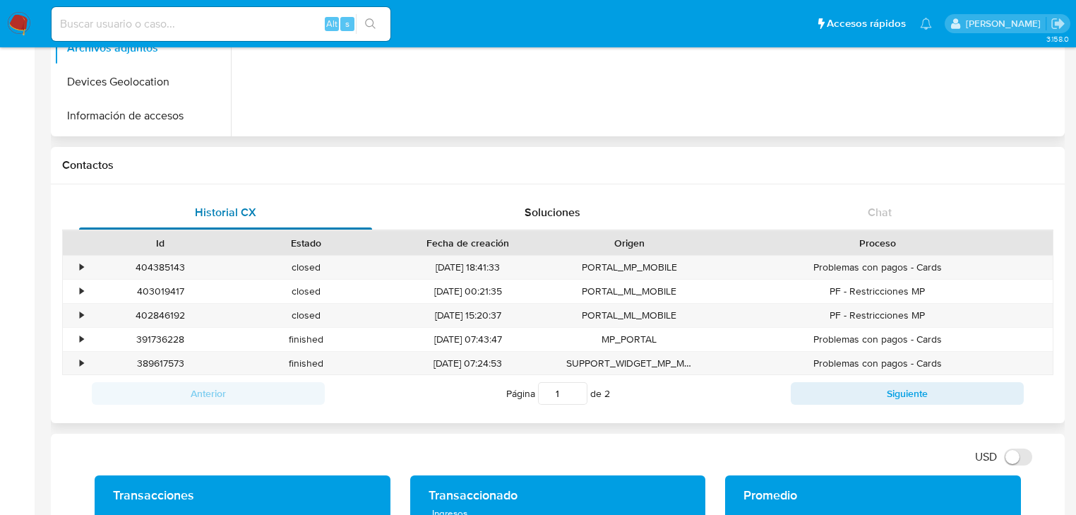
scroll to position [0, 0]
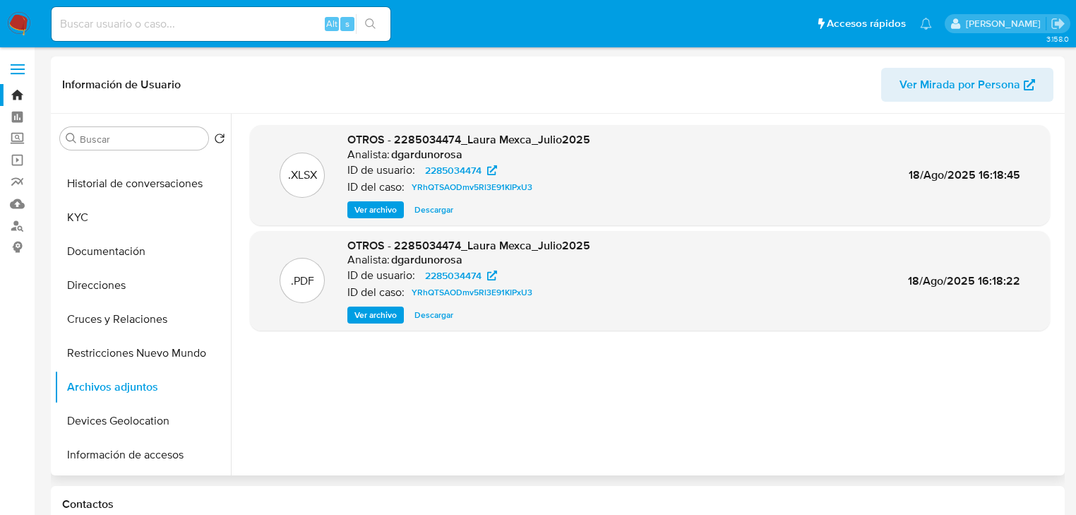
click at [446, 205] on span "Descargar" at bounding box center [433, 210] width 39 height 14
click at [354, 319] on span "Ver archivo" at bounding box center [375, 315] width 42 height 14
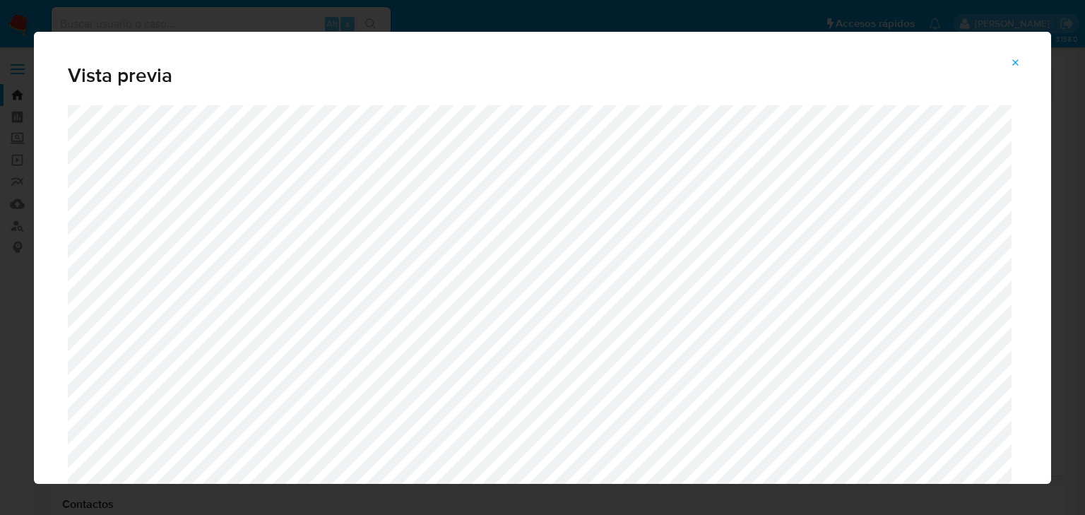
click at [1010, 61] on icon "Attachment preview" at bounding box center [1015, 62] width 11 height 11
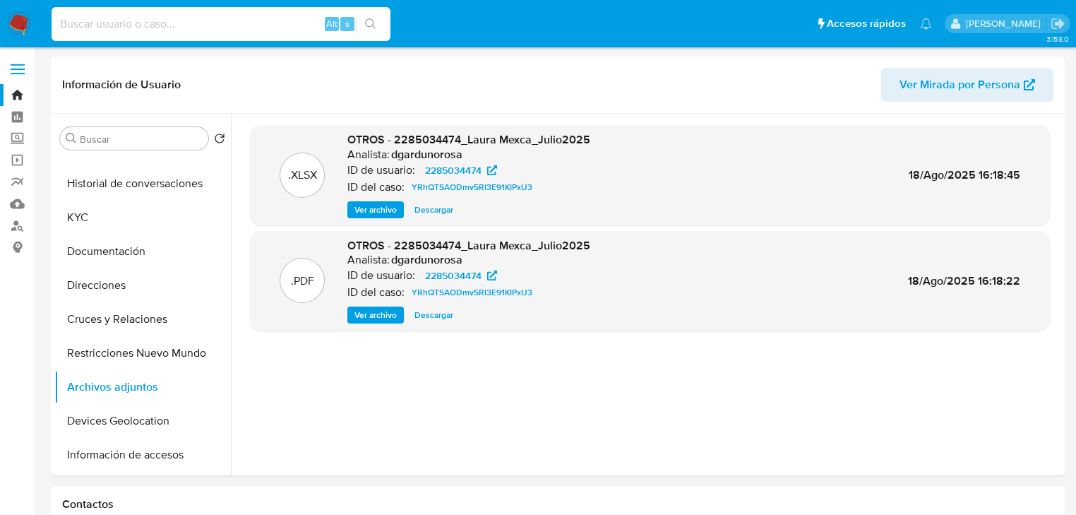
click at [103, 17] on input at bounding box center [221, 24] width 339 height 18
paste input "1927310887"
type input "1927310887"
click at [366, 23] on icon "search-icon" at bounding box center [370, 23] width 11 height 11
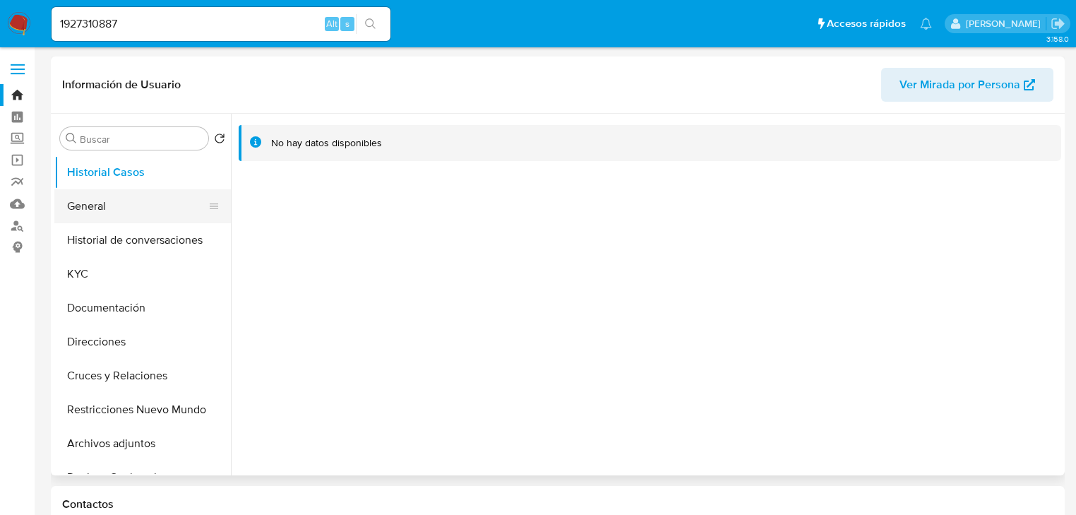
select select "10"
click at [67, 201] on button "General" at bounding box center [136, 206] width 165 height 34
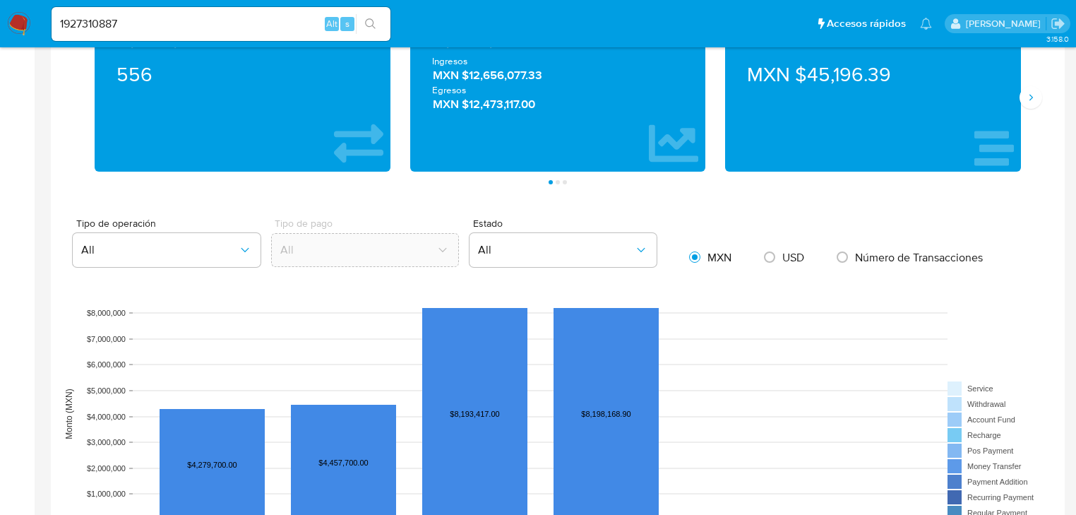
scroll to position [1130, 0]
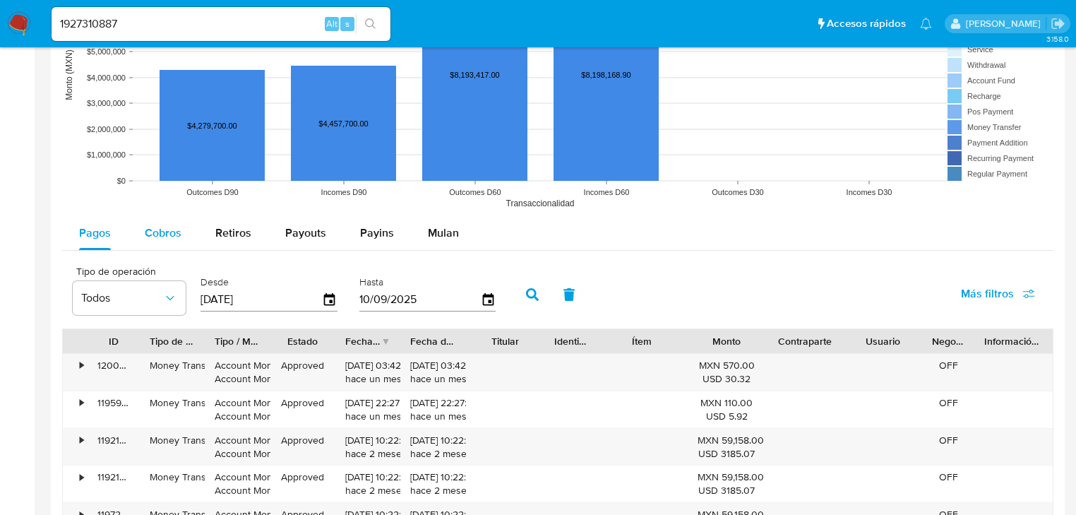
click at [161, 239] on span "Cobros" at bounding box center [163, 233] width 37 height 16
select select "10"
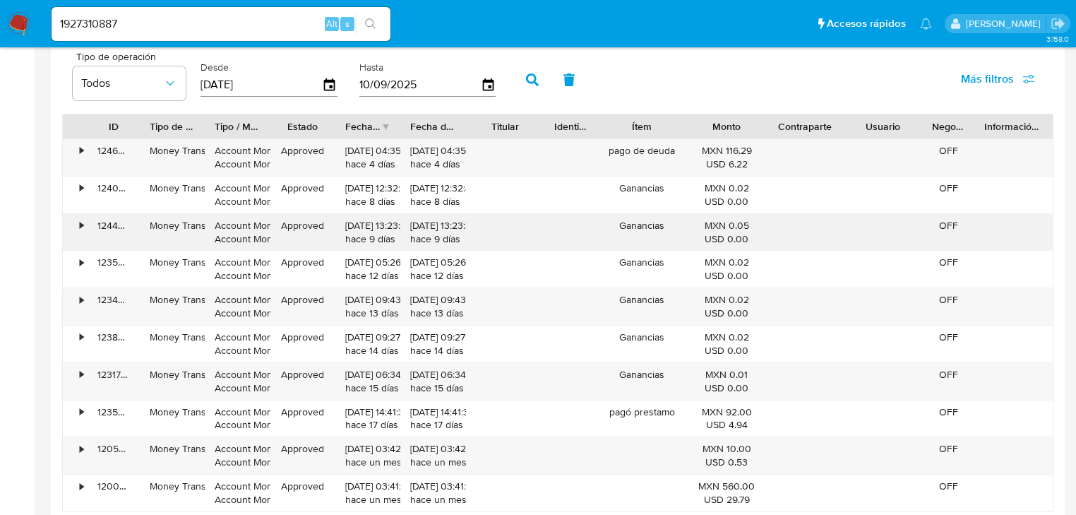
scroll to position [1469, 0]
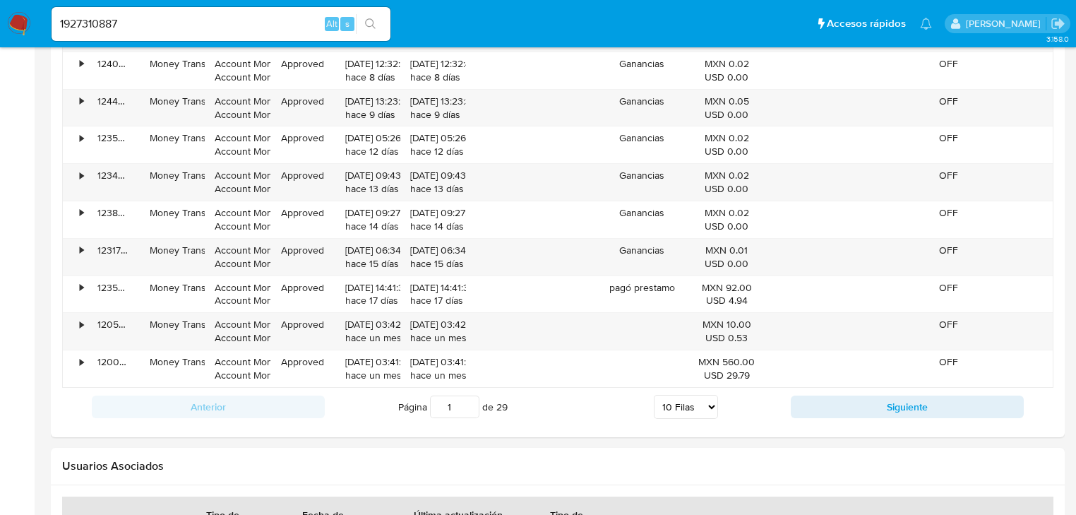
click at [842, 410] on button "Siguiente" at bounding box center [907, 406] width 233 height 23
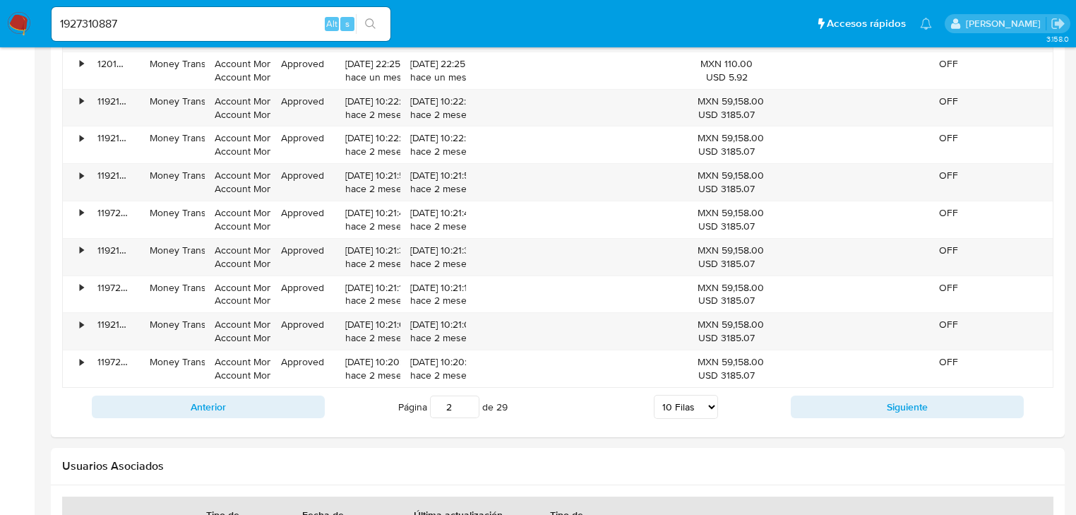
click at [842, 410] on button "Siguiente" at bounding box center [907, 406] width 233 height 23
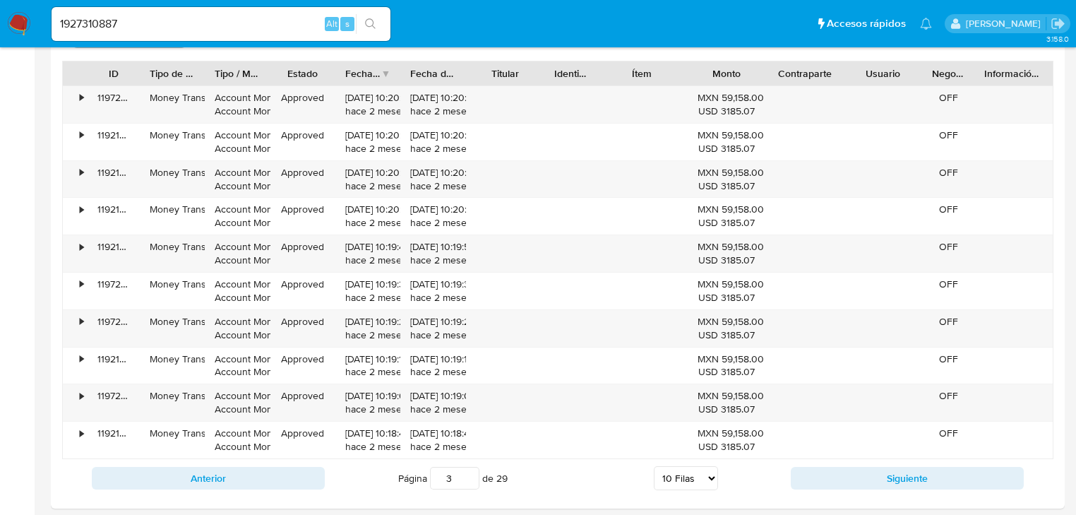
scroll to position [1412, 0]
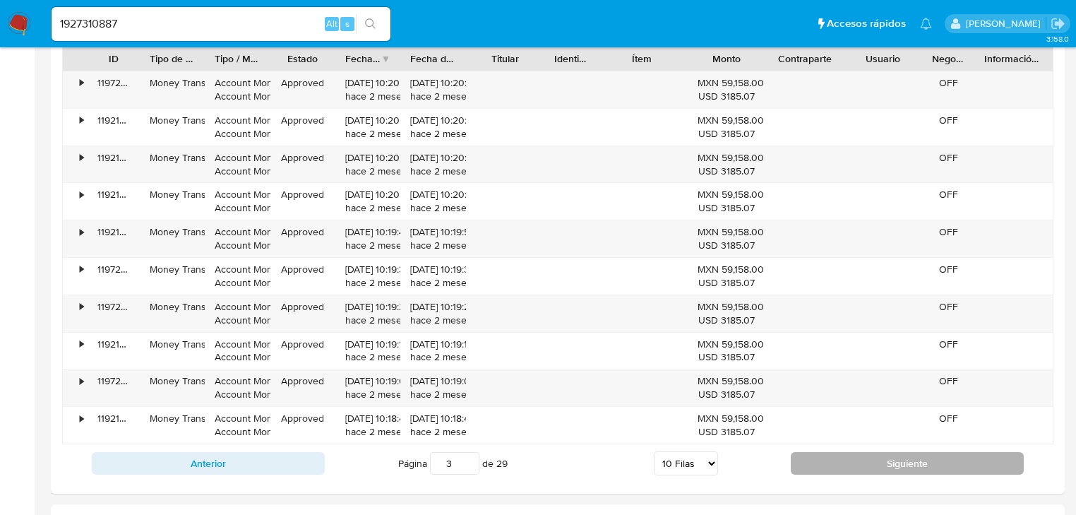
click at [827, 455] on button "Siguiente" at bounding box center [907, 463] width 233 height 23
type input "6"
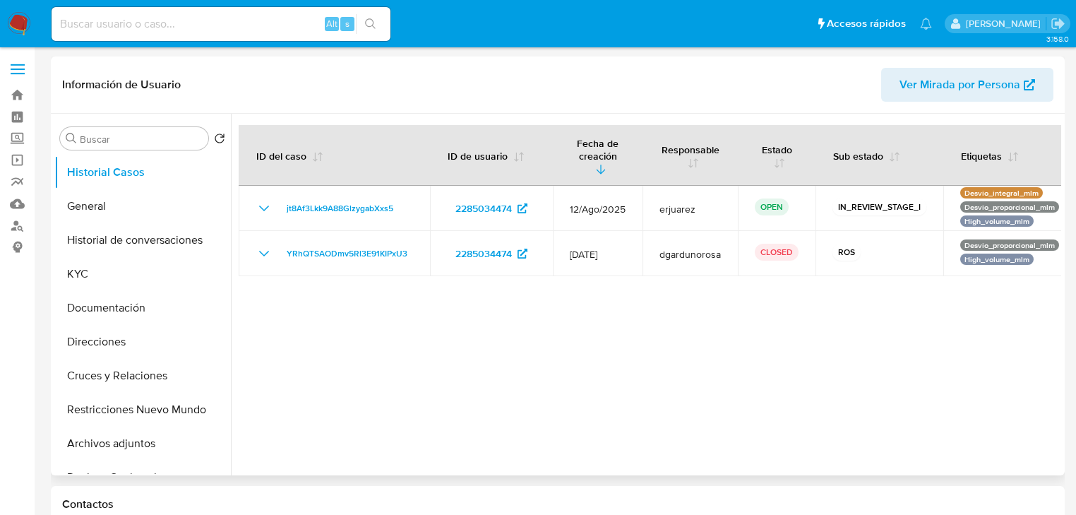
select select "10"
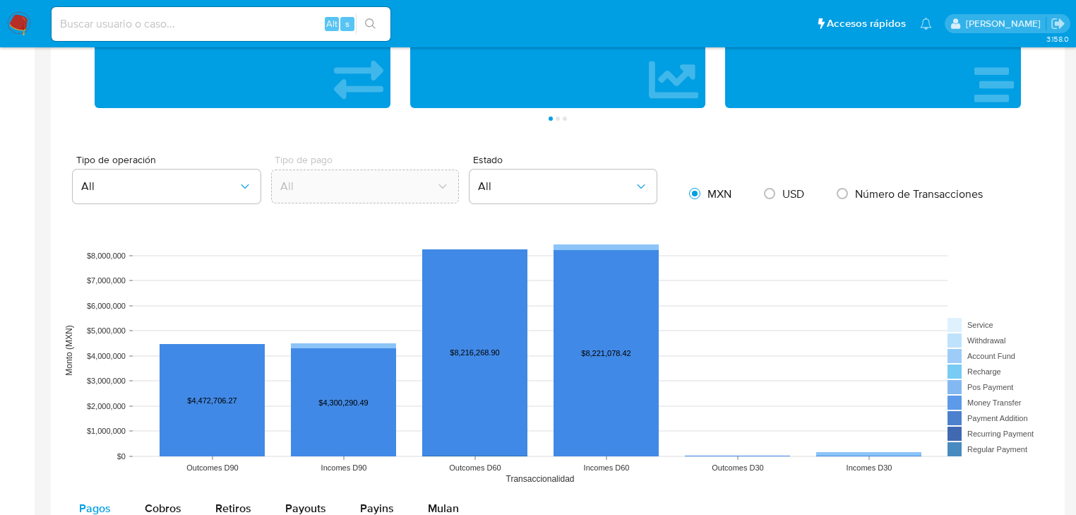
scroll to position [1073, 0]
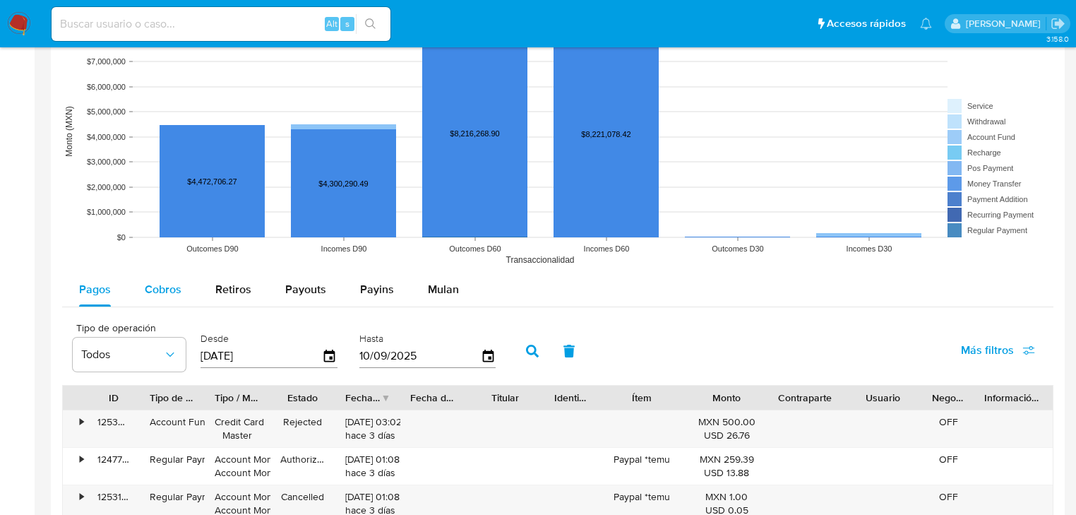
click at [164, 290] on span "Cobros" at bounding box center [163, 289] width 37 height 16
select select "10"
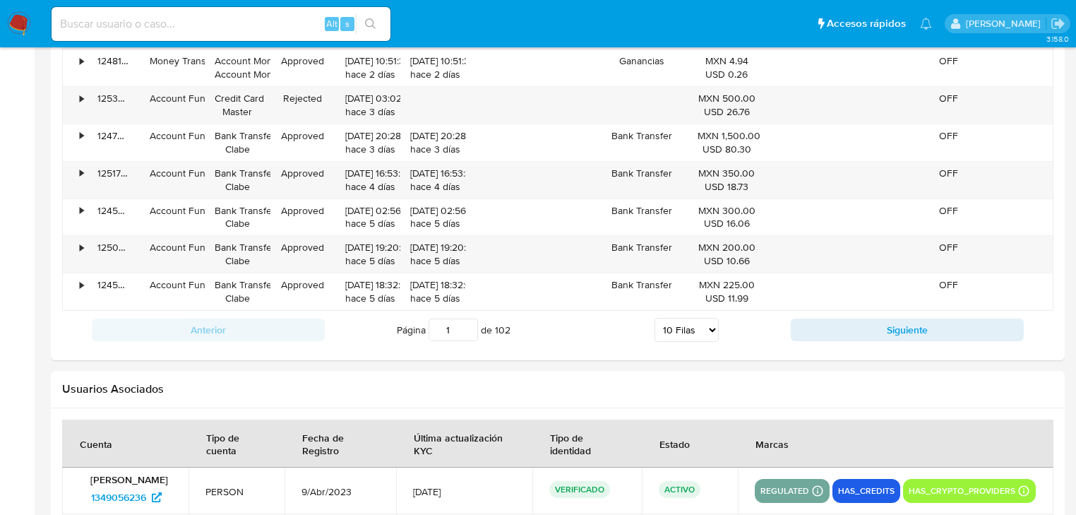
scroll to position [1582, 0]
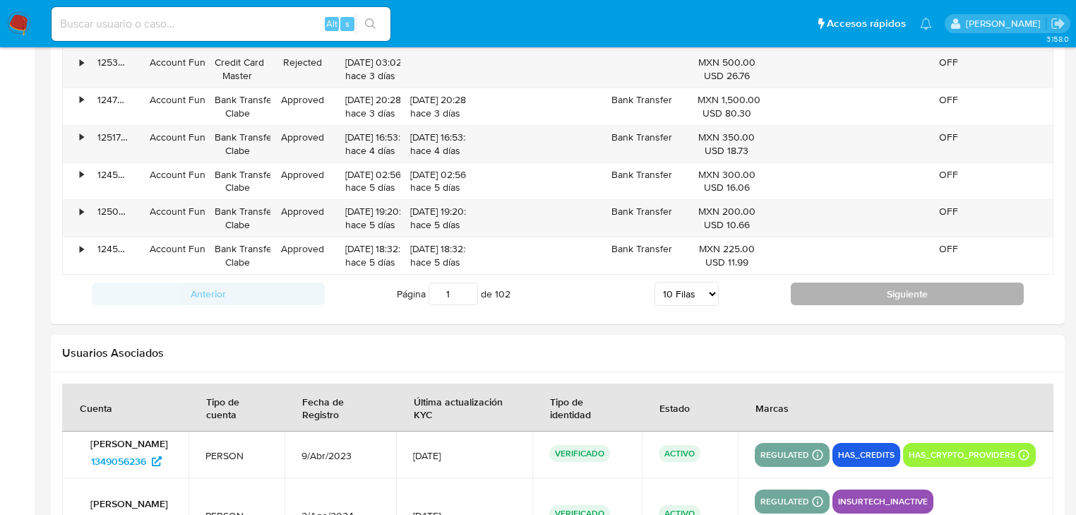
click at [878, 289] on button "Siguiente" at bounding box center [907, 293] width 233 height 23
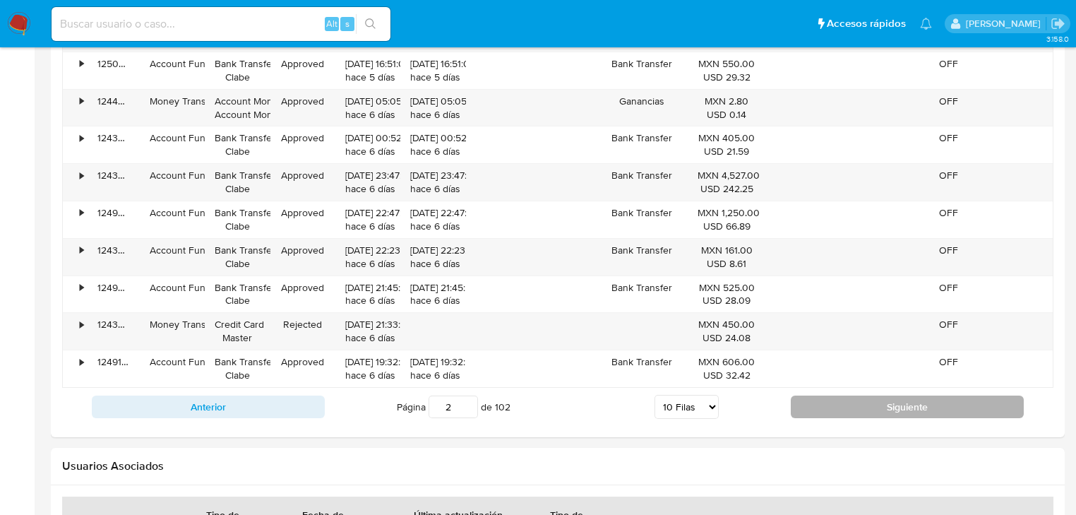
scroll to position [1412, 0]
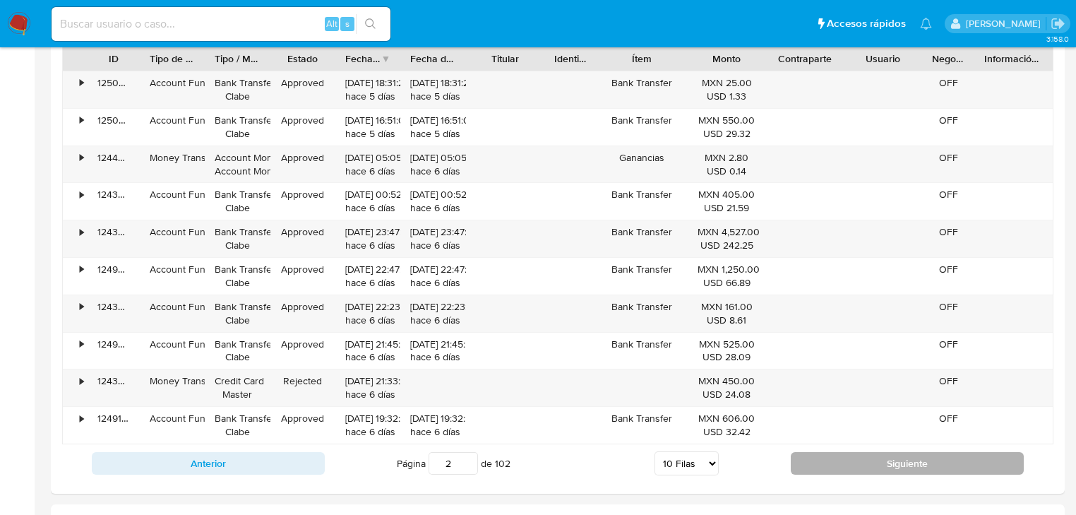
click at [872, 465] on button "Siguiente" at bounding box center [907, 463] width 233 height 23
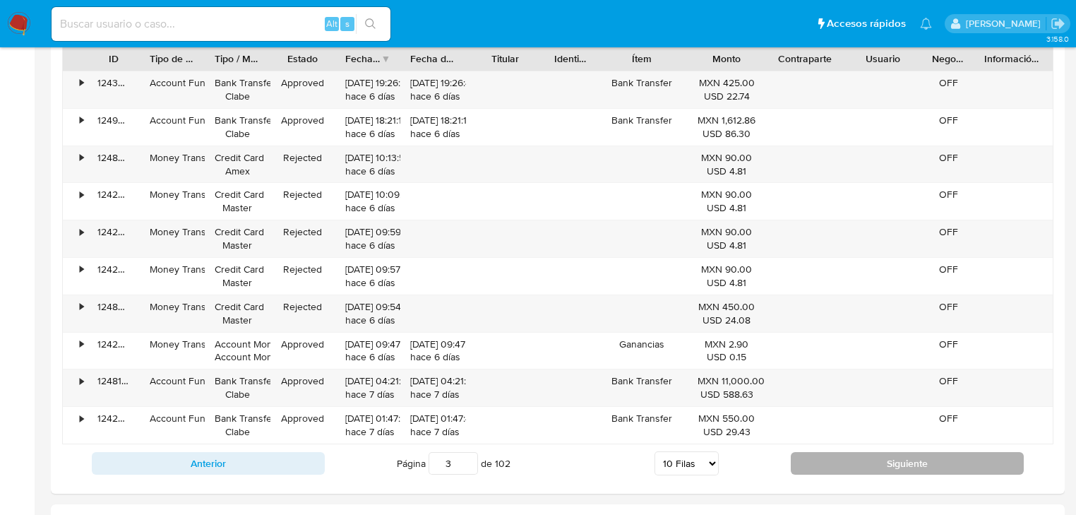
click at [872, 465] on button "Siguiente" at bounding box center [907, 463] width 233 height 23
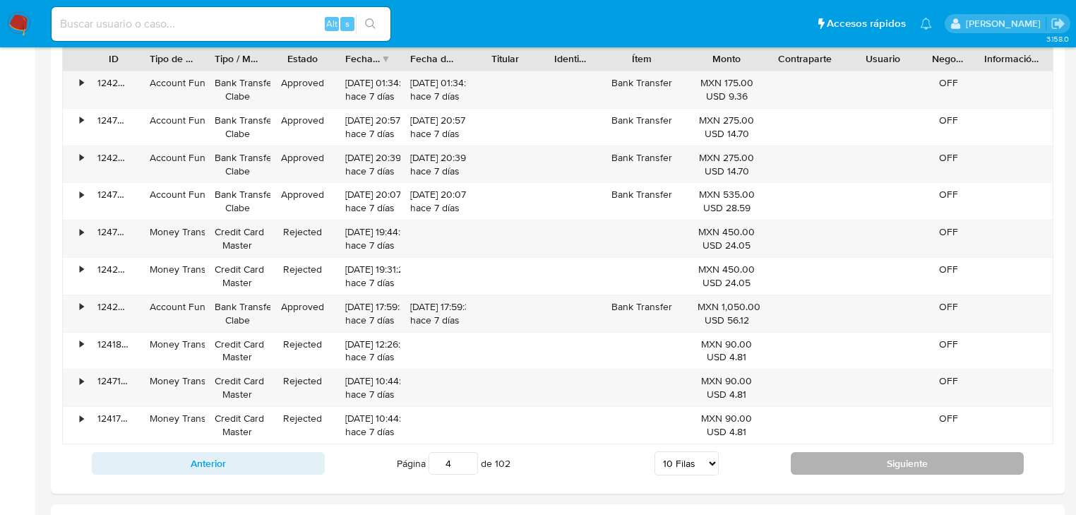
click at [872, 465] on button "Siguiente" at bounding box center [907, 463] width 233 height 23
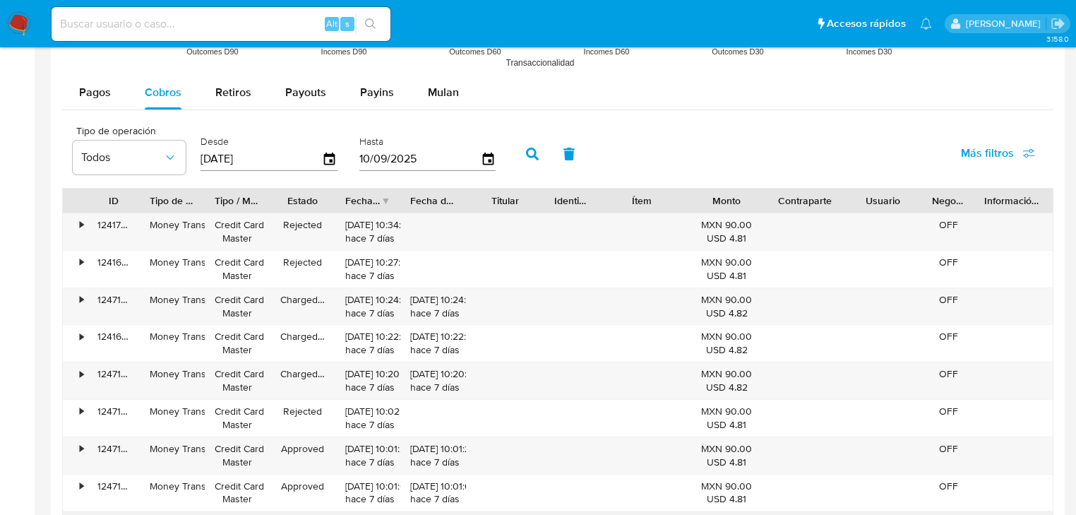
scroll to position [1469, 0]
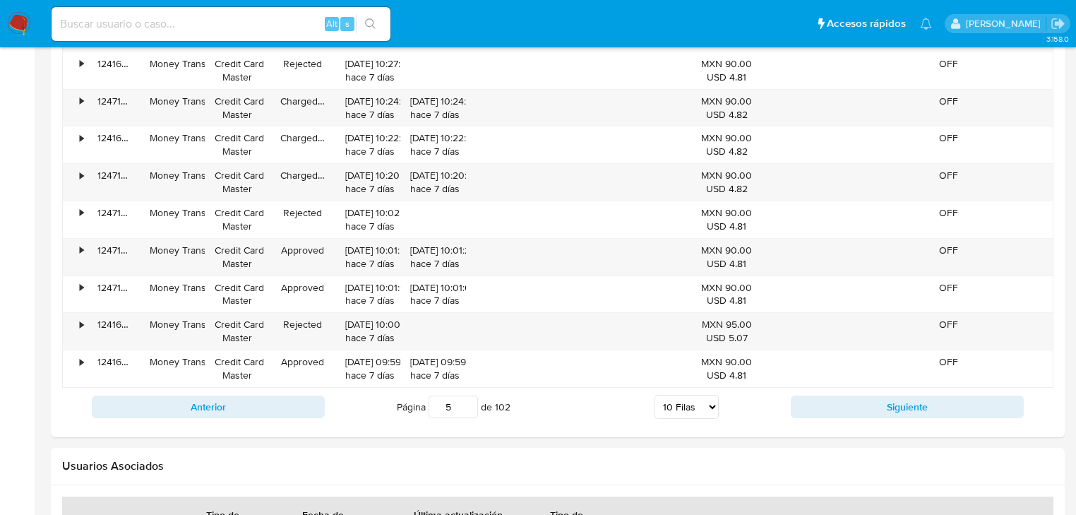
click at [813, 392] on div "Anterior Página 5 de 102 5 Filas 10 Filas 20 Filas 25 Filas 50 Filas 100 Filas …" at bounding box center [557, 407] width 991 height 38
click at [818, 401] on button "Siguiente" at bounding box center [907, 406] width 233 height 23
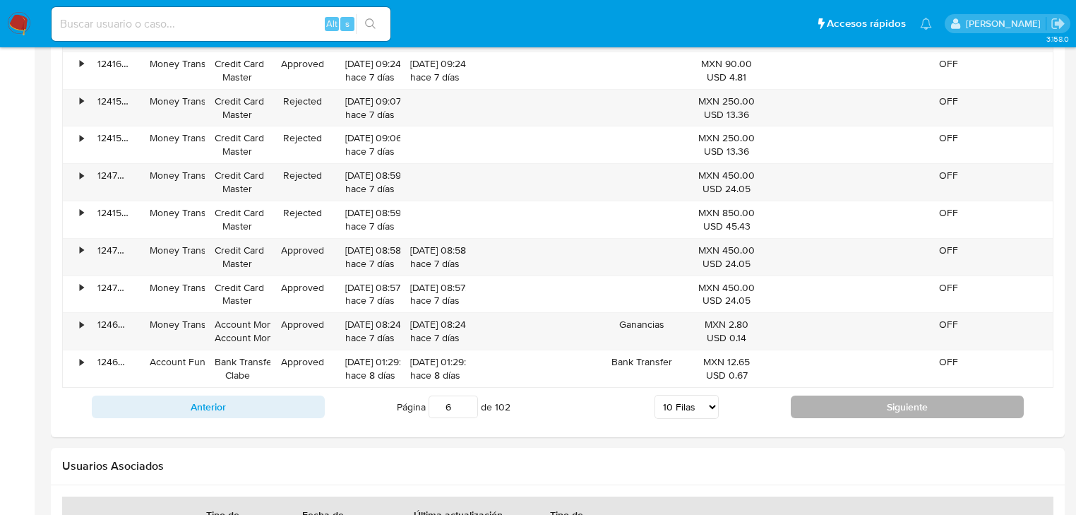
click at [818, 401] on button "Siguiente" at bounding box center [907, 406] width 233 height 23
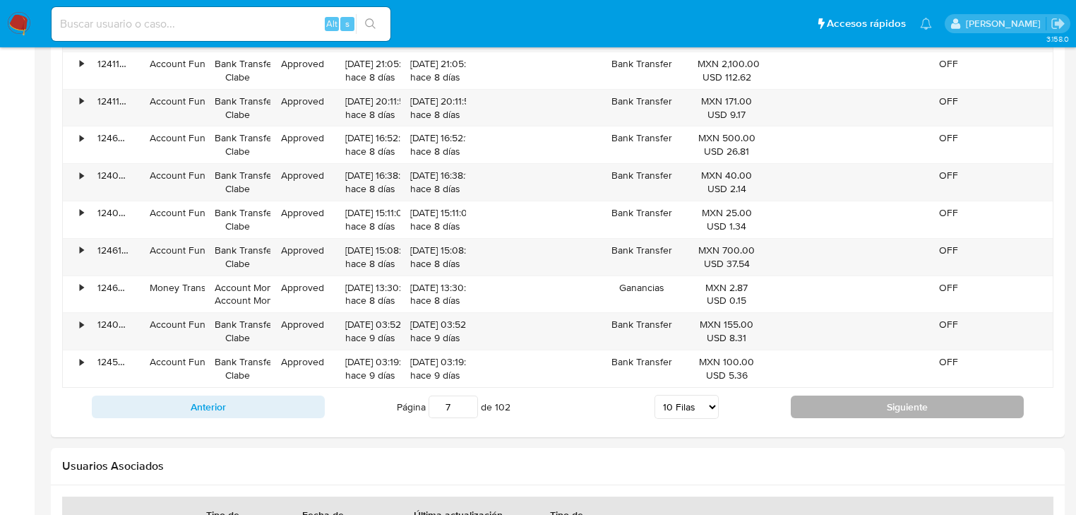
click at [818, 401] on button "Siguiente" at bounding box center [907, 406] width 233 height 23
click at [856, 405] on button "Siguiente" at bounding box center [907, 406] width 233 height 23
drag, startPoint x: 821, startPoint y: 401, endPoint x: 791, endPoint y: 398, distance: 30.6
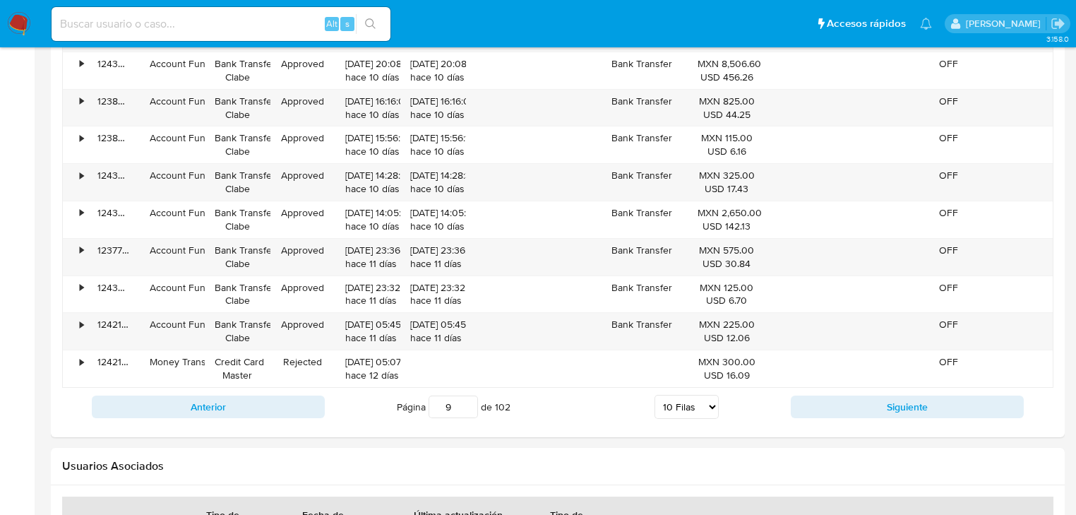
click at [821, 402] on button "Siguiente" at bounding box center [907, 406] width 233 height 23
type input "10"
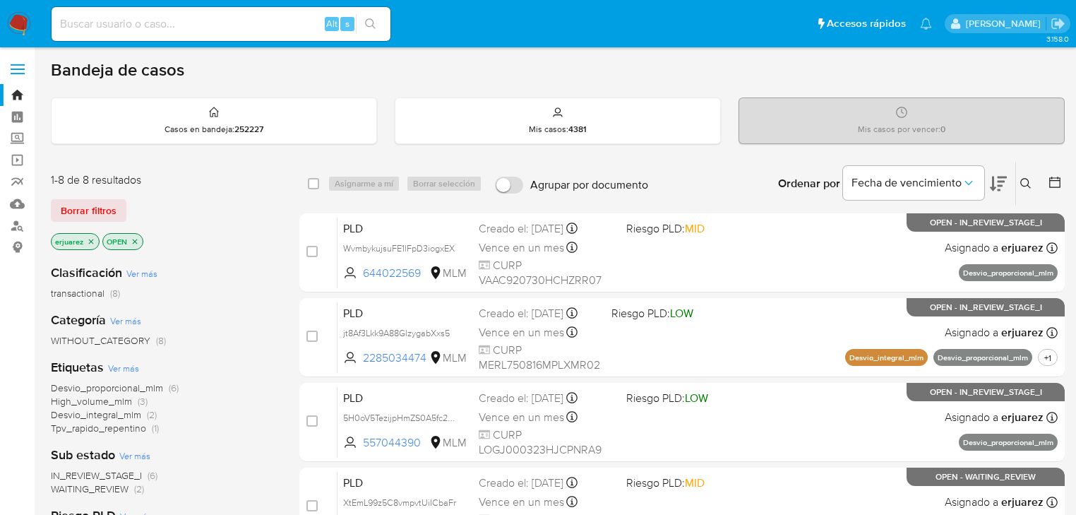
click at [1021, 172] on div "Ingrese ID de usuario o caso Buscar Borrar filtros" at bounding box center [1027, 184] width 24 height 44
click at [1025, 179] on icon at bounding box center [1025, 183] width 11 height 11
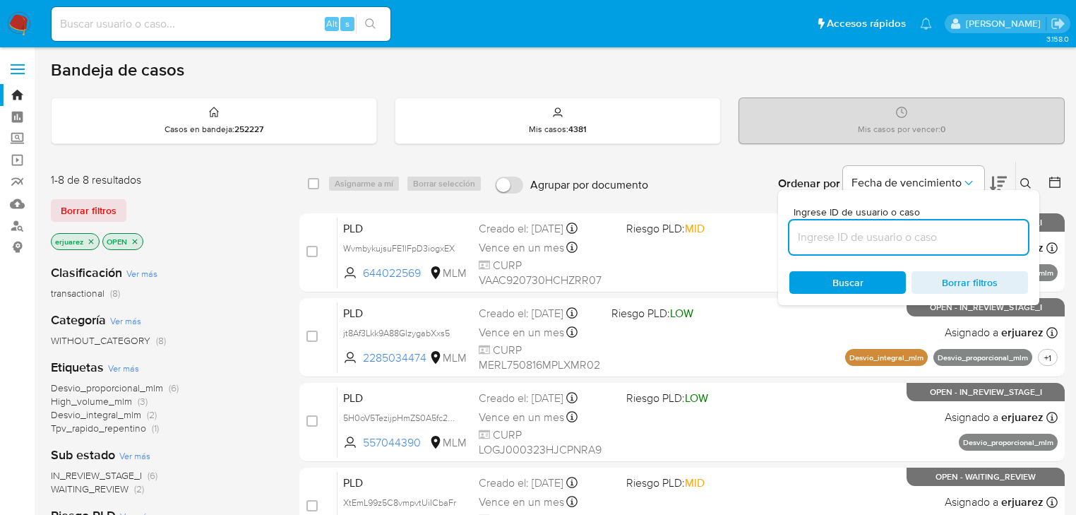
click at [861, 237] on input at bounding box center [908, 237] width 239 height 18
type input "2285034474"
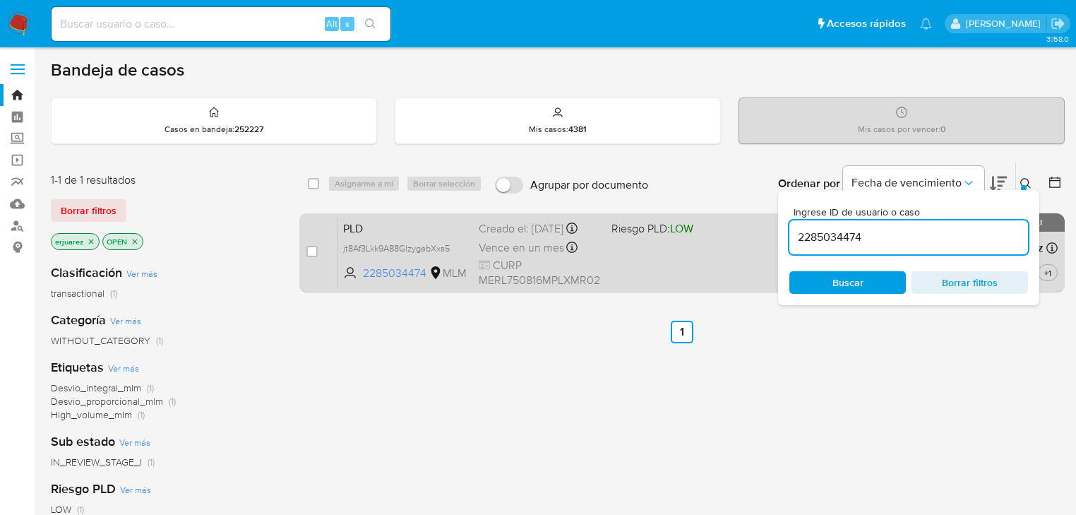
click at [621, 236] on span "Riesgo PLD: LOW" at bounding box center [652, 228] width 82 height 16
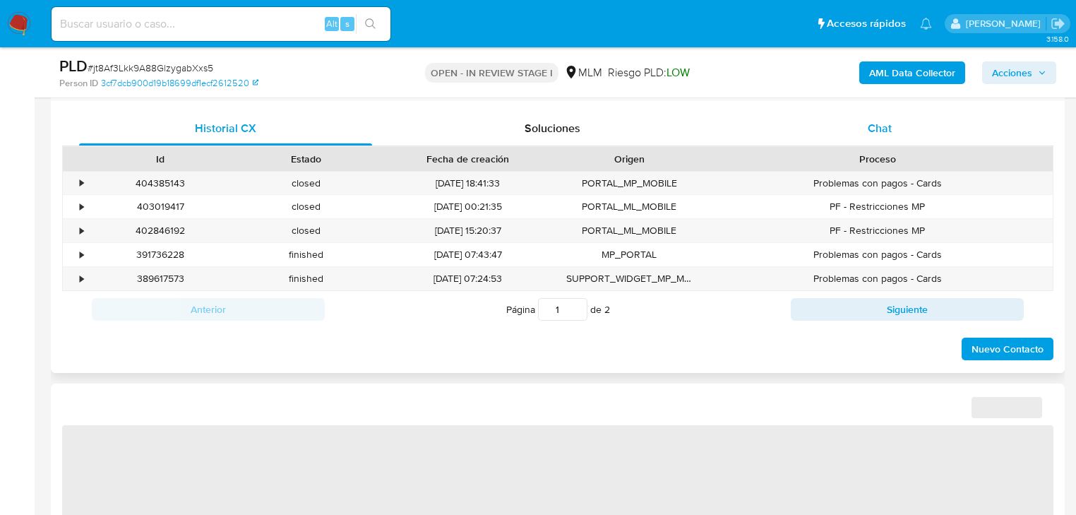
select select "10"
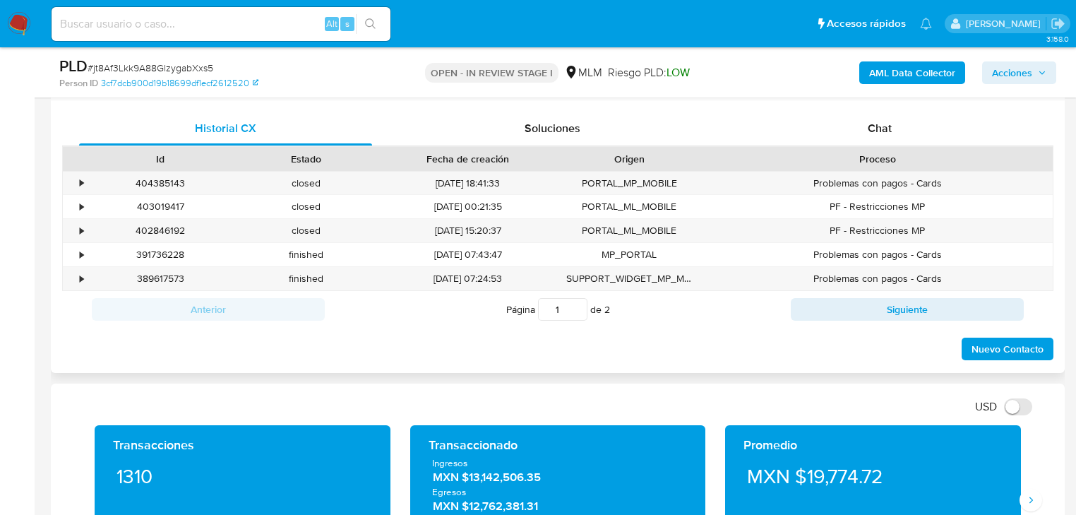
scroll to position [565, 0]
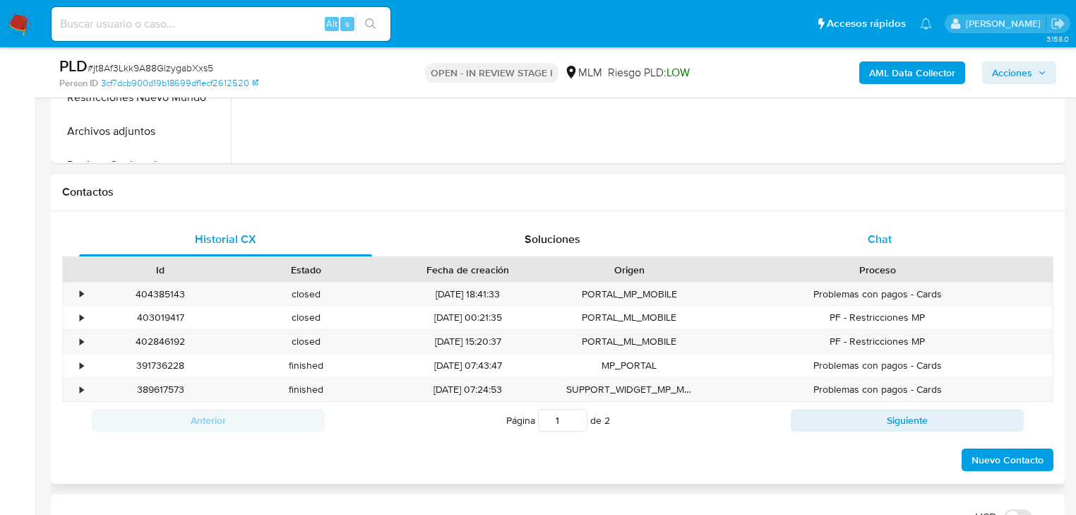
click at [856, 234] on div "Chat" at bounding box center [880, 239] width 293 height 34
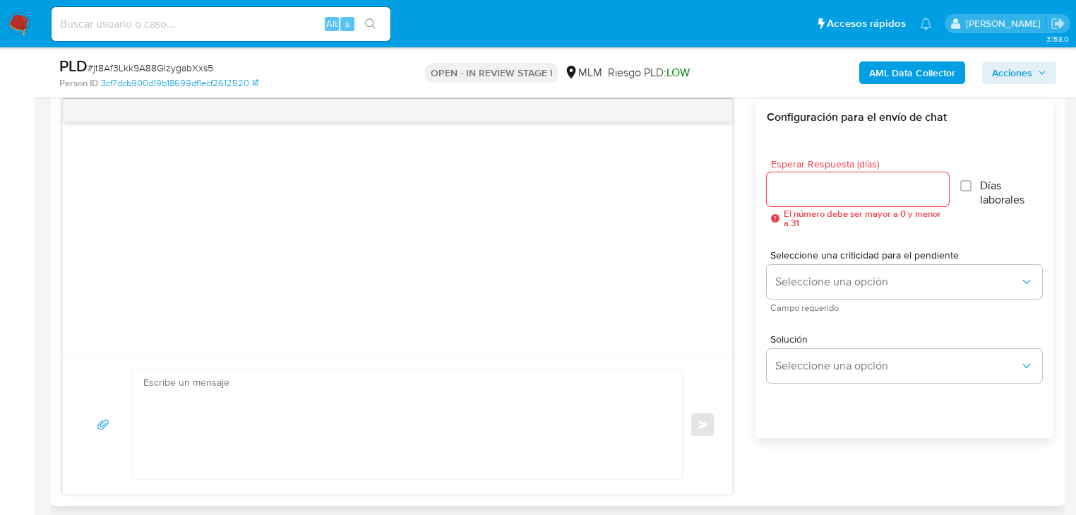
scroll to position [678, 0]
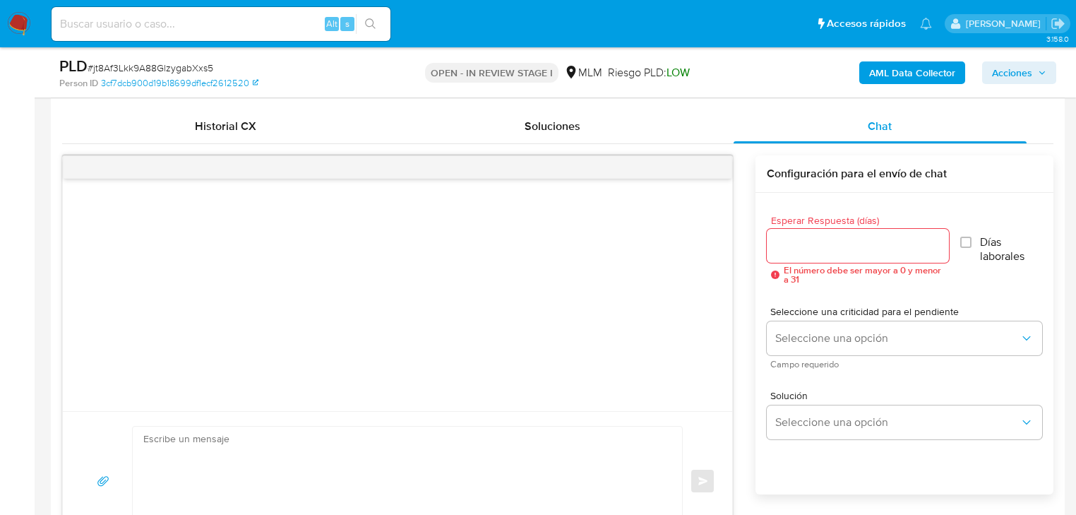
click at [712, 171] on div at bounding box center [397, 167] width 669 height 23
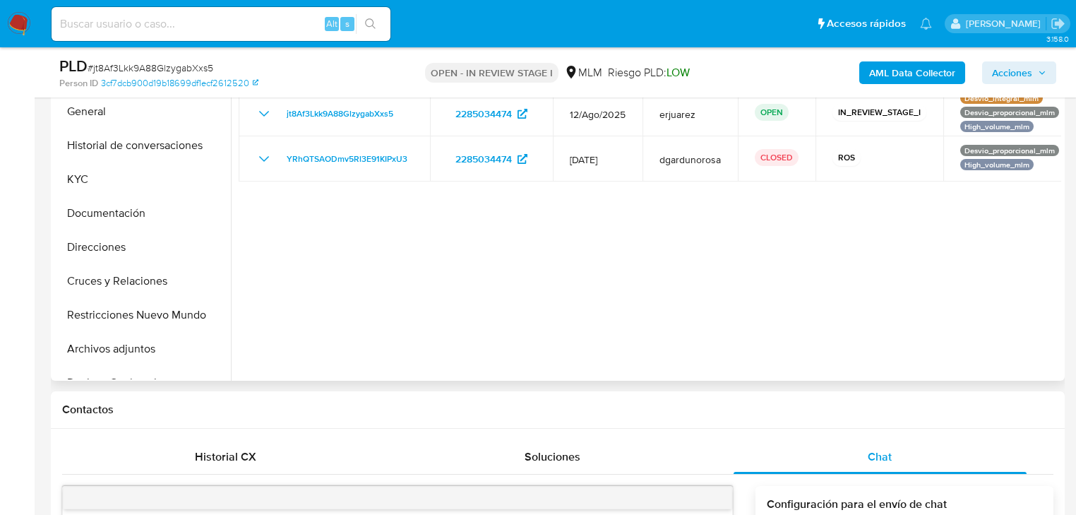
scroll to position [339, 0]
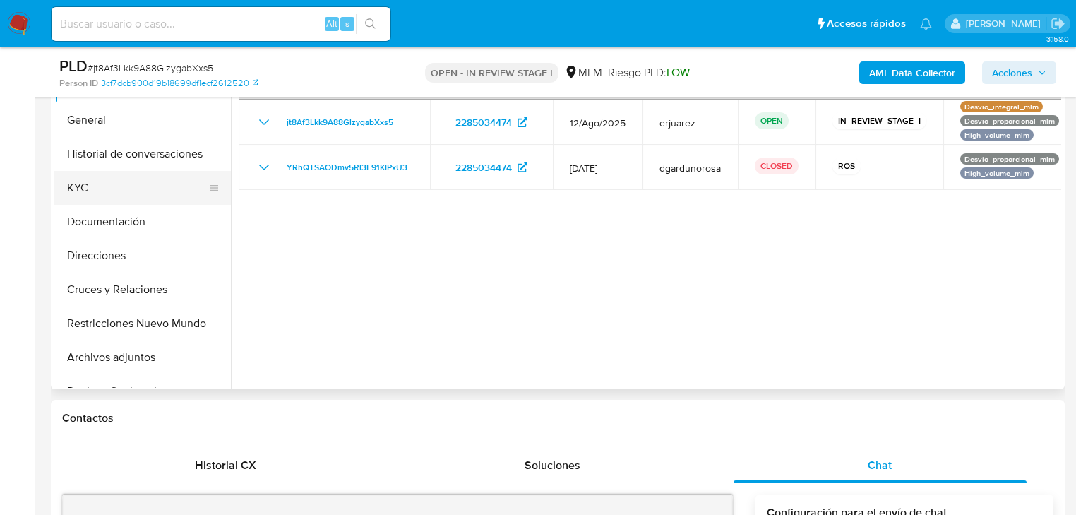
click at [102, 181] on button "KYC" at bounding box center [136, 188] width 165 height 34
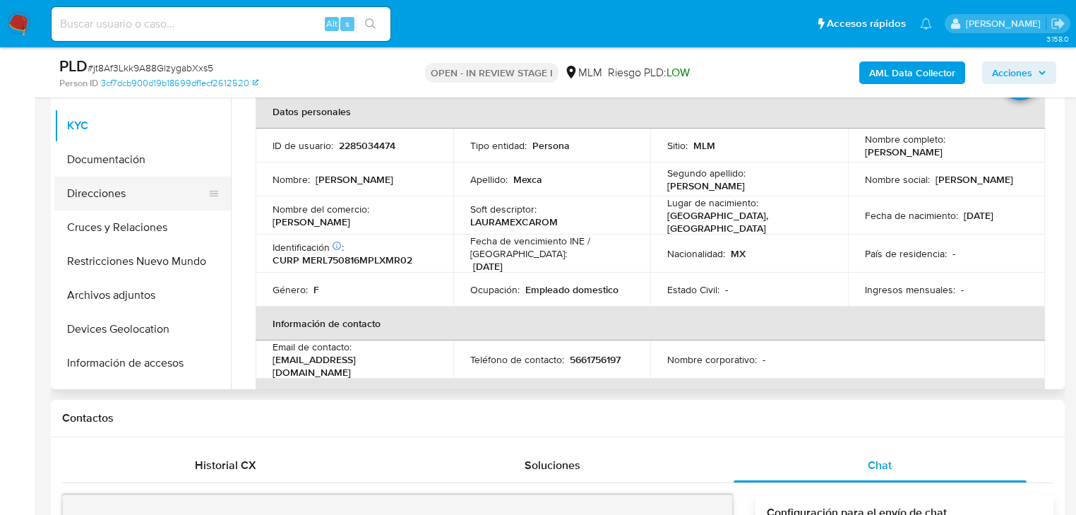
scroll to position [113, 0]
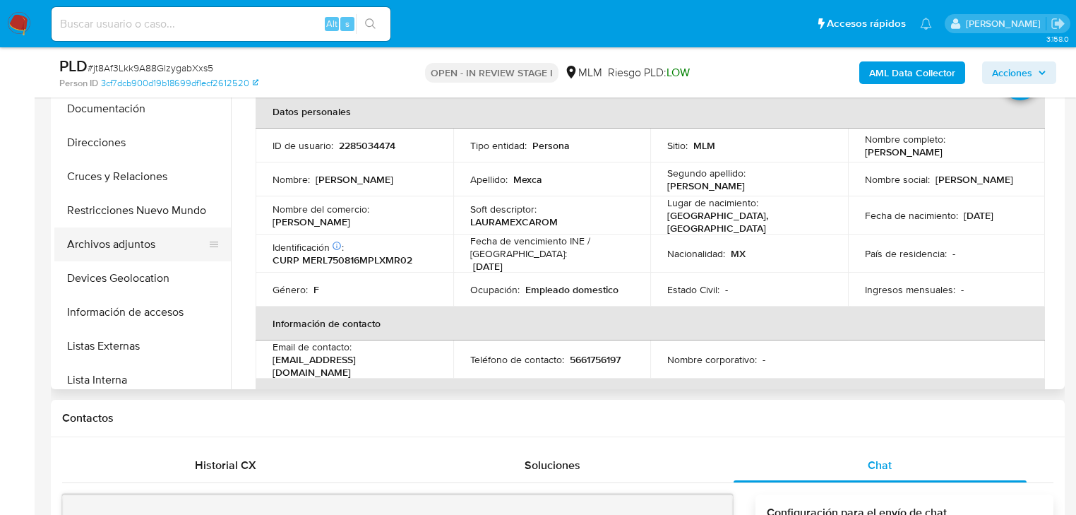
click at [121, 244] on button "Archivos adjuntos" at bounding box center [136, 244] width 165 height 34
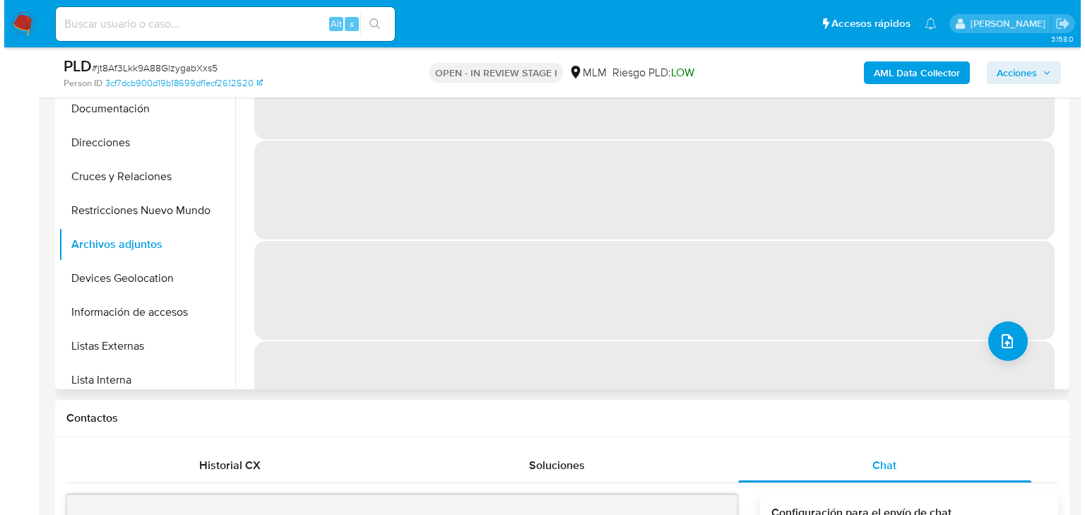
scroll to position [282, 0]
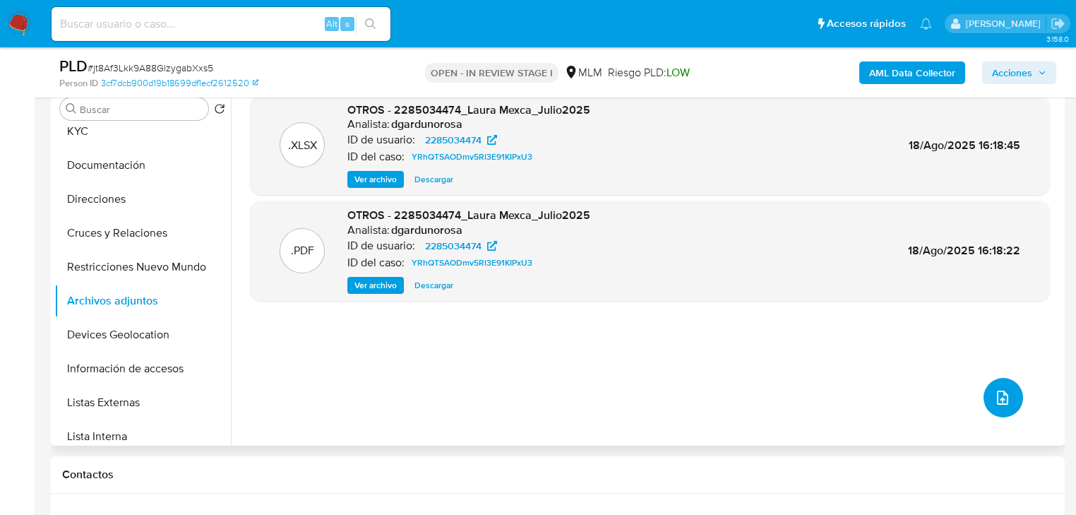
click at [997, 403] on icon "upload-file" at bounding box center [1002, 397] width 11 height 14
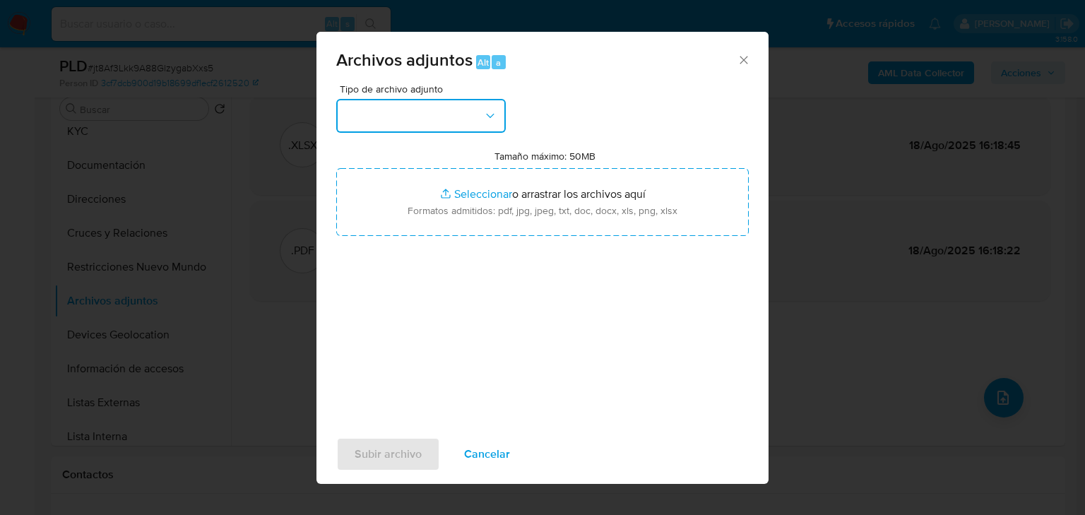
click at [407, 121] on button "button" at bounding box center [420, 116] width 169 height 34
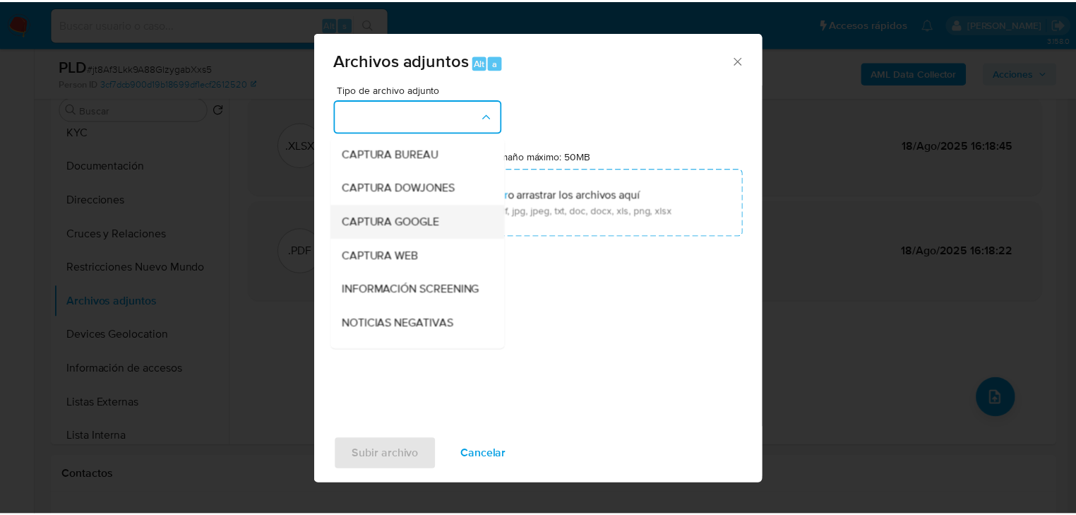
scroll to position [169, 0]
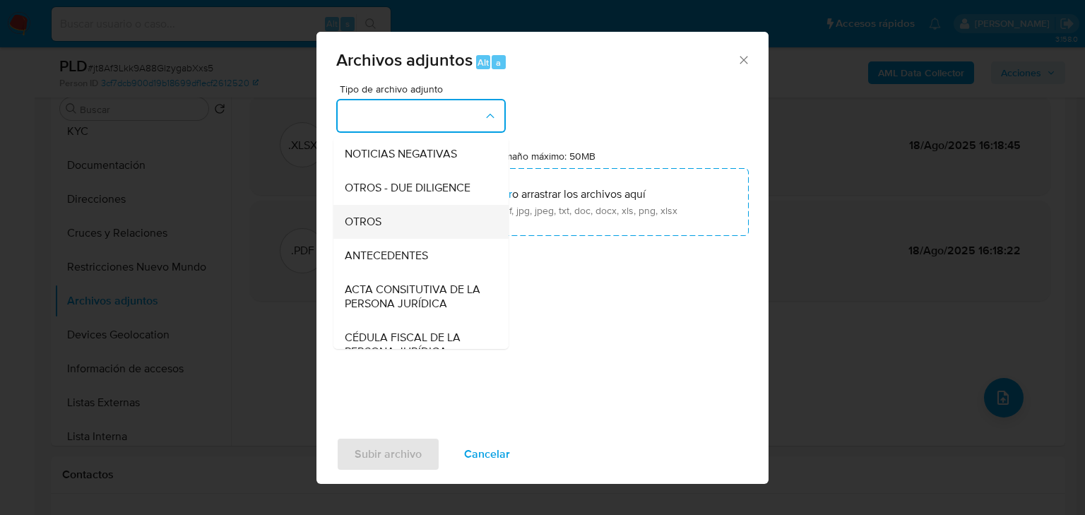
click at [402, 227] on div "OTROS" at bounding box center [417, 222] width 144 height 34
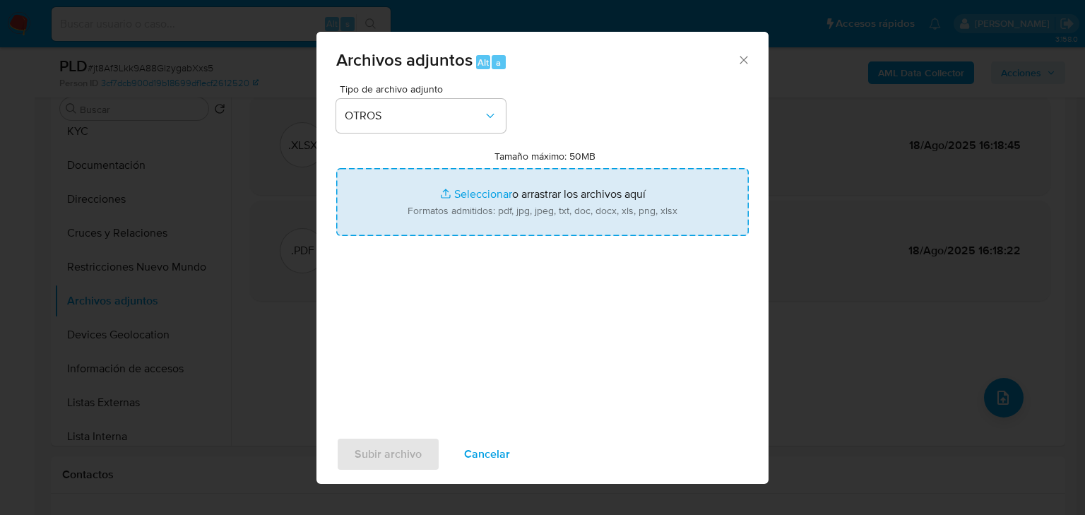
click at [479, 189] on input "Tamaño máximo: 50MB Seleccionar archivos" at bounding box center [542, 202] width 412 height 68
type input "C:\fakepath\2285034474_Laura Mexca Romero_Ago25.pdf"
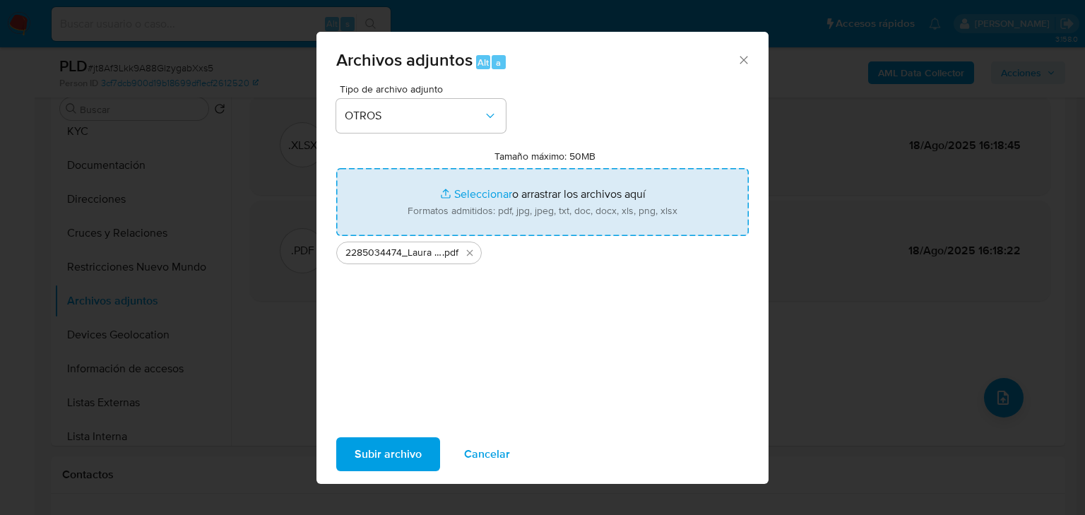
click at [457, 189] on input "Tamaño máximo: 50MB Seleccionar archivos" at bounding box center [542, 202] width 412 height 68
type input "C:\fakepath\2285034474_Laura Mexca Romero_Ago25.xlsx"
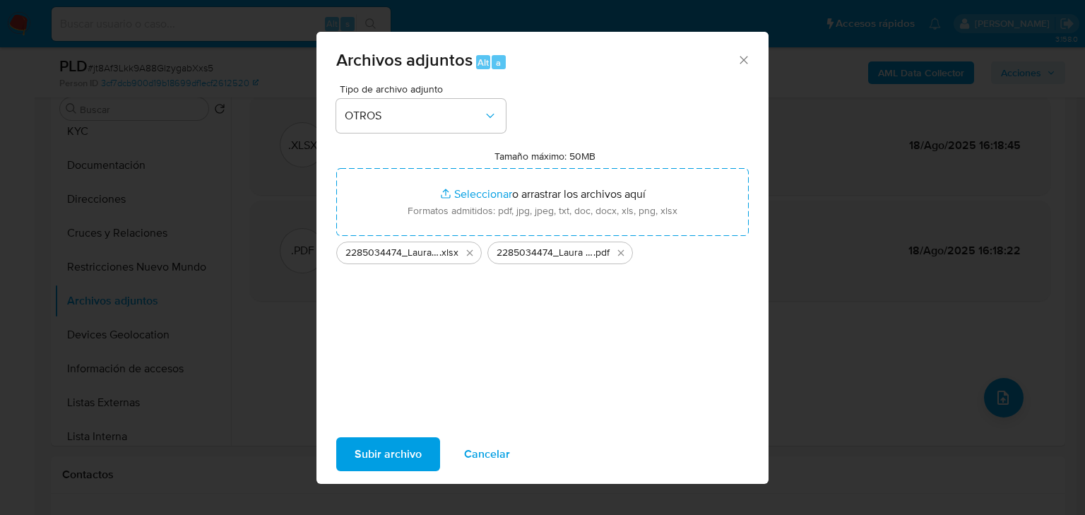
click at [390, 455] on span "Subir archivo" at bounding box center [387, 453] width 67 height 31
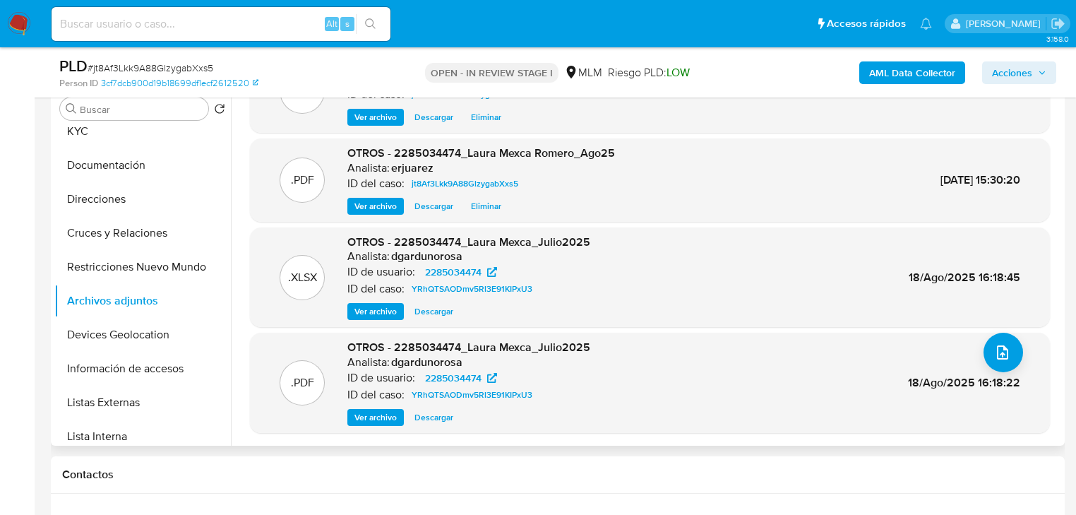
scroll to position [0, 0]
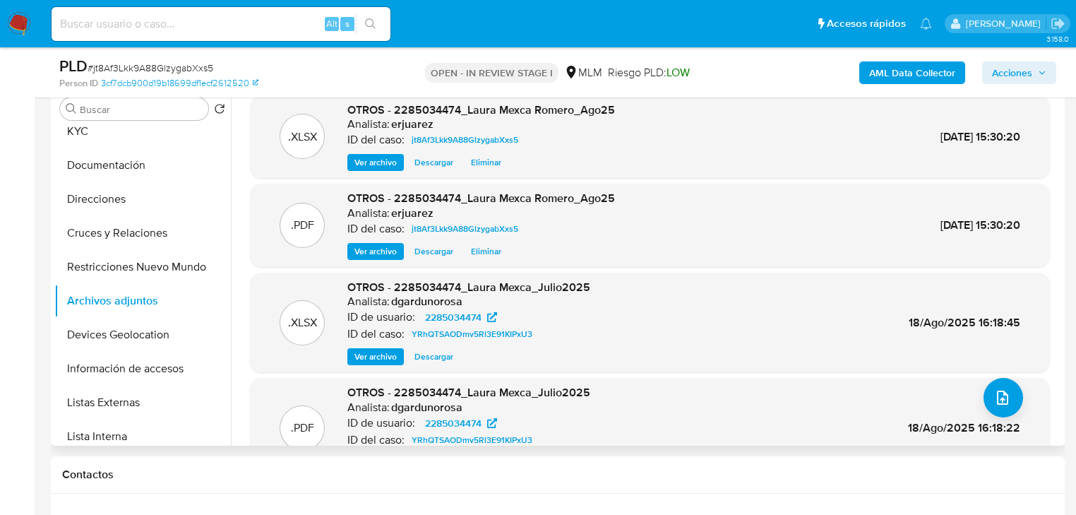
click at [375, 261] on div ".PDF OTROS - 2285034474_Laura Mexca Romero_Ago25 Analista: erjuarez ID del caso…" at bounding box center [650, 225] width 800 height 83
click at [376, 257] on span "Ver archivo" at bounding box center [375, 251] width 42 height 14
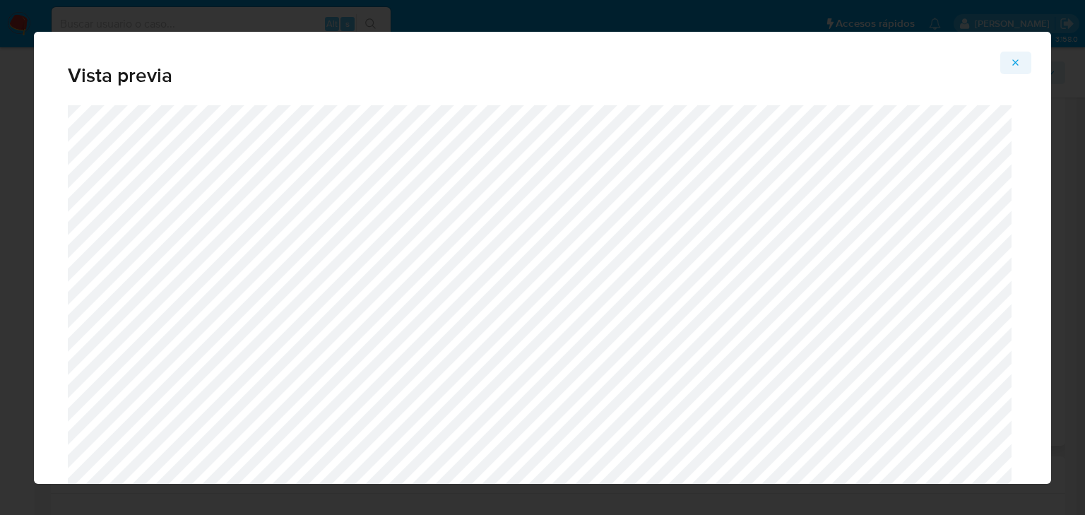
click at [1023, 60] on button "Attachment preview" at bounding box center [1015, 63] width 31 height 23
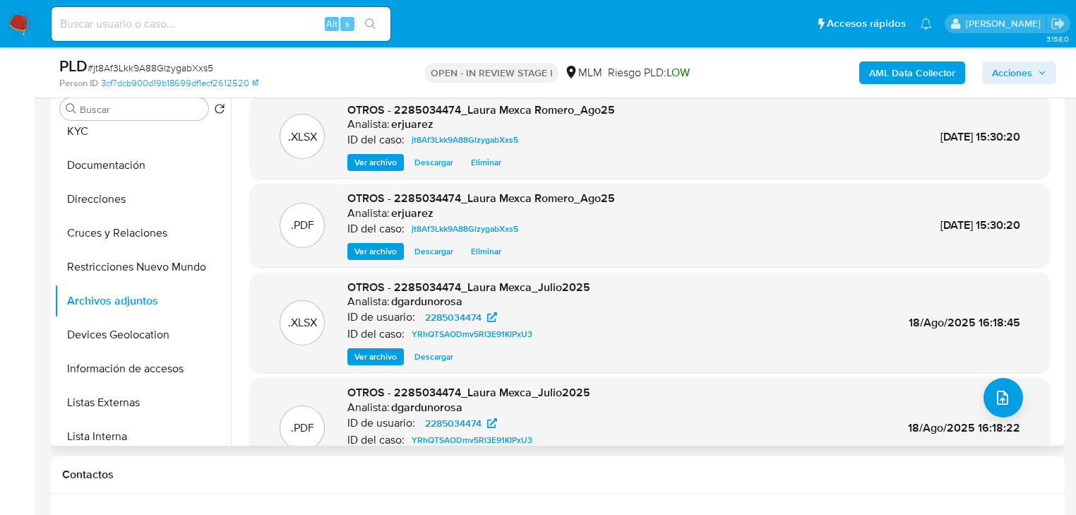
click at [1001, 68] on span "Acciones" at bounding box center [1012, 72] width 40 height 23
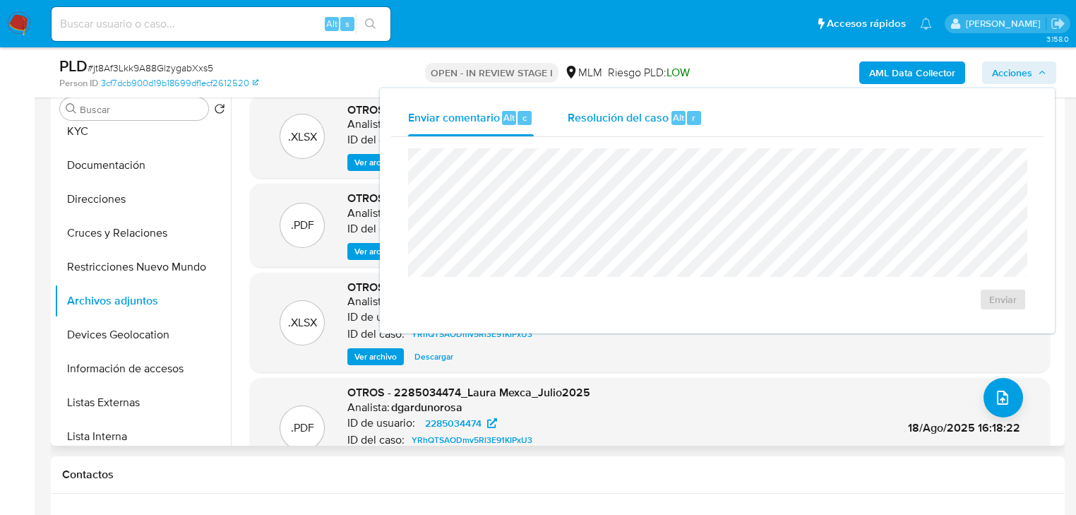
click at [630, 119] on span "Resolución del caso" at bounding box center [618, 117] width 101 height 16
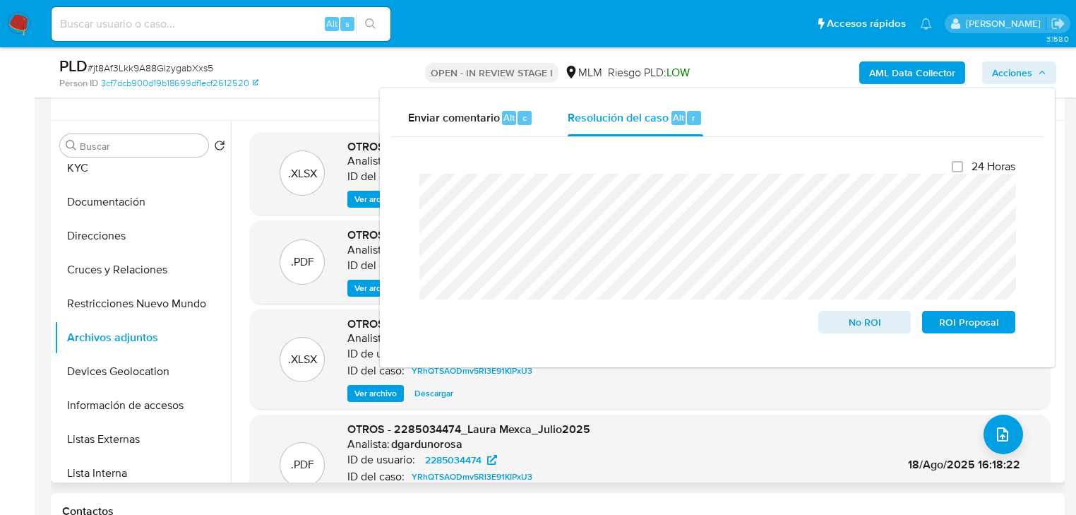
scroll to position [226, 0]
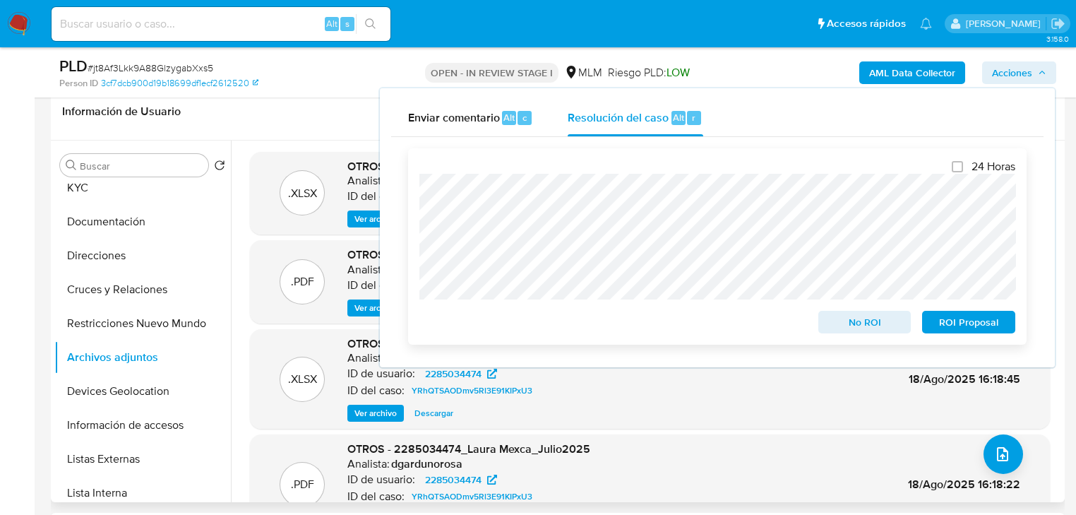
click at [861, 324] on span "No ROI" at bounding box center [864, 322] width 73 height 20
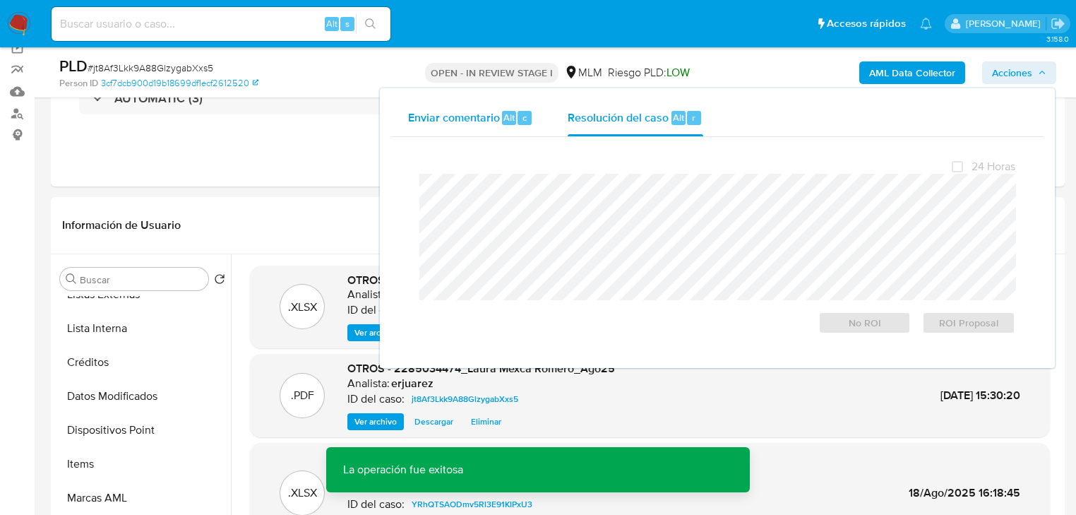
scroll to position [0, 0]
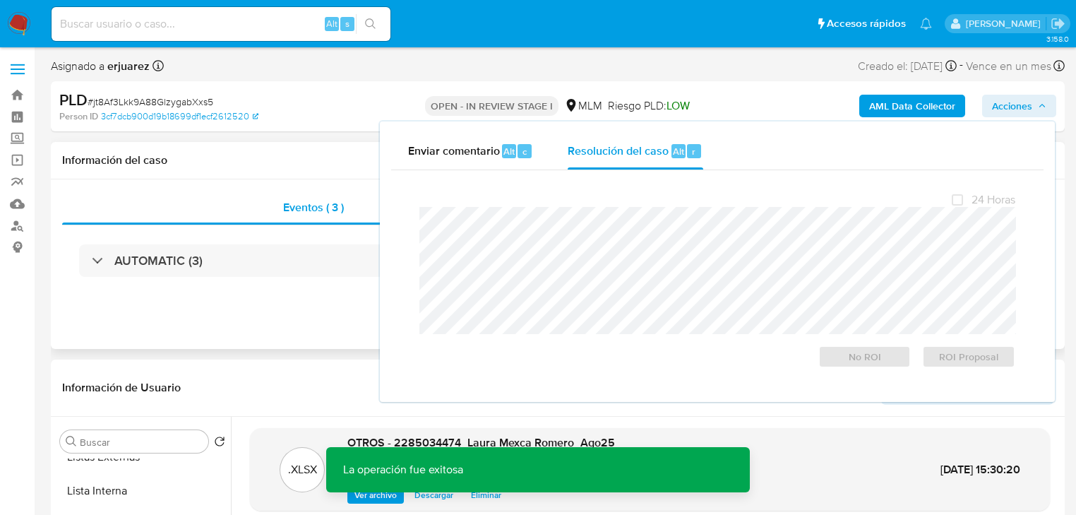
drag, startPoint x: 321, startPoint y: 277, endPoint x: 646, endPoint y: 216, distance: 331.3
click at [321, 277] on div "AUTOMATIC (3)" at bounding box center [557, 260] width 991 height 71
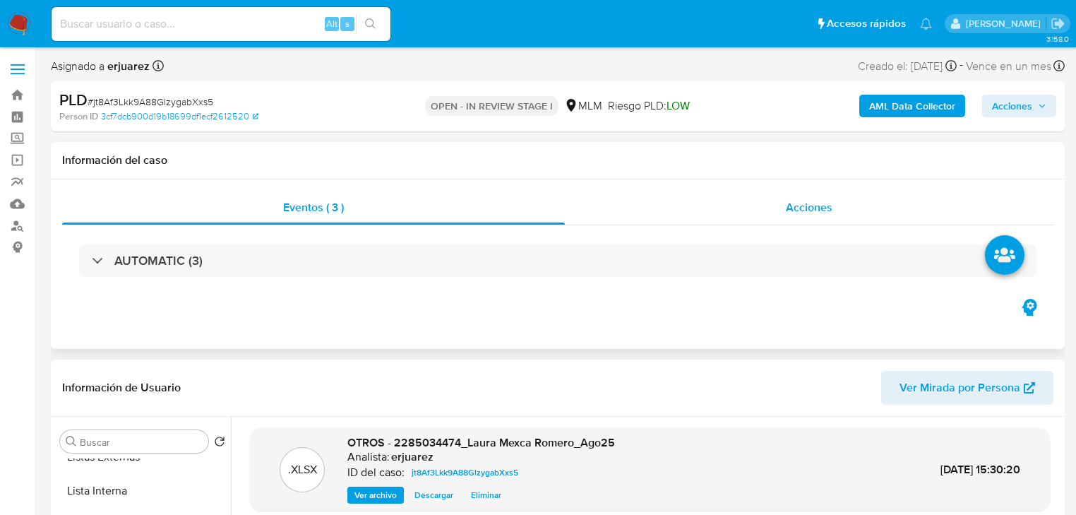
click at [651, 208] on div "Acciones" at bounding box center [809, 208] width 489 height 34
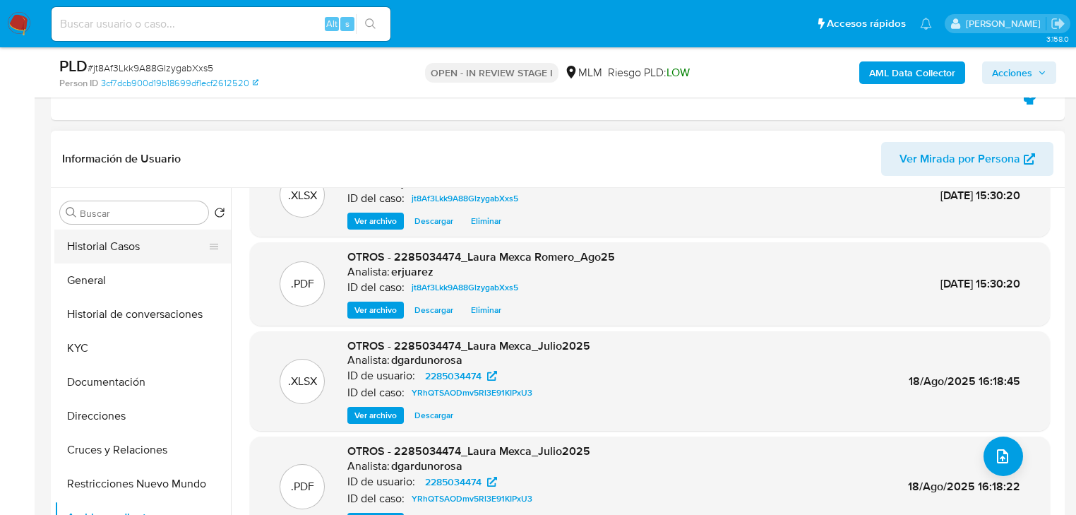
click at [122, 255] on button "Historial Casos" at bounding box center [136, 246] width 165 height 34
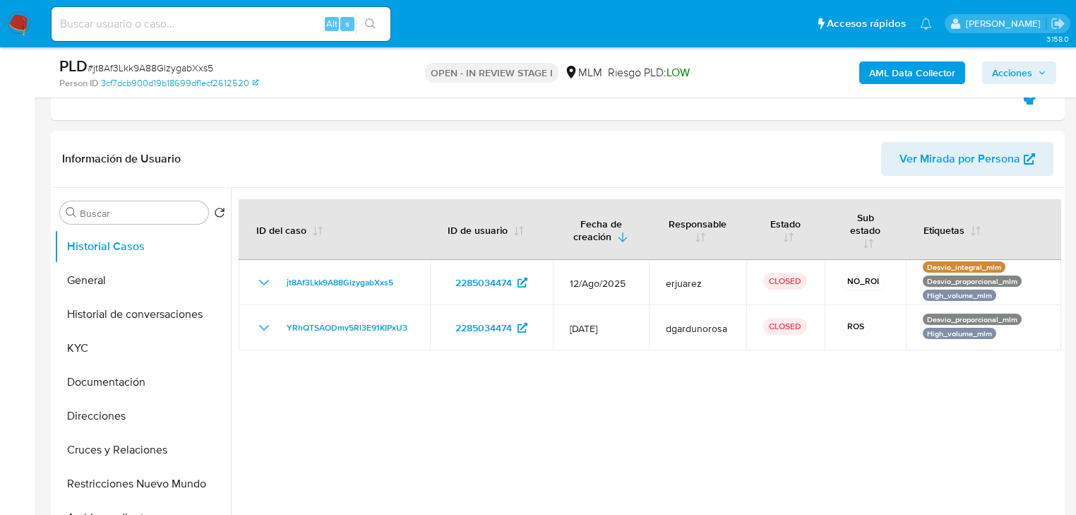
click at [14, 25] on img at bounding box center [19, 24] width 24 height 24
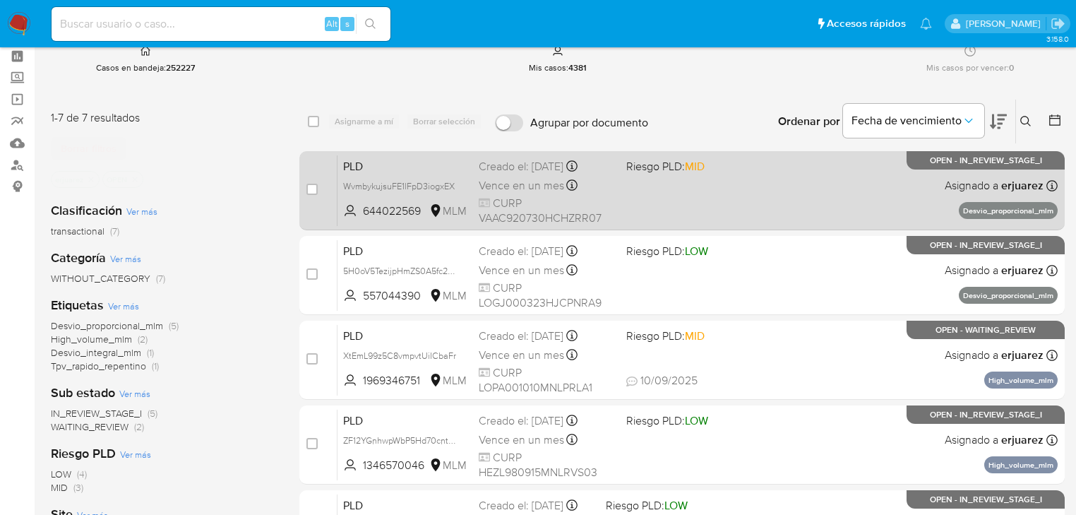
scroll to position [169, 0]
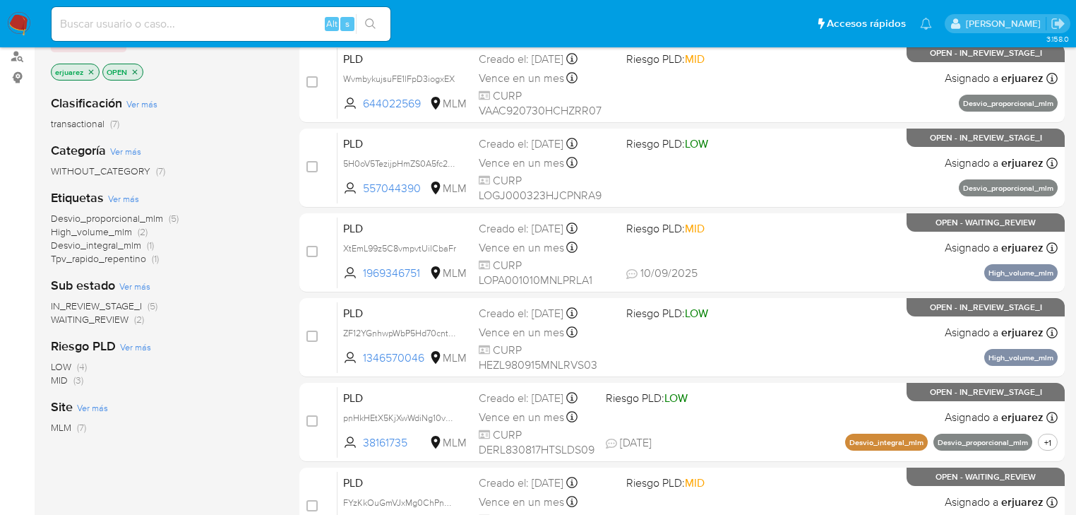
click at [127, 319] on span "WAITING_REVIEW" at bounding box center [90, 319] width 78 height 14
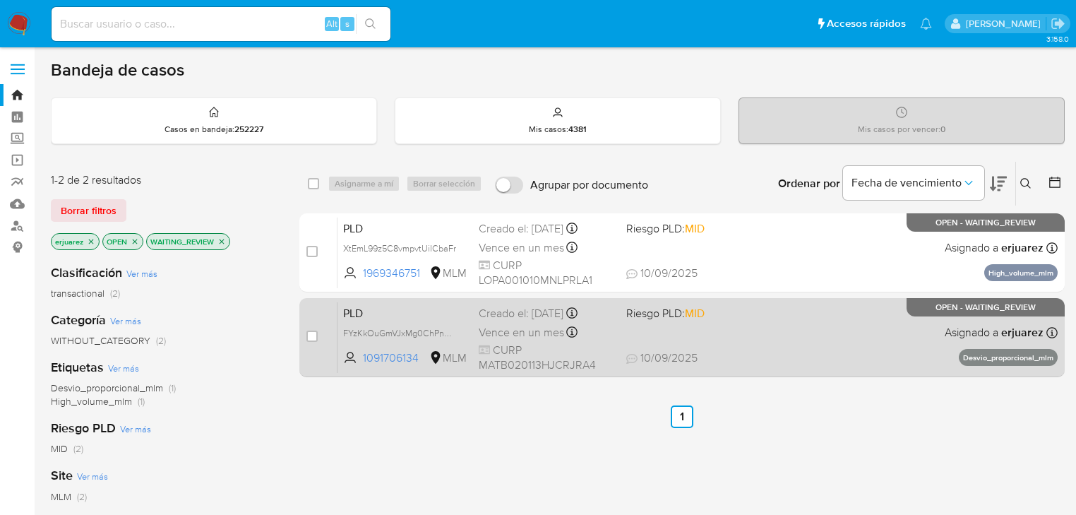
click at [765, 354] on span "[DATE] [DATE] 14:12" at bounding box center [768, 358] width 284 height 16
click at [739, 347] on div "PLD FYzKkOuGmVJxMg0ChPnGCuz3 1091706134 MLM Riesgo PLD: MID Creado el: [DATE] C…" at bounding box center [698, 336] width 720 height 71
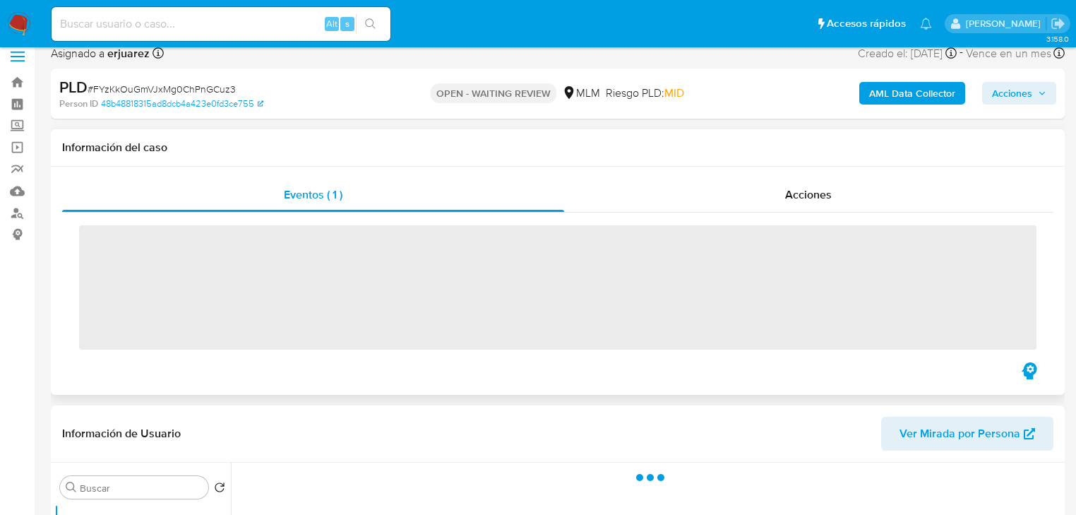
scroll to position [395, 0]
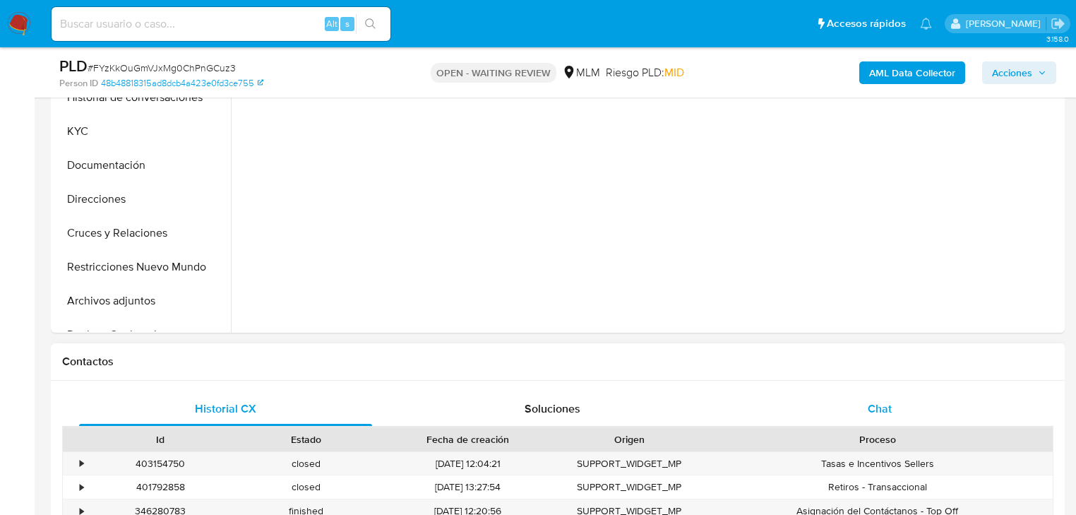
click at [877, 410] on span "Chat" at bounding box center [880, 408] width 24 height 16
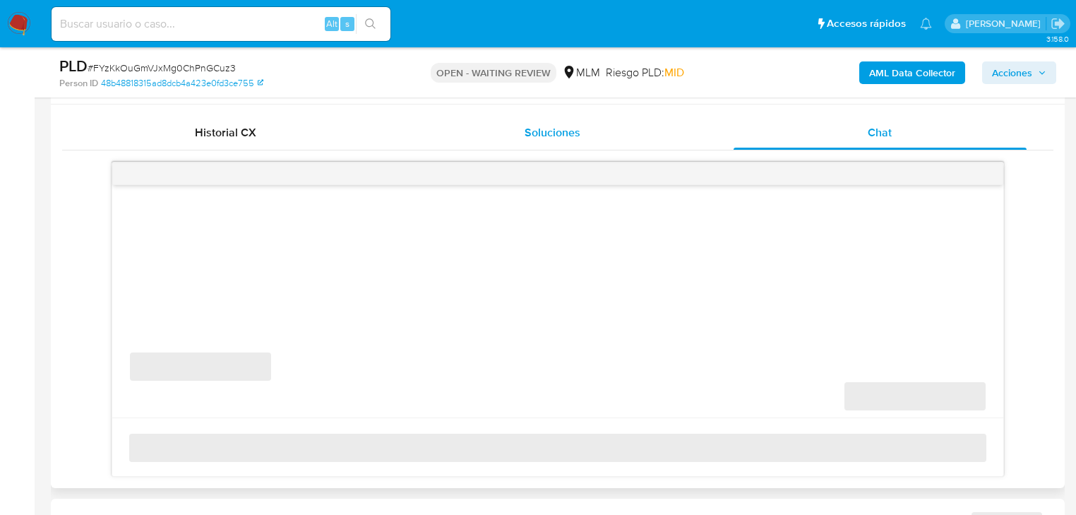
scroll to position [847, 0]
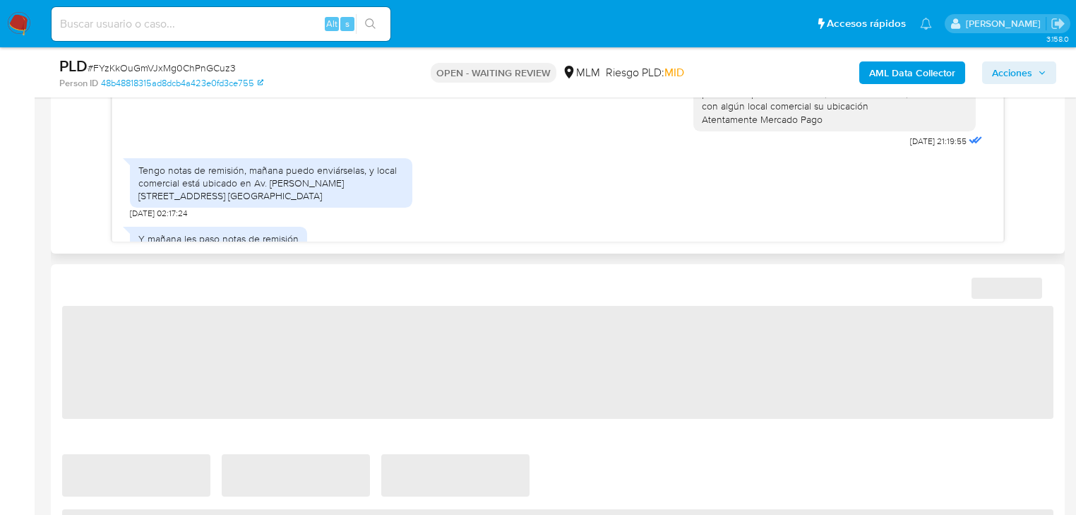
select select "10"
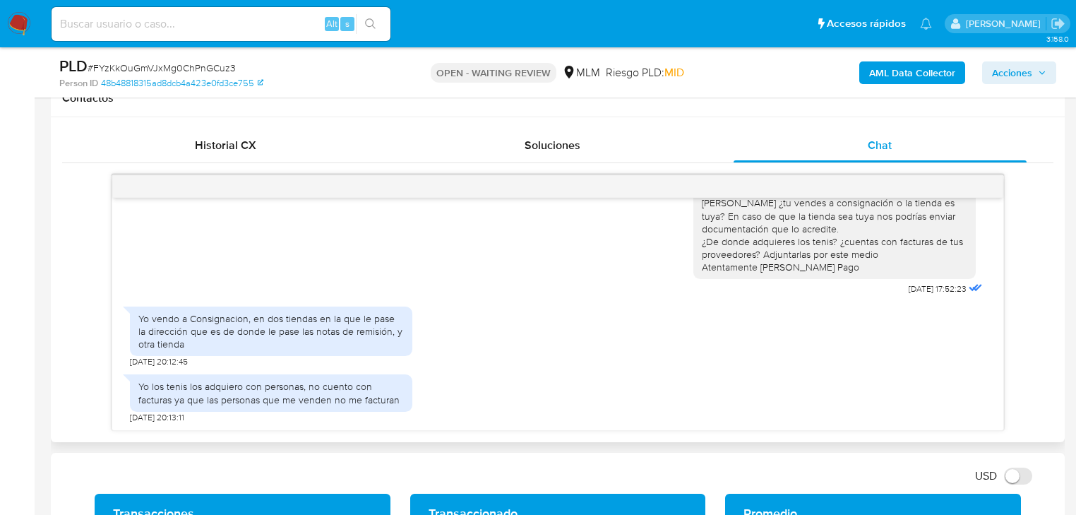
scroll to position [791, 0]
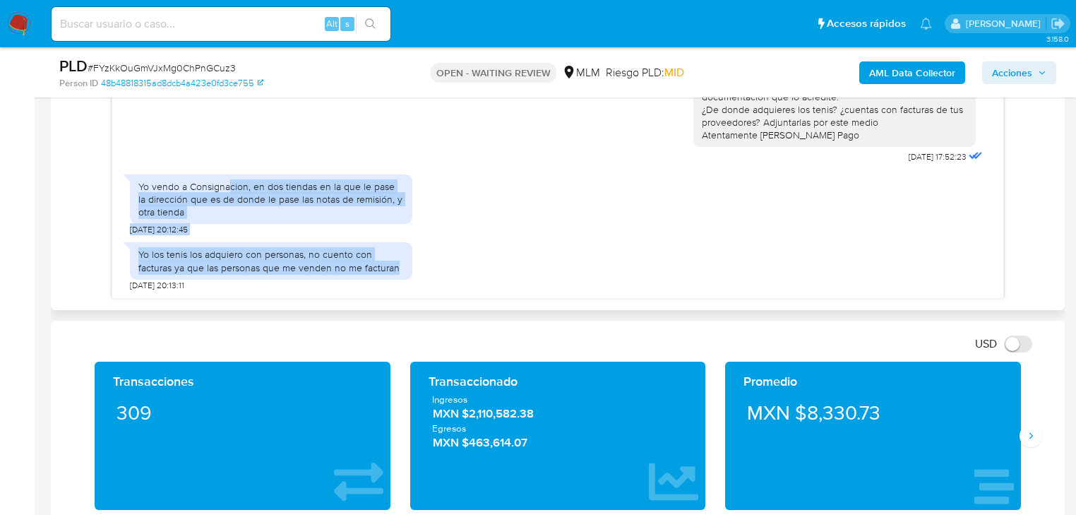
drag, startPoint x: 234, startPoint y: 185, endPoint x: 532, endPoint y: 293, distance: 316.9
click at [532, 294] on div "Qué tipo de documentación? [DATE] 21:03:30 Por ejemplo: tu [PERSON_NAME] de sit…" at bounding box center [557, 182] width 891 height 232
click at [584, 245] on div "Yo los tenis los adquiero con personas, no cuento con facturas ya que las perso…" at bounding box center [558, 263] width 856 height 56
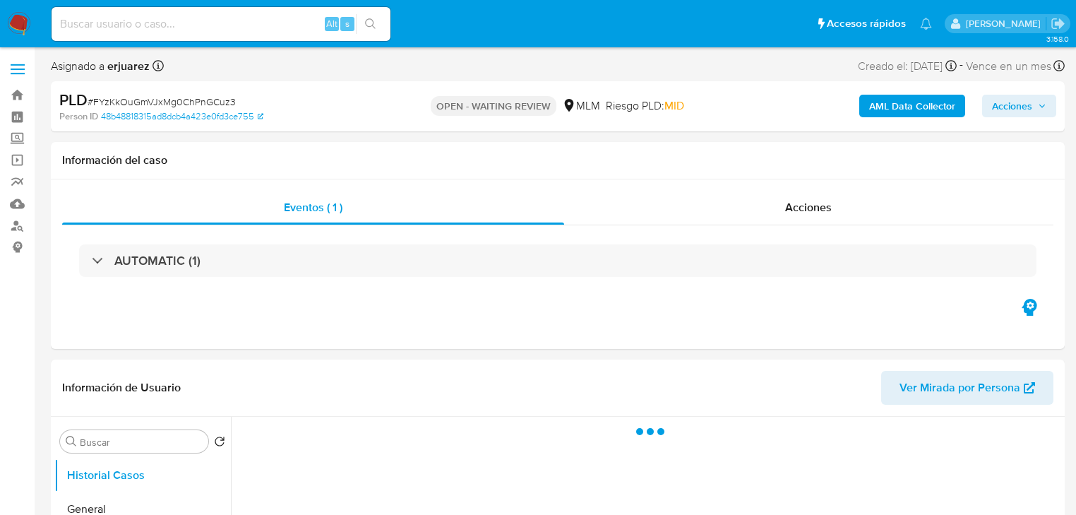
select select "10"
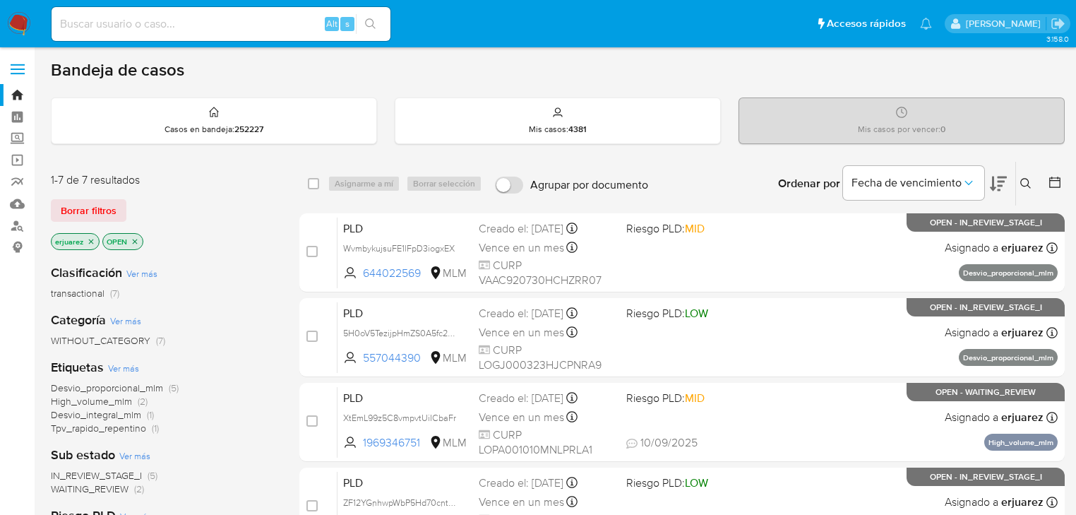
drag, startPoint x: 1030, startPoint y: 181, endPoint x: 998, endPoint y: 195, distance: 34.8
click at [1030, 181] on icon at bounding box center [1025, 183] width 11 height 11
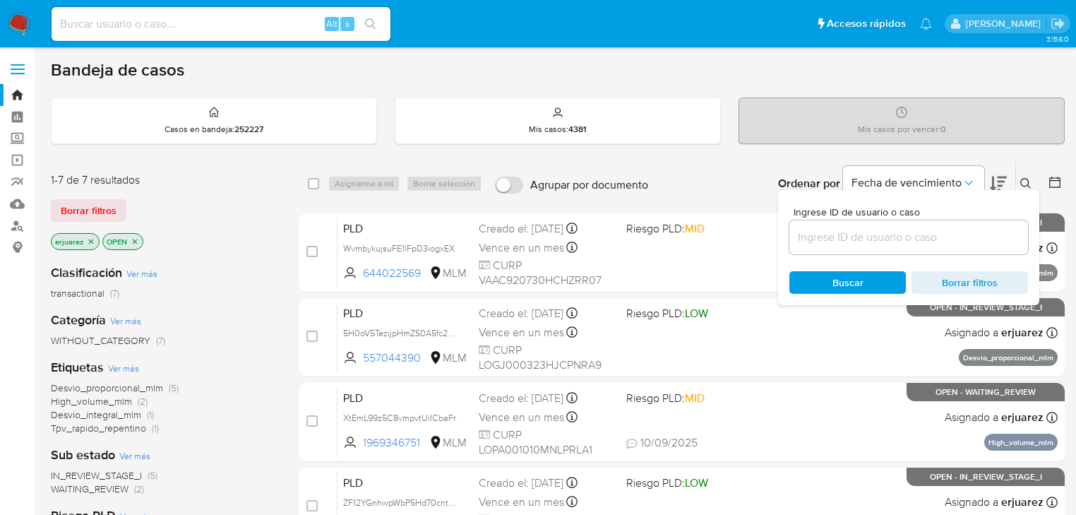
click at [883, 234] on input at bounding box center [908, 237] width 239 height 18
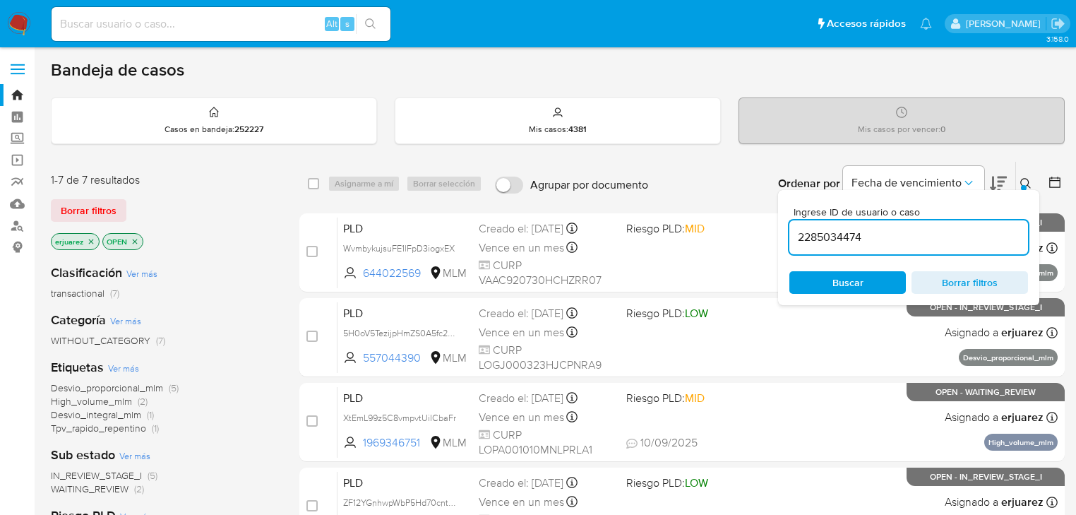
type input "2285034474"
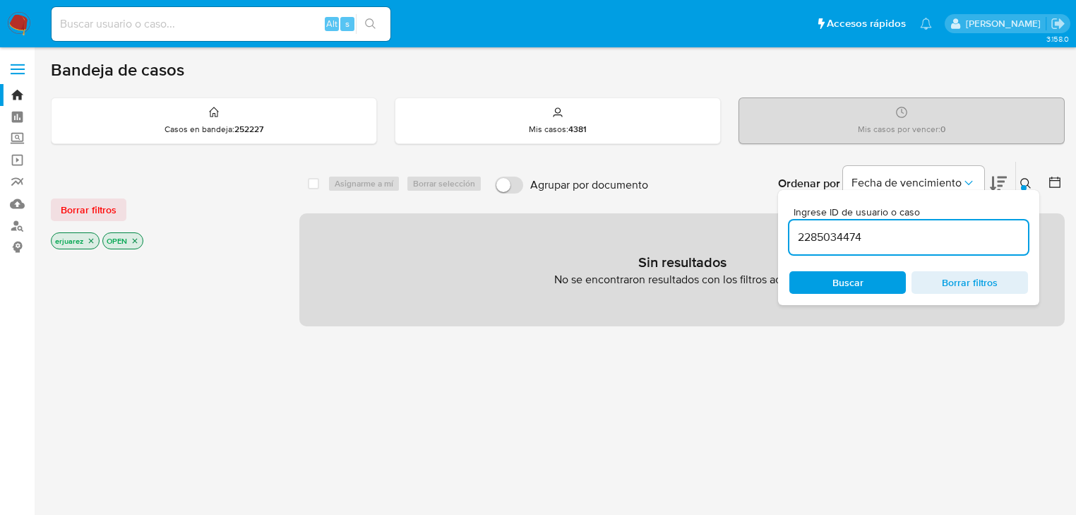
click at [92, 243] on icon "close-filter" at bounding box center [91, 241] width 8 height 8
click at [93, 25] on input at bounding box center [221, 24] width 339 height 18
paste input "2285034474"
type input "2285034474"
click at [371, 23] on icon "search-icon" at bounding box center [370, 23] width 11 height 11
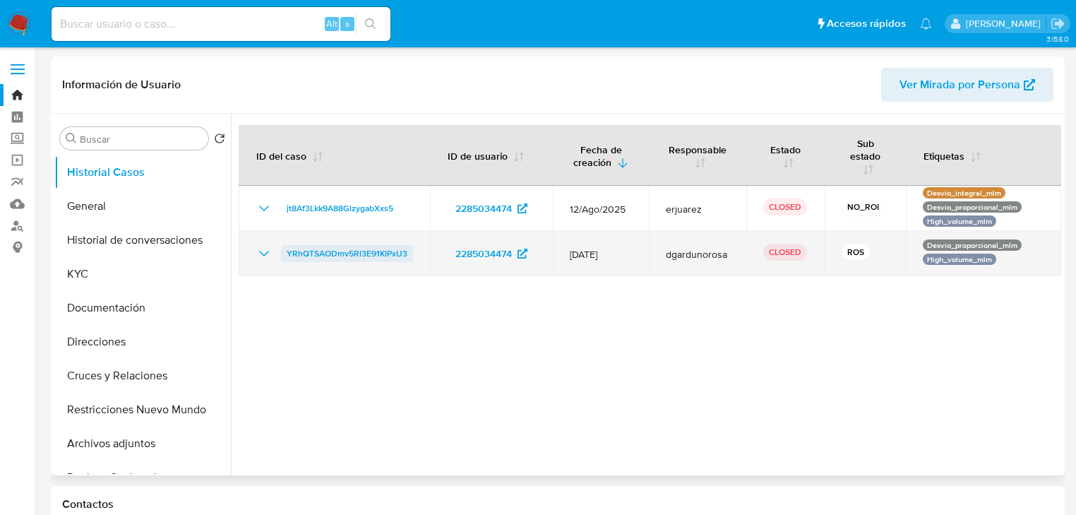
select select "10"
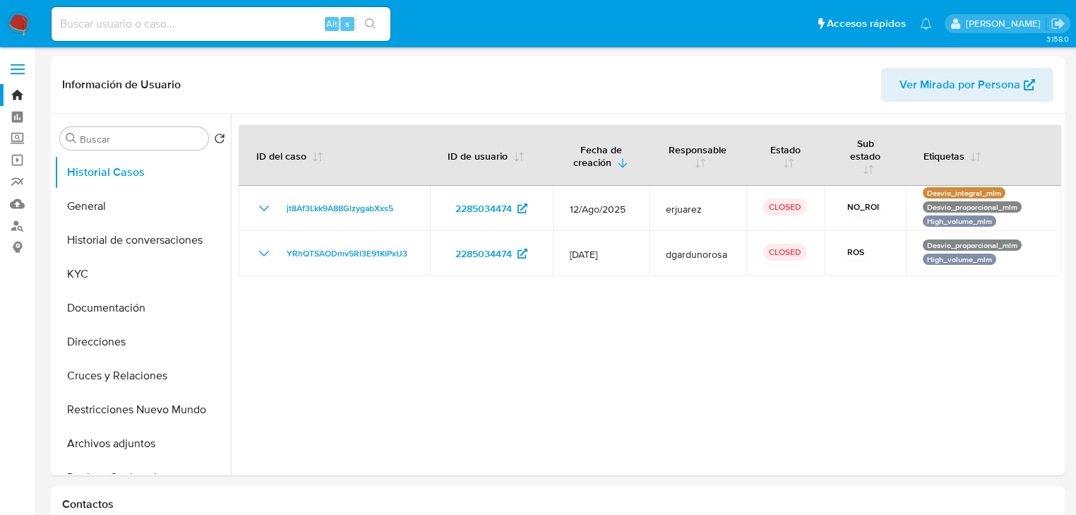
click at [14, 23] on img at bounding box center [19, 24] width 24 height 24
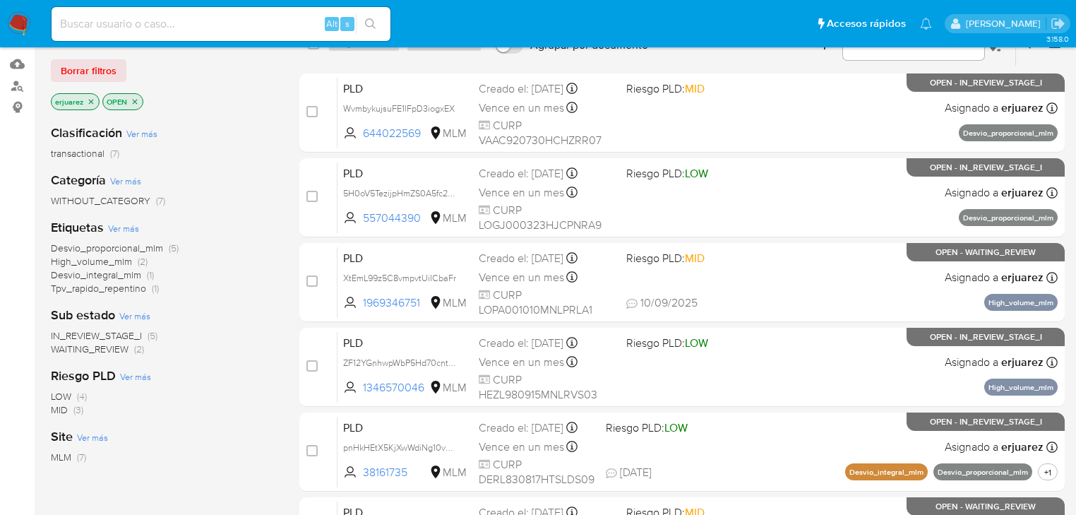
scroll to position [169, 0]
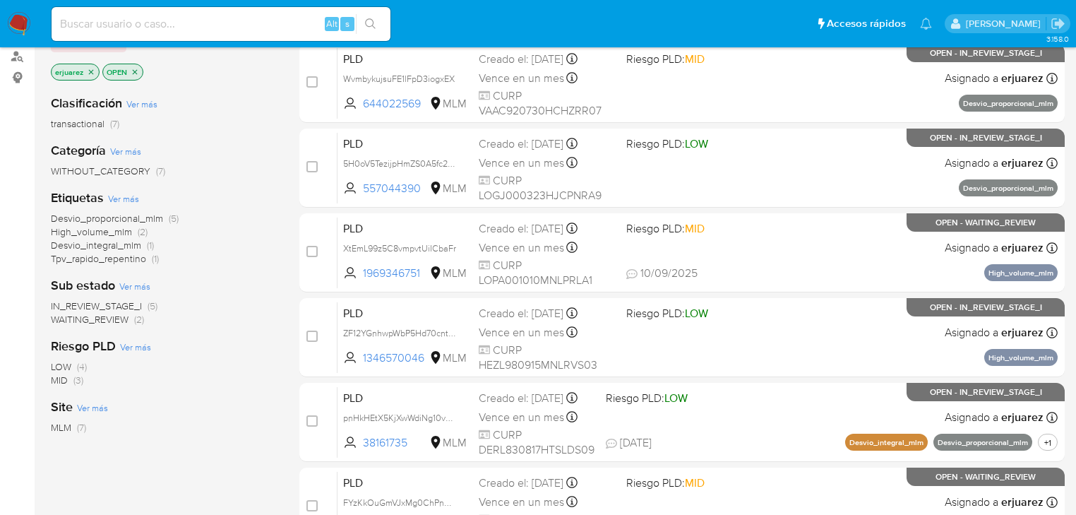
click at [117, 305] on span "IN_REVIEW_STAGE_I" at bounding box center [96, 306] width 91 height 14
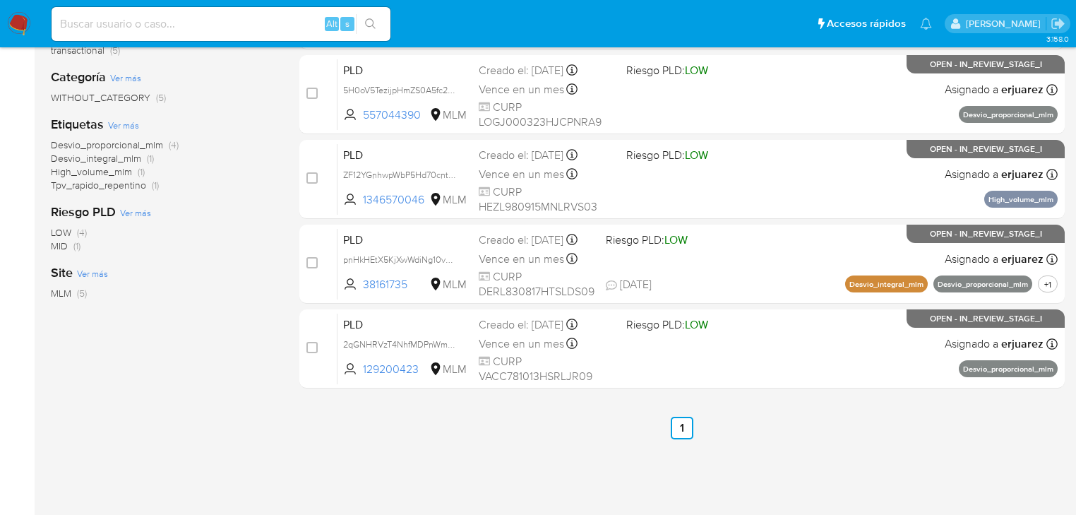
scroll to position [339, 0]
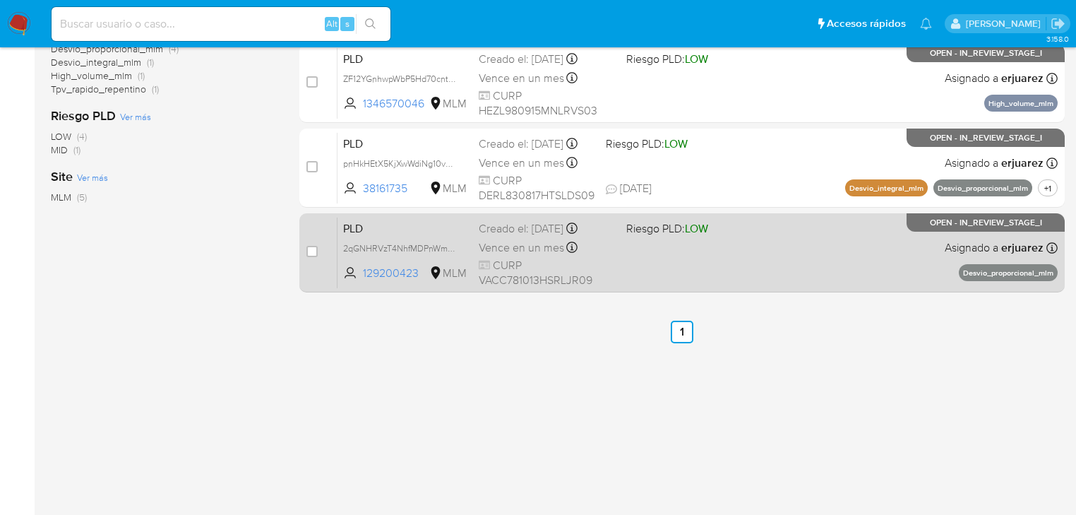
click at [690, 272] on div "PLD 2qGNHRVzT4NhfMDPnWmPFt2T 129200423 MLM Riesgo PLD: LOW Creado el: 12/08/202…" at bounding box center [698, 252] width 720 height 71
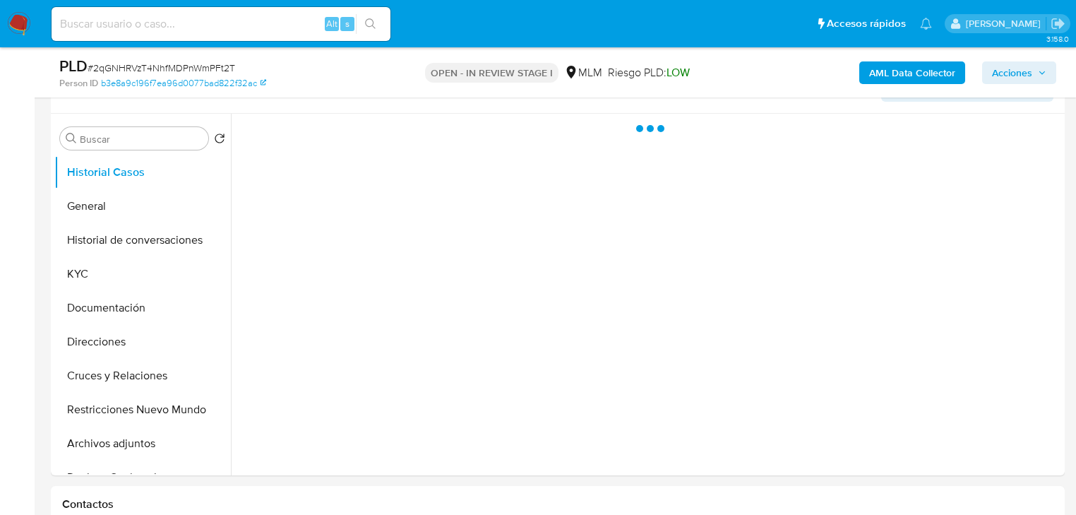
scroll to position [282, 0]
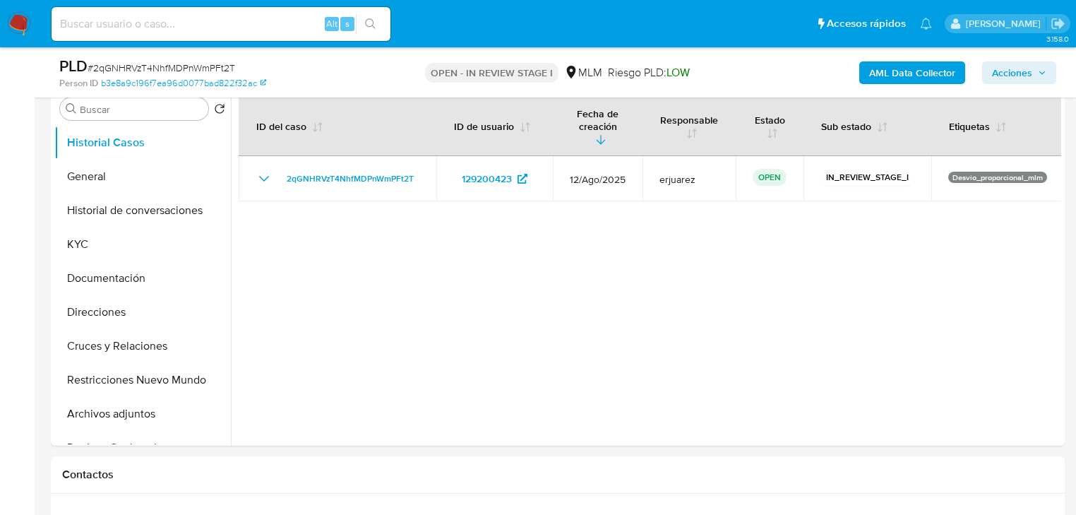
select select "10"
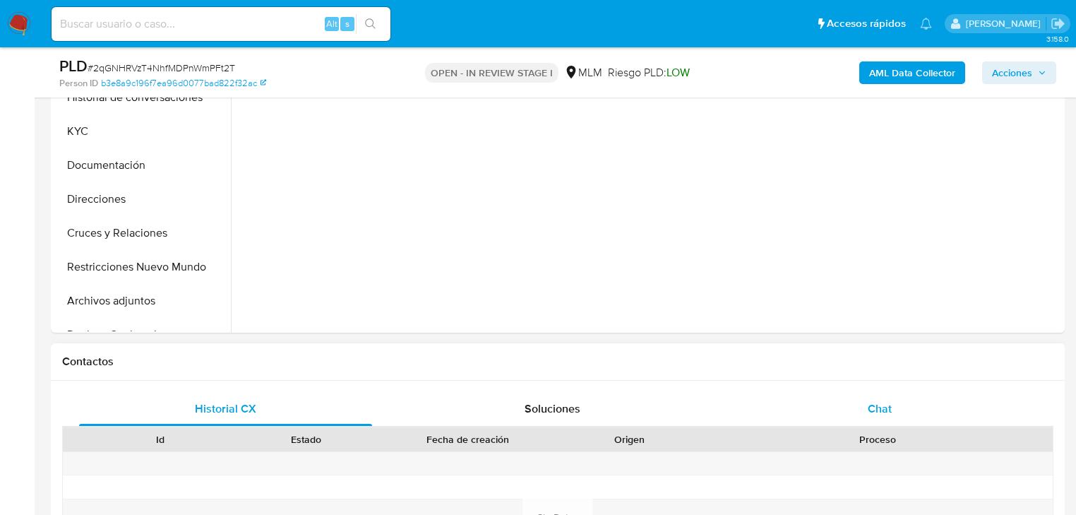
drag, startPoint x: 880, startPoint y: 412, endPoint x: 867, endPoint y: 383, distance: 31.9
click at [881, 412] on span "Chat" at bounding box center [880, 408] width 24 height 16
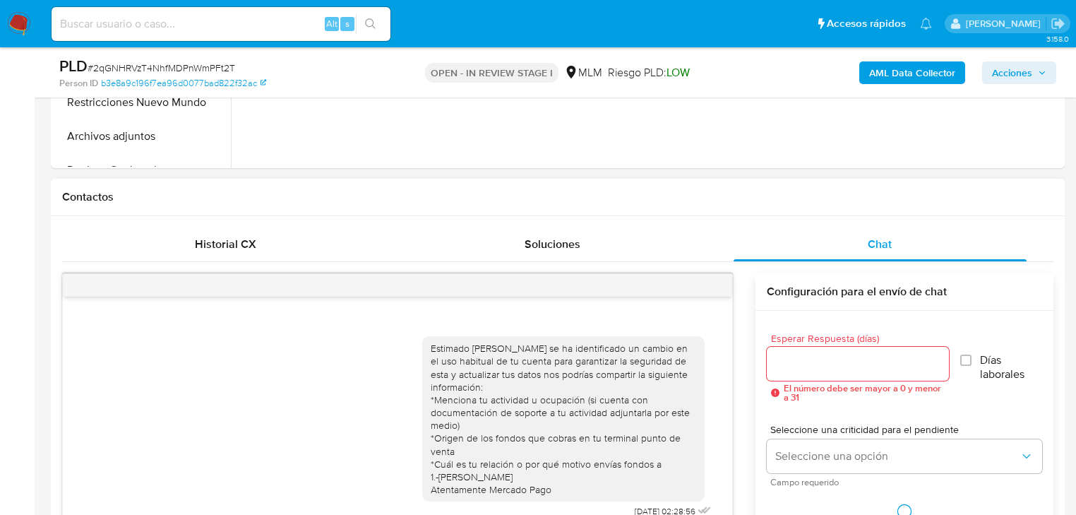
scroll to position [734, 0]
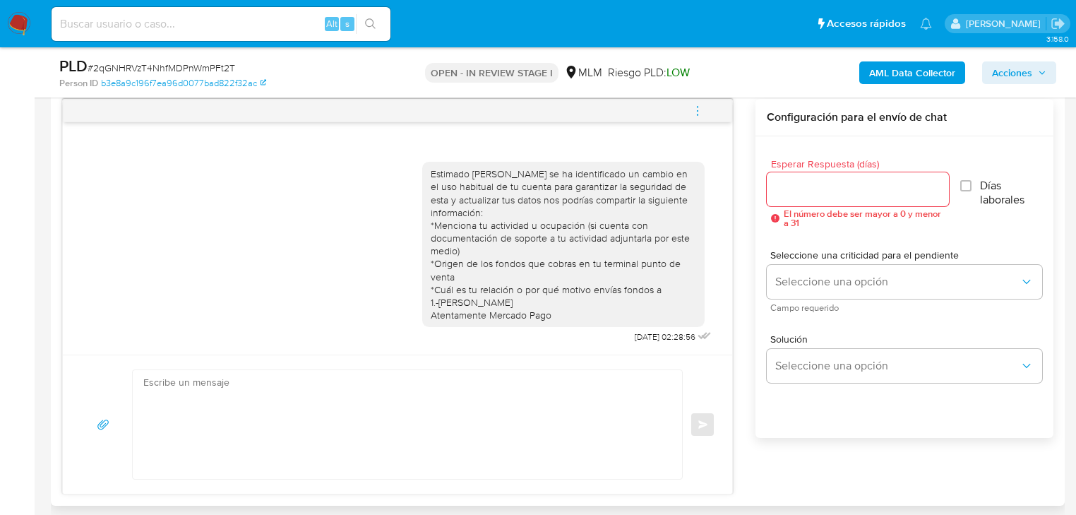
click at [700, 105] on icon "menu-action" at bounding box center [697, 111] width 13 height 13
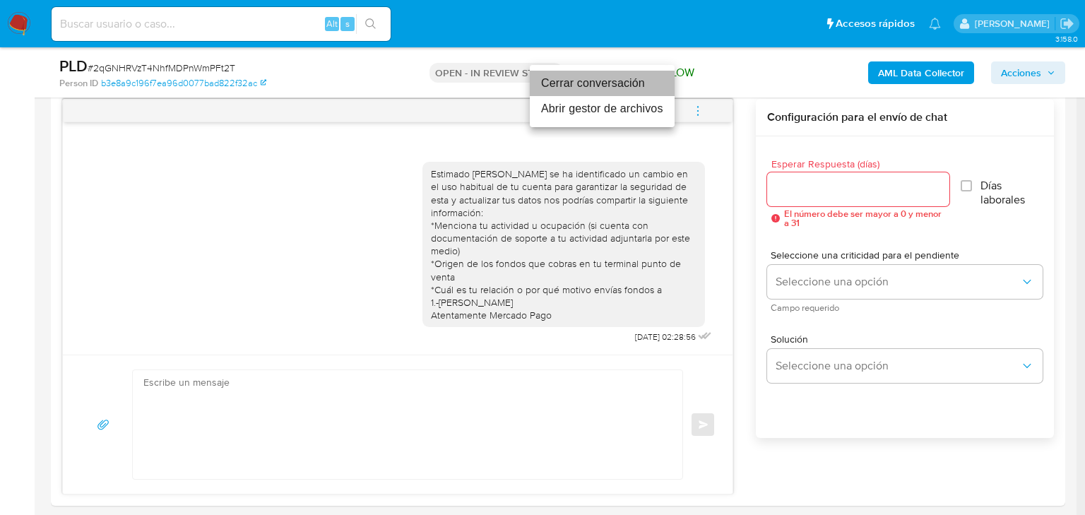
click at [597, 83] on li "Cerrar conversación" at bounding box center [602, 83] width 145 height 25
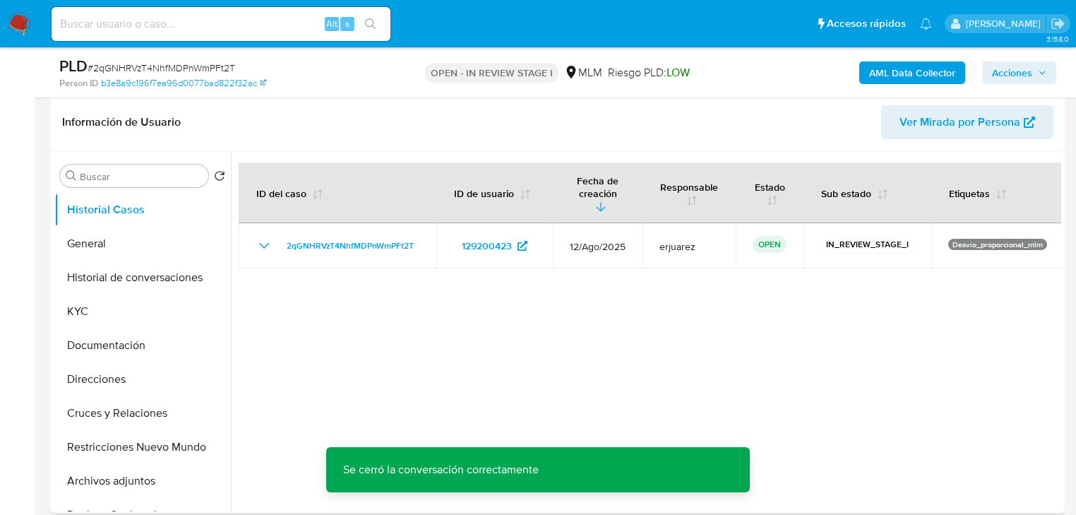
scroll to position [282, 0]
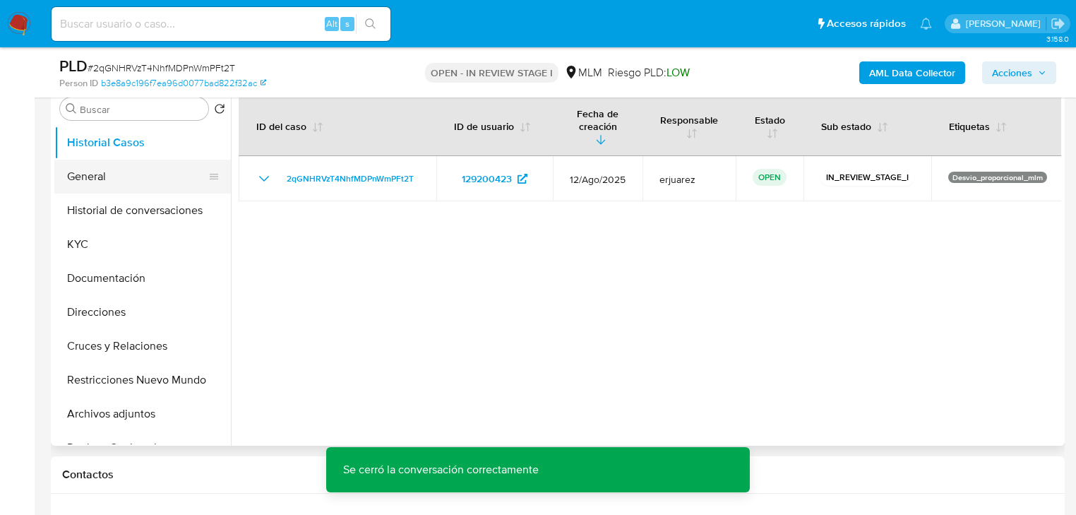
click at [105, 186] on button "General" at bounding box center [136, 177] width 165 height 34
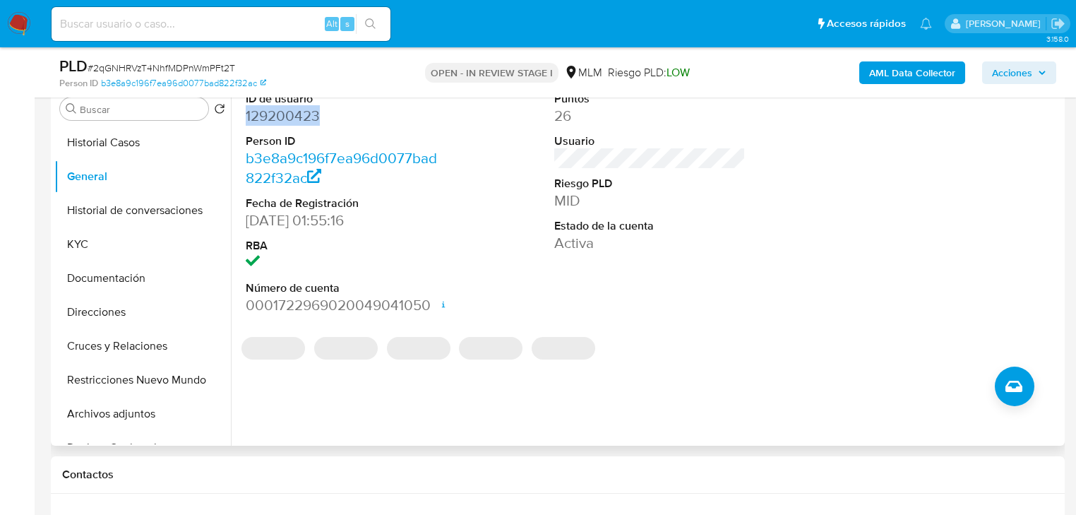
drag, startPoint x: 337, startPoint y: 119, endPoint x: 244, endPoint y: 119, distance: 93.2
click at [244, 119] on div "ID de usuario 129200423 Person ID b3e8a9c196f7ea96d0077bad822f32ac Fecha de Reg…" at bounding box center [341, 203] width 205 height 239
copy dd "129200423"
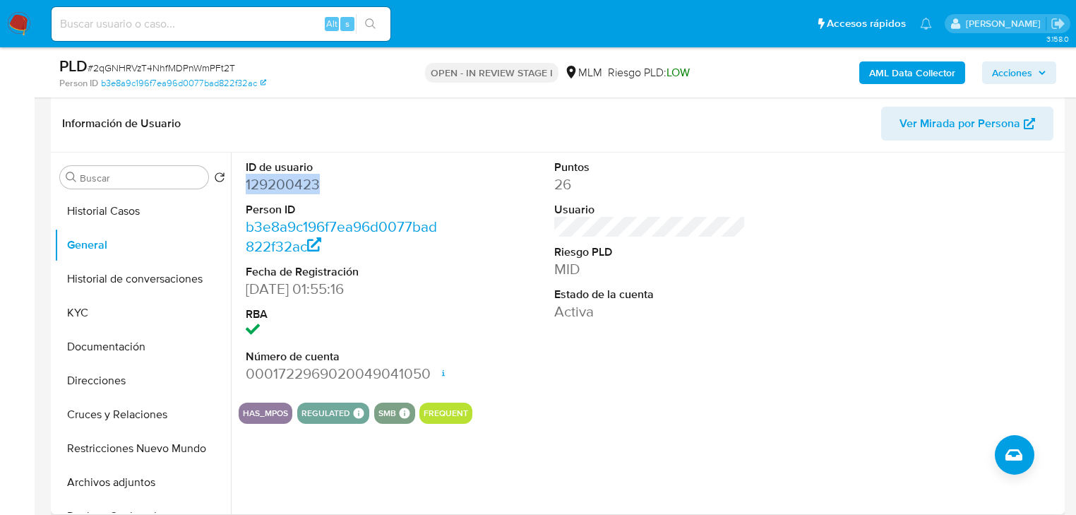
scroll to position [113, 0]
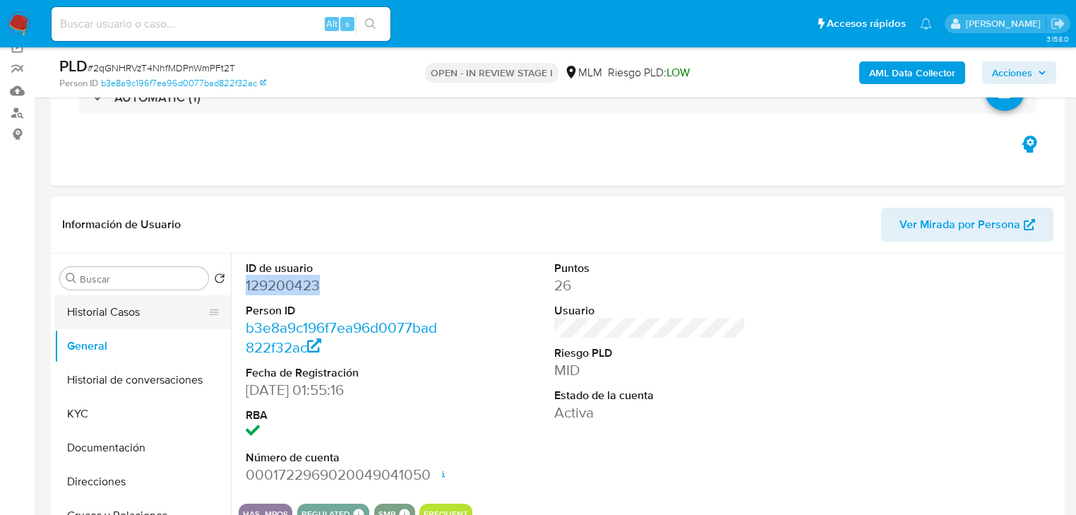
drag, startPoint x: 106, startPoint y: 304, endPoint x: 116, endPoint y: 309, distance: 10.8
click at [106, 308] on button "Historial Casos" at bounding box center [136, 312] width 165 height 34
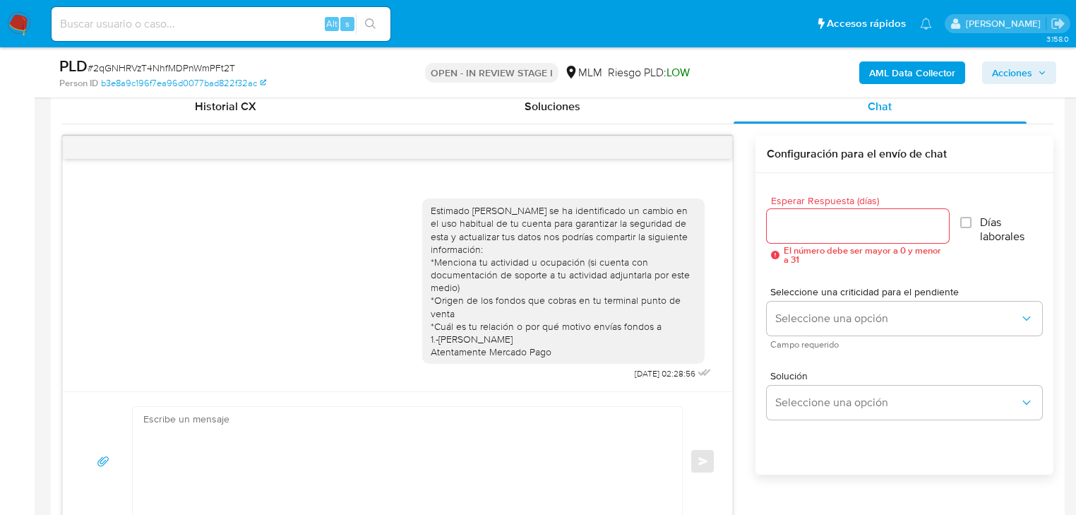
scroll to position [678, 0]
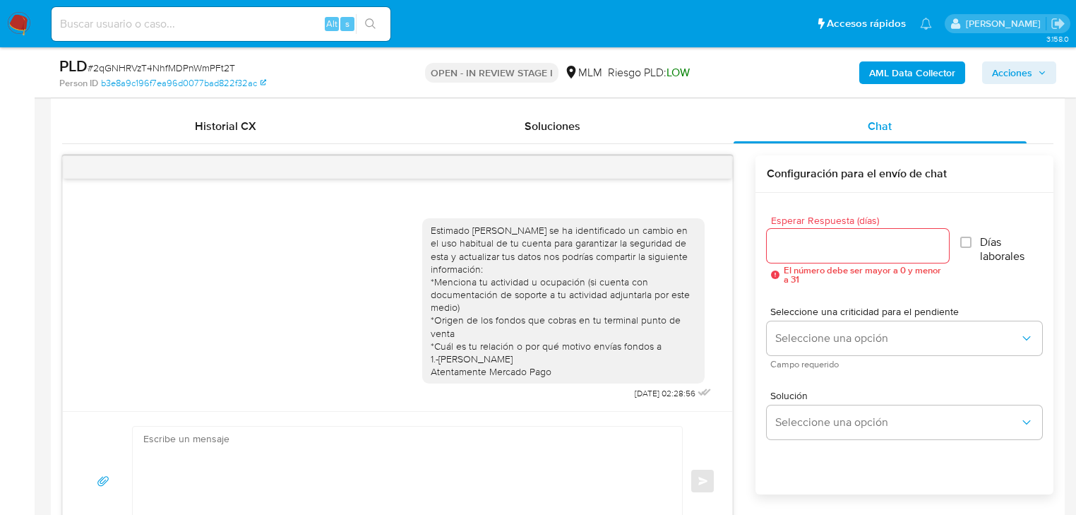
click at [189, 449] on textarea at bounding box center [403, 480] width 521 height 109
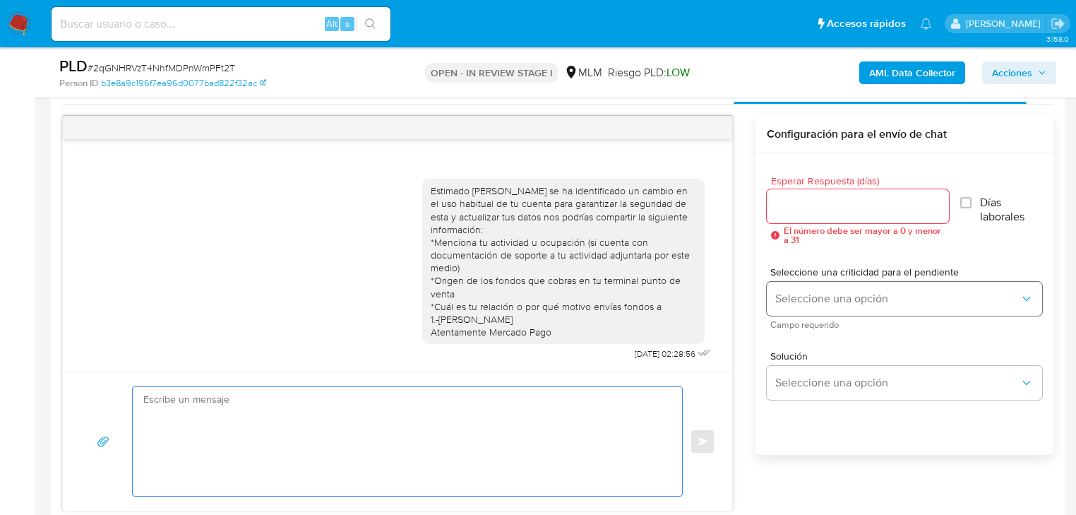
scroll to position [791, 0]
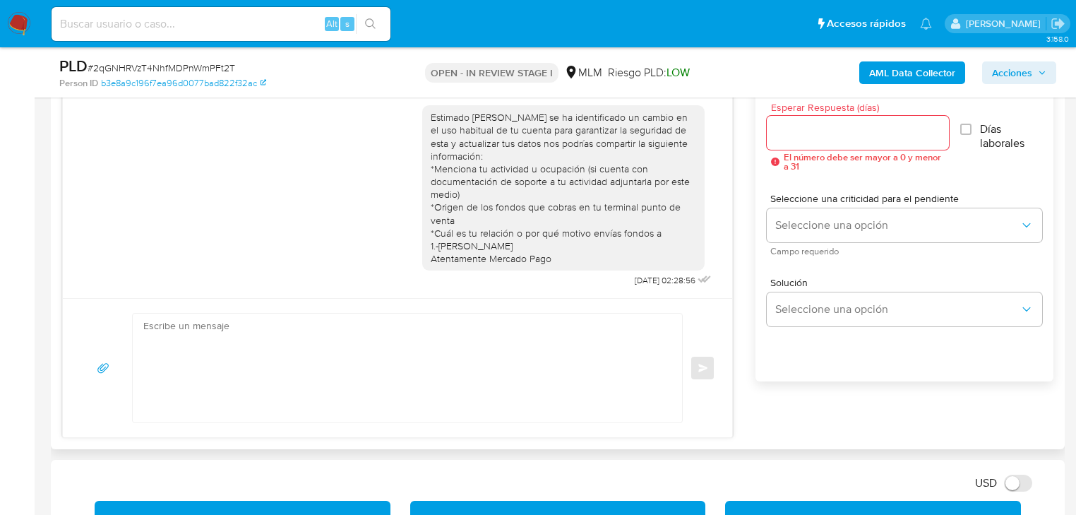
click at [825, 142] on div at bounding box center [858, 133] width 182 height 34
click at [822, 120] on div at bounding box center [858, 133] width 182 height 34
click at [819, 128] on input "Esperar Respuesta (días)" at bounding box center [858, 133] width 182 height 18
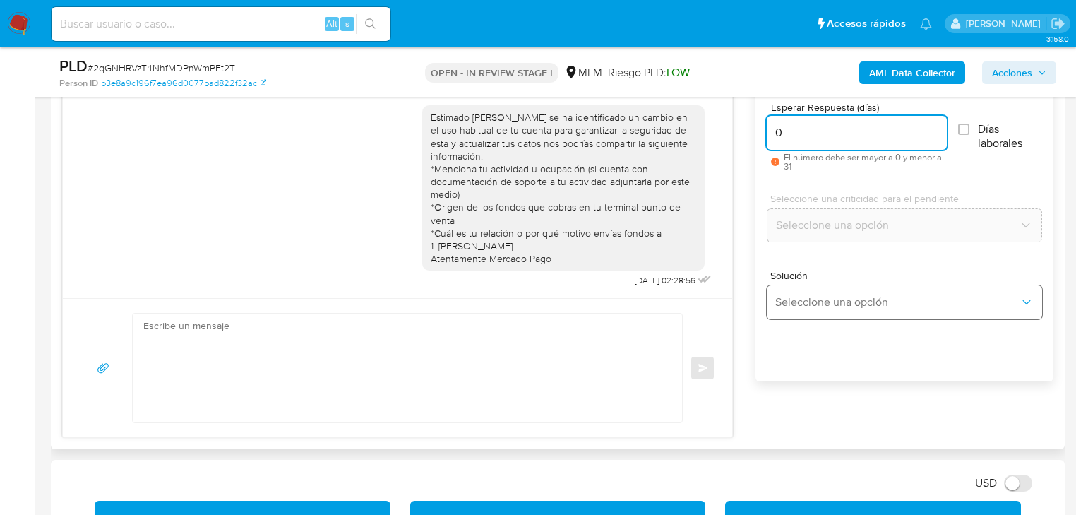
type input "0"
drag, startPoint x: 809, startPoint y: 311, endPoint x: 830, endPoint y: 302, distance: 23.1
click at [810, 311] on button "Seleccione una opción" at bounding box center [904, 302] width 275 height 34
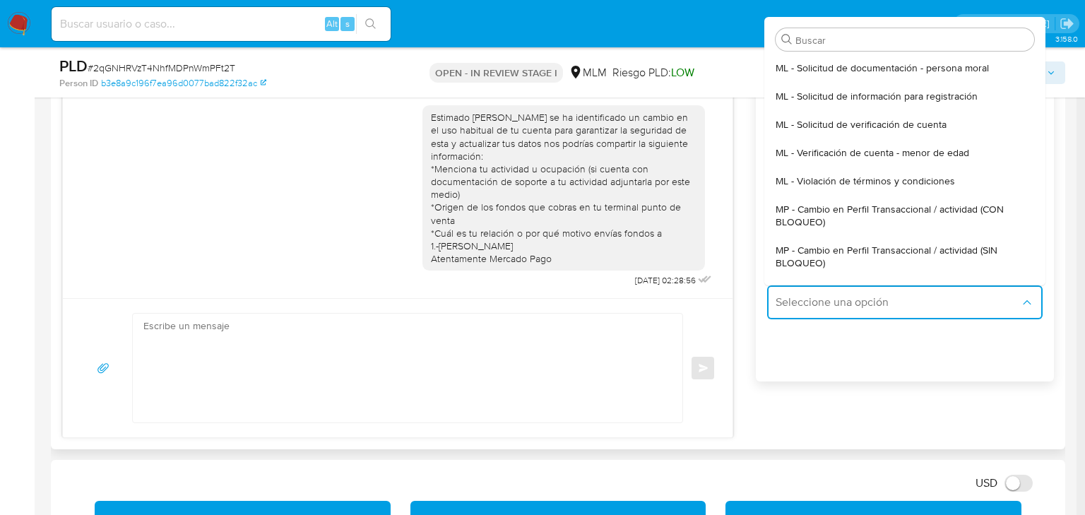
drag, startPoint x: 892, startPoint y: 252, endPoint x: 700, endPoint y: 186, distance: 203.2
click at [892, 253] on span "MP - Cambio en Perfil Transaccional / actividad (SIN BLOQUEO)" at bounding box center [900, 256] width 250 height 25
type textarea "Estimado ,Te comunicamos que se ha identificado un cambio en el uso habitual de…"
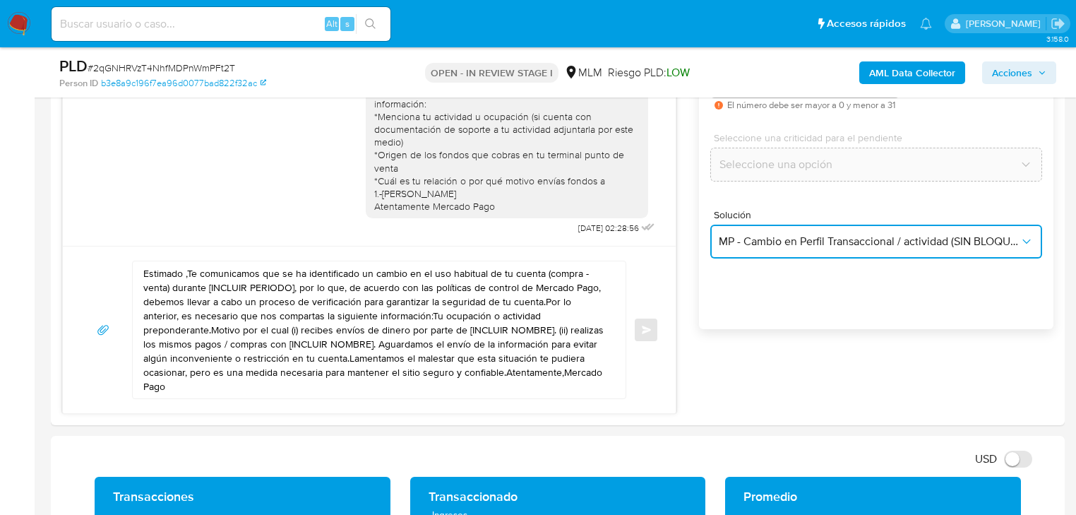
scroll to position [904, 0]
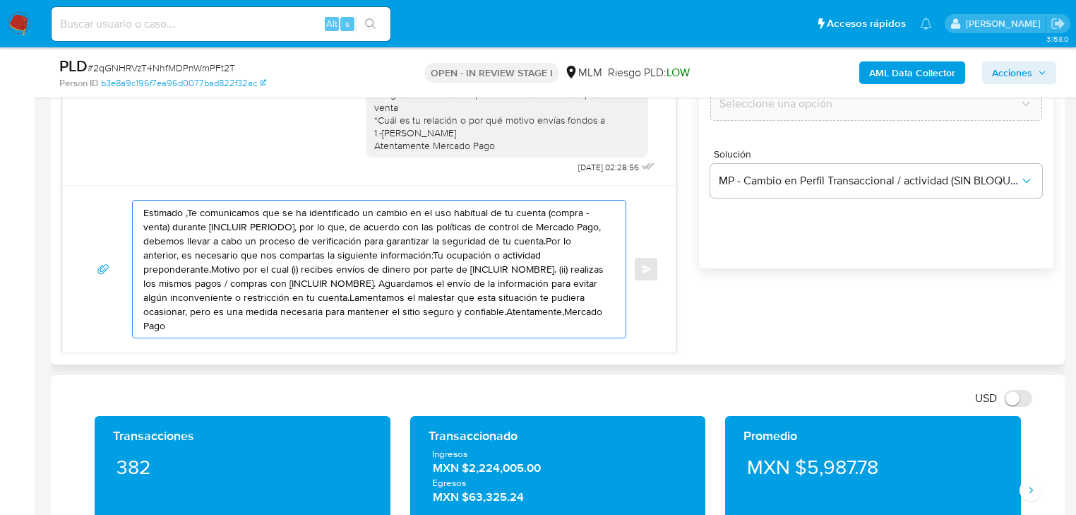
drag, startPoint x: 534, startPoint y: 311, endPoint x: 124, endPoint y: 191, distance: 426.8
click at [114, 185] on div "Estimado ,Te comunicamos que se ha identificado un cambio en el uso habitual de…" at bounding box center [369, 268] width 613 height 167
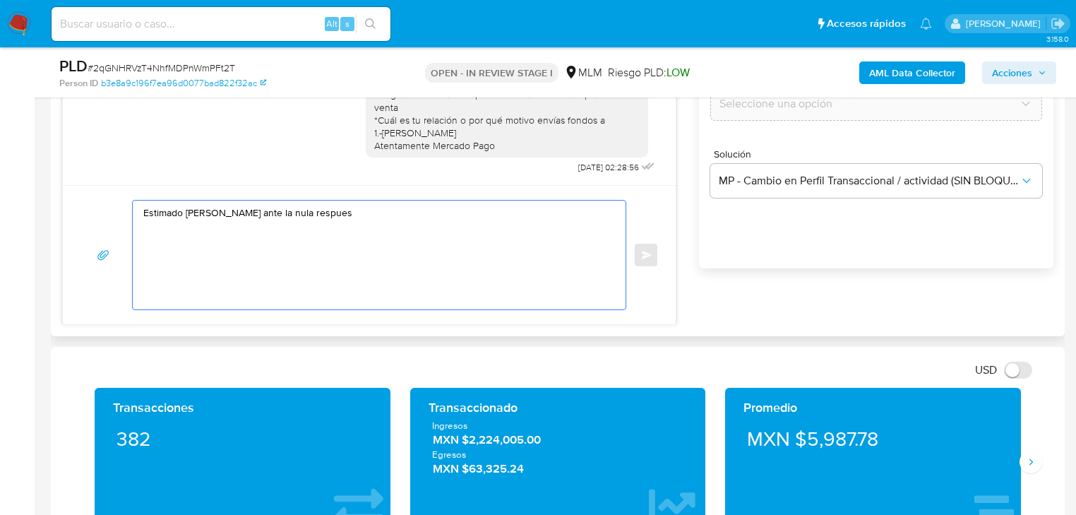
type textarea "Estimado [PERSON_NAME] ante la nula respuest"
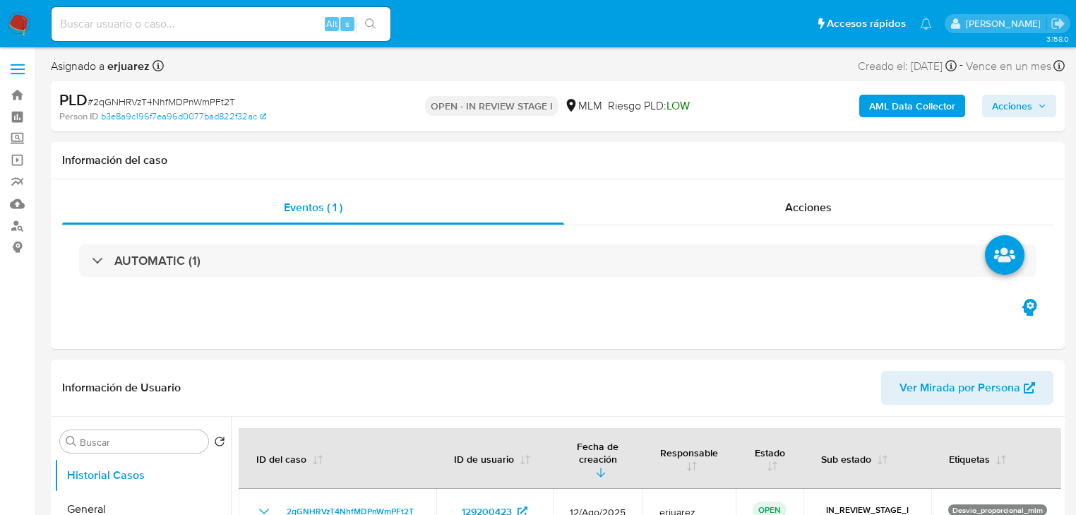
select select "10"
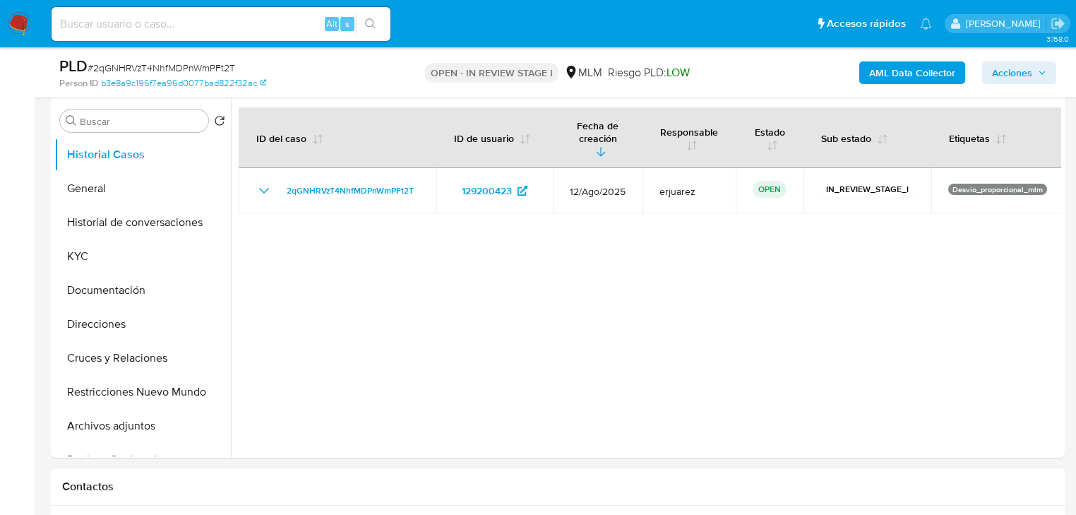
scroll to position [395, 0]
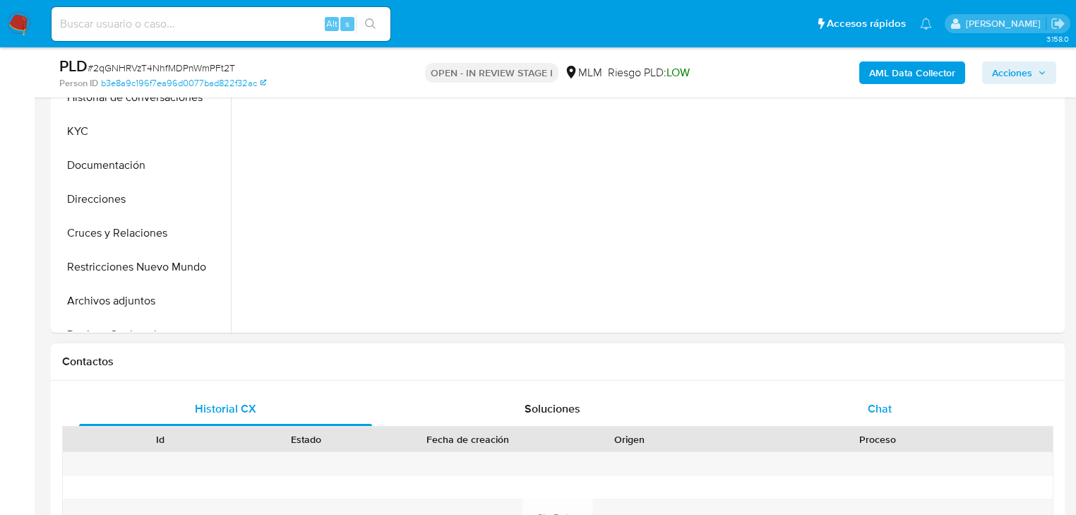
click at [867, 404] on div "Chat" at bounding box center [880, 409] width 293 height 34
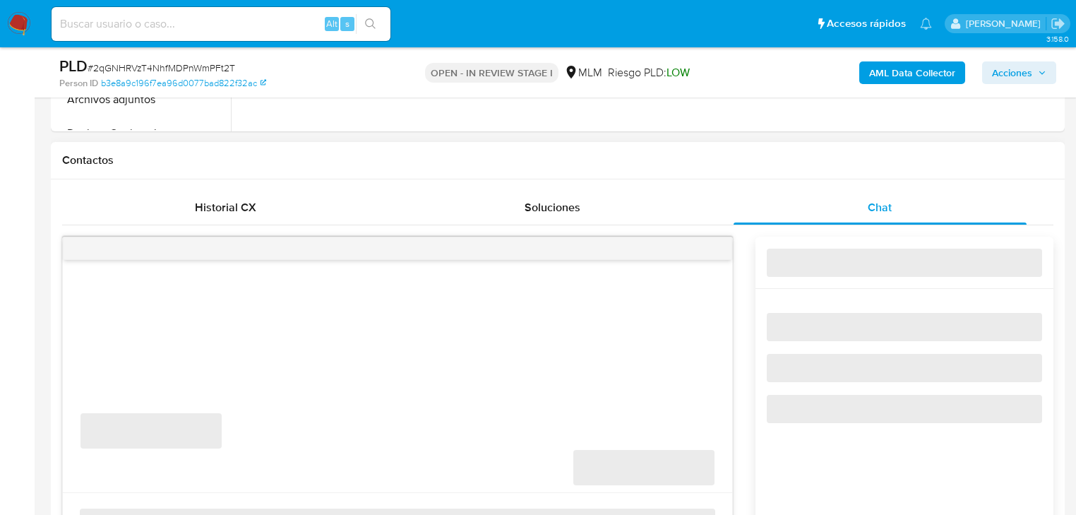
scroll to position [734, 0]
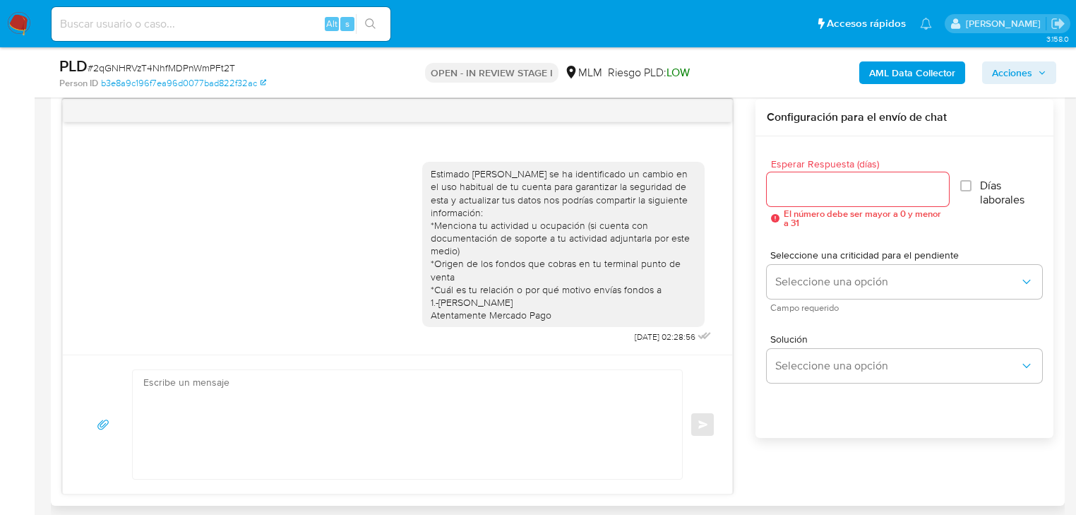
click at [802, 177] on div at bounding box center [858, 189] width 182 height 34
click at [809, 189] on input "Esperar Respuesta (días)" at bounding box center [858, 189] width 182 height 18
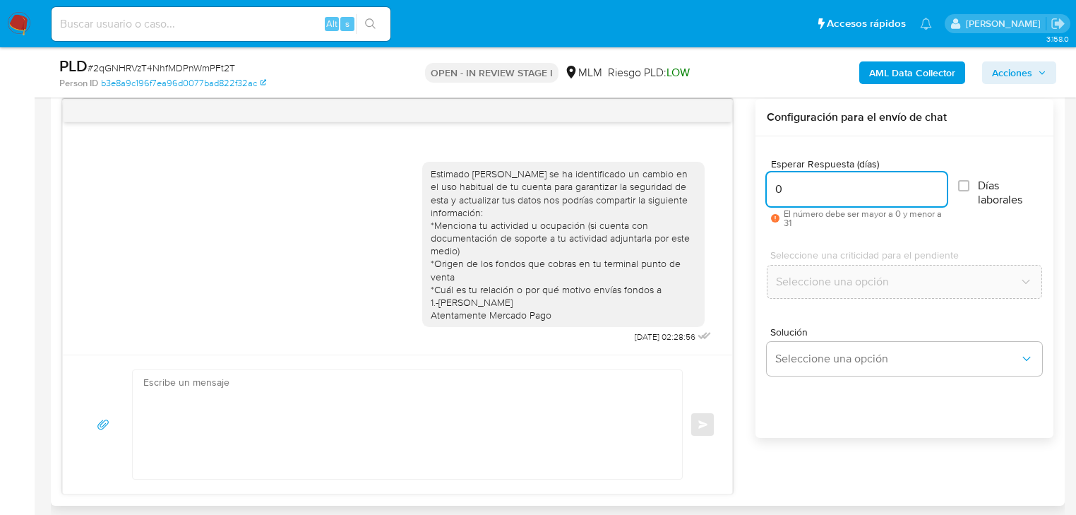
type input "0"
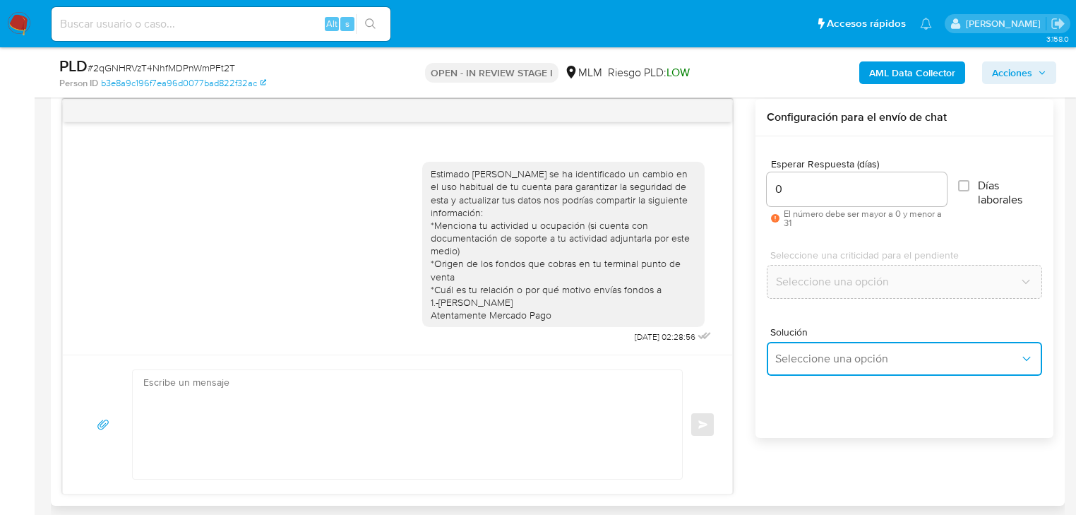
click at [868, 354] on span "Seleccione una opción" at bounding box center [897, 359] width 244 height 14
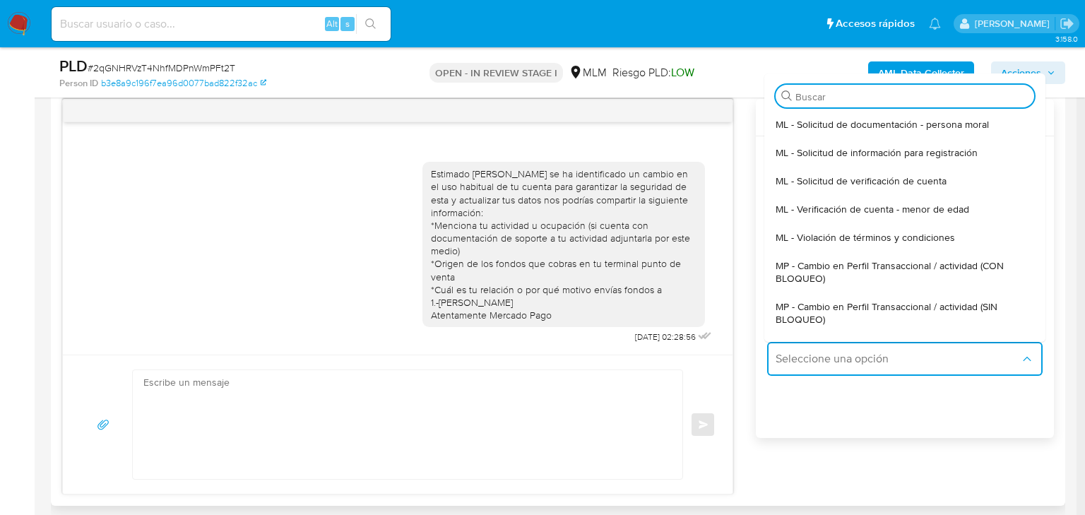
click at [938, 310] on span "MP - Cambio en Perfil Transaccional / actividad (SIN BLOQUEO)" at bounding box center [900, 312] width 250 height 25
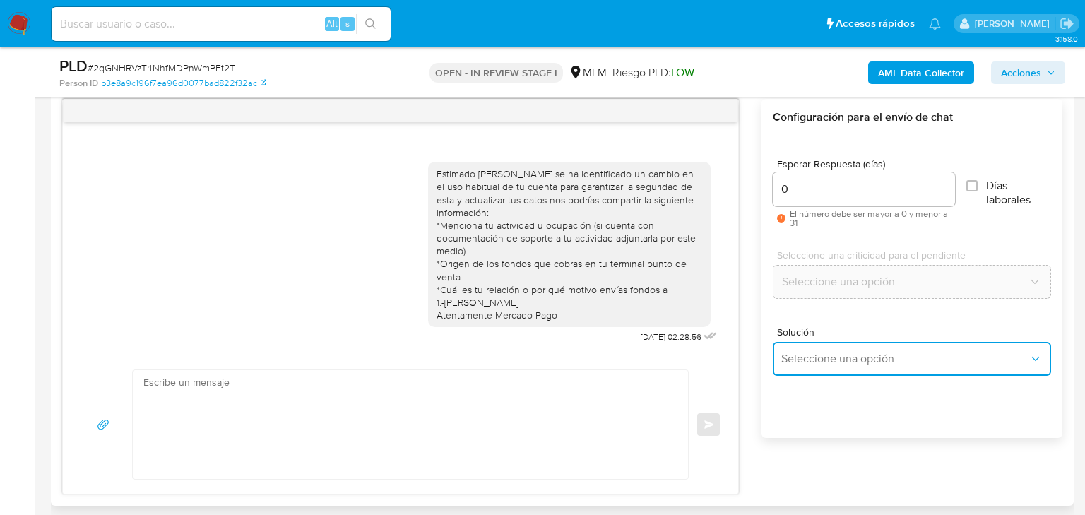
type textarea "Estimado ,Te comunicamos que se ha identificado un cambio en el uso habitual de…"
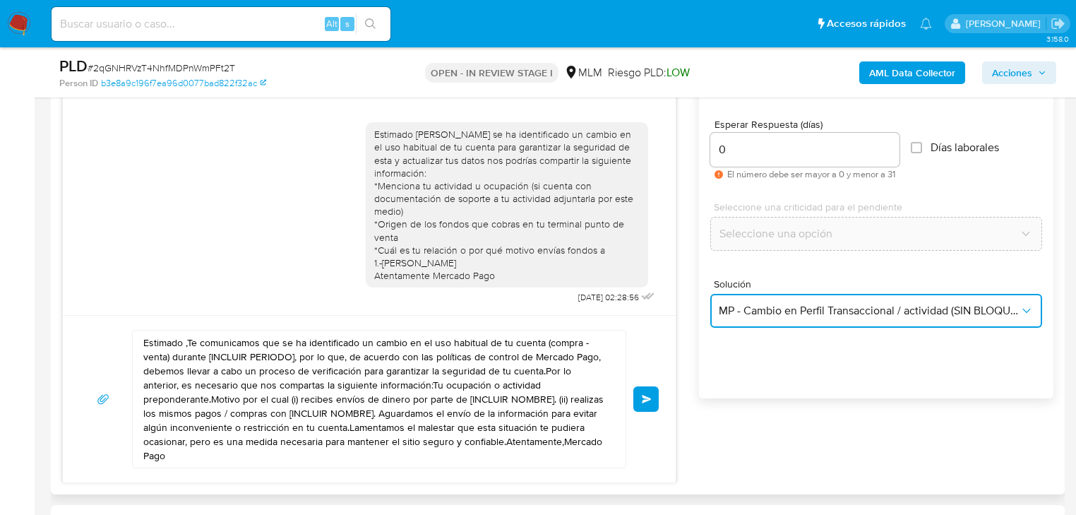
scroll to position [791, 0]
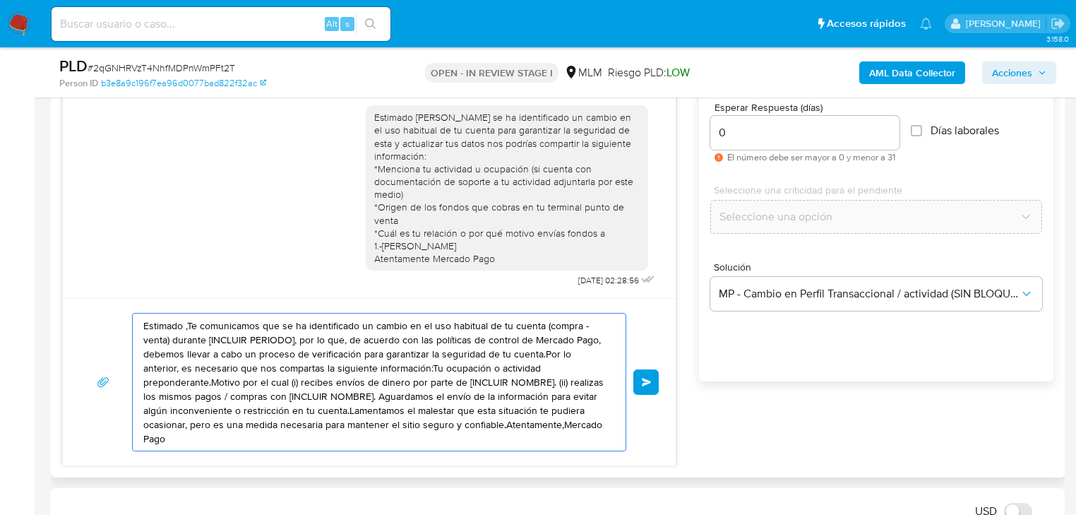
drag, startPoint x: 533, startPoint y: 436, endPoint x: 61, endPoint y: 314, distance: 487.2
click at [61, 314] on div "Historial CX Soluciones Chat Id Estado Fecha de creación Origen Proceso Anterio…" at bounding box center [558, 231] width 1014 height 492
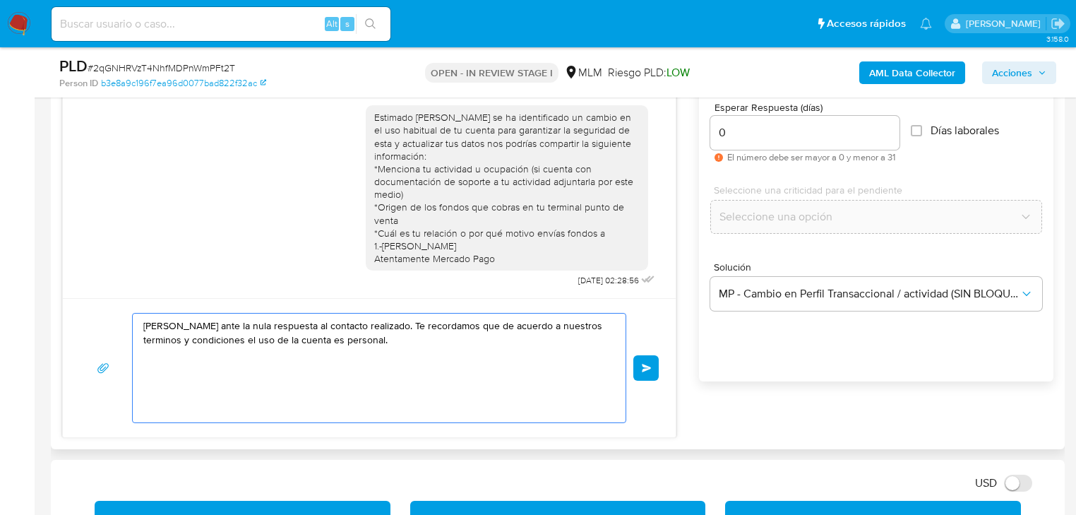
type textarea "Carlos ante la nula respuesta al contacto realizado. Te recordamos que de acuer…"
click at [359, 329] on textarea "Carlos ante la nula respuesta al contacto realizado. Te recordamos que de acuer…" at bounding box center [375, 368] width 465 height 109
drag, startPoint x: 367, startPoint y: 338, endPoint x: 96, endPoint y: 288, distance: 275.7
click at [96, 288] on div "Estimado Carlos se ha identificado un cambio en el uso habitual de tu cuenta pa…" at bounding box center [369, 239] width 614 height 395
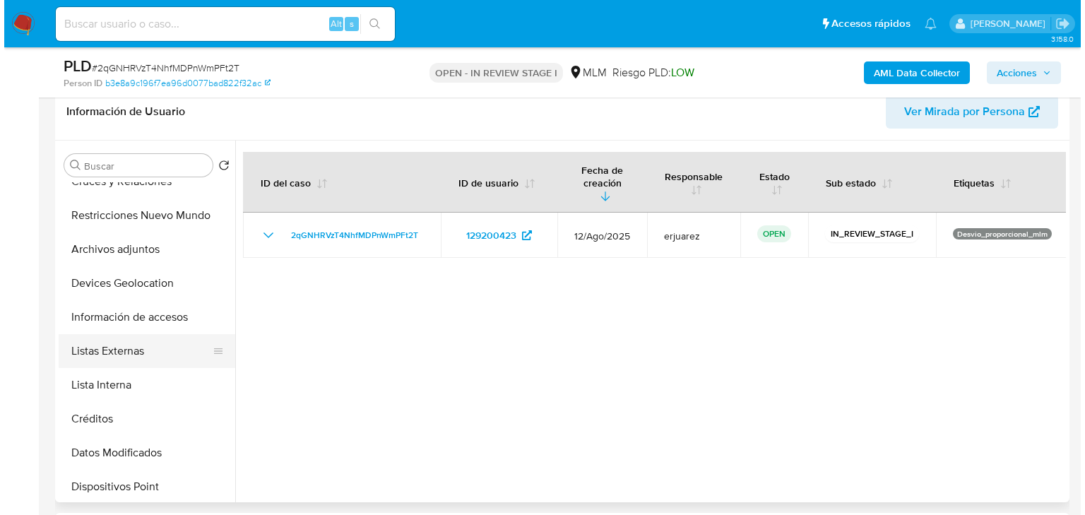
scroll to position [226, 0]
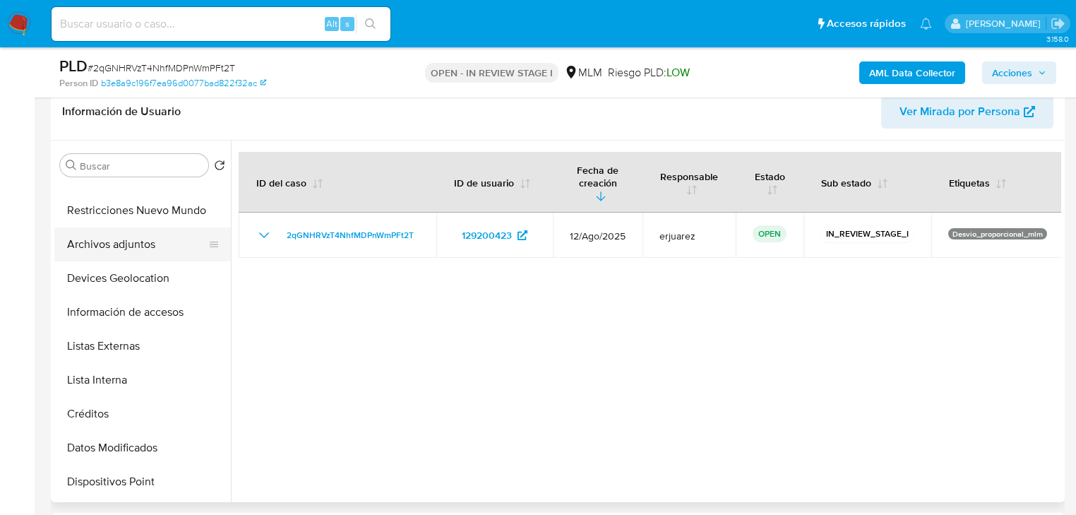
drag, startPoint x: 119, startPoint y: 251, endPoint x: 157, endPoint y: 246, distance: 38.5
click at [121, 251] on button "Archivos adjuntos" at bounding box center [136, 244] width 165 height 34
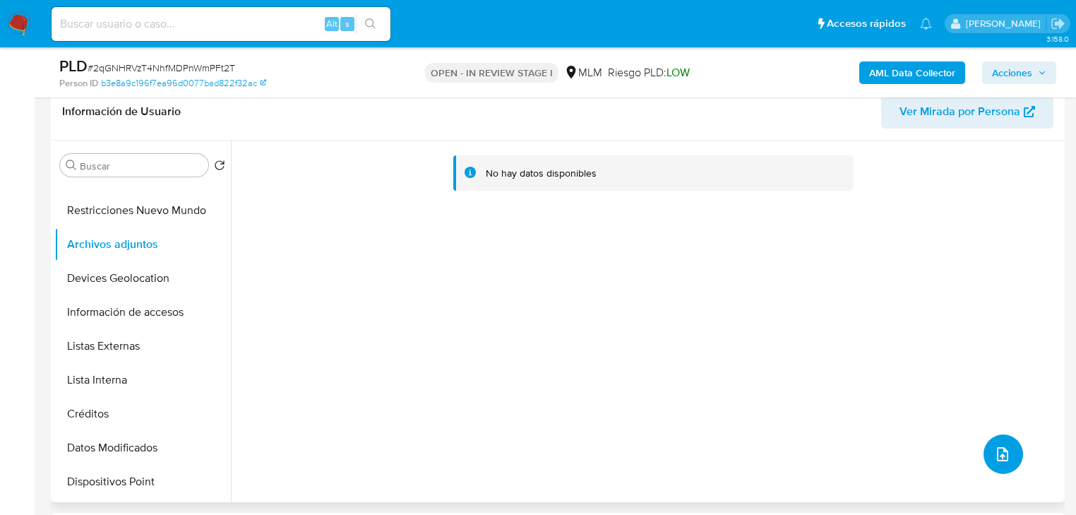
click at [1003, 440] on button "upload-file" at bounding box center [1004, 454] width 40 height 40
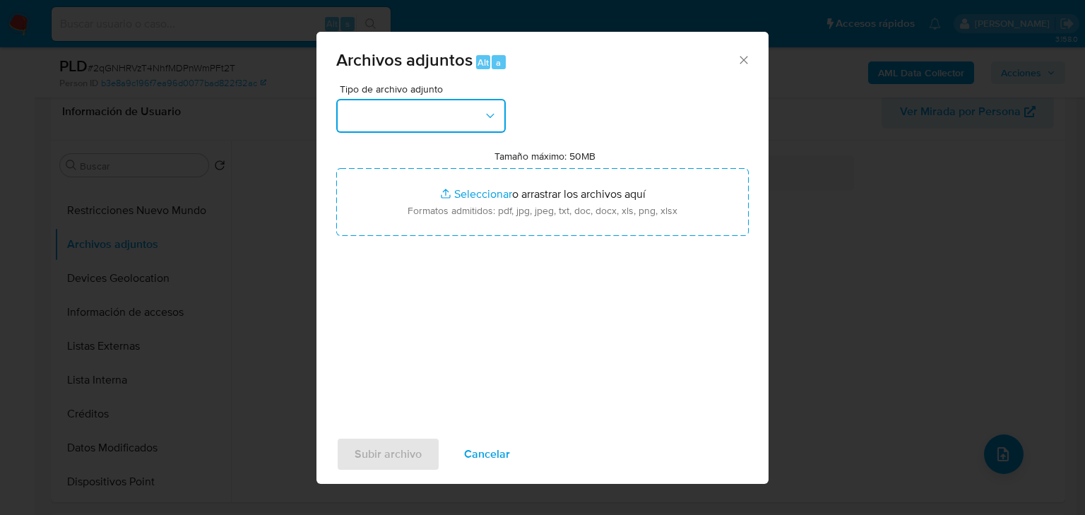
drag, startPoint x: 452, startPoint y: 109, endPoint x: 436, endPoint y: 124, distance: 21.5
click at [450, 109] on button "button" at bounding box center [420, 116] width 169 height 34
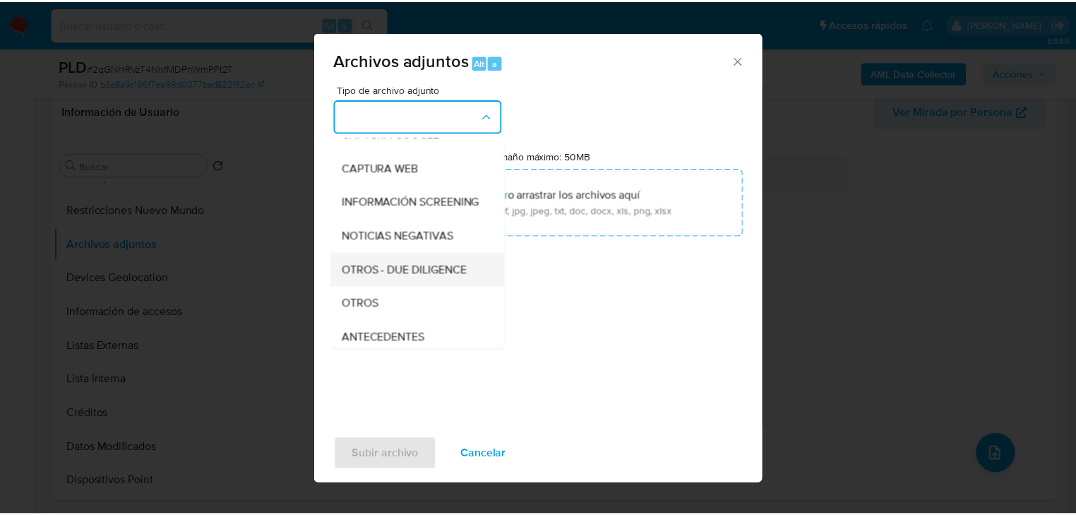
scroll to position [113, 0]
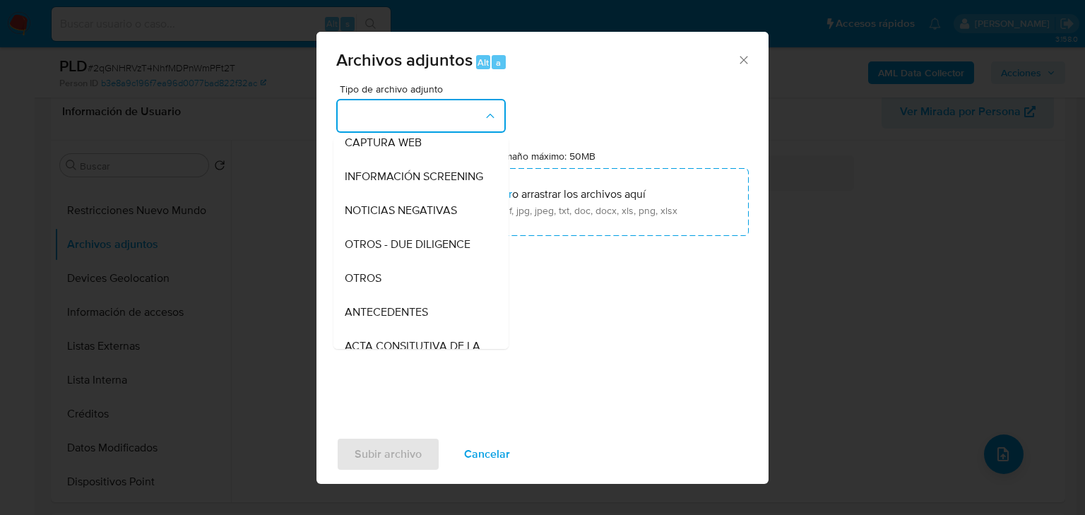
drag, startPoint x: 393, startPoint y: 291, endPoint x: 428, endPoint y: 292, distance: 34.6
click at [393, 291] on div "OTROS" at bounding box center [417, 278] width 144 height 34
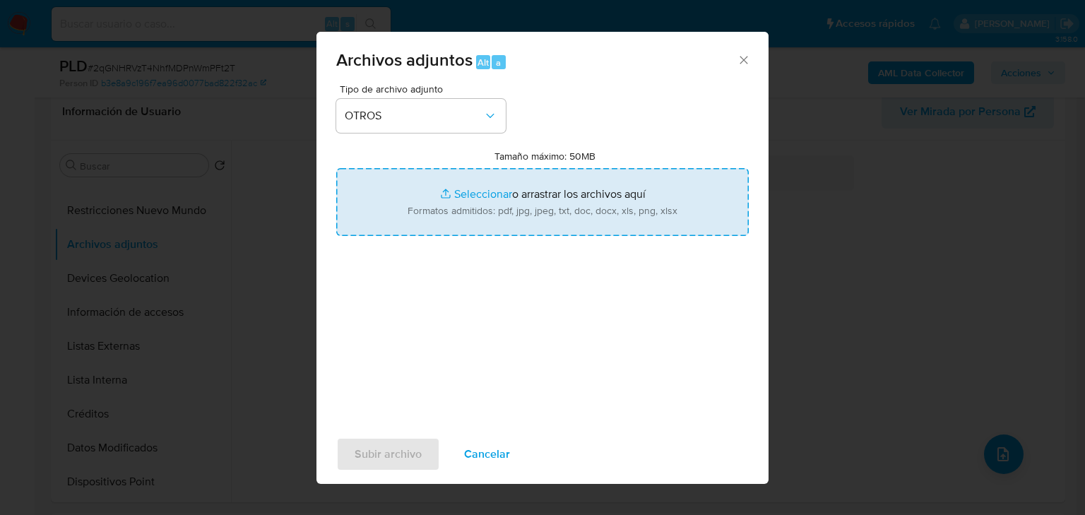
click at [472, 201] on input "Tamaño máximo: 50MB Seleccionar archivos" at bounding box center [542, 202] width 412 height 68
type input "C:\fakepath\129200423_Carlos Fernando Valdez Cajigas_Ago25.pdf"
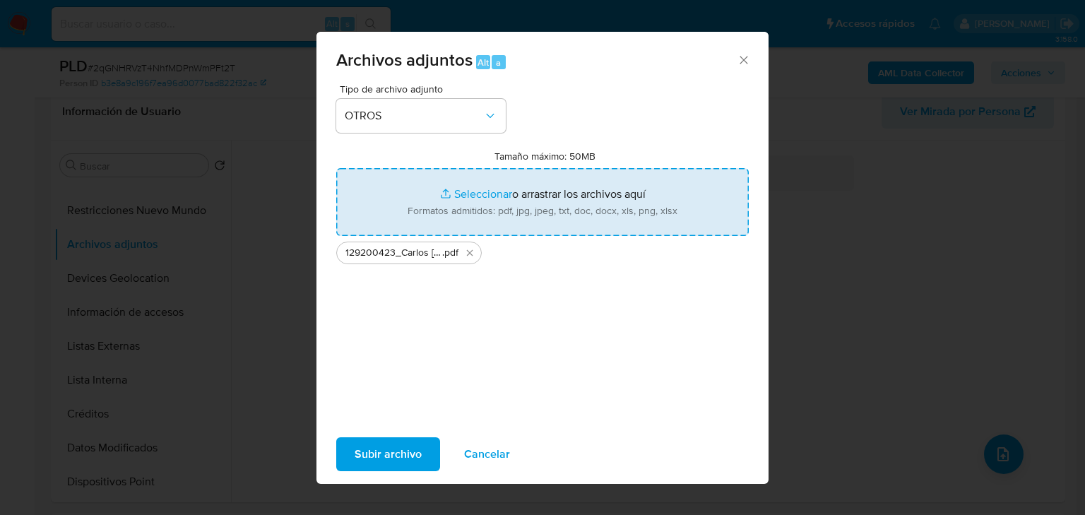
click at [477, 199] on input "Tamaño máximo: 50MB Seleccionar archivos" at bounding box center [542, 202] width 412 height 68
type input "C:\fakepath\129200423_Carlos Fernando Valdez Cajigas_Ago25.xlsx"
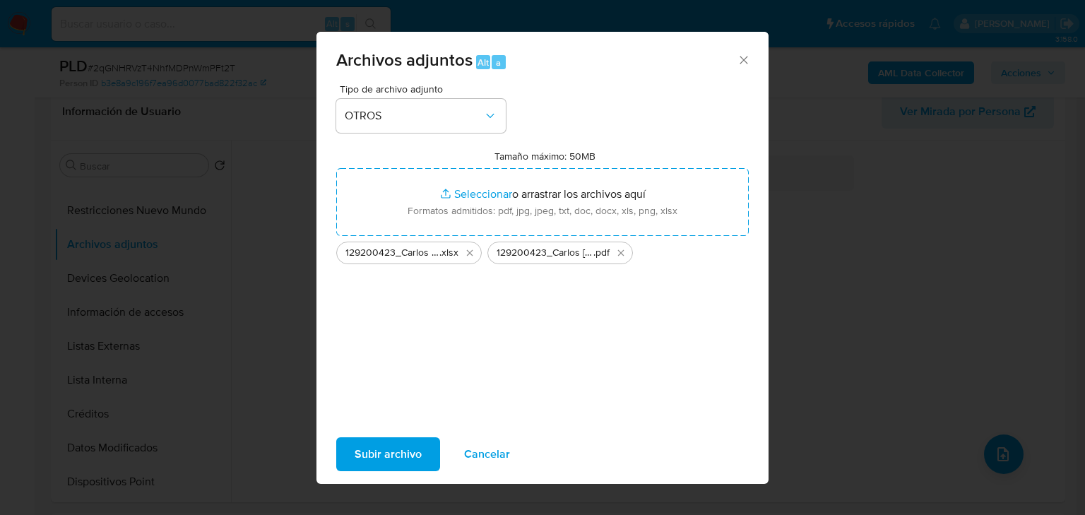
click at [393, 459] on span "Subir archivo" at bounding box center [387, 453] width 67 height 31
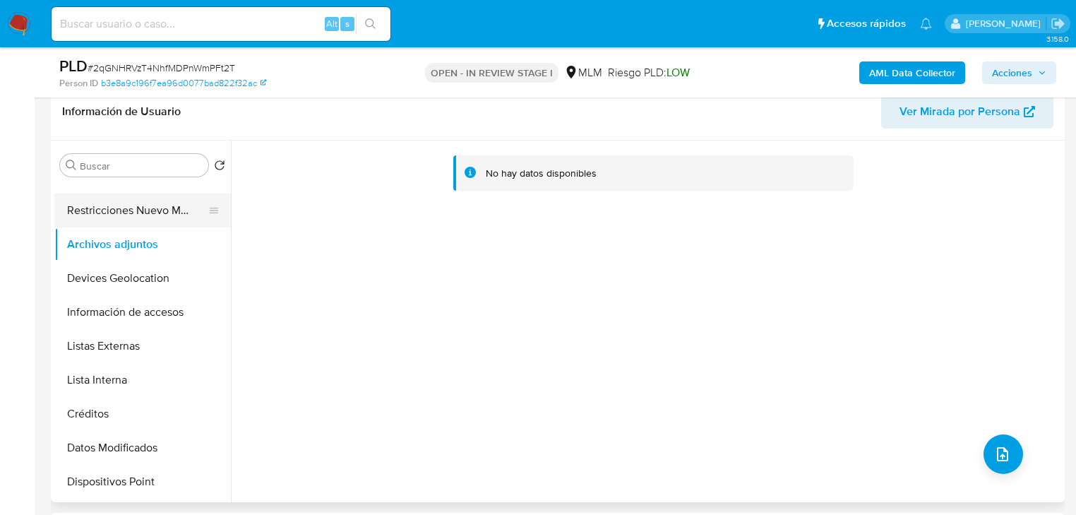
drag, startPoint x: 112, startPoint y: 204, endPoint x: 116, endPoint y: 223, distance: 19.4
click at [112, 205] on button "Restricciones Nuevo Mundo" at bounding box center [136, 210] width 165 height 34
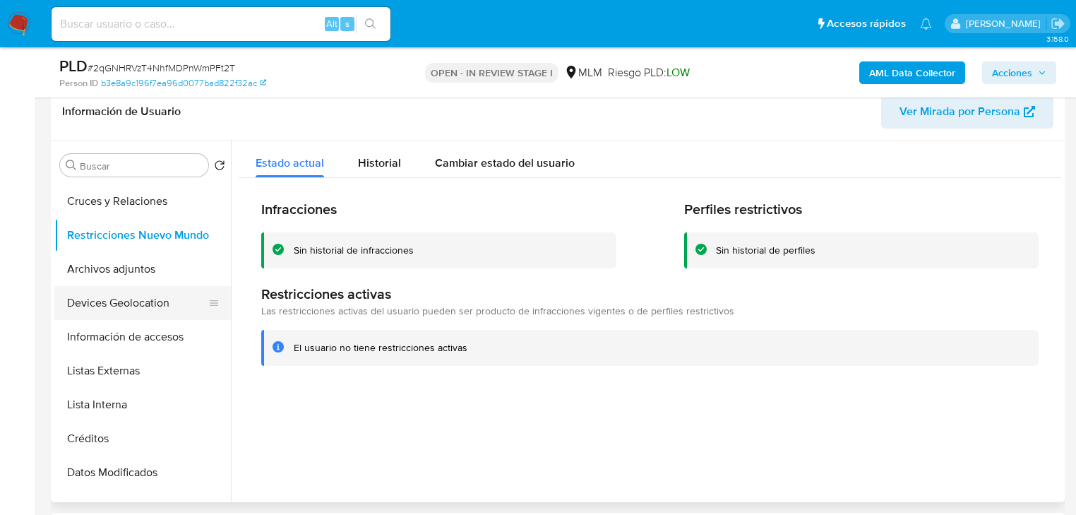
scroll to position [201, 0]
click at [124, 261] on button "Archivos adjuntos" at bounding box center [136, 270] width 165 height 34
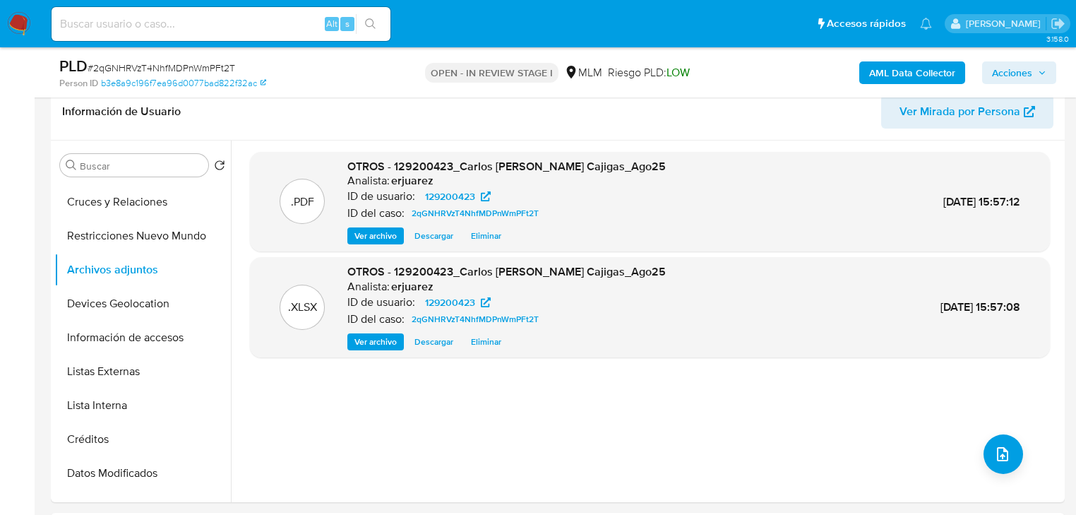
drag, startPoint x: 381, startPoint y: 233, endPoint x: 43, endPoint y: 192, distance: 340.0
click at [376, 233] on span "Ver archivo" at bounding box center [375, 236] width 42 height 14
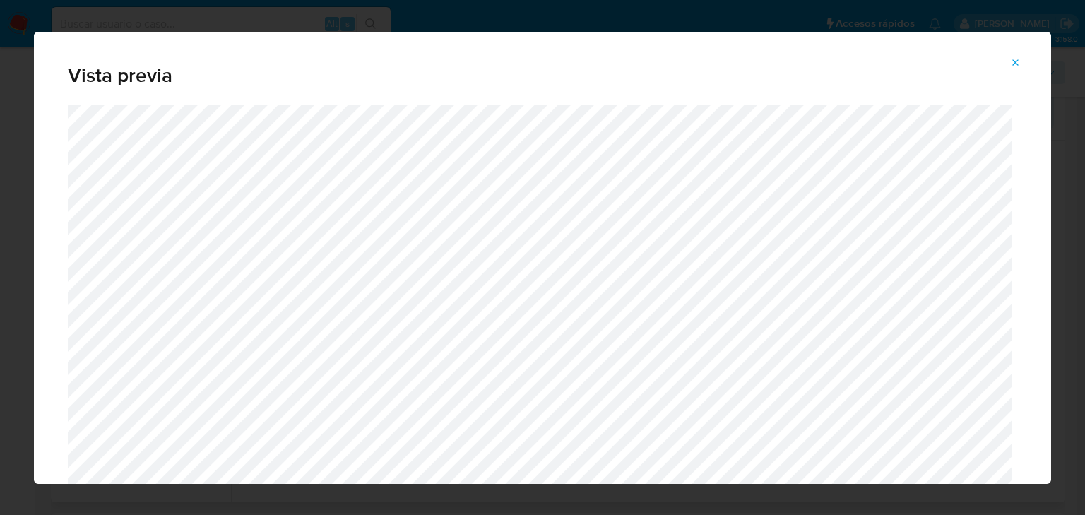
click at [1019, 66] on icon "Attachment preview" at bounding box center [1015, 62] width 11 height 11
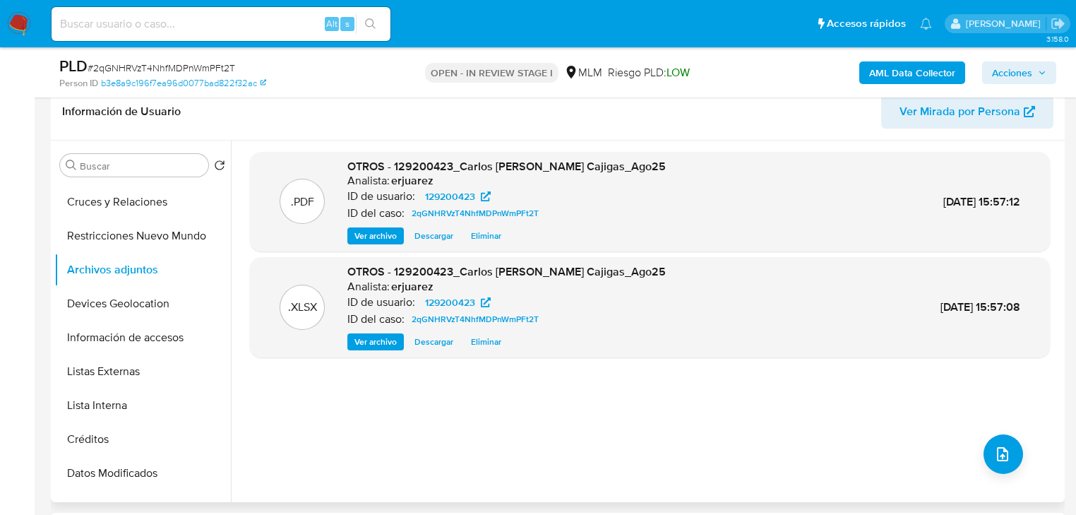
click at [1025, 66] on span "Acciones" at bounding box center [1012, 72] width 40 height 23
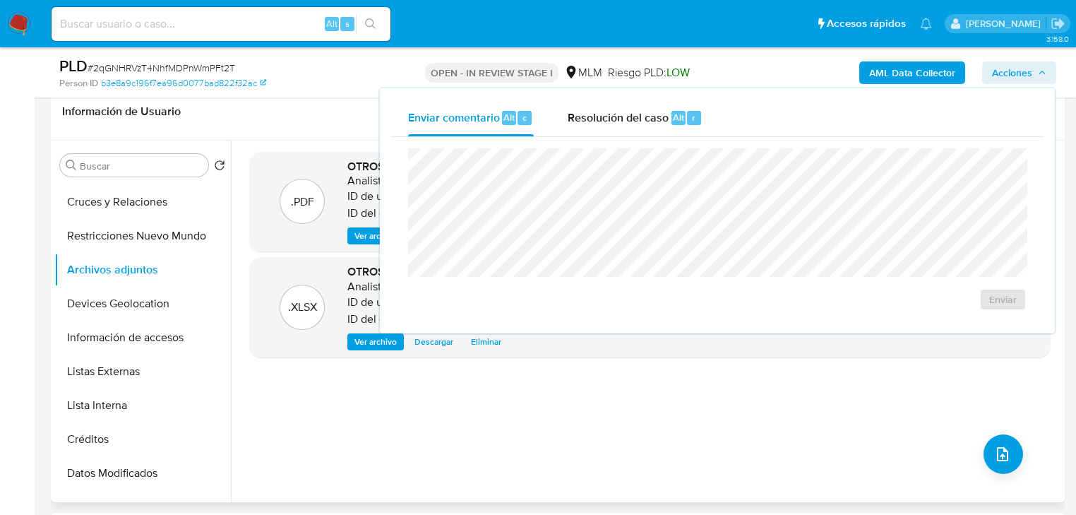
drag, startPoint x: 638, startPoint y: 125, endPoint x: 576, endPoint y: 146, distance: 65.6
click at [638, 125] on div "Resolución del caso Alt r" at bounding box center [635, 118] width 135 height 37
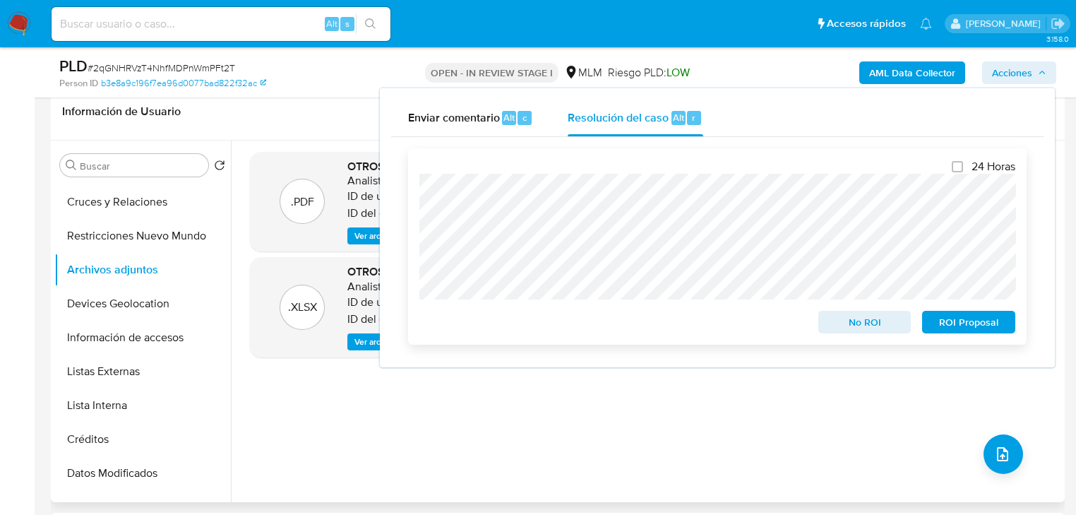
scroll to position [0, 0]
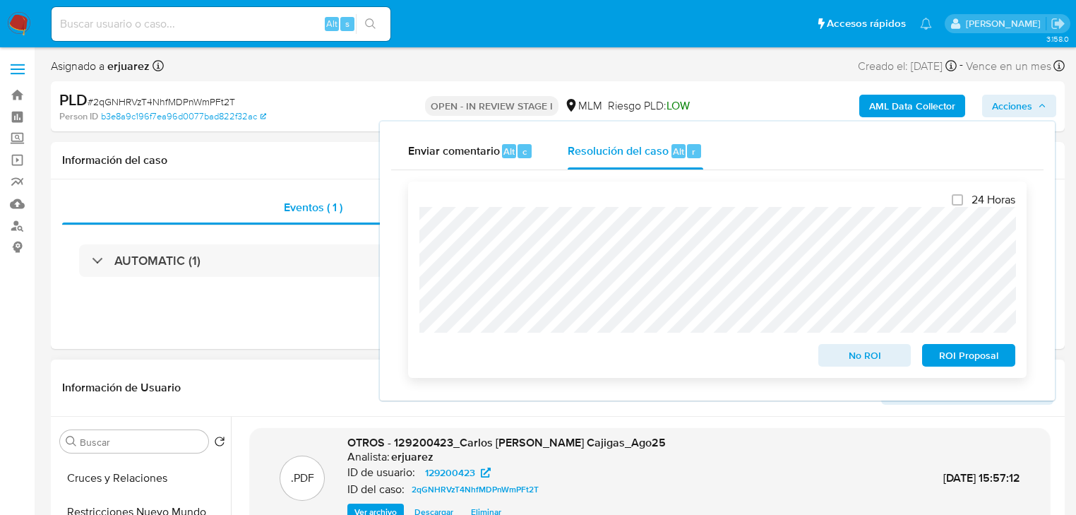
click at [875, 362] on span "No ROI" at bounding box center [864, 355] width 73 height 20
click at [272, 359] on div "Información de Usuario Ver Mirada por Persona" at bounding box center [558, 387] width 1014 height 57
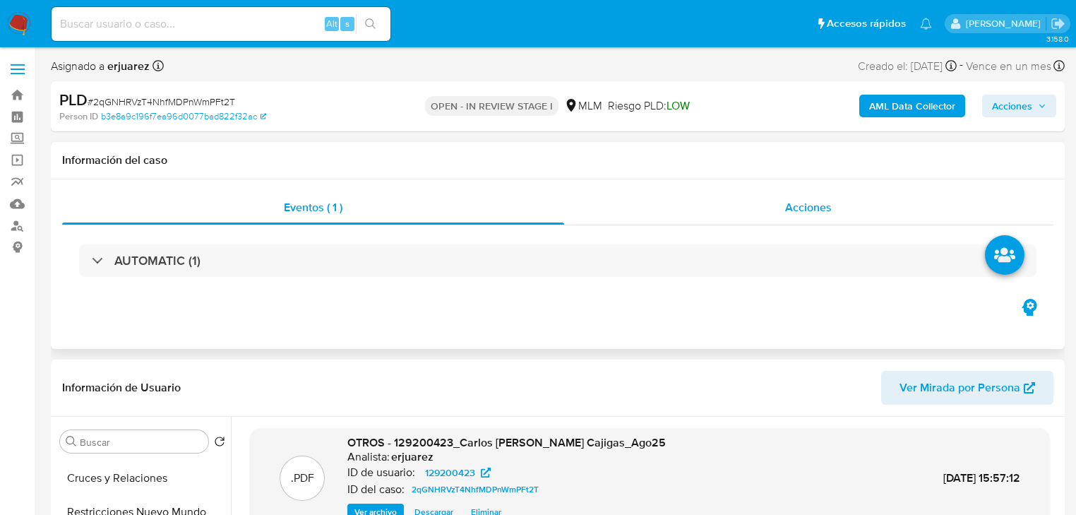
click at [716, 214] on div "Acciones" at bounding box center [809, 208] width 490 height 34
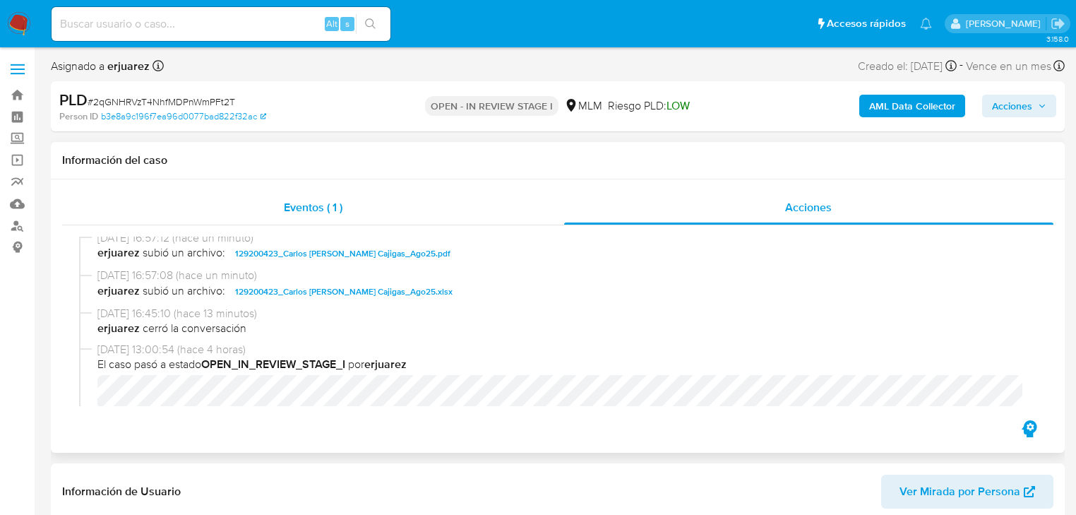
scroll to position [282, 0]
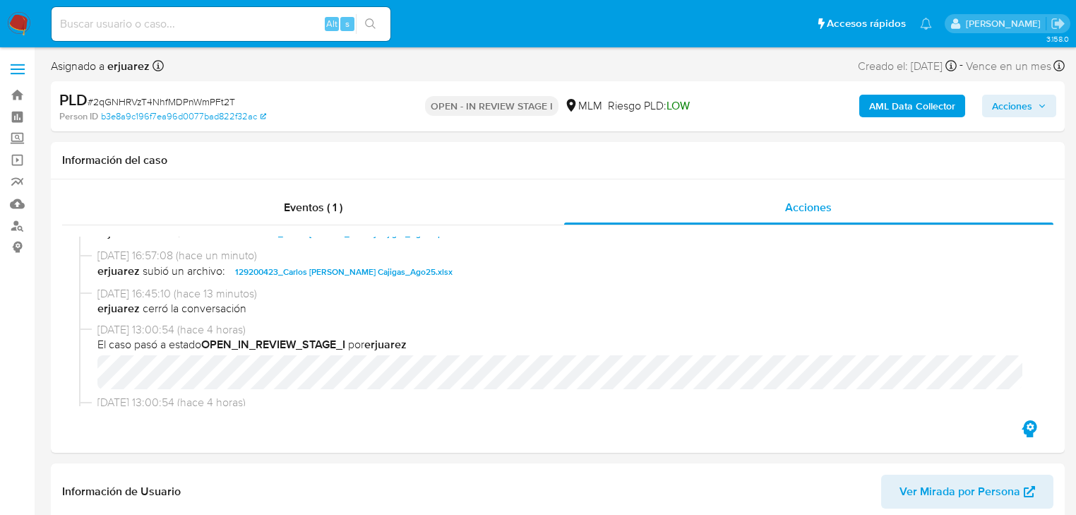
click at [25, 22] on img at bounding box center [19, 24] width 24 height 24
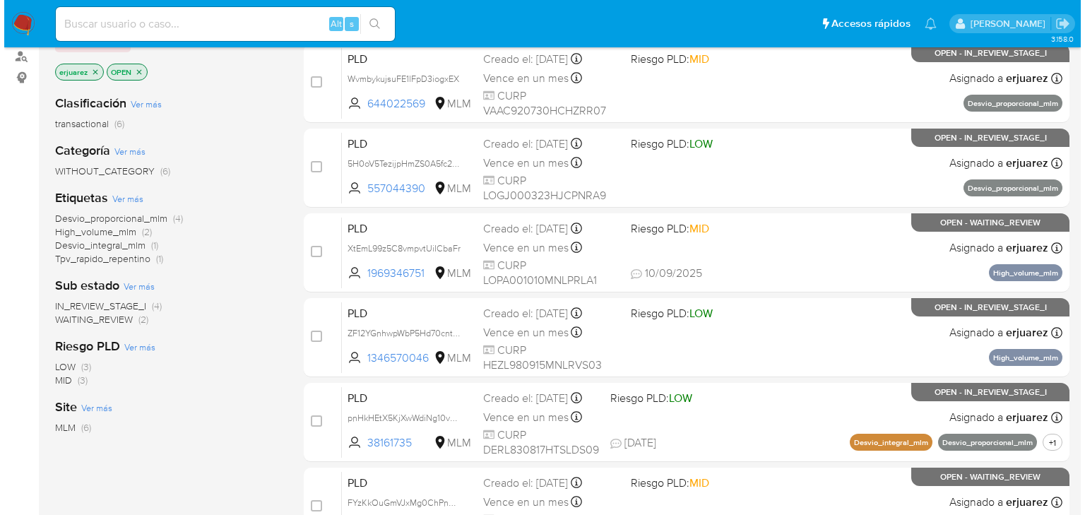
scroll to position [56, 0]
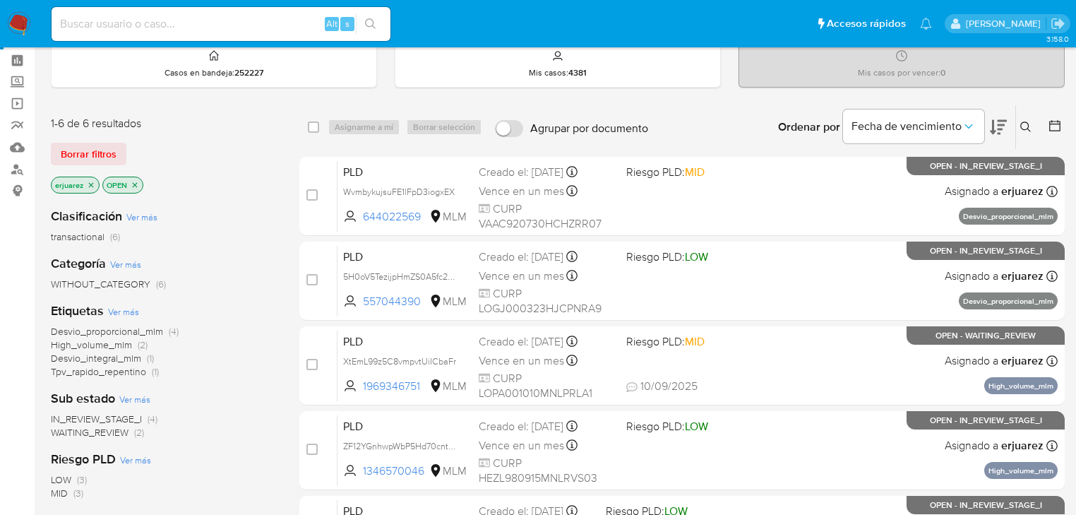
click at [90, 184] on icon "close-filter" at bounding box center [91, 184] width 5 height 5
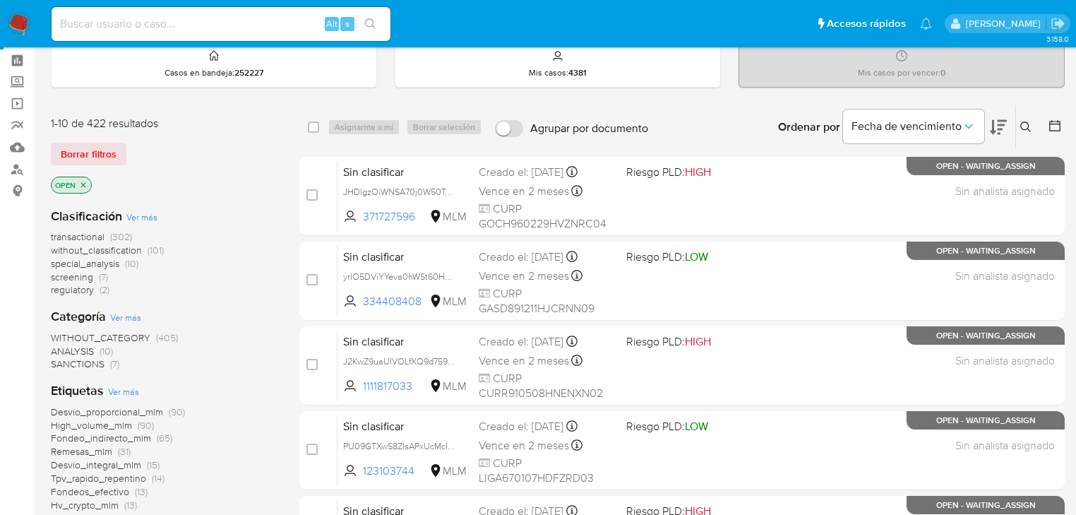
click at [1022, 121] on icon at bounding box center [1025, 126] width 11 height 11
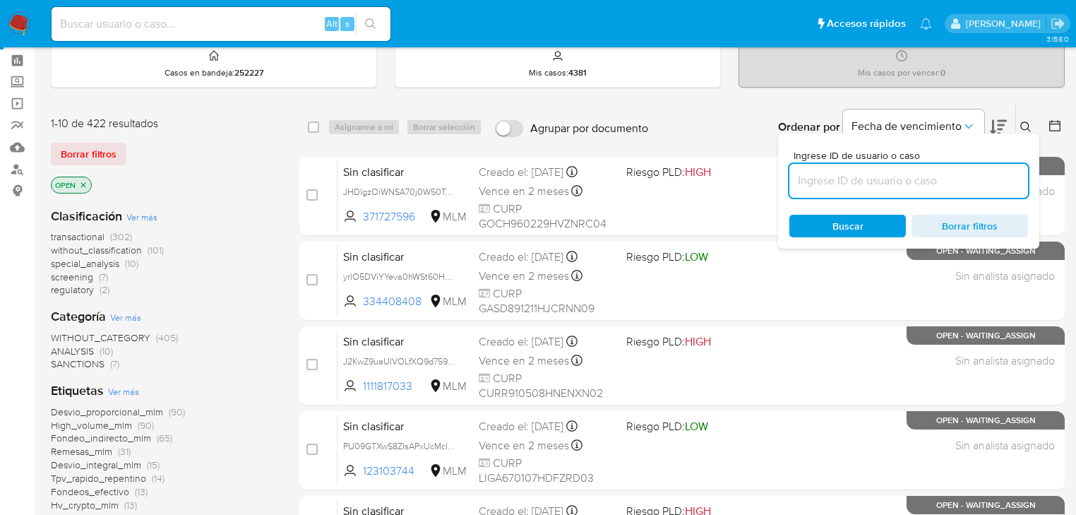
click at [954, 184] on input at bounding box center [908, 181] width 239 height 18
type input "2287438609"
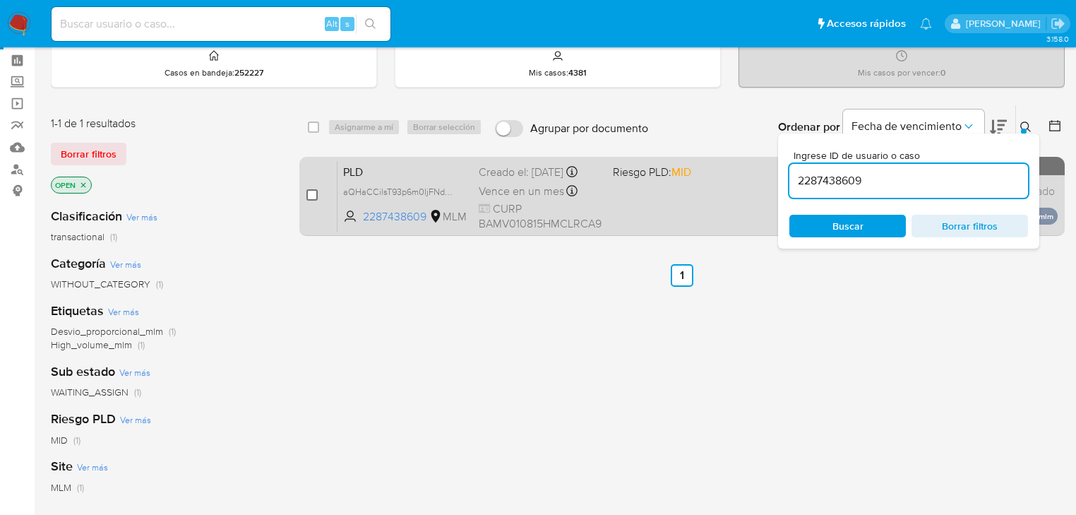
click at [310, 196] on input "checkbox" at bounding box center [311, 194] width 11 height 11
checkbox input "true"
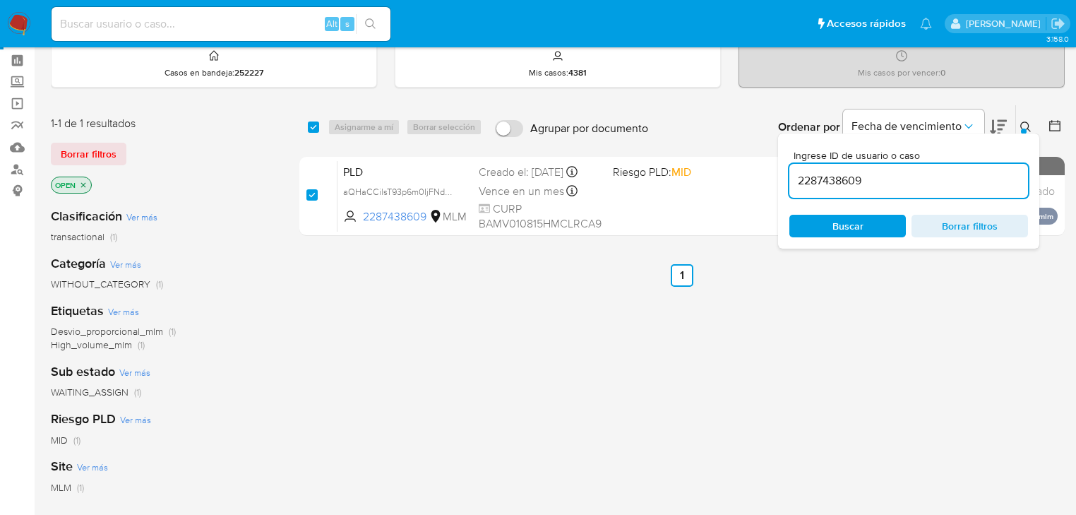
checkbox input "true"
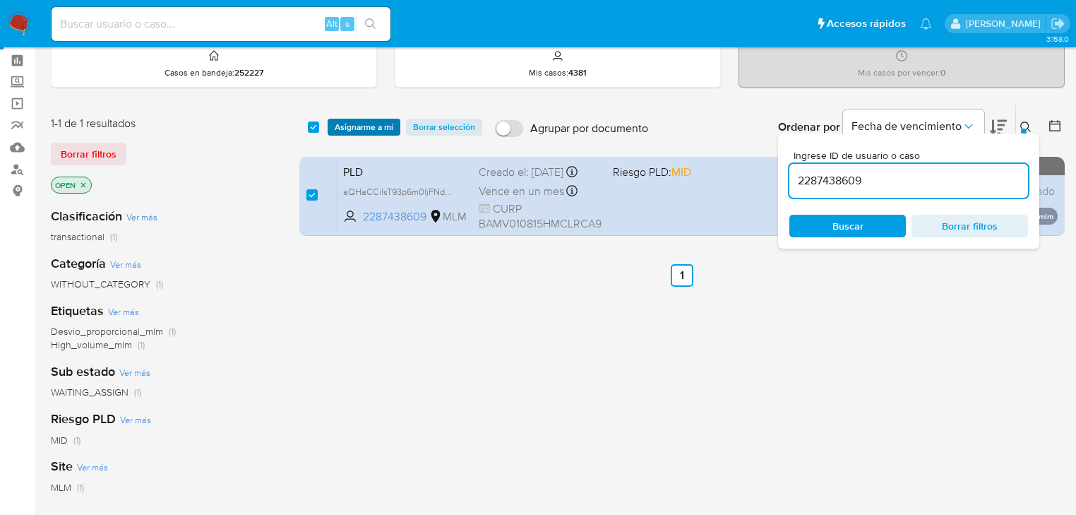
click at [356, 129] on span "Asignarme a mí" at bounding box center [364, 127] width 59 height 14
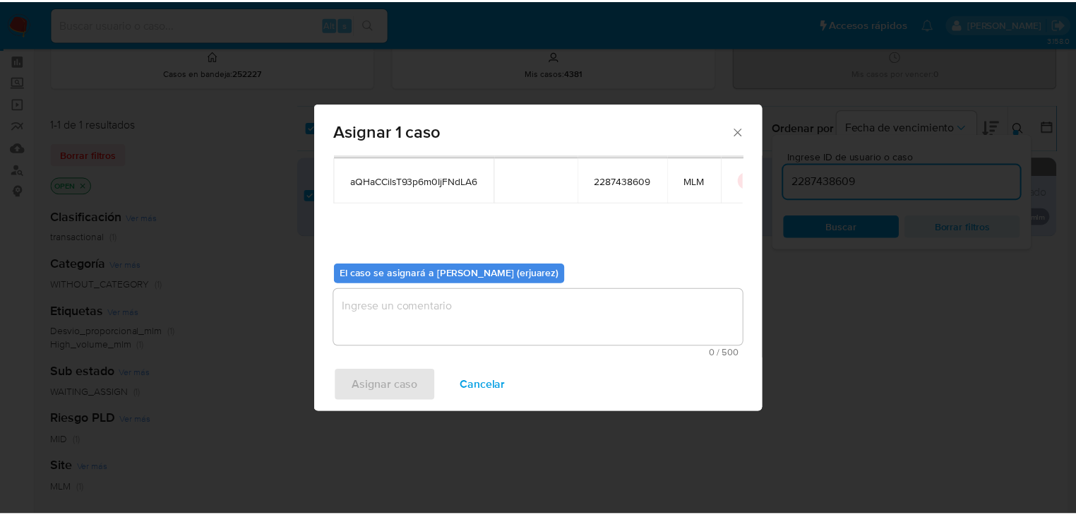
scroll to position [73, 0]
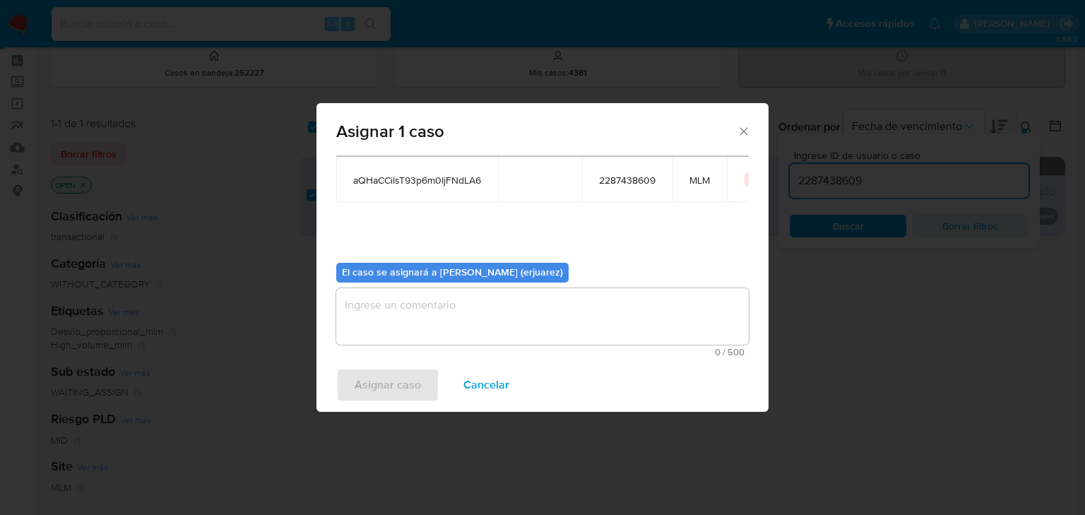
click at [390, 336] on textarea "assign-modal" at bounding box center [542, 316] width 412 height 56
type textarea "e"
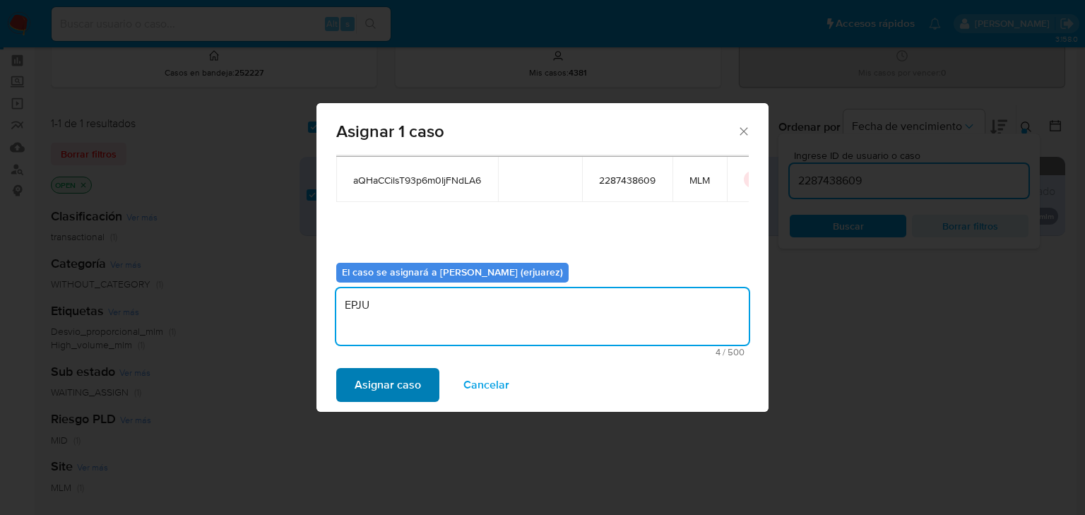
type textarea "EPJU"
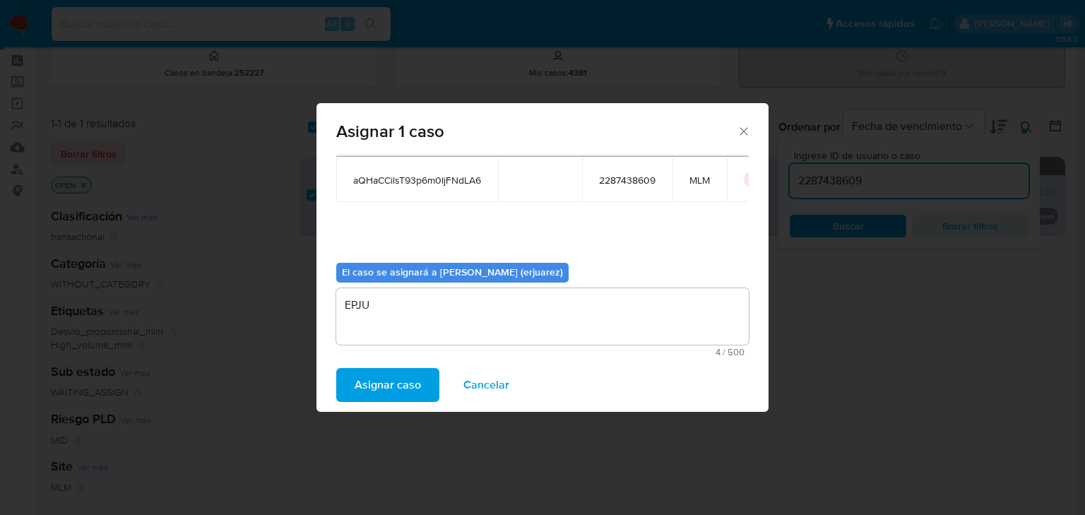
click at [393, 381] on span "Asignar caso" at bounding box center [387, 384] width 66 height 31
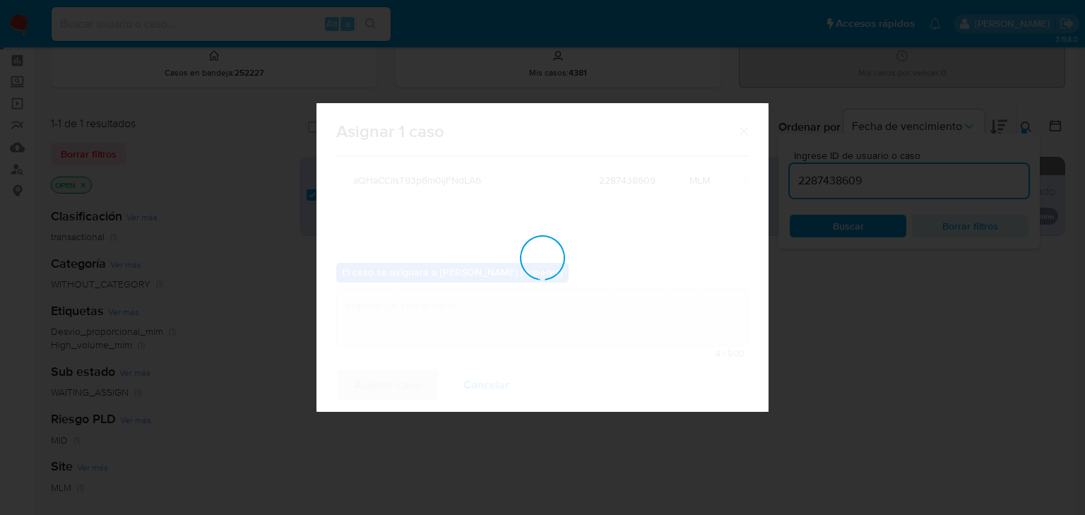
checkbox input "false"
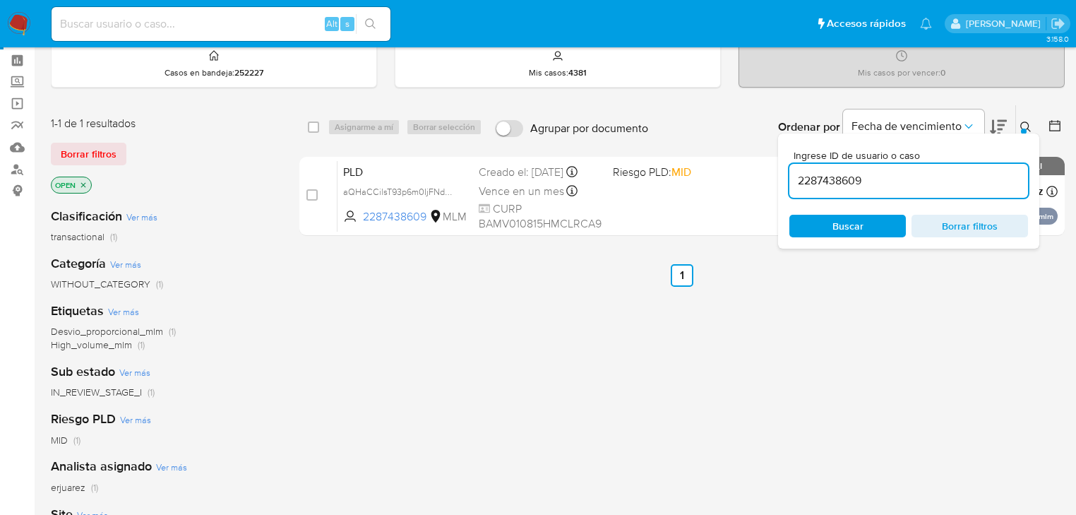
click at [901, 308] on div "select-all-cases-checkbox Asignarme a mí Borrar selección Agrupar por documento…" at bounding box center [681, 425] width 765 height 640
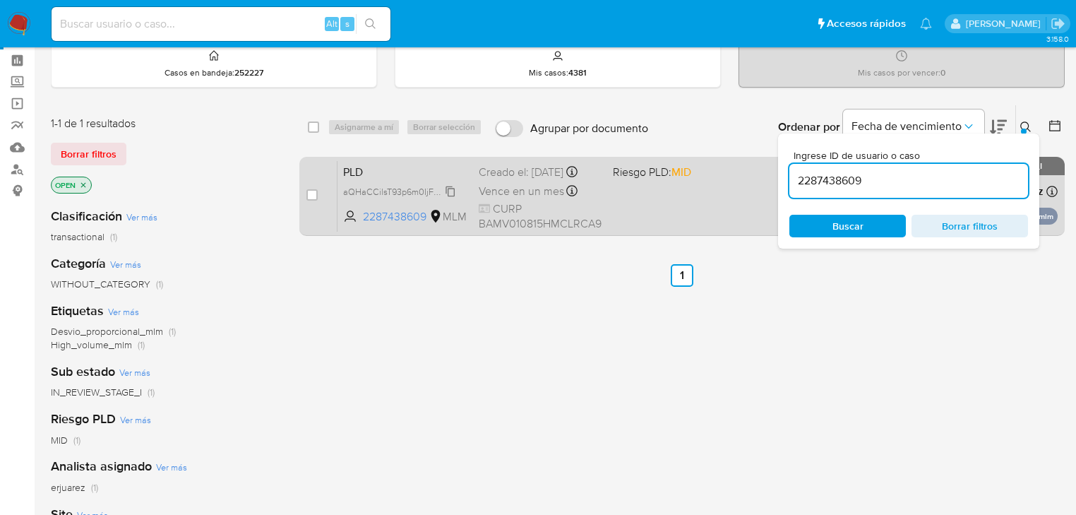
click at [347, 198] on span "aQHaCCilsT93p6m0IjFNdLA6" at bounding box center [401, 191] width 117 height 16
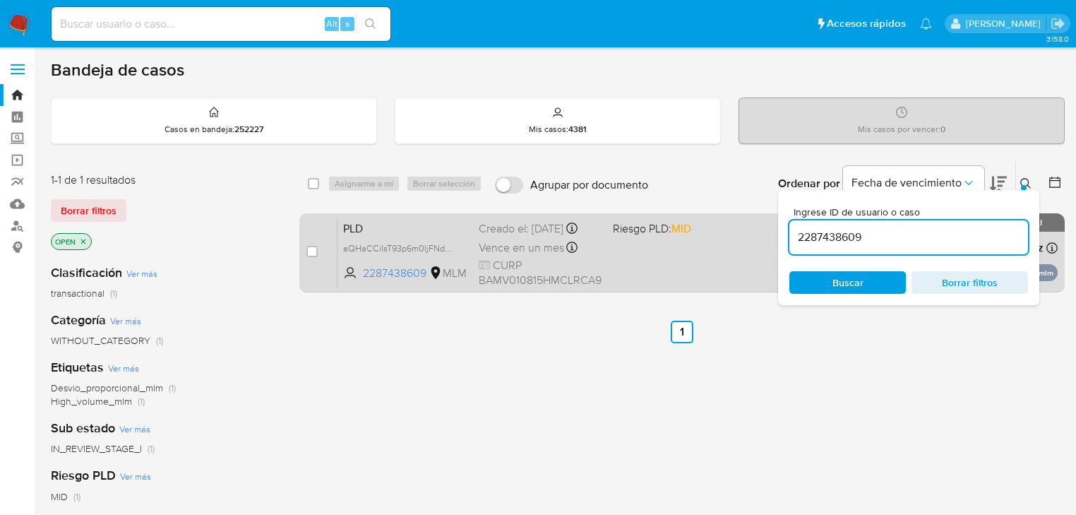
click at [618, 268] on div "PLD aQHaCCilsT93p6m0IjFNdLA6 2287438609 MLM Riesgo PLD: MID Creado el: 12/08/20…" at bounding box center [698, 252] width 720 height 71
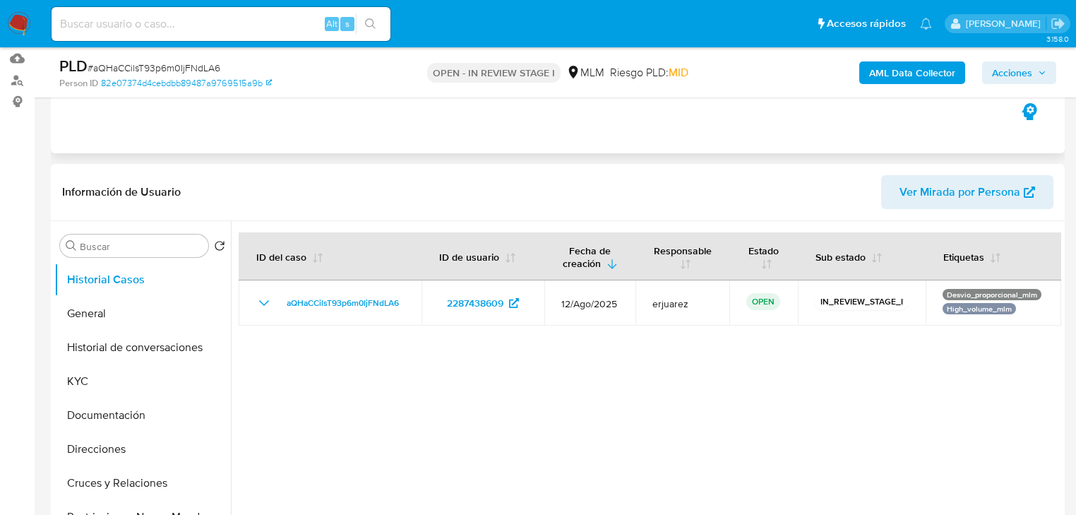
scroll to position [226, 0]
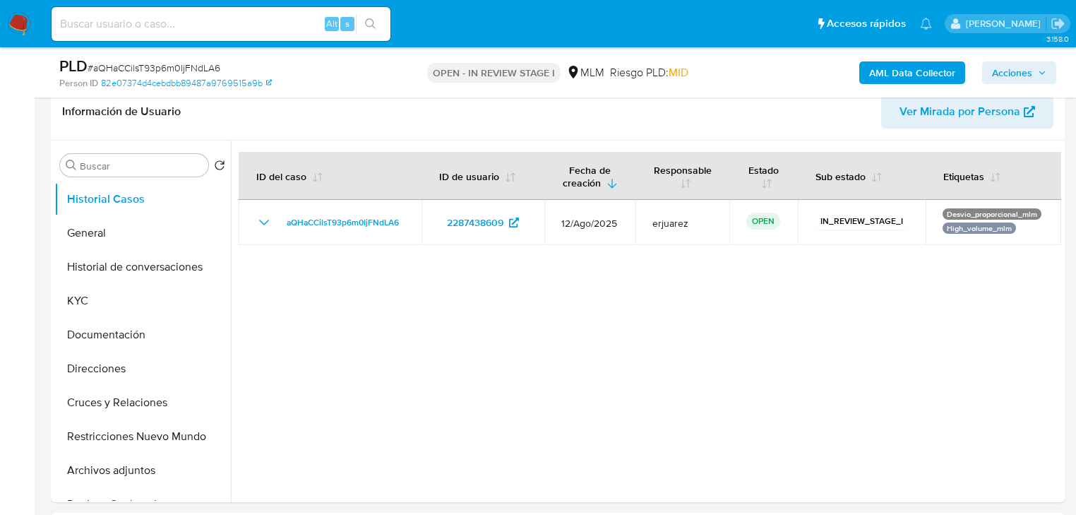
select select "10"
drag, startPoint x: 87, startPoint y: 217, endPoint x: 9, endPoint y: 217, distance: 77.7
click at [71, 217] on button "General" at bounding box center [142, 233] width 177 height 34
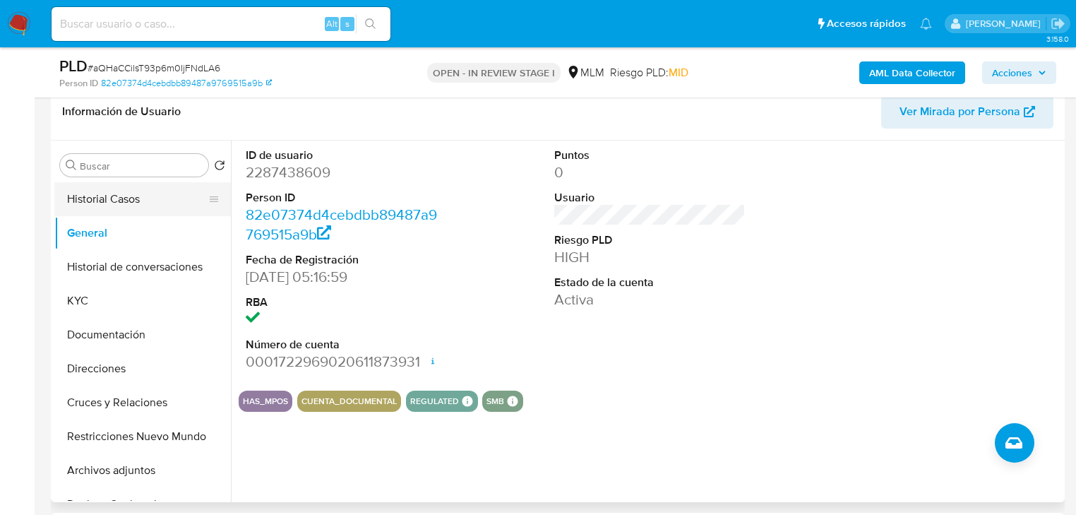
click at [165, 195] on button "Historial Casos" at bounding box center [136, 199] width 165 height 34
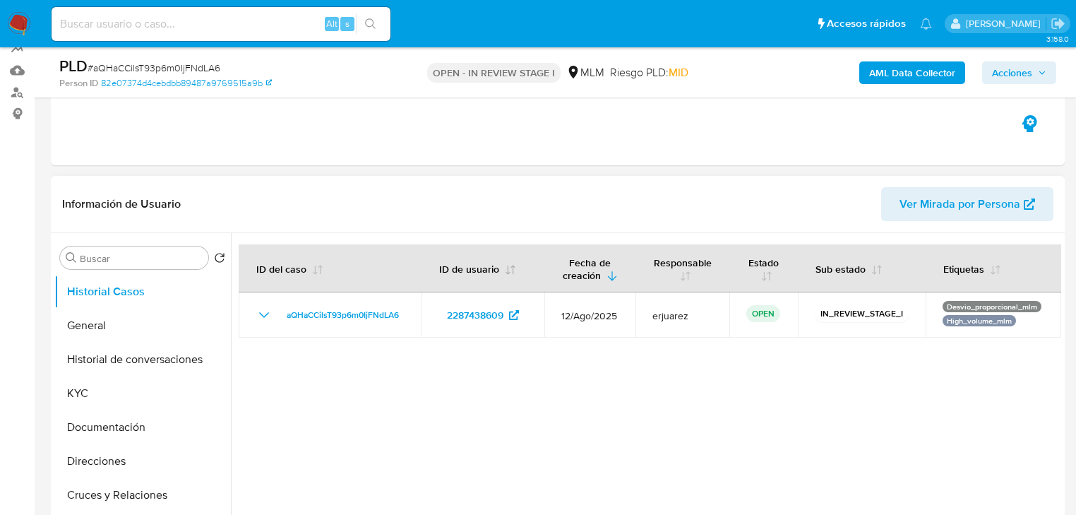
scroll to position [169, 0]
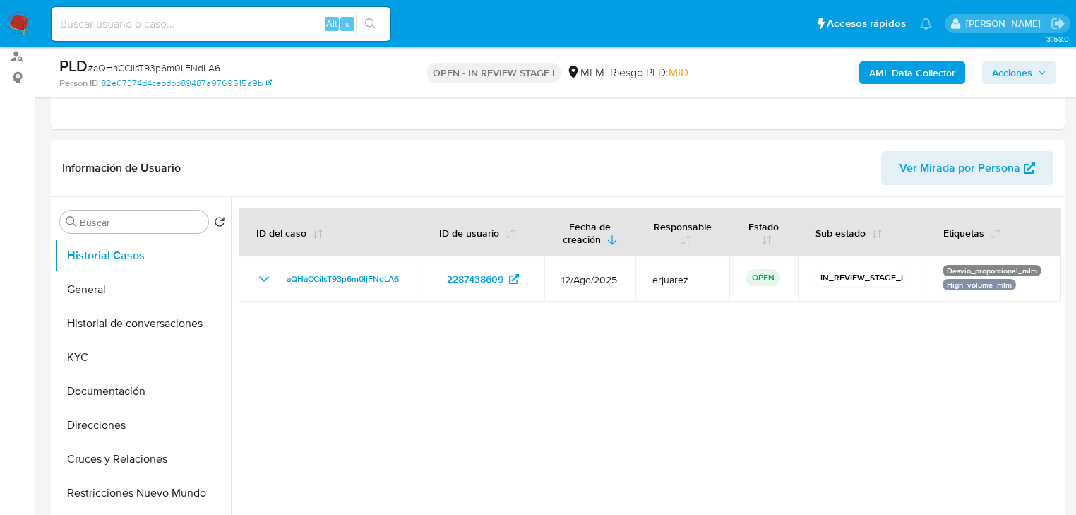
drag, startPoint x: 114, startPoint y: 292, endPoint x: 25, endPoint y: 274, distance: 90.7
click at [105, 290] on button "General" at bounding box center [142, 290] width 177 height 34
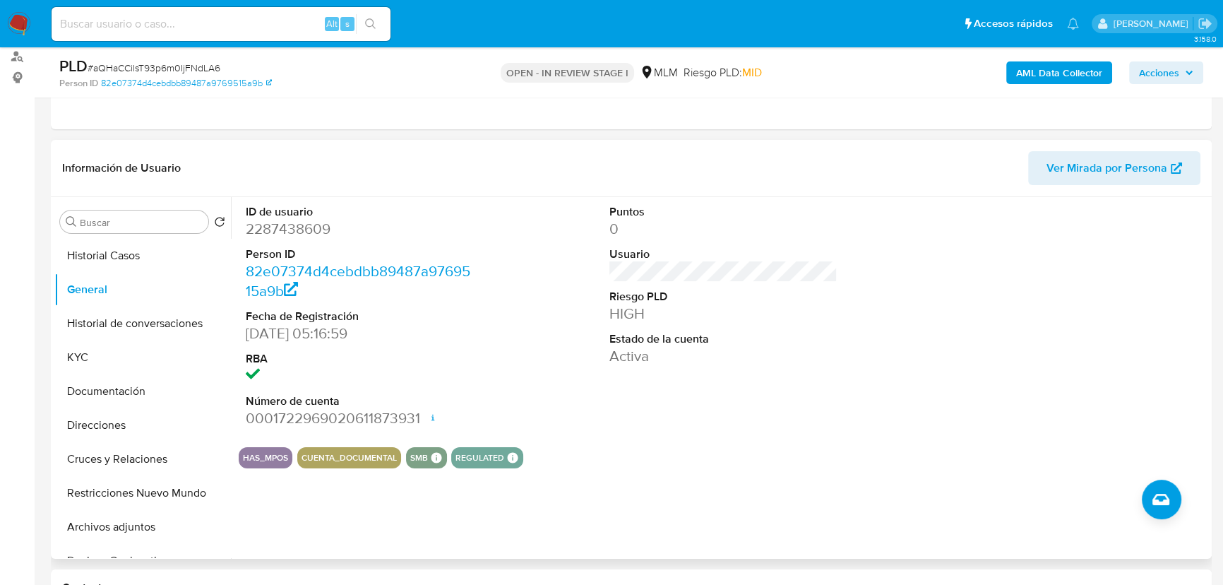
drag, startPoint x: 120, startPoint y: 256, endPoint x: 390, endPoint y: 159, distance: 286.5
click at [123, 254] on button "Historial Casos" at bounding box center [142, 256] width 177 height 34
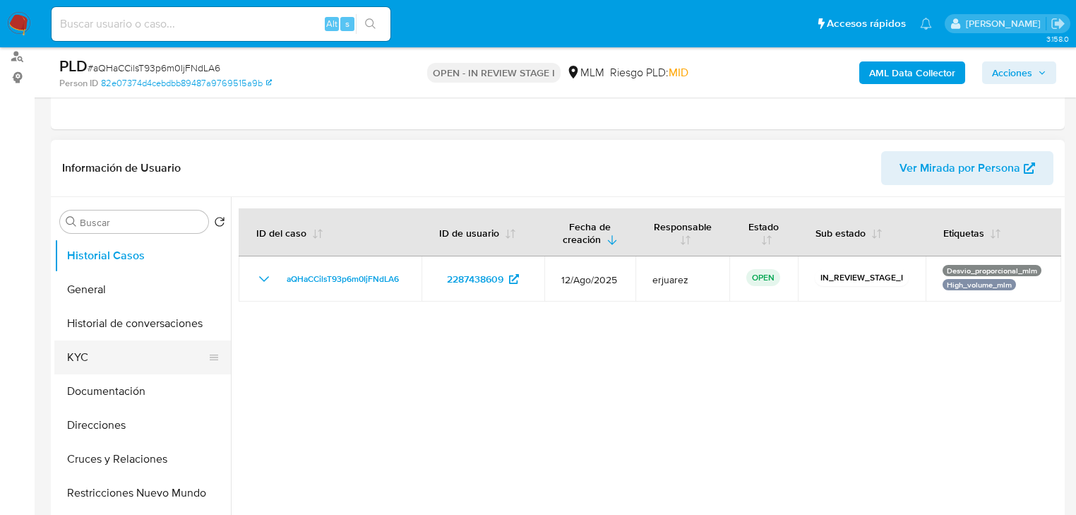
click at [96, 342] on button "KYC" at bounding box center [136, 357] width 165 height 34
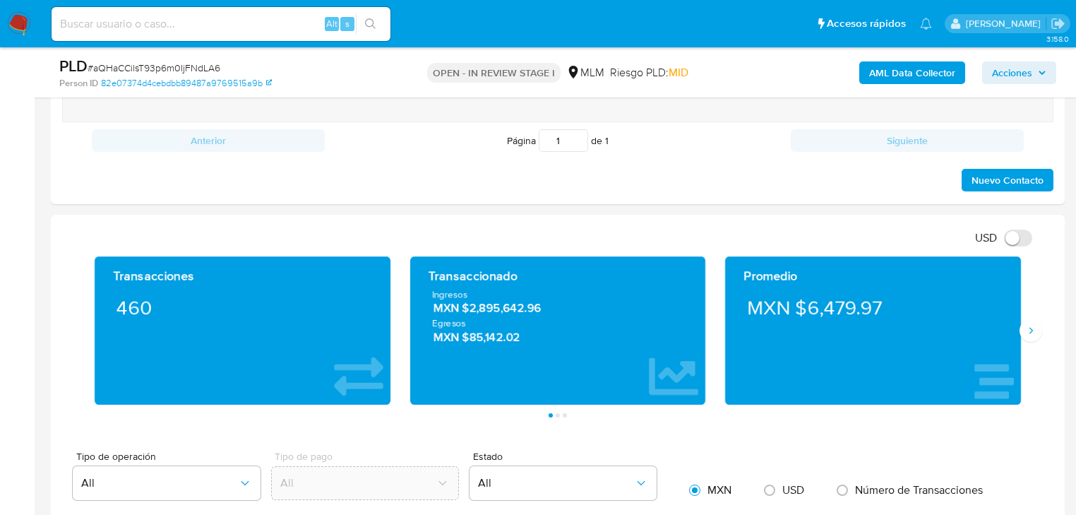
scroll to position [847, 0]
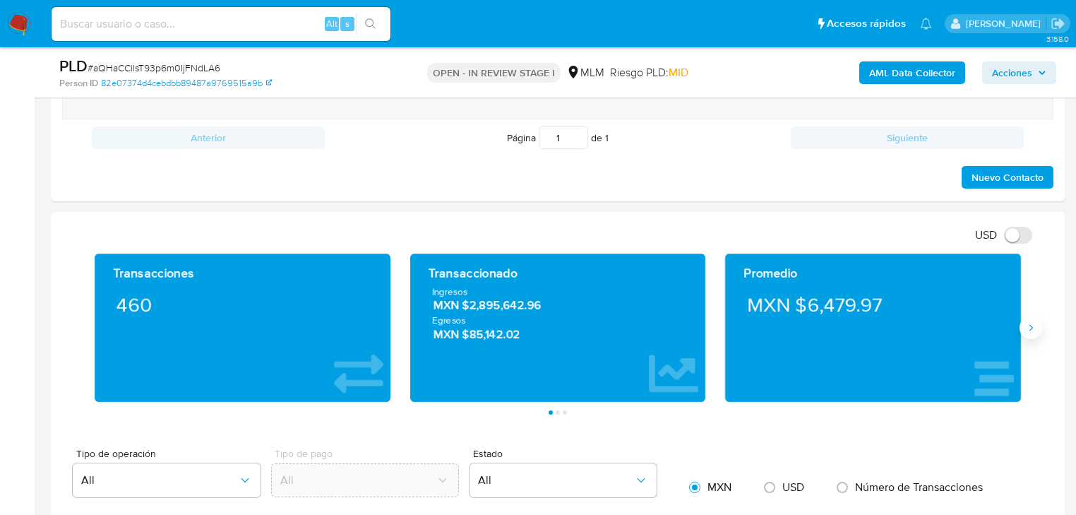
click at [1024, 324] on button "Siguiente" at bounding box center [1031, 327] width 23 height 23
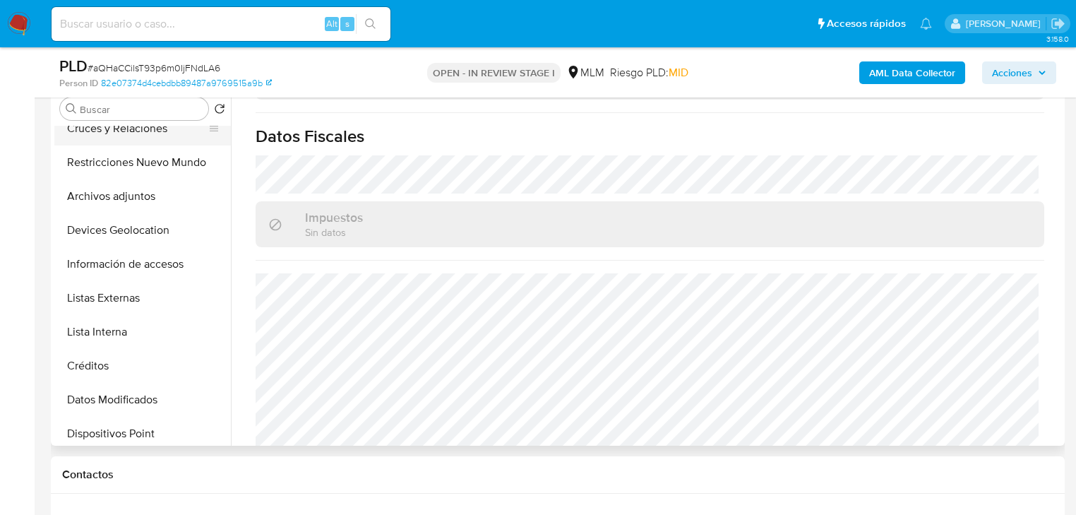
scroll to position [282, 0]
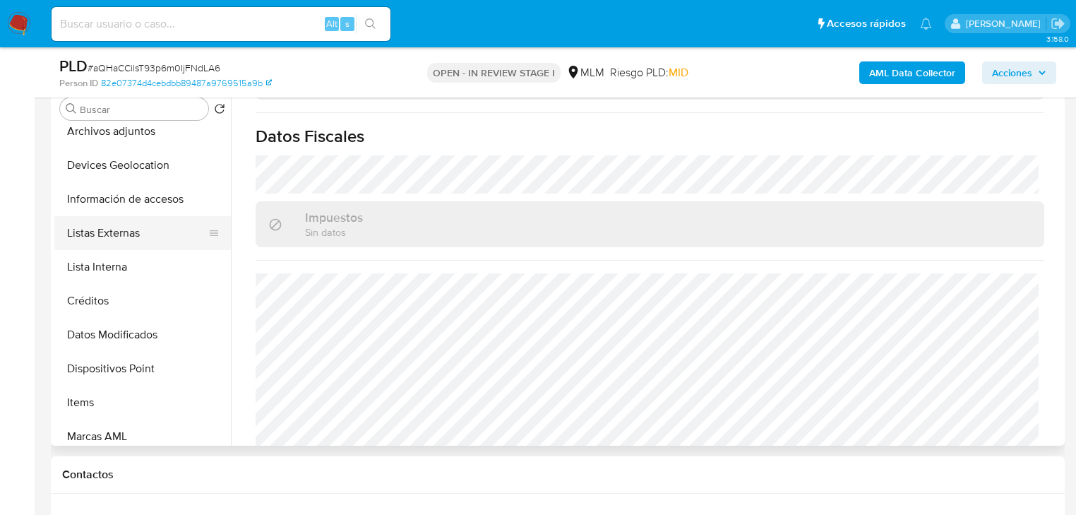
drag, startPoint x: 124, startPoint y: 226, endPoint x: 184, endPoint y: 221, distance: 59.5
click at [124, 226] on button "Listas Externas" at bounding box center [136, 233] width 165 height 34
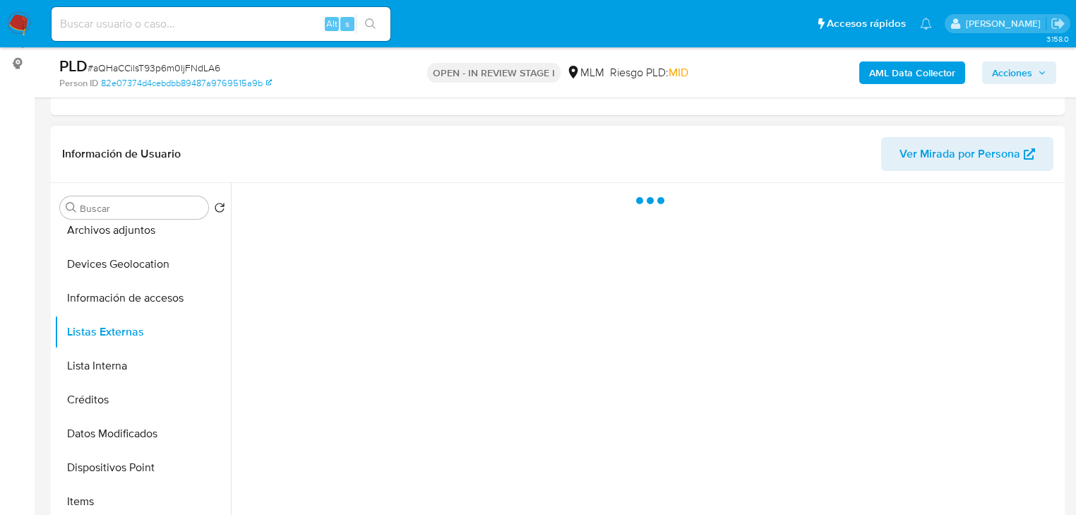
scroll to position [226, 0]
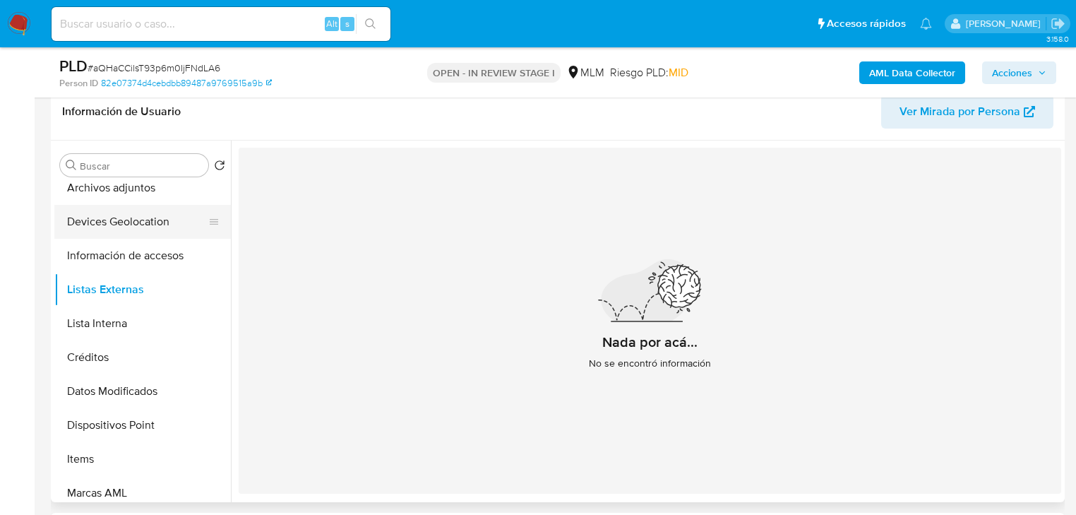
click at [134, 223] on button "Devices Geolocation" at bounding box center [136, 222] width 165 height 34
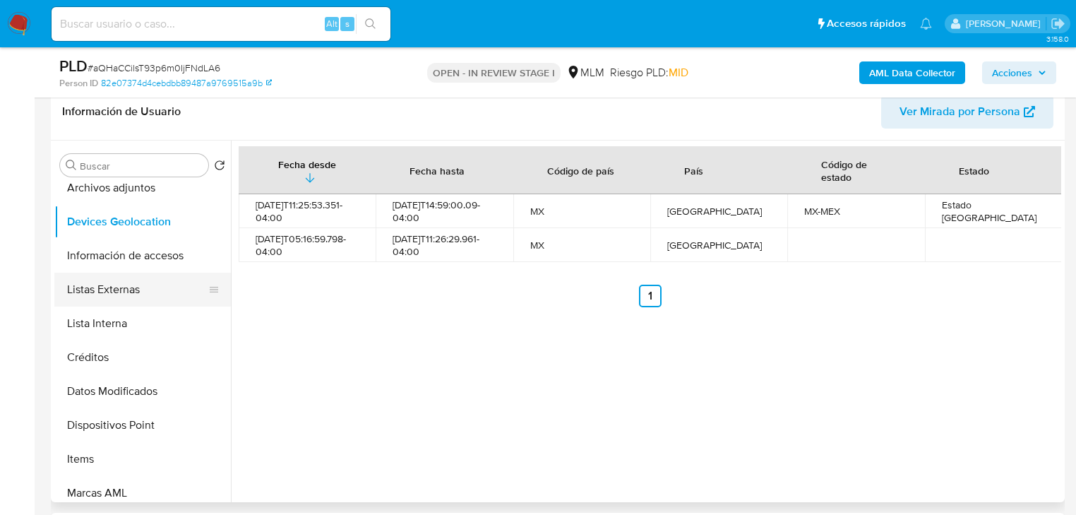
scroll to position [0, 0]
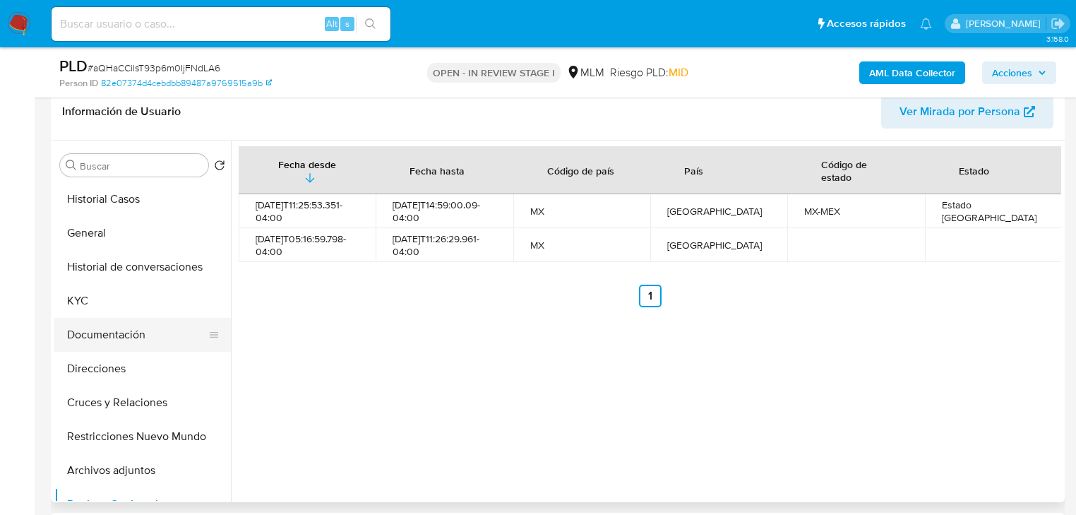
click at [121, 333] on button "Documentación" at bounding box center [136, 335] width 165 height 34
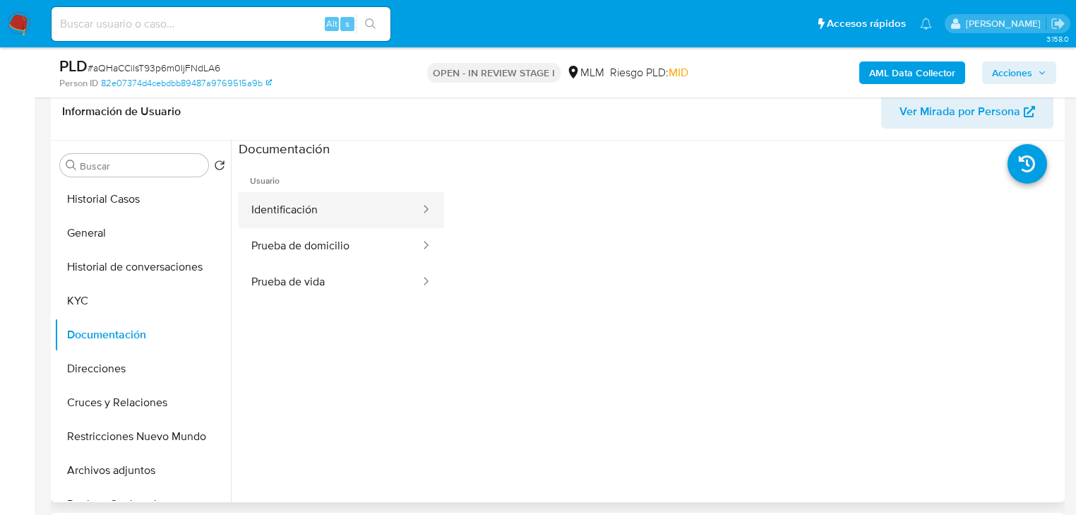
click at [291, 210] on button "Identificación" at bounding box center [330, 210] width 183 height 36
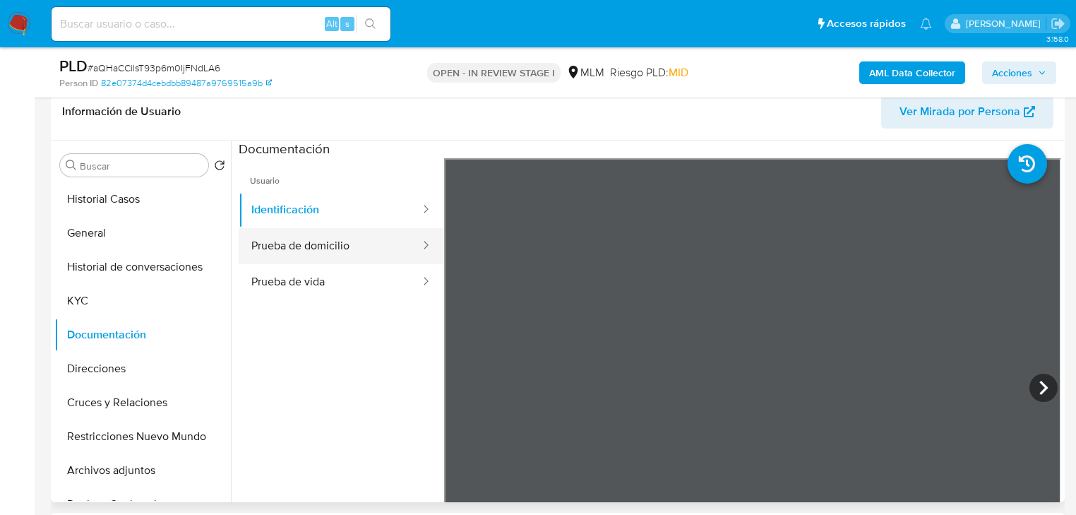
drag, startPoint x: 277, startPoint y: 249, endPoint x: 299, endPoint y: 240, distance: 24.1
click at [277, 248] on button "Prueba de domicilio" at bounding box center [330, 246] width 183 height 36
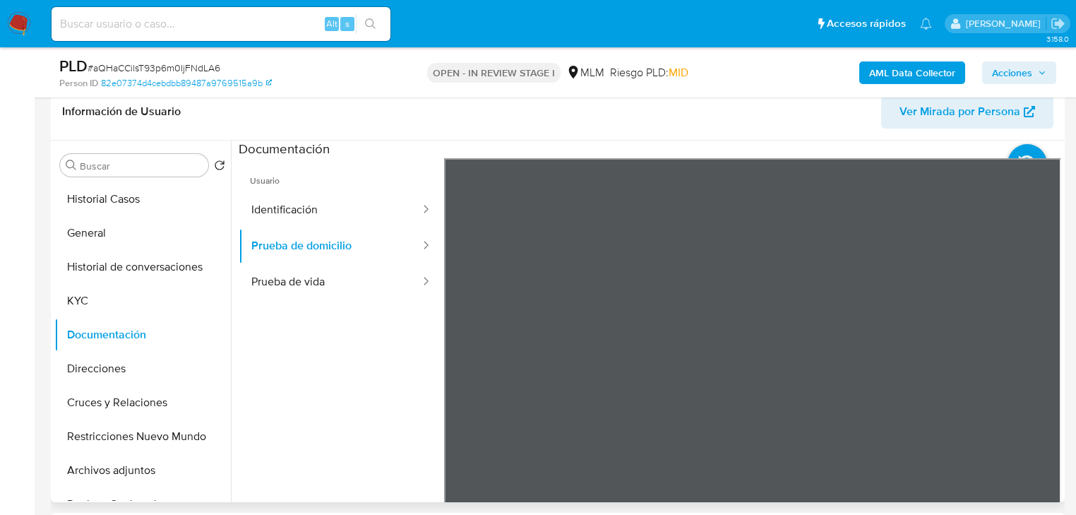
click at [279, 302] on ul "Usuario Identificación Prueba de domicilio Prueba de vida" at bounding box center [341, 361] width 205 height 407
click at [286, 280] on button "Prueba de vida" at bounding box center [330, 282] width 183 height 36
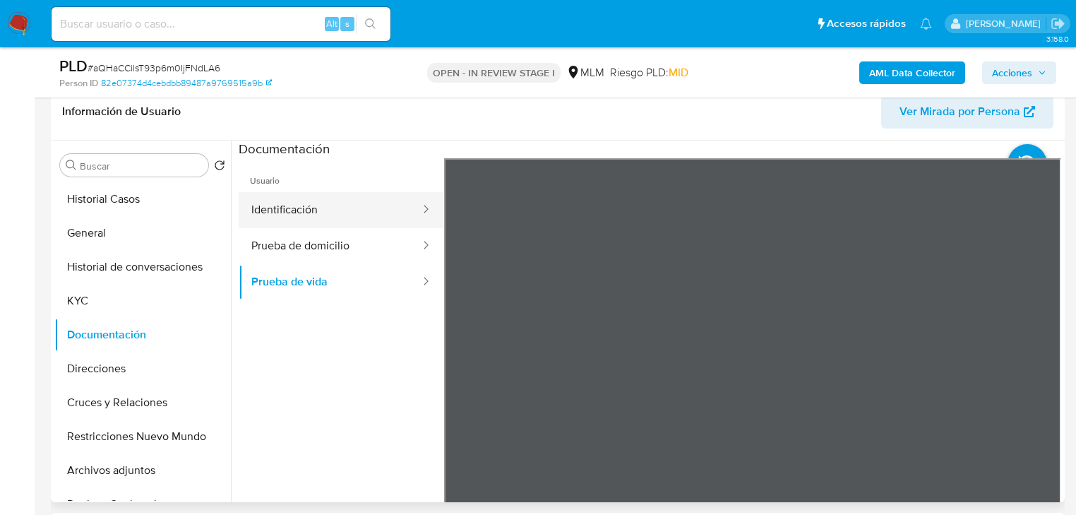
click at [287, 205] on button "Identificación" at bounding box center [330, 210] width 183 height 36
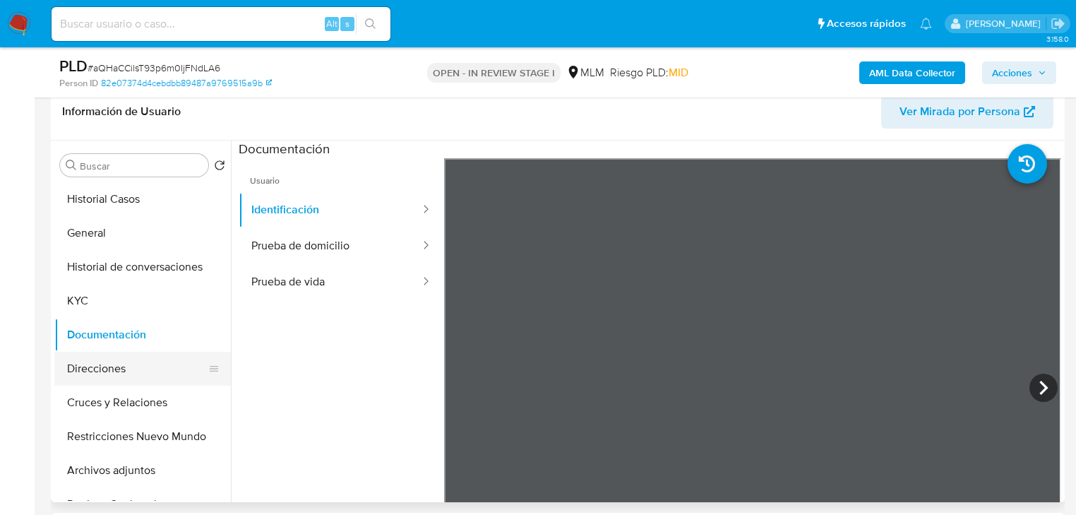
click at [110, 376] on button "Direcciones" at bounding box center [136, 369] width 165 height 34
